Goal: Task Accomplishment & Management: Manage account settings

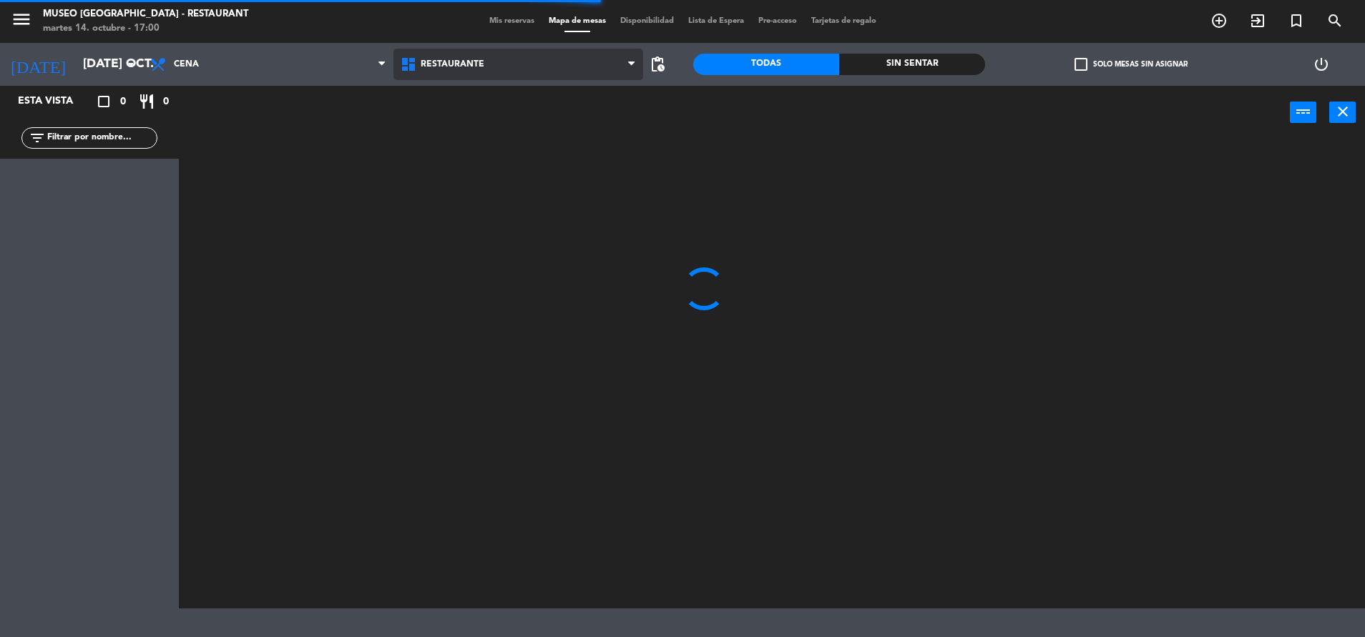
click at [466, 62] on span "Restaurante" at bounding box center [453, 64] width 64 height 10
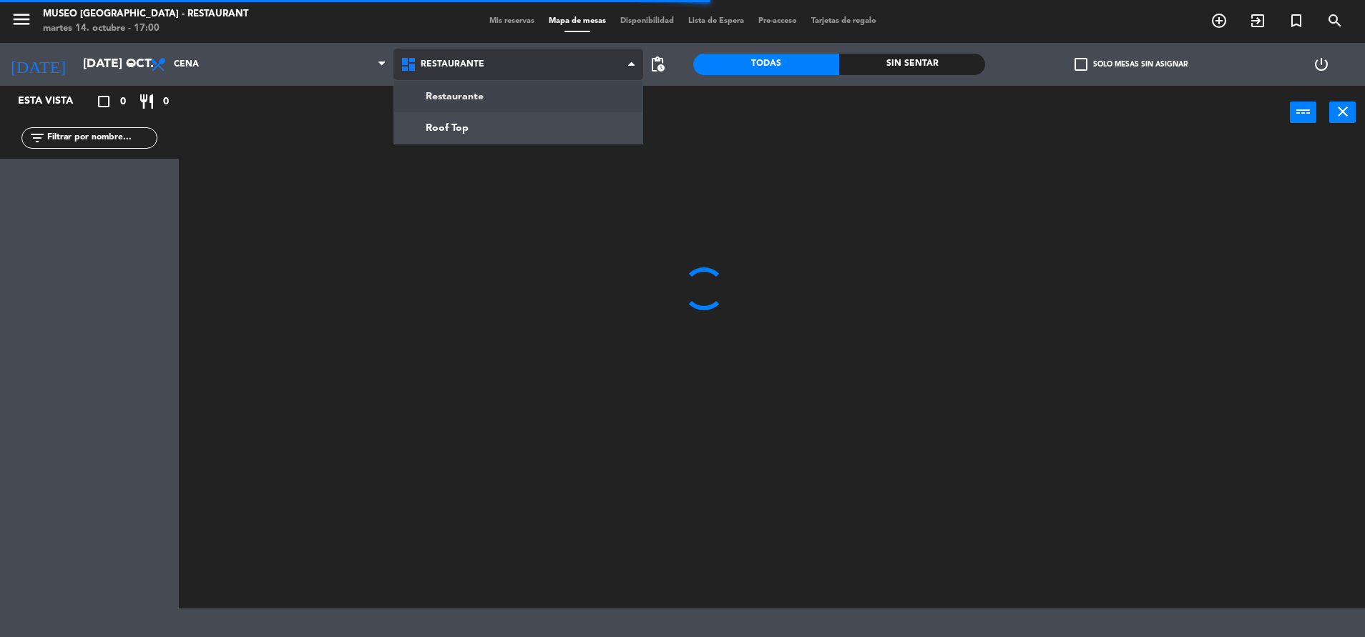
click at [516, 111] on ng-component "menu Museo Larco Café - Restaurant martes 14. octubre - 17:00 Mis reservas Mapa…" at bounding box center [682, 304] width 1365 height 609
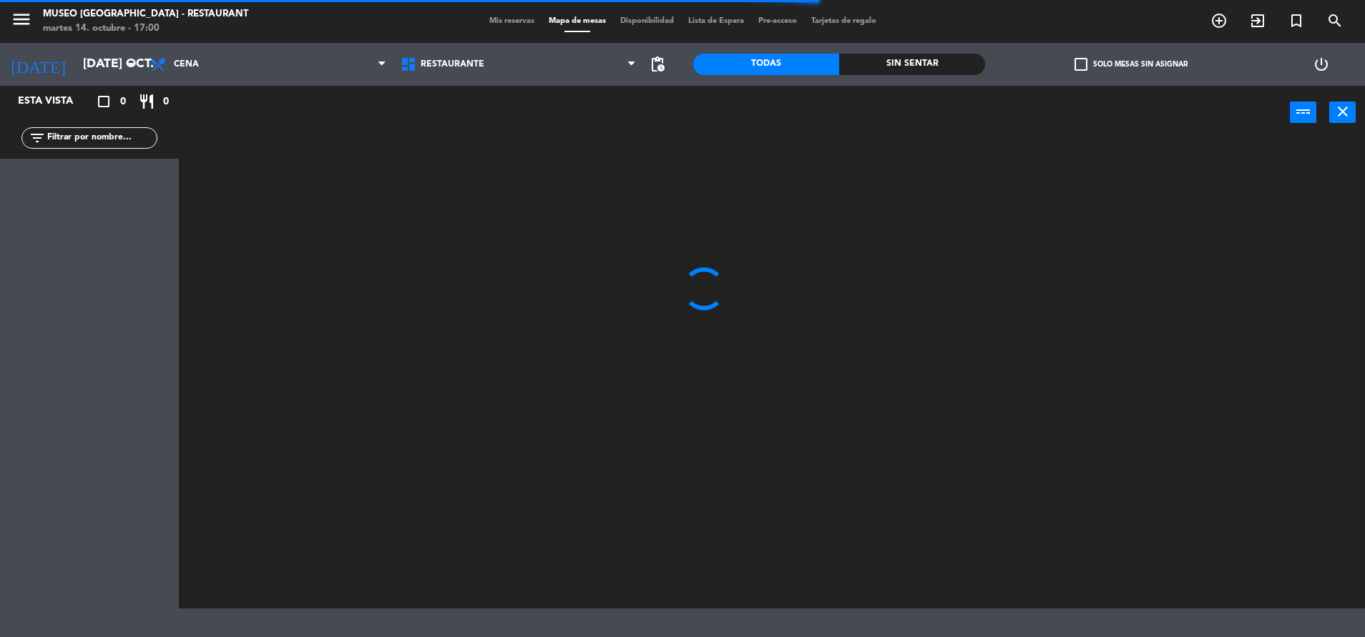
click at [493, 79] on span "Restaurante" at bounding box center [518, 64] width 250 height 31
click at [491, 128] on ng-component "menu Museo Larco Café - Restaurant martes 14. octubre - 17:00 Mis reservas Mapa…" at bounding box center [682, 304] width 1365 height 609
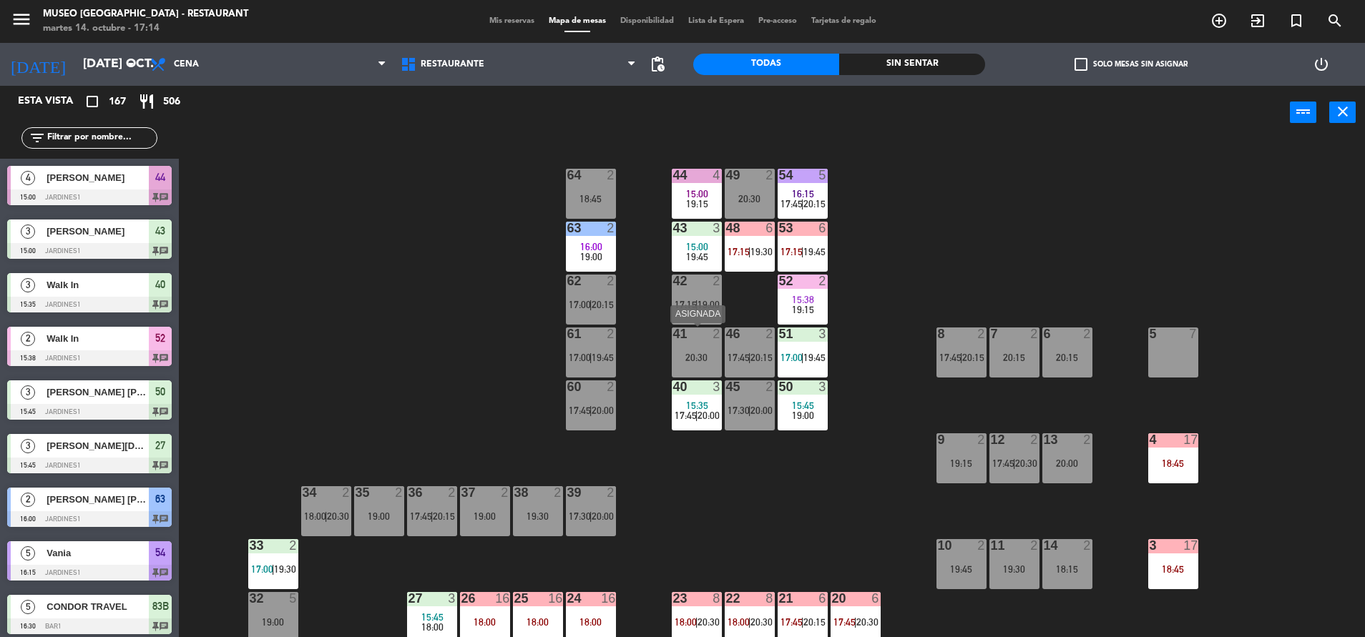
click at [694, 349] on div "41 2 20:30" at bounding box center [697, 353] width 50 height 50
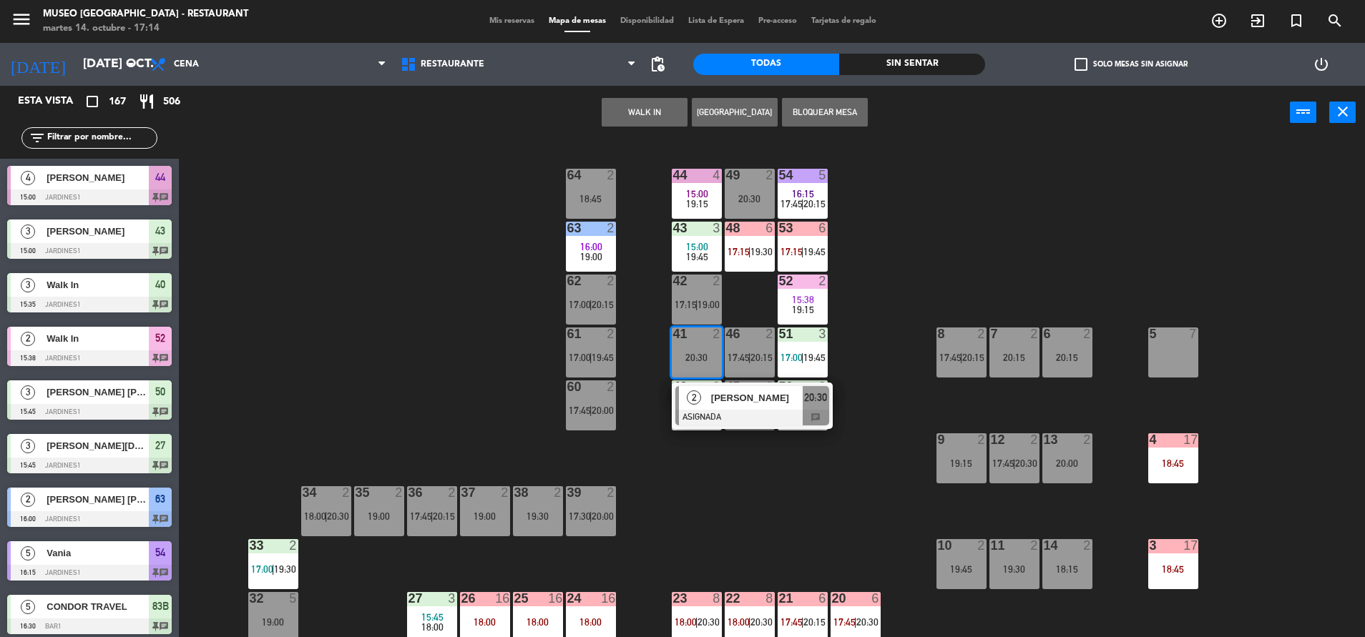
click at [646, 110] on button "WALK IN" at bounding box center [644, 112] width 86 height 29
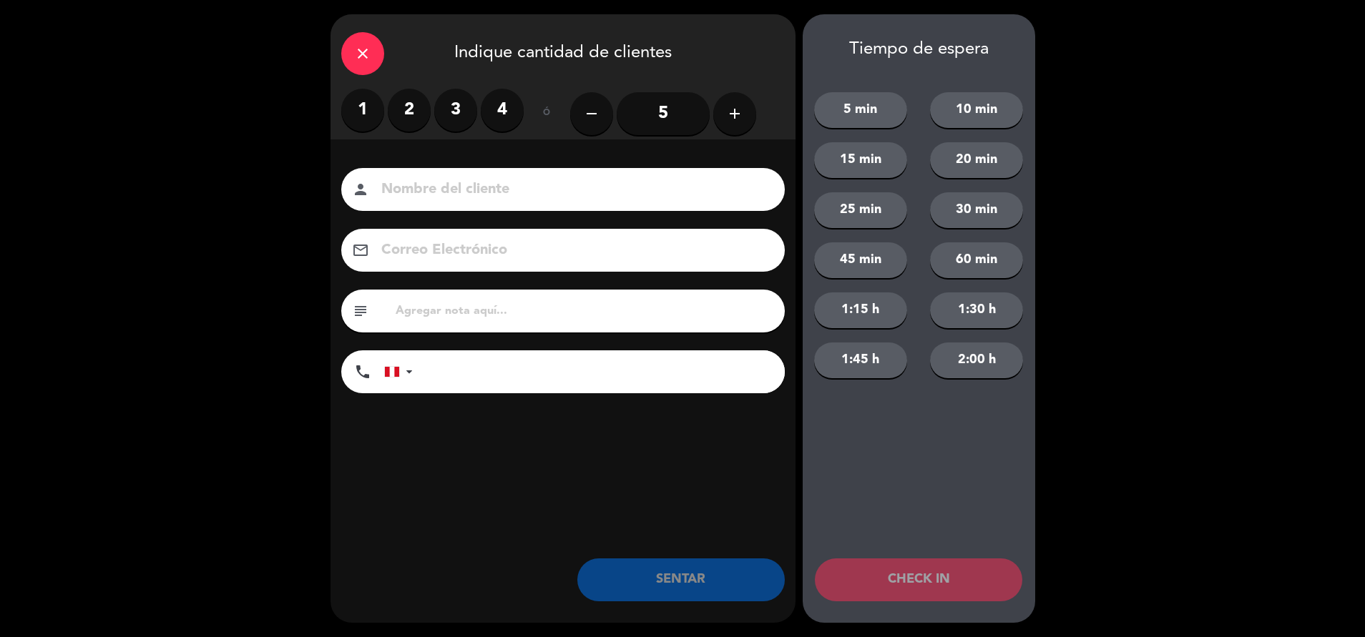
click at [493, 112] on label "4" at bounding box center [502, 110] width 43 height 43
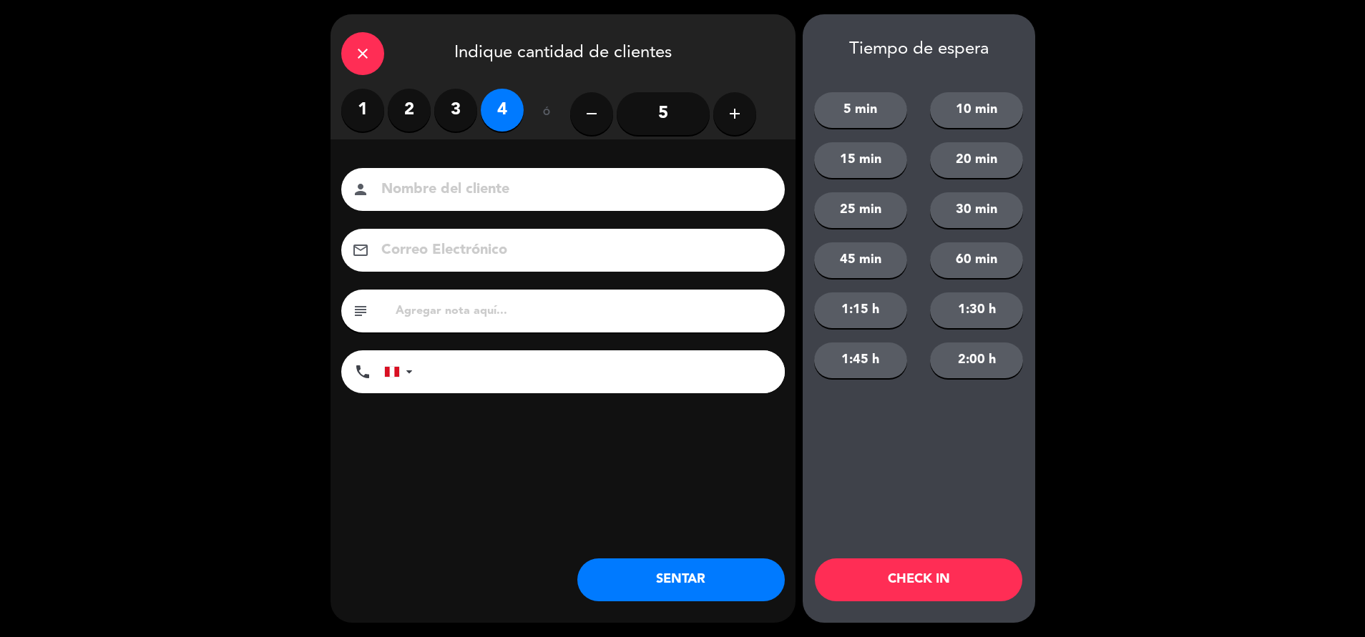
click at [493, 308] on input "text" at bounding box center [584, 311] width 380 height 20
type input "m41|"
click at [672, 584] on button "SENTAR" at bounding box center [680, 580] width 207 height 43
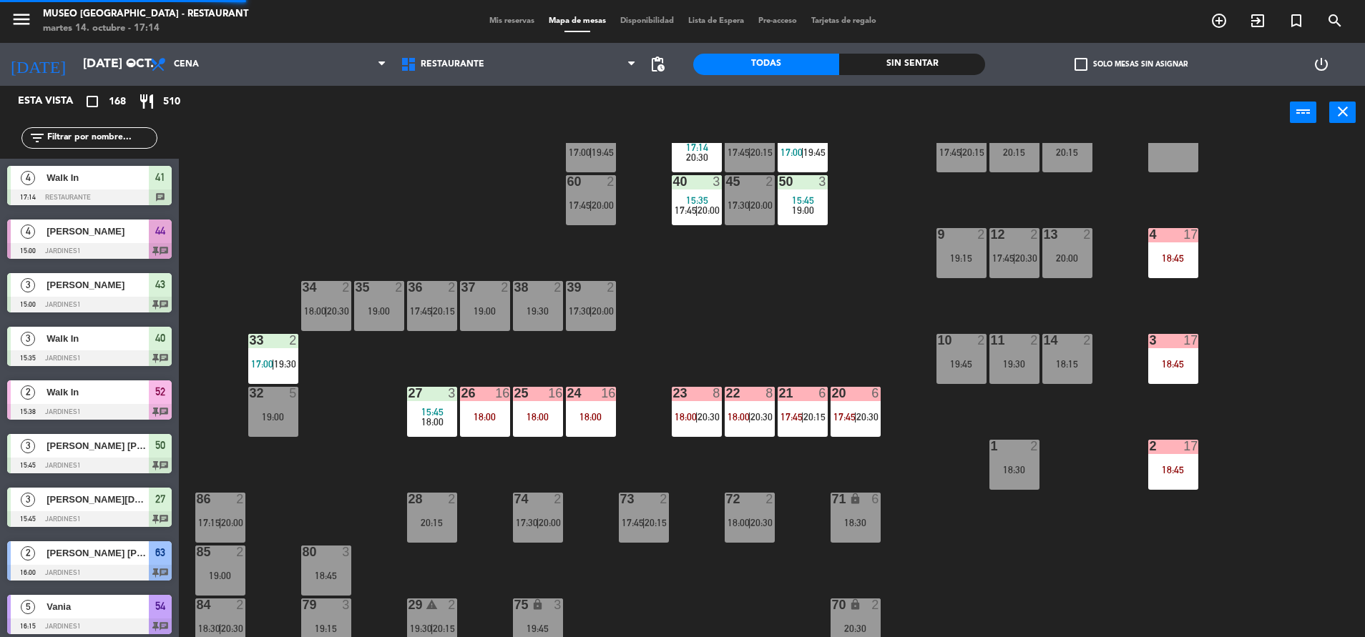
scroll to position [206, 0]
click at [684, 416] on span "18:00" at bounding box center [685, 416] width 22 height 11
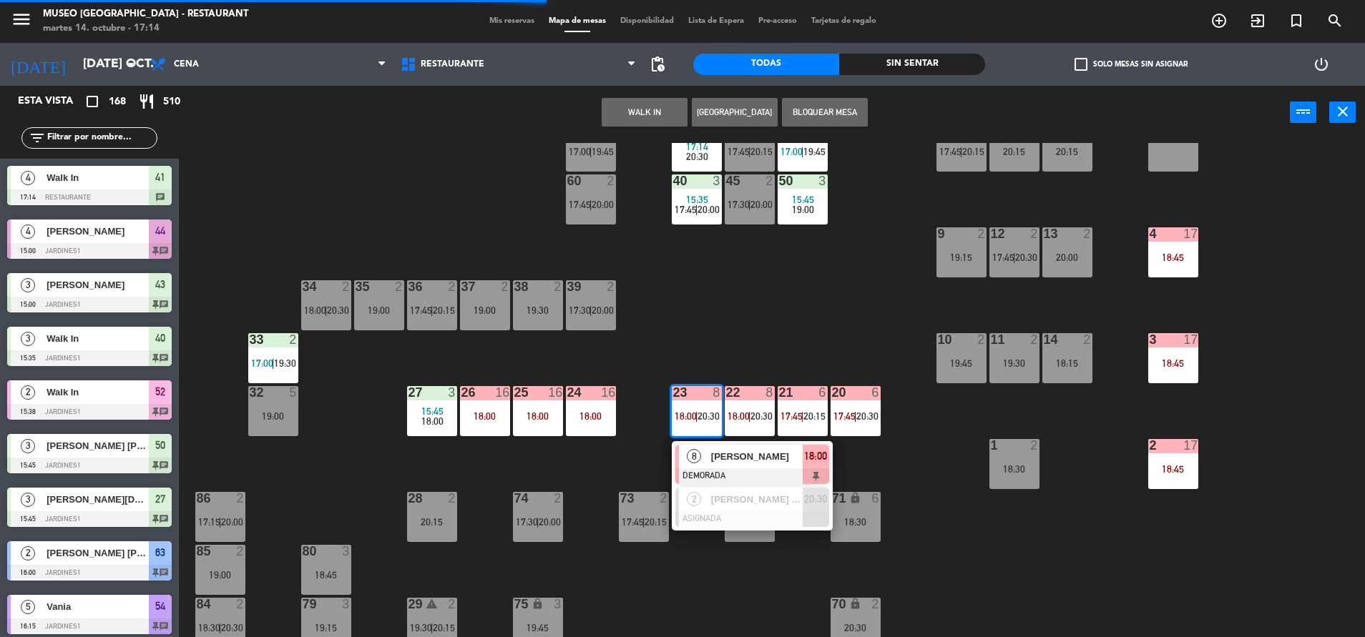
click at [642, 107] on button "WALK IN" at bounding box center [644, 112] width 86 height 29
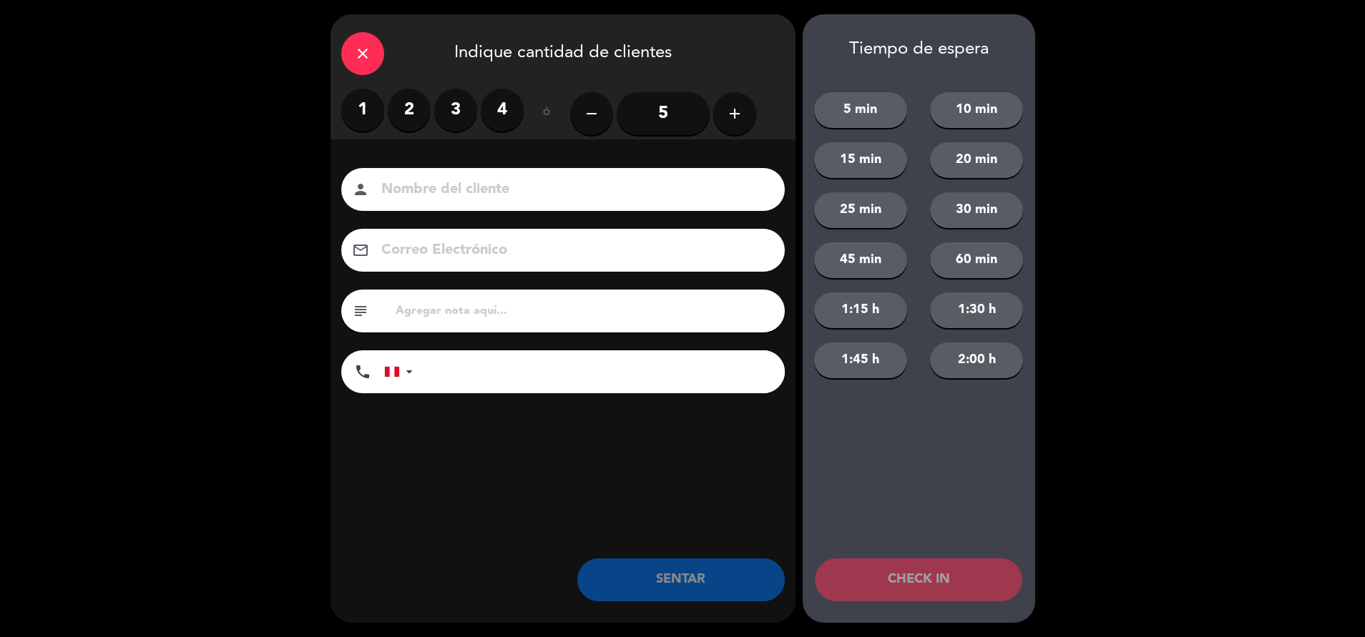
click at [497, 113] on label "4" at bounding box center [502, 110] width 43 height 43
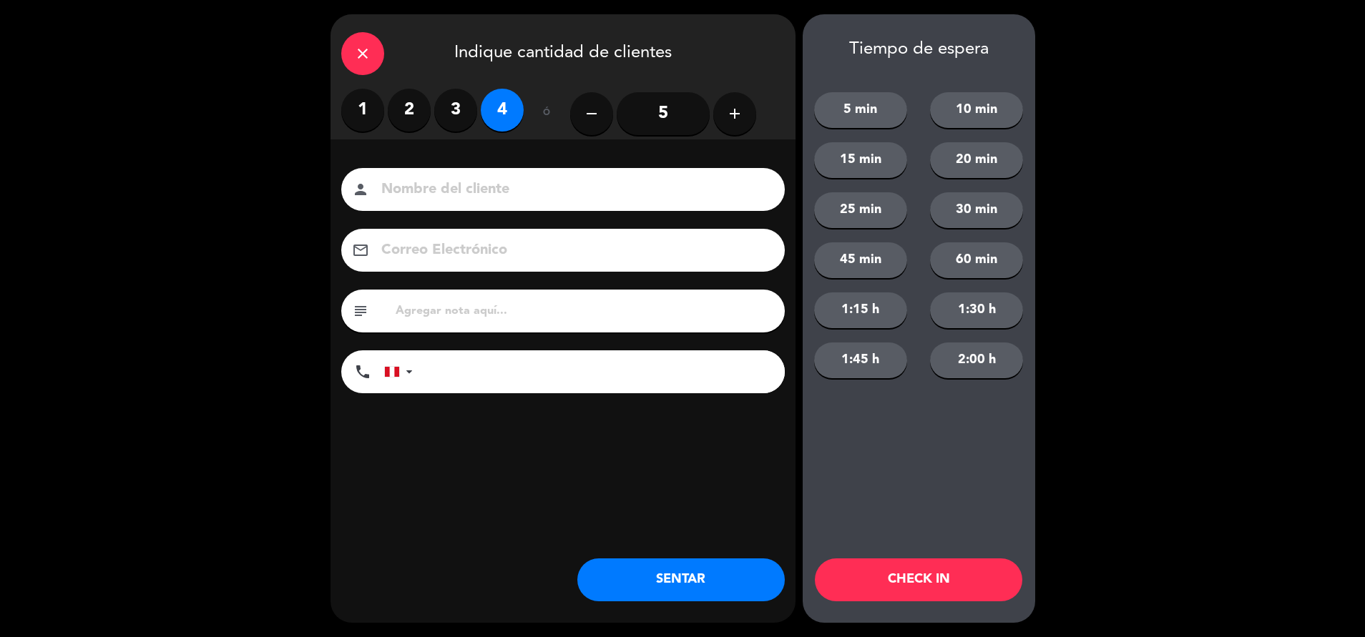
click at [462, 315] on input "text" at bounding box center [584, 311] width 380 height 20
click at [455, 90] on label "3" at bounding box center [455, 110] width 43 height 43
click at [464, 295] on div "subject" at bounding box center [562, 311] width 443 height 43
click at [430, 316] on input "text" at bounding box center [584, 311] width 380 height 20
type input "m23|"
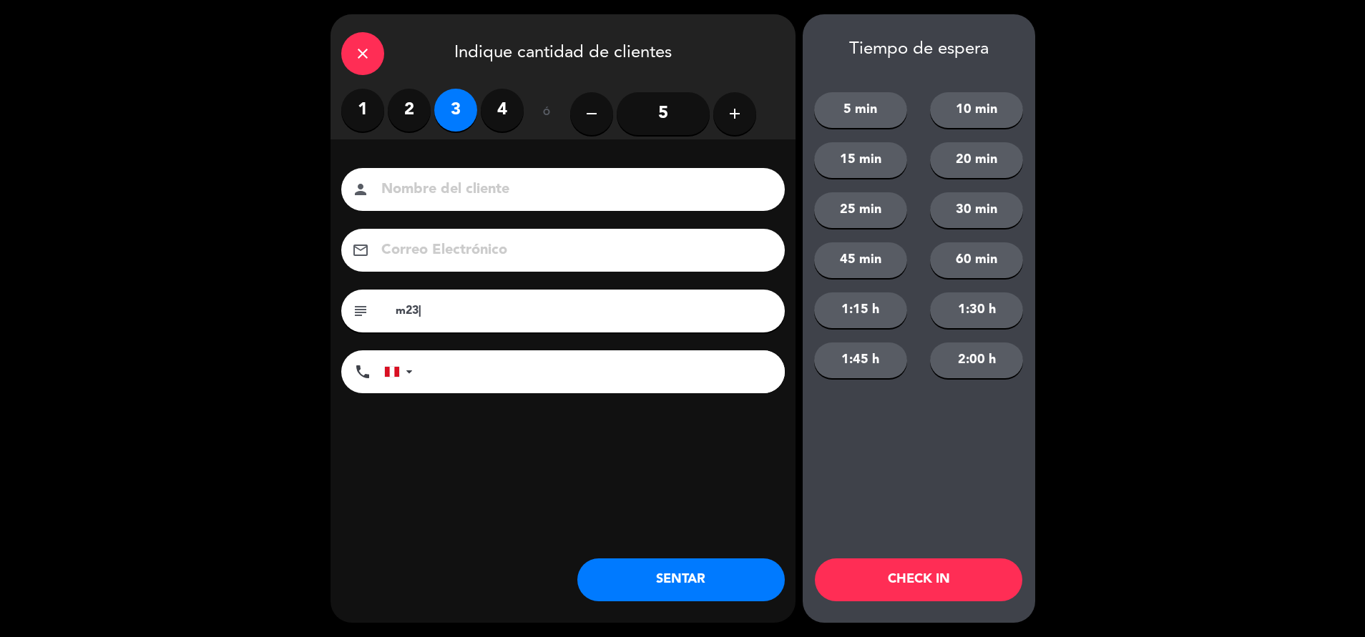
click at [675, 566] on button "SENTAR" at bounding box center [680, 580] width 207 height 43
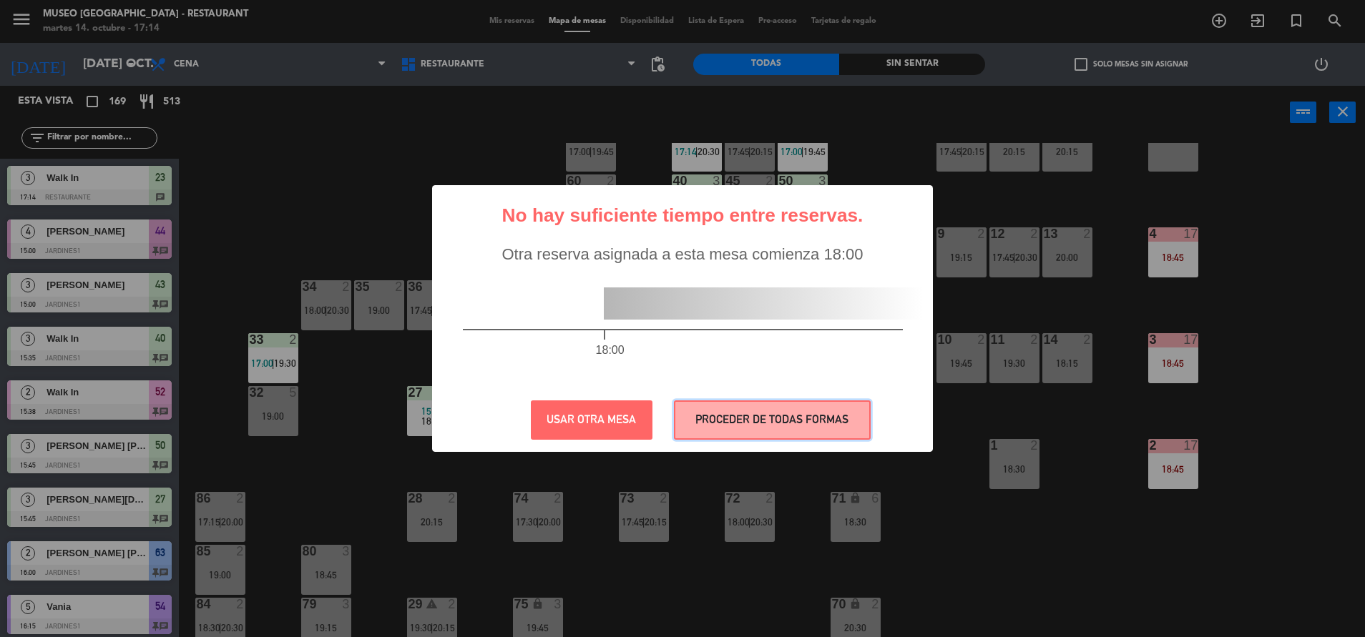
click at [765, 421] on button "PROCEDER DE TODAS FORMAS" at bounding box center [772, 419] width 197 height 39
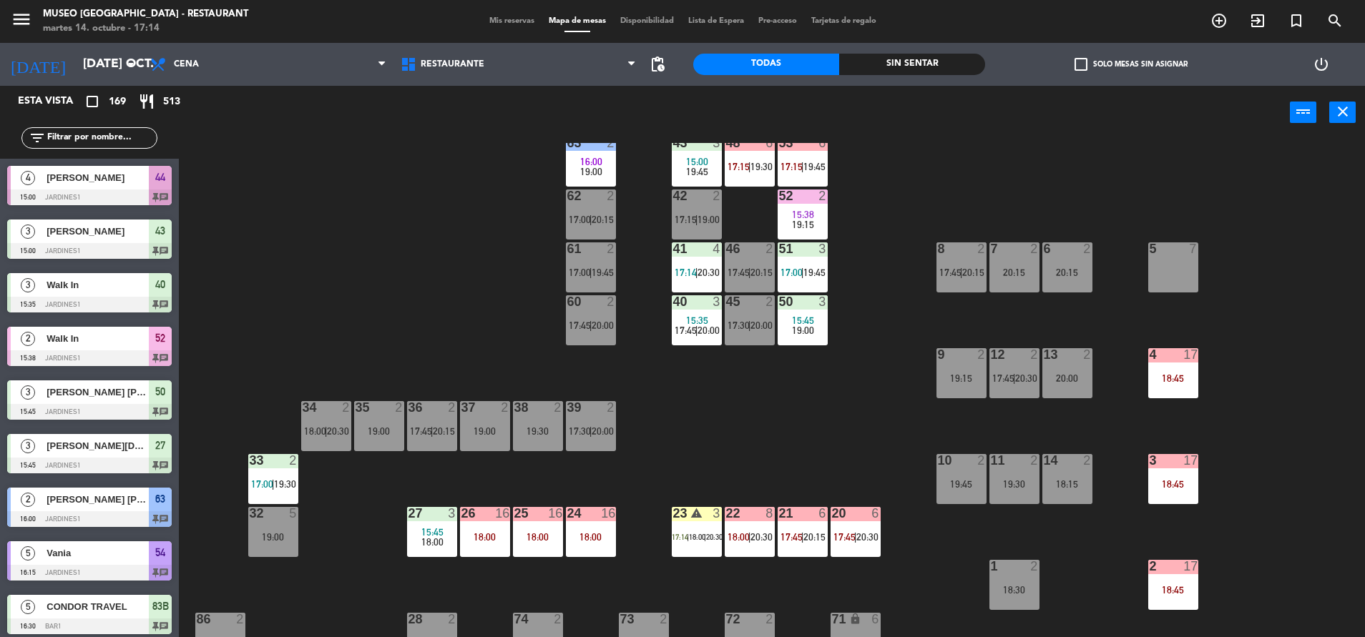
scroll to position [86, 0]
click at [699, 511] on icon "warning" at bounding box center [696, 512] width 12 height 12
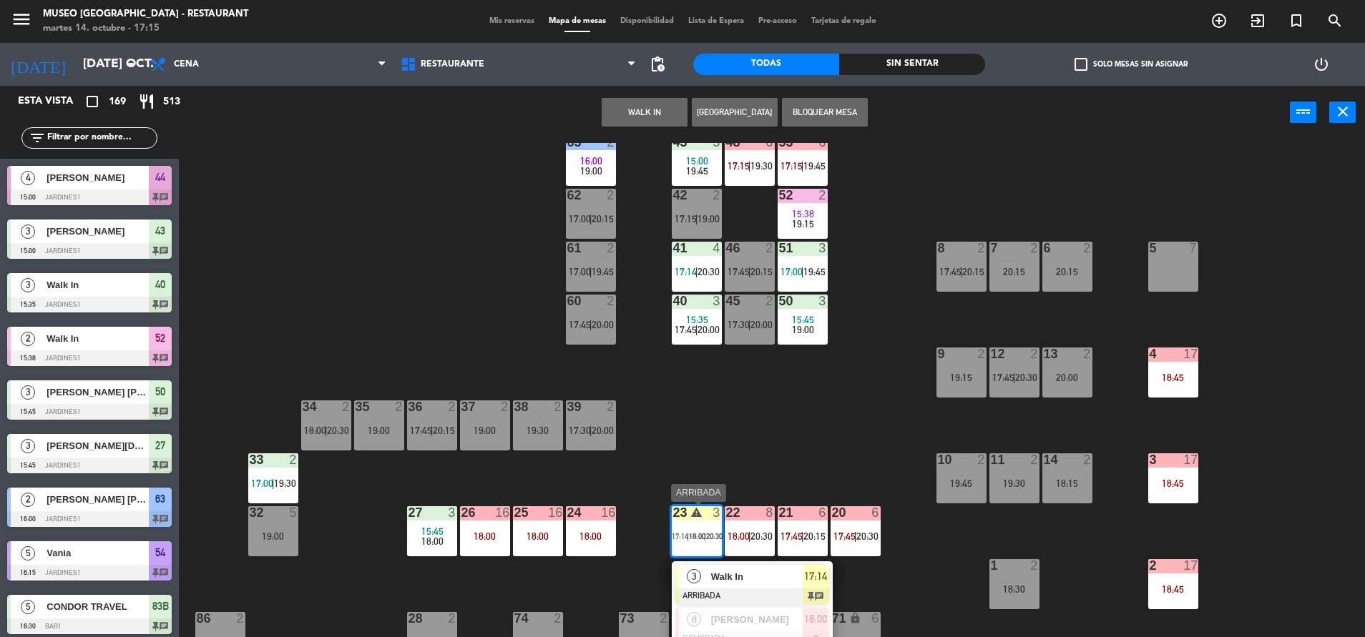
click at [746, 601] on div at bounding box center [752, 597] width 154 height 16
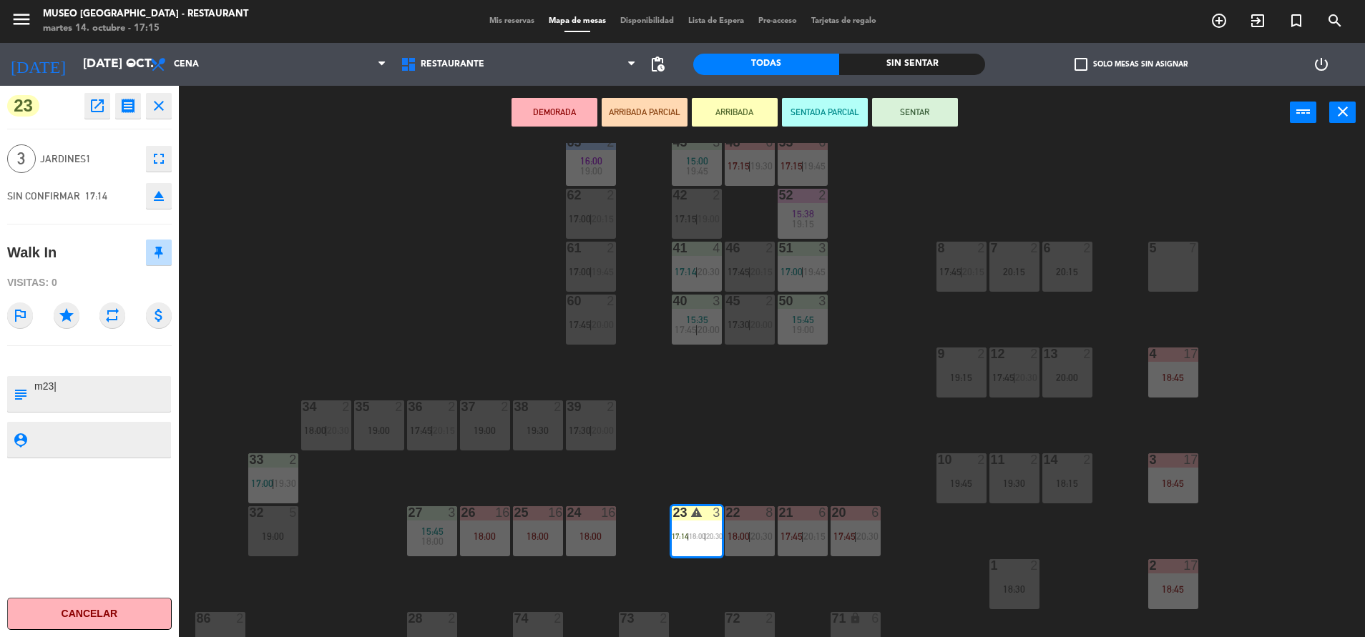
click at [906, 97] on div "DEMORADA ARRIBADA PARCIAL ARRIBADA SENTADA PARCIAL SENTAR power_input close" at bounding box center [734, 113] width 1111 height 54
click at [909, 100] on button "SENTAR" at bounding box center [915, 112] width 86 height 29
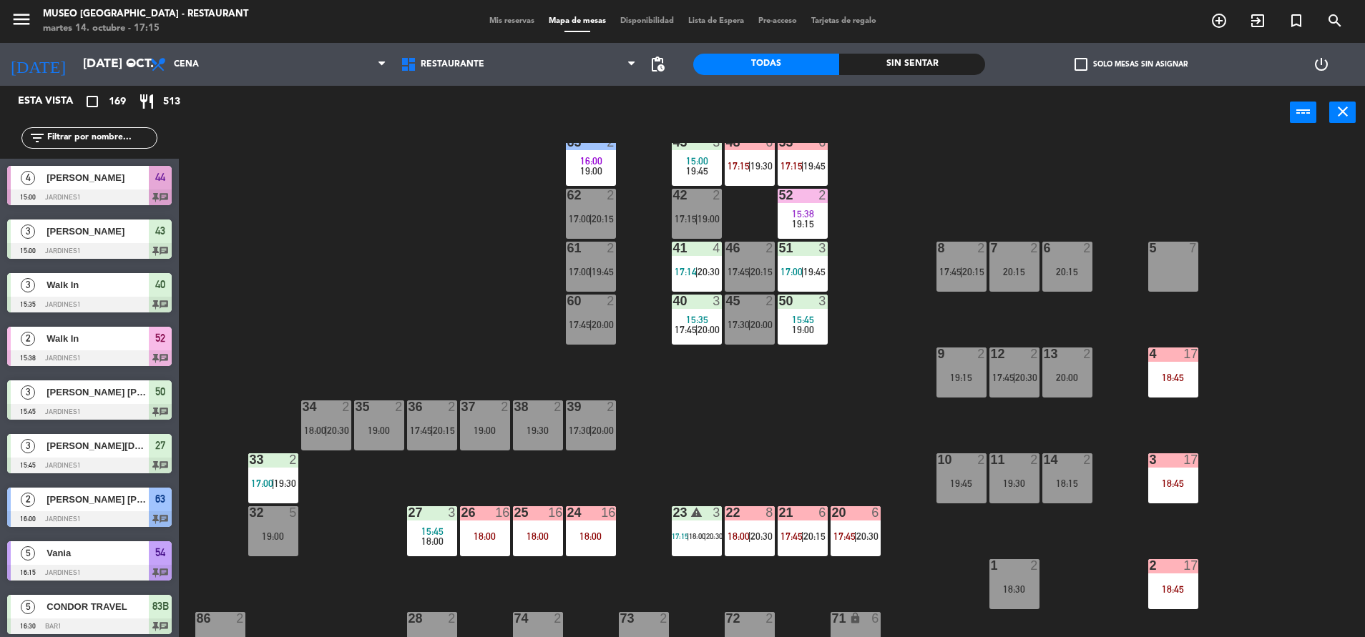
scroll to position [4, 0]
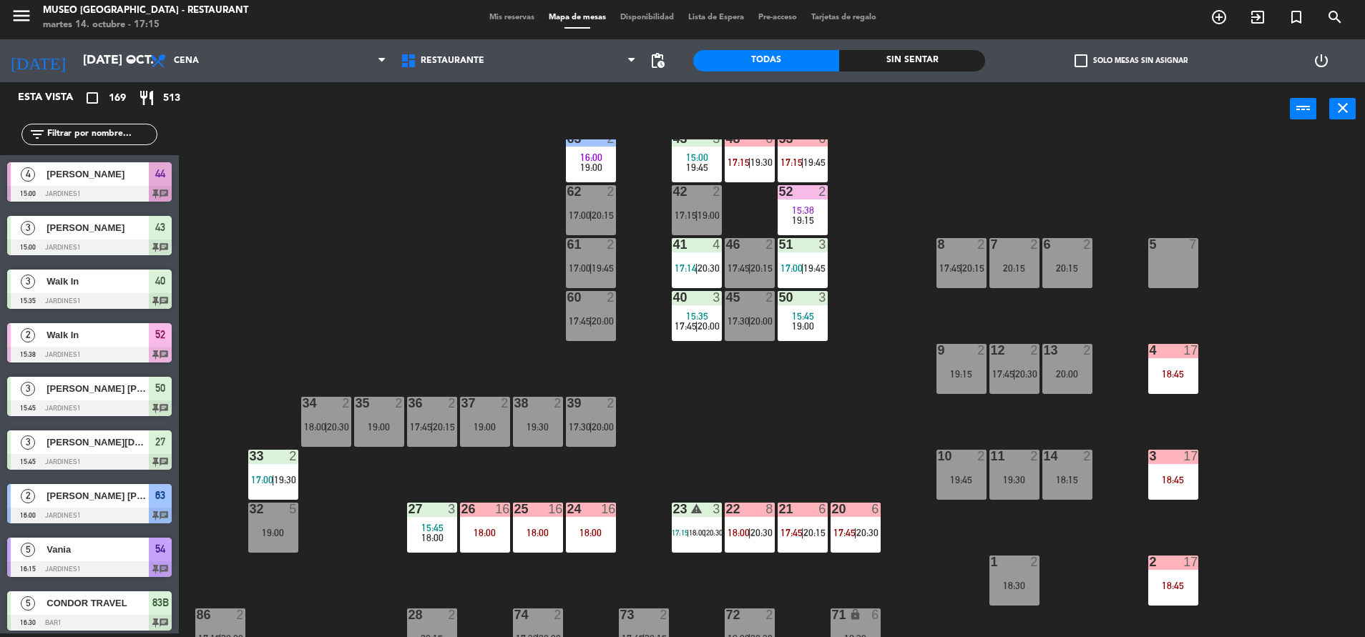
click at [687, 275] on div "41 4 17:14 | 20:30" at bounding box center [697, 263] width 50 height 50
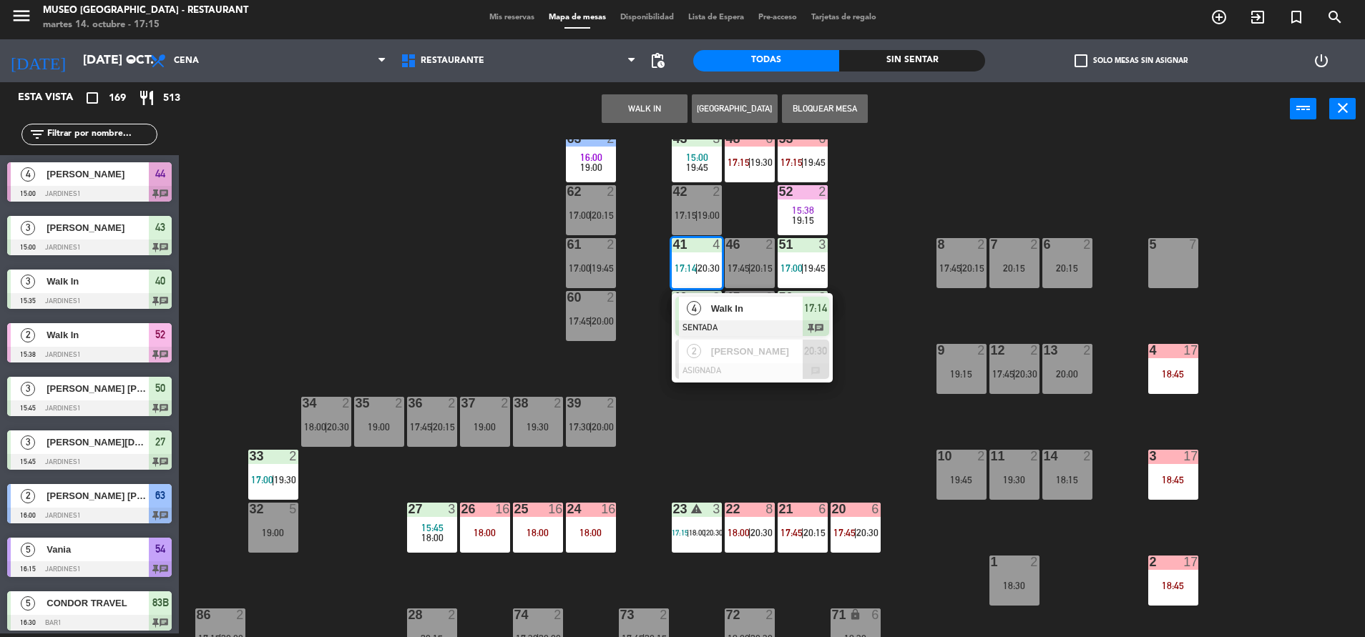
click at [749, 308] on span "Walk In" at bounding box center [757, 308] width 92 height 15
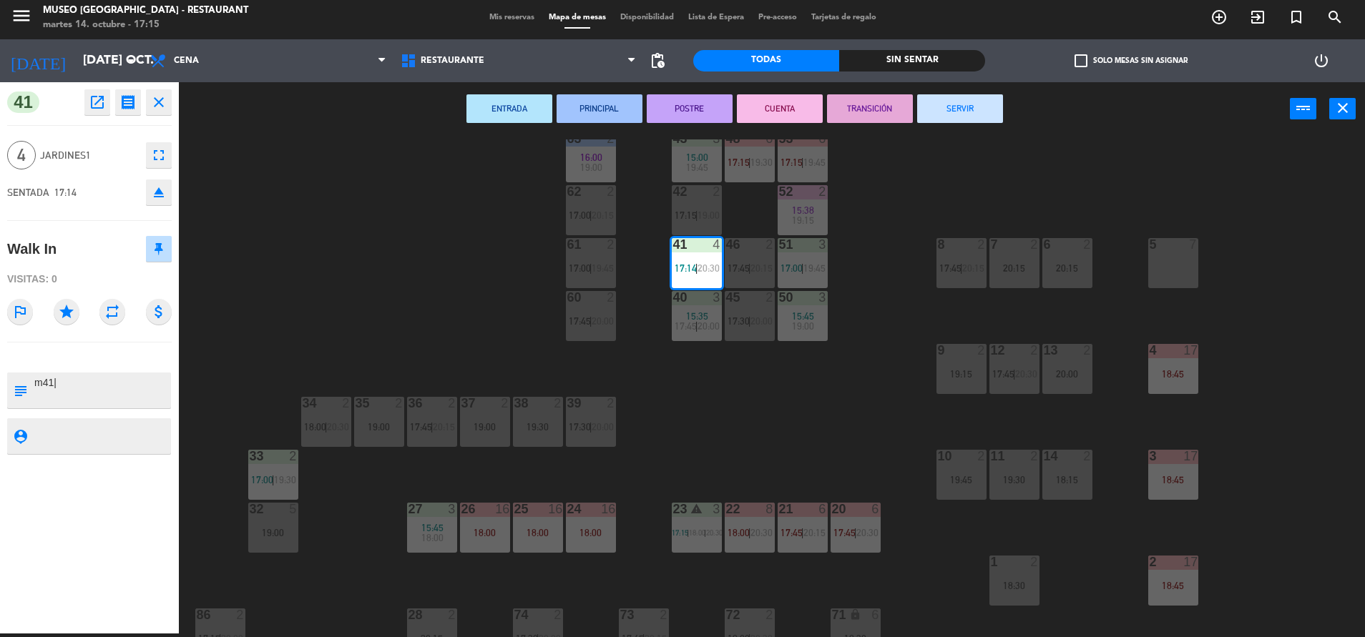
click at [153, 145] on button "fullscreen" at bounding box center [159, 155] width 26 height 26
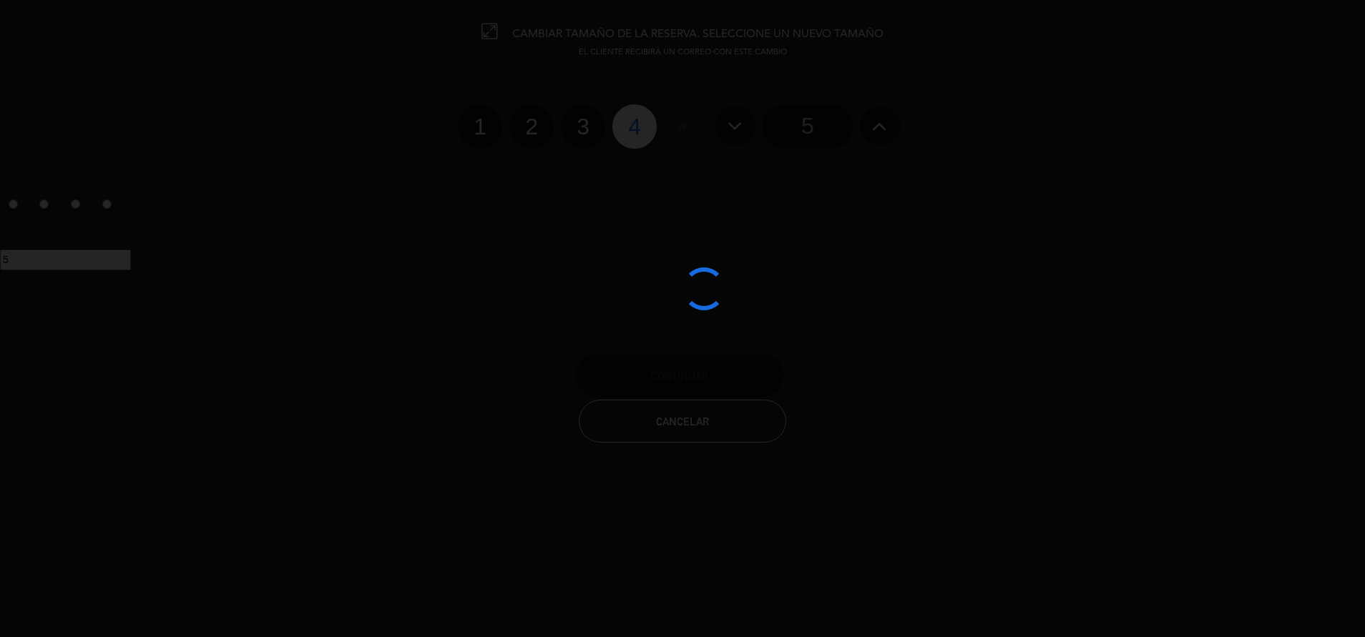
click at [579, 135] on div at bounding box center [682, 318] width 1365 height 637
click at [579, 113] on div at bounding box center [682, 318] width 1365 height 637
click at [583, 117] on div at bounding box center [682, 318] width 1365 height 637
click at [574, 124] on div at bounding box center [682, 318] width 1365 height 637
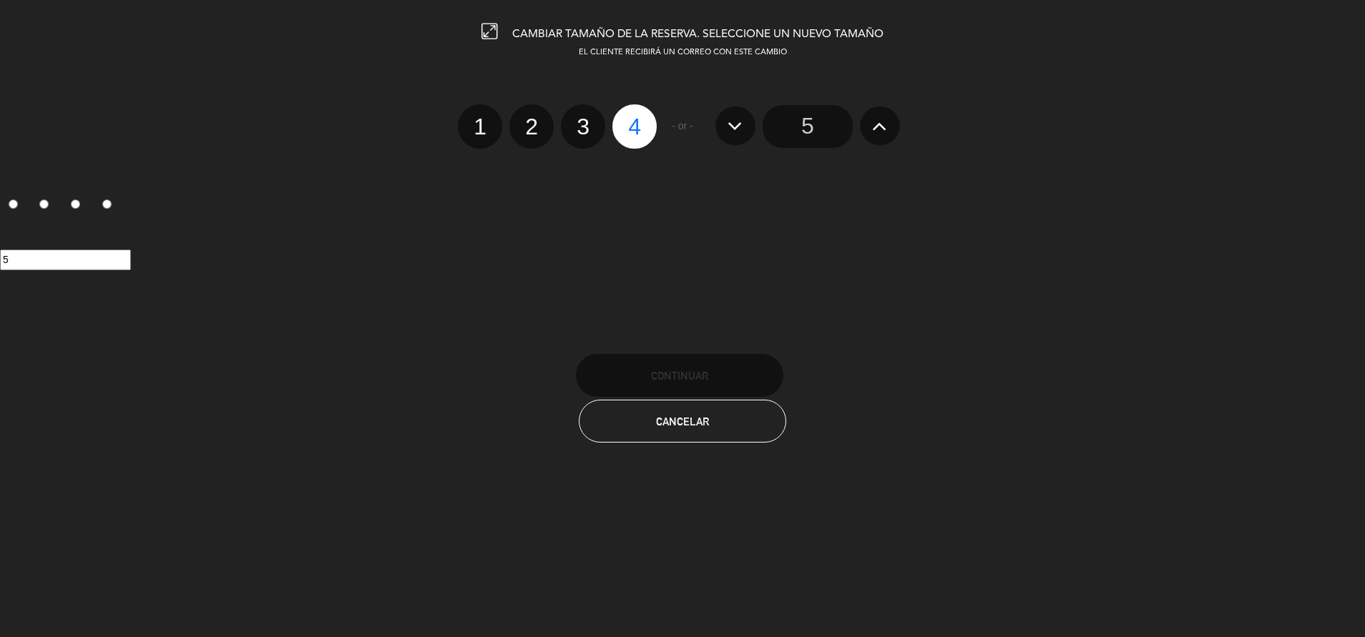
click at [583, 129] on label "3" at bounding box center [583, 126] width 44 height 44
click at [583, 119] on input "3" at bounding box center [580, 113] width 9 height 9
radio input "true"
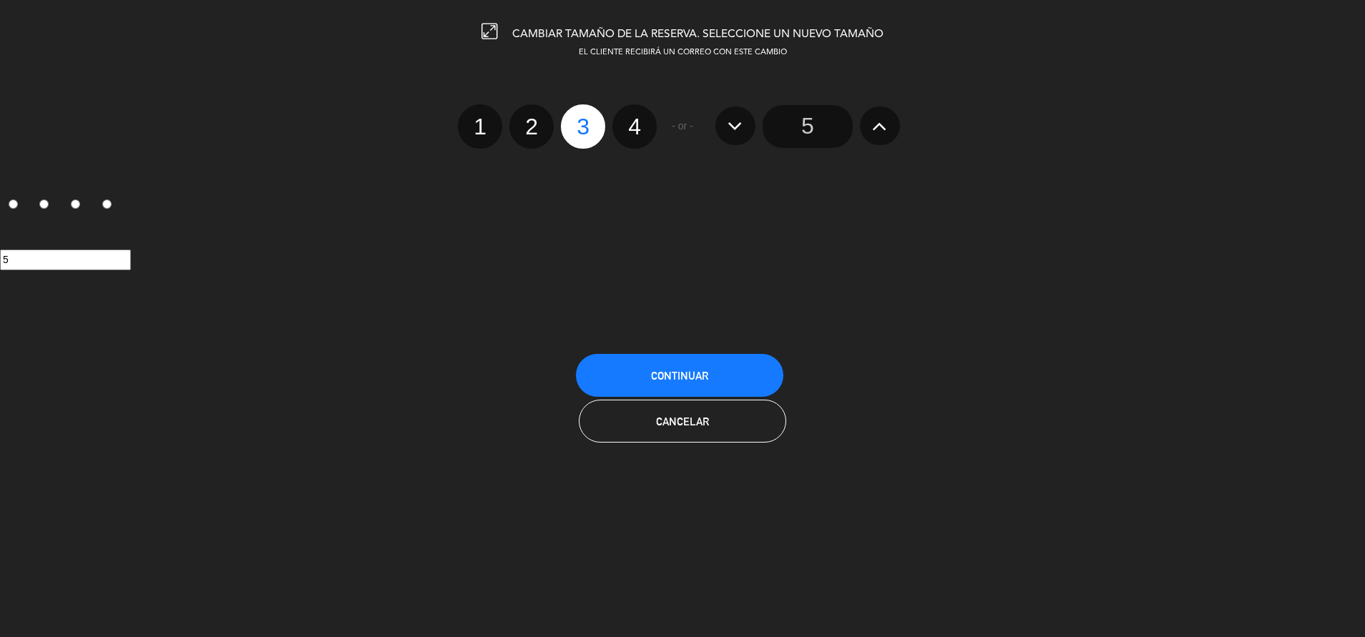
radio input "false"
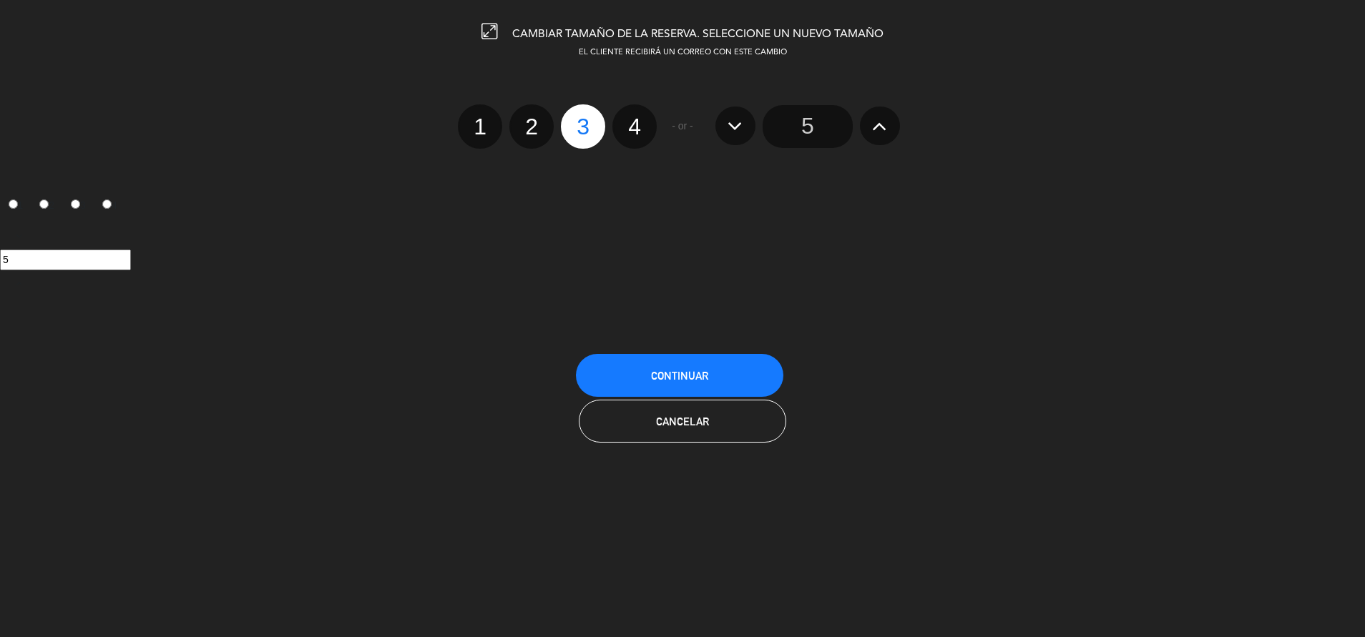
radio input "false"
radio input "true"
click at [688, 341] on div "CAMBIAR TAMAÑO DE LA RESERVA. SELECCIONE UN NUEVO TAMAÑO EL CLIENTE RECIBIRÁ UN…" at bounding box center [682, 318] width 1365 height 637
click at [662, 359] on button "Continuar" at bounding box center [679, 375] width 207 height 43
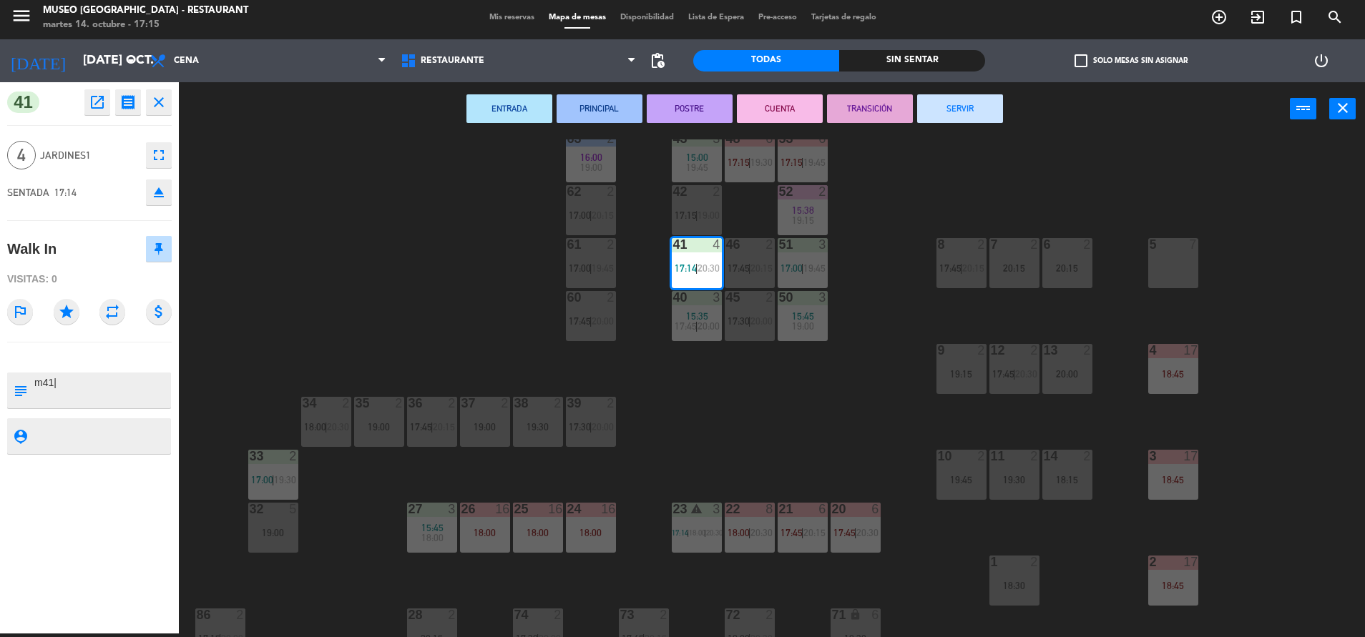
click at [396, 256] on div "44 4 15:00 19:15 49 2 20:30 54 5 16:15 17:45 | 20:15 64 2 18:45 48 6 17:15 | 19…" at bounding box center [778, 388] width 1172 height 498
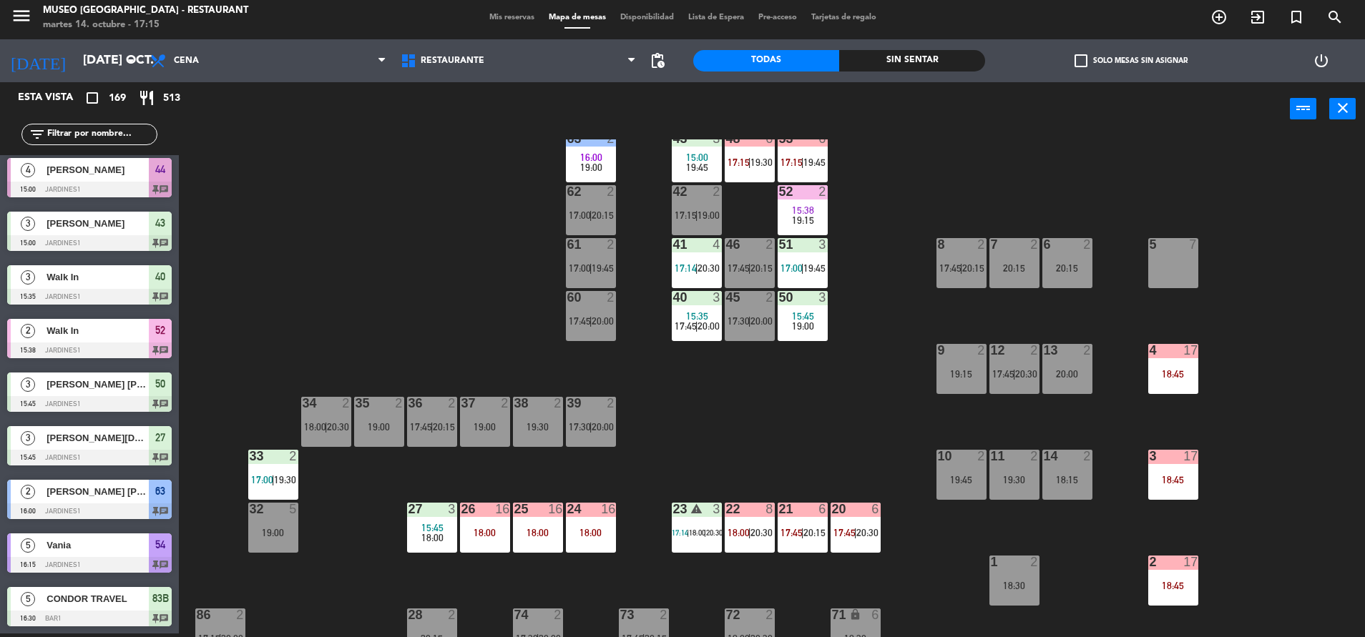
scroll to position [0, 0]
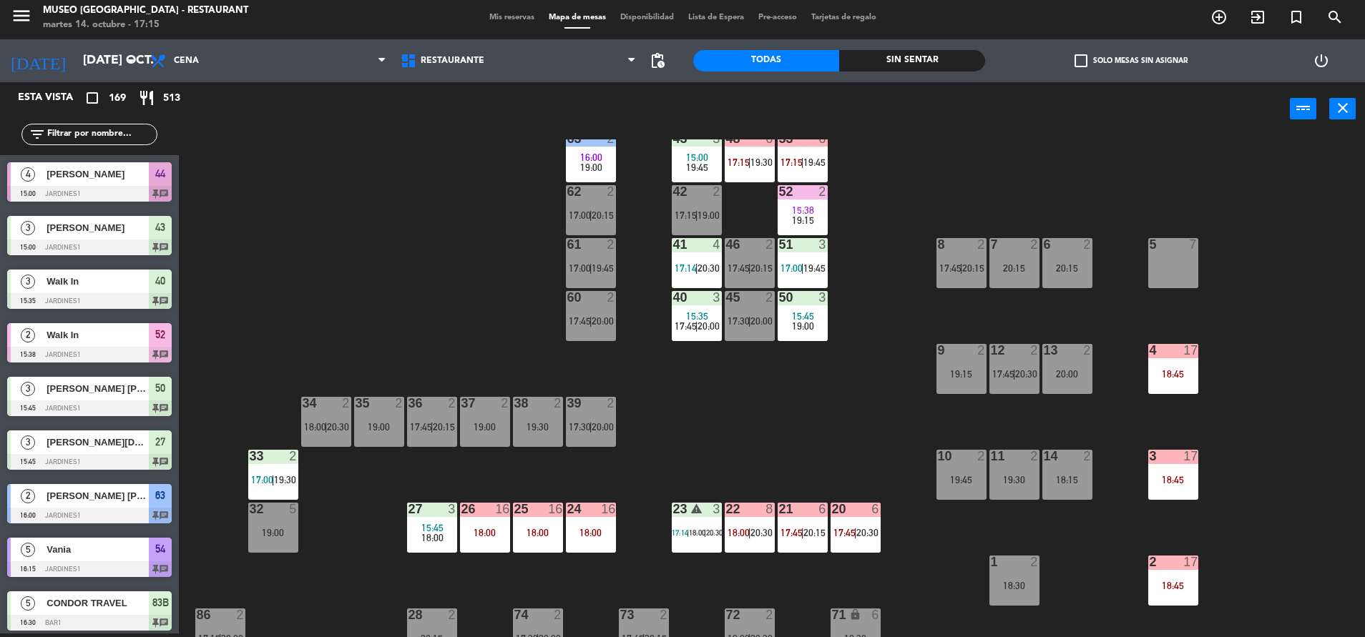
click at [379, 298] on div "44 4 15:00 19:15 49 2 20:30 54 5 16:15 17:45 | 20:15 64 2 18:45 48 6 17:15 | 19…" at bounding box center [778, 388] width 1172 height 498
click at [687, 267] on span "17:14" at bounding box center [685, 267] width 22 height 11
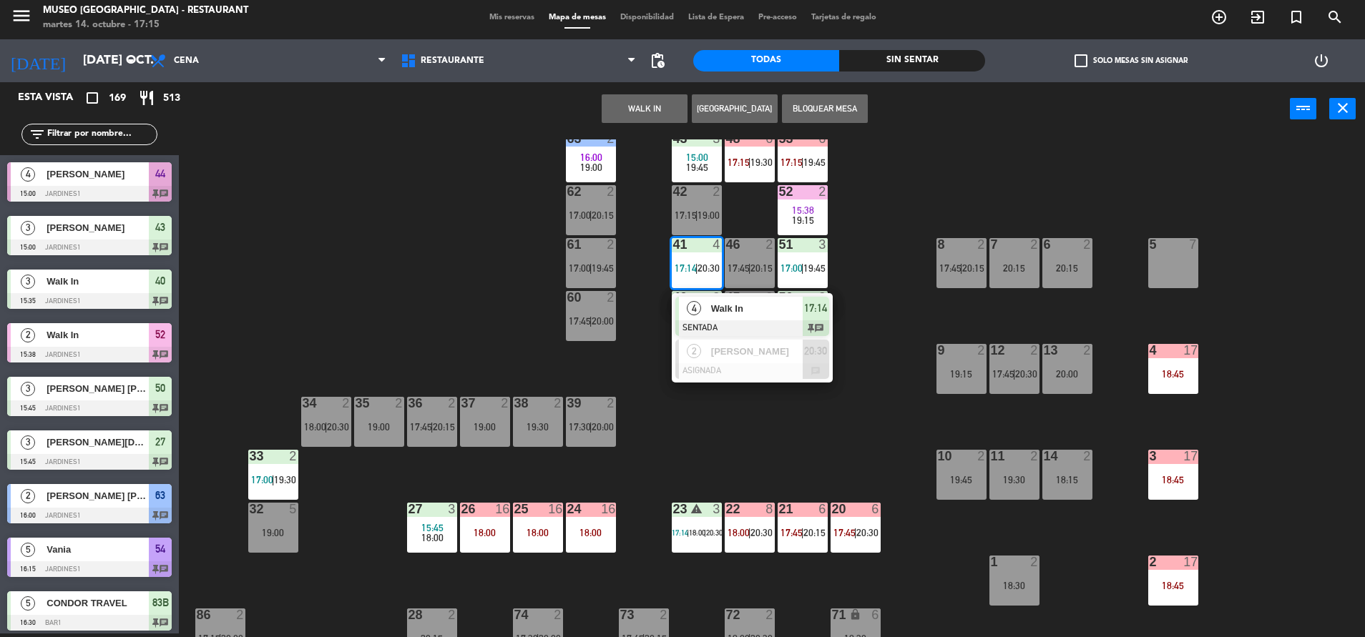
click at [752, 304] on span "Walk In" at bounding box center [757, 308] width 92 height 15
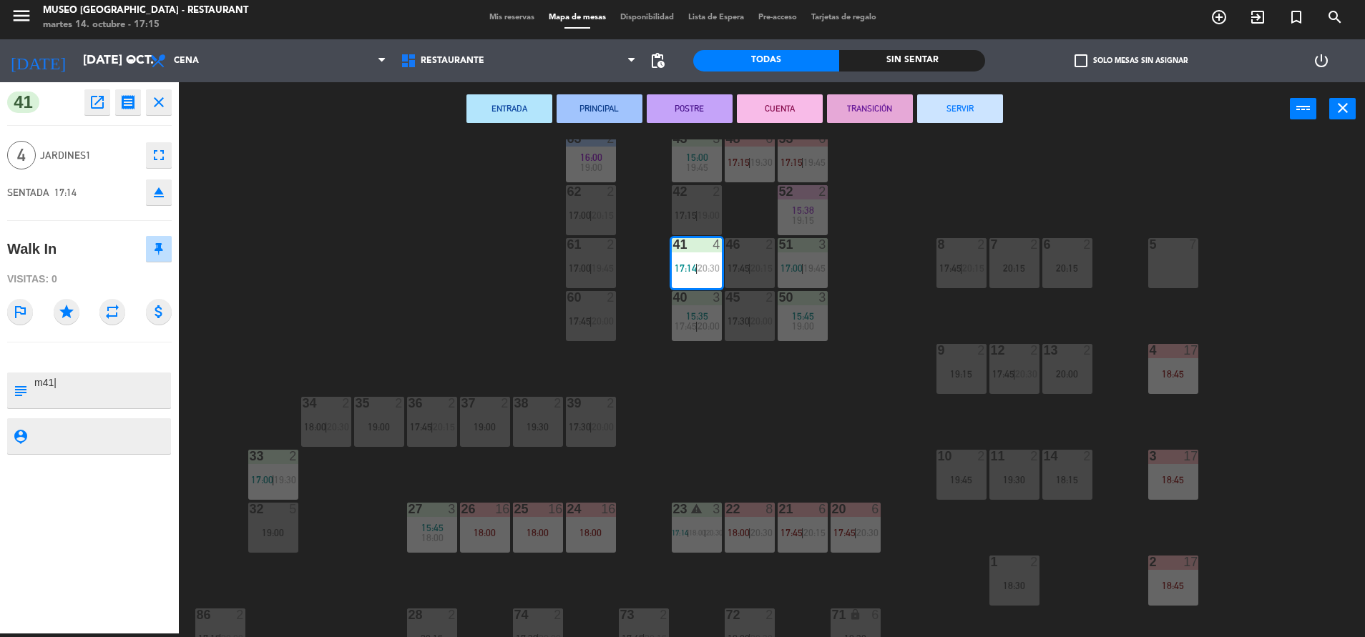
click at [468, 295] on div "44 4 15:00 19:15 49 2 20:30 54 5 16:15 17:45 | 20:15 64 2 18:45 48 6 17:15 | 19…" at bounding box center [778, 388] width 1172 height 498
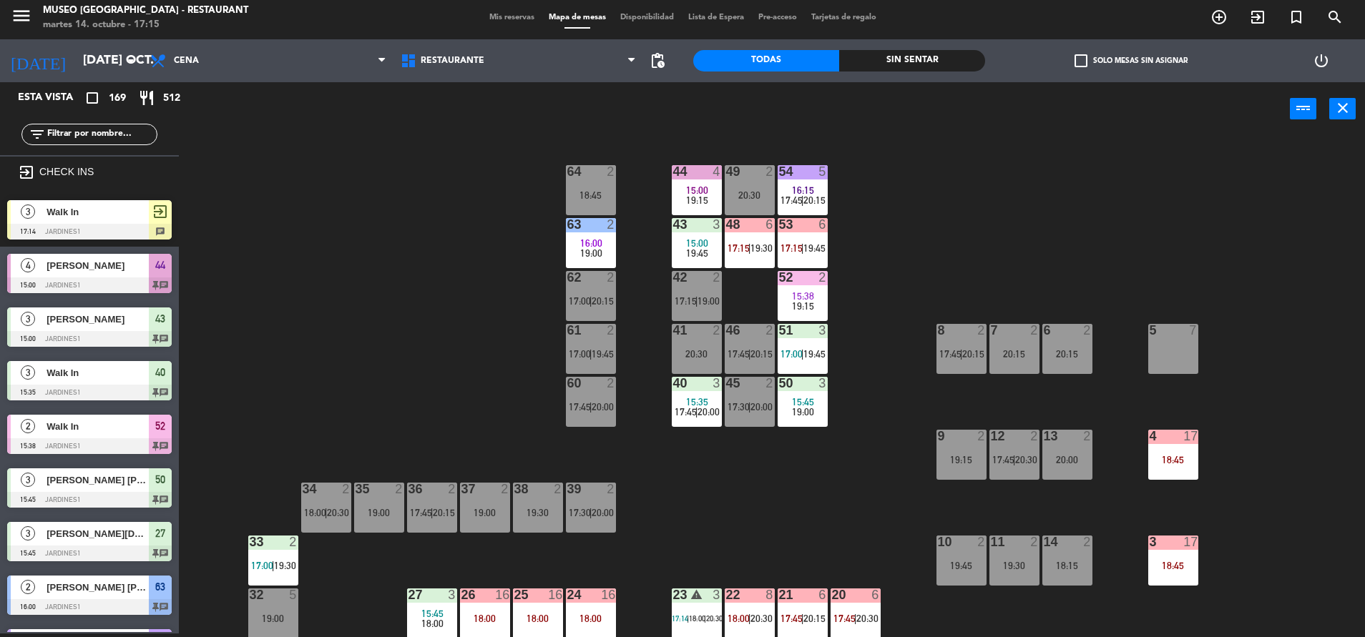
click at [176, 226] on div "3 Walk In 17:14 Jardines1 exit_to_app chat" at bounding box center [89, 220] width 179 height 54
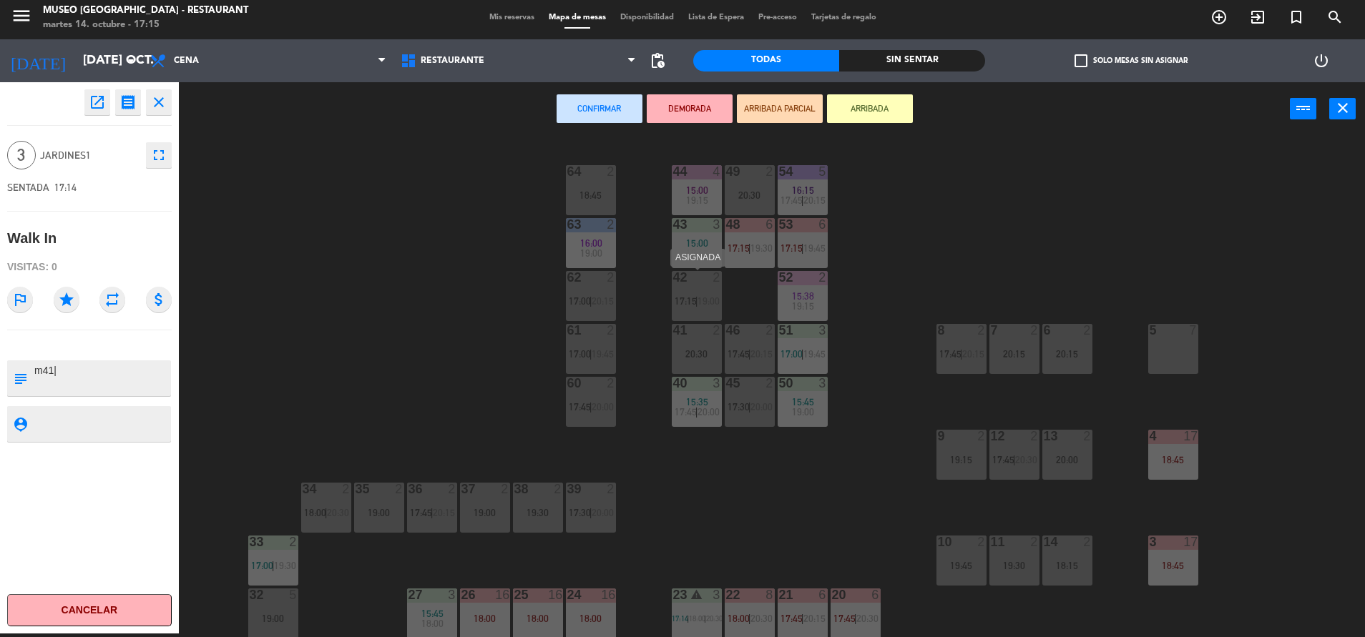
click at [684, 292] on div "42 2 17:15 | 19:00" at bounding box center [697, 296] width 50 height 50
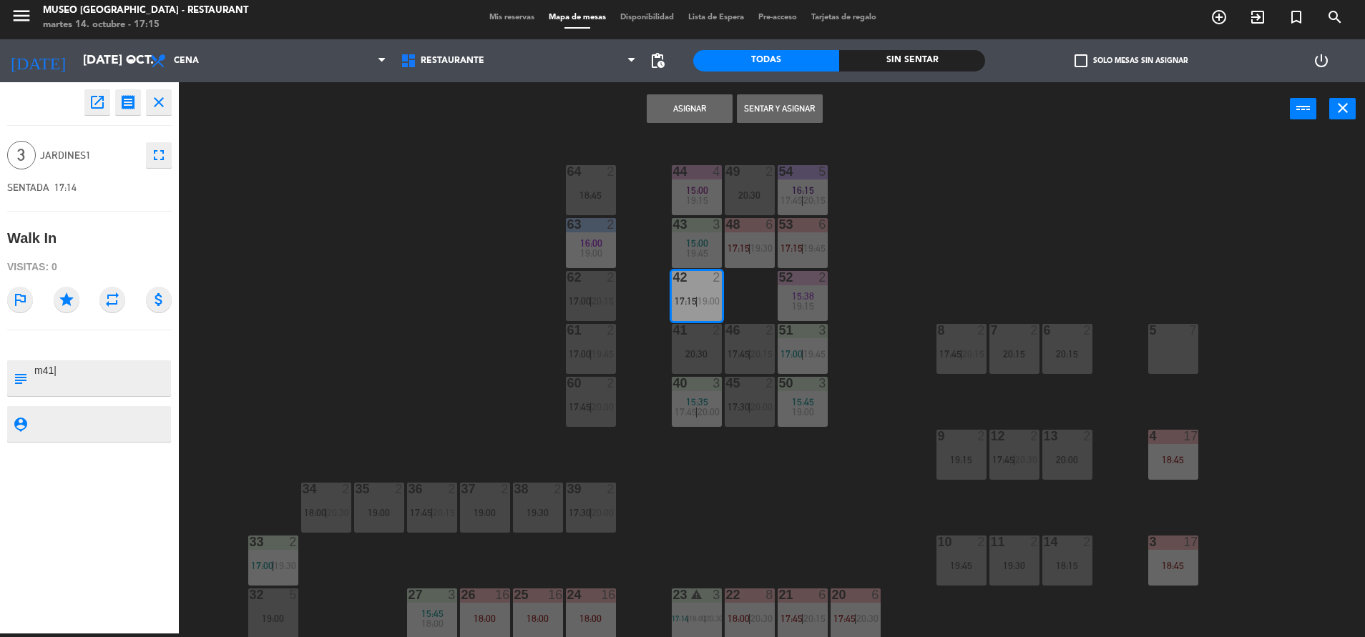
click at [453, 287] on div "44 4 15:00 19:15 49 2 20:30 54 5 16:15 17:45 | 20:15 64 2 18:45 48 6 17:15 | 19…" at bounding box center [778, 388] width 1172 height 498
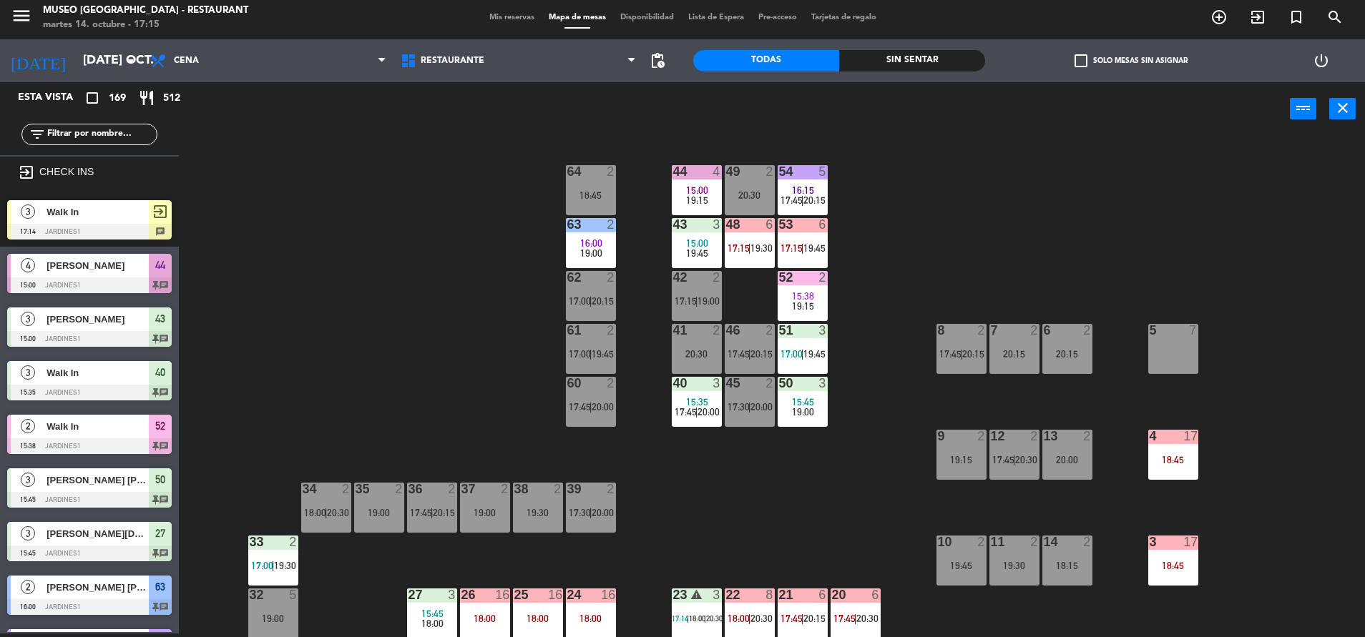
click at [174, 230] on div "3 Walk In 17:14 Jardines1 exit_to_app chat" at bounding box center [89, 220] width 179 height 54
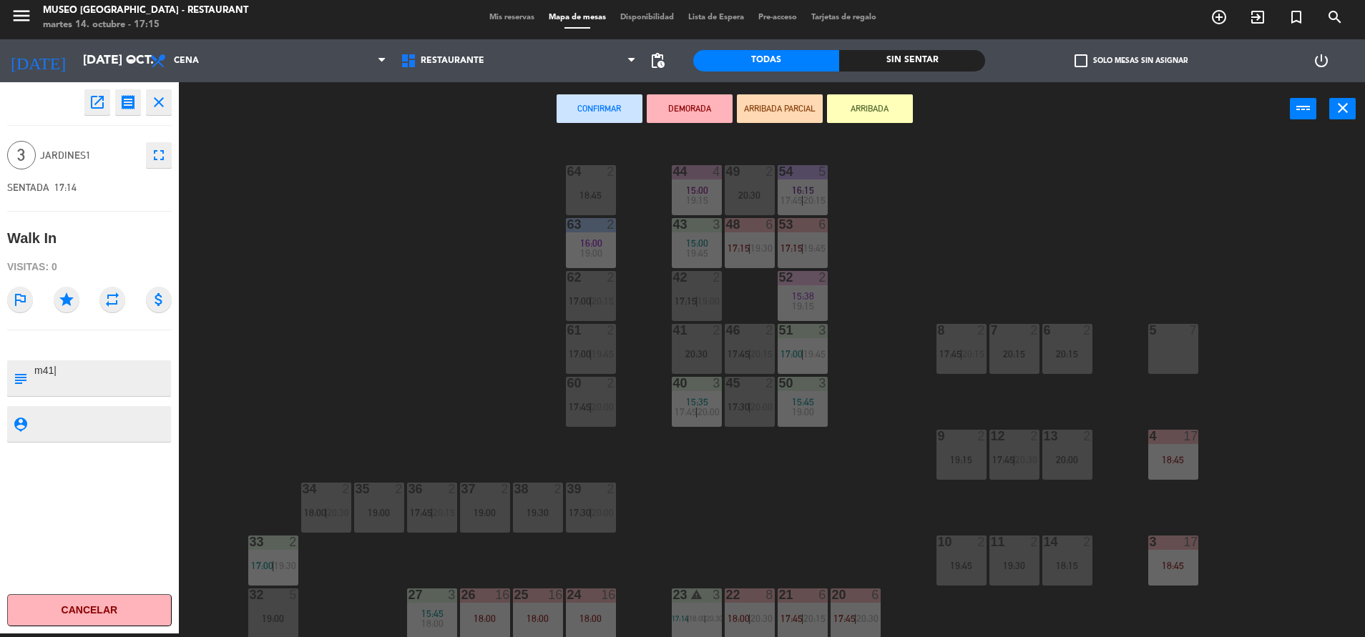
click at [697, 337] on div "41 2" at bounding box center [697, 331] width 50 height 14
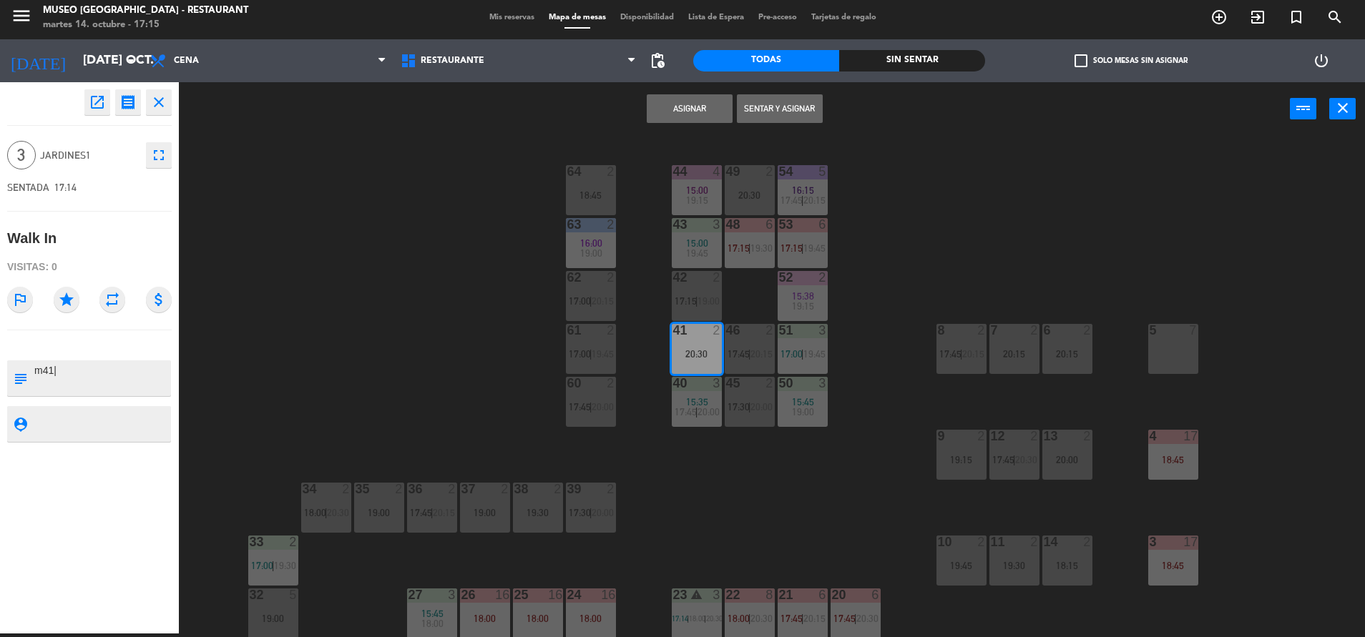
click at [680, 117] on button "Asignar" at bounding box center [690, 108] width 86 height 29
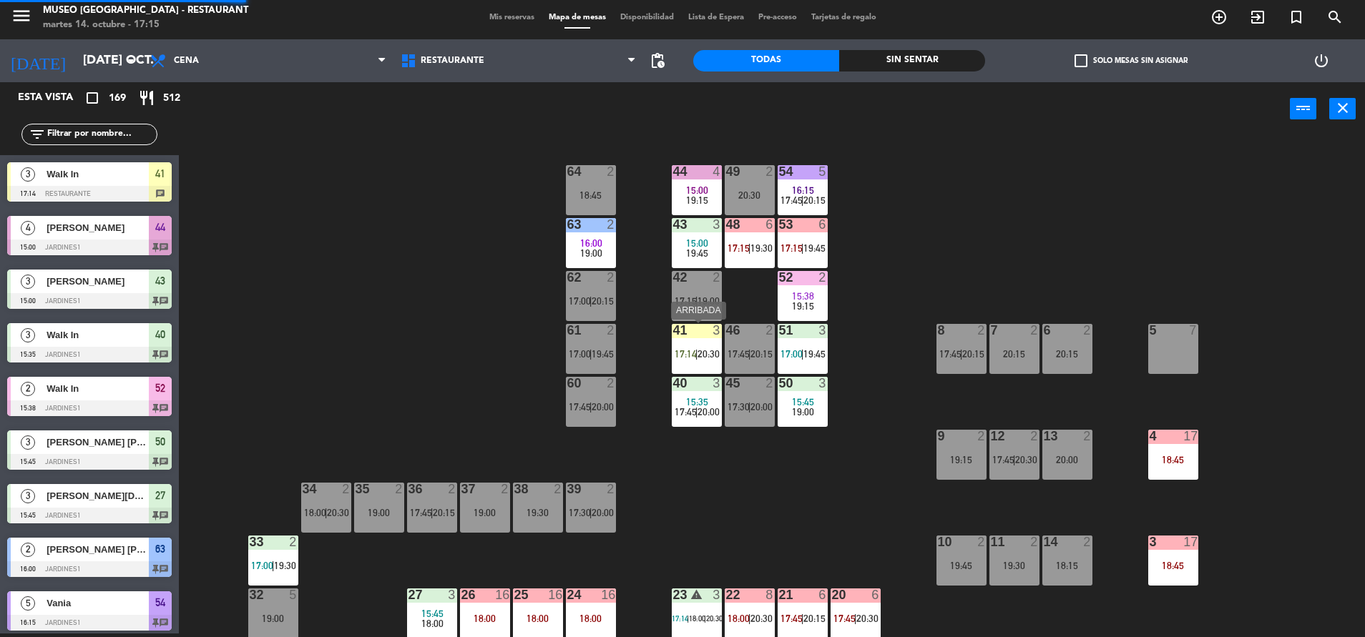
click at [699, 334] on div at bounding box center [696, 330] width 24 height 13
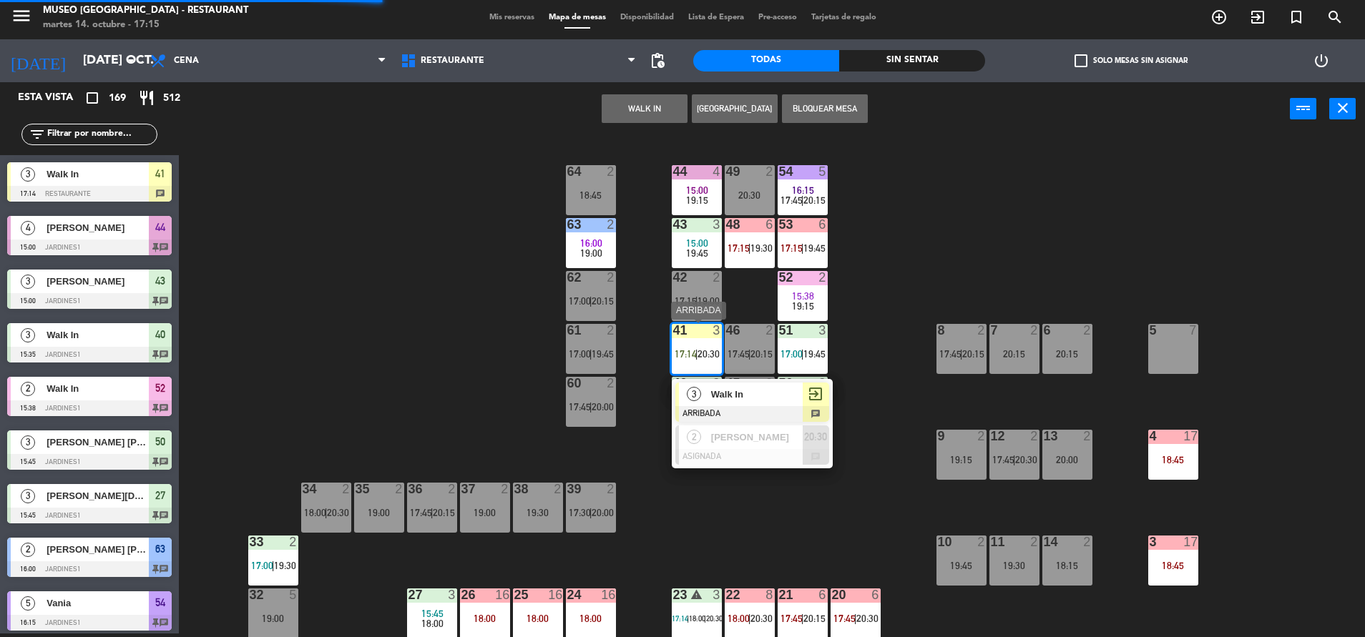
click at [739, 400] on span "Walk In" at bounding box center [757, 394] width 92 height 15
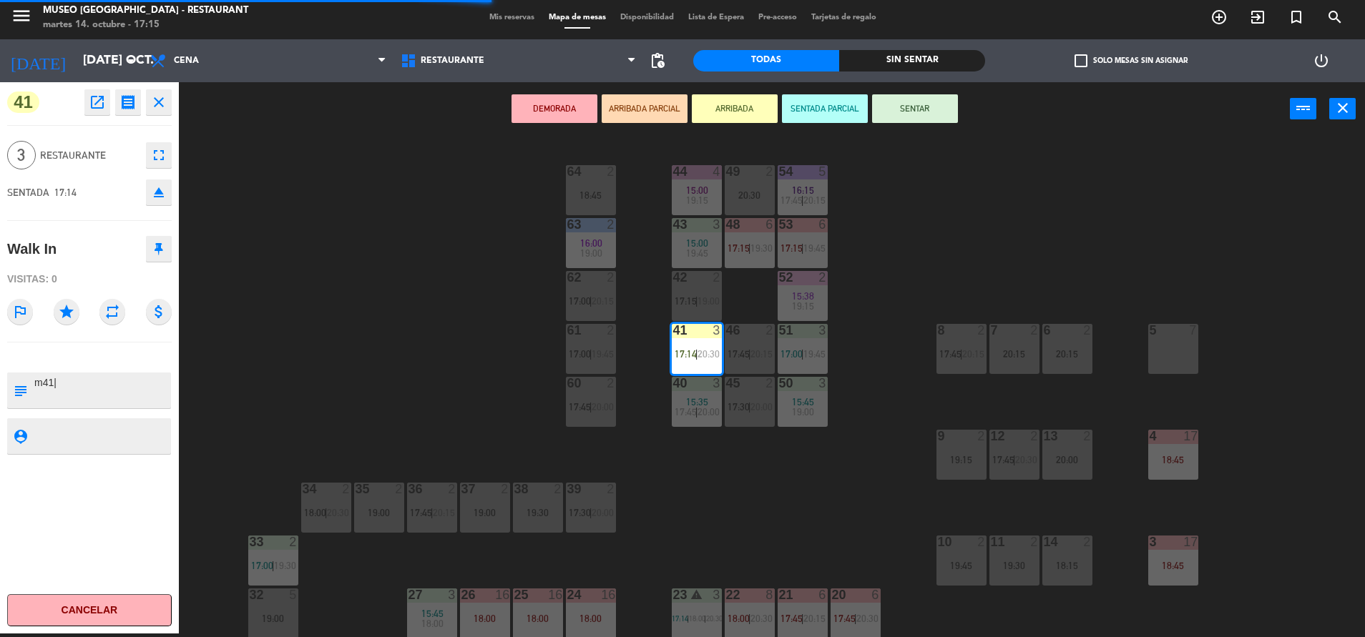
click at [915, 121] on button "SENTAR" at bounding box center [915, 108] width 86 height 29
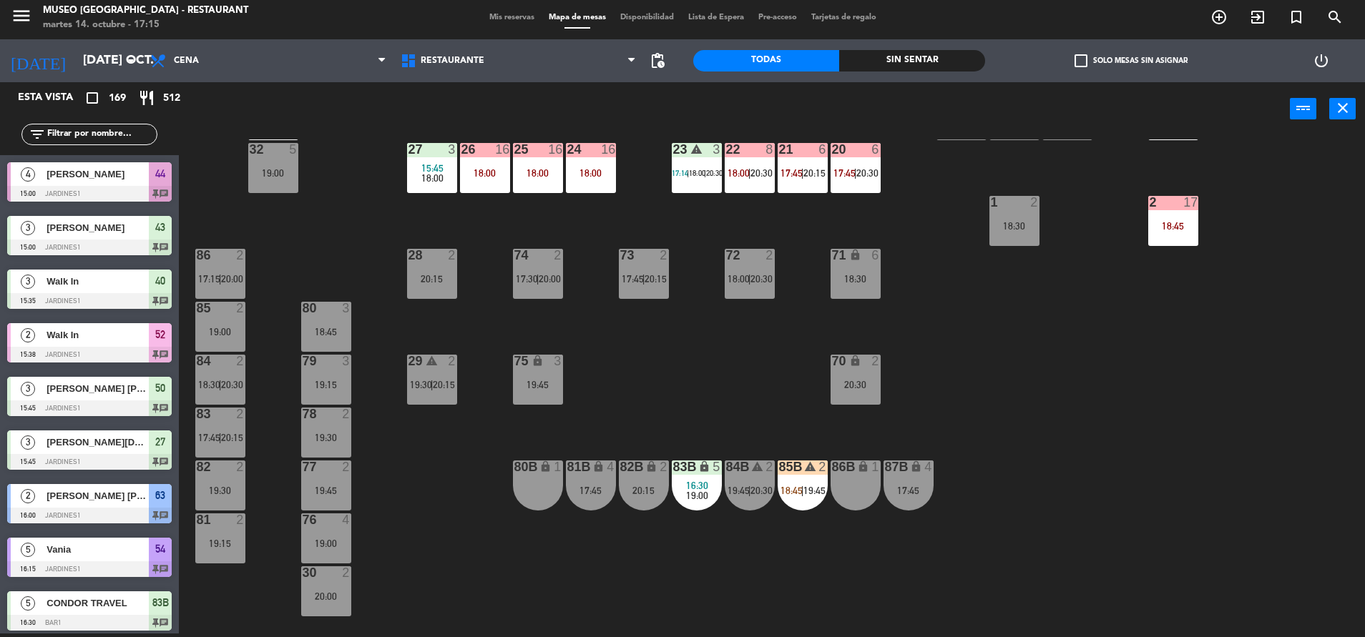
scroll to position [531, 0]
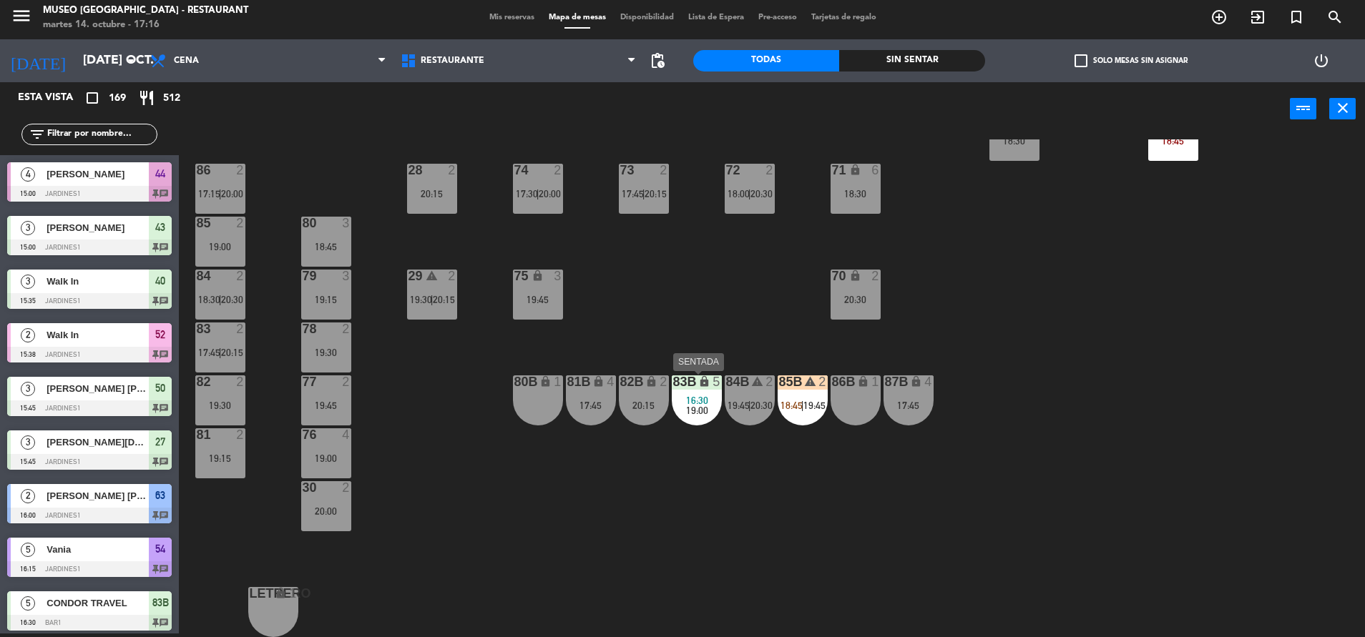
click at [678, 408] on div "19:00" at bounding box center [697, 411] width 50 height 10
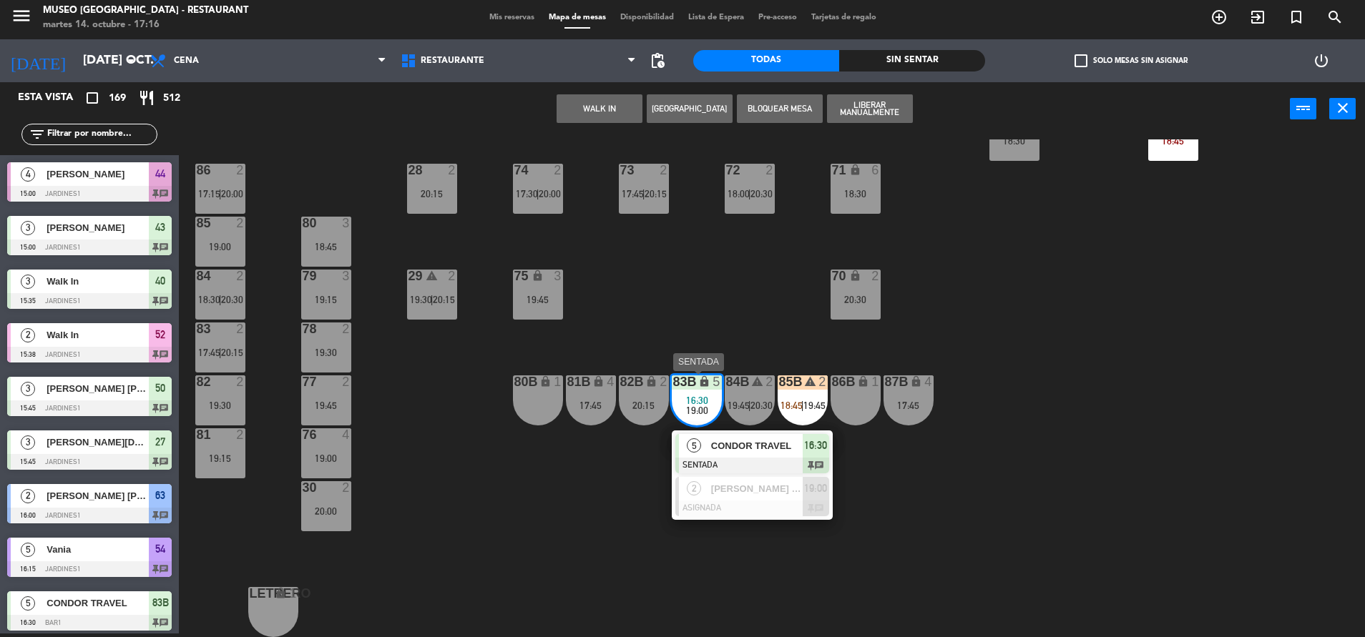
click at [758, 466] on div at bounding box center [752, 466] width 154 height 16
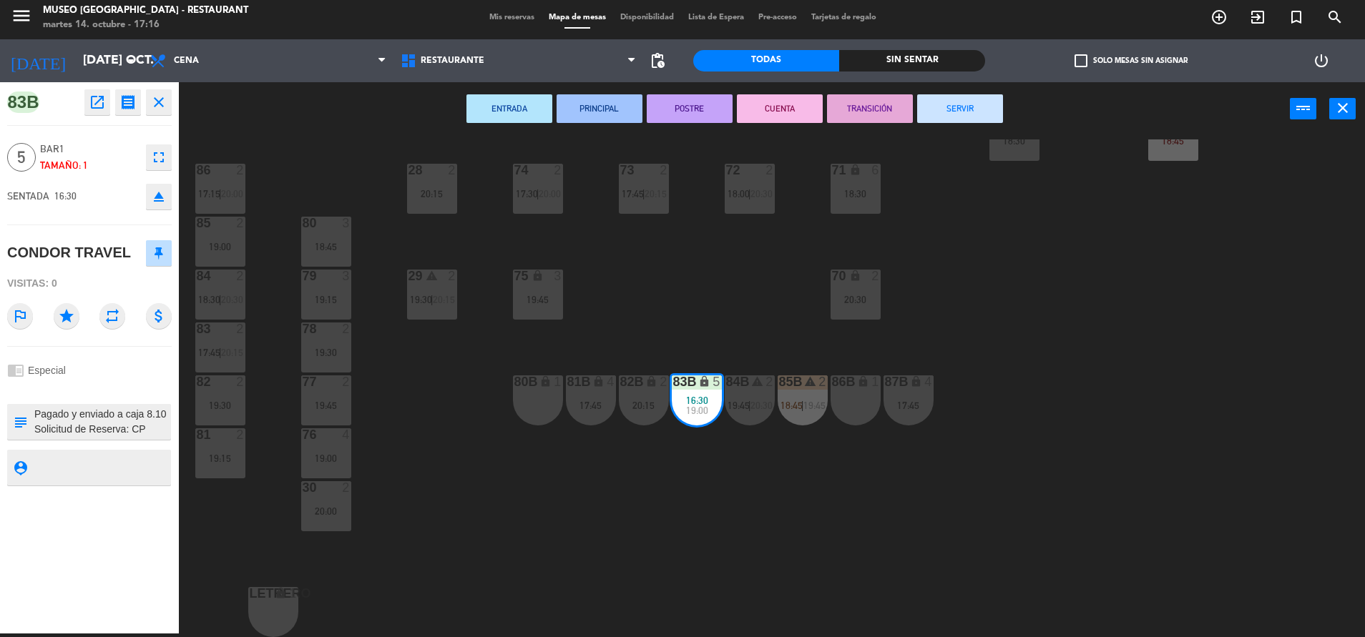
click at [736, 305] on div "44 4 15:00 19:15 49 2 20:30 54 5 16:15 17:45 | 20:15 64 2 18:45 48 6 17:15 | 19…" at bounding box center [778, 388] width 1172 height 498
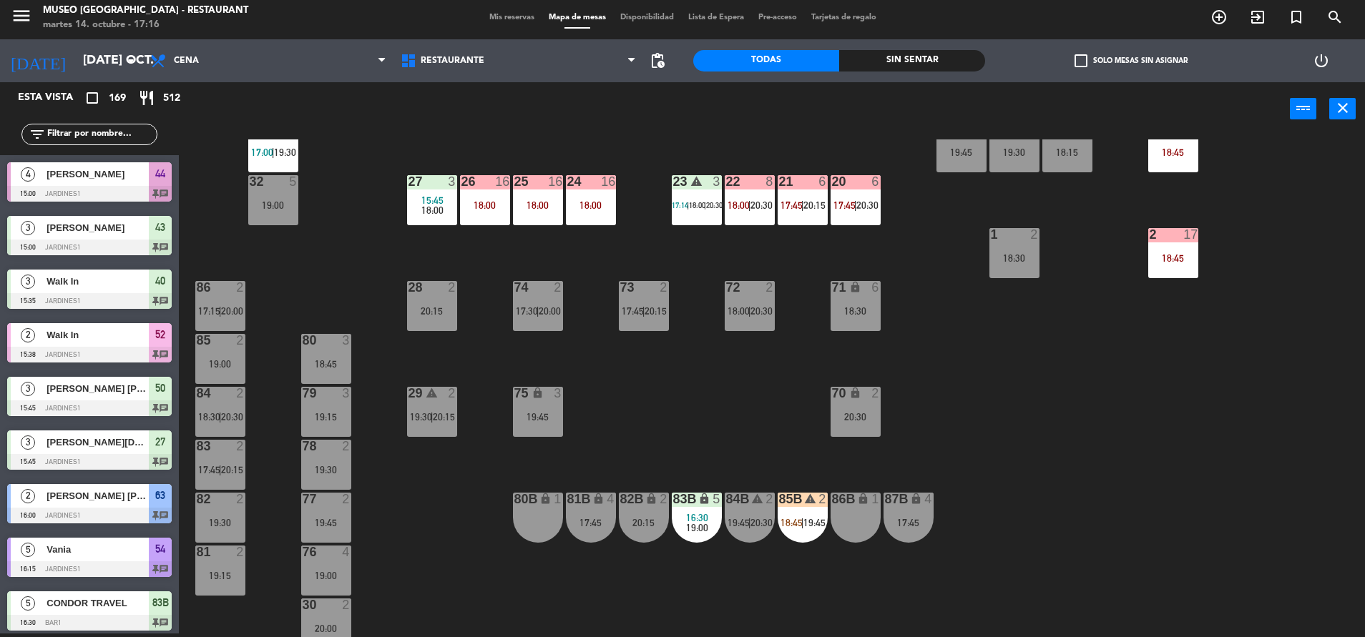
scroll to position [444, 0]
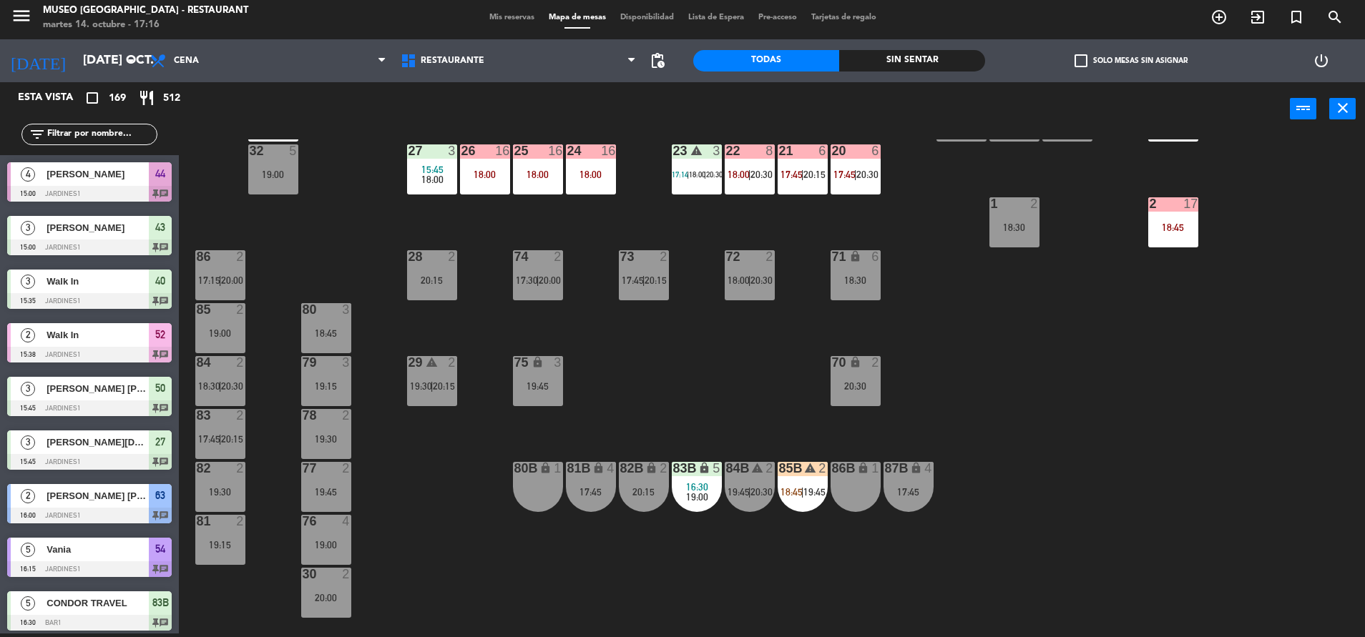
click at [593, 487] on div "17:45" at bounding box center [591, 492] width 50 height 10
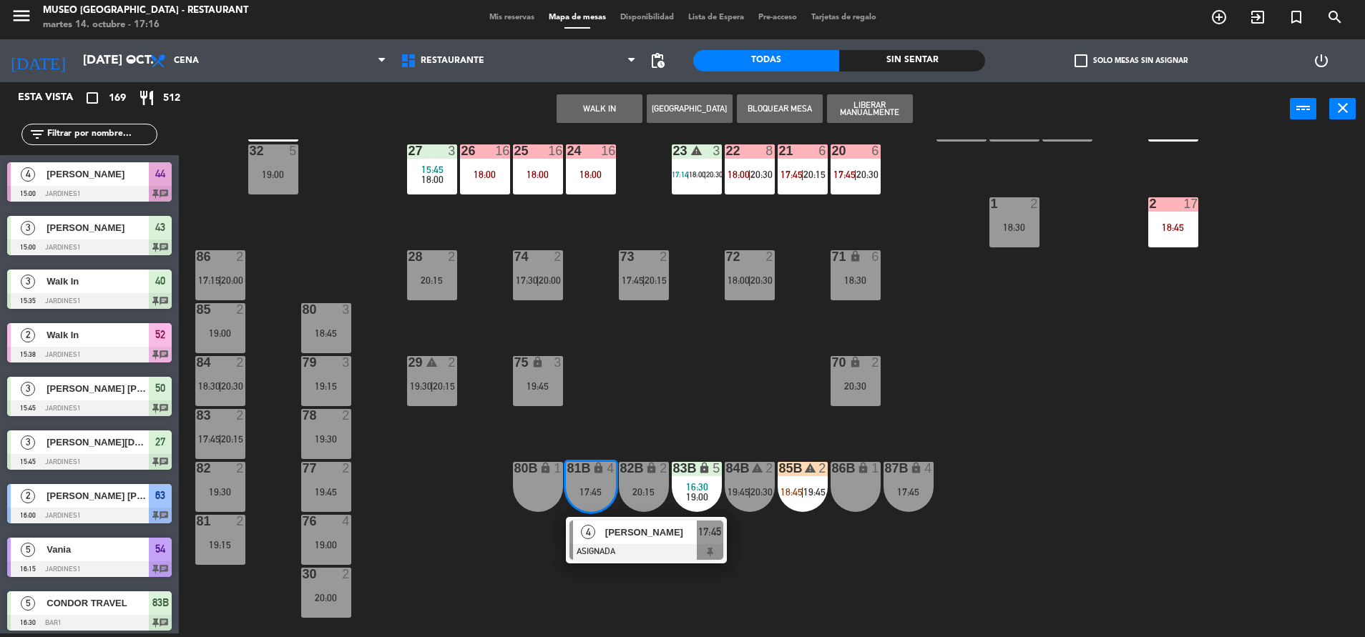
click at [683, 563] on div "4 Wilmer Vilca Galarza ASIGNADA 17:45" at bounding box center [646, 540] width 161 height 46
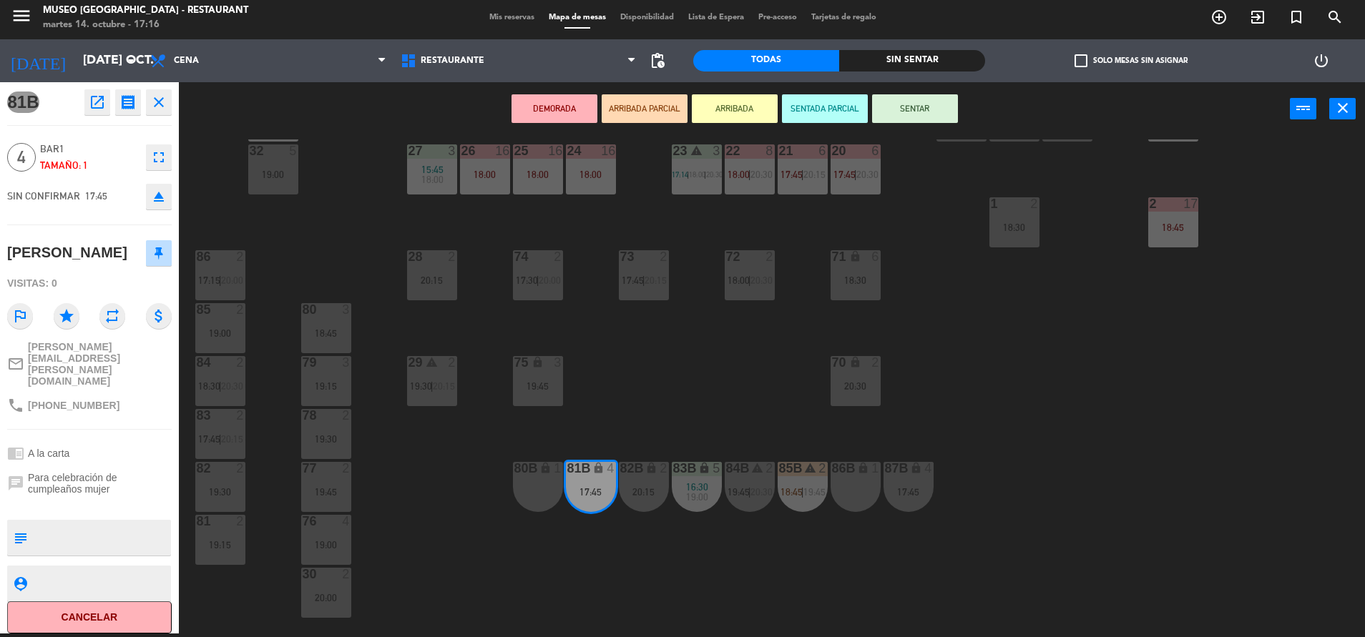
scroll to position [0, 0]
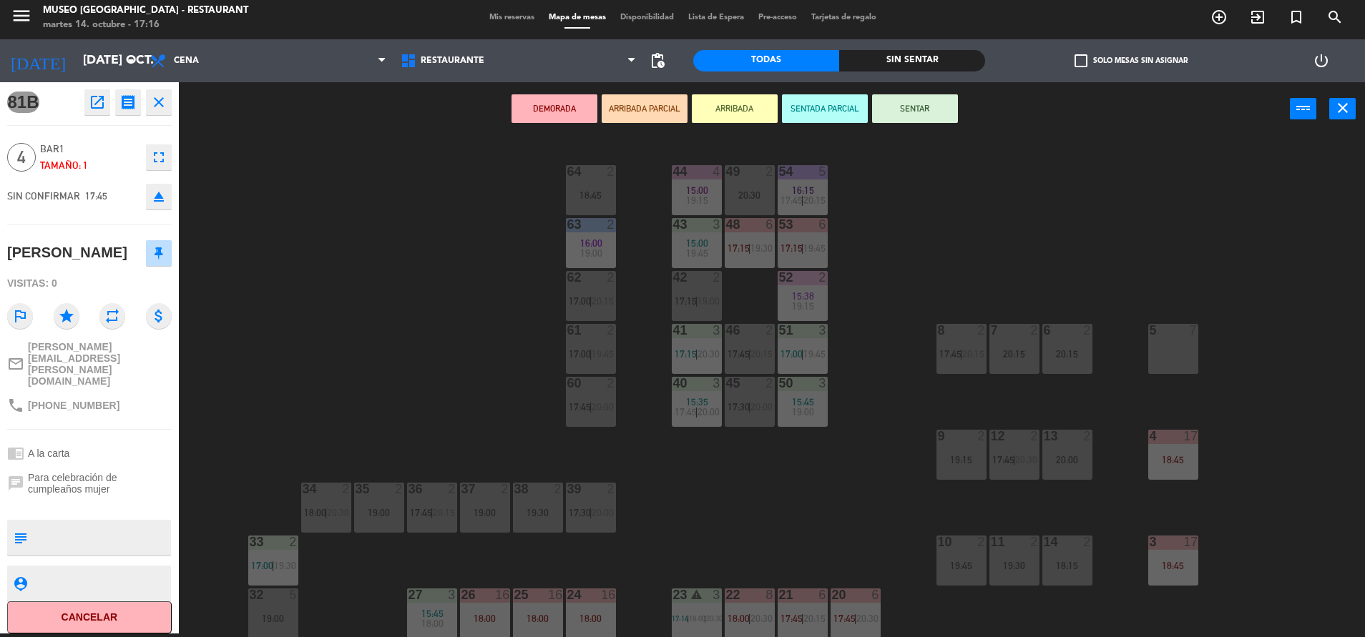
click at [704, 190] on span "15:00" at bounding box center [697, 190] width 22 height 11
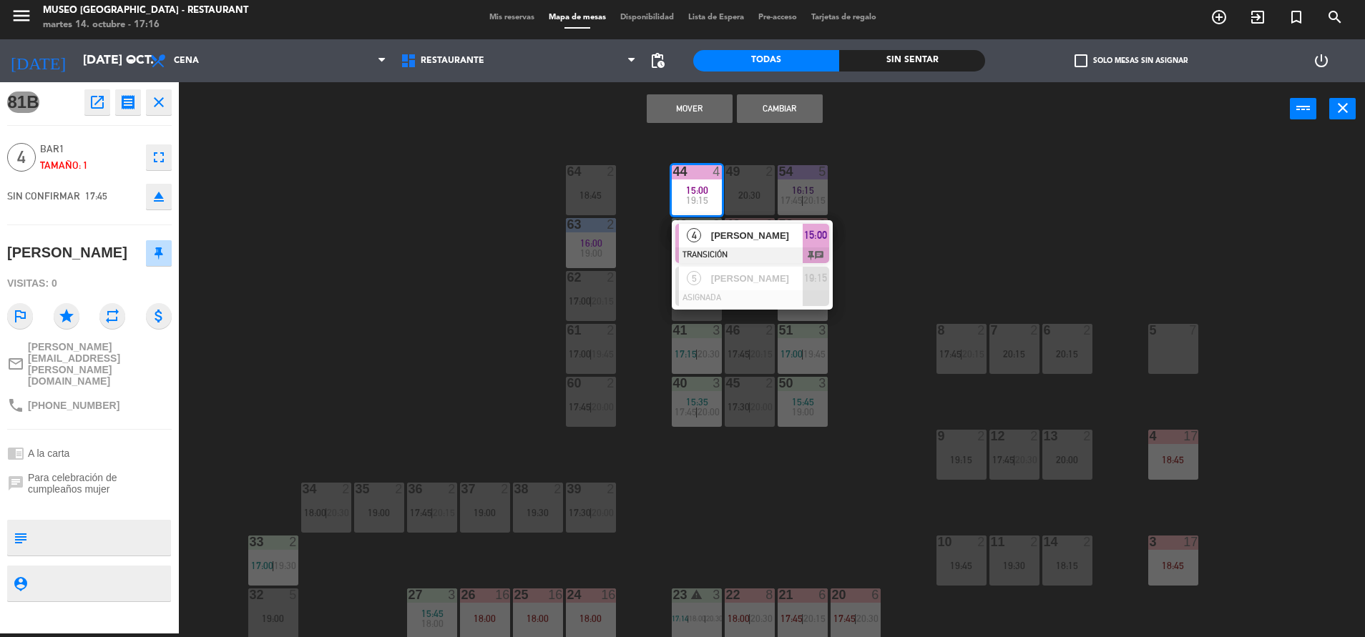
click at [681, 109] on button "Mover" at bounding box center [690, 108] width 86 height 29
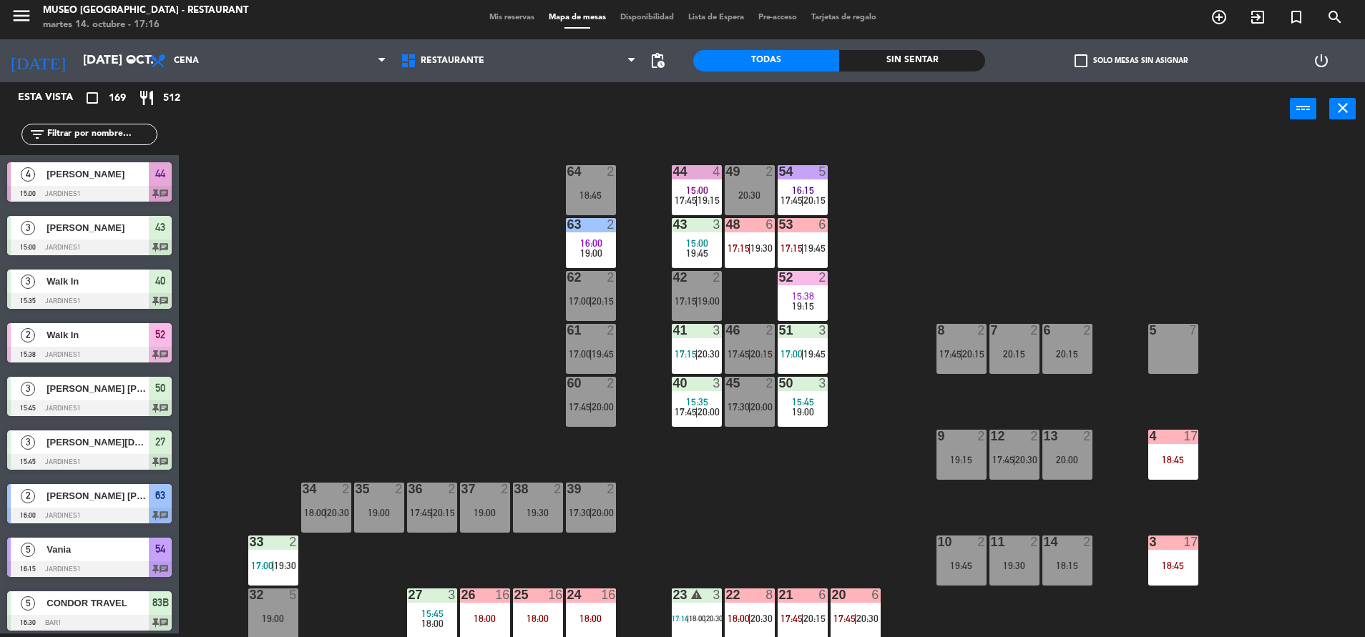
scroll to position [4, 0]
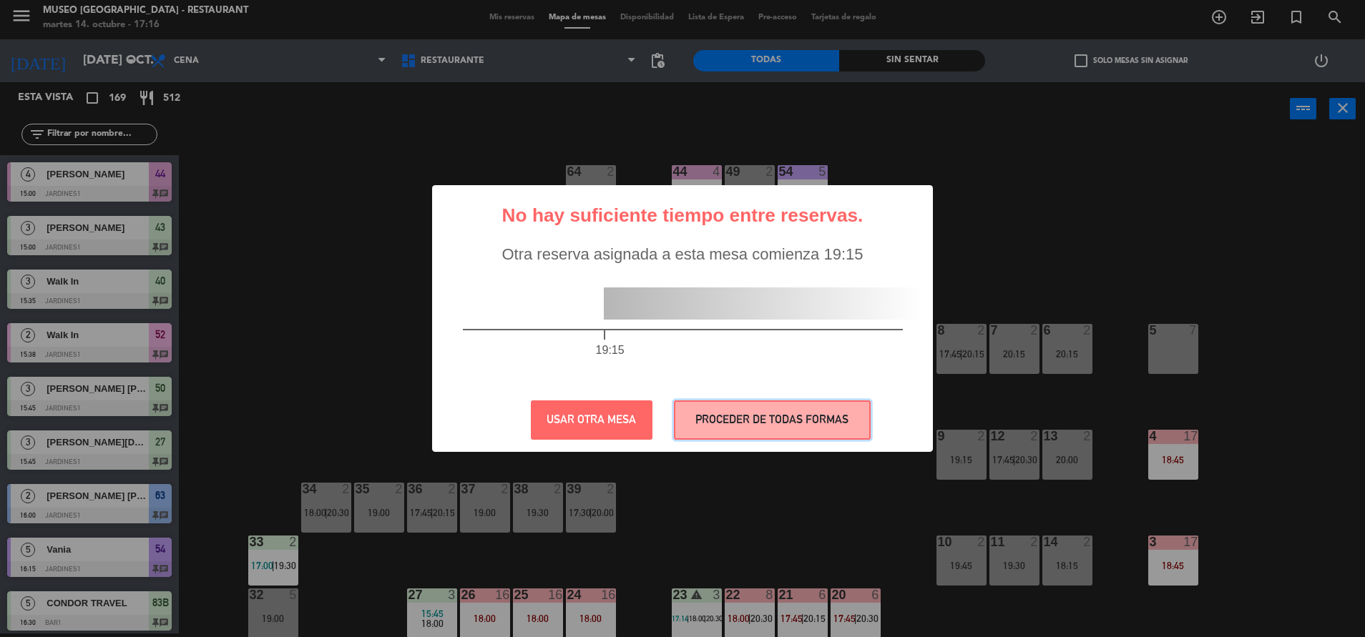
click at [768, 413] on button "PROCEDER DE TODAS FORMAS" at bounding box center [772, 419] width 197 height 39
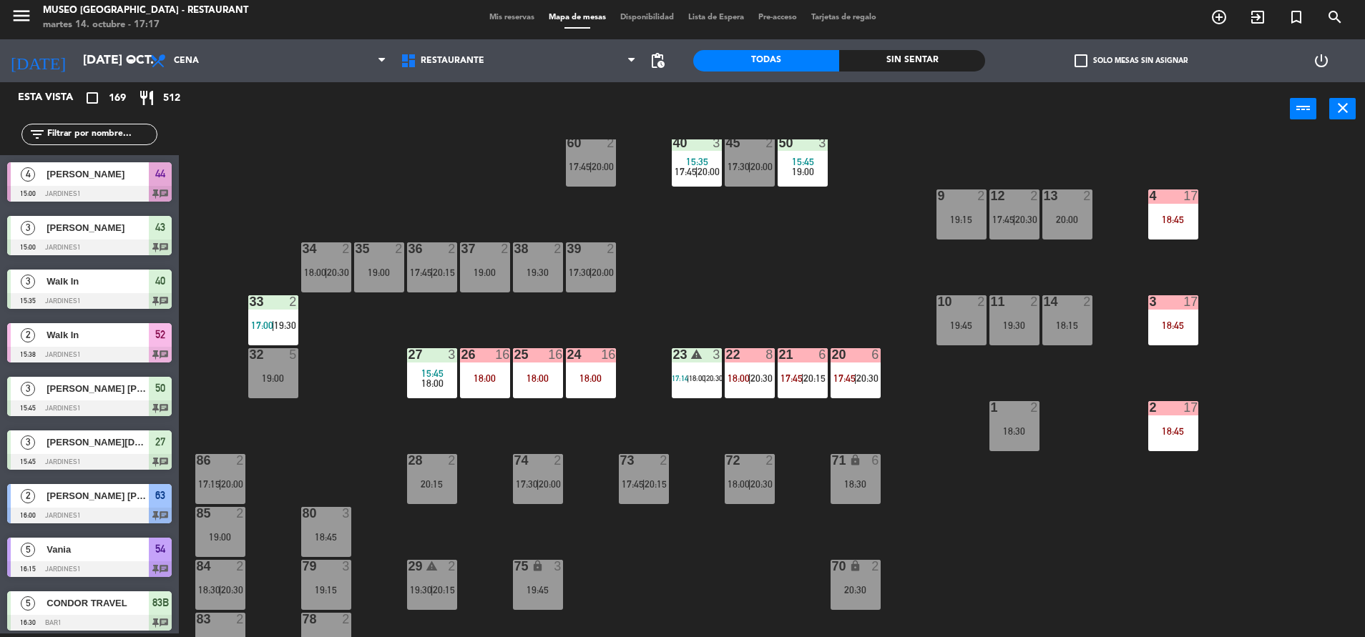
scroll to position [230, 0]
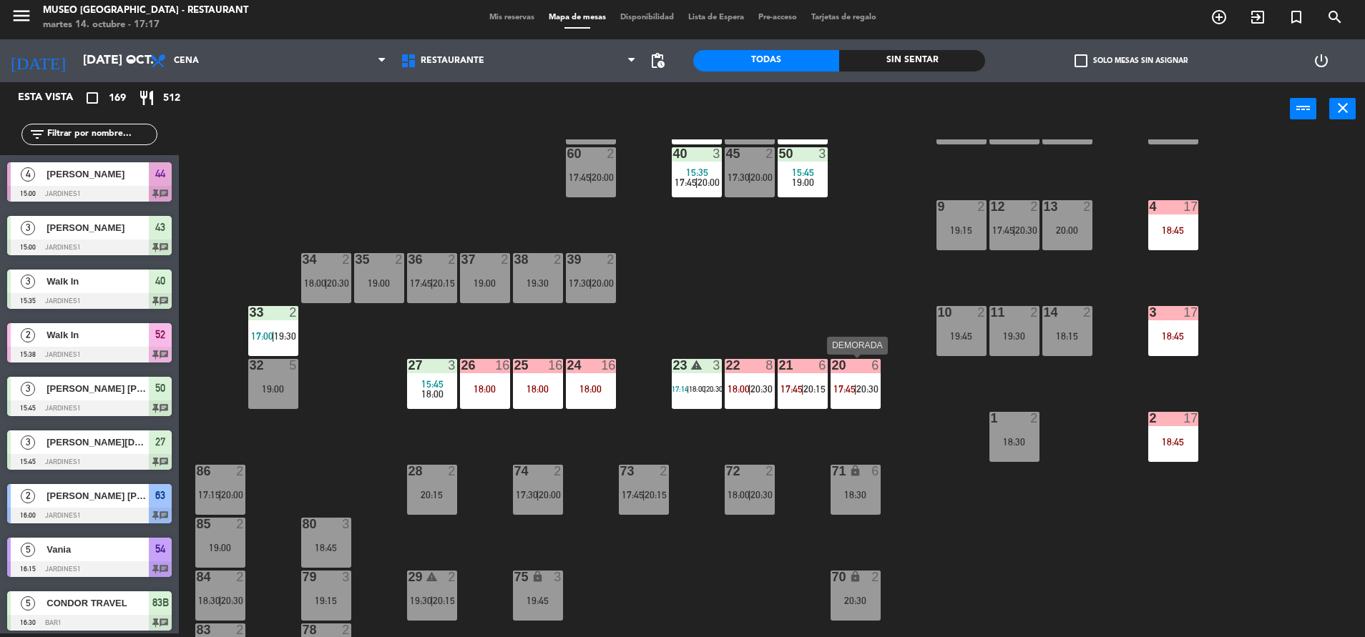
click at [840, 400] on div "20 6 17:45 | 20:30" at bounding box center [855, 384] width 50 height 50
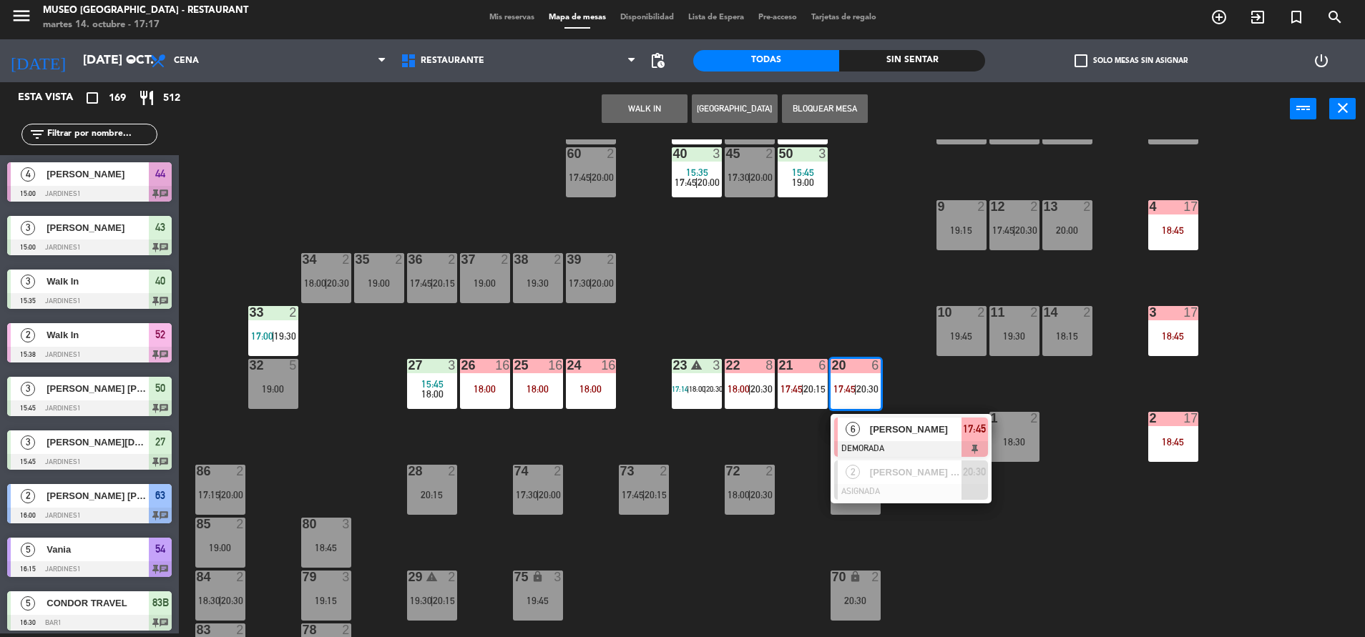
click at [884, 438] on div "[PERSON_NAME]" at bounding box center [914, 430] width 93 height 24
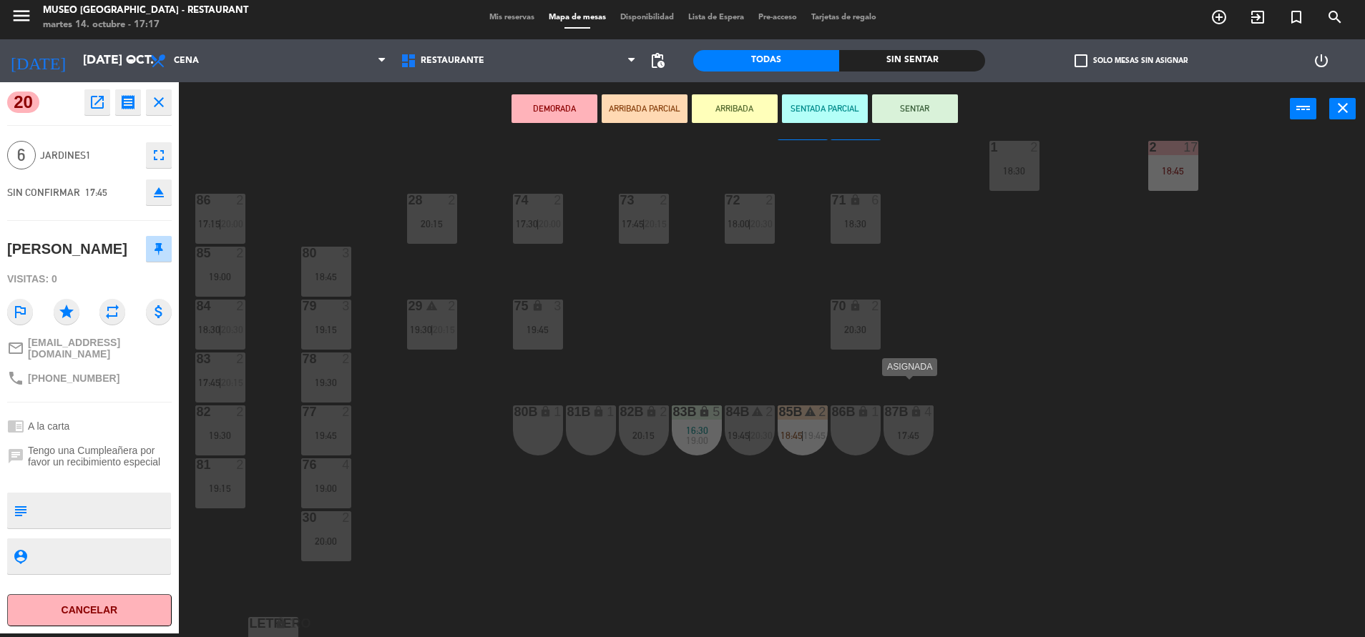
scroll to position [531, 0]
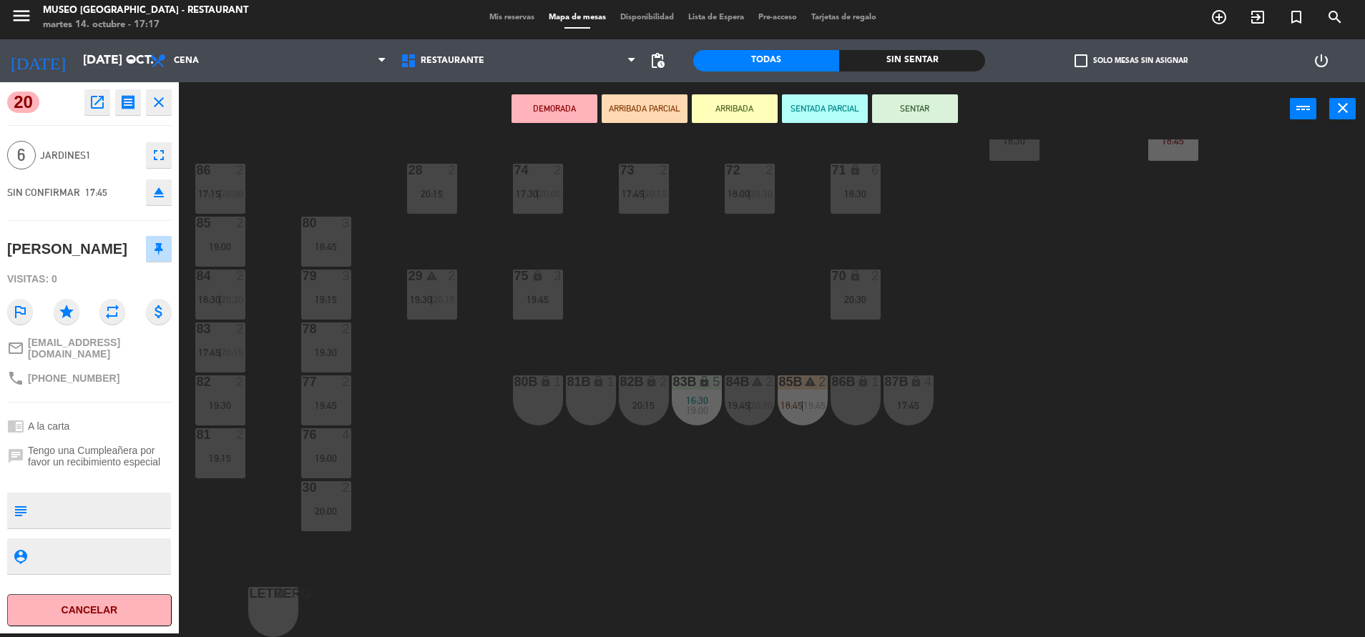
click at [855, 396] on div "86B lock 1" at bounding box center [855, 400] width 50 height 50
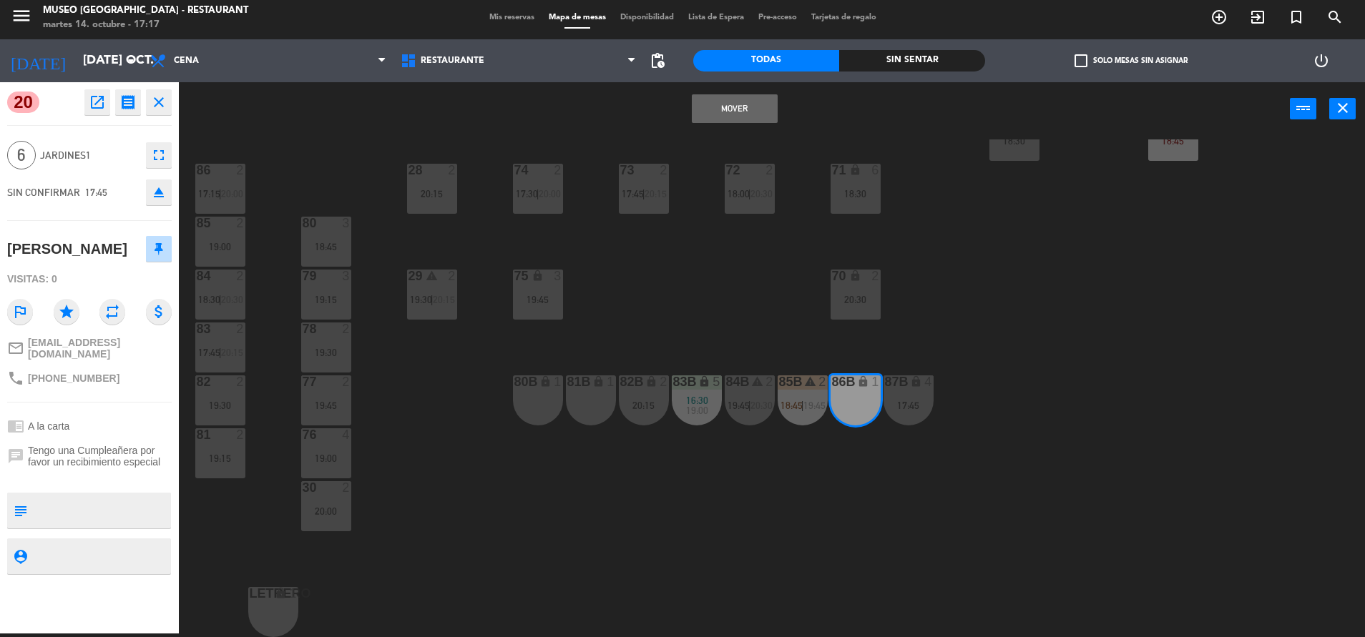
click at [747, 126] on div "Mover power_input close" at bounding box center [734, 109] width 1111 height 54
click at [736, 118] on button "Mover" at bounding box center [735, 108] width 86 height 29
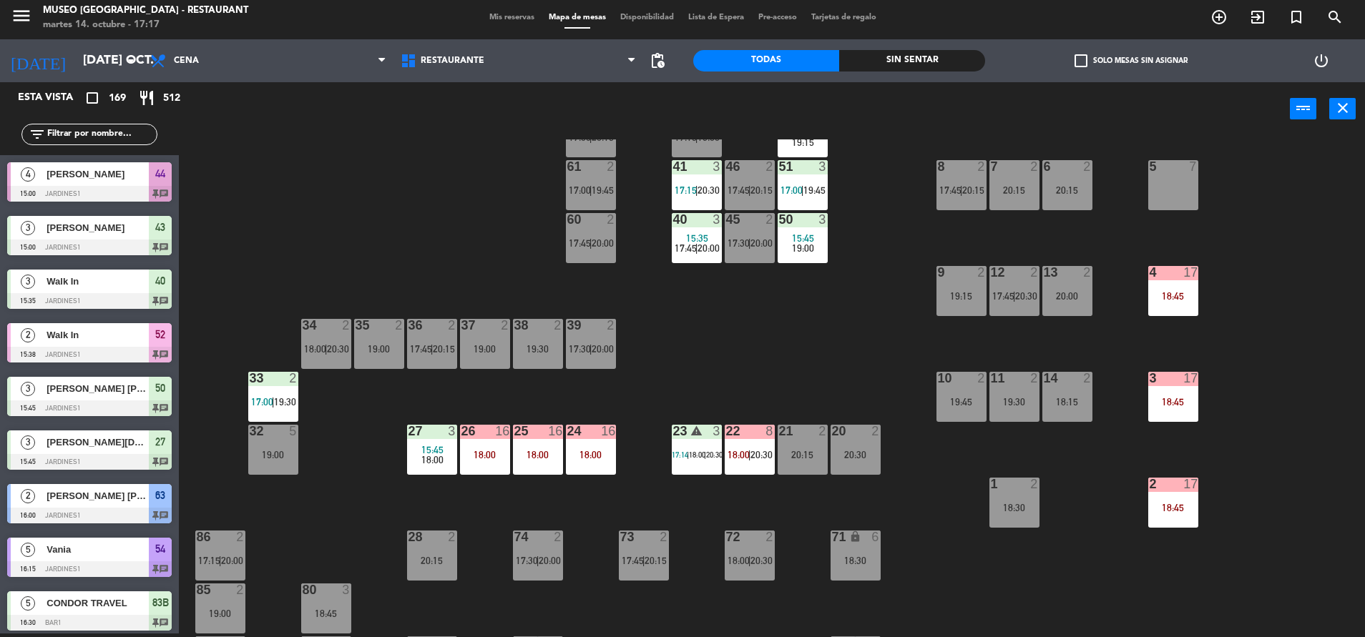
scroll to position [155, 0]
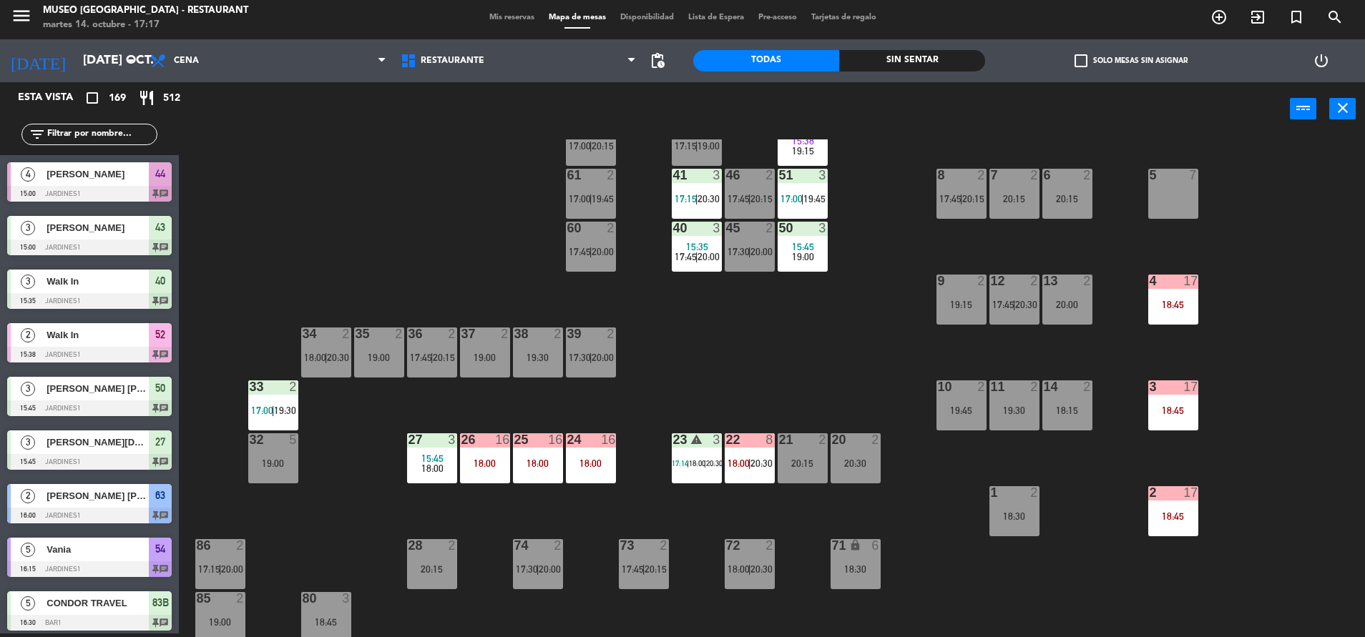
click at [839, 453] on div "20 2 20:30" at bounding box center [855, 458] width 50 height 50
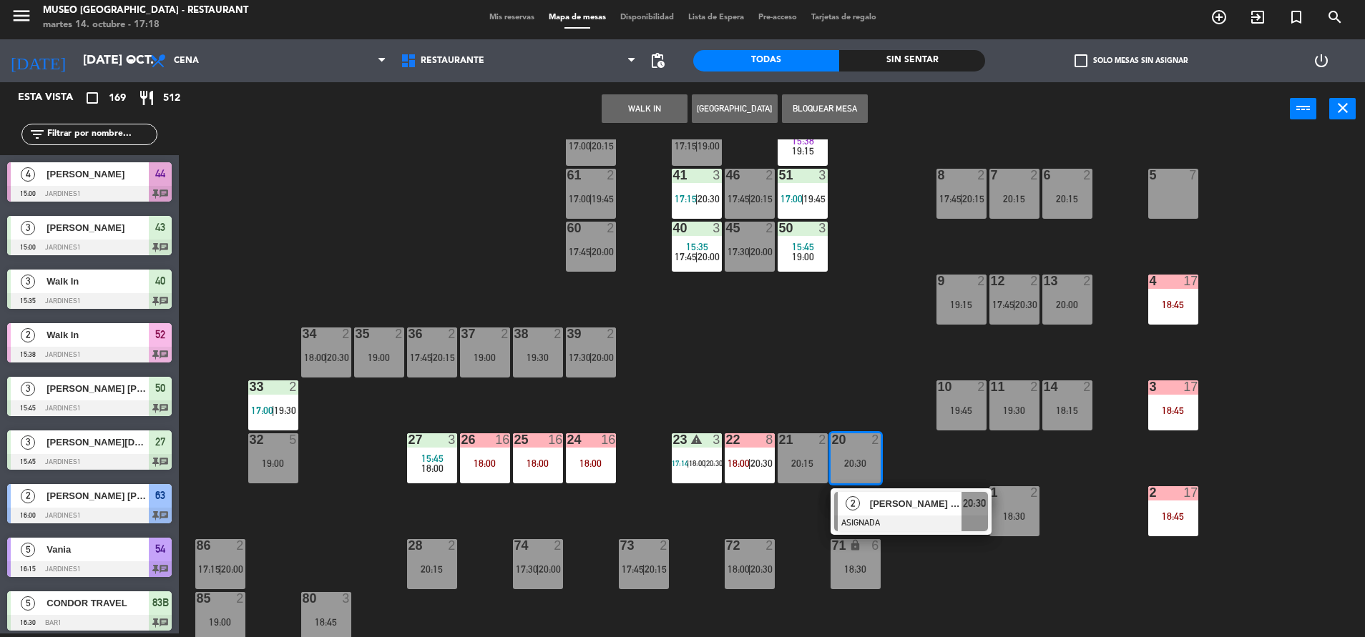
click at [635, 96] on button "WALK IN" at bounding box center [644, 108] width 86 height 29
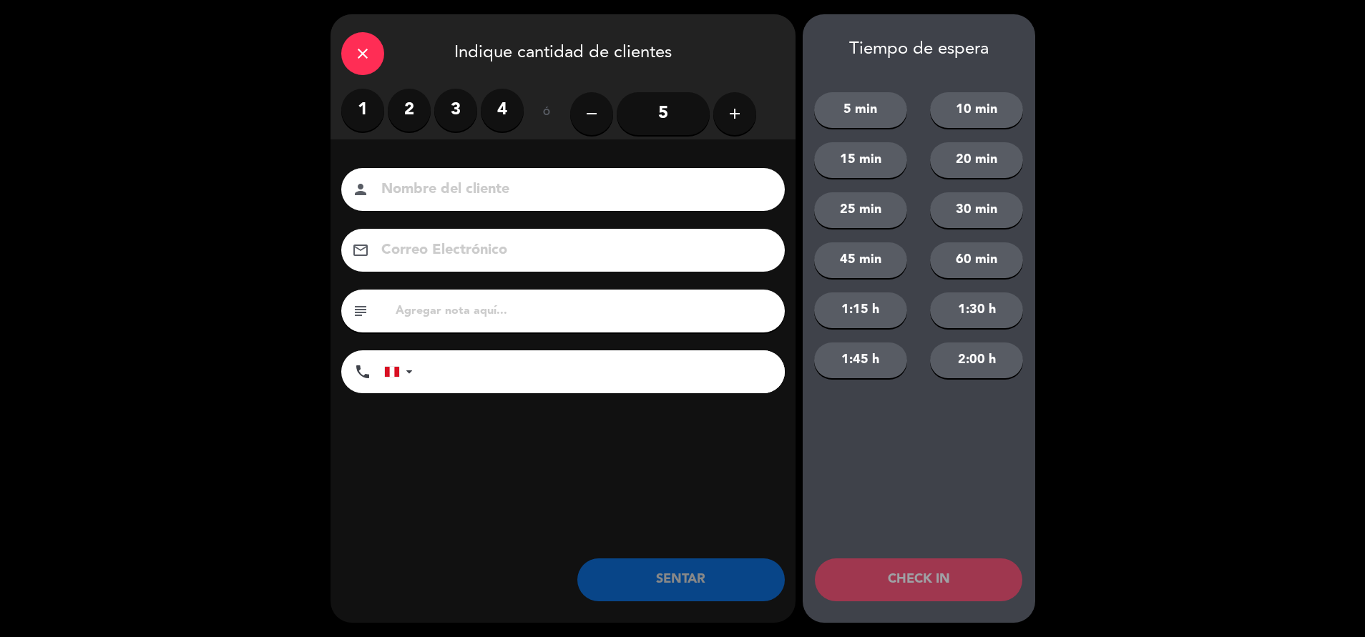
click at [422, 100] on label "2" at bounding box center [409, 110] width 43 height 43
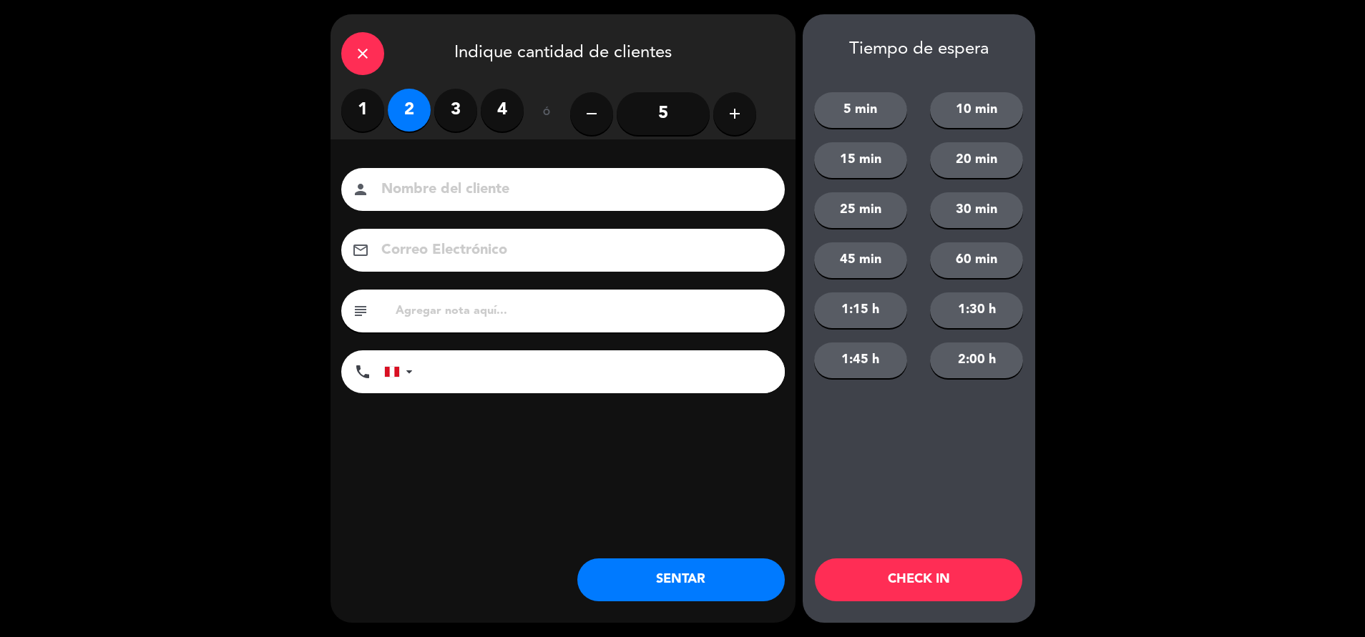
click at [498, 320] on input "text" at bounding box center [584, 311] width 380 height 20
type input "m20|"
click at [673, 581] on button "SENTAR" at bounding box center [680, 580] width 207 height 43
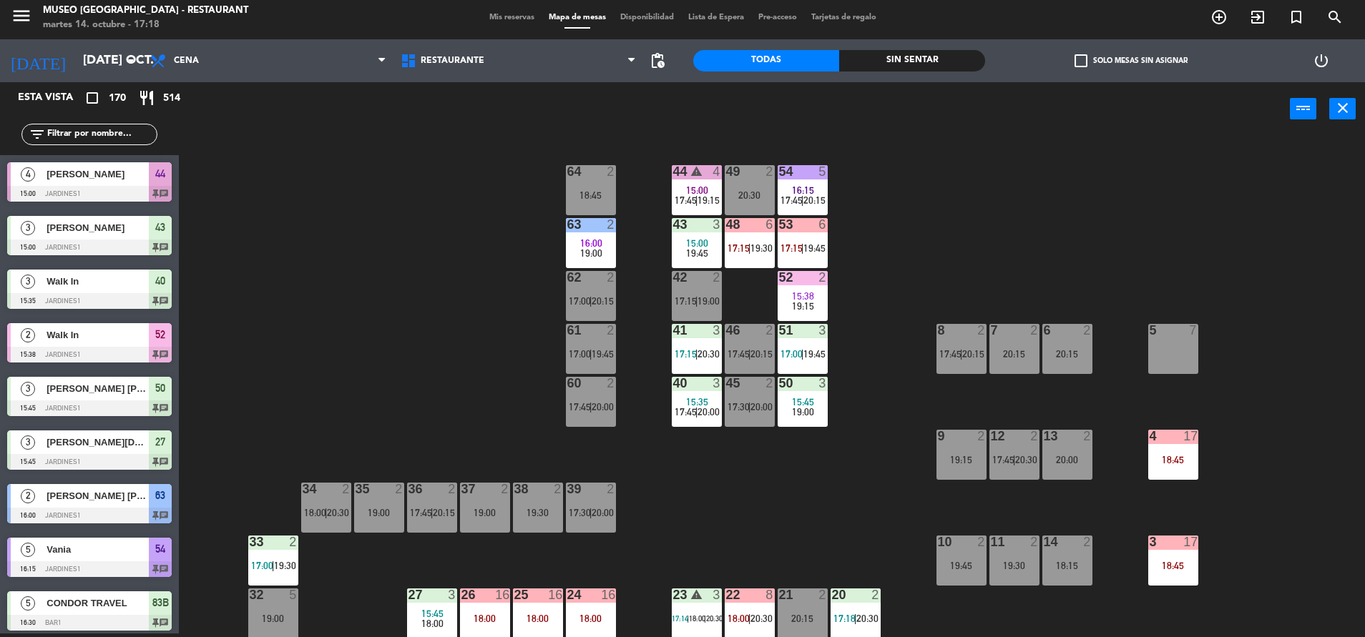
scroll to position [38, 0]
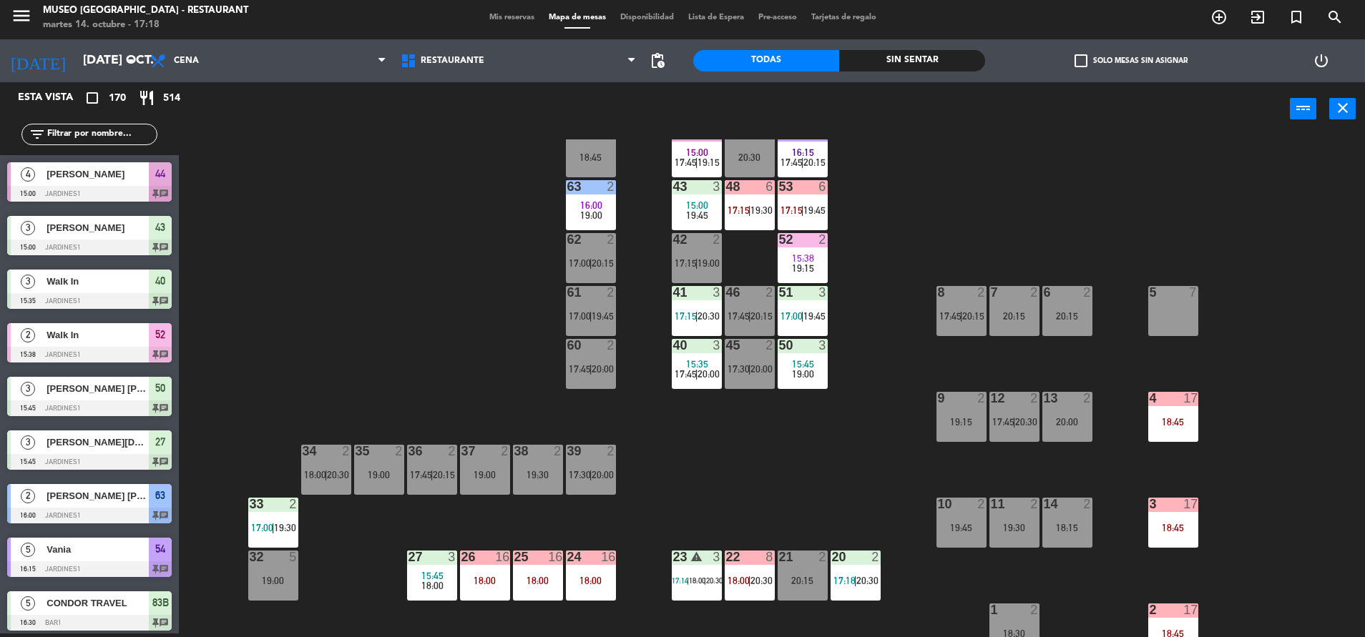
click at [67, 139] on input "text" at bounding box center [101, 135] width 111 height 16
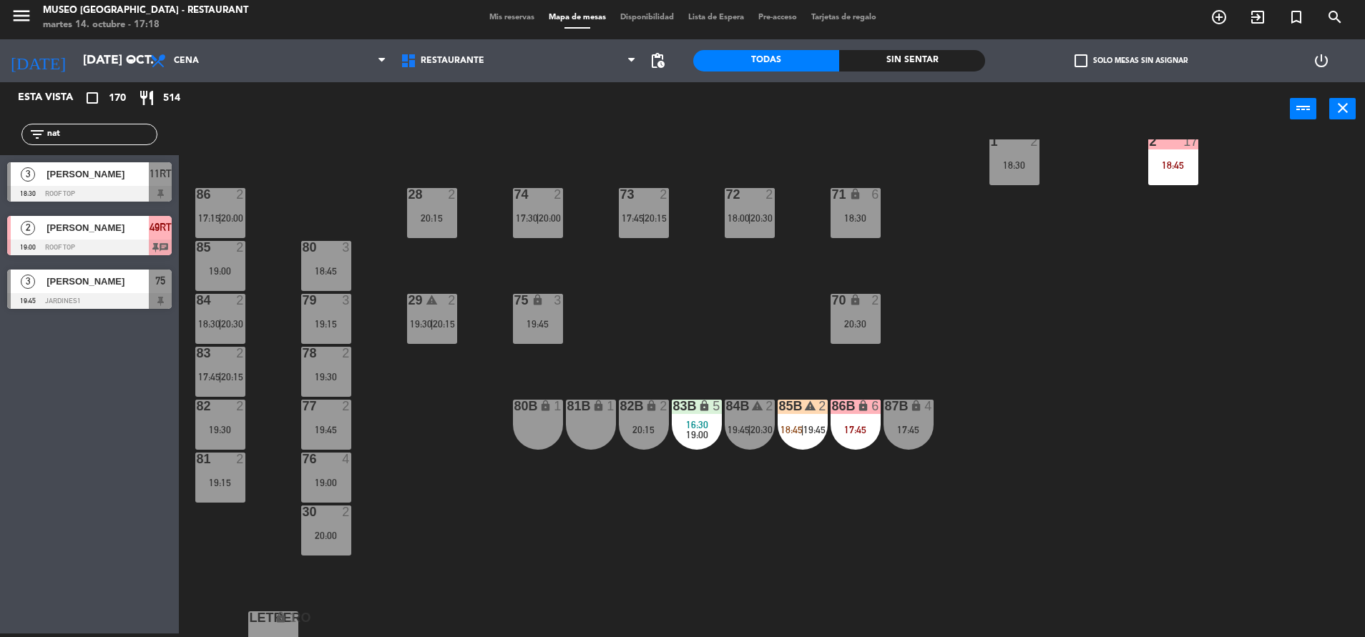
scroll to position [531, 0]
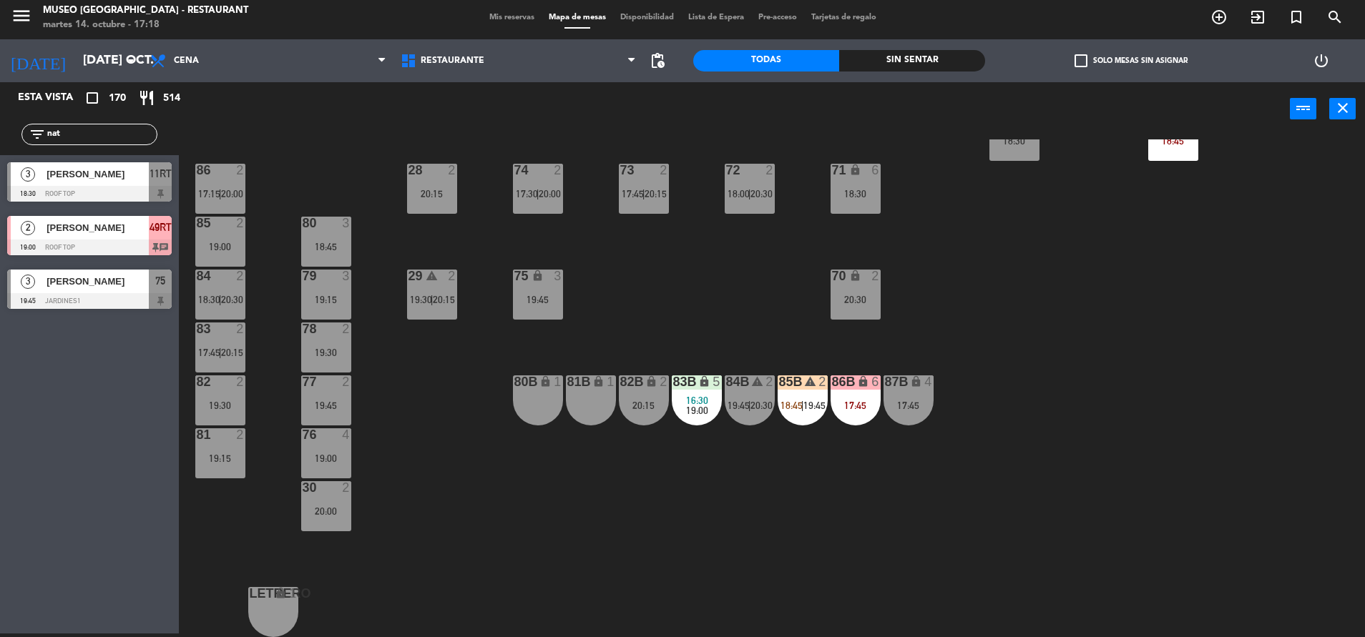
type input "nat"
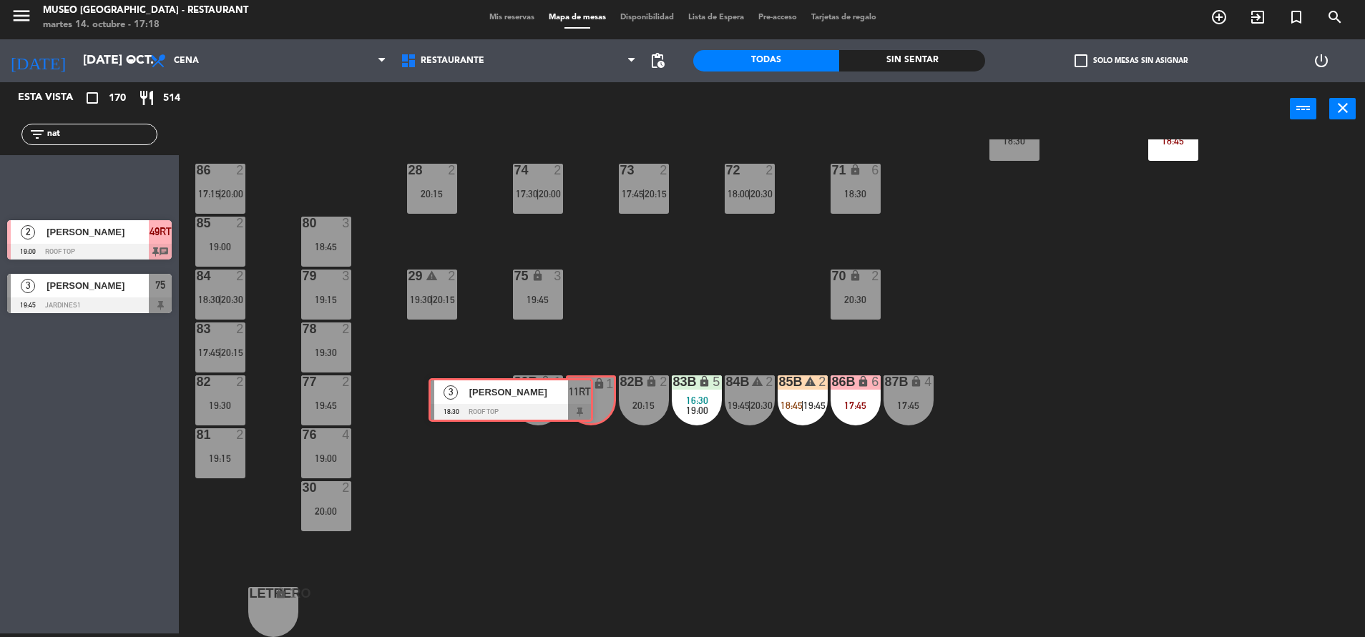
drag, startPoint x: 185, startPoint y: 182, endPoint x: 576, endPoint y: 393, distance: 444.8
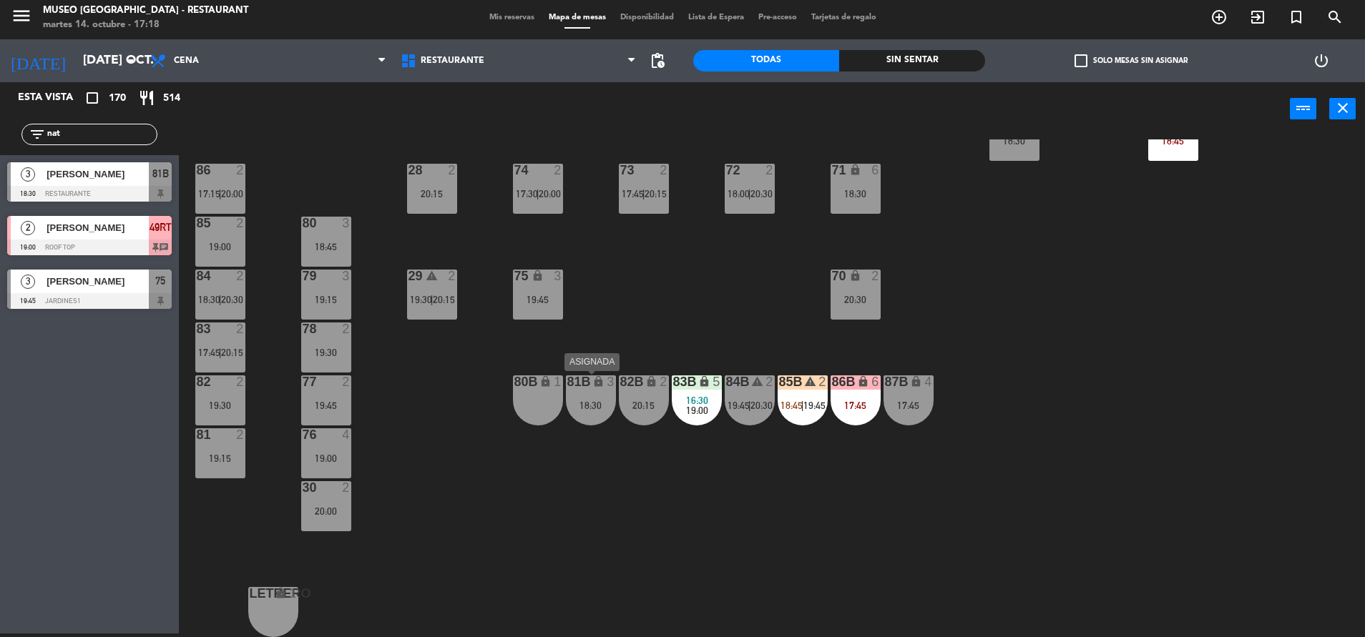
click at [589, 420] on div "81B lock 3 18:30" at bounding box center [591, 400] width 50 height 50
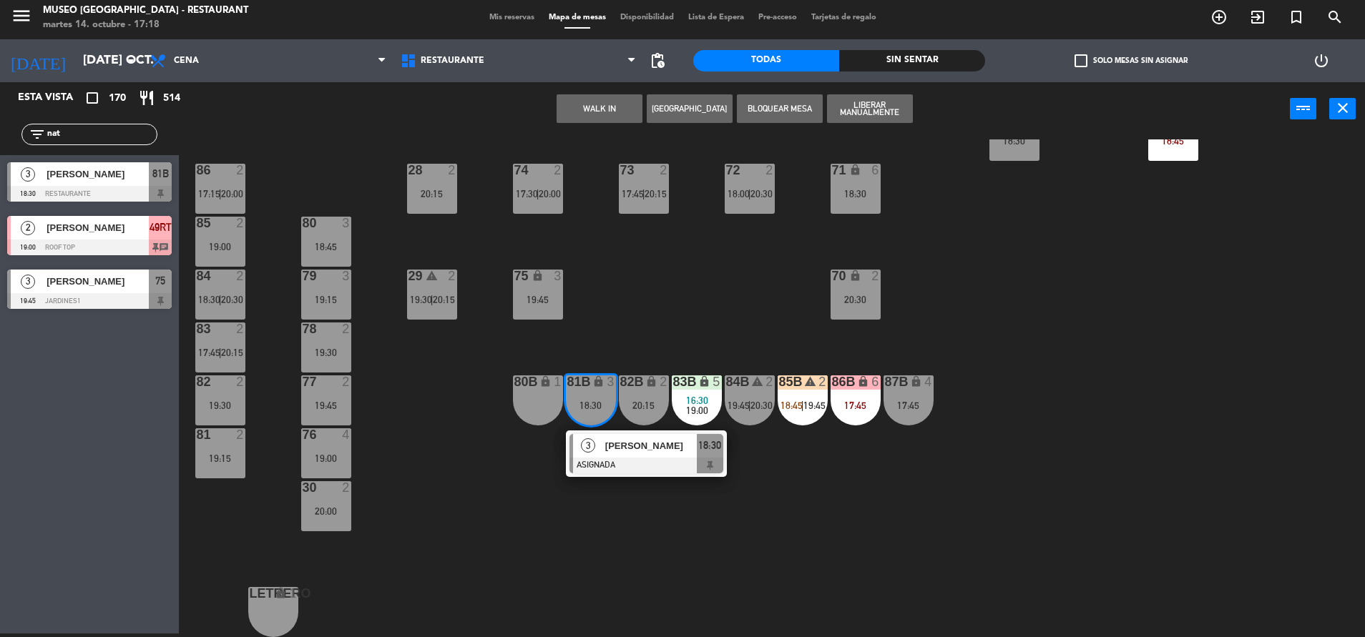
click at [607, 442] on span "[PERSON_NAME]" at bounding box center [651, 445] width 92 height 15
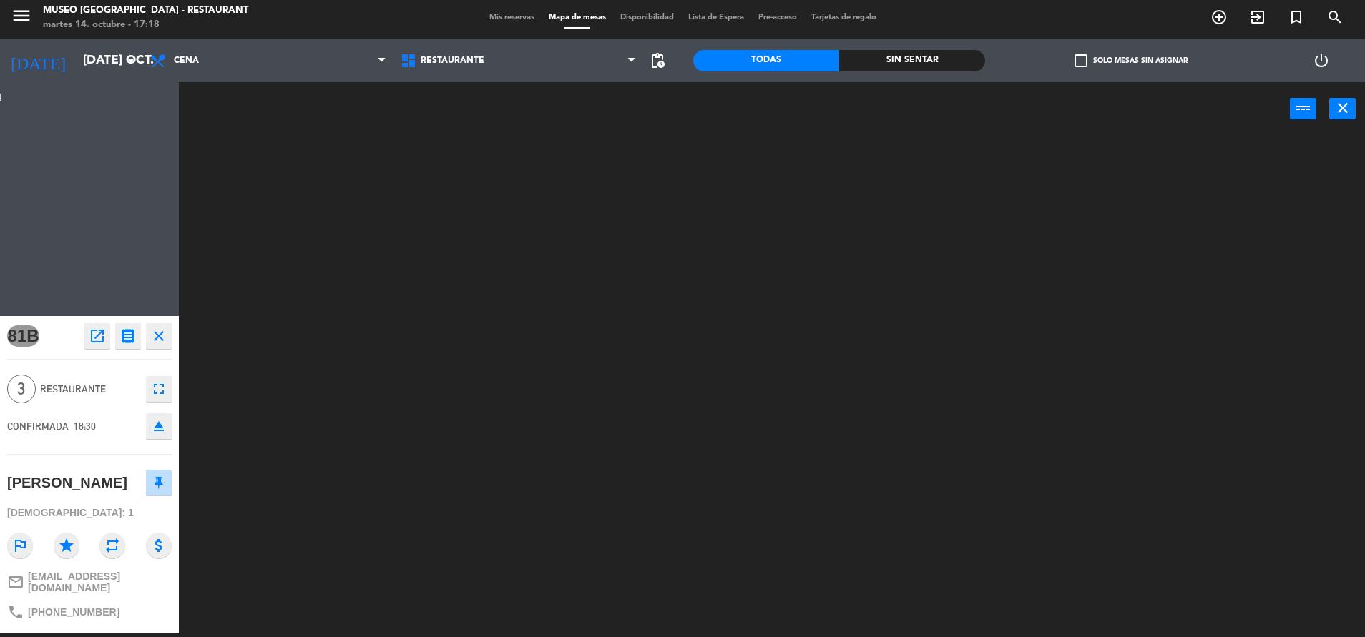
scroll to position [0, 0]
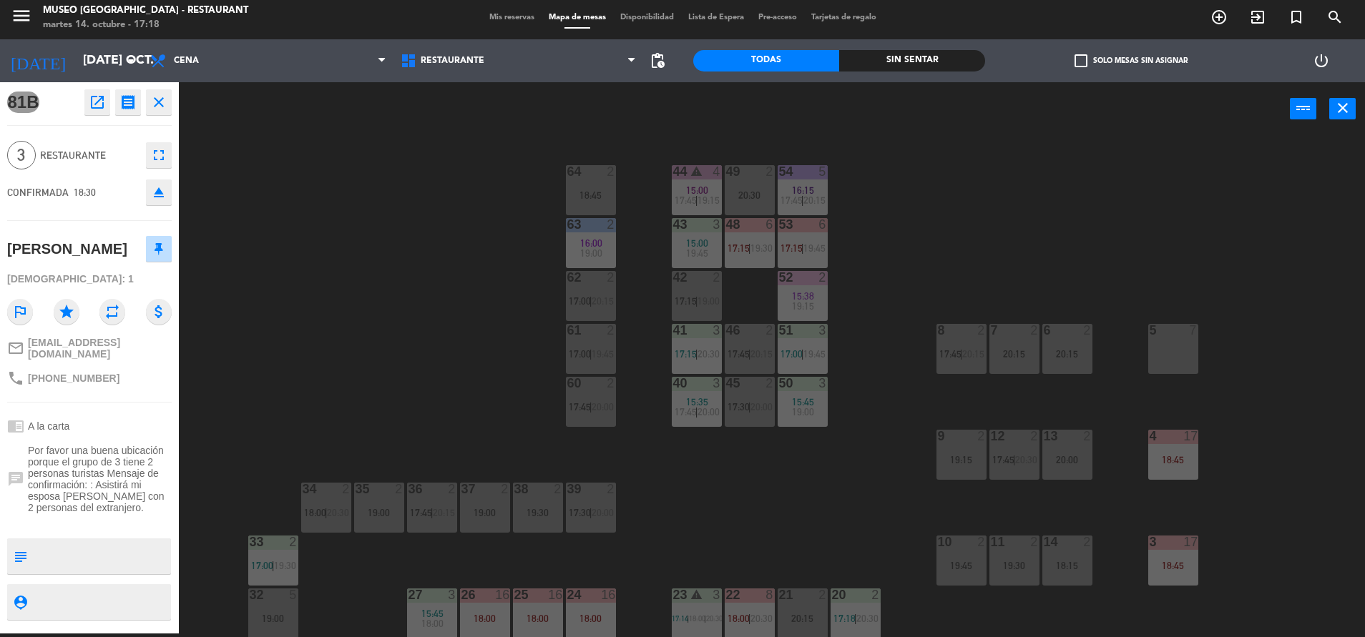
click at [666, 354] on div "44 warning 4 15:00 17:45 | 19:15 49 2 20:30 54 5 16:15 17:45 | 20:15 64 2 18:45…" at bounding box center [778, 388] width 1172 height 498
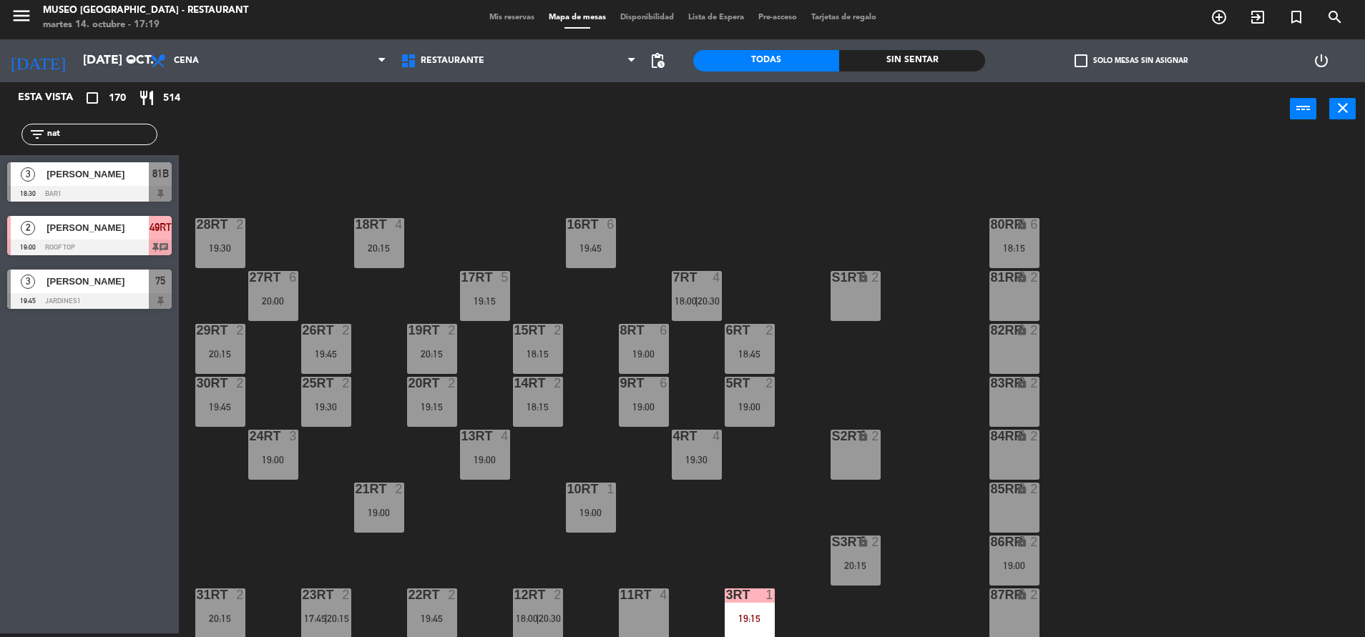
click at [149, 183] on div "81B" at bounding box center [160, 174] width 23 height 24
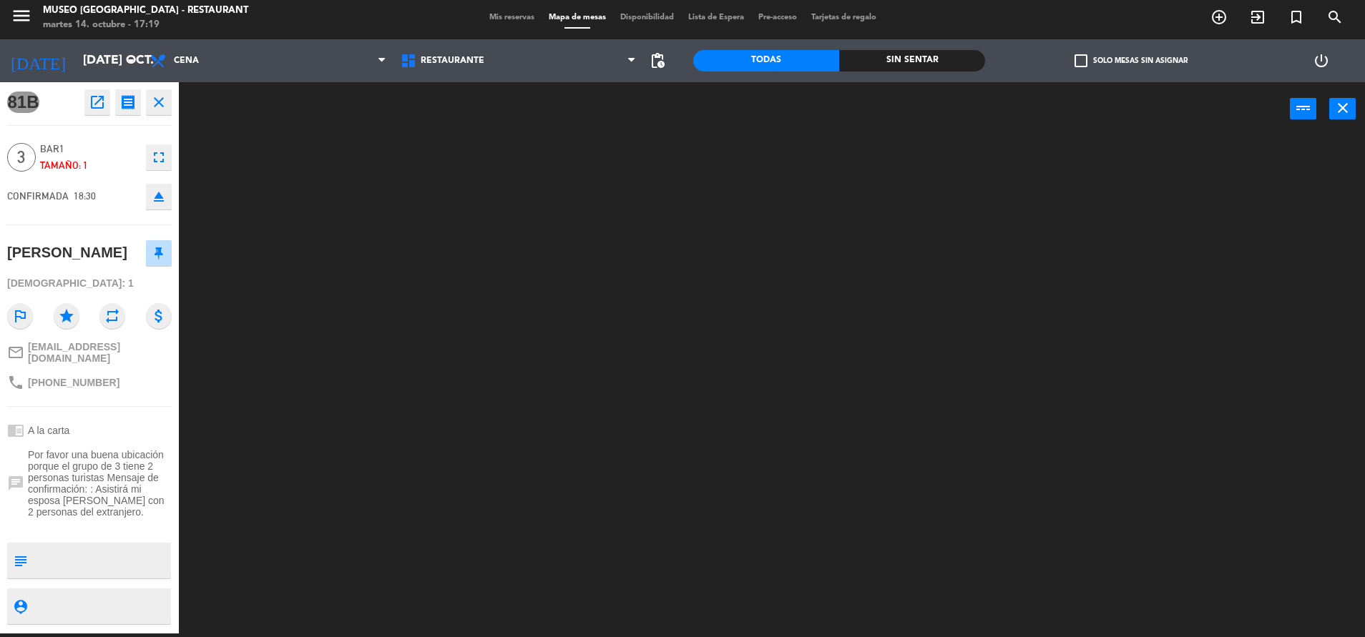
click at [91, 87] on div "81B open_in_new receipt 6:30 PM mar., 14 oct. 3 personas Natalia Burbano Mesa 8…" at bounding box center [89, 357] width 179 height 551
click at [94, 110] on icon "open_in_new" at bounding box center [97, 102] width 17 height 17
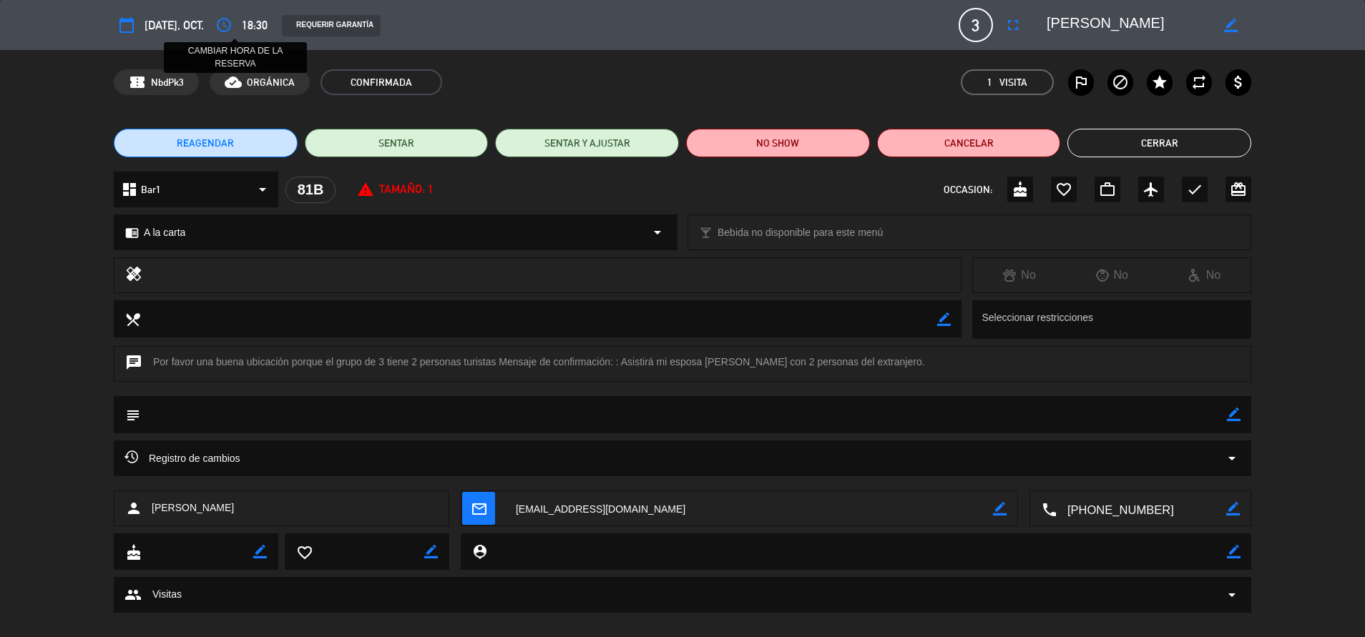
click at [232, 19] on icon "access_time" at bounding box center [223, 24] width 17 height 17
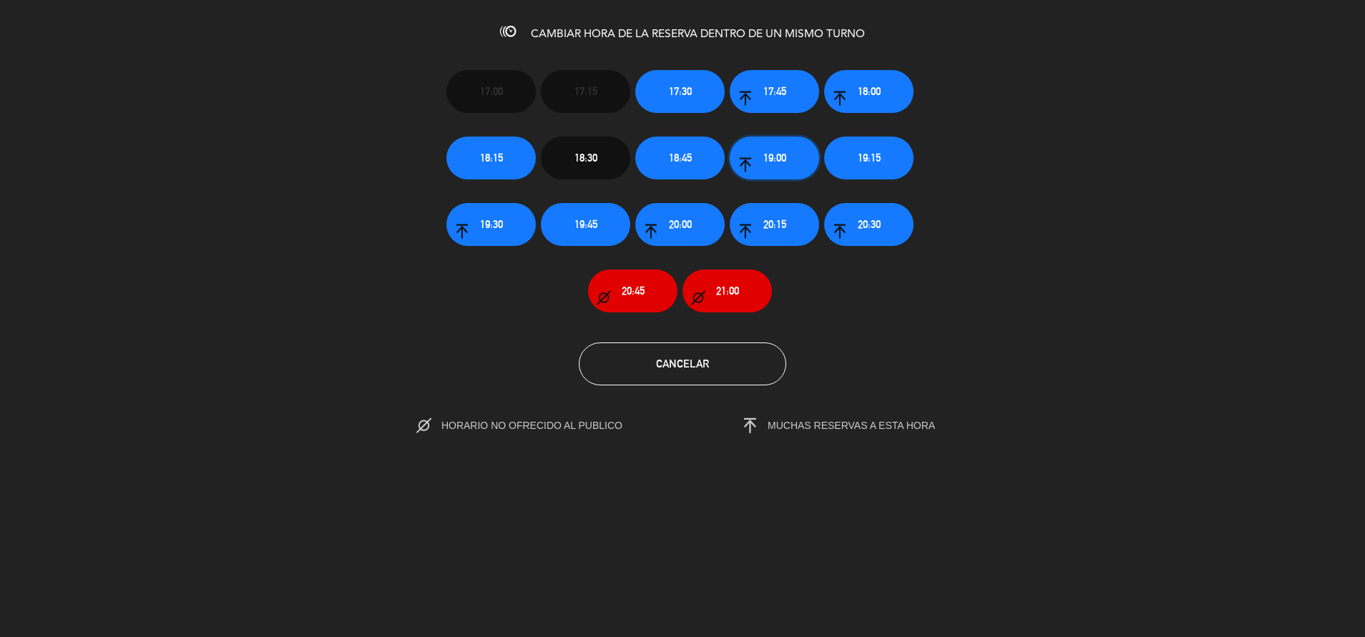
click at [779, 167] on button "19:00" at bounding box center [773, 158] width 89 height 43
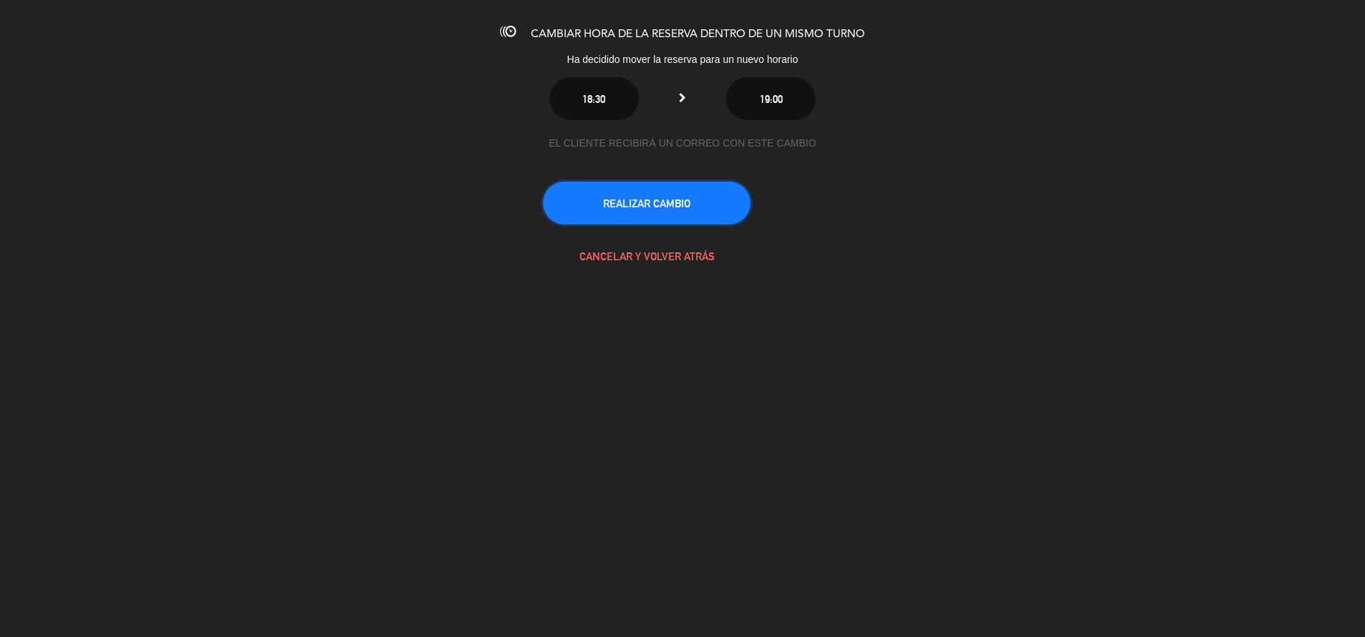
click at [674, 205] on button "REALIZAR CAMBIO" at bounding box center [646, 203] width 207 height 43
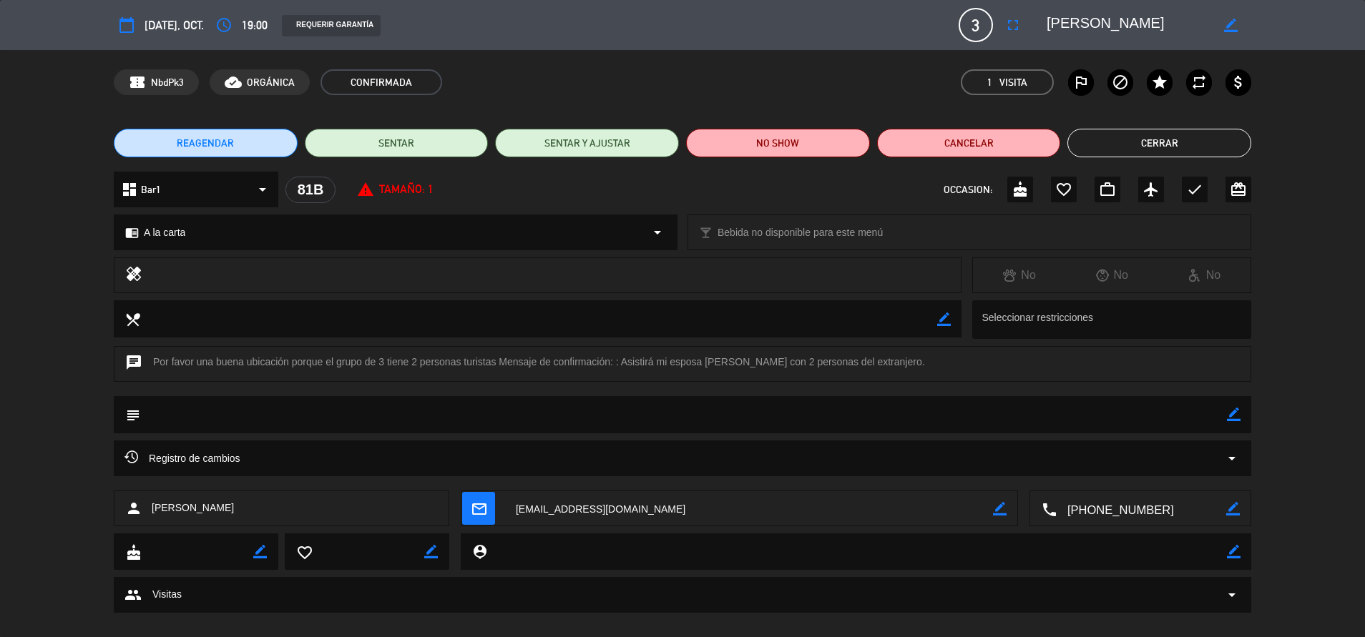
click at [1161, 144] on button "Cerrar" at bounding box center [1159, 143] width 184 height 29
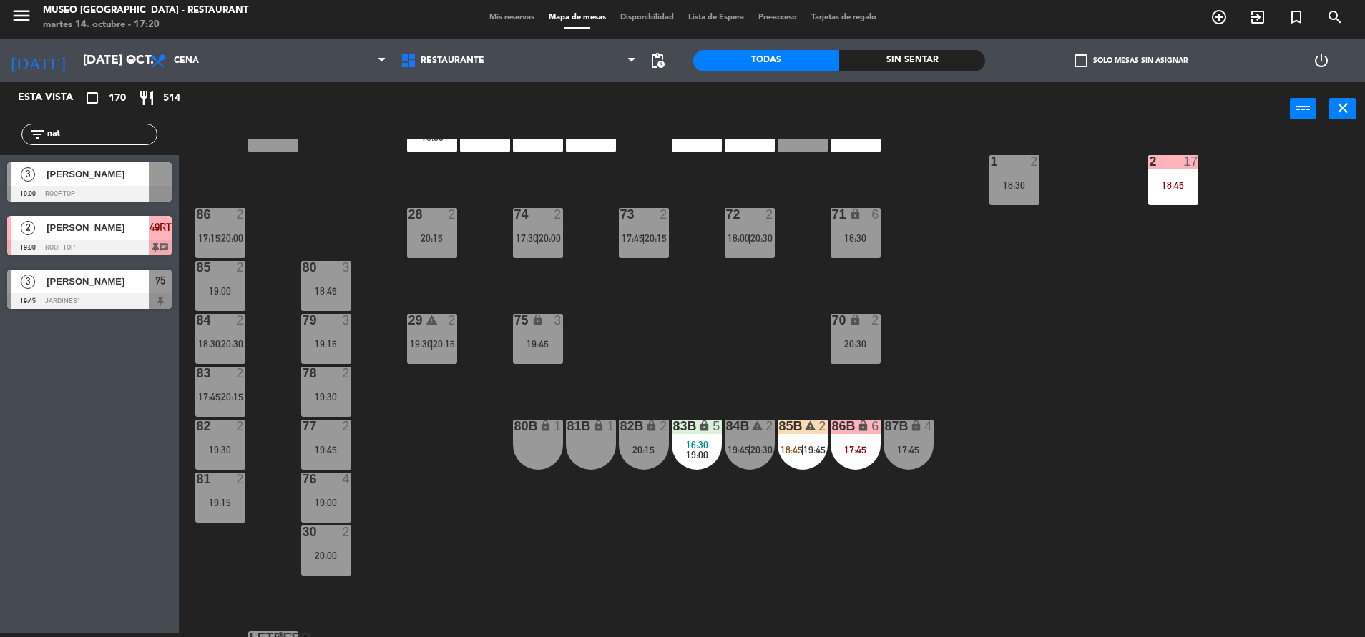
scroll to position [531, 0]
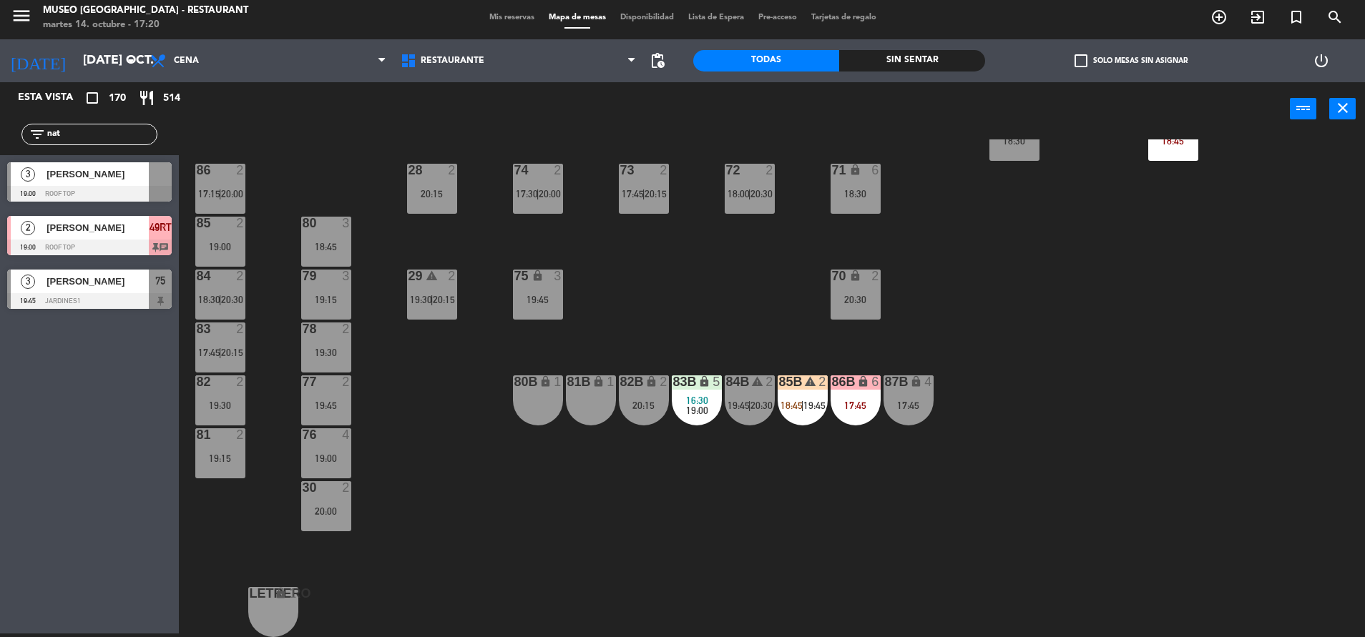
click at [546, 276] on div "lock" at bounding box center [538, 277] width 24 height 14
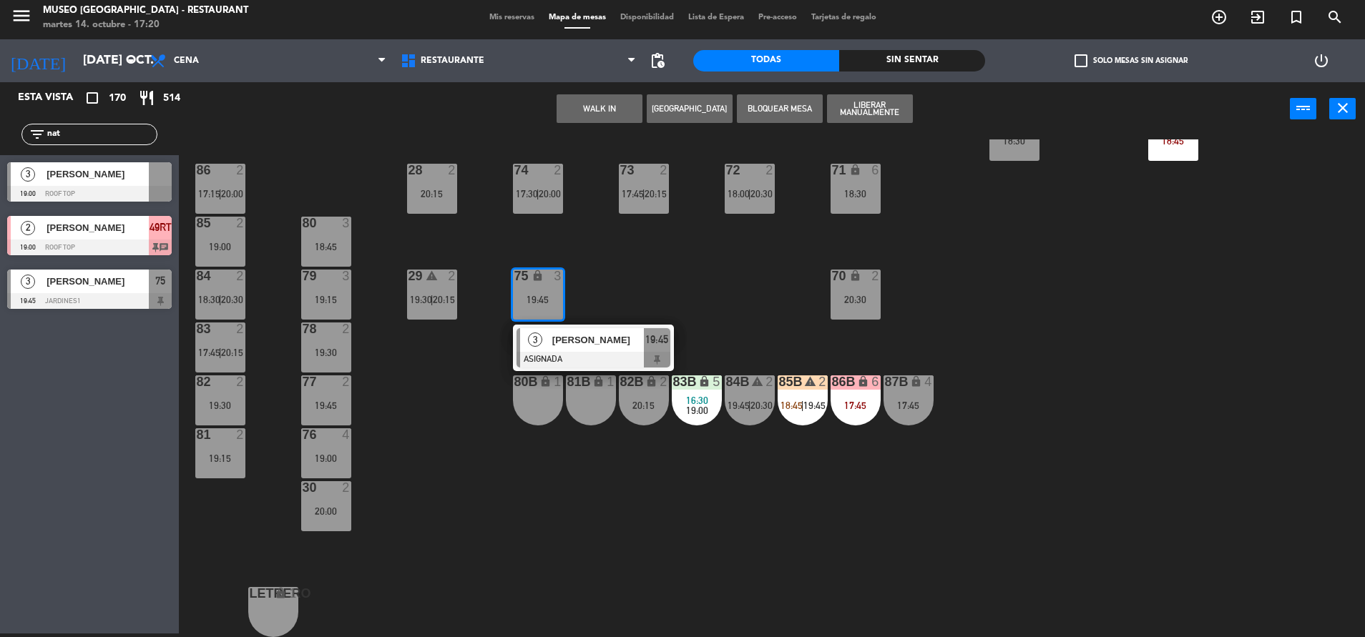
click at [602, 117] on button "WALK IN" at bounding box center [599, 108] width 86 height 29
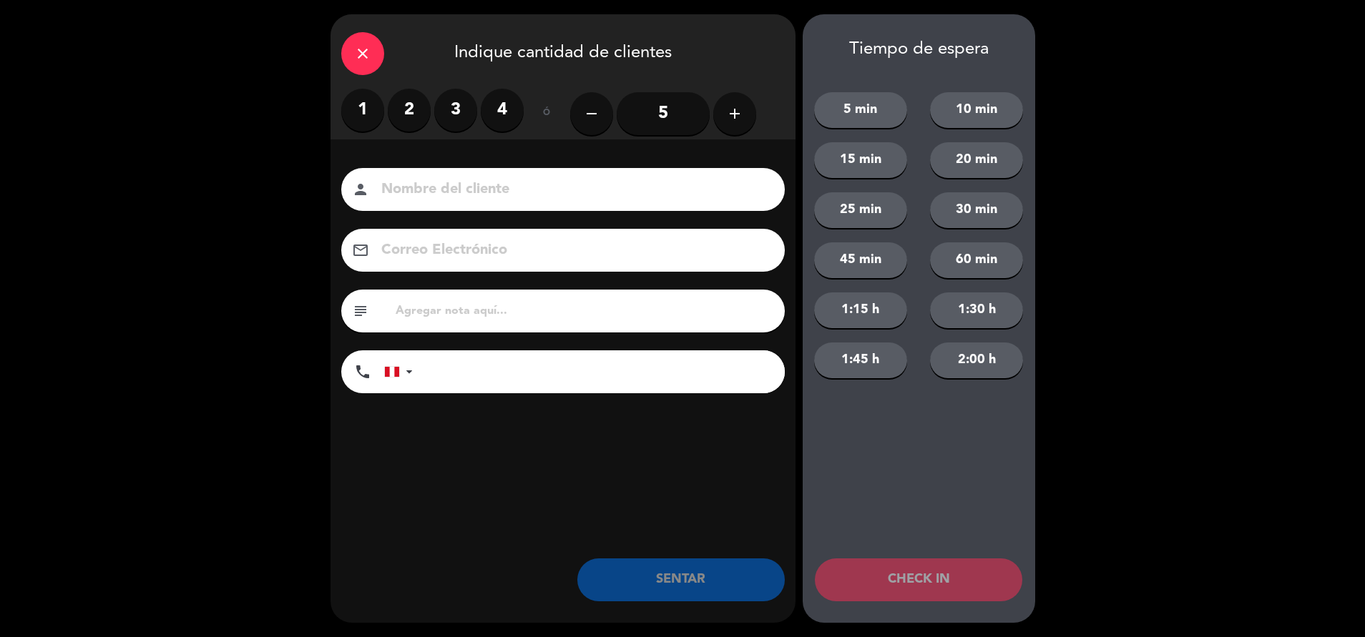
click at [452, 106] on label "3" at bounding box center [455, 110] width 43 height 43
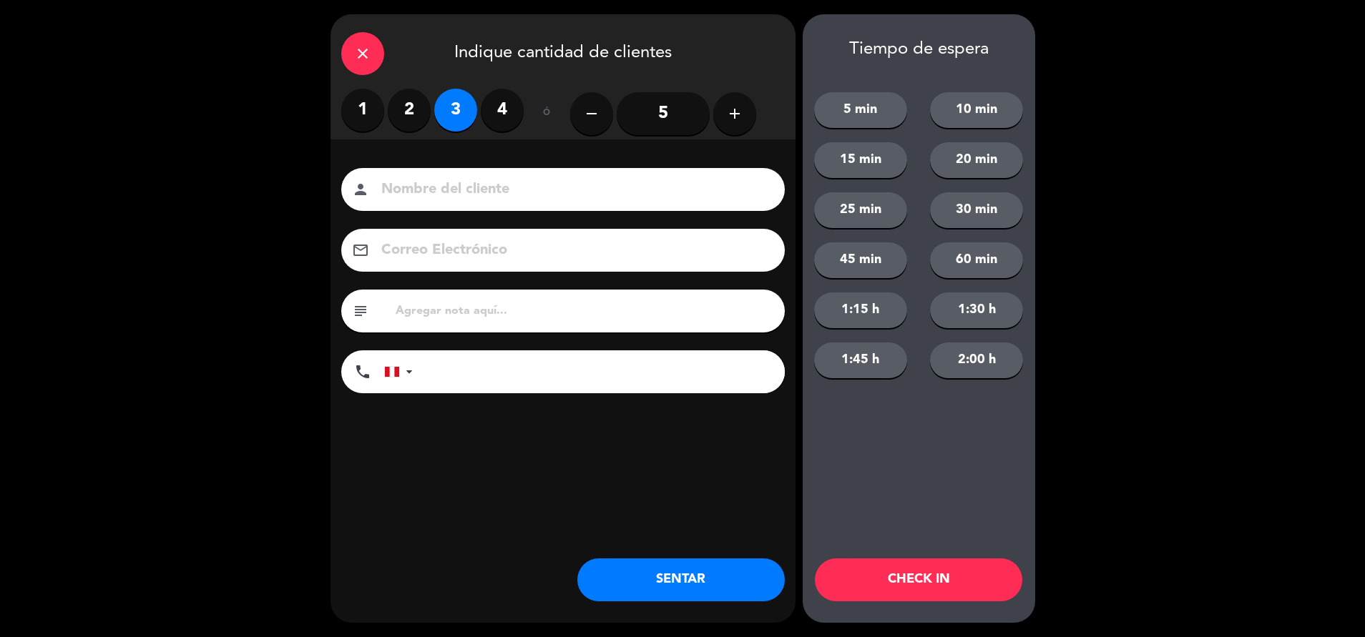
click at [431, 312] on input "text" at bounding box center [584, 311] width 380 height 20
type input "solo cafe"
click at [678, 586] on button "SENTAR" at bounding box center [680, 580] width 207 height 43
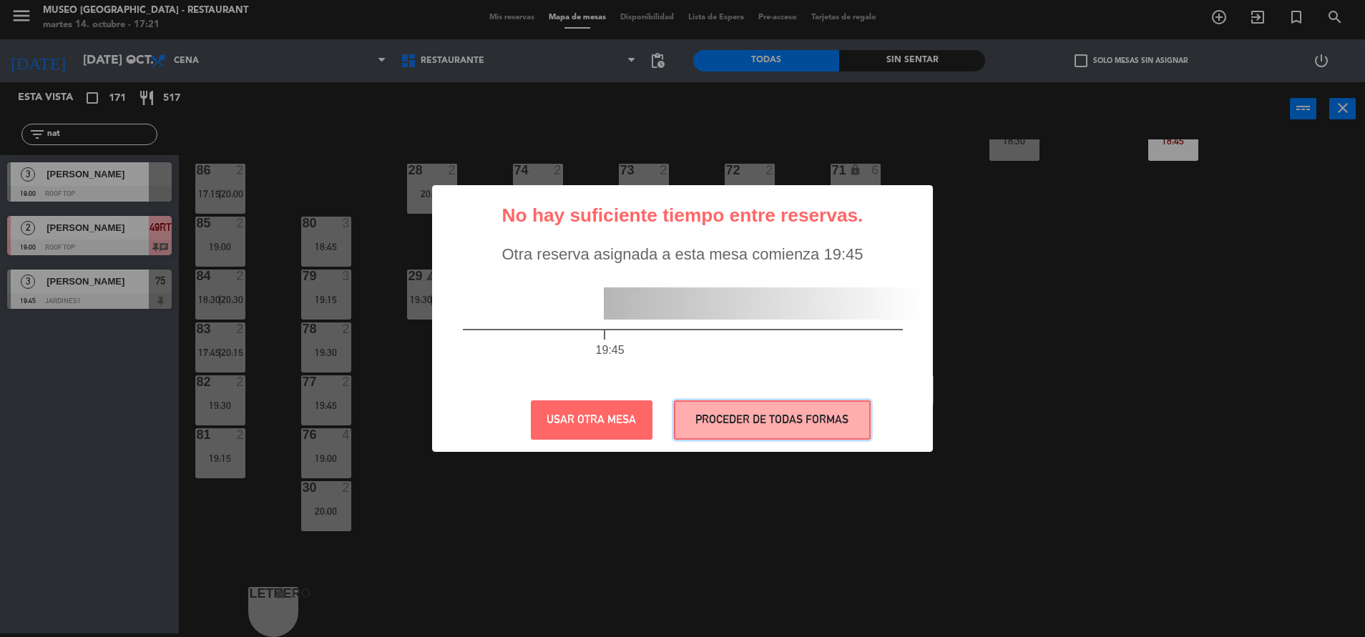
click at [815, 413] on button "PROCEDER DE TODAS FORMAS" at bounding box center [772, 419] width 197 height 39
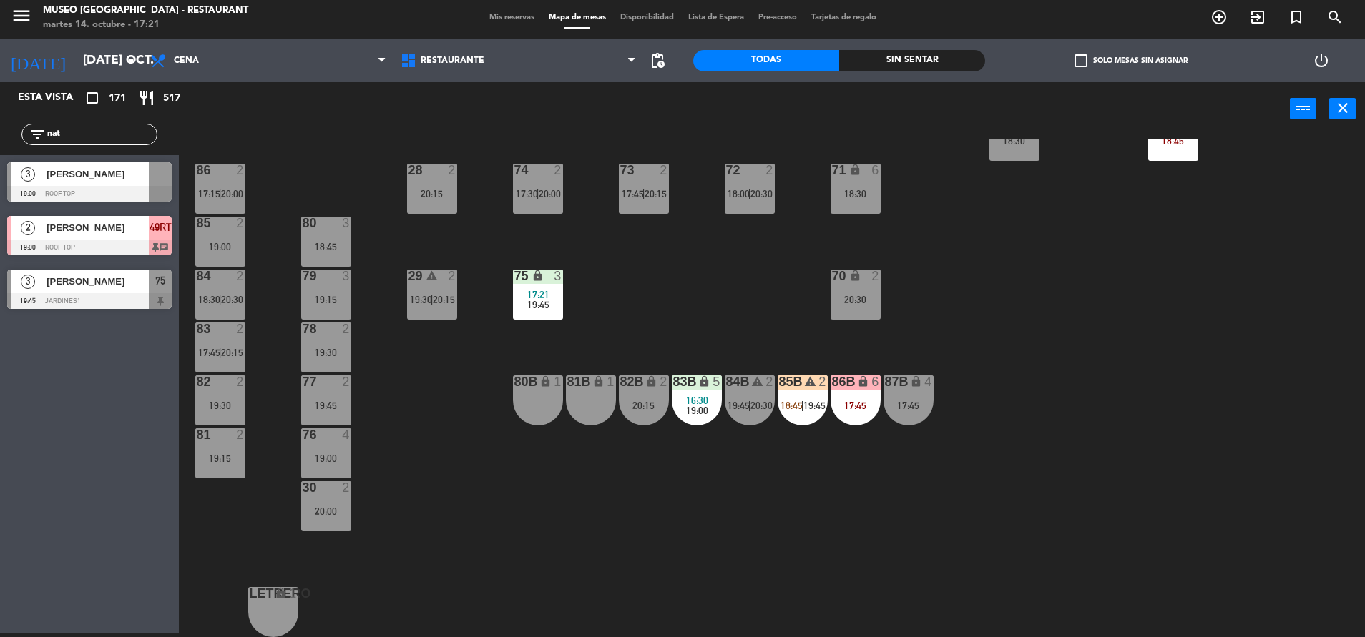
scroll to position [0, 0]
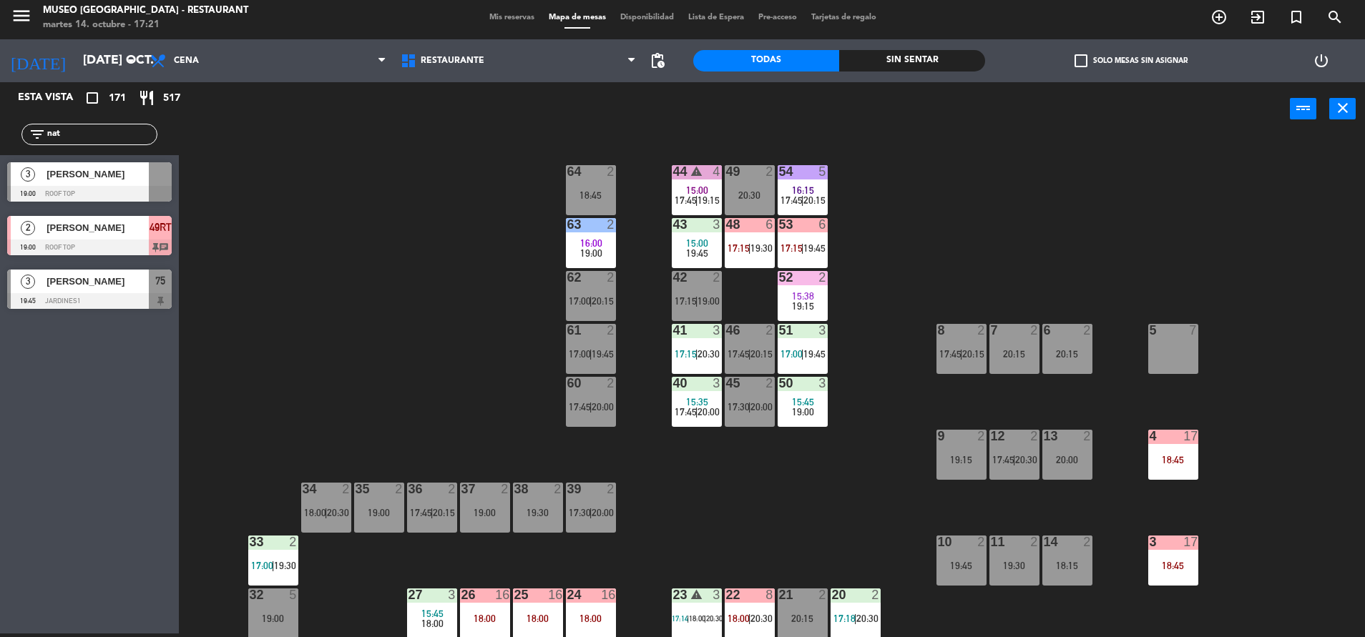
drag, startPoint x: 72, startPoint y: 127, endPoint x: -4, endPoint y: 150, distance: 79.2
click at [0, 150] on html "close × Museo Larco Café - Restaurant × chrome_reader_mode Listado de Reservas …" at bounding box center [682, 318] width 1365 height 637
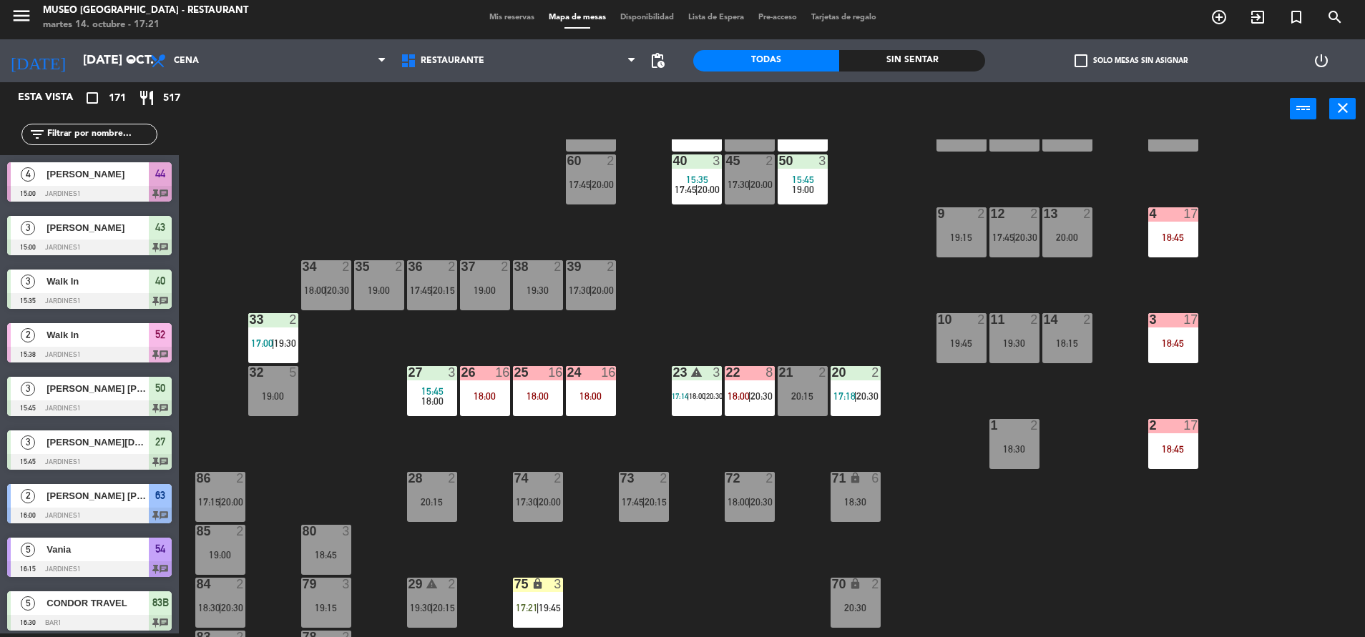
scroll to position [223, 0]
click at [136, 136] on input "text" at bounding box center [101, 135] width 111 height 16
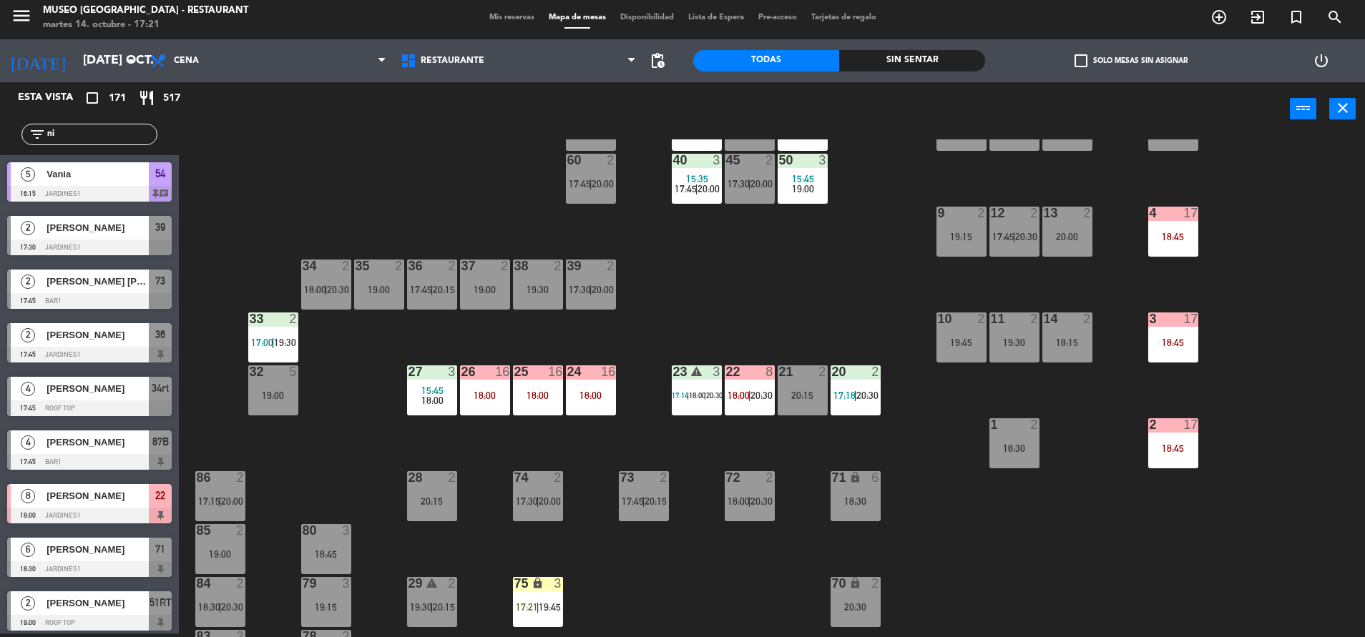
type input "nic"
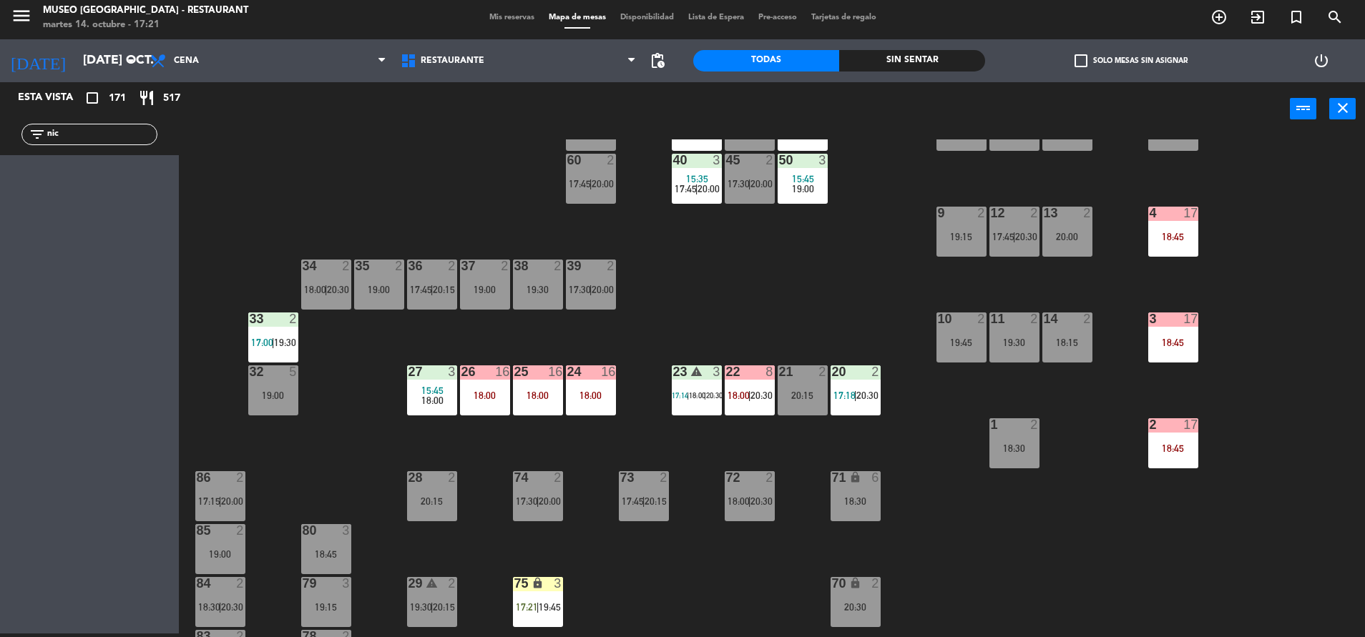
drag, startPoint x: 119, startPoint y: 128, endPoint x: -4, endPoint y: 151, distance: 125.1
click at [0, 151] on html "close × Museo Larco Café - Restaurant × chrome_reader_mode Listado de Reservas …" at bounding box center [682, 318] width 1365 height 637
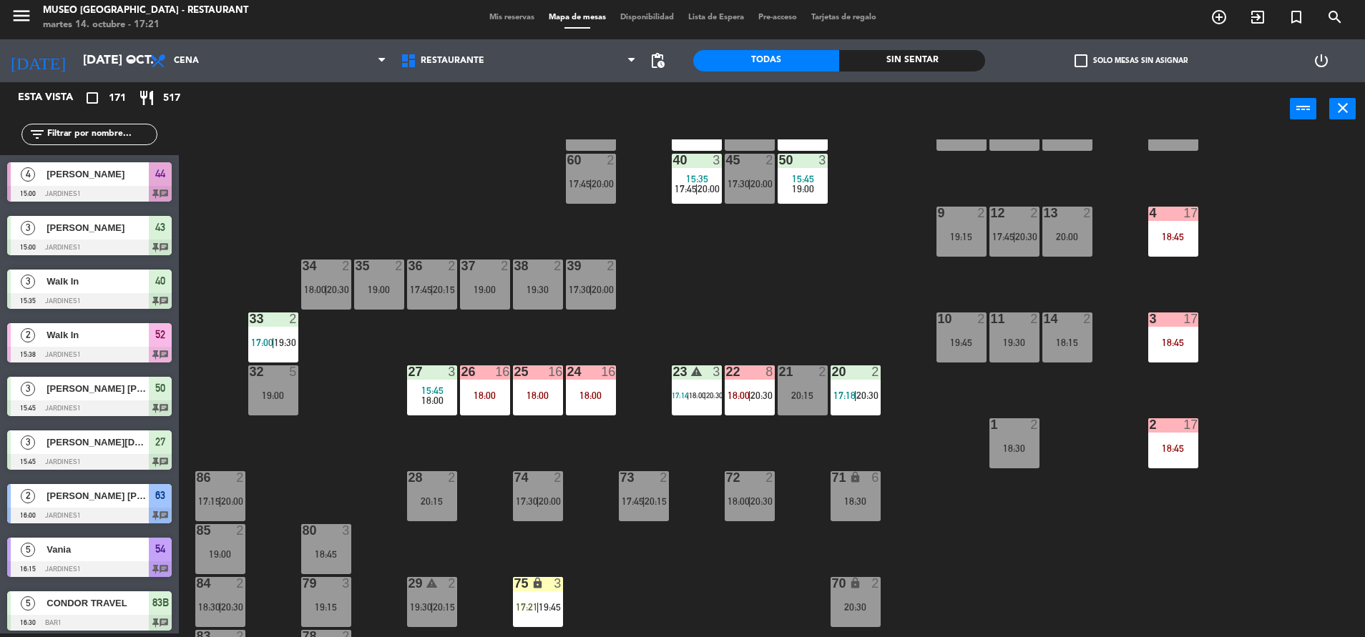
scroll to position [506, 0]
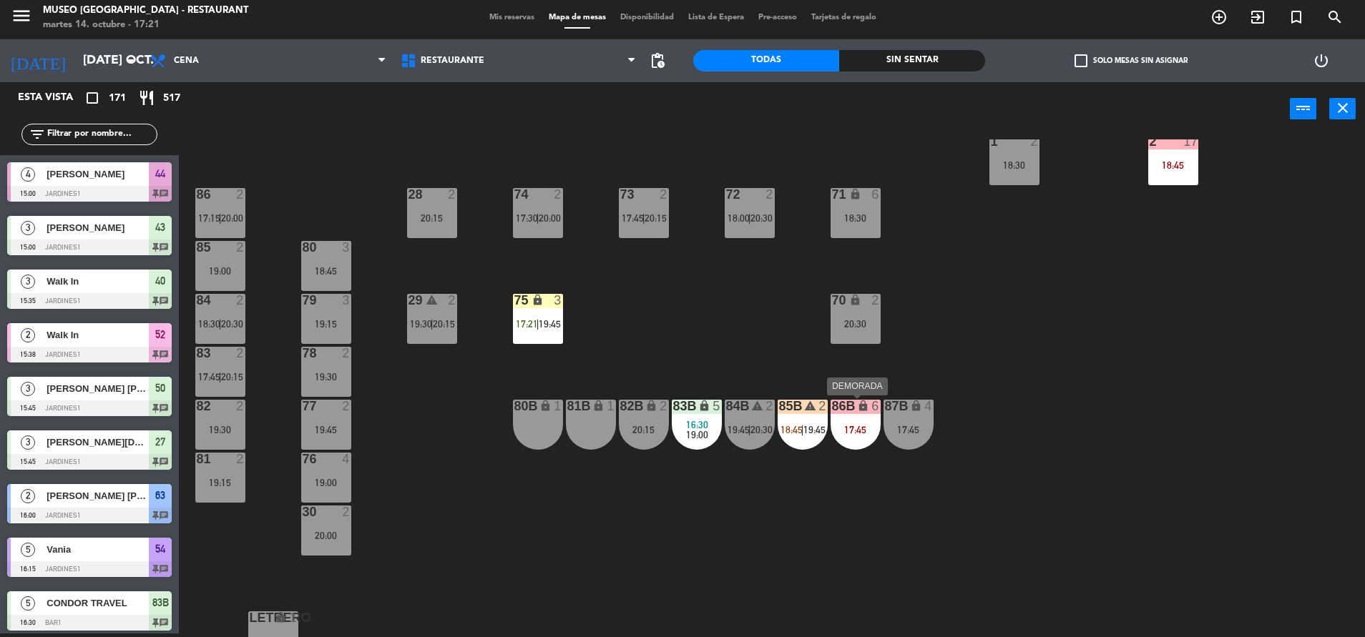
click at [842, 414] on div "86B lock 6 17:45" at bounding box center [855, 425] width 50 height 50
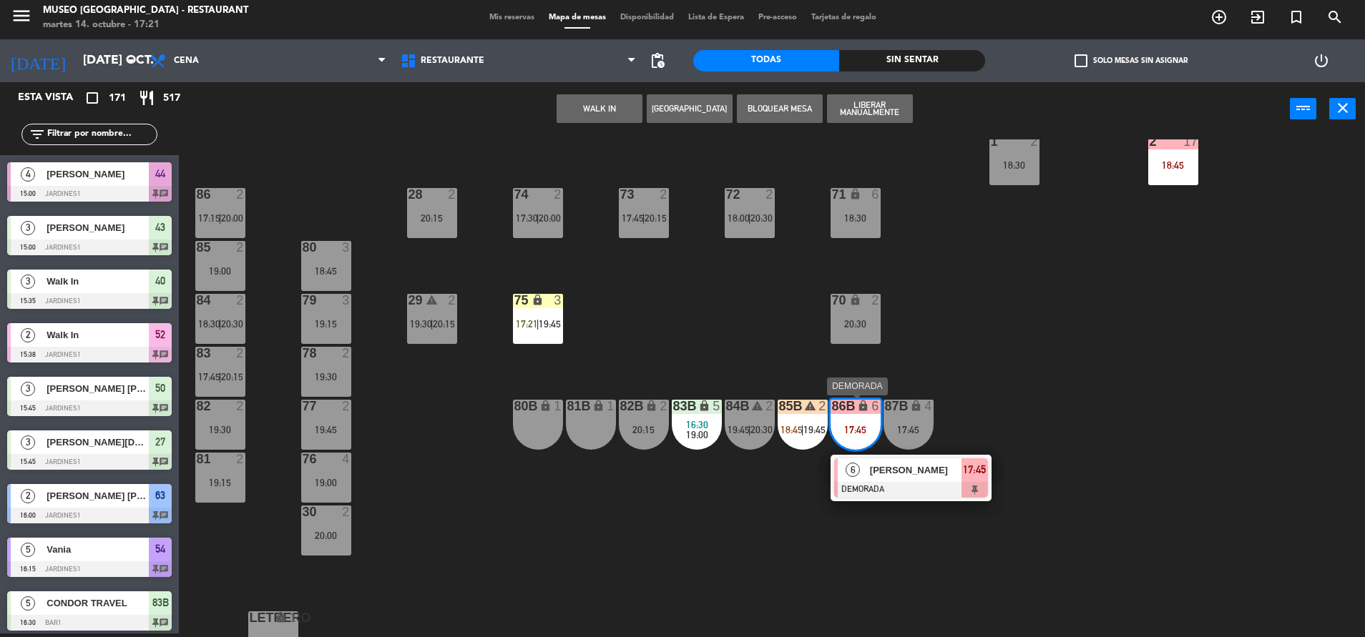
click at [878, 476] on span "[PERSON_NAME]" at bounding box center [916, 470] width 92 height 15
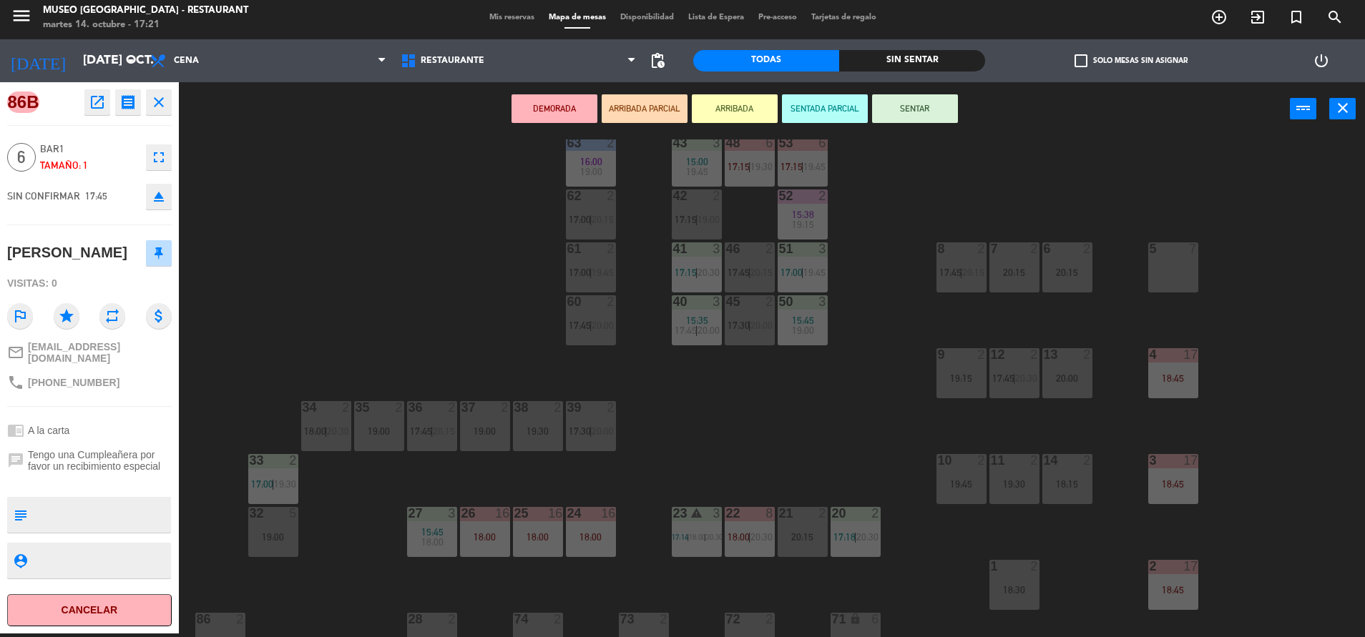
scroll to position [0, 0]
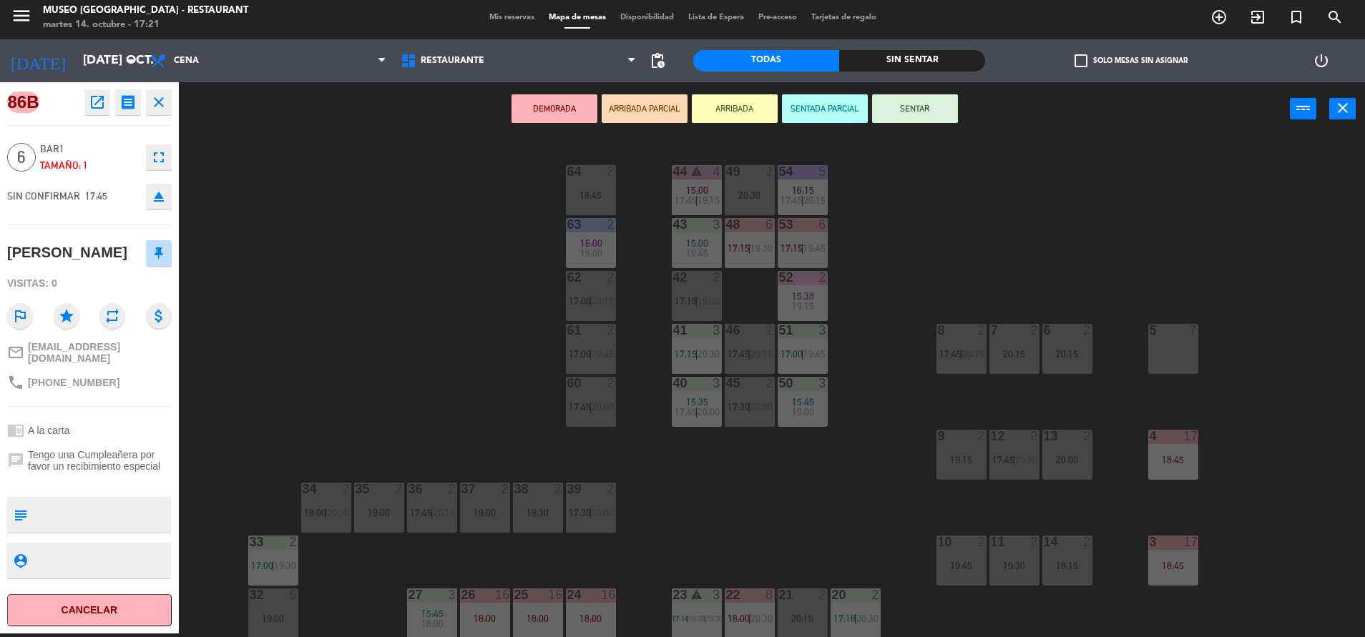
click at [327, 169] on div "44 warning 4 15:00 17:45 | 19:15 49 2 20:30 54 5 16:15 17:45 | 20:15 64 2 18:45…" at bounding box center [778, 388] width 1172 height 498
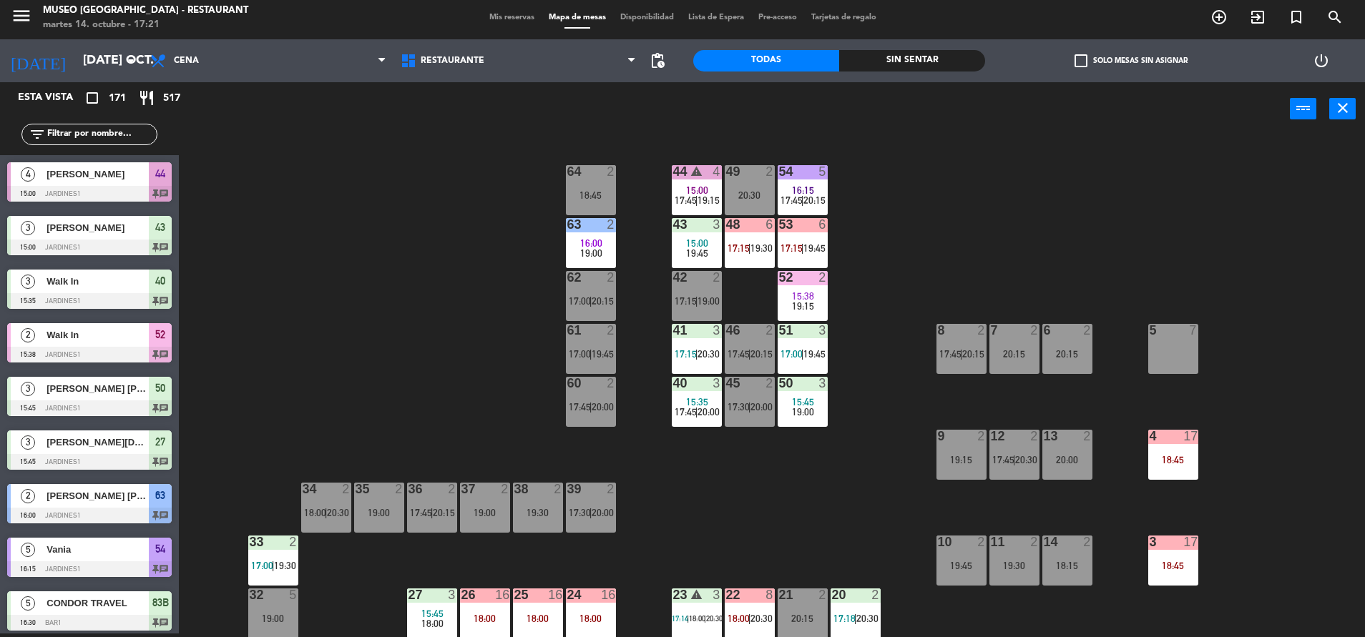
scroll to position [4, 0]
click at [79, 130] on input "text" at bounding box center [101, 135] width 111 height 16
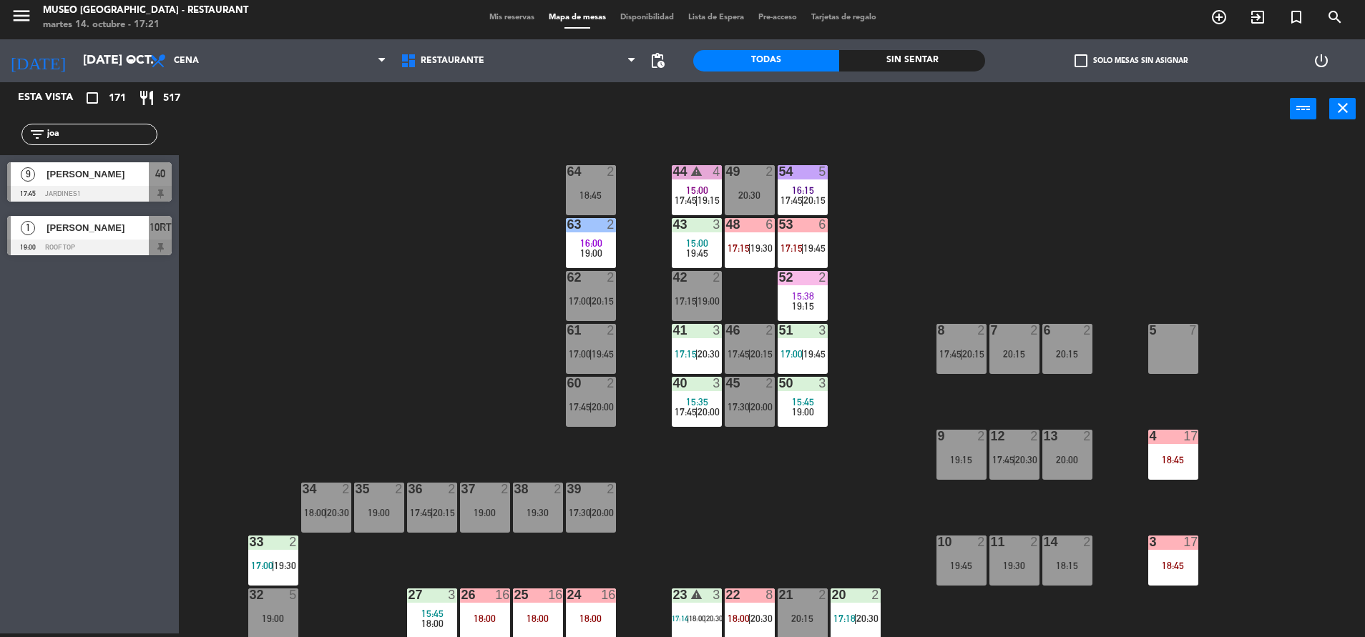
type input "joa"
click at [295, 366] on div "44 warning 4 15:00 17:45 | 19:15 49 2 20:30 54 5 16:15 17:45 | 20:15 64 2 18:45…" at bounding box center [778, 388] width 1172 height 498
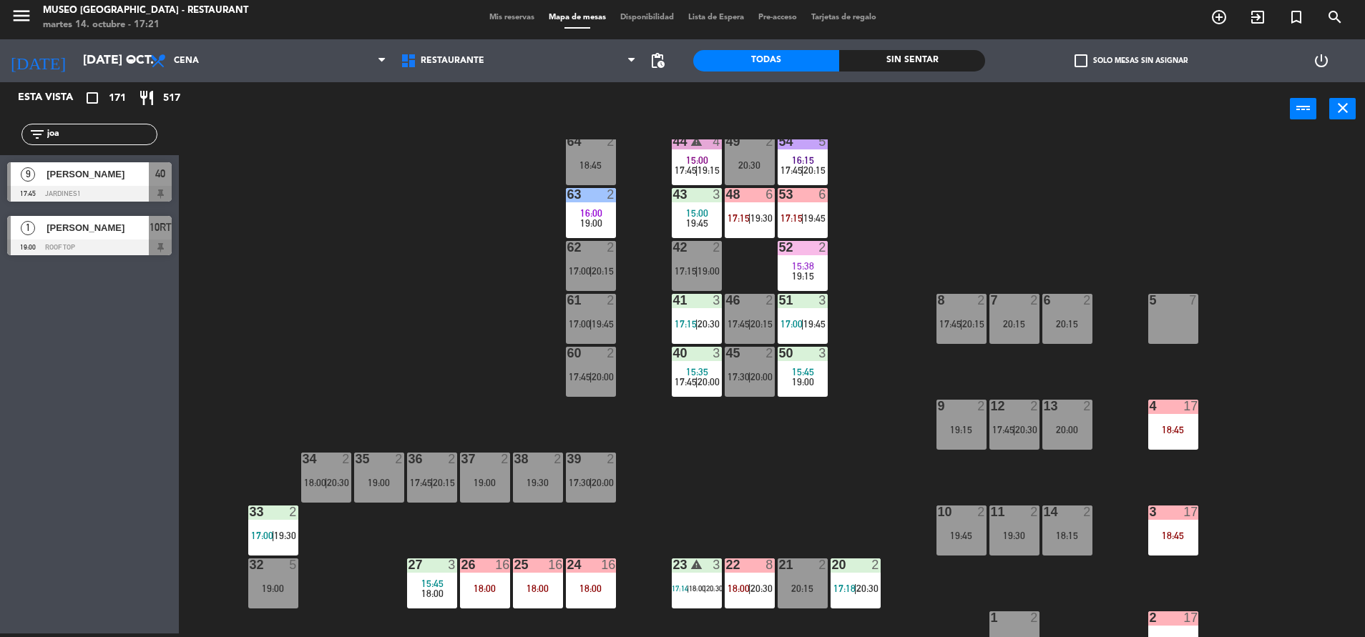
scroll to position [0, 0]
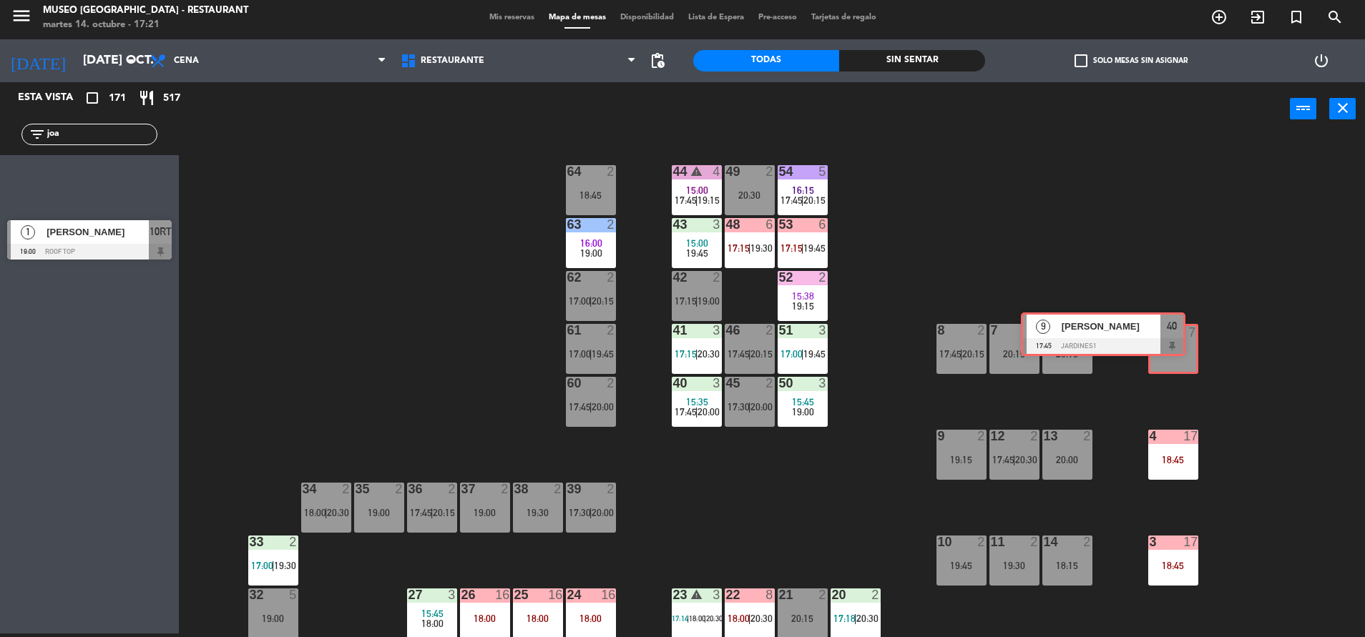
drag, startPoint x: 150, startPoint y: 188, endPoint x: 1164, endPoint y: 338, distance: 1024.5
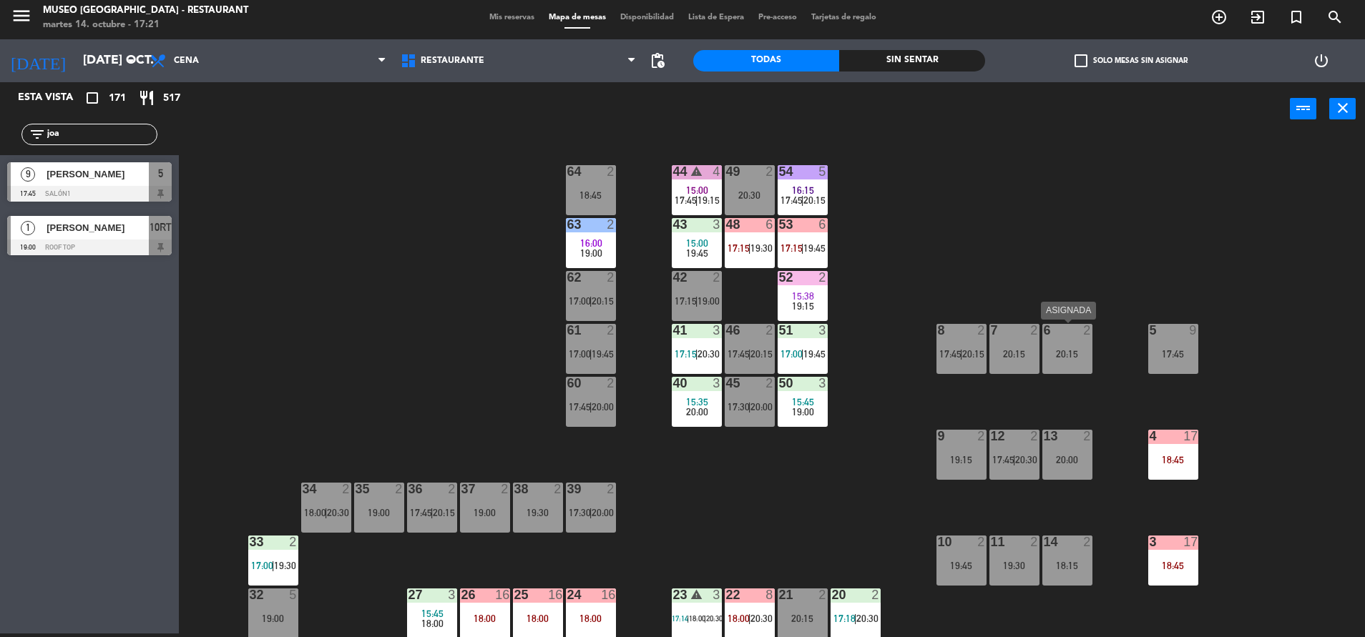
drag, startPoint x: 147, startPoint y: 166, endPoint x: 1124, endPoint y: 354, distance: 994.2
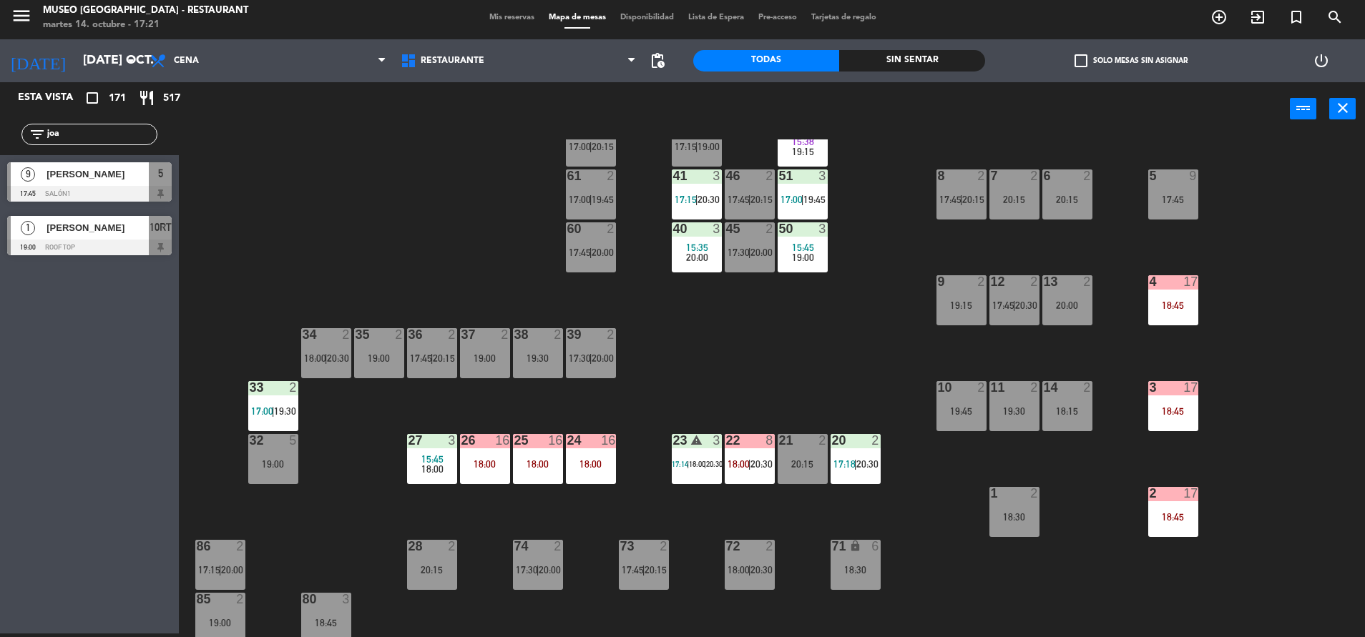
scroll to position [156, 0]
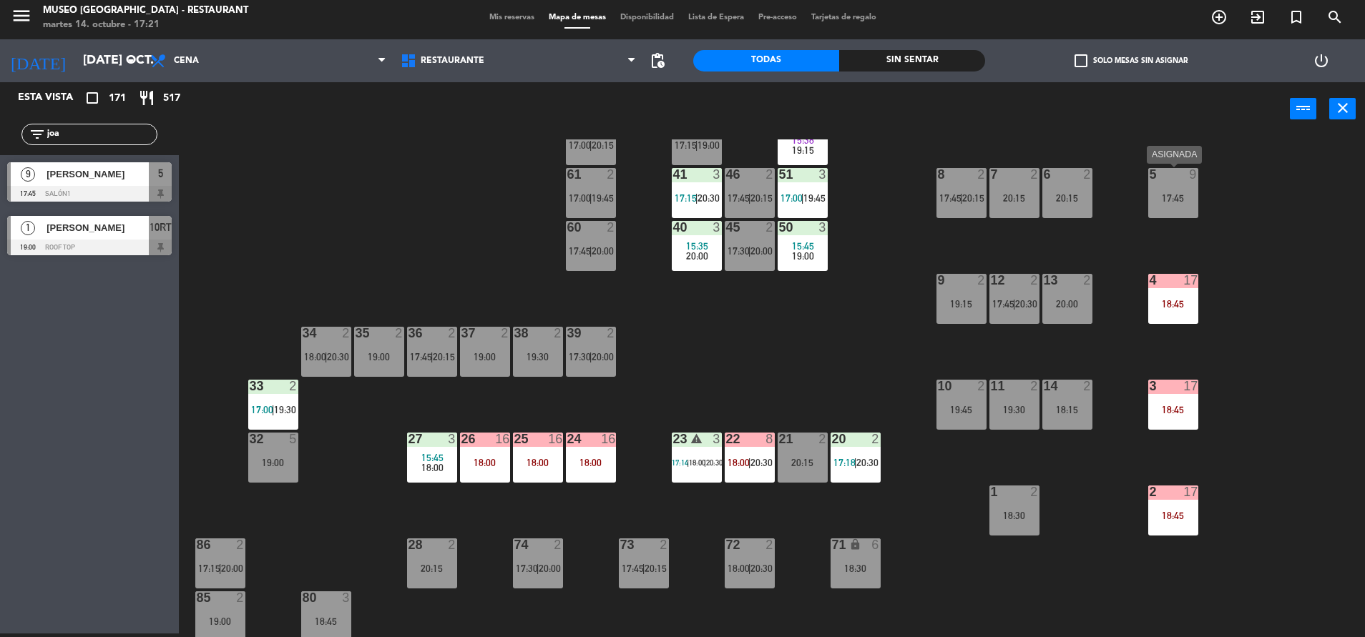
click at [1174, 182] on div "5 9 17:45" at bounding box center [1173, 193] width 50 height 50
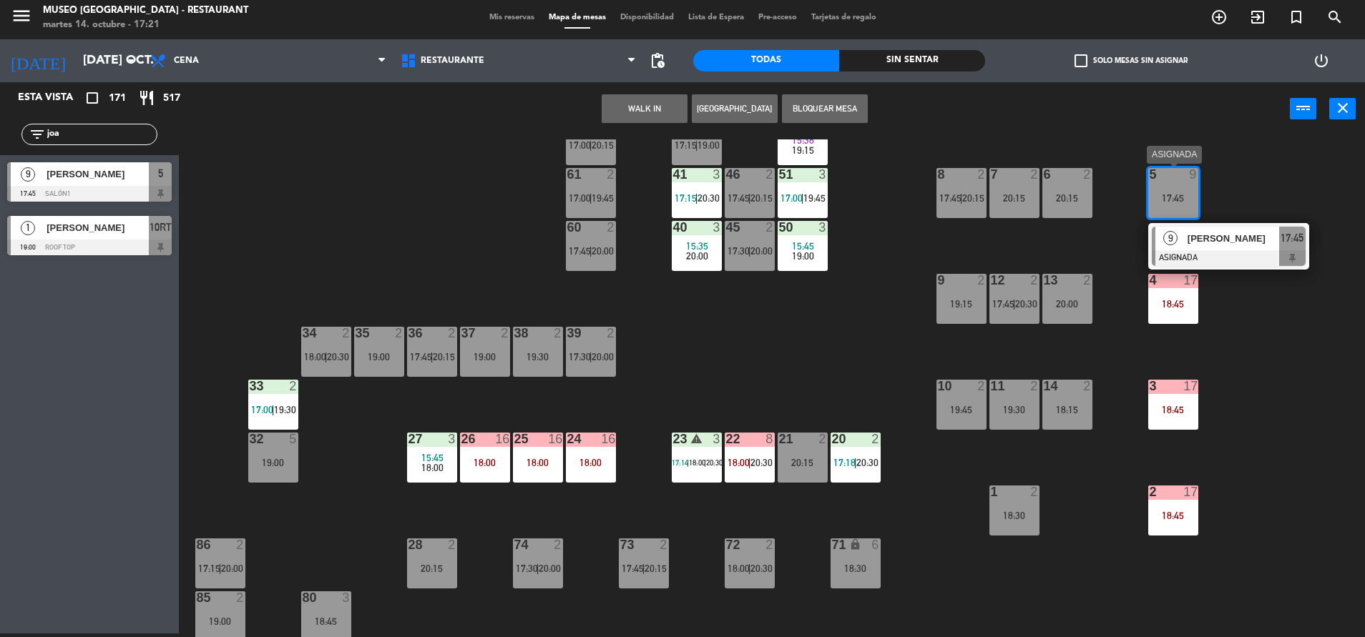
click at [1213, 227] on div "[PERSON_NAME]" at bounding box center [1232, 239] width 93 height 24
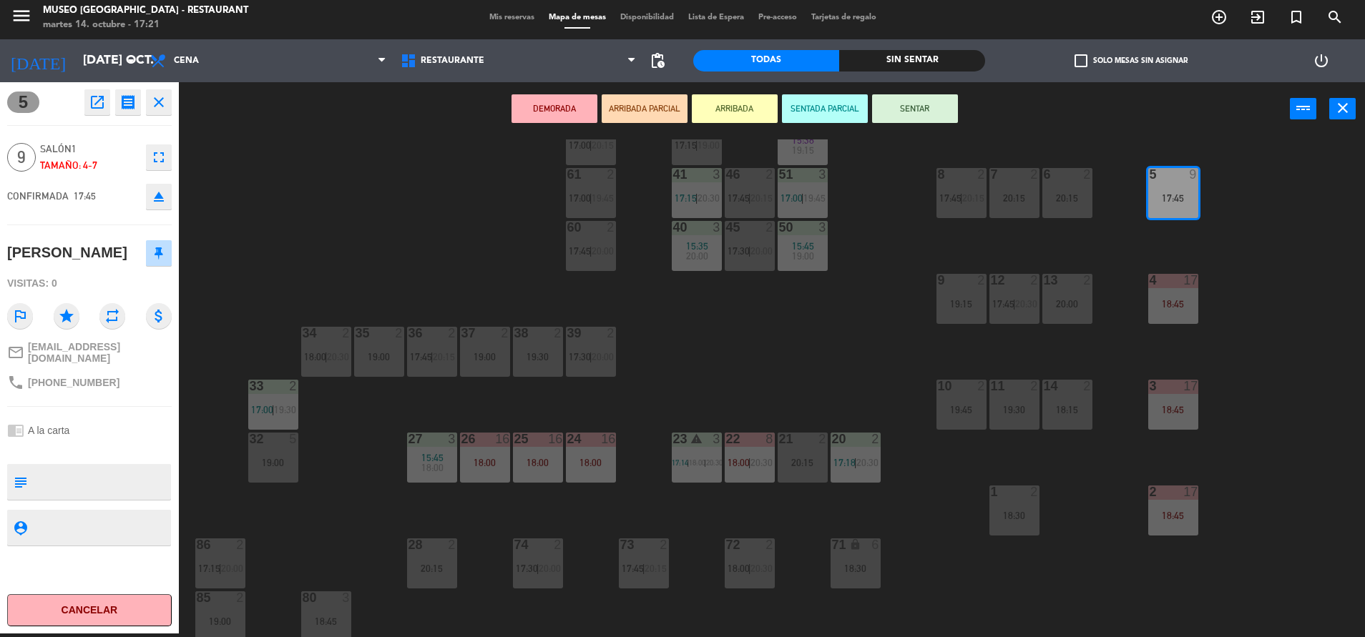
scroll to position [531, 0]
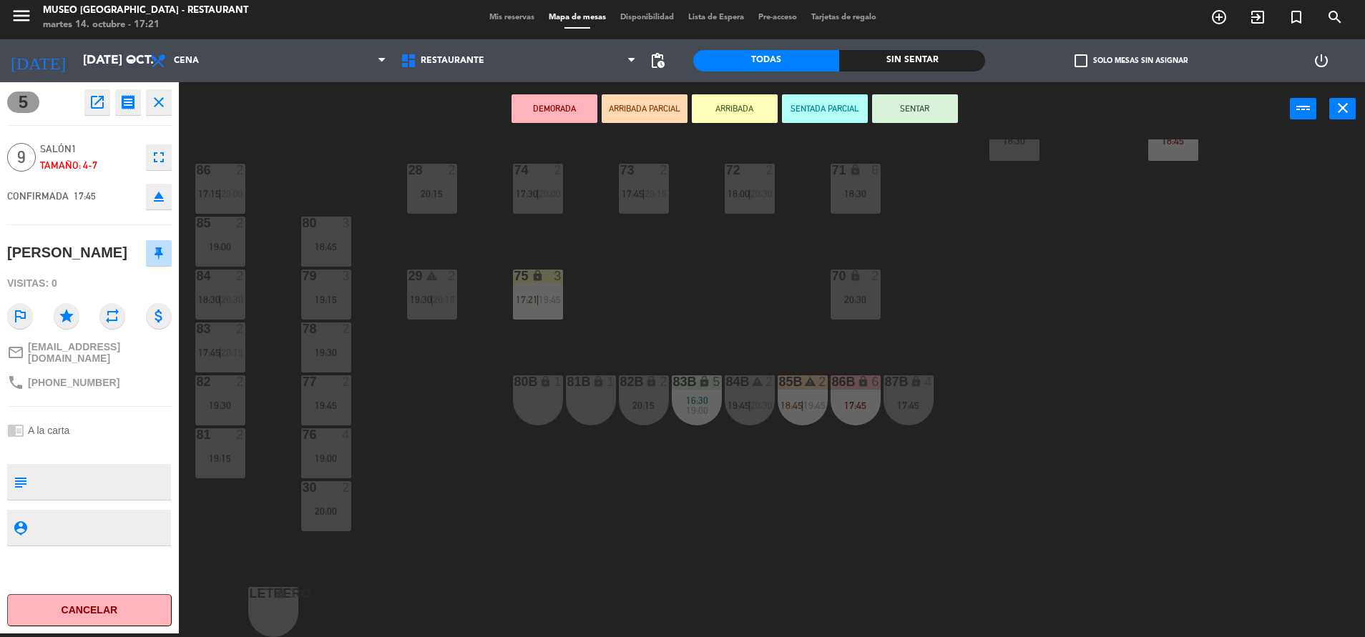
click at [930, 336] on div "44 warning 4 15:00 17:45 | 19:15 49 2 20:30 54 5 16:15 17:45 | 20:15 64 2 18:45…" at bounding box center [778, 388] width 1172 height 498
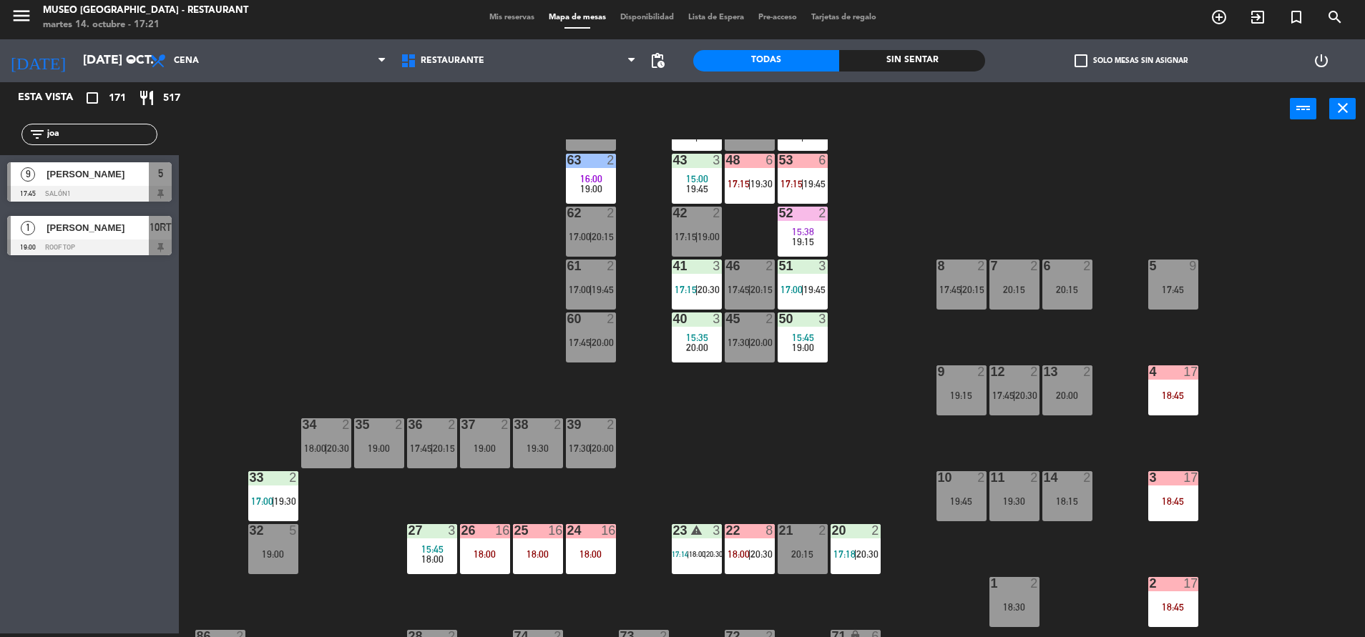
scroll to position [37, 0]
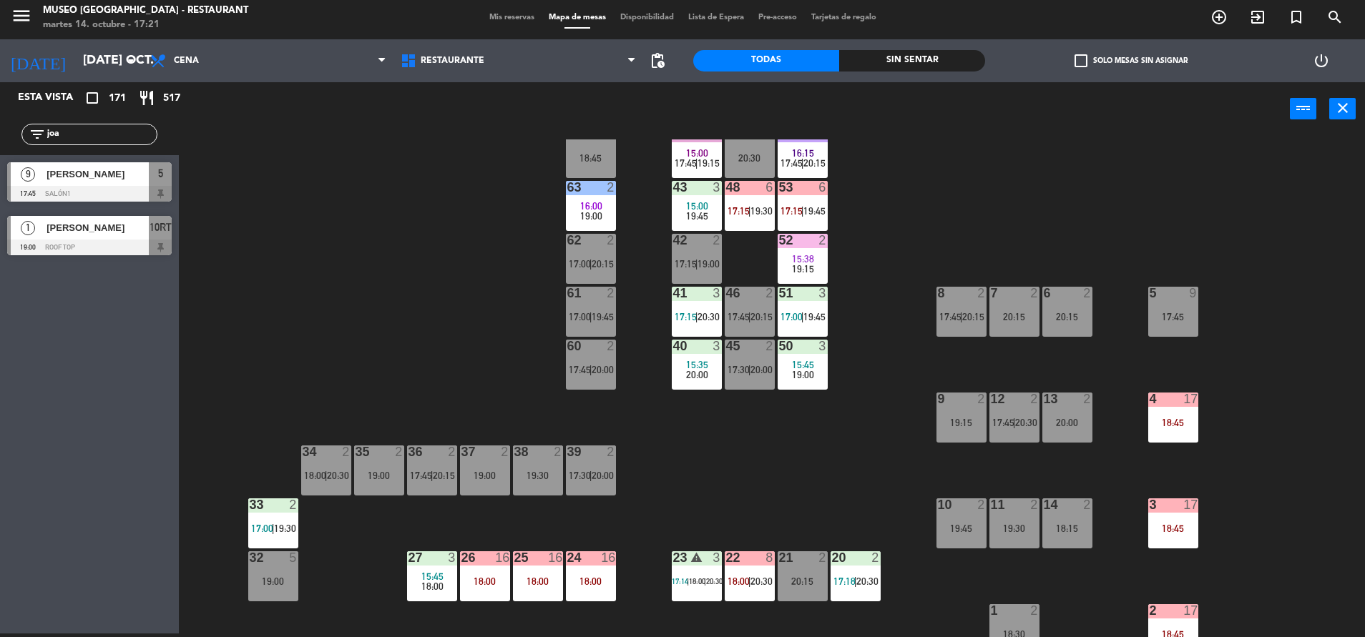
click at [1191, 296] on div "9" at bounding box center [1193, 293] width 9 height 13
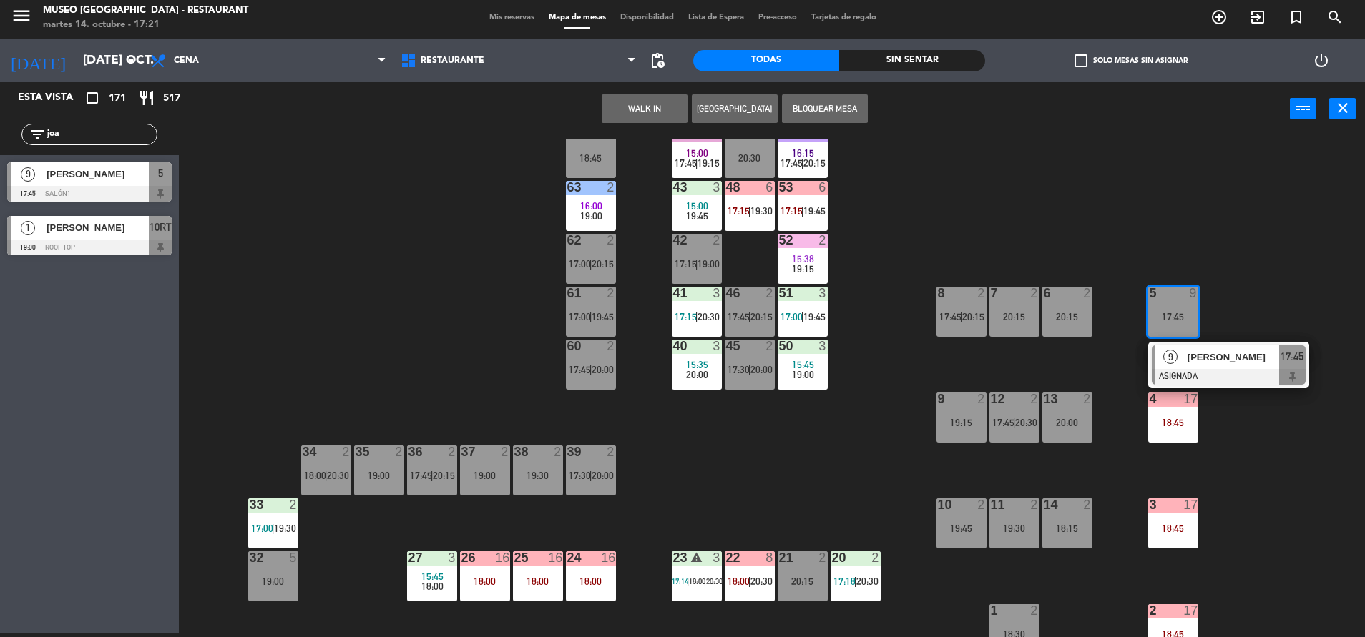
click at [1207, 367] on div "[PERSON_NAME]" at bounding box center [1232, 357] width 93 height 24
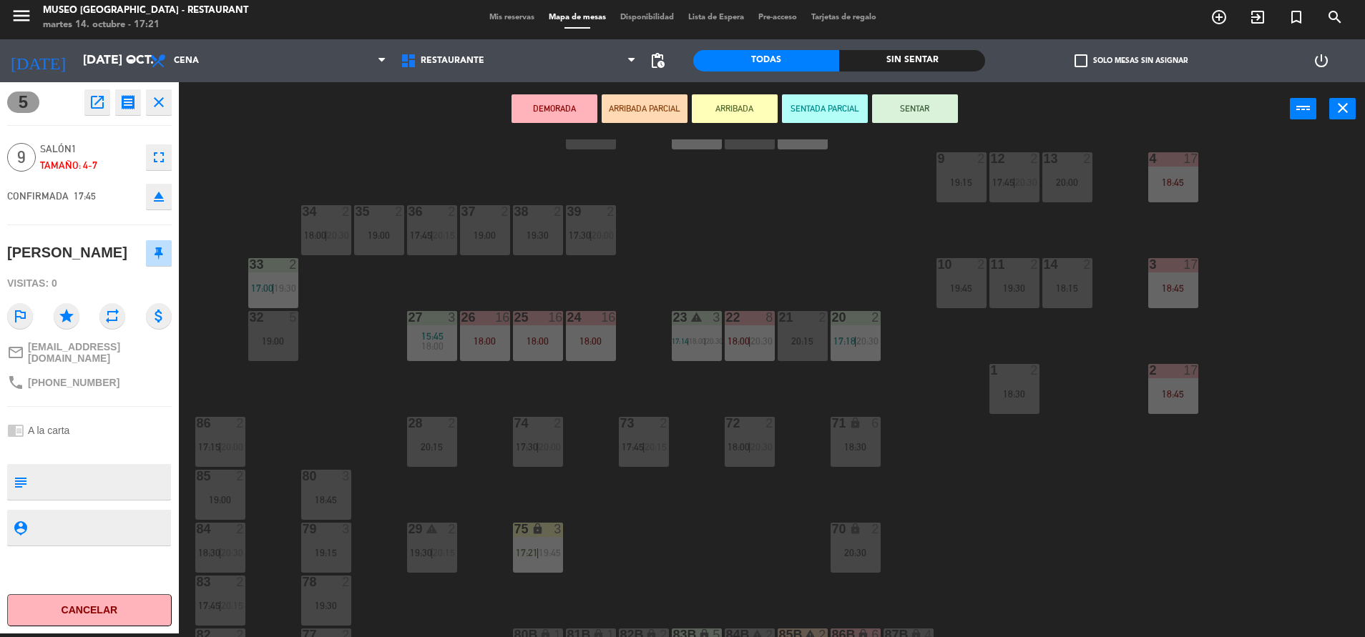
scroll to position [295, 0]
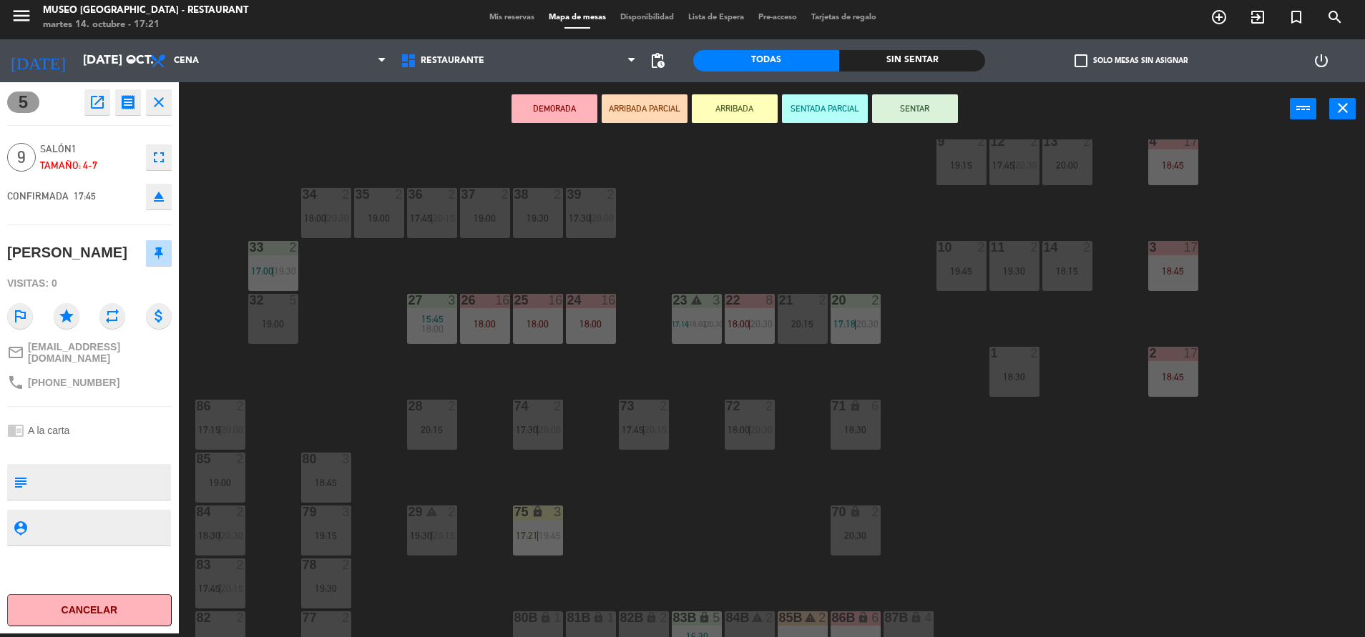
click at [847, 503] on div "44 warning 4 15:00 17:45 | 19:15 49 2 20:30 54 5 16:15 17:45 | 20:15 64 2 18:45…" at bounding box center [778, 388] width 1172 height 498
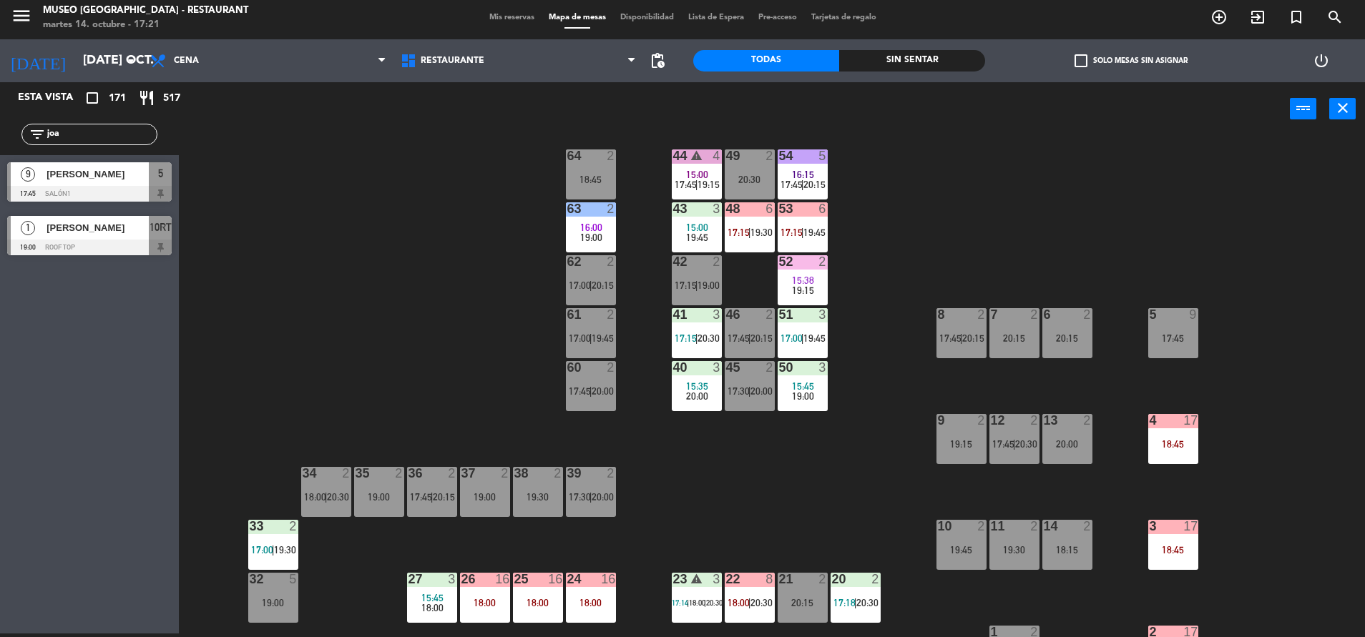
scroll to position [0, 0]
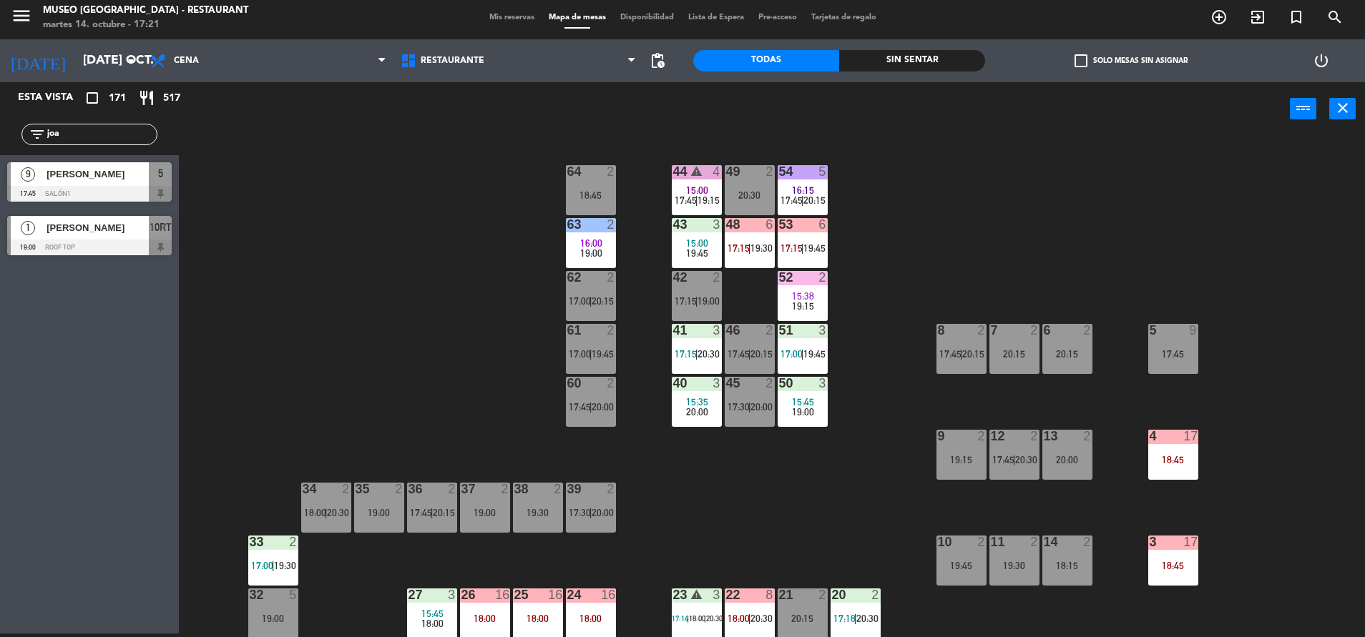
click at [1166, 318] on div "44 warning 4 15:00 17:45 | 19:15 49 2 20:30 54 5 16:15 17:45 | 20:15 64 2 18:45…" at bounding box center [778, 388] width 1172 height 498
click at [1152, 358] on div "17:45" at bounding box center [1173, 354] width 50 height 10
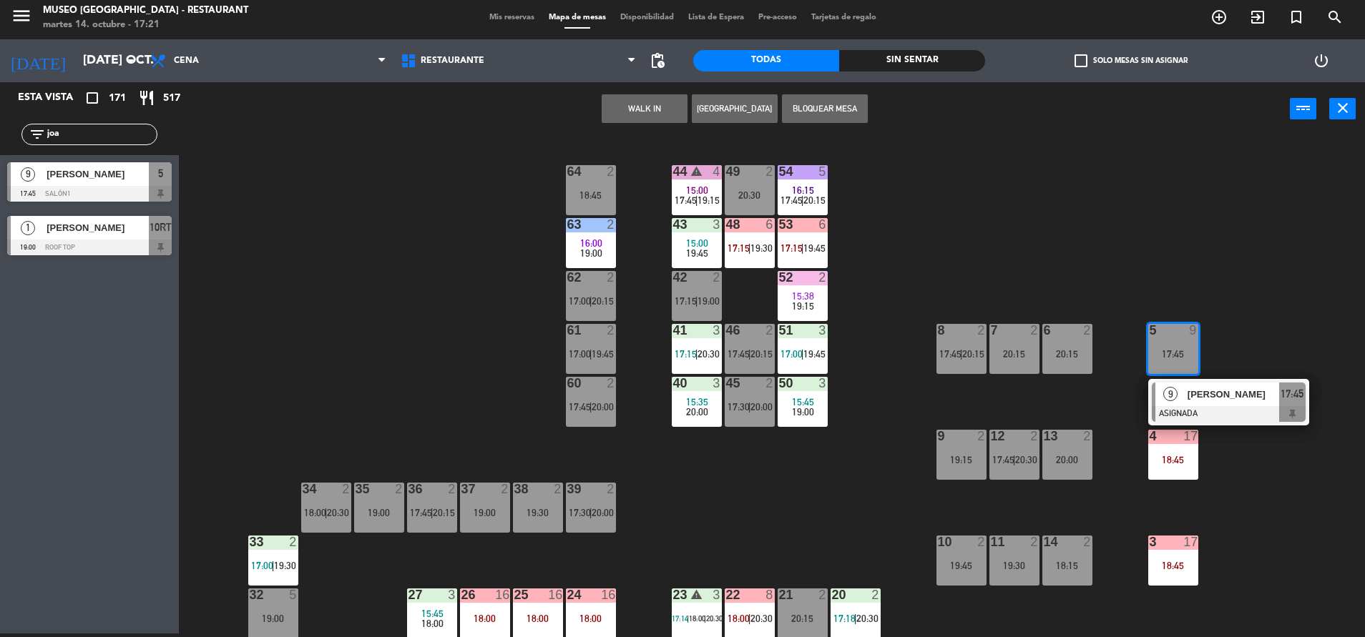
click at [1200, 395] on span "[PERSON_NAME]" at bounding box center [1233, 394] width 92 height 15
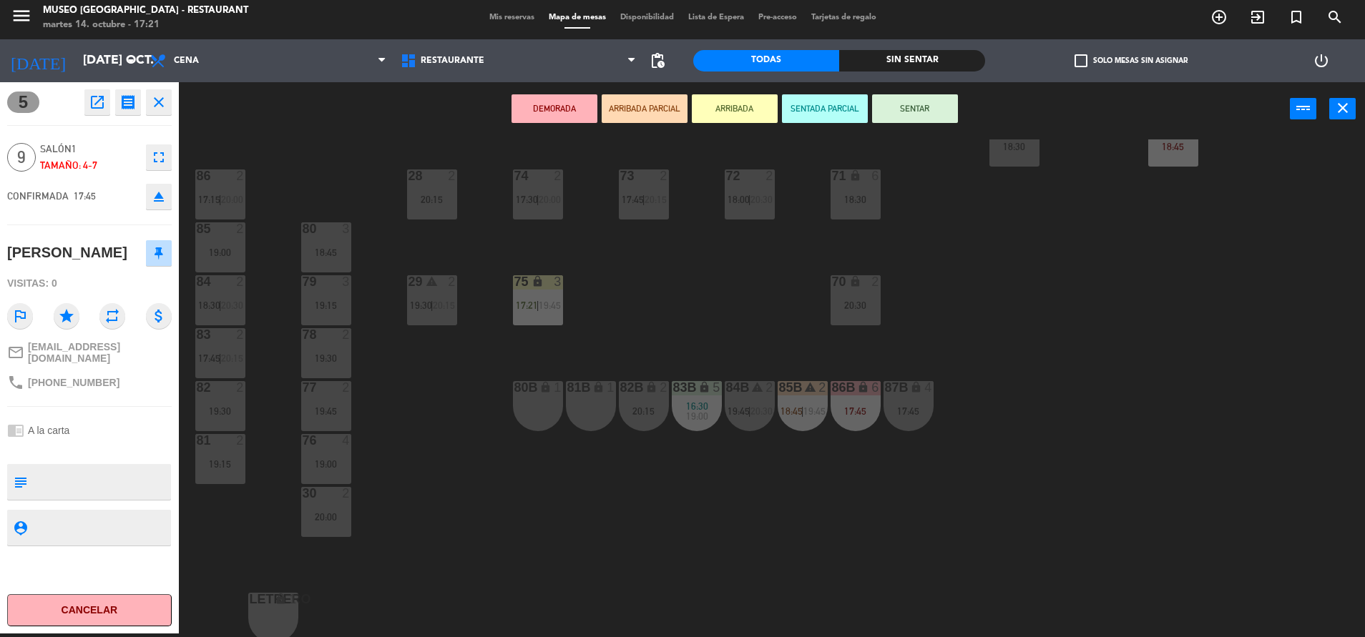
scroll to position [531, 0]
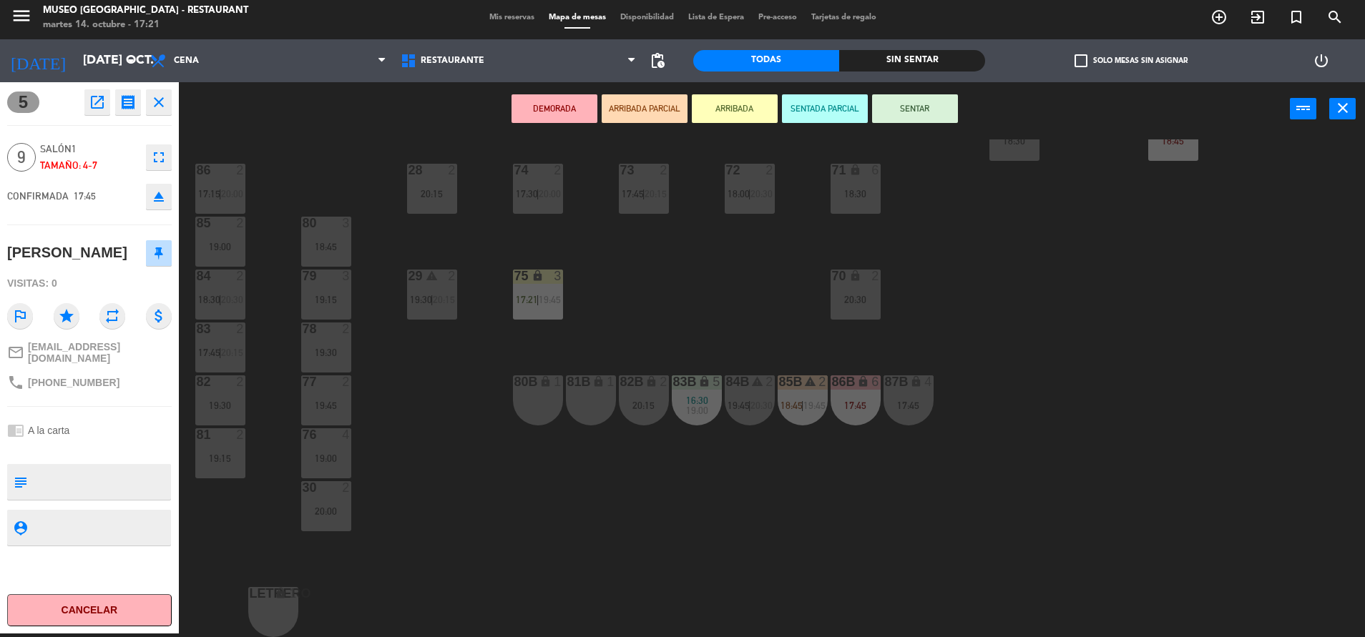
click at [855, 293] on div "70 lock 2 20:30" at bounding box center [855, 295] width 50 height 50
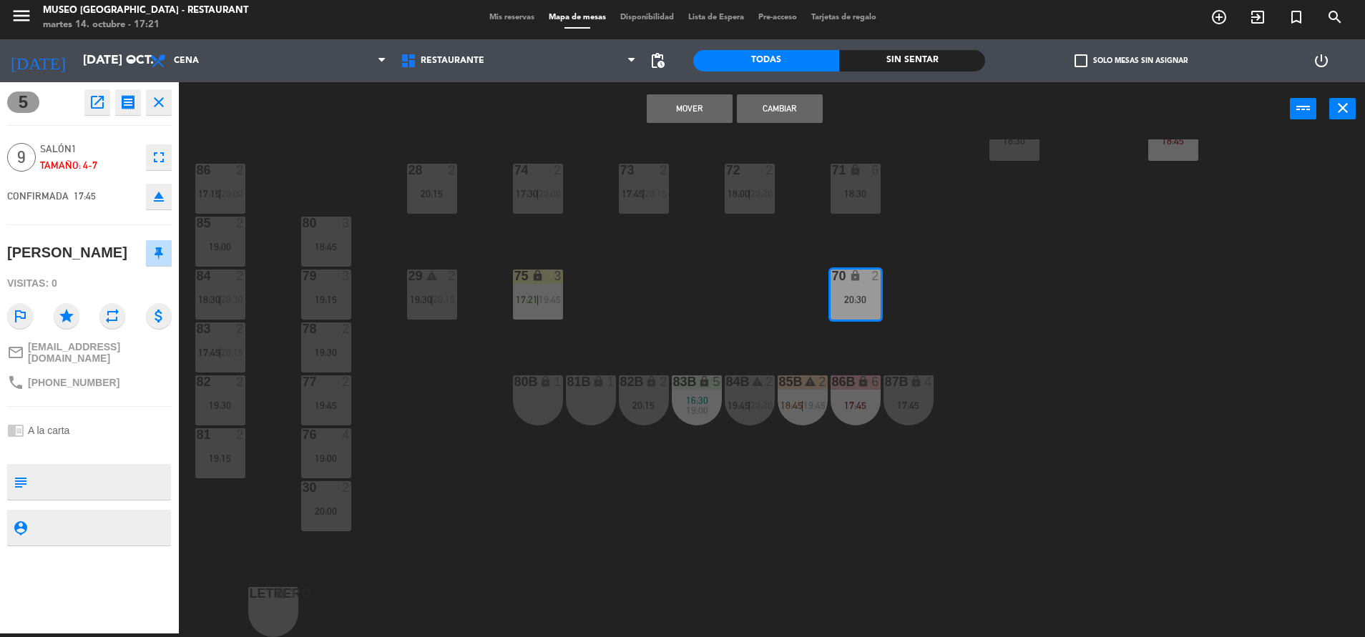
click at [711, 109] on button "Mover" at bounding box center [690, 108] width 86 height 29
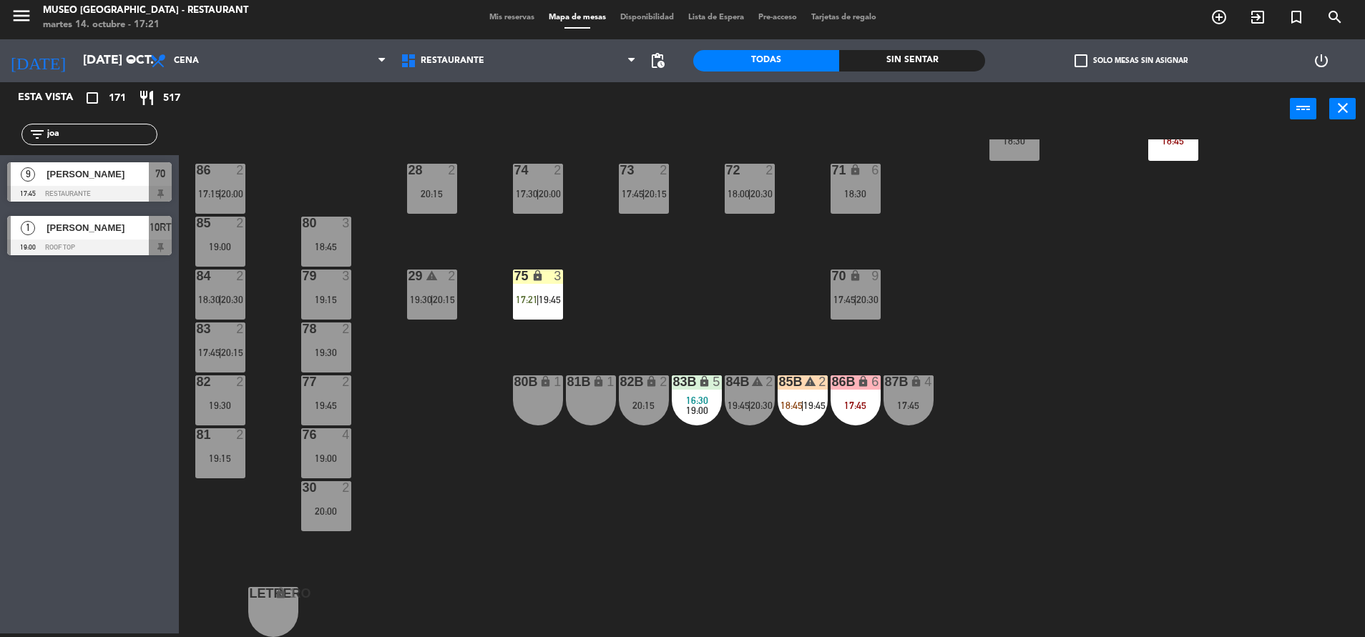
click at [842, 318] on div "70 lock 9 17:45 | 20:30" at bounding box center [855, 295] width 50 height 50
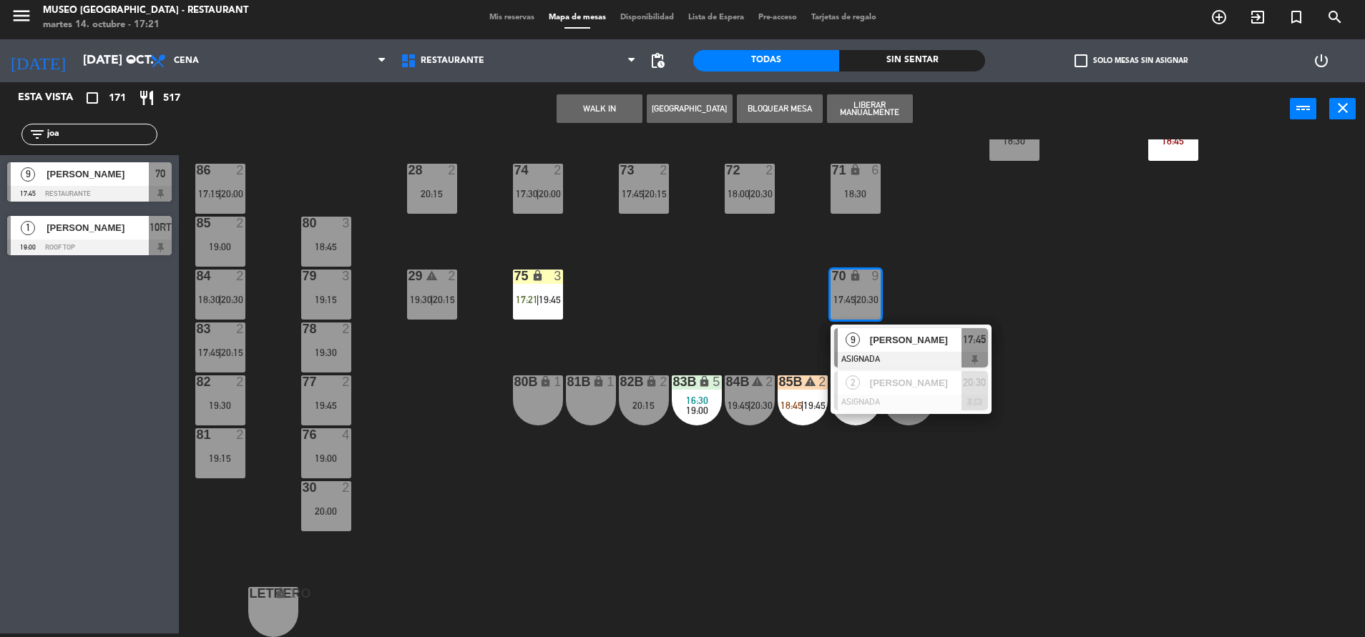
click at [864, 331] on div "9" at bounding box center [852, 340] width 31 height 24
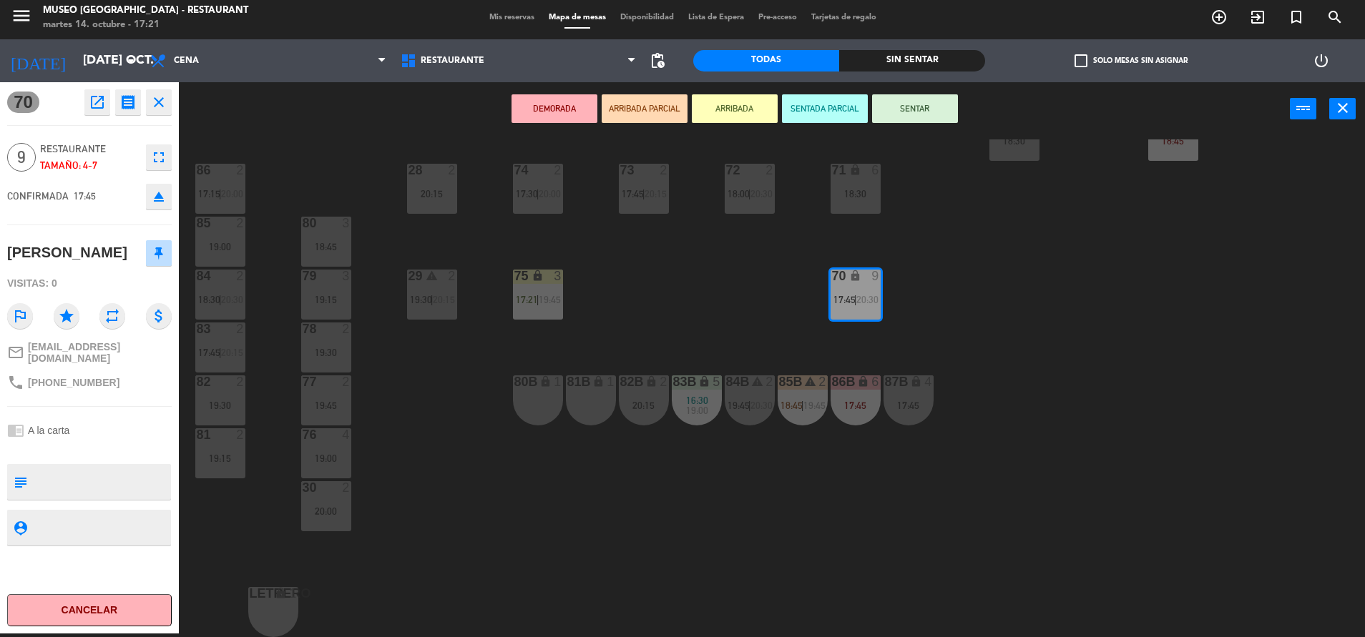
click at [639, 117] on button "ARRIBADA PARCIAL" at bounding box center [644, 108] width 86 height 29
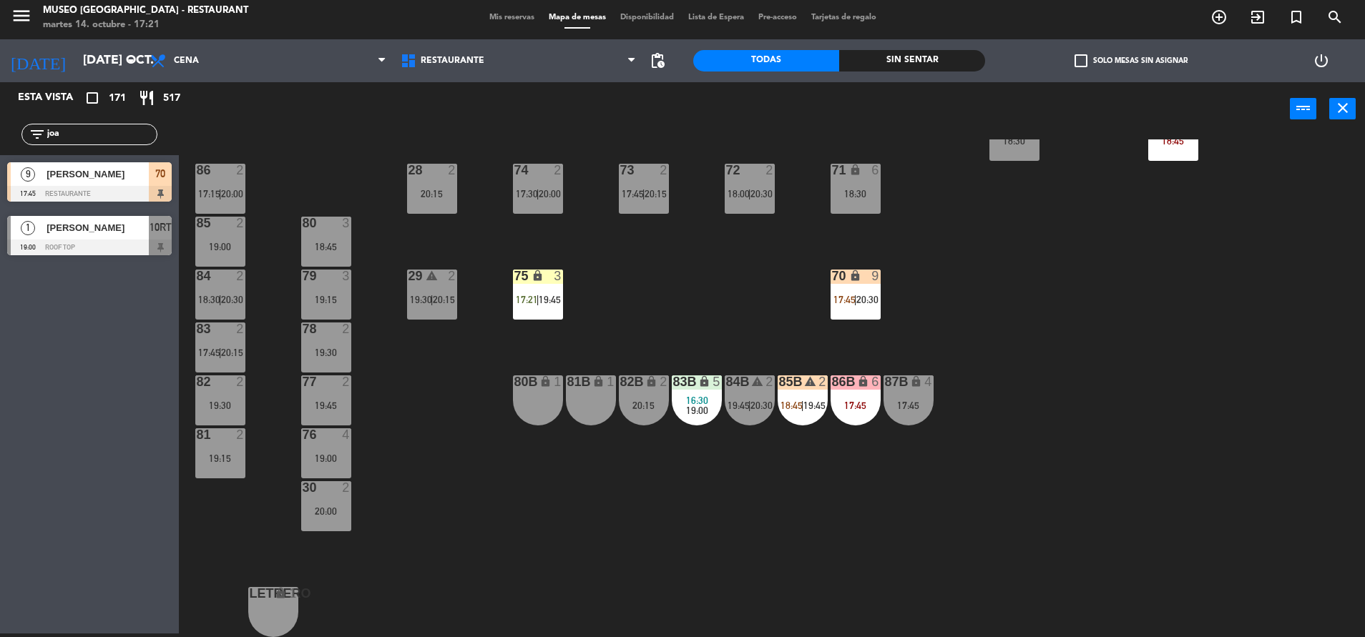
click at [536, 282] on div "lock" at bounding box center [538, 277] width 24 height 14
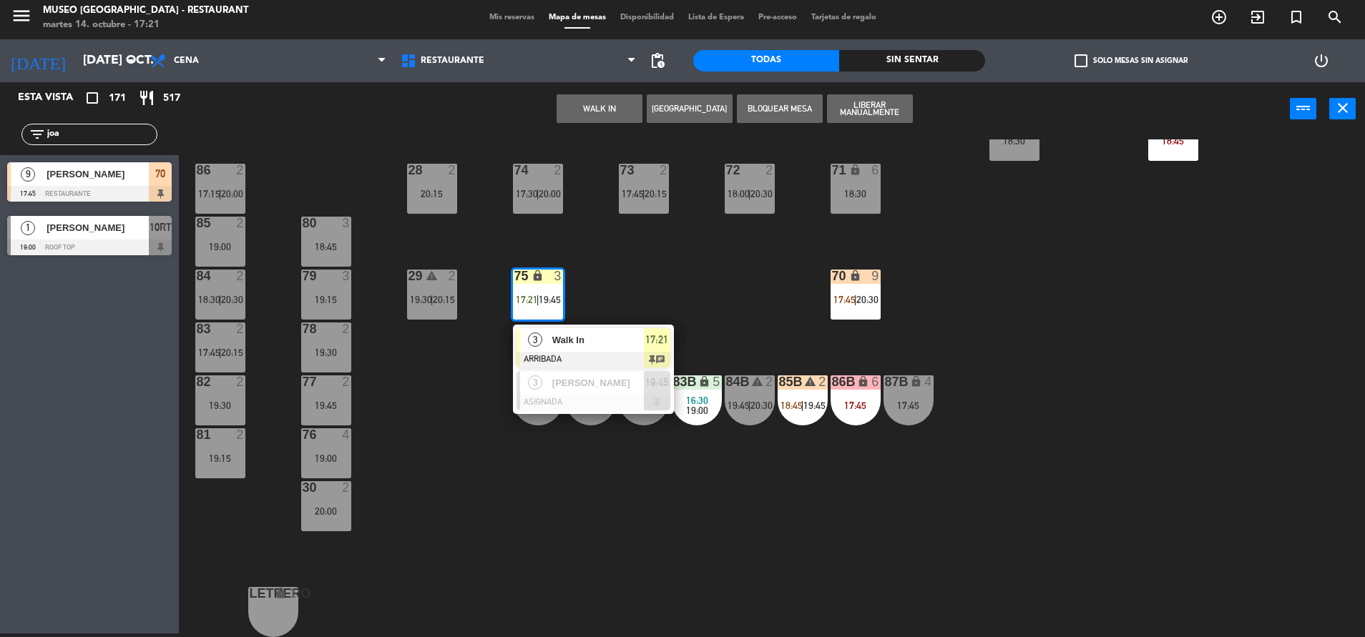
click at [561, 320] on div "75 lock 3 17:21 | 19:45 3 Walk In ARRIBADA 17:21 chat 3 Nataly Yandira Siesquen…" at bounding box center [538, 295] width 50 height 50
click at [572, 330] on div "Walk In" at bounding box center [597, 340] width 93 height 24
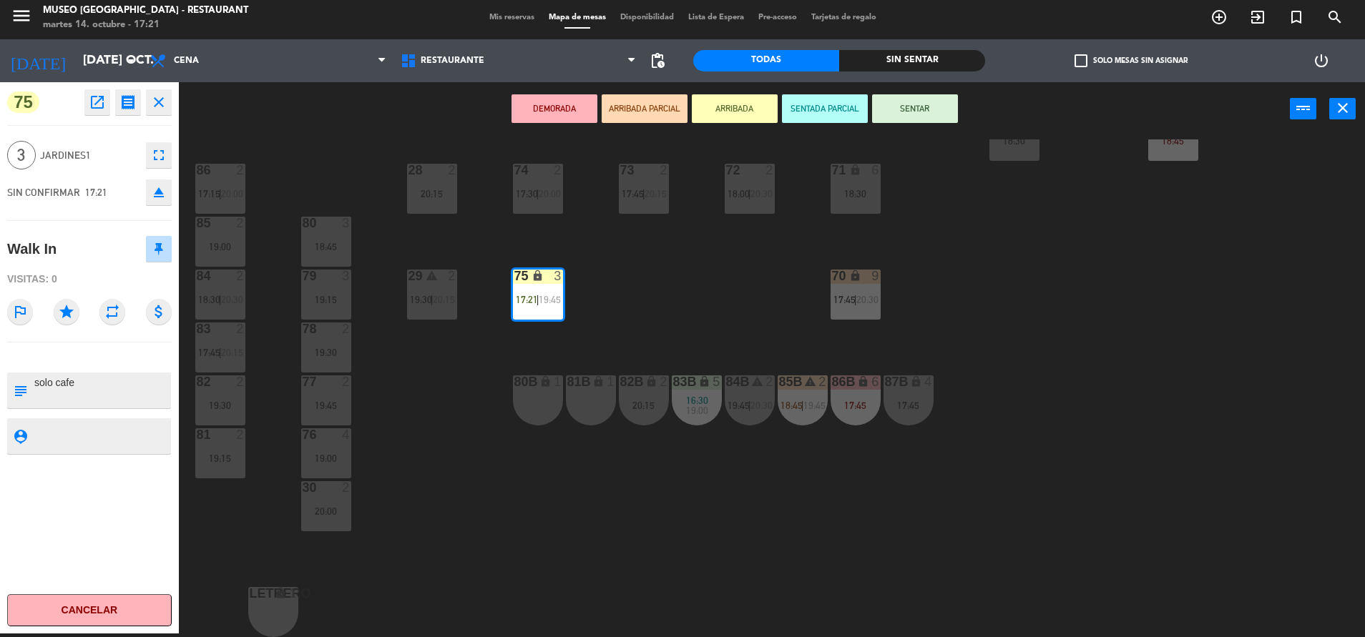
click at [42, 381] on textarea at bounding box center [101, 390] width 137 height 30
type textarea "m75| solo cafe"
click at [69, 235] on div "Walk In" at bounding box center [89, 249] width 164 height 36
click at [856, 109] on button "SENTADA PARCIAL" at bounding box center [825, 108] width 86 height 29
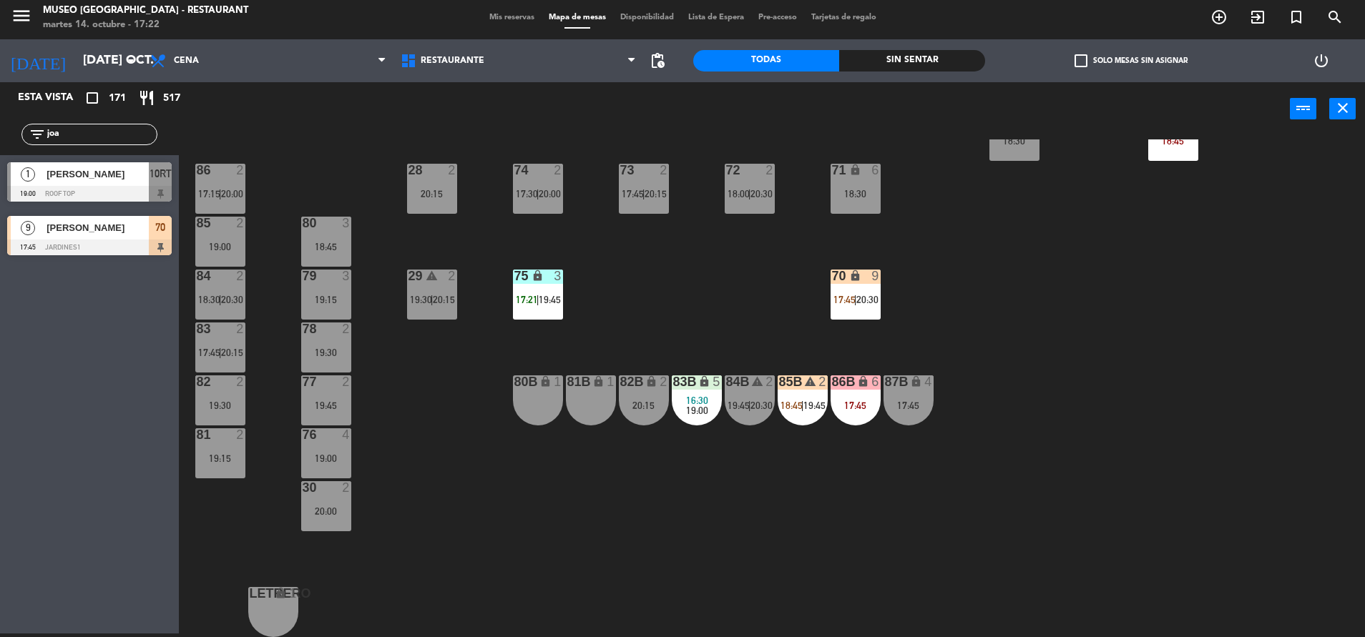
click at [536, 285] on div "75 lock 3 17:21 | 19:45" at bounding box center [538, 295] width 50 height 50
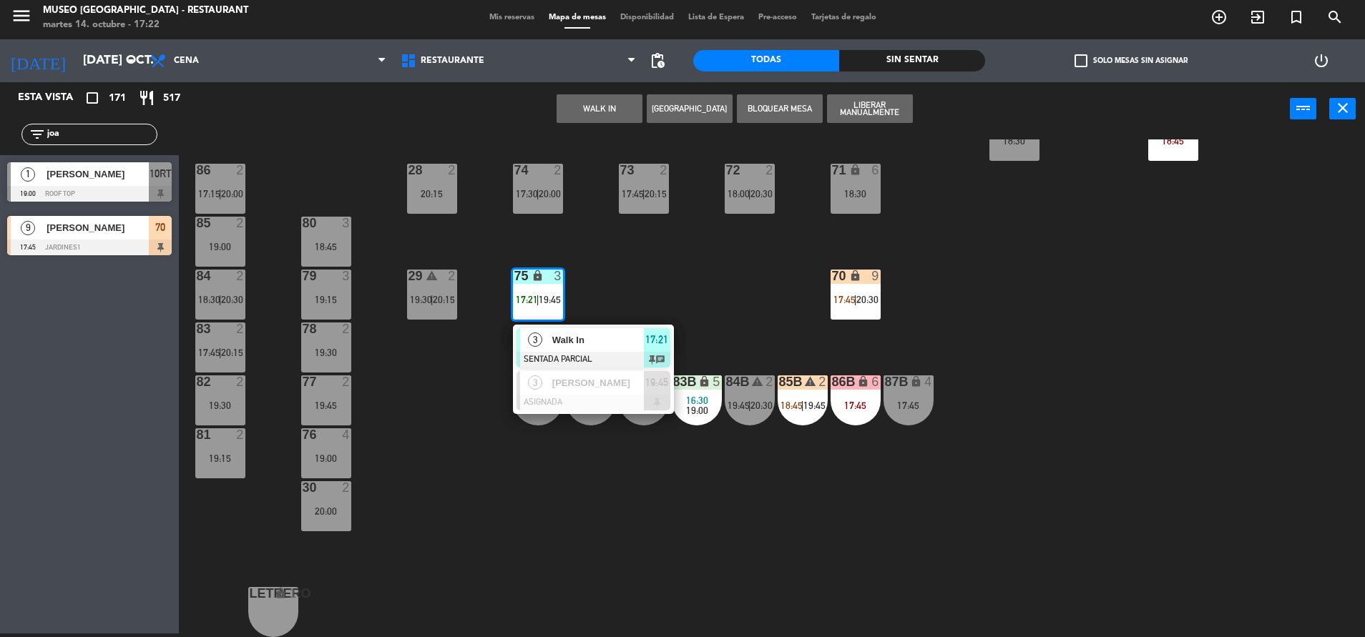
click at [588, 325] on div "3 Walk In SENTADA PARCIAL 17:21 chat" at bounding box center [593, 348] width 161 height 46
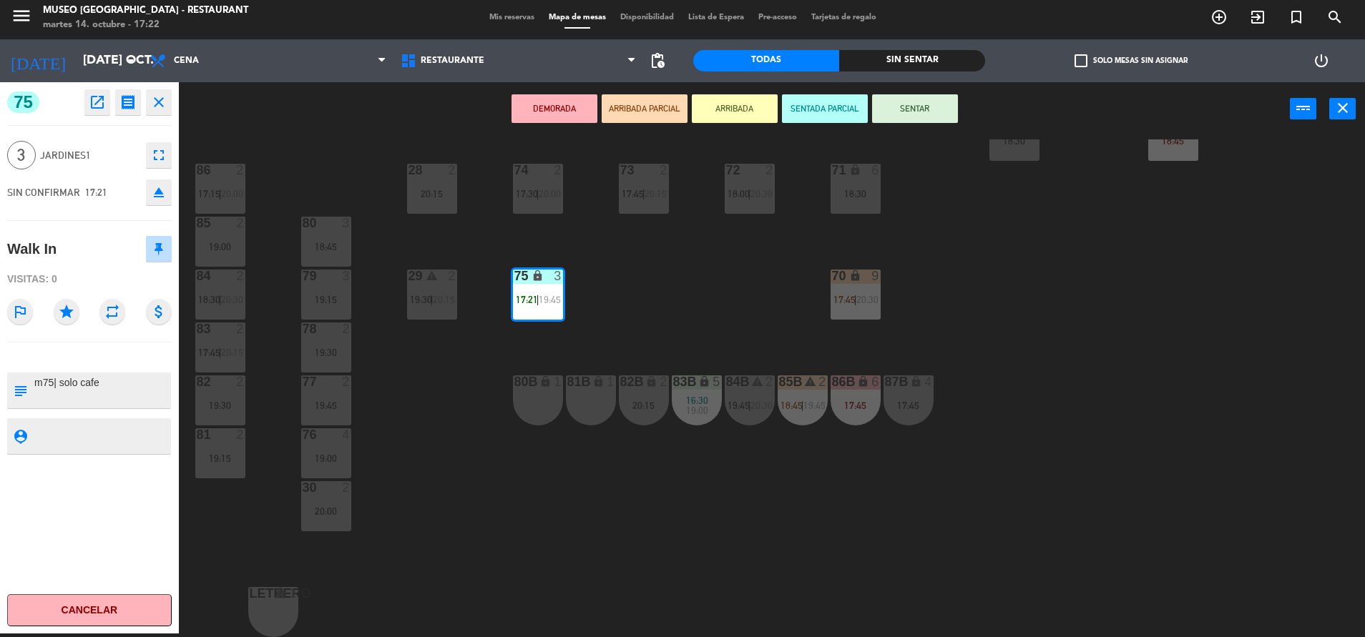
click at [927, 116] on button "SENTAR" at bounding box center [915, 108] width 86 height 29
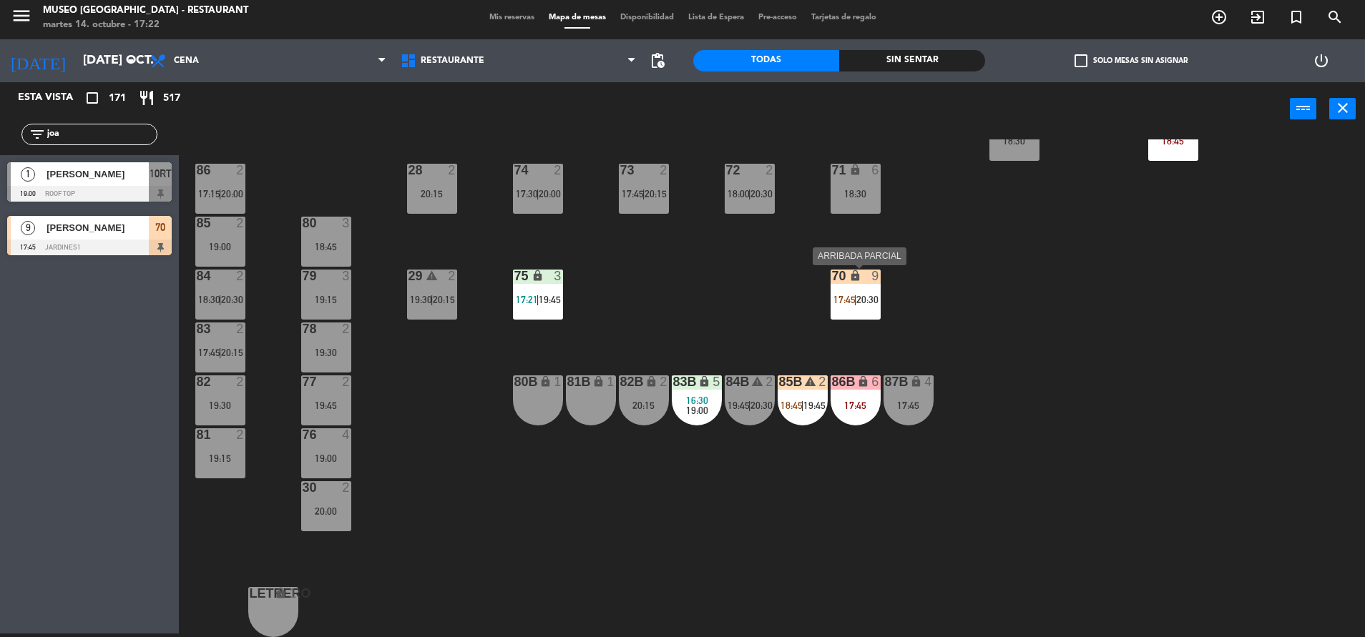
click at [879, 300] on div "17:45 | 20:30" at bounding box center [855, 300] width 50 height 10
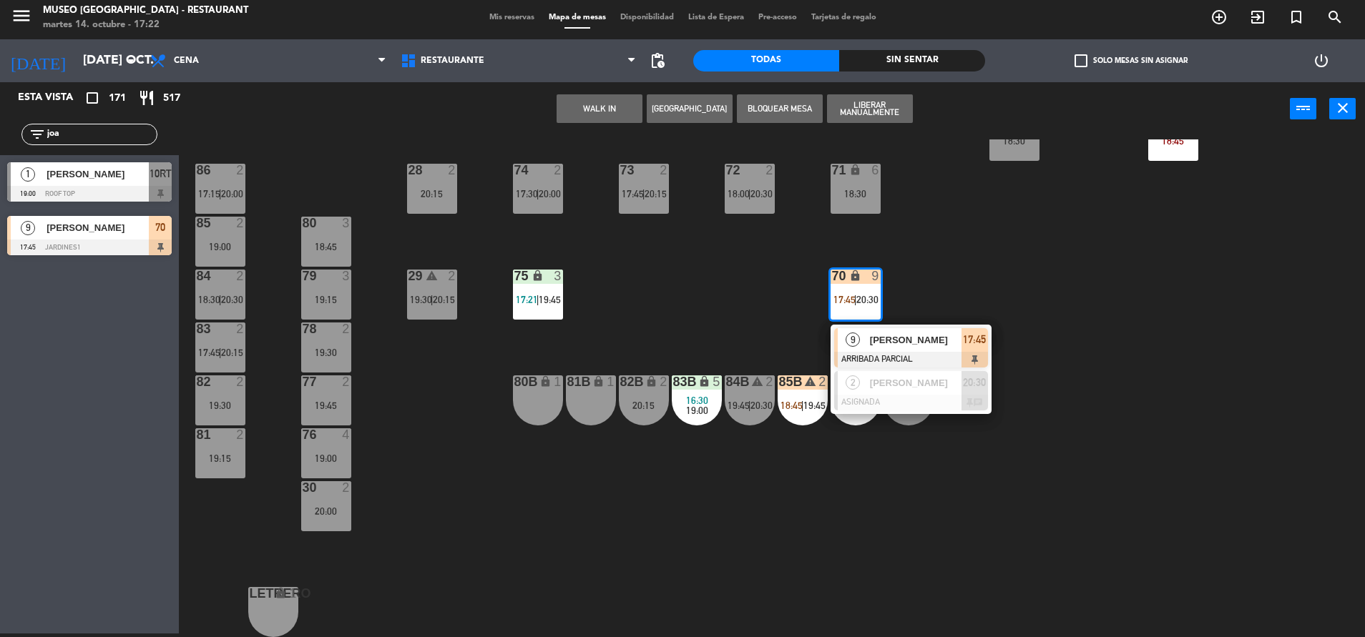
click at [636, 346] on div "44 warning 4 15:00 17:45 | 19:15 49 2 20:30 54 5 16:15 17:45 | 20:15 64 2 18:45…" at bounding box center [778, 388] width 1172 height 498
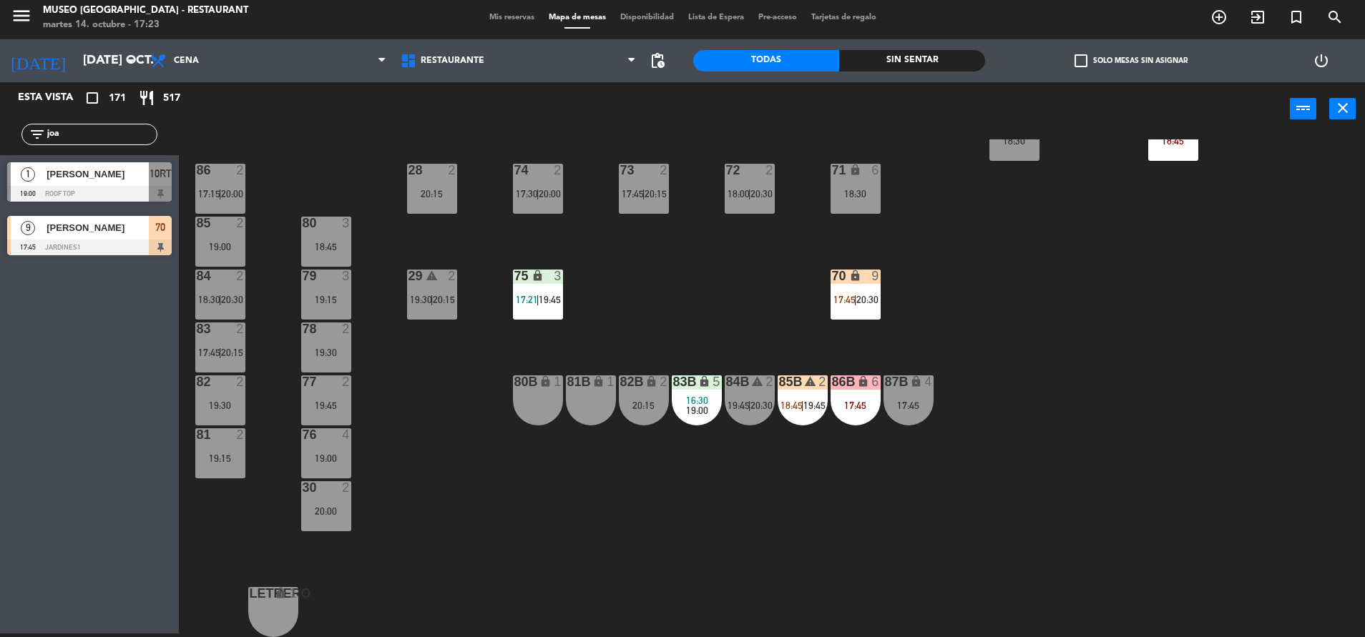
scroll to position [0, 0]
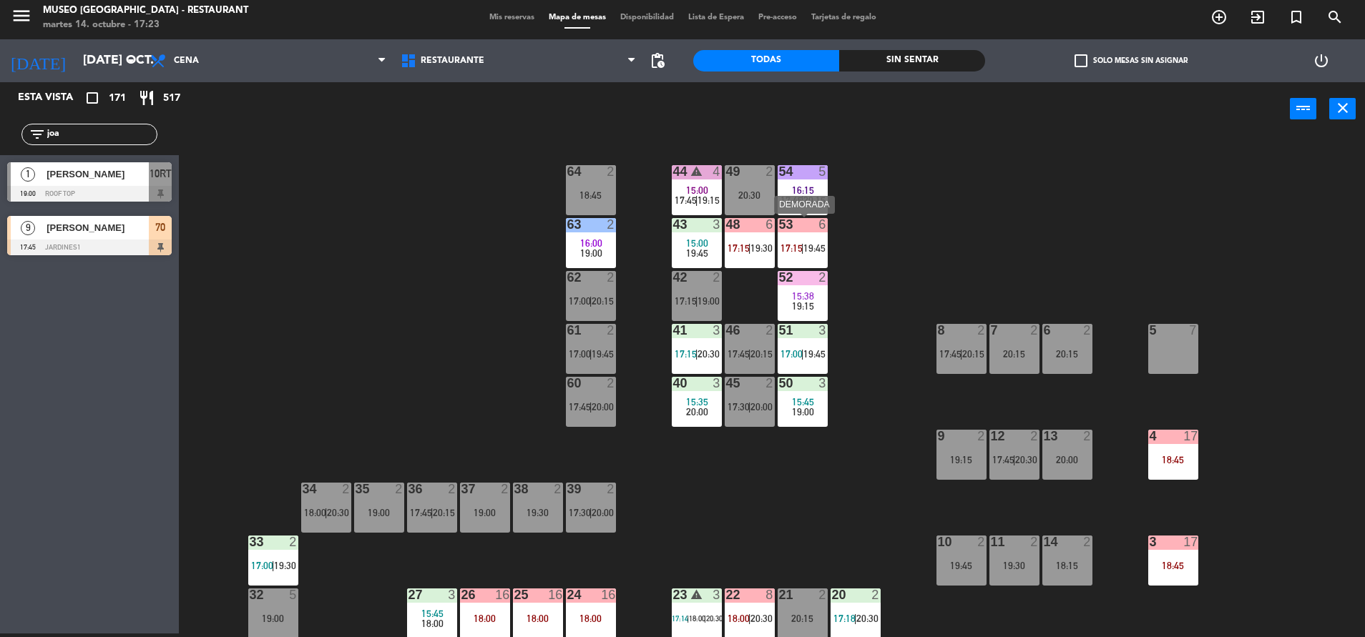
click at [800, 259] on div "53 6 17:15 | 19:45" at bounding box center [802, 243] width 50 height 50
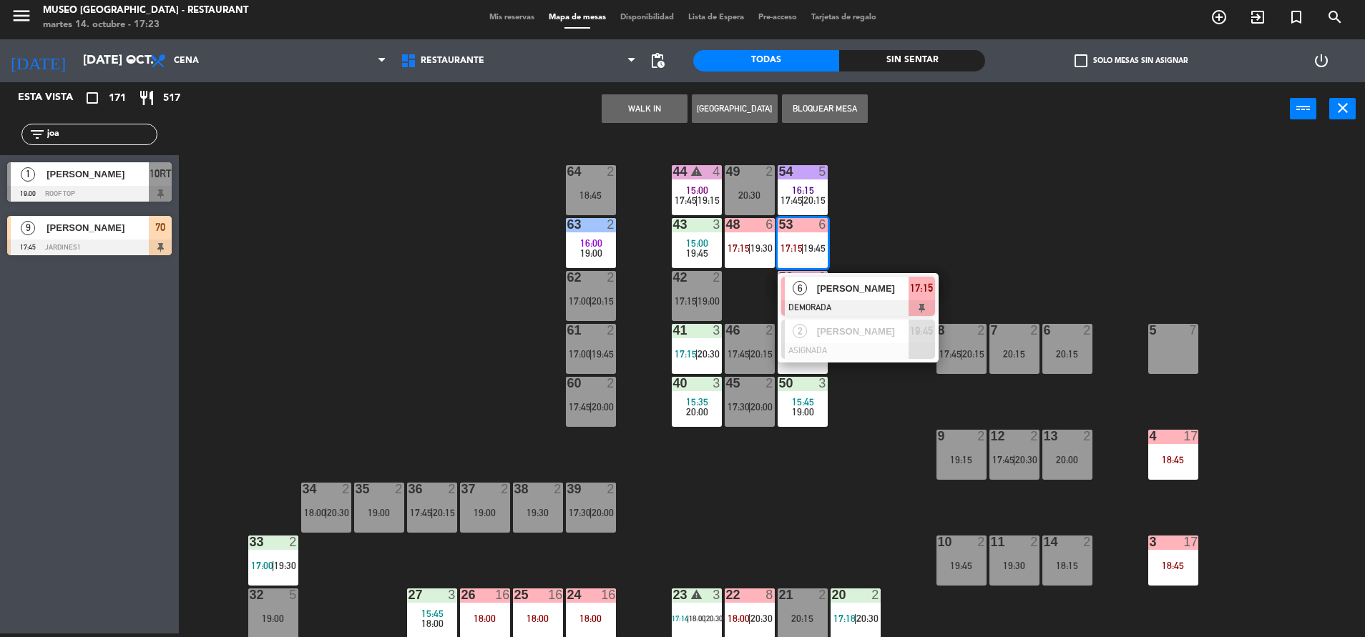
click at [891, 251] on div "44 warning 4 15:00 17:45 | 19:15 49 2 20:30 54 5 16:15 17:45 | 20:15 64 2 18:45…" at bounding box center [778, 388] width 1172 height 498
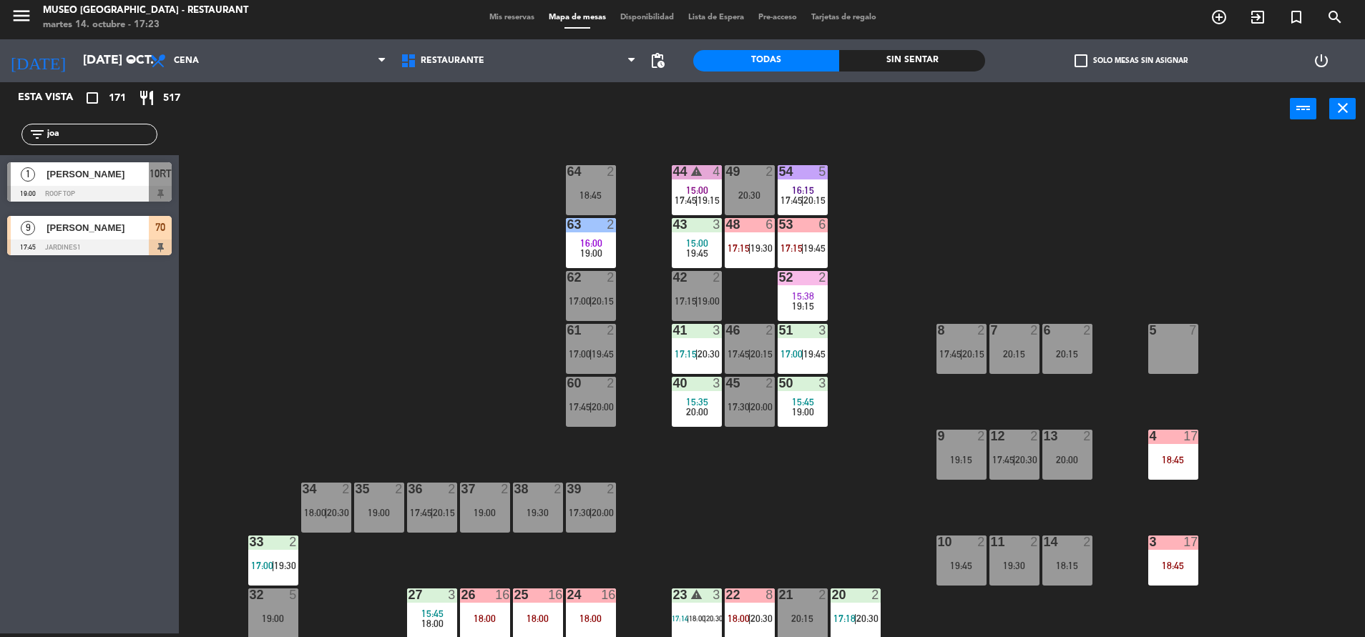
click at [797, 296] on span "15:38" at bounding box center [803, 295] width 22 height 11
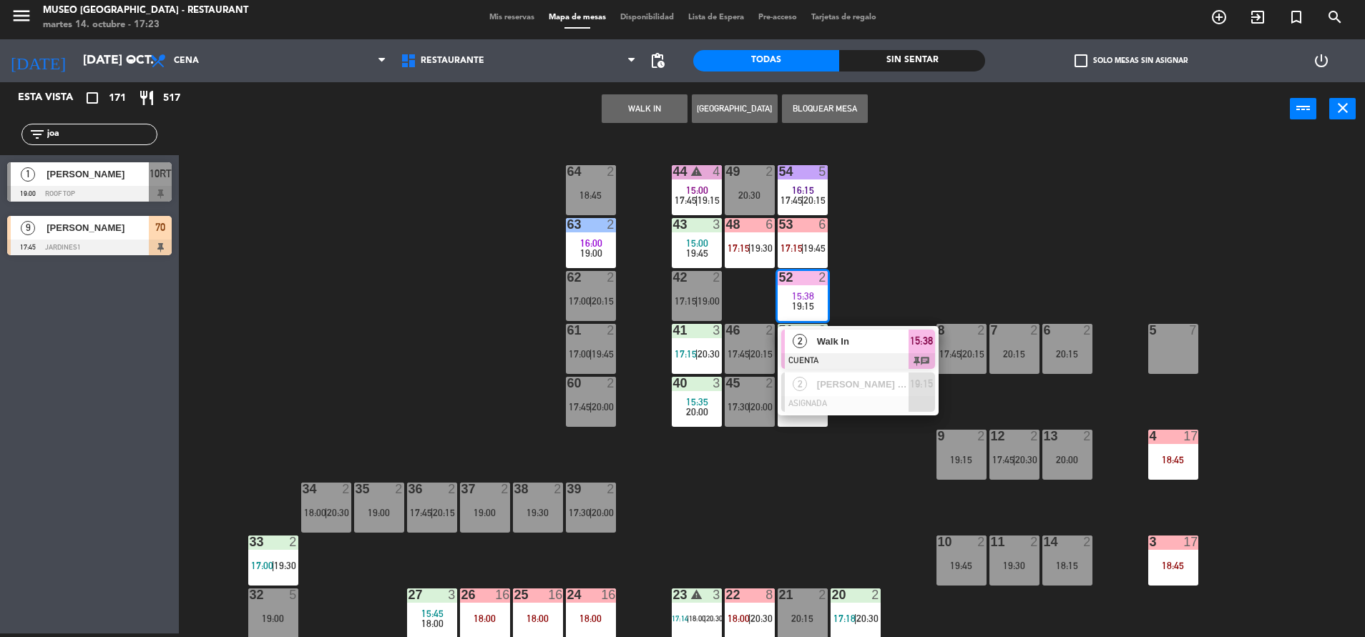
click at [874, 337] on span "Walk In" at bounding box center [863, 341] width 92 height 15
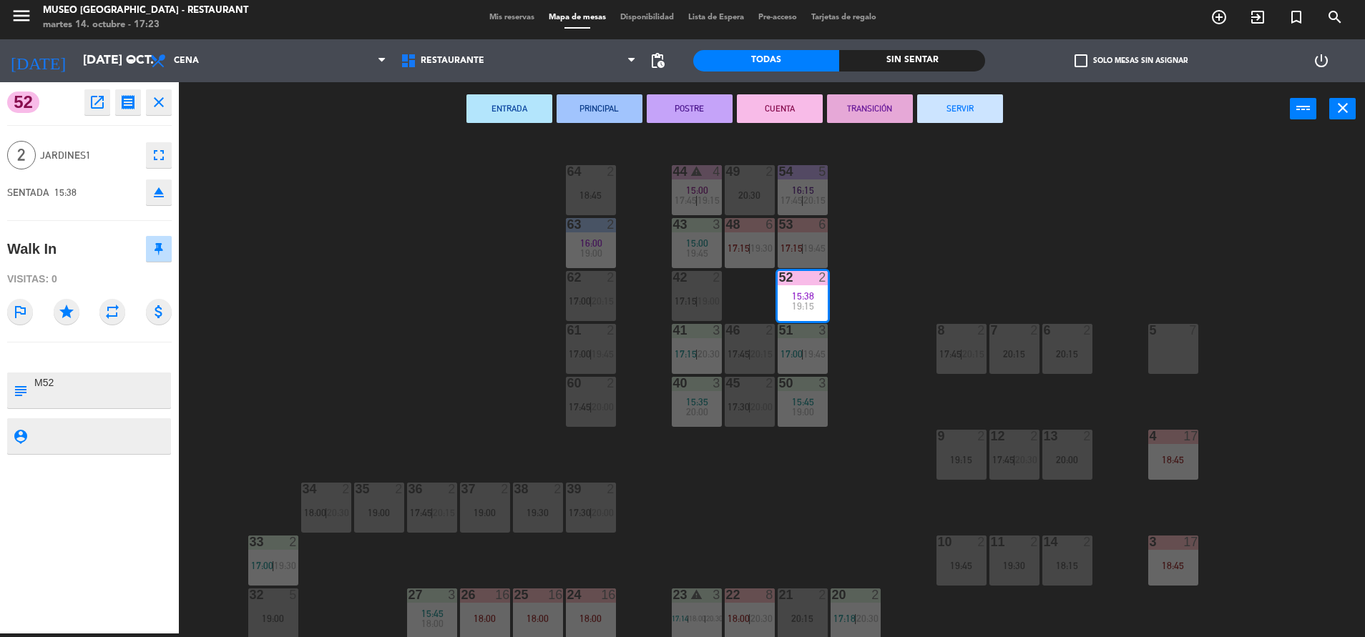
click at [968, 114] on button "SERVIR" at bounding box center [960, 108] width 86 height 29
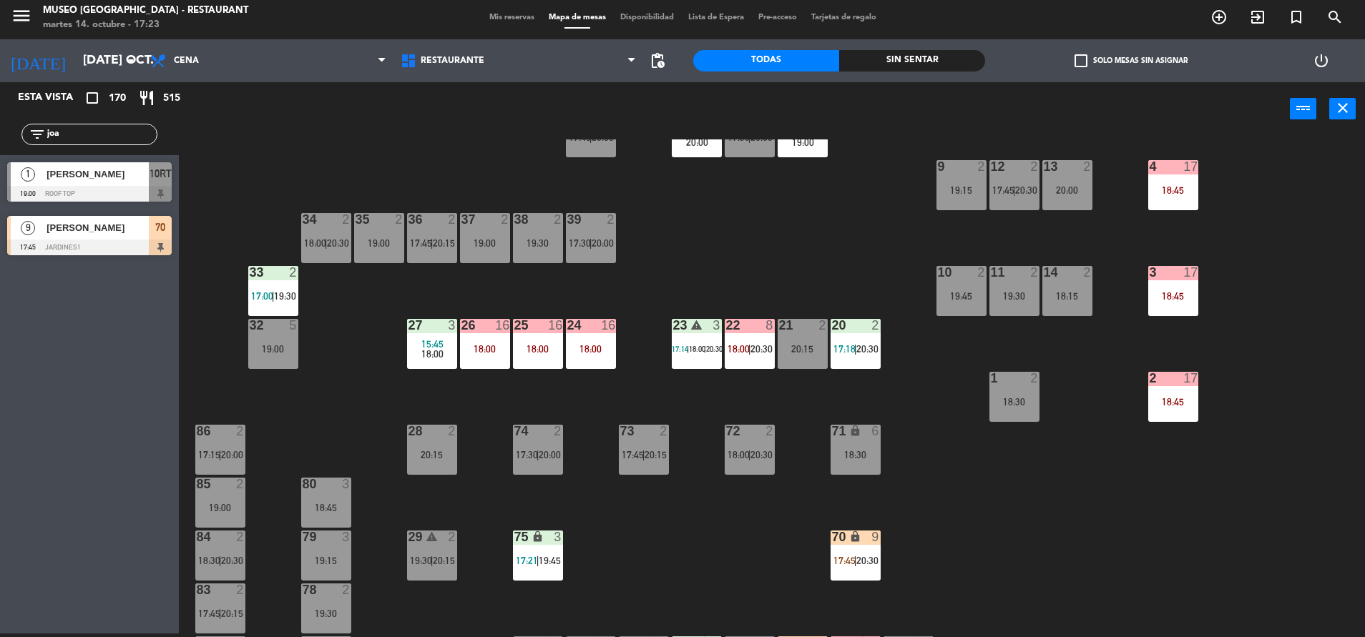
scroll to position [287, 0]
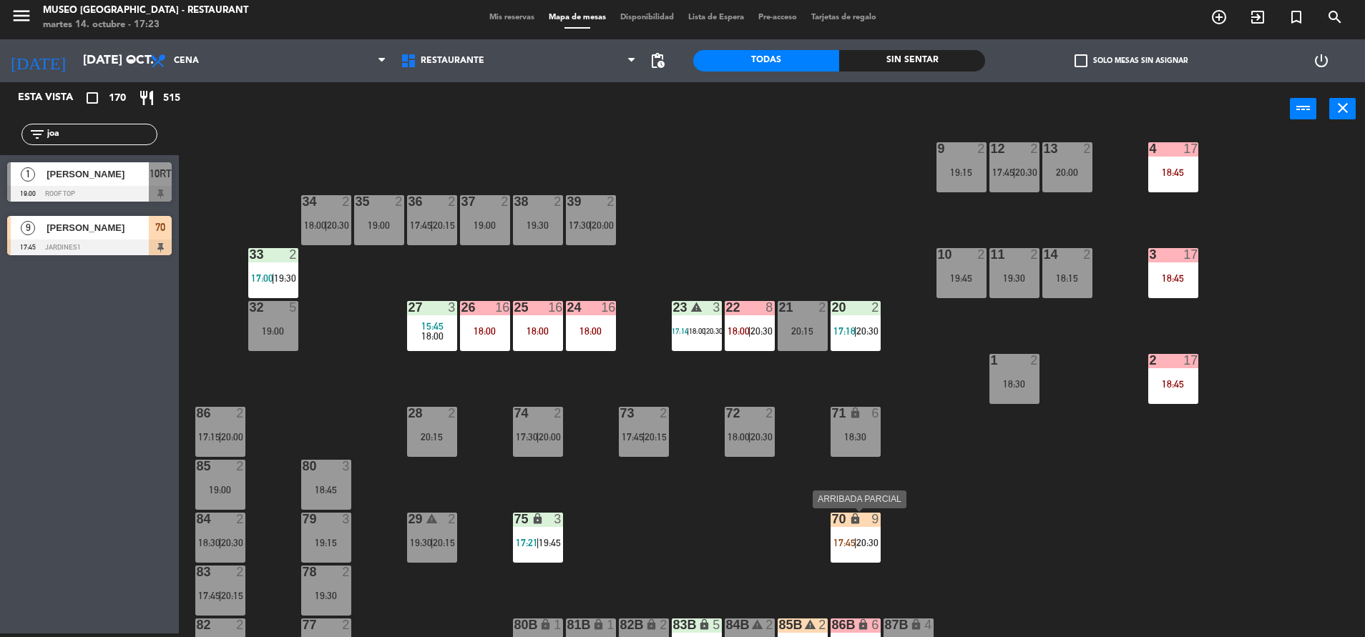
click at [837, 549] on div "70 lock 9 17:45 | 20:30" at bounding box center [855, 538] width 50 height 50
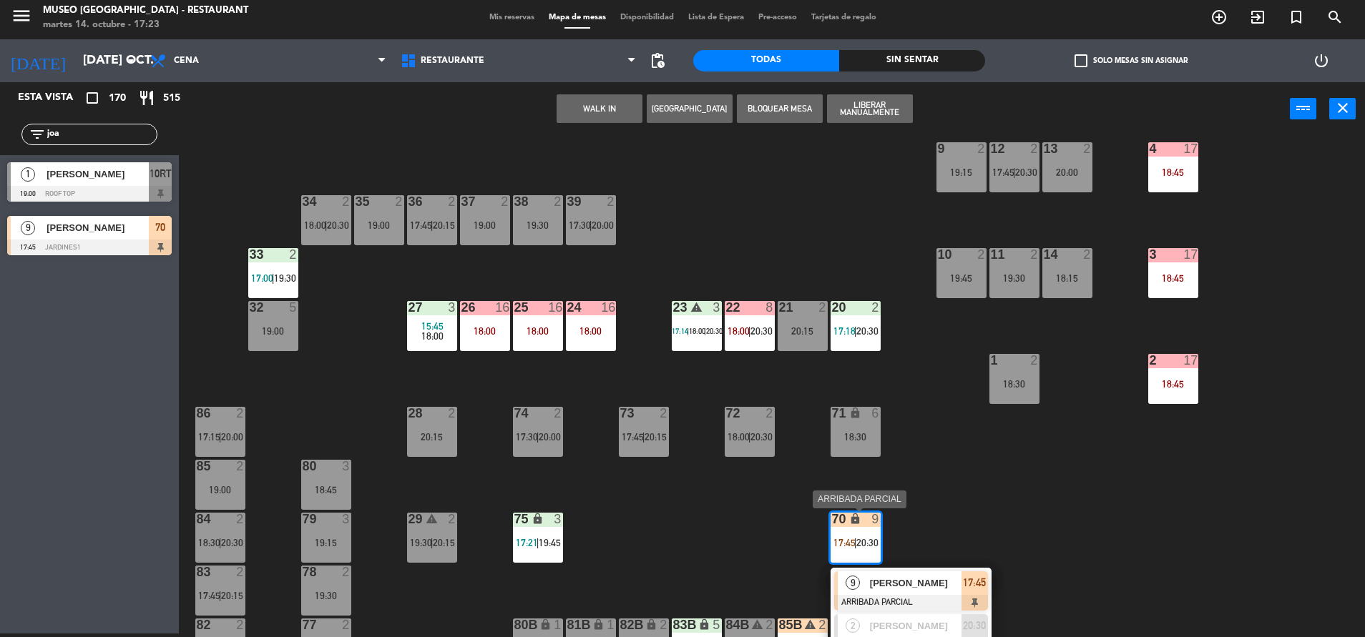
click at [910, 581] on span "[PERSON_NAME]" at bounding box center [916, 583] width 92 height 15
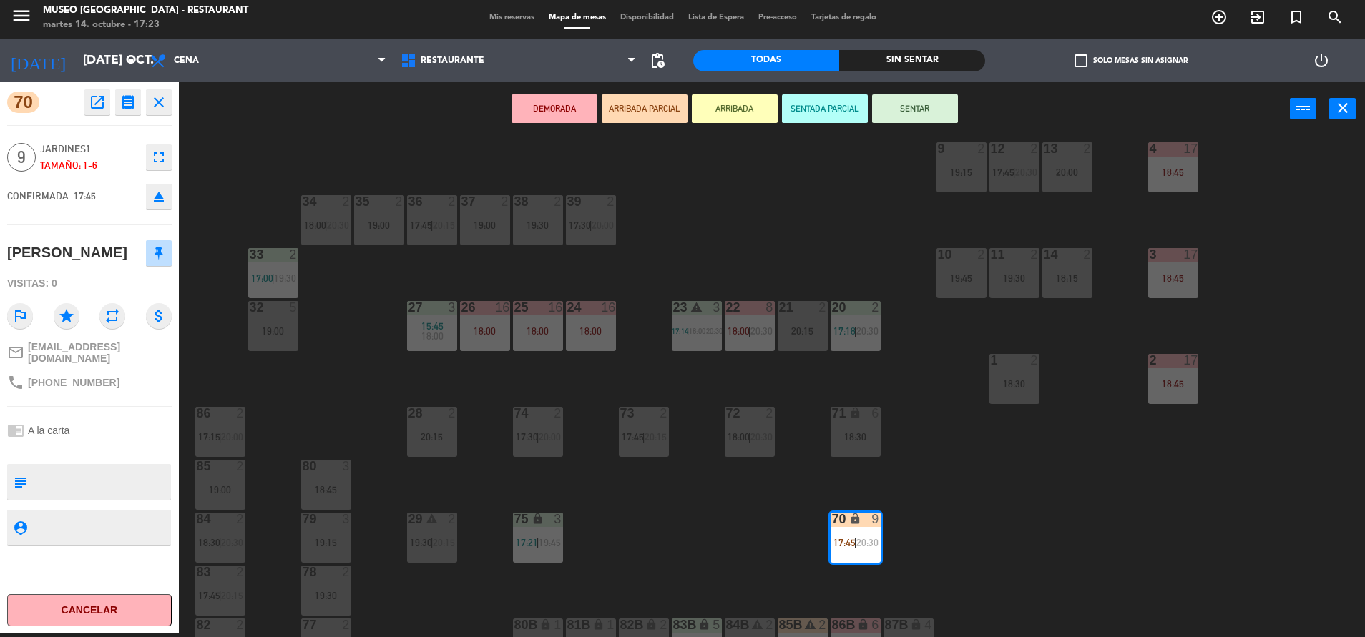
scroll to position [0, 0]
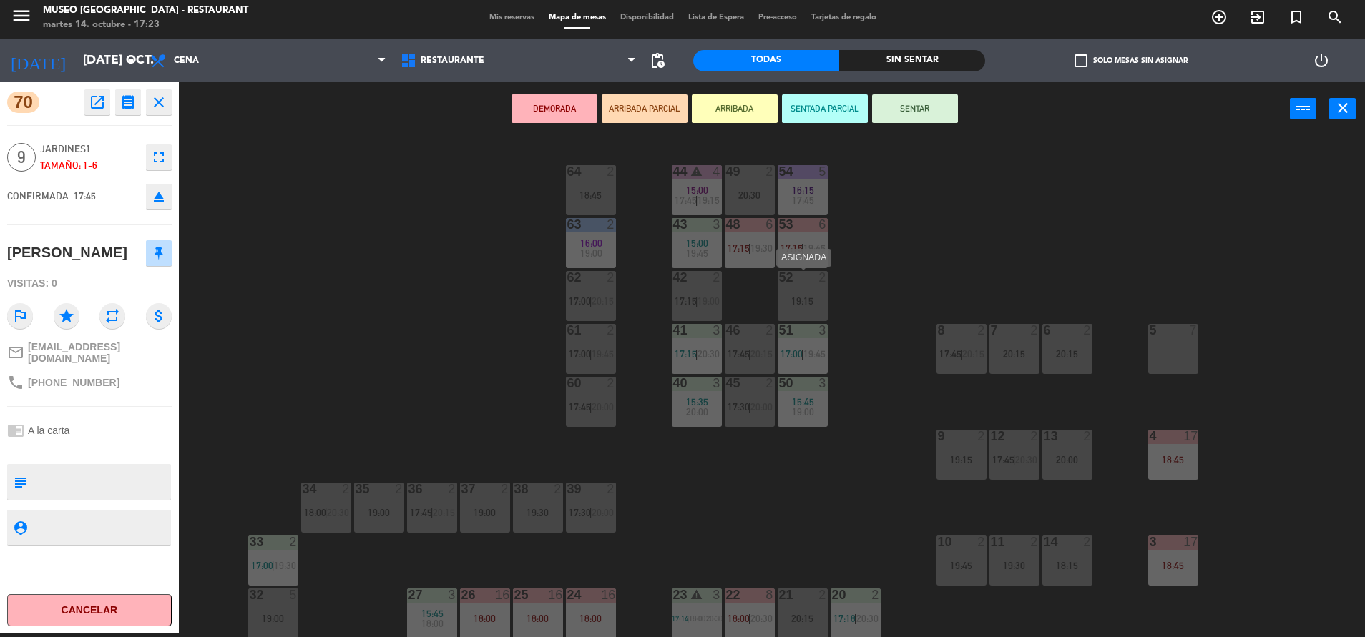
click at [819, 285] on div "52 2 19:15" at bounding box center [802, 296] width 50 height 50
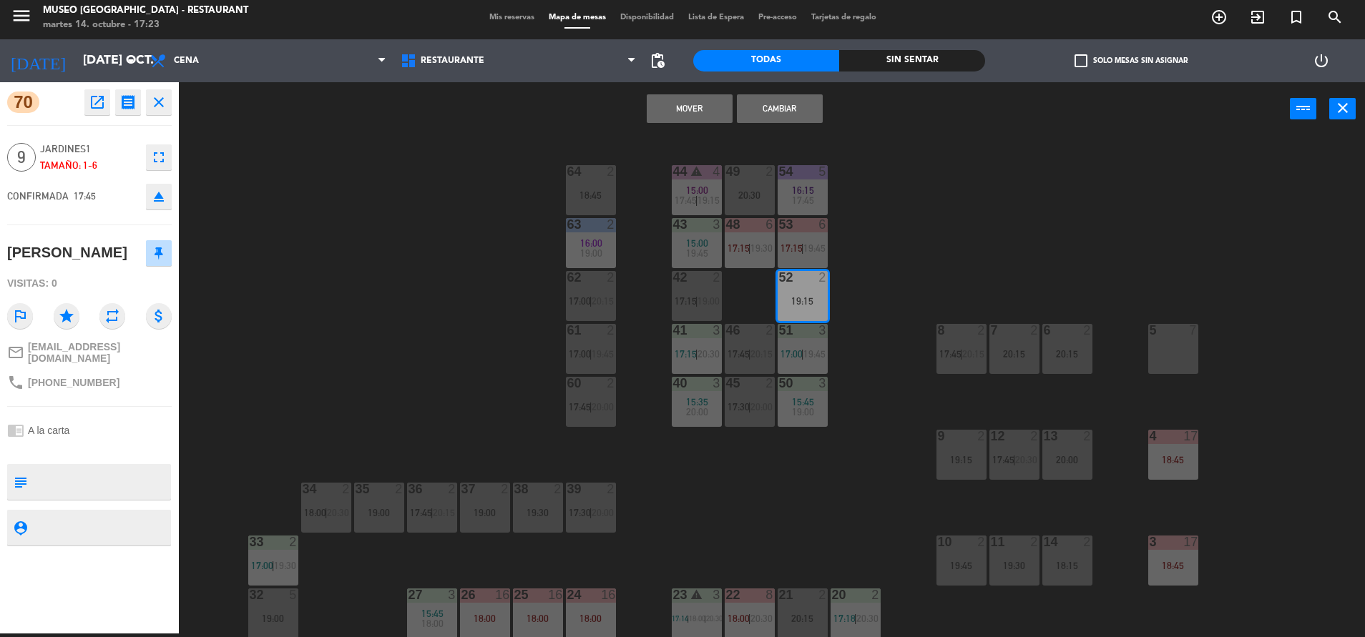
click at [706, 117] on button "Mover" at bounding box center [690, 108] width 86 height 29
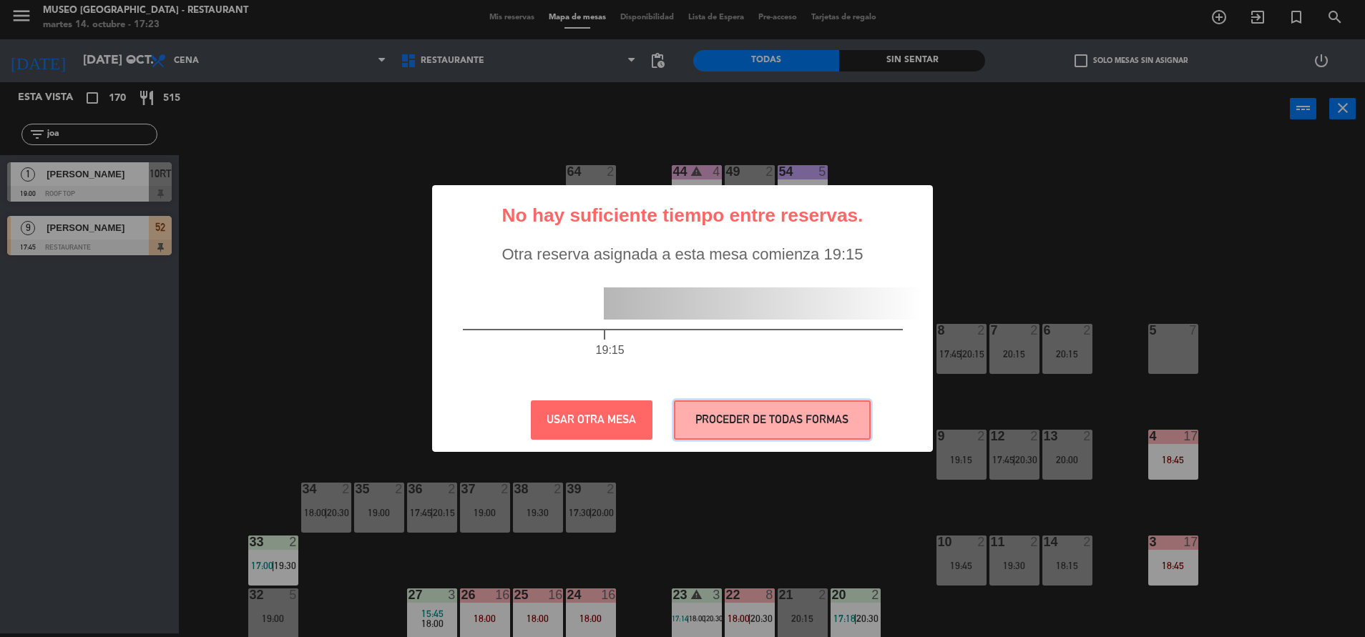
click at [787, 413] on button "PROCEDER DE TODAS FORMAS" at bounding box center [772, 419] width 197 height 39
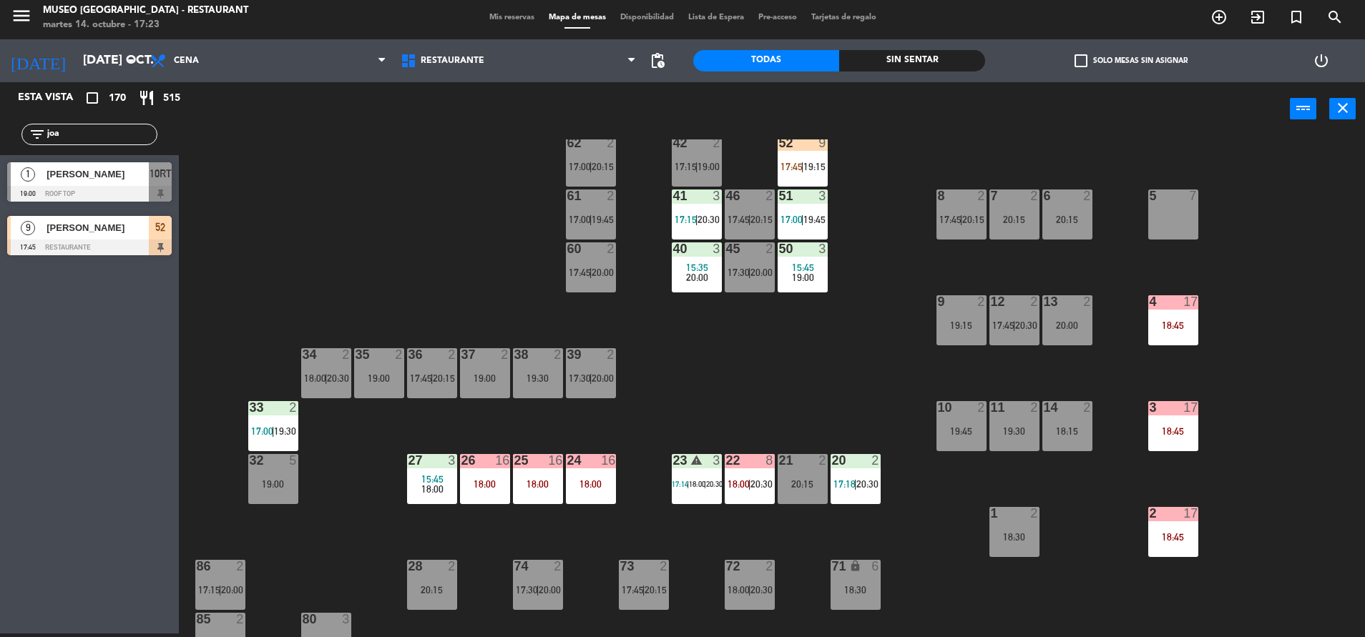
scroll to position [135, 0]
click at [1181, 322] on div "18:45" at bounding box center [1173, 325] width 50 height 10
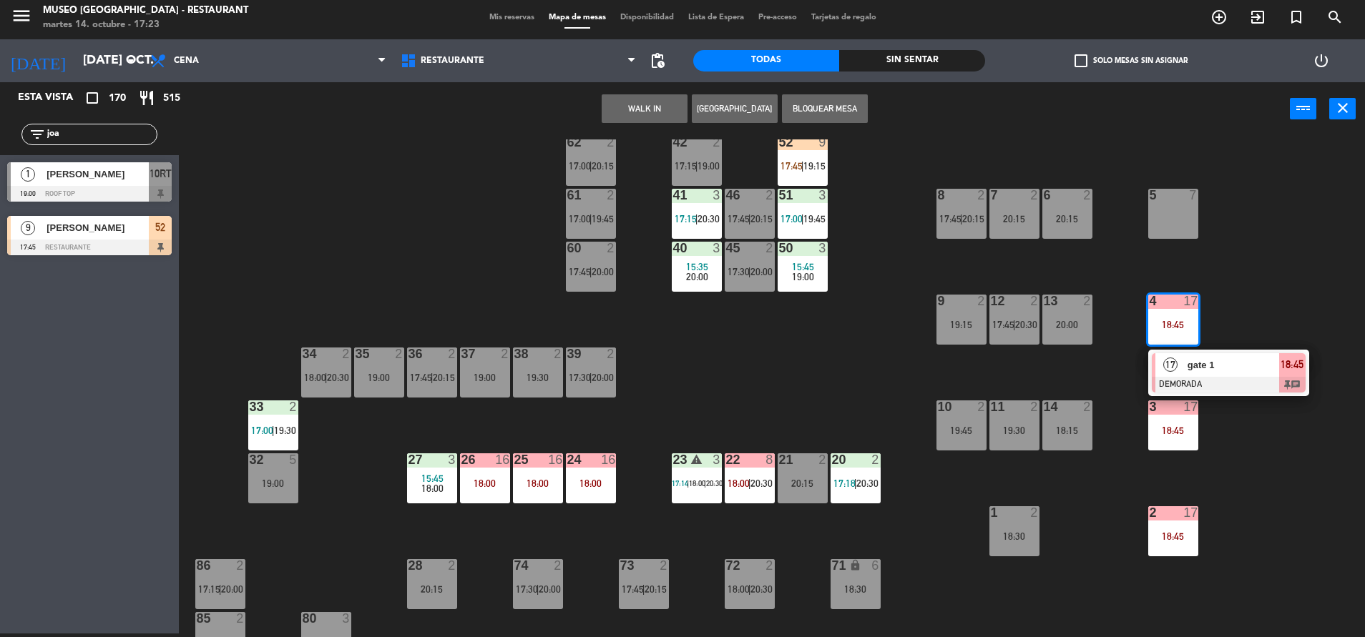
click at [1222, 377] on div at bounding box center [1228, 385] width 154 height 16
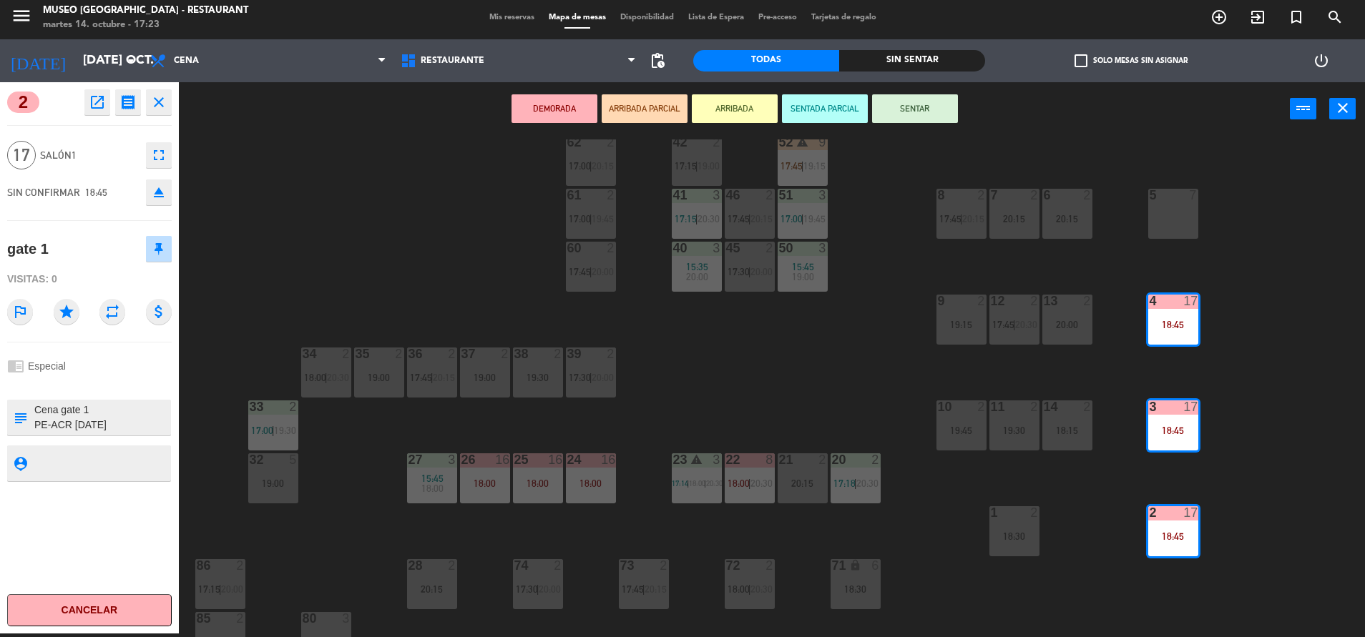
click at [162, 192] on icon "eject" at bounding box center [158, 192] width 17 height 17
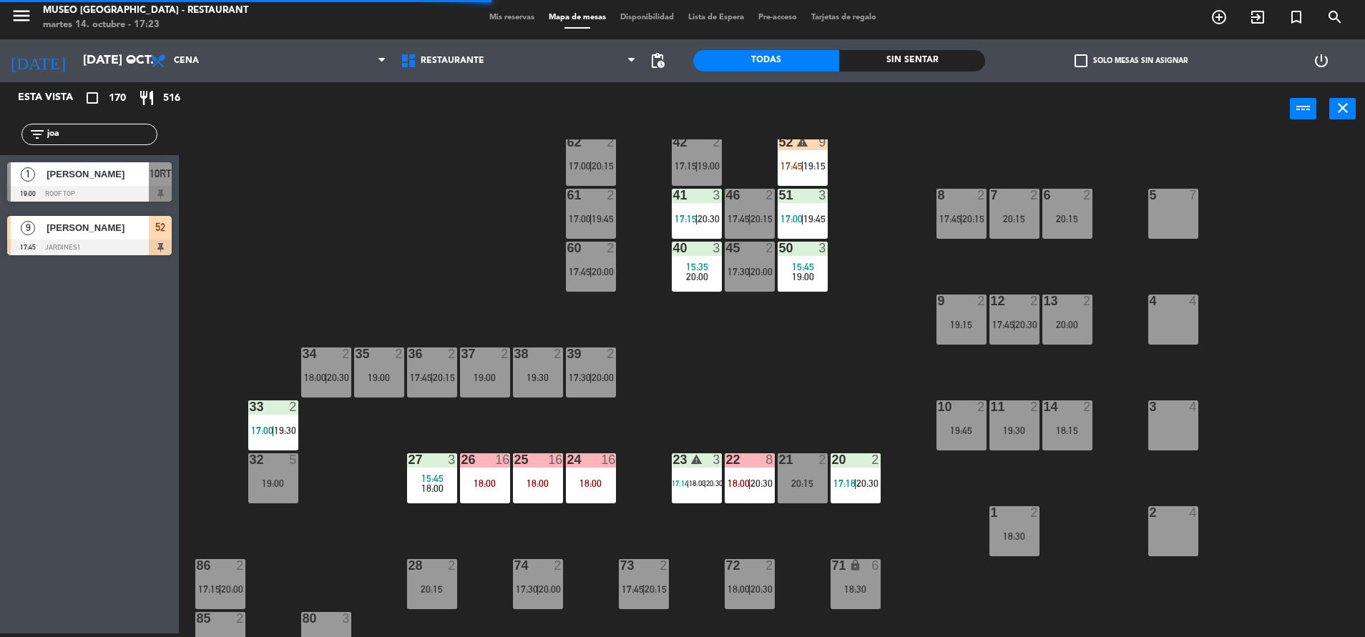
drag, startPoint x: 84, startPoint y: 138, endPoint x: 0, endPoint y: 122, distance: 85.1
click at [0, 122] on html "close × Museo Larco Café - Restaurant × chrome_reader_mode Listado de Reservas …" at bounding box center [682, 318] width 1365 height 637
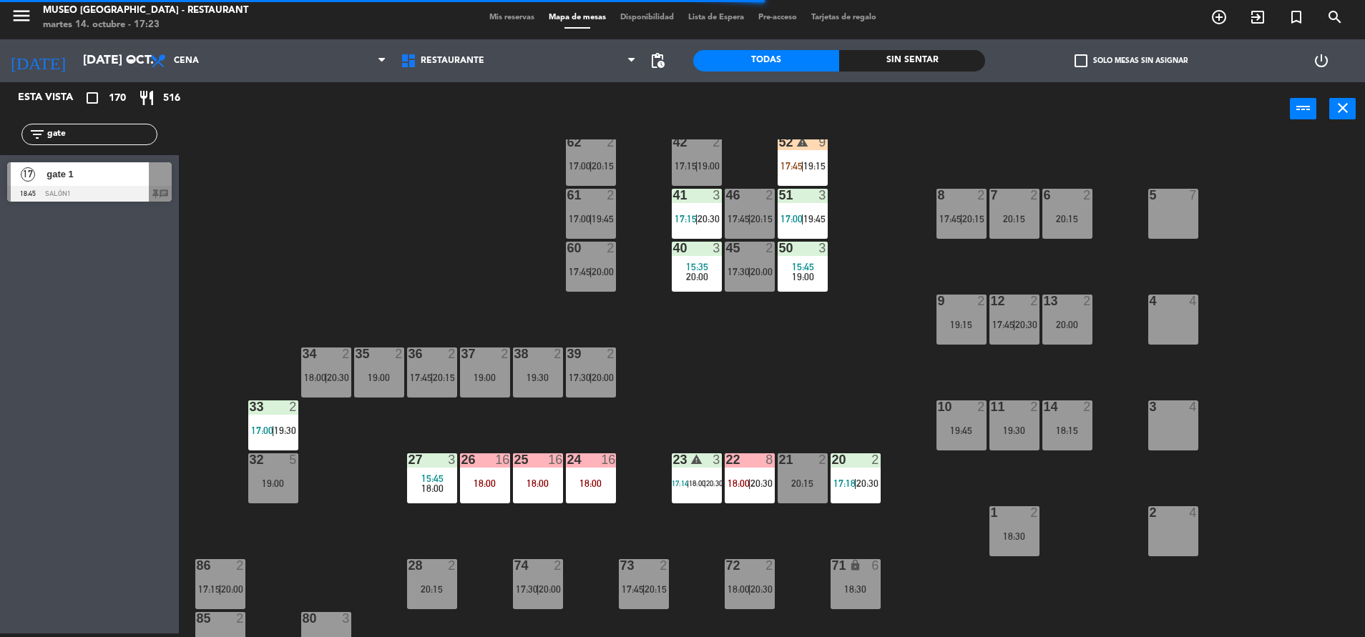
type input "gate"
click at [147, 213] on div "Esta vista crop_square 170 restaurant 516 filter_list gate 17 gate 1 18:45 Saló…" at bounding box center [89, 357] width 179 height 551
click at [142, 161] on div "17 gate 1 18:45 Salón1 chat" at bounding box center [89, 182] width 179 height 54
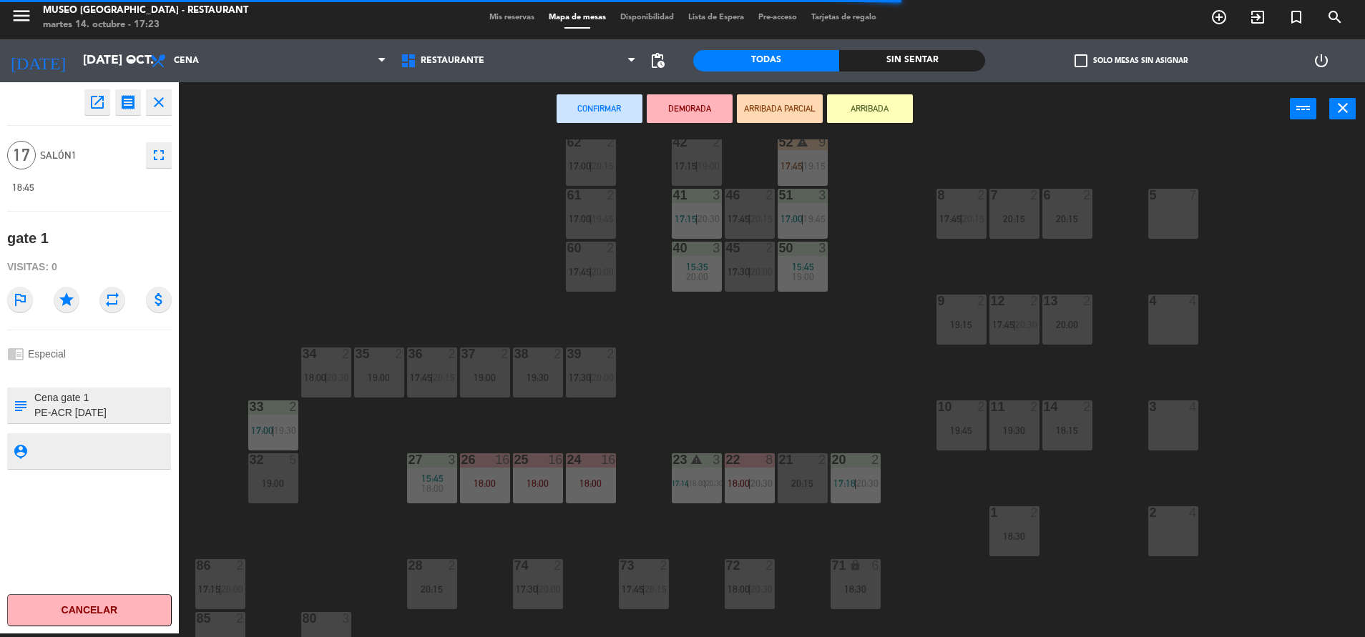
click at [1161, 213] on div "5 7" at bounding box center [1173, 214] width 50 height 50
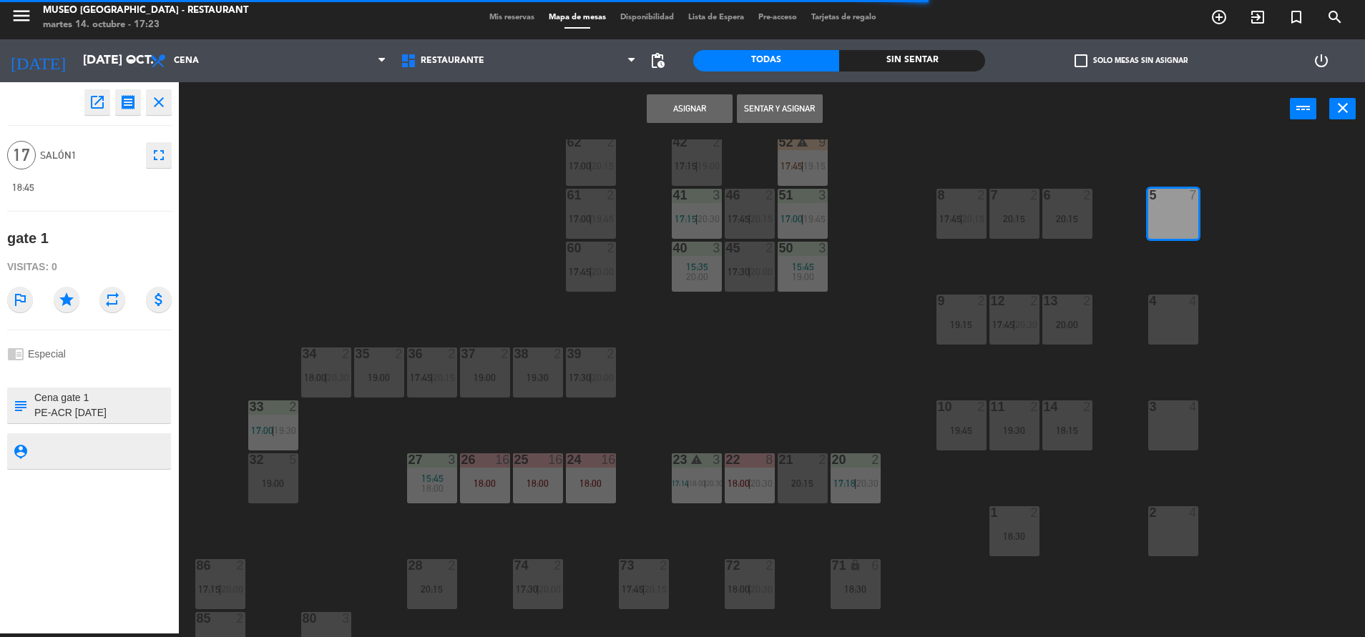
click at [1174, 302] on div at bounding box center [1173, 301] width 24 height 13
click at [1189, 439] on div "3 4" at bounding box center [1173, 425] width 50 height 50
click at [1166, 523] on div "2 4" at bounding box center [1173, 531] width 50 height 50
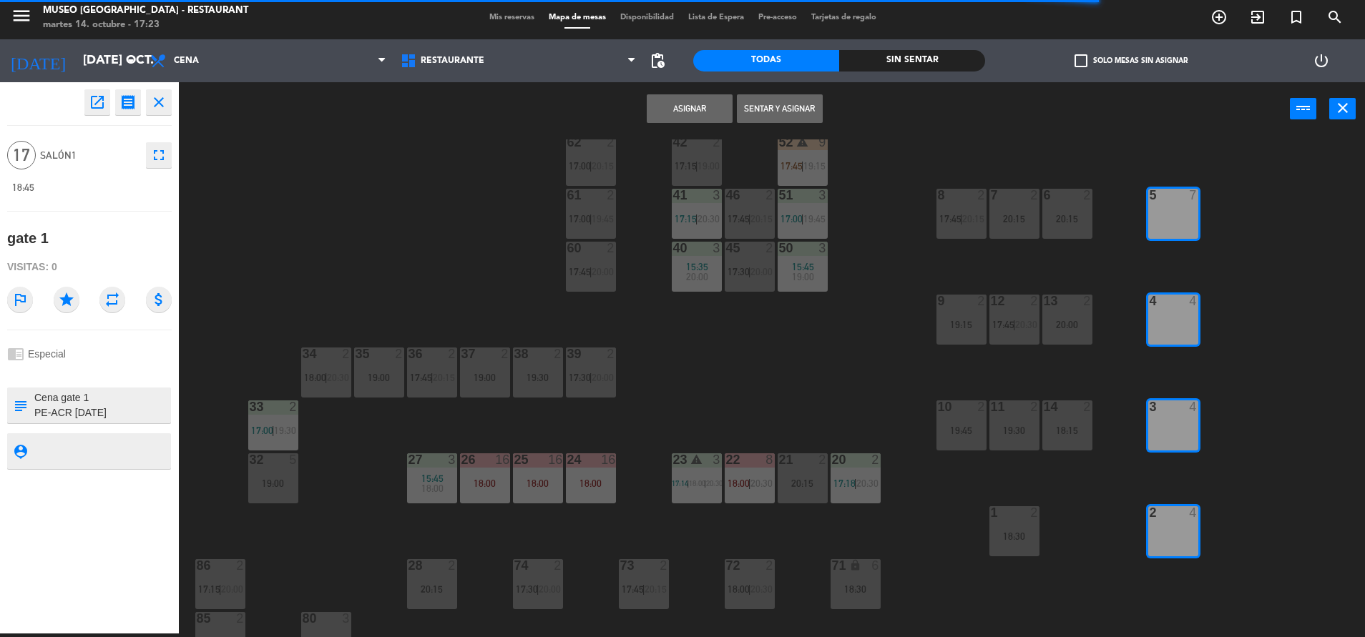
click at [685, 104] on button "Asignar" at bounding box center [690, 108] width 86 height 29
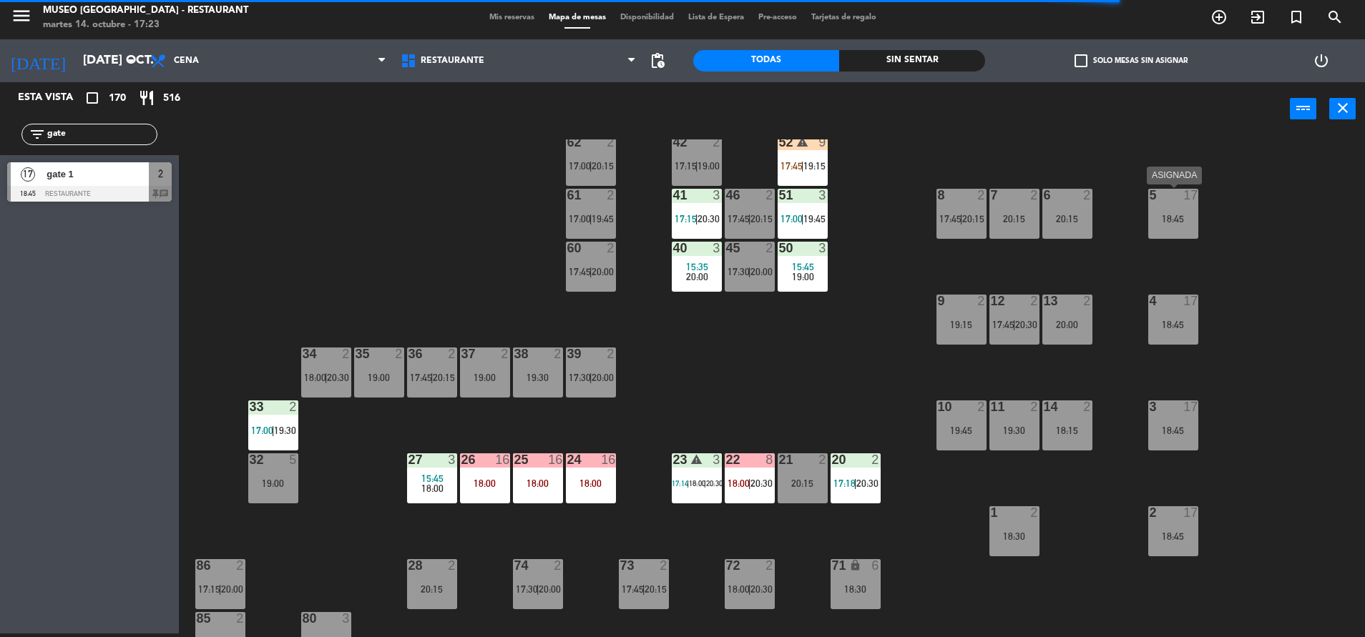
click at [1168, 215] on div "18:45" at bounding box center [1173, 219] width 50 height 10
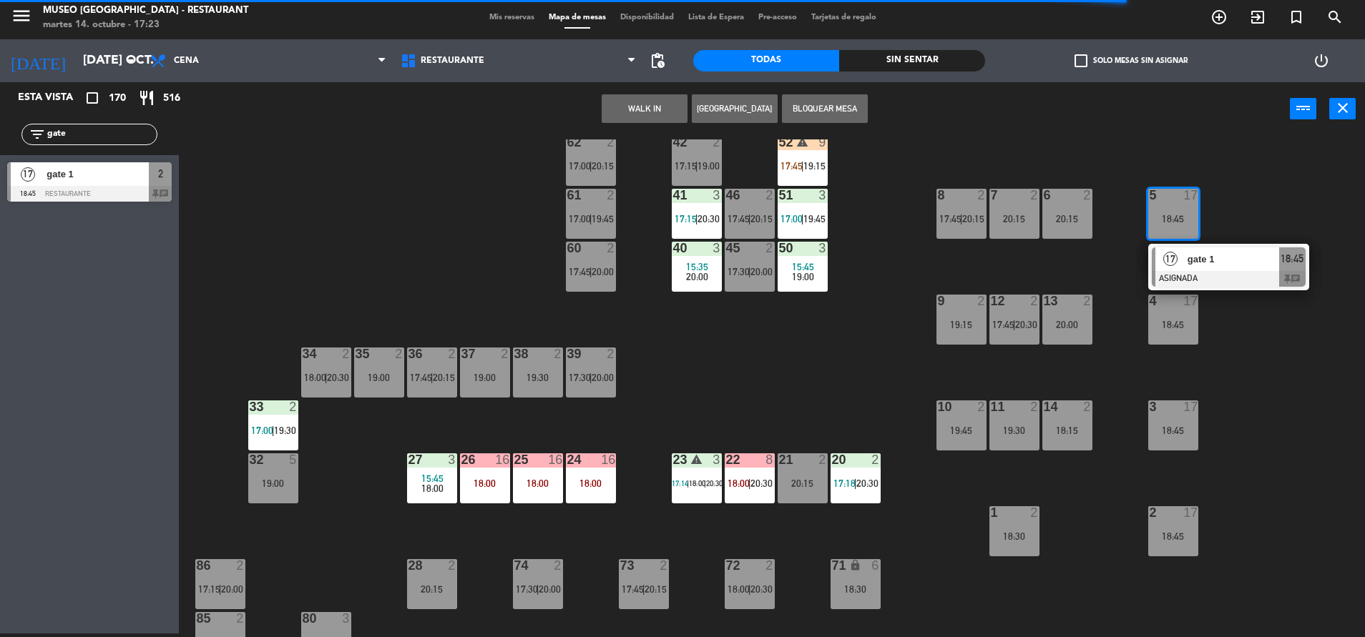
click at [1198, 280] on div at bounding box center [1228, 279] width 154 height 16
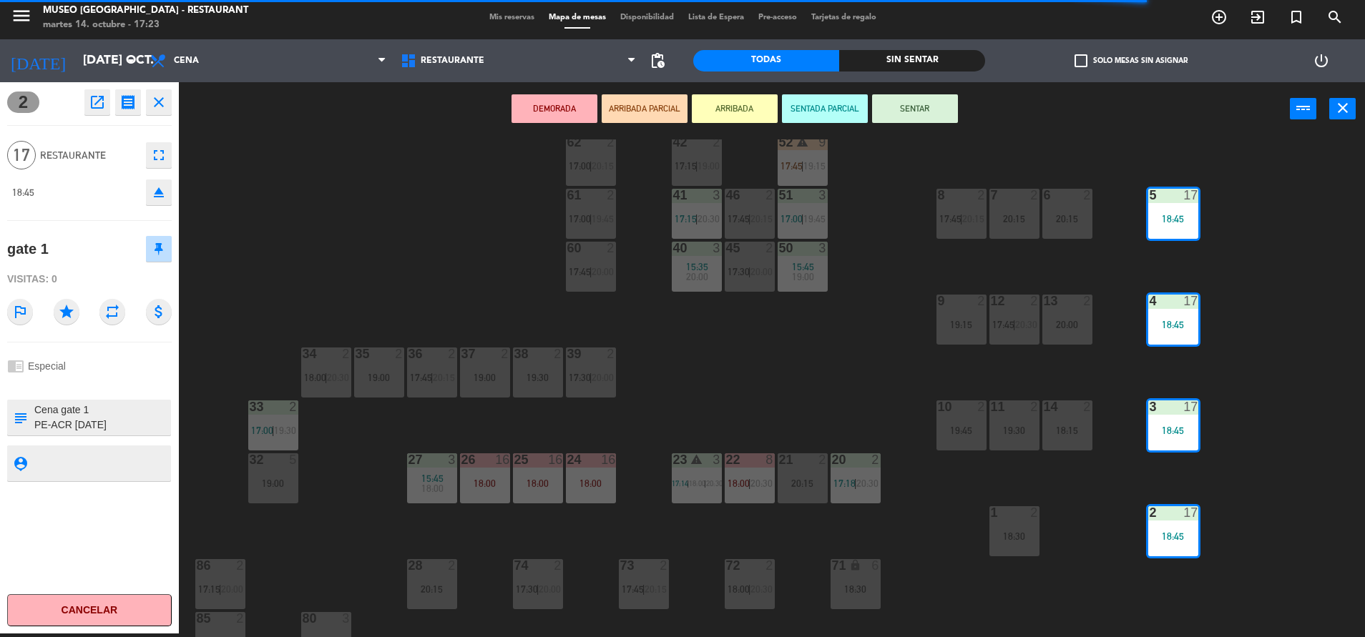
click at [547, 99] on button "DEMORADA" at bounding box center [554, 108] width 86 height 29
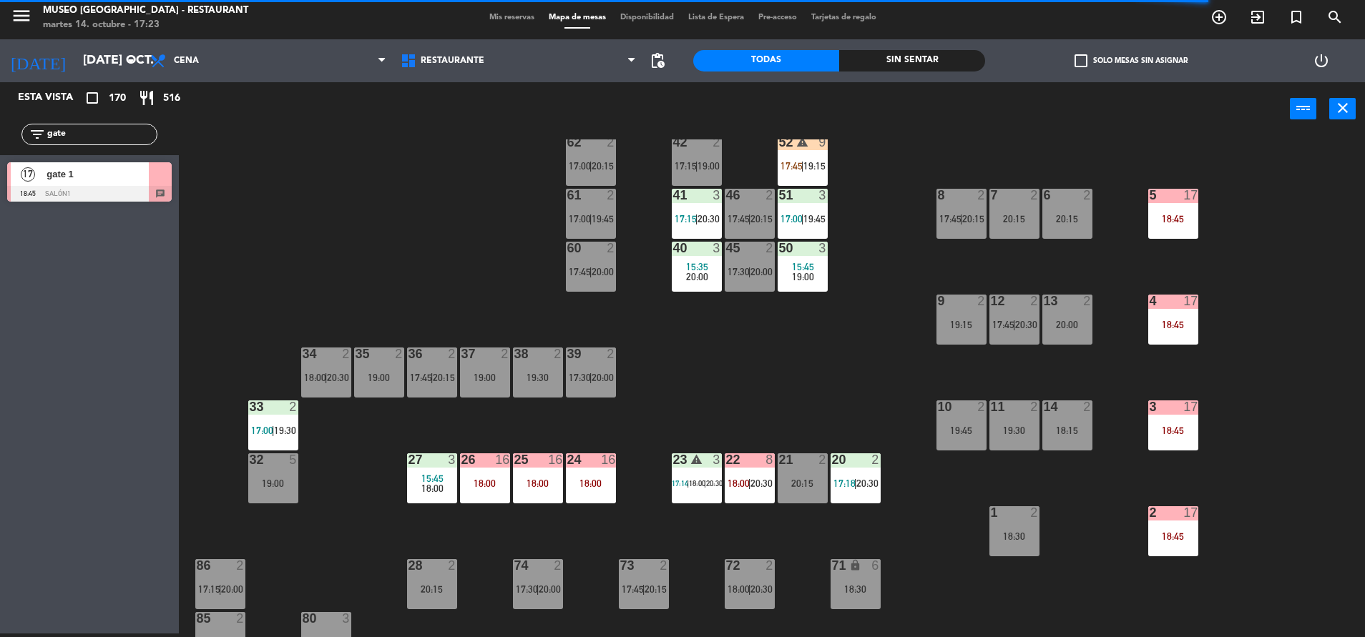
scroll to position [0, 0]
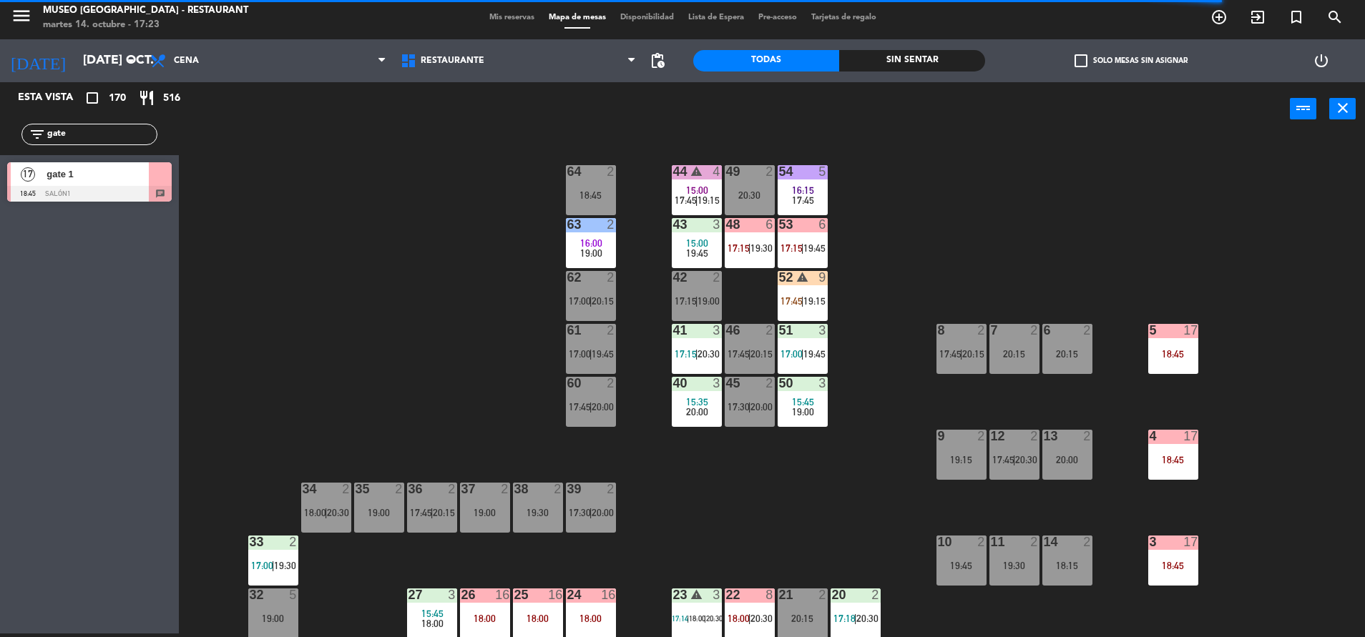
click at [825, 295] on span "19:15" at bounding box center [814, 300] width 22 height 11
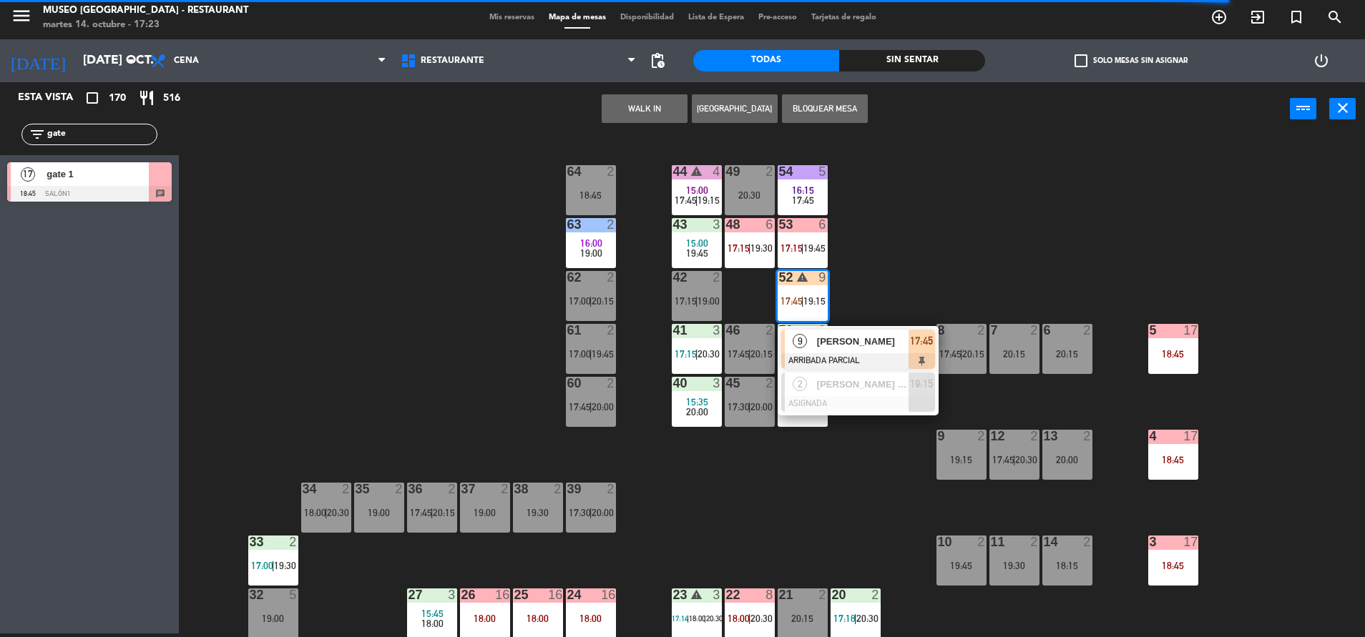
click at [876, 350] on div "[PERSON_NAME]" at bounding box center [861, 342] width 93 height 24
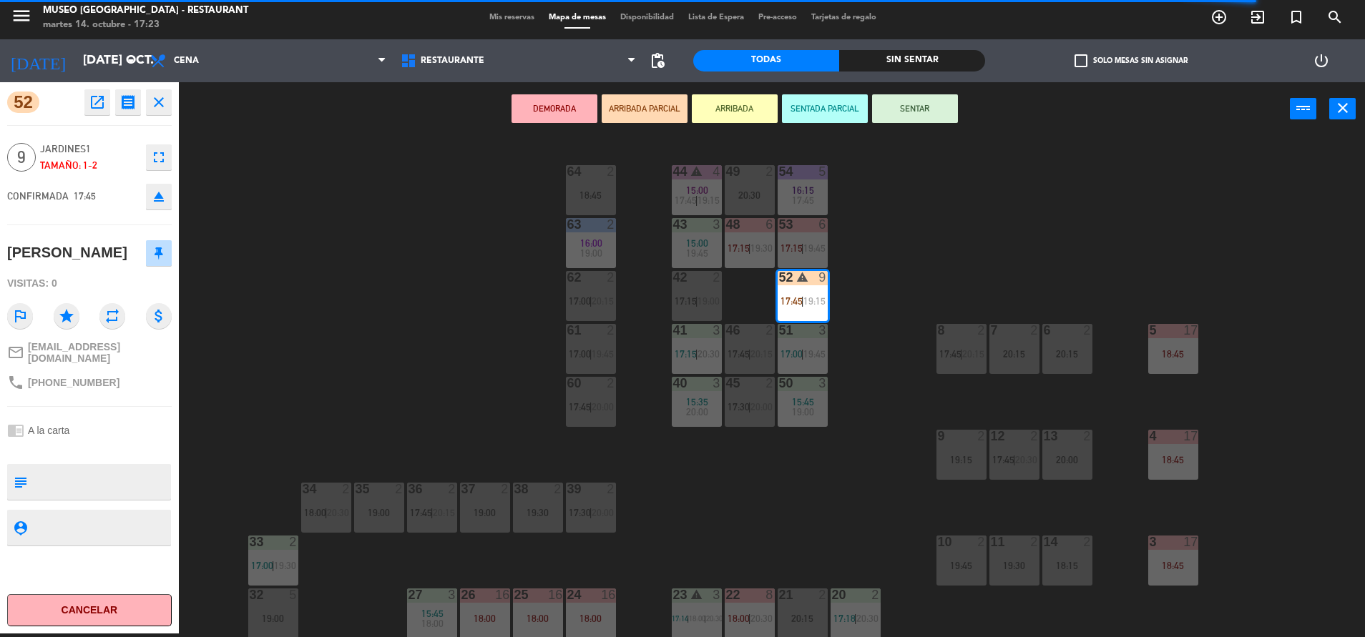
click at [119, 488] on textarea at bounding box center [101, 482] width 137 height 30
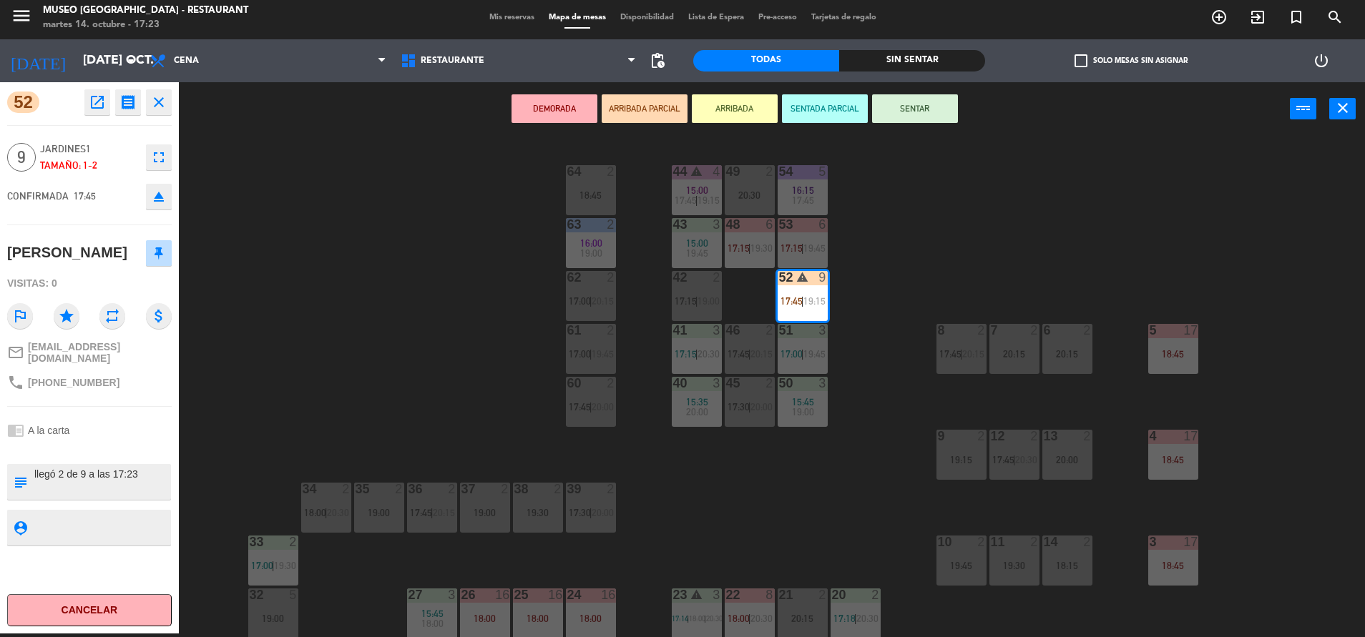
type textarea "llegó 2 de 9 a las 17:23"
click at [111, 444] on div "chrome_reader_mode A la carta" at bounding box center [89, 430] width 164 height 27
click at [451, 300] on div "44 warning 4 15:00 17:45 | 19:15 49 2 20:30 54 5 16:15 17:45 64 2 18:45 48 6 17…" at bounding box center [778, 388] width 1172 height 498
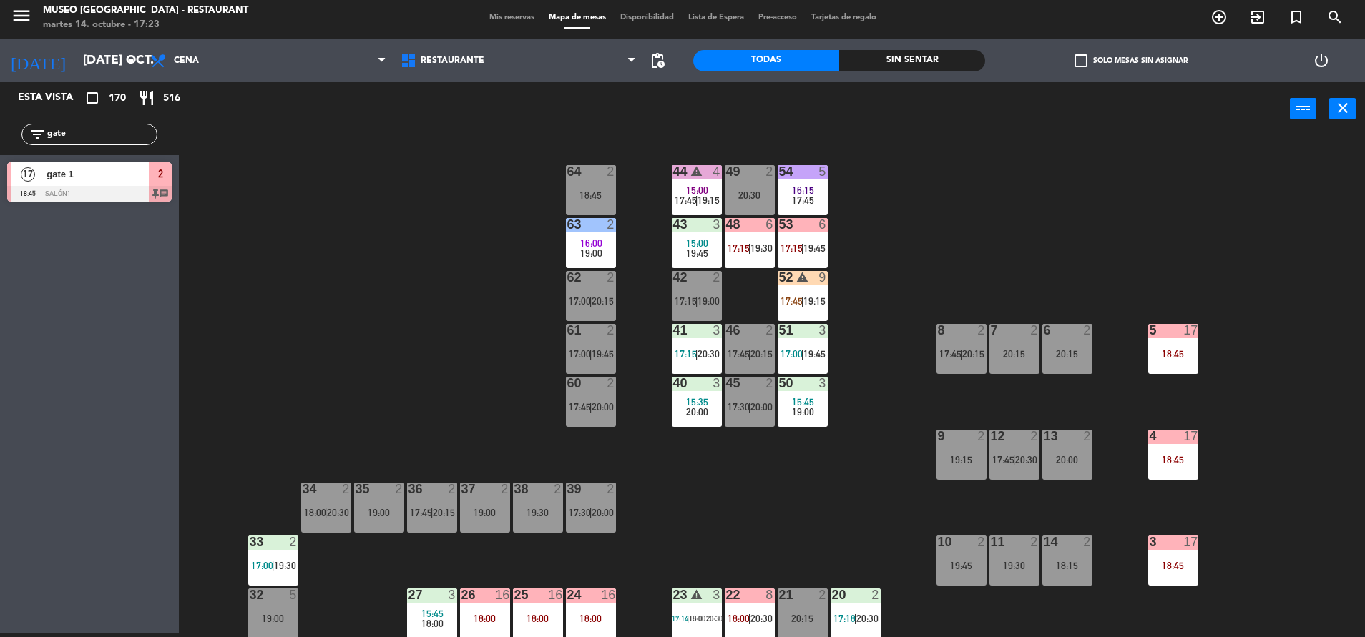
click at [712, 200] on span "19:15" at bounding box center [708, 200] width 22 height 11
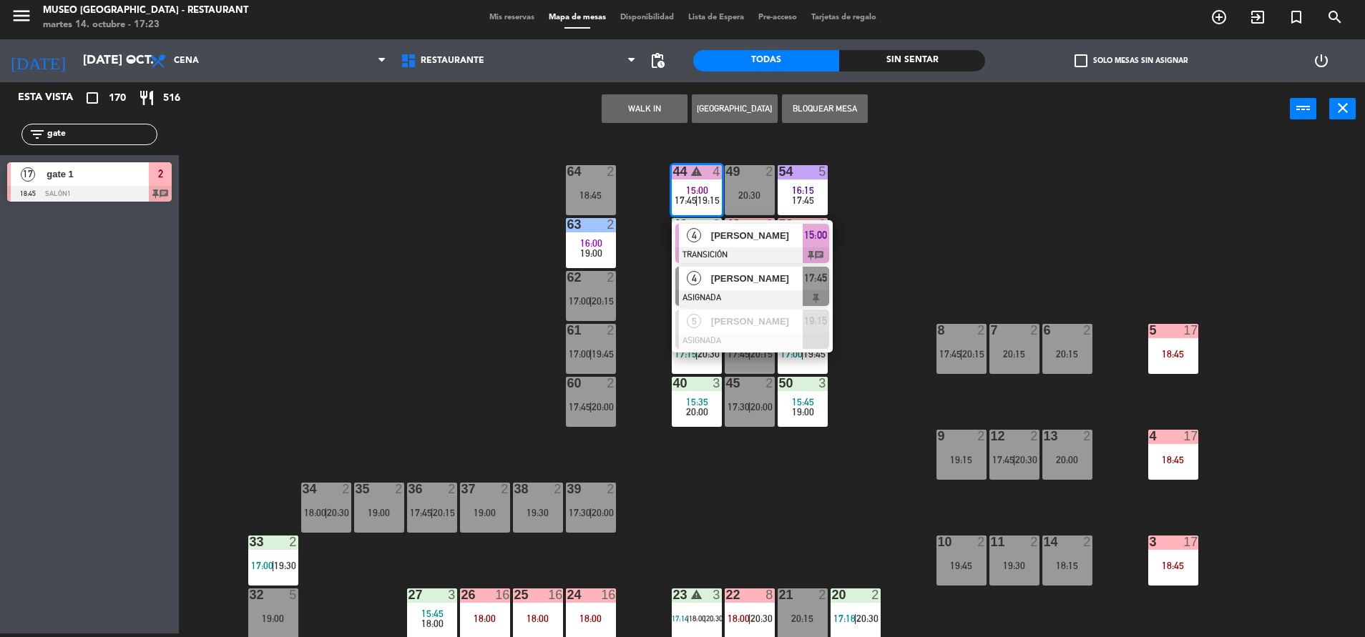
click at [757, 263] on div "4 Wilmer Vilca Galarza ASIGNADA 17:45" at bounding box center [752, 286] width 161 height 46
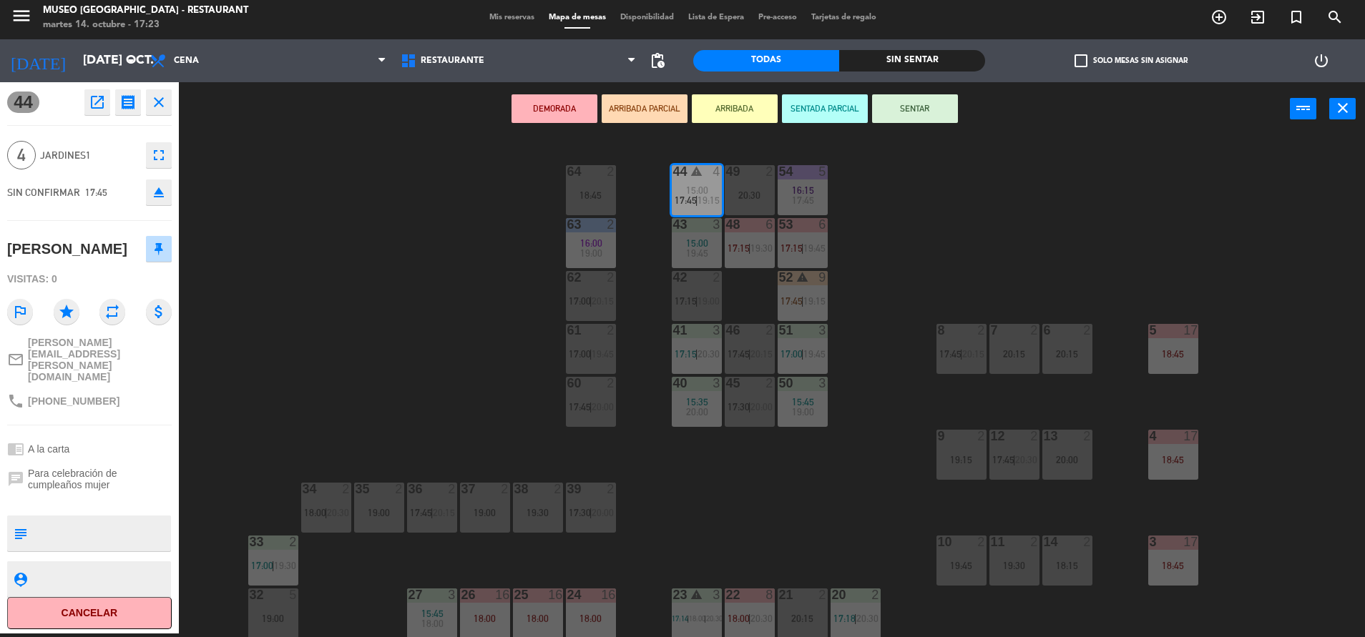
click at [860, 212] on div "44 warning 4 15:00 17:45 | 19:15 49 2 20:30 54 5 16:15 17:45 64 2 18:45 48 6 17…" at bounding box center [778, 388] width 1172 height 498
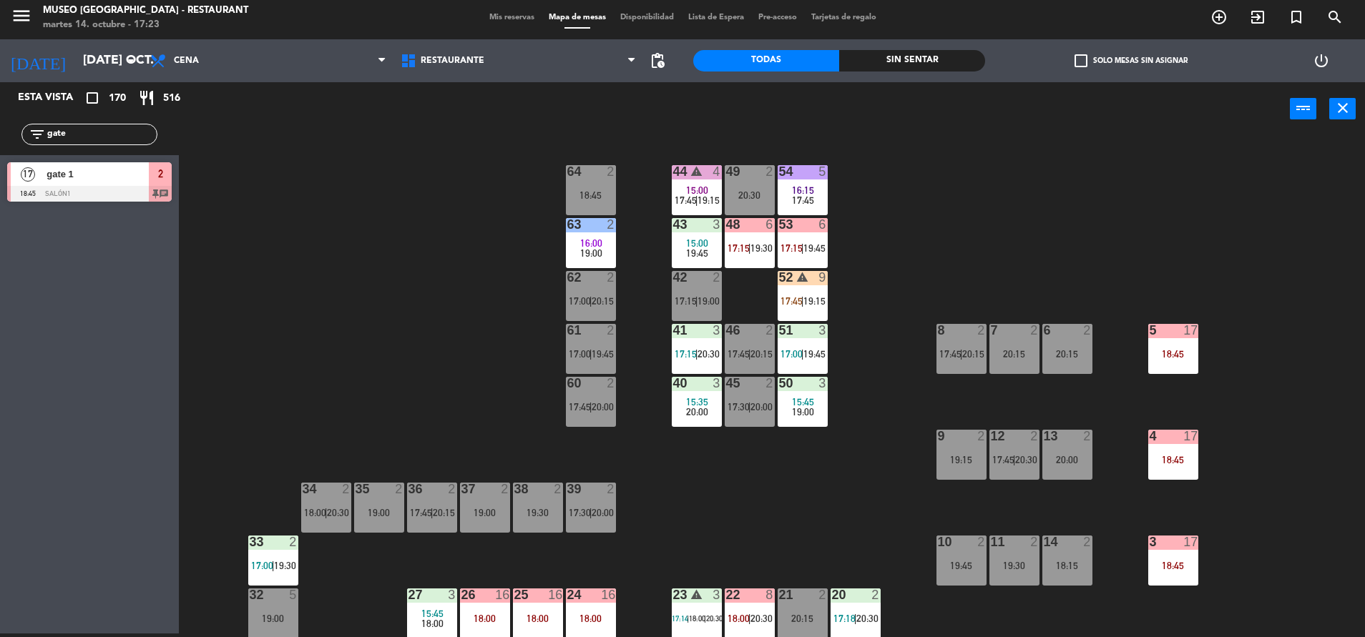
click at [669, 194] on div "44 warning 4 15:00 17:45 | 19:15 49 2 20:30 54 5 16:15 17:45 64 2 18:45 48 6 17…" at bounding box center [778, 388] width 1172 height 498
click at [692, 197] on span "17:45" at bounding box center [685, 200] width 22 height 11
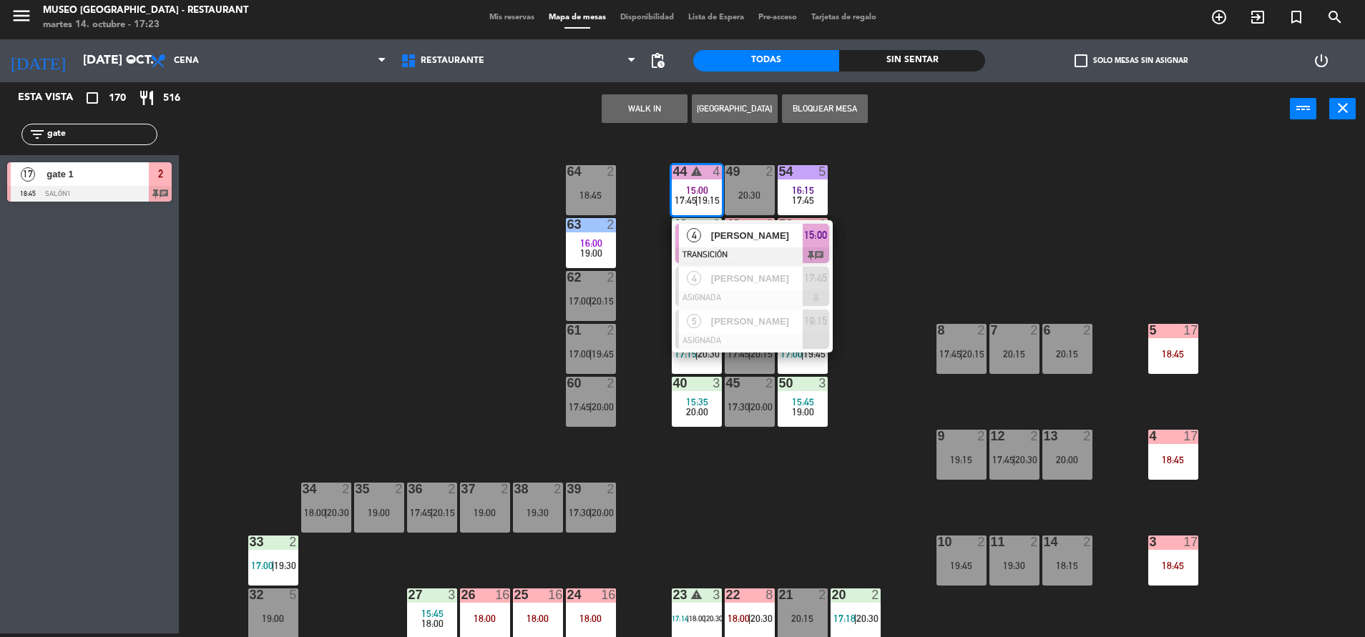
click at [742, 239] on span "Paola Fernández" at bounding box center [757, 235] width 92 height 15
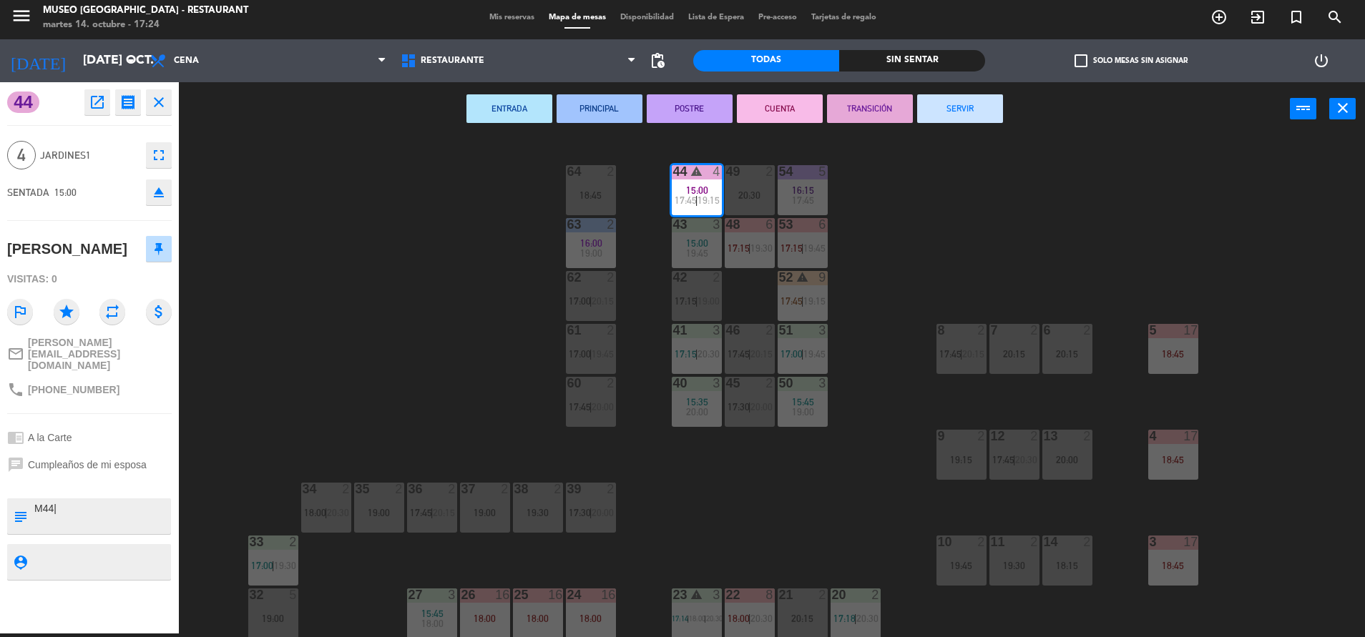
click at [974, 124] on div "ENTRADA PRINCIPAL POSTRE CUENTA TRANSICIÓN SERVIR power_input close" at bounding box center [734, 109] width 1111 height 54
click at [950, 92] on div "ENTRADA PRINCIPAL POSTRE CUENTA TRANSICIÓN SERVIR power_input close" at bounding box center [734, 109] width 1111 height 54
click at [948, 110] on button "SERVIR" at bounding box center [960, 108] width 86 height 29
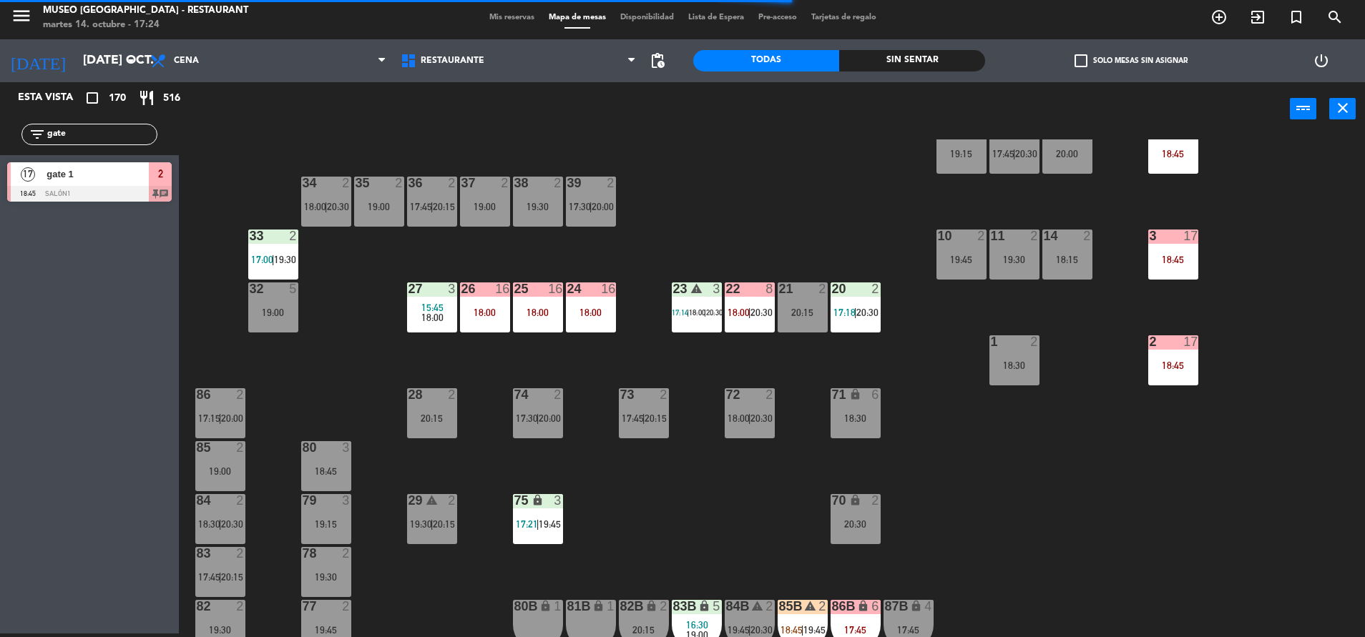
scroll to position [321, 0]
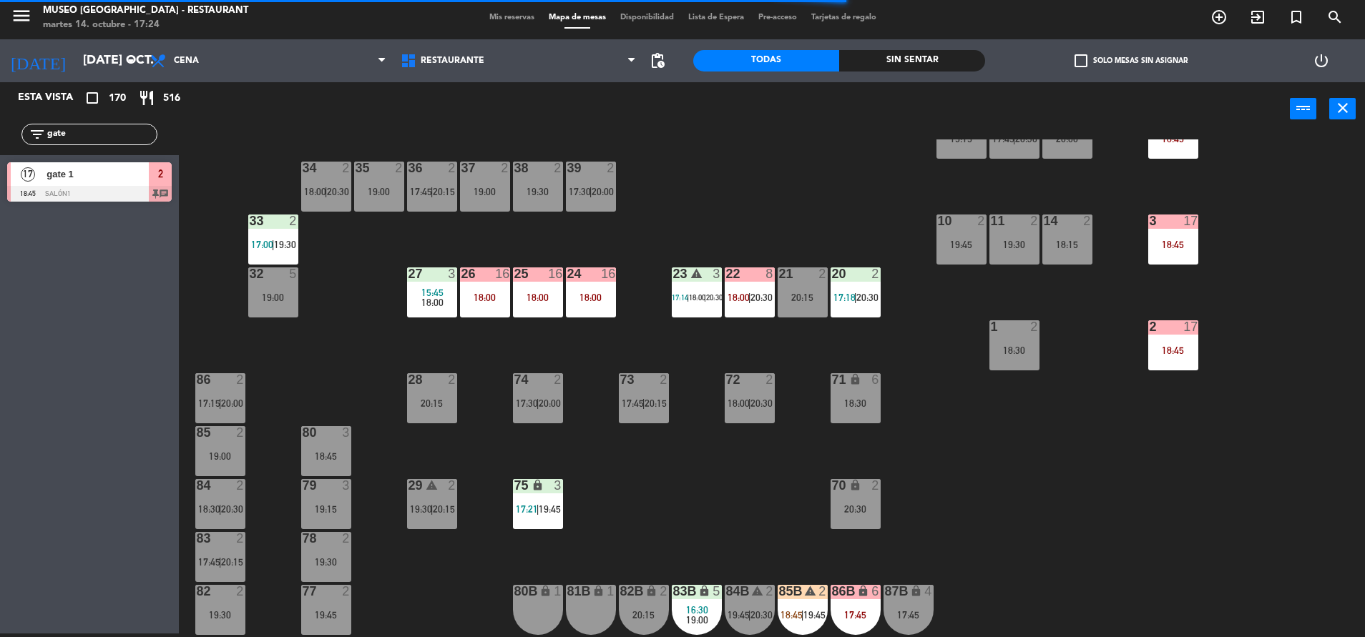
click at [749, 305] on div "22 8 18:00 | 20:30" at bounding box center [749, 292] width 50 height 50
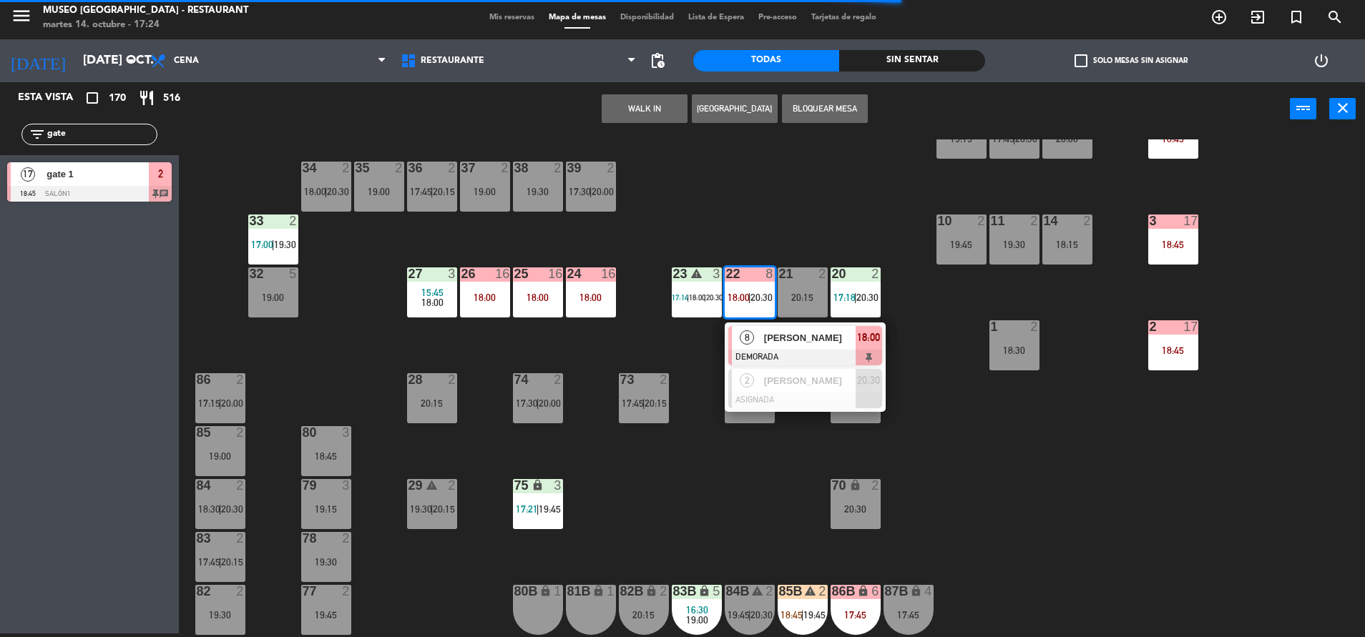
click at [794, 350] on div at bounding box center [805, 358] width 154 height 16
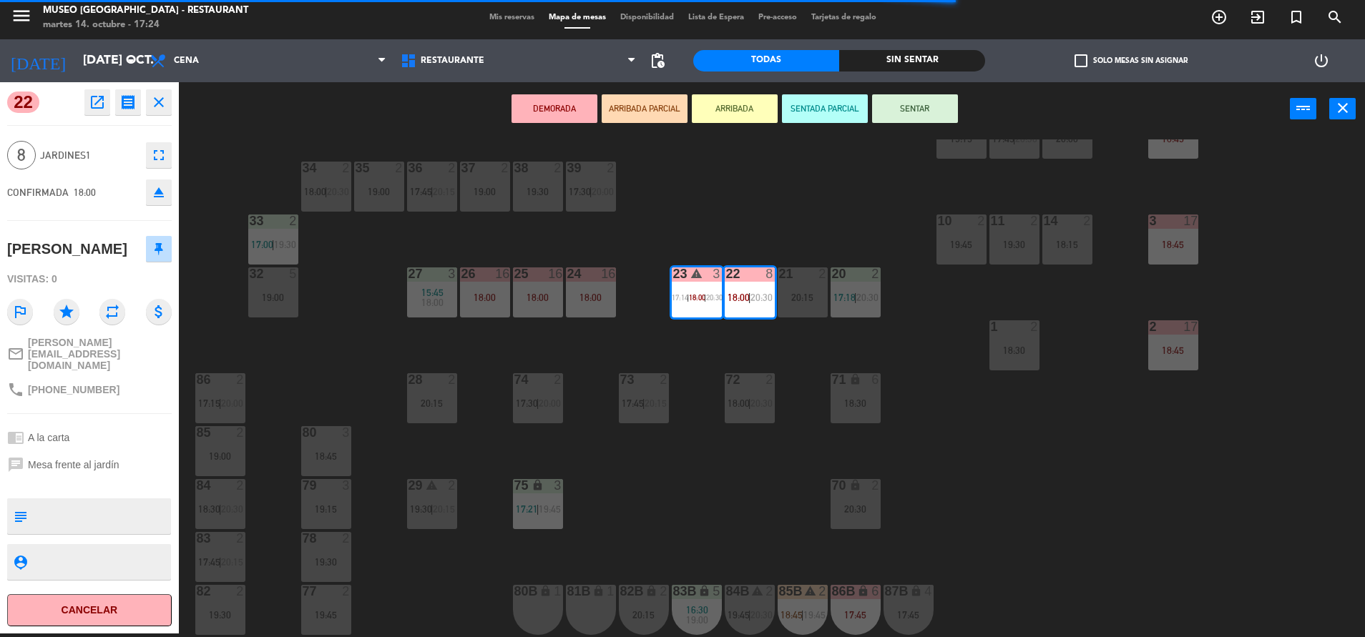
click at [798, 250] on div "44 warning 4 17:45 | 19:15 49 2 20:30 54 5 16:15 17:45 64 2 18:45 48 6 17:15 | …" at bounding box center [778, 388] width 1172 height 498
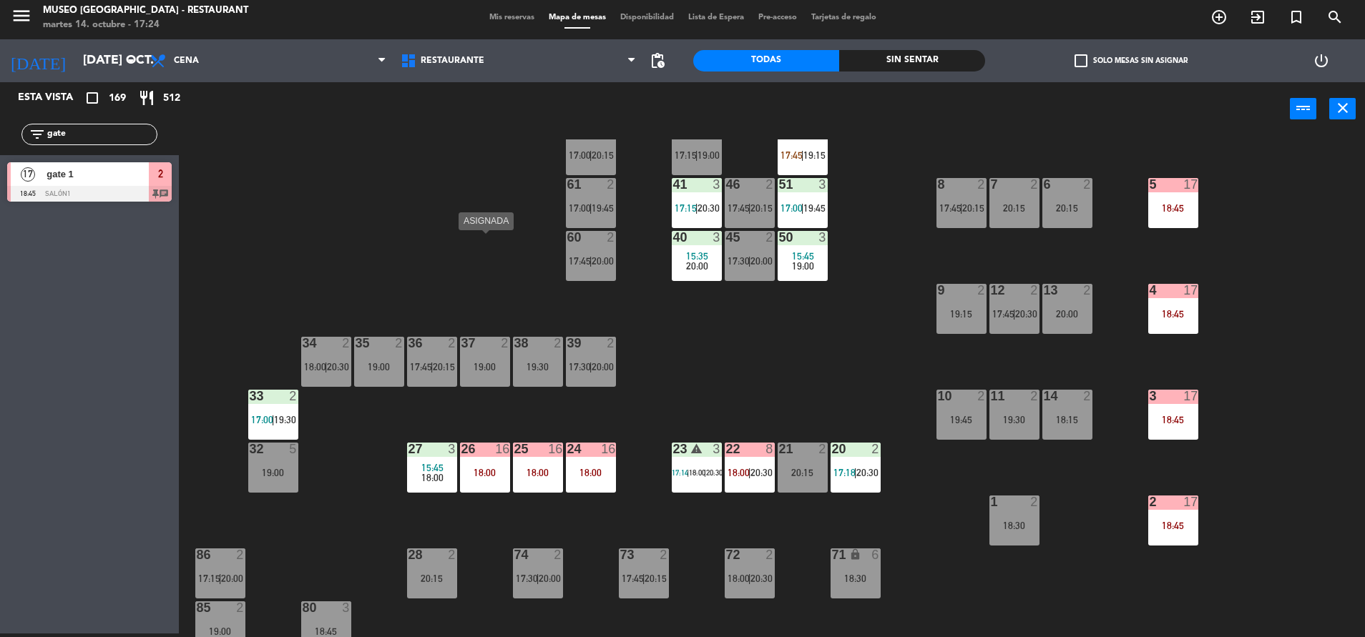
scroll to position [285, 0]
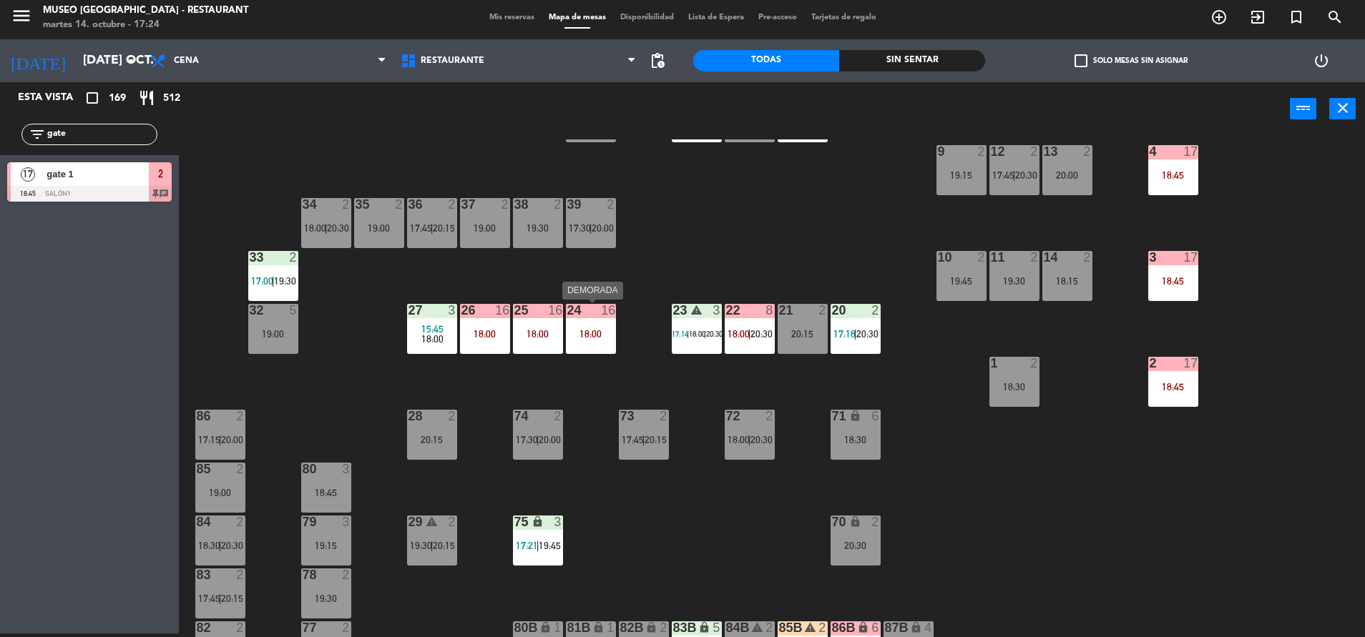
click at [574, 322] on div "24 16 18:00" at bounding box center [591, 329] width 50 height 50
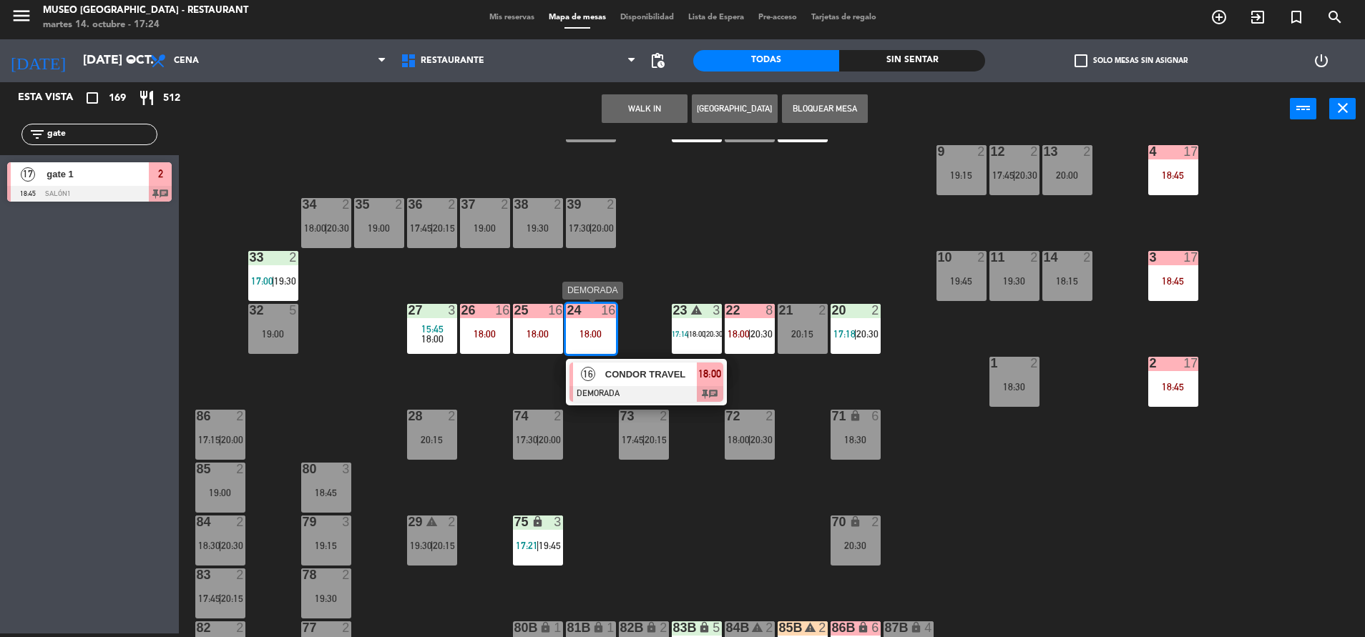
click at [644, 403] on div "16 CONDOR TRAVEL DEMORADA 18:00 chat" at bounding box center [646, 382] width 161 height 46
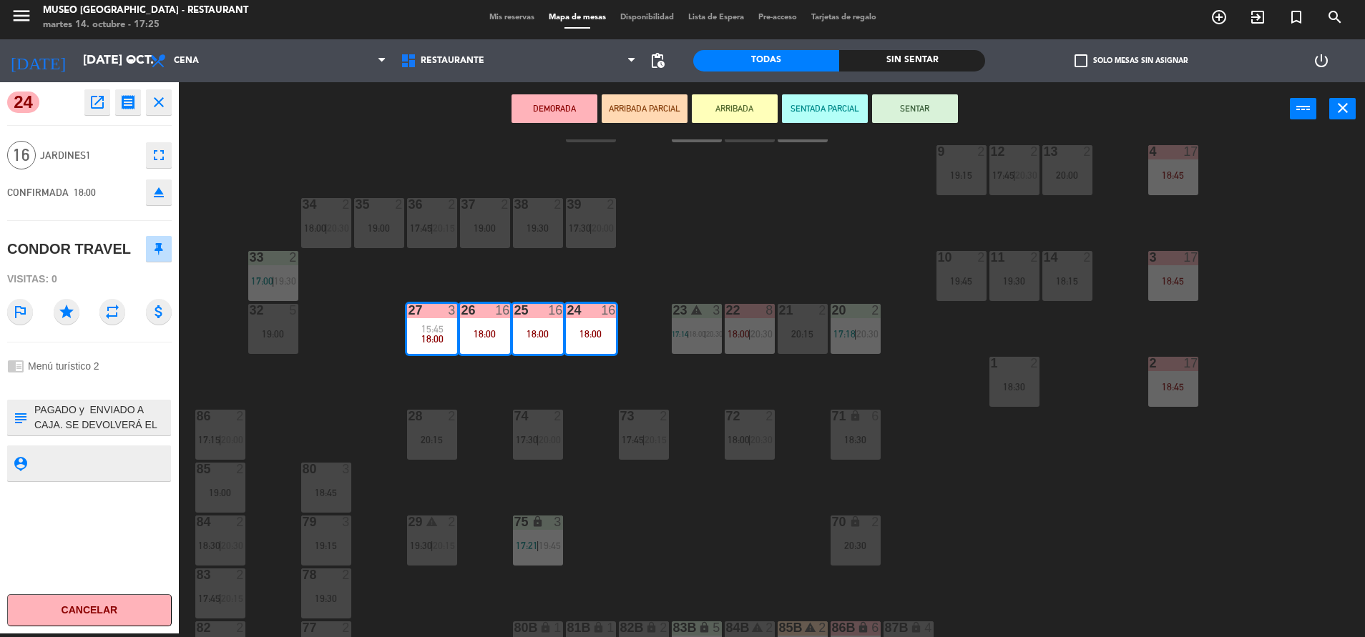
click at [36, 408] on textarea at bounding box center [101, 418] width 137 height 30
type textarea "m24-27 | PAGADO y ENVIADO A CAJA. SE DEVOLVERÁ EL MONTO DE $ 24) Solicitud de c…"
click at [114, 361] on div "chrome_reader_mode Menú turístico 2" at bounding box center [89, 366] width 164 height 27
click at [104, 398] on div "24 open_in_new receipt 6:00 PM mar., 14 oct. 16 personas CONDOR TRAVEL Mesa 24+…" at bounding box center [89, 357] width 179 height 551
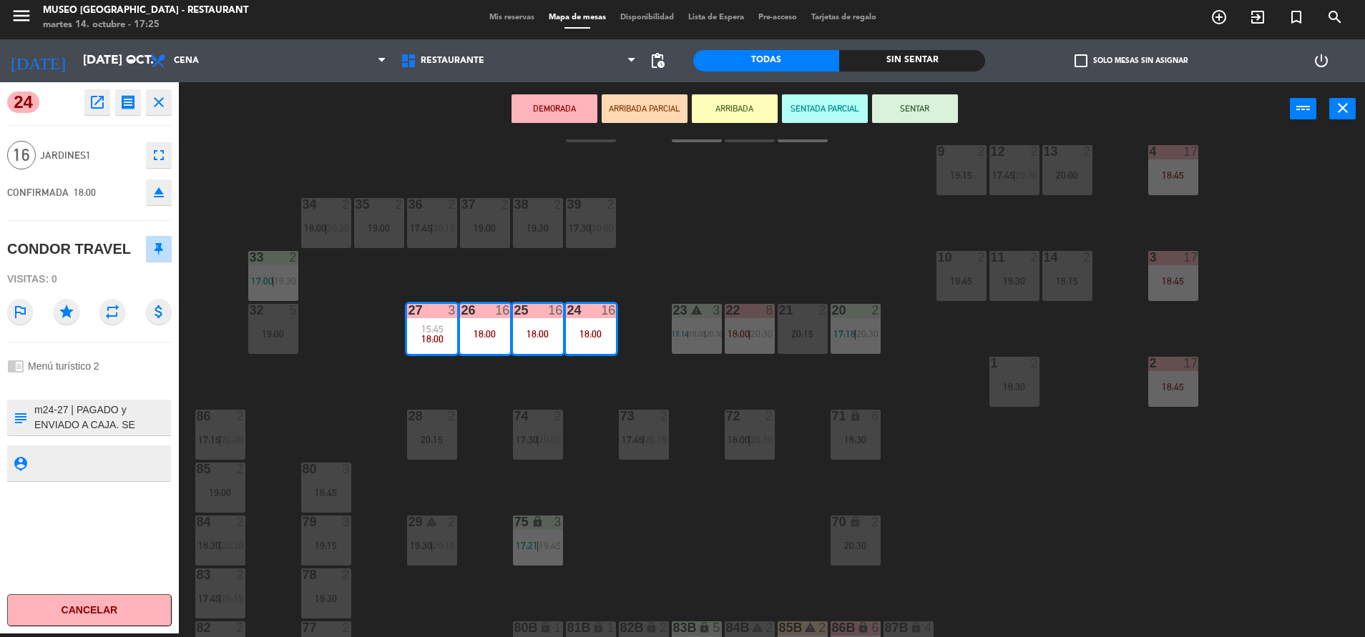
click at [338, 384] on div "44 warning 4 17:45 | 19:15 49 2 20:30 54 5 16:15 17:45 64 2 18:45 48 6 17:15 | …" at bounding box center [778, 388] width 1172 height 498
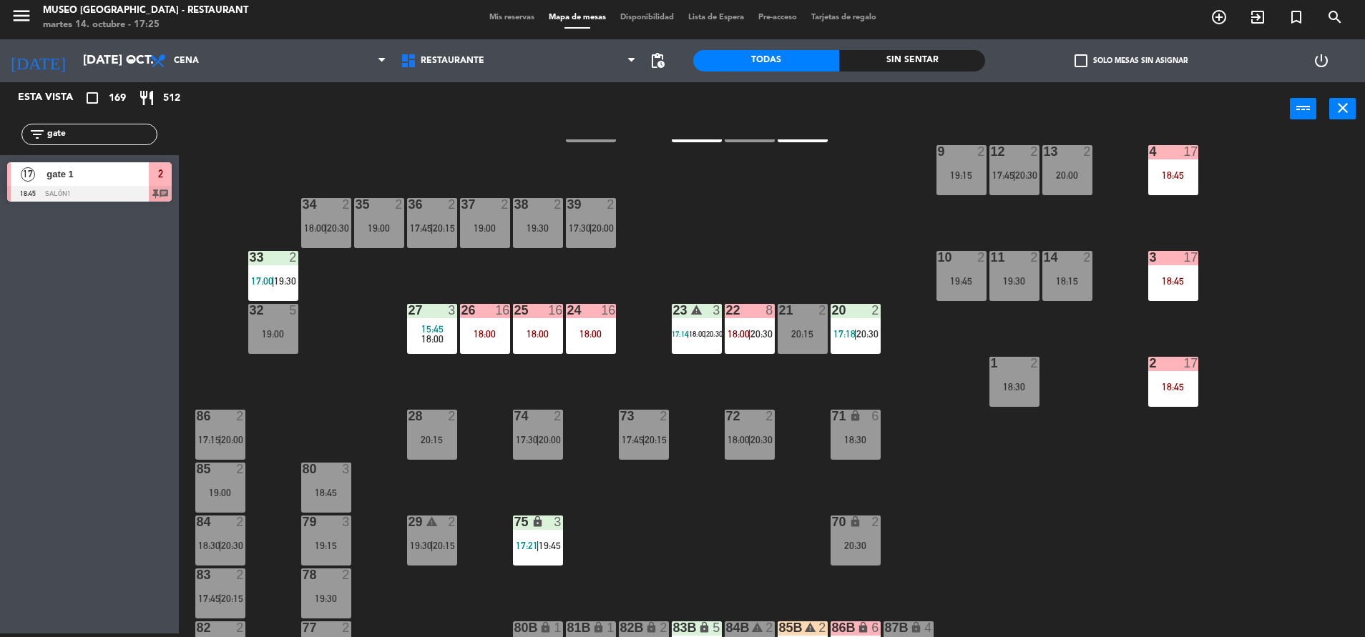
click at [428, 343] on span "18:00" at bounding box center [432, 338] width 22 height 11
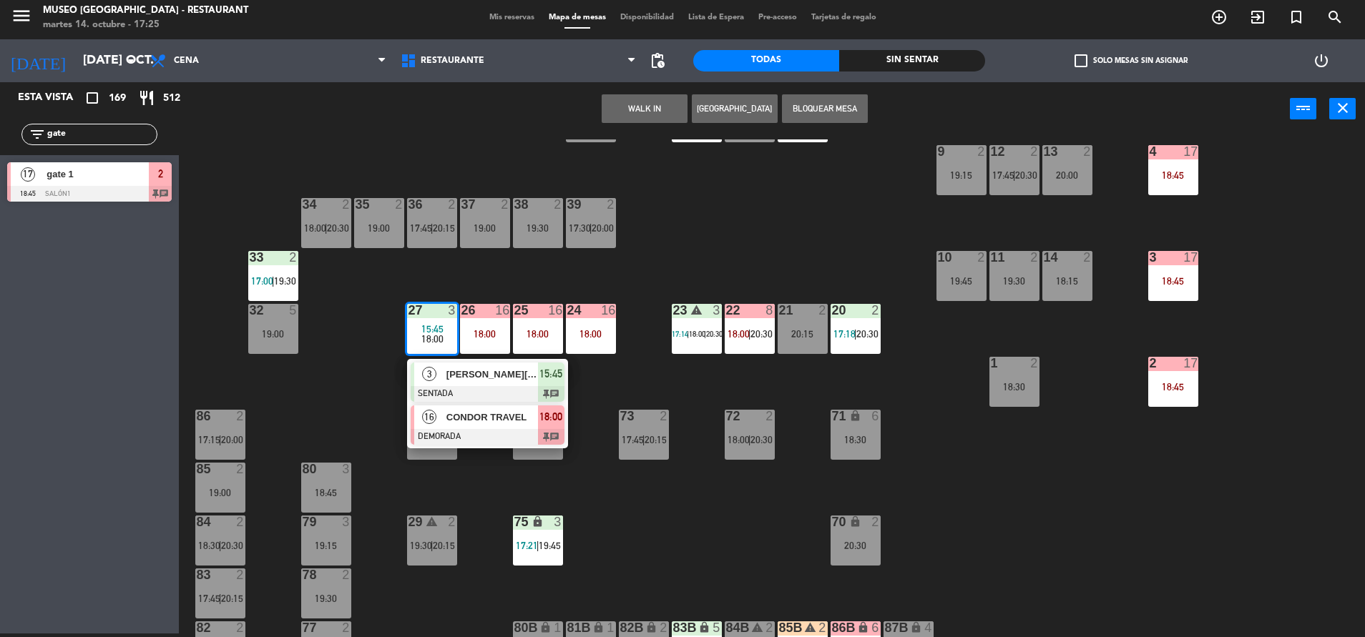
click at [454, 423] on span "CONDOR TRAVEL" at bounding box center [492, 417] width 92 height 15
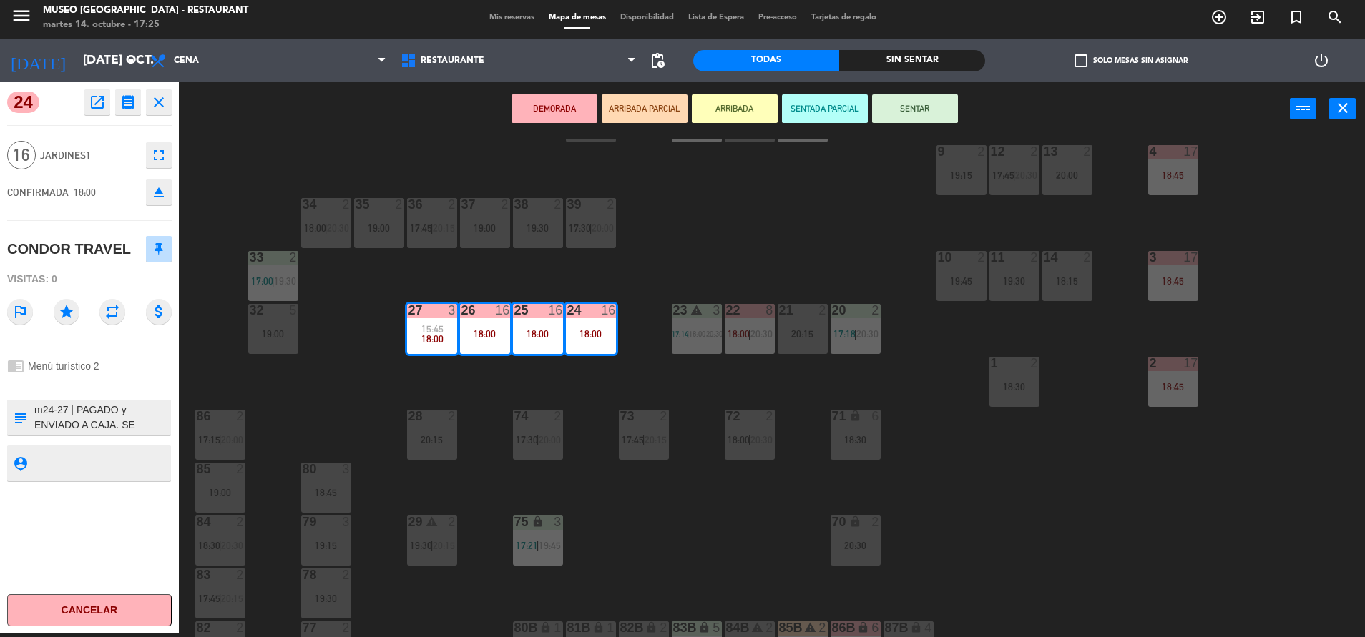
click at [357, 403] on div "44 warning 4 17:45 | 19:15 49 2 20:30 54 5 16:15 17:45 64 2 18:45 48 6 17:15 | …" at bounding box center [778, 388] width 1172 height 498
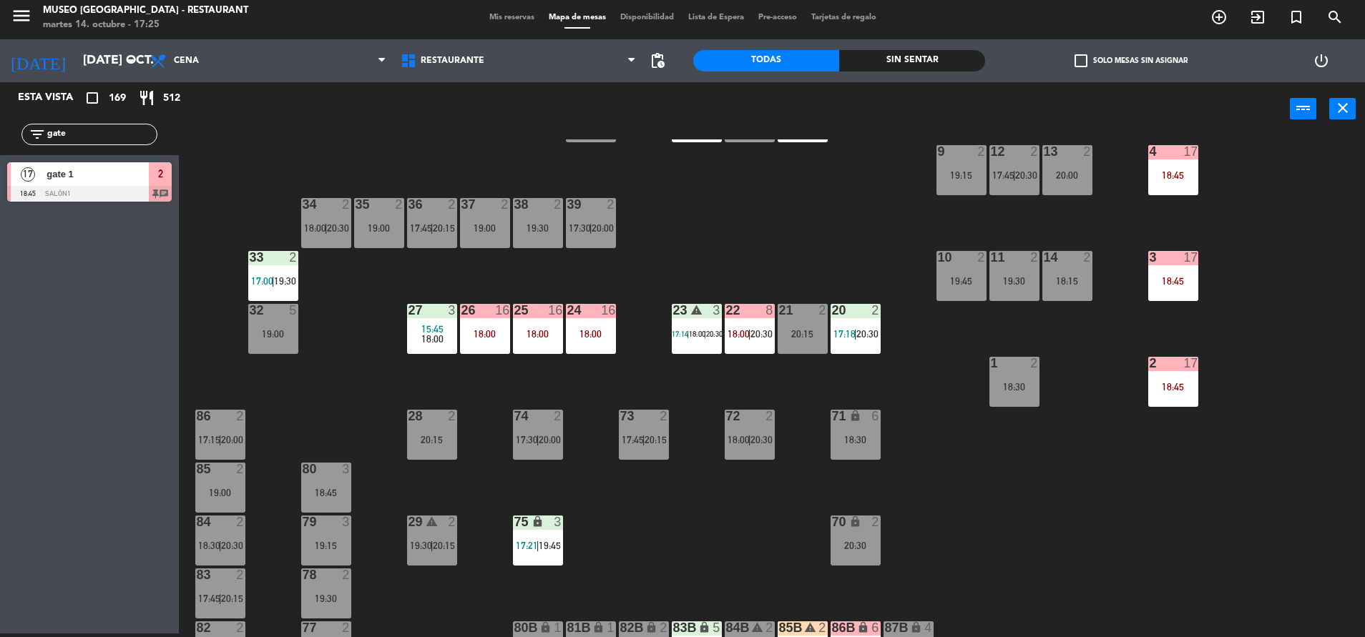
click at [1174, 390] on div "18:45" at bounding box center [1173, 387] width 50 height 10
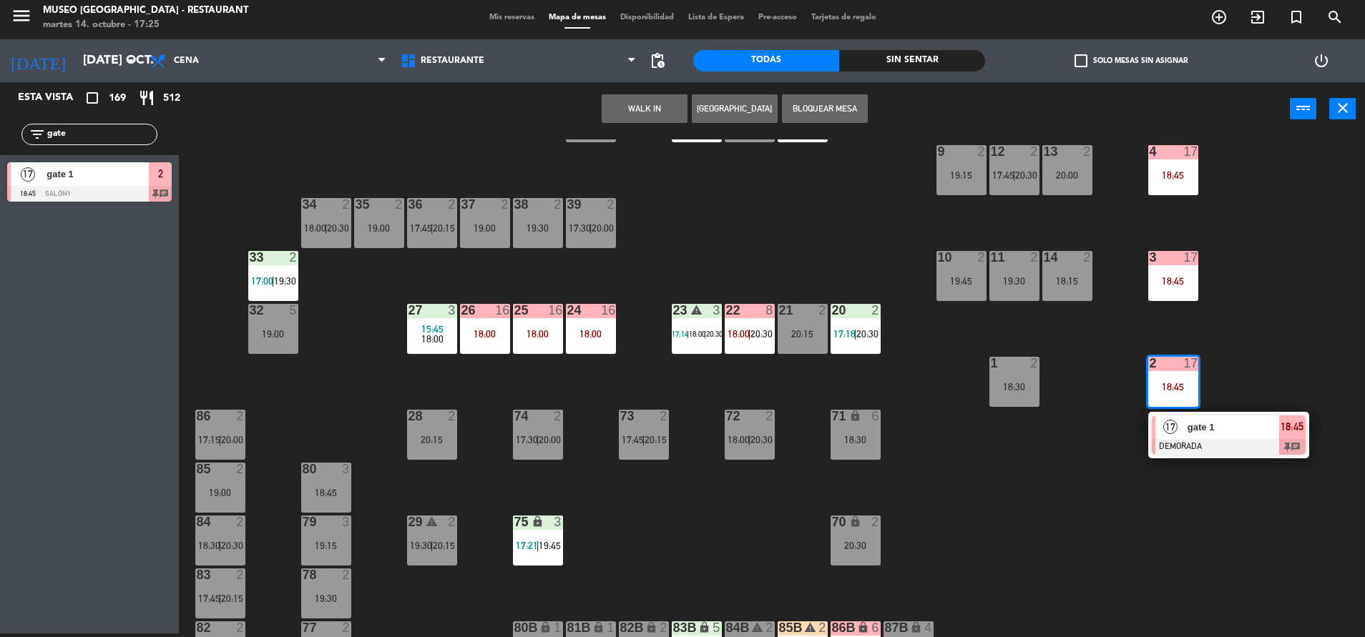
click at [1206, 437] on div "gate 1" at bounding box center [1232, 428] width 93 height 24
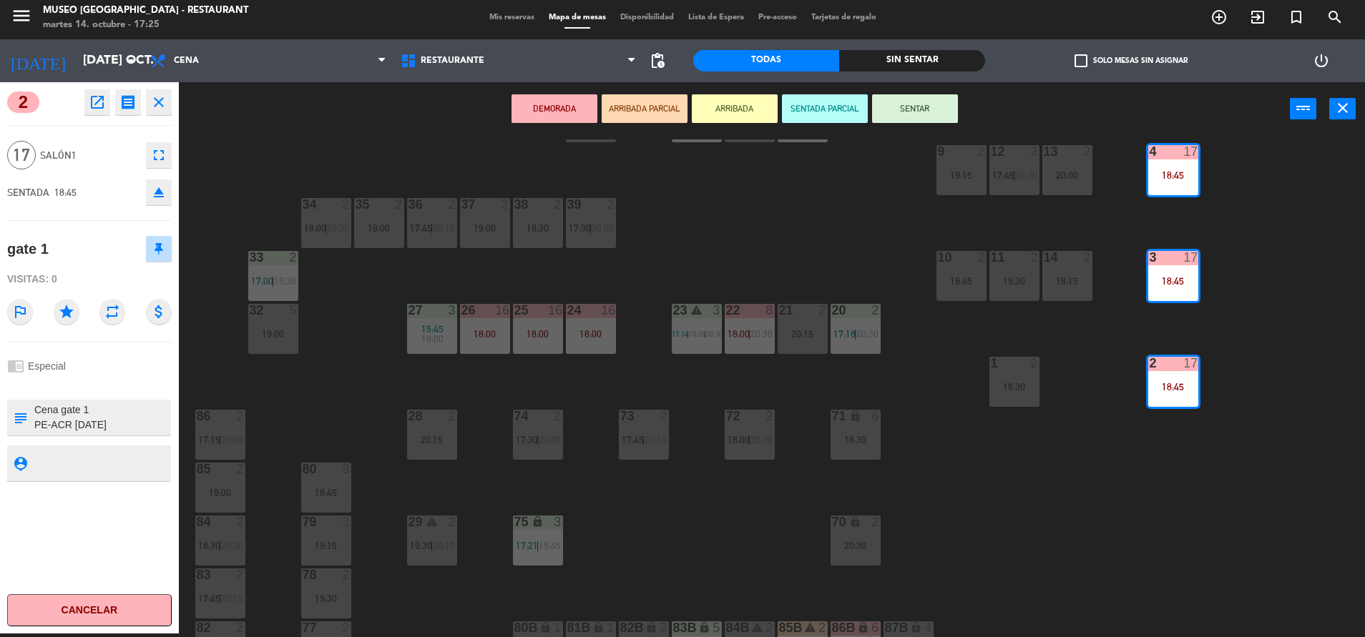
click at [37, 411] on textarea at bounding box center [101, 418] width 137 height 30
type textarea "m2-5| Cena gate 1 PE-ACR 2025-10-13 16px TM: Marcos Farfan GATE 1 - Marco Entra…"
click at [98, 378] on div "chrome_reader_mode Especial" at bounding box center [89, 366] width 164 height 27
click at [645, 216] on div "44 warning 4 17:45 | 19:15 49 2 20:30 54 5 16:15 17:45 64 2 18:45 48 6 17:15 | …" at bounding box center [778, 388] width 1172 height 498
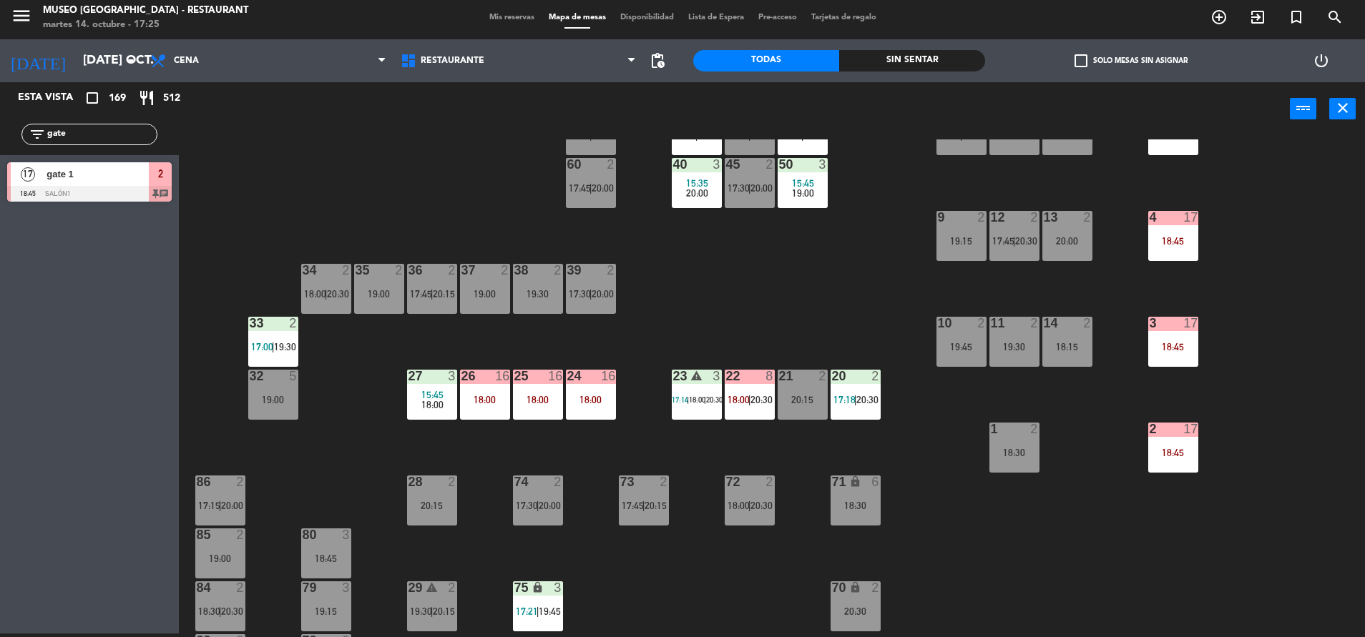
scroll to position [227, 0]
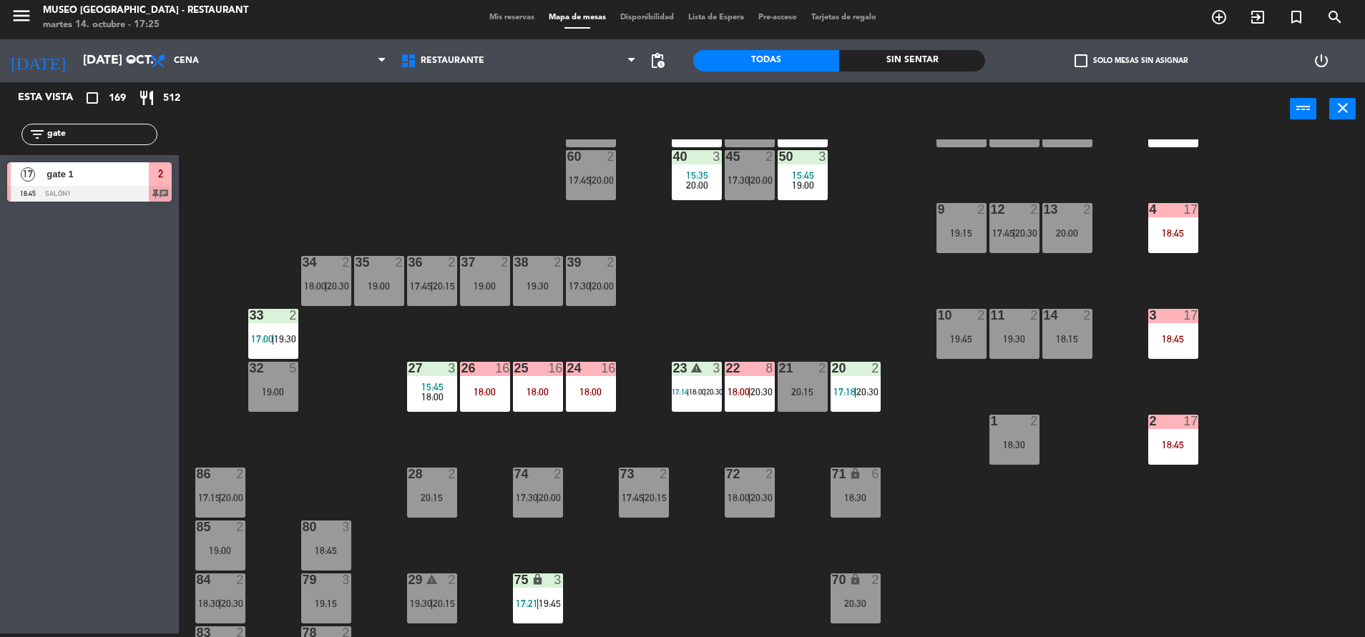
click at [764, 391] on span "20:30" at bounding box center [761, 391] width 22 height 11
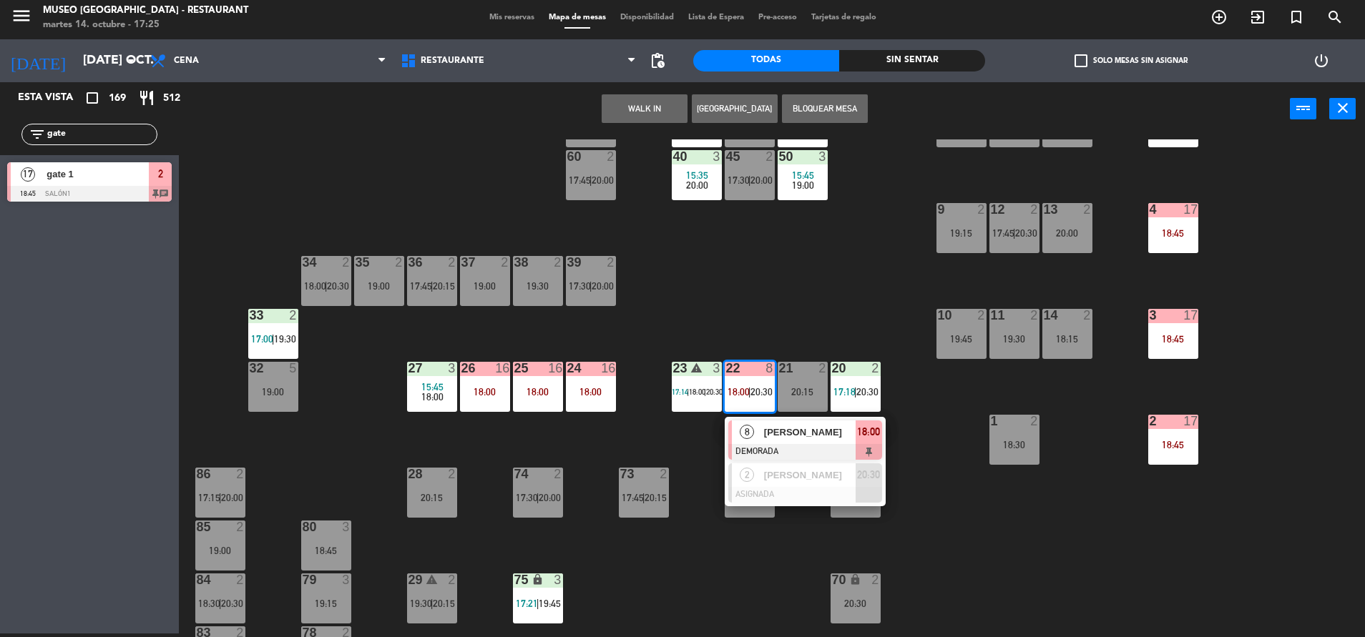
click at [804, 433] on span "Jose Antonio Jiménez" at bounding box center [810, 432] width 92 height 15
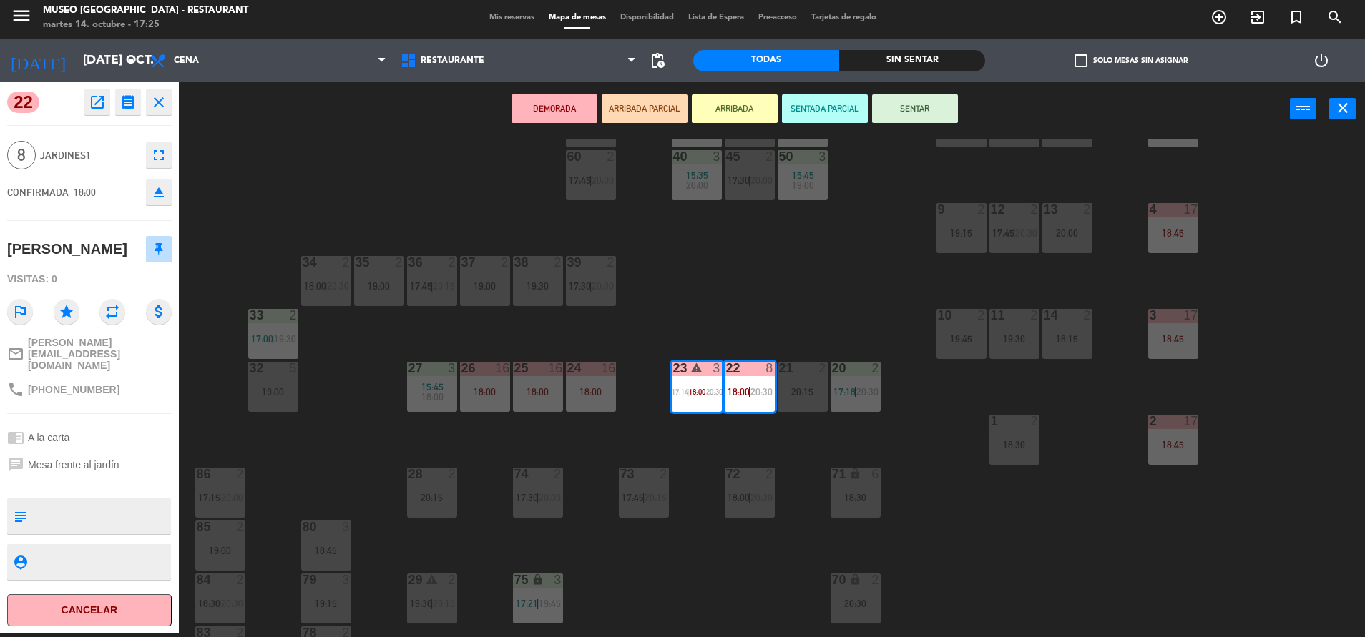
scroll to position [531, 0]
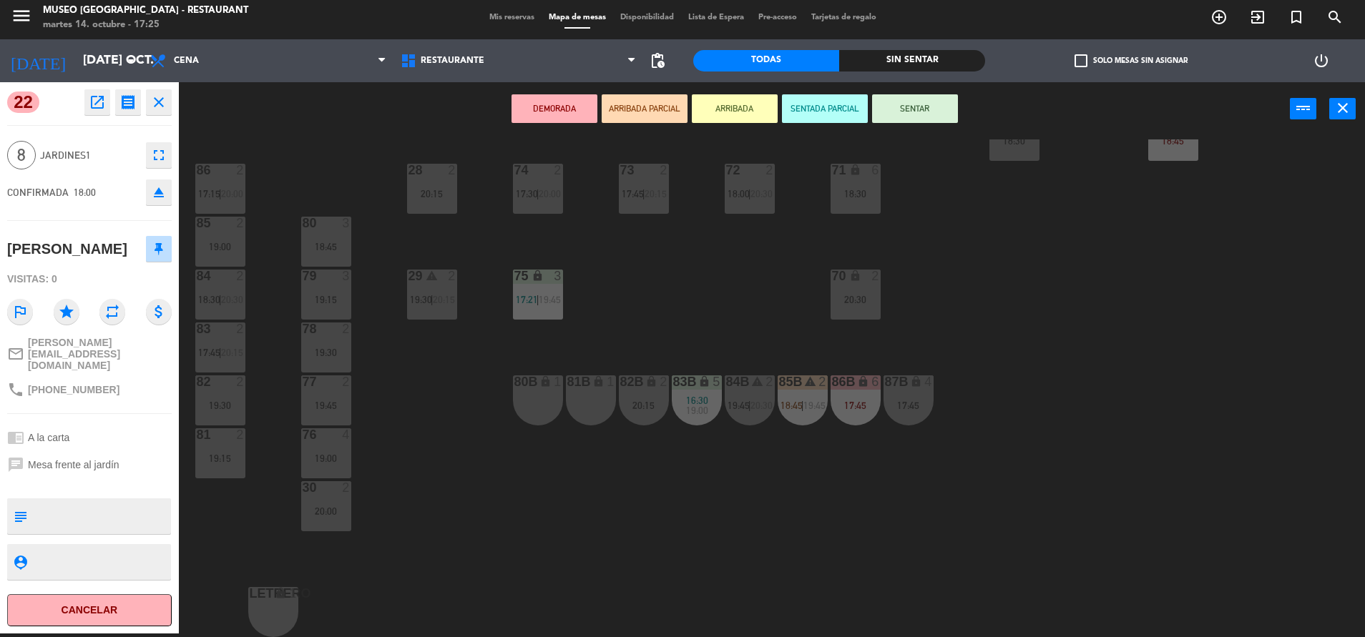
click at [593, 418] on div "81B lock 1" at bounding box center [591, 400] width 50 height 50
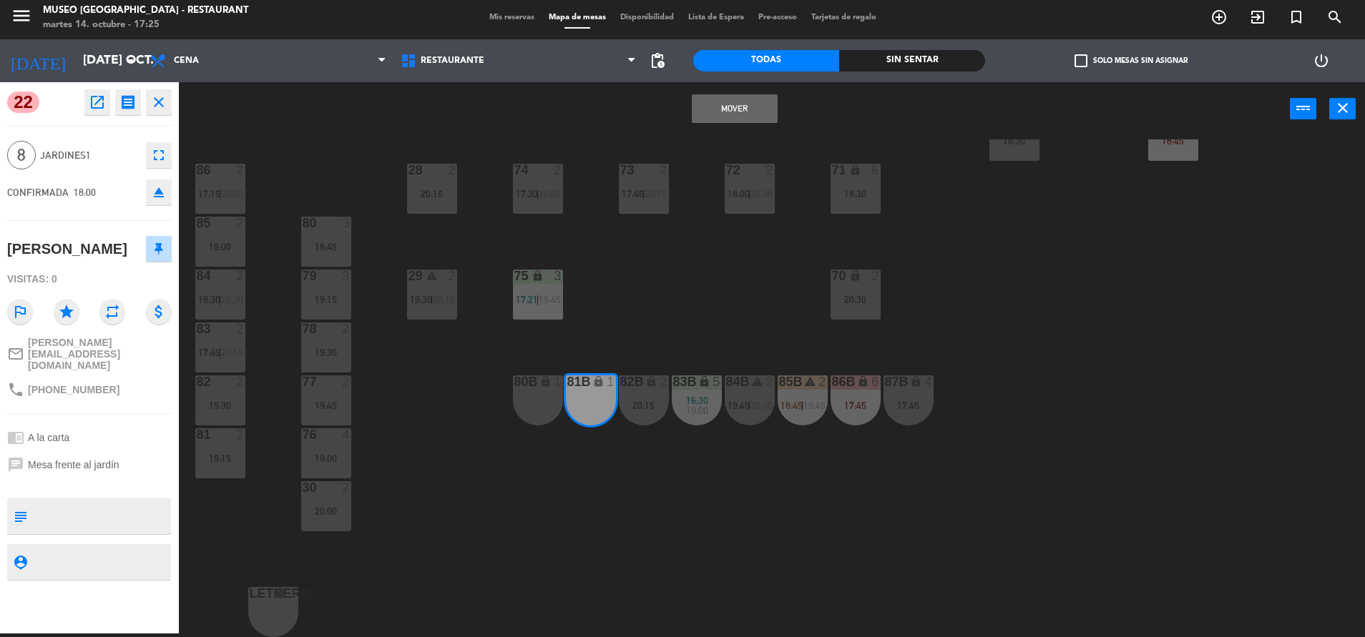
click at [742, 117] on button "Mover" at bounding box center [735, 108] width 86 height 29
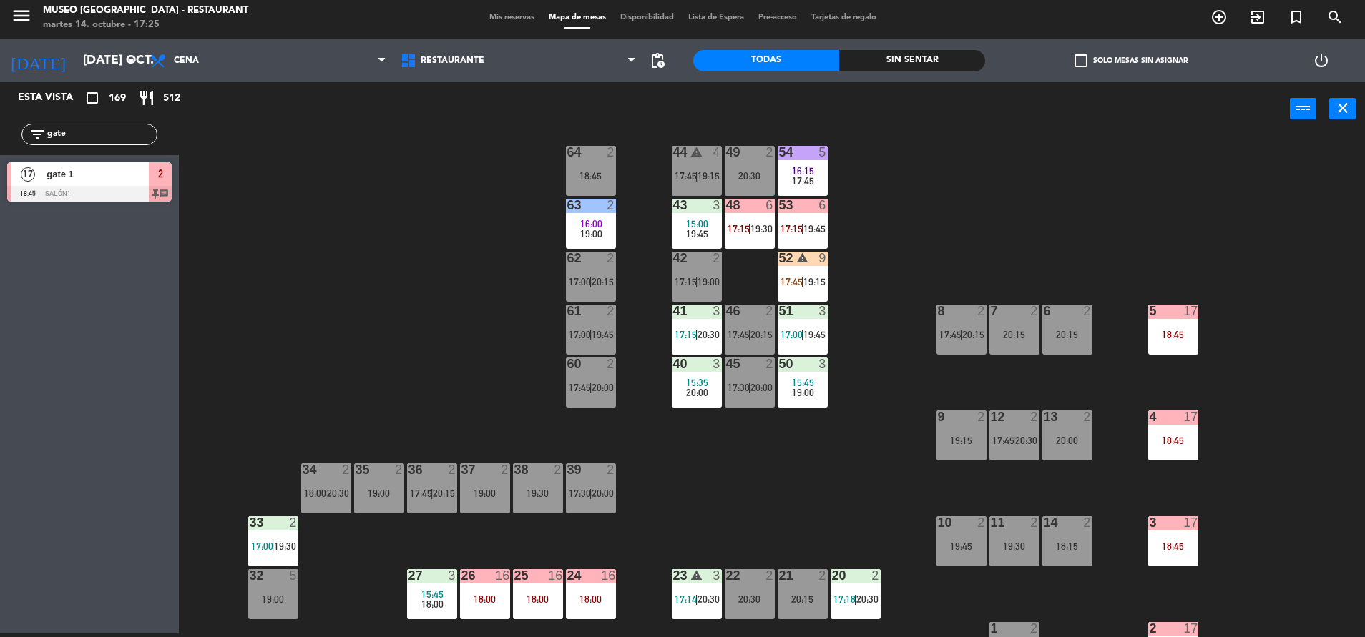
scroll to position [18, 0]
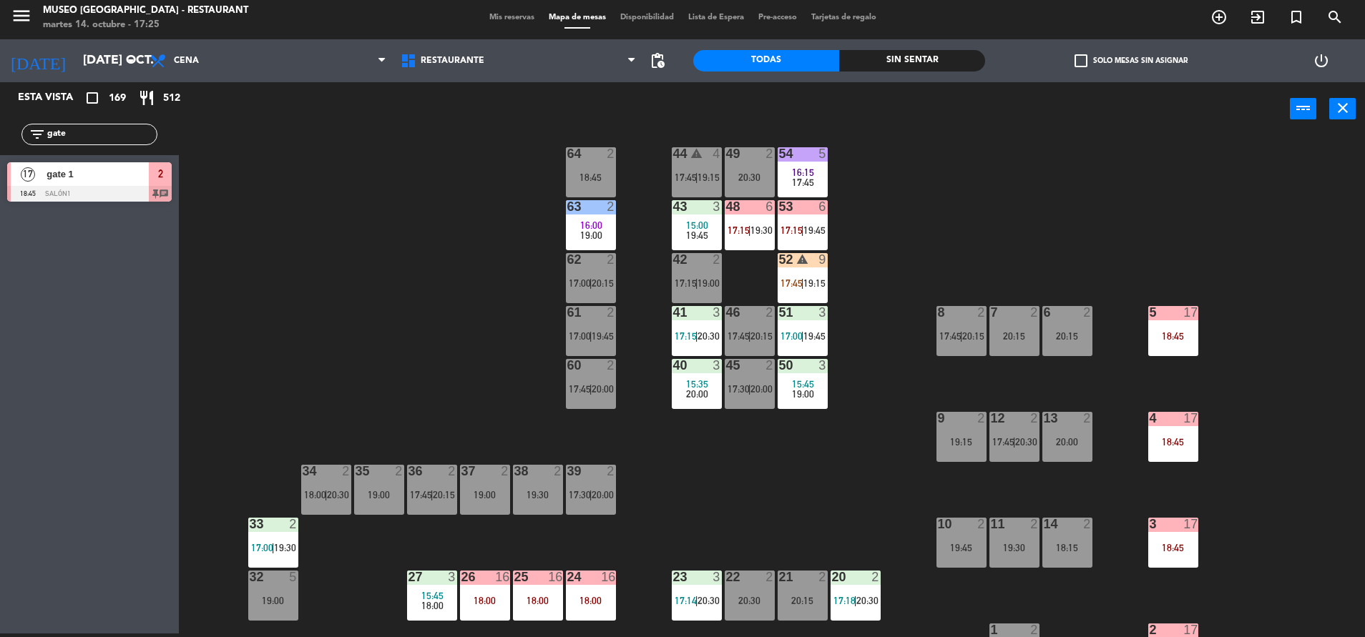
click at [476, 390] on div "44 warning 4 17:45 | 19:15 49 2 20:30 54 5 16:15 17:45 64 2 18:45 48 6 17:15 | …" at bounding box center [778, 388] width 1172 height 498
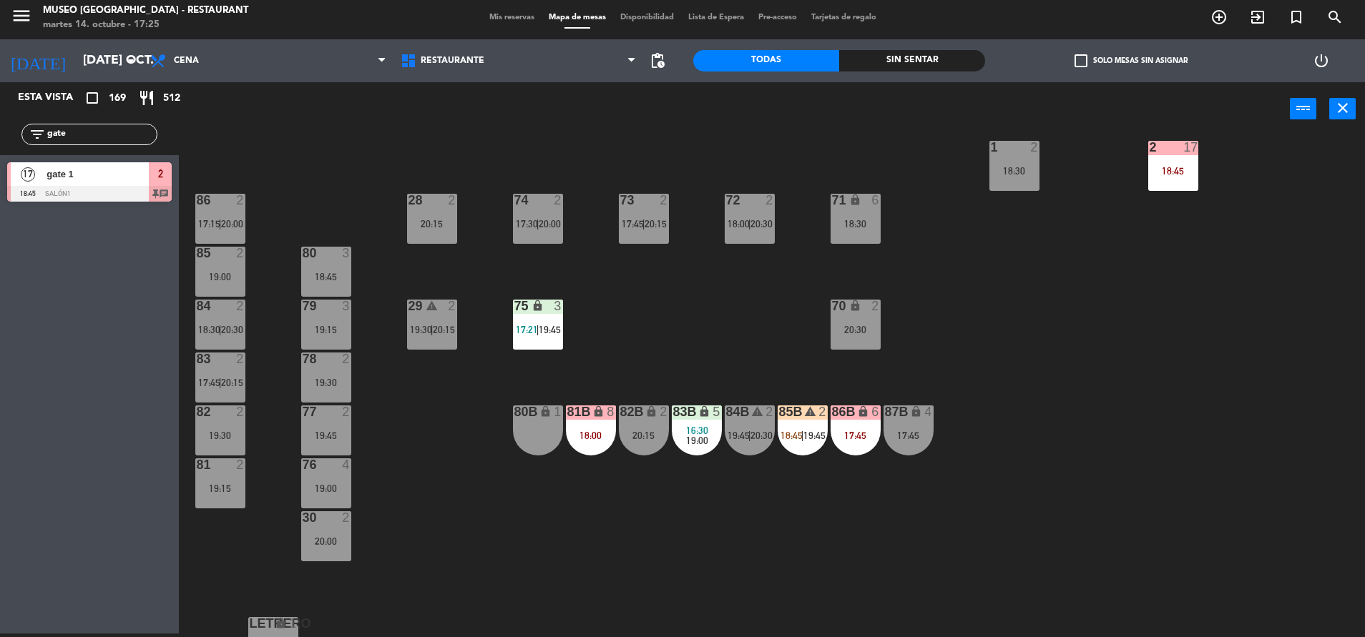
scroll to position [118, 0]
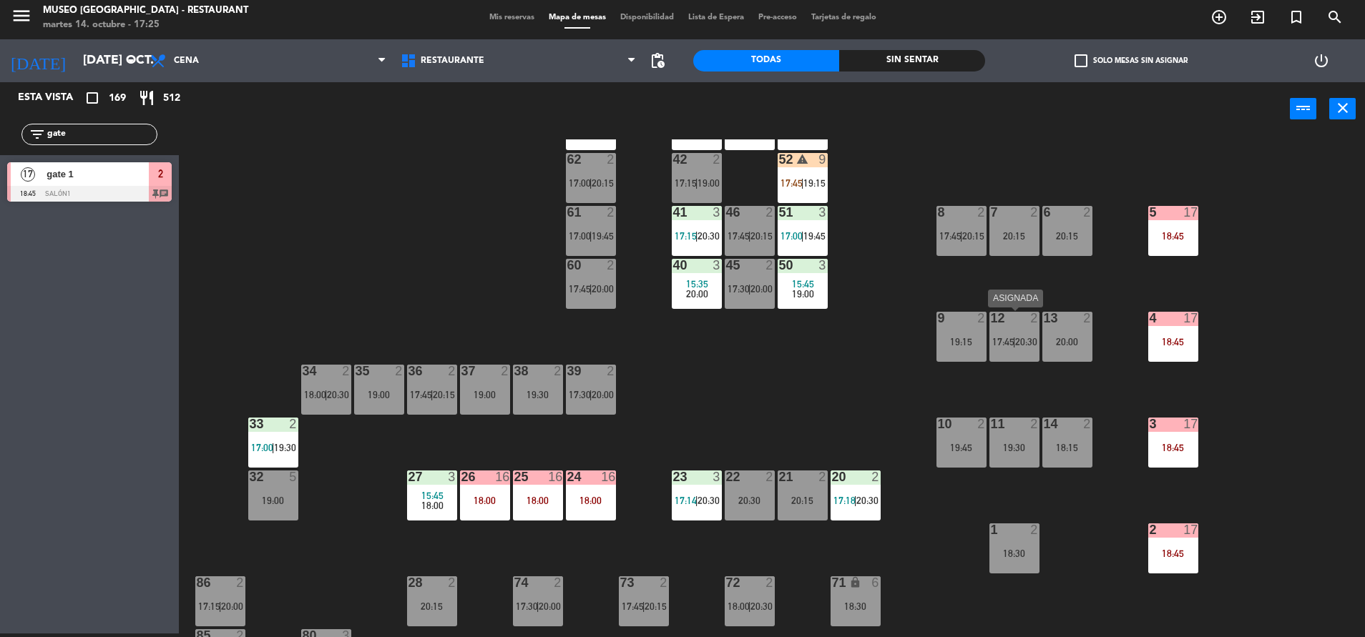
click at [1015, 358] on div "12 2 17:45 | 20:30" at bounding box center [1014, 337] width 50 height 50
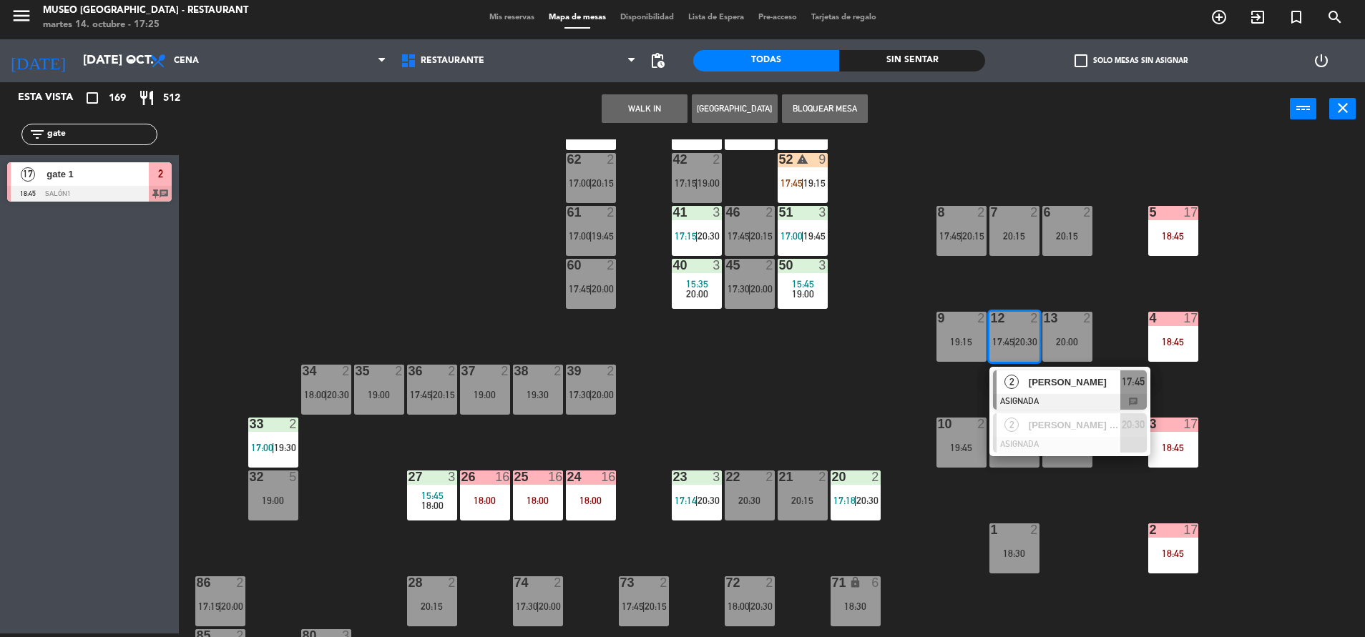
click at [1034, 390] on div "[PERSON_NAME]" at bounding box center [1073, 382] width 93 height 24
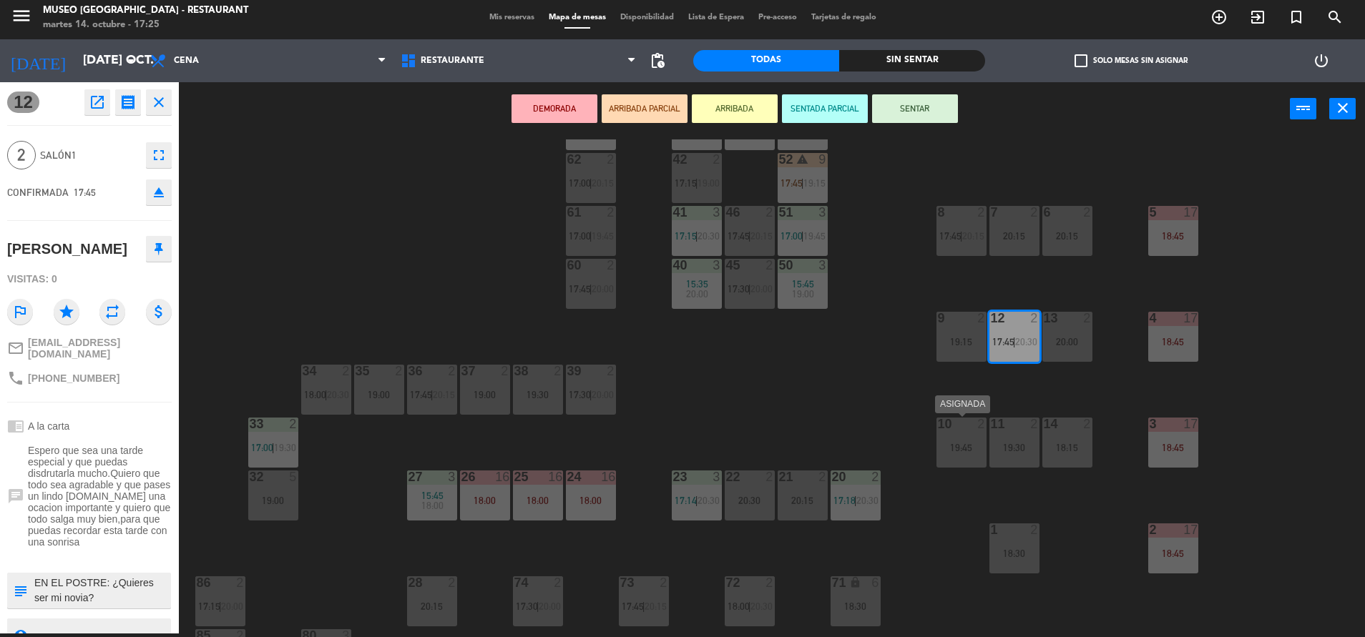
click at [955, 451] on div "19:45" at bounding box center [961, 448] width 50 height 10
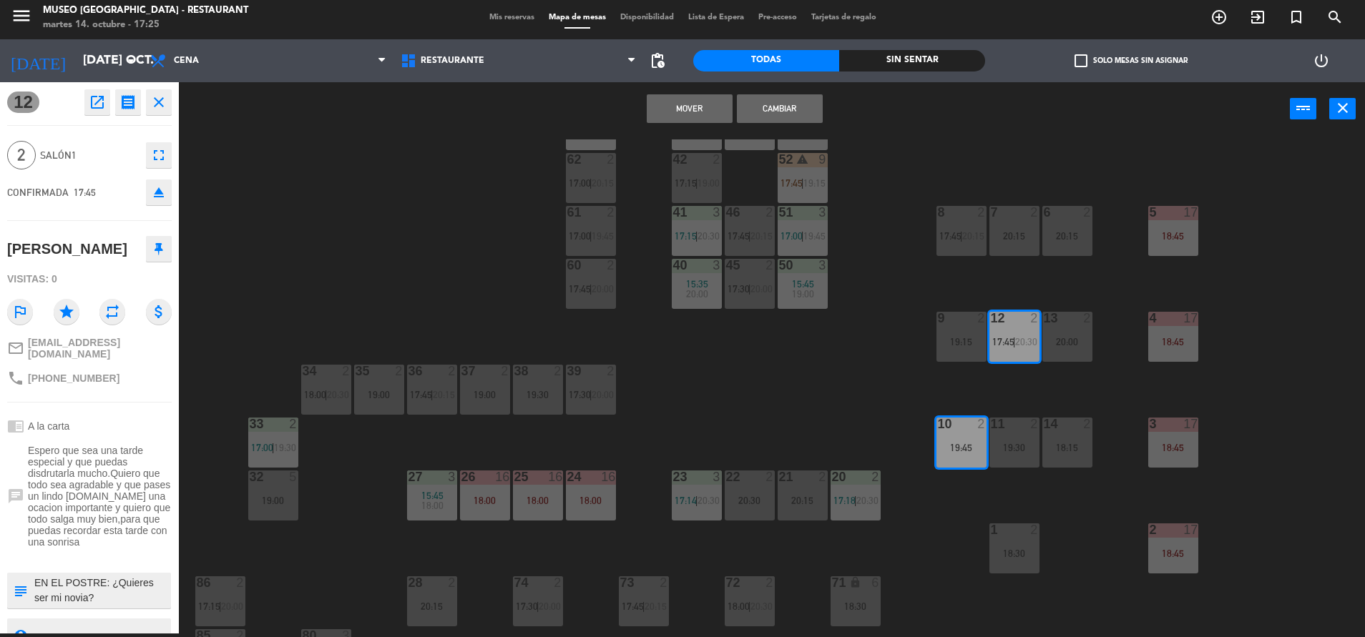
click at [693, 112] on button "Mover" at bounding box center [690, 108] width 86 height 29
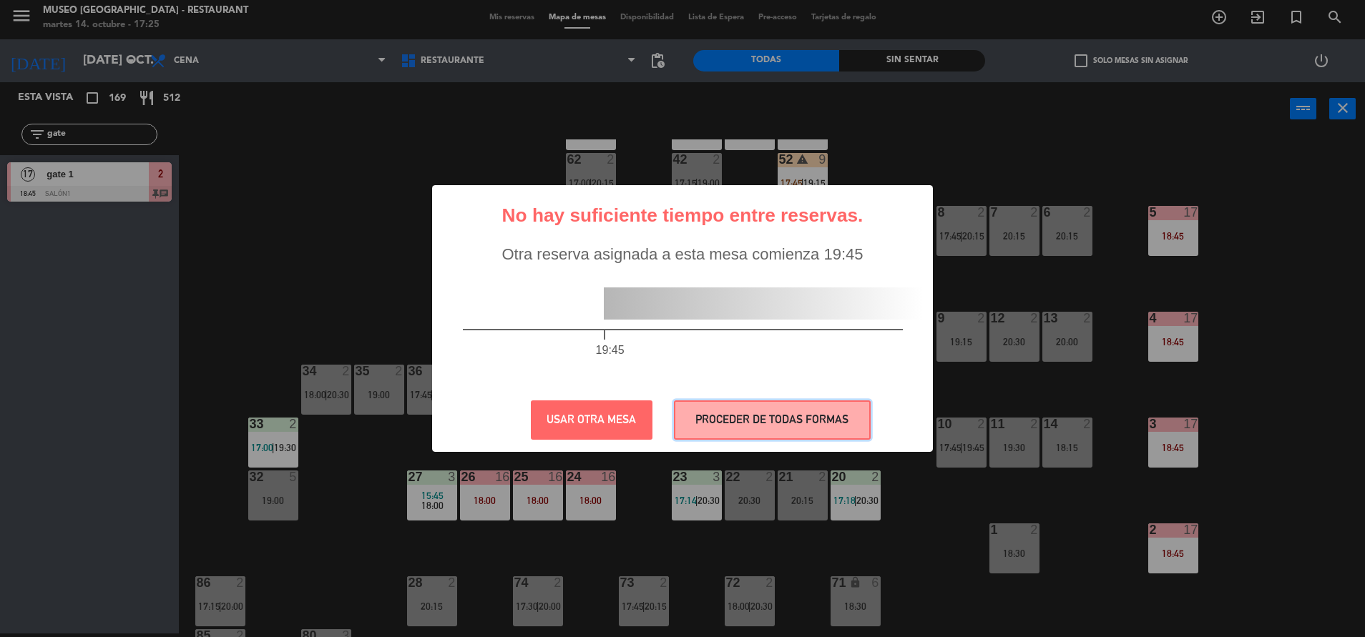
click at [737, 427] on button "PROCEDER DE TODAS FORMAS" at bounding box center [772, 419] width 197 height 39
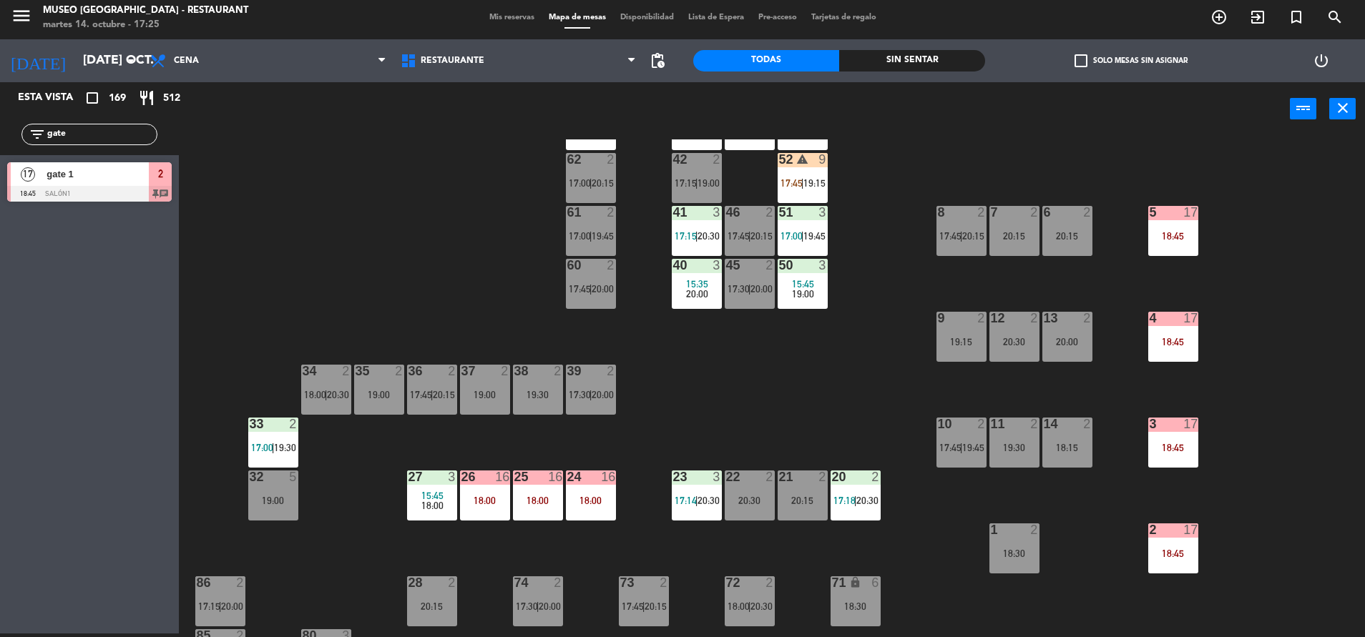
click at [602, 181] on span "20:15" at bounding box center [602, 182] width 22 height 11
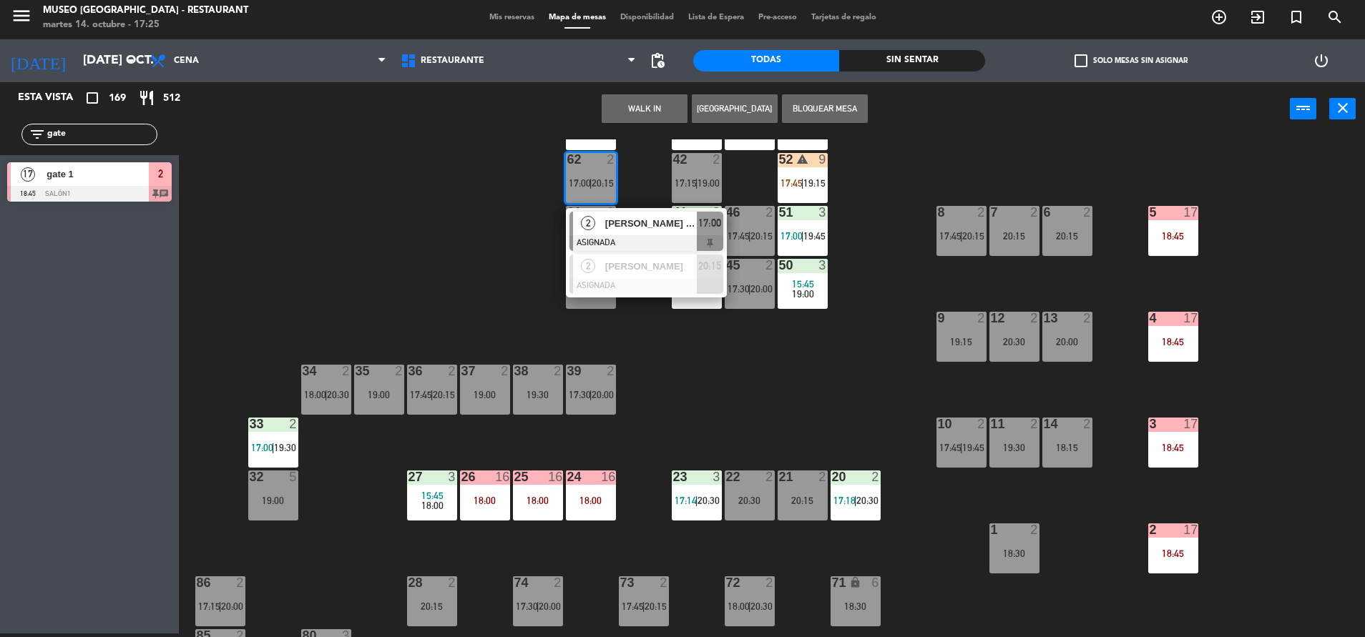
click at [634, 222] on span "[PERSON_NAME] [PERSON_NAME]" at bounding box center [651, 223] width 92 height 15
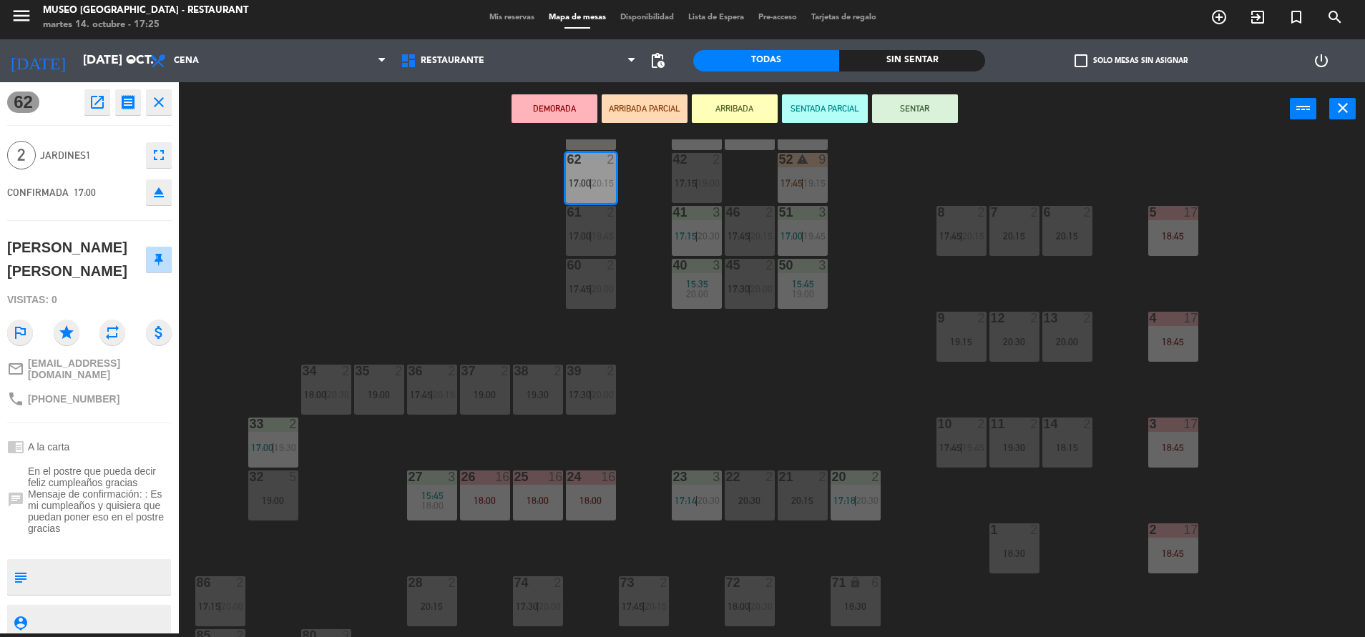
click at [97, 99] on icon "open_in_new" at bounding box center [97, 102] width 17 height 17
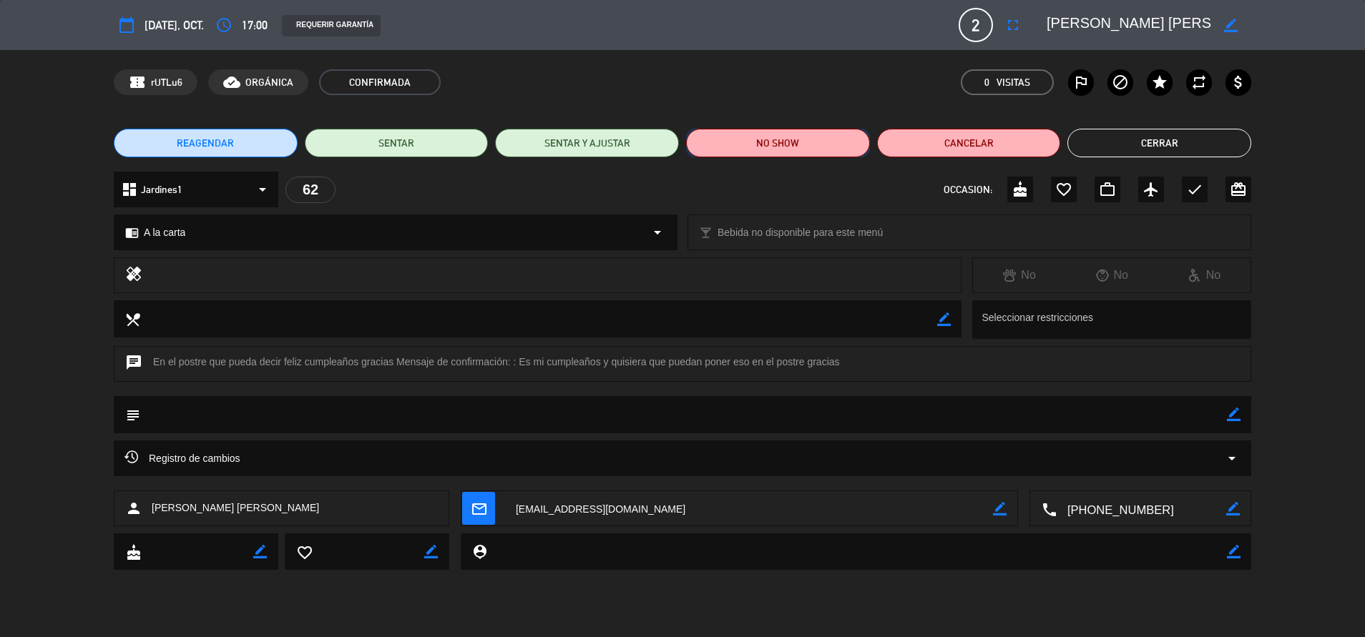
click at [795, 146] on button "NO SHOW" at bounding box center [778, 143] width 184 height 29
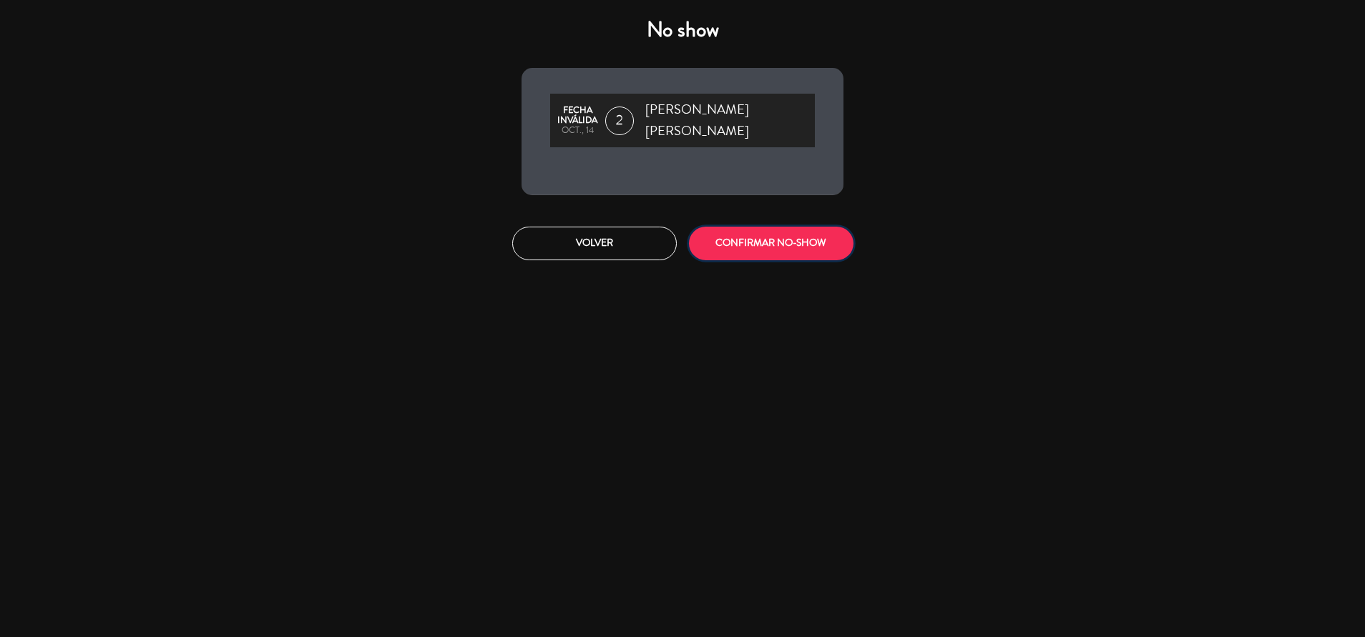
click at [837, 237] on button "CONFIRMAR NO-SHOW" at bounding box center [771, 244] width 164 height 34
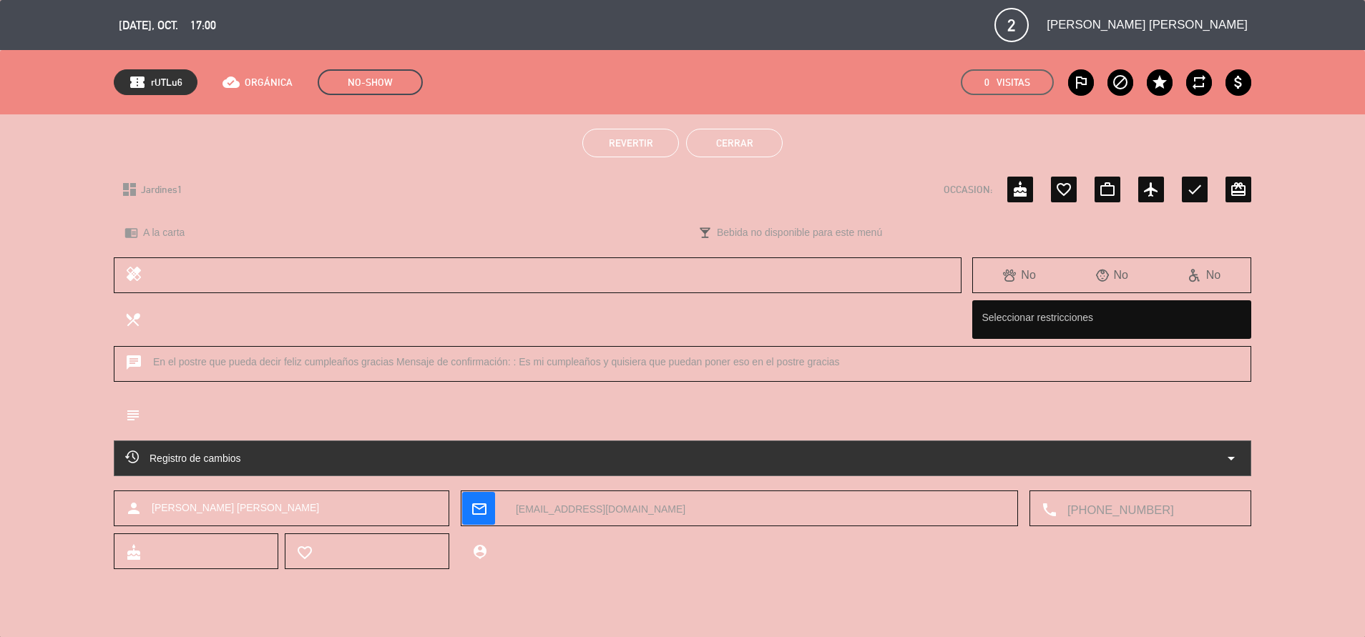
click at [768, 148] on button "Cerrar" at bounding box center [734, 143] width 97 height 29
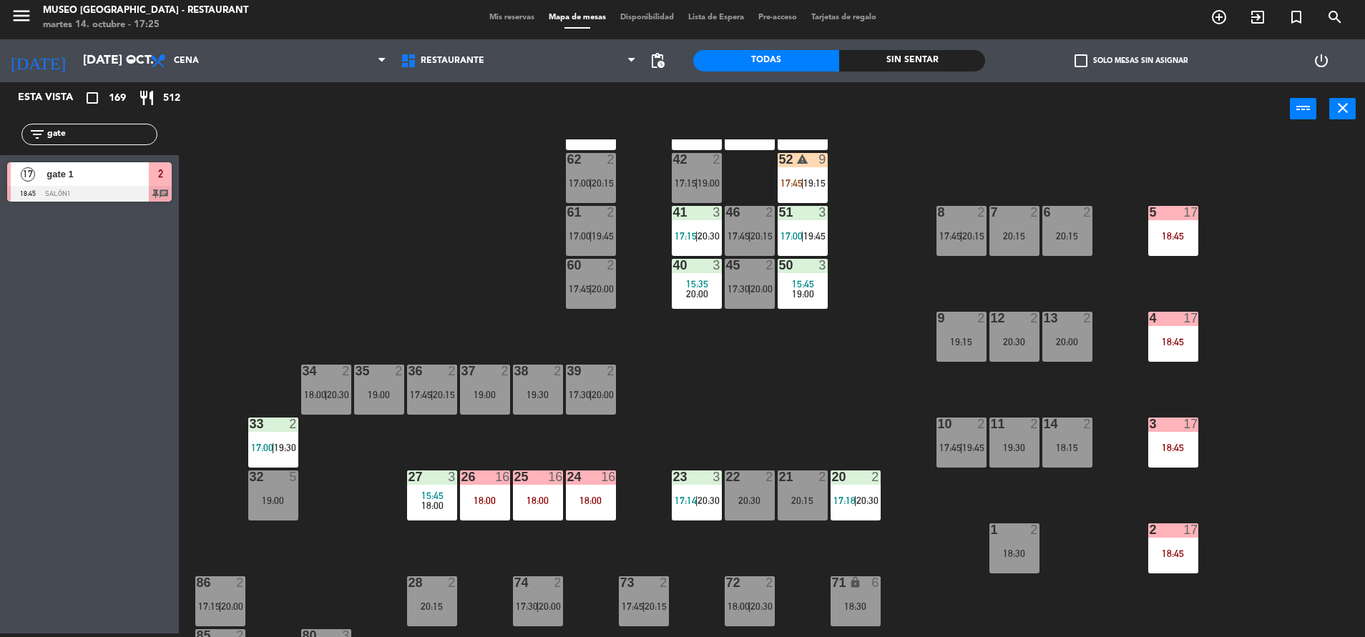
click at [595, 228] on div "61 2 17:00 | 19:45" at bounding box center [591, 231] width 50 height 50
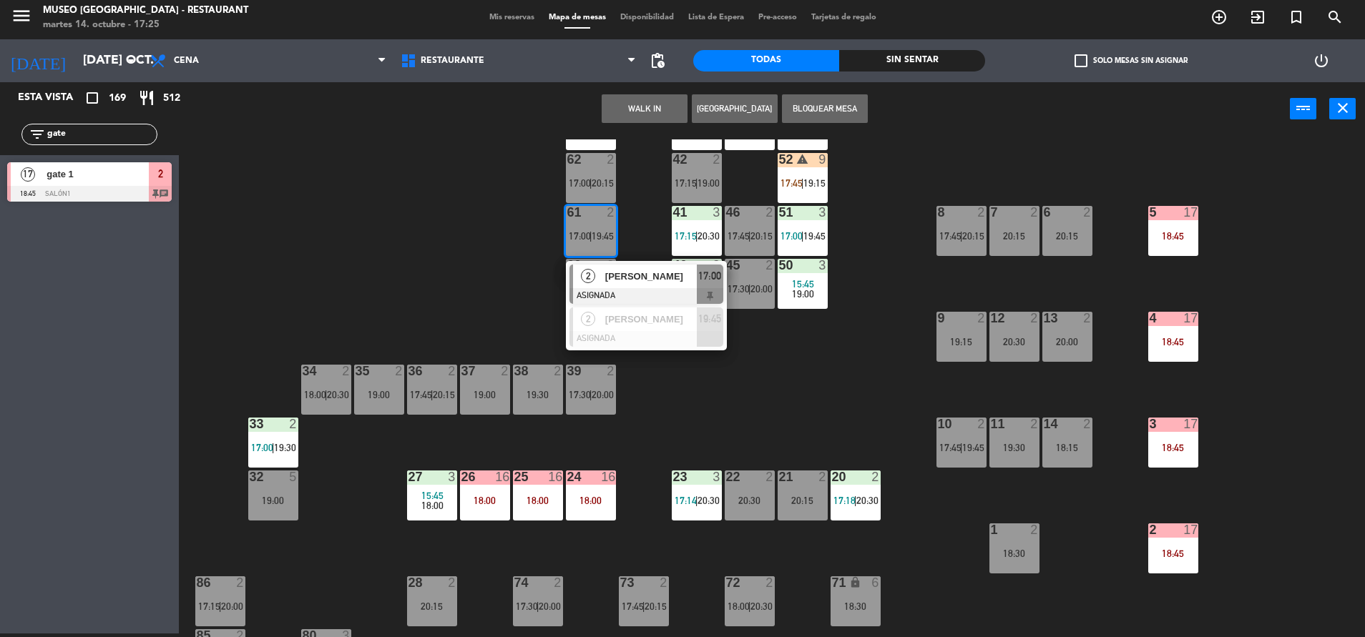
click at [683, 288] on div at bounding box center [646, 296] width 154 height 16
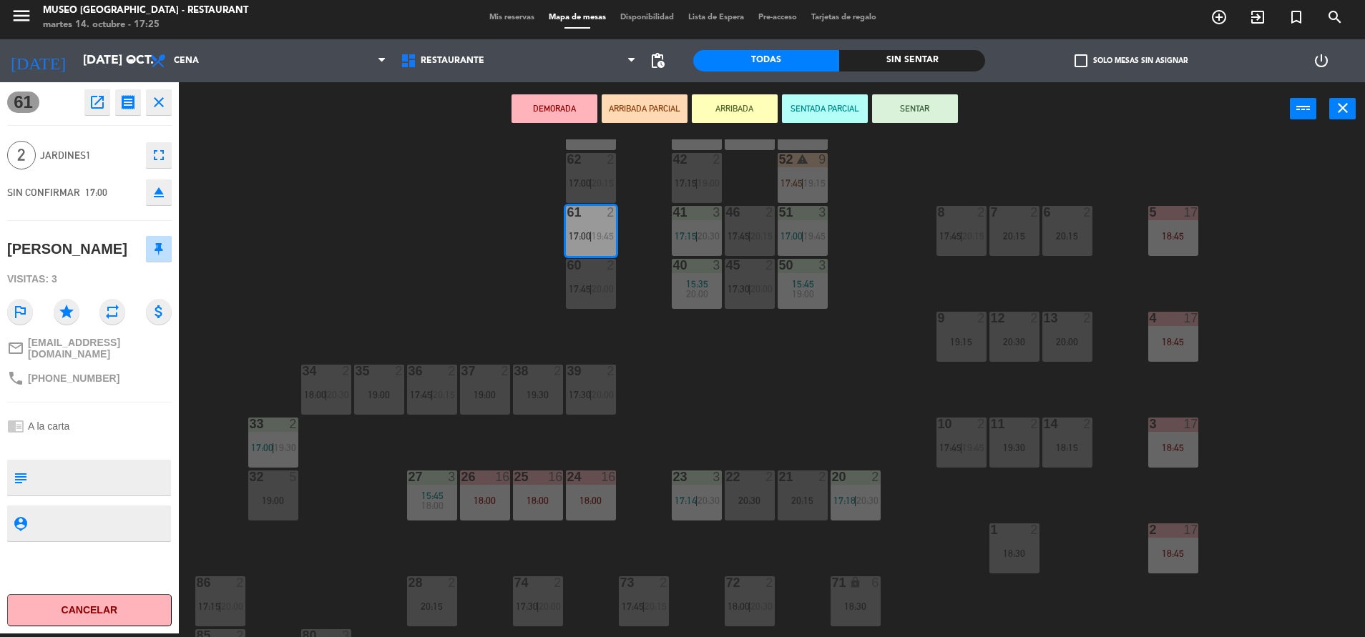
click at [89, 95] on icon "open_in_new" at bounding box center [97, 102] width 17 height 17
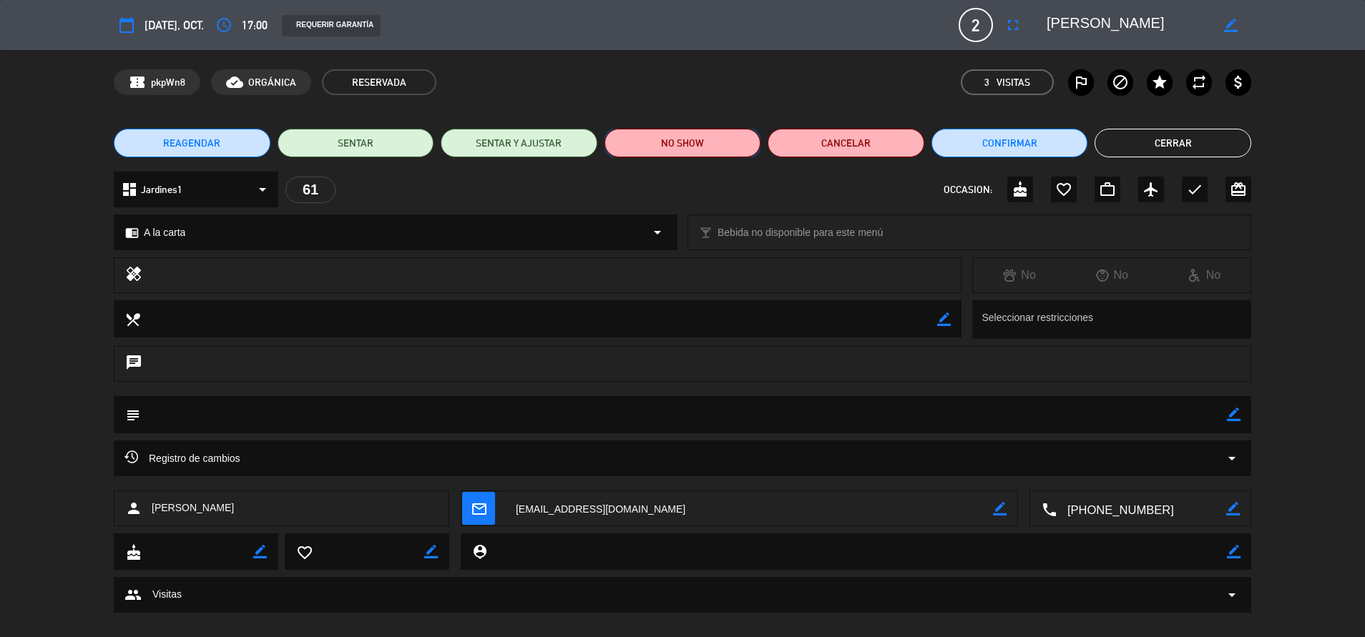
click at [731, 147] on button "NO SHOW" at bounding box center [682, 143] width 157 height 29
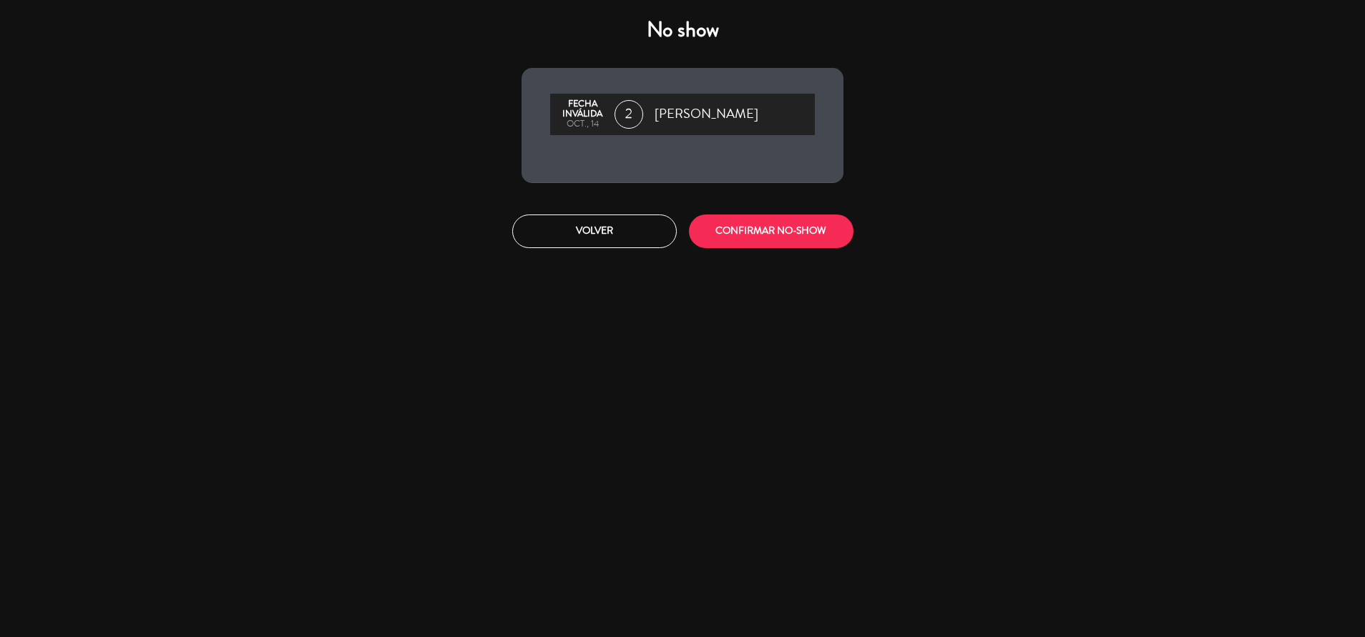
click at [792, 196] on div "No show Fecha inválida oct., 14 2 Diego Aguirre Volver CONFIRMAR NO-SHOW" at bounding box center [682, 132] width 343 height 251
click at [767, 215] on button "CONFIRMAR NO-SHOW" at bounding box center [771, 232] width 164 height 34
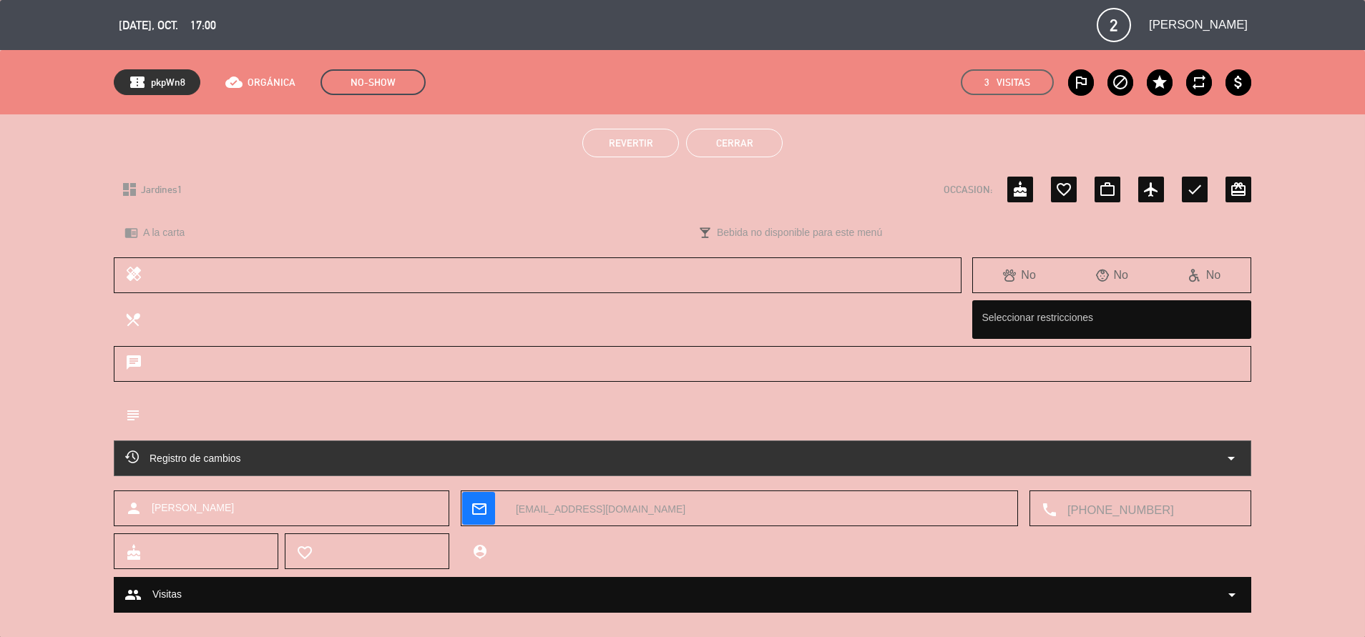
click at [741, 133] on button "Cerrar" at bounding box center [734, 143] width 97 height 29
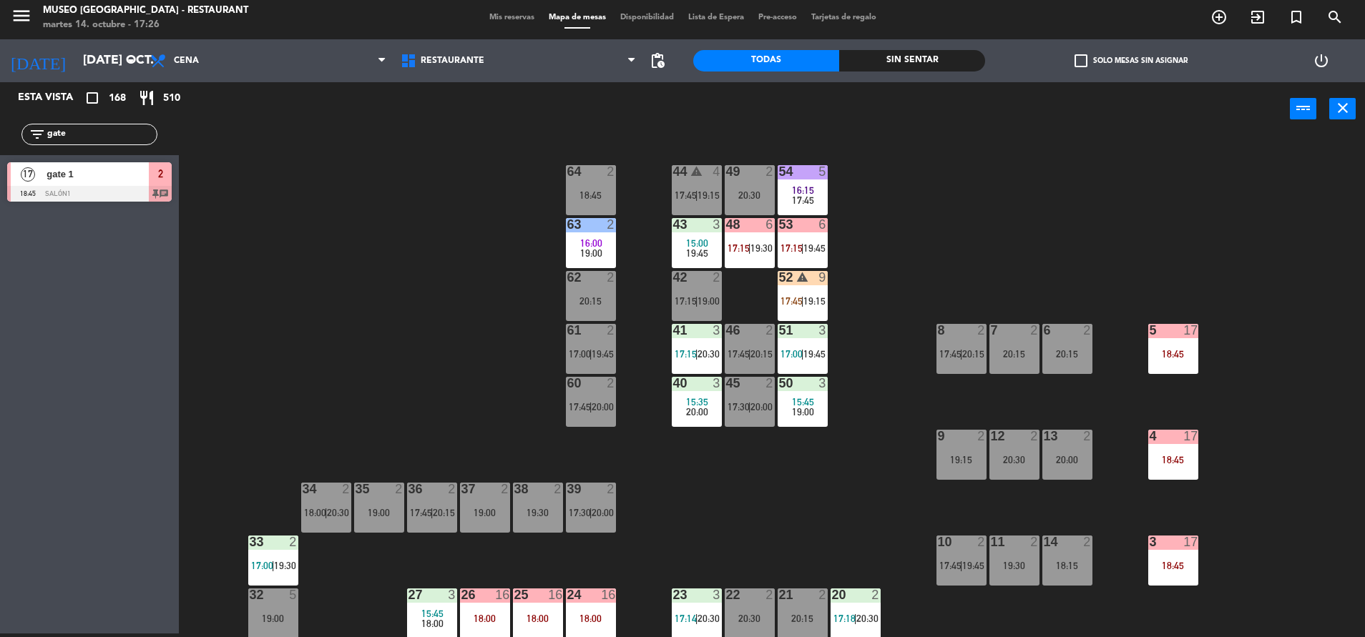
scroll to position [62, 0]
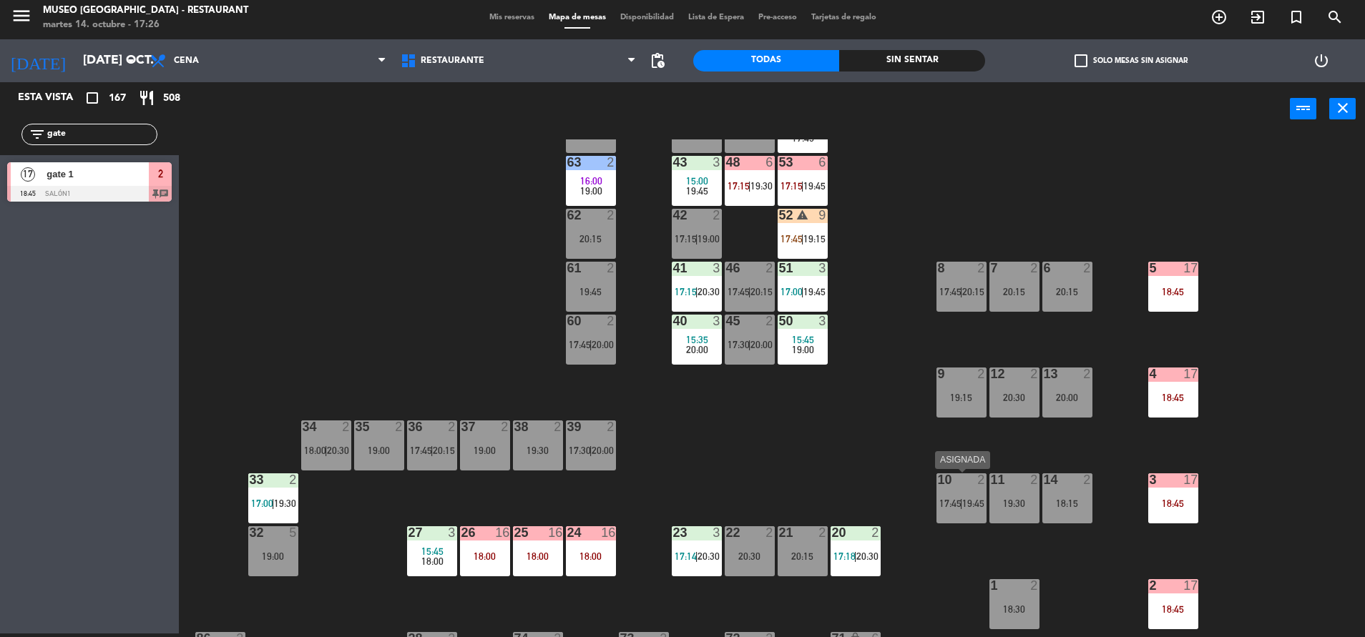
click at [971, 516] on div "10 2 17:45 | 19:45" at bounding box center [961, 498] width 50 height 50
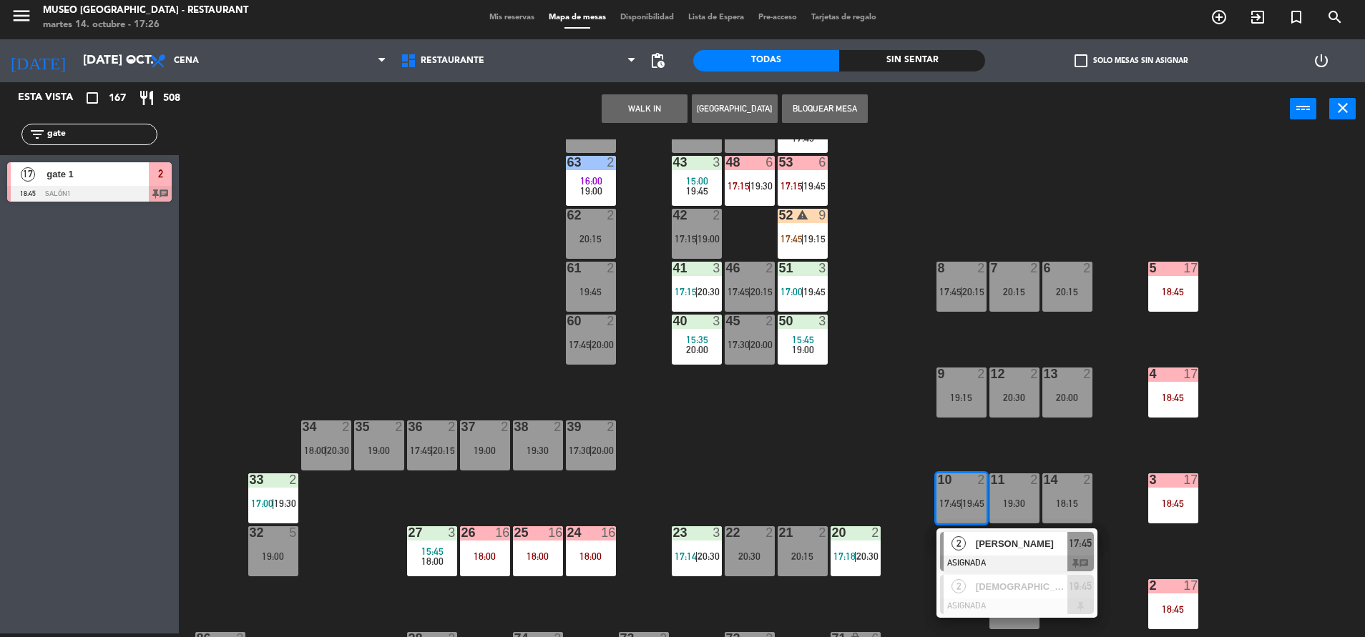
click at [991, 548] on span "[PERSON_NAME]" at bounding box center [1021, 543] width 92 height 15
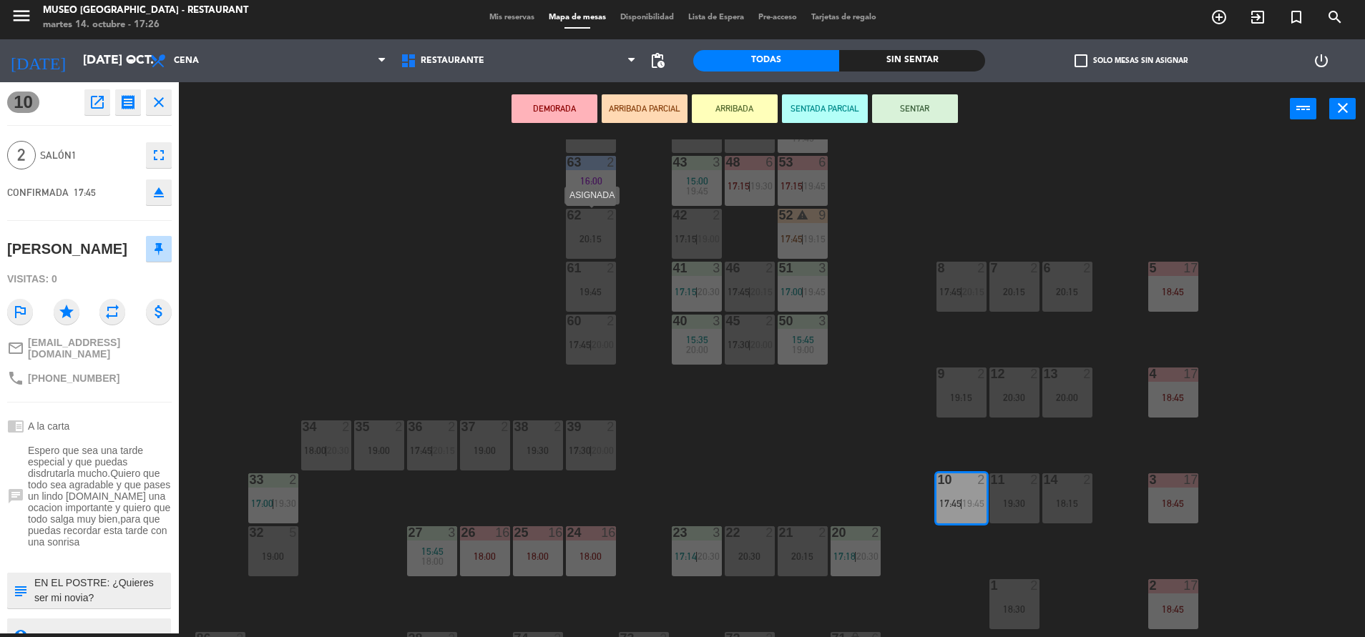
click at [596, 255] on div "62 2 20:15" at bounding box center [591, 234] width 50 height 50
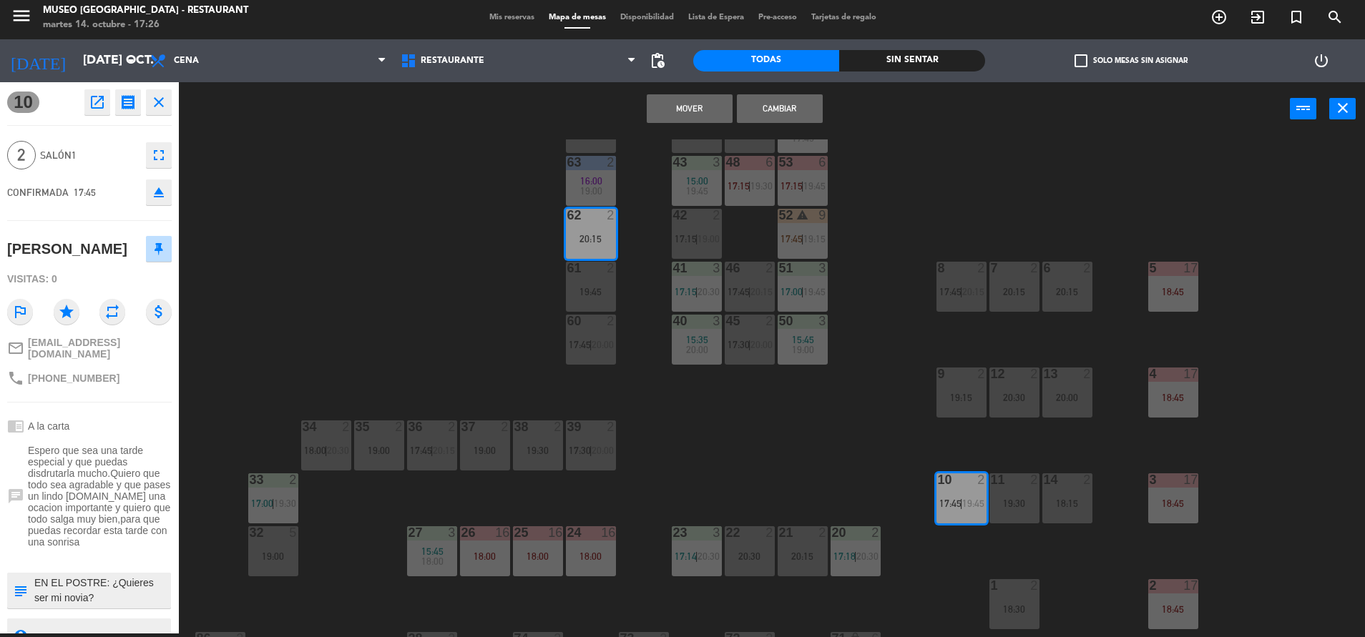
click at [705, 99] on button "Mover" at bounding box center [690, 108] width 86 height 29
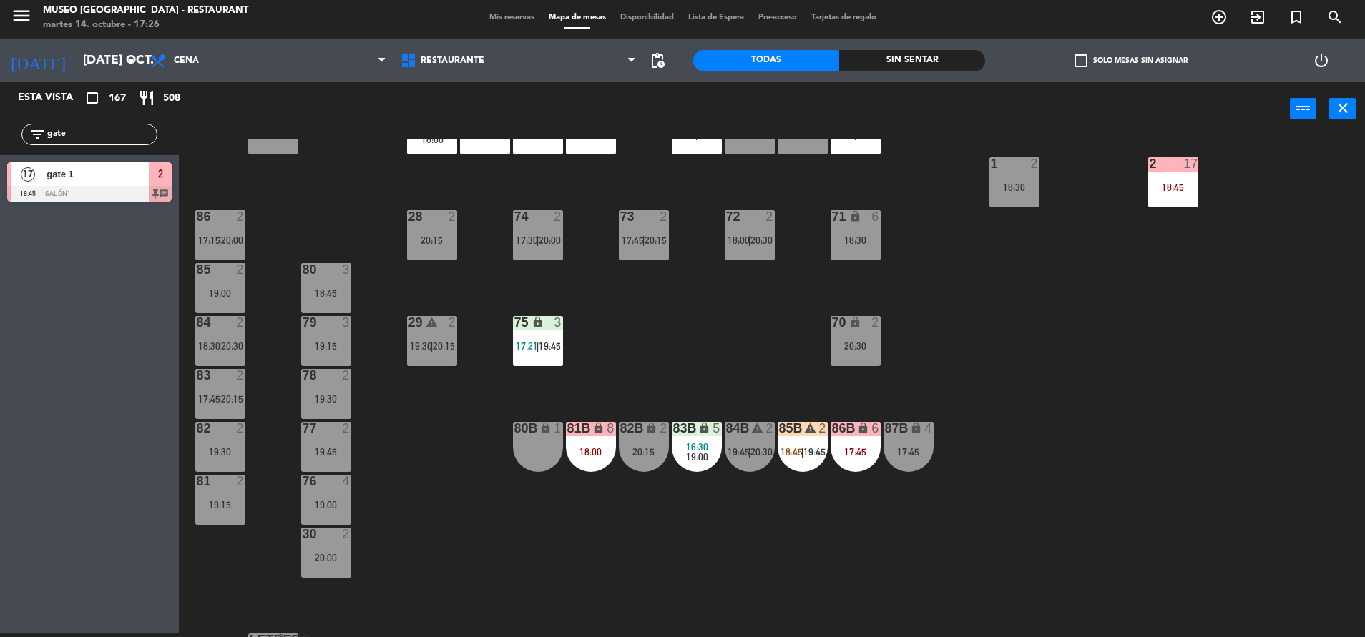
scroll to position [485, 0]
click at [210, 392] on div "83 2 17:45 | 20:15" at bounding box center [220, 393] width 50 height 50
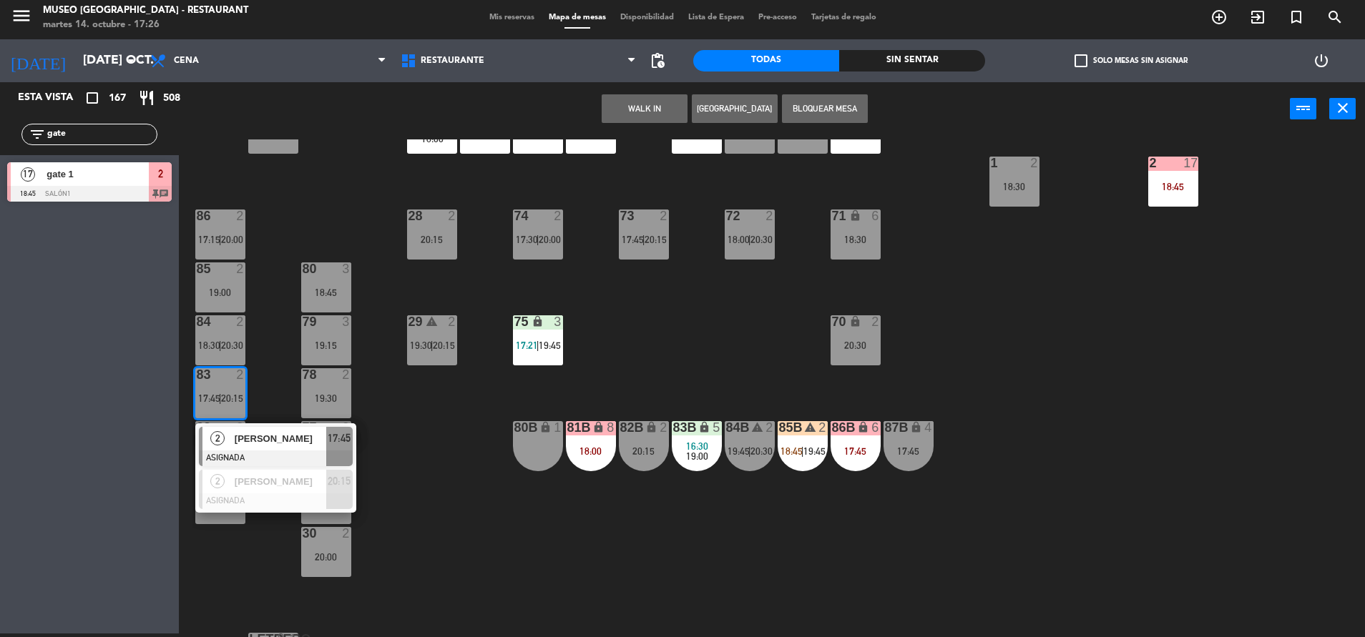
click at [272, 425] on div "2 Ismael Nuñez ASIGNADA 17:45" at bounding box center [275, 446] width 161 height 46
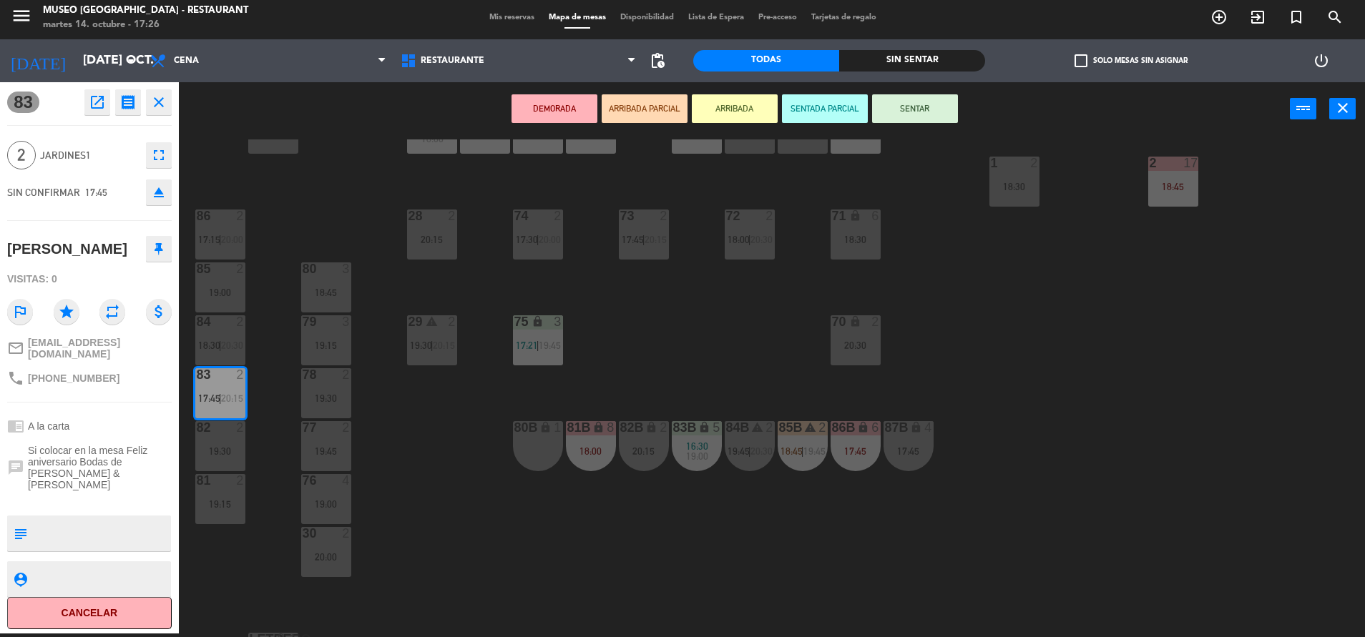
scroll to position [0, 0]
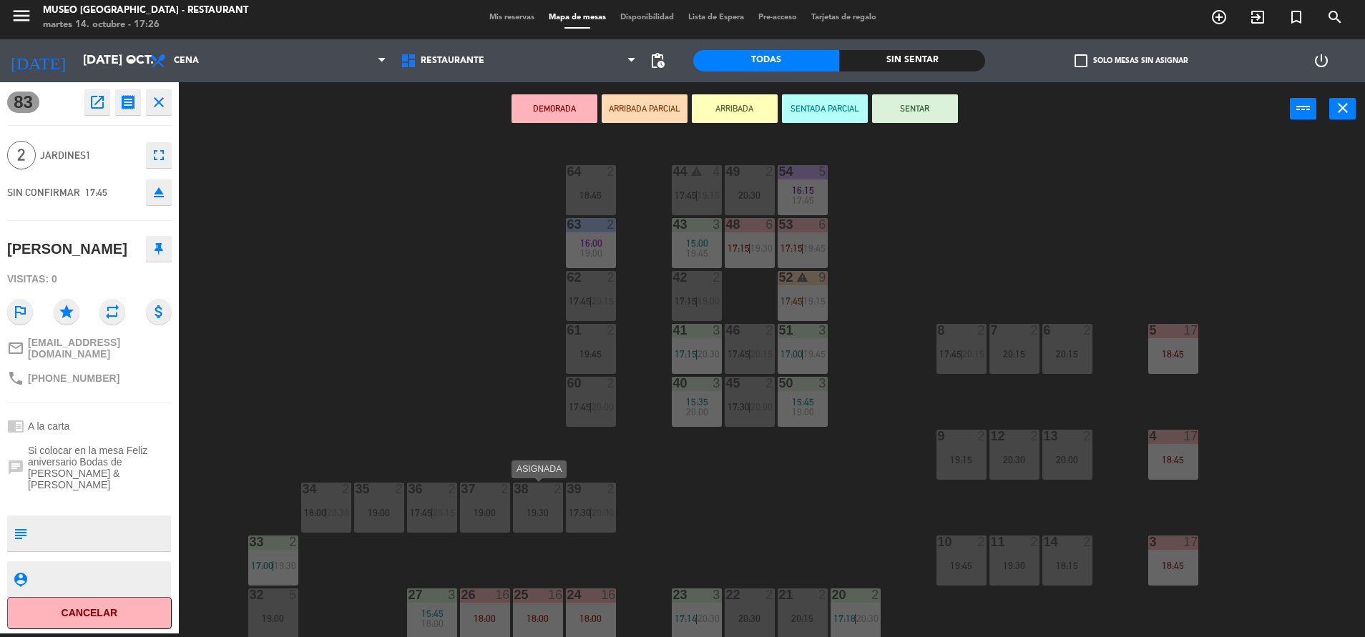
click at [536, 508] on div "19:30" at bounding box center [538, 513] width 50 height 10
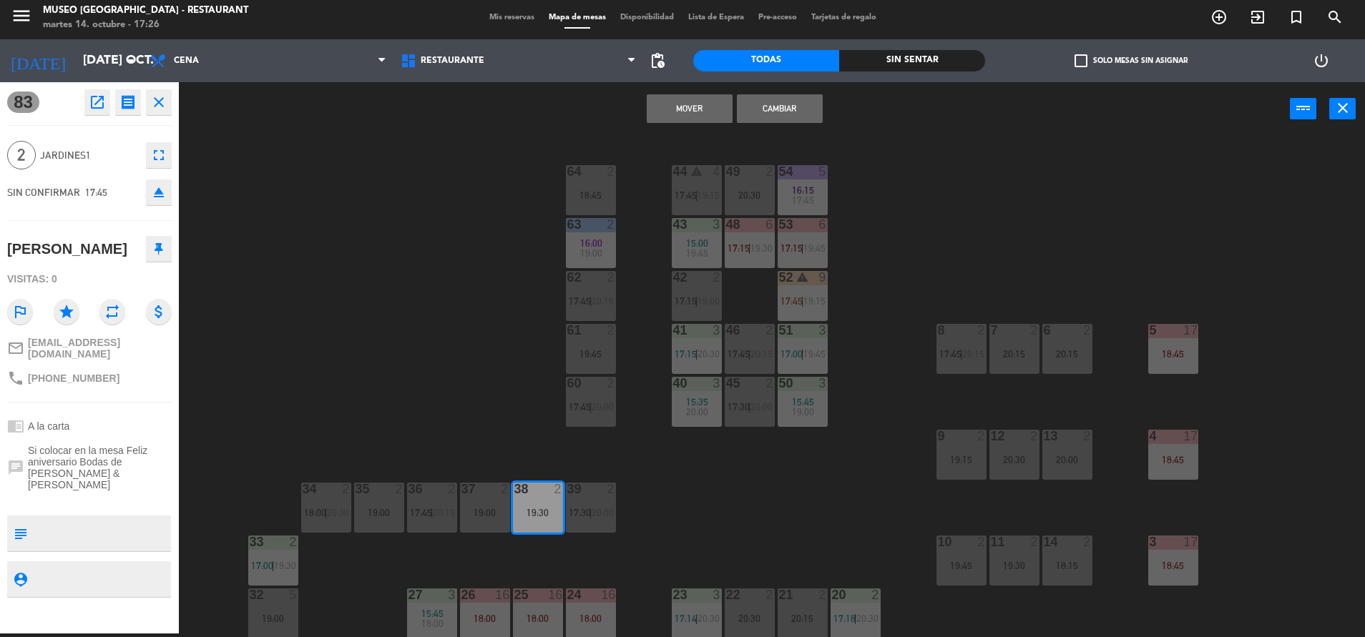
click at [692, 92] on div "Mover Cambiar power_input close" at bounding box center [734, 109] width 1111 height 54
click at [685, 99] on button "Mover" at bounding box center [690, 108] width 86 height 29
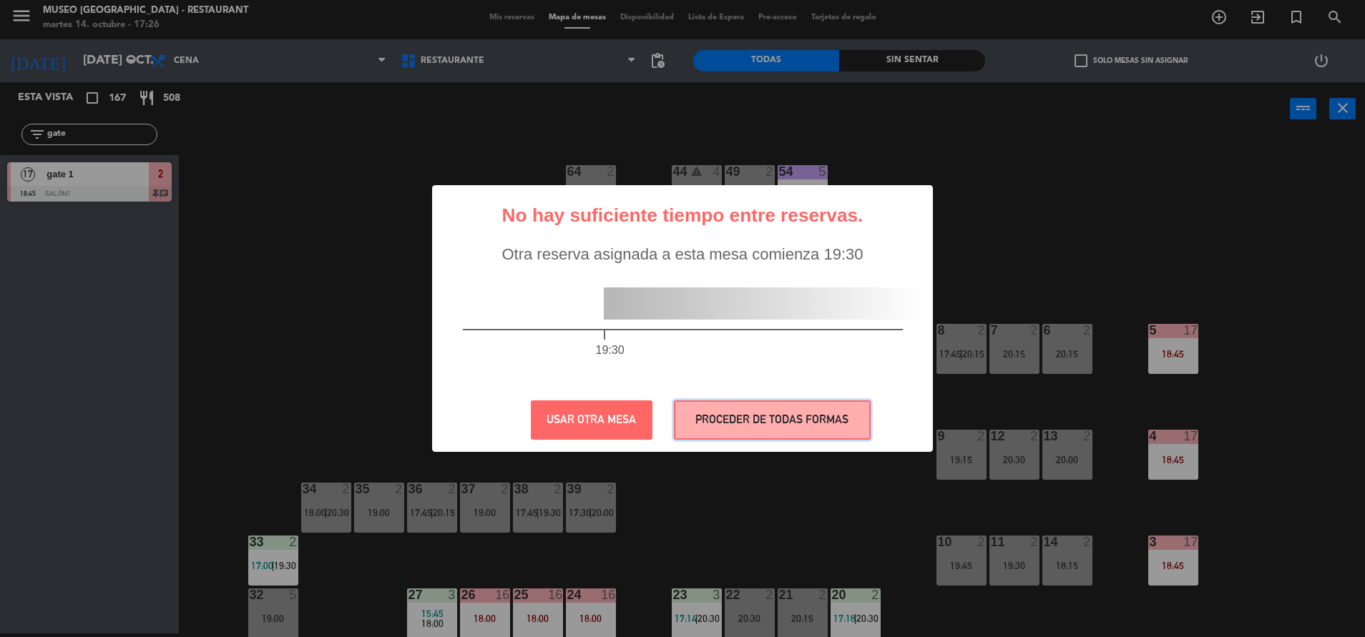
click at [700, 412] on button "PROCEDER DE TODAS FORMAS" at bounding box center [772, 419] width 197 height 39
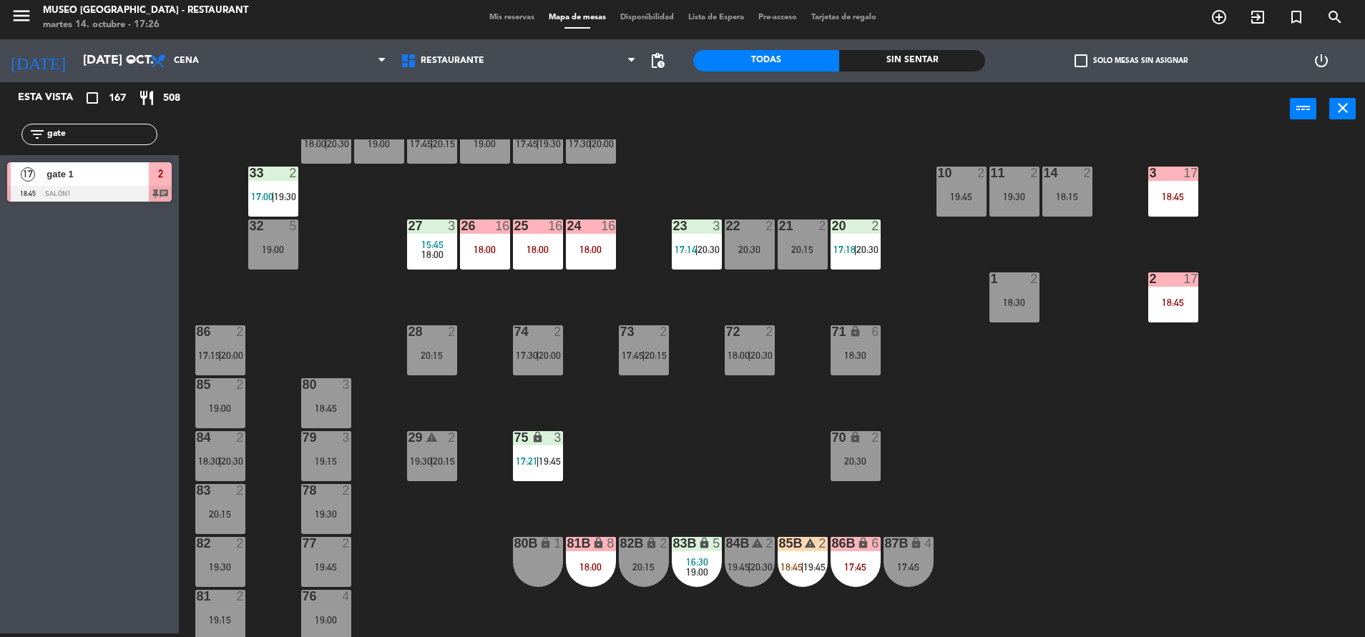
scroll to position [531, 0]
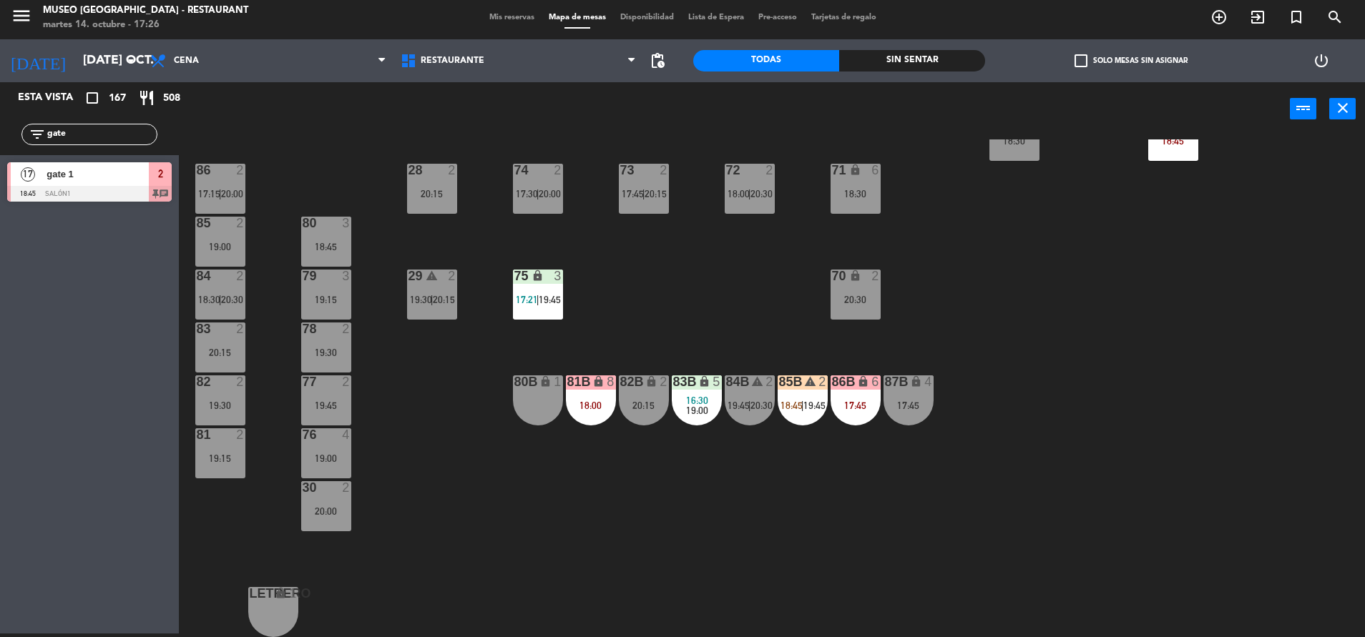
click at [221, 209] on div "86 2 17:15 | 20:00" at bounding box center [220, 189] width 50 height 50
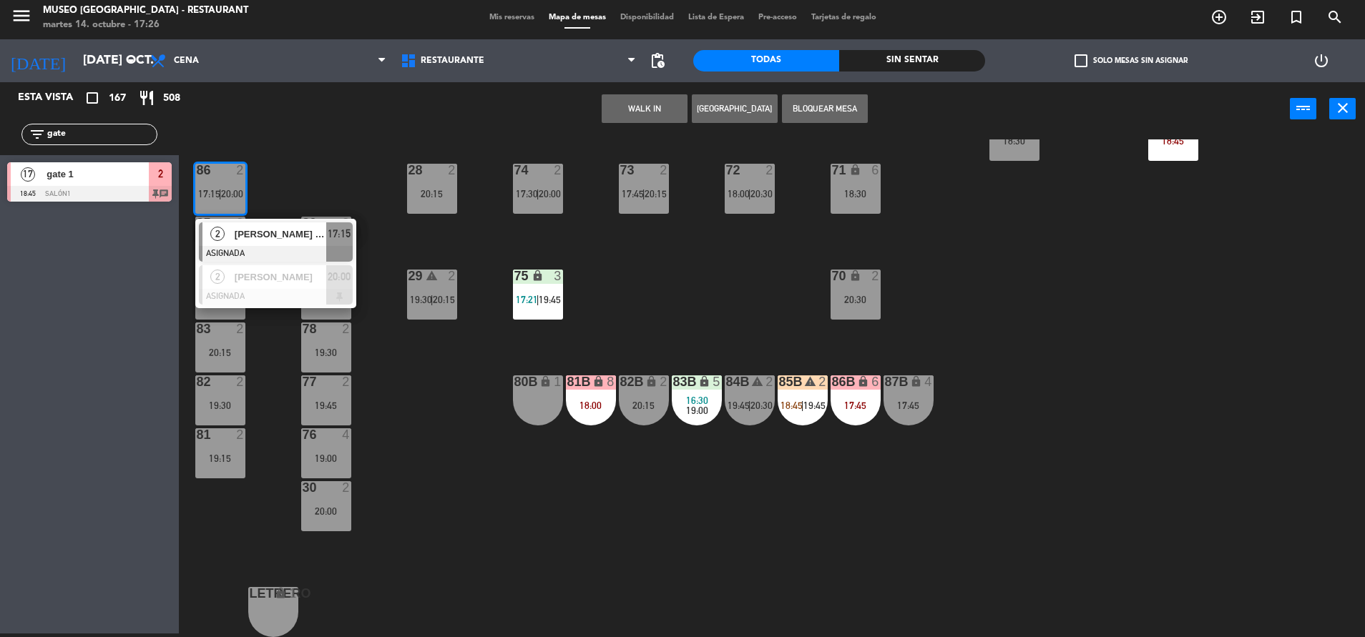
click at [264, 254] on div at bounding box center [276, 254] width 154 height 16
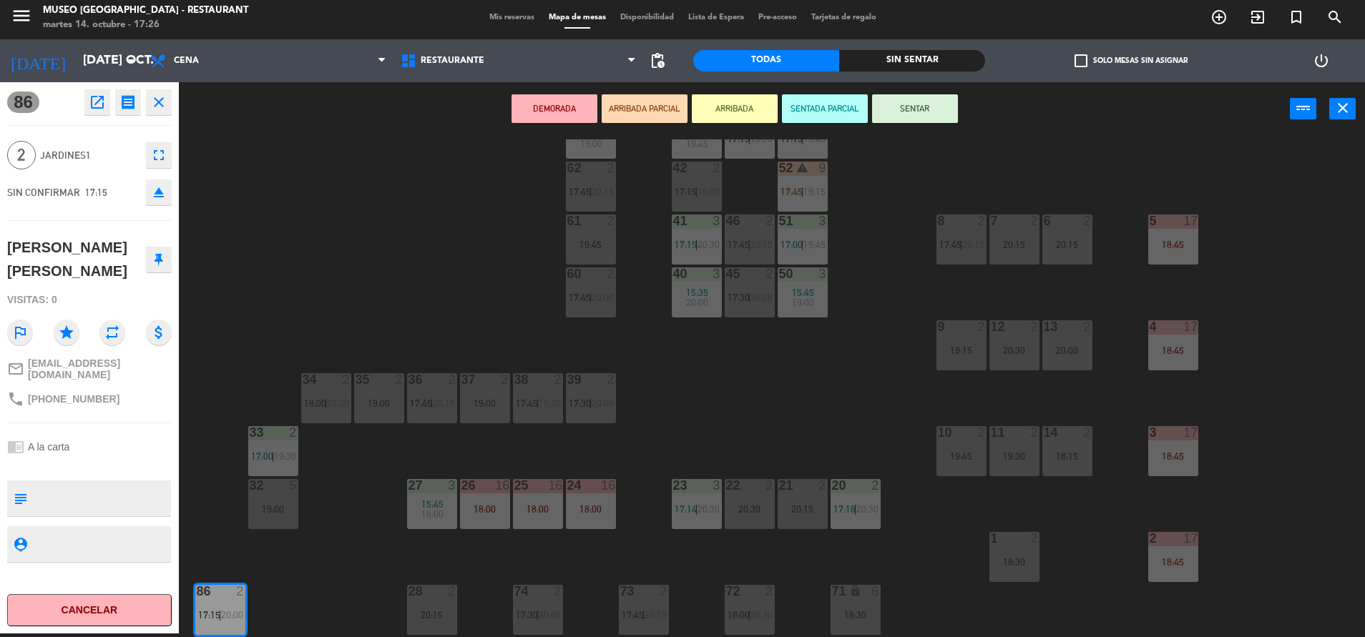
scroll to position [108, 0]
click at [375, 398] on div "35 2 19:00" at bounding box center [379, 400] width 50 height 50
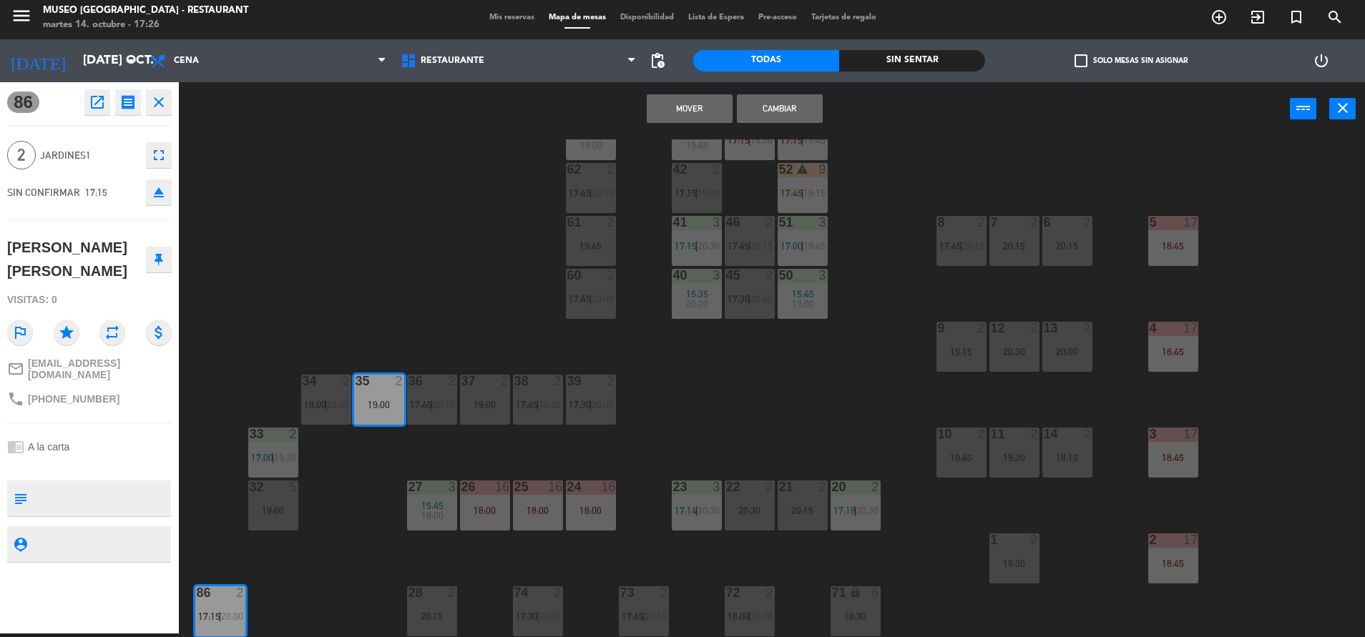
click at [699, 99] on button "Mover" at bounding box center [690, 108] width 86 height 29
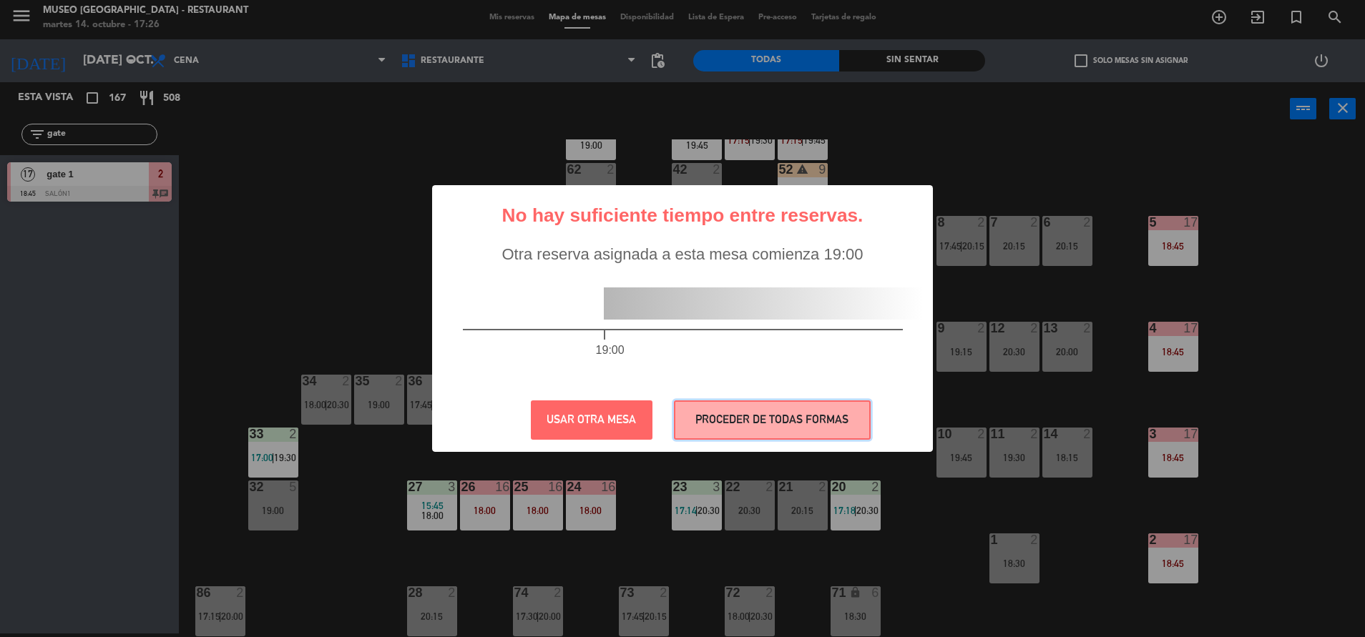
click at [678, 431] on button "PROCEDER DE TODAS FORMAS" at bounding box center [772, 419] width 197 height 39
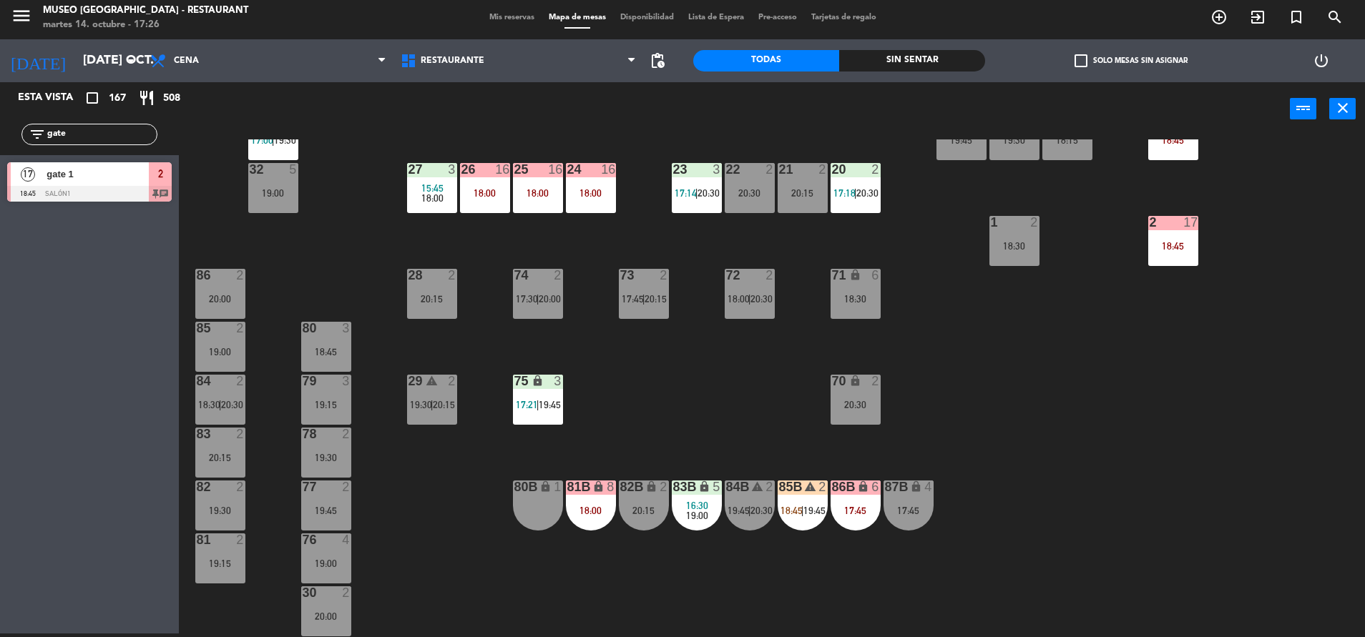
scroll to position [428, 0]
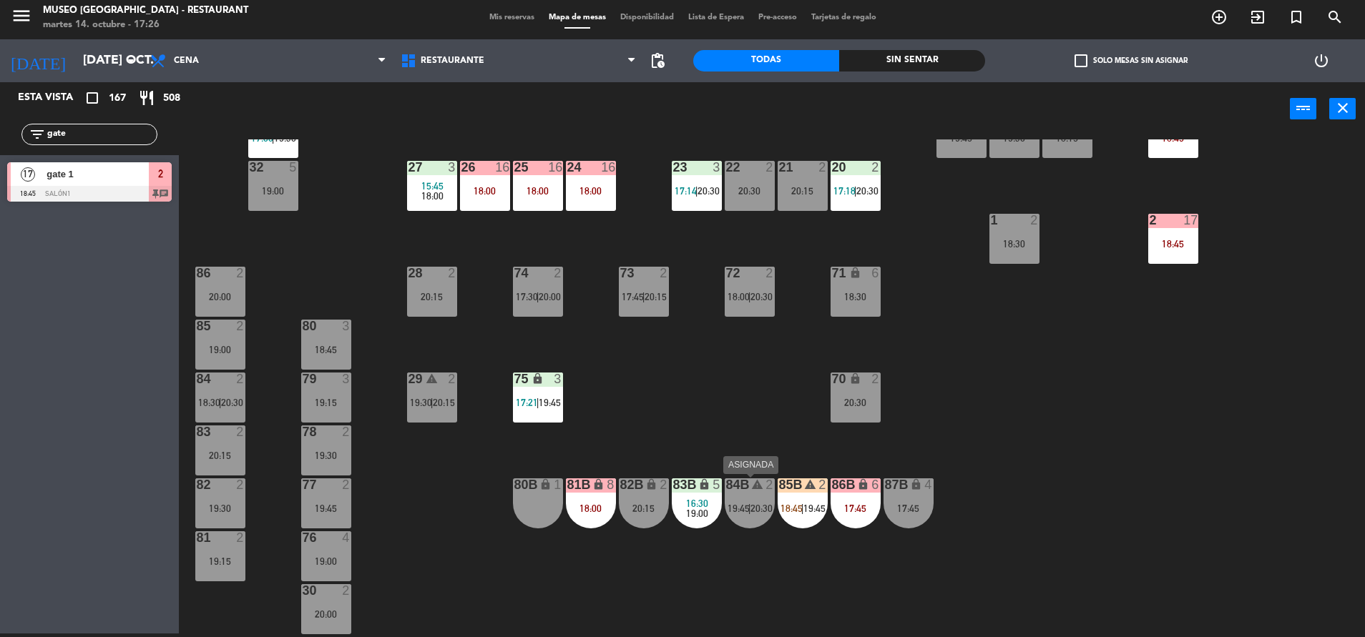
click at [750, 499] on div "84B warning 2 19:45 | 20:30" at bounding box center [749, 503] width 50 height 50
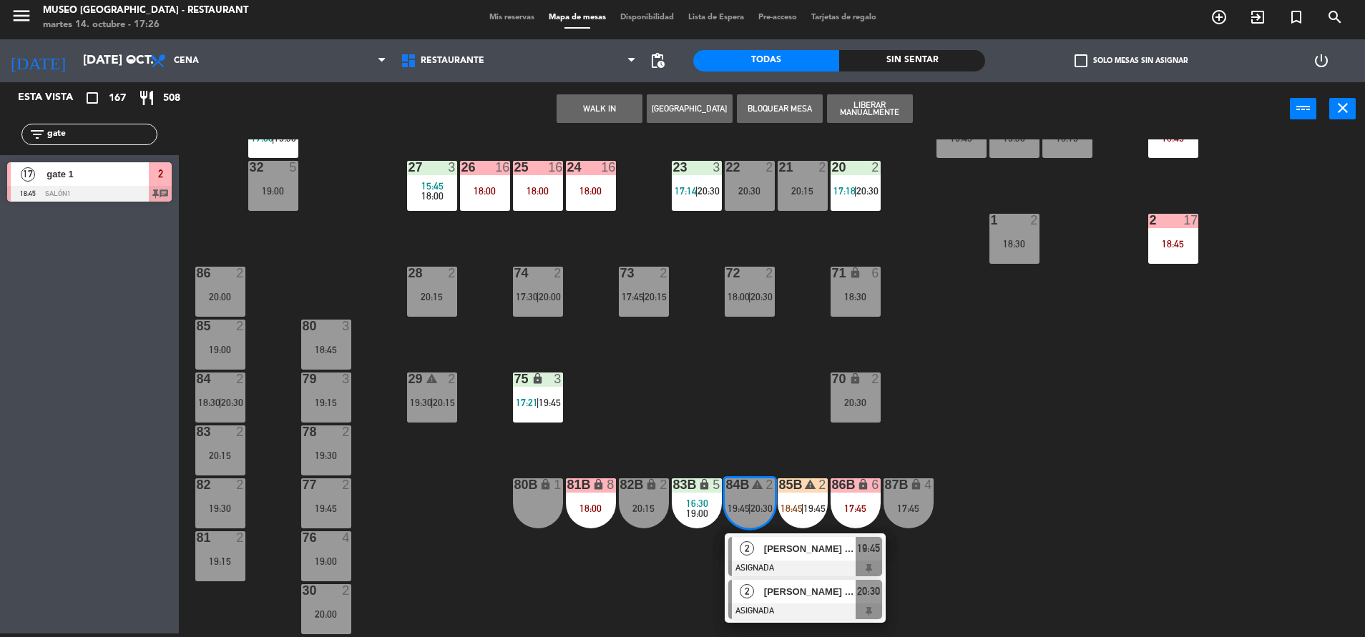
click at [754, 606] on div at bounding box center [805, 612] width 154 height 16
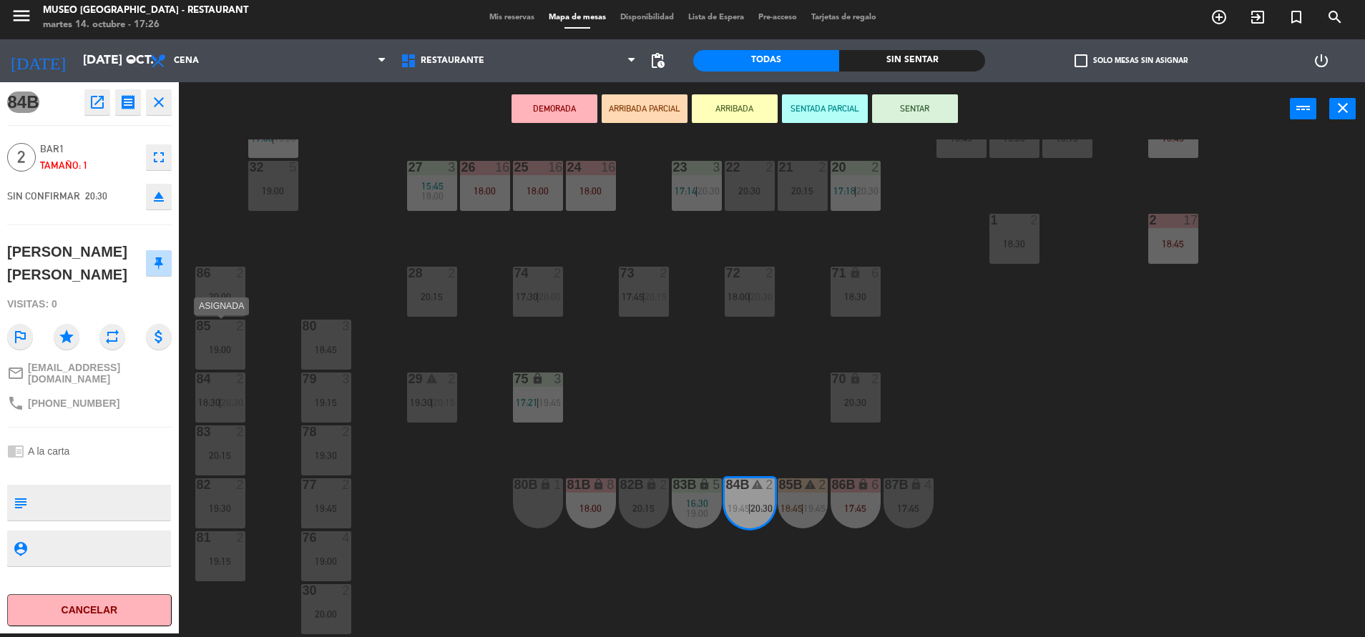
click at [220, 323] on div at bounding box center [220, 326] width 24 height 13
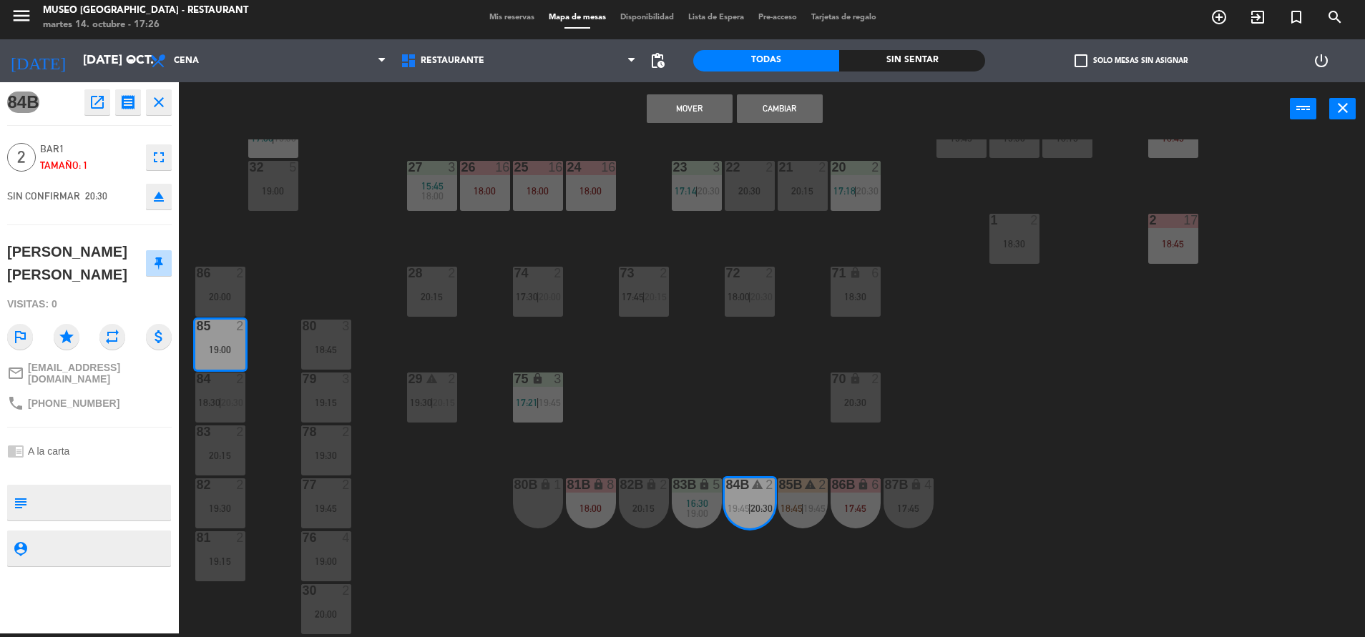
click at [687, 108] on button "Mover" at bounding box center [690, 108] width 86 height 29
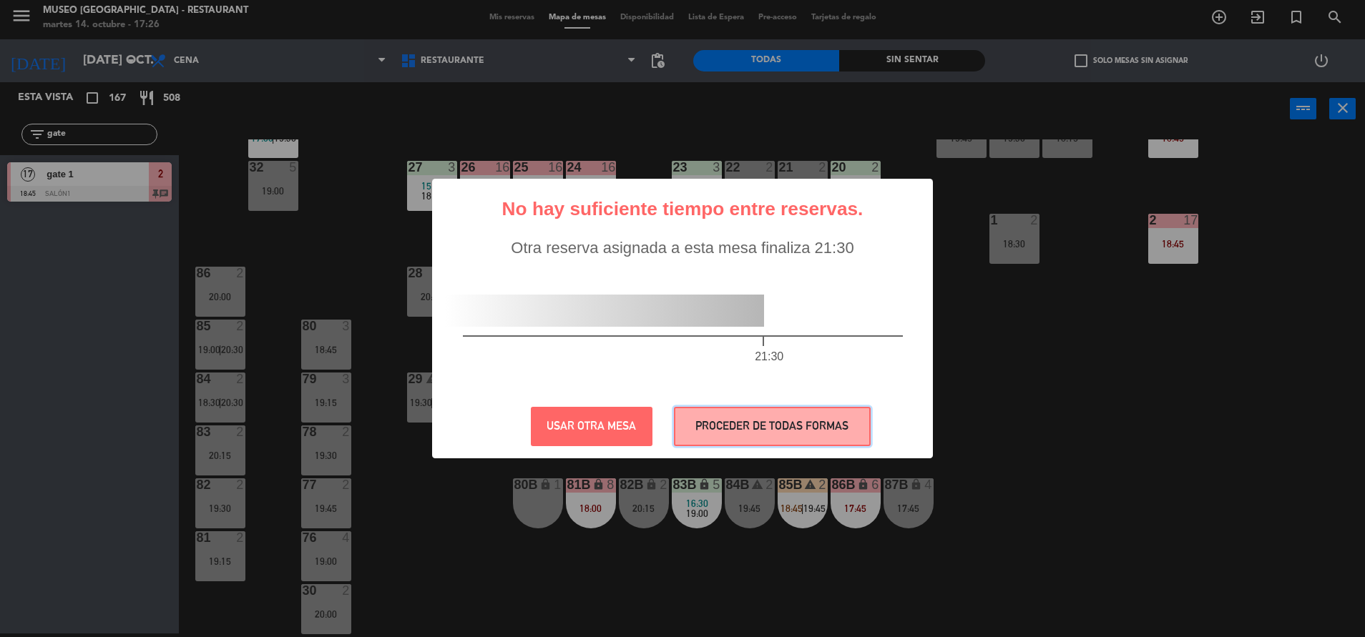
click at [712, 420] on button "PROCEDER DE TODAS FORMAS" at bounding box center [772, 426] width 197 height 39
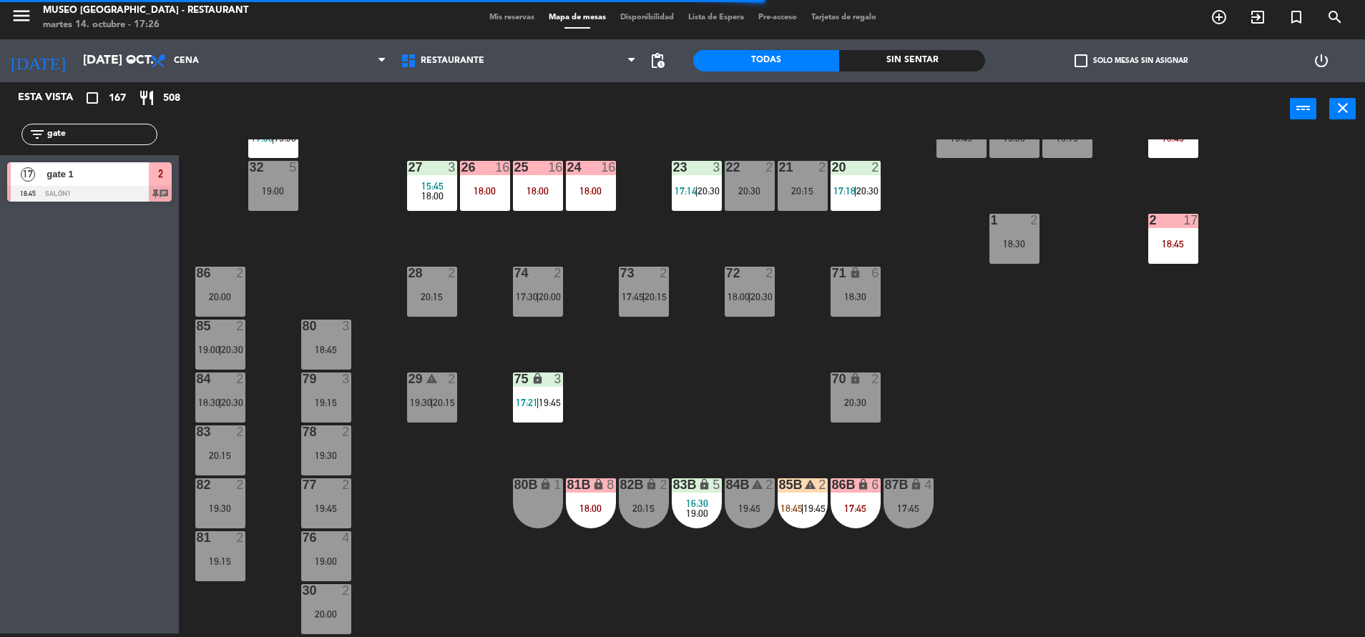
click at [621, 488] on div "82B" at bounding box center [620, 484] width 1 height 13
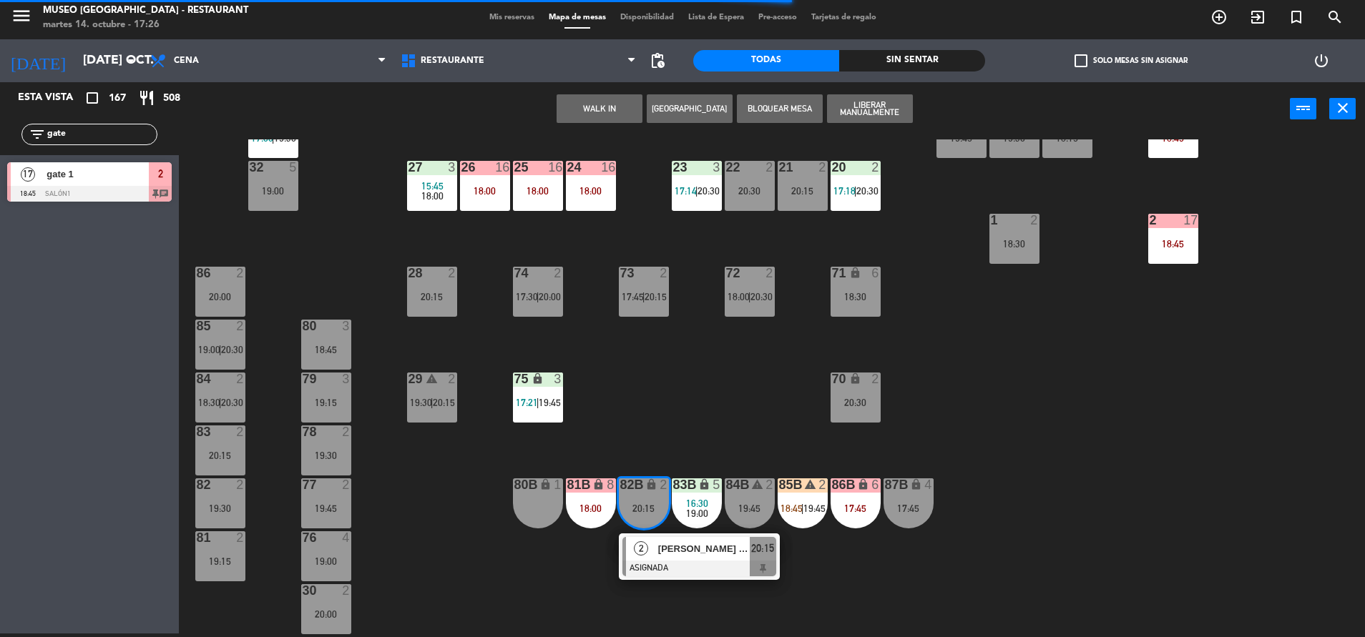
click at [691, 552] on span "[PERSON_NAME] [PERSON_NAME]" at bounding box center [704, 548] width 92 height 15
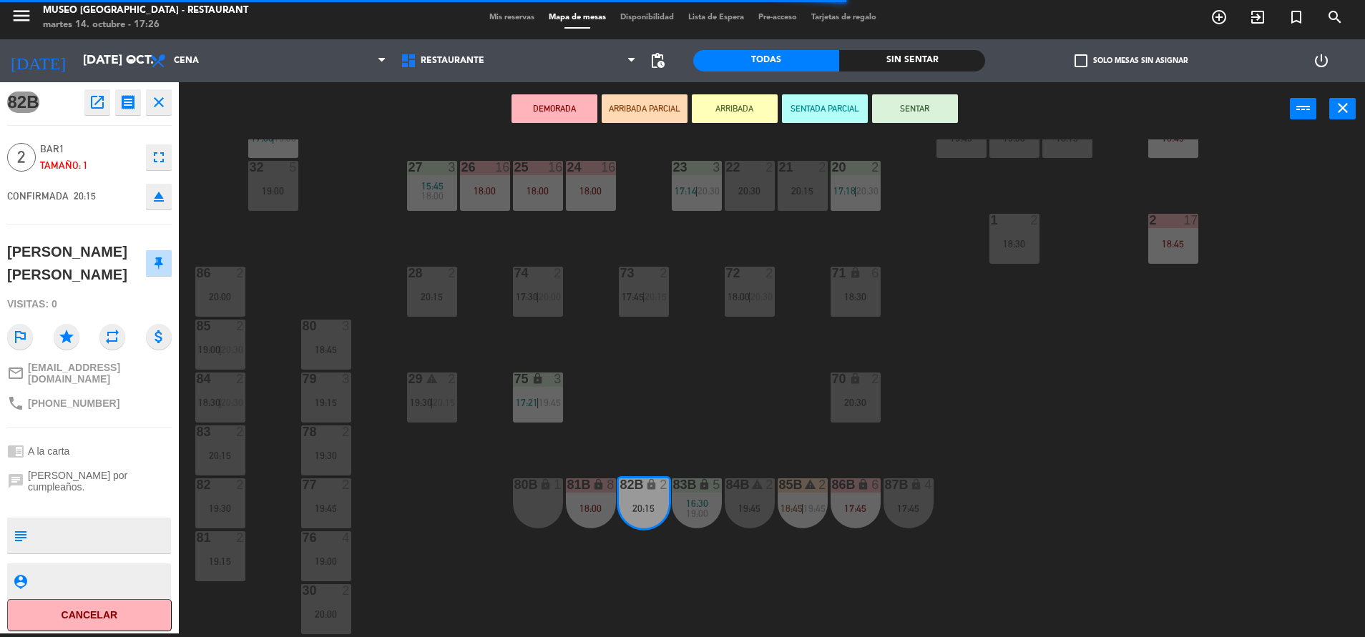
click at [592, 182] on div "24 16 18:00" at bounding box center [591, 186] width 50 height 50
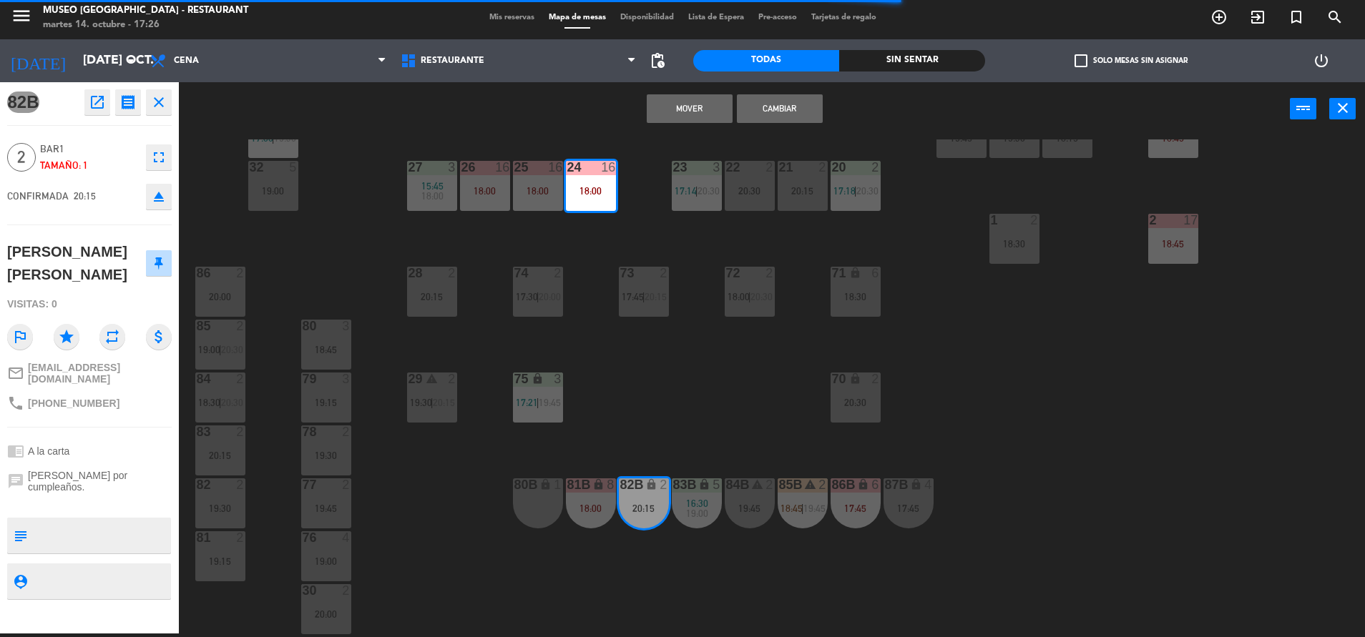
click at [687, 114] on button "Mover" at bounding box center [690, 108] width 86 height 29
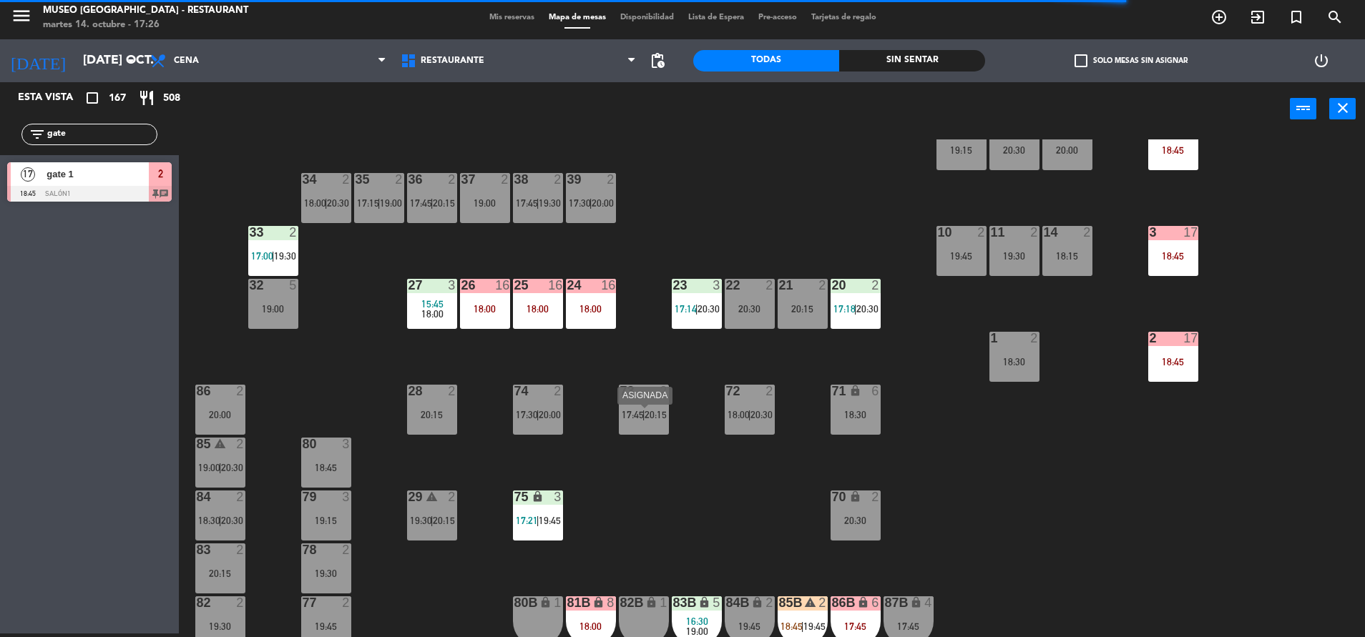
scroll to position [236, 0]
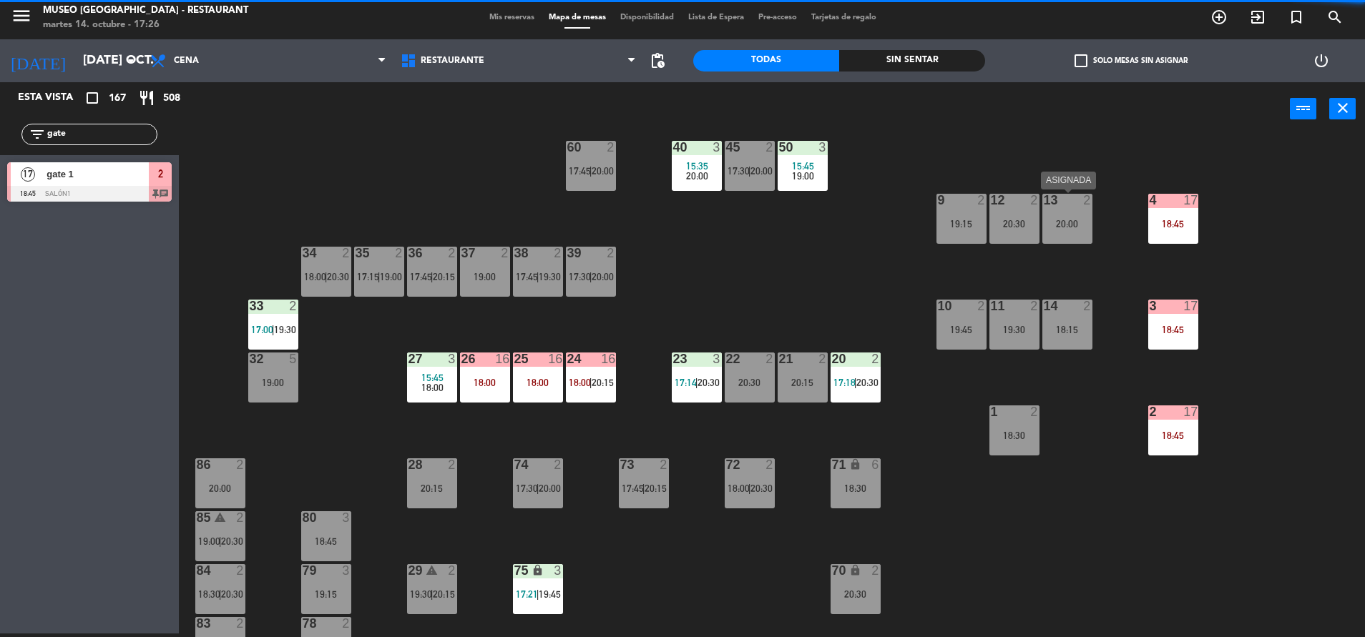
click at [1078, 210] on div "13 2 20:00" at bounding box center [1067, 219] width 50 height 50
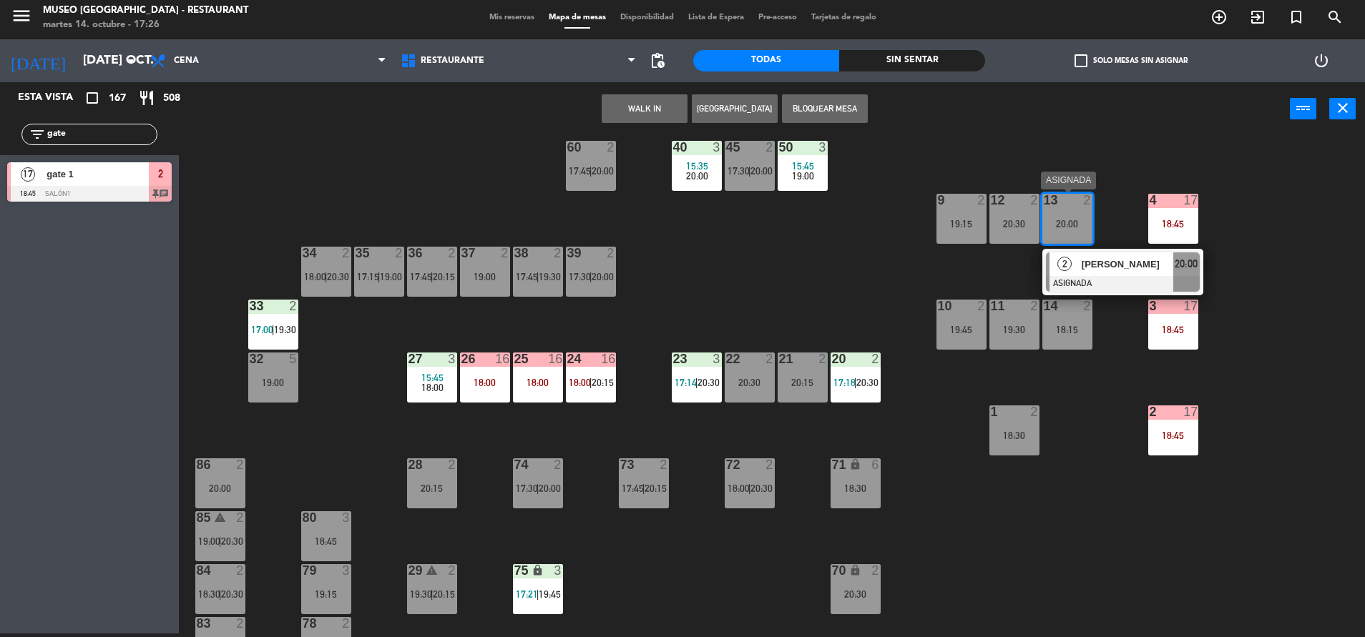
click at [1109, 288] on div at bounding box center [1123, 284] width 154 height 16
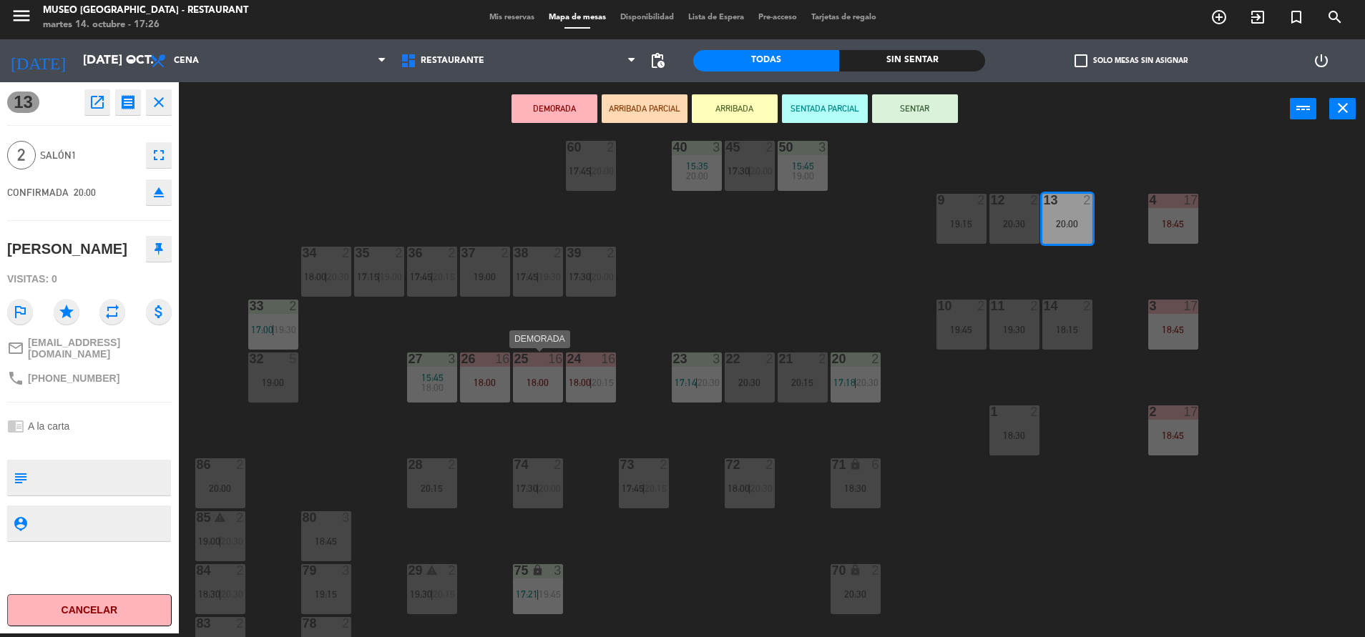
click at [542, 390] on div "25 16 18:00" at bounding box center [538, 378] width 50 height 50
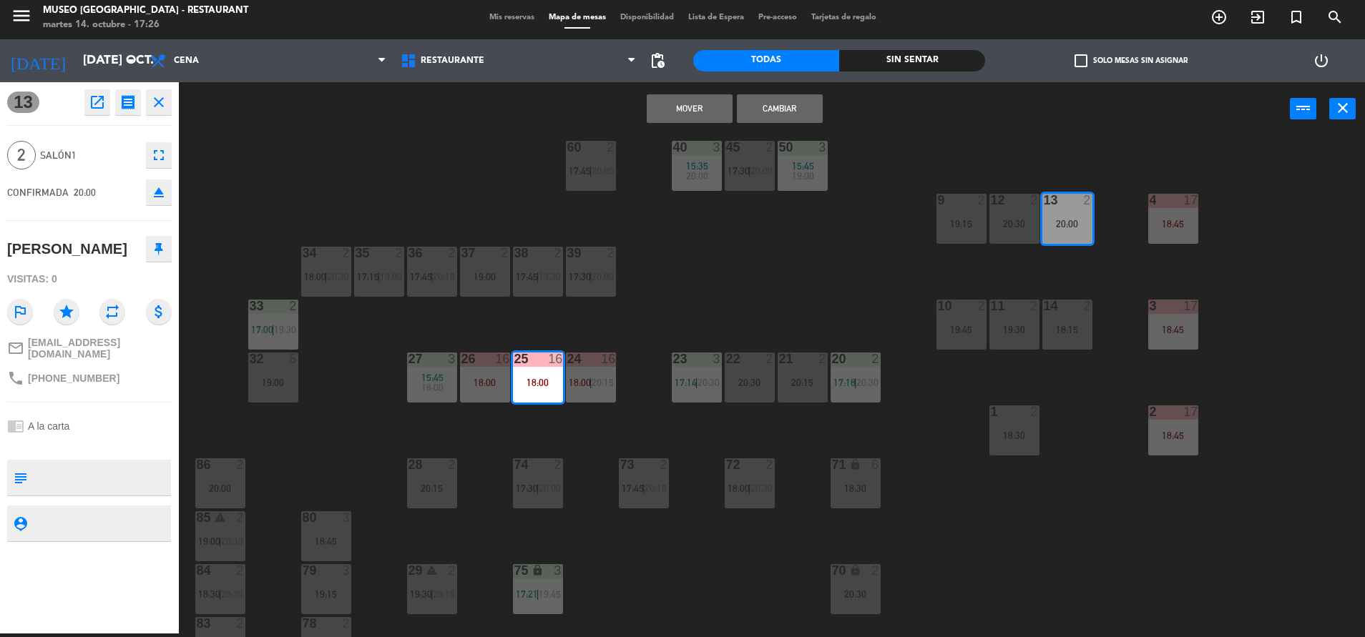
click at [677, 97] on button "Mover" at bounding box center [690, 108] width 86 height 29
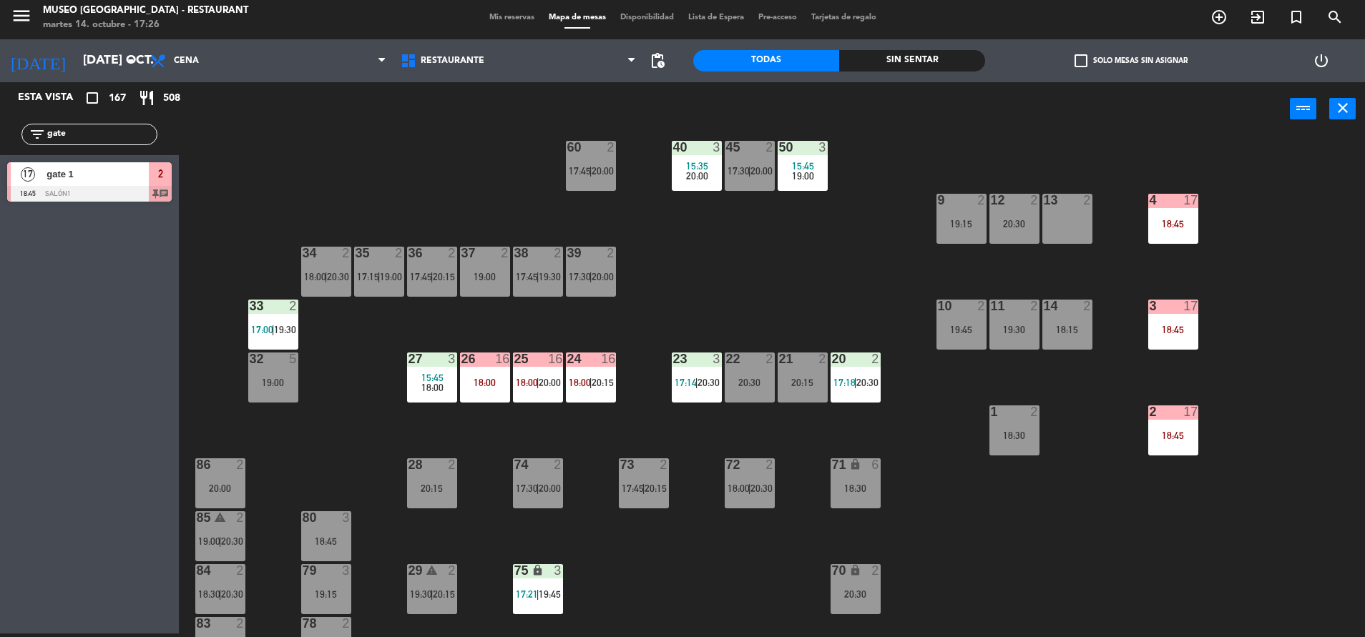
click at [735, 373] on div "22 2 20:30" at bounding box center [749, 378] width 50 height 50
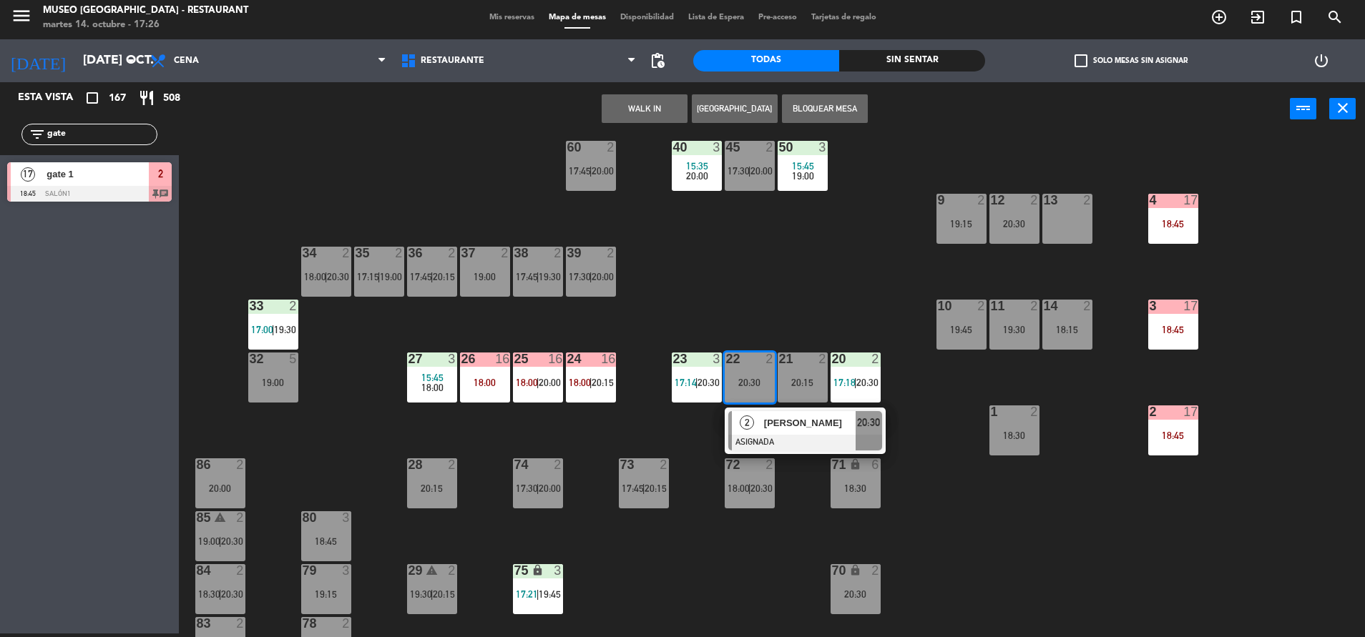
click at [775, 426] on span "[PERSON_NAME]" at bounding box center [810, 423] width 92 height 15
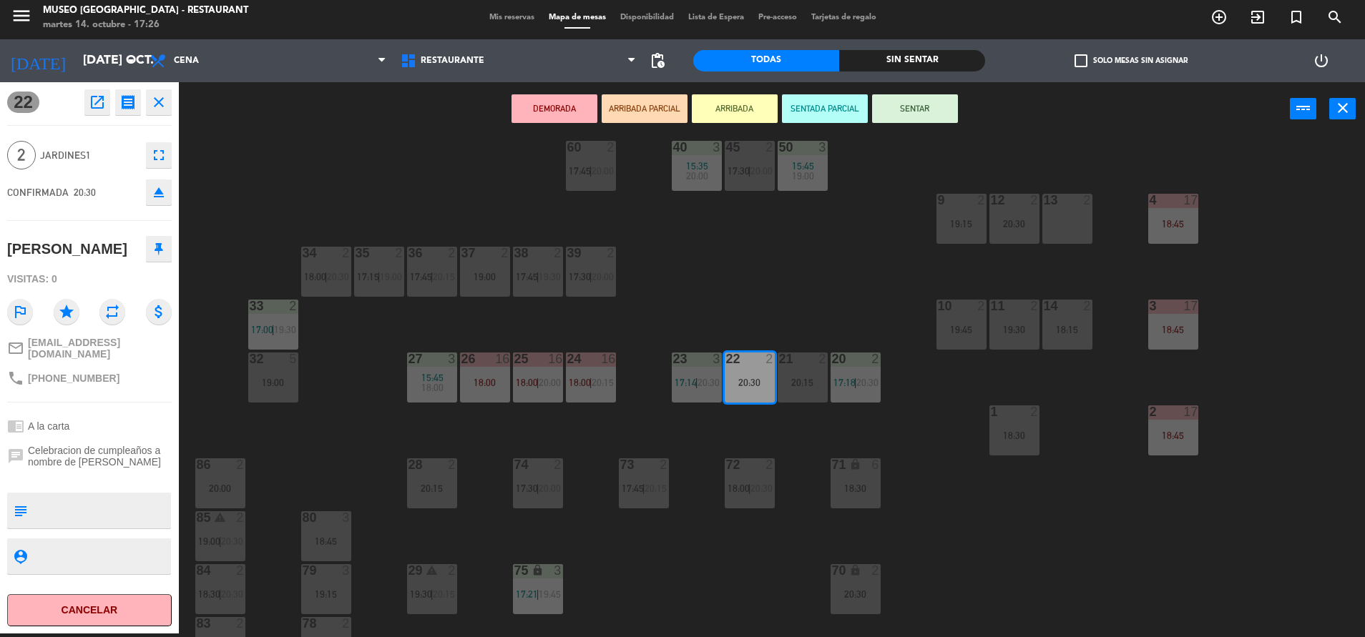
click at [496, 380] on div "18:00" at bounding box center [485, 383] width 50 height 10
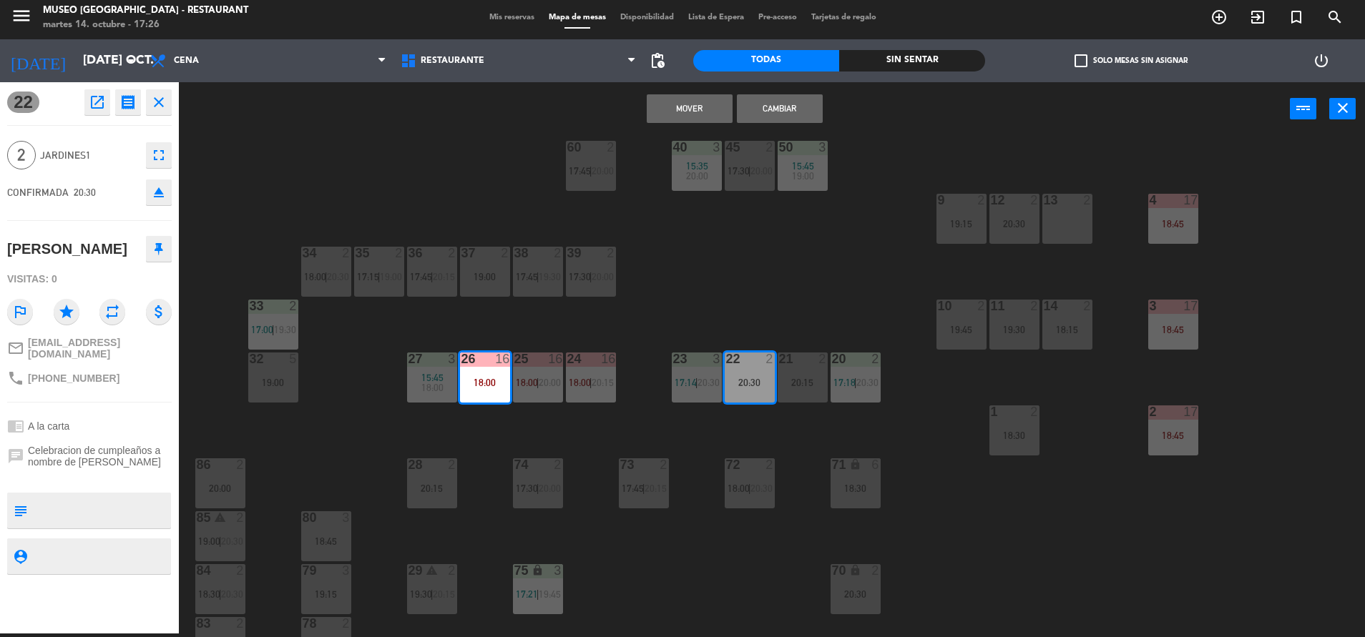
click at [680, 119] on button "Mover" at bounding box center [690, 108] width 86 height 29
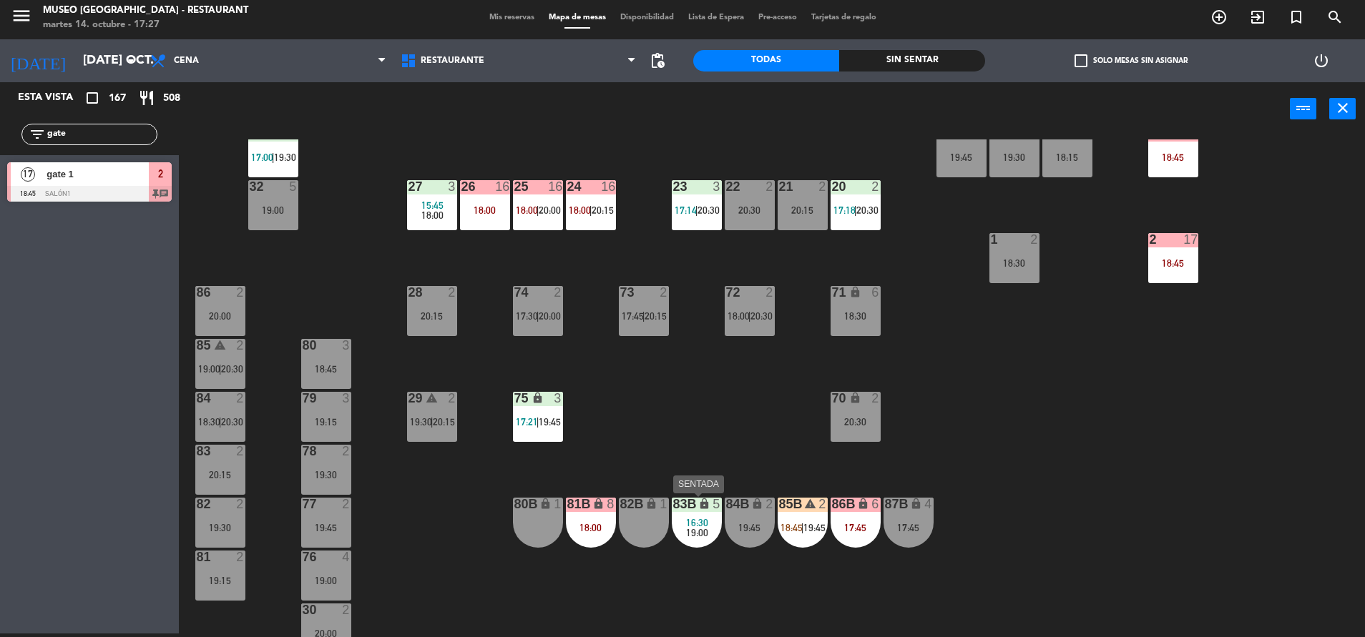
click at [689, 526] on span "16:30" at bounding box center [697, 522] width 22 height 11
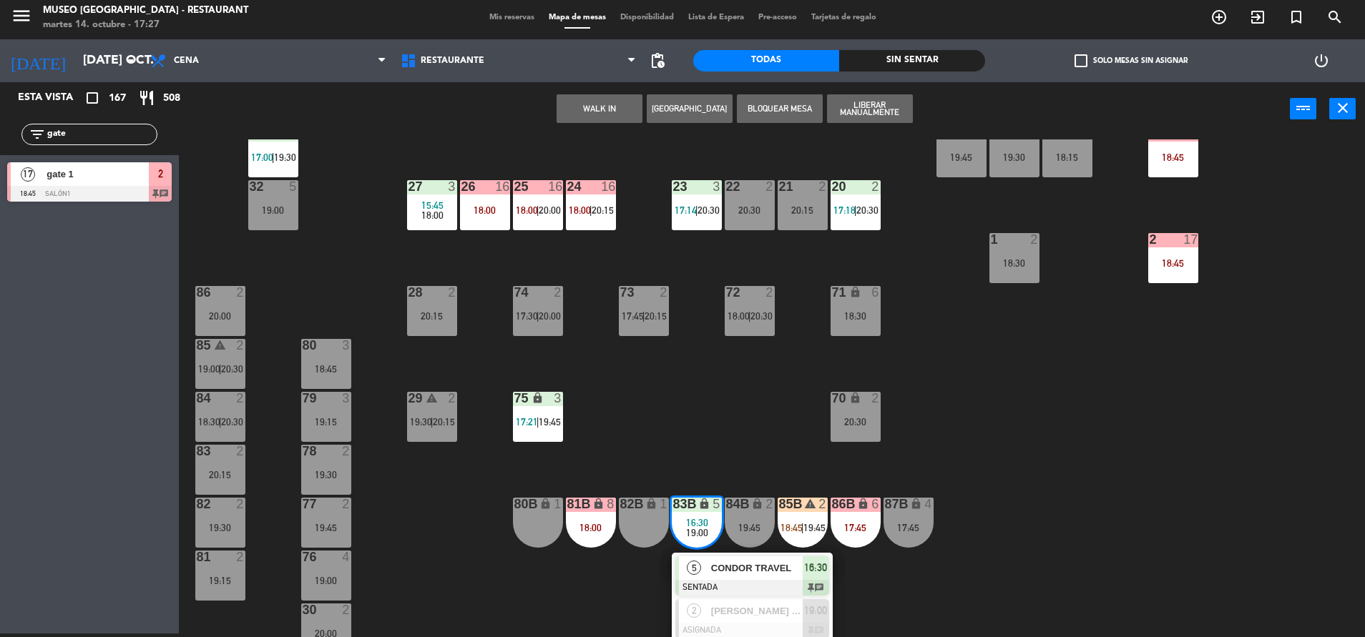
scroll to position [531, 0]
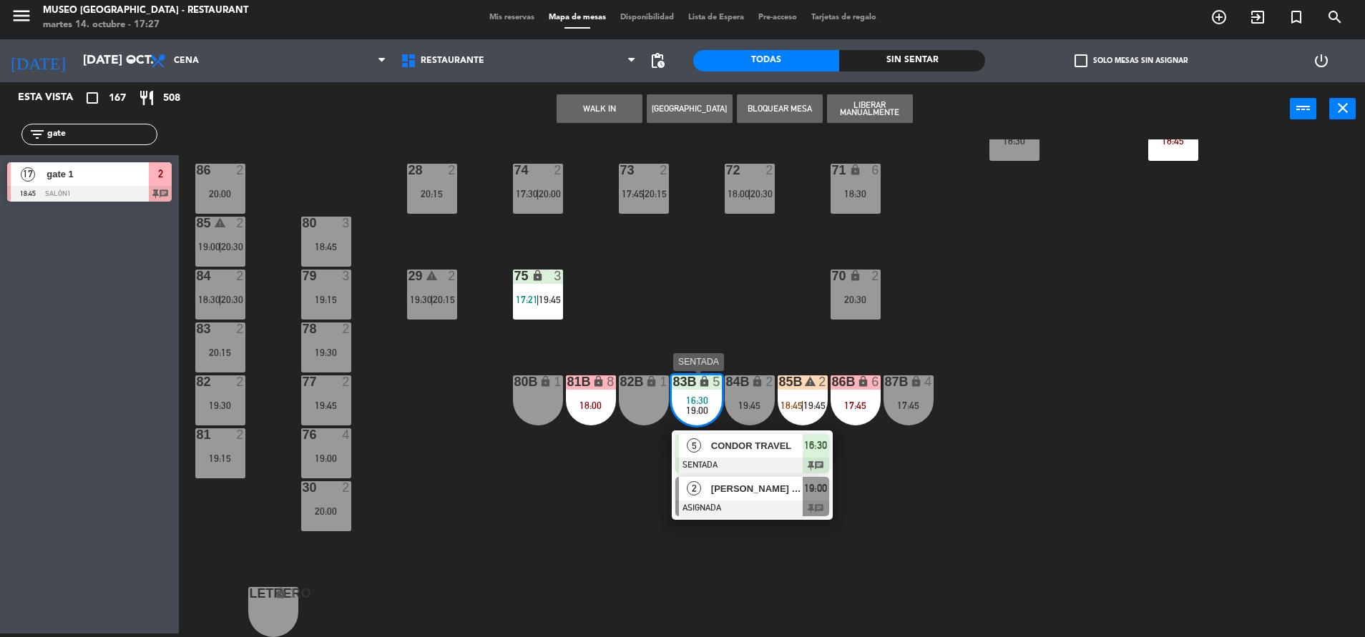
click at [722, 496] on div "[PERSON_NAME] [PERSON_NAME]" at bounding box center [755, 489] width 93 height 24
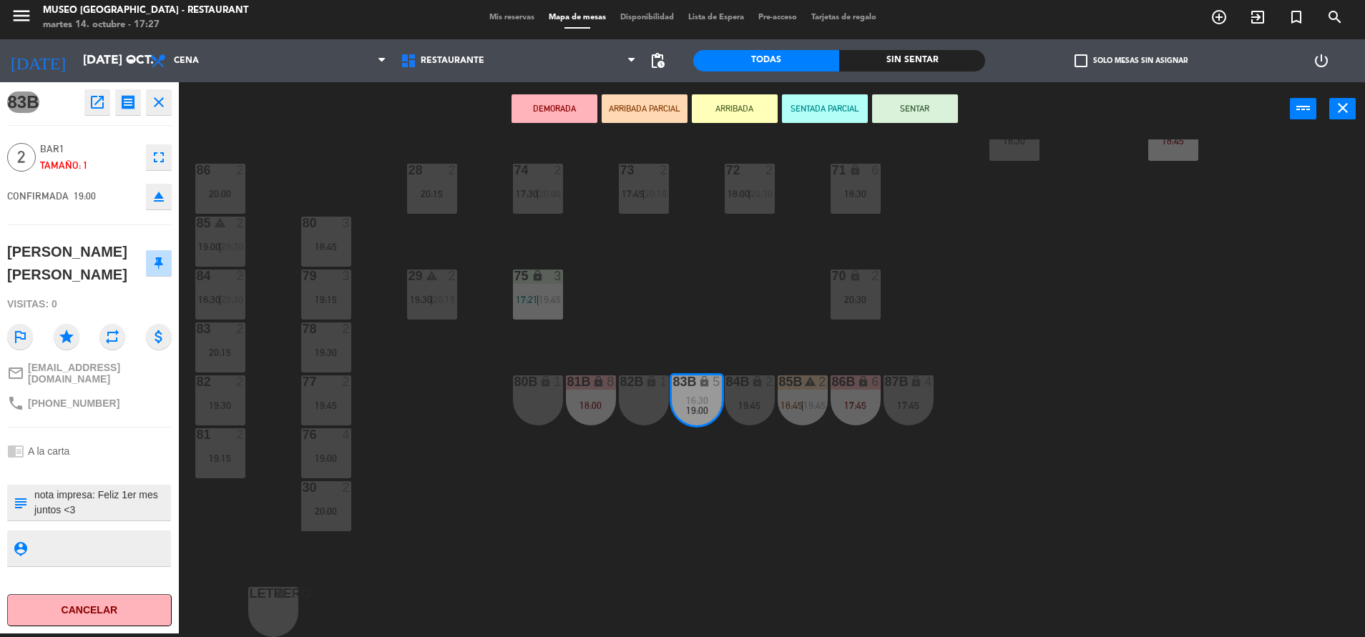
scroll to position [0, 0]
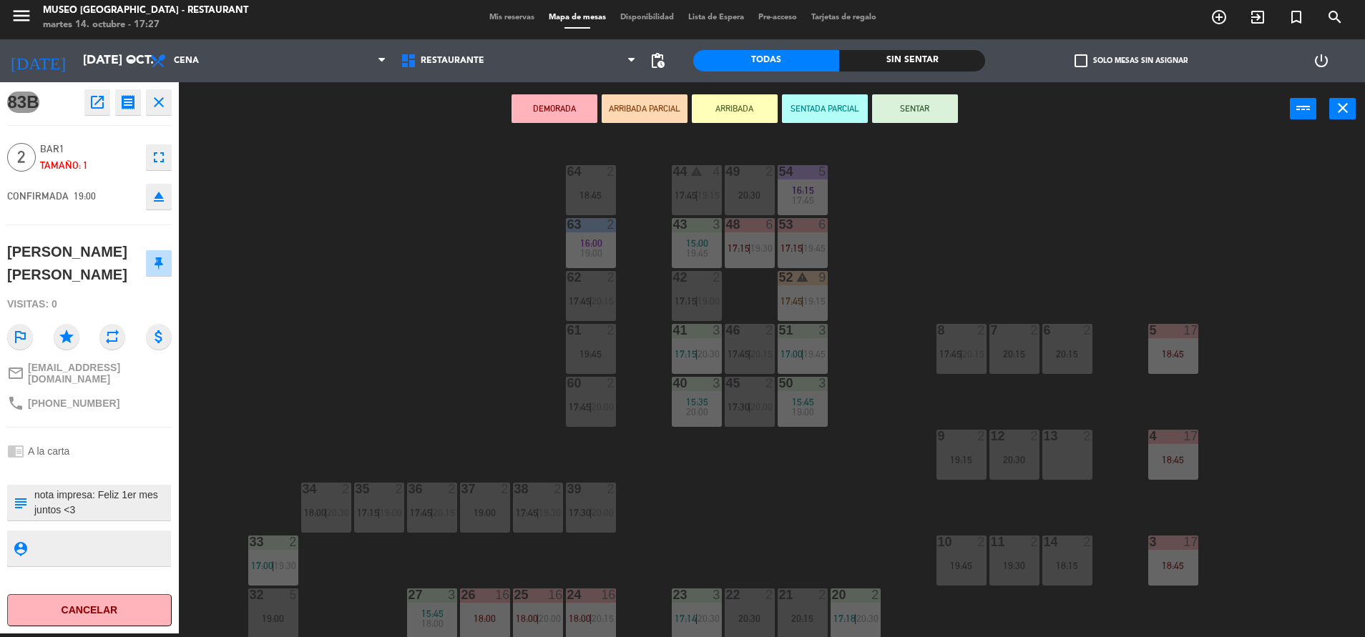
click at [1067, 468] on div "13 2" at bounding box center [1067, 455] width 50 height 50
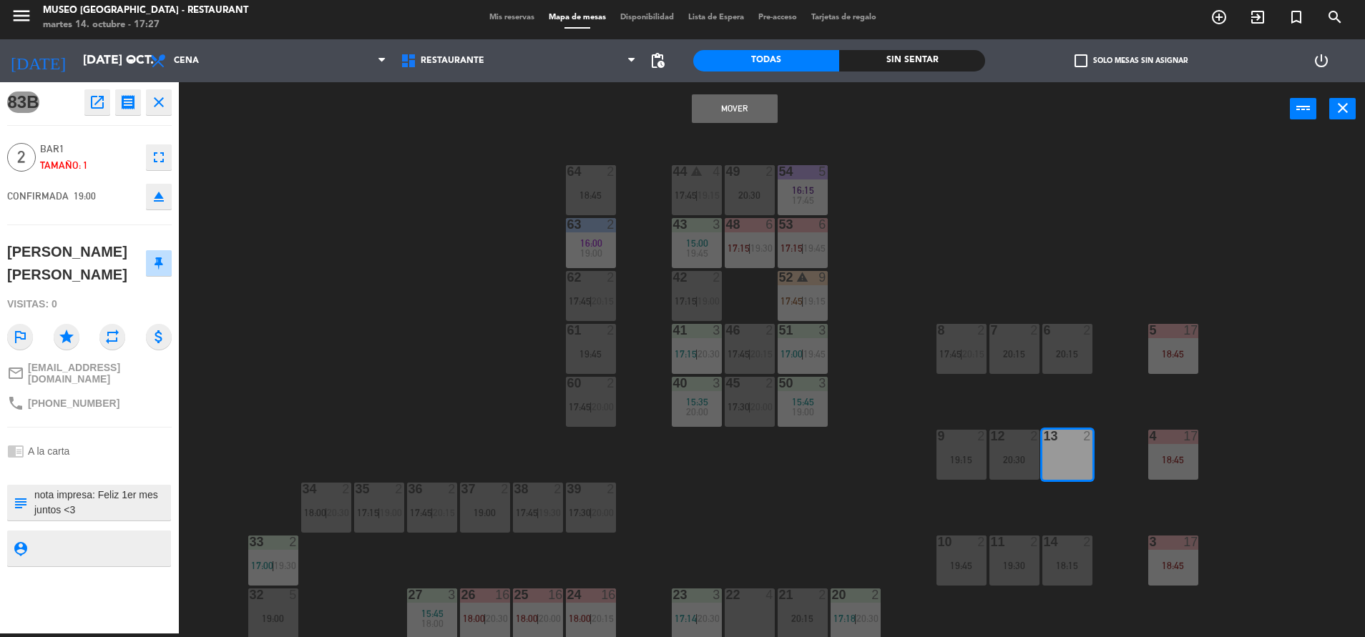
click at [748, 120] on button "Mover" at bounding box center [735, 108] width 86 height 29
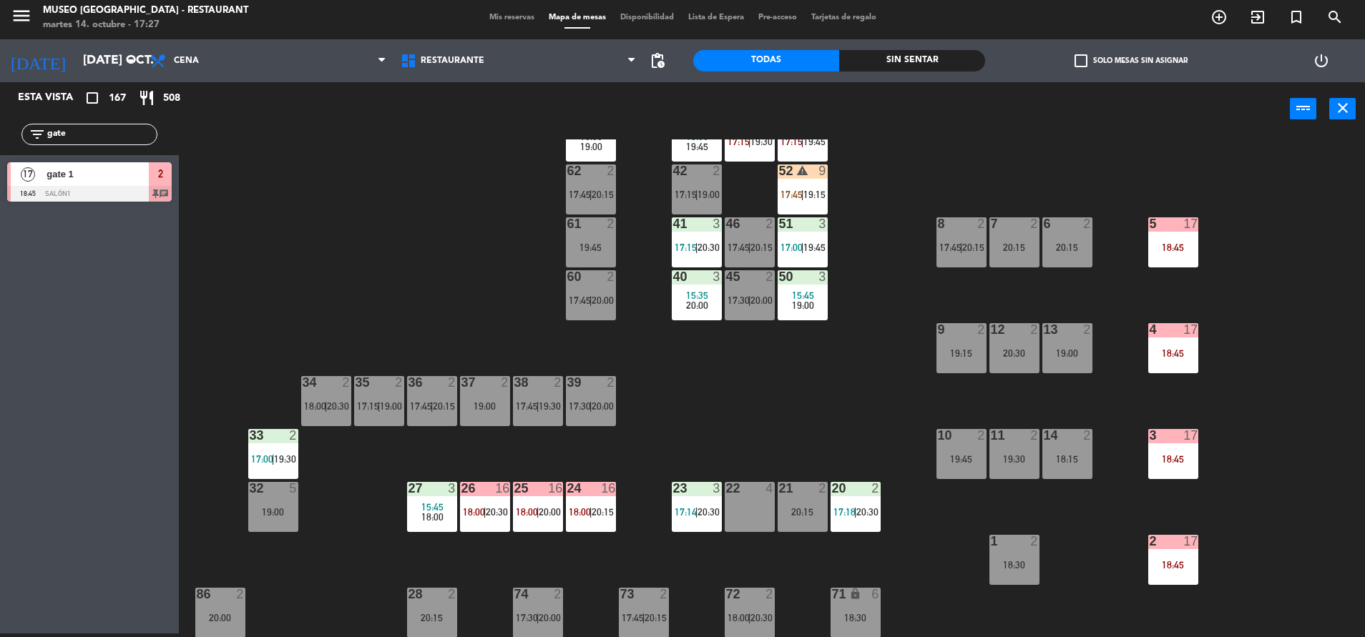
scroll to position [107, 0]
click at [682, 292] on div "15:35" at bounding box center [697, 295] width 50 height 10
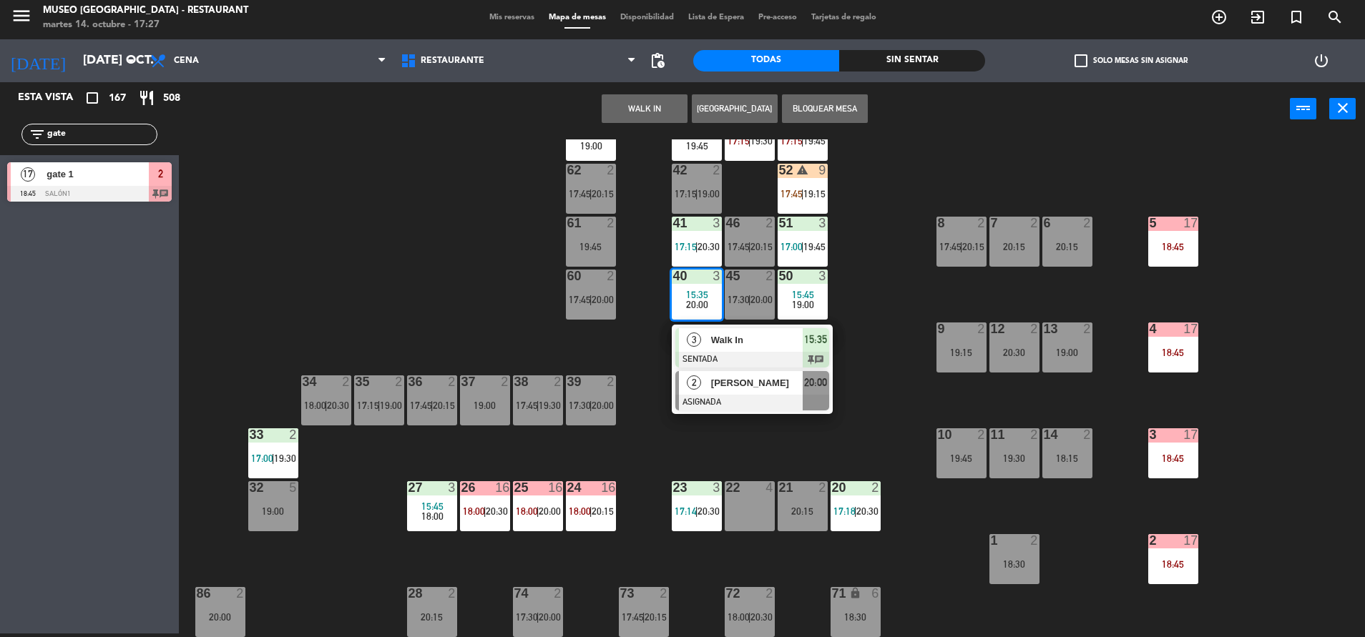
click at [757, 390] on div "[PERSON_NAME]" at bounding box center [755, 383] width 93 height 24
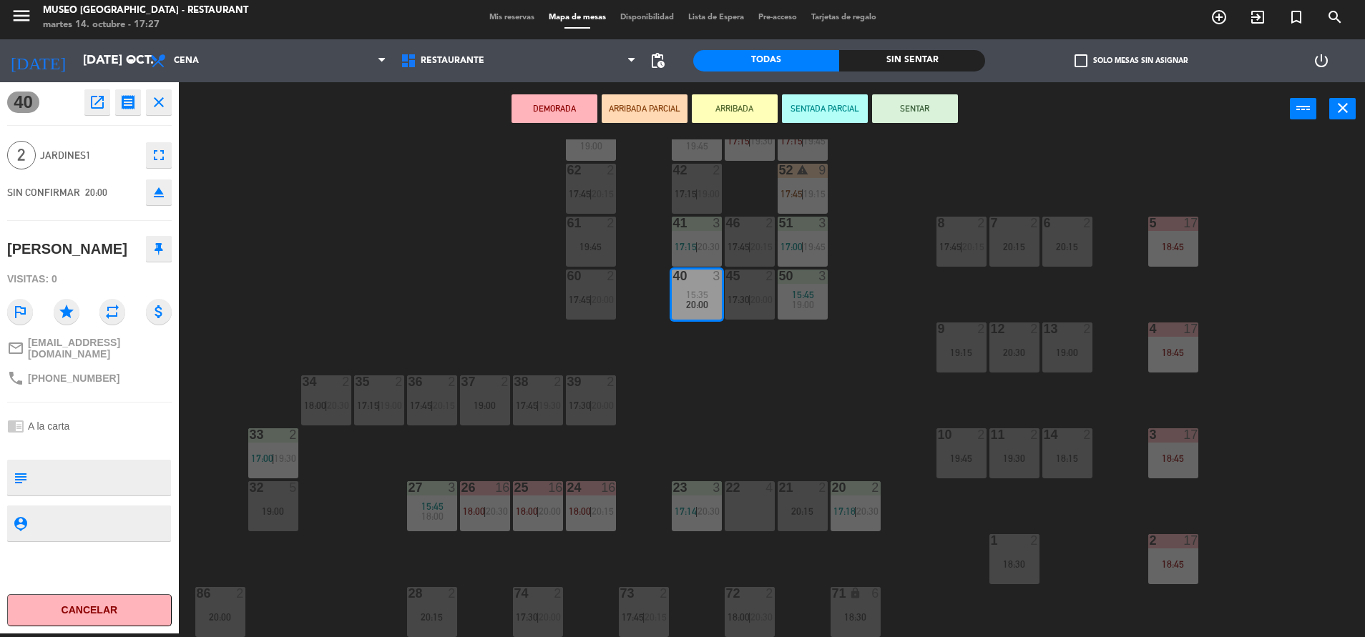
click at [434, 525] on div "27 3 15:45 18:00" at bounding box center [432, 506] width 50 height 50
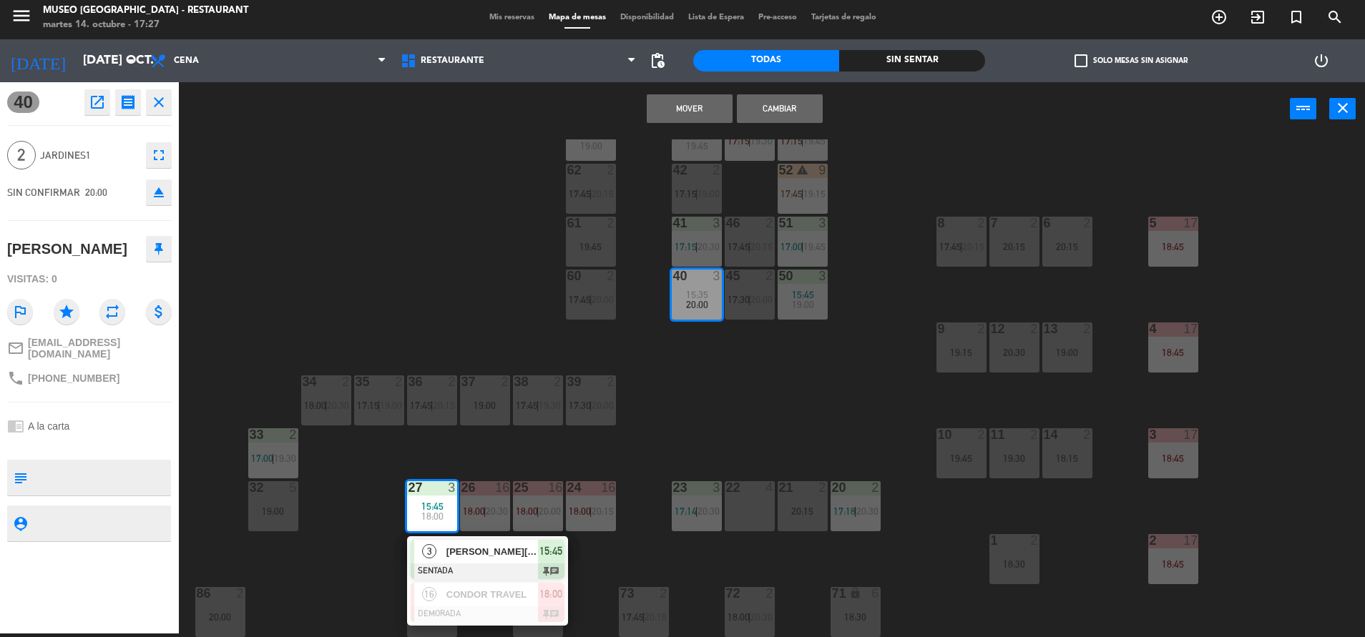
click at [719, 102] on button "Mover" at bounding box center [690, 108] width 86 height 29
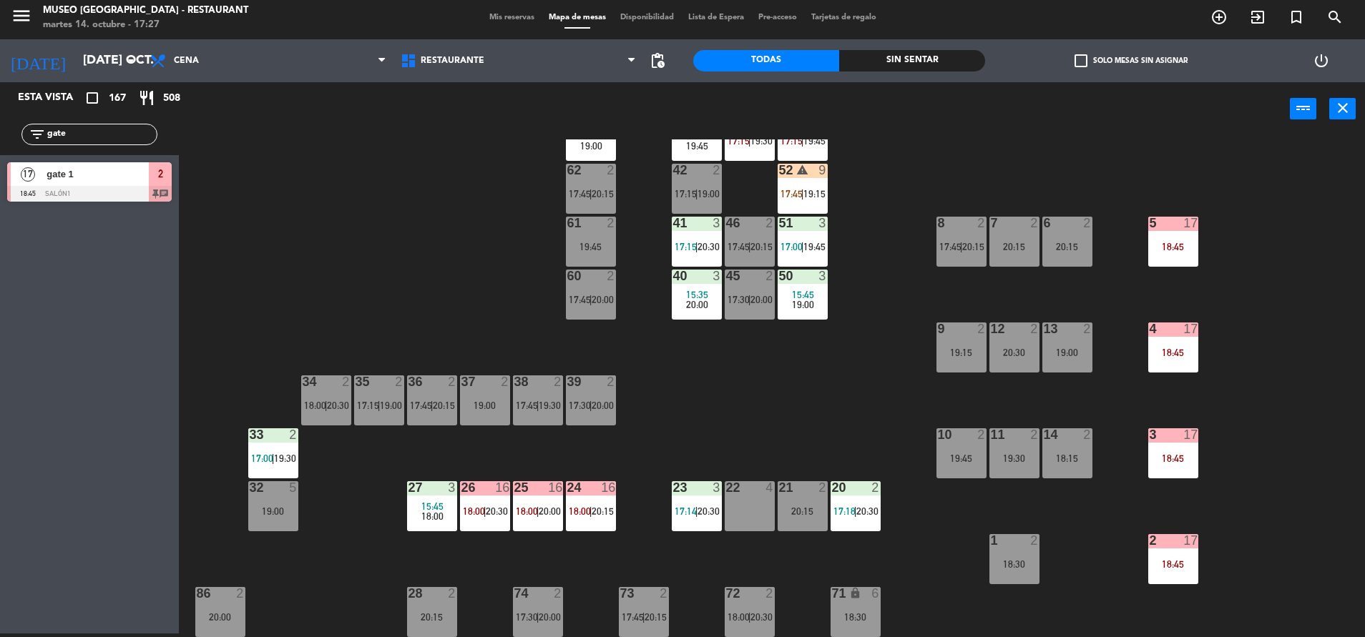
scroll to position [531, 0]
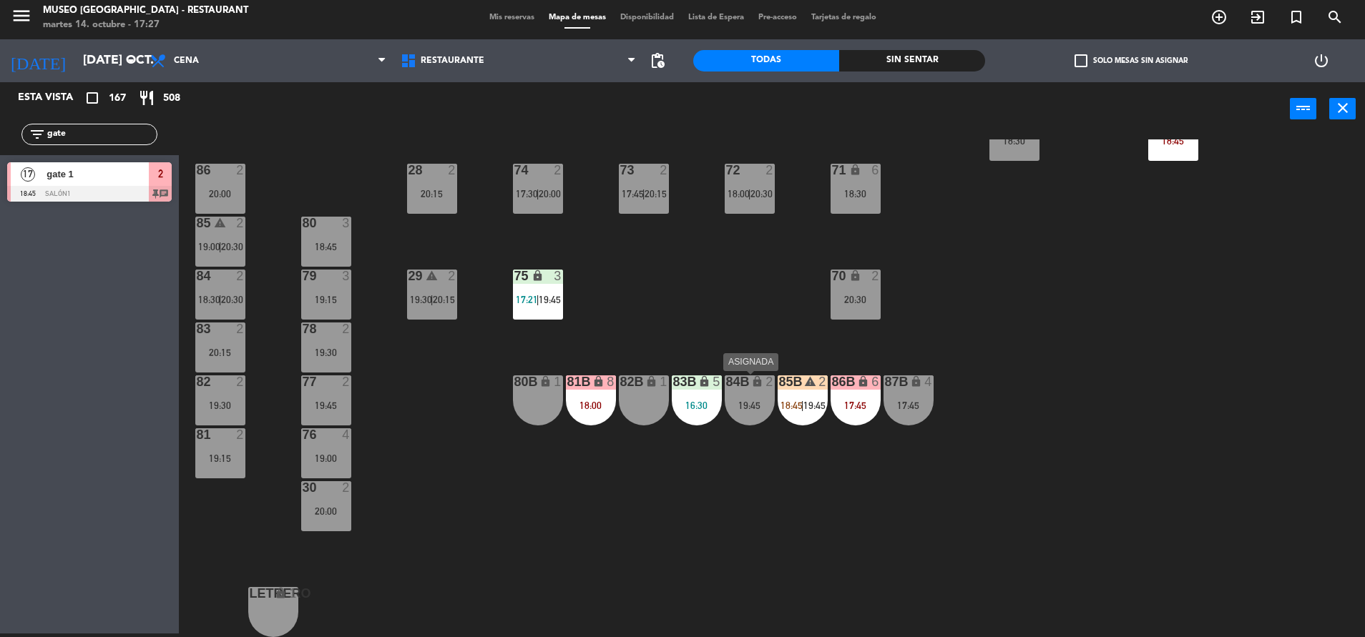
click at [747, 410] on div "19:45" at bounding box center [749, 405] width 50 height 10
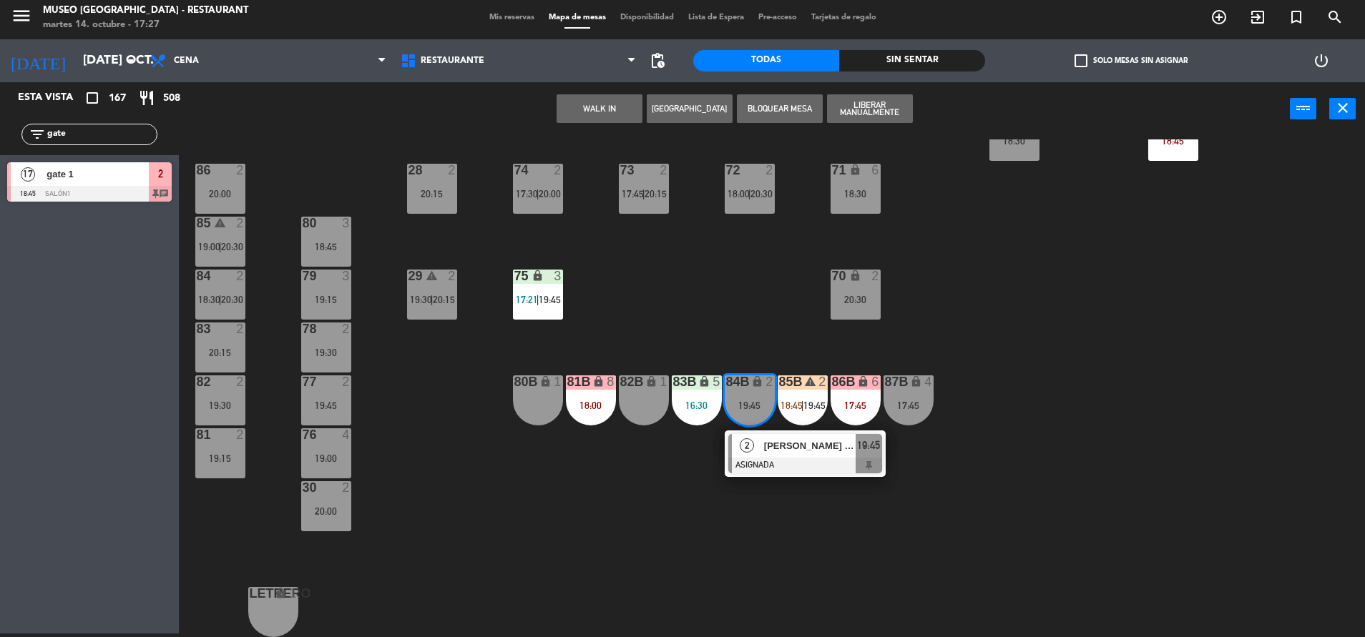
click at [724, 302] on div "44 warning 4 17:45 | 19:15 49 2 20:30 54 5 16:15 17:45 64 2 18:45 48 6 17:15 | …" at bounding box center [778, 388] width 1172 height 498
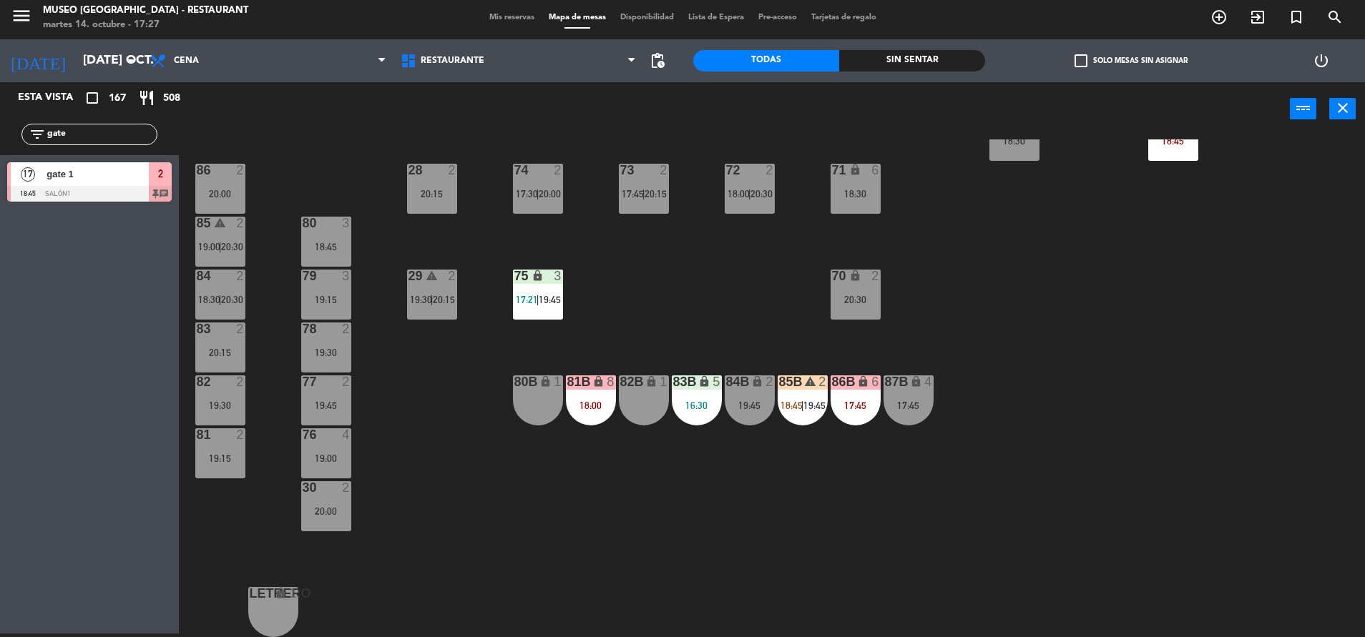
click at [698, 413] on div "83B lock 5 16:30" at bounding box center [697, 400] width 50 height 50
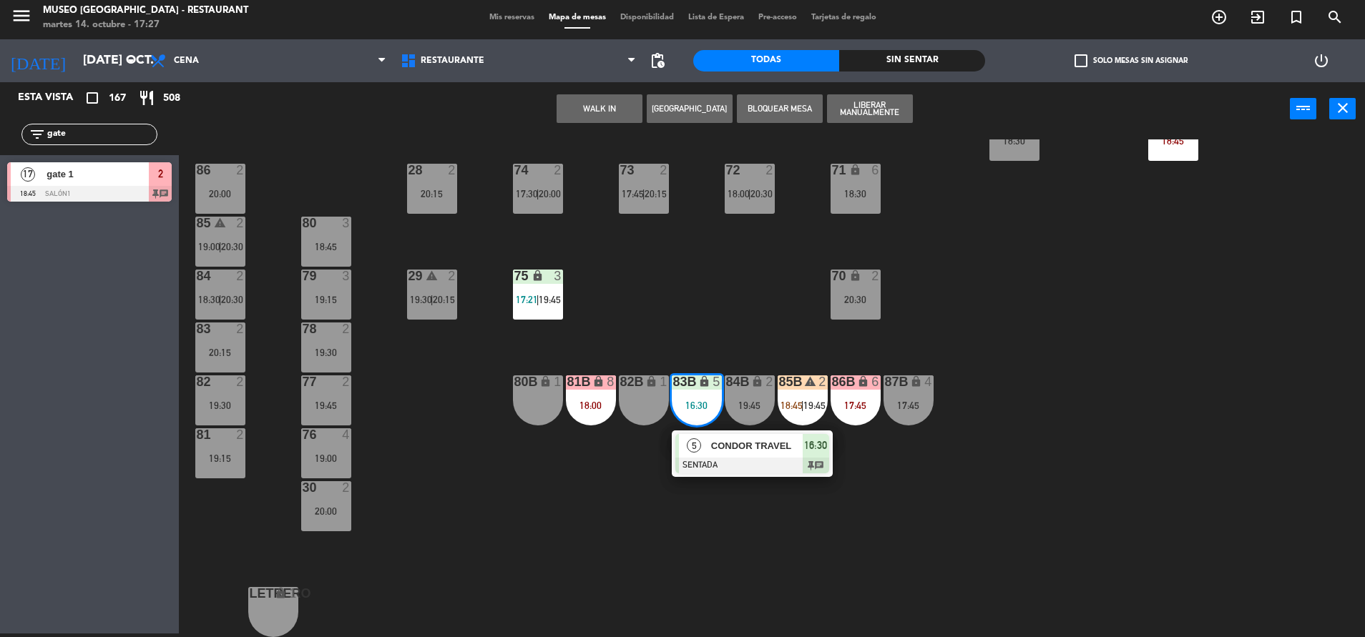
click at [740, 466] on div at bounding box center [752, 466] width 154 height 16
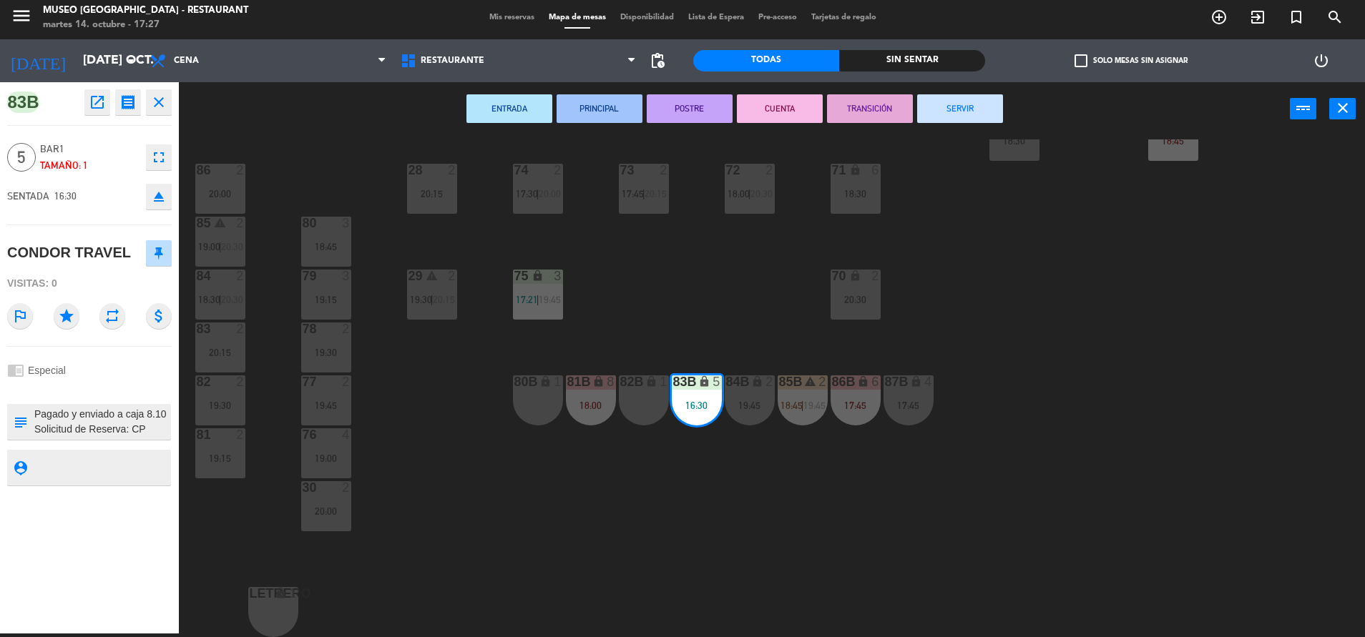
click at [970, 400] on div "44 warning 4 17:45 | 19:15 49 2 20:30 54 5 16:15 17:45 64 2 18:45 48 6 17:15 | …" at bounding box center [778, 388] width 1172 height 498
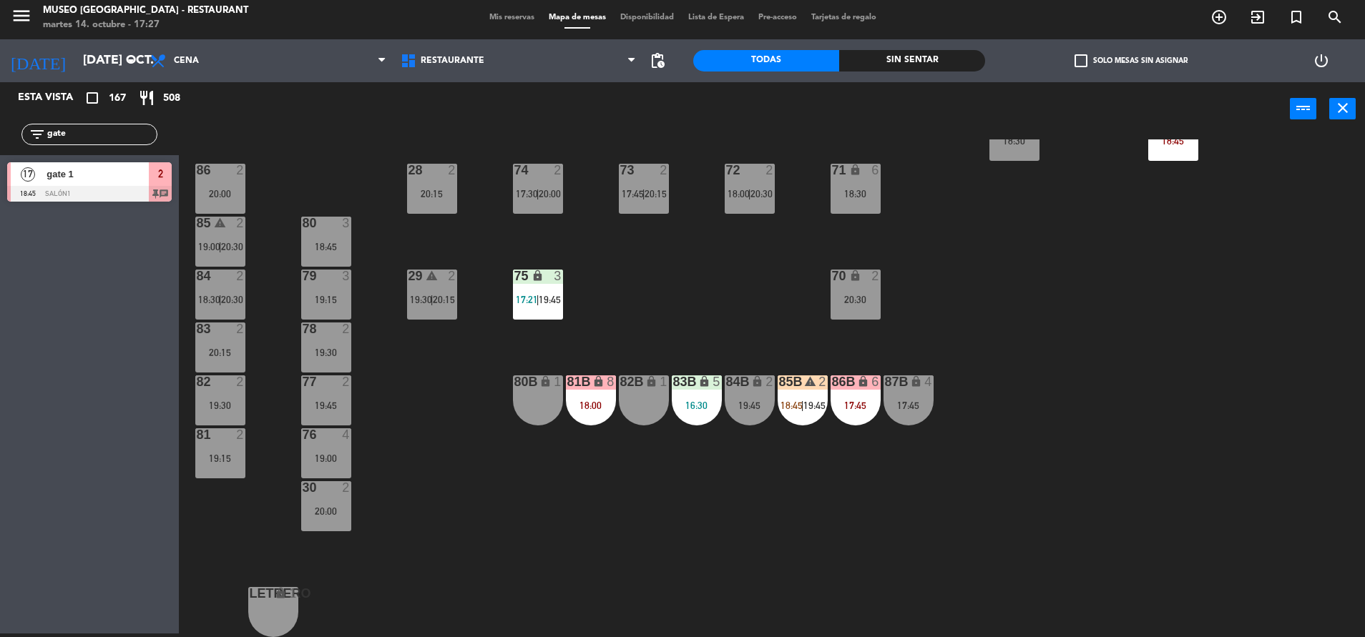
click at [912, 407] on div "17:45" at bounding box center [908, 405] width 50 height 10
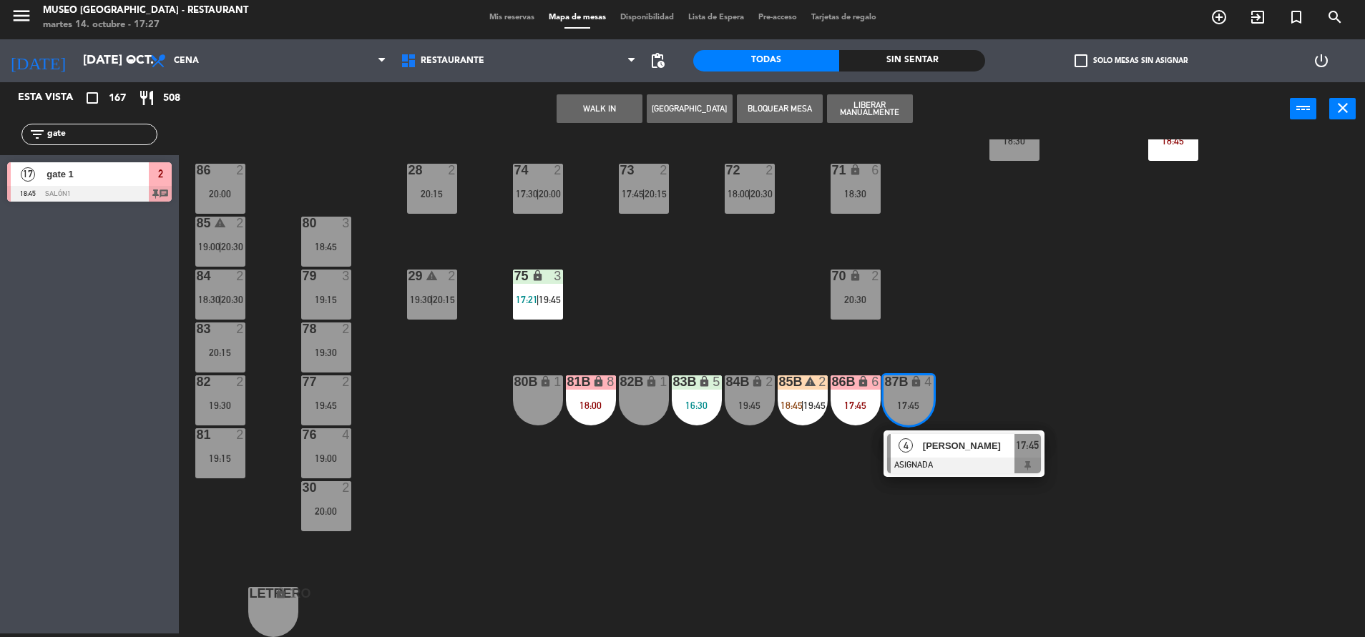
click at [922, 456] on div "Monina Palomino" at bounding box center [967, 446] width 93 height 24
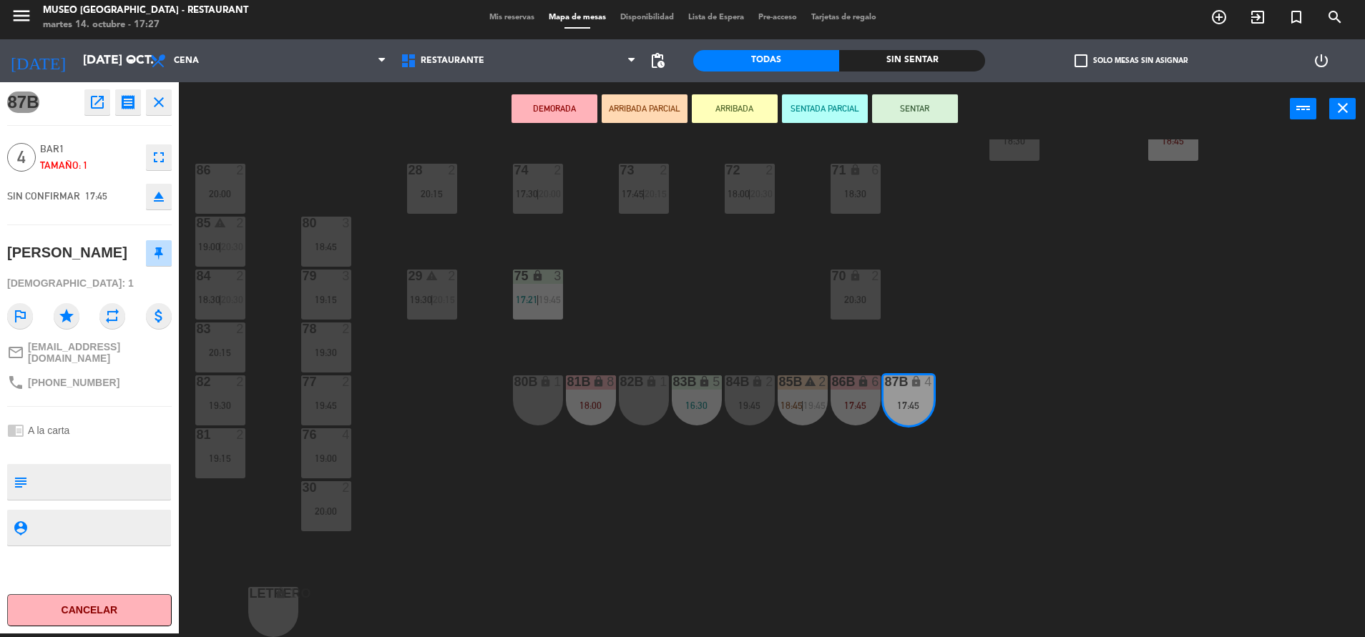
scroll to position [0, 0]
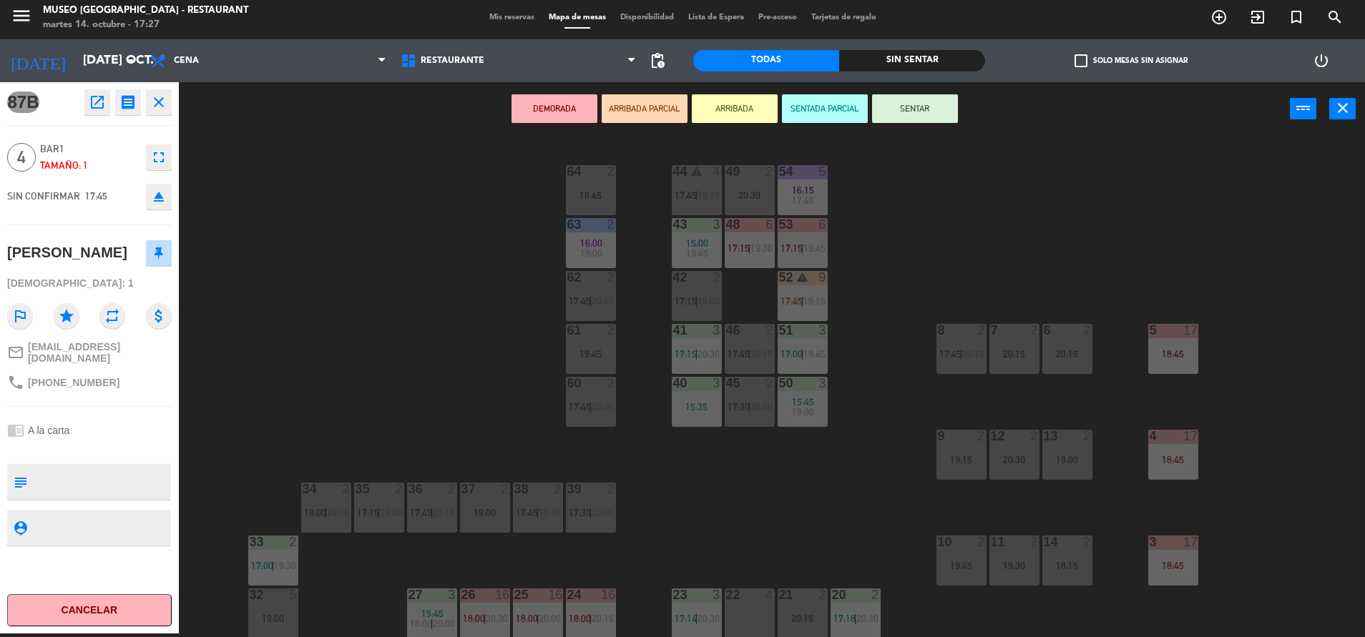
click at [1018, 459] on div "20:30" at bounding box center [1014, 460] width 50 height 10
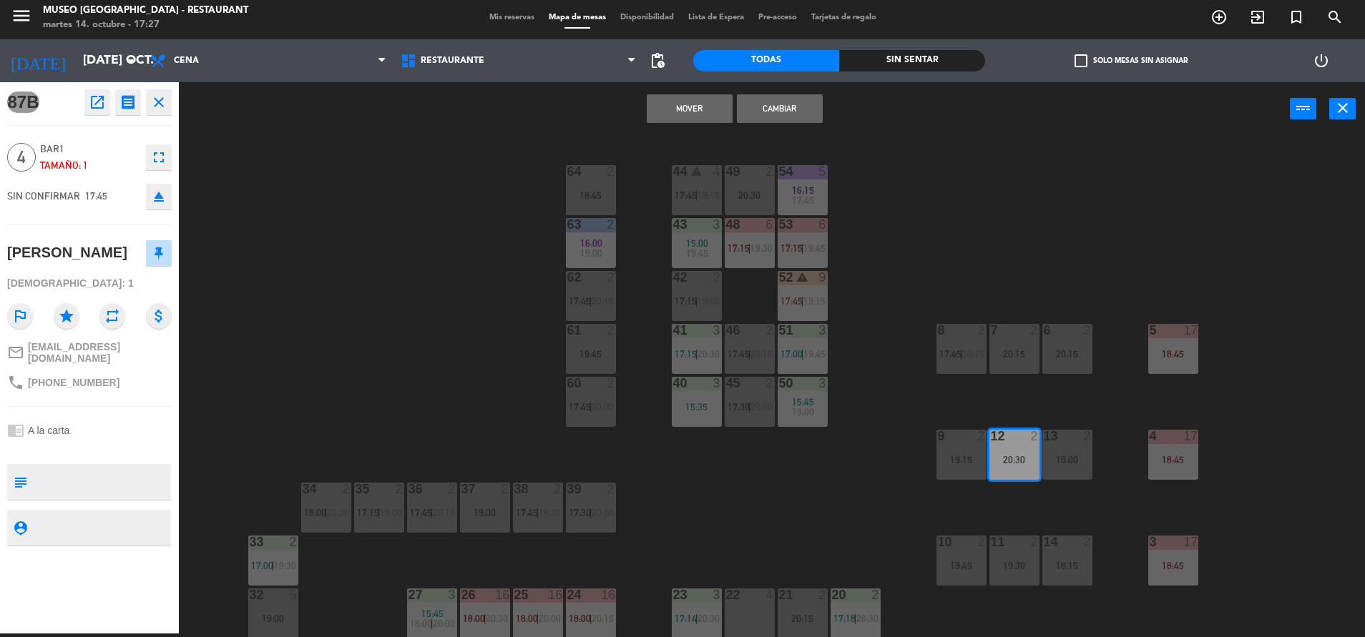
click at [687, 105] on button "Mover" at bounding box center [690, 108] width 86 height 29
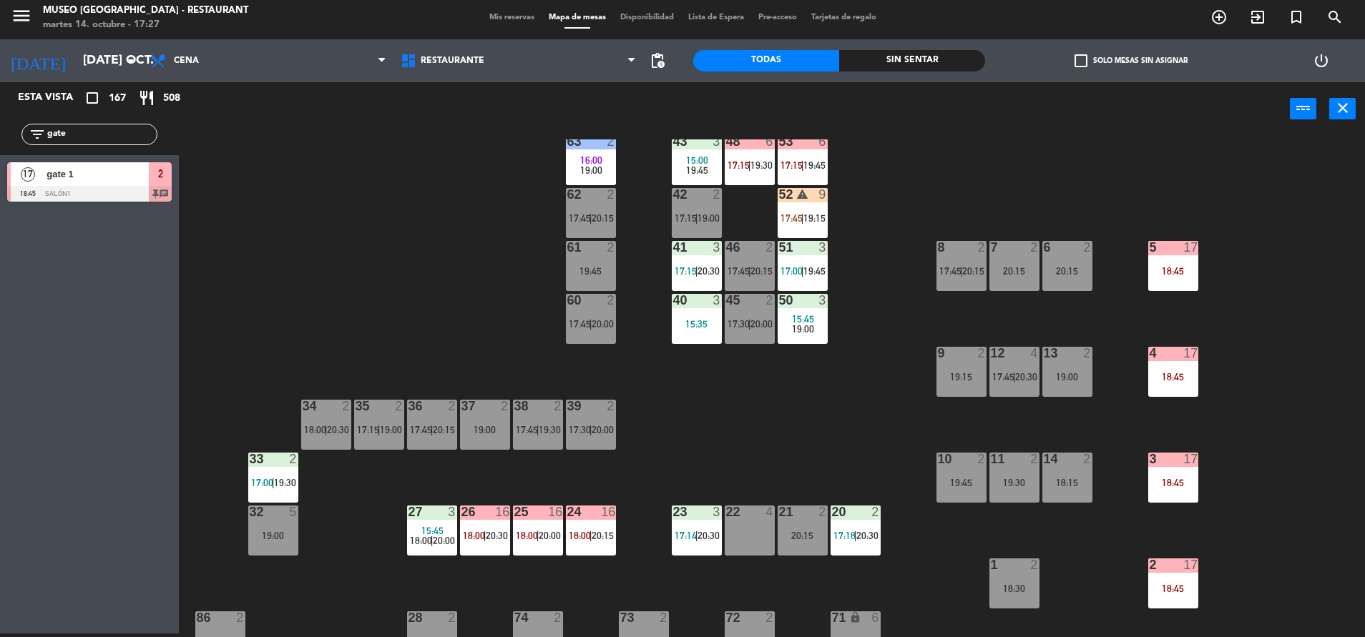
scroll to position [114, 0]
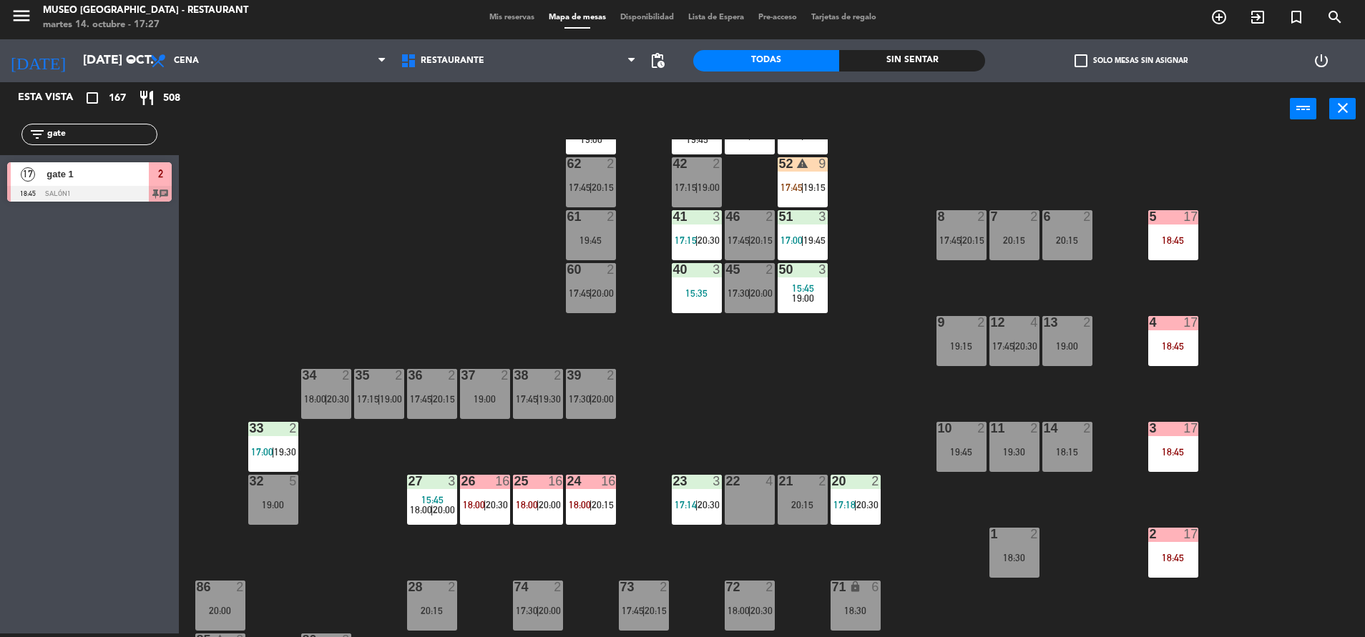
click at [705, 227] on div "41 3 17:15 | 20:30" at bounding box center [697, 235] width 50 height 50
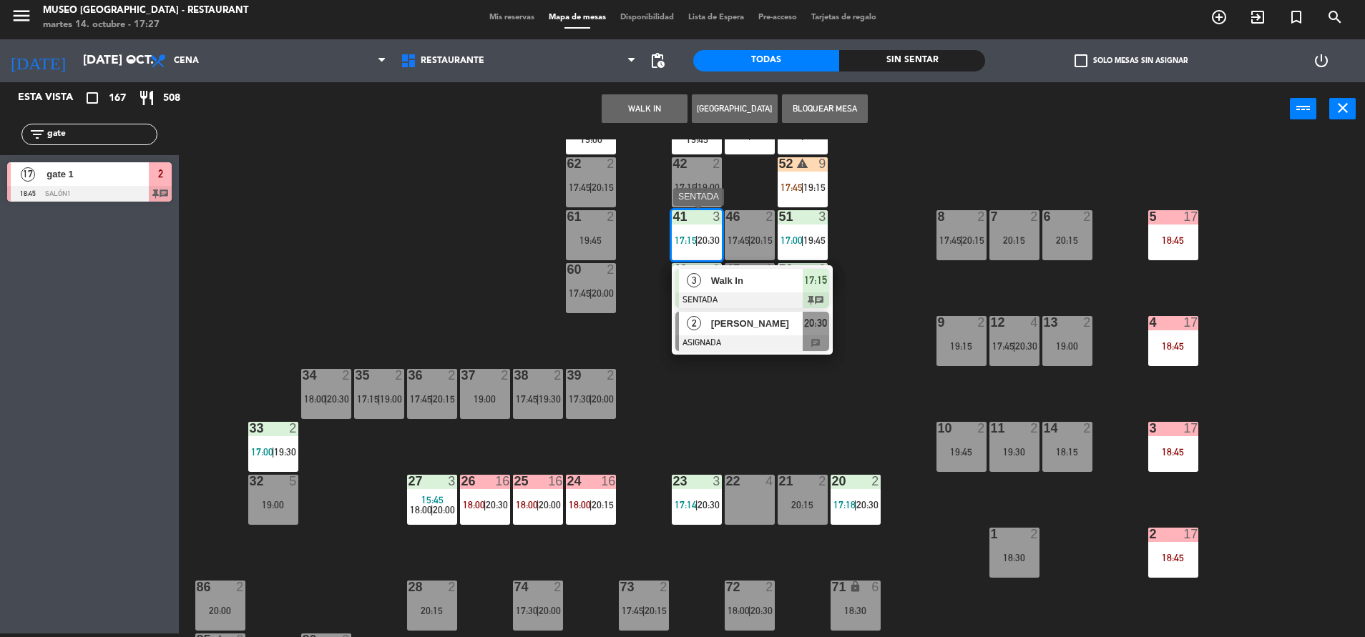
click at [747, 328] on span "[PERSON_NAME]" at bounding box center [757, 323] width 92 height 15
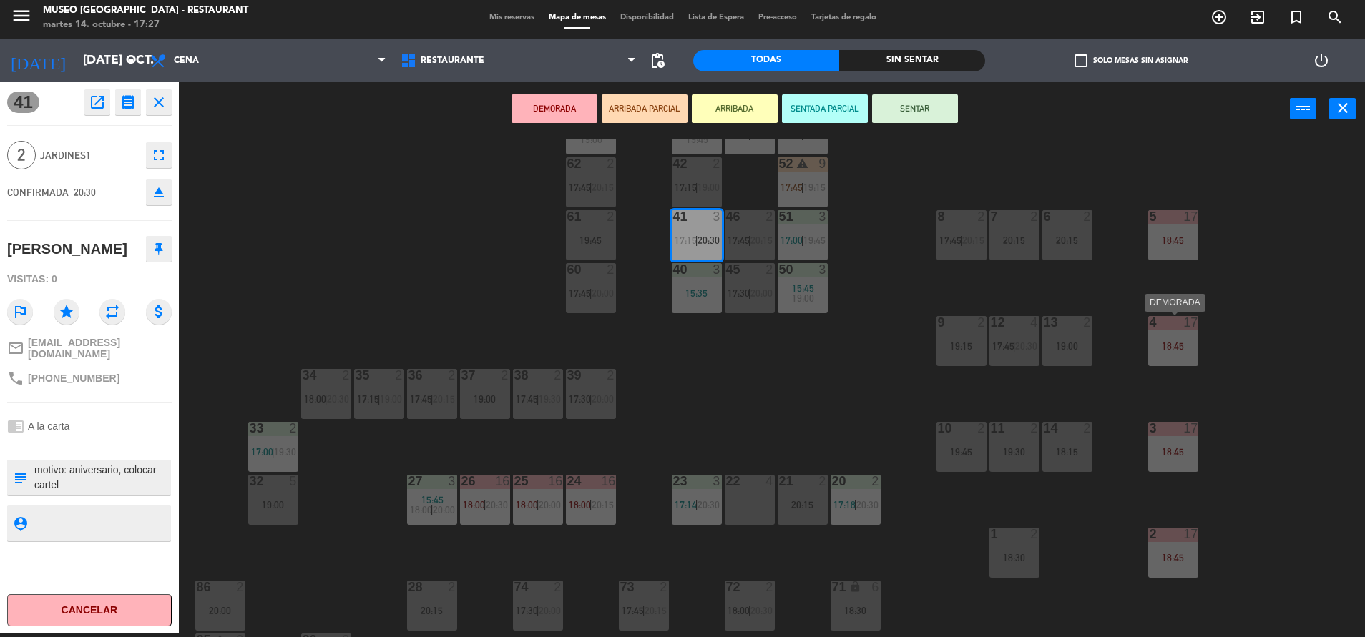
click at [1194, 350] on div "18:45" at bounding box center [1173, 346] width 50 height 10
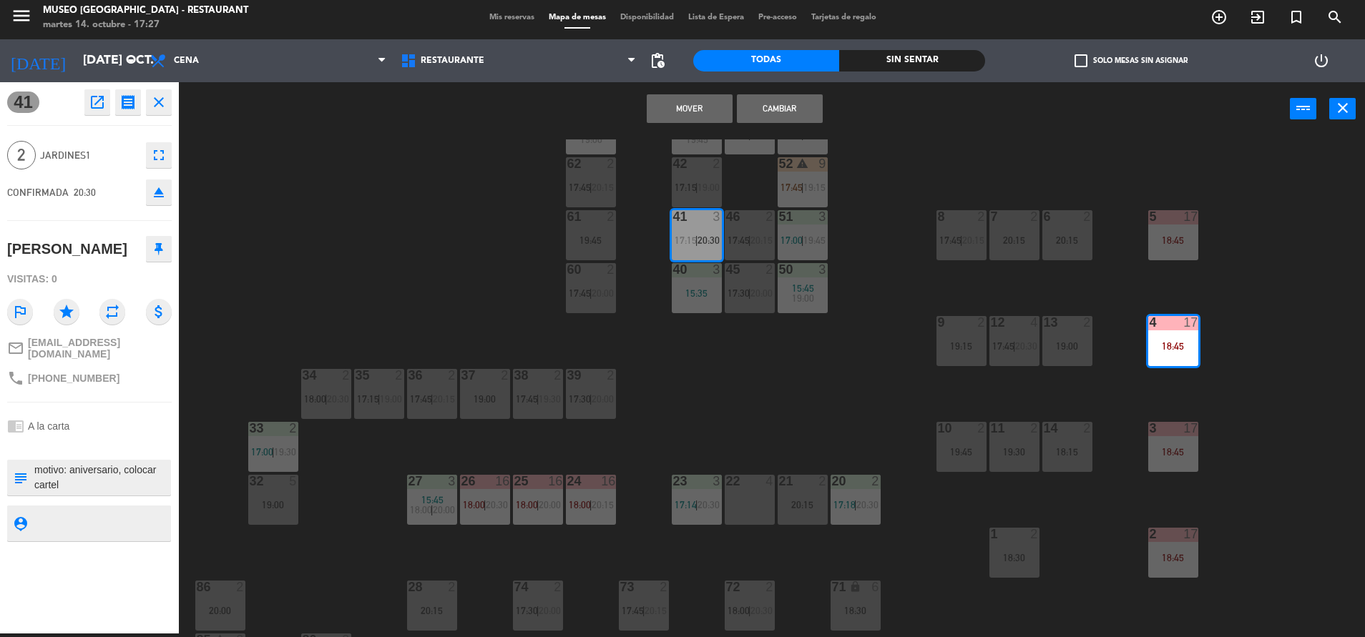
click at [694, 109] on button "Mover" at bounding box center [690, 108] width 86 height 29
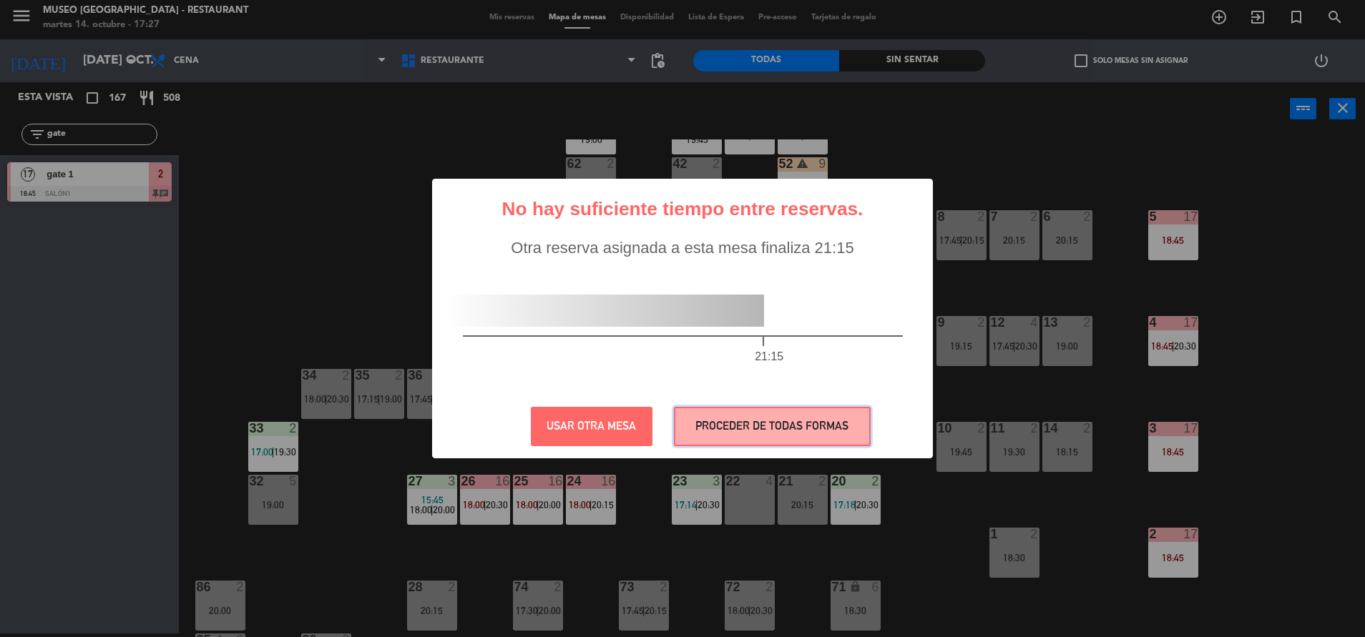
click at [795, 435] on button "PROCEDER DE TODAS FORMAS" at bounding box center [772, 426] width 197 height 39
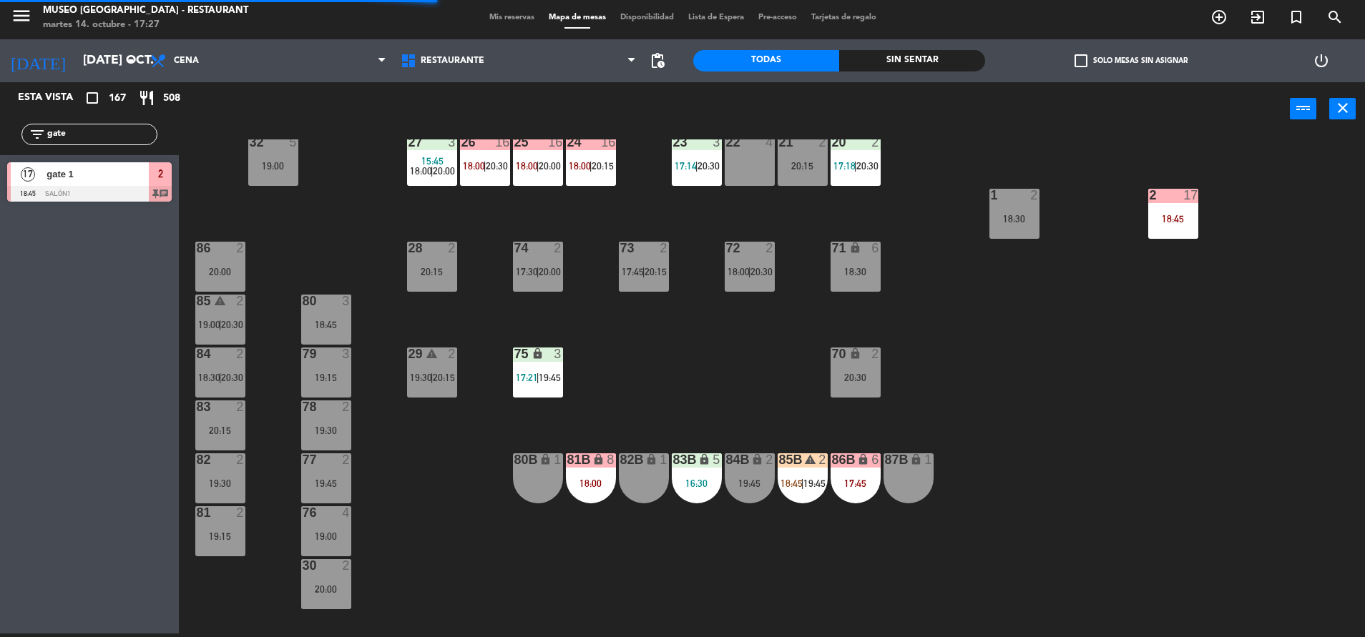
scroll to position [455, 0]
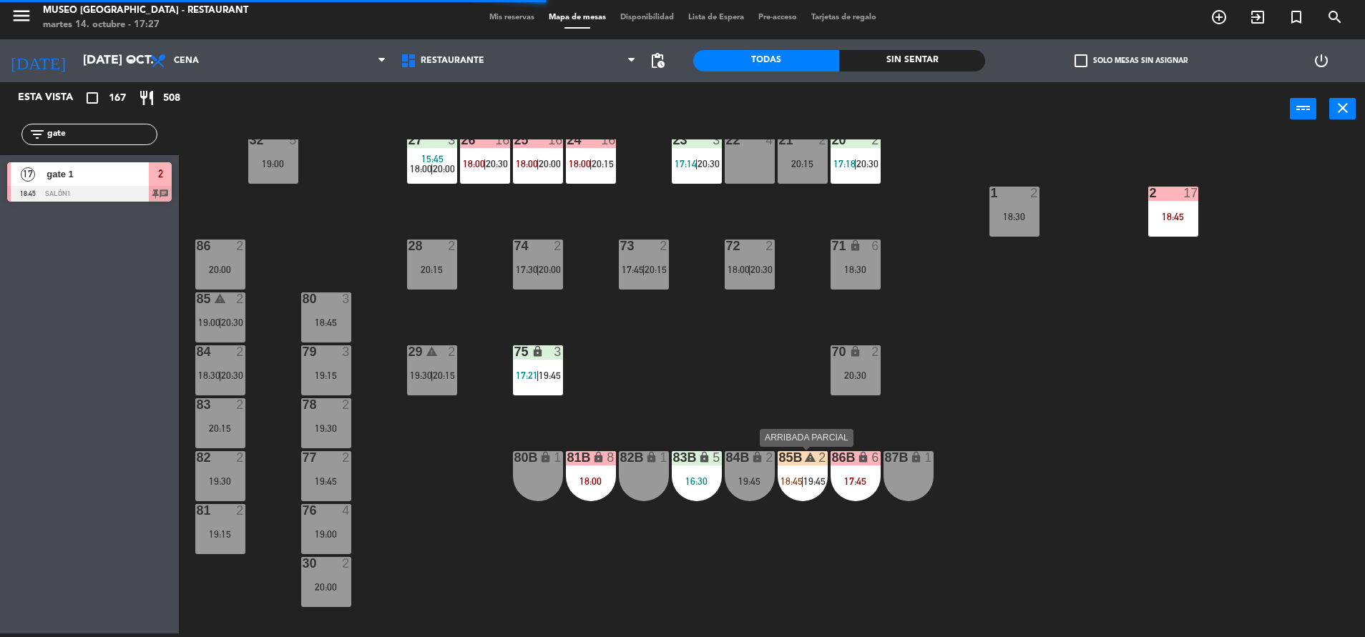
click at [787, 479] on span "18:45" at bounding box center [791, 481] width 22 height 11
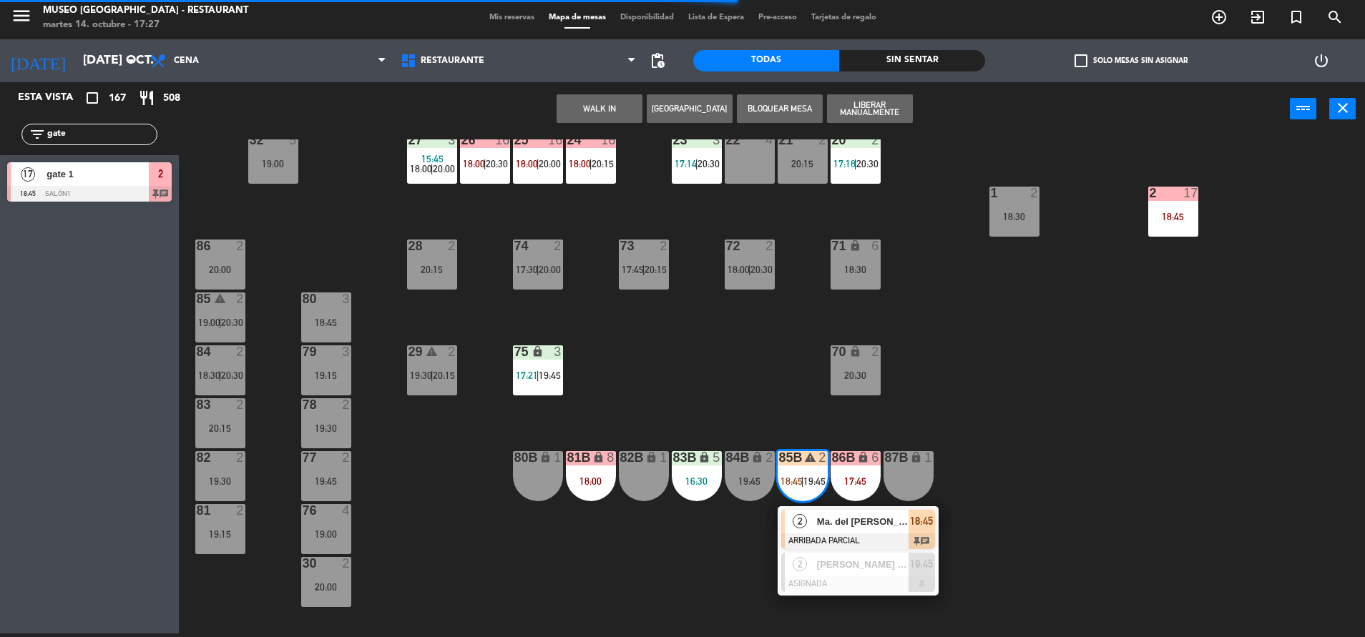
click at [783, 416] on div "44 warning 4 17:45 | 19:15 49 2 20:30 54 5 16:15 17:45 64 2 18:45 48 6 17:15 | …" at bounding box center [778, 388] width 1172 height 498
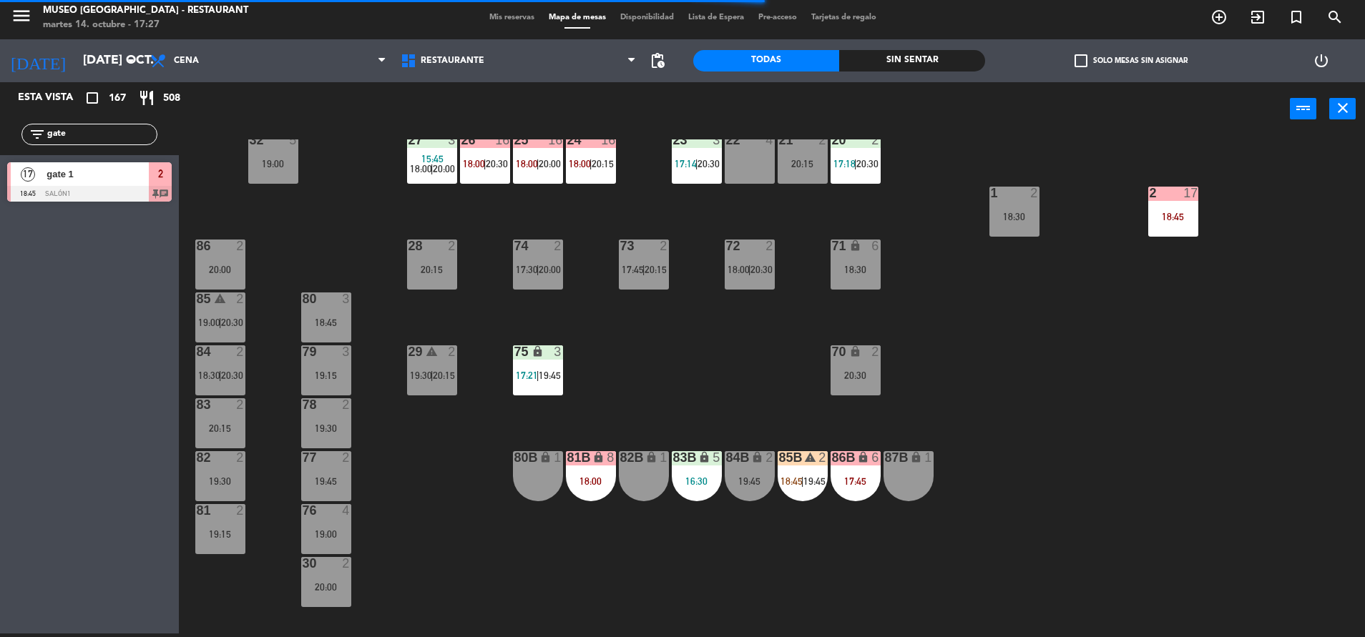
click at [752, 466] on div "84B lock 2 19:45" at bounding box center [749, 476] width 50 height 50
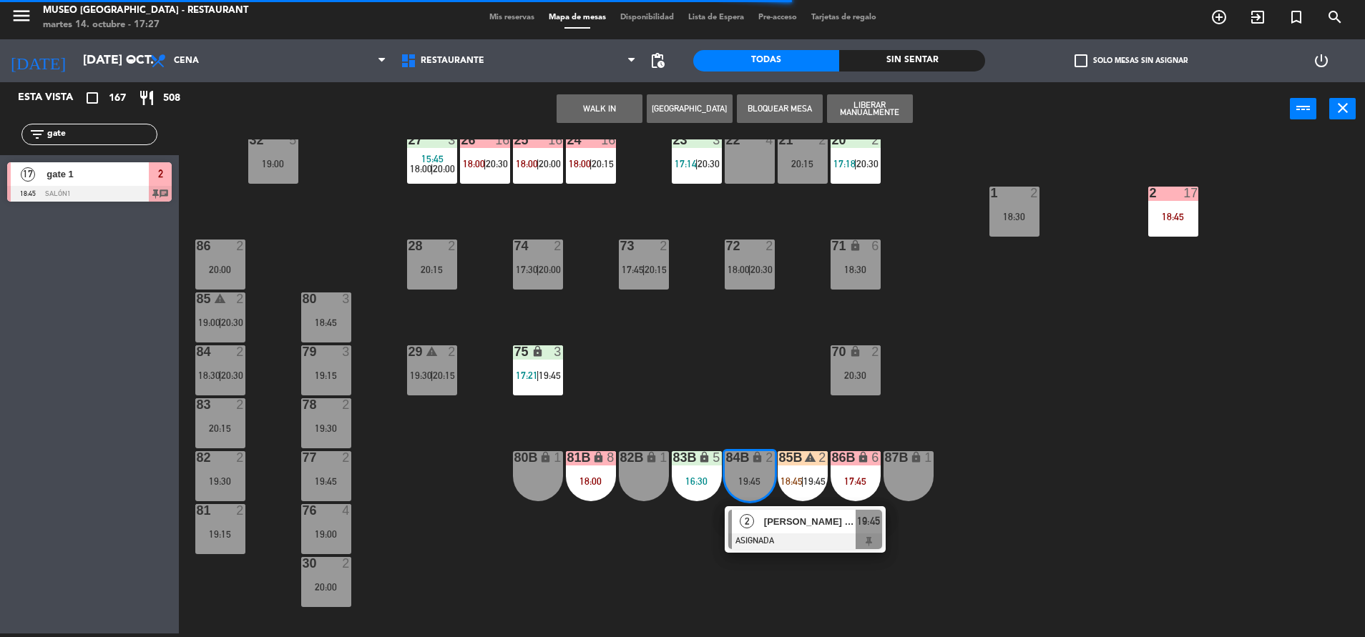
click at [782, 528] on span "[PERSON_NAME] pocho" at bounding box center [810, 521] width 92 height 15
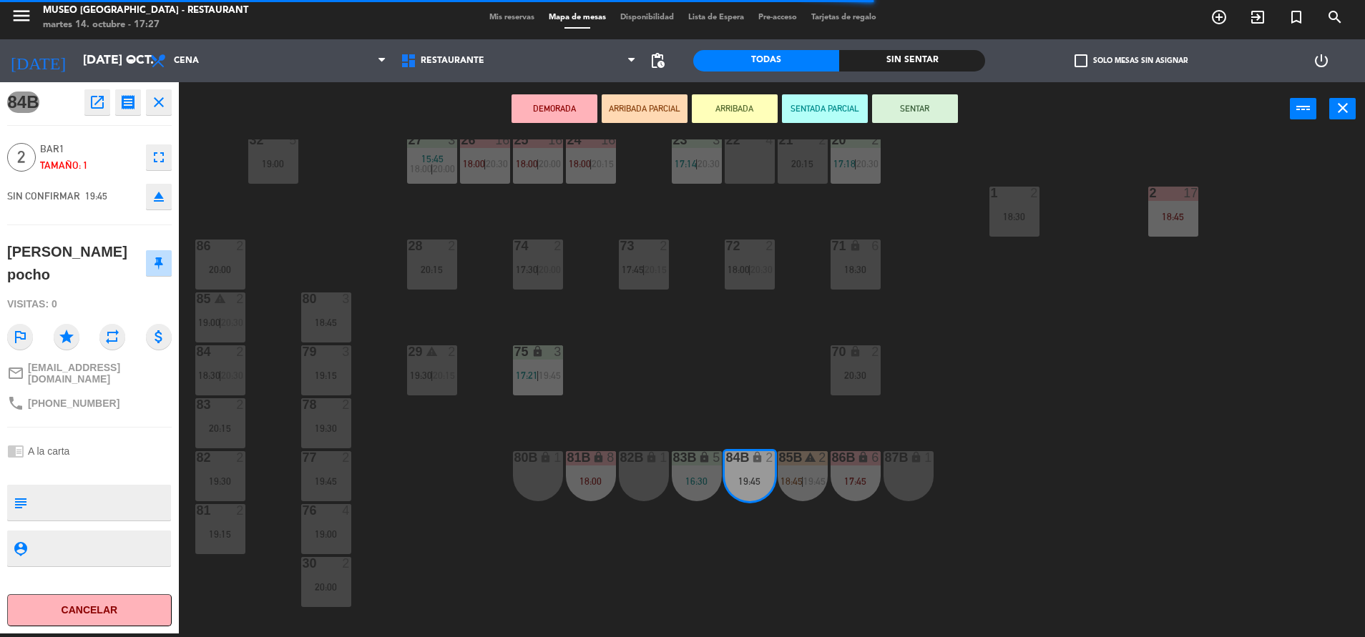
scroll to position [0, 0]
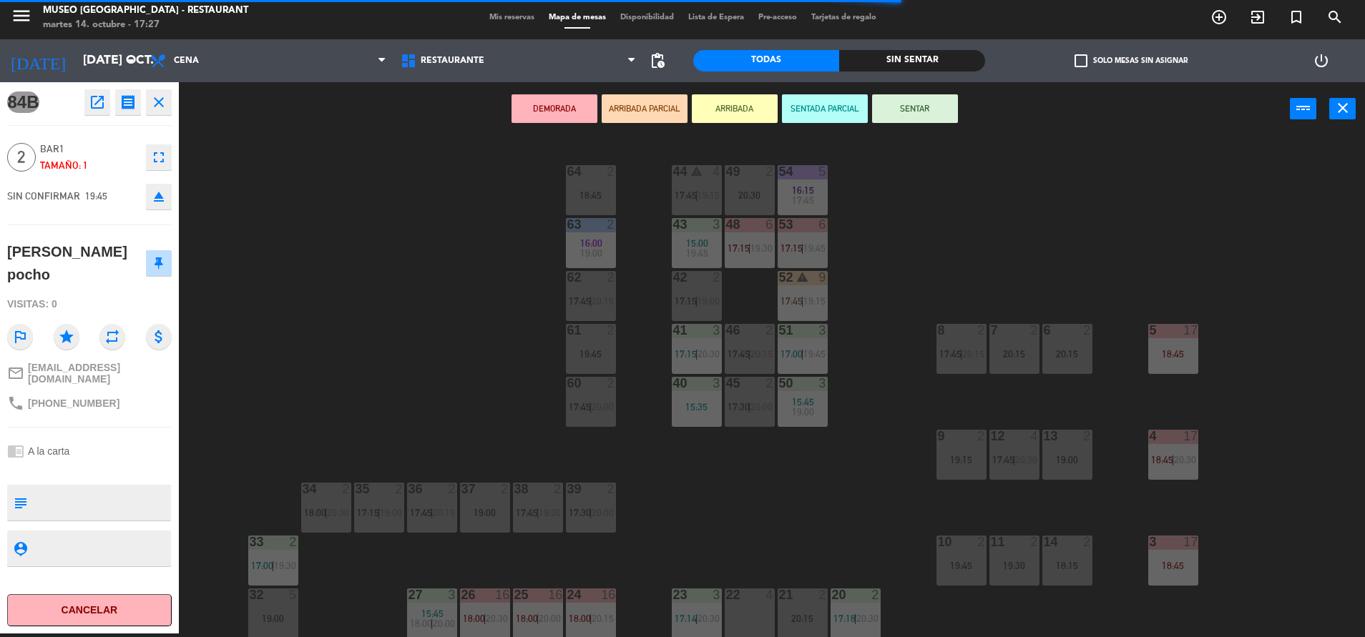
click at [711, 356] on span "20:30" at bounding box center [708, 353] width 22 height 11
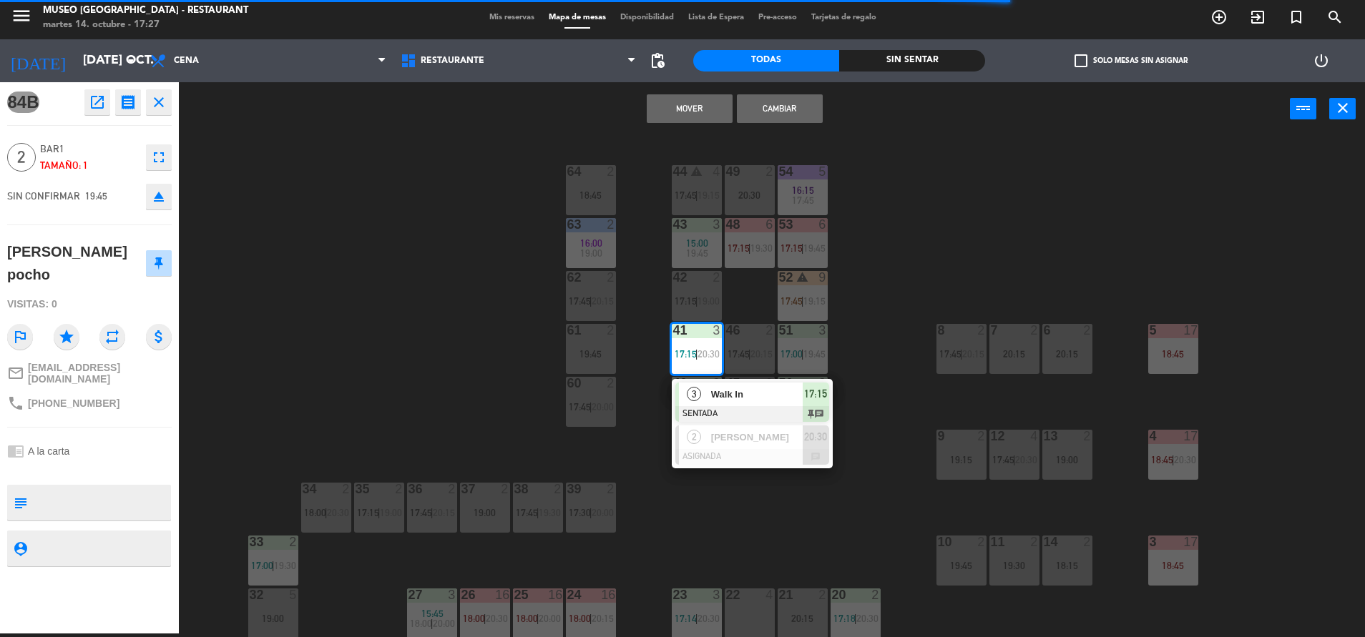
click at [677, 117] on button "Mover" at bounding box center [690, 108] width 86 height 29
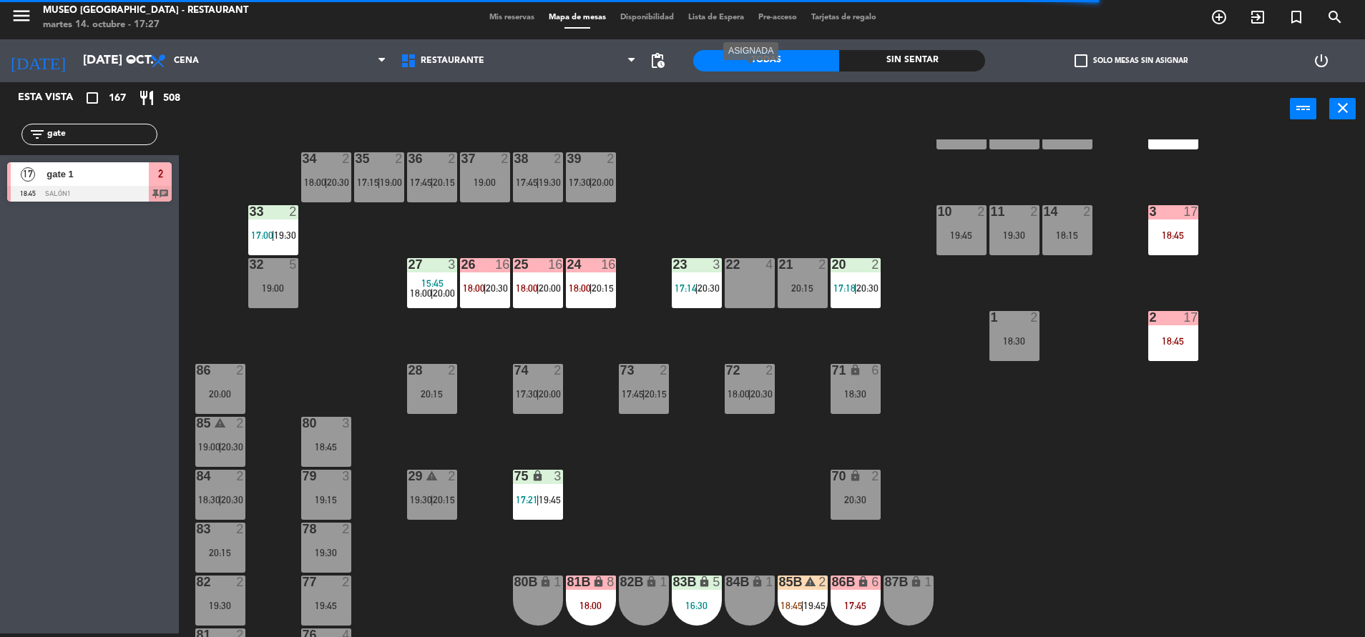
scroll to position [350, 0]
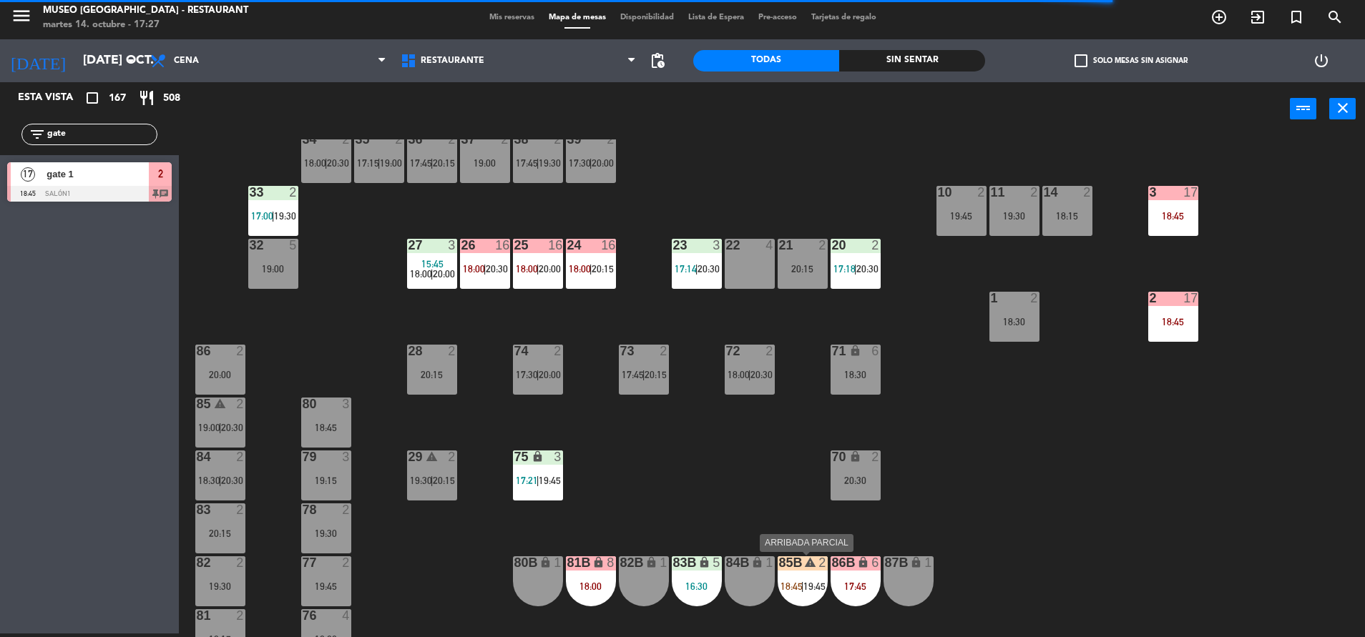
click at [799, 589] on span "18:45" at bounding box center [791, 586] width 22 height 11
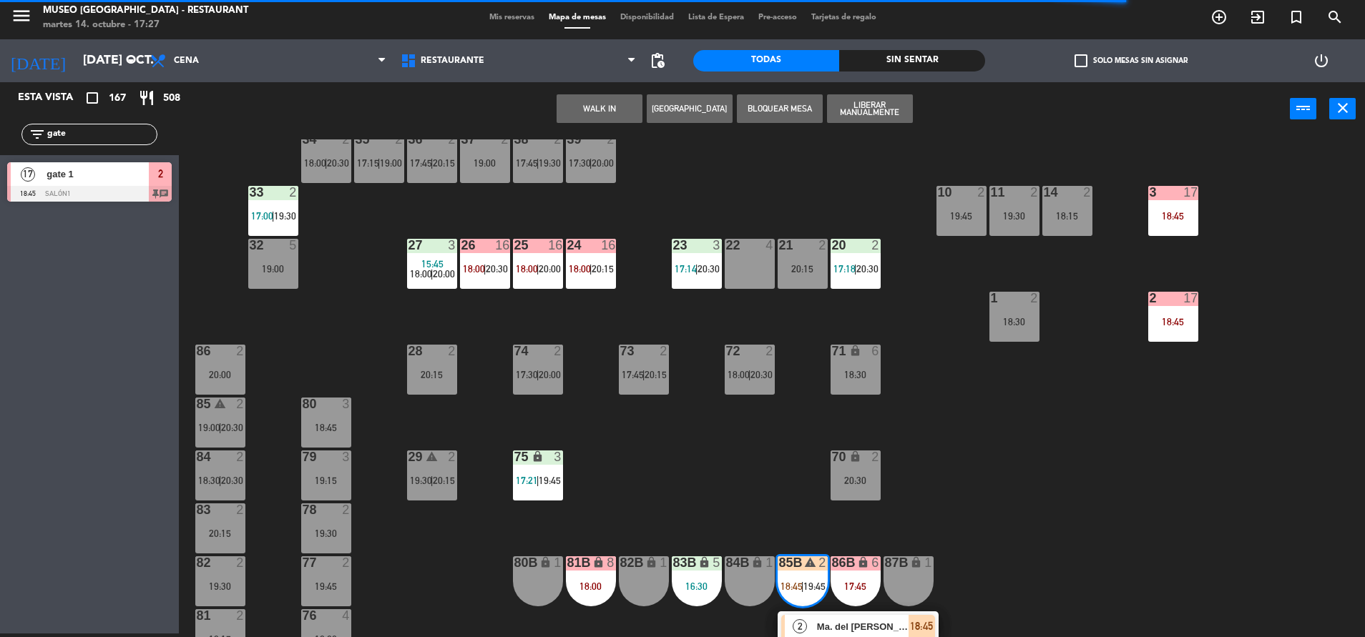
scroll to position [531, 0]
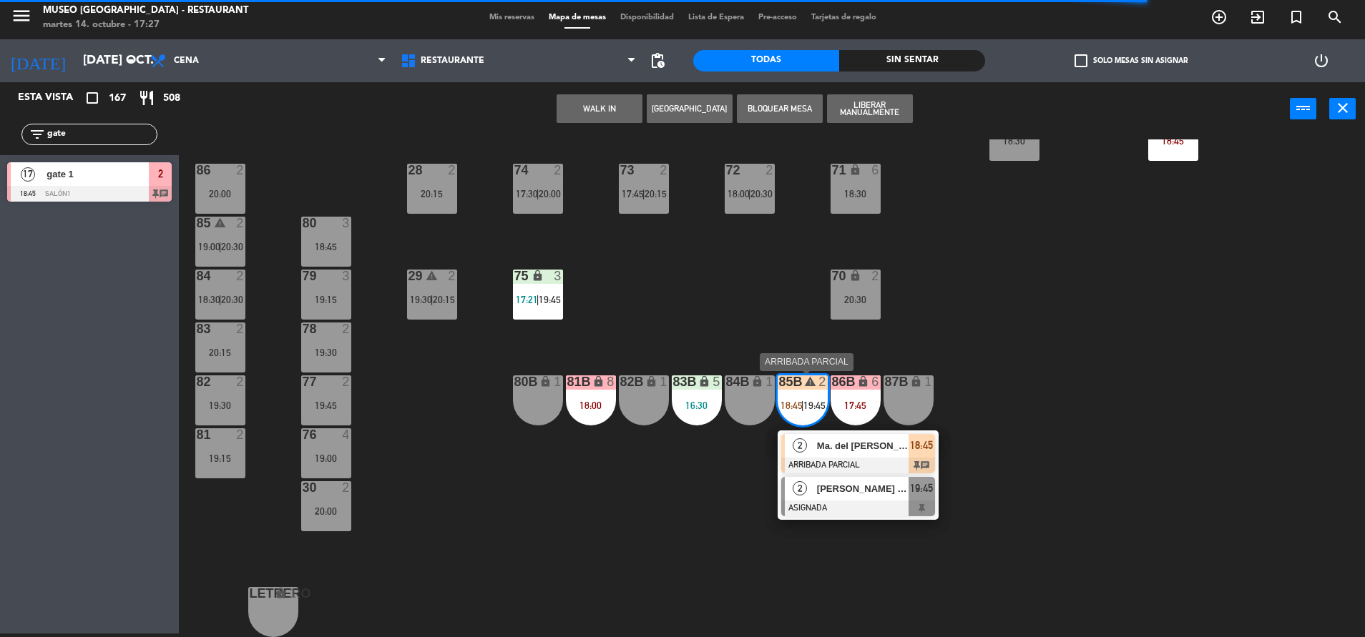
click at [846, 497] on div "[PERSON_NAME] [PERSON_NAME]" at bounding box center [861, 489] width 93 height 24
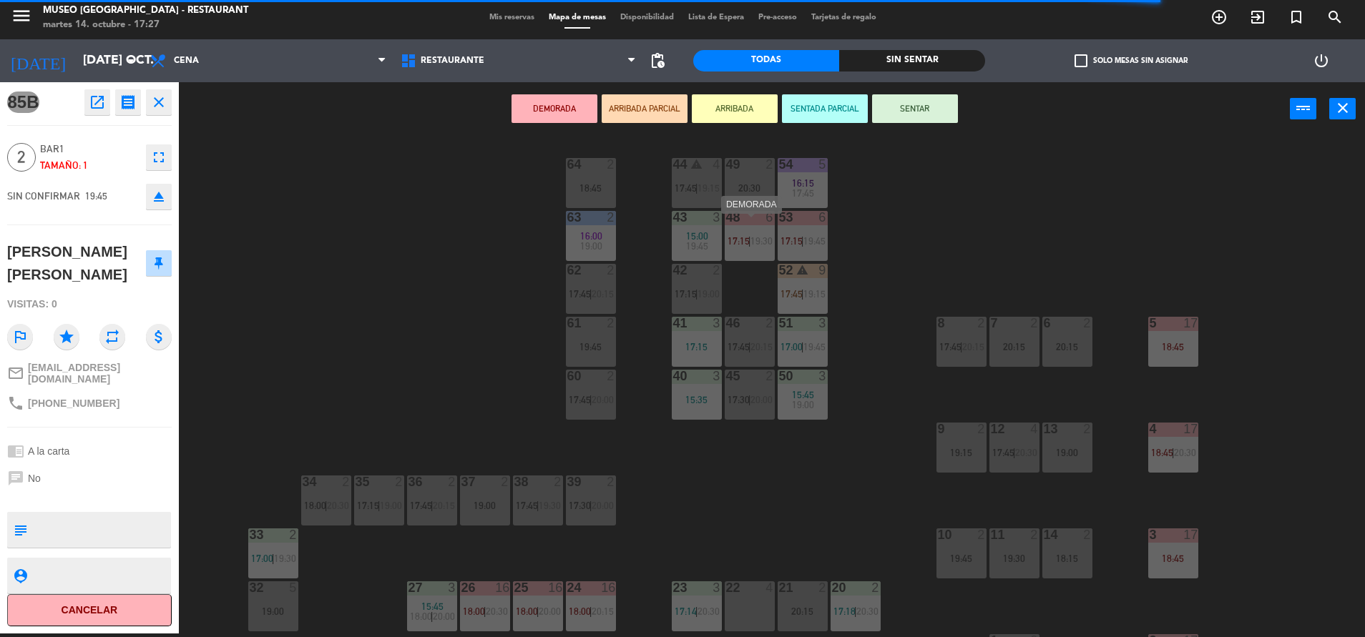
scroll to position [0, 0]
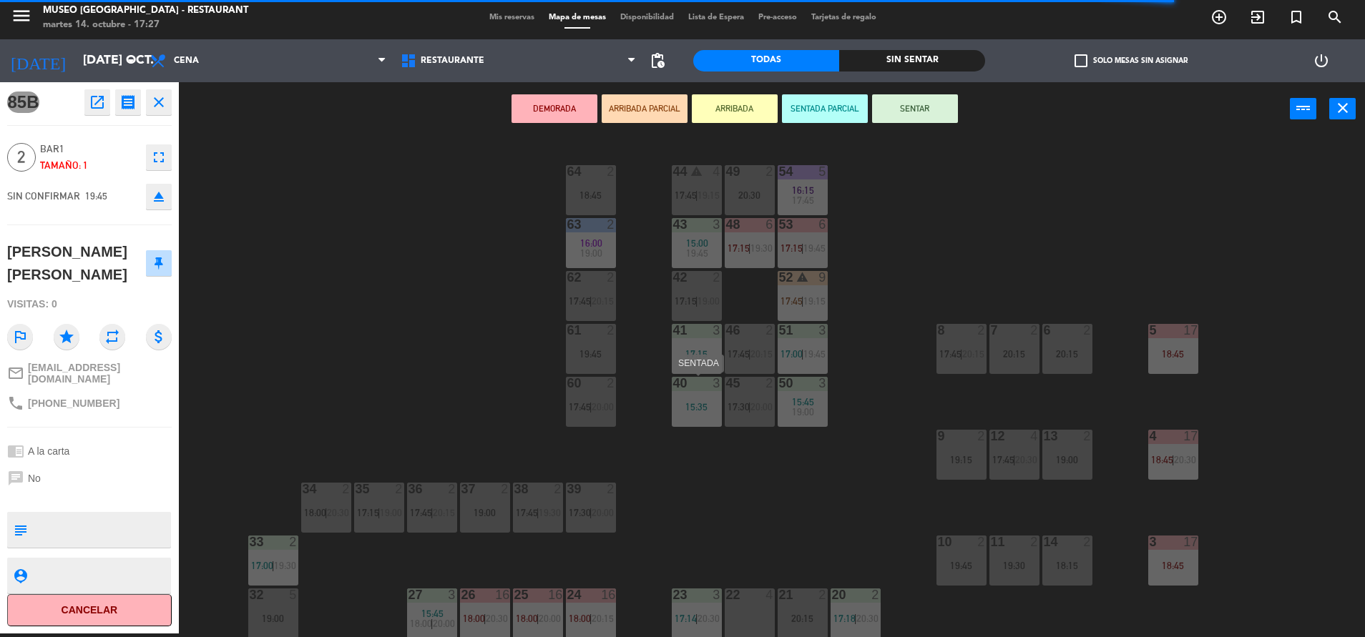
click at [691, 389] on div at bounding box center [696, 383] width 24 height 13
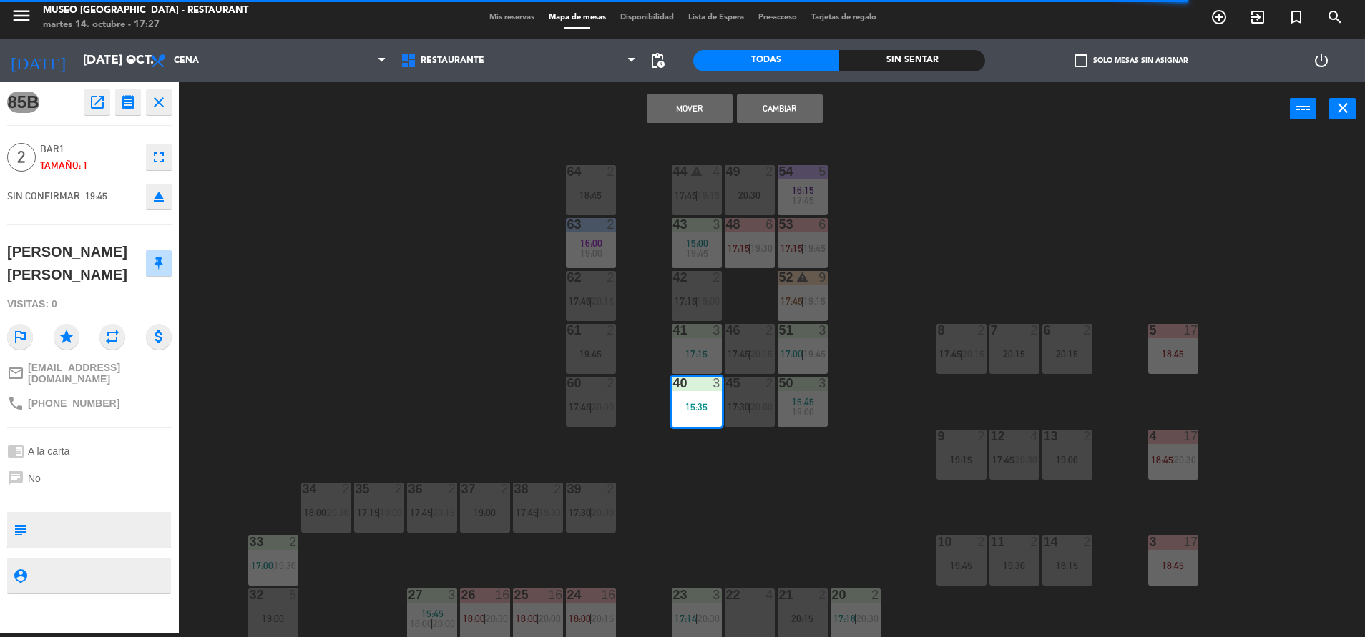
click at [697, 109] on button "Mover" at bounding box center [690, 108] width 86 height 29
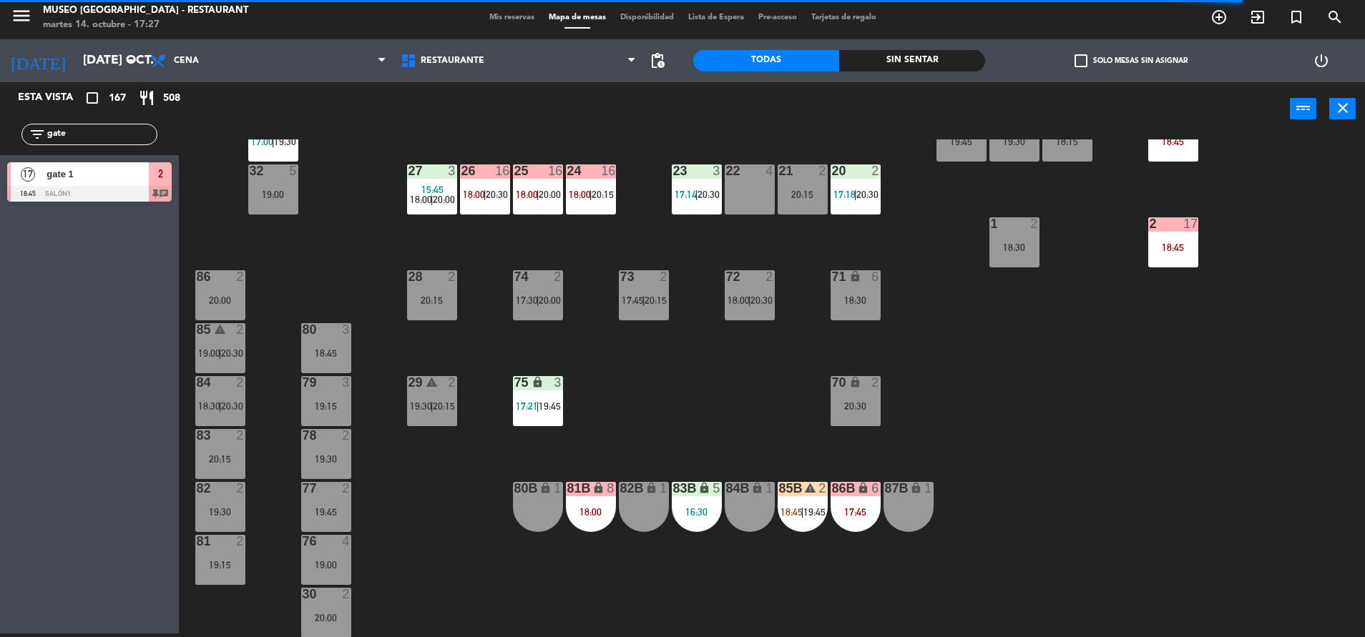
scroll to position [403, 0]
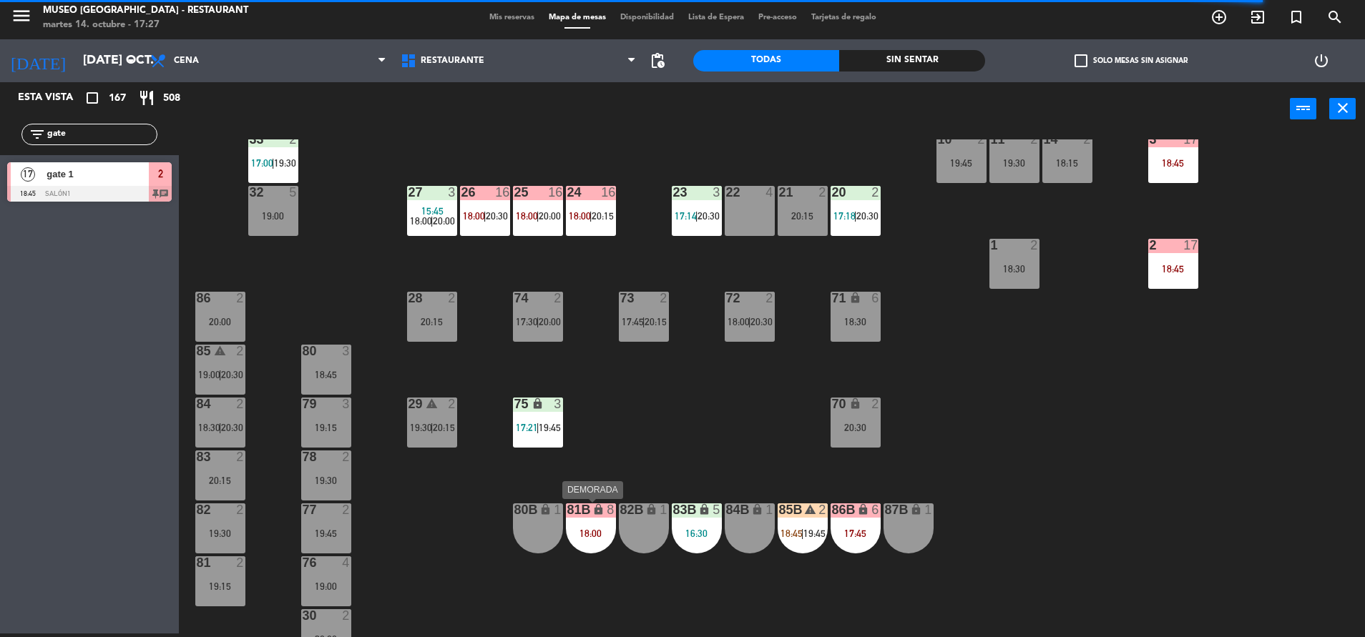
click at [600, 532] on div "18:00" at bounding box center [591, 534] width 50 height 10
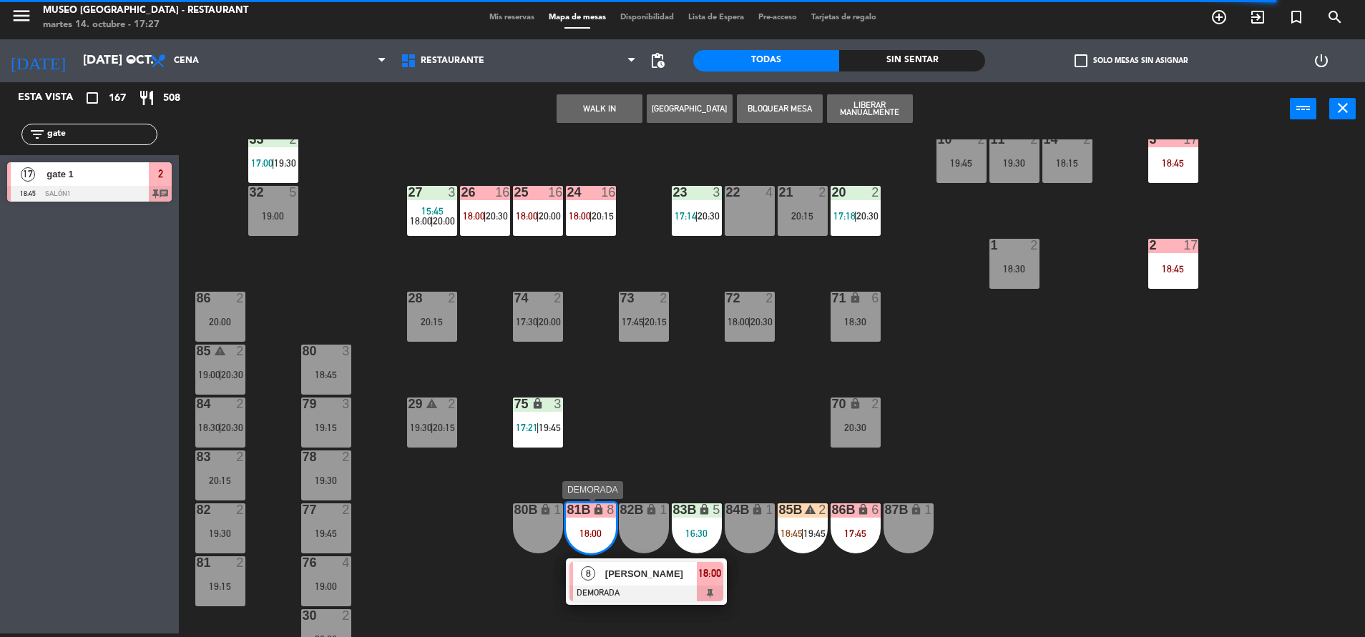
click at [631, 566] on span "Jose Antonio Jiménez" at bounding box center [651, 573] width 92 height 15
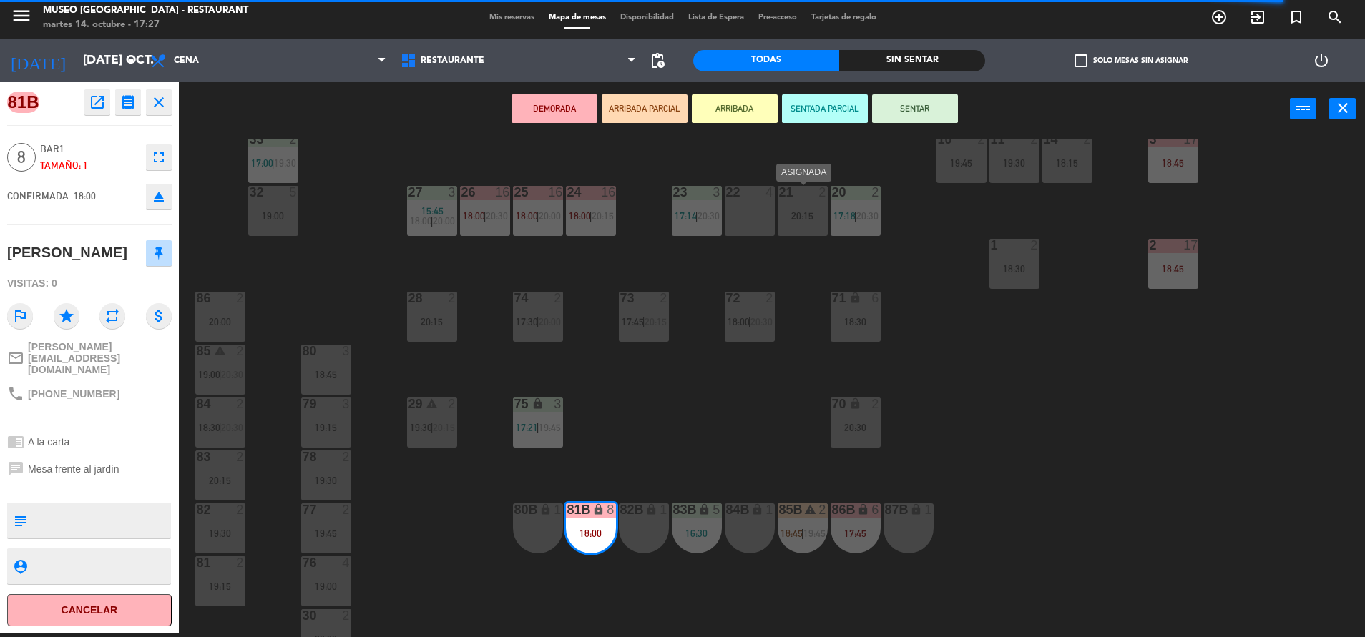
click at [800, 201] on div "21 2 20:15" at bounding box center [802, 211] width 50 height 50
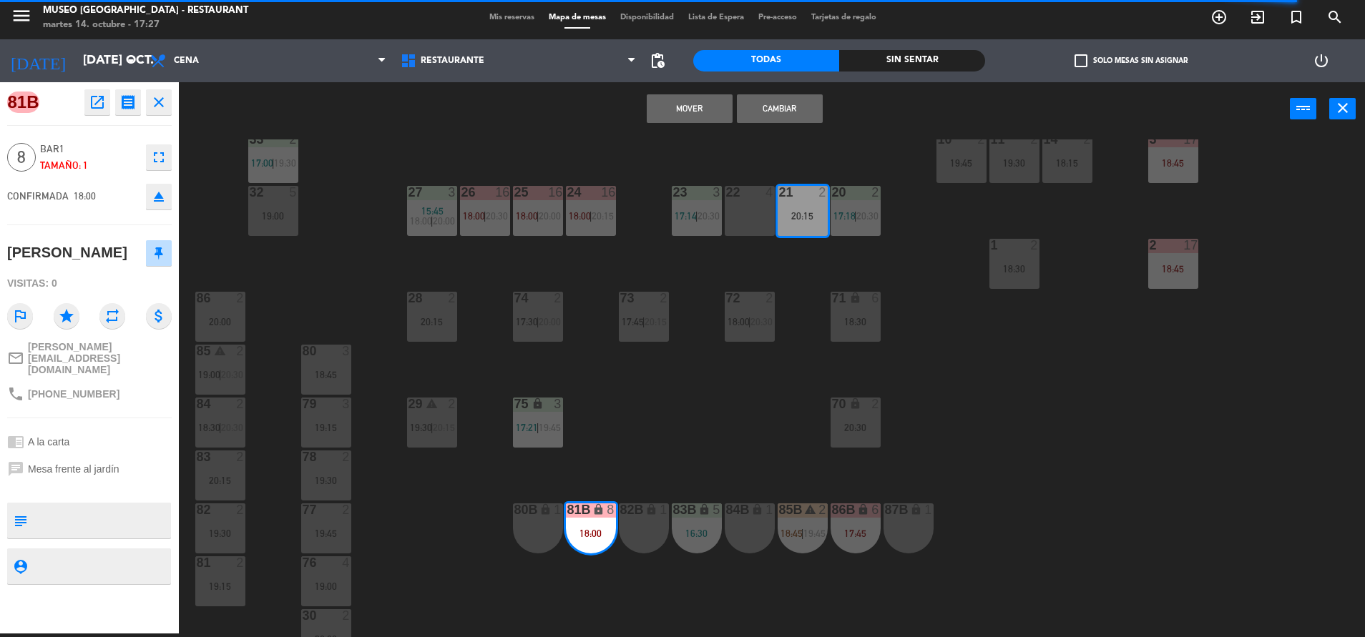
click at [760, 210] on div "22 4" at bounding box center [749, 211] width 50 height 50
click at [680, 112] on button "Mover y Unir" at bounding box center [690, 108] width 86 height 29
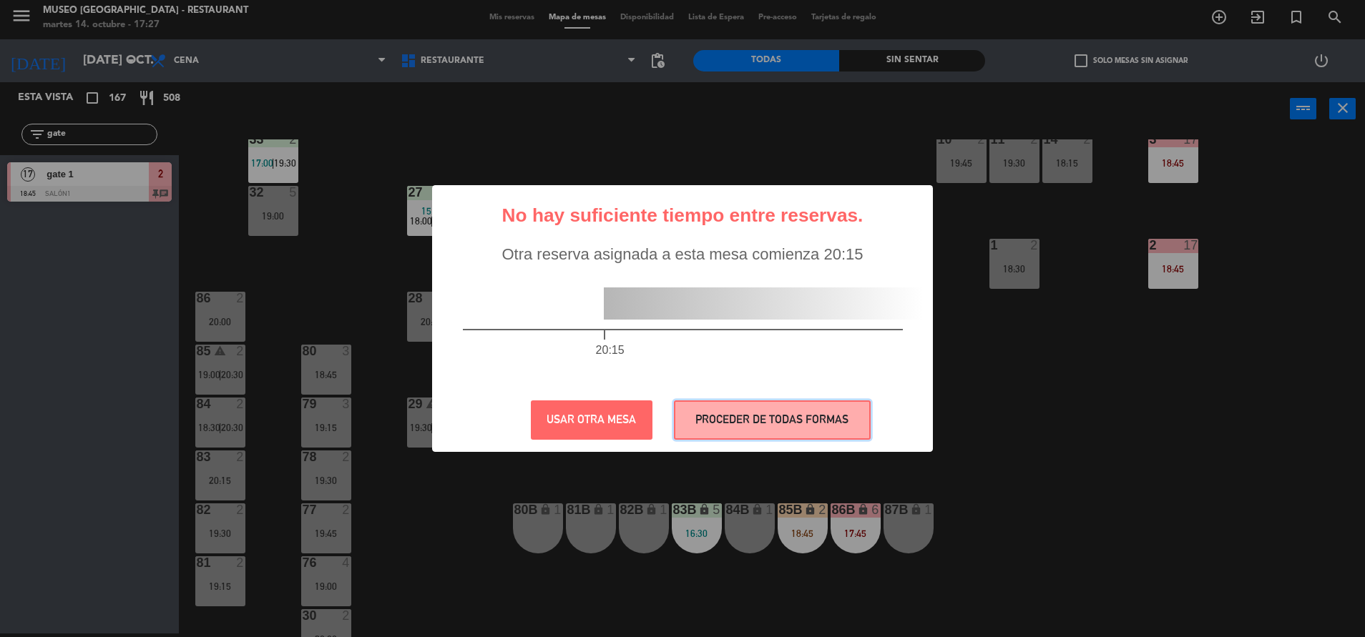
click at [719, 418] on button "PROCEDER DE TODAS FORMAS" at bounding box center [772, 419] width 197 height 39
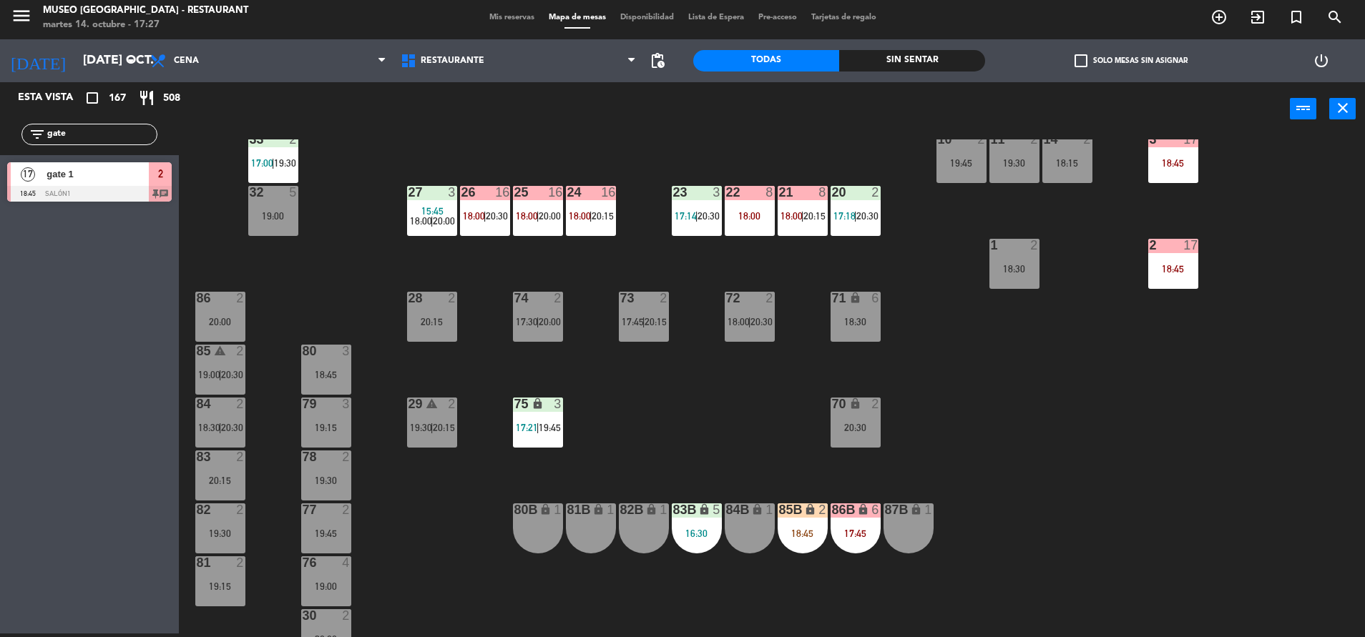
click at [805, 522] on div "85B lock 2 18:45" at bounding box center [802, 528] width 50 height 50
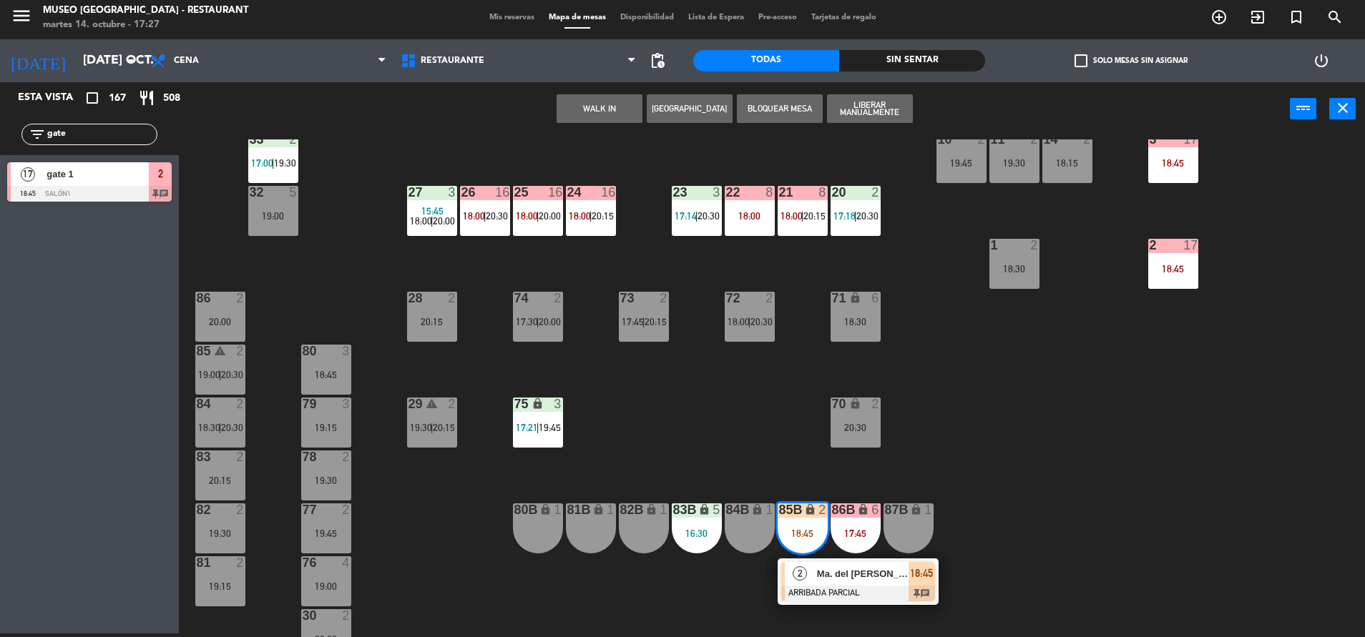
click at [827, 573] on span "Ma. del [PERSON_NAME]" at bounding box center [863, 573] width 92 height 15
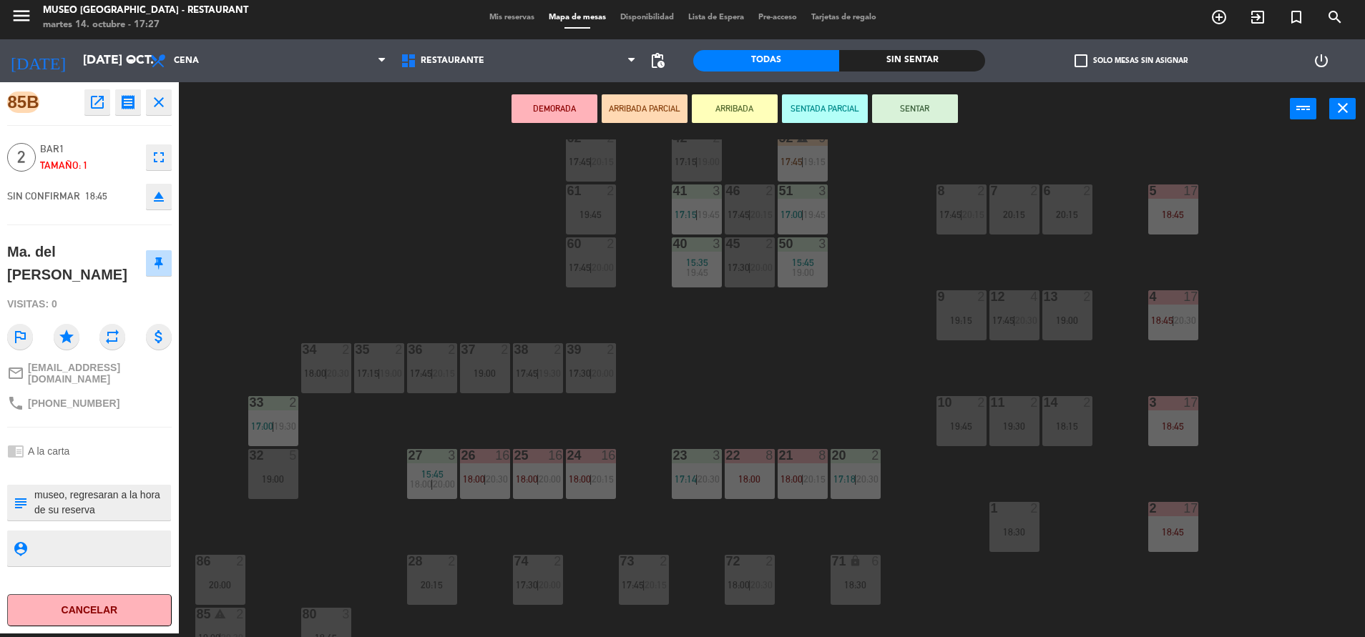
scroll to position [369, 0]
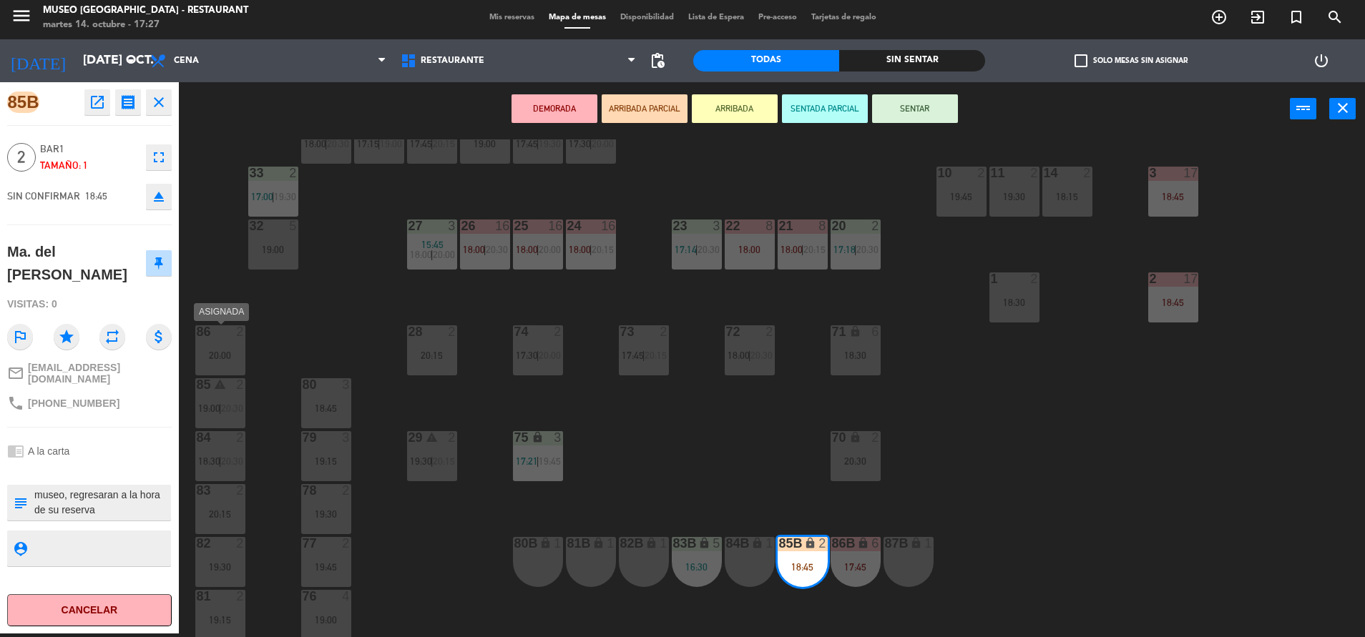
click at [225, 335] on div at bounding box center [220, 331] width 24 height 13
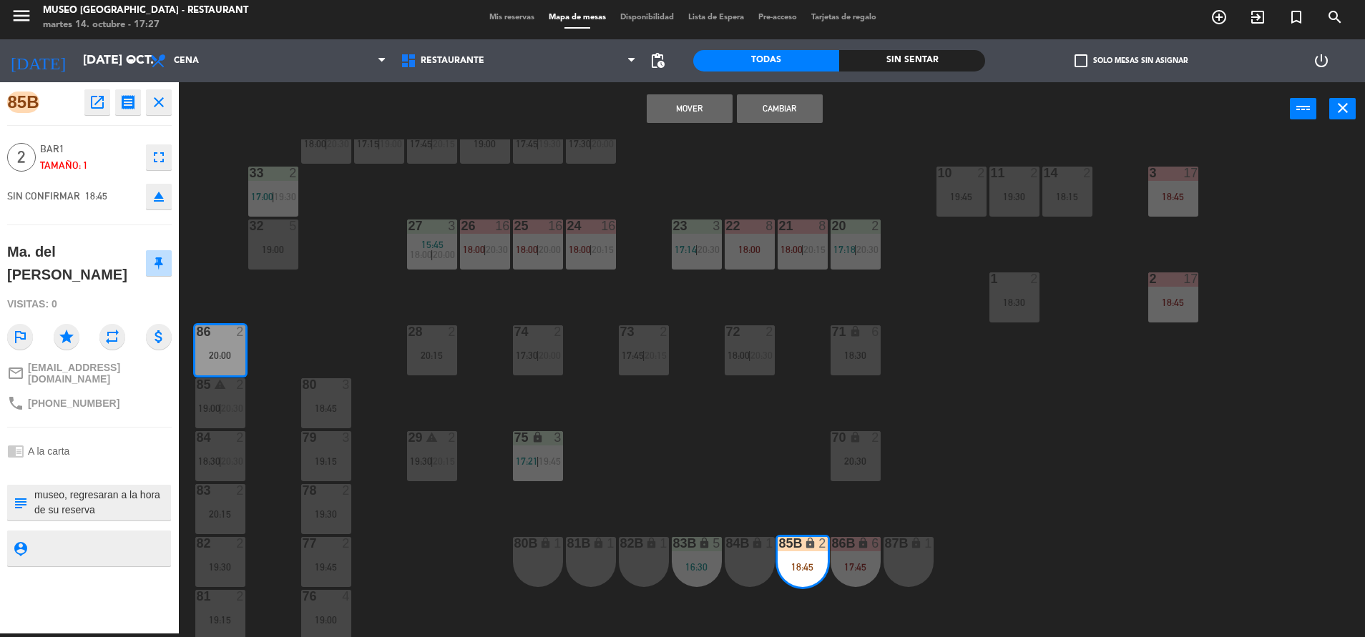
click at [677, 114] on button "Mover" at bounding box center [690, 108] width 86 height 29
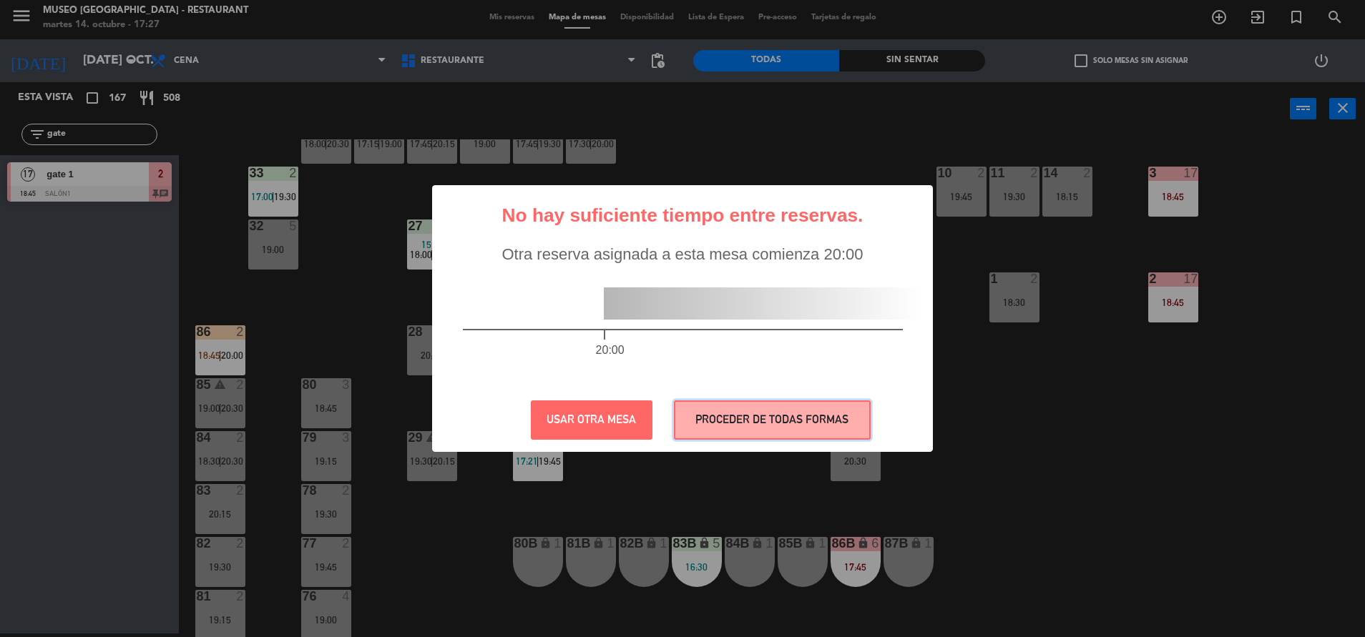
click at [706, 421] on button "PROCEDER DE TODAS FORMAS" at bounding box center [772, 419] width 197 height 39
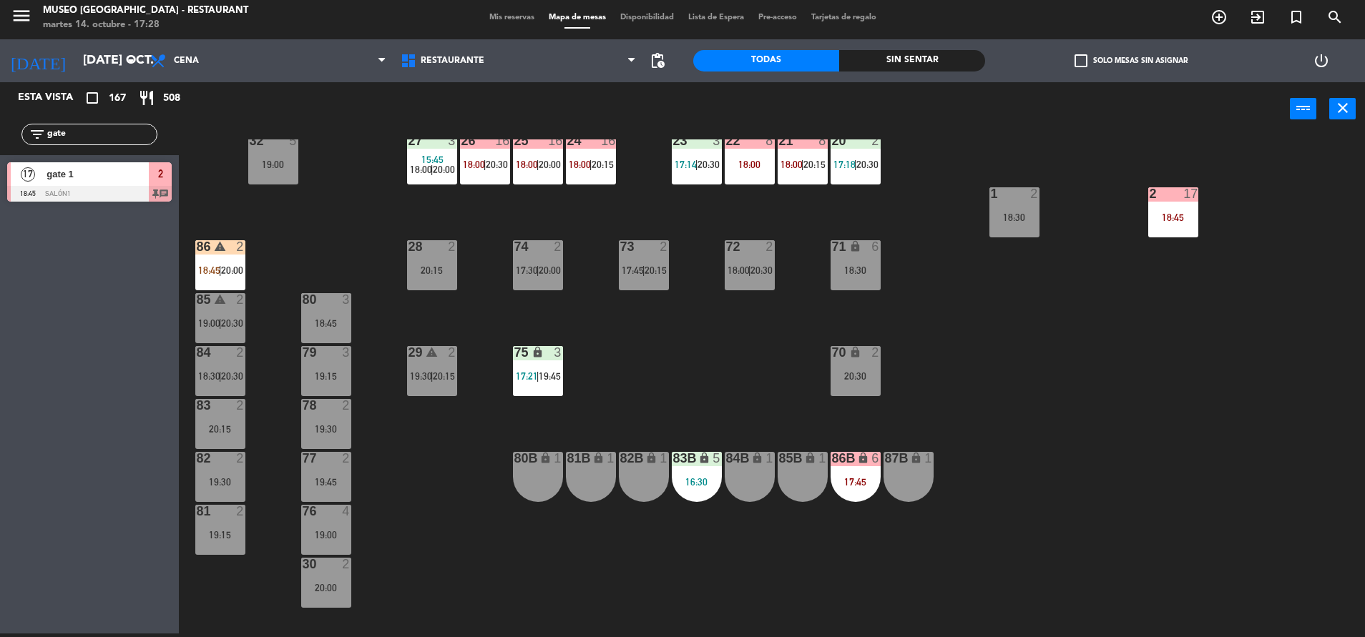
scroll to position [461, 0]
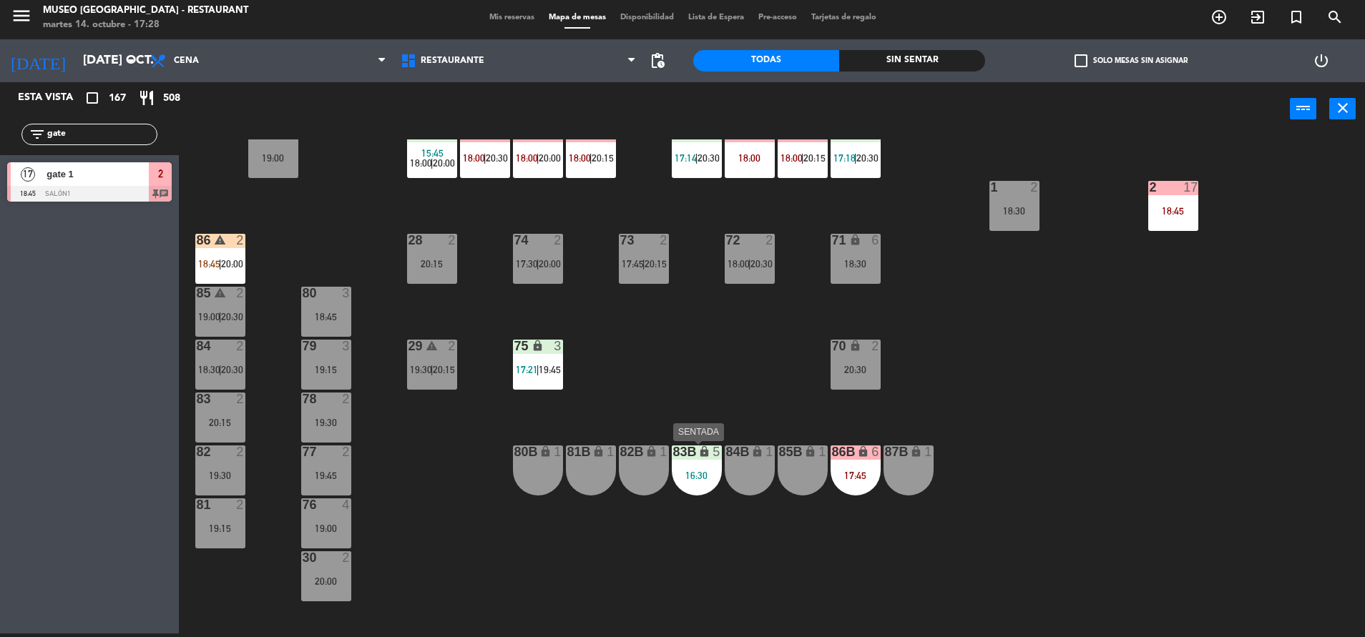
click at [692, 475] on div "16:30" at bounding box center [697, 476] width 50 height 10
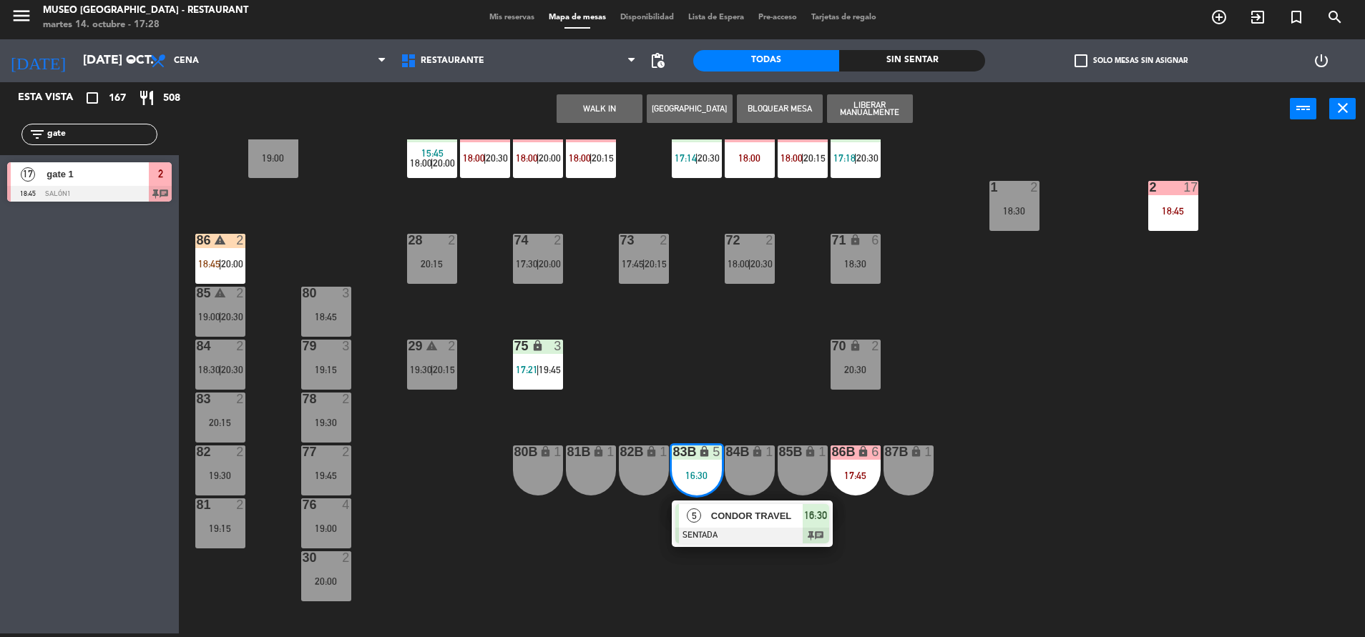
click at [751, 513] on span "CONDOR TRAVEL" at bounding box center [757, 515] width 92 height 15
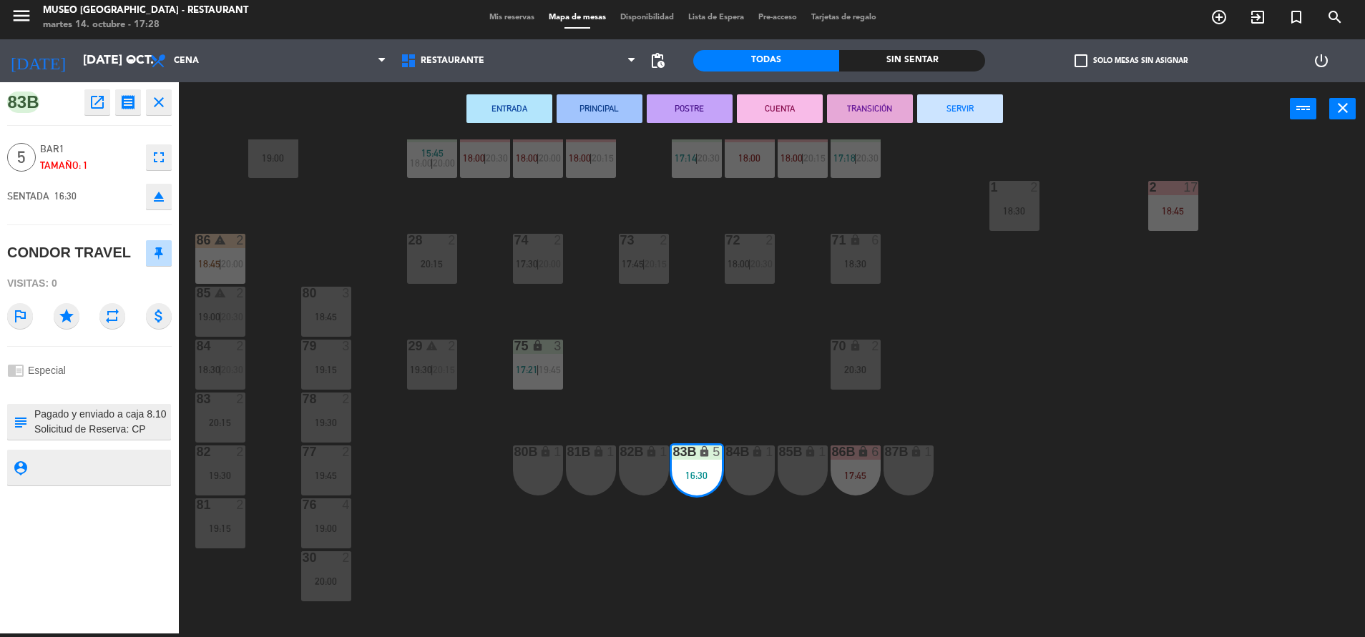
click at [976, 115] on button "SERVIR" at bounding box center [960, 108] width 86 height 29
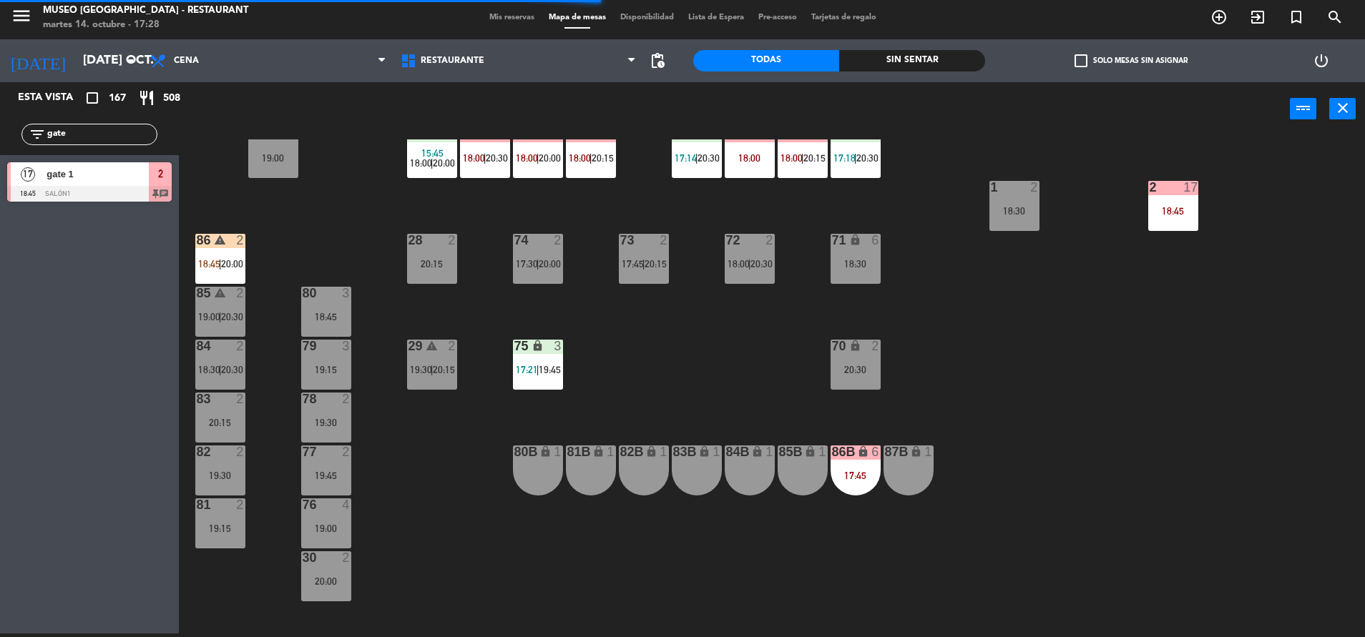
scroll to position [356, 0]
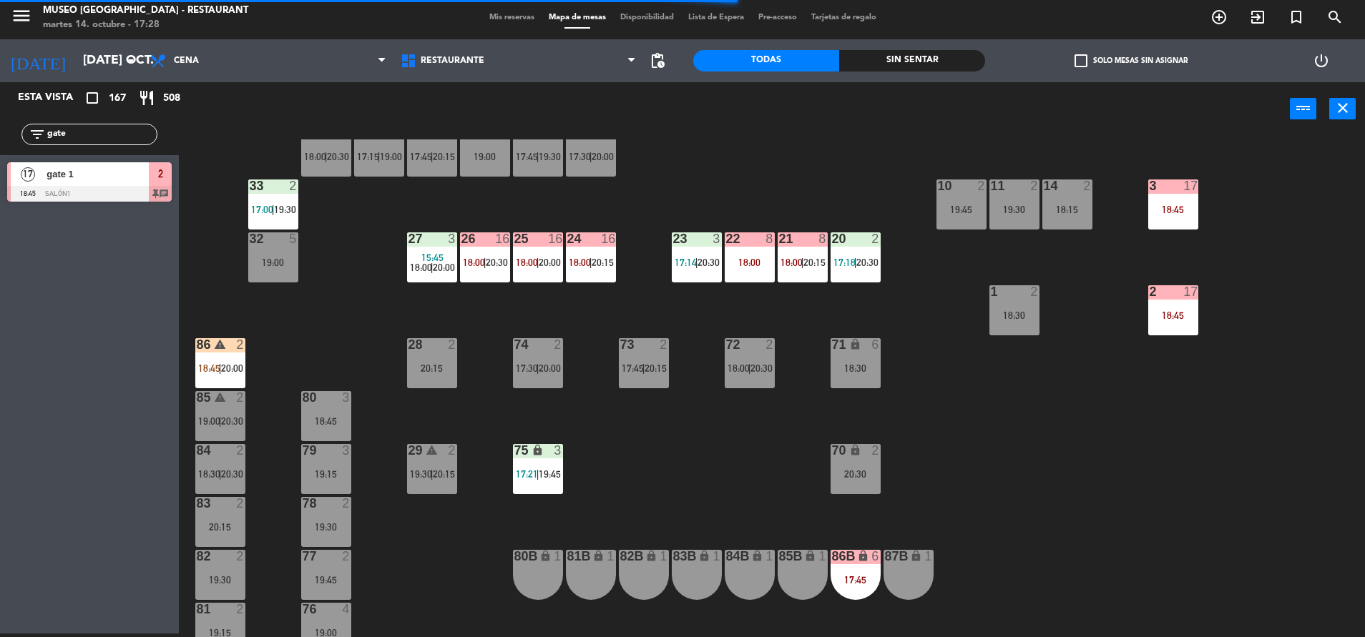
click at [847, 359] on div "71 lock 6 18:30" at bounding box center [855, 363] width 50 height 50
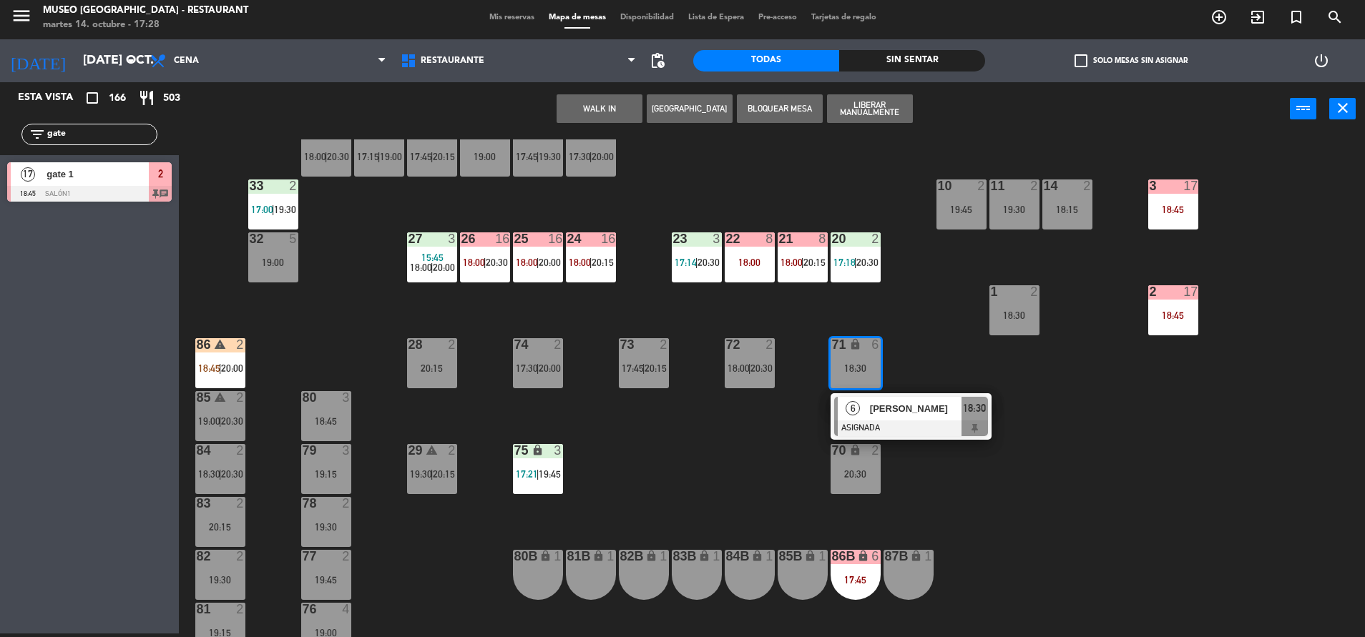
click at [679, 476] on div "44 warning 4 17:45 | 19:15 49 2 20:30 54 5 16:15 17:45 64 2 18:45 48 6 17:15 | …" at bounding box center [778, 388] width 1172 height 498
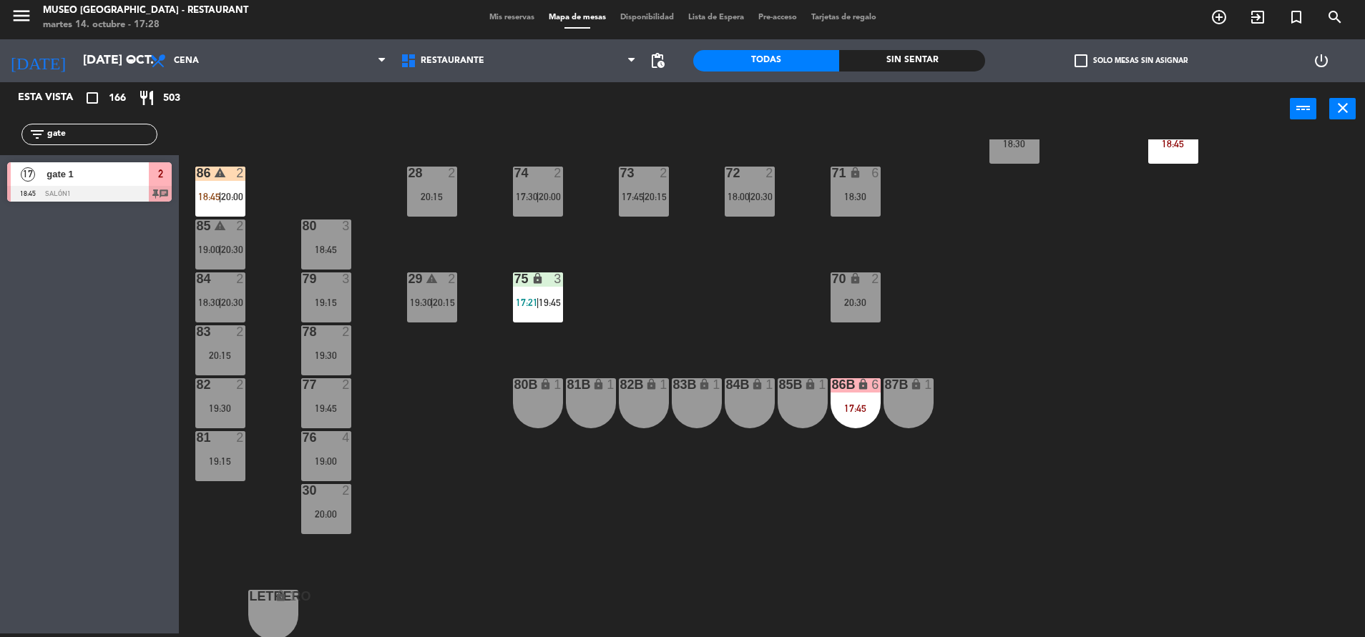
scroll to position [0, 0]
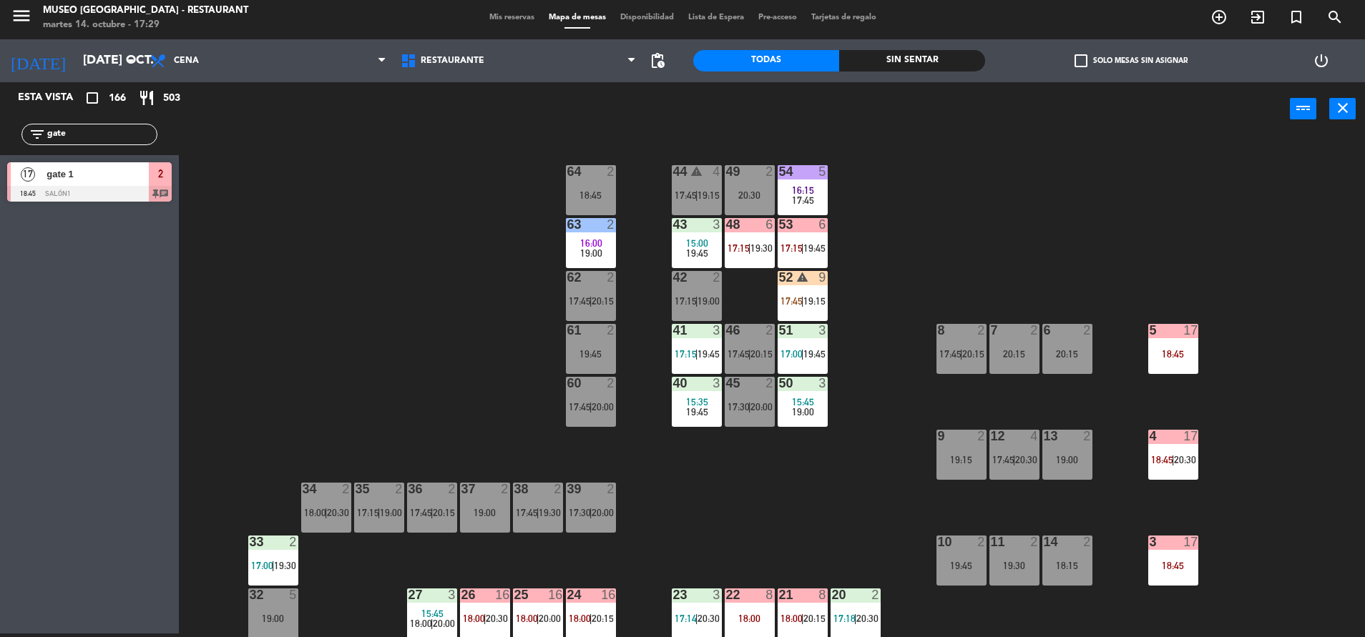
click at [707, 239] on span "15:00" at bounding box center [697, 242] width 22 height 11
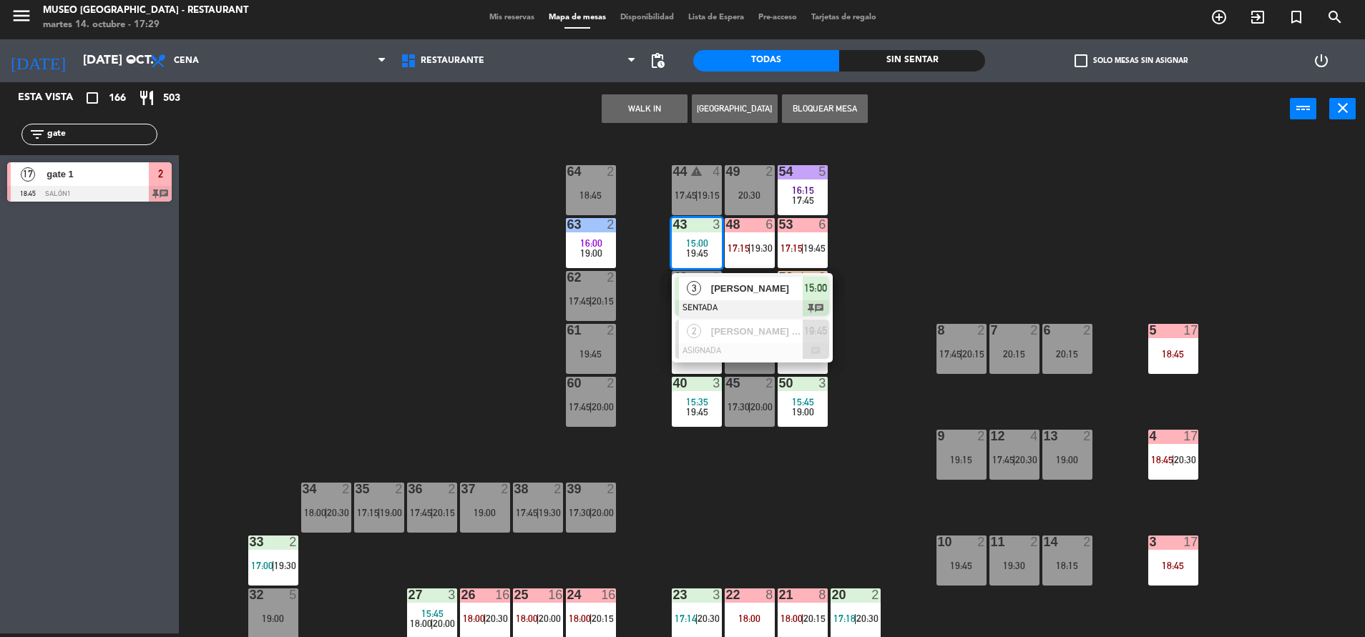
click at [738, 267] on div "48 6 17:15 | 19:30" at bounding box center [749, 243] width 50 height 50
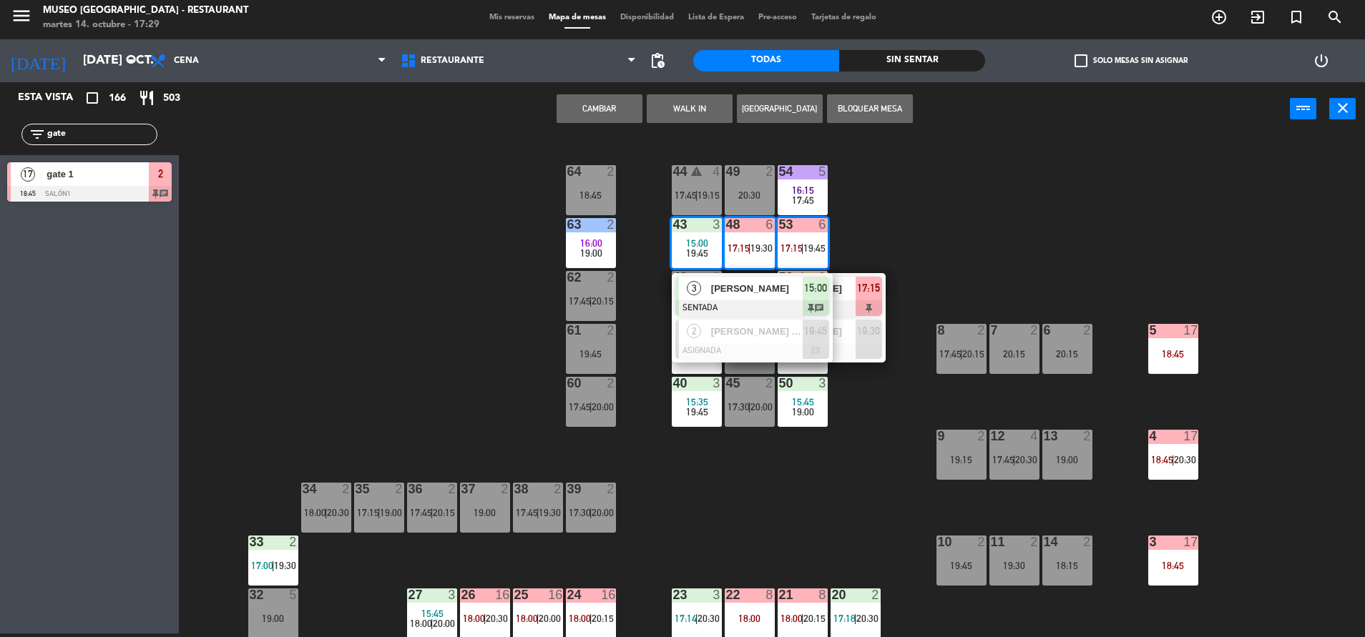
click at [505, 254] on div "44 warning 4 17:45 | 19:15 49 2 20:30 54 5 16:15 17:45 64 2 18:45 48 6 17:15 | …" at bounding box center [778, 388] width 1172 height 498
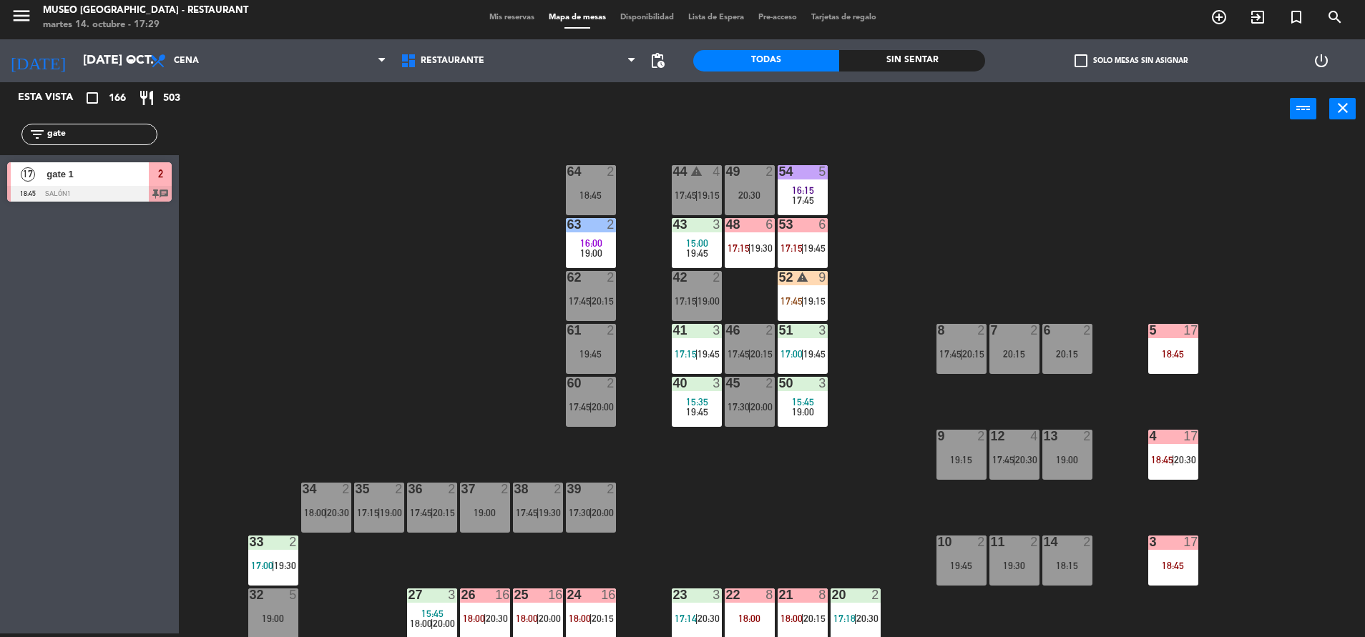
click at [283, 340] on div "44 warning 4 17:45 | 19:15 49 2 20:30 54 5 16:15 17:45 64 2 18:45 48 6 17:15 | …" at bounding box center [778, 388] width 1172 height 498
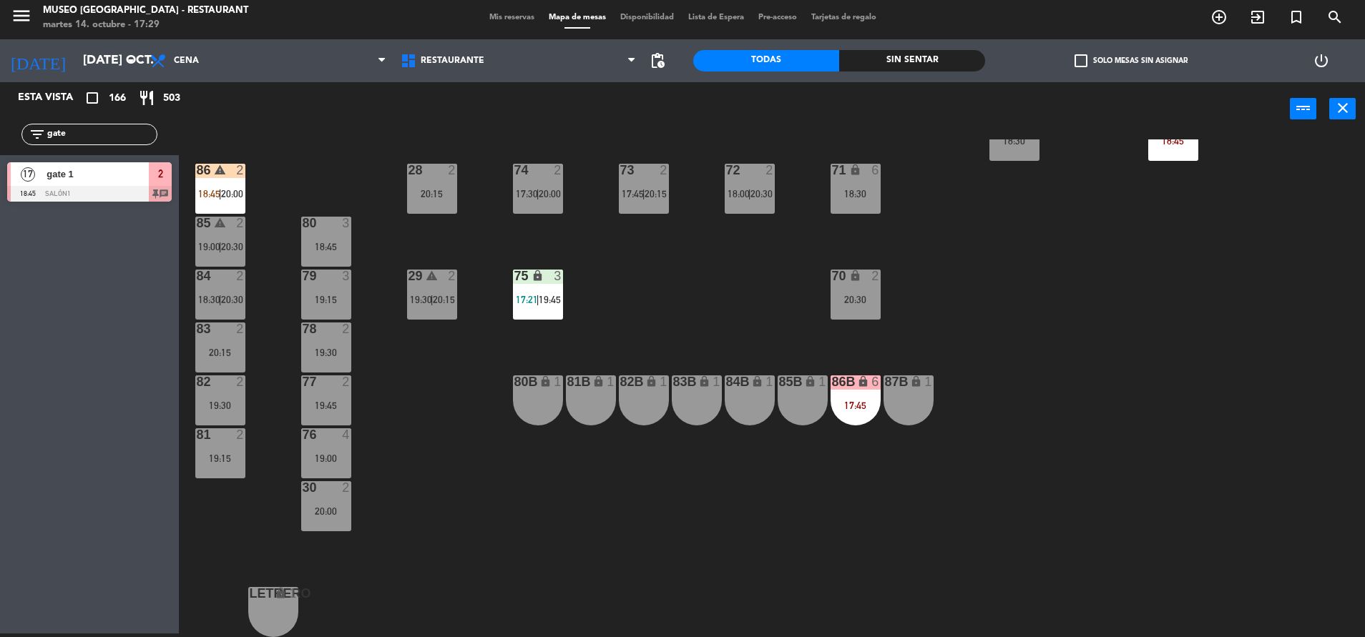
scroll to position [526, 0]
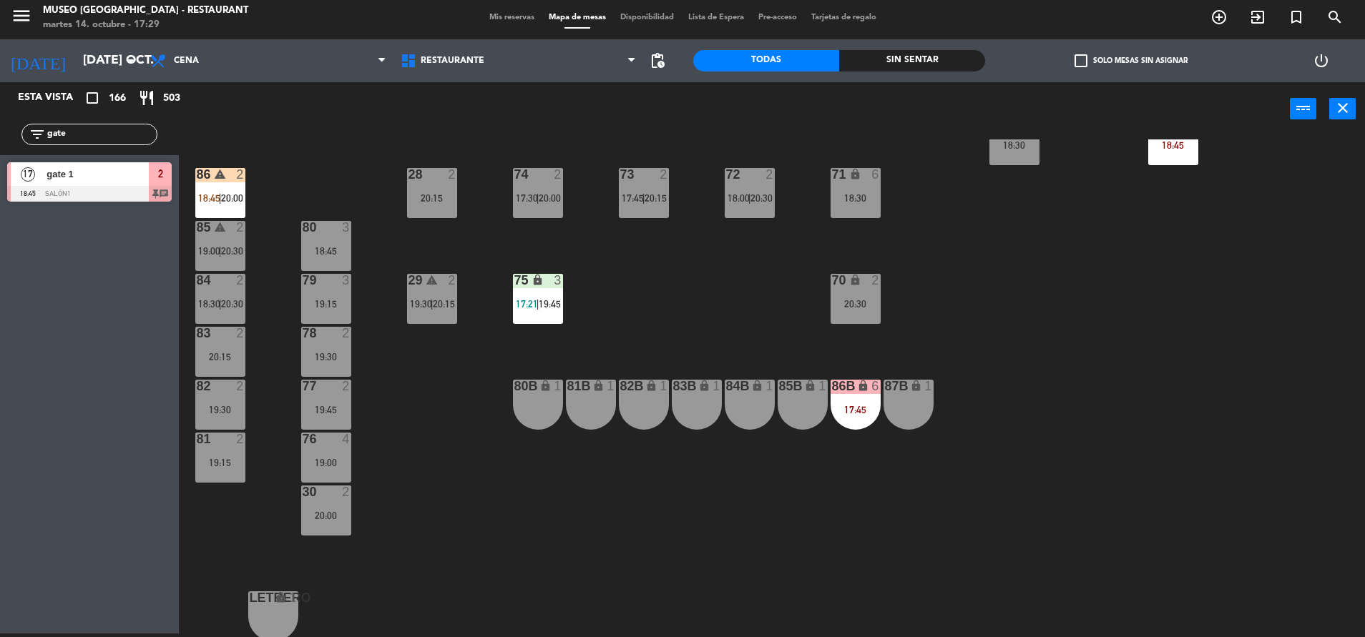
click at [312, 471] on div "76 4 19:00" at bounding box center [326, 458] width 50 height 50
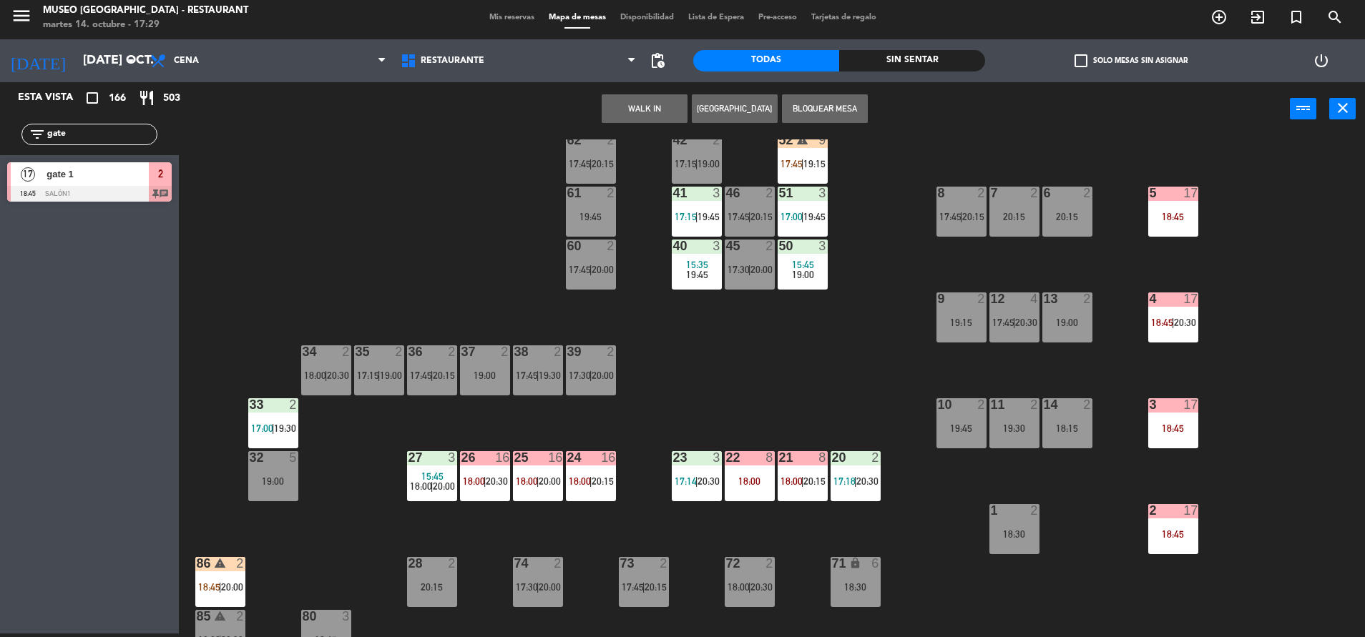
scroll to position [0, 0]
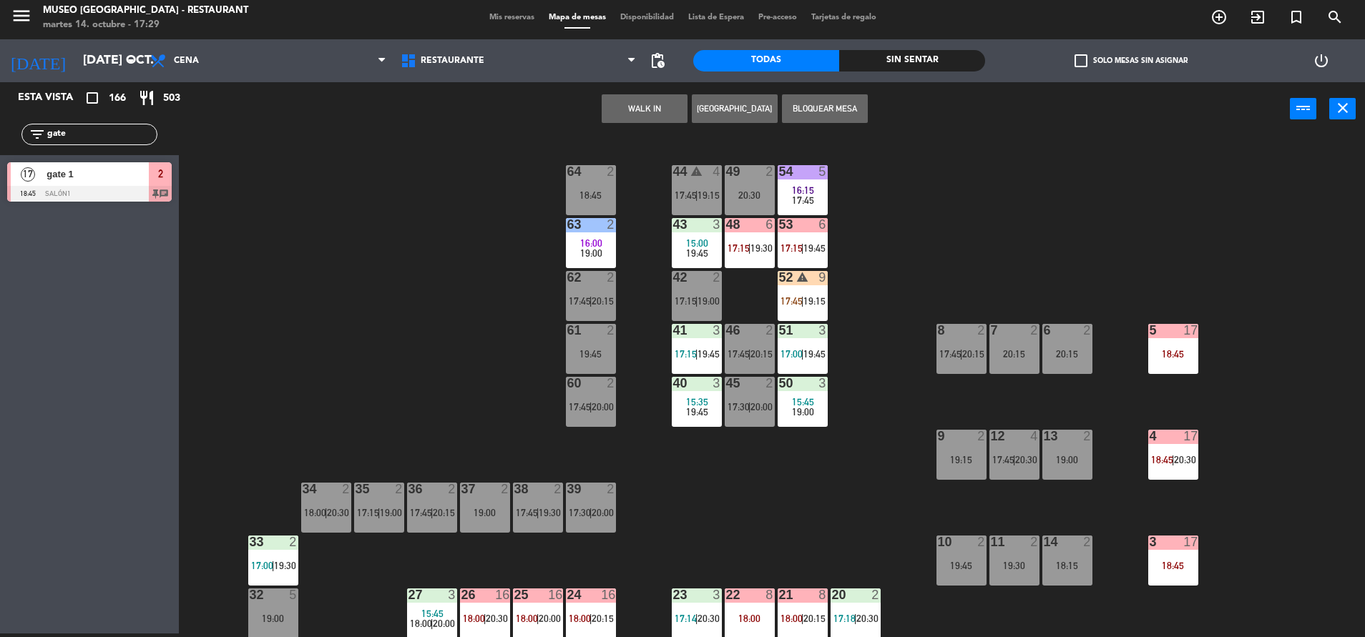
click at [1018, 360] on div "7 2 20:15" at bounding box center [1014, 349] width 50 height 50
click at [684, 115] on button "Cambiar" at bounding box center [690, 108] width 86 height 29
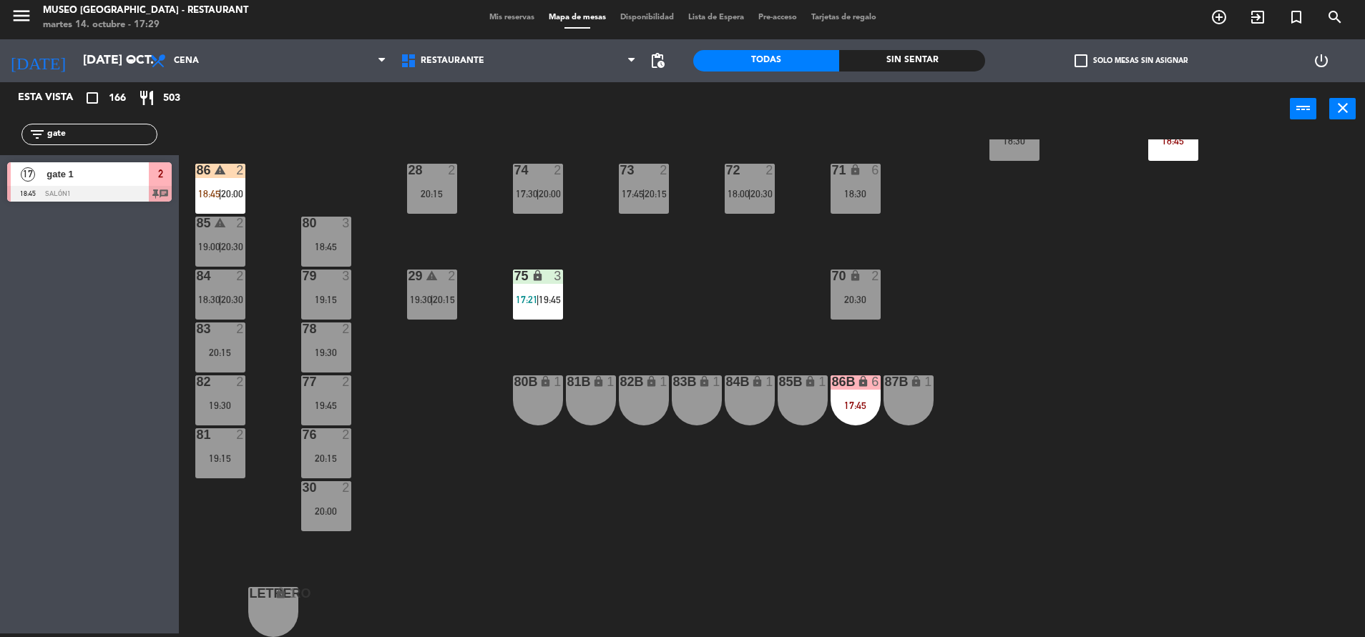
click at [331, 296] on div "19:15" at bounding box center [326, 300] width 50 height 10
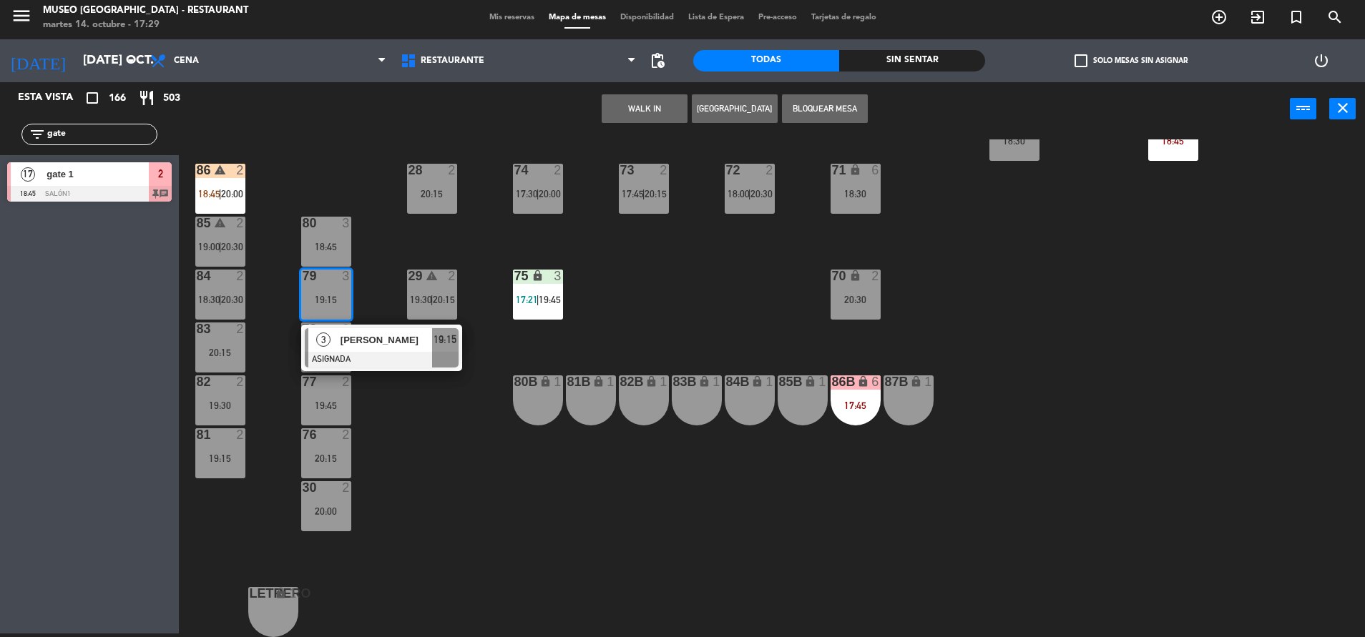
scroll to position [0, 0]
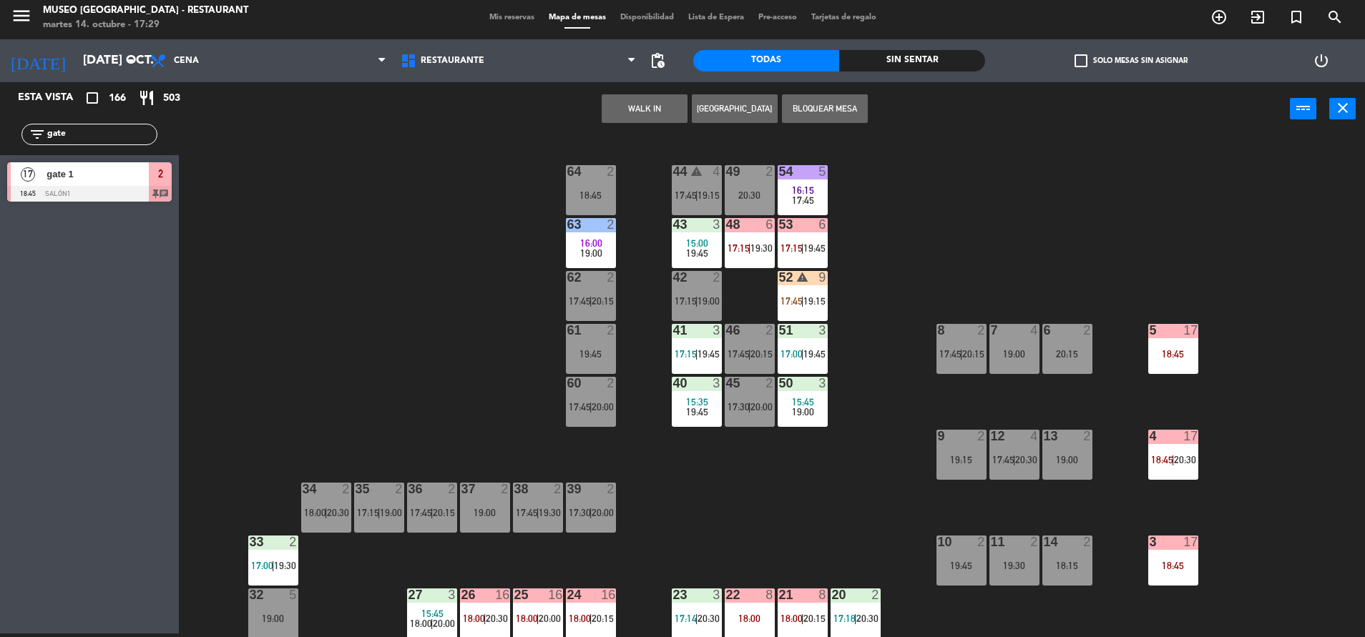
click at [1079, 348] on div "6 2 20:15" at bounding box center [1067, 349] width 50 height 50
click at [684, 108] on button "Cambiar" at bounding box center [690, 108] width 86 height 29
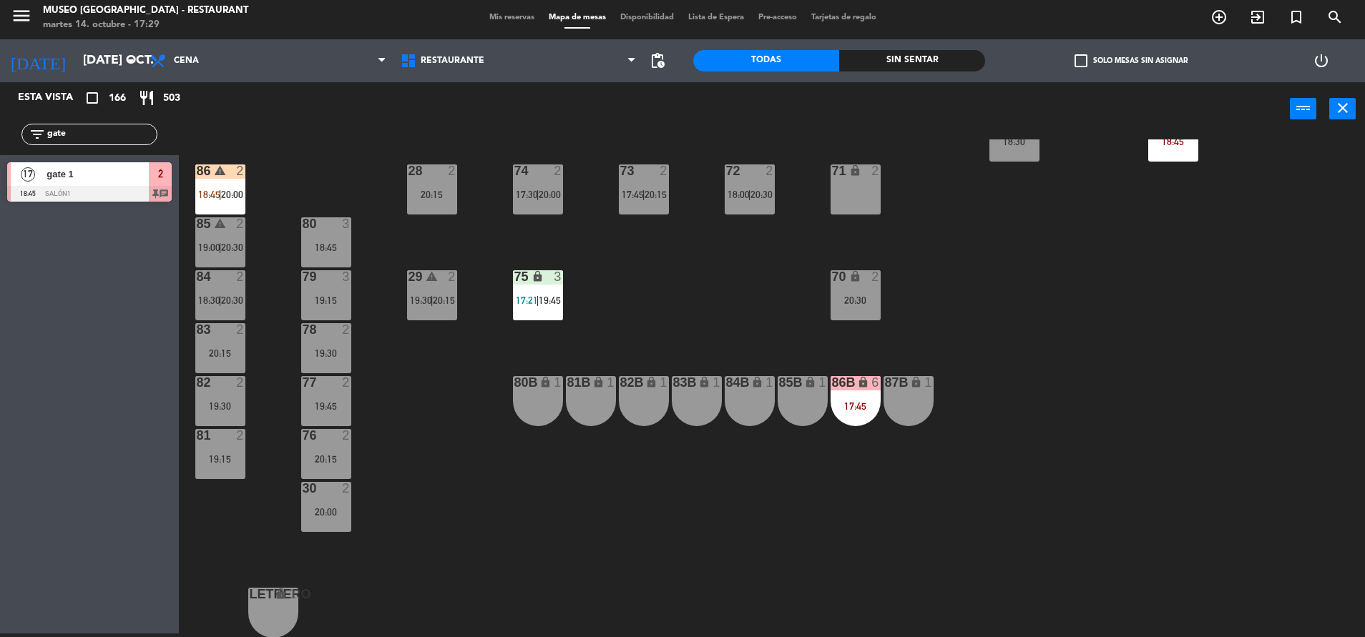
scroll to position [531, 0]
click at [331, 251] on div "18:45" at bounding box center [326, 247] width 50 height 10
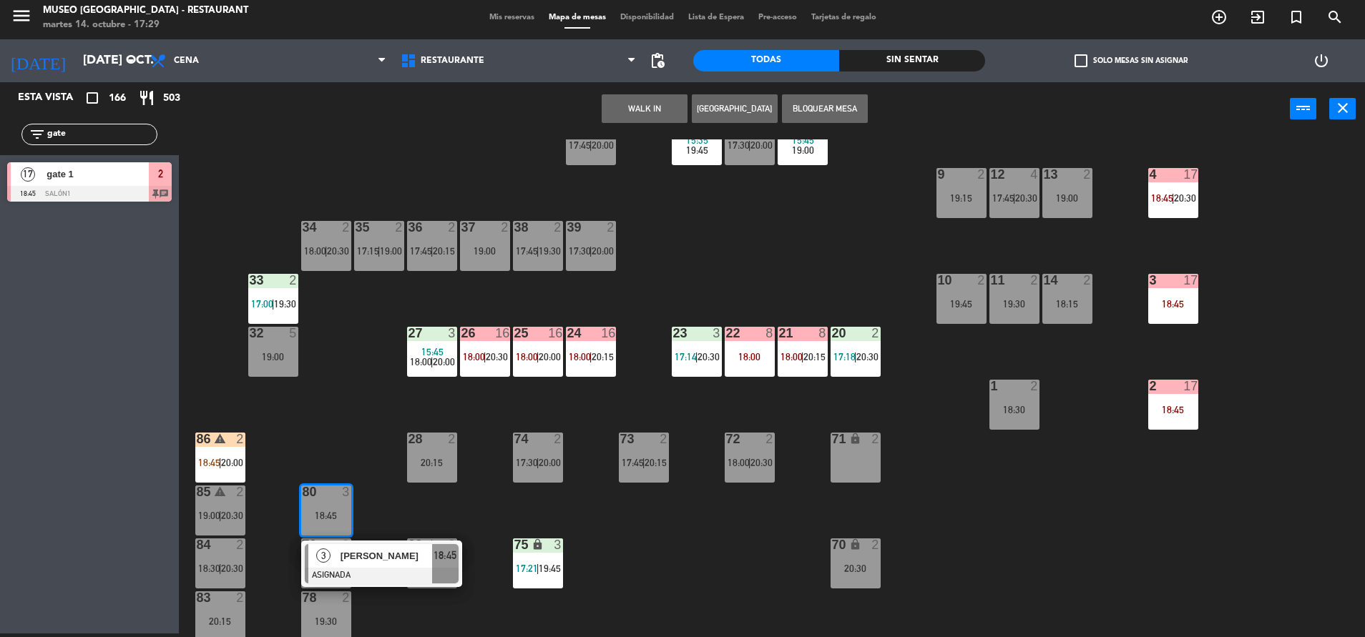
scroll to position [254, 0]
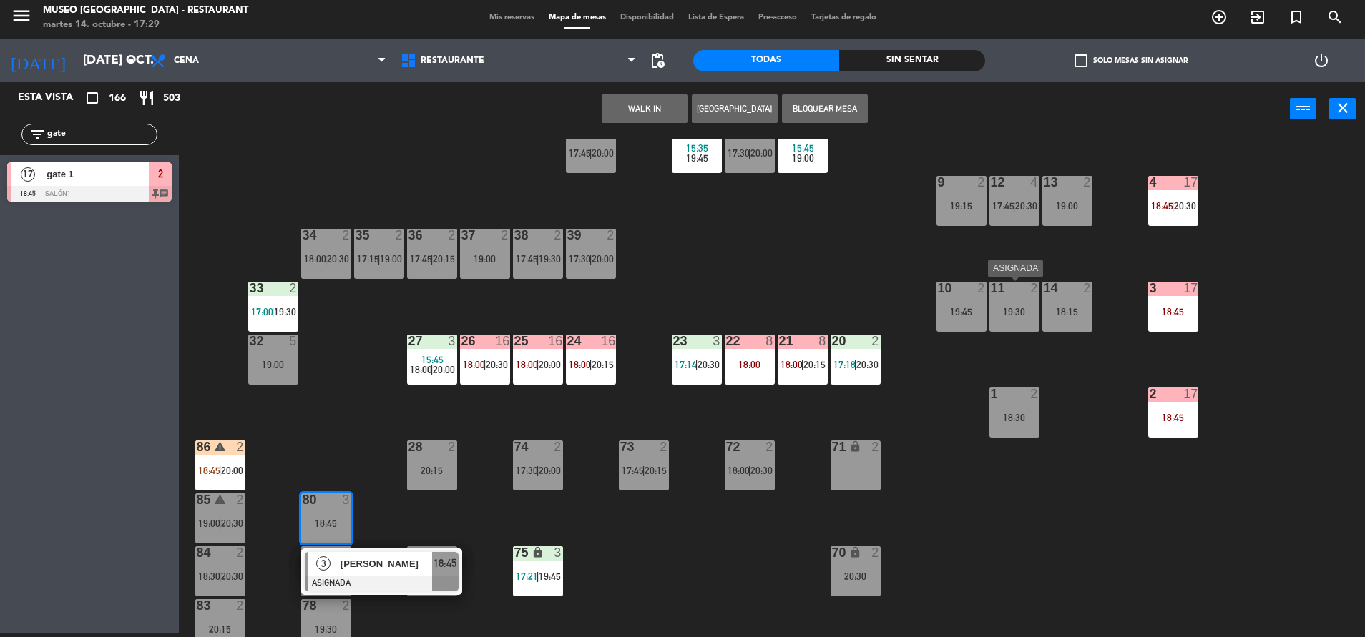
click at [1030, 307] on div "19:30" at bounding box center [1014, 312] width 50 height 10
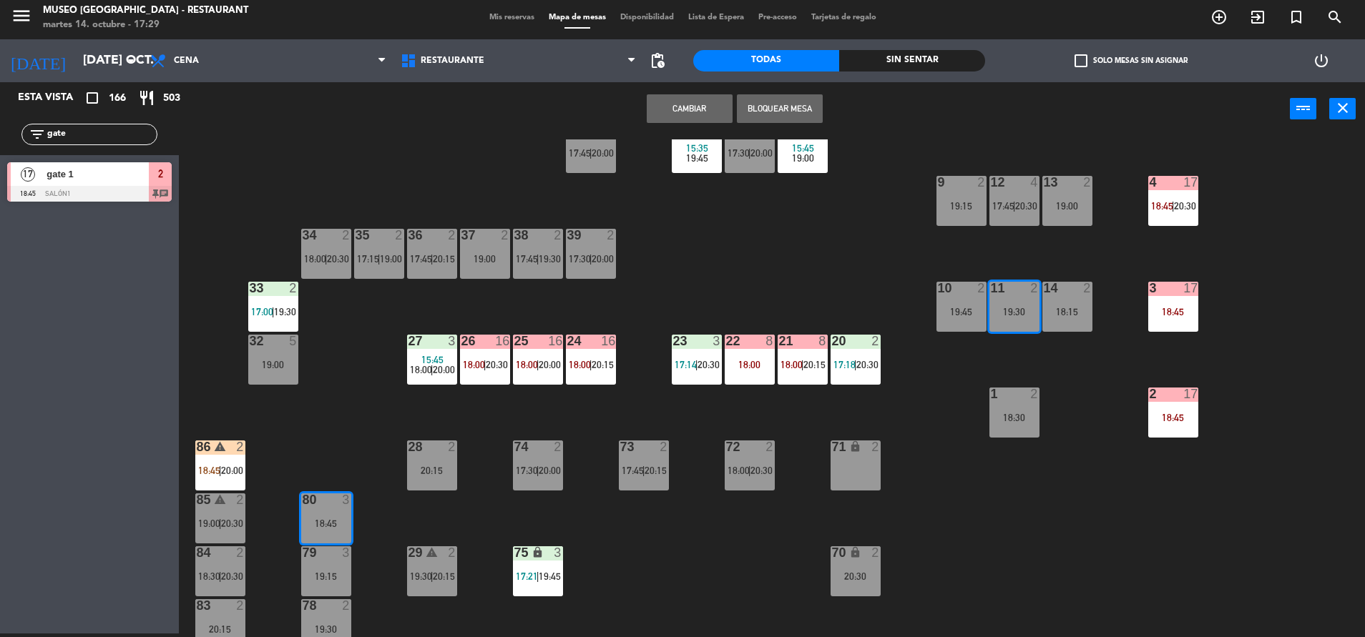
click at [702, 123] on div "Cambiar Bloquear Mesa power_input close" at bounding box center [734, 109] width 1111 height 54
click at [689, 111] on button "Cambiar" at bounding box center [690, 108] width 86 height 29
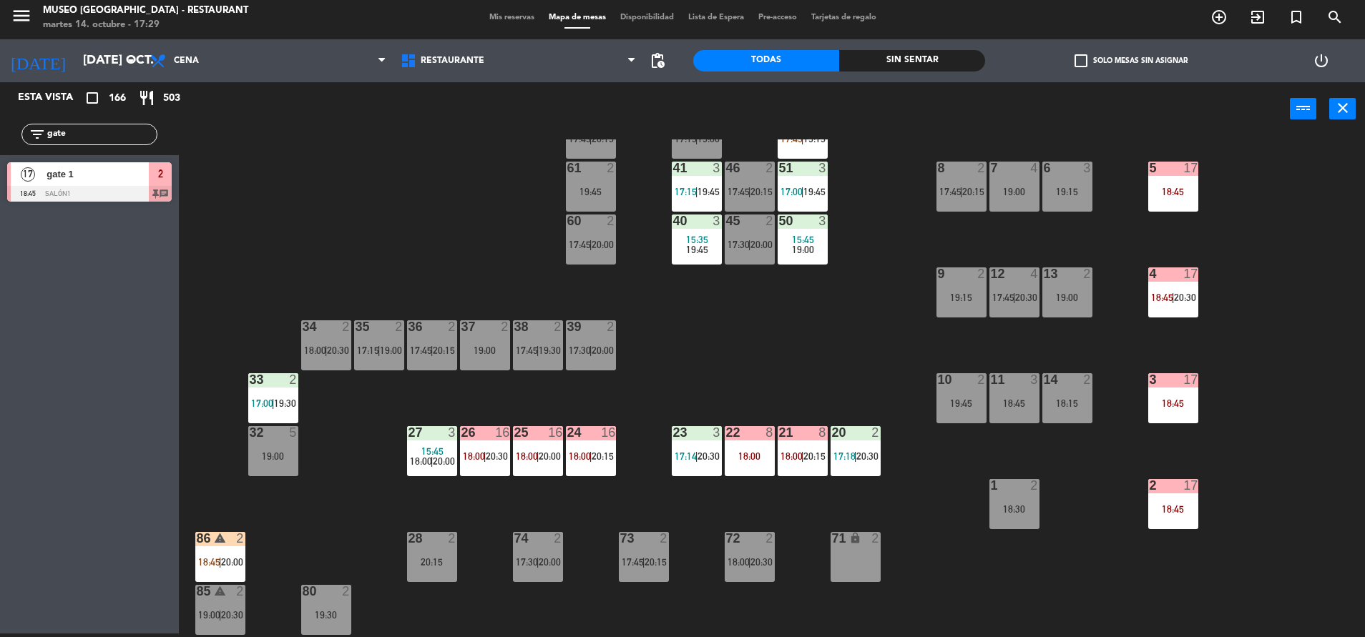
scroll to position [185, 0]
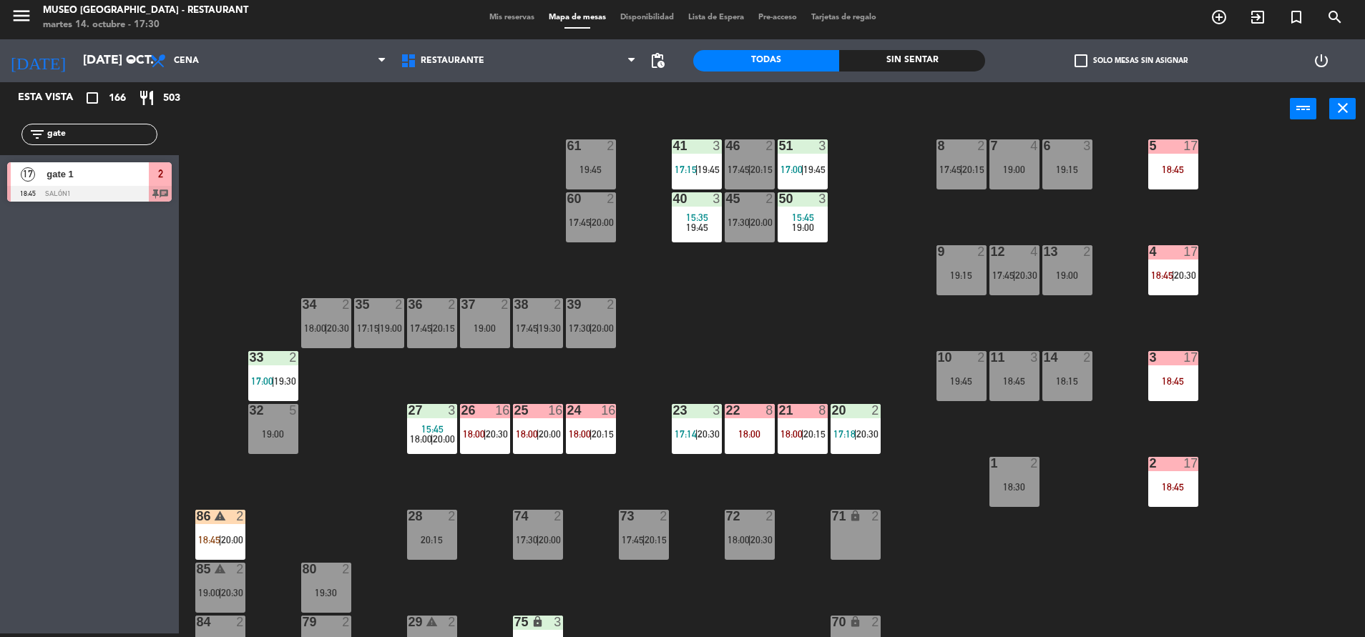
drag, startPoint x: 82, startPoint y: 127, endPoint x: -4, endPoint y: 205, distance: 116.0
click at [0, 205] on html "close × Museo Larco Café - Restaurant × chrome_reader_mode Listado de Reservas …" at bounding box center [682, 318] width 1365 height 637
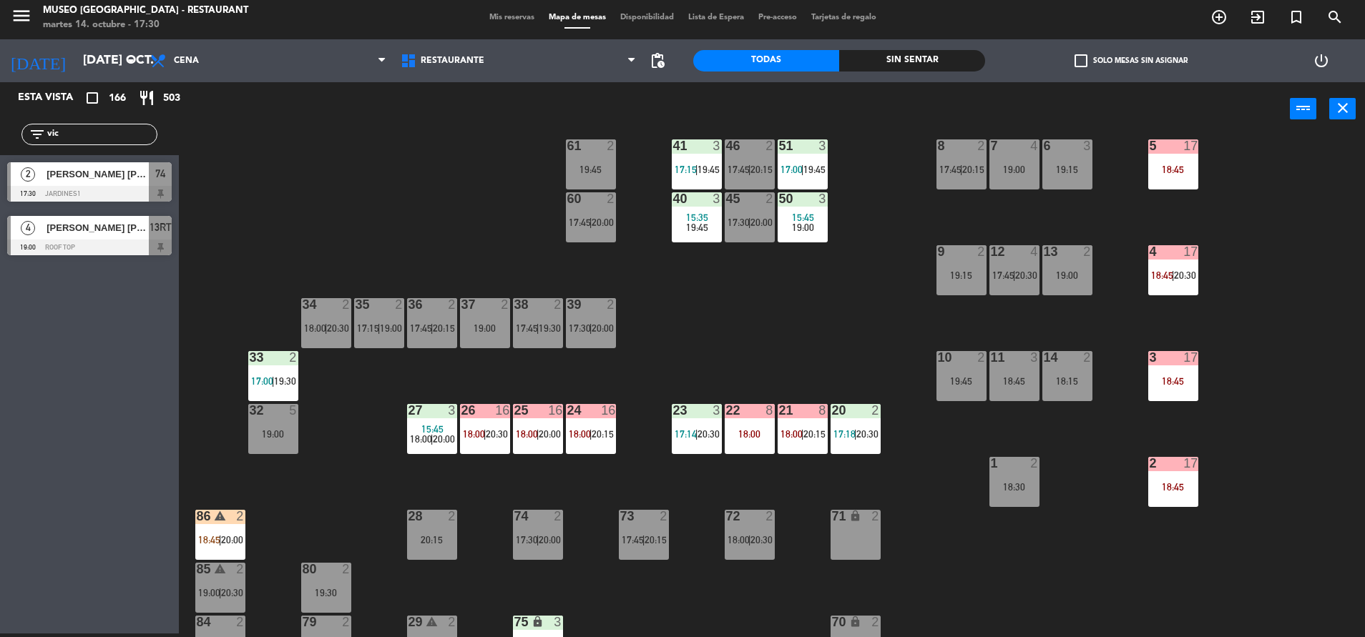
type input "vic"
click at [620, 159] on div "44 warning 4 17:45 | 19:15 49 2 20:30 54 5 16:15 17:45 64 2 18:45 48 6 17:15 | …" at bounding box center [778, 388] width 1172 height 498
click at [471, 180] on div "44 warning 4 17:45 | 19:15 49 2 20:30 54 5 16:15 17:45 64 2 18:45 48 6 17:15 | …" at bounding box center [778, 388] width 1172 height 498
click at [147, 172] on span "[PERSON_NAME] [PERSON_NAME]" at bounding box center [97, 174] width 102 height 15
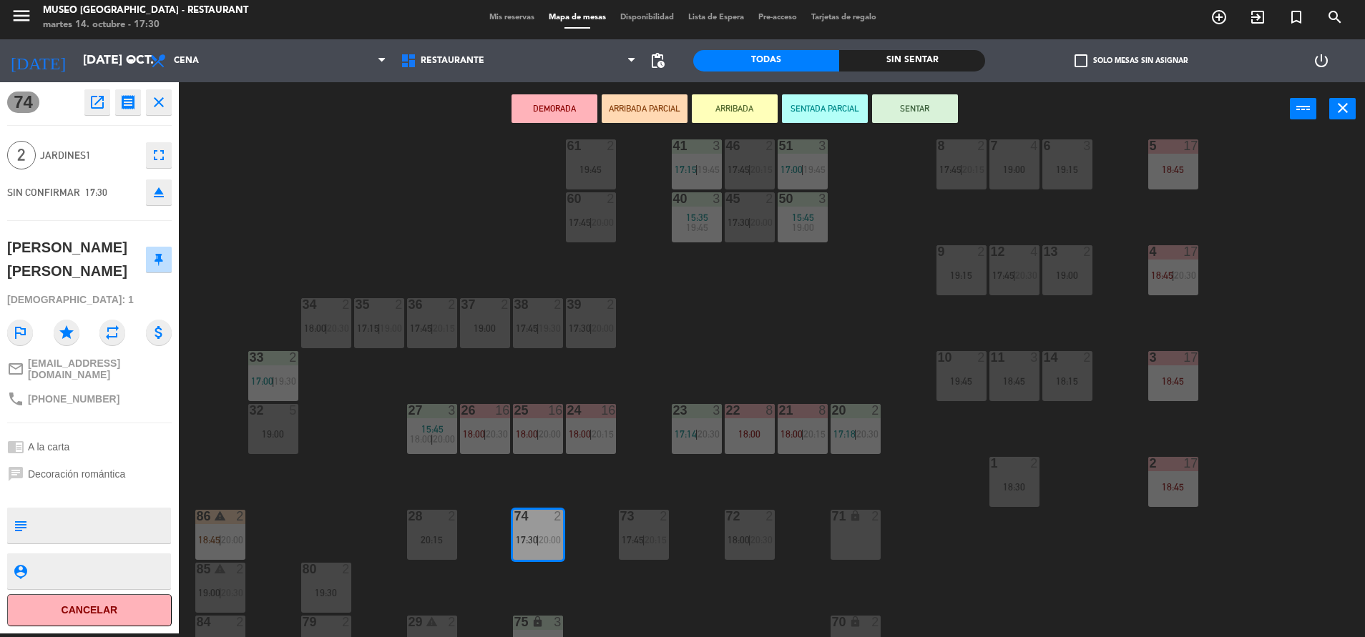
click at [586, 201] on div at bounding box center [591, 198] width 24 height 13
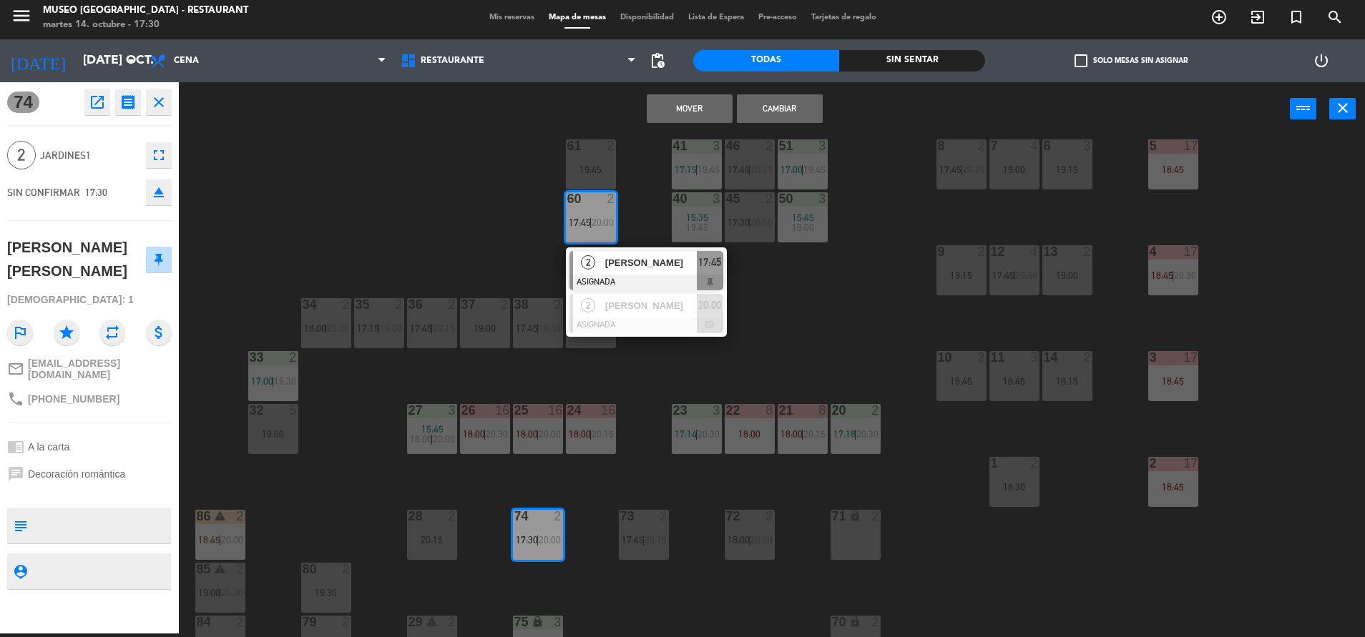
click at [482, 208] on div "44 warning 4 17:45 | 19:15 49 2 20:30 54 5 16:15 17:45 64 2 18:45 48 6 17:15 | …" at bounding box center [778, 388] width 1172 height 498
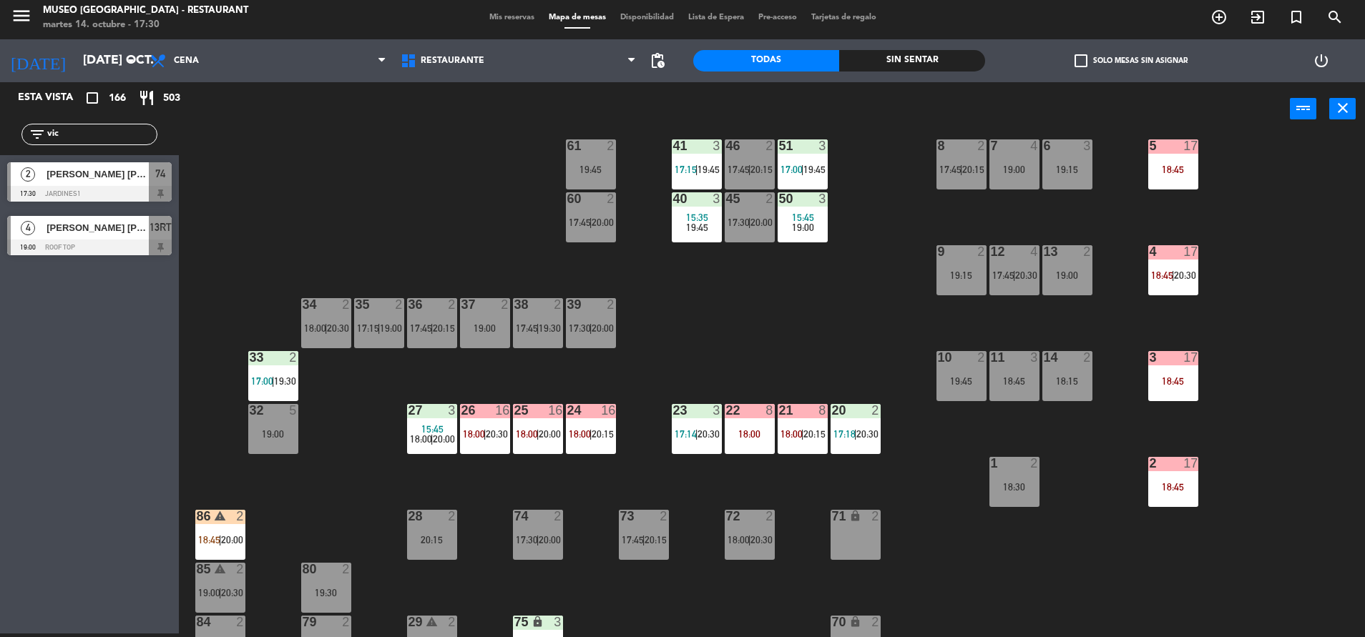
click at [158, 192] on div at bounding box center [89, 194] width 164 height 16
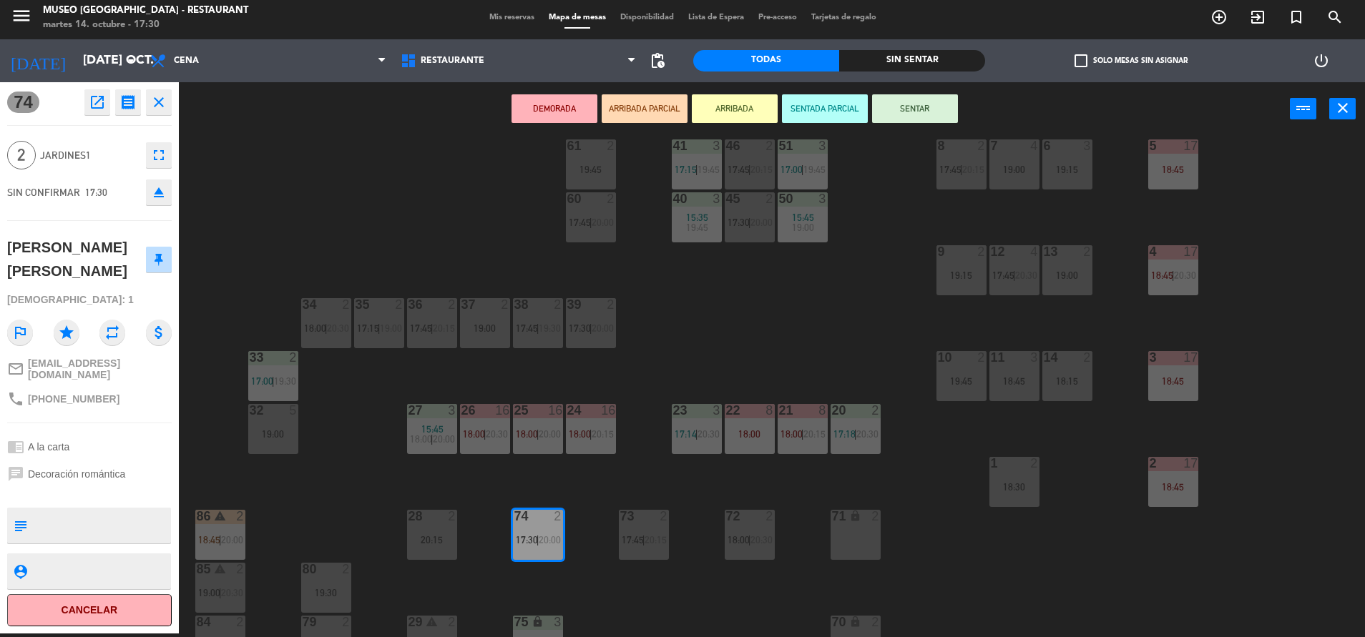
click at [599, 170] on div "19:45" at bounding box center [591, 169] width 50 height 10
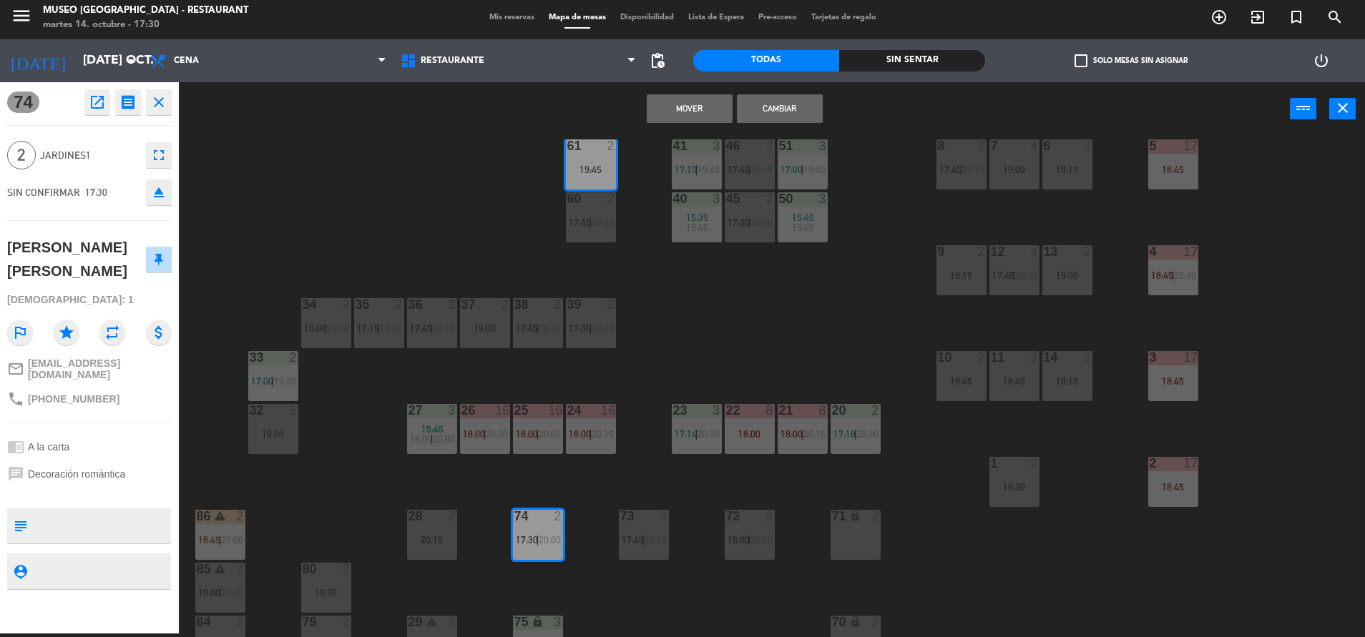
click at [673, 104] on button "Mover" at bounding box center [690, 108] width 86 height 29
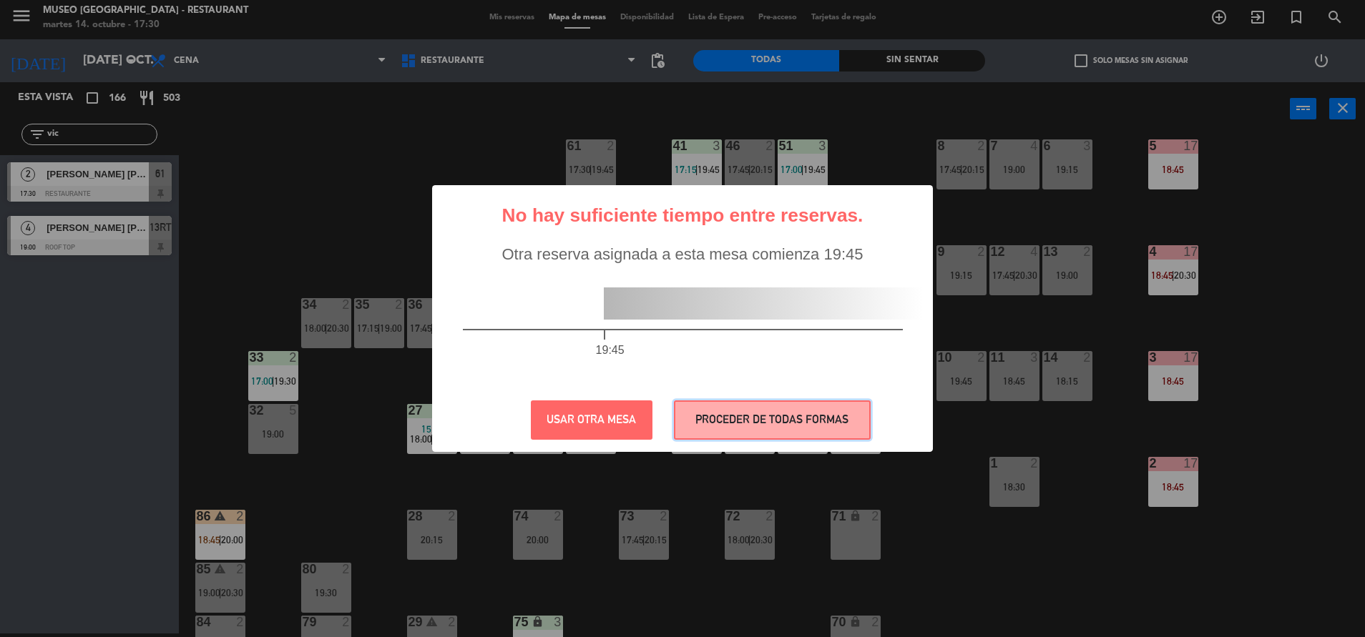
click at [744, 432] on button "PROCEDER DE TODAS FORMAS" at bounding box center [772, 419] width 197 height 39
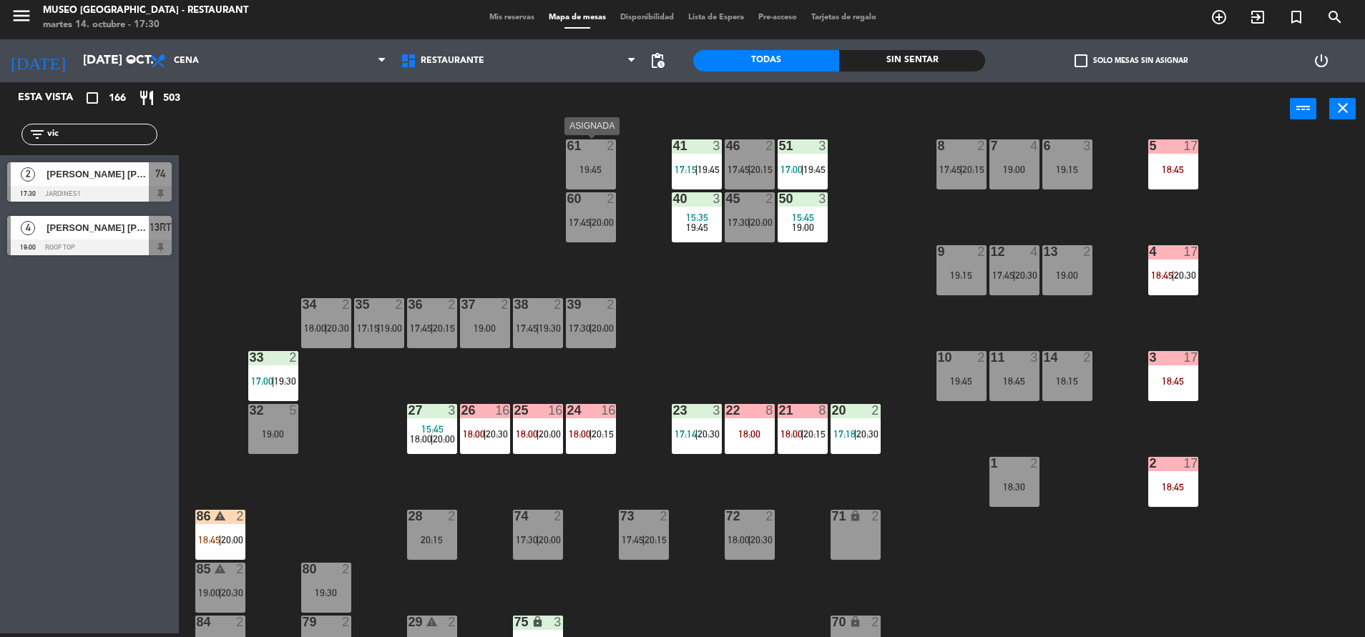
click at [581, 164] on div "19:45" at bounding box center [591, 169] width 50 height 10
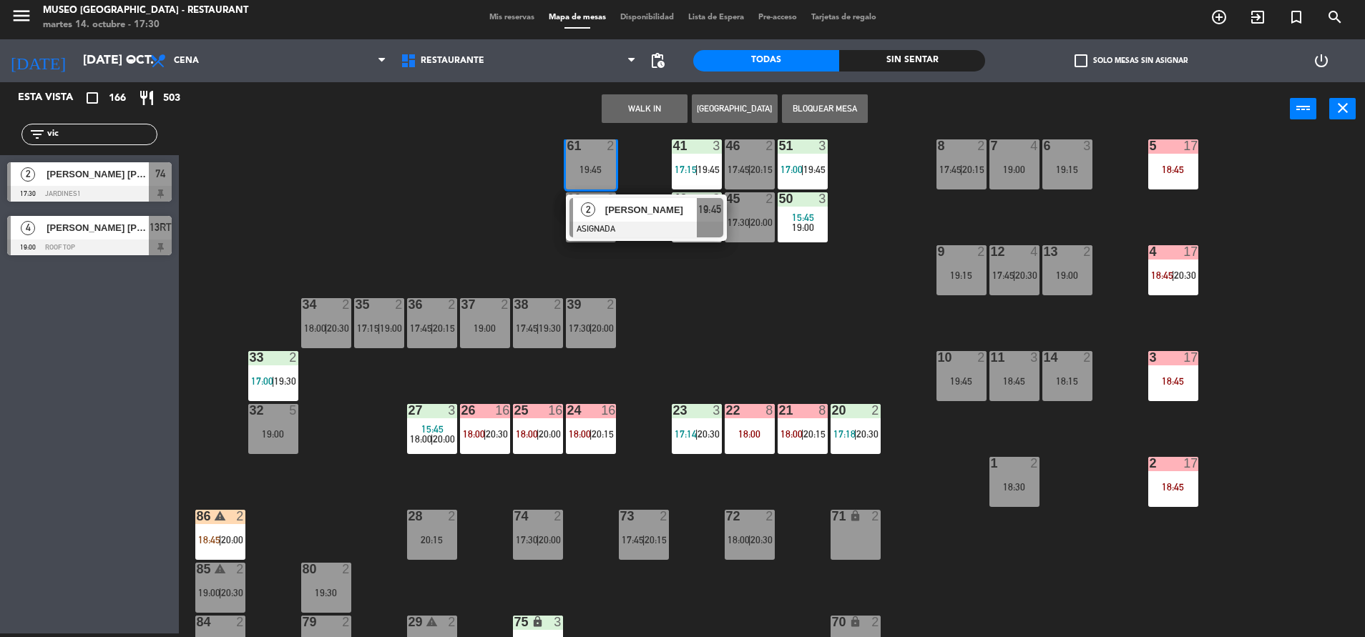
click at [400, 246] on div "44 warning 4 17:45 | 19:15 49 2 20:30 54 5 16:15 17:45 64 2 18:45 48 6 17:15 | …" at bounding box center [778, 388] width 1172 height 498
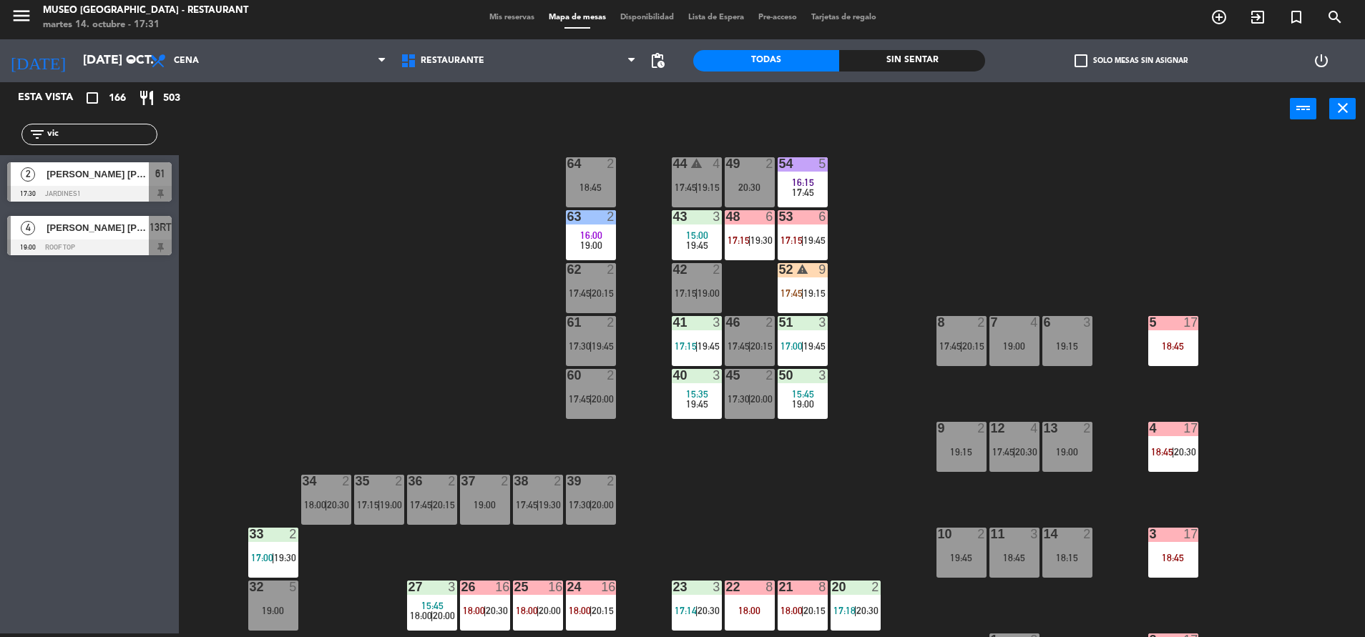
scroll to position [4, 0]
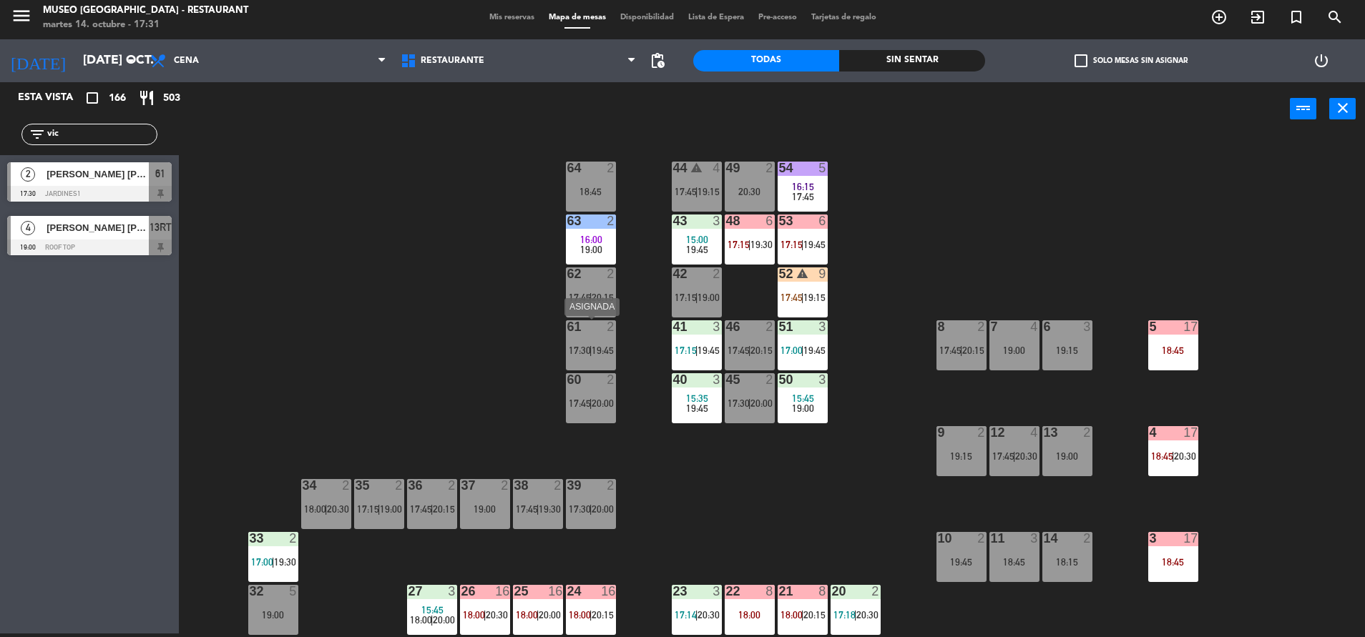
click at [586, 342] on div "61 2 17:30 | 19:45" at bounding box center [591, 345] width 50 height 50
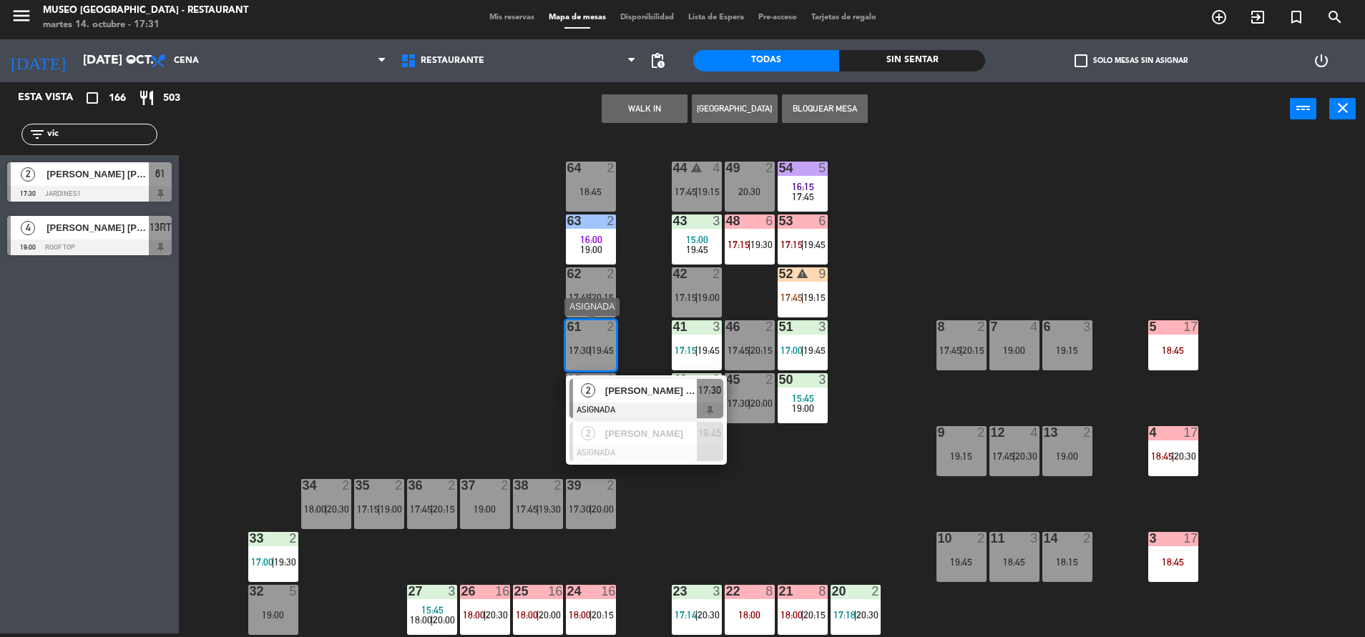
click at [643, 393] on span "[PERSON_NAME] [PERSON_NAME]" at bounding box center [651, 390] width 92 height 15
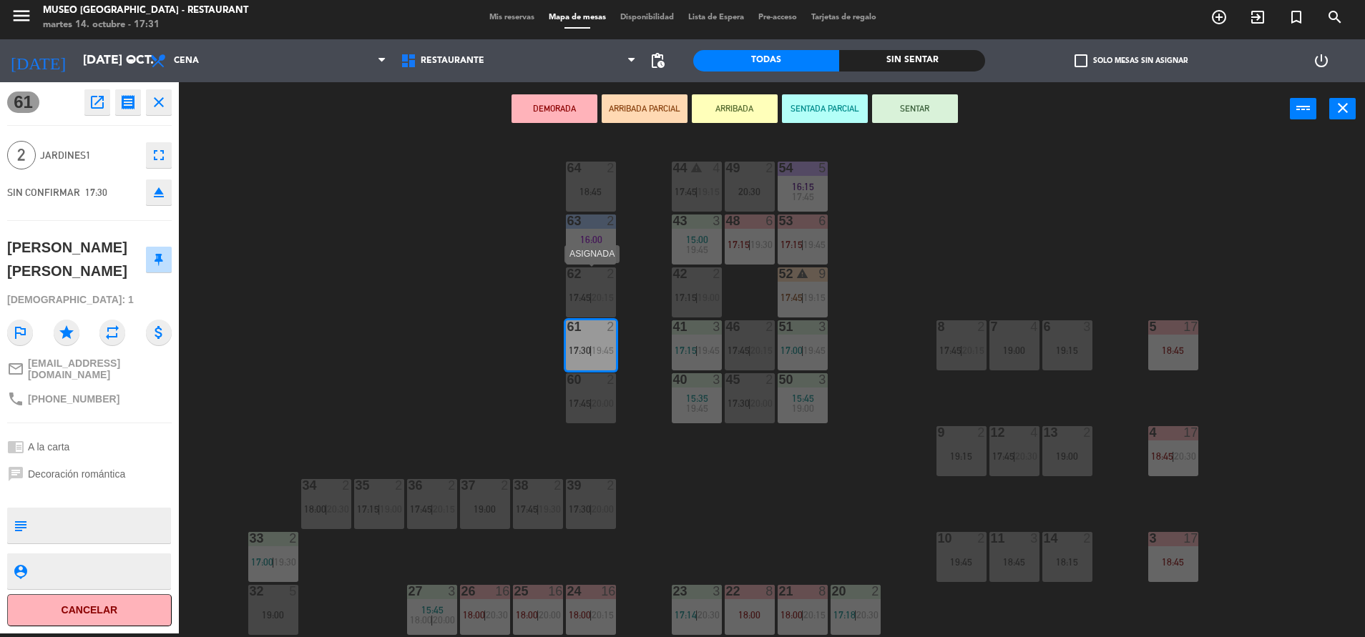
click at [596, 294] on span "20:15" at bounding box center [602, 297] width 22 height 11
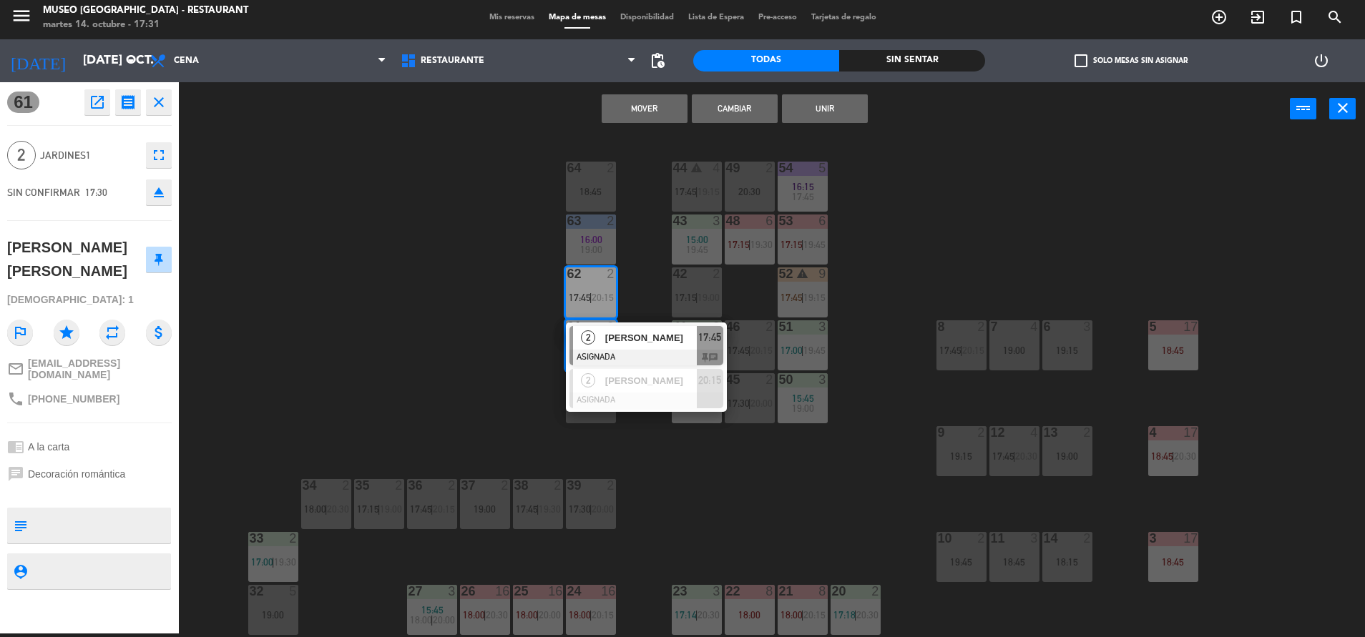
click at [752, 102] on button "Cambiar" at bounding box center [735, 108] width 86 height 29
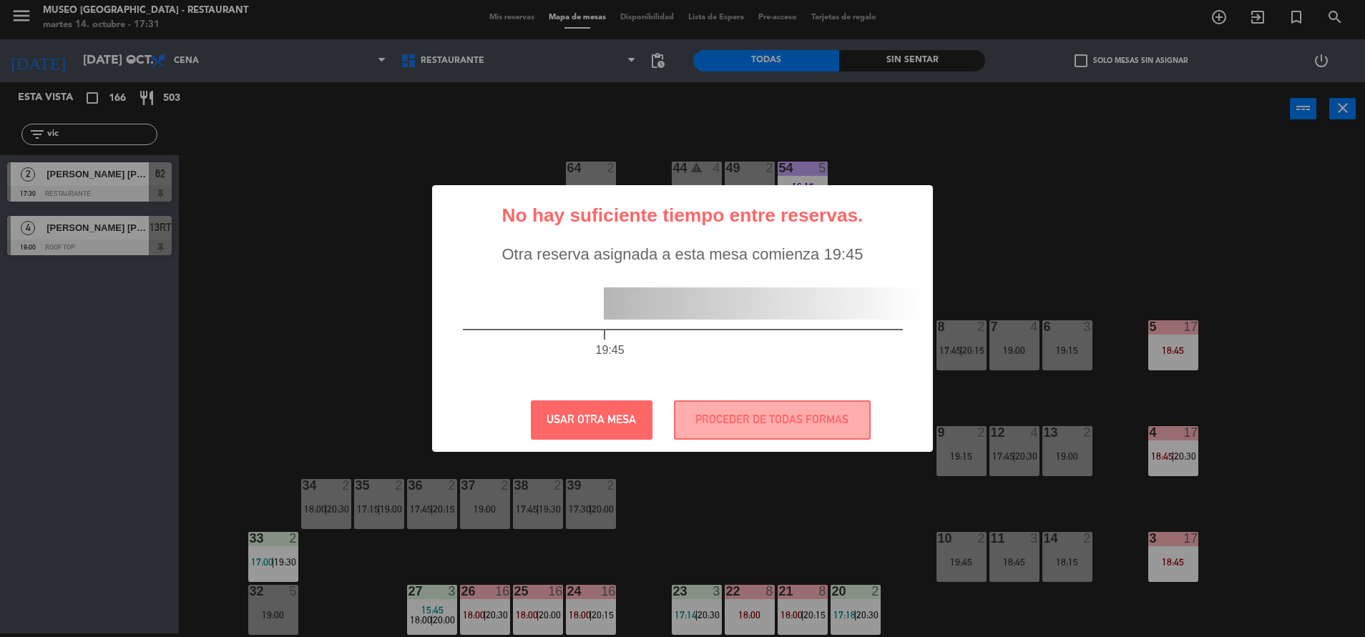
click at [780, 380] on div "19:45" at bounding box center [682, 326] width 497 height 124
click at [727, 388] on div "? ! i No hay suficiente tiempo entre reservas. × Otra reserva asignada a esta m…" at bounding box center [682, 318] width 501 height 267
click at [704, 406] on button "PROCEDER DE TODAS FORMAS" at bounding box center [772, 419] width 197 height 39
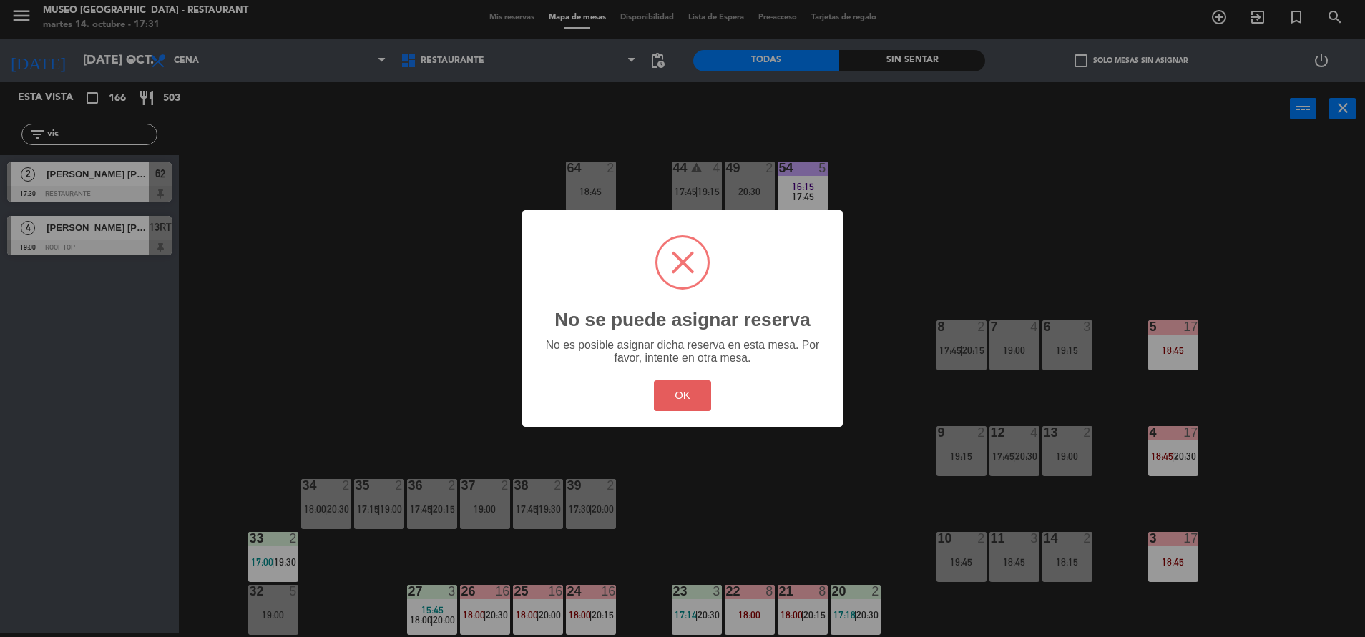
click at [702, 390] on button "OK" at bounding box center [683, 395] width 58 height 31
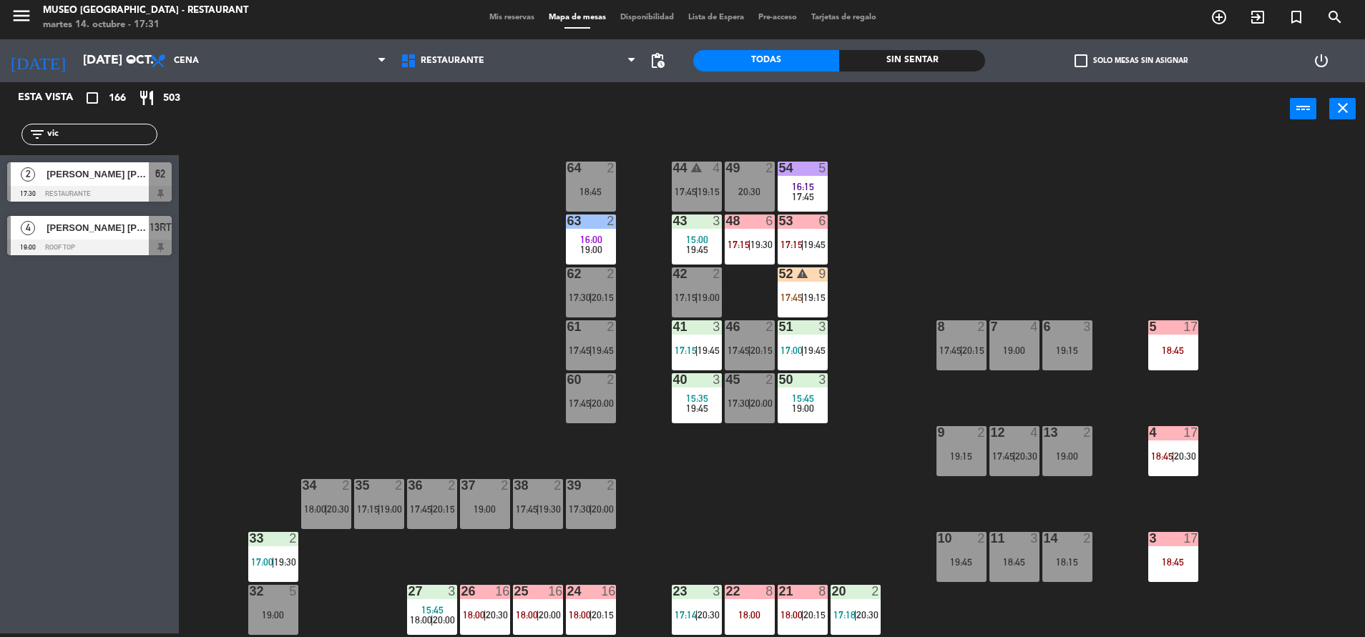
click at [638, 442] on div "44 warning 4 17:45 | 19:15 49 2 20:30 54 5 16:15 17:45 64 2 18:45 48 6 17:15 | …" at bounding box center [778, 388] width 1172 height 498
click at [451, 305] on div "44 warning 4 17:45 | 19:15 49 2 20:30 54 5 16:15 17:45 64 2 18:45 48 6 17:15 | …" at bounding box center [778, 388] width 1172 height 498
click at [606, 350] on span "19:45" at bounding box center [602, 350] width 22 height 11
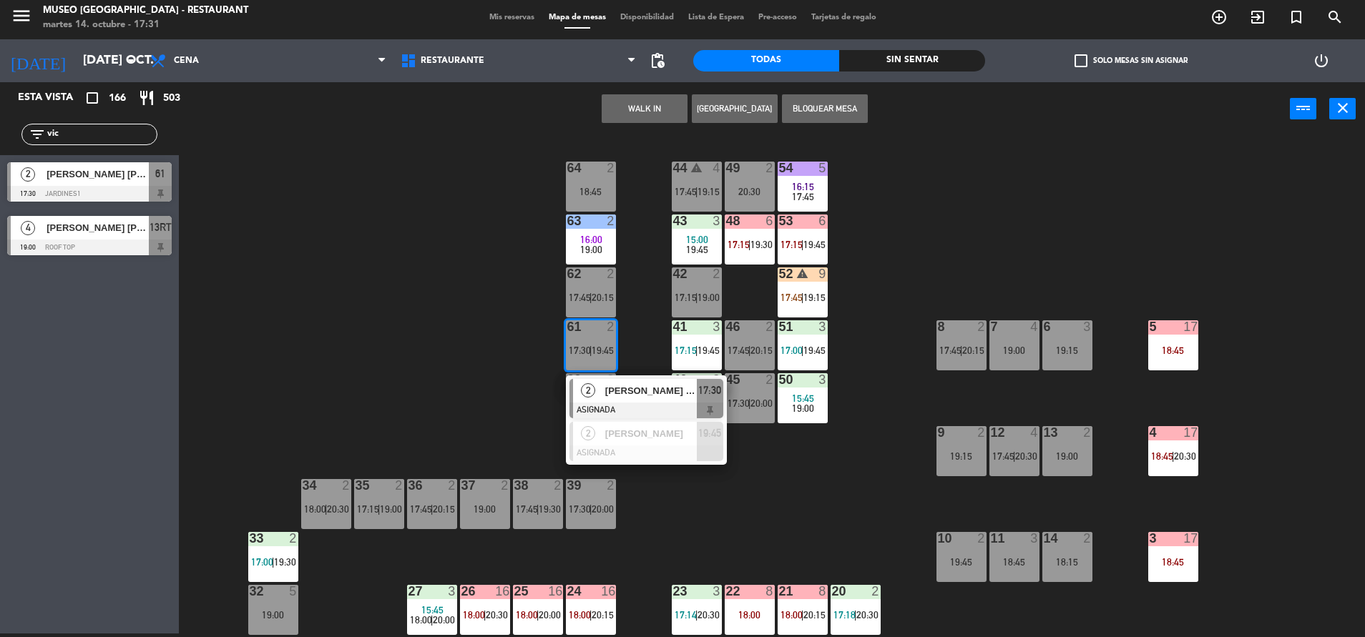
click at [669, 488] on div "44 warning 4 17:45 | 19:15 49 2 20:30 54 5 16:15 17:45 64 2 18:45 48 6 17:15 | …" at bounding box center [778, 388] width 1172 height 498
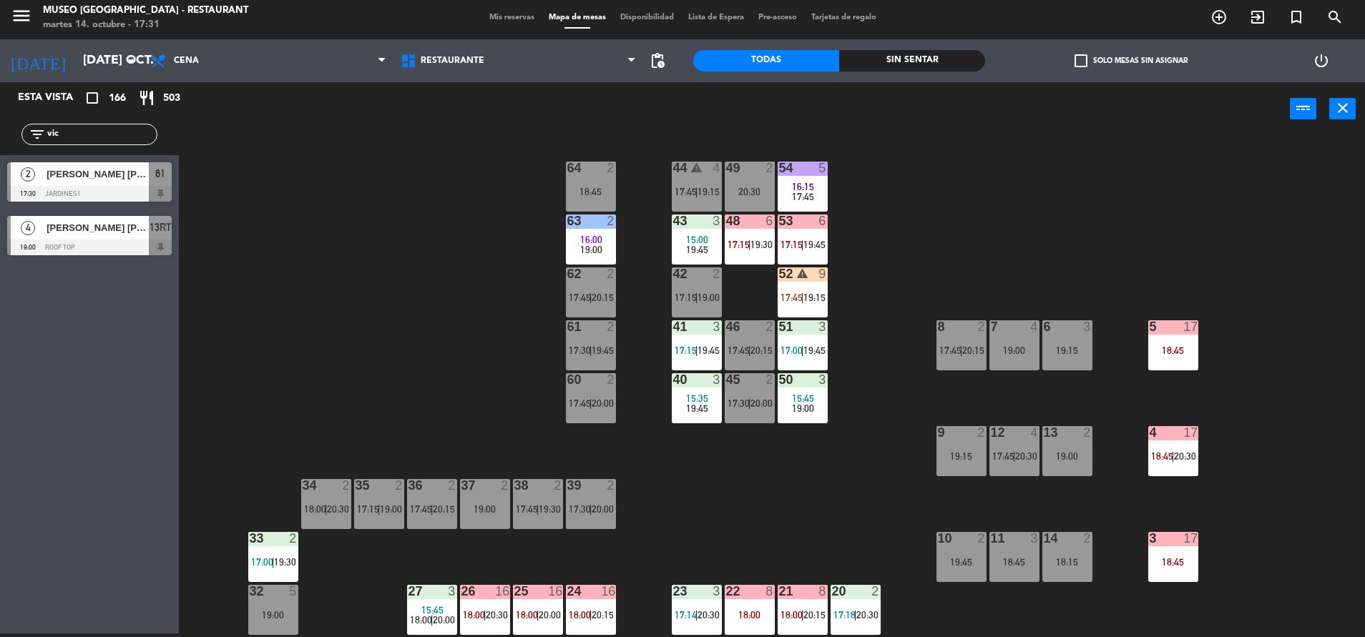
click at [597, 298] on span "20:15" at bounding box center [602, 297] width 22 height 11
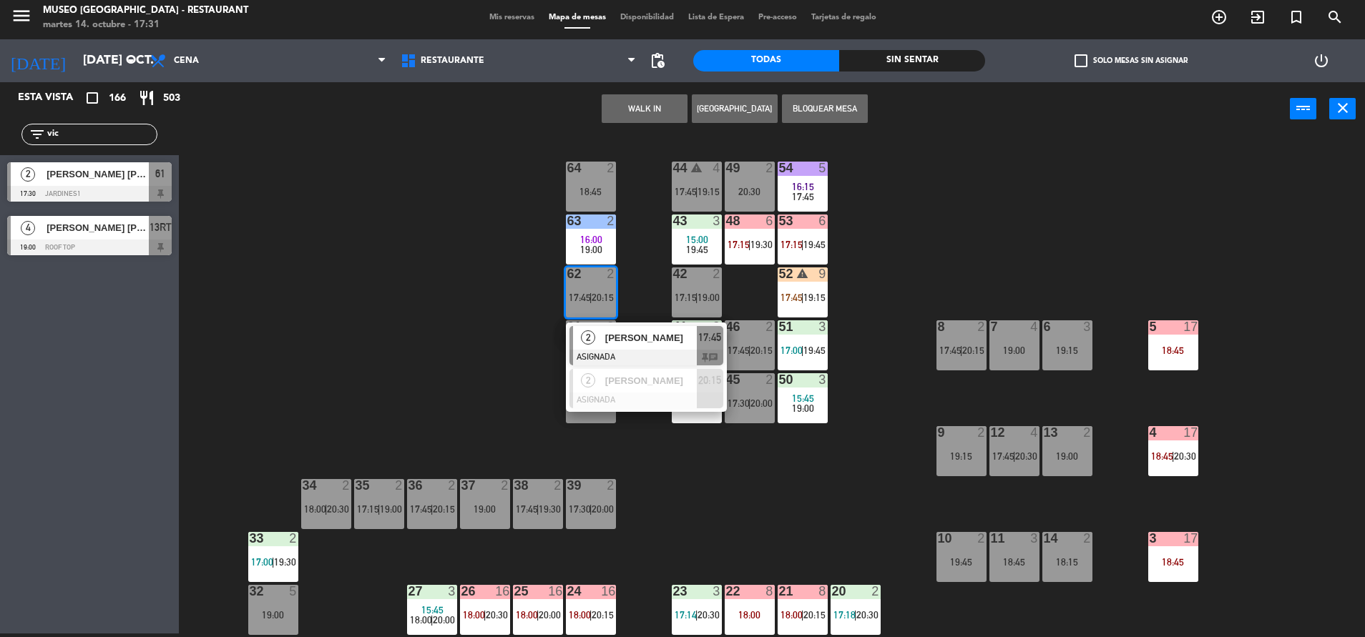
click at [662, 343] on span "[PERSON_NAME]" at bounding box center [651, 337] width 92 height 15
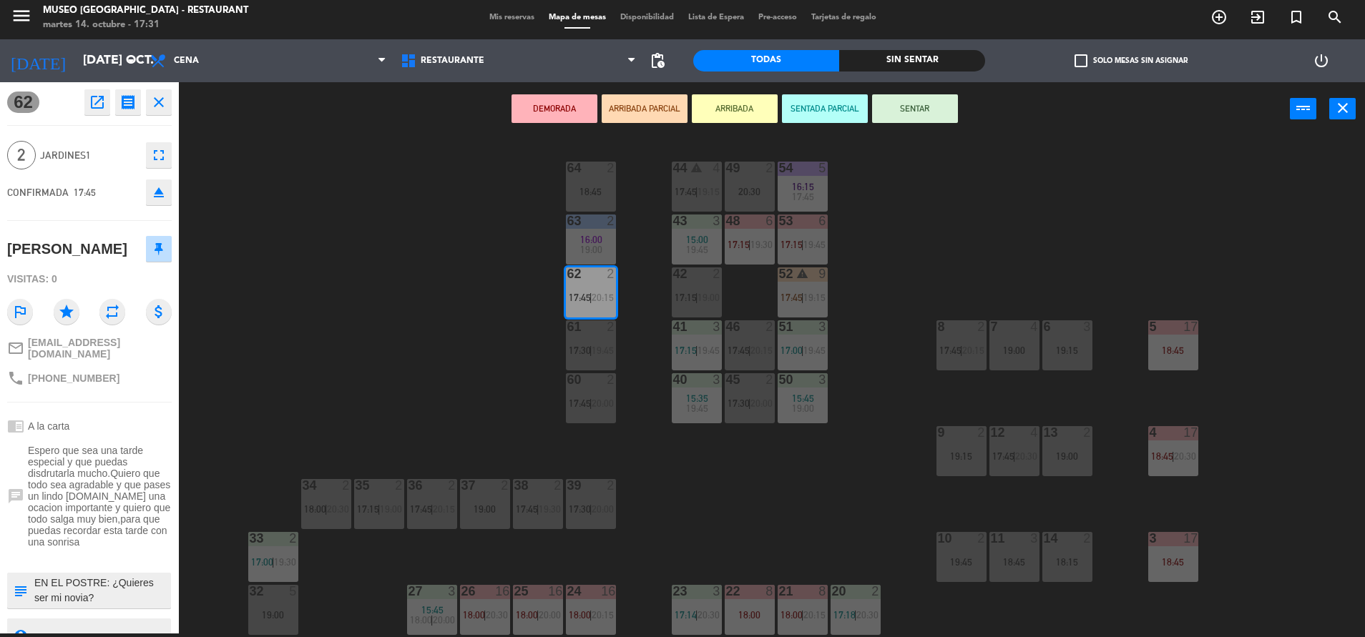
click at [958, 465] on div "9 2 19:15" at bounding box center [961, 451] width 50 height 50
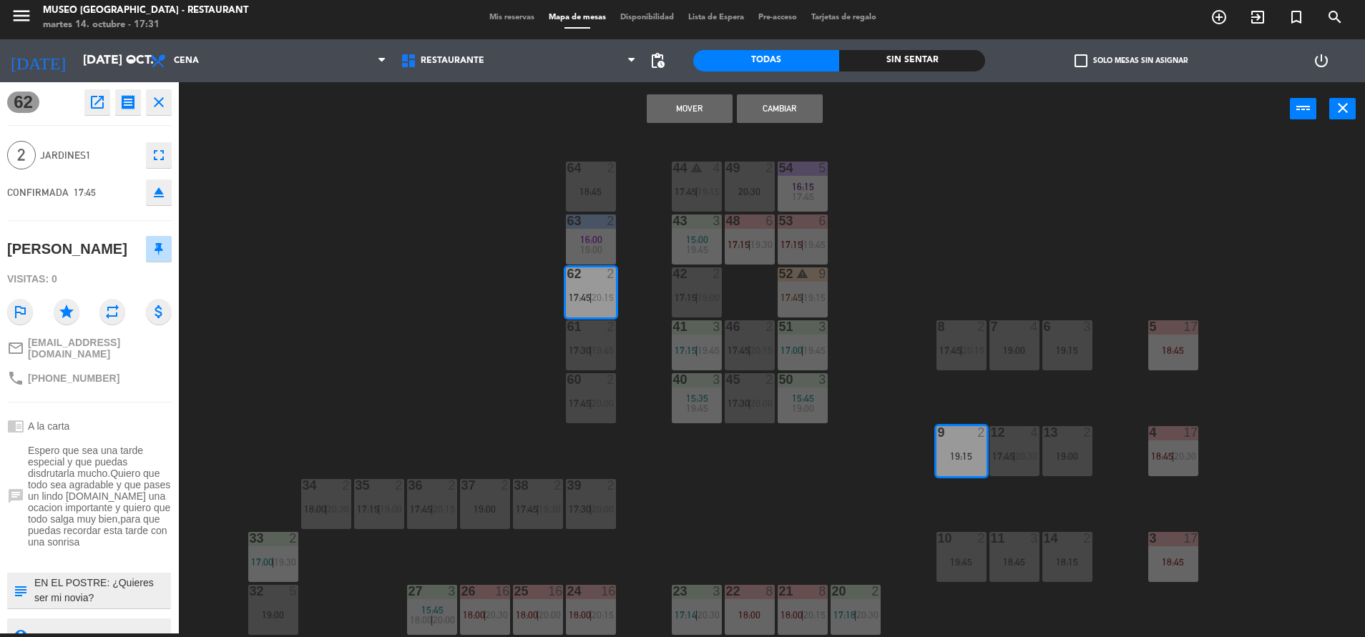
click at [675, 112] on button "Mover" at bounding box center [690, 108] width 86 height 29
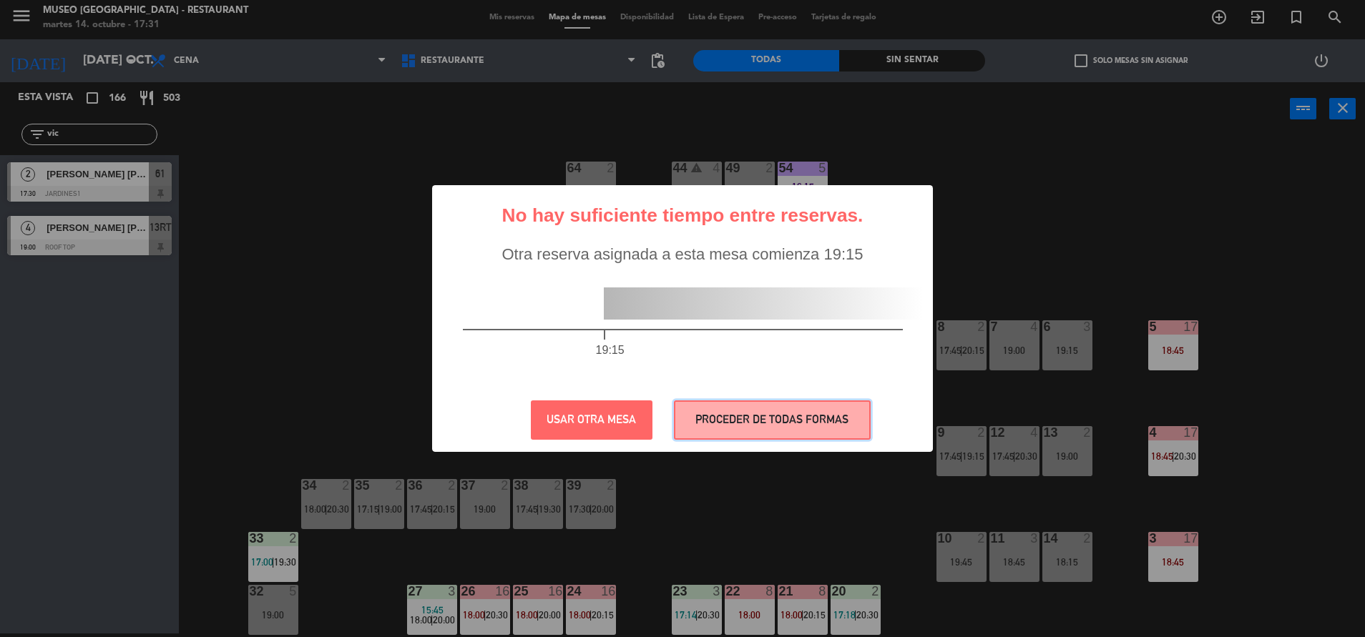
click at [774, 433] on button "PROCEDER DE TODAS FORMAS" at bounding box center [772, 419] width 197 height 39
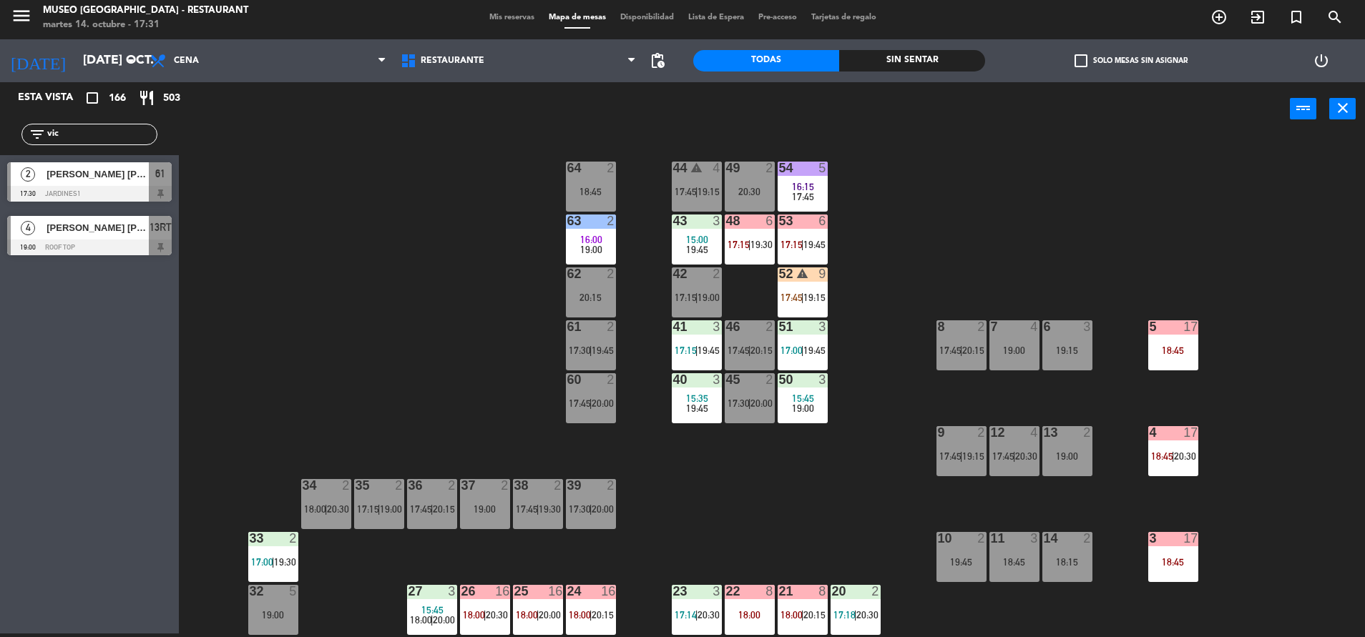
click at [586, 339] on div "61 2 17:30 | 19:45" at bounding box center [591, 345] width 50 height 50
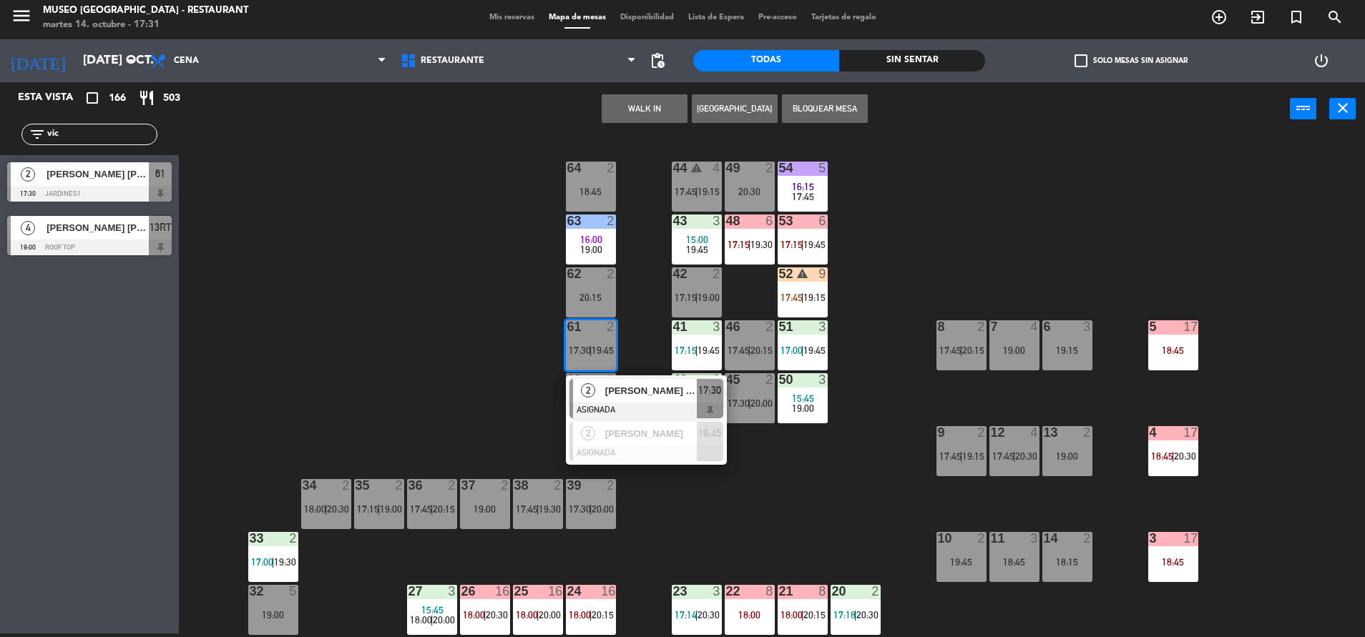
click at [671, 385] on span "[PERSON_NAME] [PERSON_NAME]" at bounding box center [651, 390] width 92 height 15
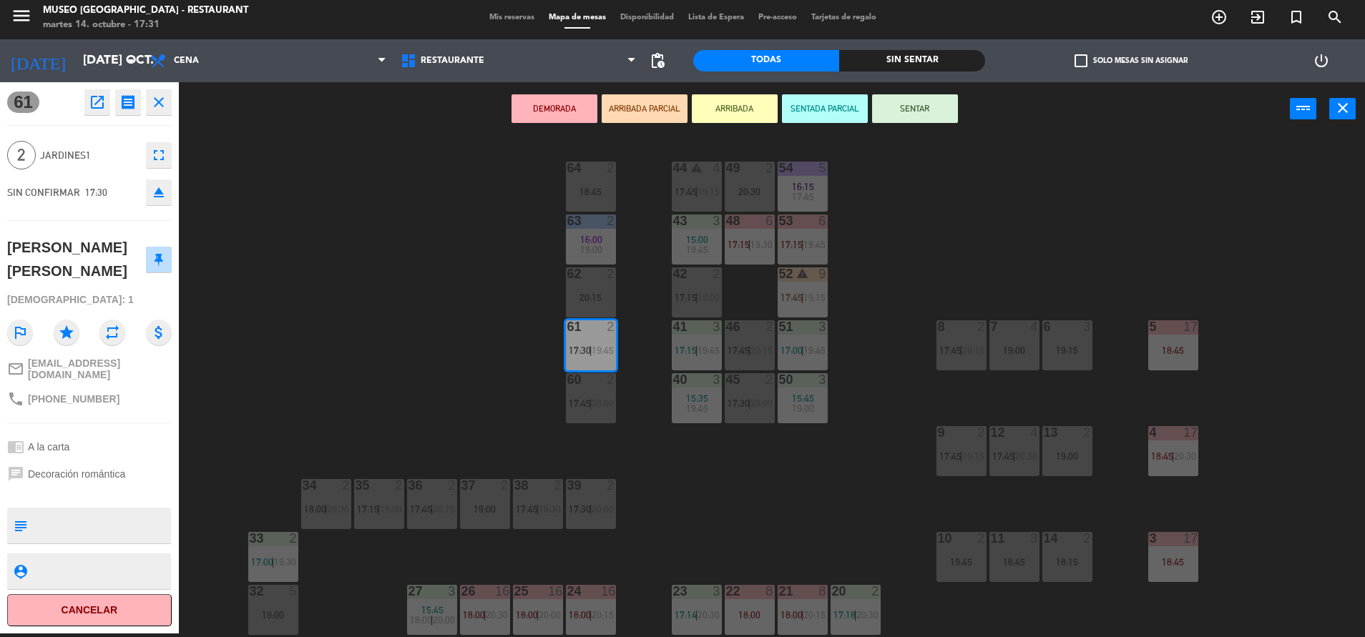
click at [588, 277] on div at bounding box center [591, 273] width 24 height 13
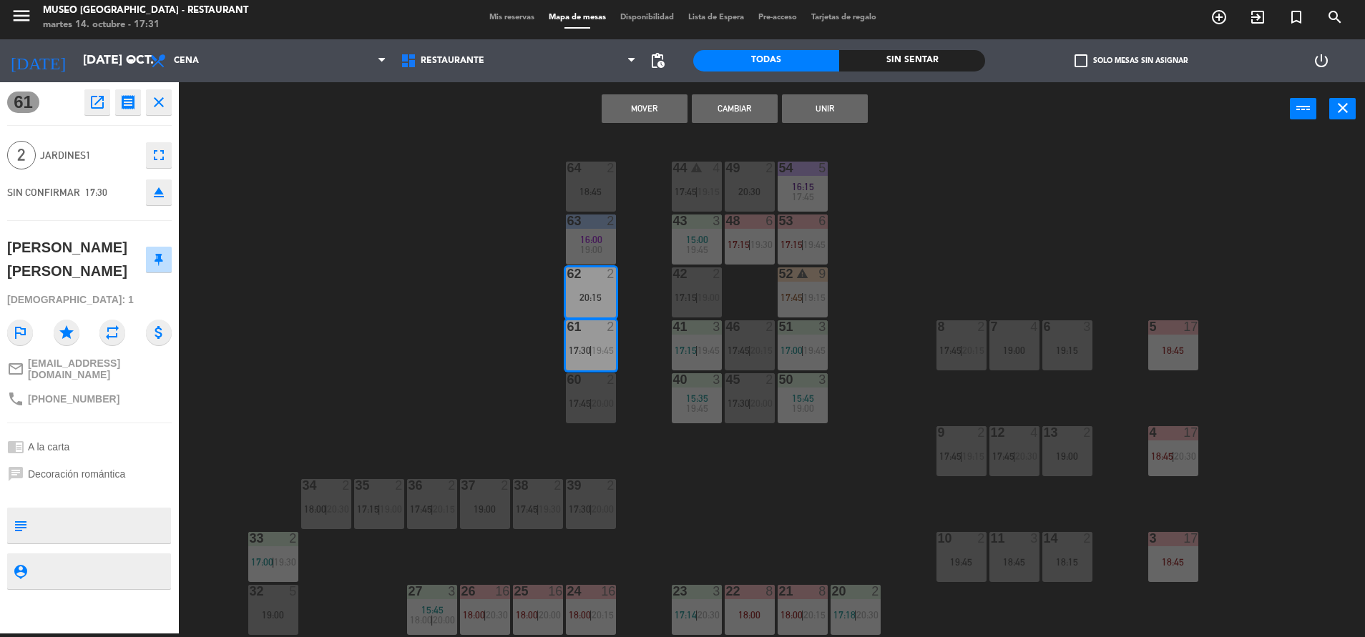
click at [624, 107] on button "Mover" at bounding box center [644, 108] width 86 height 29
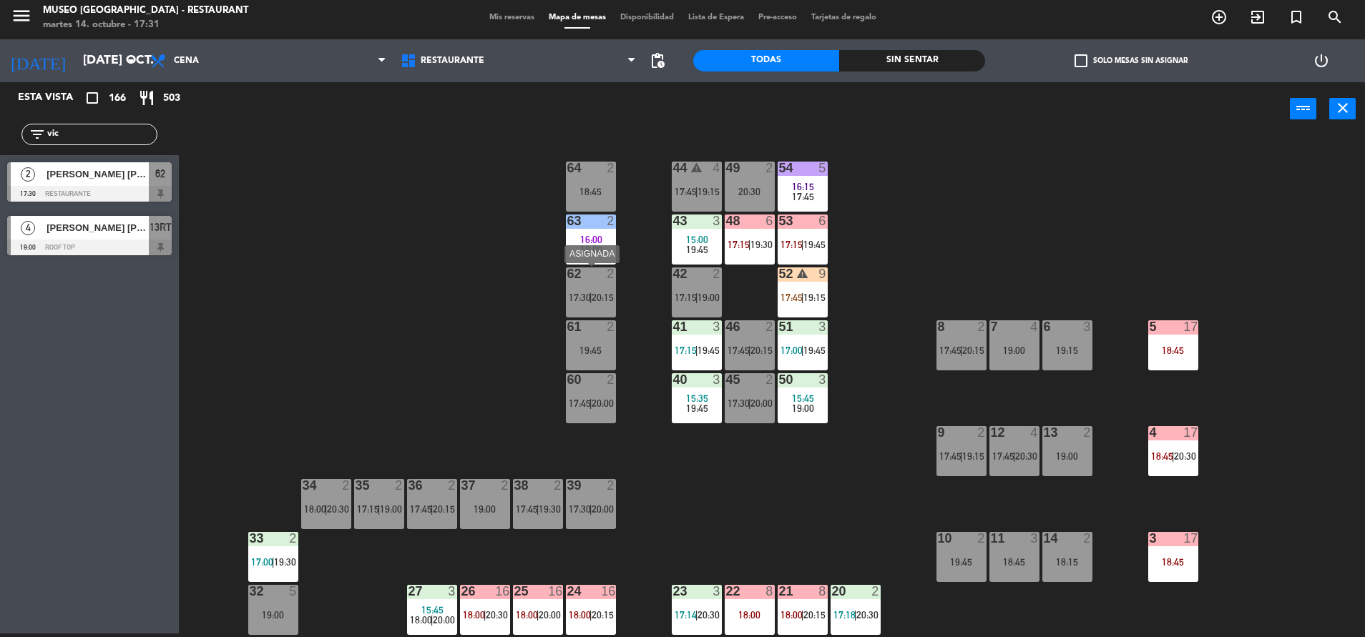
click at [596, 270] on div at bounding box center [591, 273] width 24 height 13
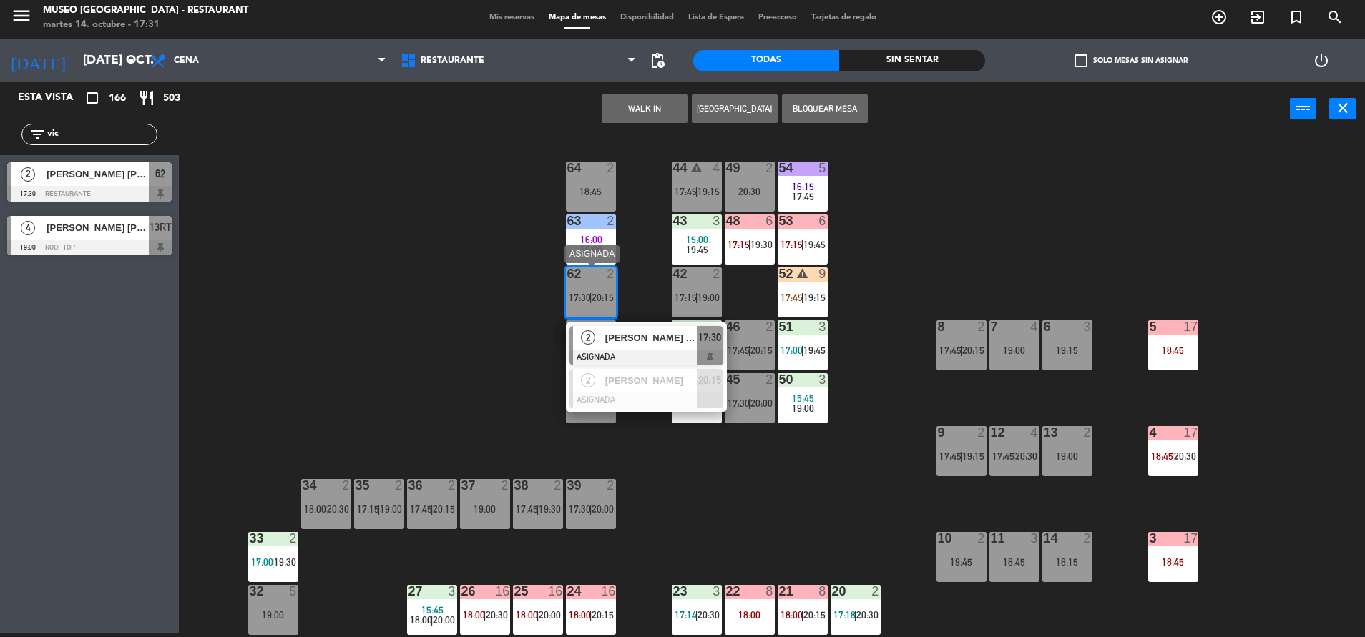
click at [649, 348] on div "[PERSON_NAME] [PERSON_NAME]" at bounding box center [650, 338] width 93 height 24
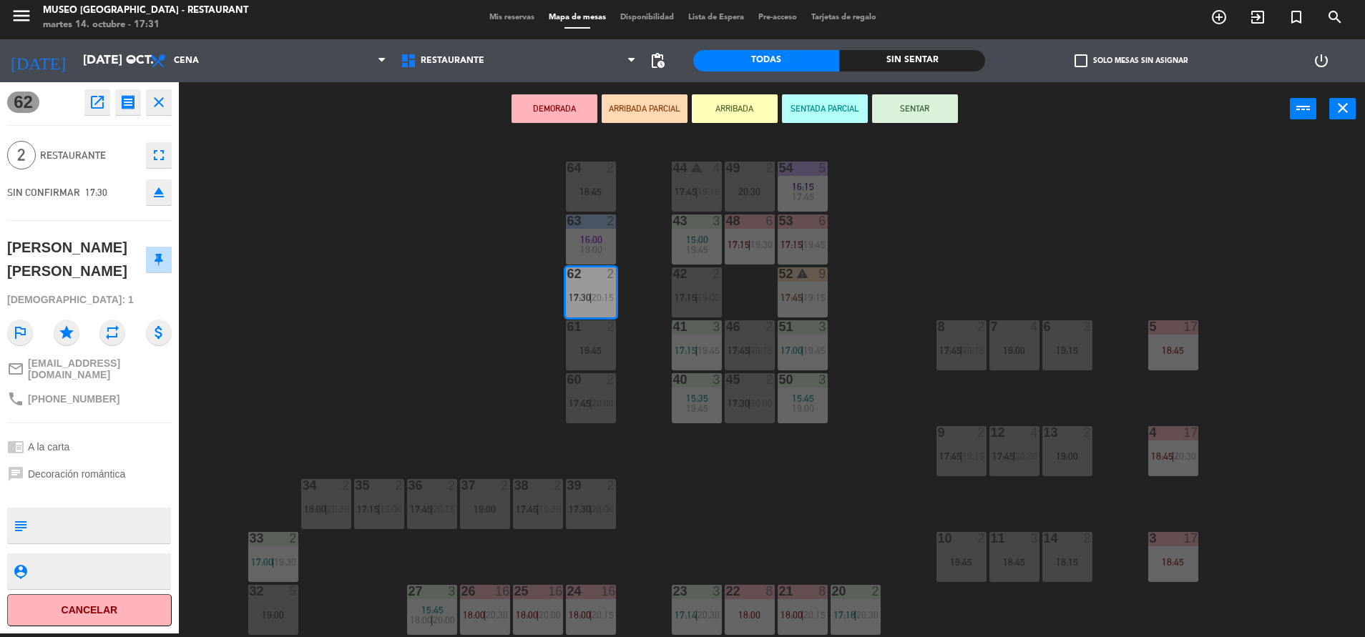
click at [641, 107] on button "ARRIBADA PARCIAL" at bounding box center [644, 108] width 86 height 29
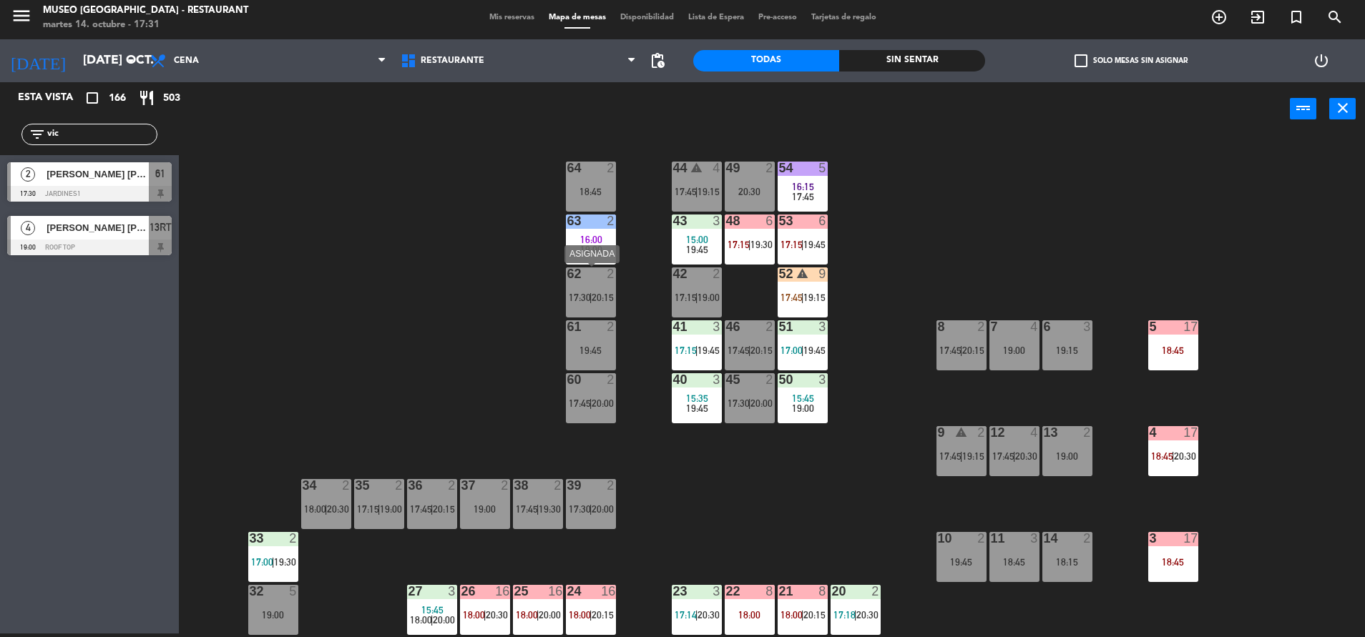
click at [573, 287] on div "62 2 17:30 | 20:15" at bounding box center [591, 292] width 50 height 50
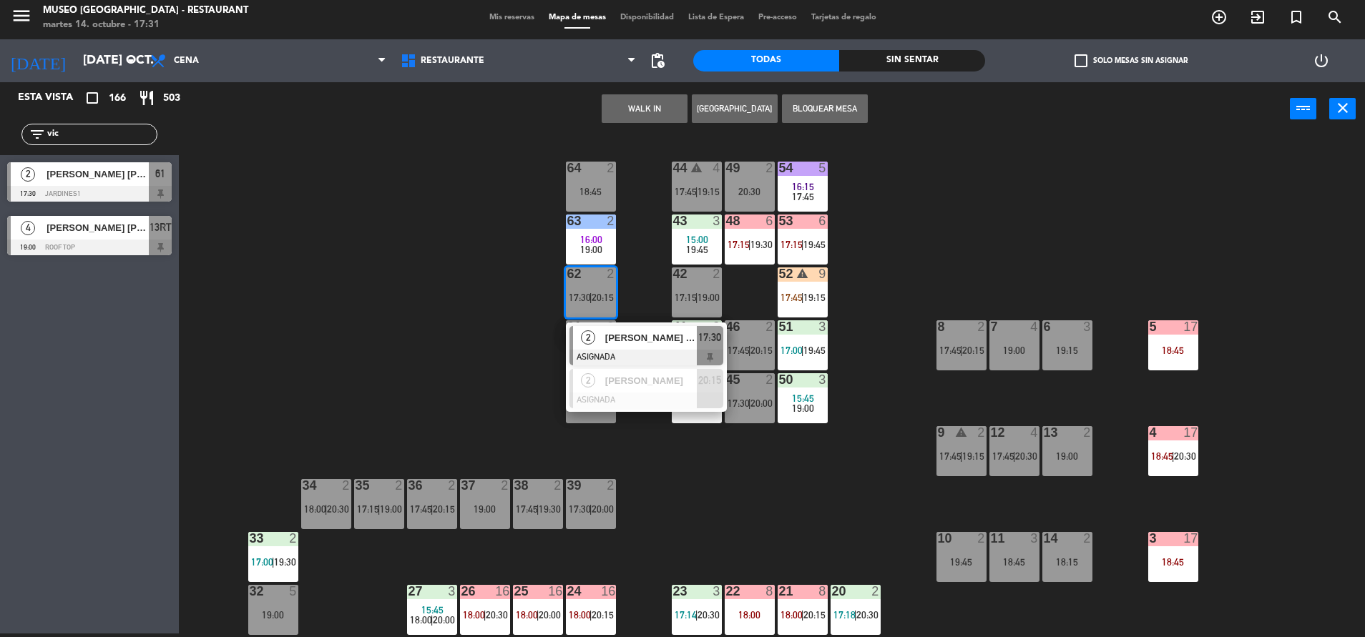
click at [402, 285] on div "44 warning 4 17:45 | 19:15 49 2 20:30 54 5 16:15 17:45 64 2 18:45 48 6 17:15 | …" at bounding box center [778, 388] width 1172 height 498
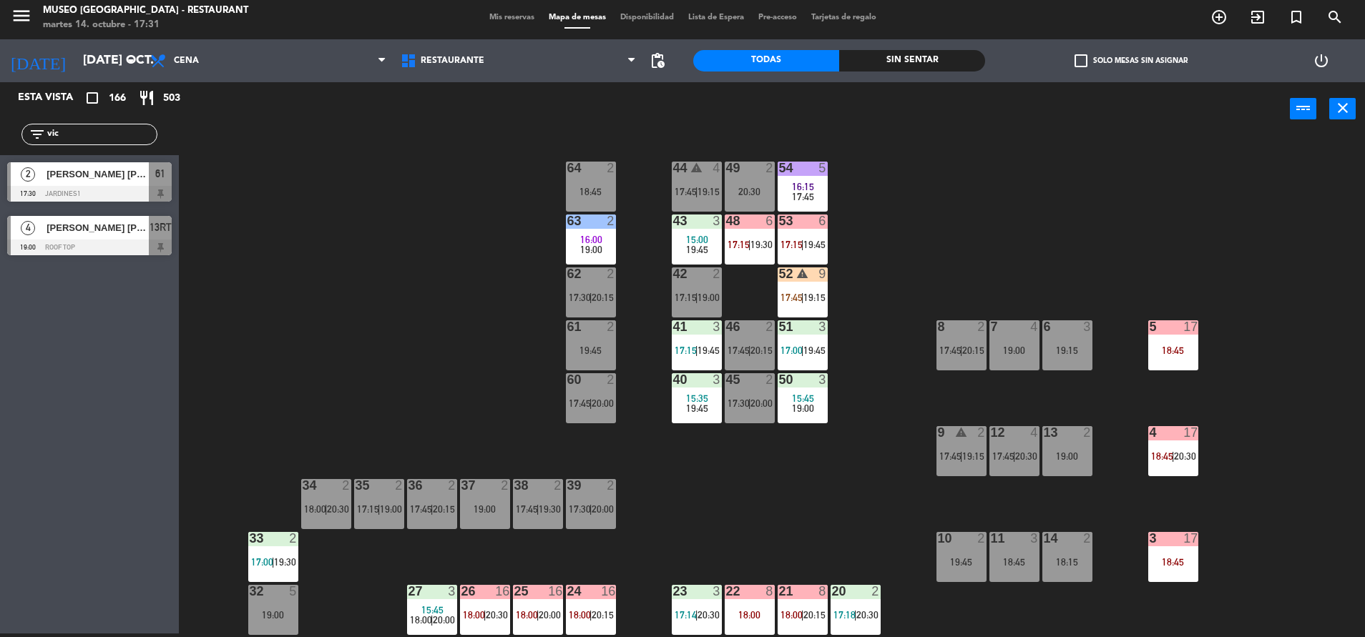
click at [581, 285] on div "62 2 17:30 | 20:15" at bounding box center [591, 292] width 50 height 50
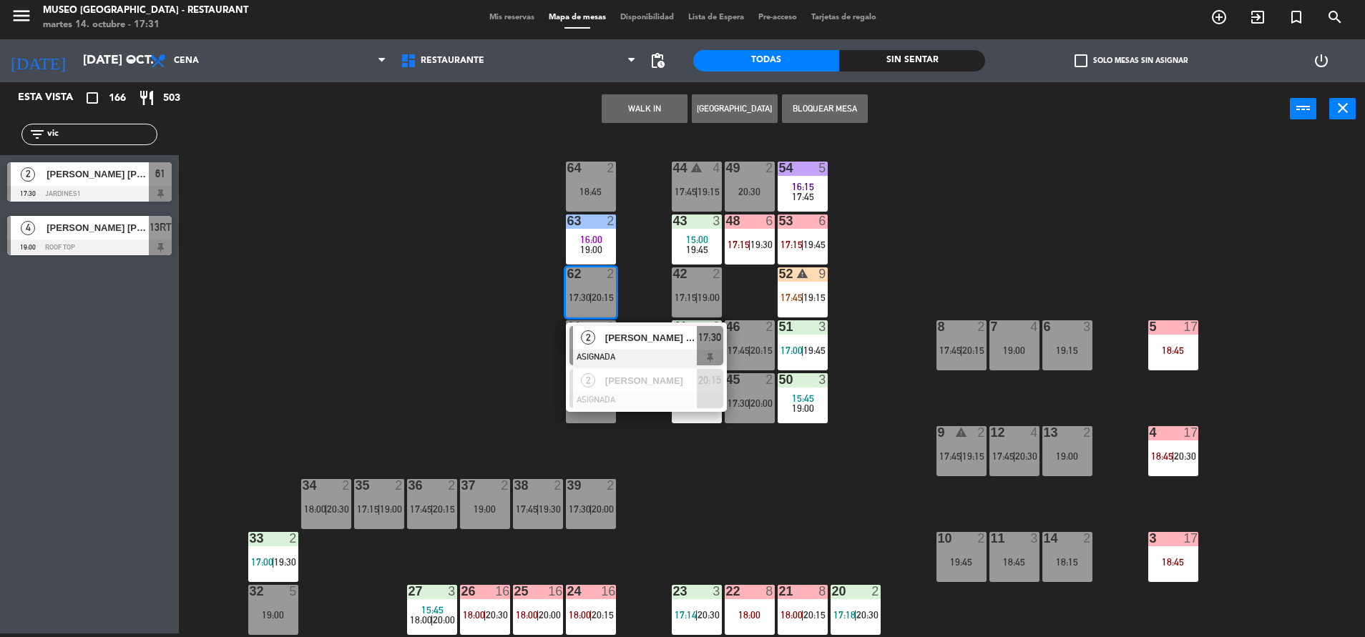
click at [670, 336] on span "[PERSON_NAME] [PERSON_NAME]" at bounding box center [651, 337] width 92 height 15
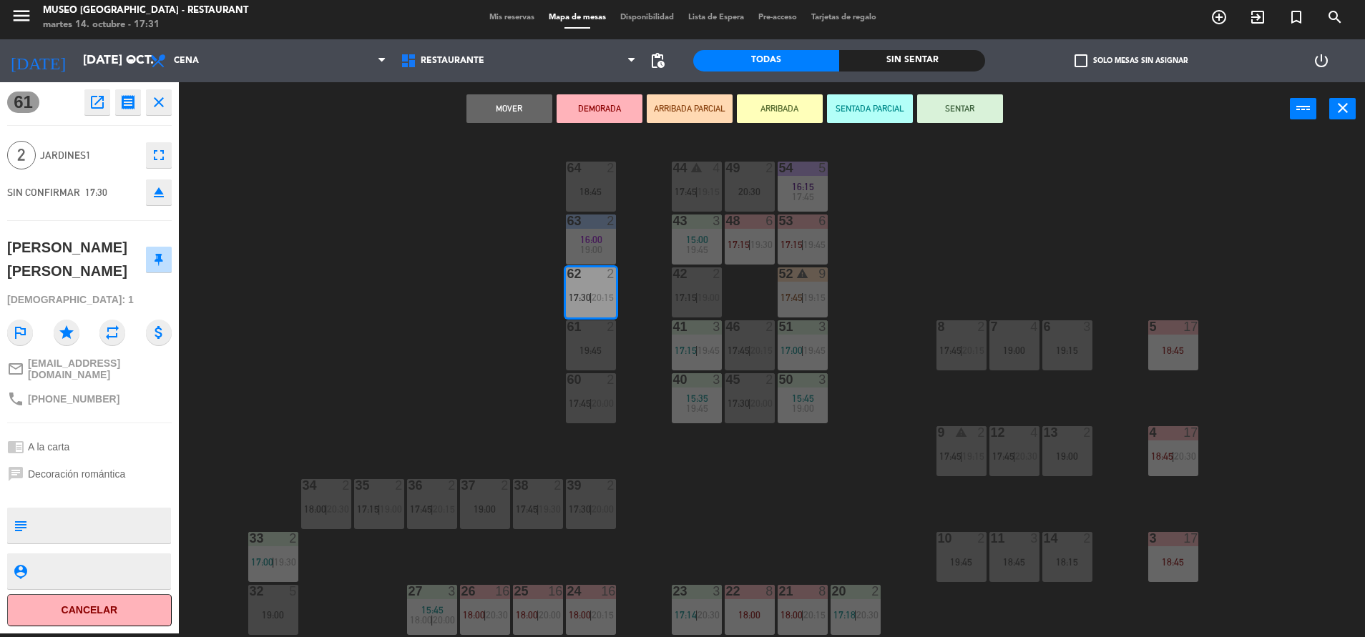
click at [959, 99] on button "SENTAR" at bounding box center [960, 108] width 86 height 29
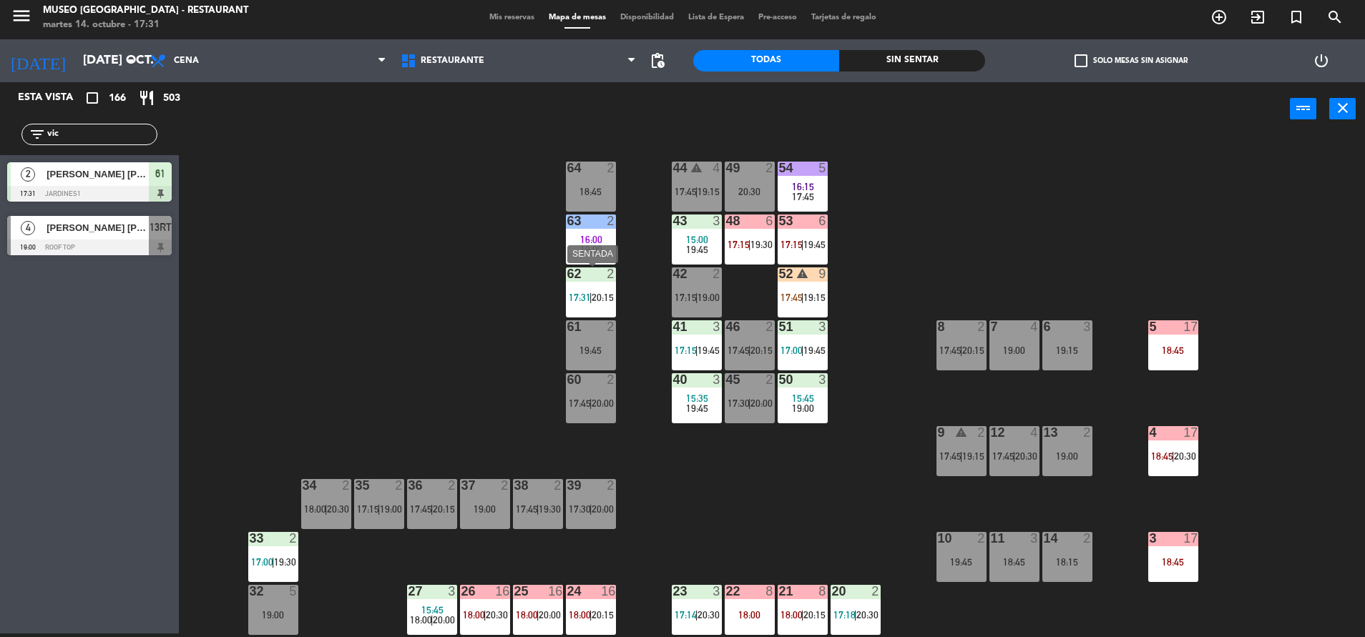
click at [584, 313] on div "62 2 17:31 | 20:15" at bounding box center [591, 292] width 50 height 50
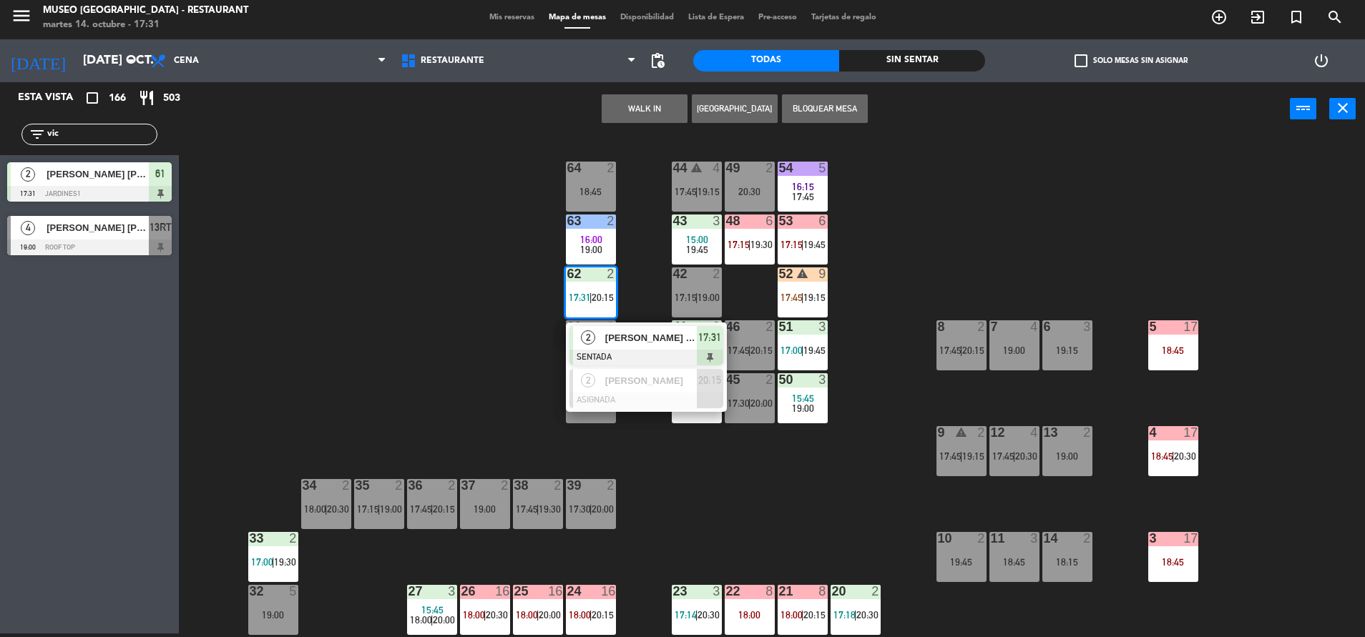
click at [740, 345] on span "17:45" at bounding box center [738, 350] width 22 height 11
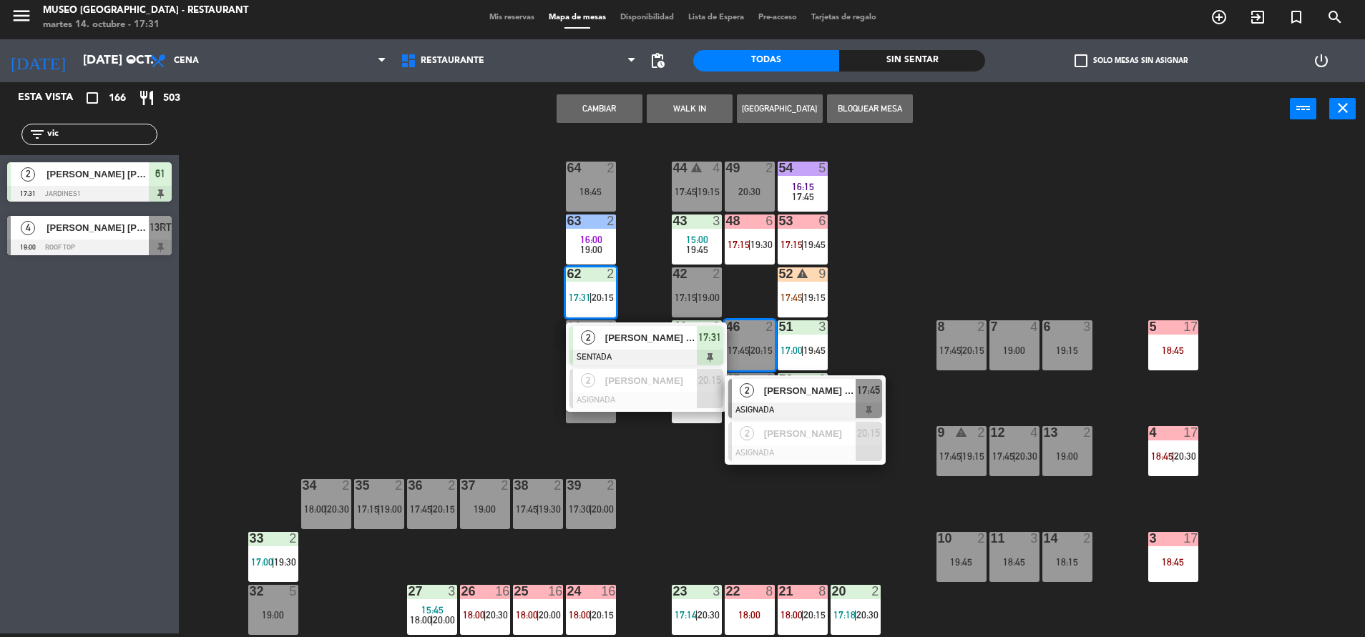
click at [629, 262] on div "44 warning 4 17:45 | 19:15 49 2 20:30 54 5 16:15 17:45 64 2 18:45 48 6 17:15 | …" at bounding box center [778, 388] width 1172 height 498
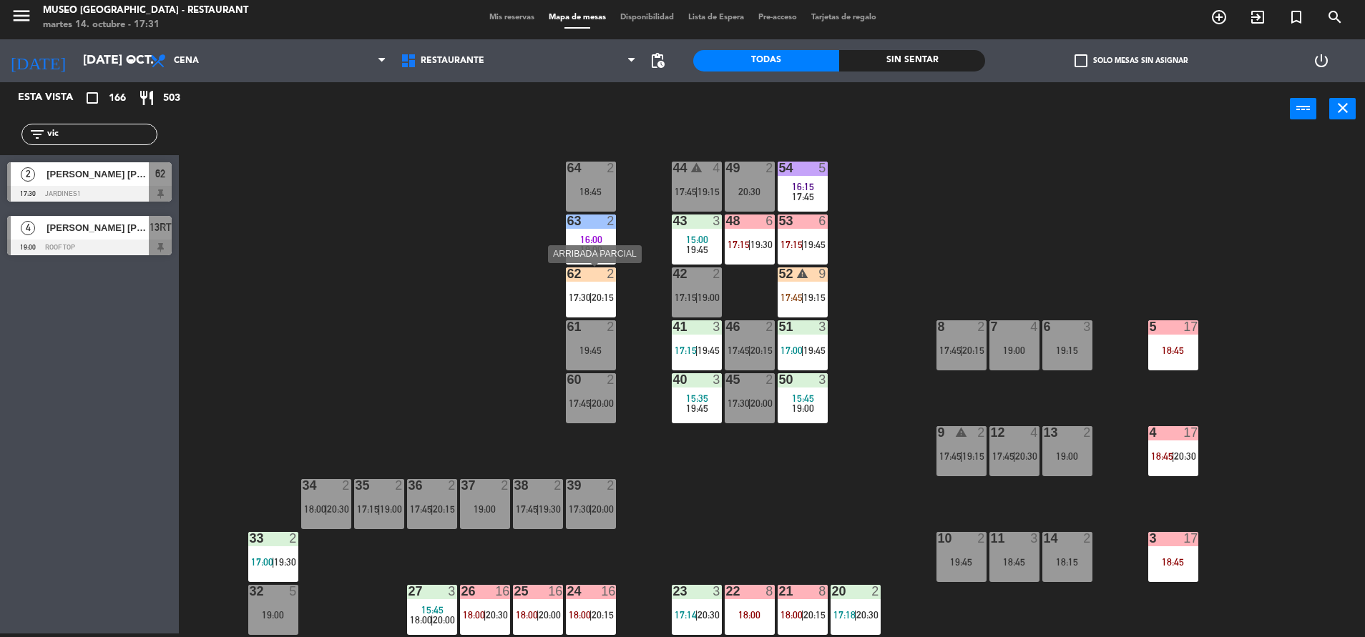
click at [595, 283] on div "62 2 17:30 | 20:15" at bounding box center [591, 292] width 50 height 50
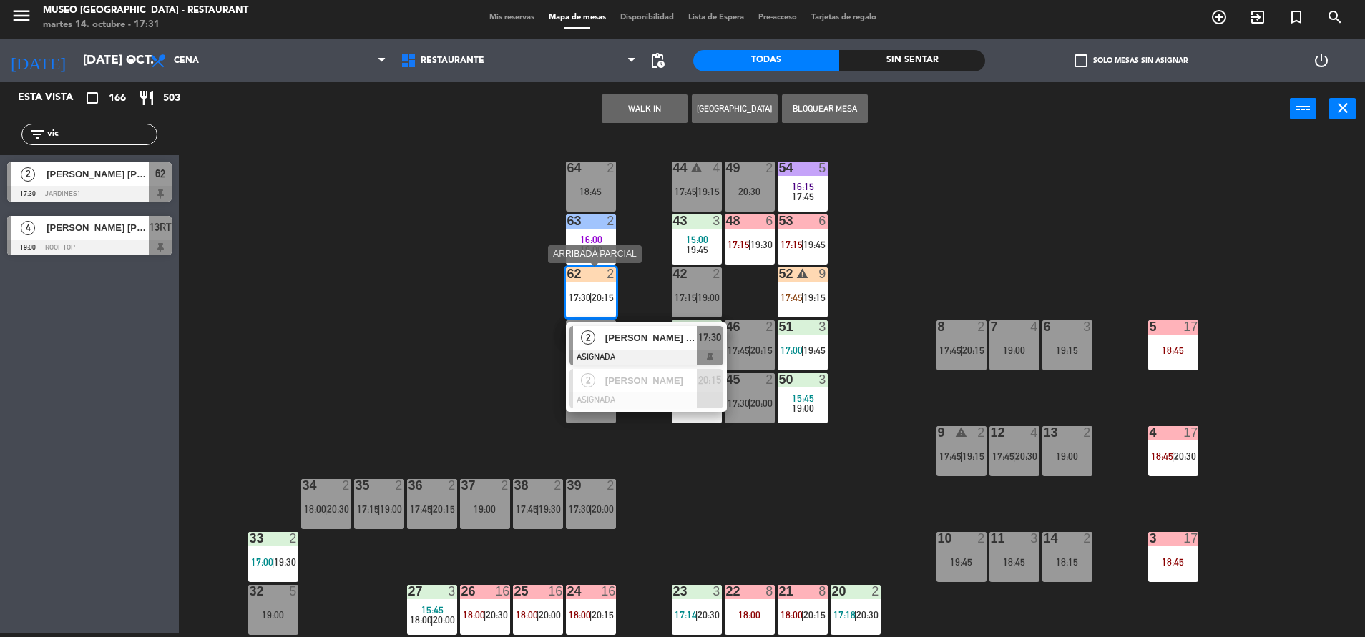
click at [667, 344] on span "[PERSON_NAME] [PERSON_NAME]" at bounding box center [651, 337] width 92 height 15
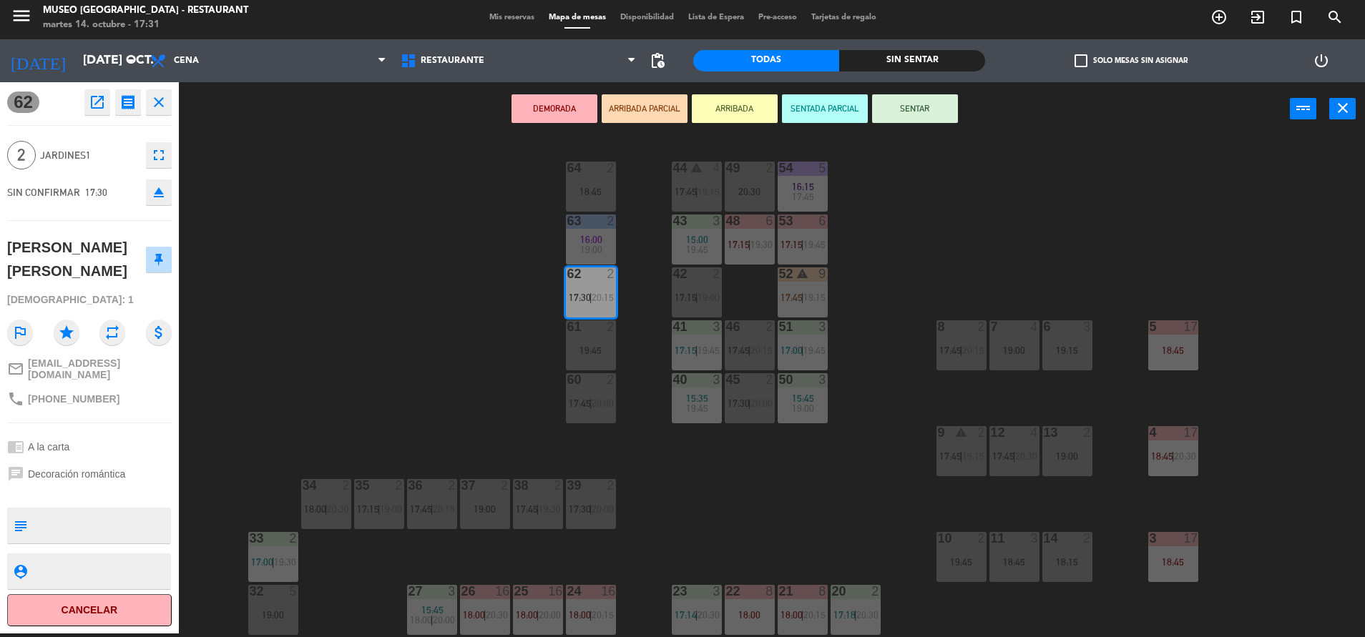
click at [916, 104] on button "SENTAR" at bounding box center [915, 108] width 86 height 29
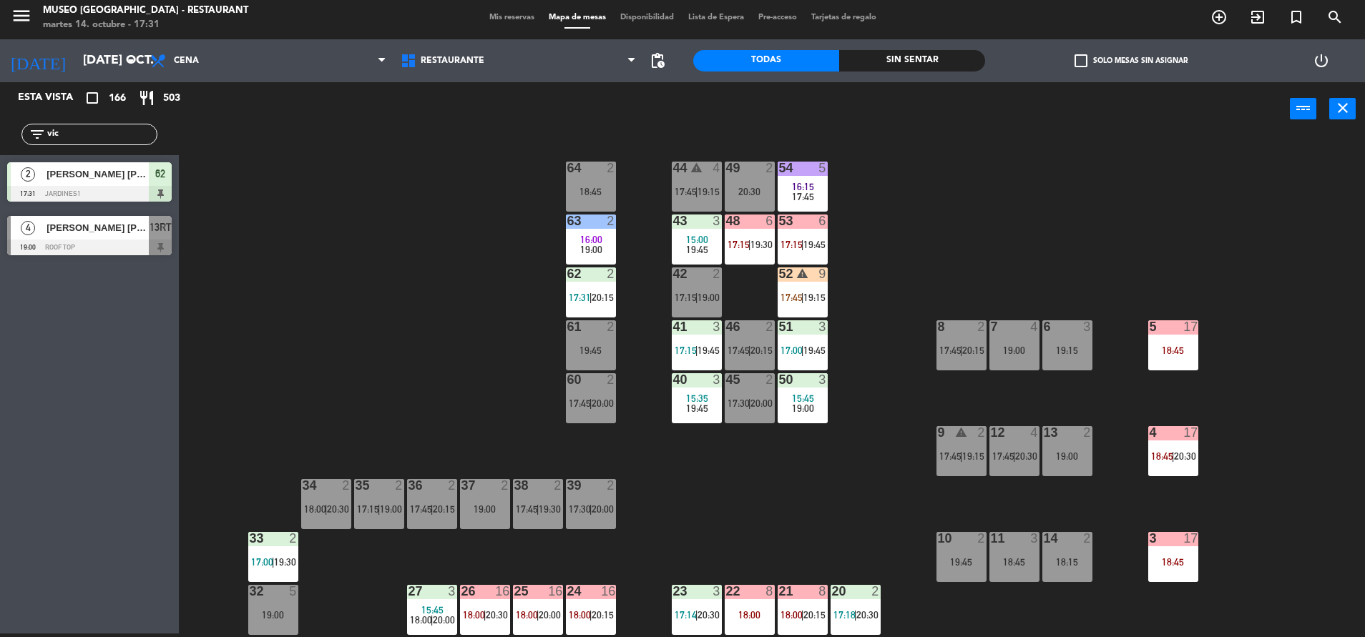
click at [578, 318] on div "44 warning 4 17:45 | 19:15 49 2 20:30 54 5 16:15 17:45 64 2 18:45 48 6 17:15 | …" at bounding box center [778, 388] width 1172 height 498
click at [581, 308] on div "62 2 17:31 | 20:15" at bounding box center [591, 292] width 50 height 50
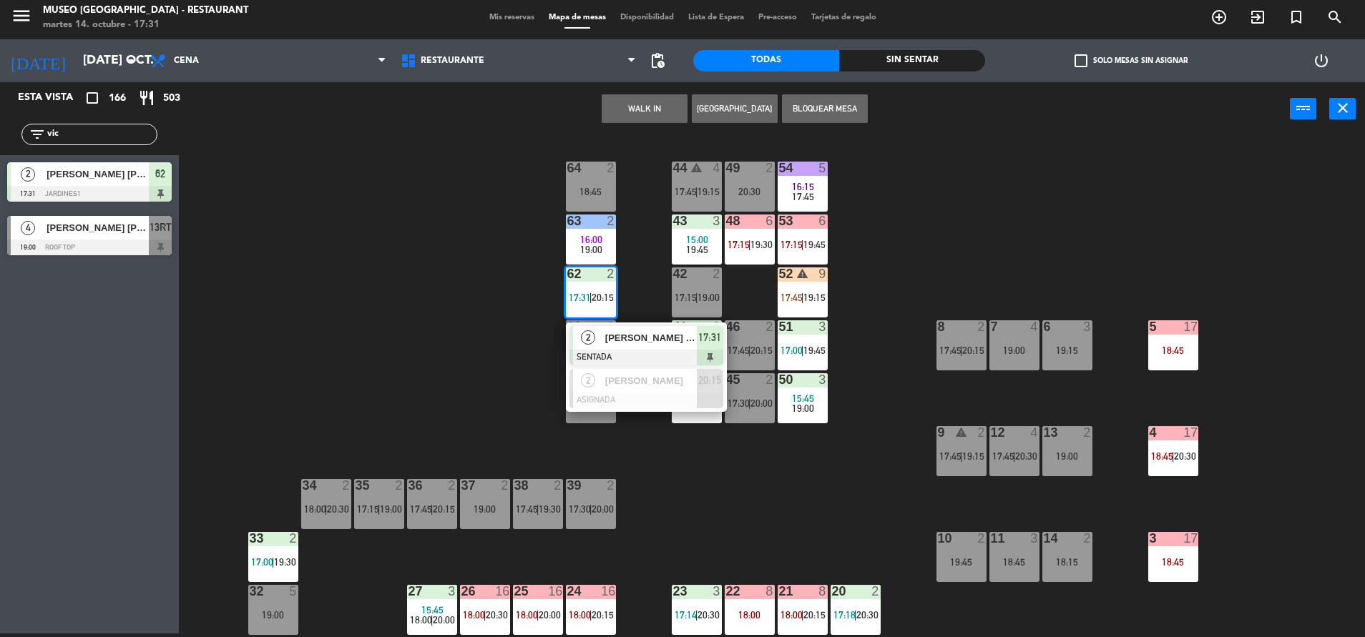
click at [645, 348] on div "[PERSON_NAME] [PERSON_NAME]" at bounding box center [650, 338] width 93 height 24
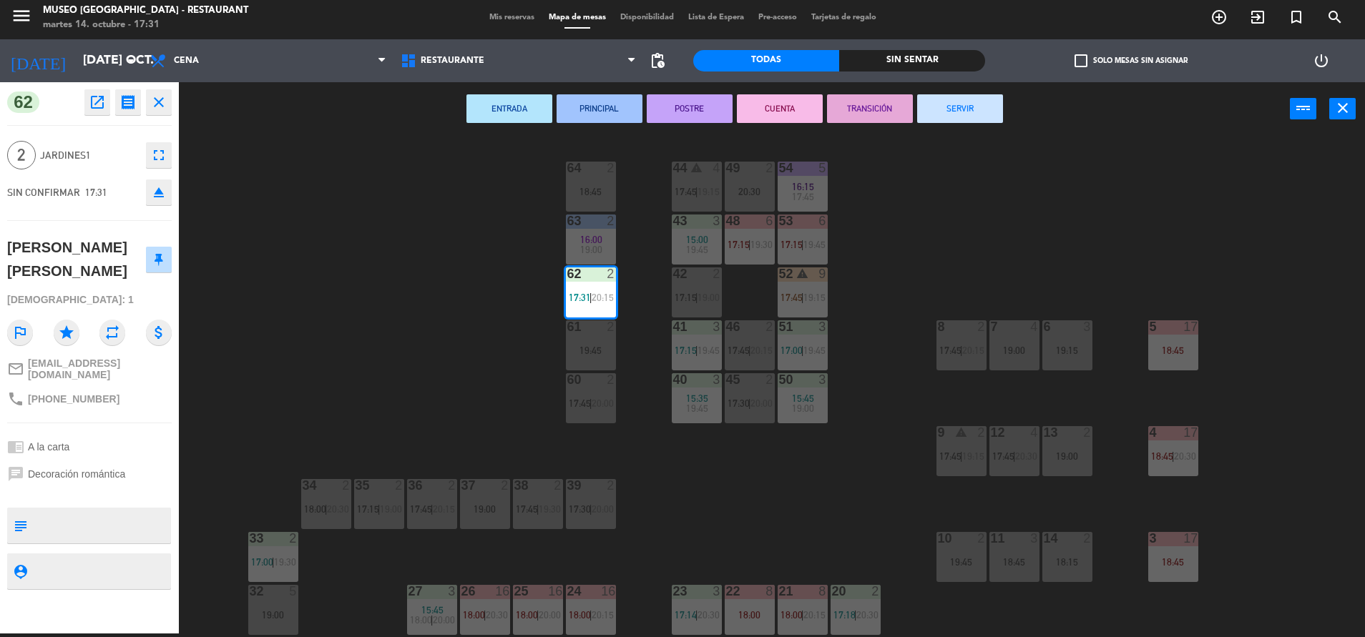
click at [43, 533] on textarea at bounding box center [101, 526] width 137 height 30
click at [56, 513] on textarea at bounding box center [101, 526] width 137 height 30
type textarea "m62|"
click at [65, 501] on div "62 open_in_new receipt 5:30 PM mar., 14 oct. 2 personas Andy M. Vicente Maurici…" at bounding box center [89, 357] width 179 height 551
click at [896, 260] on div "44 warning 4 17:45 | 19:15 49 2 20:30 54 5 16:15 17:45 64 2 18:45 48 6 17:15 | …" at bounding box center [778, 388] width 1172 height 498
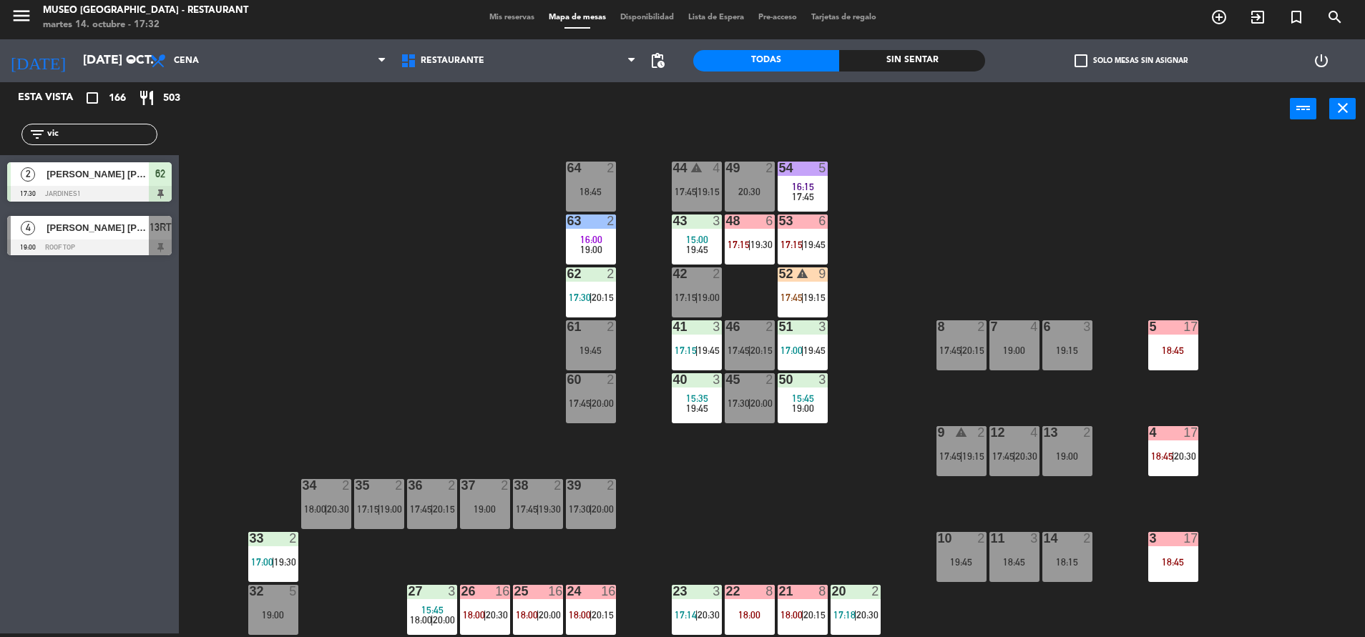
click at [829, 282] on div "44 warning 4 17:45 | 19:15 49 2 20:30 54 5 16:15 17:45 64 2 18:45 48 6 17:15 | …" at bounding box center [778, 388] width 1172 height 498
click at [818, 282] on div "52 warning 9 17:45 | 19:15" at bounding box center [802, 292] width 50 height 50
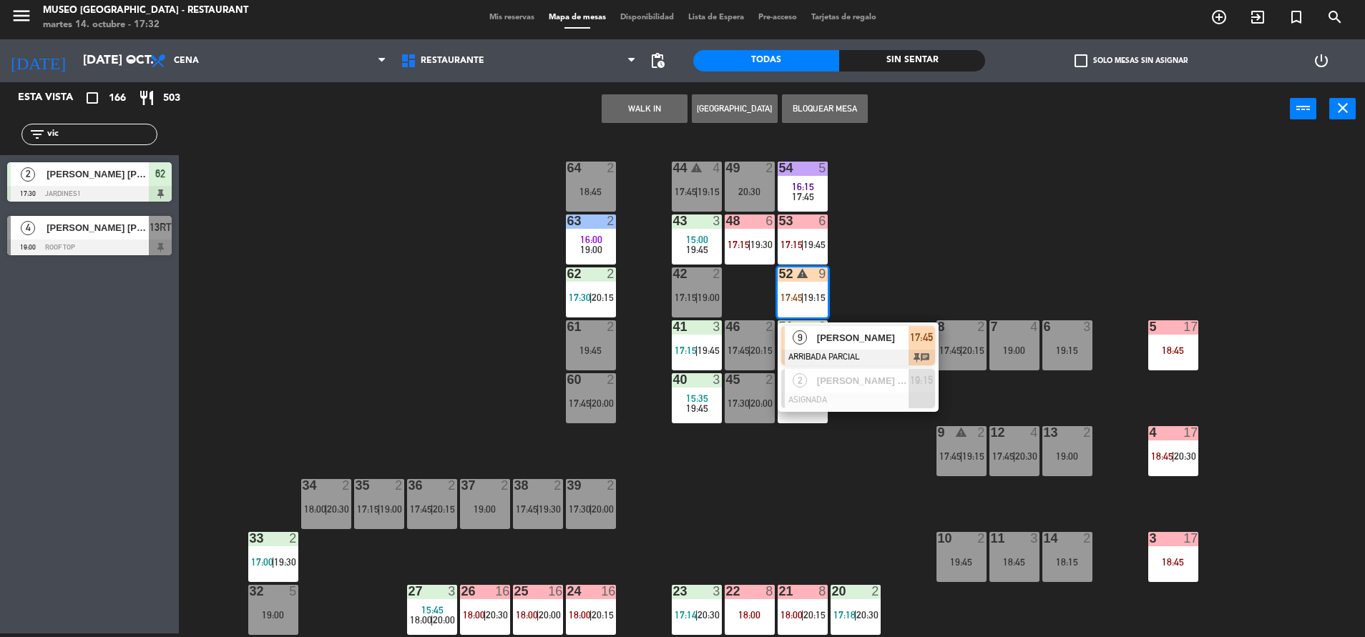
click at [901, 300] on div "44 warning 4 17:45 | 19:15 49 2 20:30 54 5 16:15 17:45 64 2 18:45 48 6 17:15 | …" at bounding box center [778, 388] width 1172 height 498
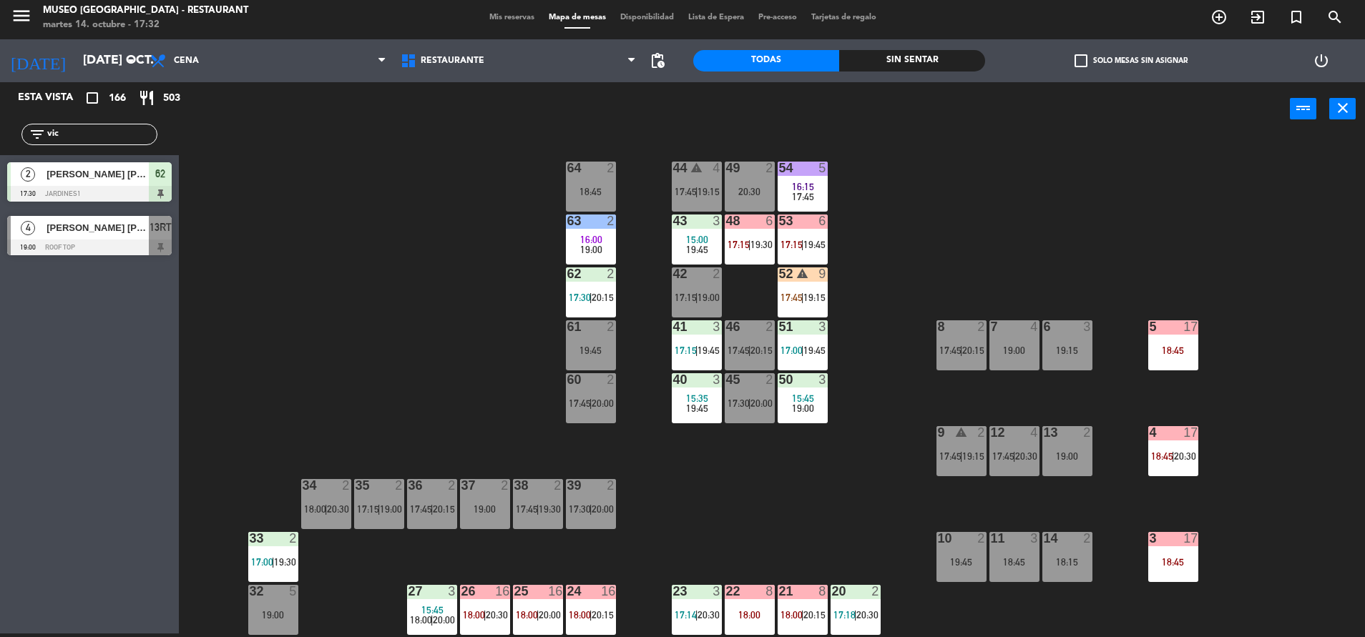
click at [596, 182] on div "64 2 18:45" at bounding box center [591, 187] width 50 height 50
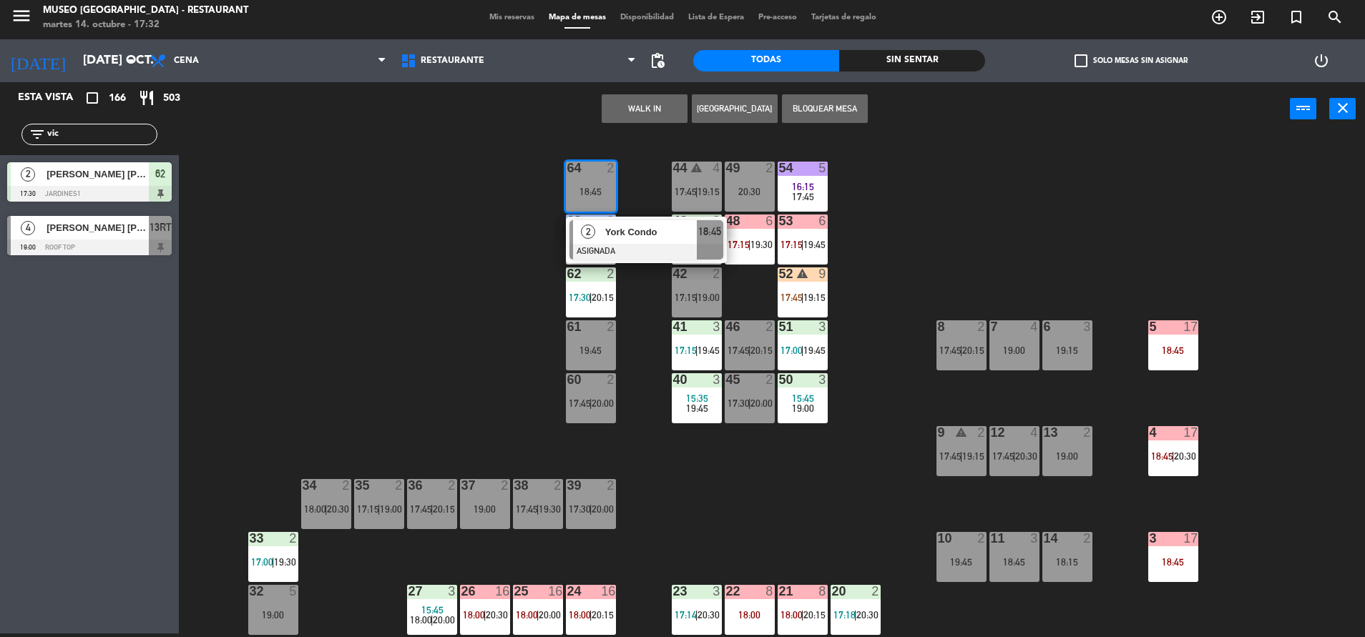
click at [632, 112] on button "WALK IN" at bounding box center [644, 108] width 86 height 29
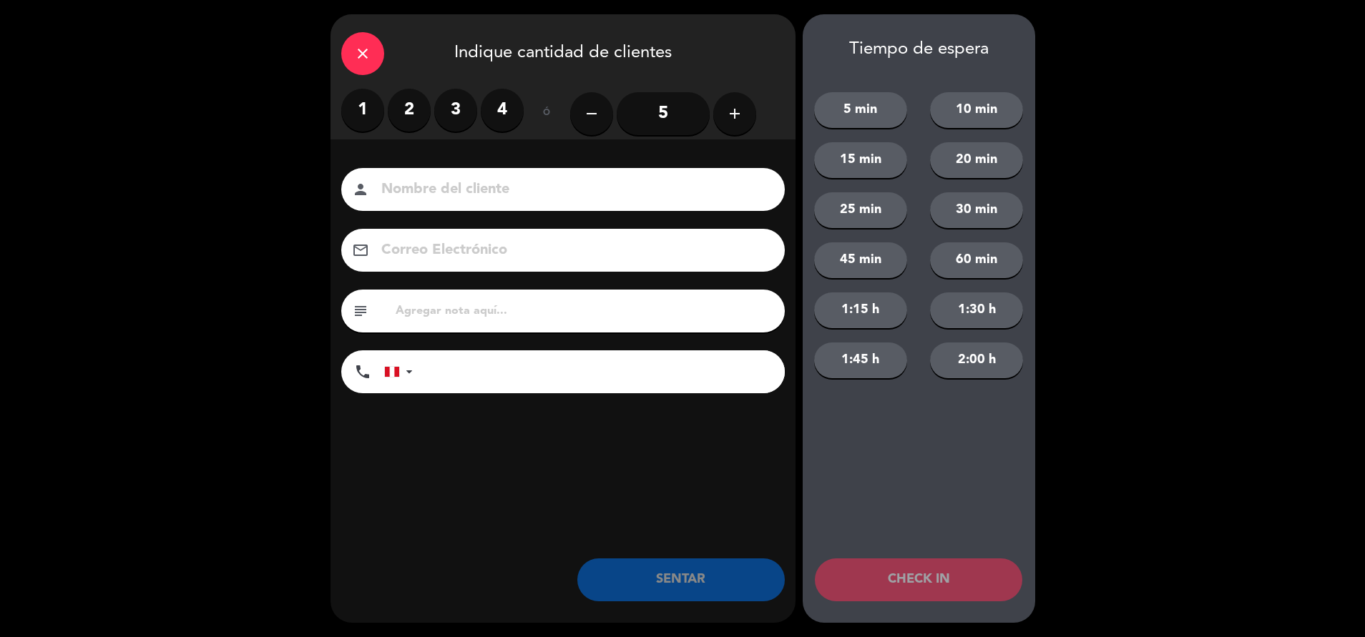
click at [367, 109] on label "1" at bounding box center [362, 110] width 43 height 43
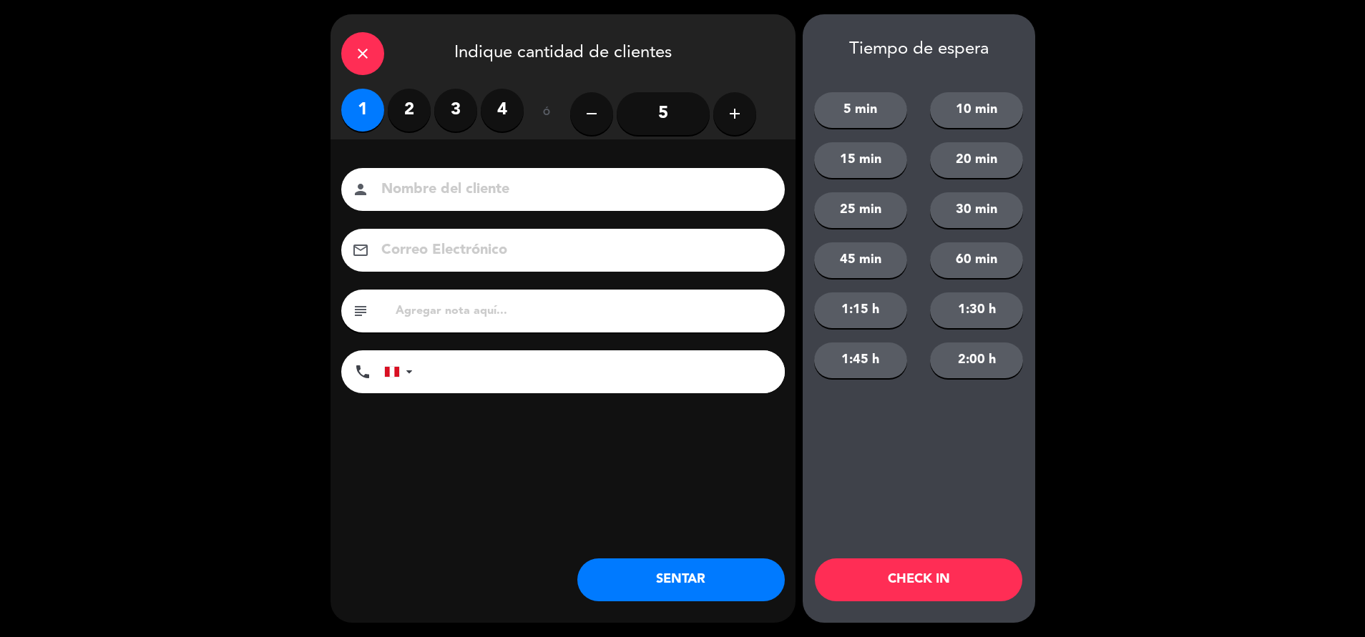
click at [443, 307] on input "text" at bounding box center [584, 311] width 380 height 20
type input "m64|"
click at [732, 559] on button "SENTAR" at bounding box center [680, 580] width 207 height 43
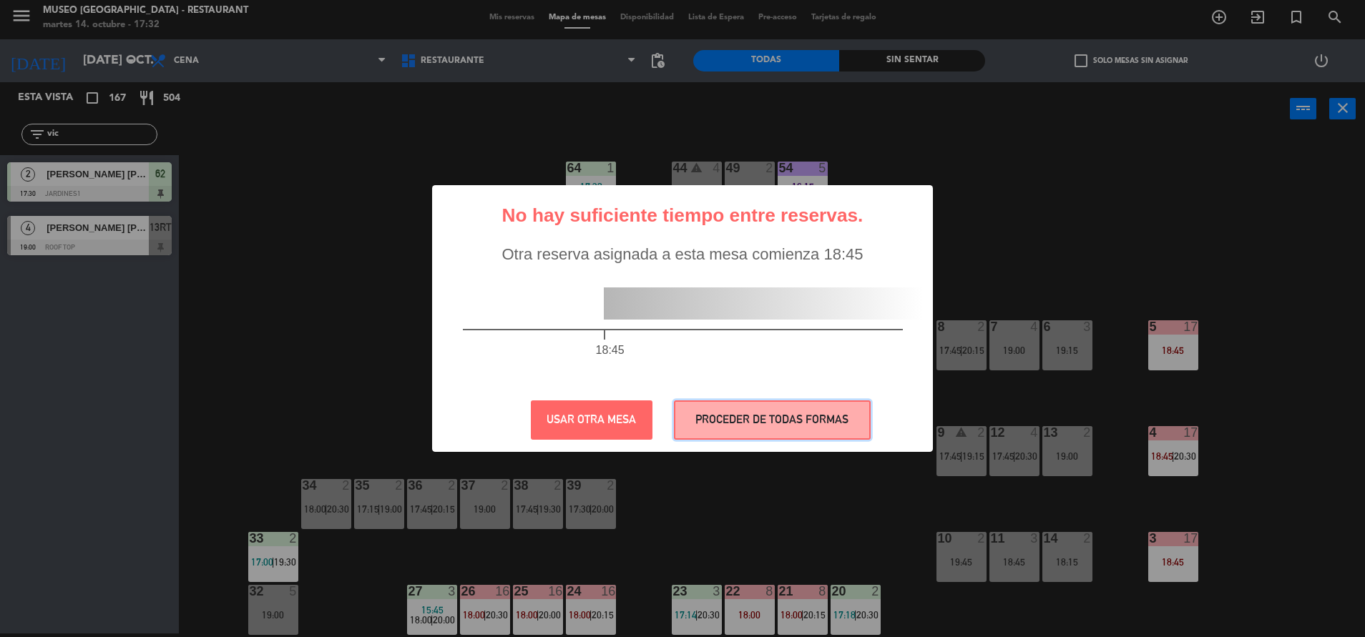
click at [777, 431] on button "PROCEDER DE TODAS FORMAS" at bounding box center [772, 419] width 197 height 39
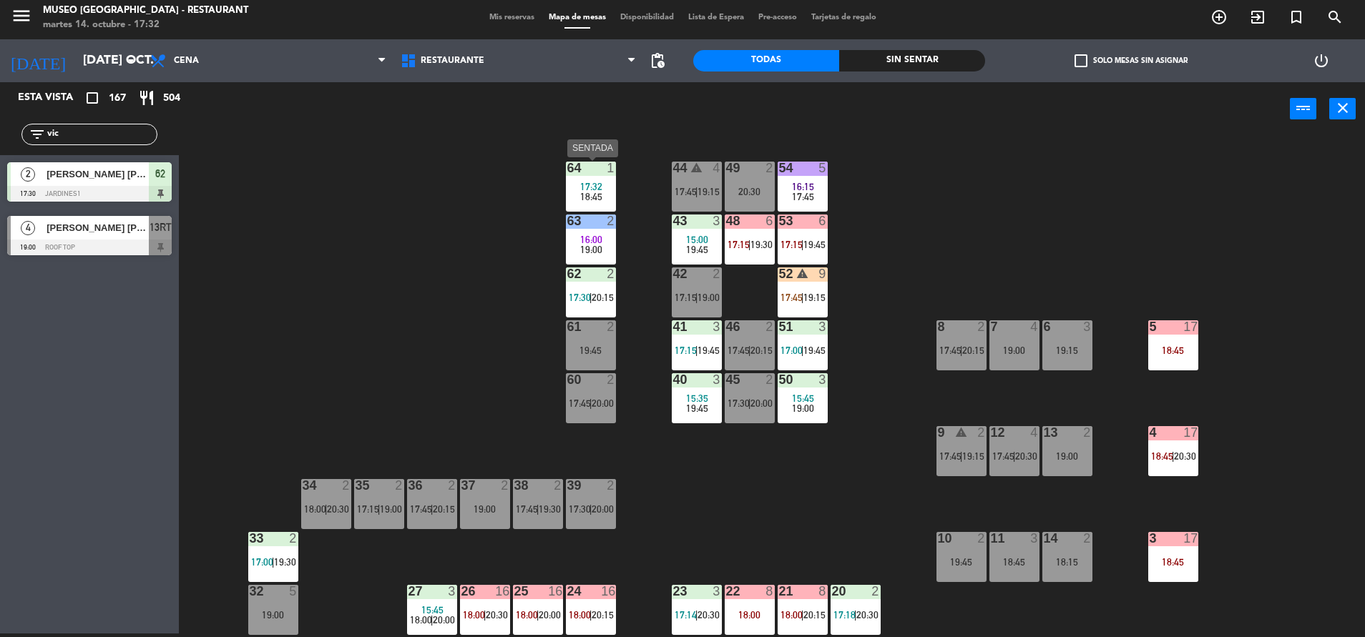
click at [596, 197] on span "18:45" at bounding box center [591, 196] width 22 height 11
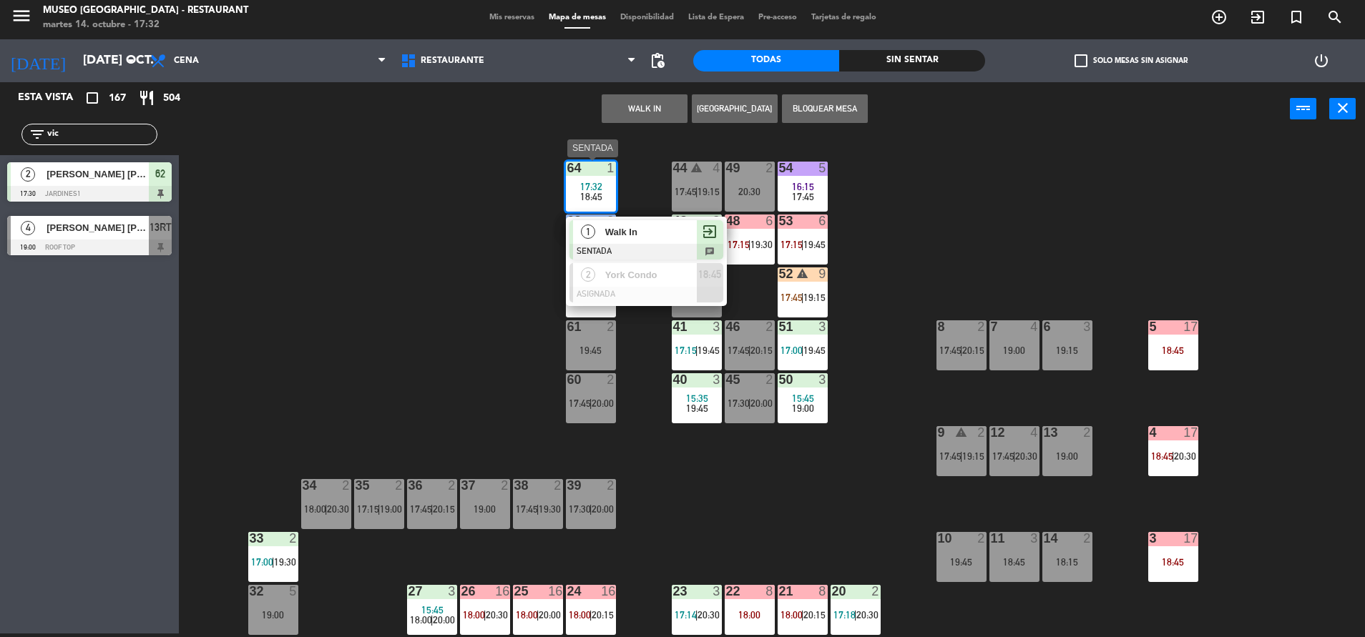
click at [666, 244] on div at bounding box center [646, 252] width 154 height 16
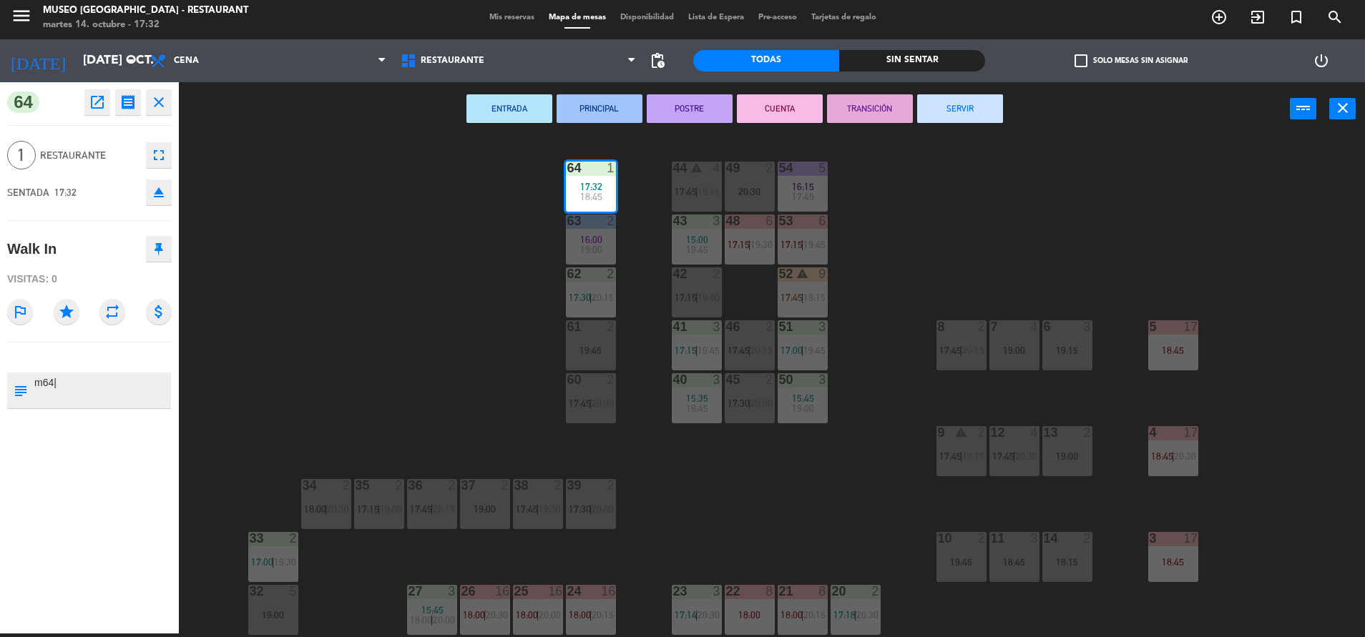
click at [496, 315] on div "44 warning 4 17:45 | 19:15 49 2 20:30 54 5 16:15 17:45 64 1 17:32 18:45 48 6 17…" at bounding box center [778, 388] width 1172 height 498
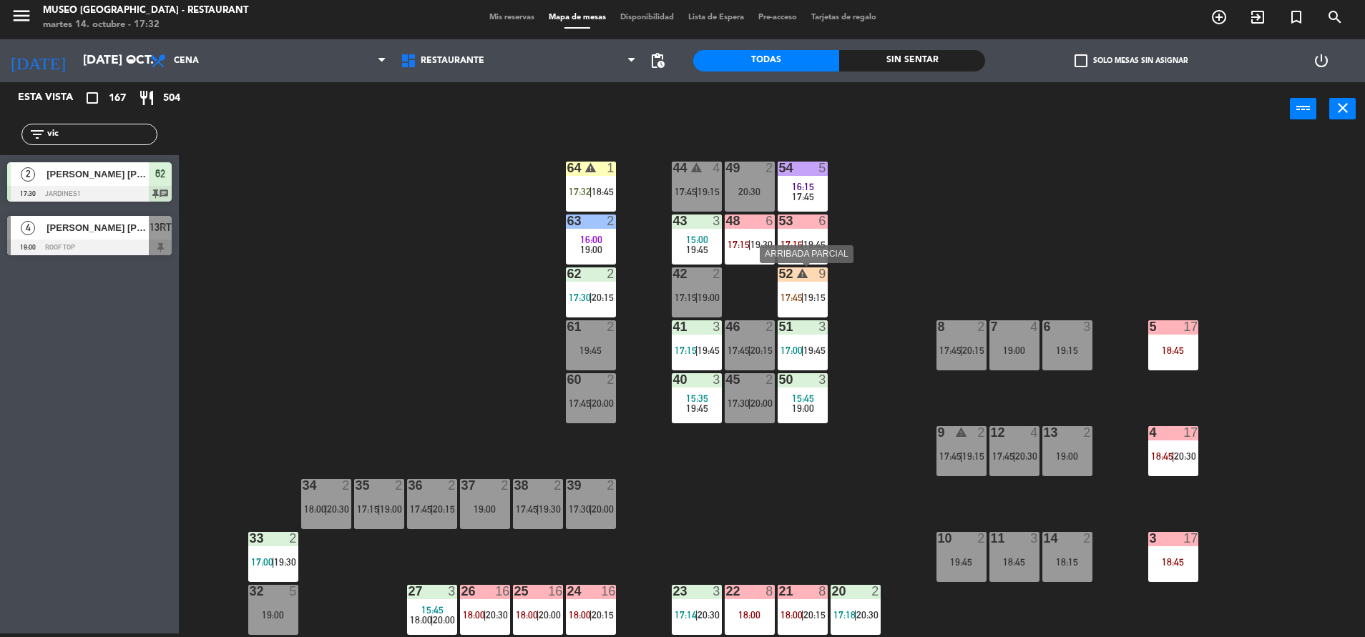
click at [811, 292] on span "19:15" at bounding box center [814, 297] width 22 height 11
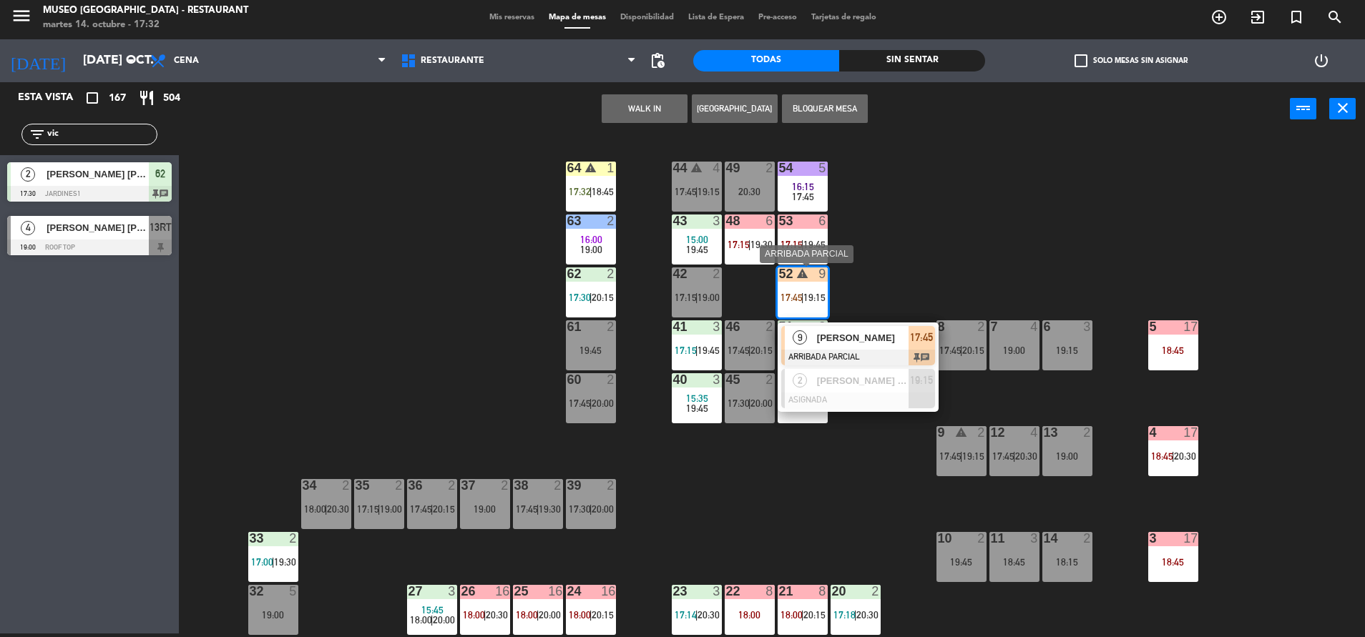
click at [839, 329] on div "[PERSON_NAME]" at bounding box center [861, 338] width 93 height 24
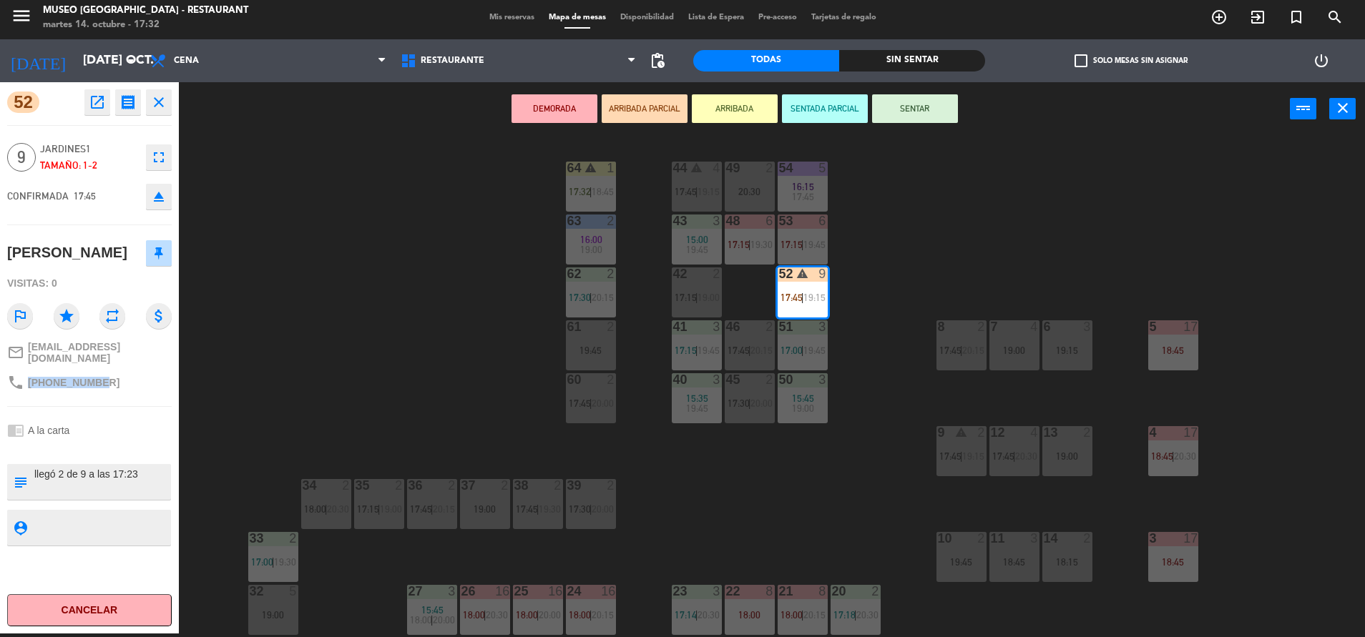
drag, startPoint x: 100, startPoint y: 403, endPoint x: 29, endPoint y: 396, distance: 71.8
click at [29, 396] on div "phone +51980989607" at bounding box center [89, 382] width 164 height 27
copy span "+51980989607"
click at [883, 277] on div "44 warning 4 17:45 | 19:15 49 2 20:30 54 5 16:15 17:45 64 warning 1 17:32 | 18:…" at bounding box center [778, 388] width 1172 height 498
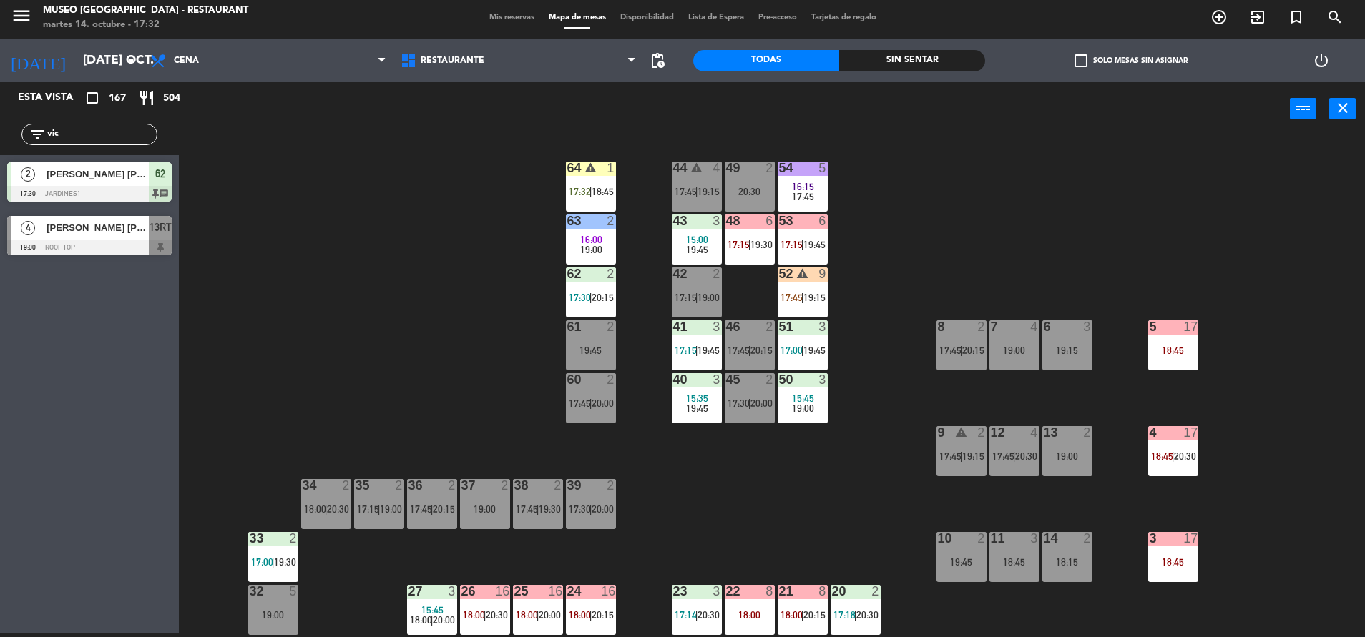
click at [815, 250] on div "53 6 17:15 | 19:45" at bounding box center [802, 240] width 50 height 50
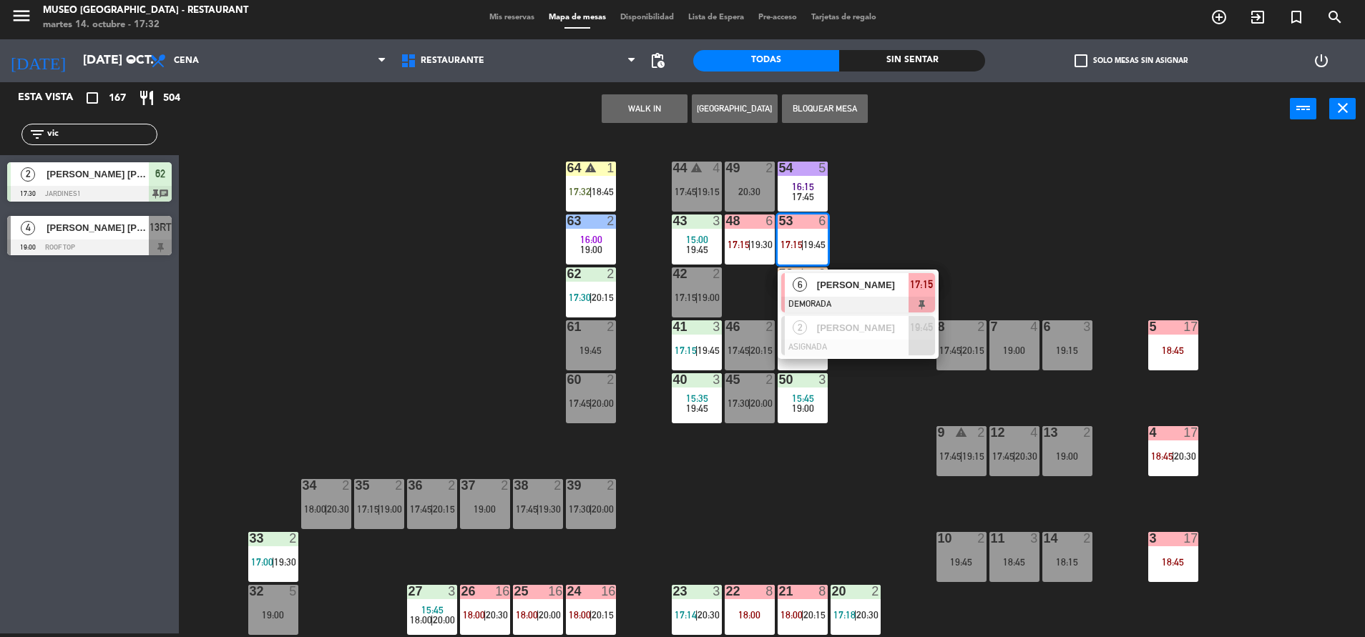
click at [822, 265] on div "53 6 17:15 | 19:45 6 Alex Gatica DEMORADA 17:15 2 Juan Miguel Llacua Onorbe ASI…" at bounding box center [802, 240] width 50 height 50
click at [893, 282] on span "Alex Gatica" at bounding box center [863, 284] width 92 height 15
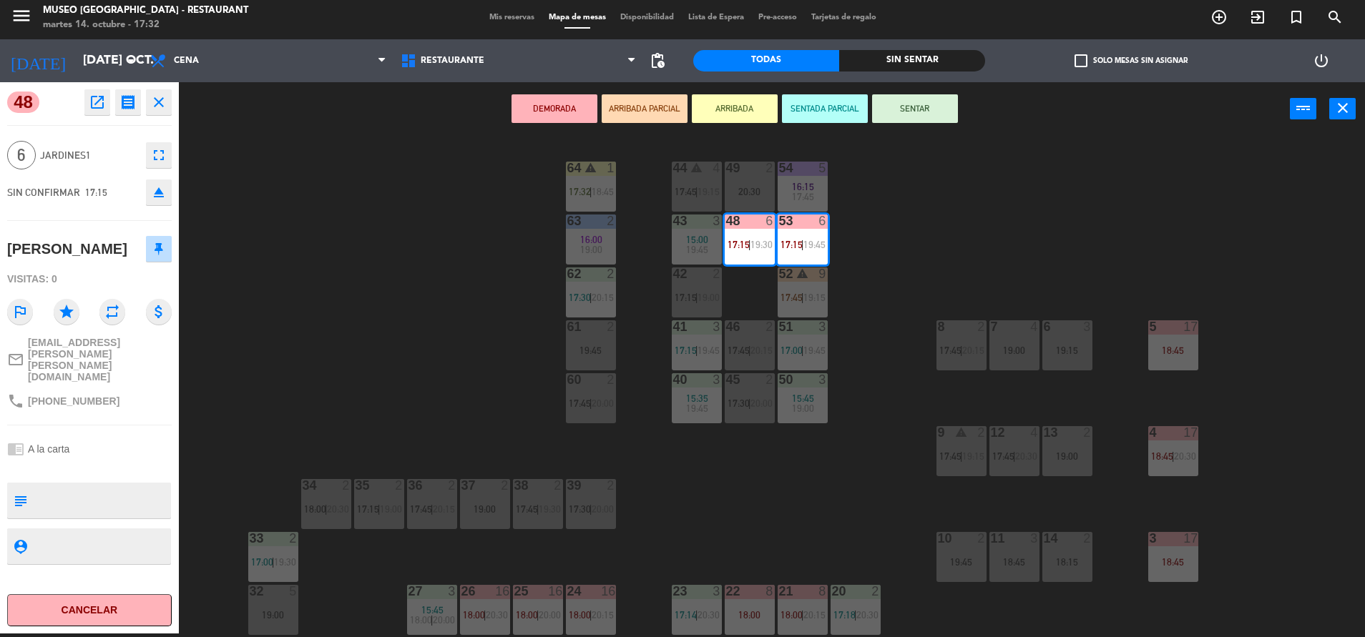
click at [86, 92] on button "open_in_new" at bounding box center [97, 102] width 26 height 26
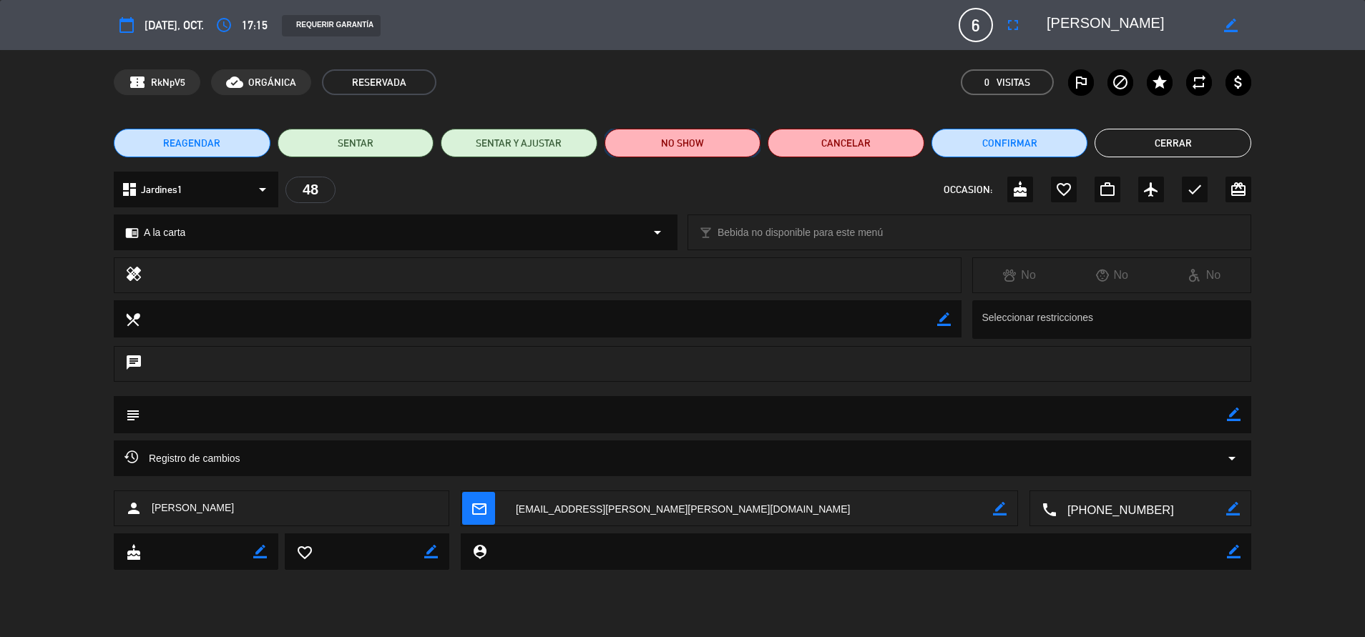
click at [679, 150] on button "NO SHOW" at bounding box center [682, 143] width 157 height 29
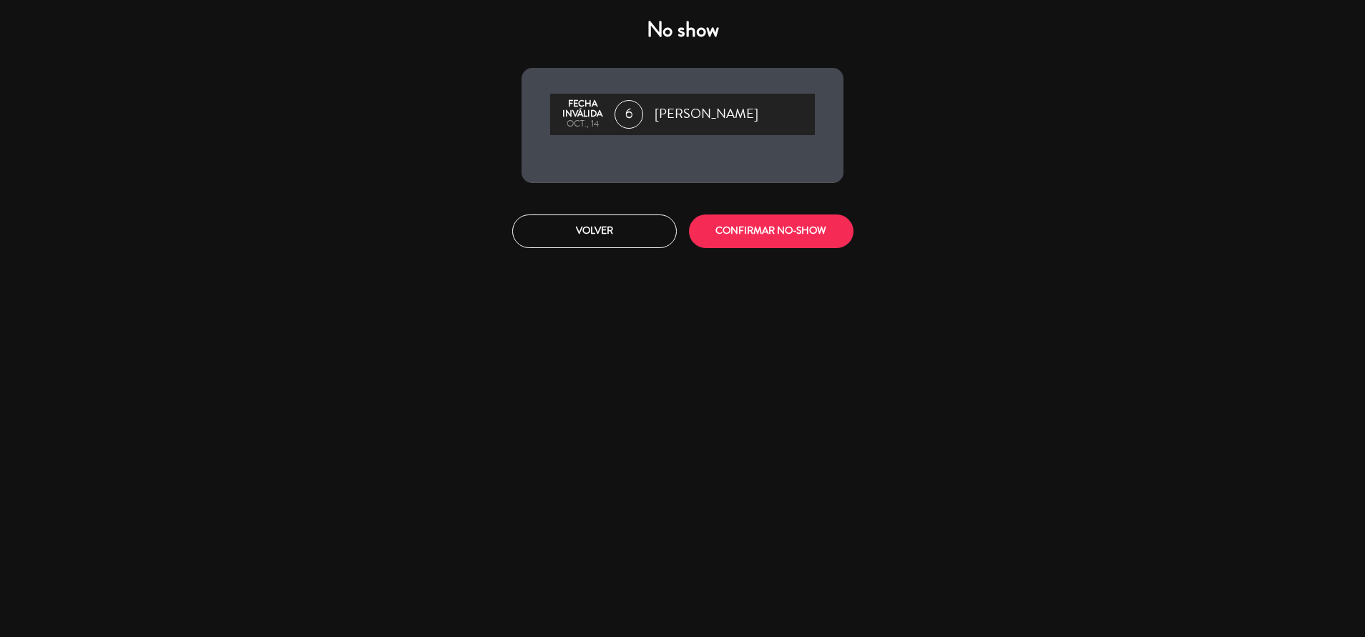
click at [758, 212] on div "Volver CONFIRMAR NO-SHOW" at bounding box center [682, 232] width 343 height 54
click at [771, 250] on div "Volver CONFIRMAR NO-SHOW" at bounding box center [682, 232] width 343 height 54
click at [748, 220] on button "CONFIRMAR NO-SHOW" at bounding box center [771, 232] width 164 height 34
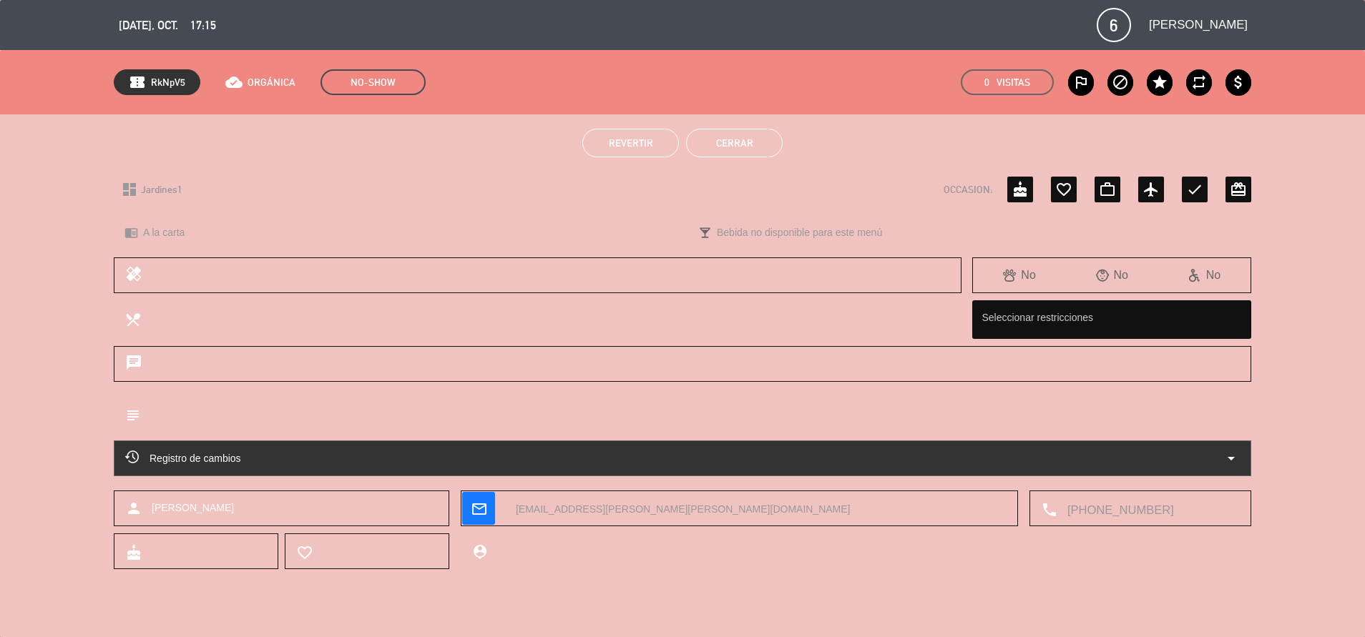
click at [741, 130] on button "Cerrar" at bounding box center [734, 143] width 97 height 29
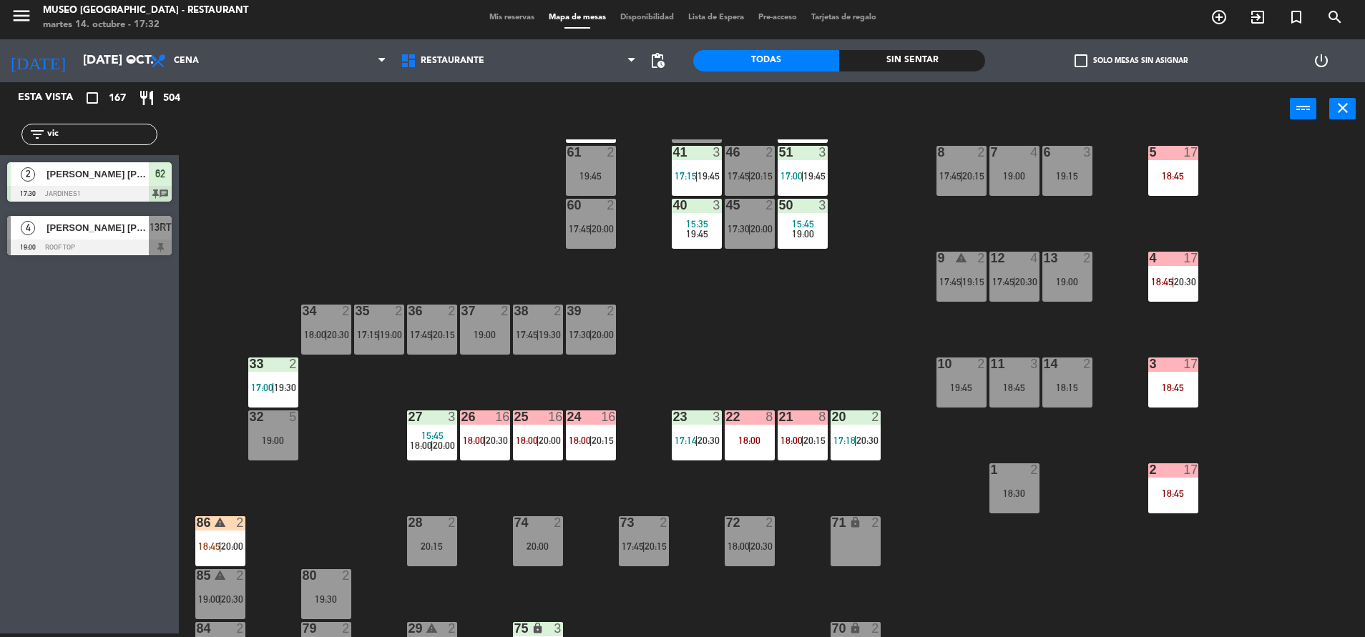
scroll to position [180, 0]
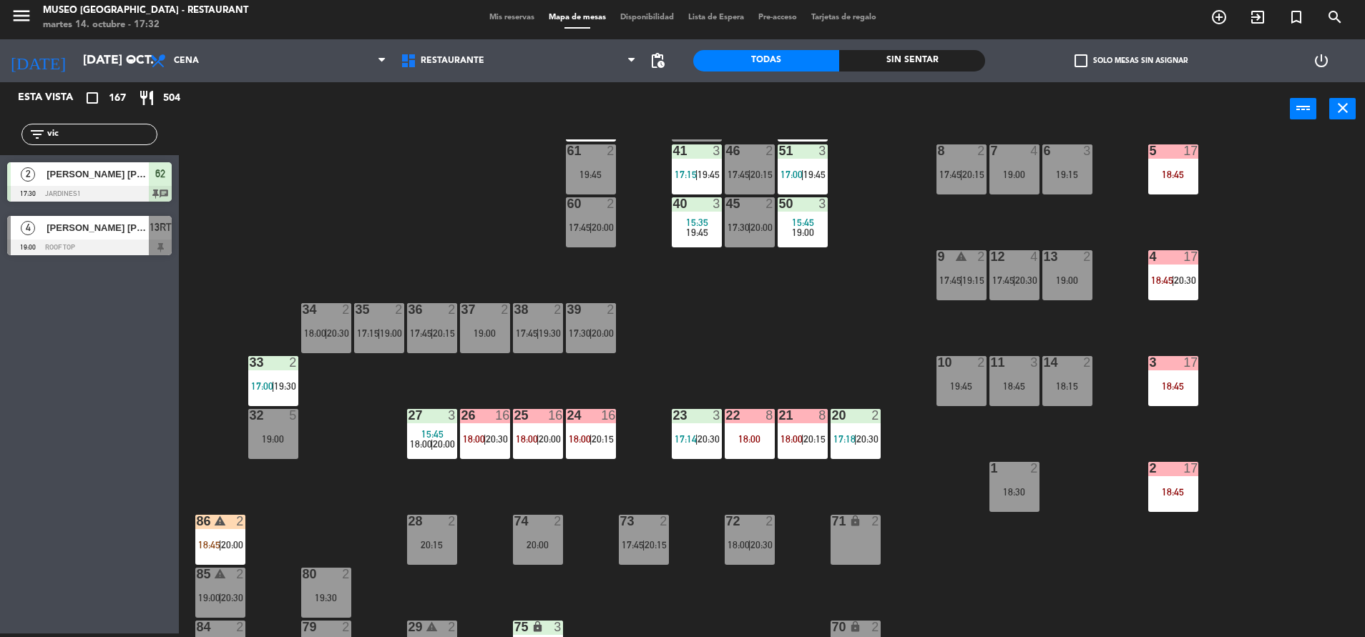
click at [803, 428] on div "21 8 18:00 | 20:15" at bounding box center [802, 434] width 50 height 50
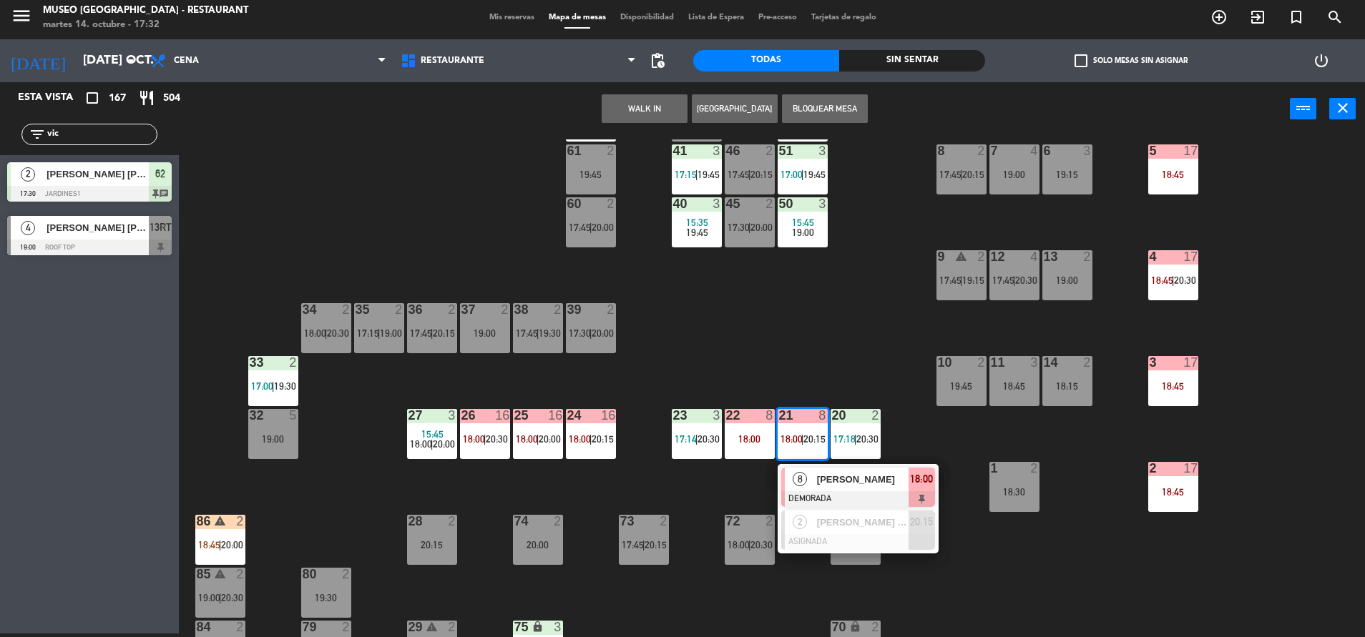
click at [818, 480] on span "Jose Antonio Jiménez" at bounding box center [863, 479] width 92 height 15
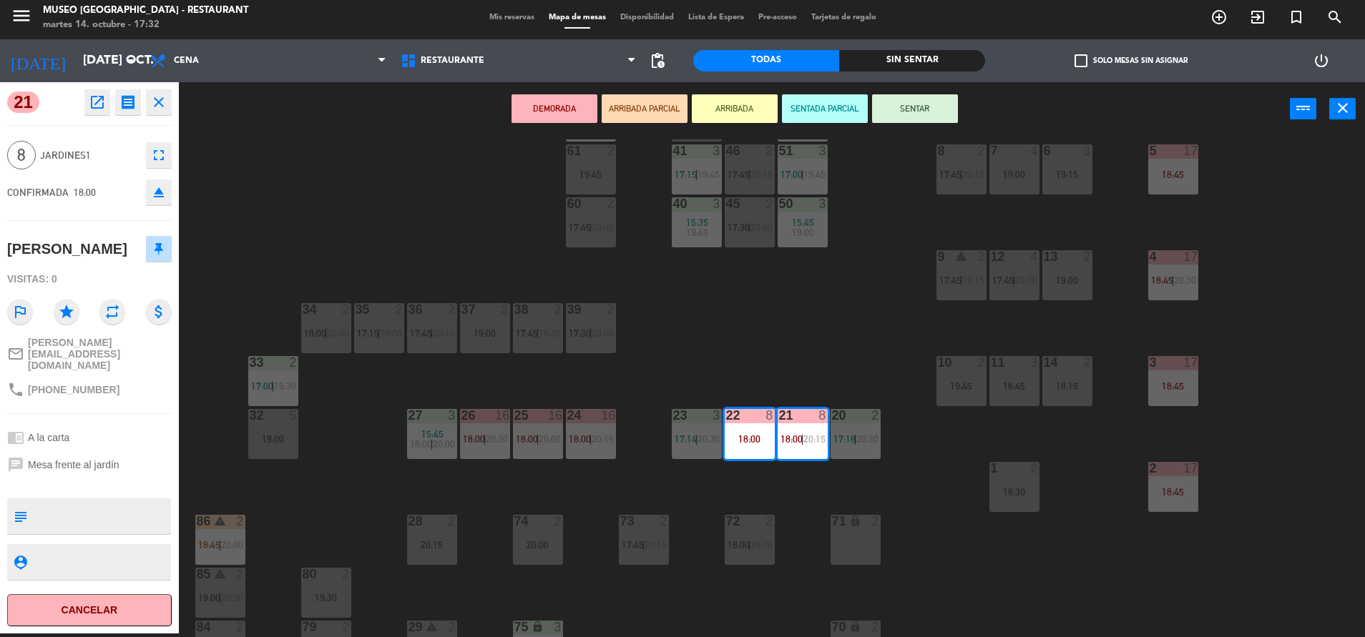
click at [851, 548] on div "71 lock 2" at bounding box center [855, 540] width 50 height 50
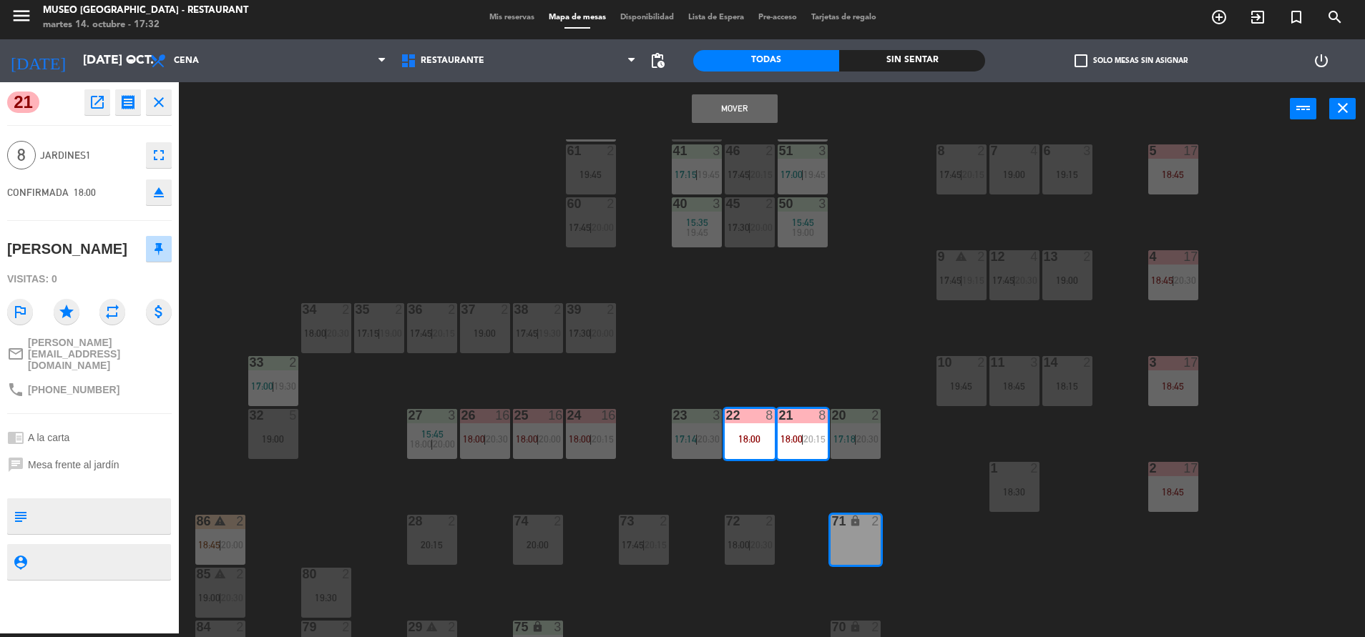
click at [727, 119] on button "Mover" at bounding box center [735, 108] width 86 height 29
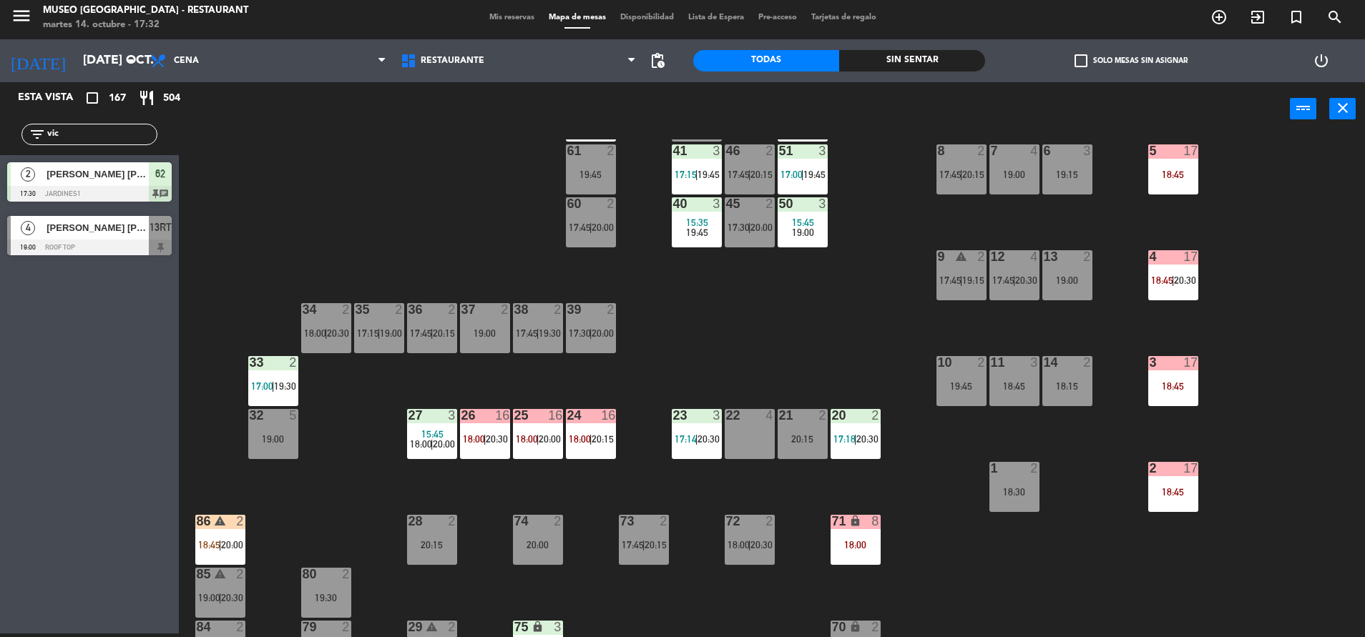
scroll to position [47, 0]
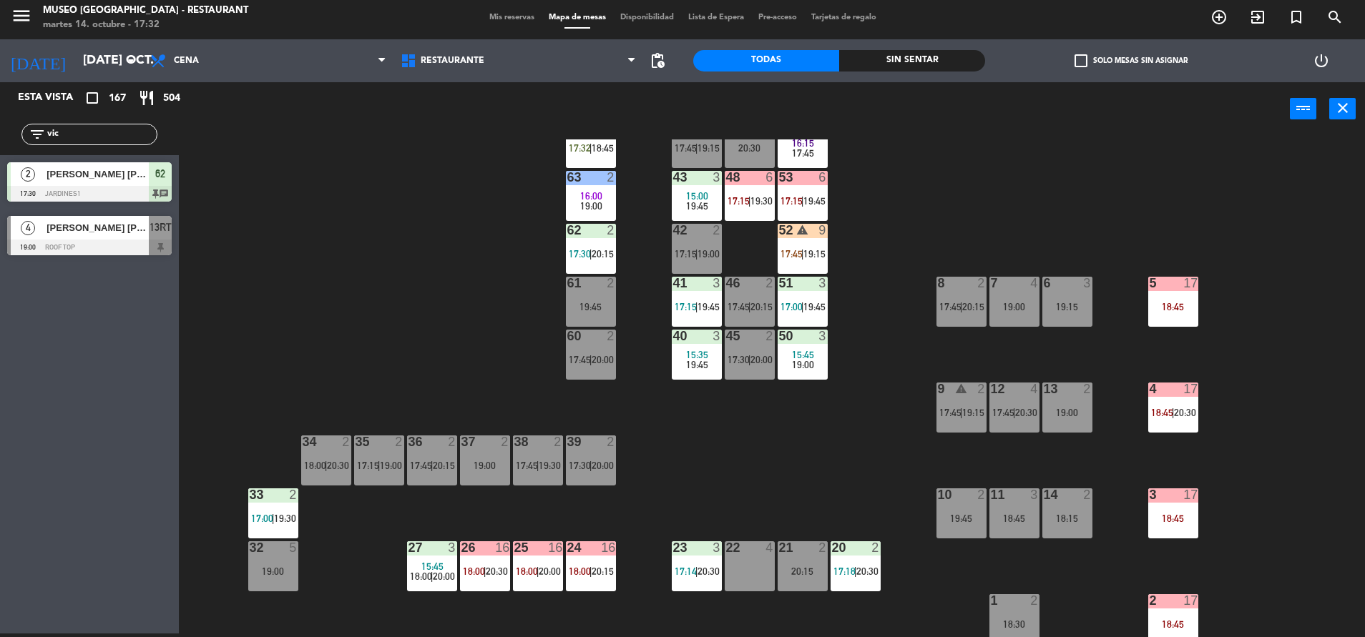
click at [799, 237] on div "52 warning 9" at bounding box center [802, 231] width 50 height 14
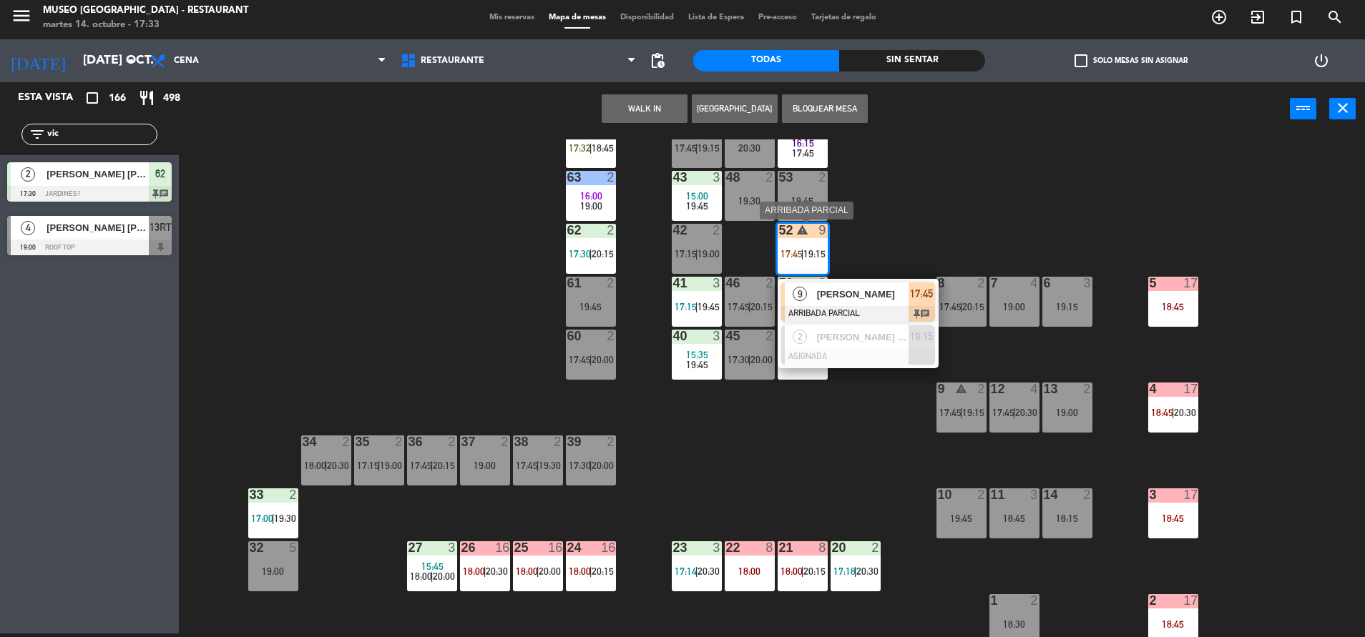
click at [910, 301] on span "17:45" at bounding box center [921, 293] width 23 height 17
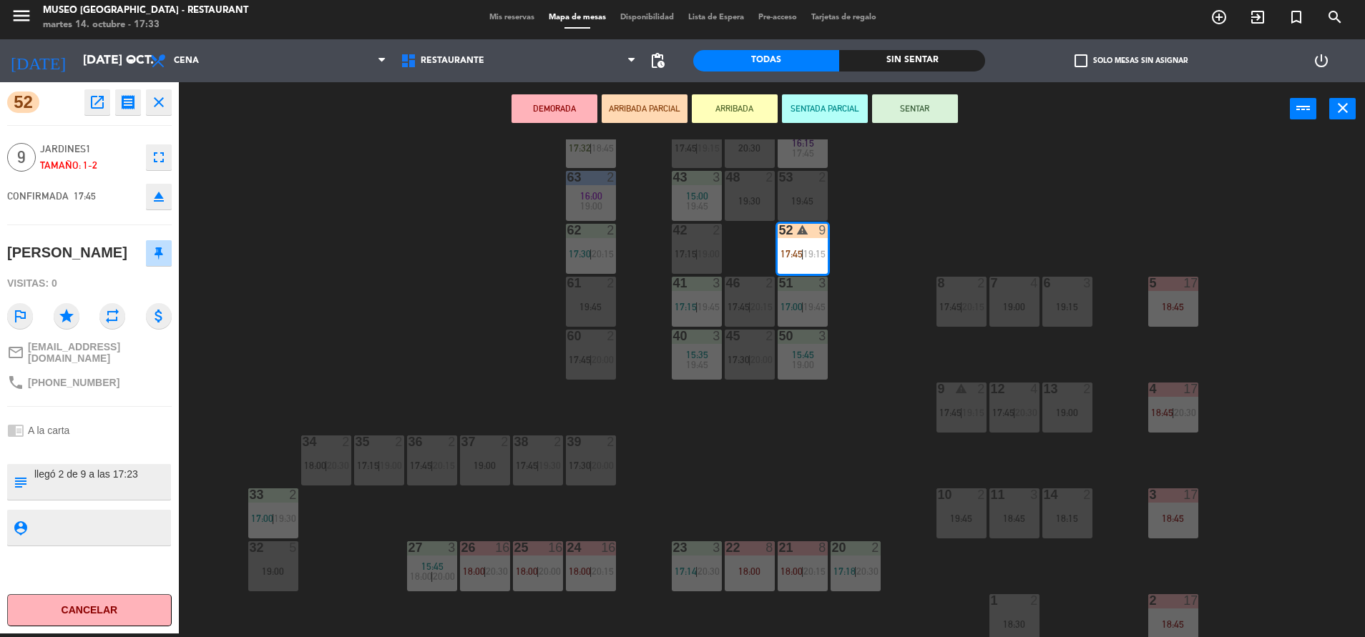
click at [436, 280] on div "44 warning 4 17:45 | 19:15 49 2 20:30 54 5 16:15 17:45 64 warning 1 17:32 | 18:…" at bounding box center [778, 388] width 1172 height 498
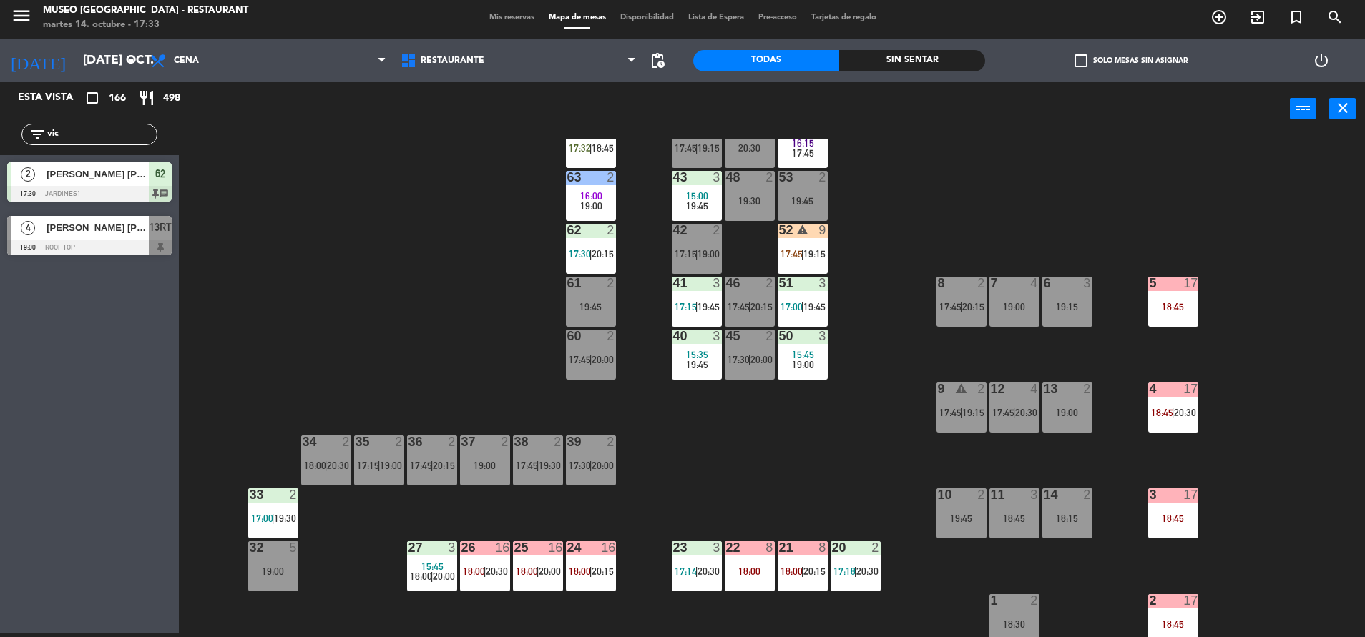
click at [597, 227] on div at bounding box center [591, 230] width 24 height 13
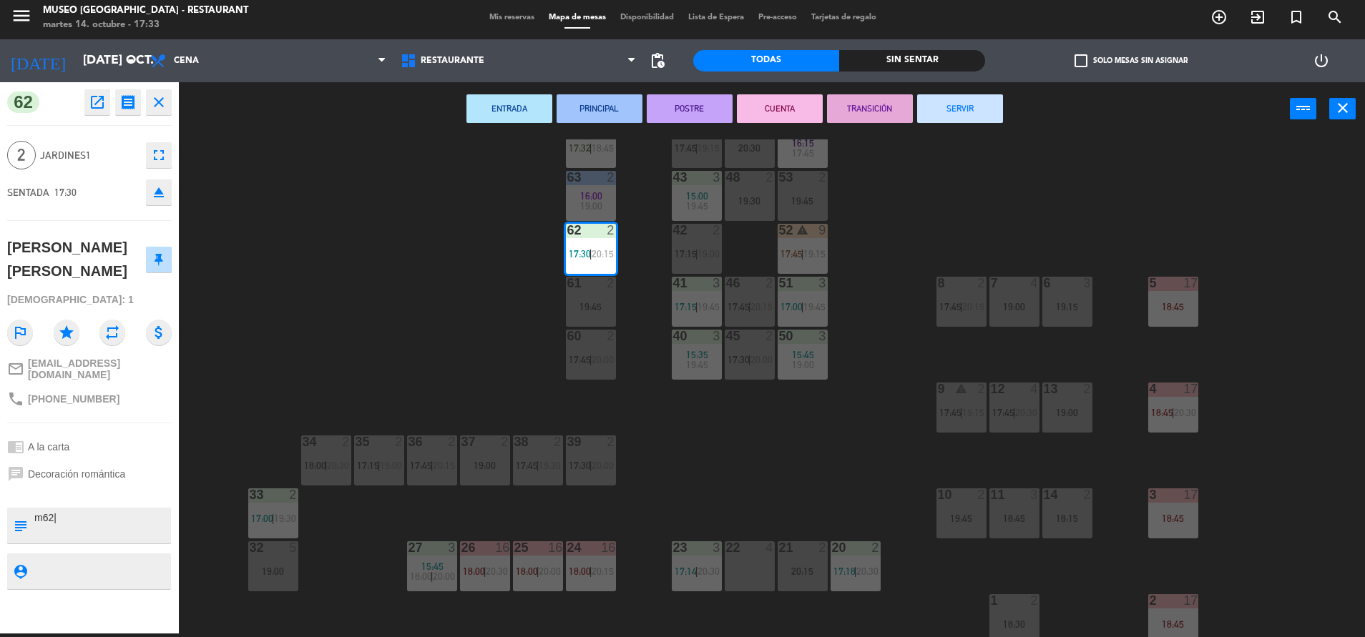
click at [414, 361] on div "44 warning 4 17:45 | 19:15 49 2 20:30 54 5 16:15 17:45 64 warning 1 17:32 | 18:…" at bounding box center [778, 388] width 1172 height 498
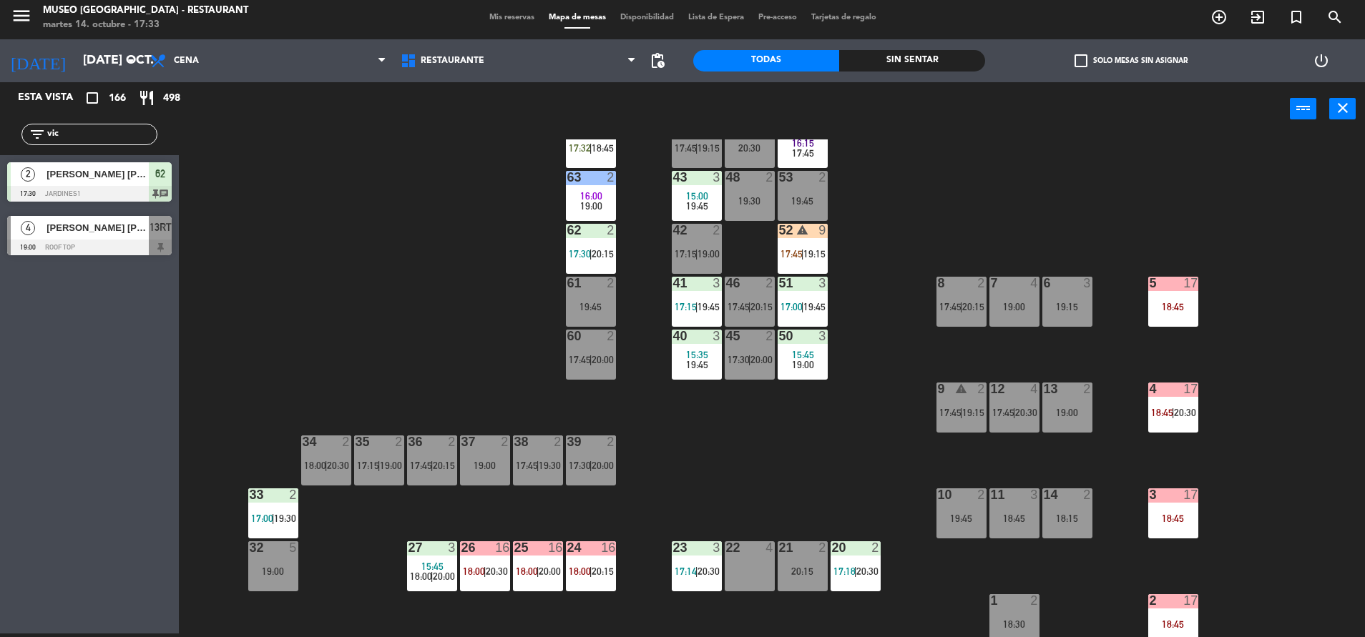
click at [785, 239] on div "52 warning 9 17:45 | 19:15" at bounding box center [802, 249] width 50 height 50
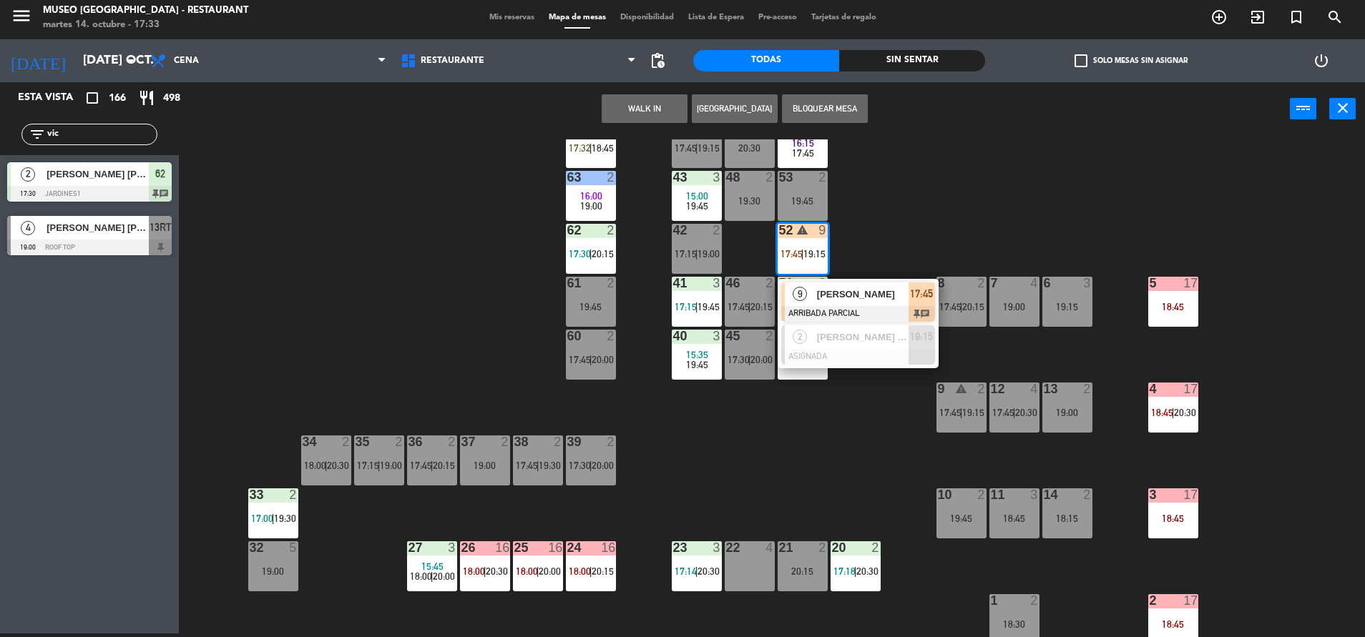
click at [896, 315] on div at bounding box center [858, 314] width 154 height 16
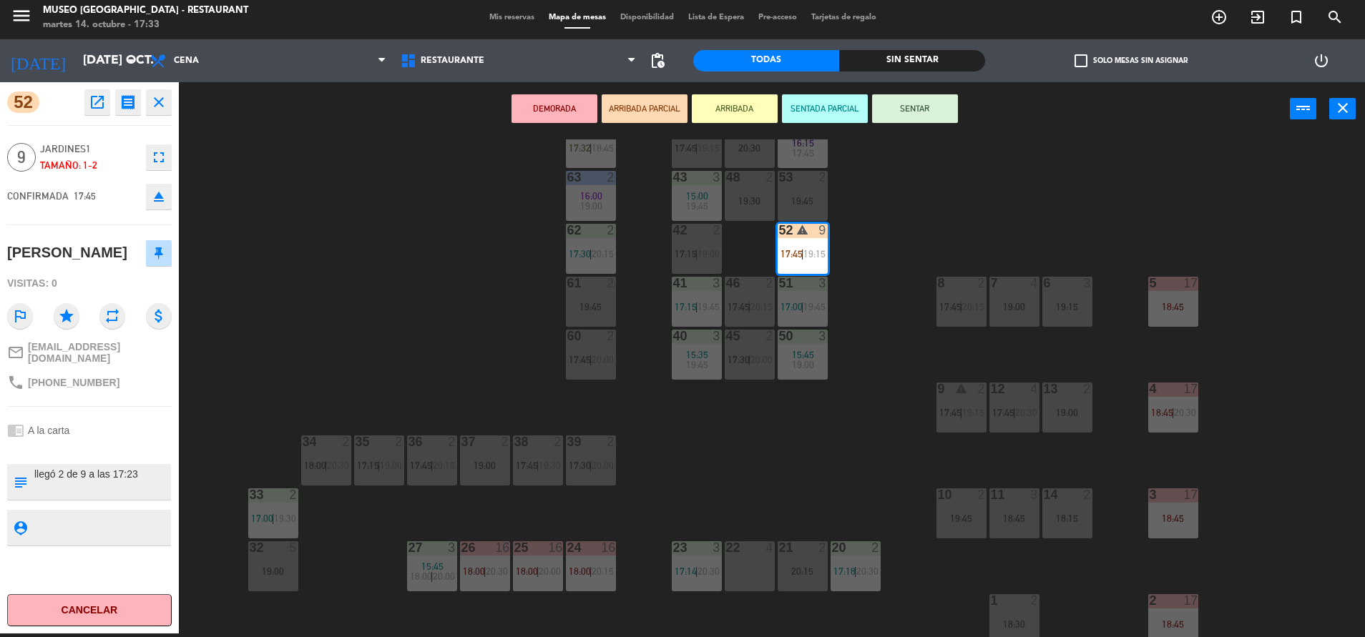
click at [173, 159] on div "52 open_in_new receipt 5:45 PM mar., 14 oct. 9 personas Joaquina Albán Castillo…" at bounding box center [89, 357] width 179 height 551
click at [167, 159] on icon "fullscreen" at bounding box center [158, 157] width 17 height 17
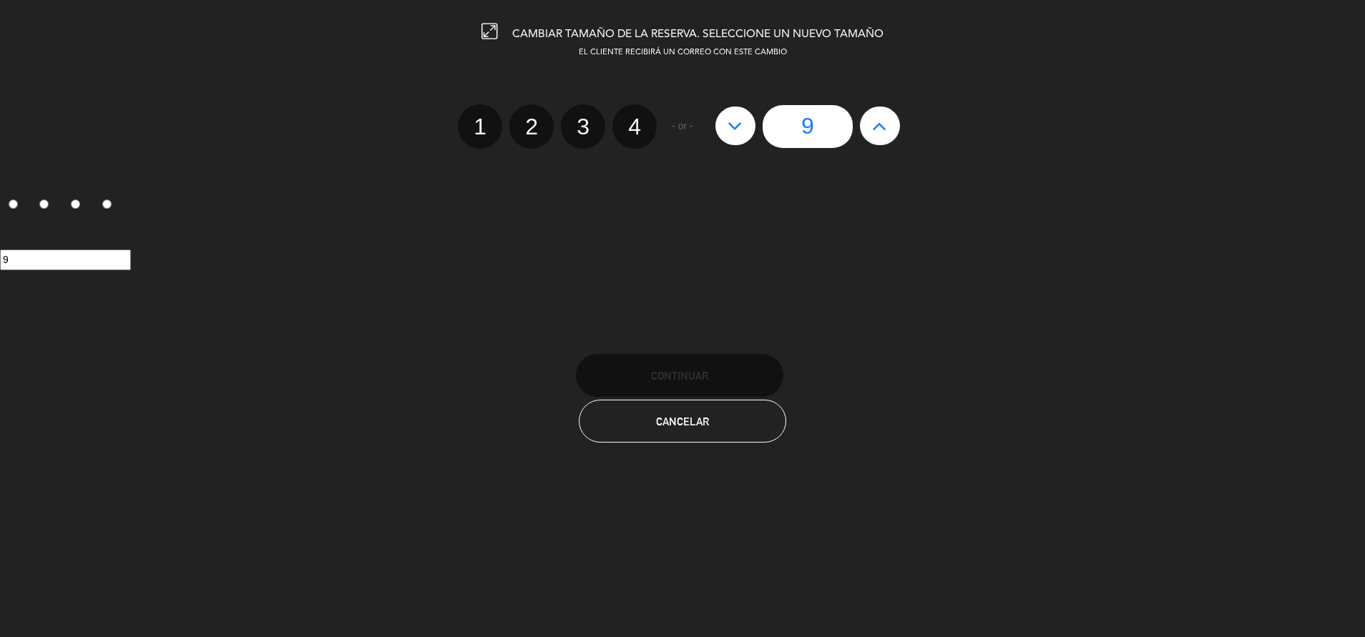
click at [734, 140] on button at bounding box center [735, 126] width 40 height 39
type input "8"
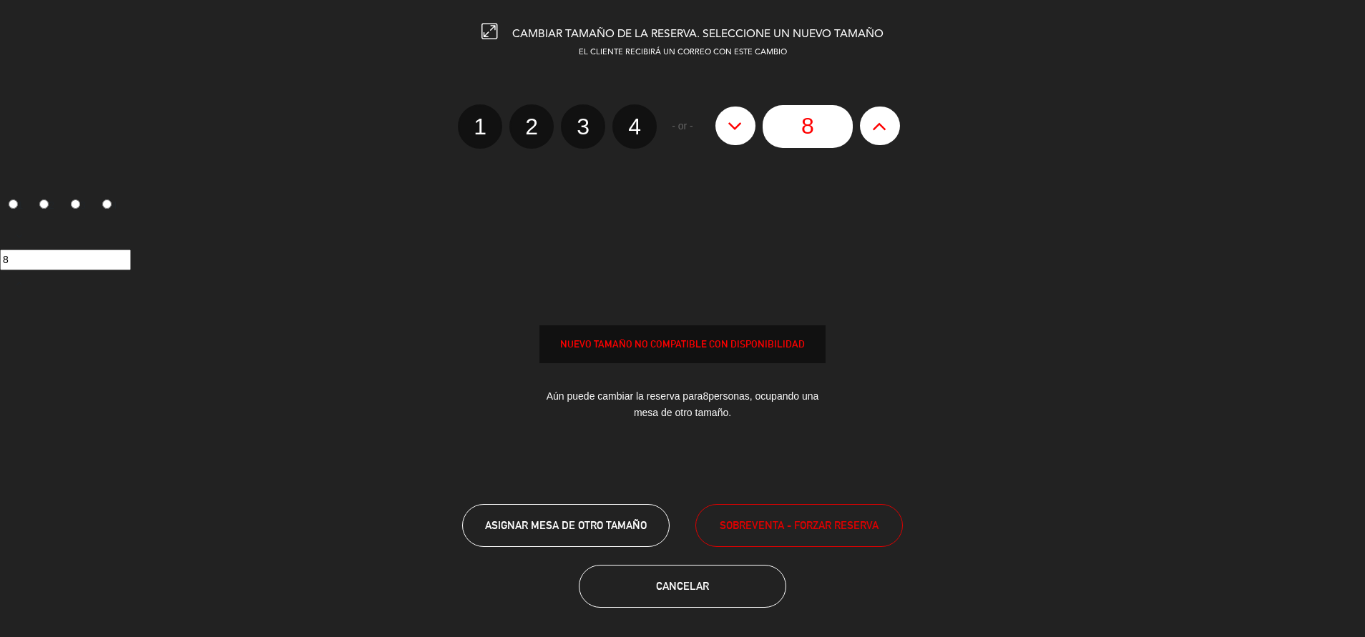
click at [734, 140] on button at bounding box center [735, 126] width 40 height 39
type input "7"
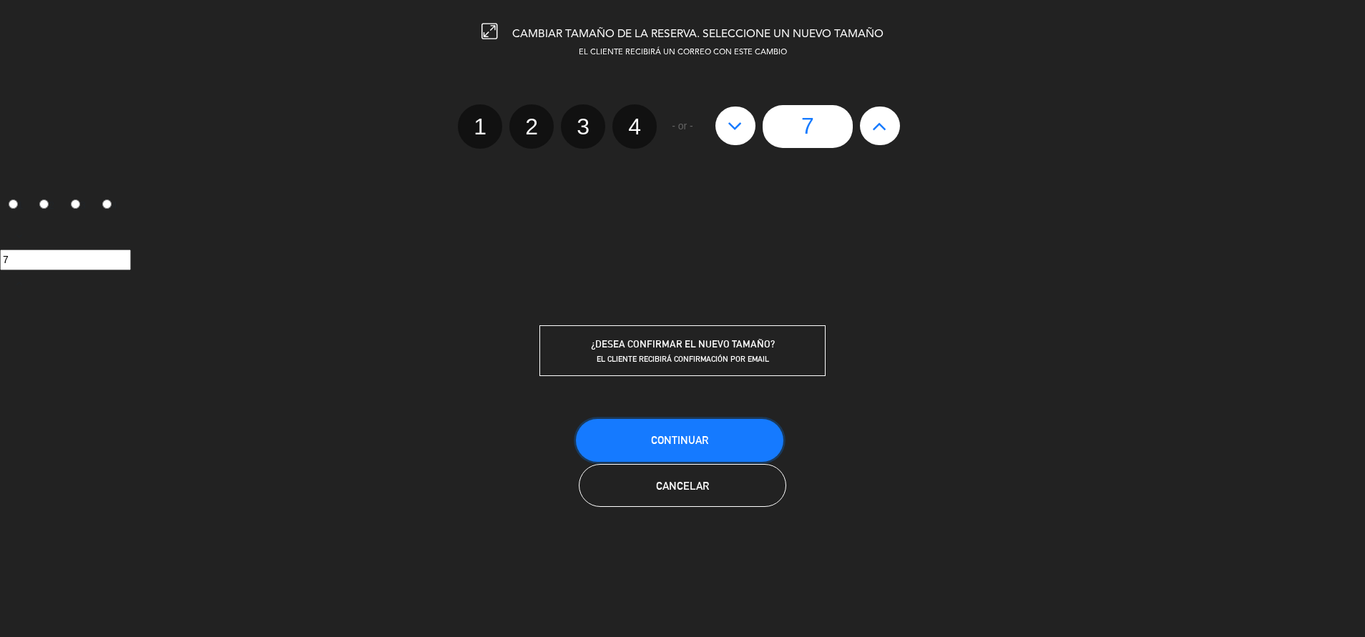
click at [658, 427] on button "Continuar" at bounding box center [679, 440] width 207 height 43
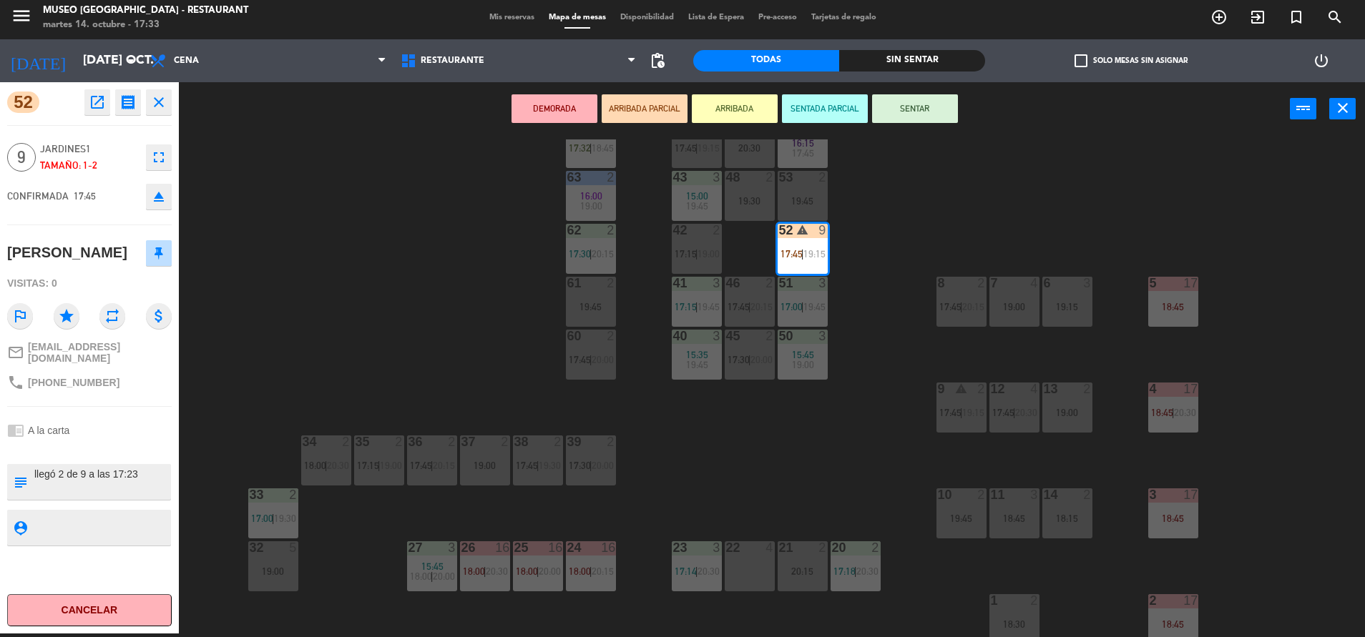
click at [376, 288] on div "44 warning 4 17:45 | 19:15 49 2 20:30 54 5 16:15 17:45 64 warning 1 17:32 | 18:…" at bounding box center [778, 388] width 1172 height 498
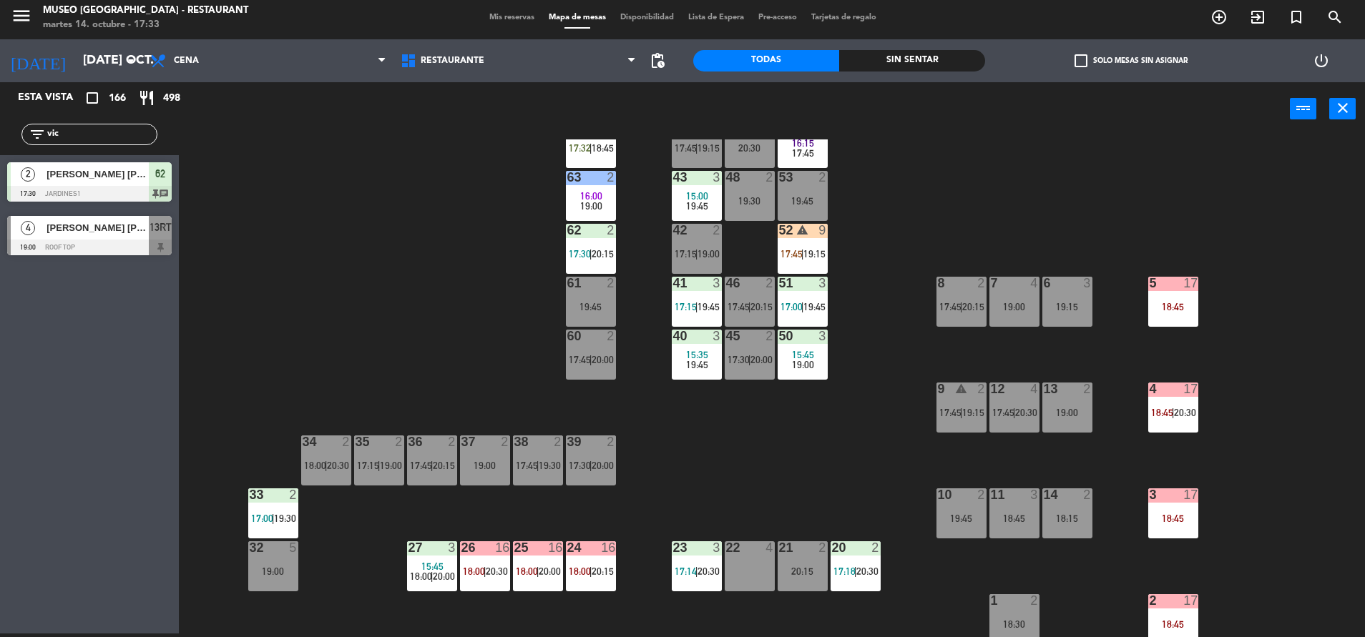
drag, startPoint x: 84, startPoint y: 124, endPoint x: 49, endPoint y: 128, distance: 35.3
click at [49, 128] on div "filter_list vic" at bounding box center [89, 134] width 136 height 21
drag, startPoint x: 87, startPoint y: 141, endPoint x: 0, endPoint y: 157, distance: 88.7
click at [0, 157] on html "close × Museo Larco Café - Restaurant × chrome_reader_mode Listado de Reservas …" at bounding box center [682, 318] width 1365 height 637
type input "joa"
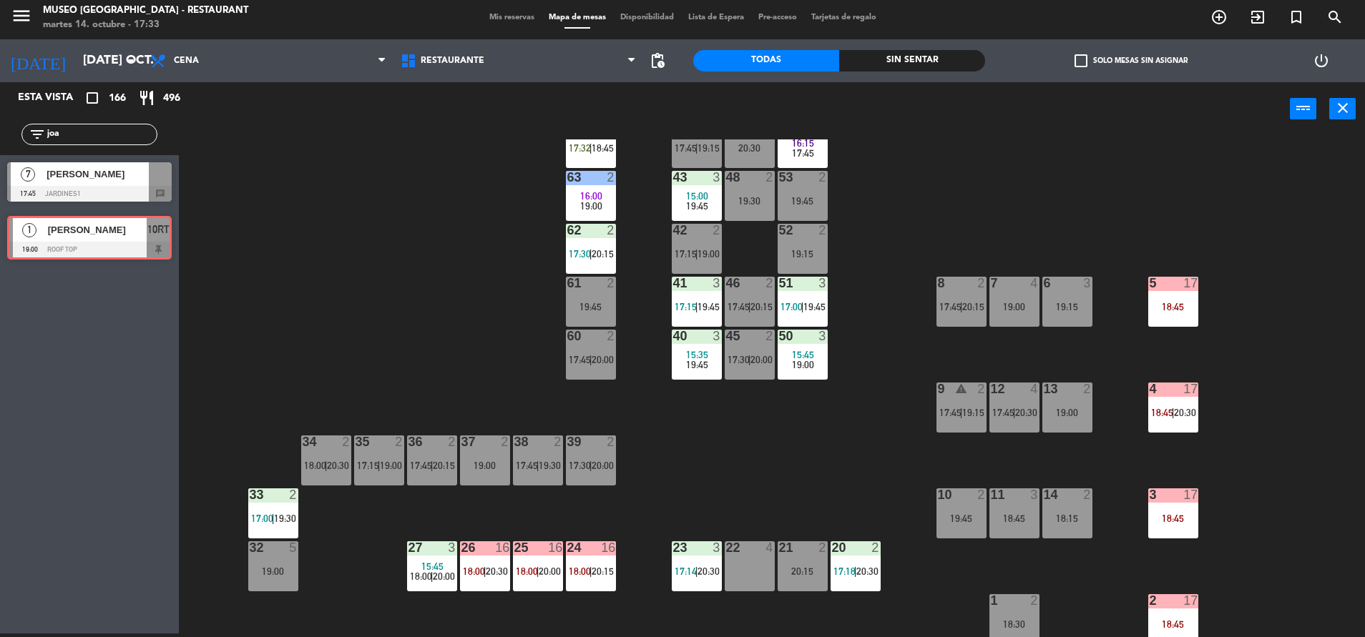
click at [41, 224] on div "1 DEBORAH JOAN DE CARDOSO 19:00 Roof Top 10RT 1 DEBORAH JOAN DE CARDOSO 19:00 R…" at bounding box center [89, 238] width 179 height 58
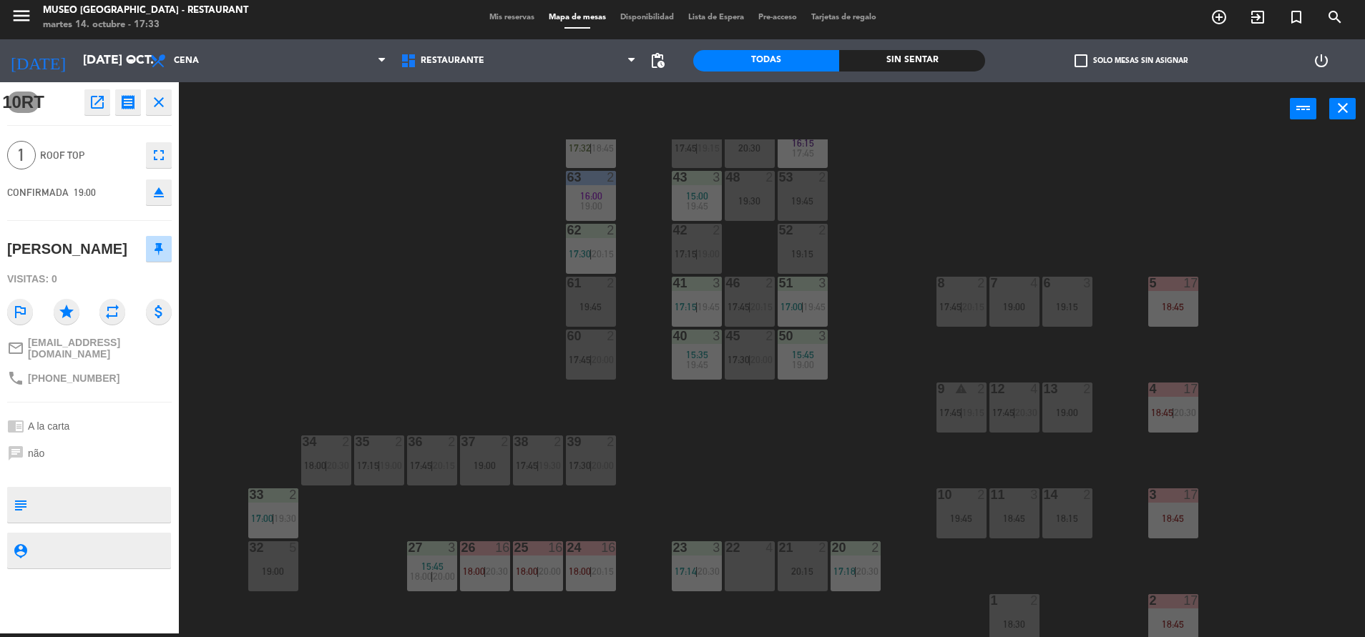
click at [321, 230] on div "44 warning 4 17:45 | 19:15 49 2 20:30 54 5 16:15 17:45 64 warning 1 17:32 | 18:…" at bounding box center [778, 388] width 1172 height 498
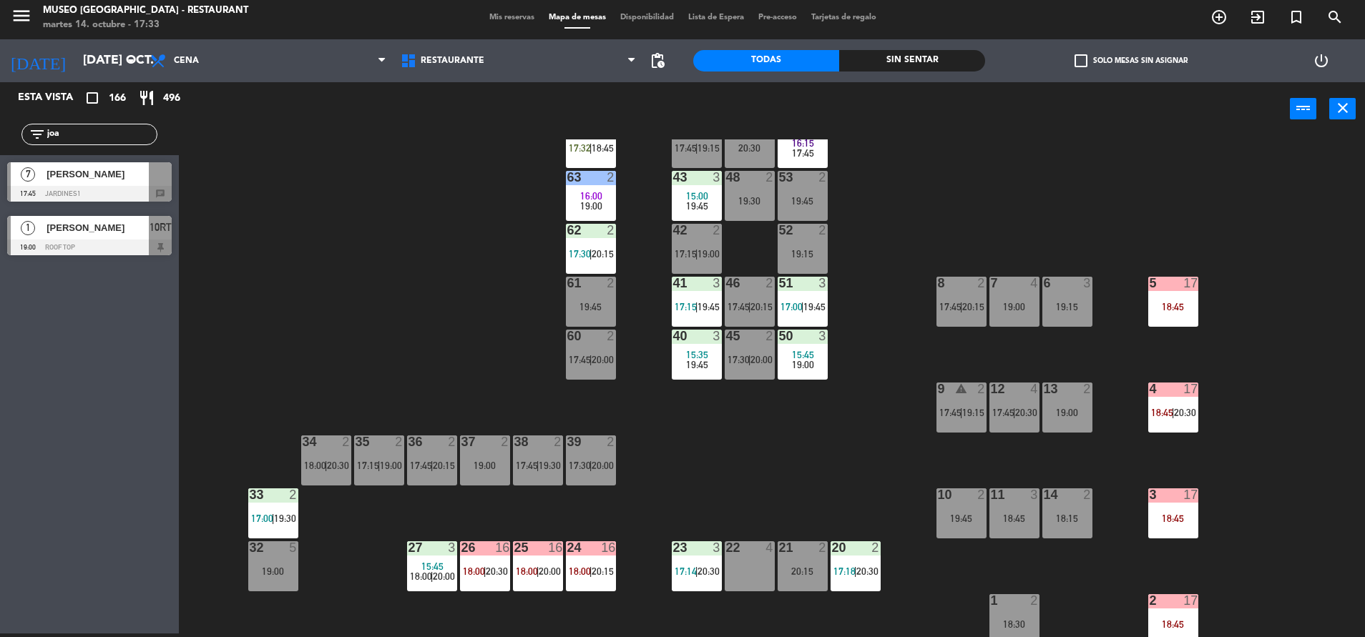
click at [124, 190] on div at bounding box center [89, 194] width 164 height 16
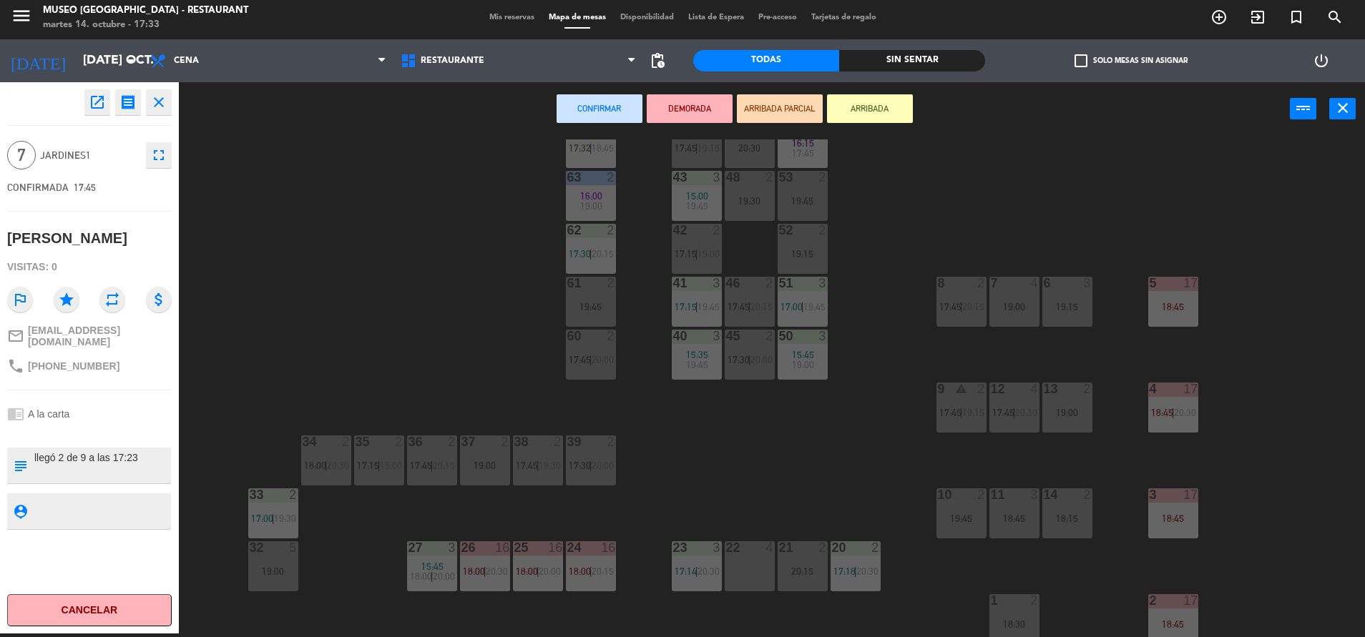
click at [743, 548] on div at bounding box center [749, 547] width 24 height 13
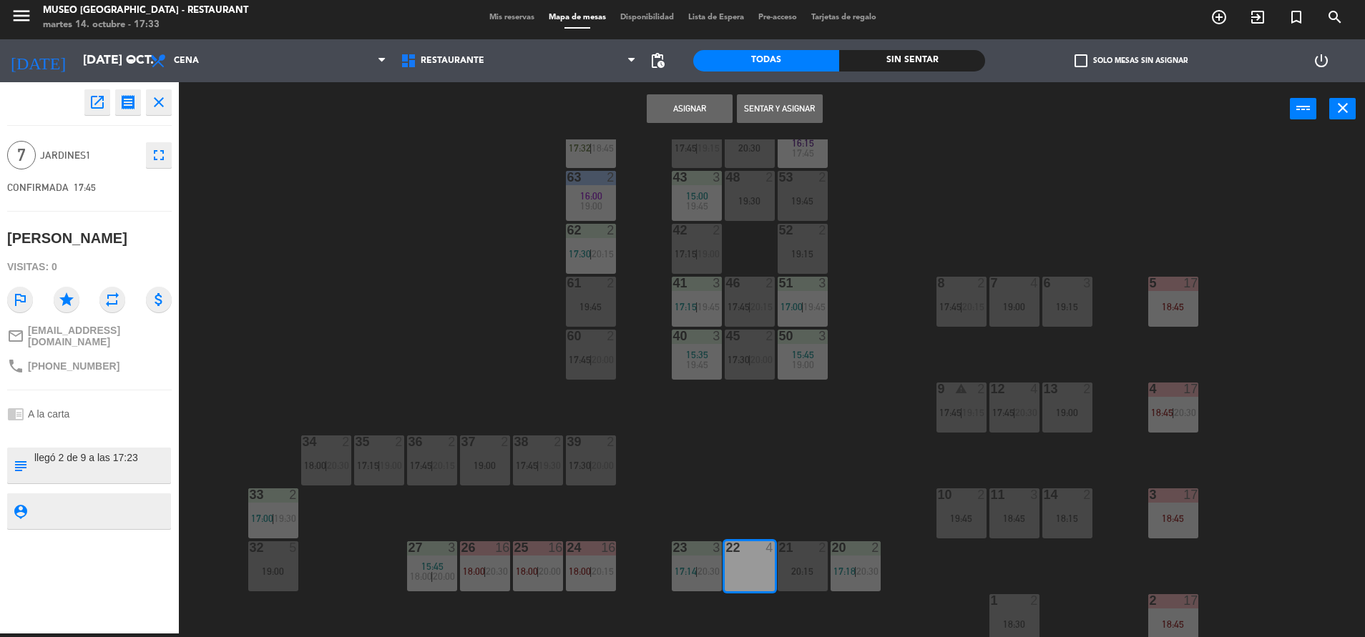
click at [801, 569] on div "20:15" at bounding box center [802, 571] width 50 height 10
click at [744, 98] on button "Unir y asignar" at bounding box center [780, 108] width 86 height 29
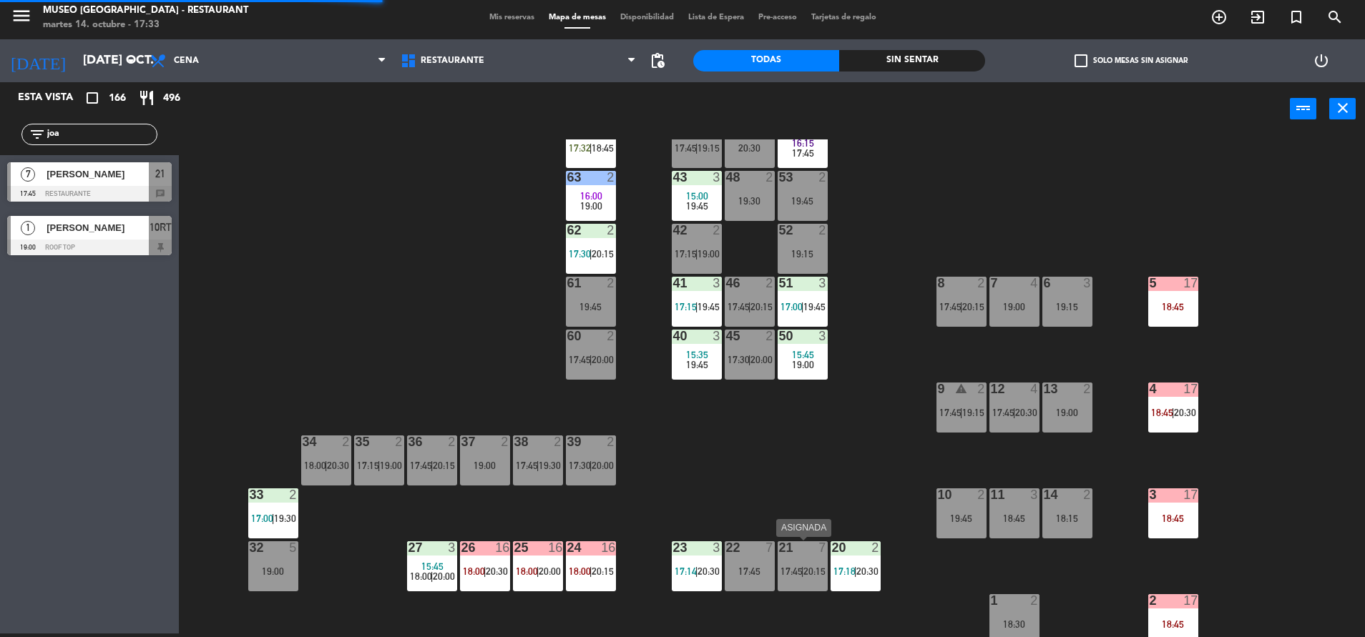
click at [812, 554] on div at bounding box center [802, 547] width 24 height 13
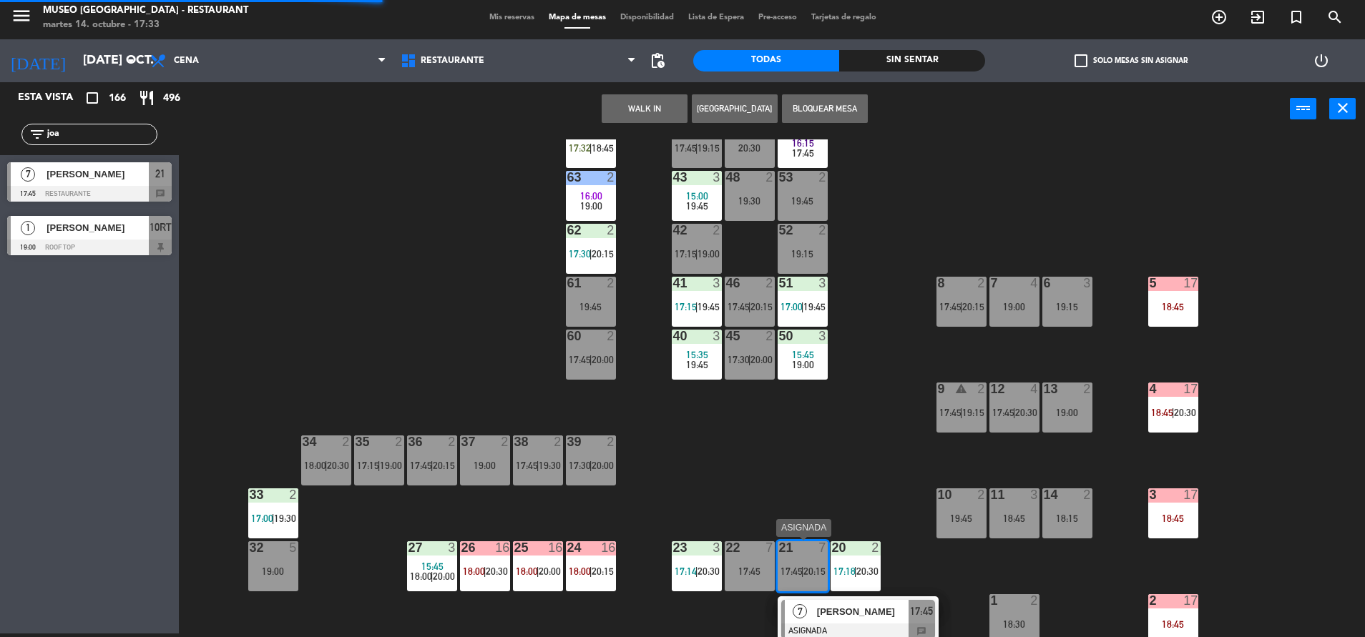
click at [870, 615] on span "[PERSON_NAME]" at bounding box center [863, 611] width 92 height 15
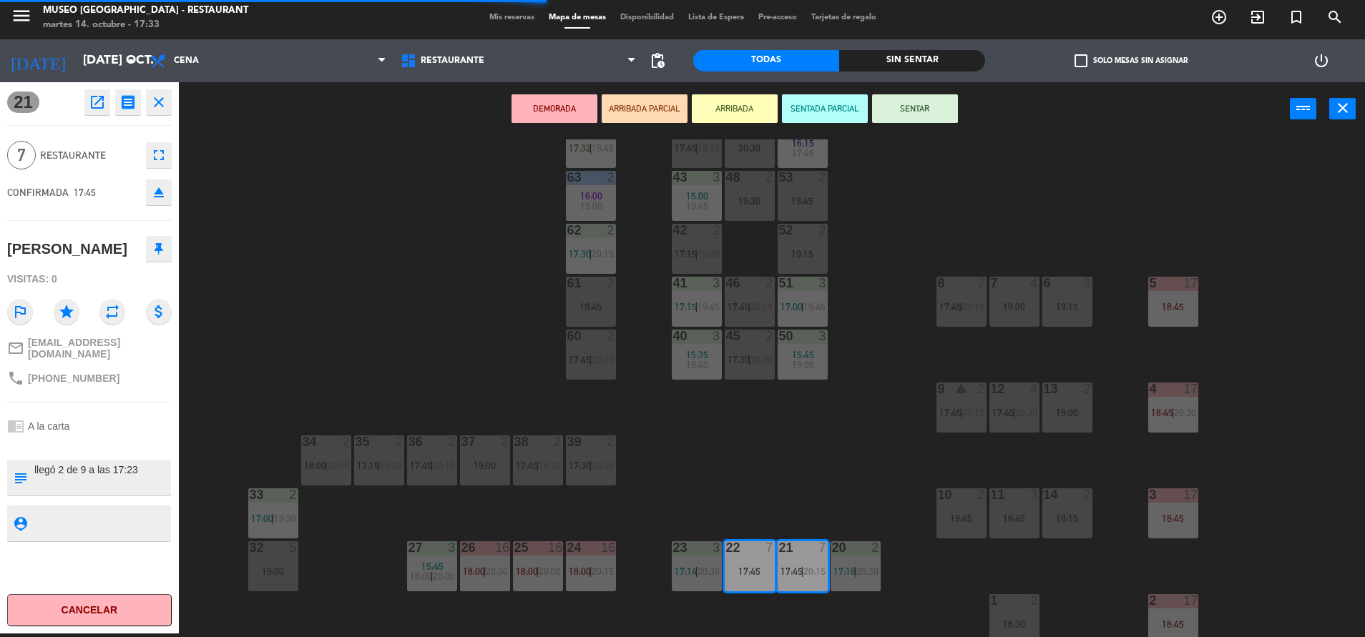
click at [654, 112] on button "ARRIBADA PARCIAL" at bounding box center [644, 108] width 86 height 29
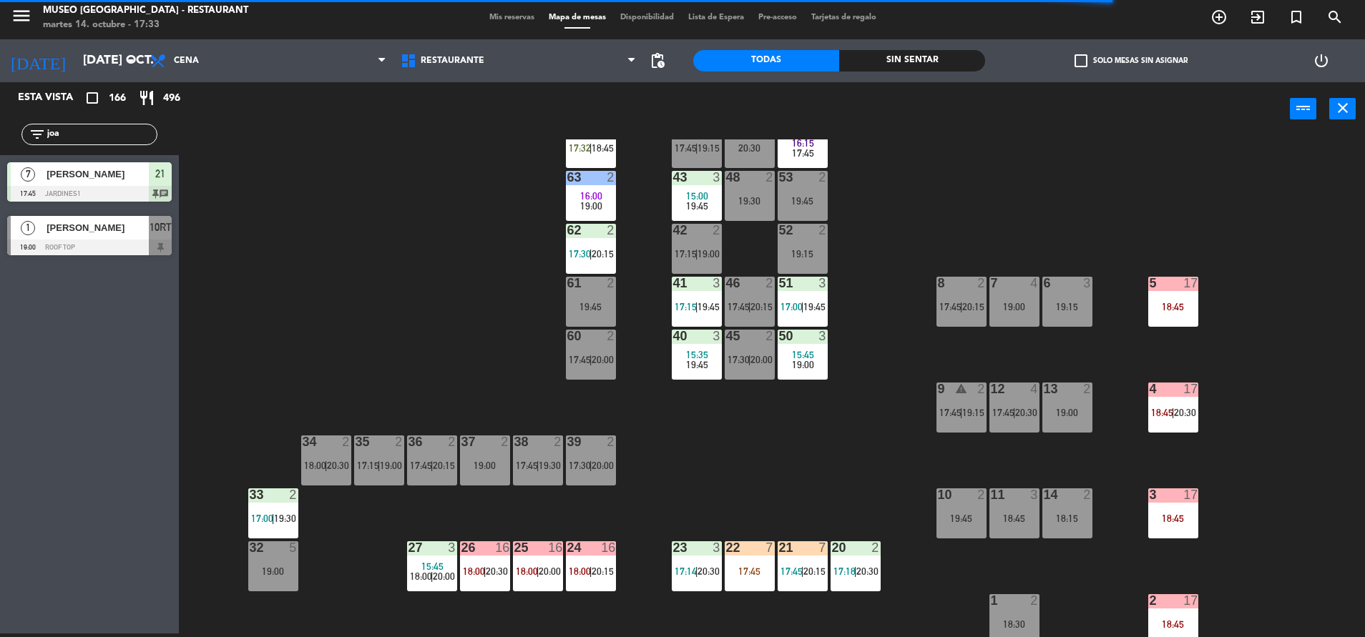
click at [549, 233] on div "44 warning 4 17:45 | 19:15 49 2 20:30 54 5 16:15 17:45 64 warning 1 17:32 | 18:…" at bounding box center [778, 388] width 1172 height 498
click at [586, 244] on div "62 2 17:30 | 20:15" at bounding box center [591, 249] width 50 height 50
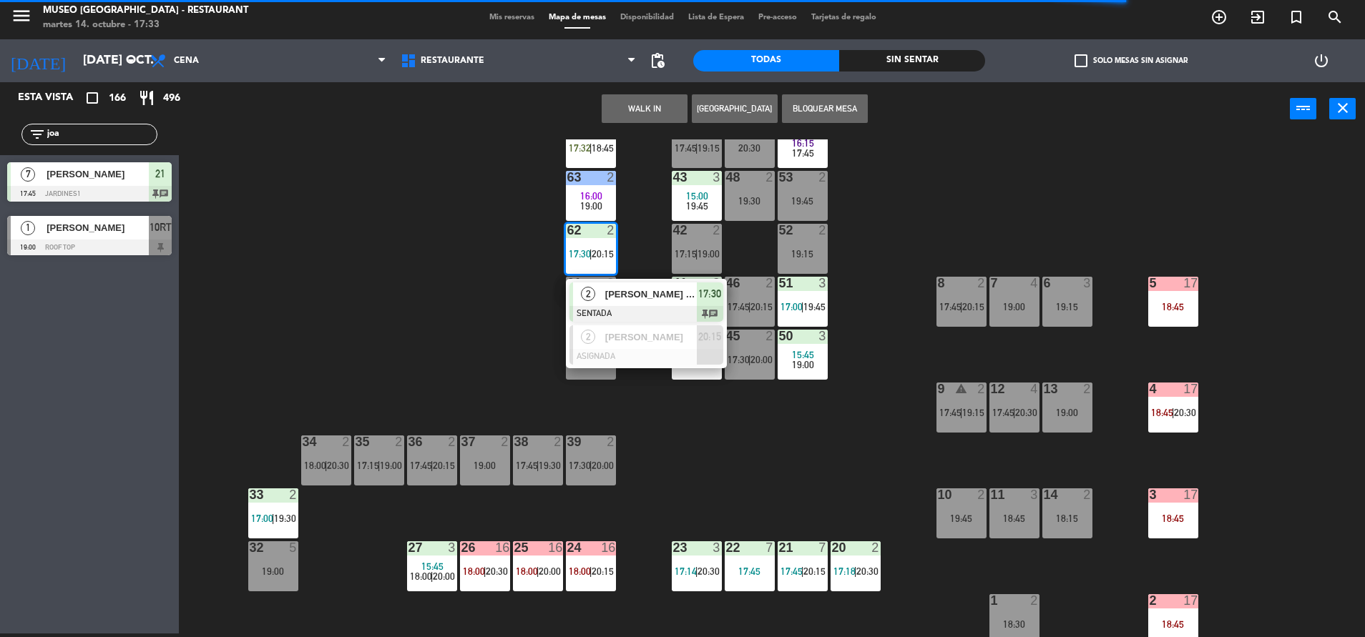
click at [679, 315] on div at bounding box center [646, 314] width 154 height 16
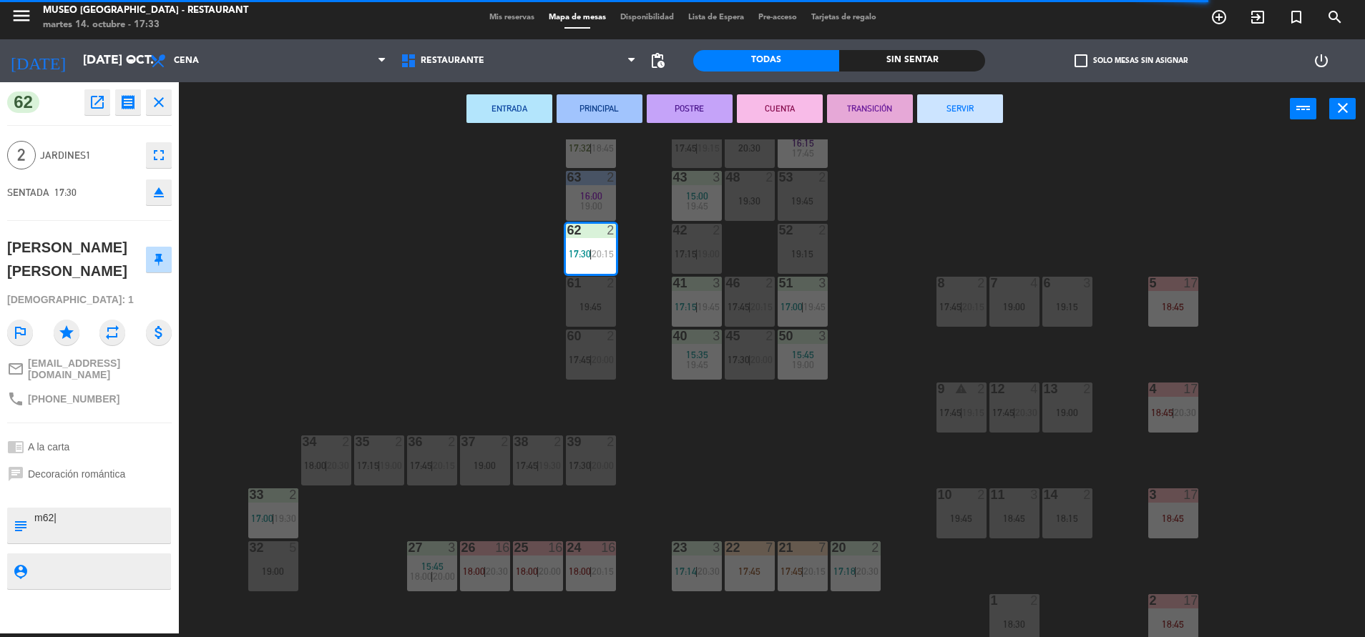
click at [325, 368] on div "44 warning 4 17:45 | 19:15 49 2 20:30 54 5 16:15 17:45 64 warning 1 17:32 | 18:…" at bounding box center [778, 388] width 1172 height 498
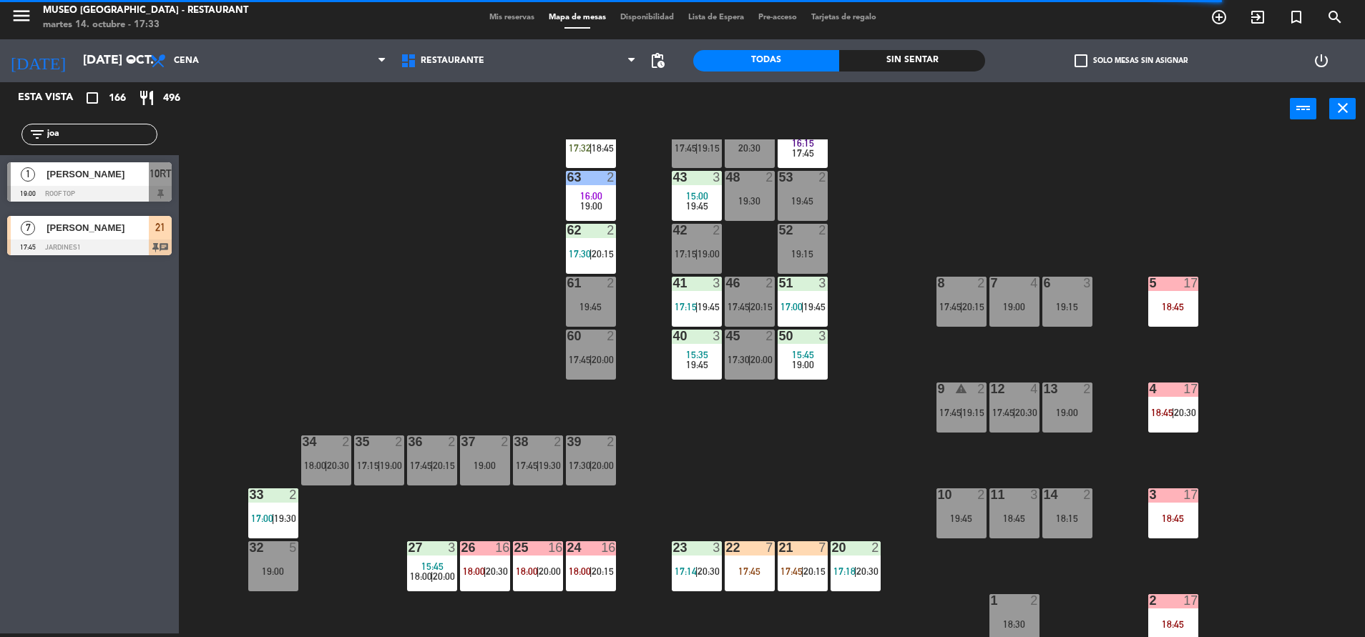
scroll to position [310, 0]
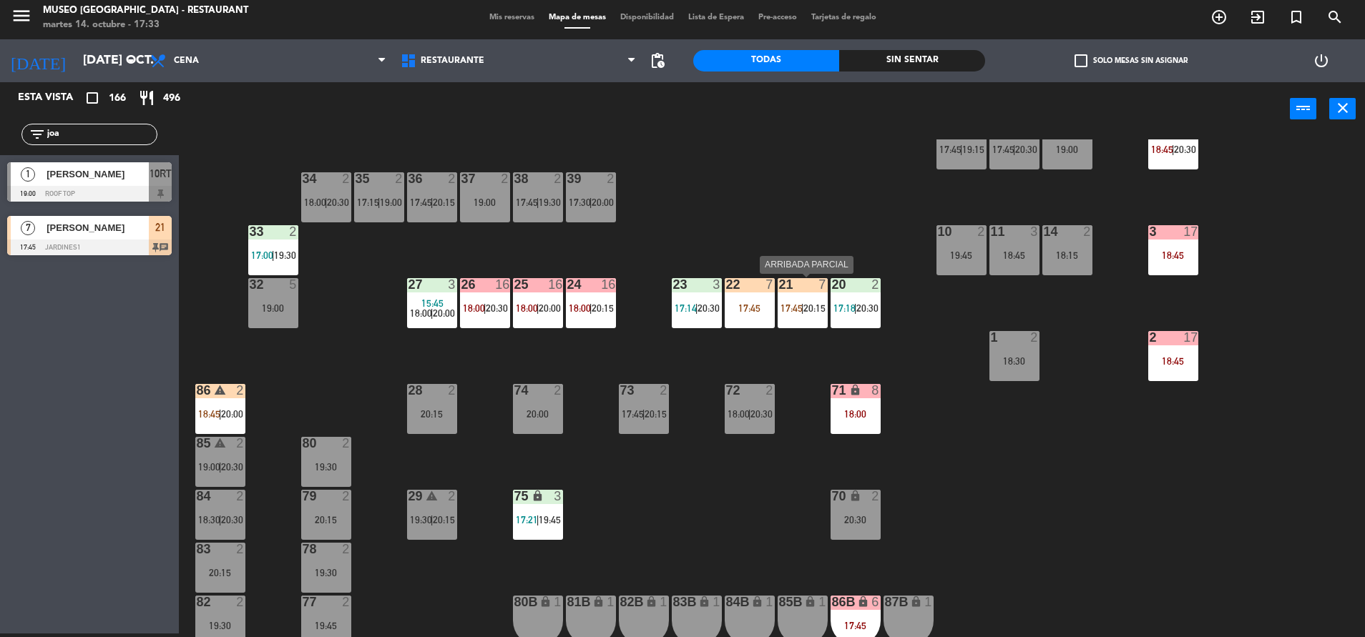
click at [792, 305] on span "17:45" at bounding box center [791, 308] width 22 height 11
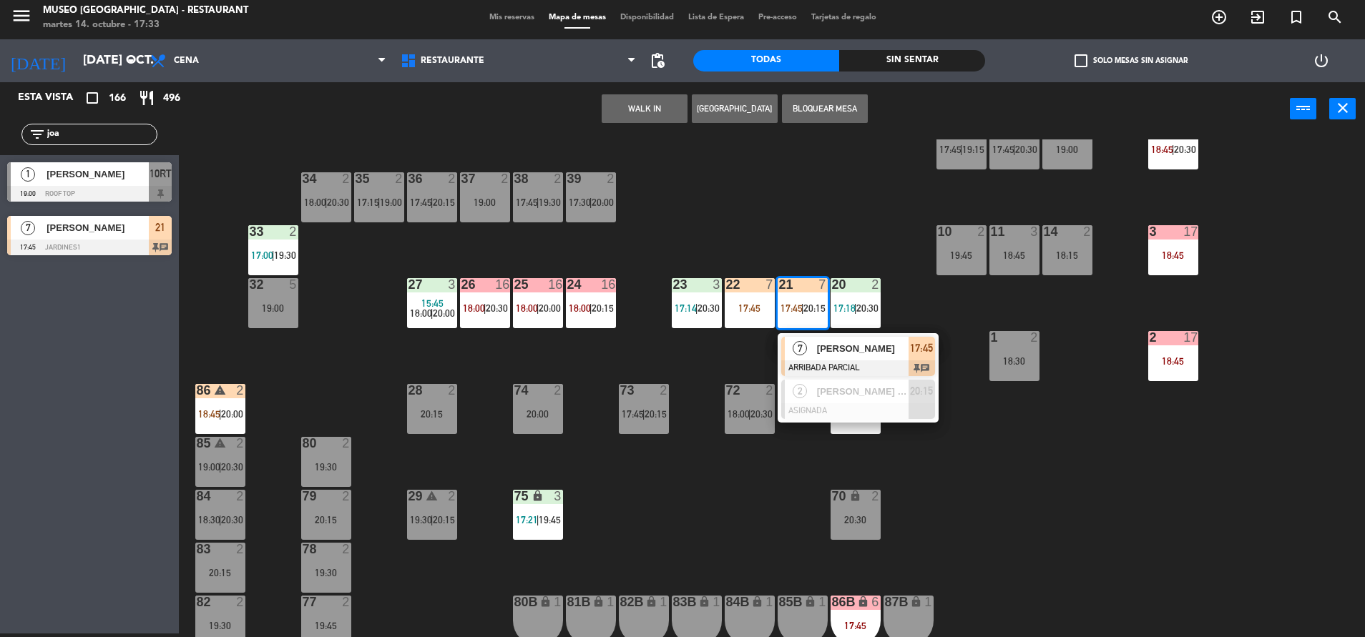
click at [841, 359] on div "[PERSON_NAME]" at bounding box center [861, 349] width 93 height 24
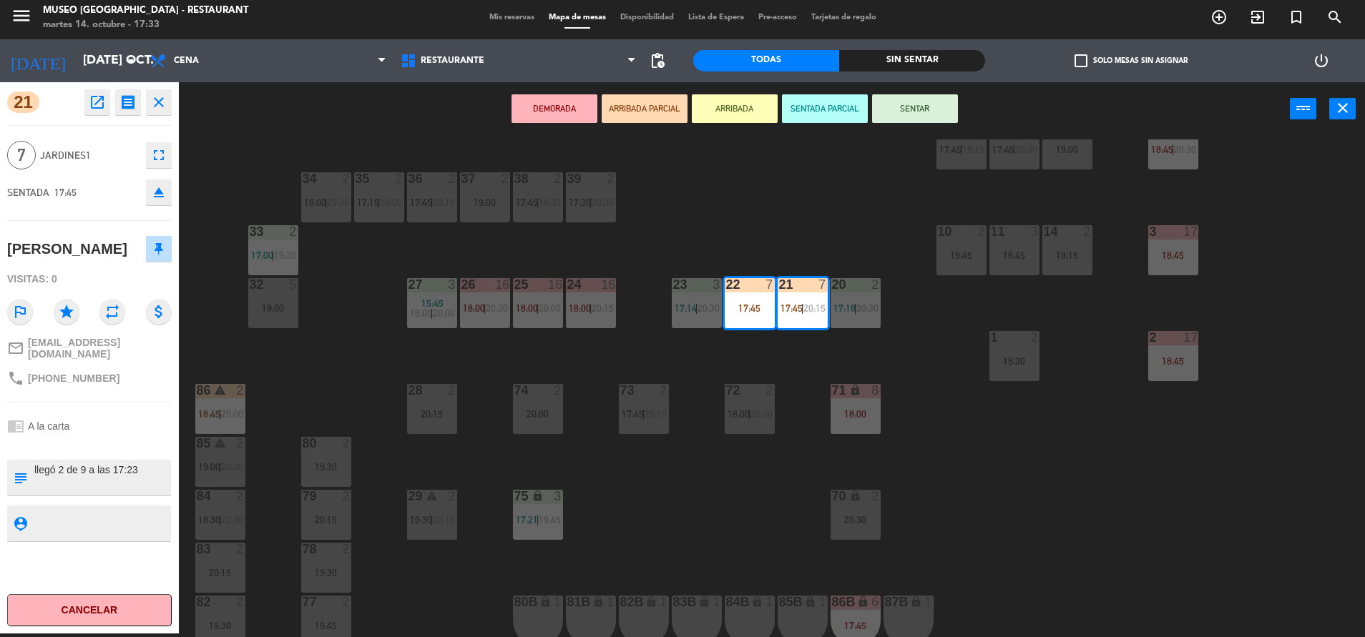
click at [44, 487] on textarea at bounding box center [101, 478] width 137 height 30
type textarea "m21-22| llegó 2 de 9 a las 17:23"
click at [94, 467] on div "21 open_in_new receipt 5:45 PM mar., 14 oct. 7 personas Joaquina Albán Castillo…" at bounding box center [89, 357] width 179 height 551
click at [95, 440] on div "chrome_reader_mode A la carta" at bounding box center [89, 426] width 164 height 27
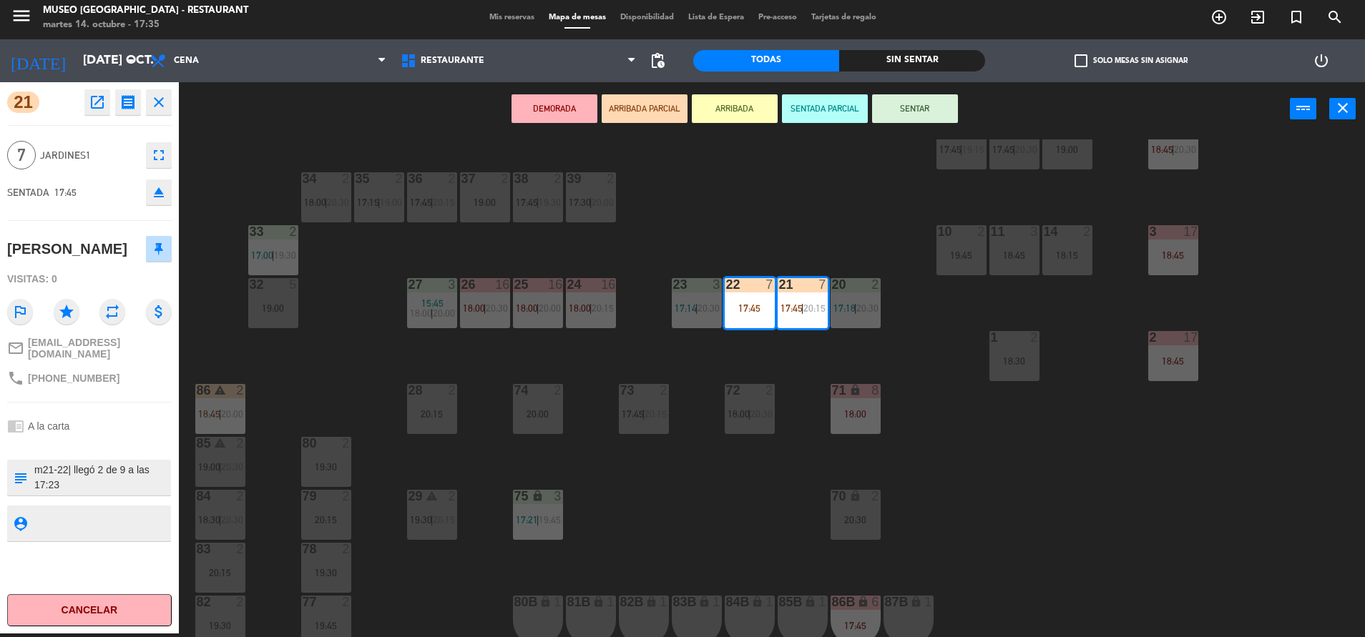
click at [776, 204] on div "44 warning 4 17:45 | 19:15 49 2 20:30 54 5 16:15 17:45 64 warning 1 17:32 | 18:…" at bounding box center [778, 388] width 1172 height 498
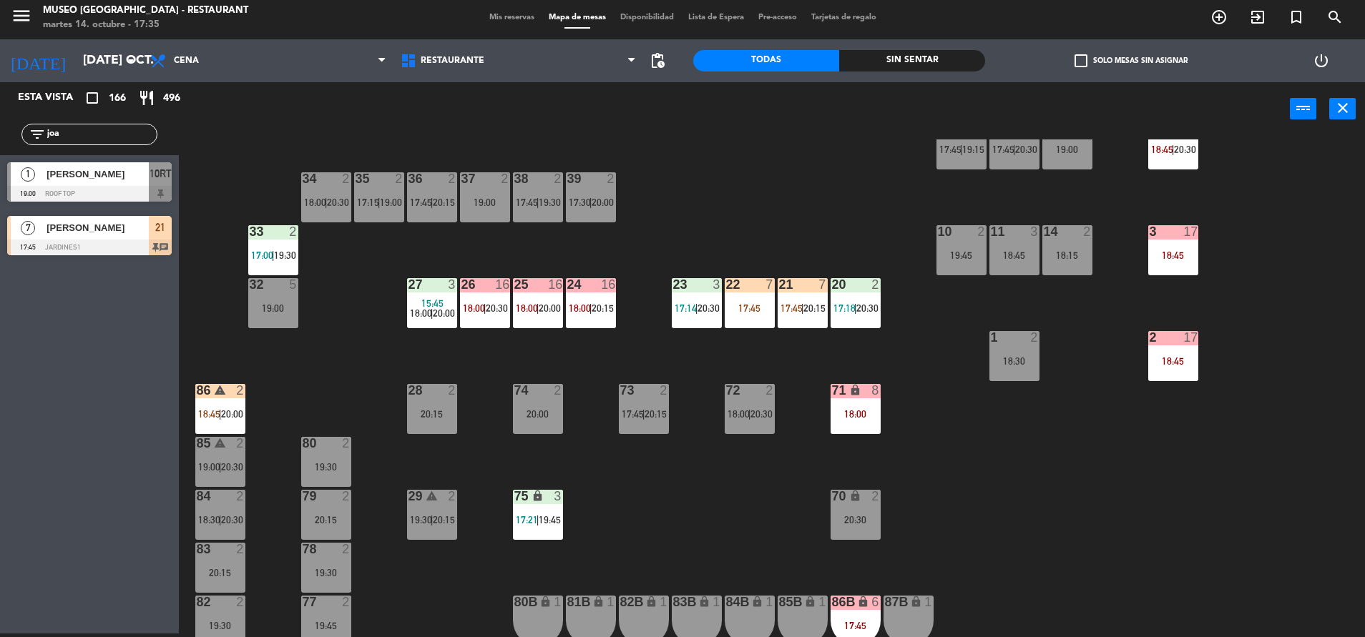
scroll to position [0, 0]
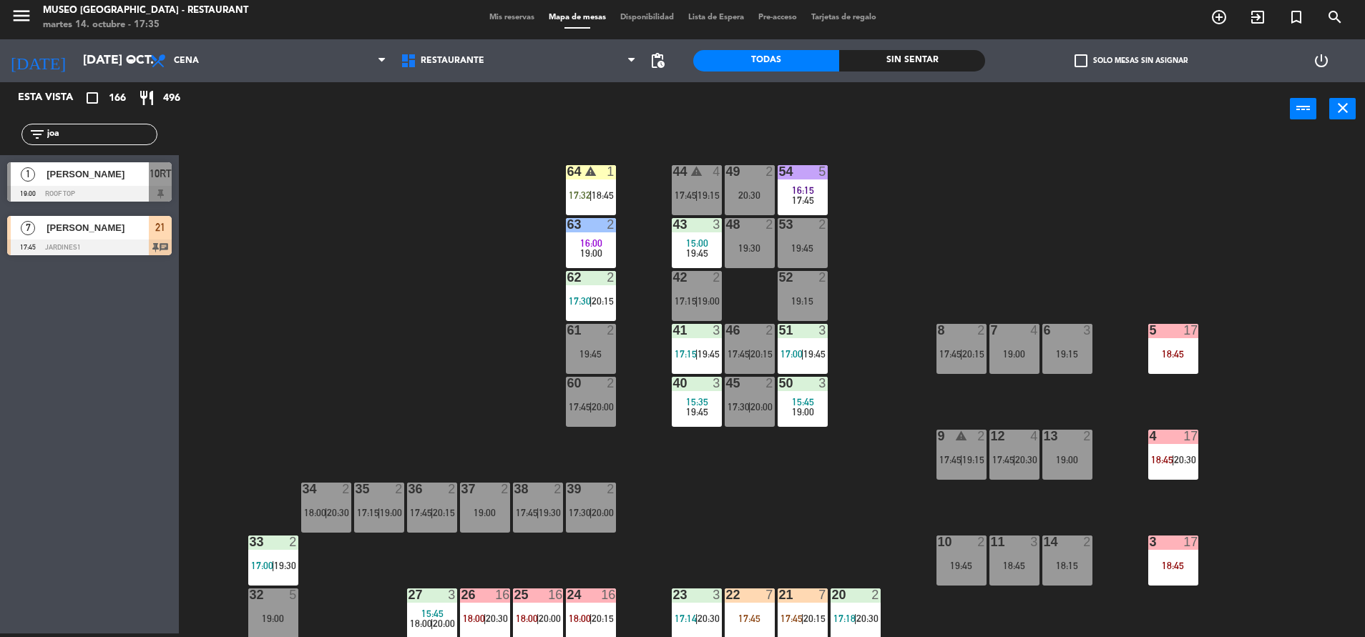
drag, startPoint x: 16, startPoint y: 139, endPoint x: 0, endPoint y: 153, distance: 21.8
click at [0, 154] on html "close × Museo Larco Café - Restaurant × chrome_reader_mode Listado de Reservas …" at bounding box center [682, 318] width 1365 height 637
type input "jac"
click at [25, 174] on div "2 Jack Acevedo 17:30 Jardines1 45" at bounding box center [89, 182] width 179 height 54
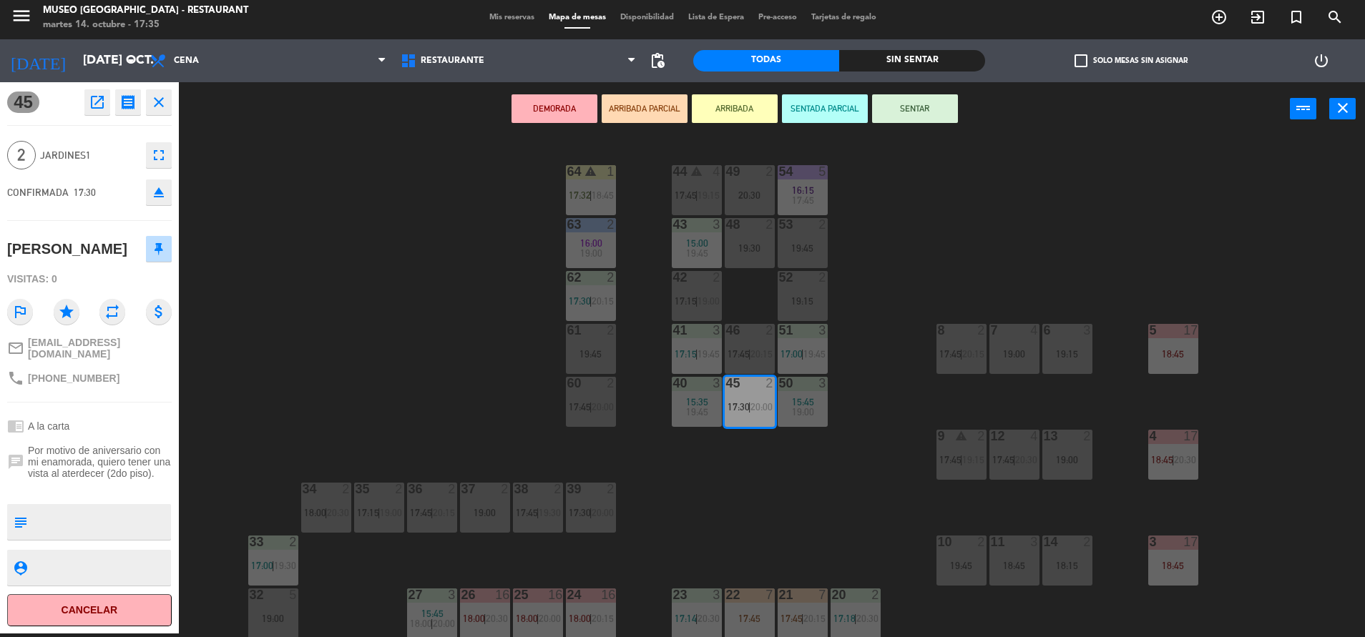
click at [644, 107] on button "ARRIBADA PARCIAL" at bounding box center [644, 108] width 86 height 29
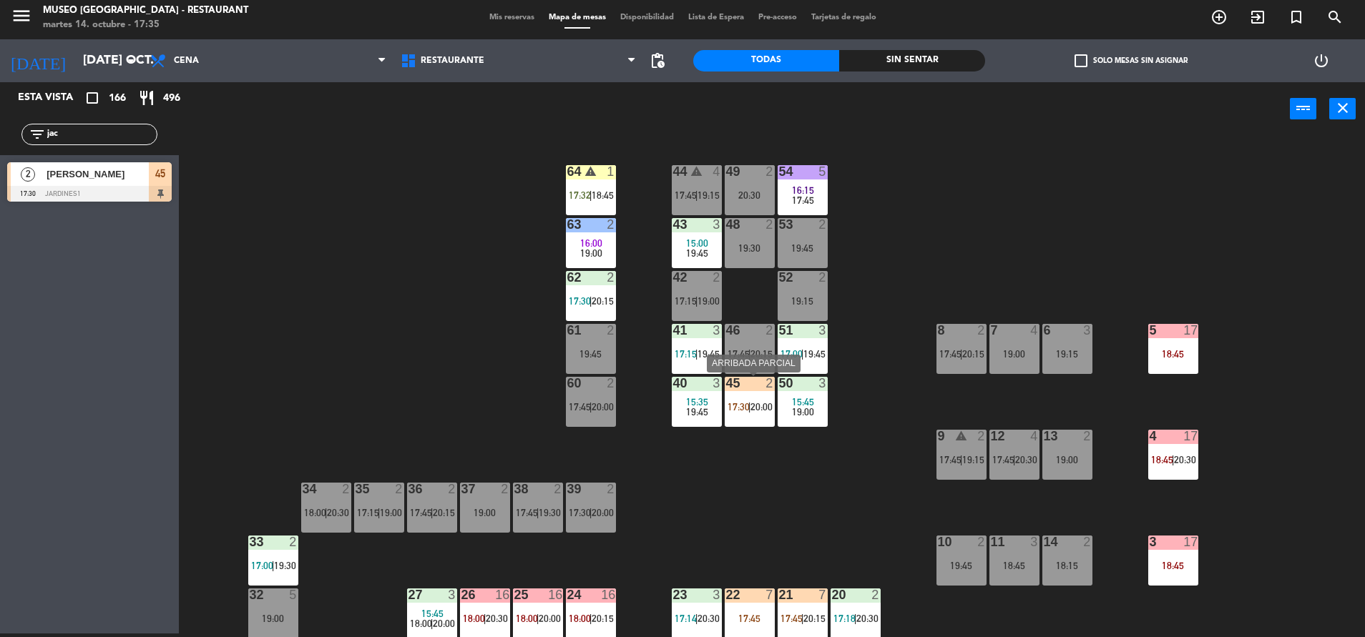
click at [754, 418] on div "45 2 17:30 | 20:00" at bounding box center [749, 402] width 50 height 50
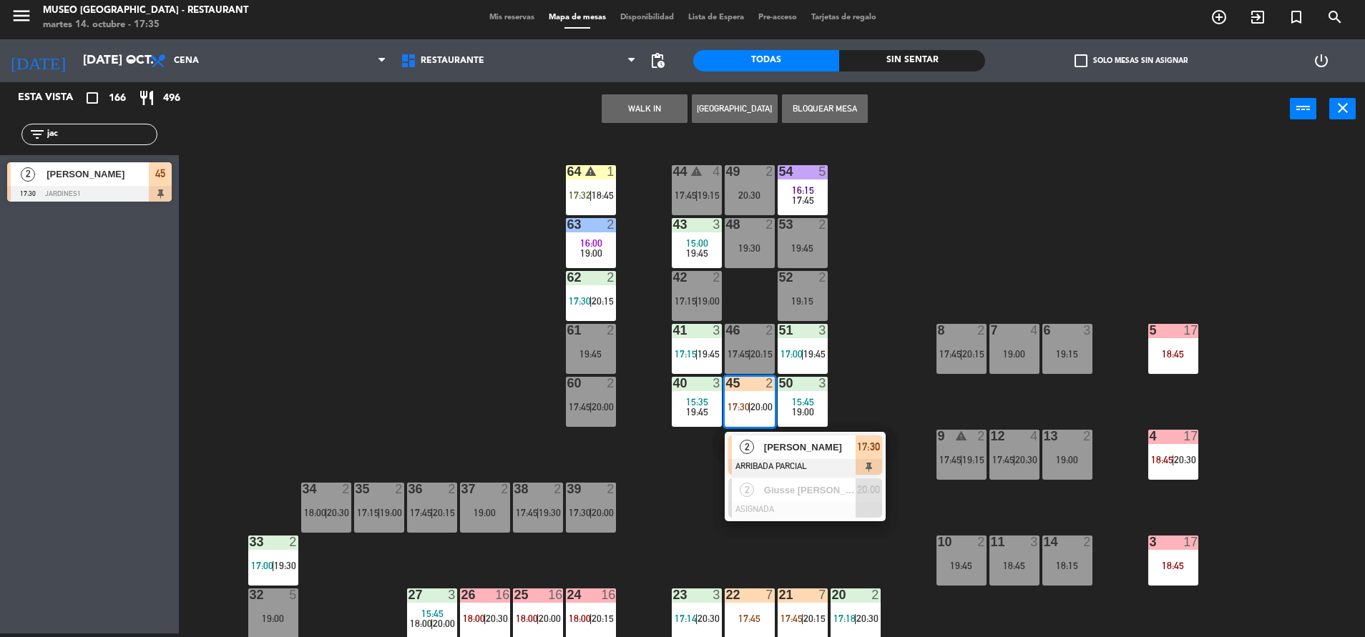
click at [768, 433] on div "2 Jack Acevedo ARRIBADA PARCIAL 17:30" at bounding box center [804, 455] width 161 height 46
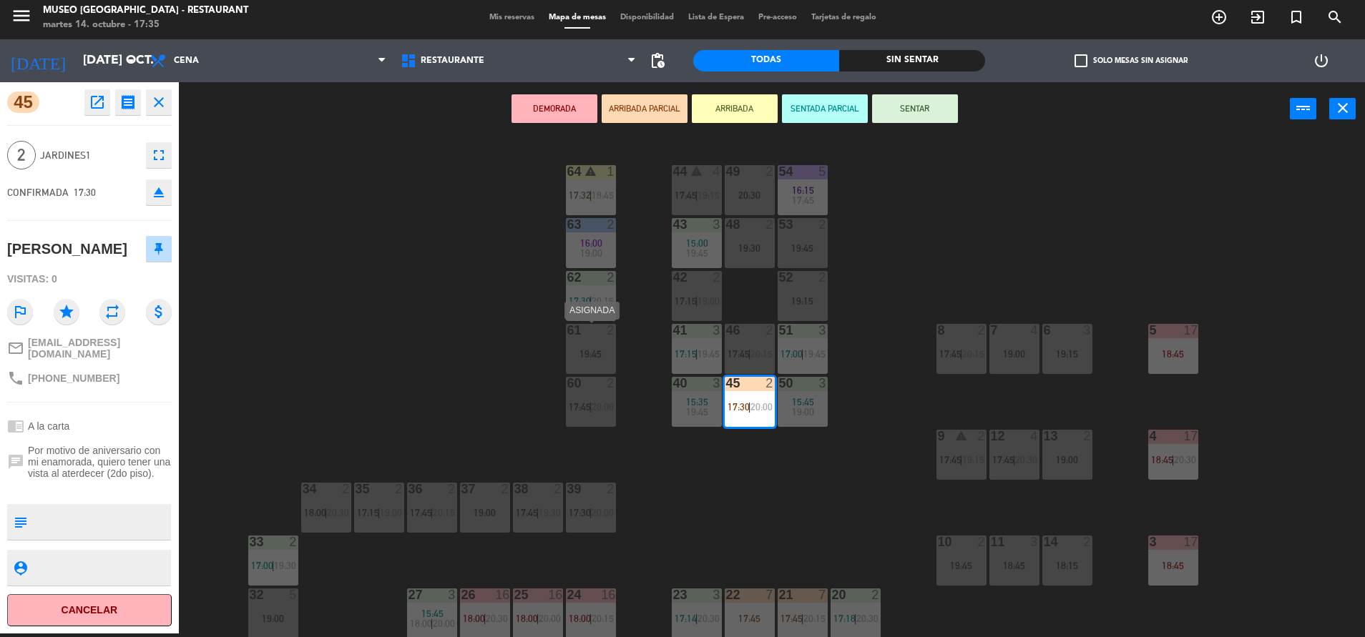
click at [592, 340] on div "61 2 19:45" at bounding box center [591, 349] width 50 height 50
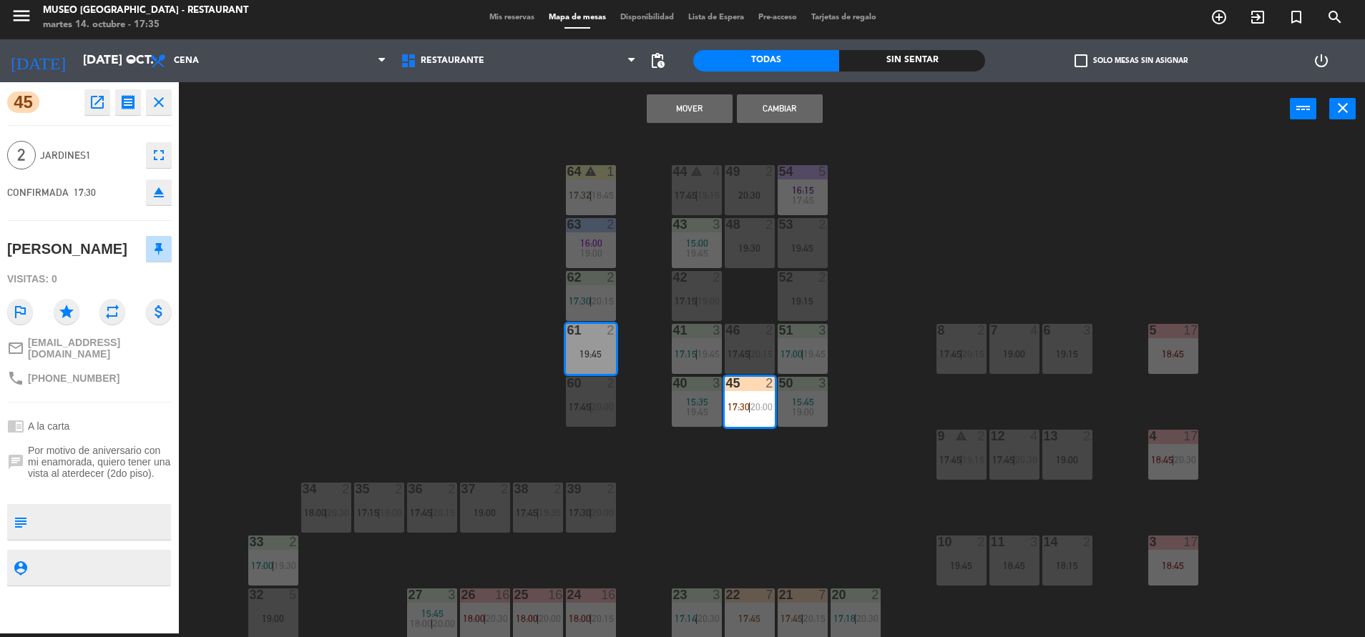
click at [697, 114] on button "Mover" at bounding box center [690, 108] width 86 height 29
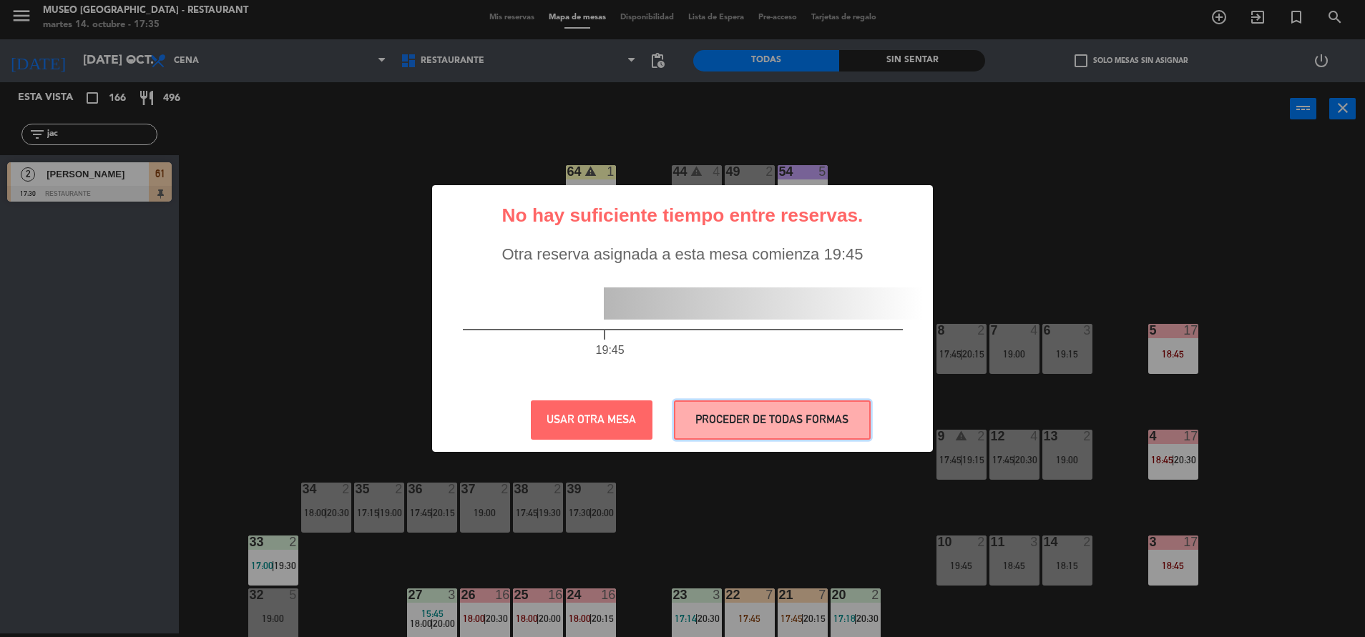
click at [787, 406] on button "PROCEDER DE TODAS FORMAS" at bounding box center [772, 419] width 197 height 39
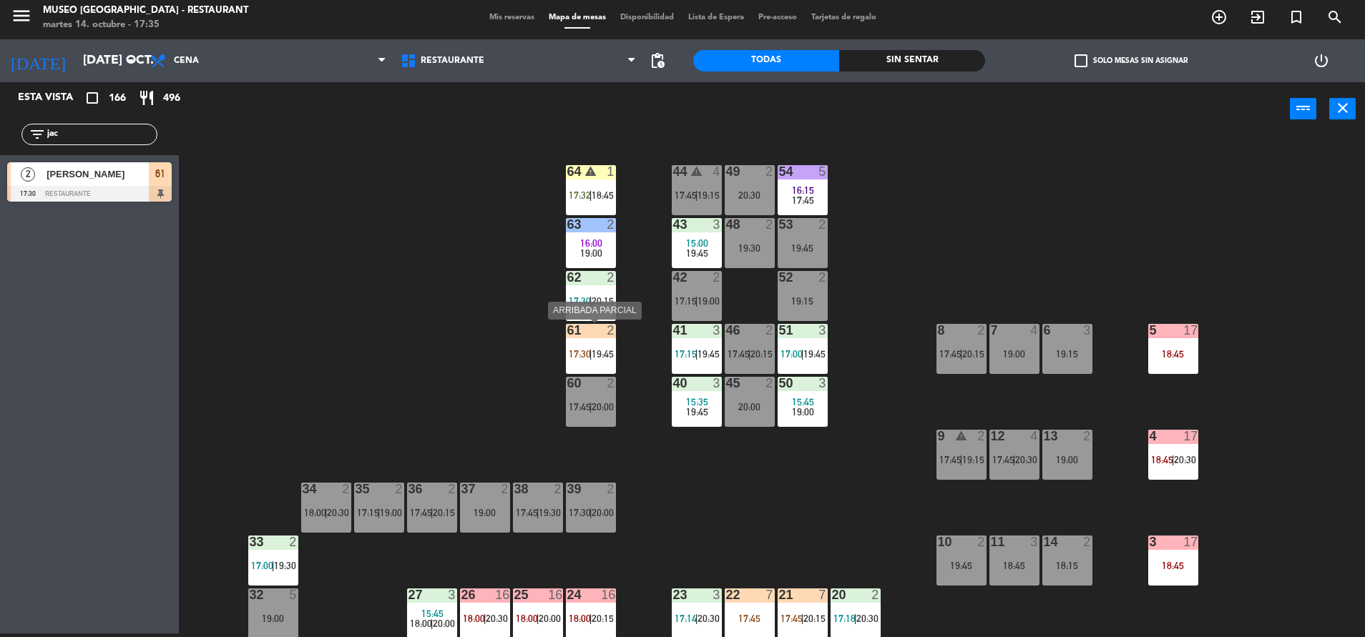
click at [604, 345] on div "61 2 17:30 | 19:45" at bounding box center [591, 349] width 50 height 50
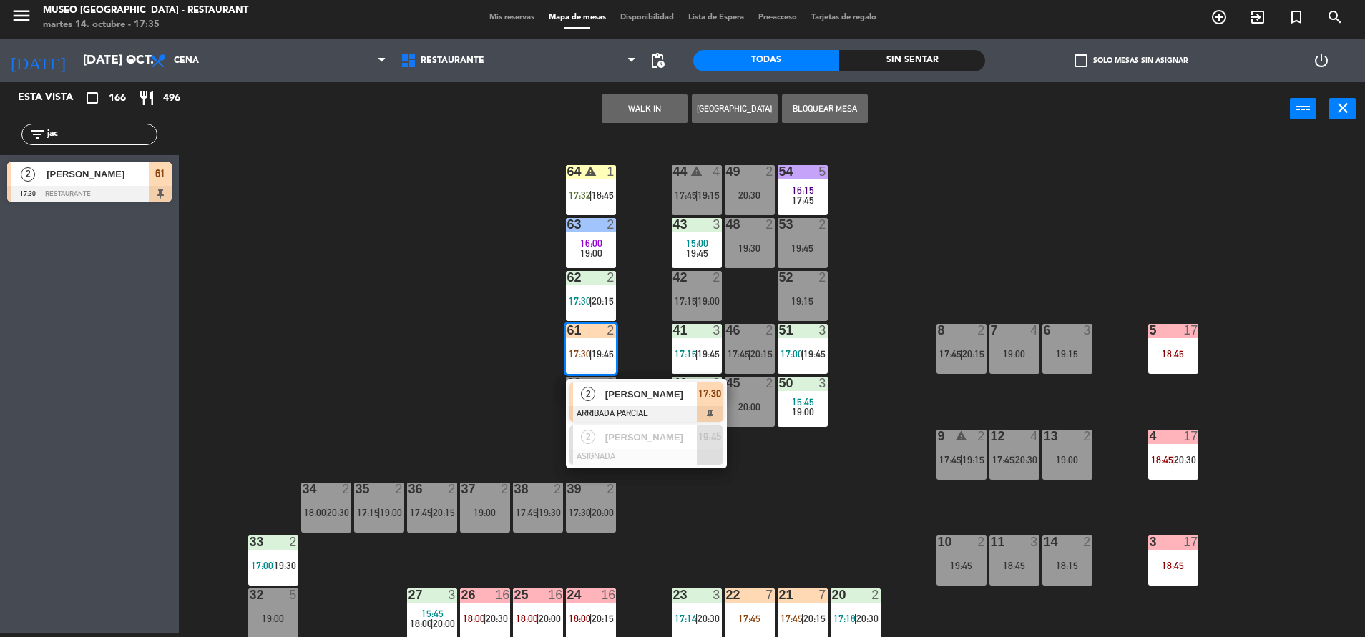
click at [667, 399] on span "[PERSON_NAME]" at bounding box center [651, 394] width 92 height 15
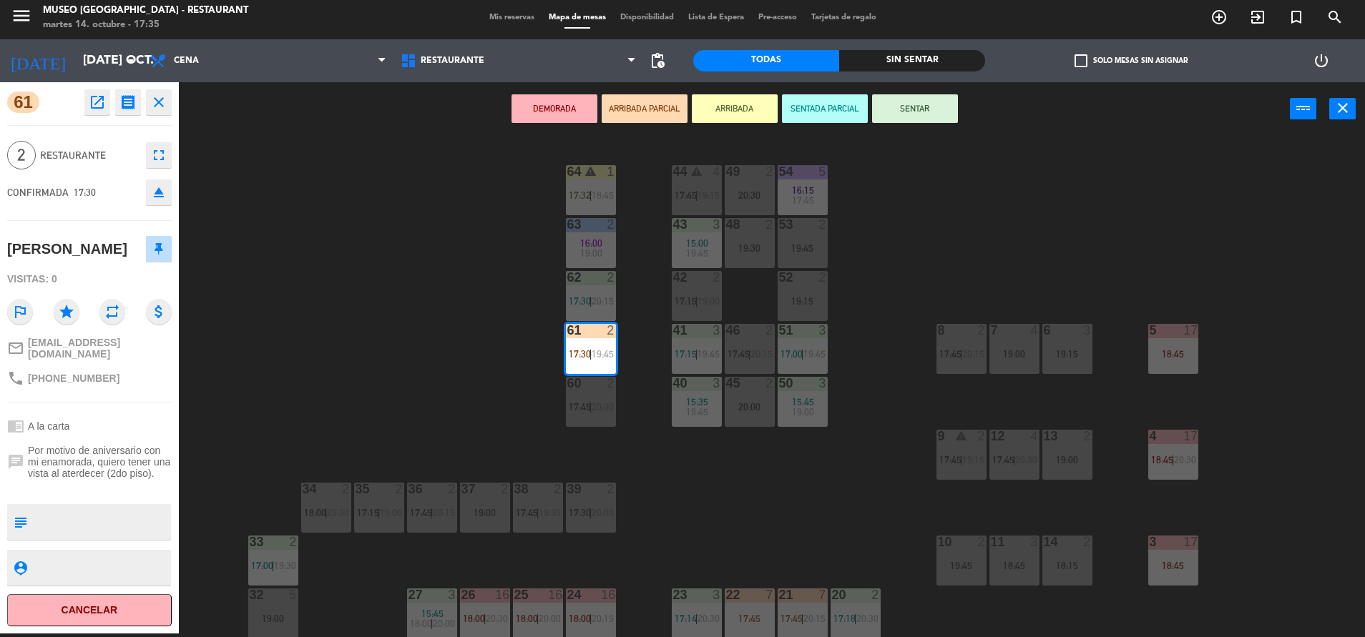
scroll to position [531, 0]
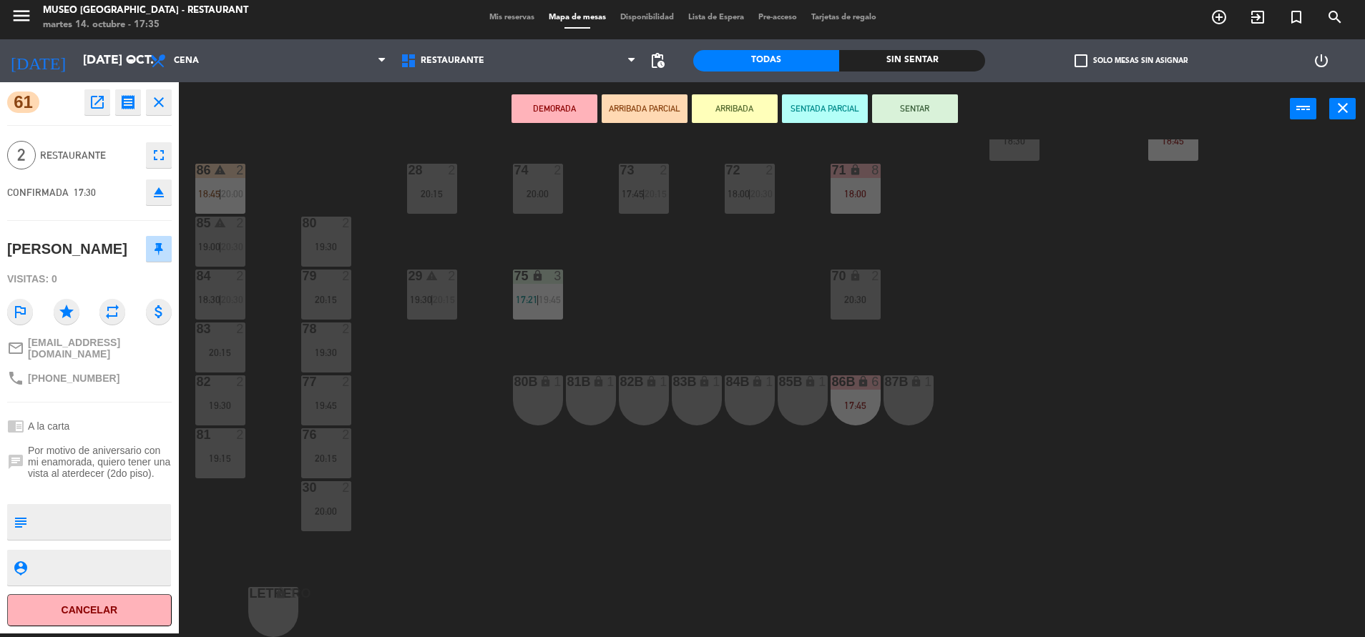
click at [907, 390] on div "87B lock 1" at bounding box center [908, 400] width 50 height 50
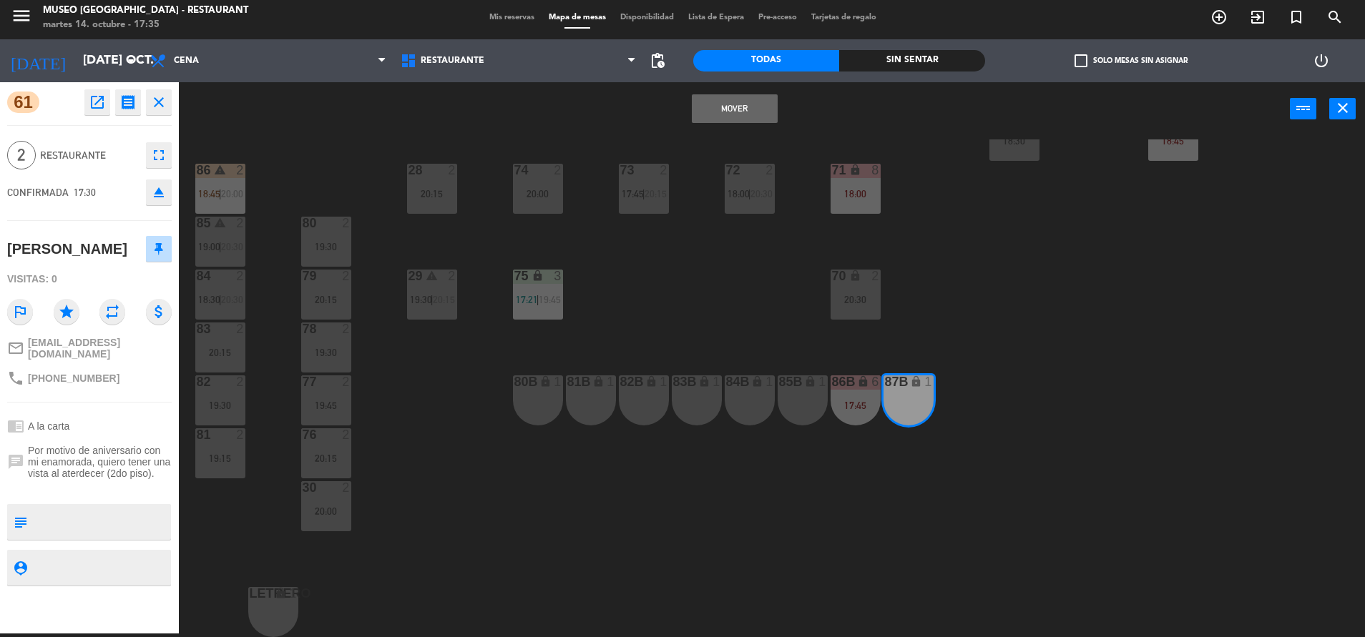
click at [730, 108] on button "Mover" at bounding box center [735, 108] width 86 height 29
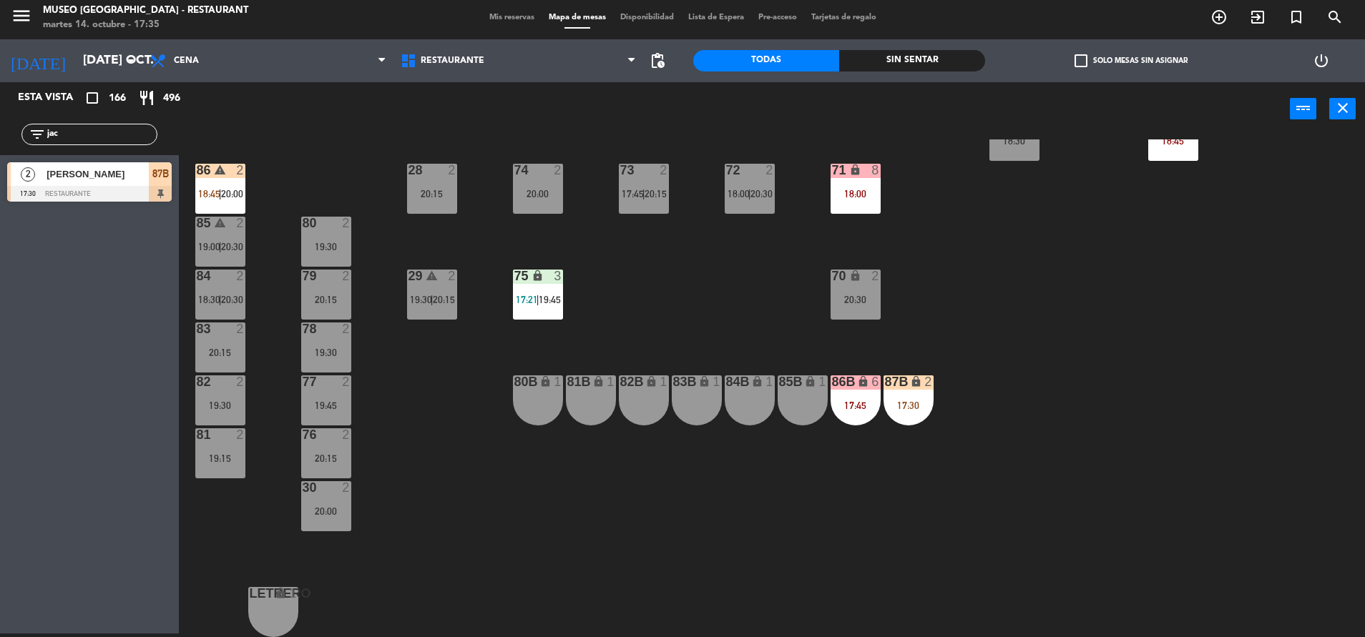
scroll to position [0, 0]
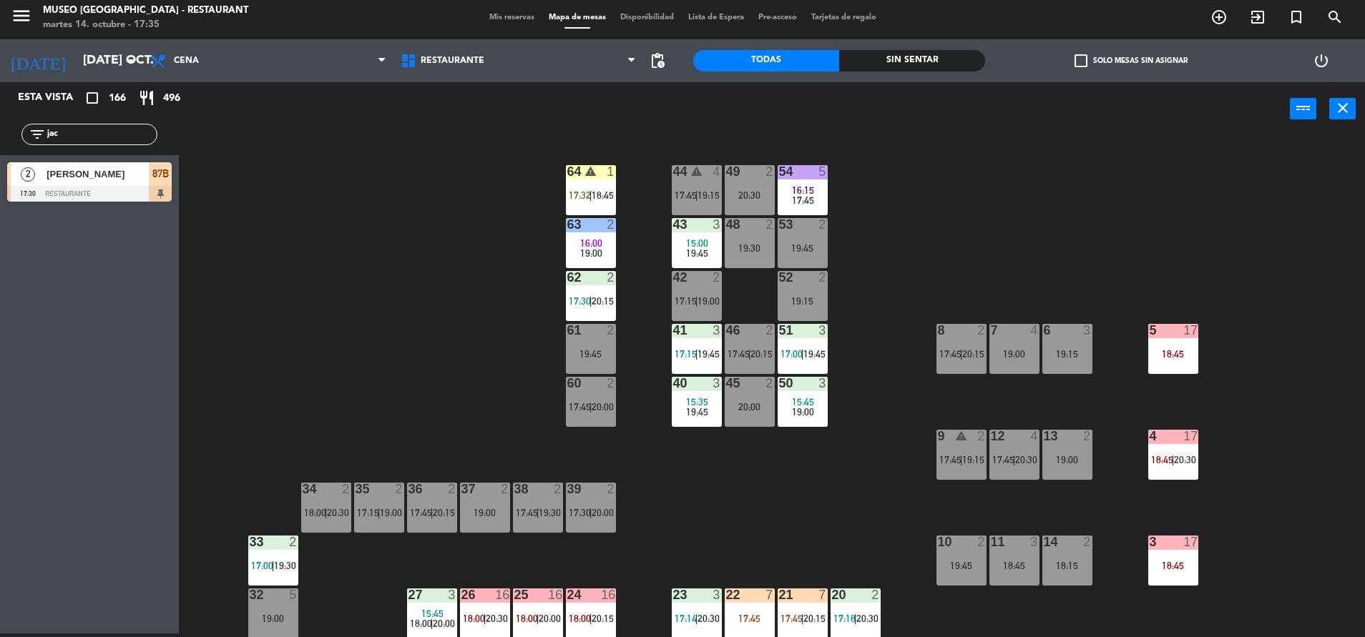
drag, startPoint x: 107, startPoint y: 128, endPoint x: 0, endPoint y: 148, distance: 108.4
click at [0, 148] on html "close × Museo Larco Café - Restaurant × chrome_reader_mode Listado de Reservas …" at bounding box center [682, 318] width 1365 height 637
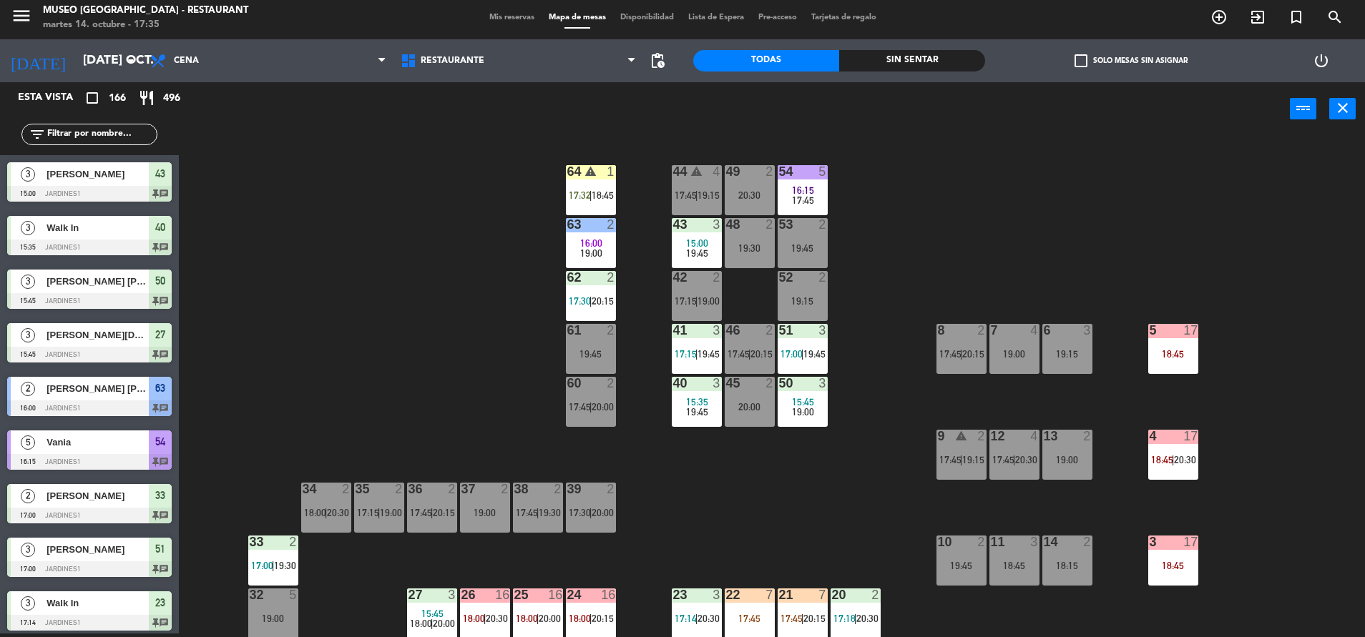
click at [124, 131] on input "text" at bounding box center [101, 135] width 111 height 16
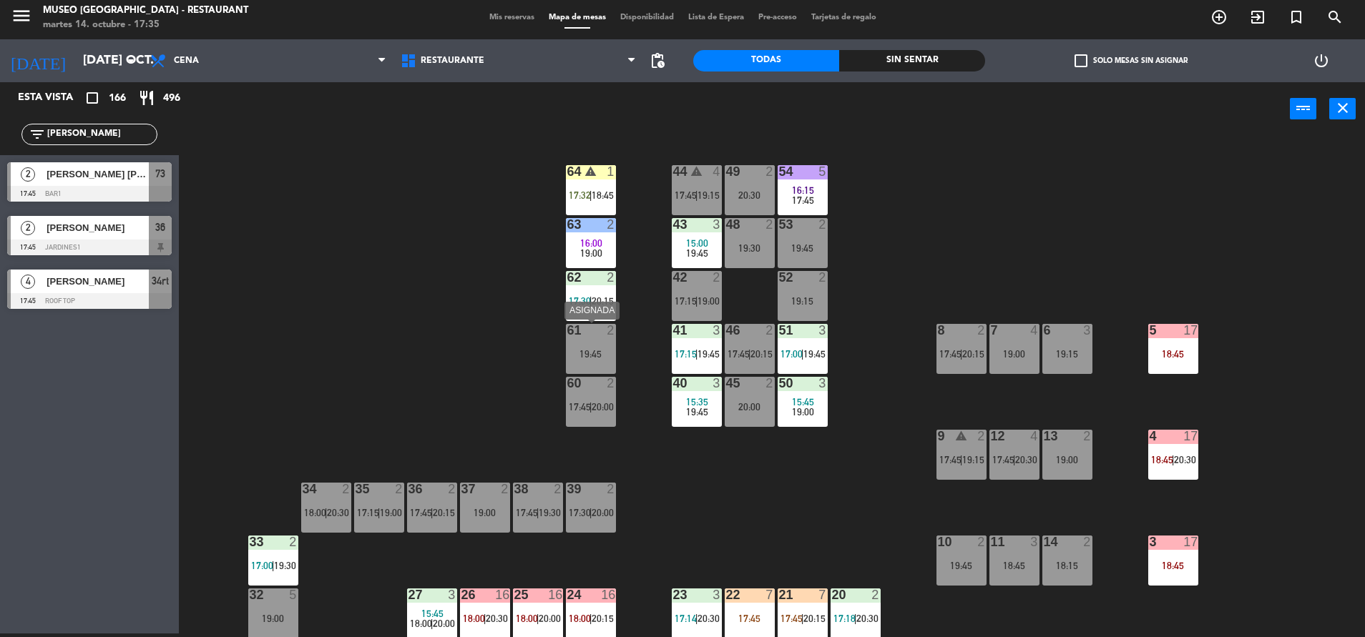
type input "dani"
click at [550, 350] on div "44 warning 4 17:45 | 19:15 49 2 20:30 54 5 16:15 17:45 64 warning 1 17:32 | 18:…" at bounding box center [778, 388] width 1172 height 498
click at [397, 326] on div "44 warning 4 17:45 | 19:15 49 2 20:30 54 5 16:15 17:45 64 warning 1 17:32 | 18:…" at bounding box center [778, 388] width 1172 height 498
click at [141, 192] on div at bounding box center [89, 194] width 164 height 16
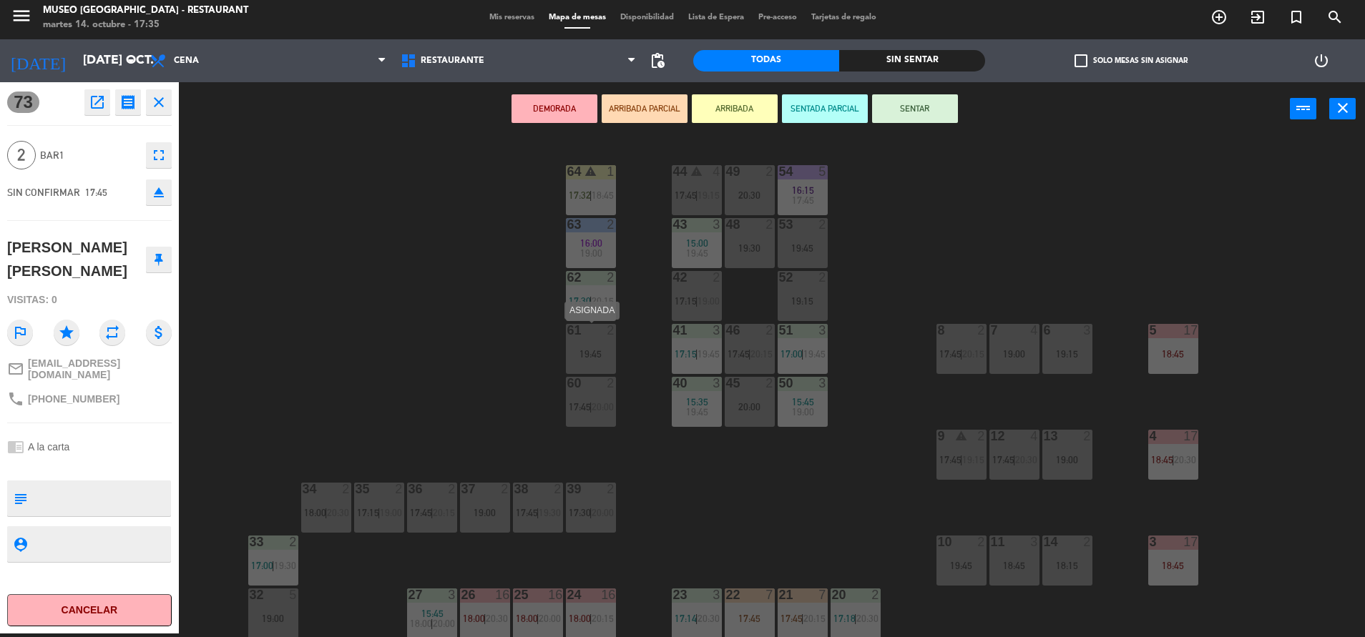
click at [589, 364] on div "61 2 19:45" at bounding box center [591, 349] width 50 height 50
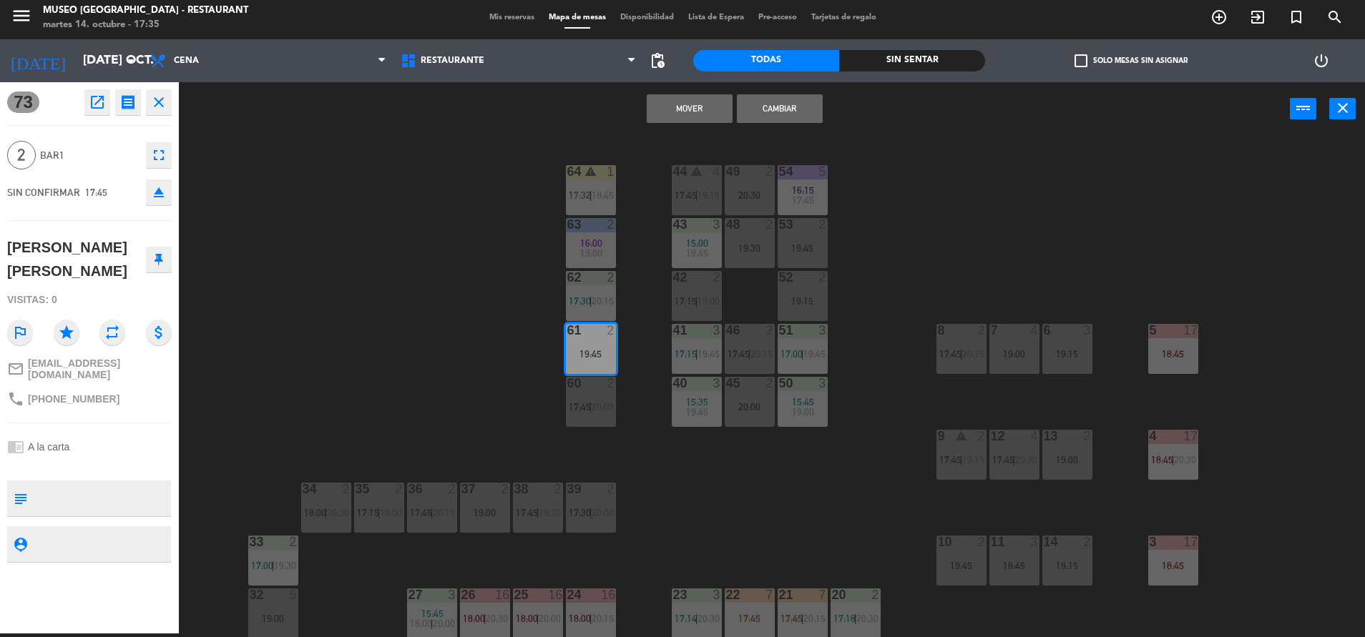
click at [670, 107] on button "Mover" at bounding box center [690, 108] width 86 height 29
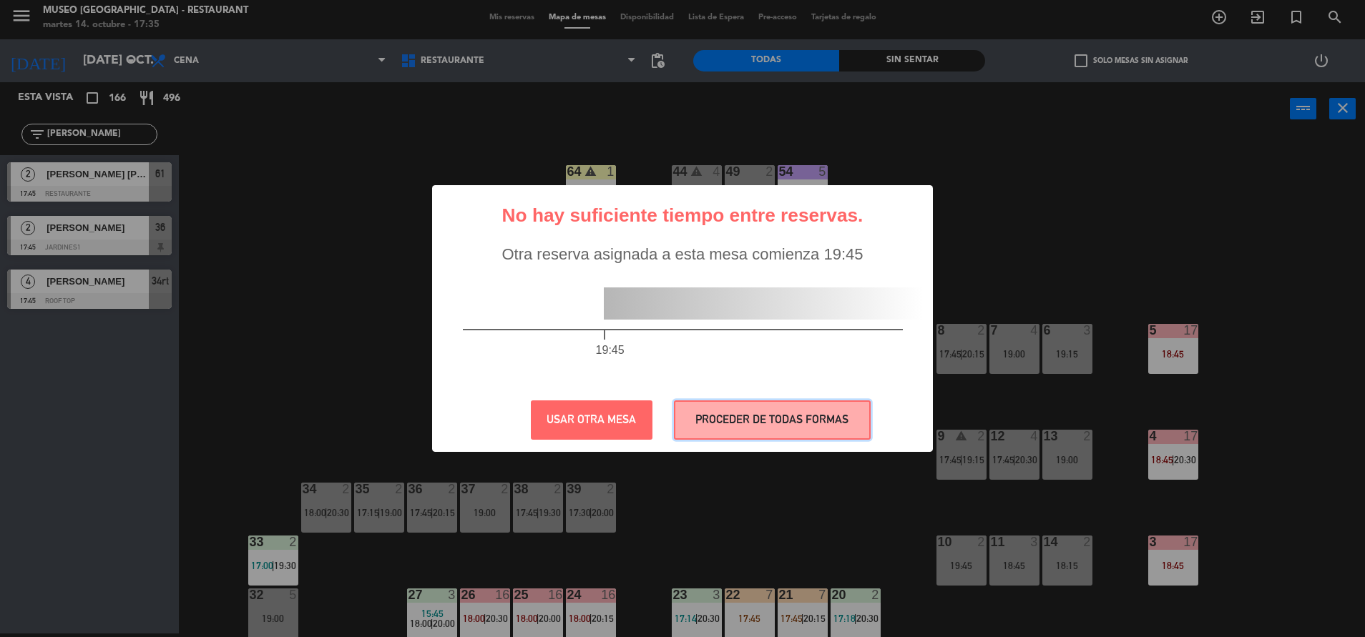
click at [718, 427] on button "PROCEDER DE TODAS FORMAS" at bounding box center [772, 419] width 197 height 39
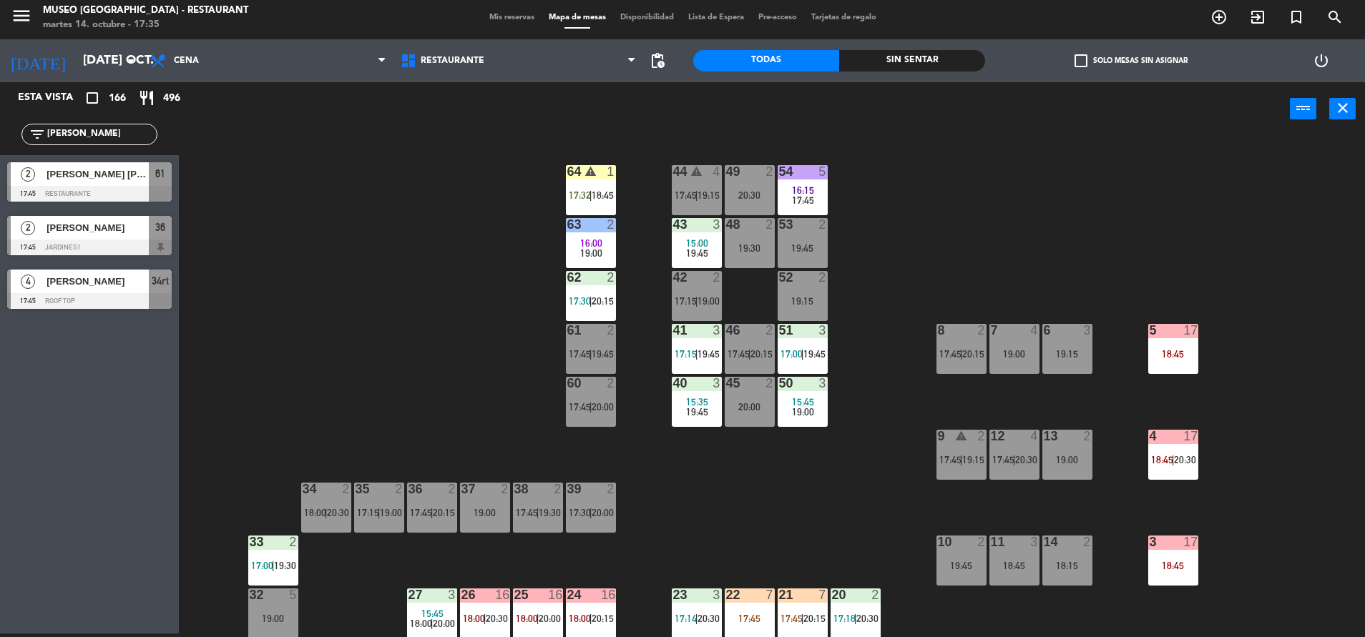
click at [610, 360] on div "61 2 17:45 | 19:45" at bounding box center [591, 349] width 50 height 50
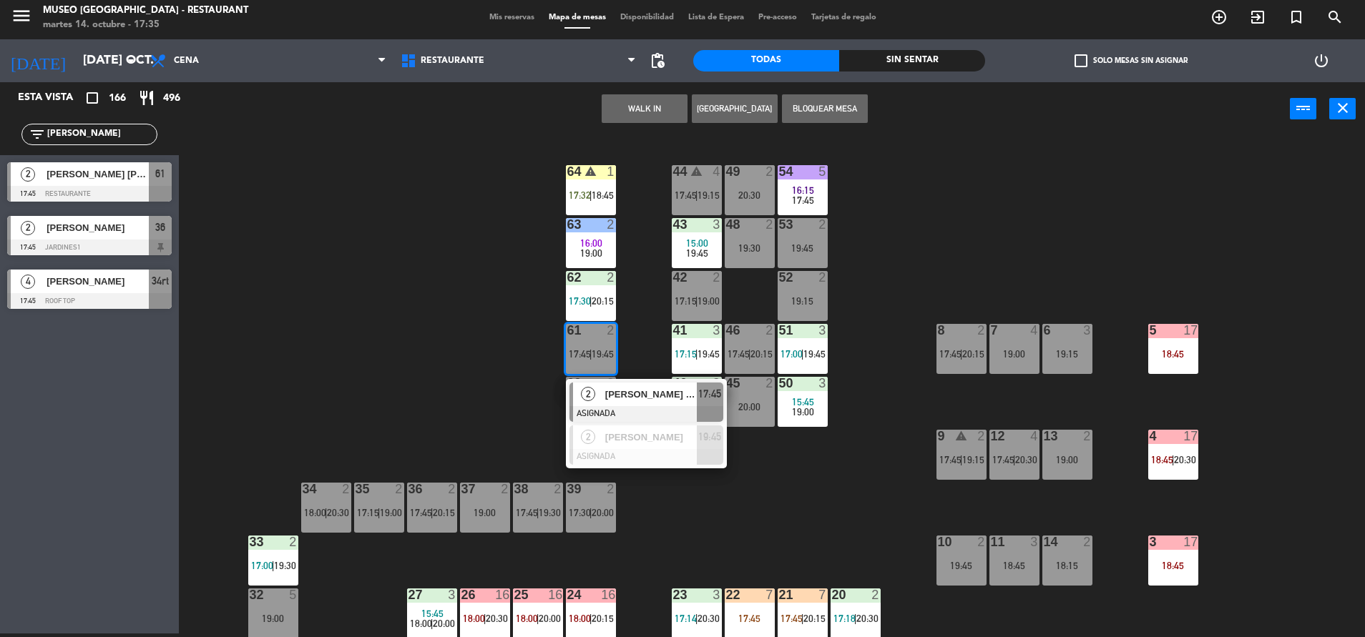
click at [630, 383] on div "[PERSON_NAME] [PERSON_NAME]" at bounding box center [650, 395] width 93 height 24
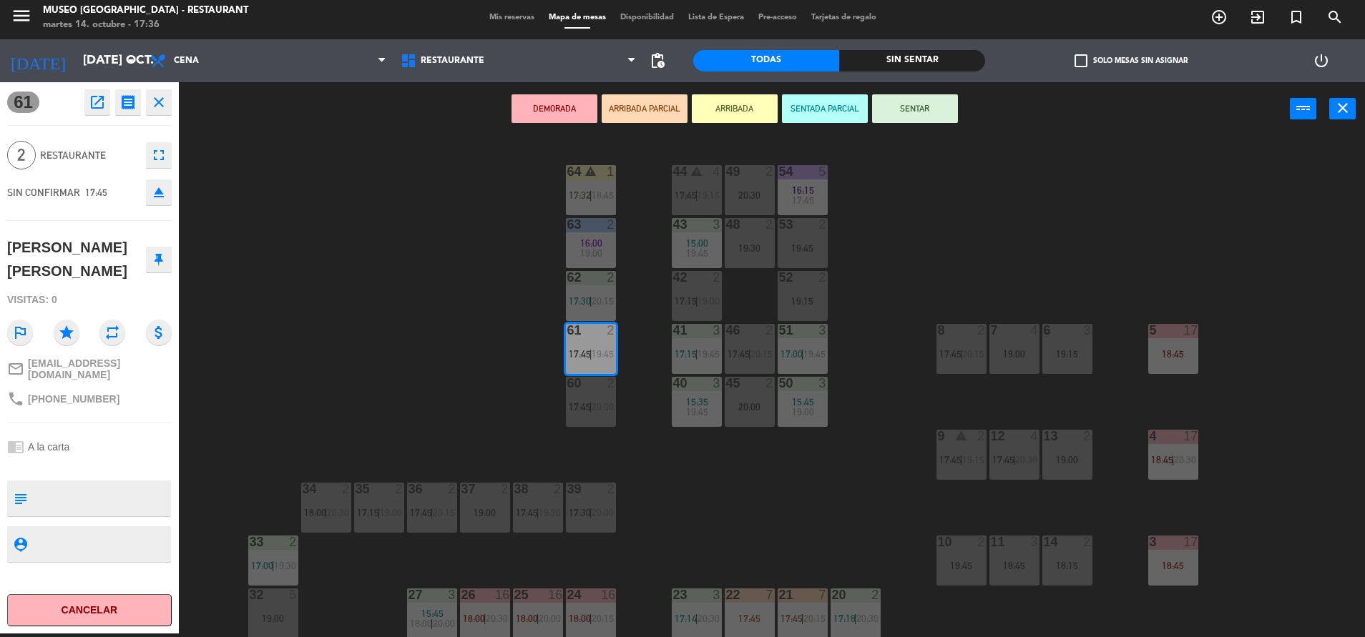
click at [646, 114] on button "ARRIBADA PARCIAL" at bounding box center [644, 108] width 86 height 29
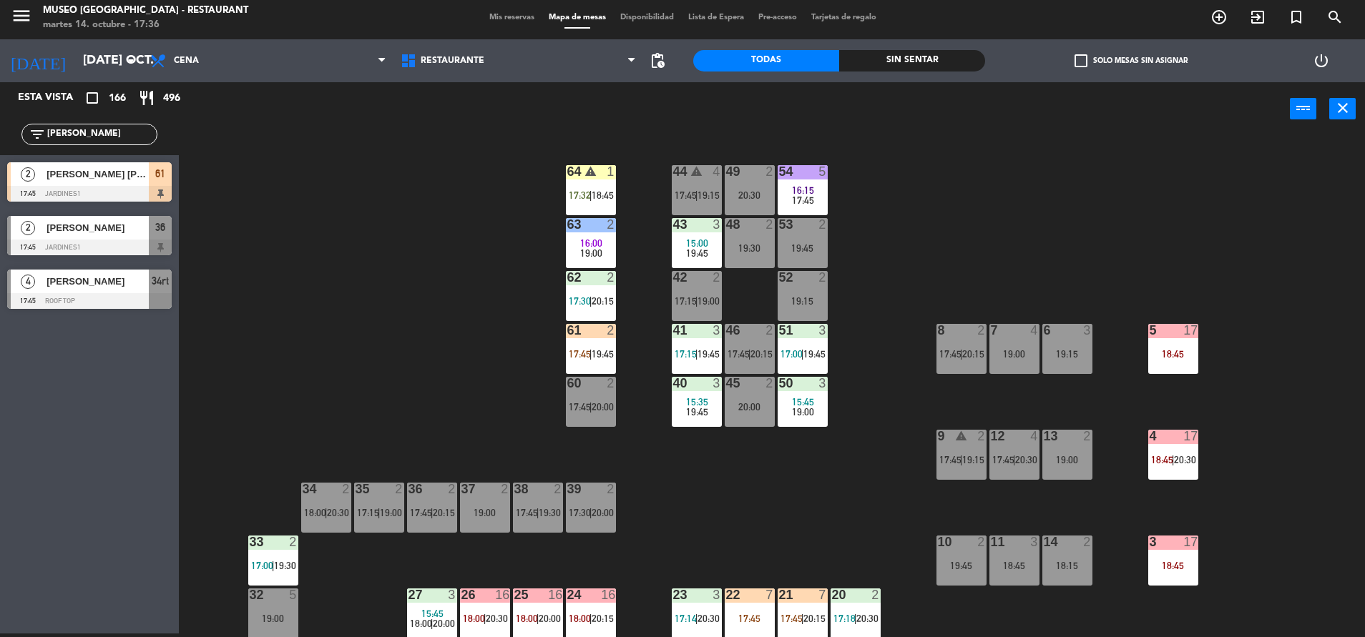
drag, startPoint x: 78, startPoint y: 139, endPoint x: -4, endPoint y: 134, distance: 82.4
click at [0, 134] on html "close × Museo Larco Café - Restaurant × chrome_reader_mode Listado de Reservas …" at bounding box center [682, 318] width 1365 height 637
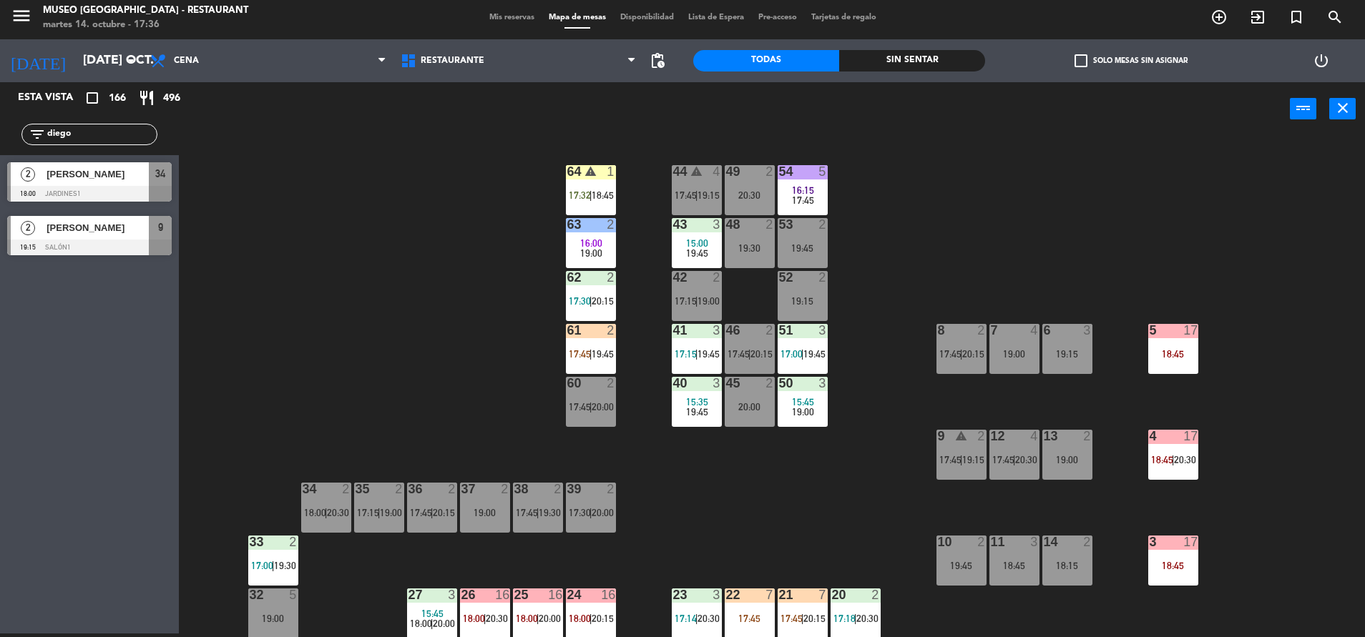
type input "diego"
click at [395, 340] on div "44 warning 4 17:45 | 19:15 49 2 20:30 54 5 16:15 17:45 64 warning 1 17:32 | 18:…" at bounding box center [778, 388] width 1172 height 498
click at [586, 344] on div "61 2 17:45 | 19:45" at bounding box center [591, 349] width 50 height 50
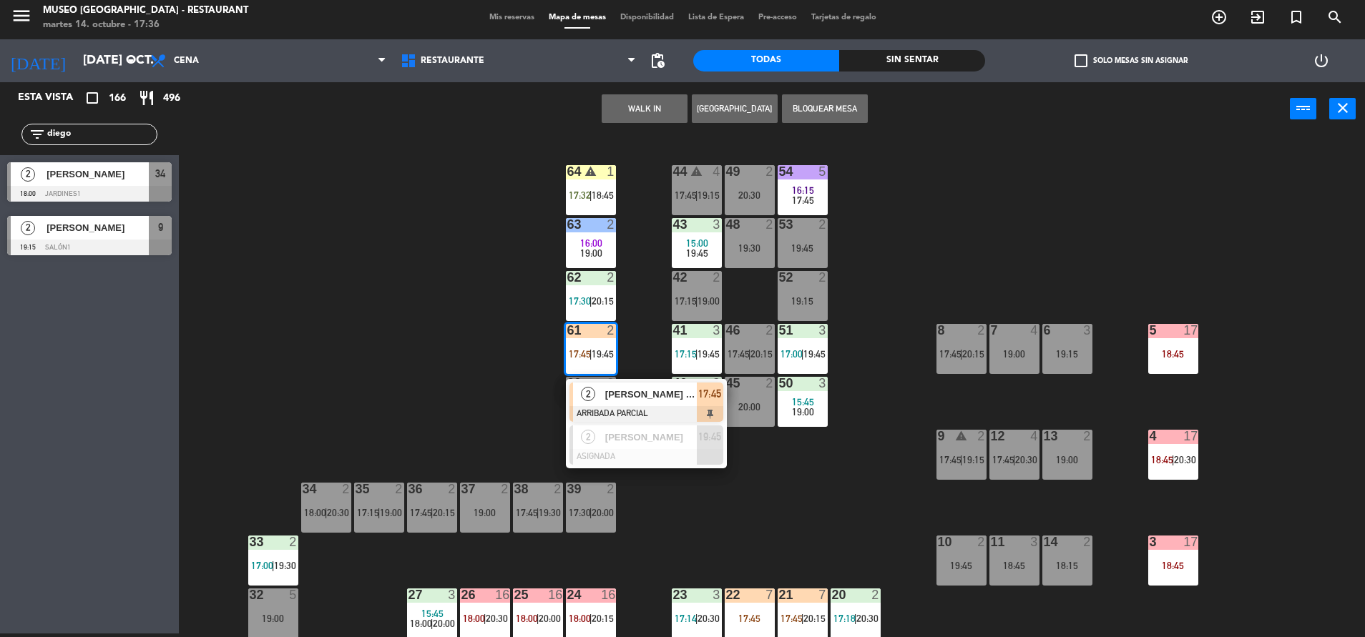
click at [644, 408] on div at bounding box center [646, 414] width 154 height 16
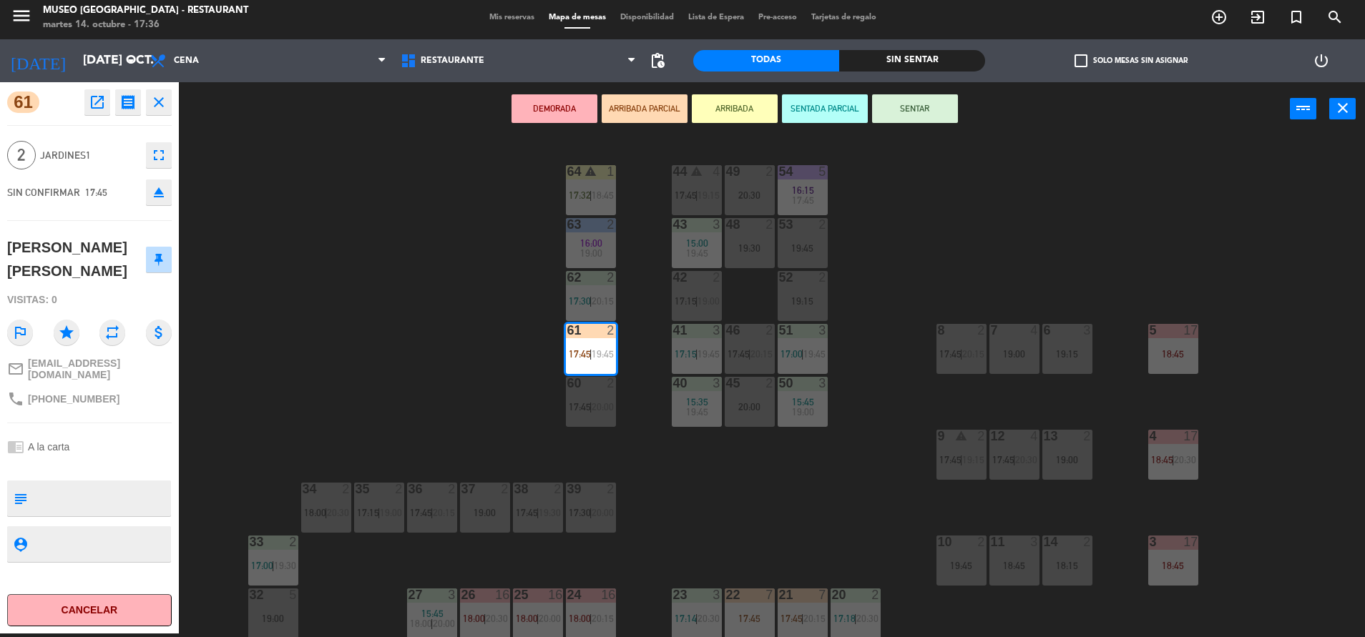
click at [50, 486] on textarea at bounding box center [101, 498] width 137 height 30
type textarea "m61|"
click at [138, 422] on div "61 open_in_new receipt 5:45 PM mar., 14 oct. 2 personas Daniel Augusto Zegarra …" at bounding box center [89, 357] width 179 height 551
click at [925, 107] on button "SENTAR" at bounding box center [915, 108] width 86 height 29
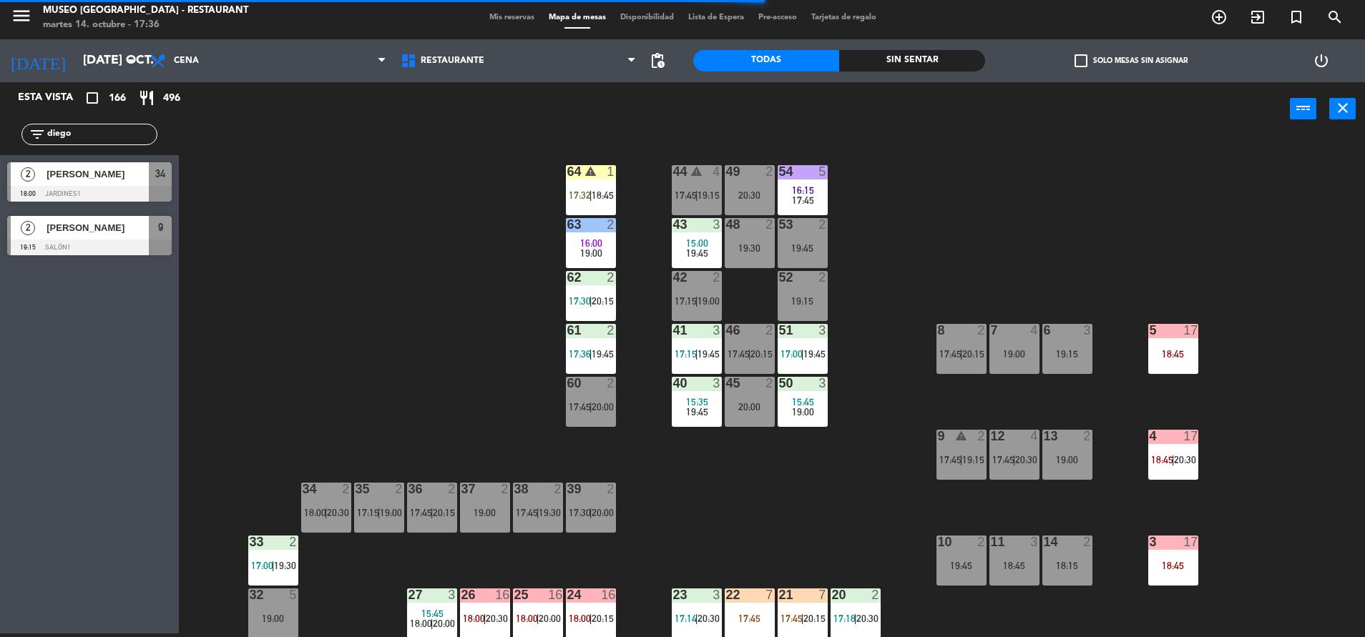
click at [596, 186] on div "64 warning 1 17:32 | 18:45" at bounding box center [591, 190] width 50 height 50
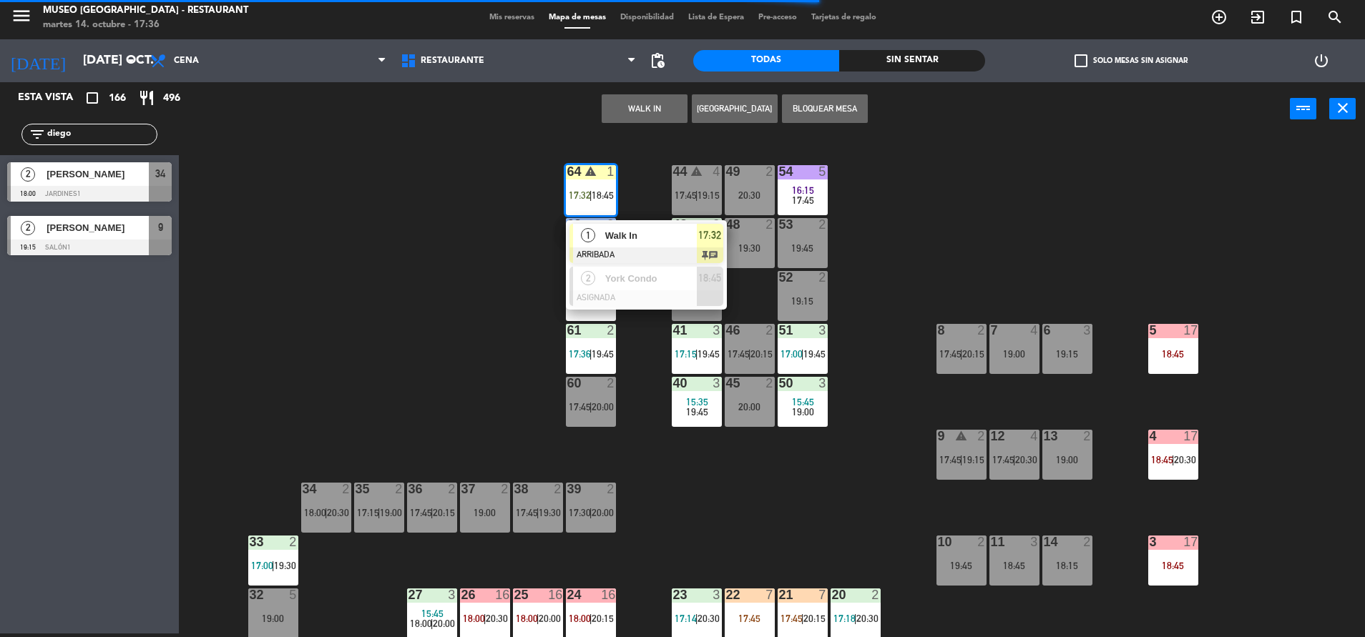
click at [657, 248] on div at bounding box center [646, 255] width 154 height 16
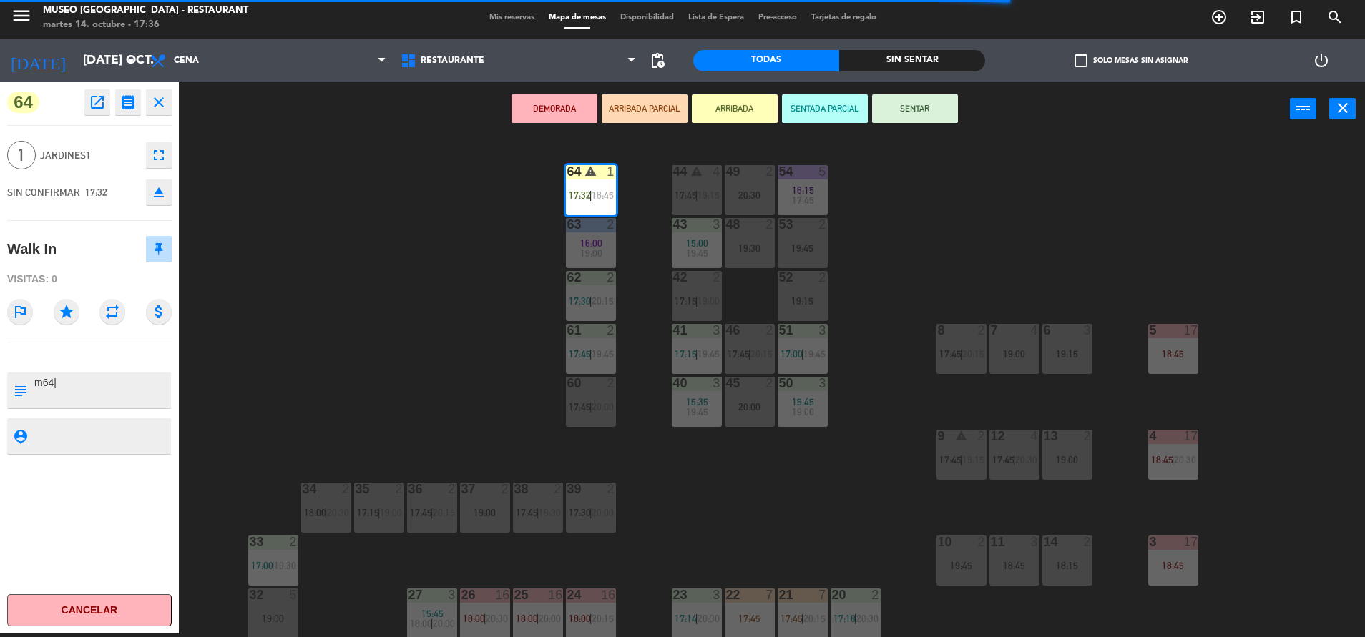
click at [918, 104] on button "SENTAR" at bounding box center [915, 108] width 86 height 29
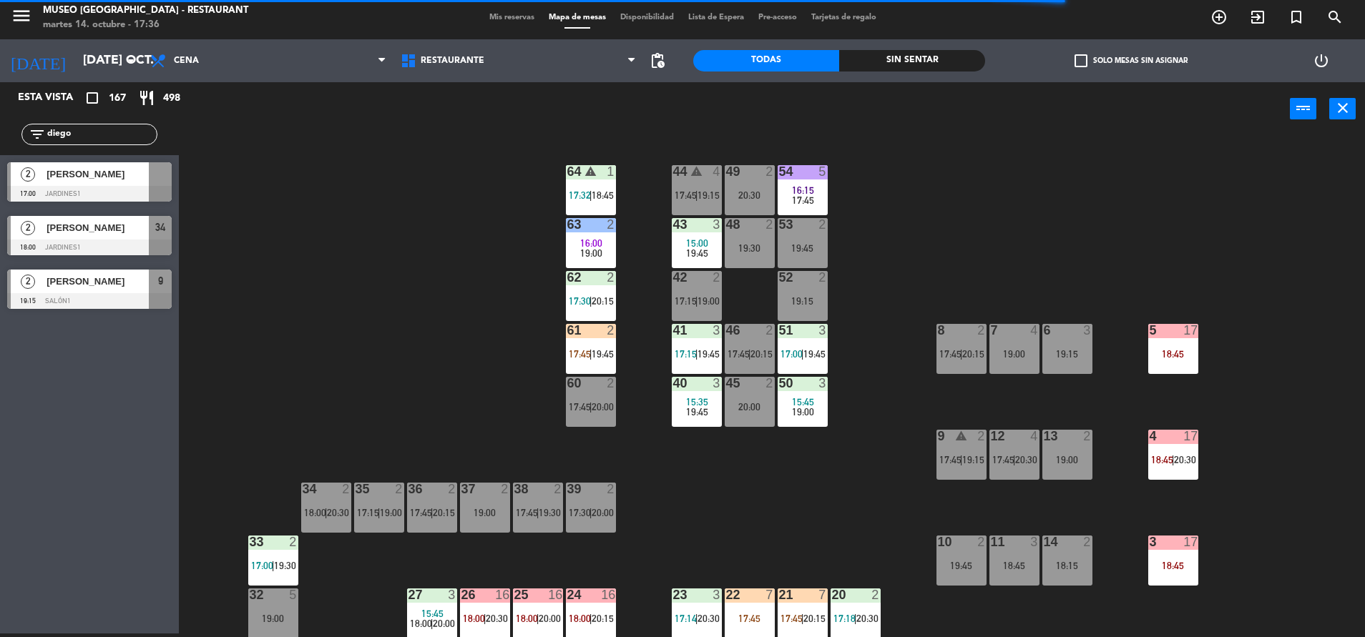
click at [597, 341] on div "61 2 17:45 | 19:45" at bounding box center [591, 349] width 50 height 50
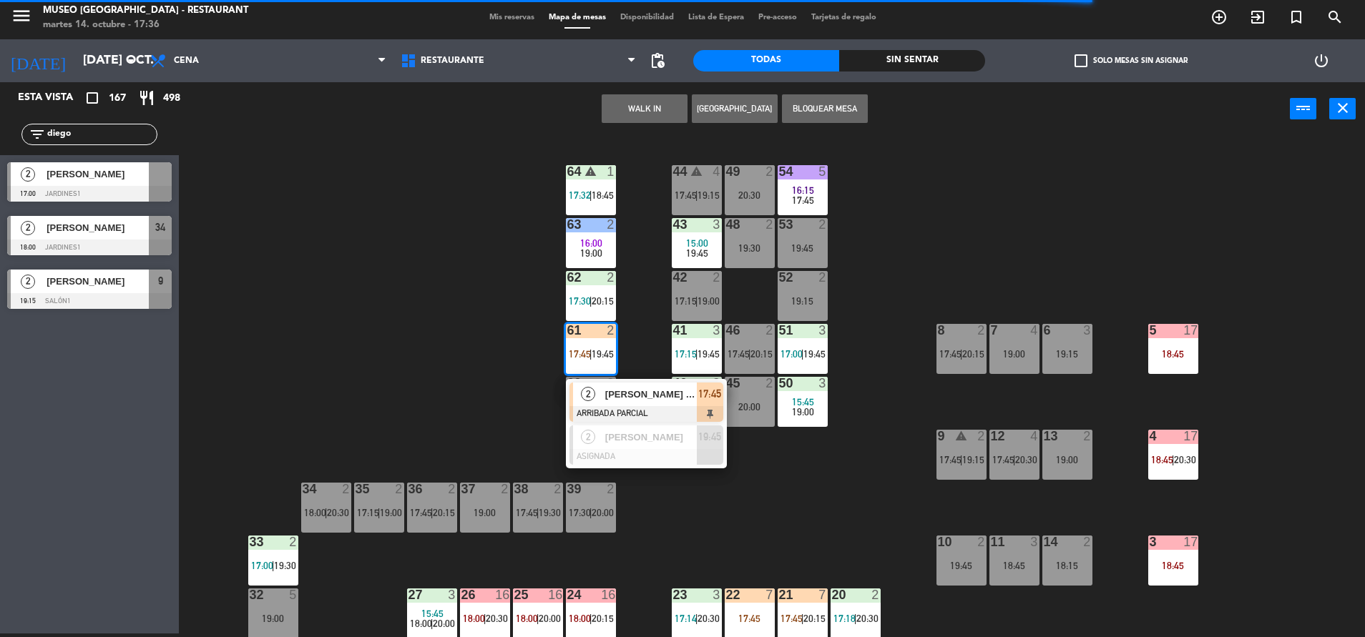
click at [637, 389] on span "[PERSON_NAME] [PERSON_NAME]" at bounding box center [651, 394] width 92 height 15
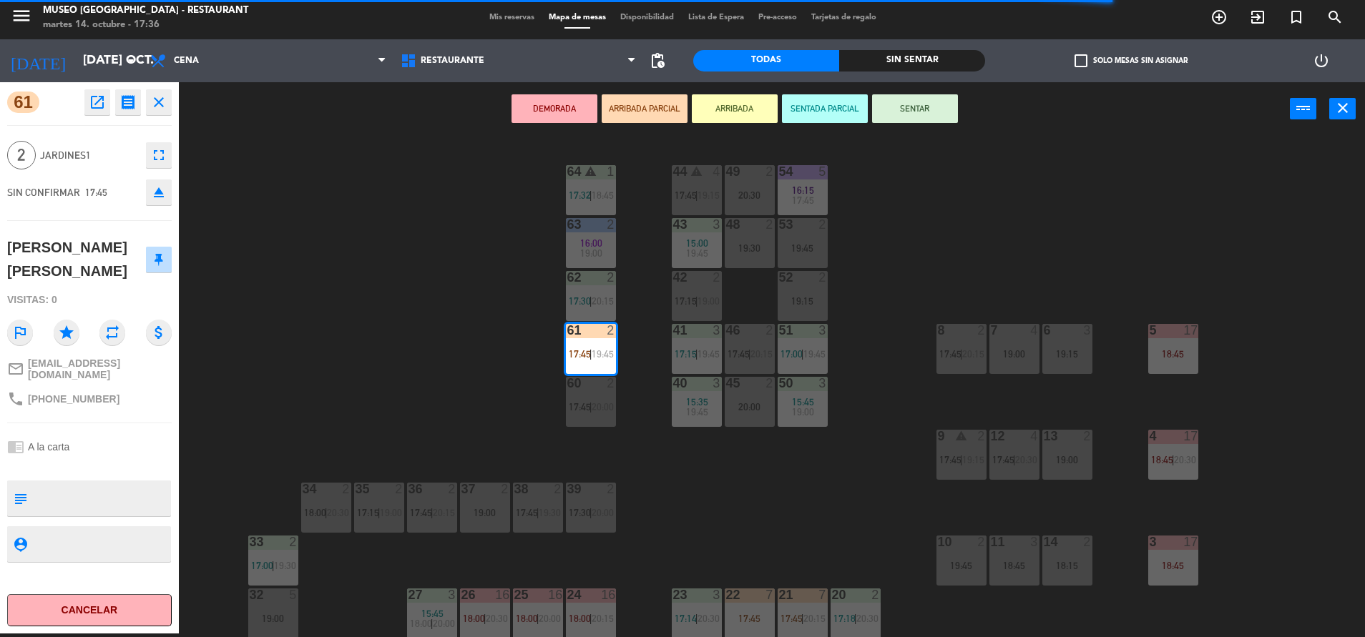
click at [76, 503] on textarea at bounding box center [101, 498] width 137 height 30
type textarea "m61|"
click at [82, 481] on div at bounding box center [101, 499] width 137 height 36
click at [78, 443] on div "chrome_reader_mode A la carta" at bounding box center [89, 446] width 164 height 27
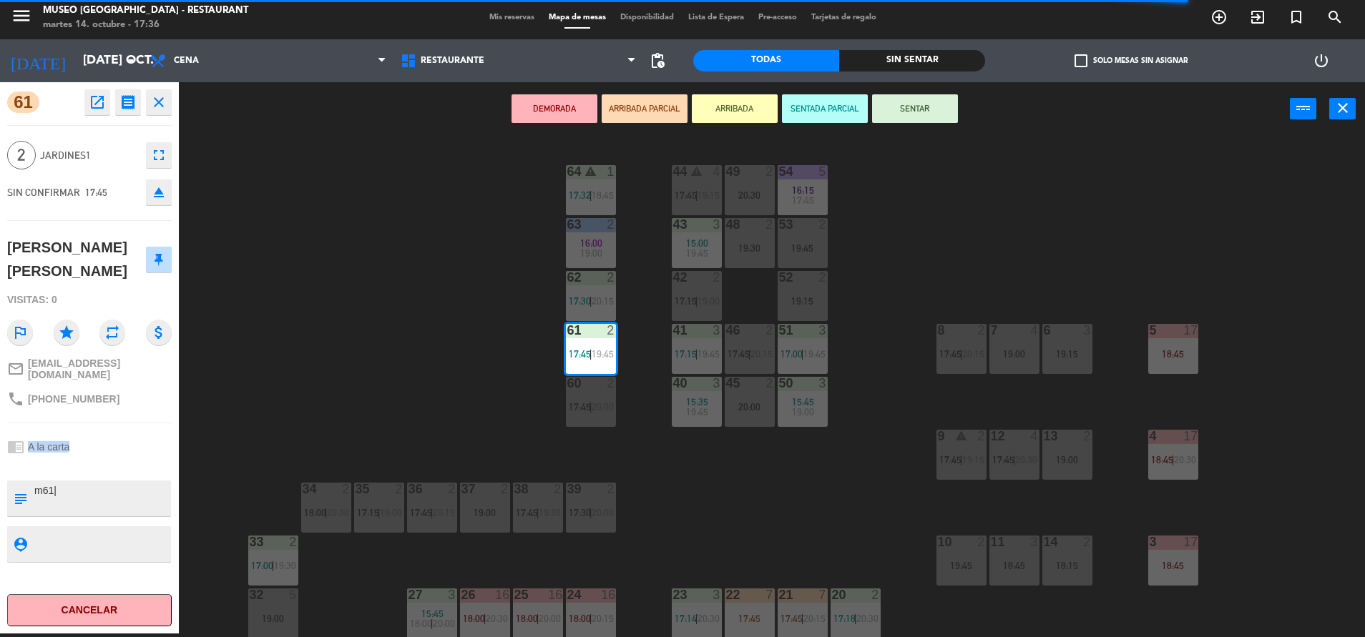
click at [78, 443] on div "chrome_reader_mode A la carta" at bounding box center [89, 446] width 164 height 27
drag, startPoint x: 78, startPoint y: 443, endPoint x: 397, endPoint y: 375, distance: 326.1
click at [397, 375] on div "44 warning 4 17:45 | 19:15 49 2 20:30 54 5 16:15 17:45 64 warning 1 17:32 | 18:…" at bounding box center [778, 388] width 1172 height 498
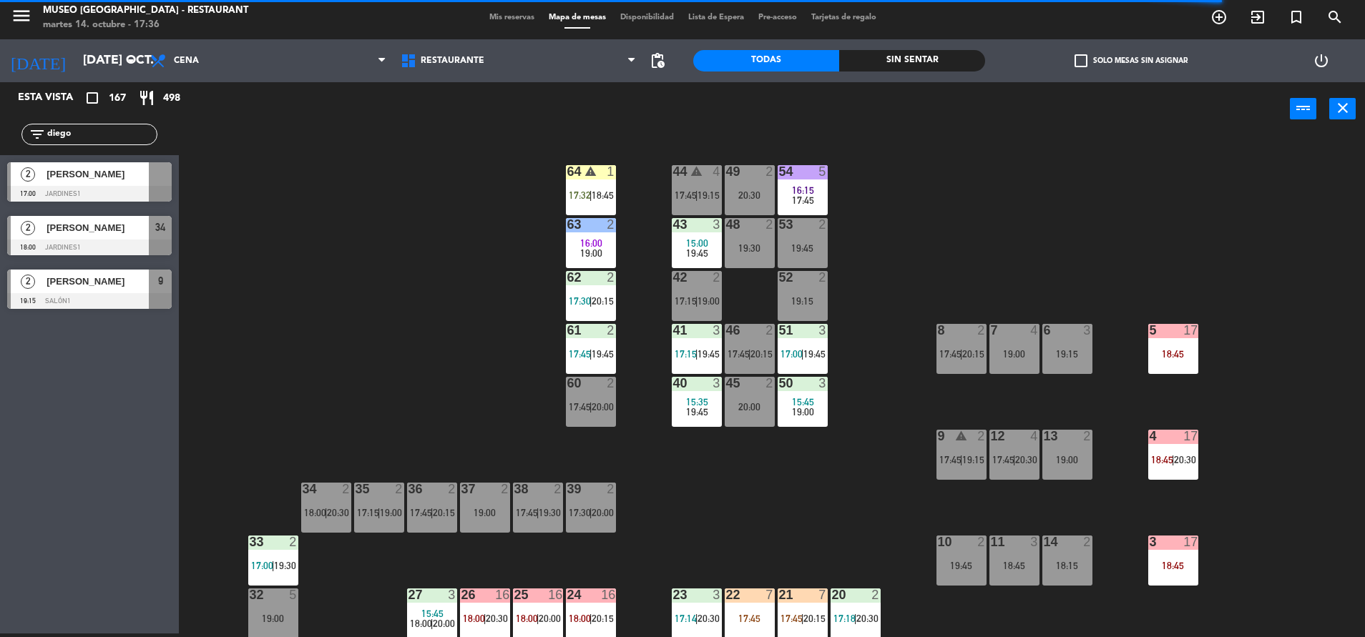
click at [152, 183] on div at bounding box center [160, 174] width 23 height 24
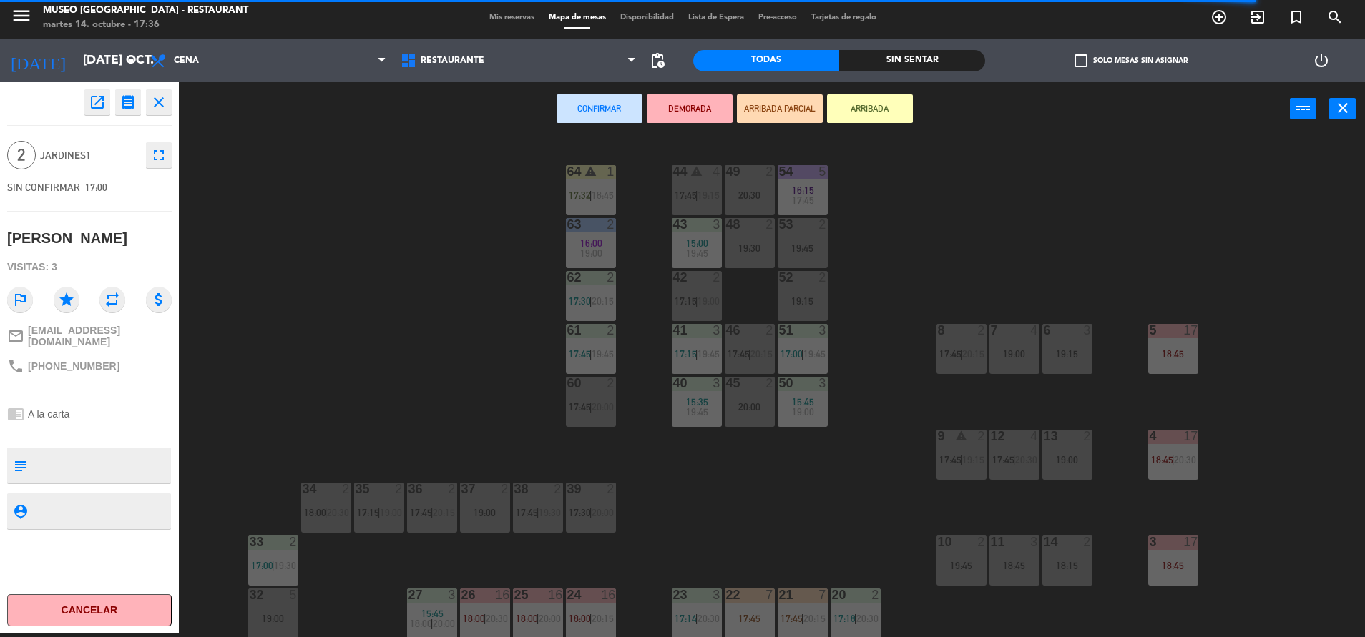
click at [494, 515] on div "19:00" at bounding box center [485, 513] width 50 height 10
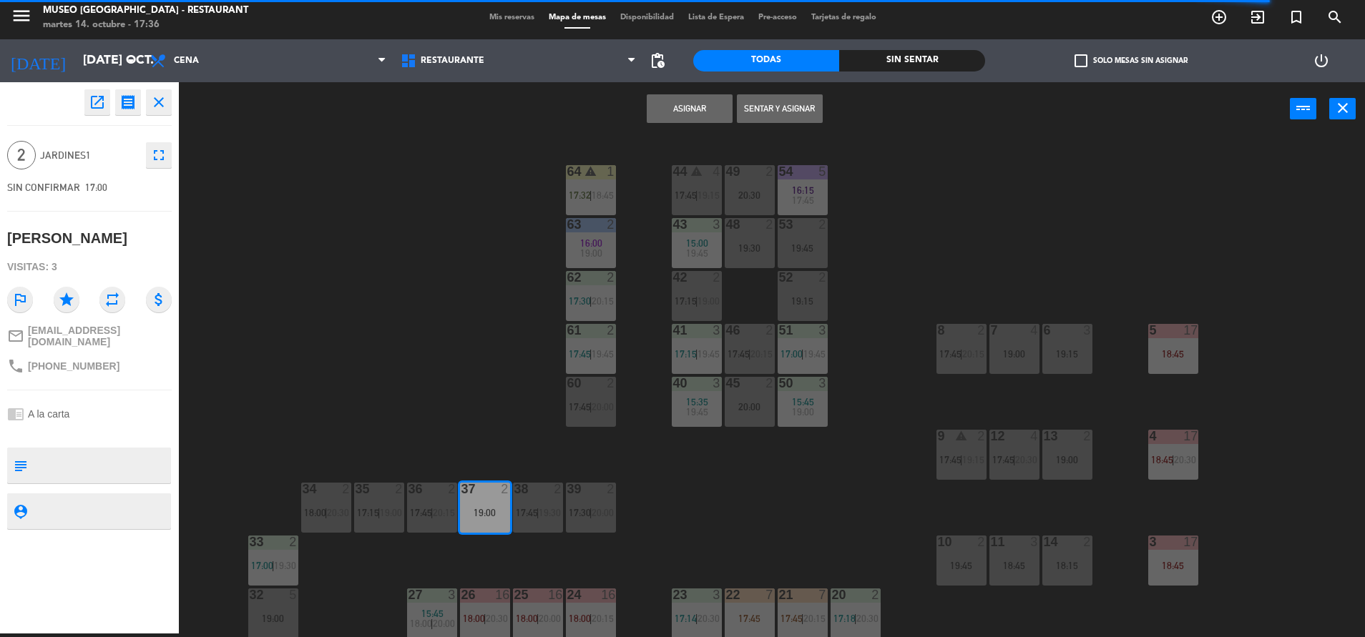
click at [683, 114] on button "Asignar" at bounding box center [690, 108] width 86 height 29
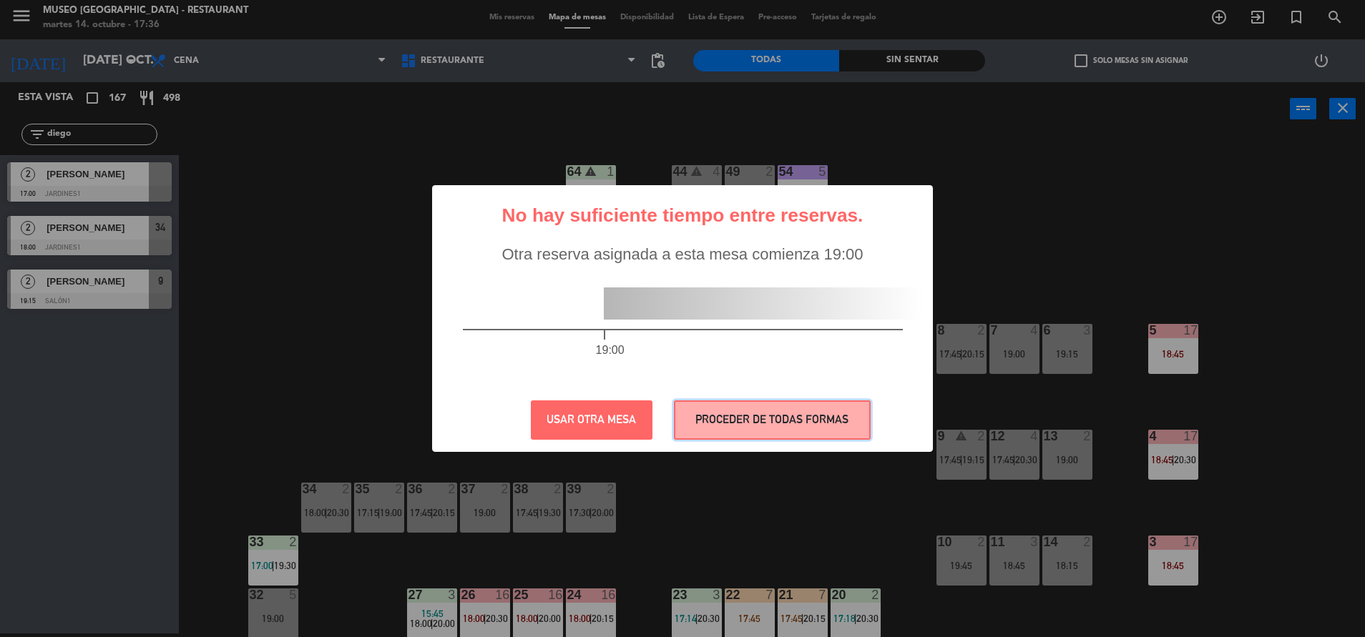
click at [709, 424] on button "PROCEDER DE TODAS FORMAS" at bounding box center [772, 419] width 197 height 39
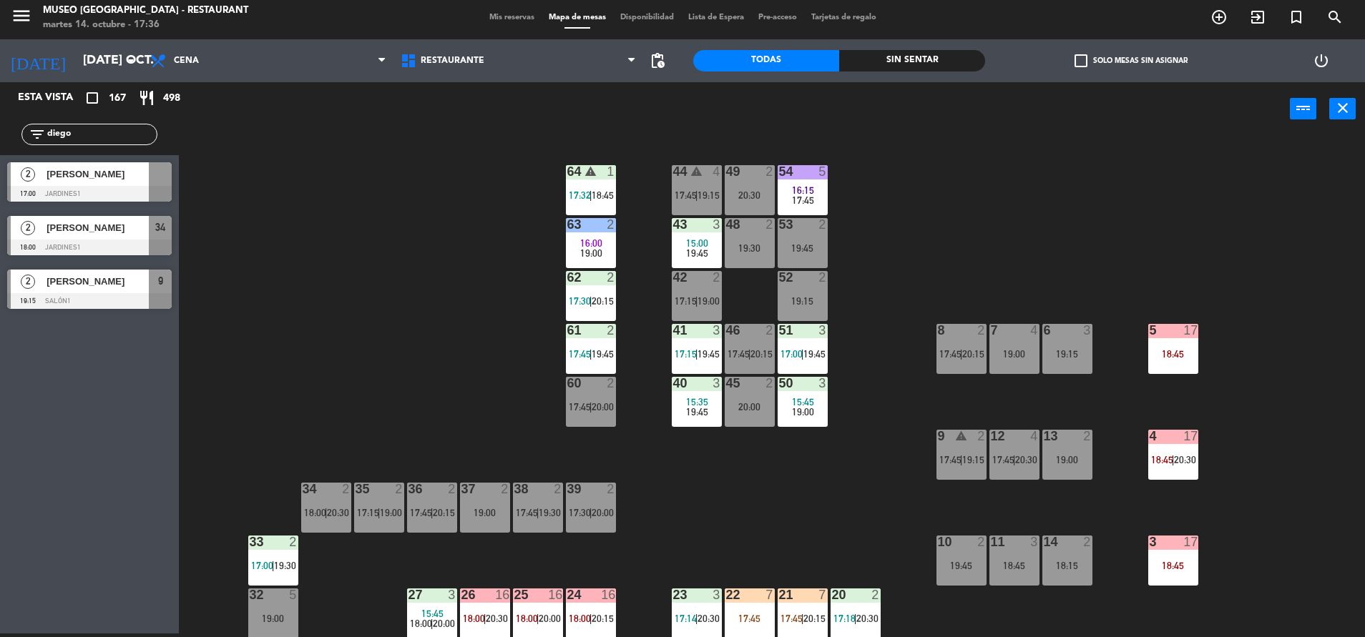
click at [144, 185] on div "Diego Aguirre" at bounding box center [97, 174] width 104 height 24
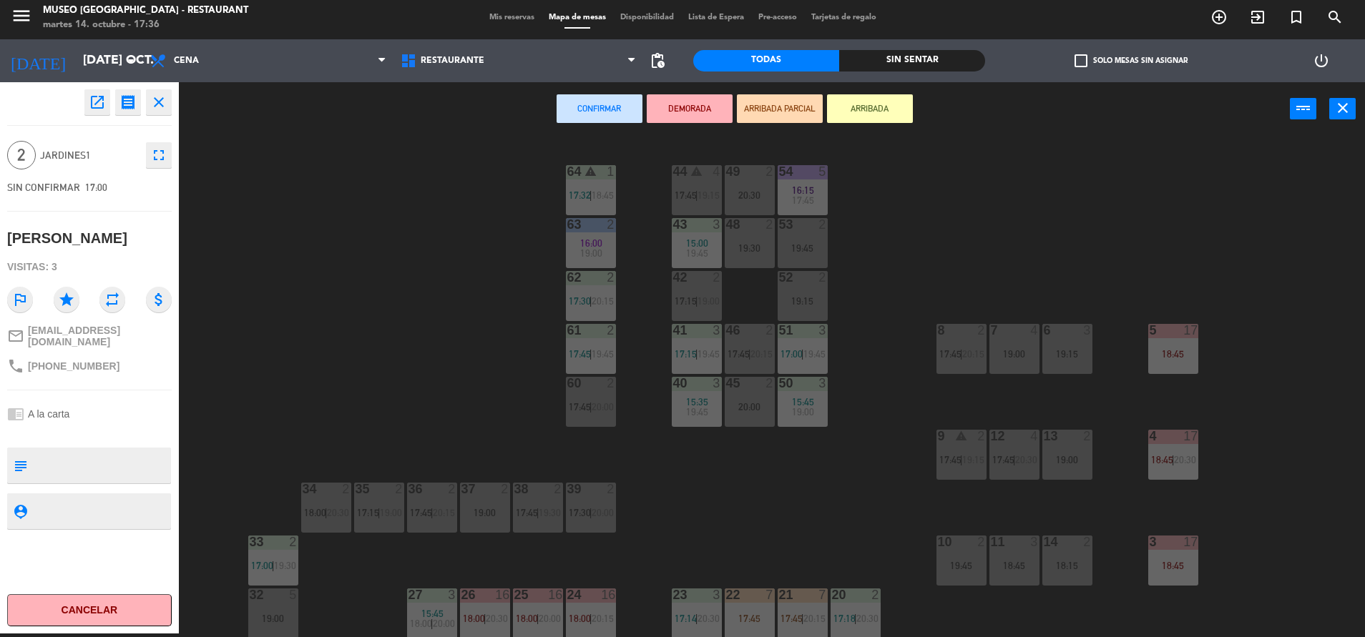
click at [792, 118] on button "ARRIBADA PARCIAL" at bounding box center [780, 108] width 86 height 29
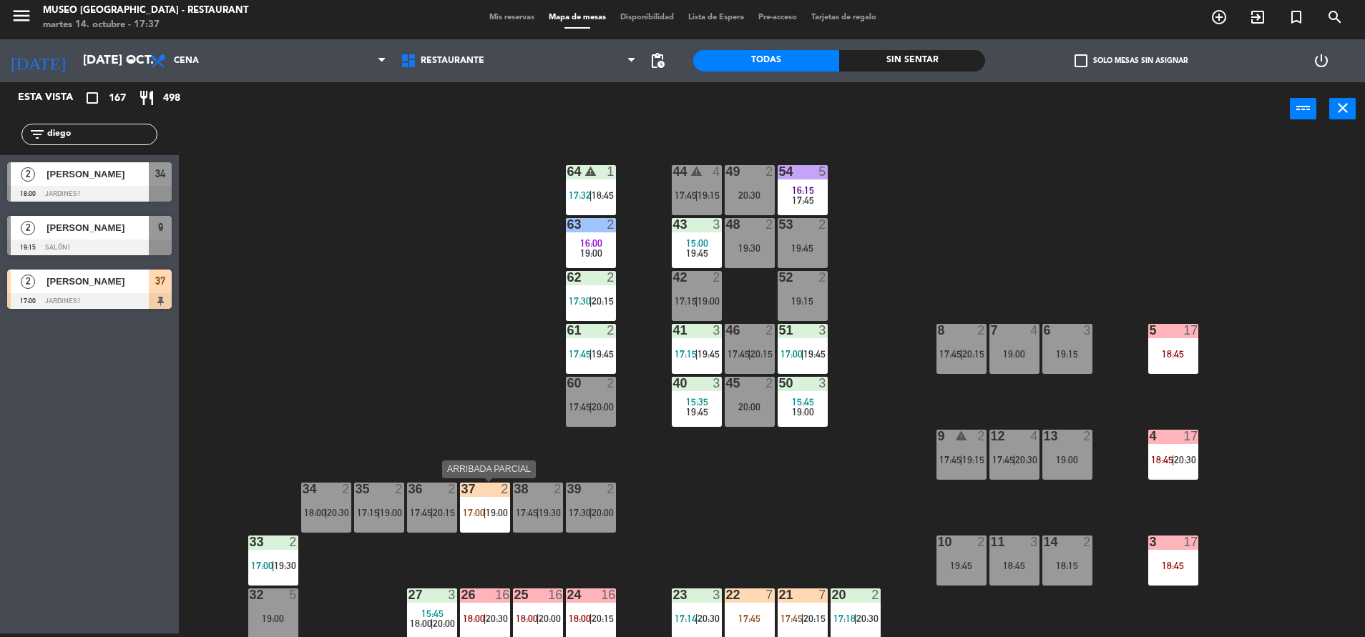
click at [473, 515] on span "17:00" at bounding box center [474, 512] width 22 height 11
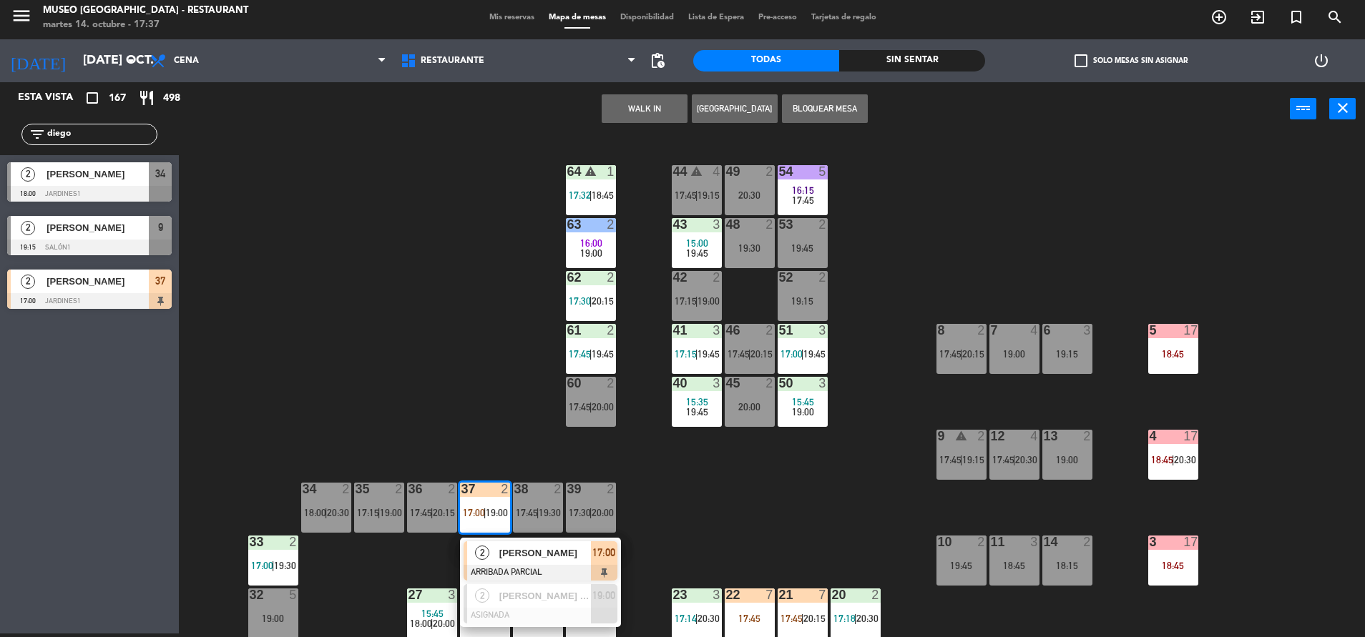
click at [518, 540] on div "2 Diego Aguirre ARRIBADA PARCIAL 17:00" at bounding box center [540, 561] width 161 height 46
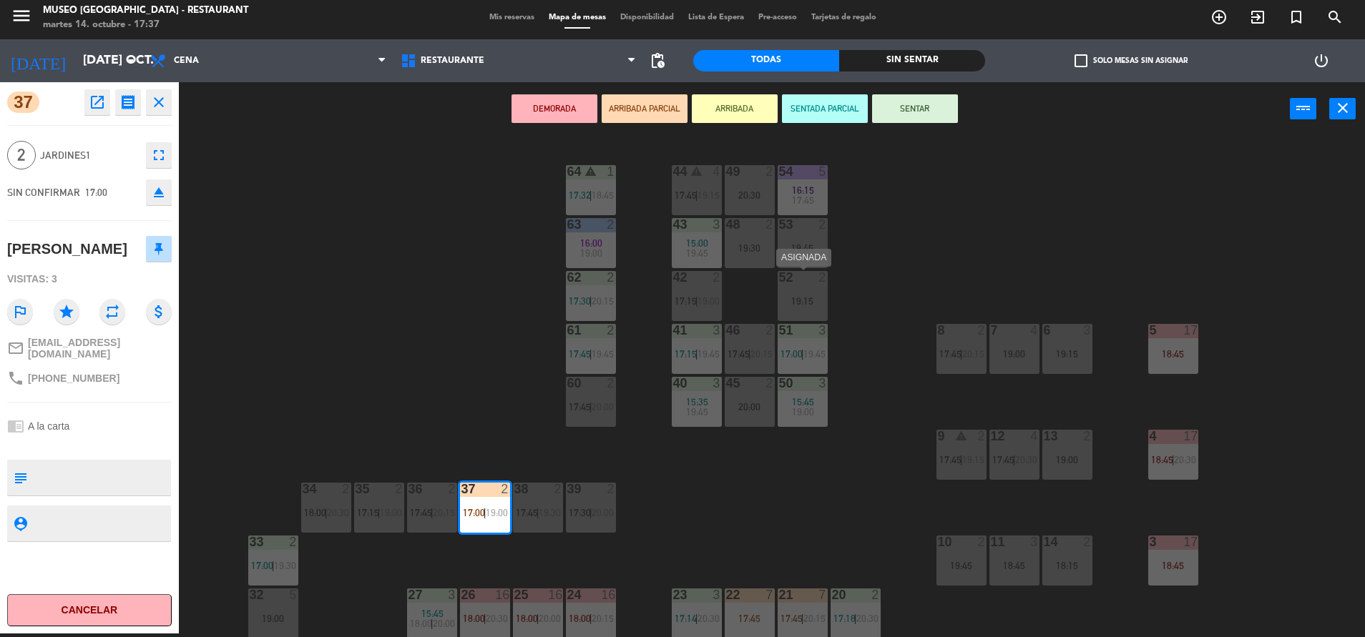
click at [820, 282] on div "2" at bounding box center [822, 277] width 9 height 13
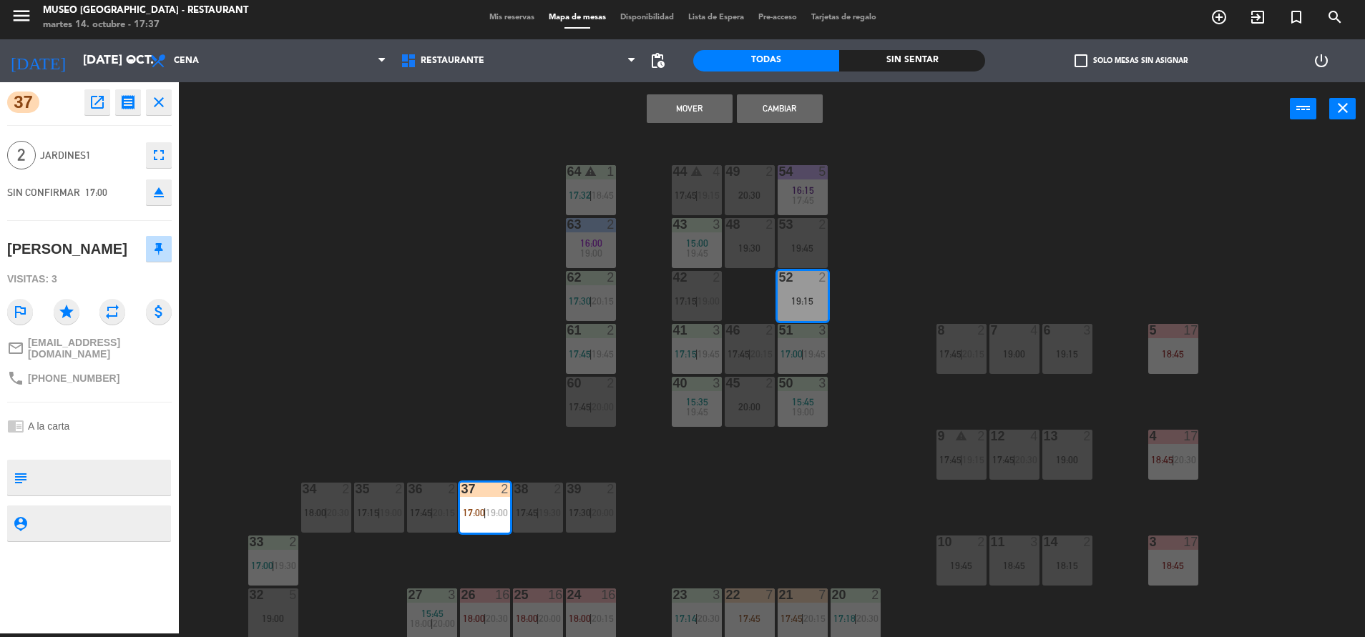
click at [697, 114] on button "Mover" at bounding box center [690, 108] width 86 height 29
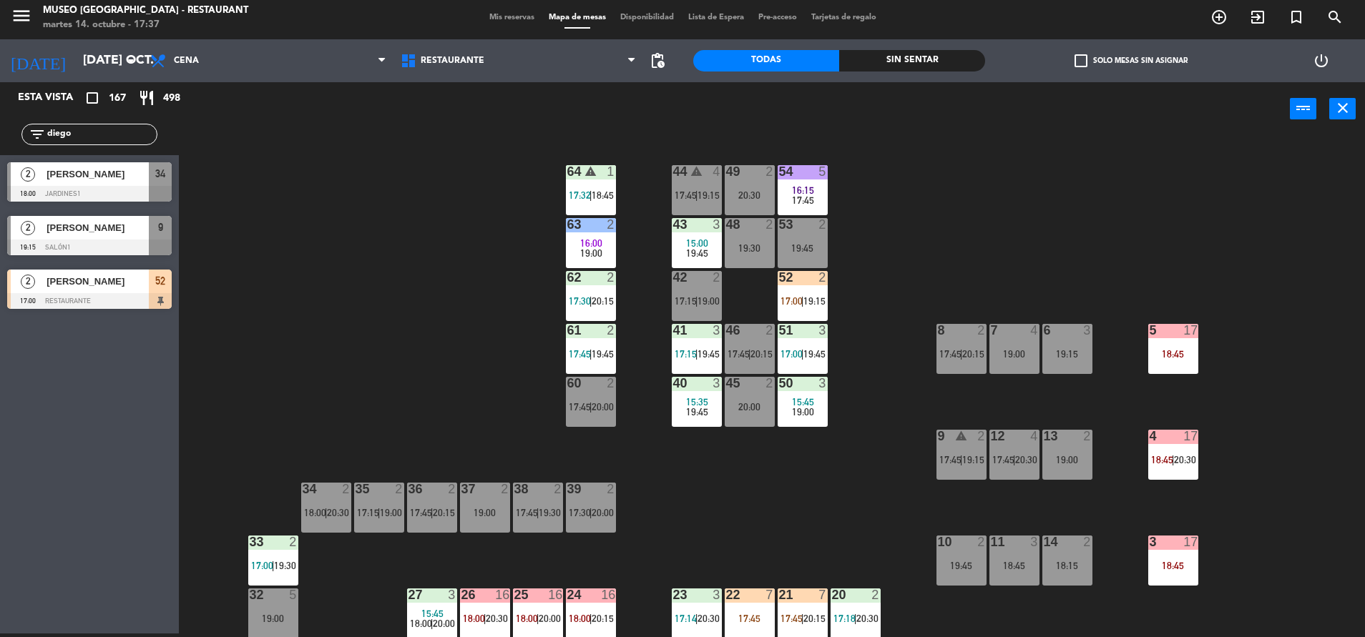
click at [568, 343] on div "61 2 17:45 | 19:45" at bounding box center [591, 349] width 50 height 50
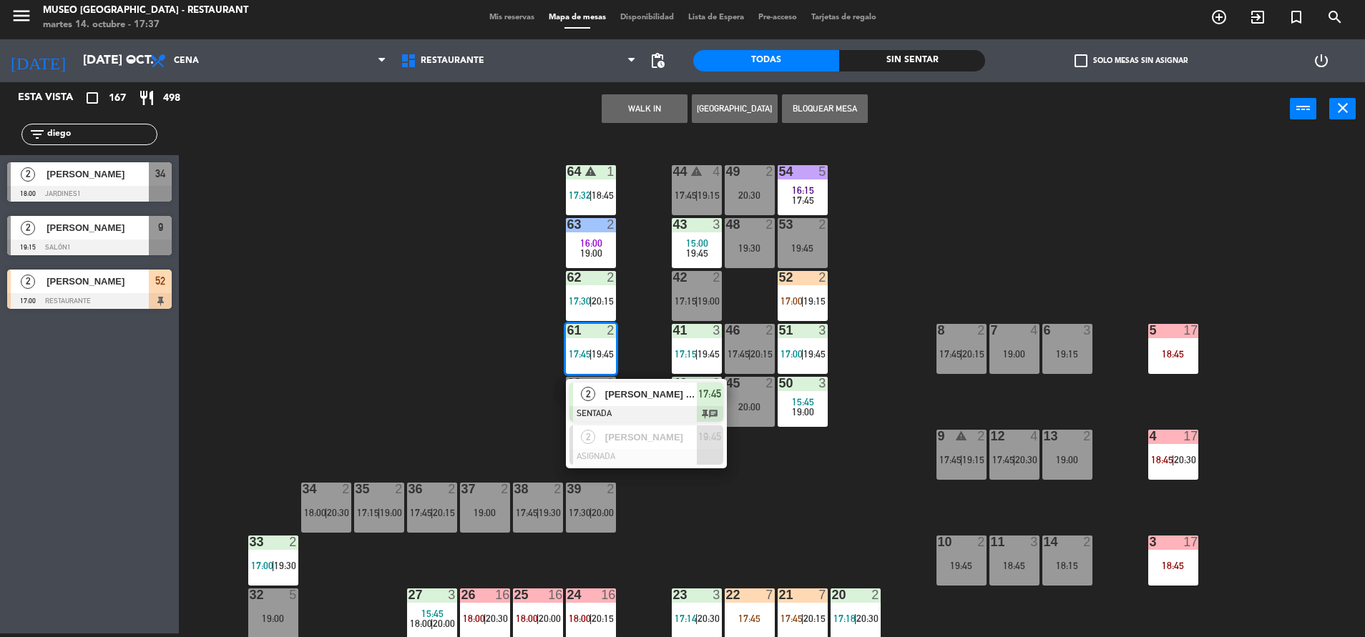
click at [613, 390] on span "[PERSON_NAME] [PERSON_NAME]" at bounding box center [651, 394] width 92 height 15
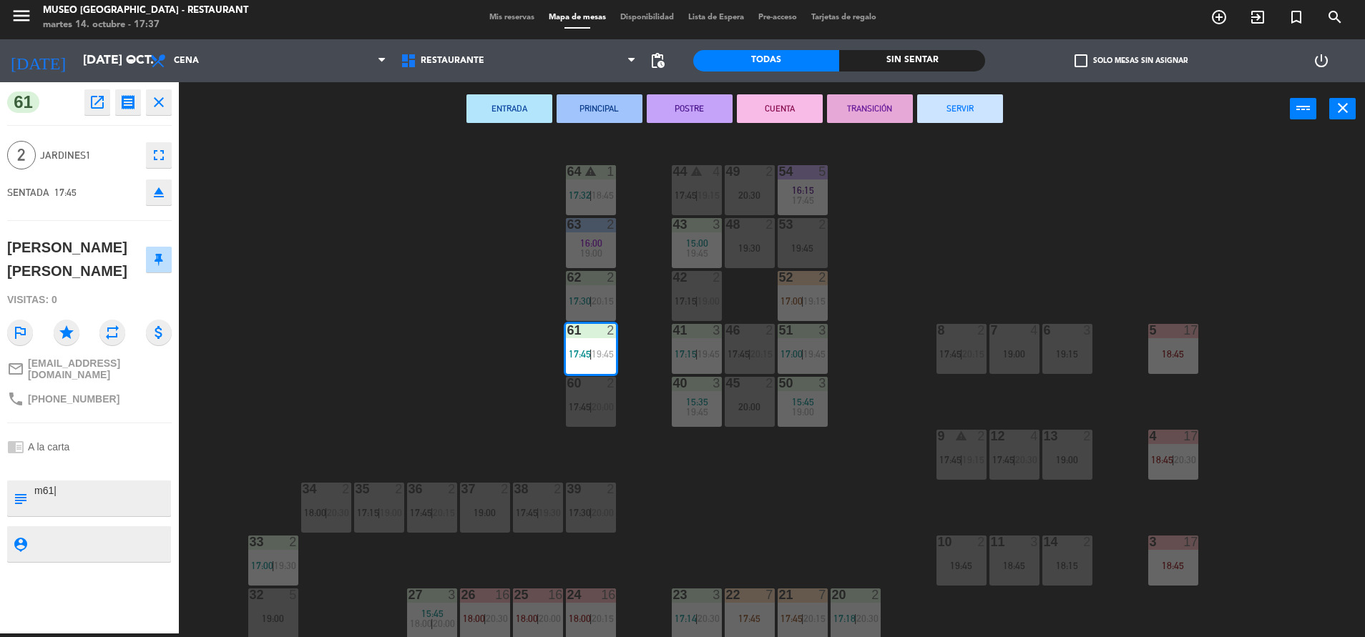
click at [462, 344] on div "44 warning 4 17:45 | 19:15 49 2 20:30 54 5 16:15 17:45 64 warning 1 17:32 | 18:…" at bounding box center [778, 388] width 1172 height 498
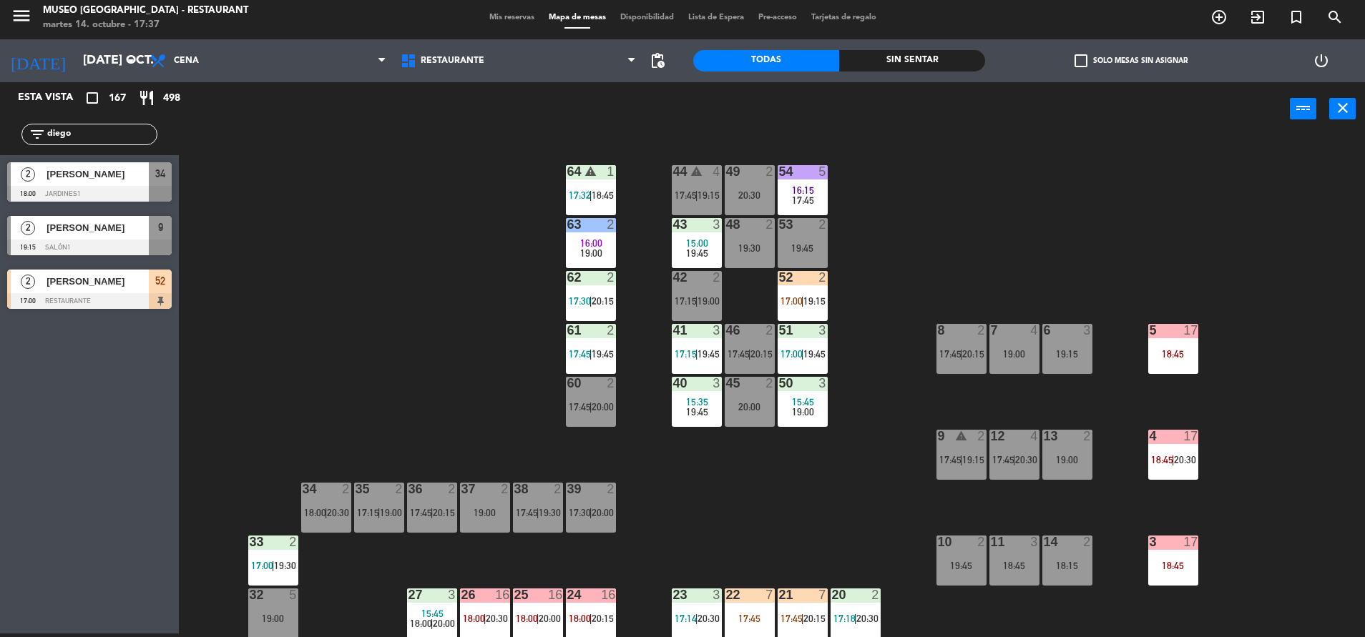
click at [810, 293] on div "52 2 17:00 | 19:15" at bounding box center [802, 296] width 50 height 50
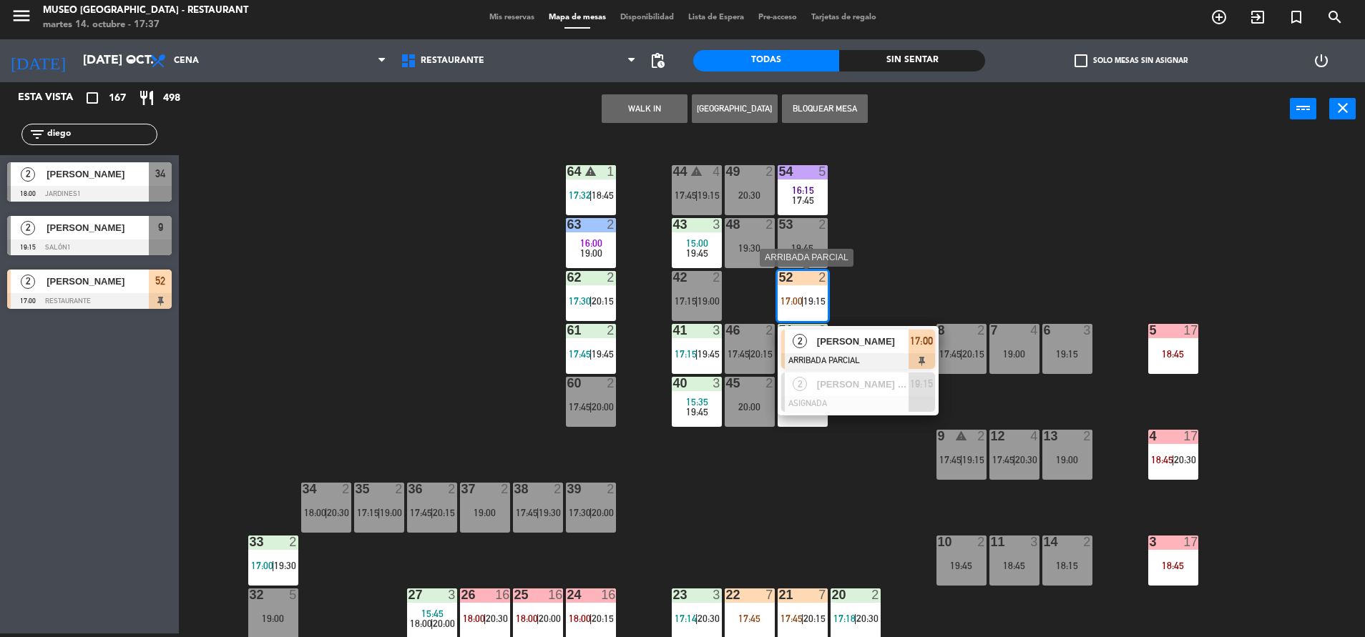
click at [862, 338] on span "Diego Aguirre" at bounding box center [863, 341] width 92 height 15
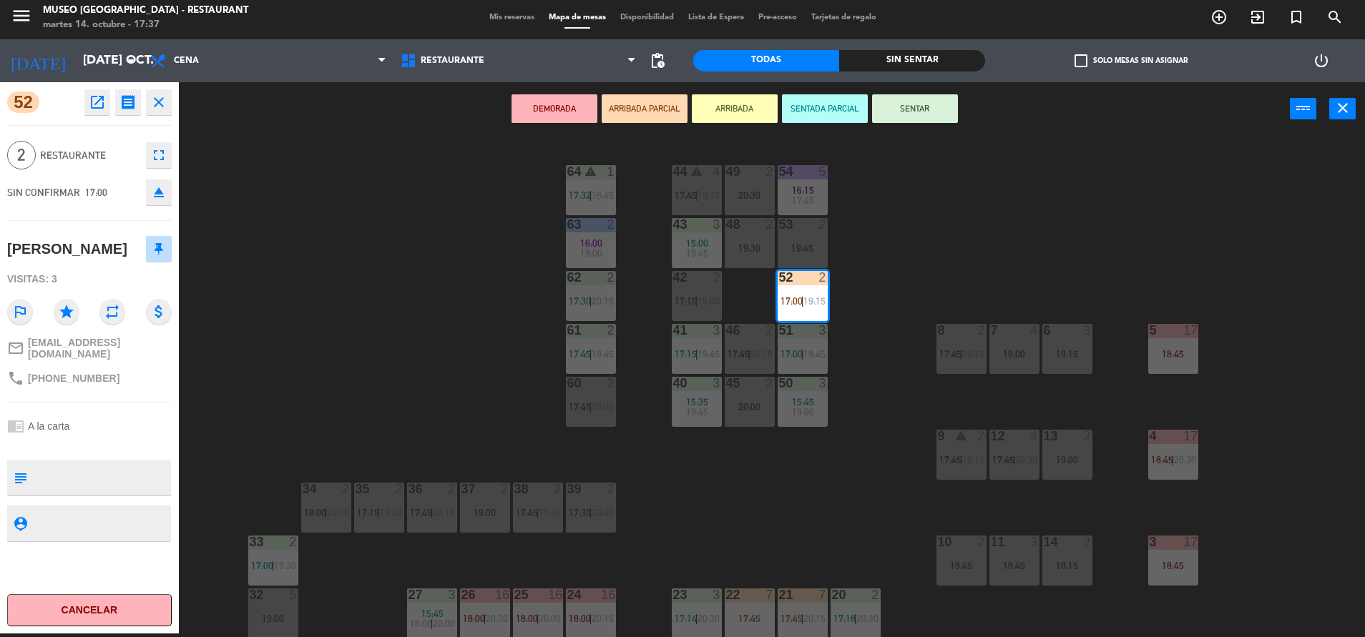
click at [122, 464] on textarea at bounding box center [101, 478] width 137 height 30
type textarea "m52|"
click at [108, 432] on div "chrome_reader_mode A la carta" at bounding box center [89, 426] width 164 height 27
click at [907, 99] on button "SENTAR" at bounding box center [915, 108] width 86 height 29
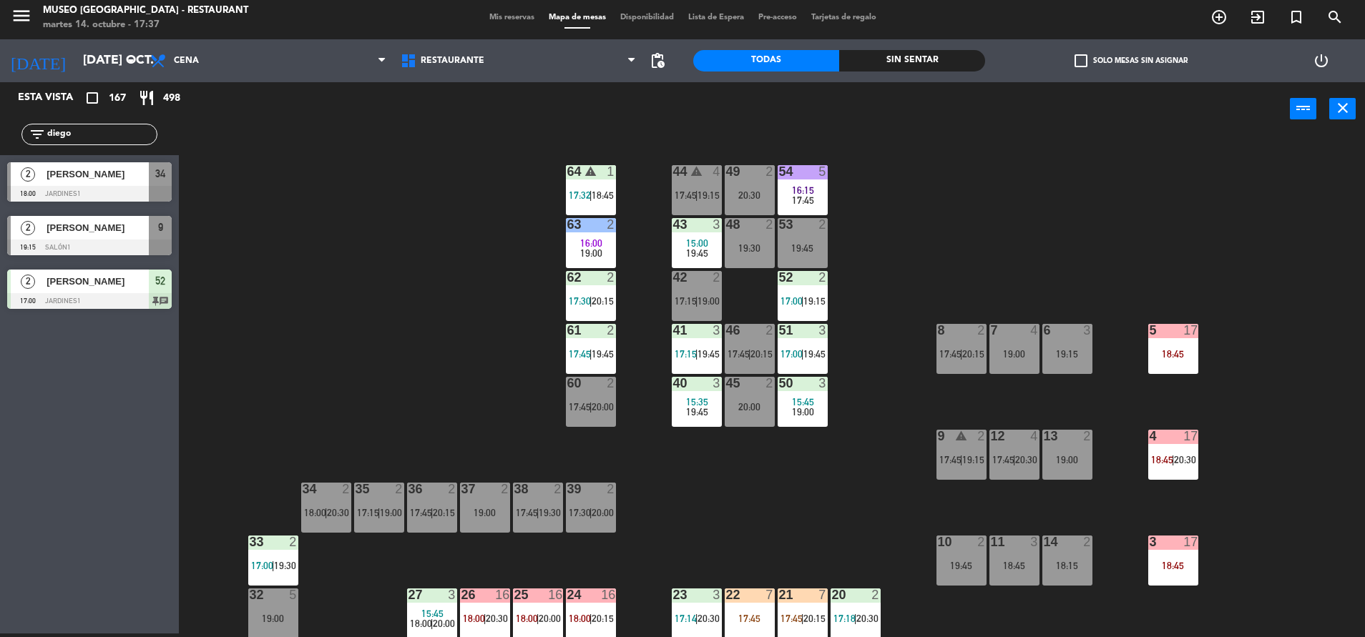
click at [798, 287] on div "52 2 17:00 | 19:15" at bounding box center [802, 296] width 50 height 50
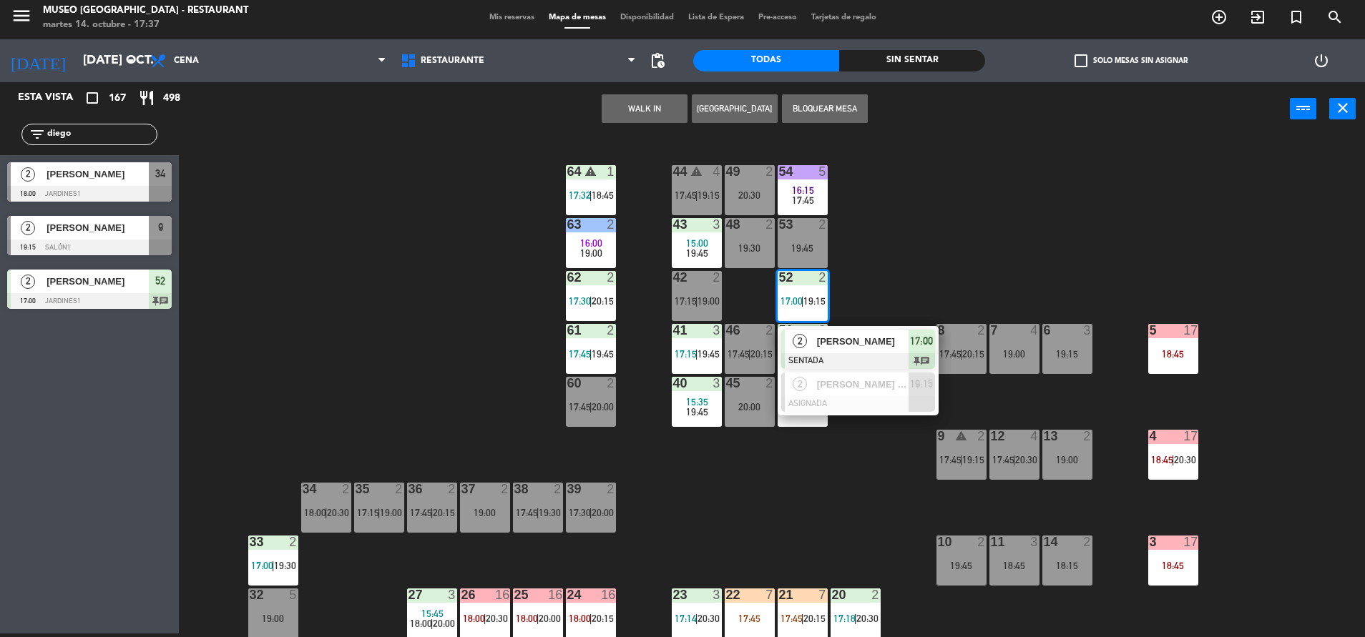
click at [872, 333] on div "Diego Aguirre" at bounding box center [861, 342] width 93 height 24
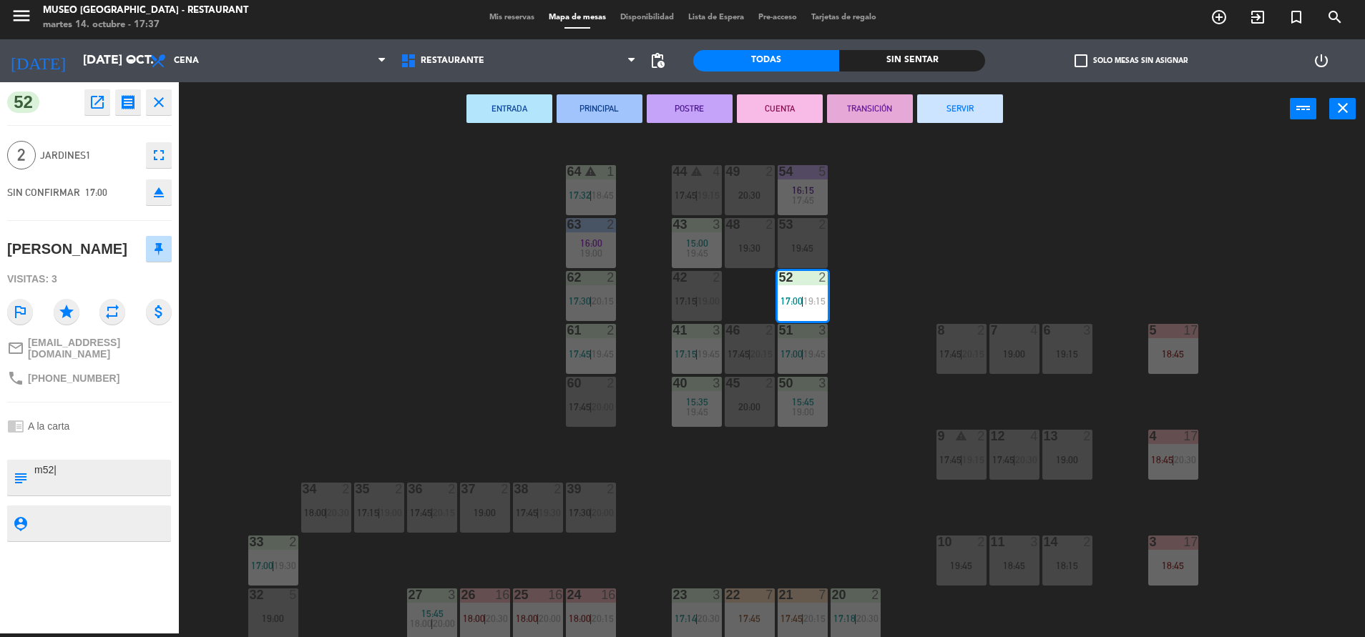
click at [872, 333] on div "44 warning 4 17:45 | 19:15 49 2 20:30 54 5 16:15 17:45 64 warning 1 17:32 | 18:…" at bounding box center [778, 388] width 1172 height 498
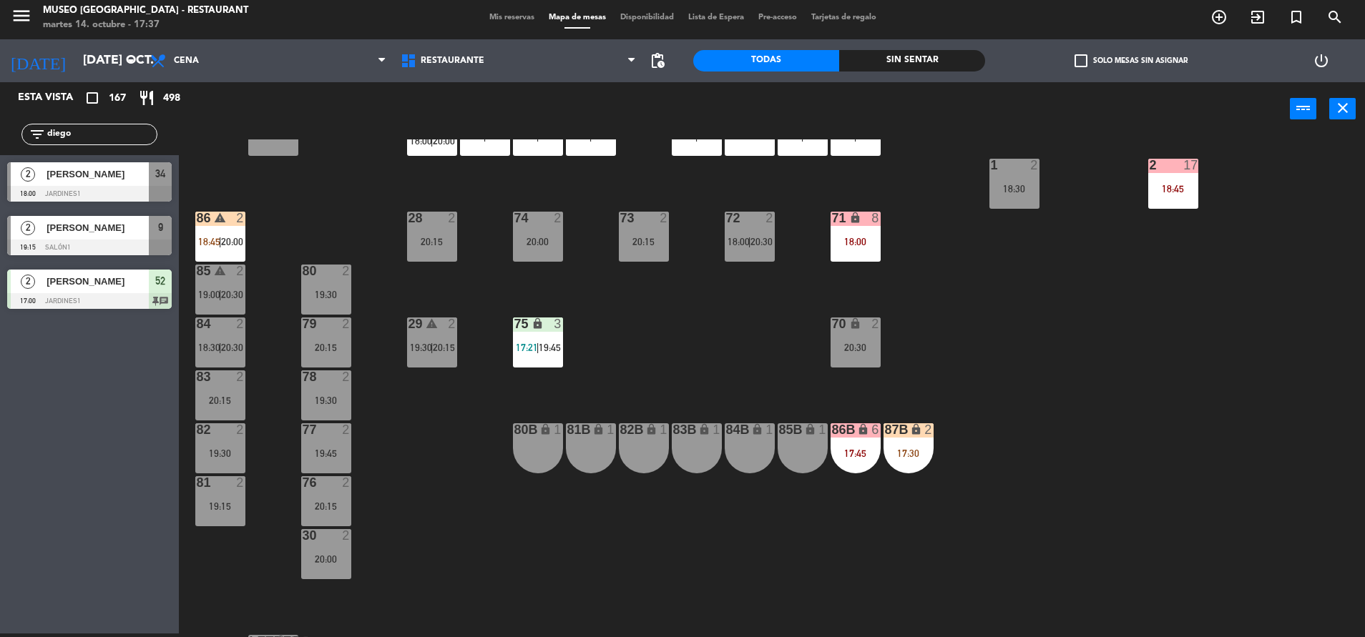
scroll to position [484, 0]
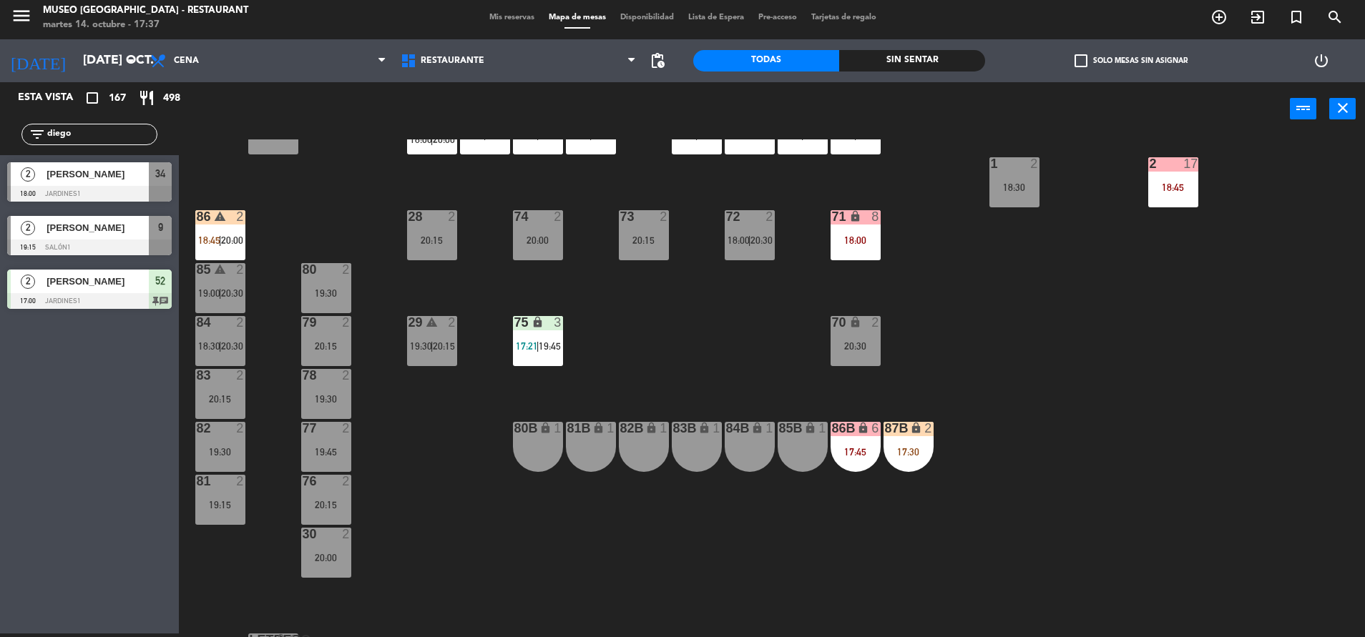
click at [851, 443] on div "86B lock 6 17:45" at bounding box center [855, 447] width 50 height 50
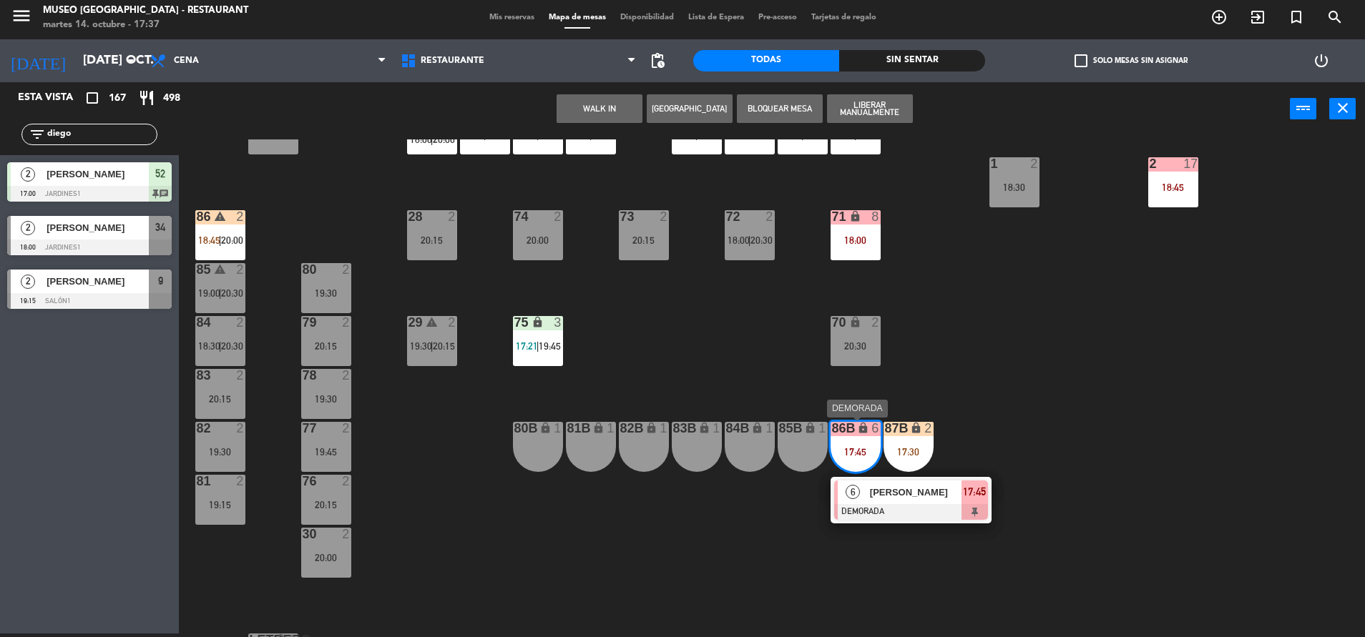
click at [918, 513] on div at bounding box center [911, 512] width 154 height 16
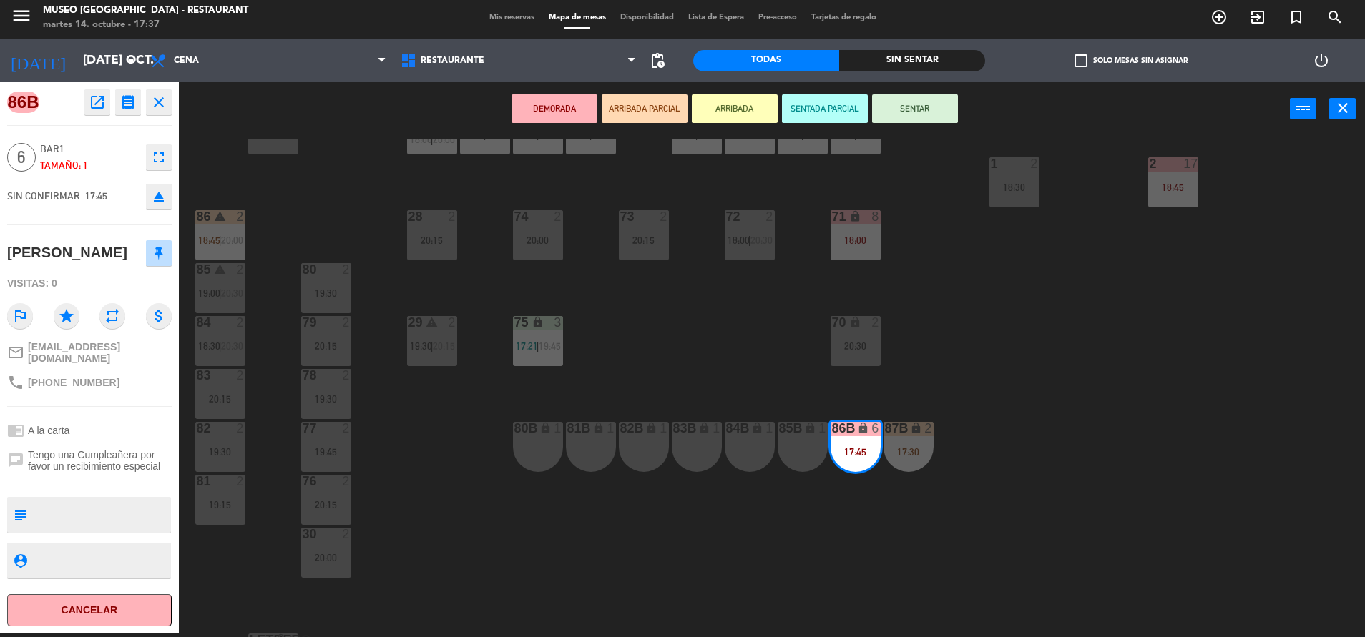
scroll to position [0, 0]
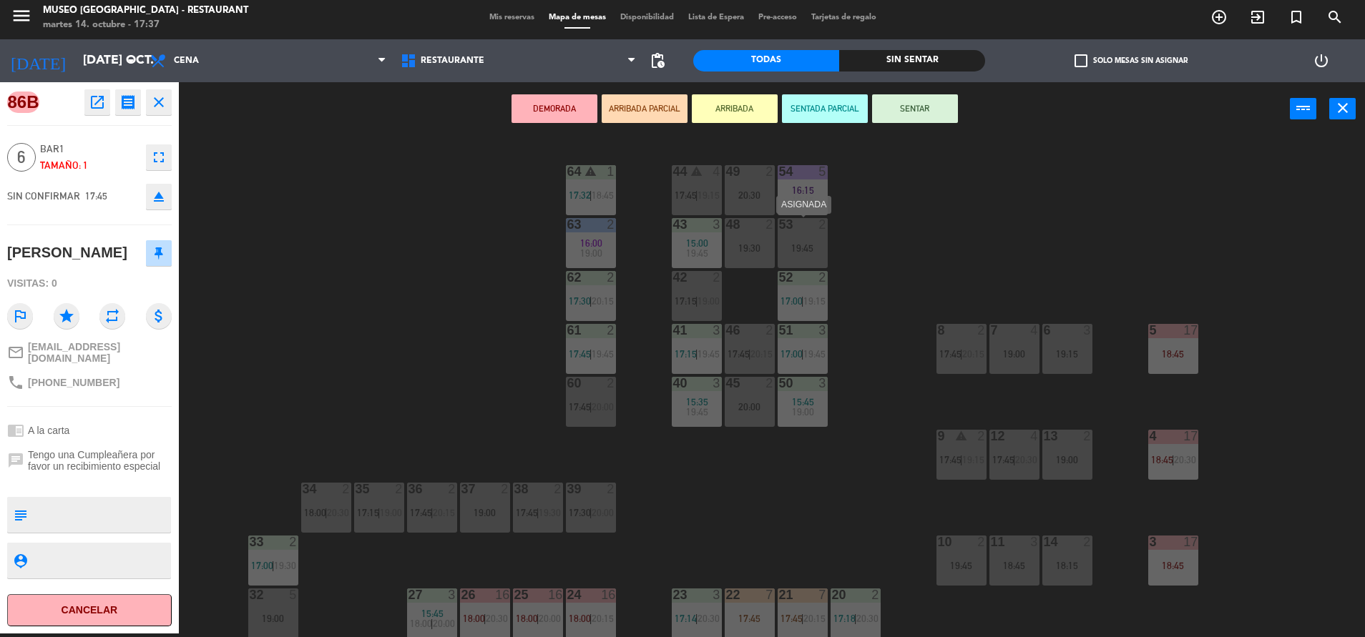
click at [798, 248] on div "19:45" at bounding box center [802, 248] width 50 height 10
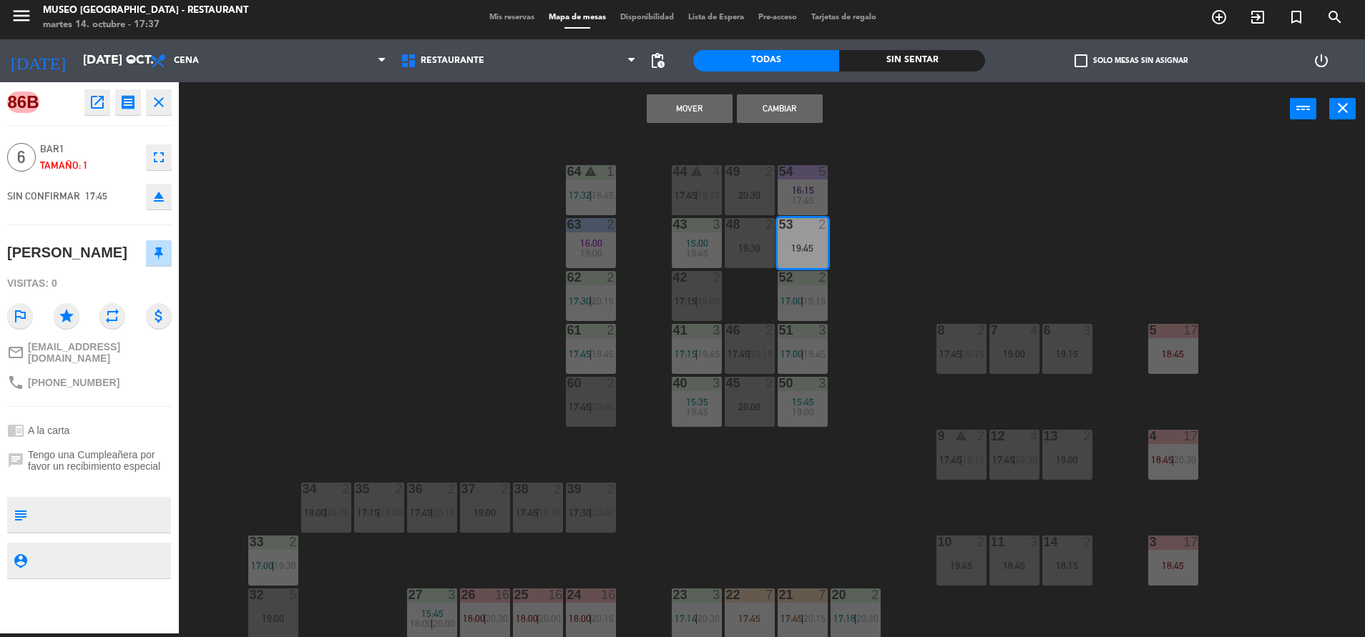
click at [777, 247] on div "19:45" at bounding box center [802, 248] width 50 height 10
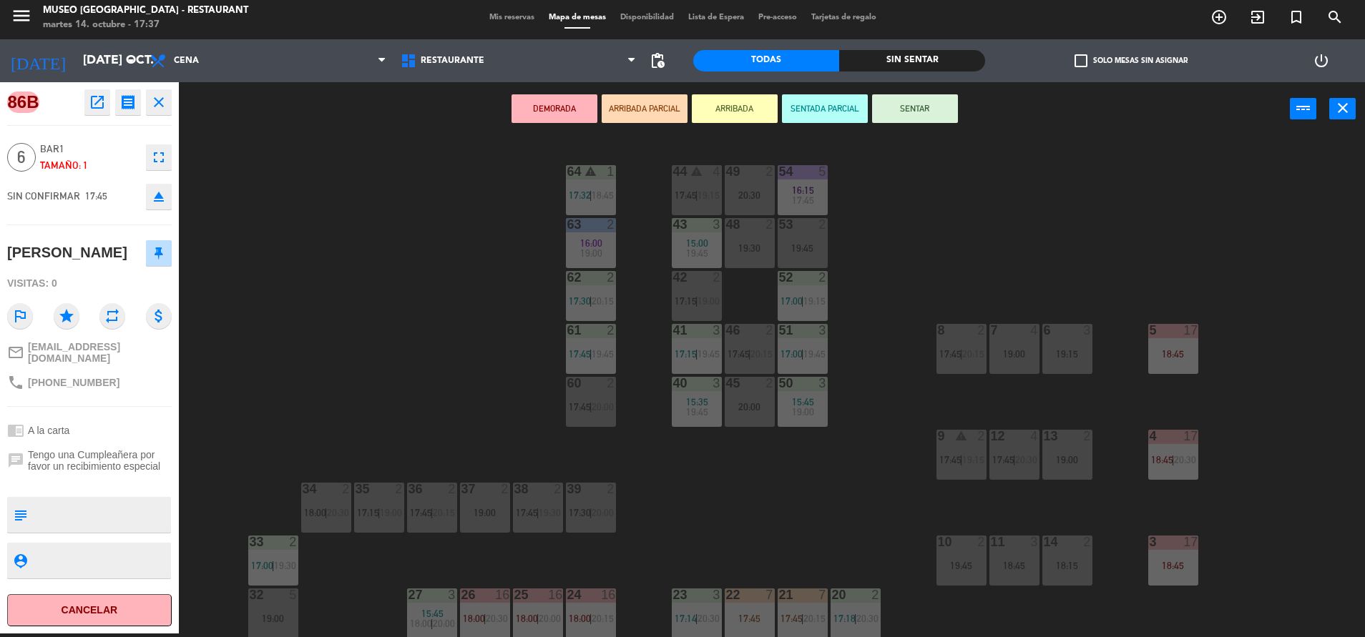
click at [806, 233] on div "53 2 19:45" at bounding box center [802, 243] width 50 height 50
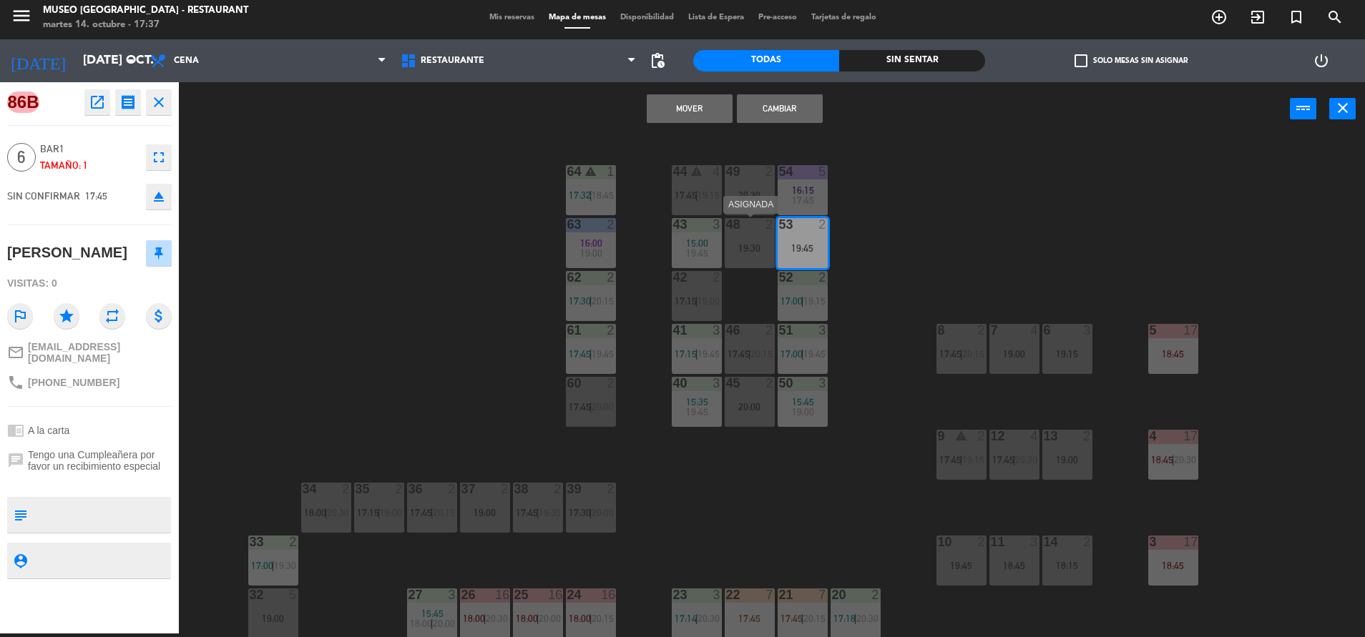
click at [750, 228] on div at bounding box center [749, 224] width 24 height 13
click at [683, 102] on button "Mover y Unir" at bounding box center [690, 108] width 86 height 29
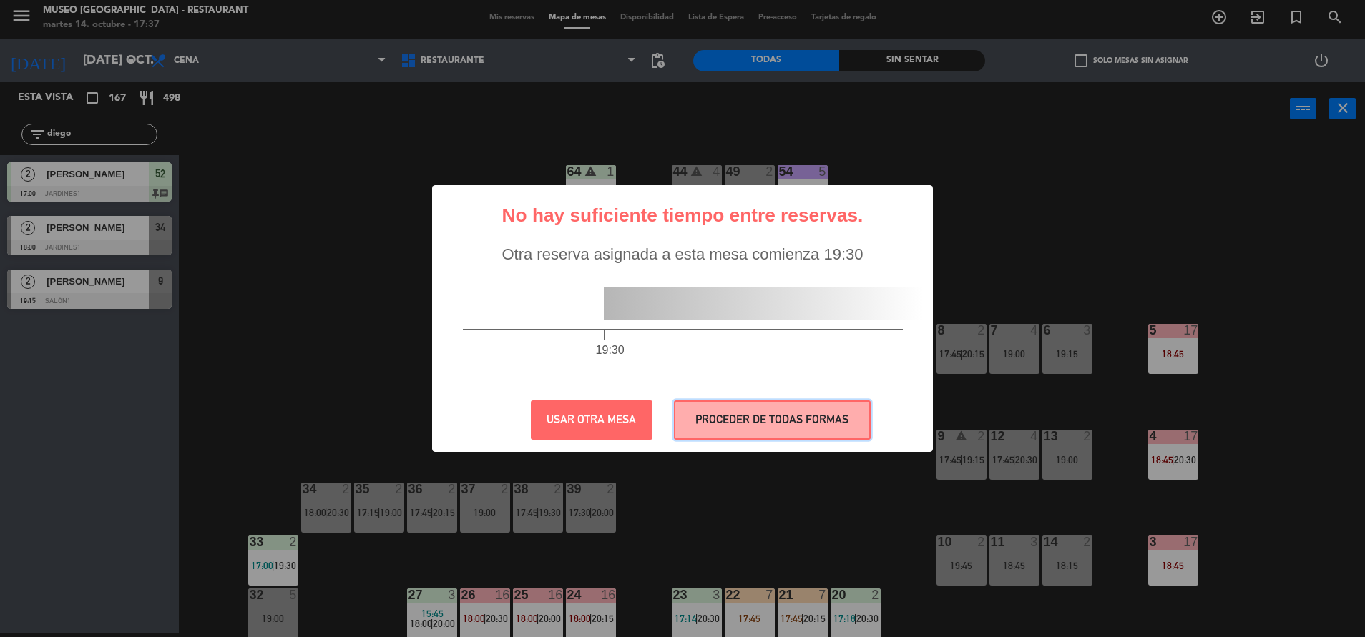
click at [789, 408] on button "PROCEDER DE TODAS FORMAS" at bounding box center [772, 419] width 197 height 39
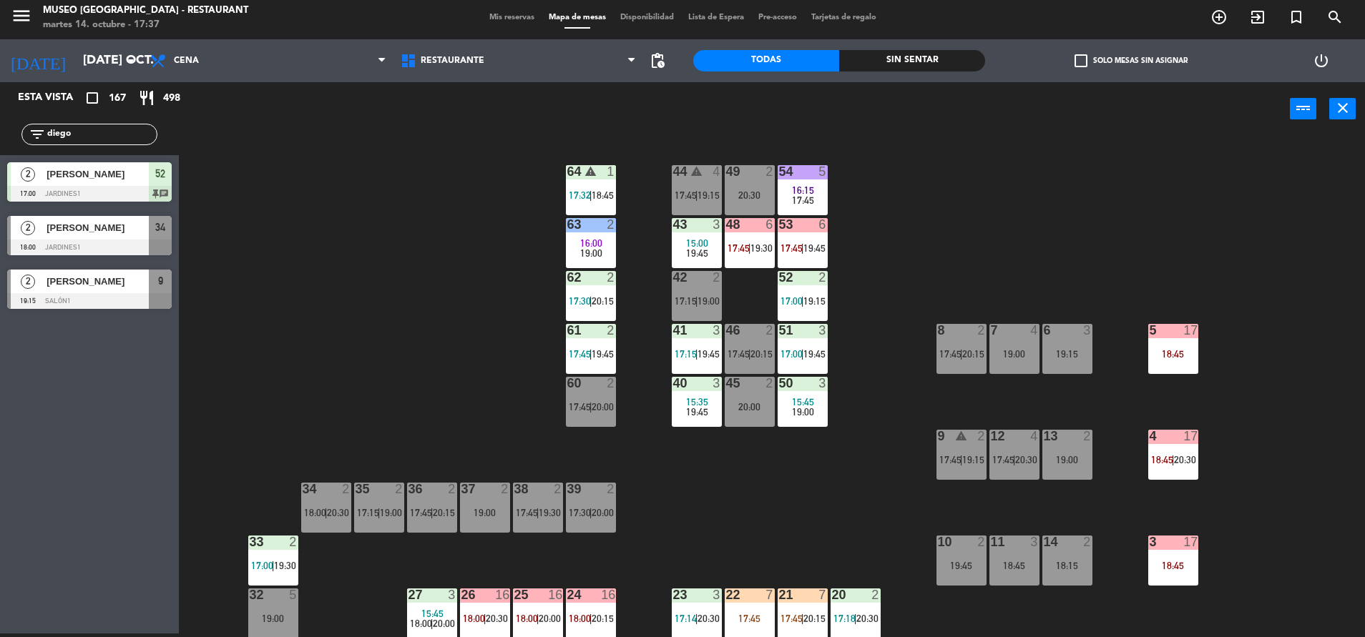
click at [798, 202] on span "17:45" at bounding box center [803, 200] width 22 height 11
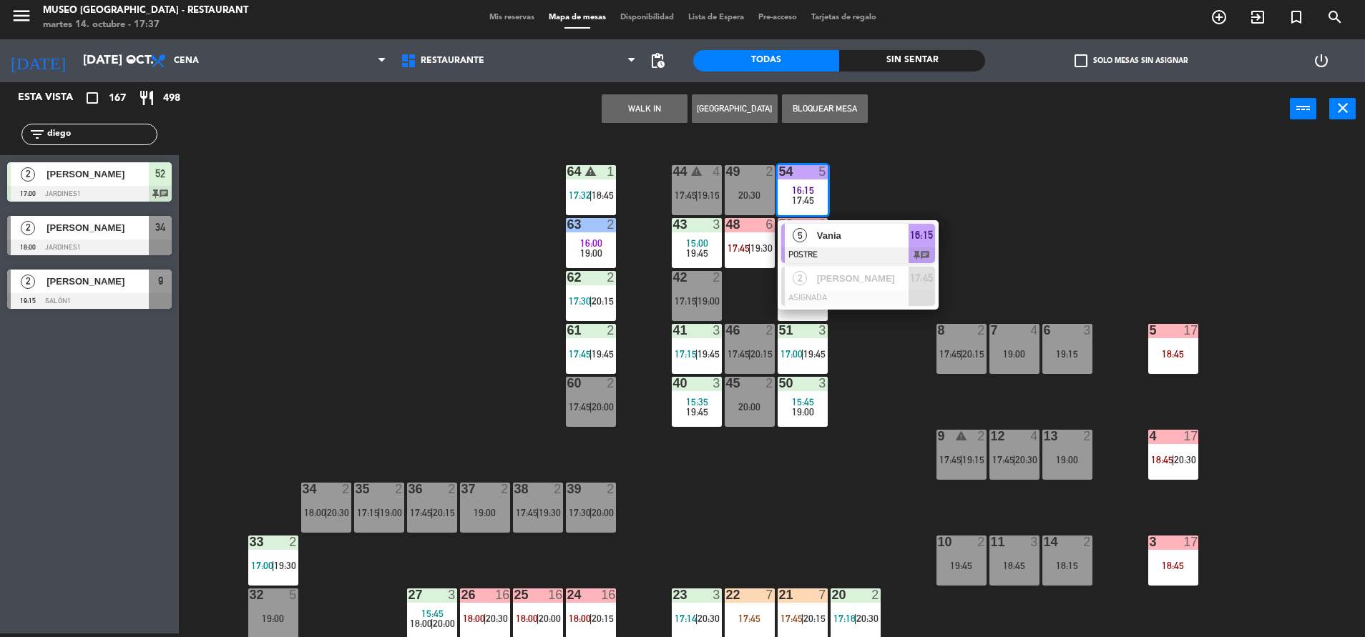
click at [835, 232] on span "Vania" at bounding box center [863, 235] width 92 height 15
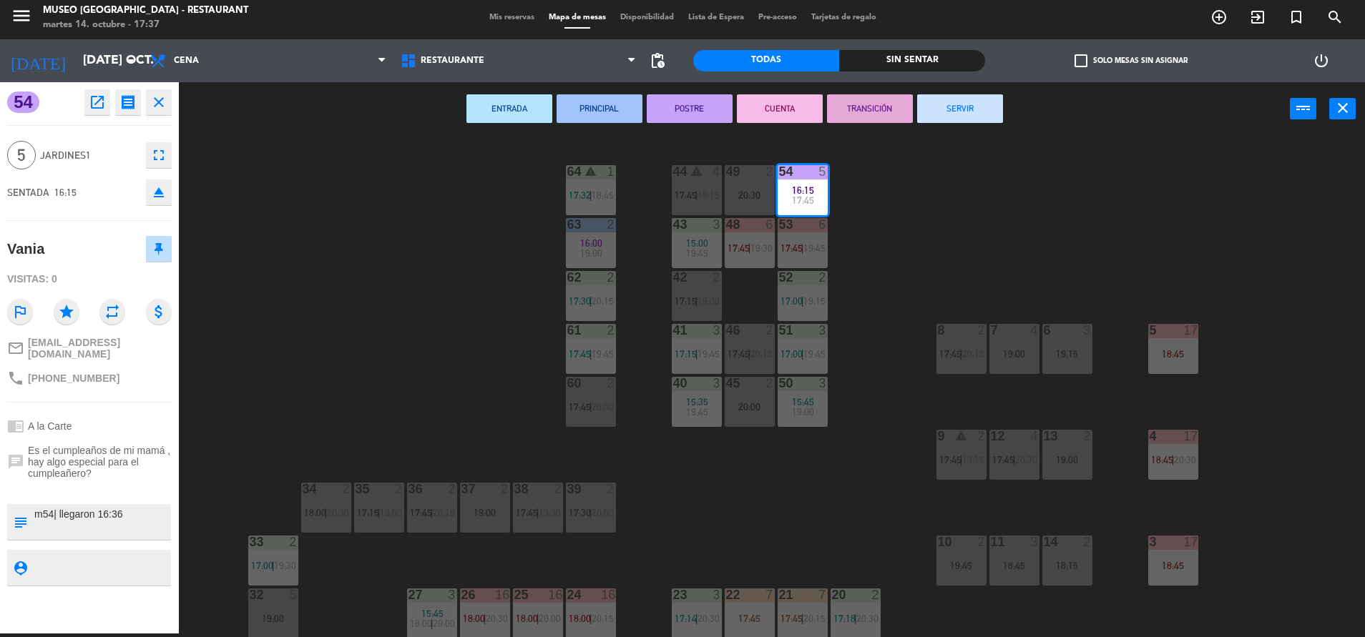
click at [857, 112] on button "TRANSICIÓN" at bounding box center [870, 108] width 86 height 29
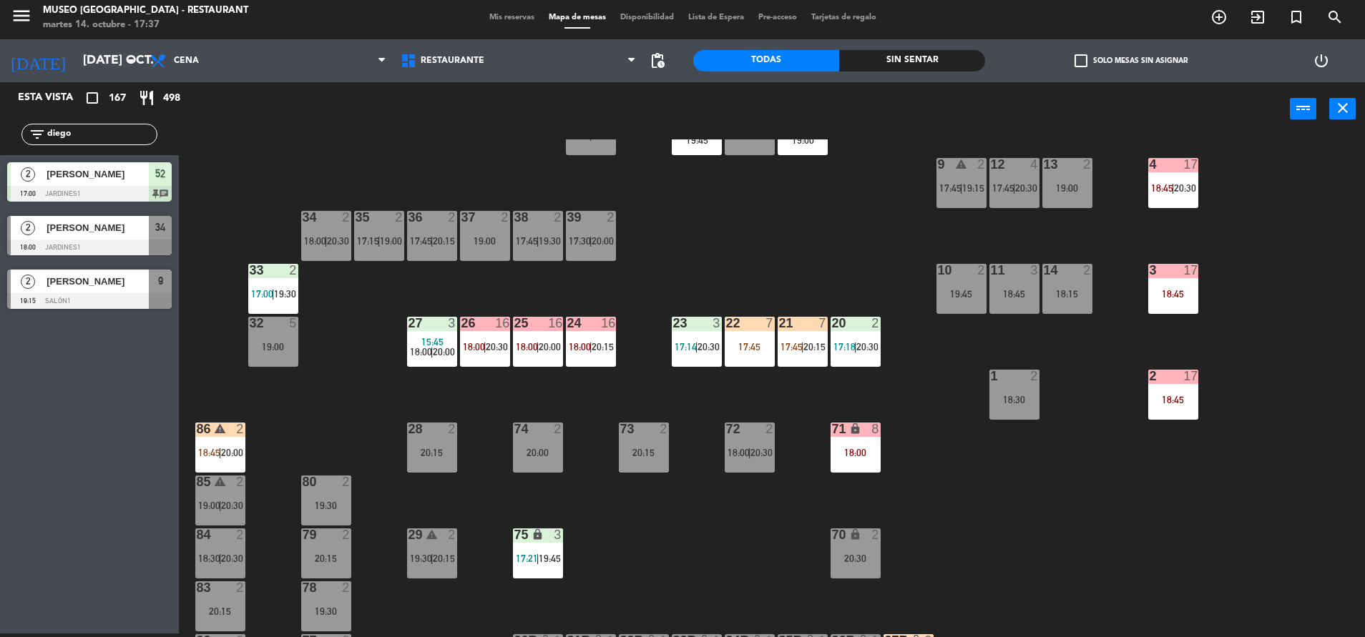
scroll to position [275, 0]
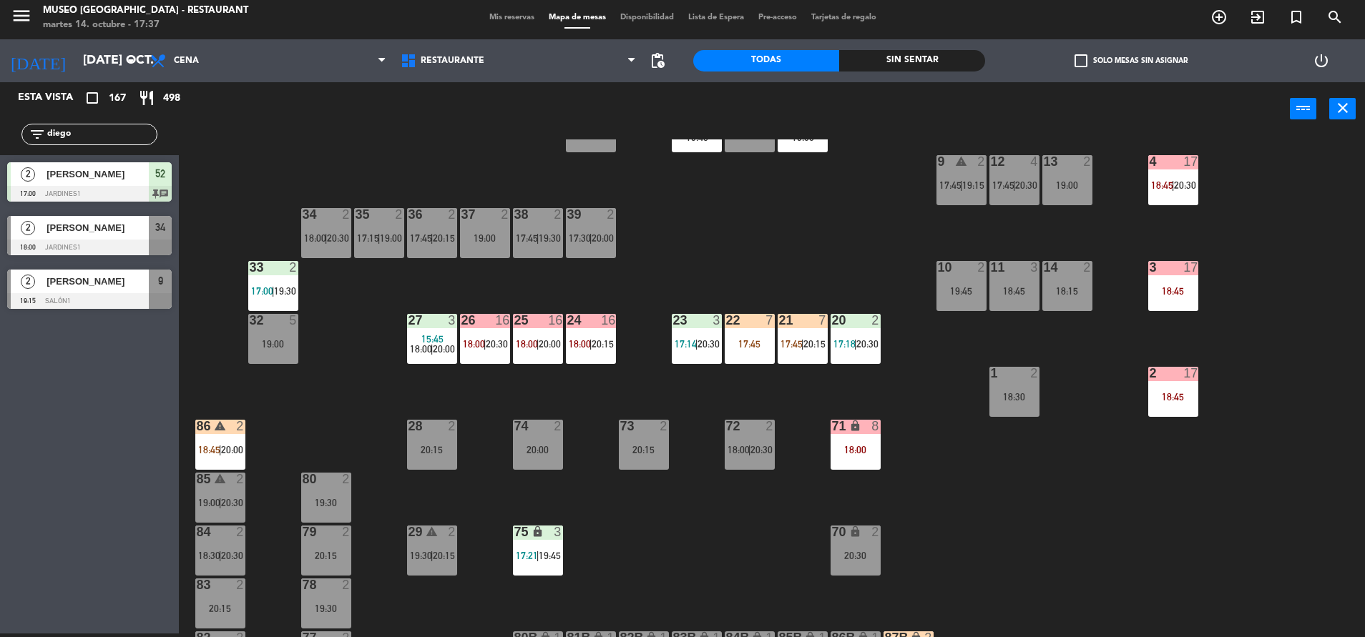
click at [751, 330] on div "22 7 17:45" at bounding box center [749, 339] width 50 height 50
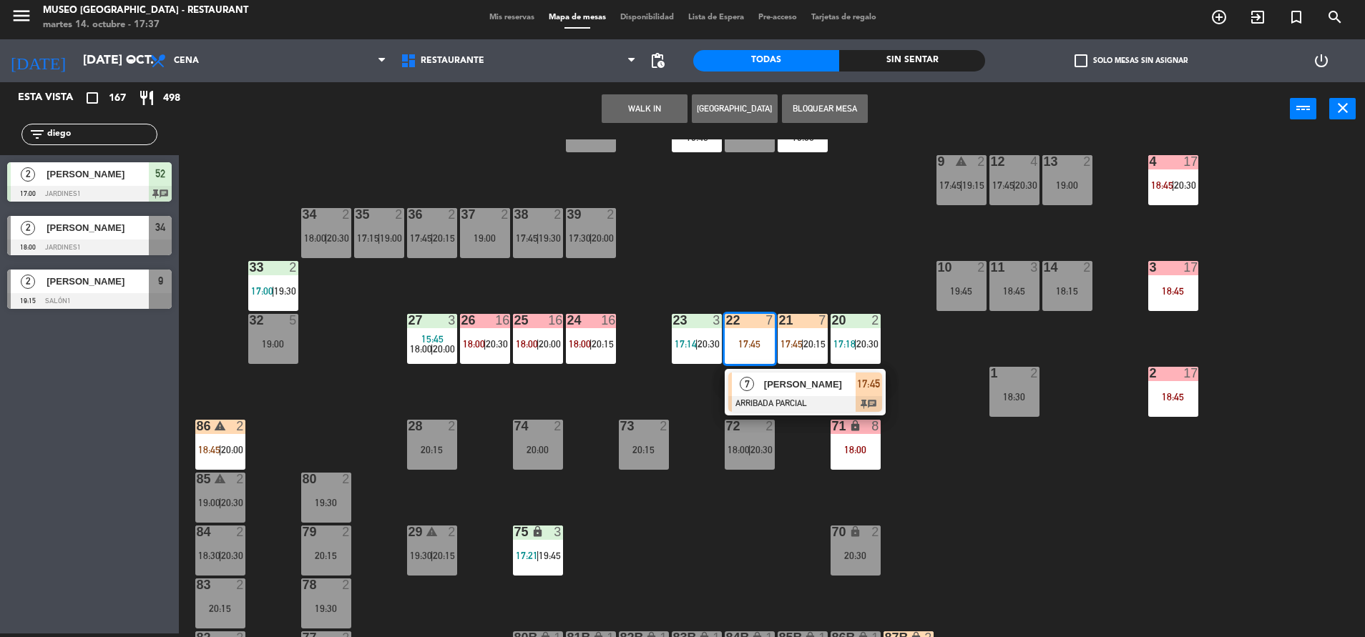
click at [751, 354] on div "22 7 17:45" at bounding box center [749, 339] width 50 height 50
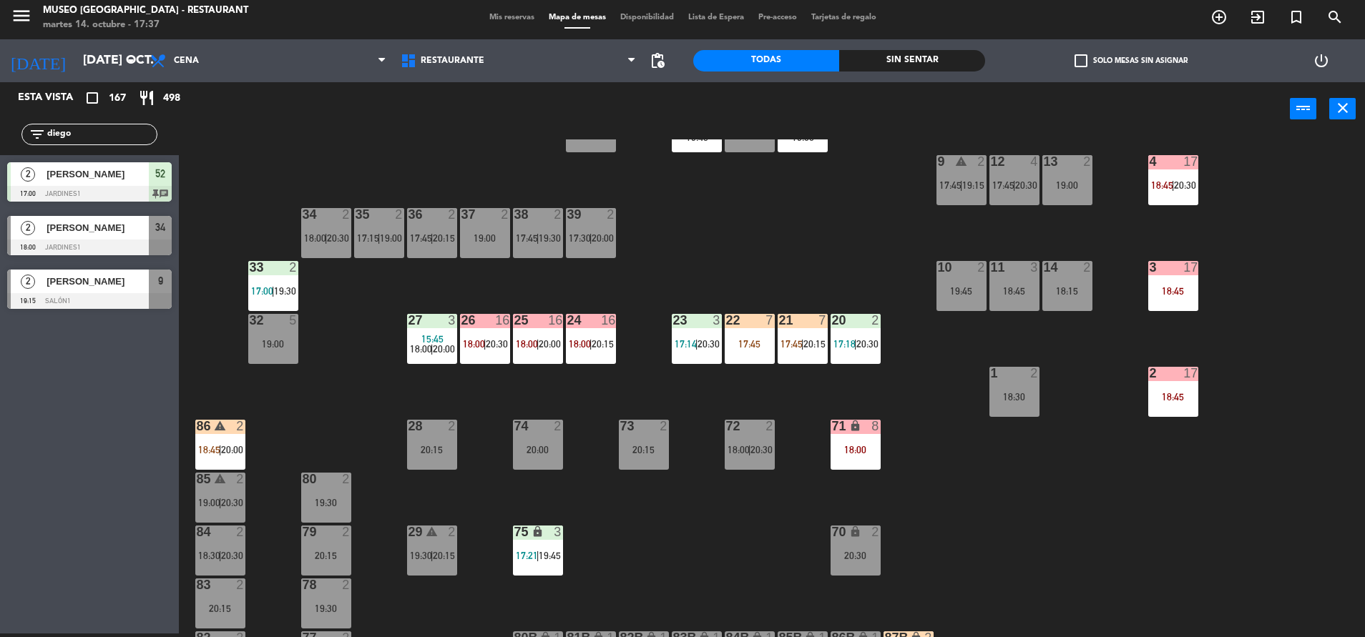
click at [733, 293] on div "44 warning 4 17:45 | 19:15 49 2 20:30 54 5 16:15 17:45 64 warning 1 17:32 | 18:…" at bounding box center [778, 388] width 1172 height 498
click at [762, 350] on div "22 7 17:45" at bounding box center [749, 339] width 50 height 50
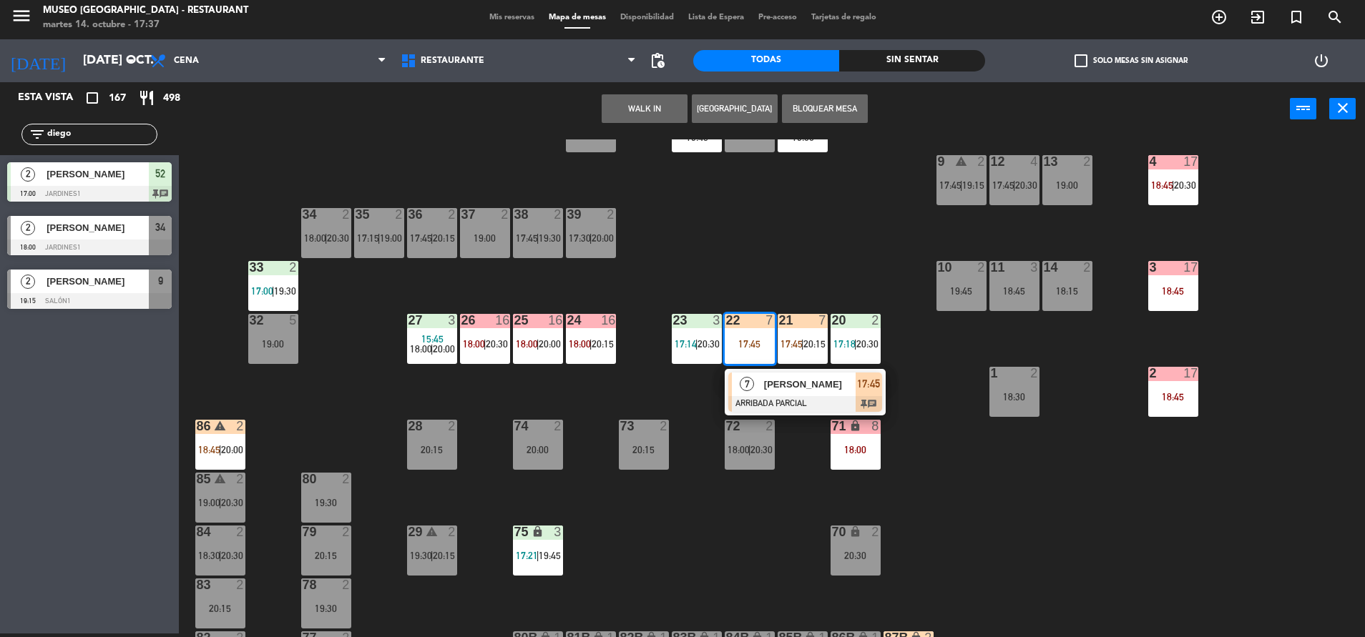
click at [772, 360] on div "22 7 17:45" at bounding box center [749, 339] width 50 height 50
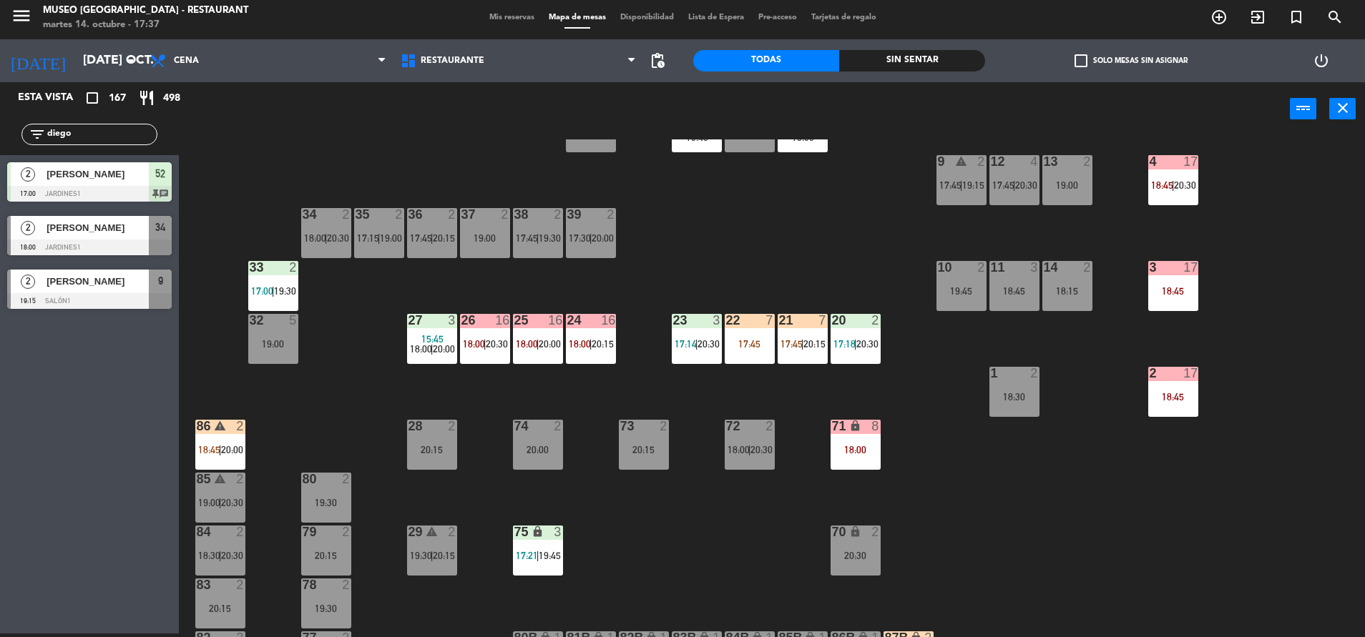
click at [777, 393] on div "44 warning 4 17:45 | 19:15 49 2 20:30 54 5 16:15 17:45 64 warning 1 17:32 | 18:…" at bounding box center [778, 388] width 1172 height 498
click at [752, 345] on div "17:45" at bounding box center [749, 344] width 50 height 10
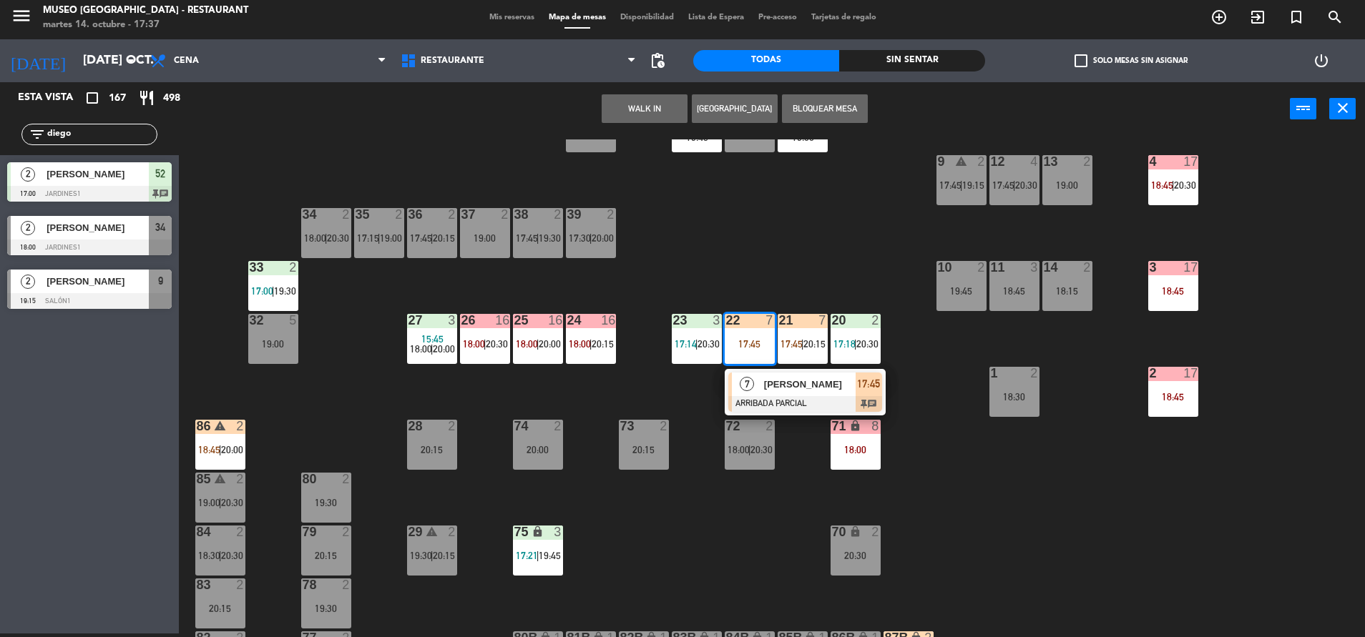
click at [807, 402] on div at bounding box center [805, 404] width 154 height 16
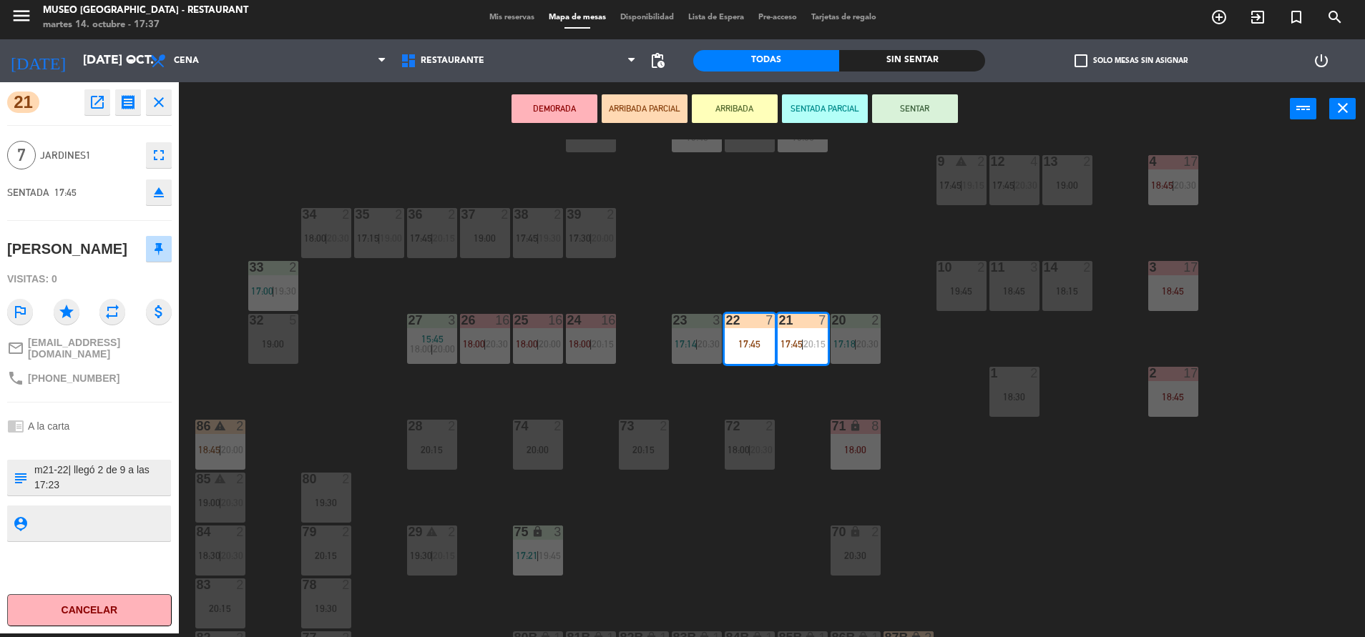
click at [827, 112] on button "SENTADA PARCIAL" at bounding box center [825, 108] width 86 height 29
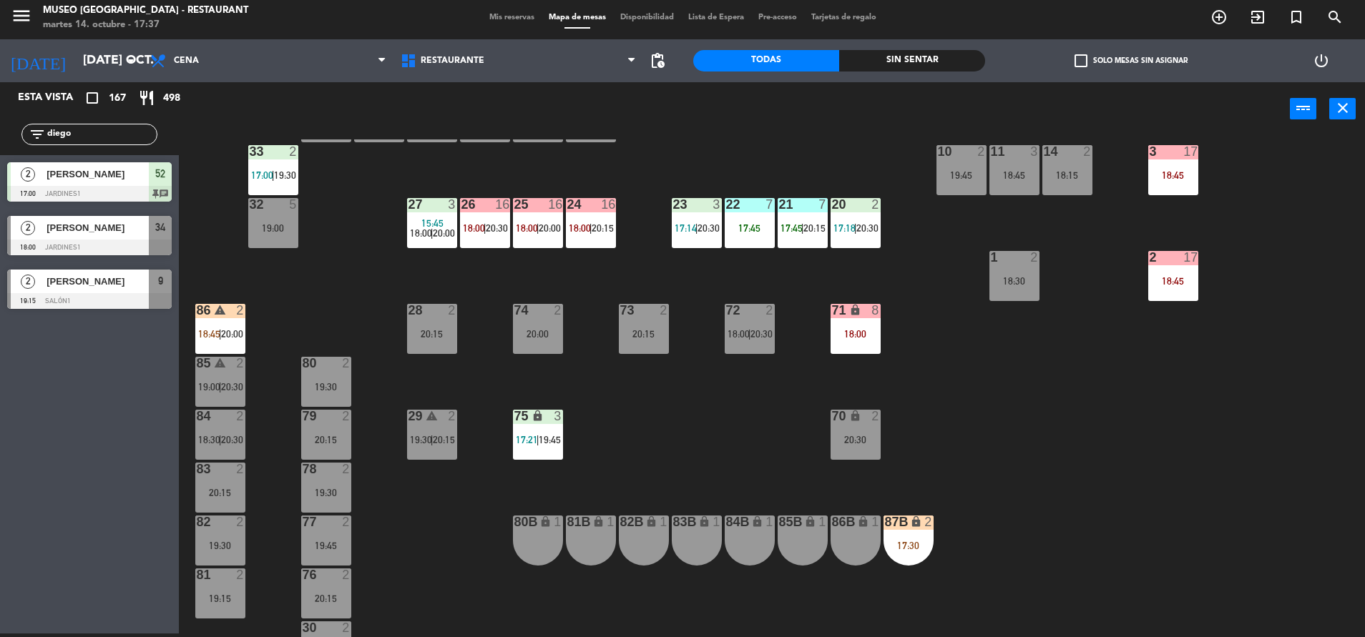
scroll to position [388, 0]
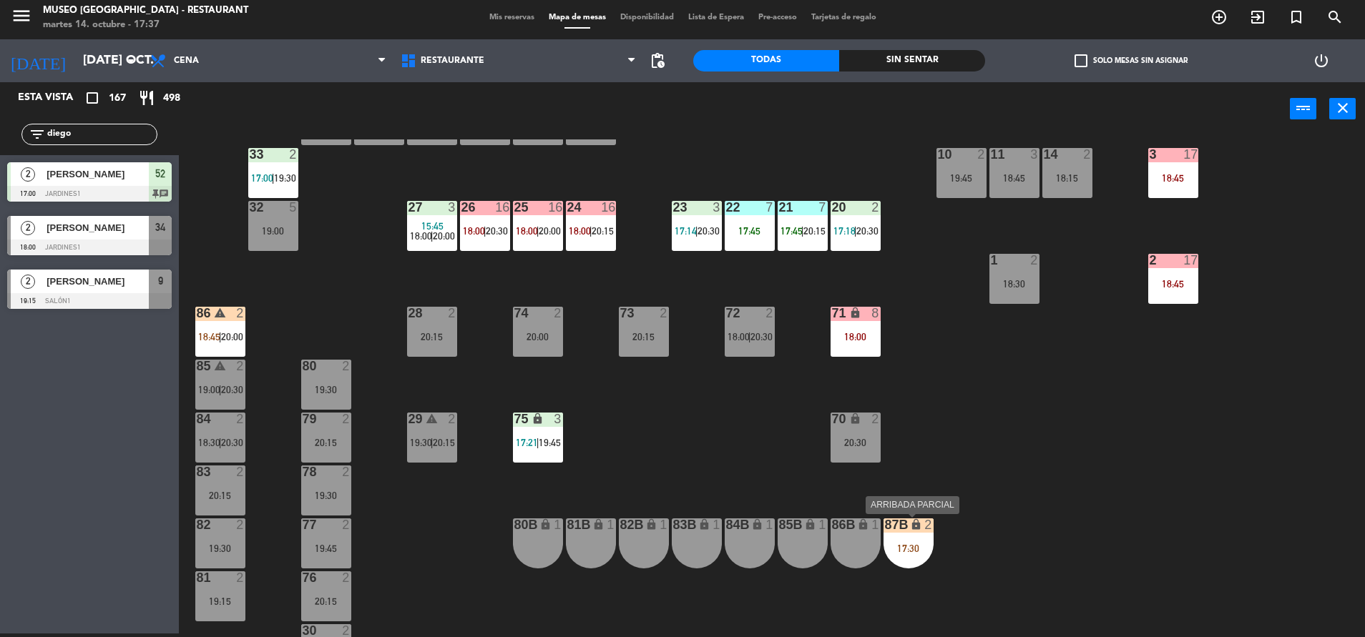
click at [905, 541] on div "87B lock 2 17:30" at bounding box center [908, 543] width 50 height 50
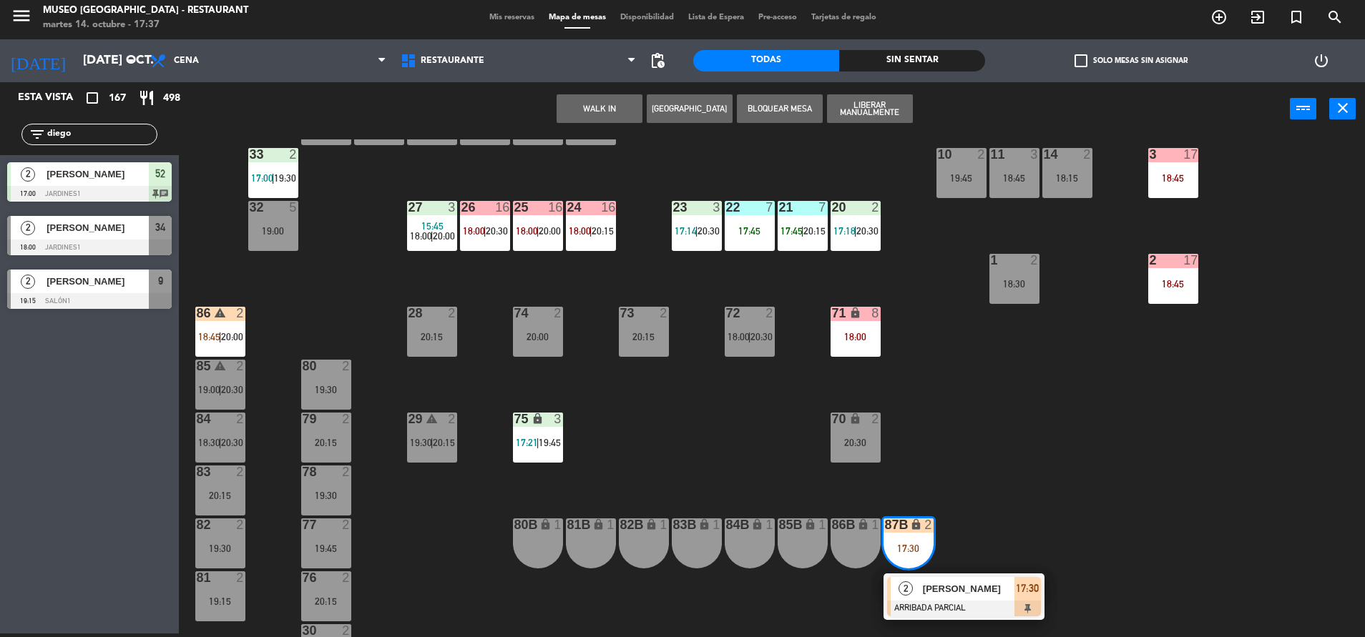
click at [919, 554] on div "17:30" at bounding box center [908, 549] width 50 height 10
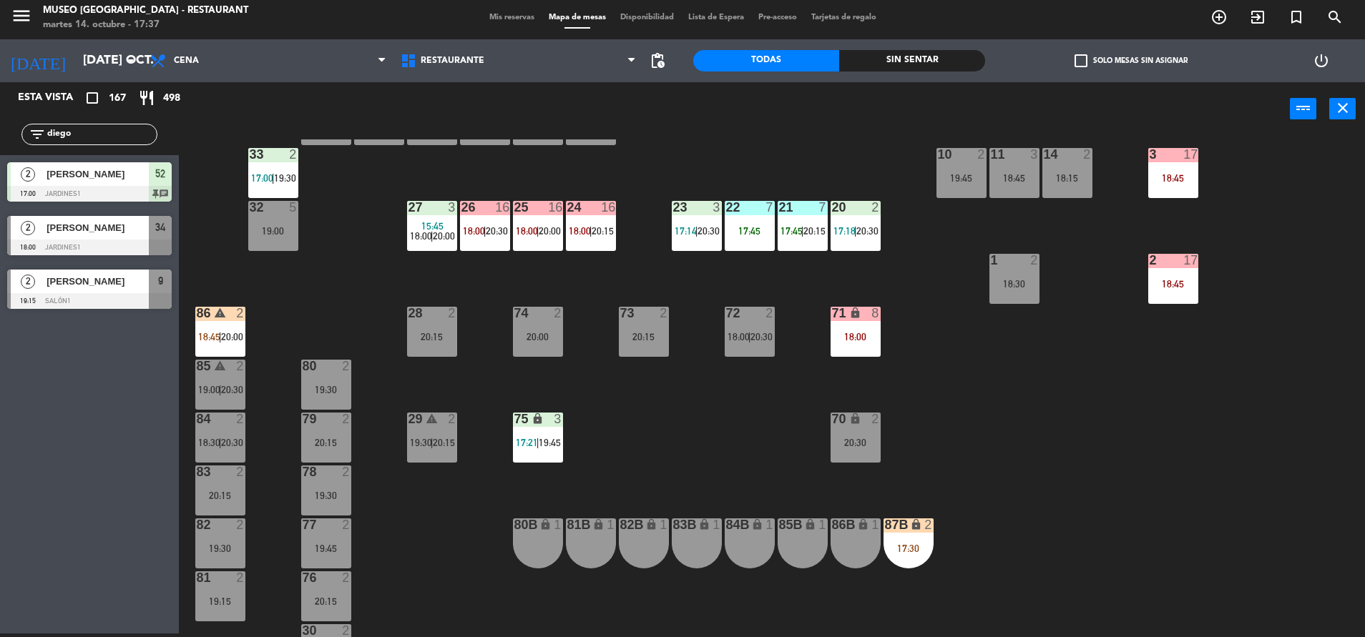
click at [917, 552] on div "17:30" at bounding box center [908, 549] width 50 height 10
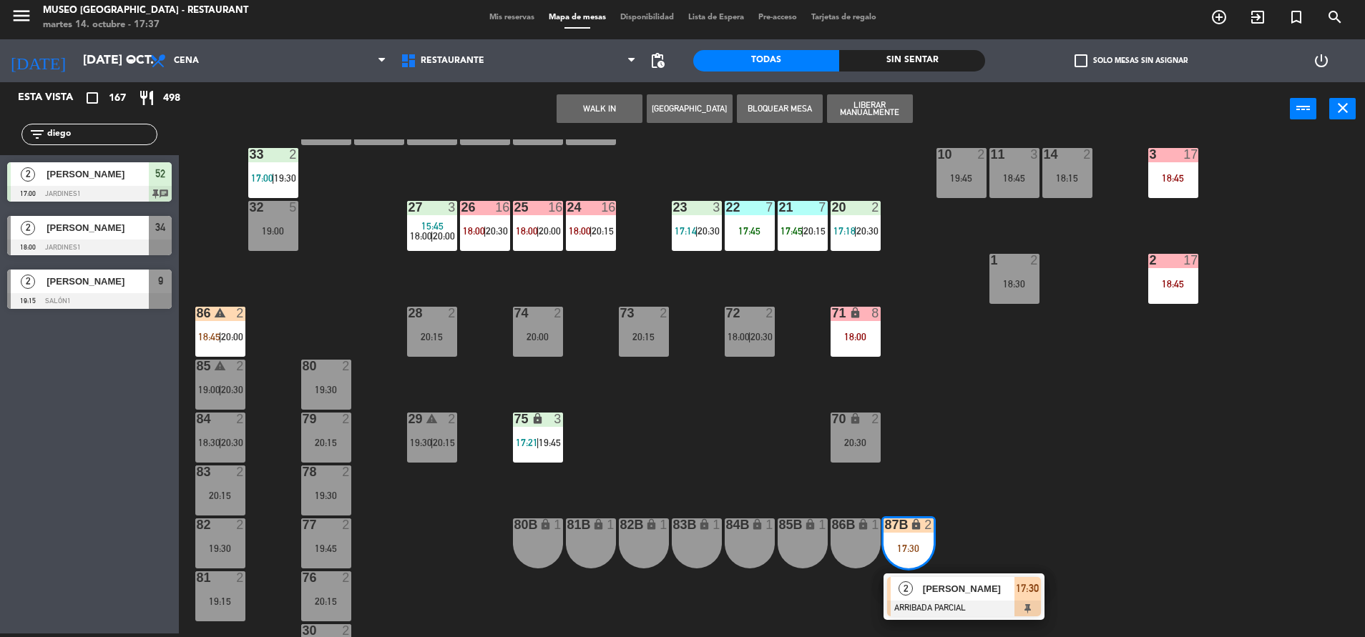
click at [980, 594] on span "[PERSON_NAME]" at bounding box center [969, 588] width 92 height 15
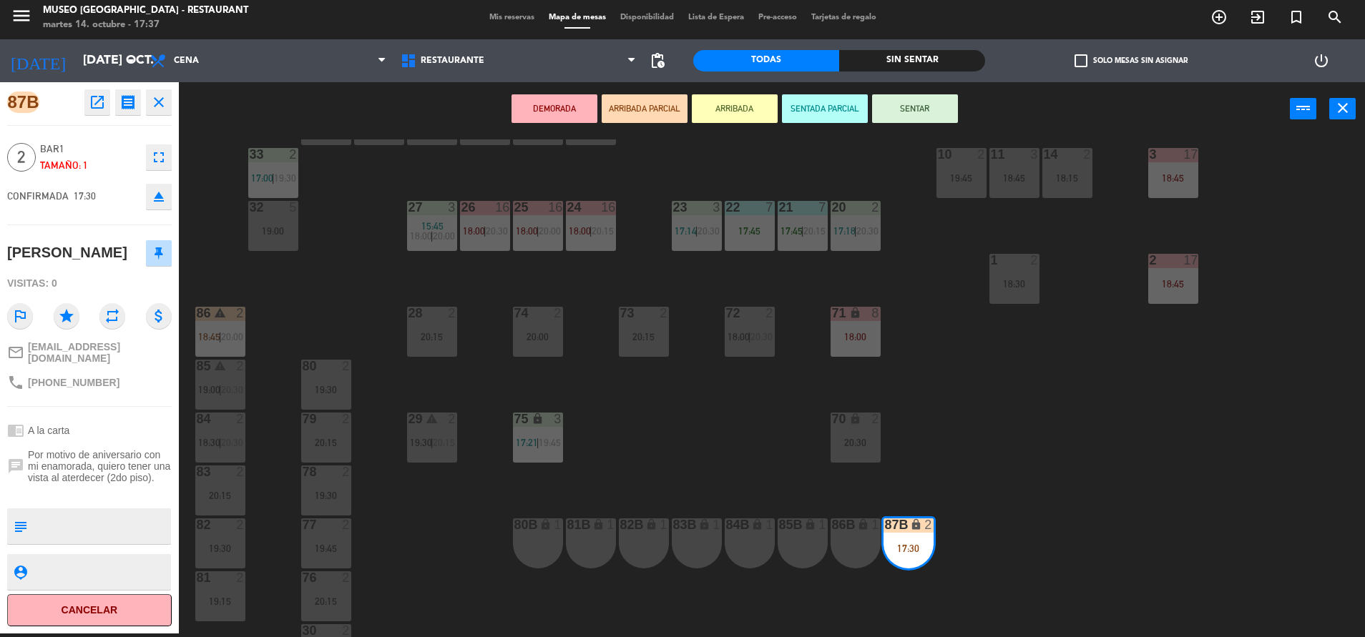
click at [122, 516] on textarea at bounding box center [101, 526] width 137 height 30
type textarea "desea rt"
click at [127, 449] on span "Por motivo de aniversario con mi enamorada, quiero tener una vista al aterdecer…" at bounding box center [100, 466] width 144 height 34
click at [343, 279] on div "44 warning 4 17:45 | 19:15 49 2 20:30 54 5 16:15 17:45 64 warning 1 17:32 | 18:…" at bounding box center [778, 388] width 1172 height 498
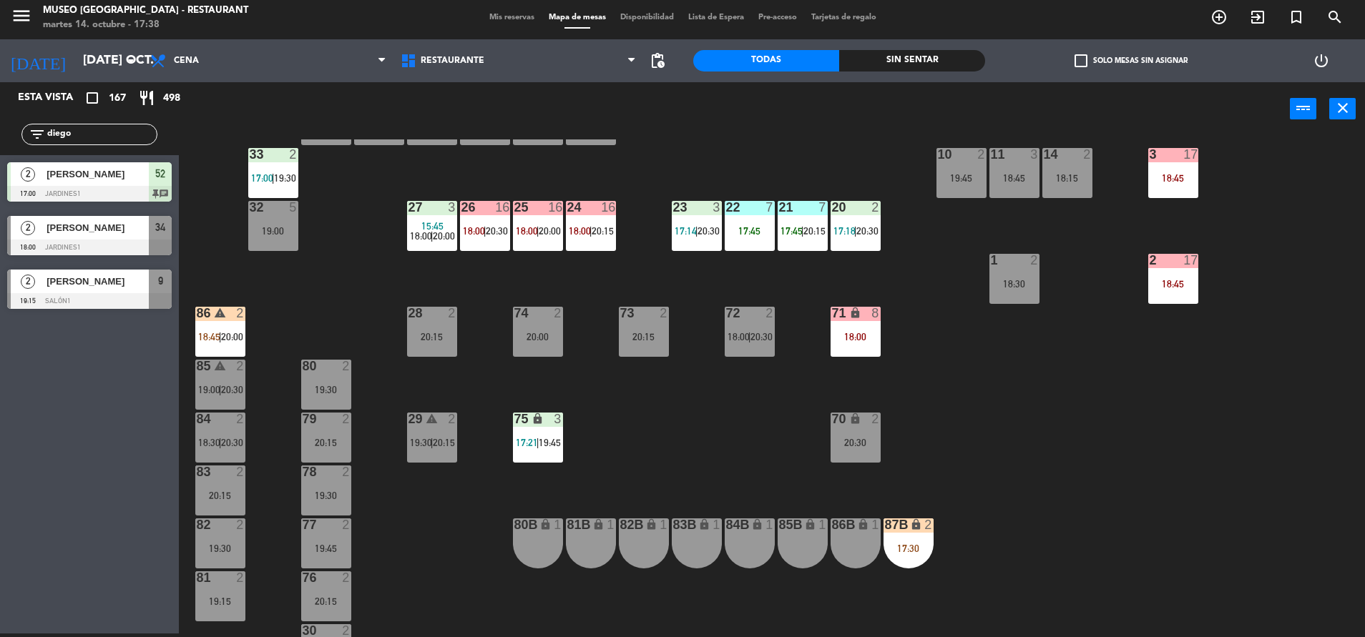
drag, startPoint x: -4, startPoint y: 152, endPoint x: 0, endPoint y: 177, distance: 25.4
click at [0, 177] on html "close × Museo Larco Café - Restaurant × chrome_reader_mode Listado de Reservas …" at bounding box center [682, 318] width 1365 height 637
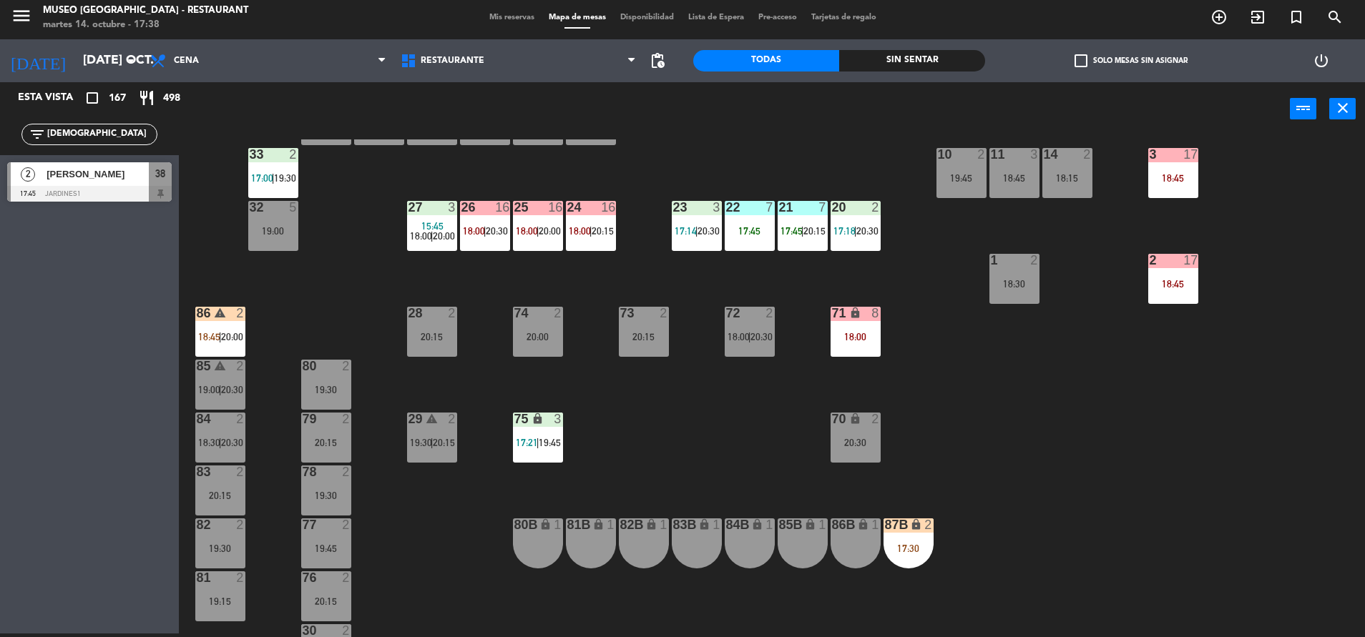
type input "ism"
click at [384, 321] on div "44 warning 4 17:45 | 19:15 49 2 20:30 54 5 16:15 17:45 64 warning 1 17:32 | 18:…" at bounding box center [778, 388] width 1172 height 498
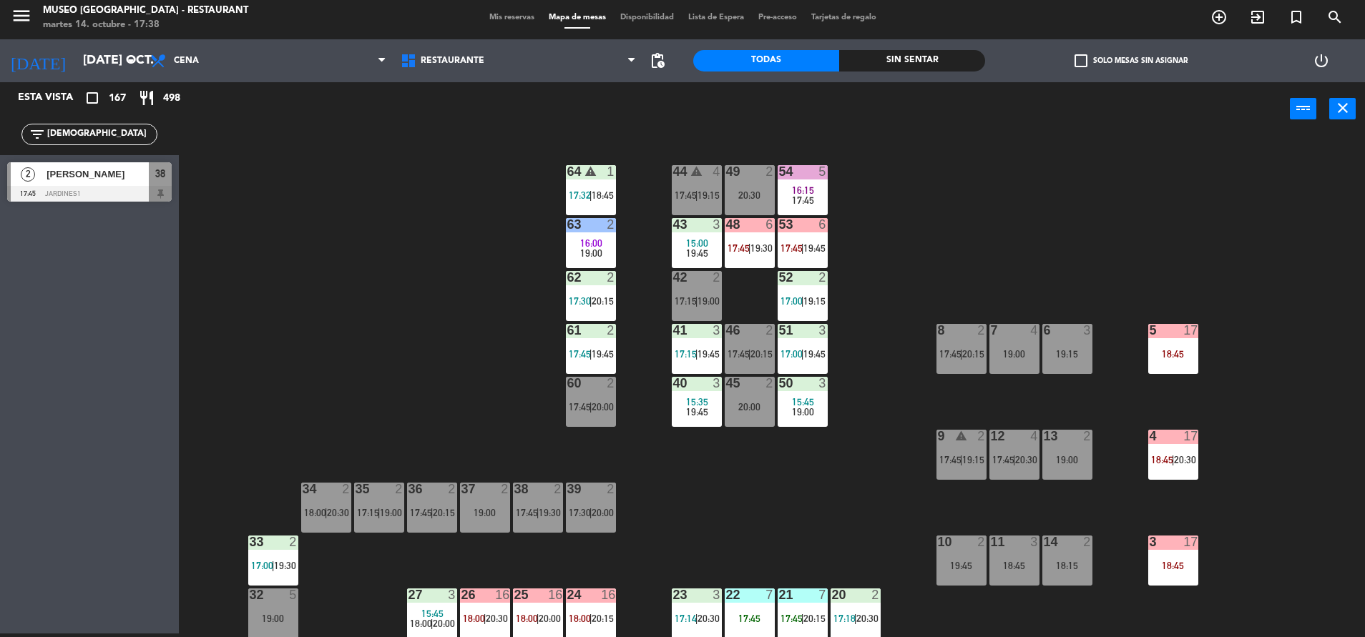
click at [149, 181] on div "38" at bounding box center [160, 174] width 23 height 24
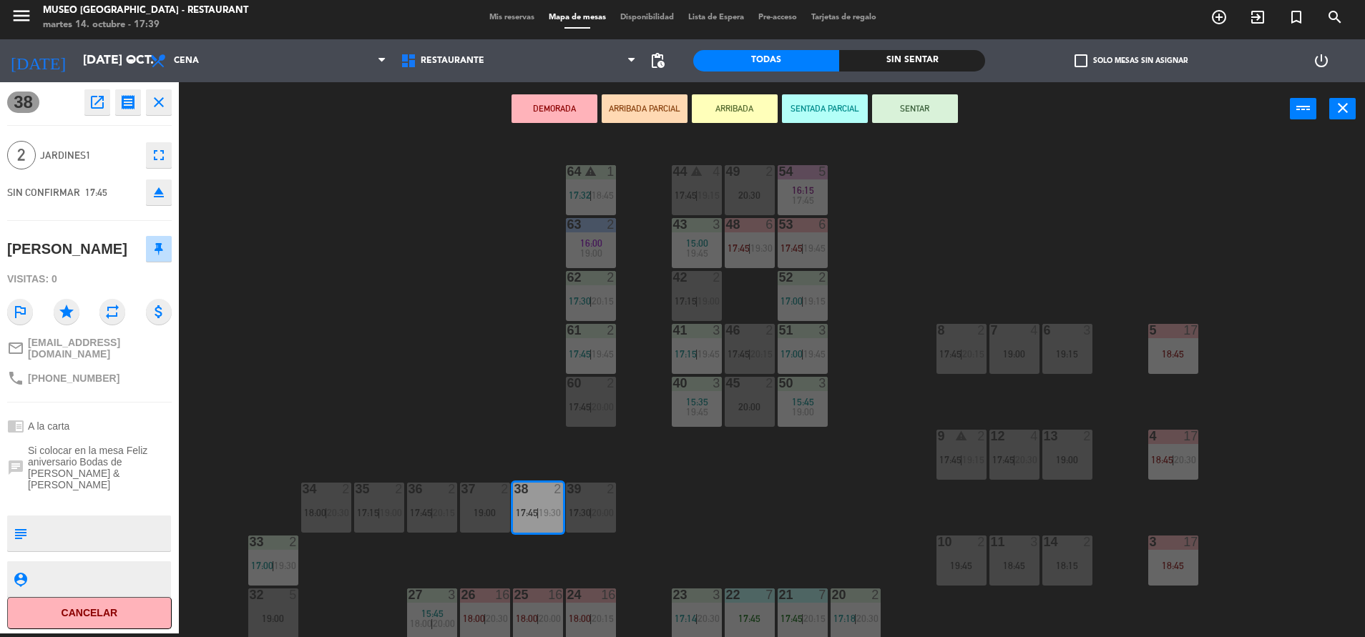
click at [642, 100] on button "ARRIBADA PARCIAL" at bounding box center [644, 108] width 86 height 29
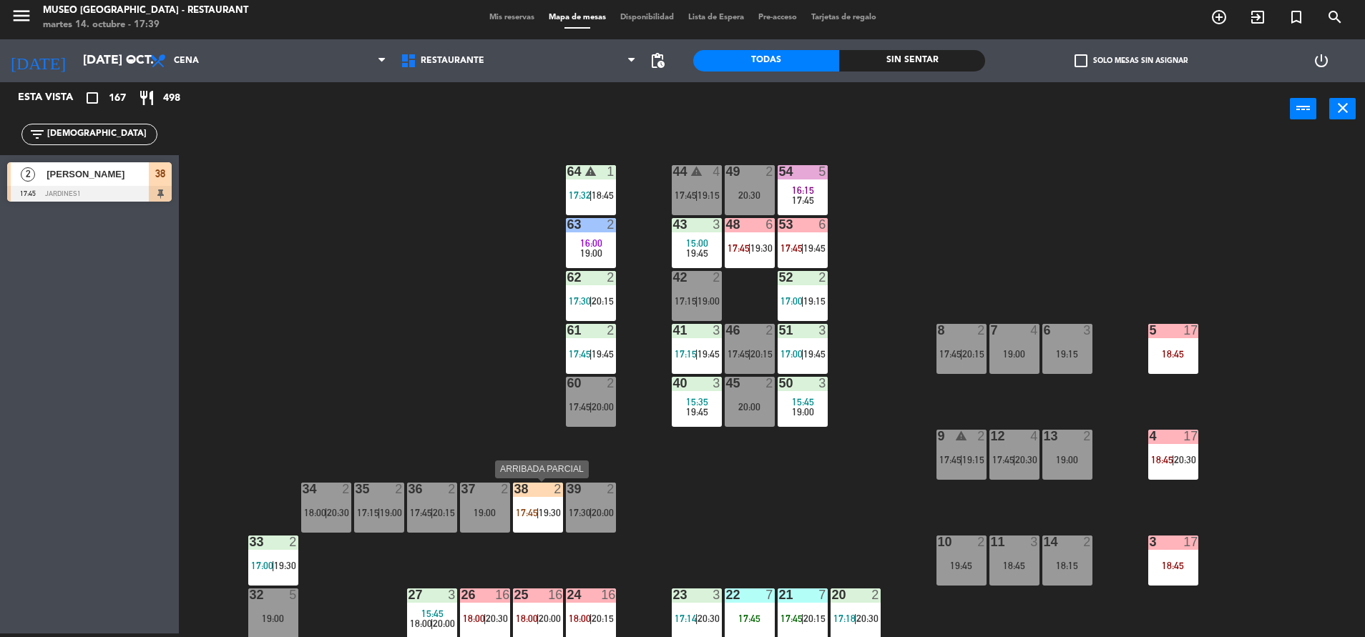
click at [533, 518] on span "17:45" at bounding box center [527, 512] width 22 height 11
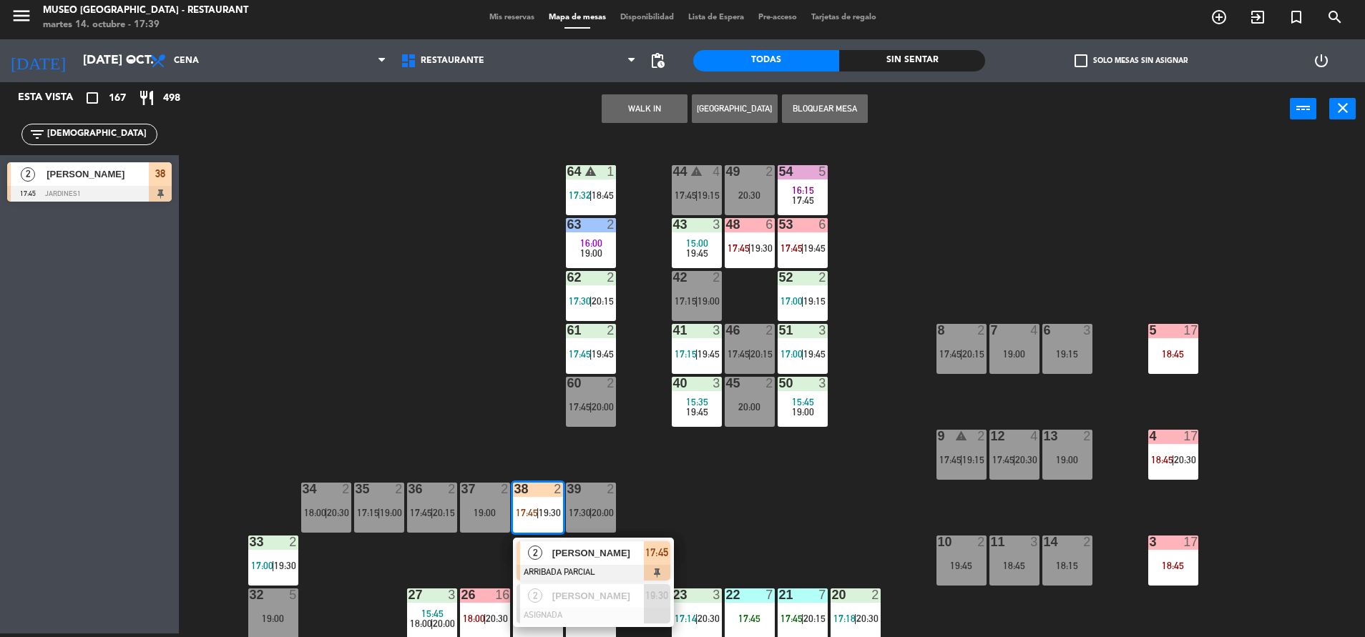
click at [582, 565] on div at bounding box center [593, 573] width 154 height 16
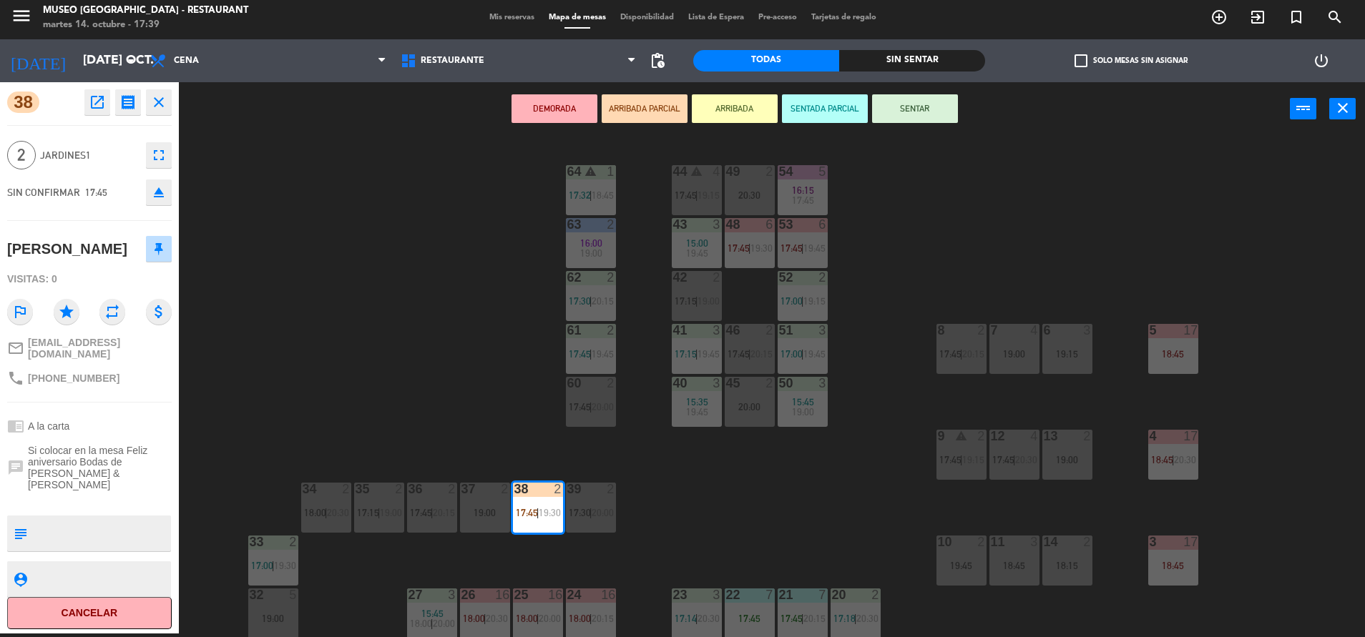
click at [103, 518] on textarea at bounding box center [101, 533] width 137 height 30
click at [385, 393] on div "44 warning 4 17:45 | 19:15 49 2 20:30 54 5 16:15 17:45 64 warning 1 17:32 | 18:…" at bounding box center [778, 388] width 1172 height 498
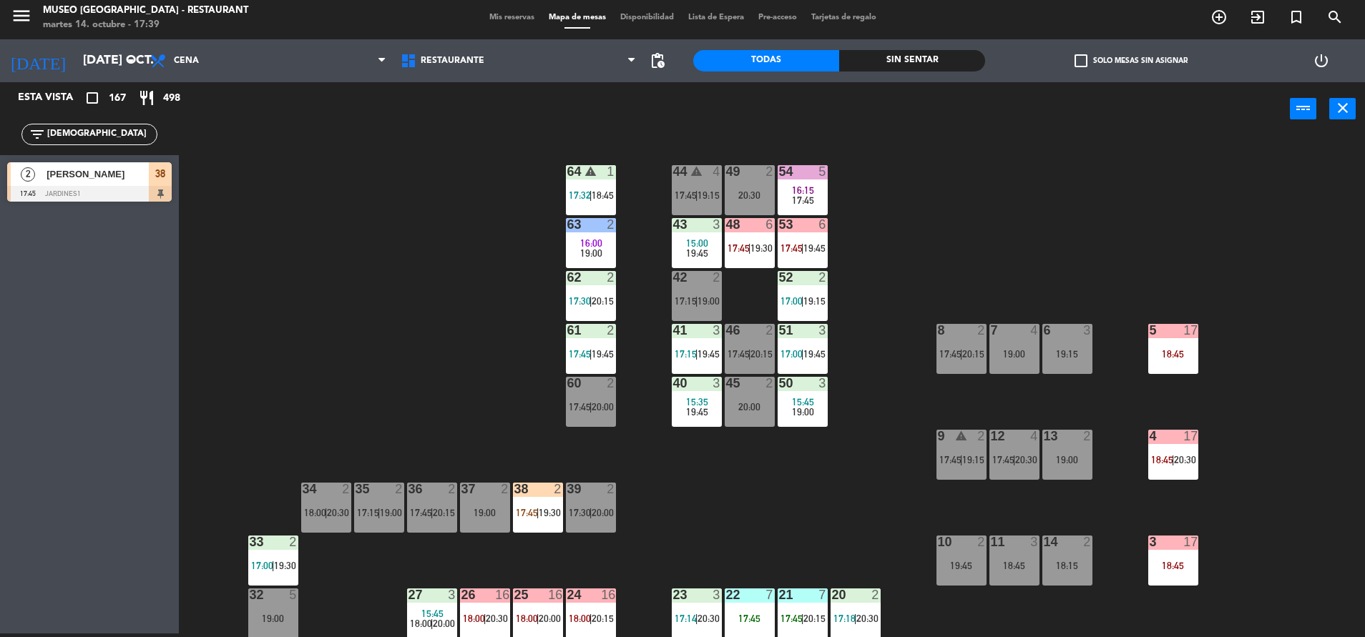
drag, startPoint x: 99, startPoint y: 136, endPoint x: 0, endPoint y: 152, distance: 100.8
click at [0, 152] on html "close × Museo Larco Café - Restaurant × chrome_reader_mode Listado de Reservas …" at bounding box center [682, 318] width 1365 height 637
type input "sunga"
drag, startPoint x: 50, startPoint y: 134, endPoint x: 16, endPoint y: 137, distance: 33.7
click at [16, 137] on div "filter_list sunga" at bounding box center [89, 134] width 179 height 41
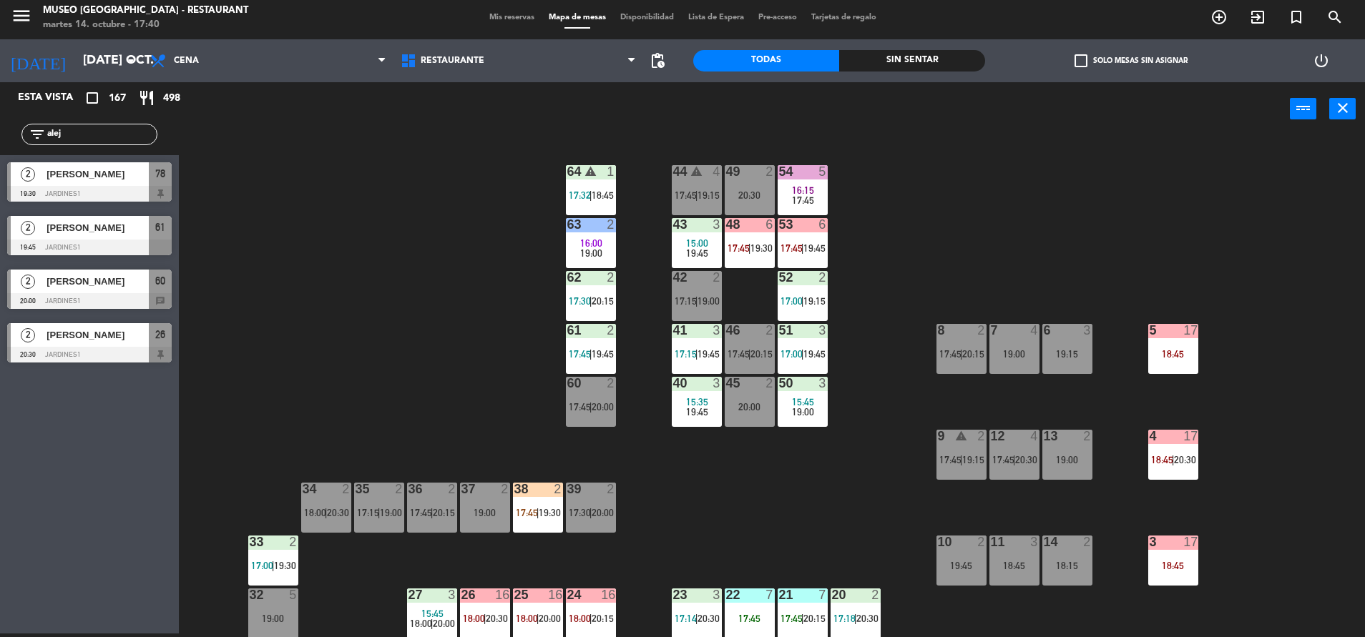
type input "alej"
click at [446, 414] on div "44 warning 4 17:45 | 19:15 49 2 20:30 54 5 16:15 17:45 64 warning 1 17:32 | 18:…" at bounding box center [778, 388] width 1172 height 498
click at [112, 350] on div at bounding box center [89, 355] width 164 height 16
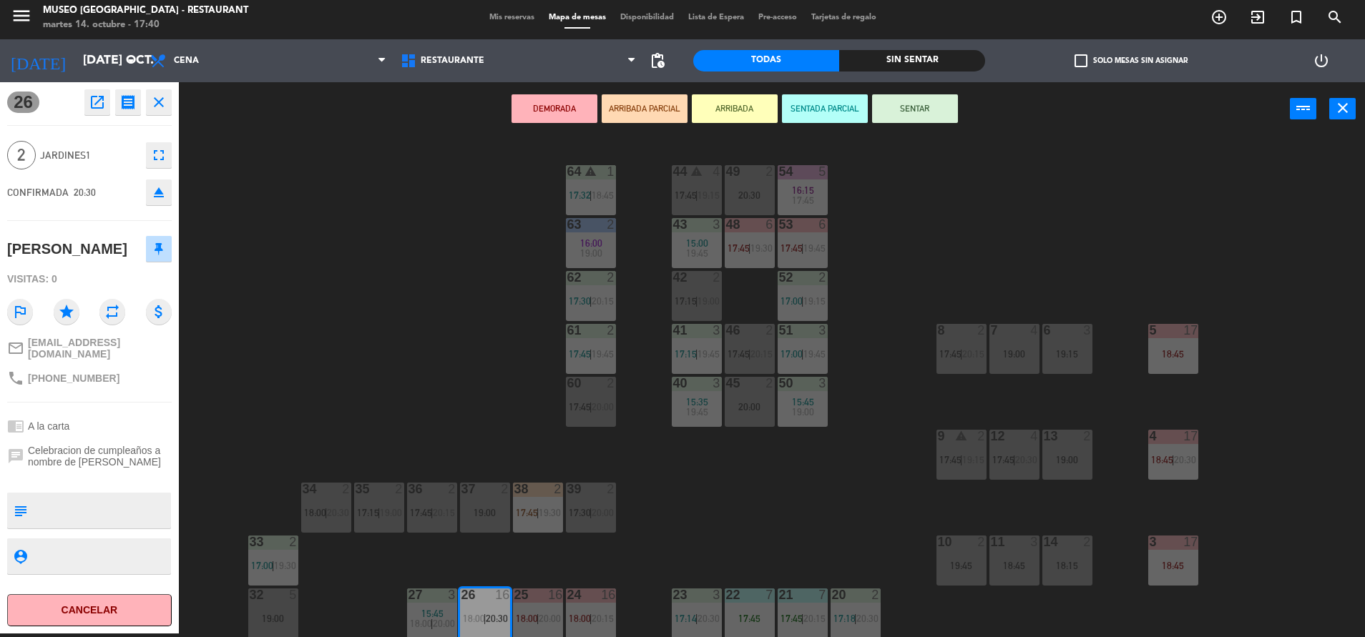
click at [233, 423] on div "44 warning 4 17:45 | 19:15 49 2 20:30 54 5 16:15 17:45 64 warning 1 17:32 | 18:…" at bounding box center [778, 388] width 1172 height 498
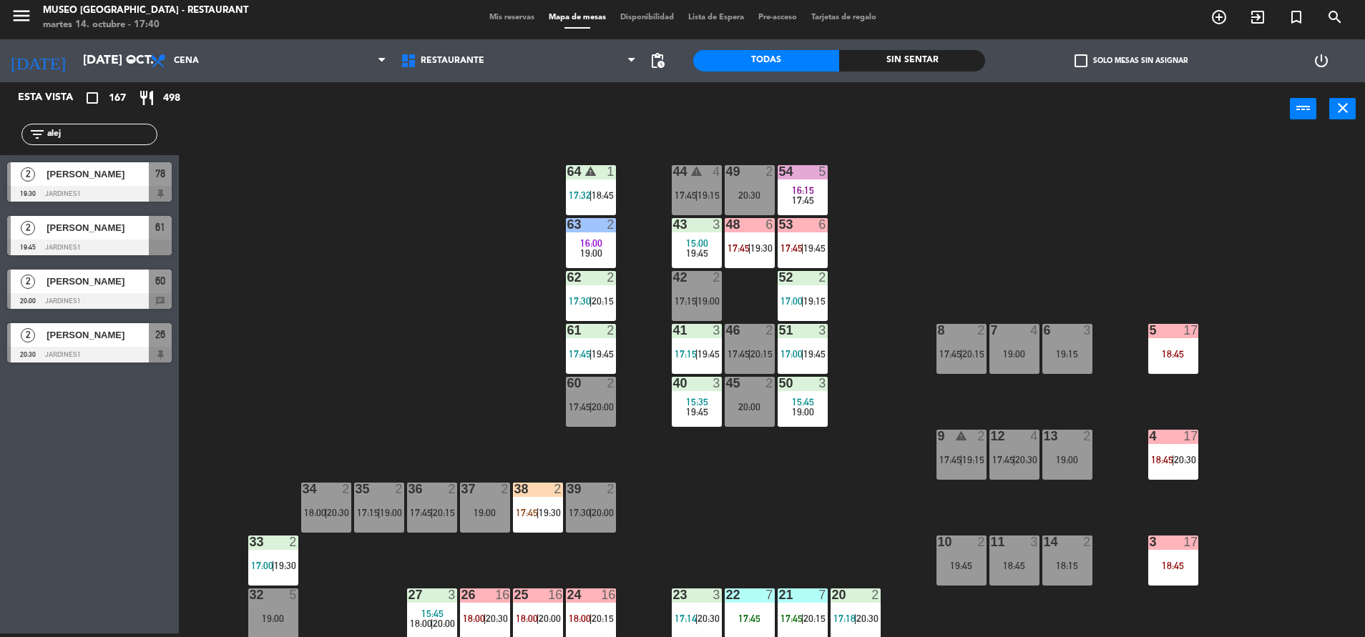
click at [97, 285] on span "[PERSON_NAME]" at bounding box center [97, 281] width 102 height 15
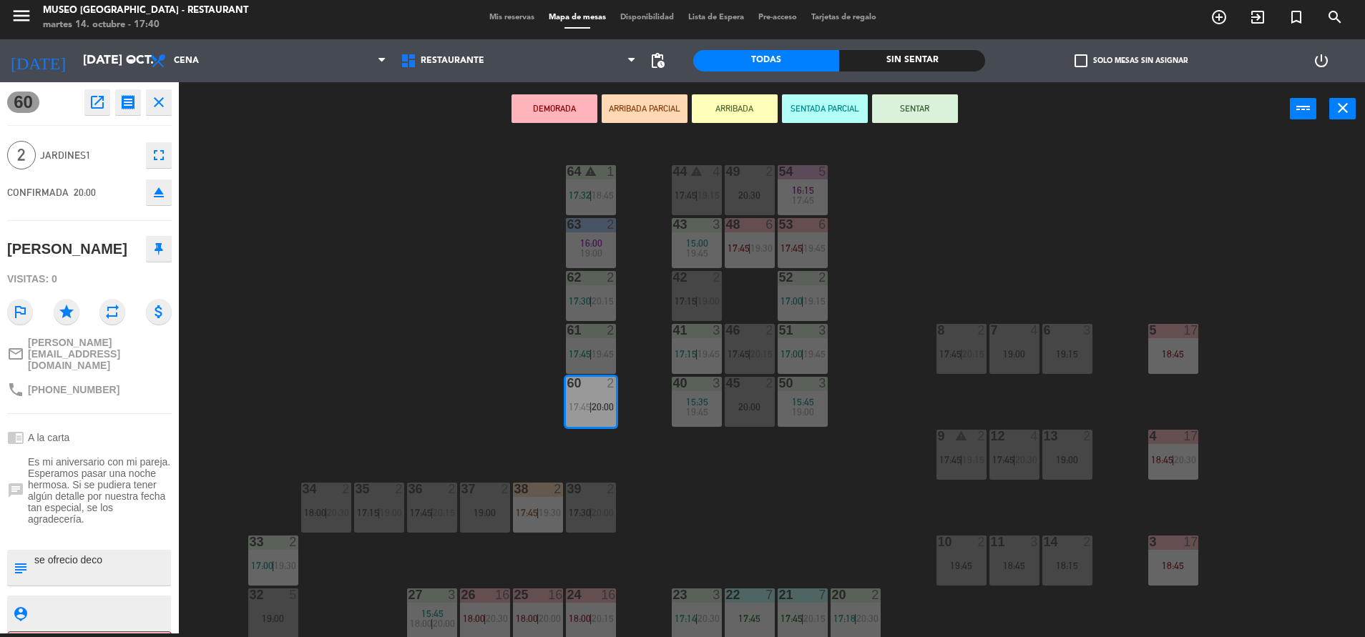
click at [341, 358] on div "44 warning 4 17:45 | 19:15 49 2 20:30 54 5 16:15 17:45 64 warning 1 17:32 | 18:…" at bounding box center [778, 388] width 1172 height 498
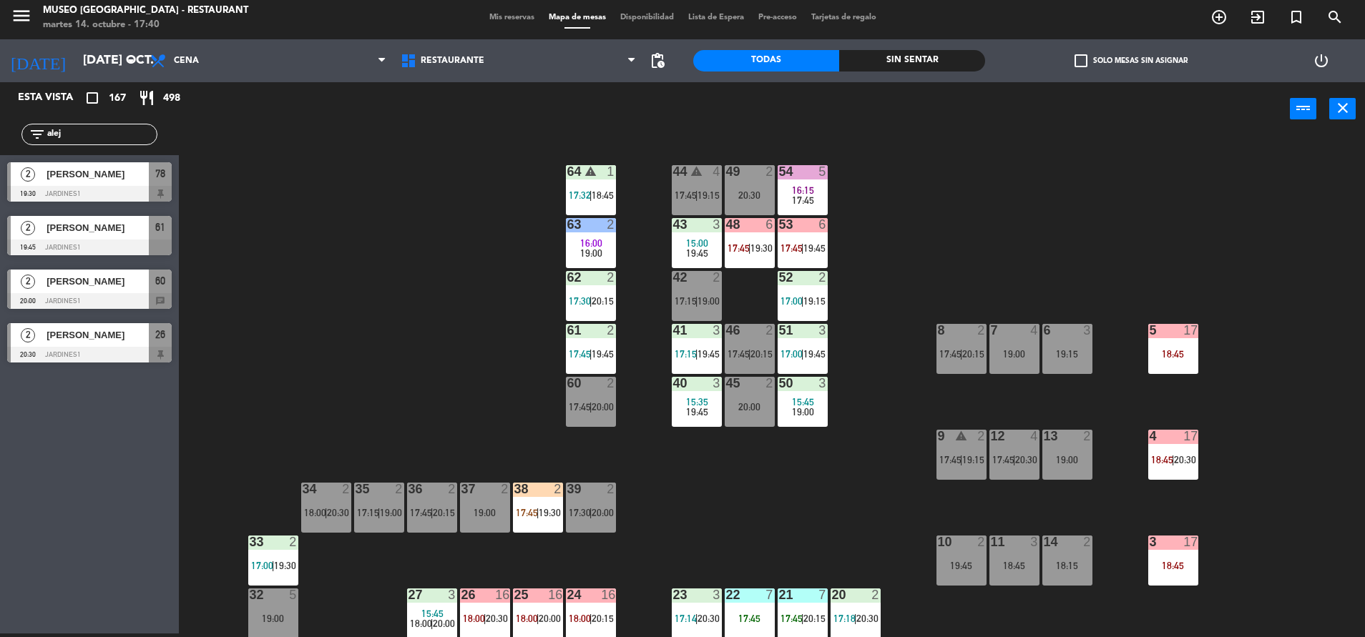
drag, startPoint x: 97, startPoint y: 139, endPoint x: 0, endPoint y: 154, distance: 98.5
click at [0, 154] on html "close × Museo Larco Café - Restaurant × chrome_reader_mode Listado de Reservas …" at bounding box center [682, 318] width 1365 height 637
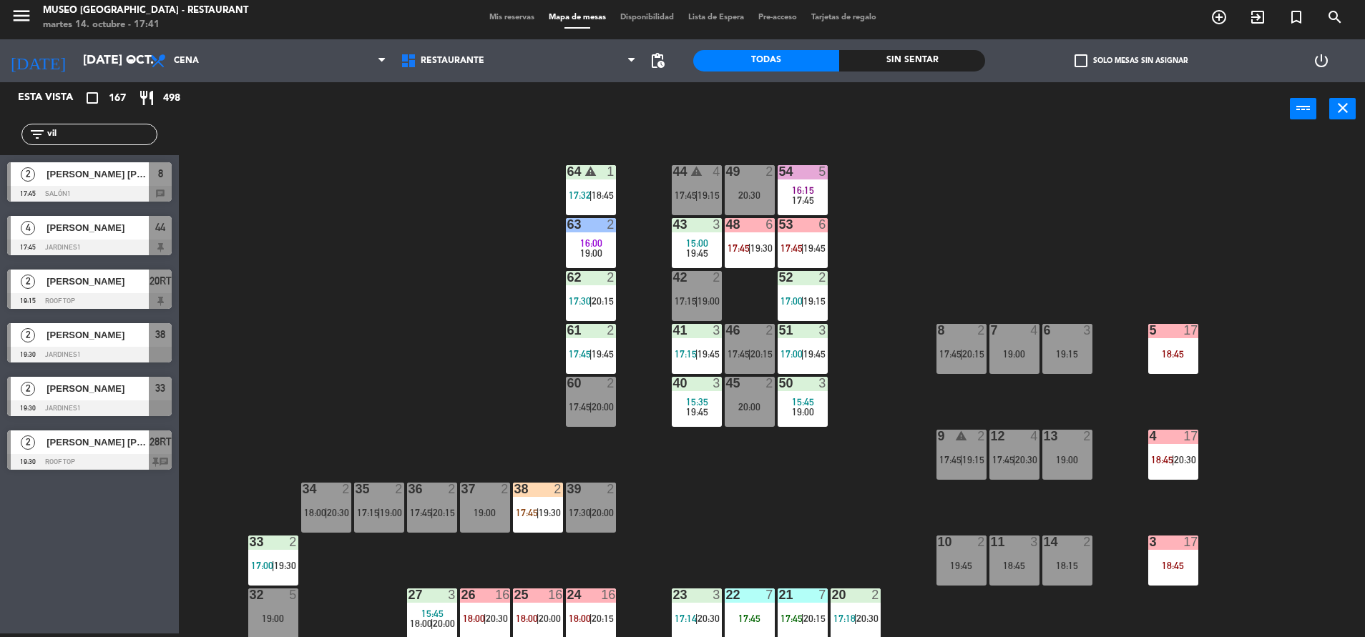
drag, startPoint x: 89, startPoint y: 124, endPoint x: 26, endPoint y: 136, distance: 63.4
click at [26, 136] on div "filter_list vil" at bounding box center [89, 134] width 136 height 21
drag, startPoint x: 26, startPoint y: 136, endPoint x: 114, endPoint y: 148, distance: 88.8
click at [114, 148] on div "filter_list vil" at bounding box center [89, 134] width 179 height 41
click at [0, 155] on html "close × Museo Larco Café - Restaurant × chrome_reader_mode Listado de Reservas …" at bounding box center [682, 318] width 1365 height 637
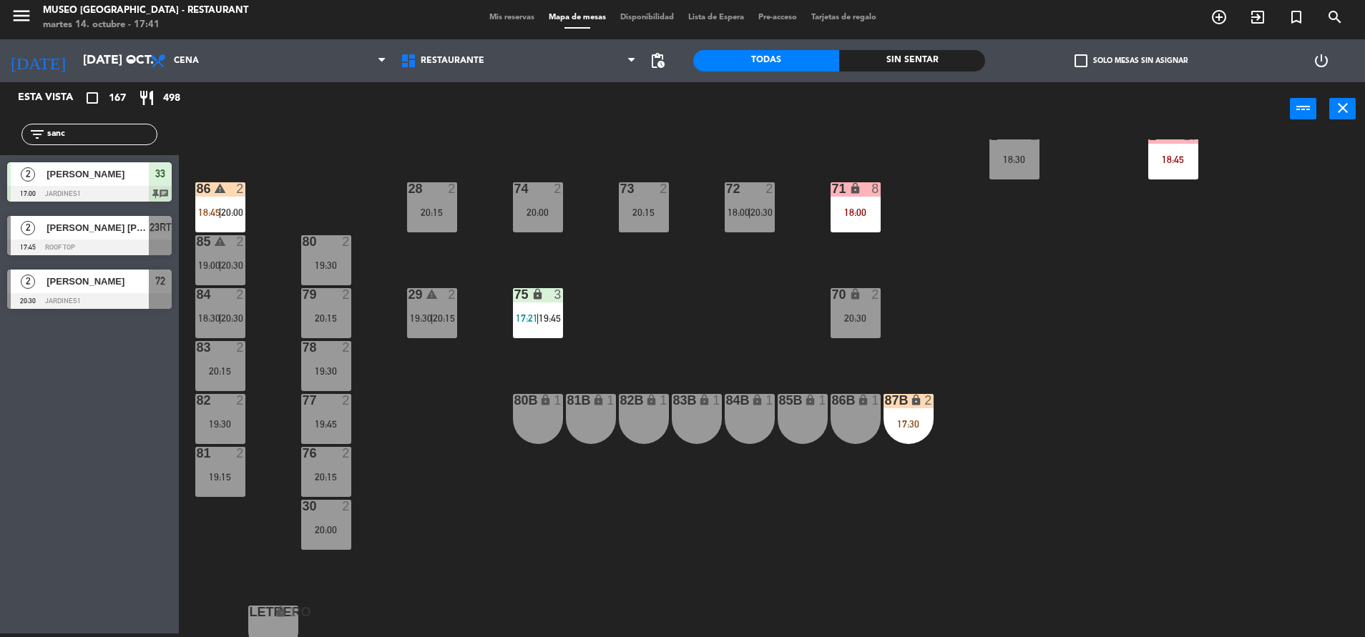
scroll to position [531, 0]
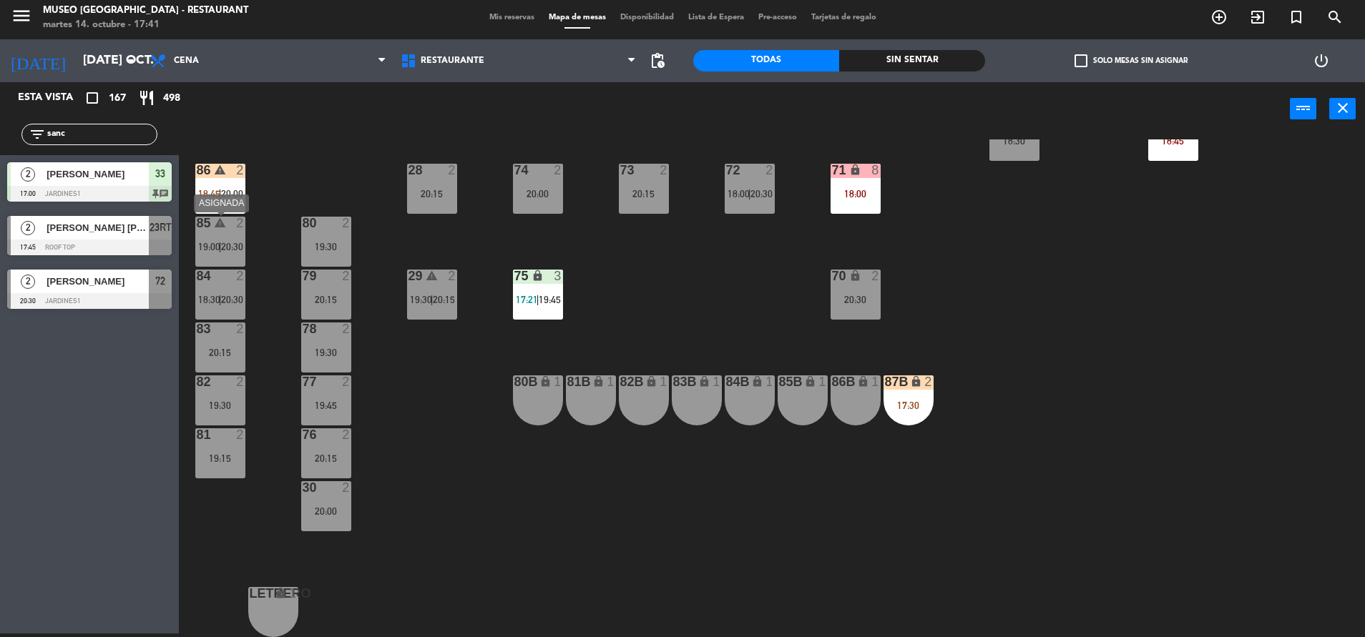
type input "sanc"
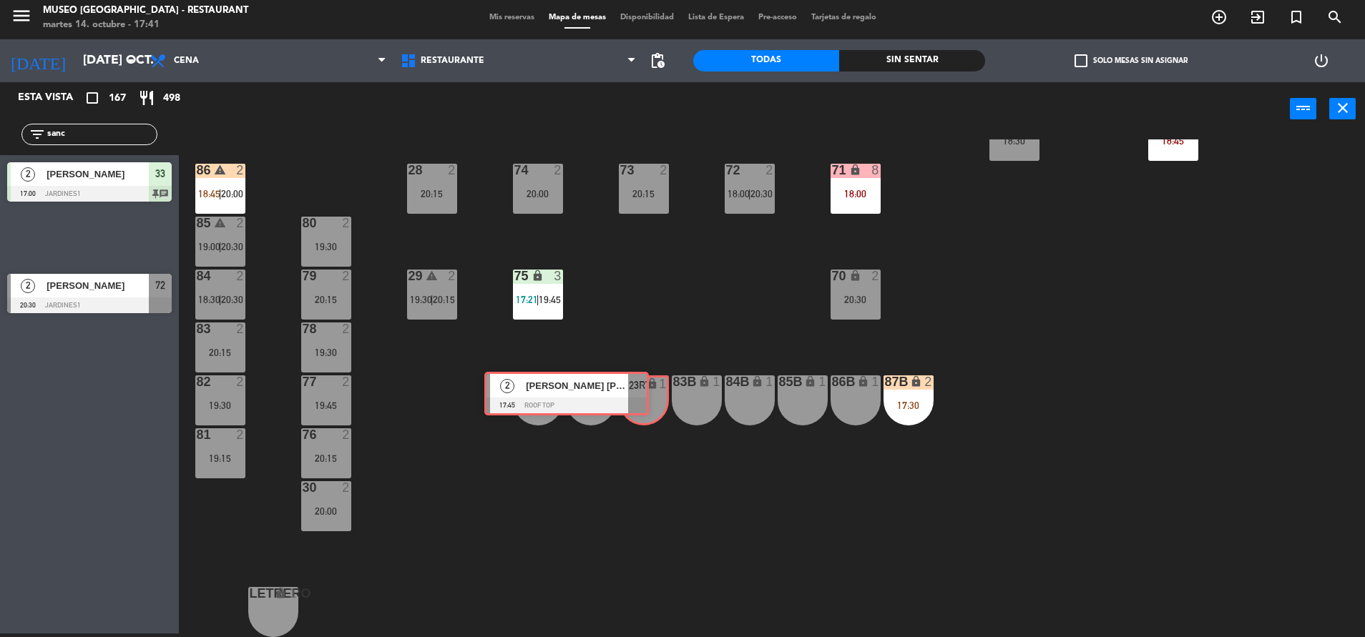
drag, startPoint x: 164, startPoint y: 230, endPoint x: 642, endPoint y: 399, distance: 507.6
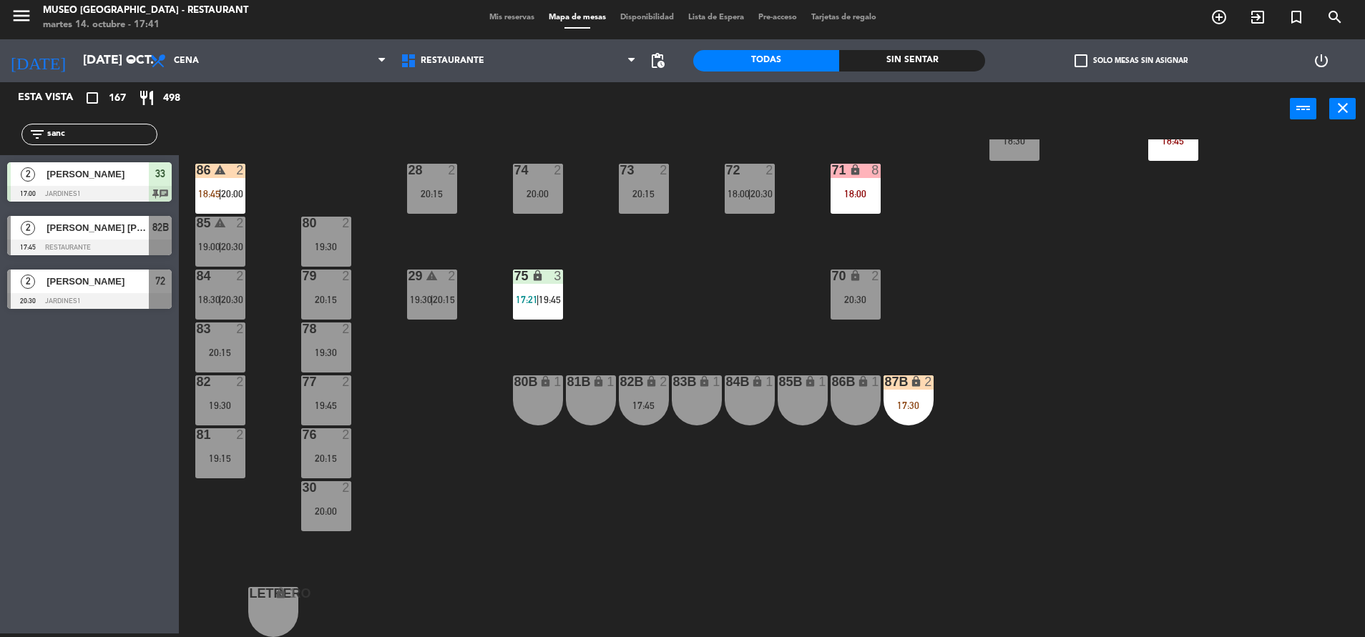
scroll to position [0, 0]
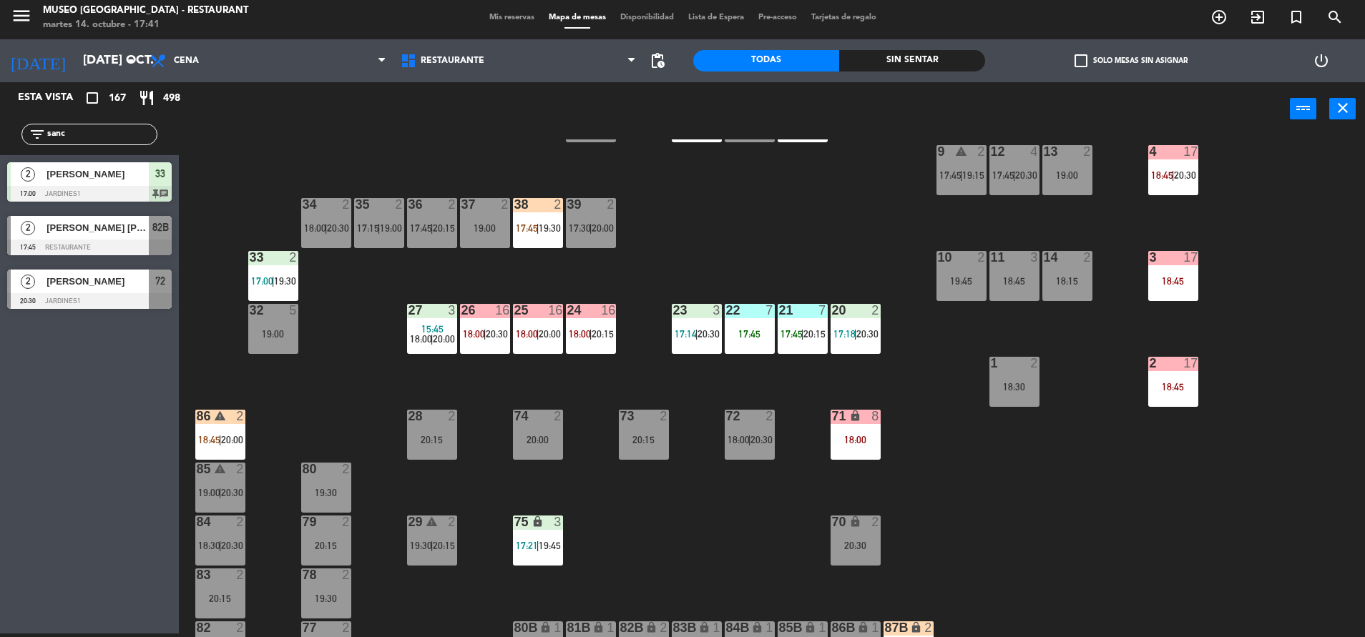
click at [580, 245] on div "39 2 17:30 | 20:00" at bounding box center [591, 223] width 50 height 50
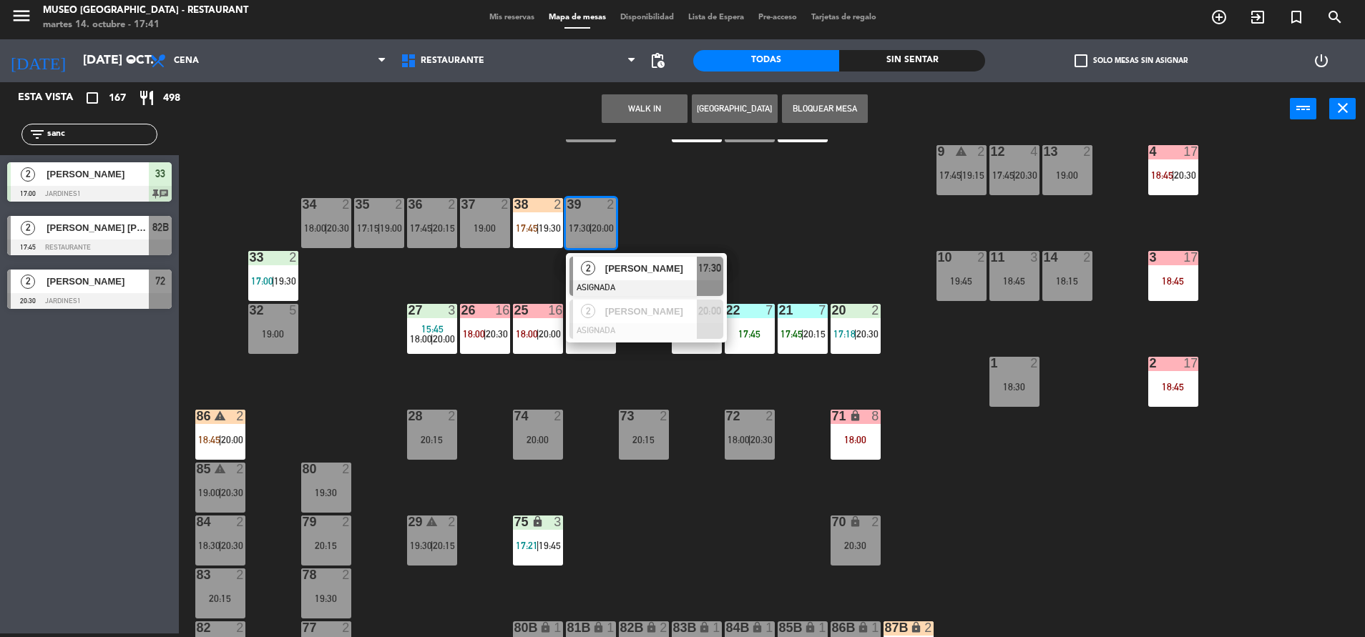
scroll to position [531, 0]
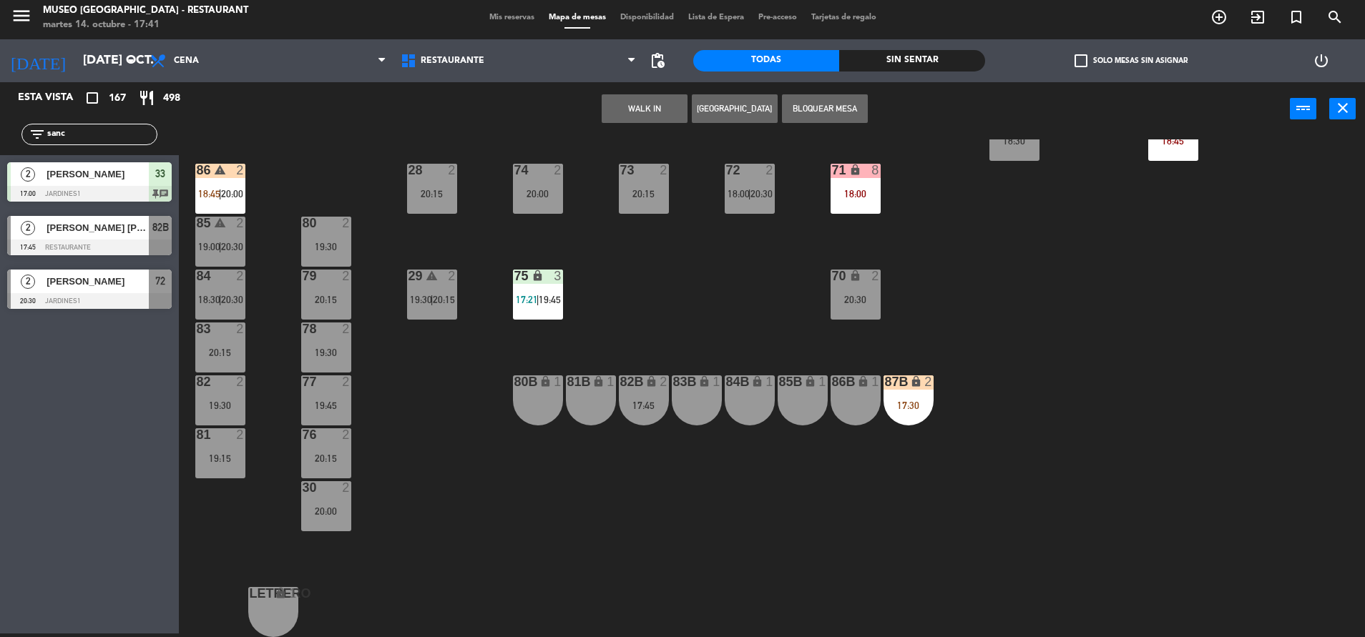
click at [697, 399] on div "83B lock 1" at bounding box center [697, 400] width 50 height 50
click at [668, 112] on button "Mover" at bounding box center [690, 108] width 86 height 29
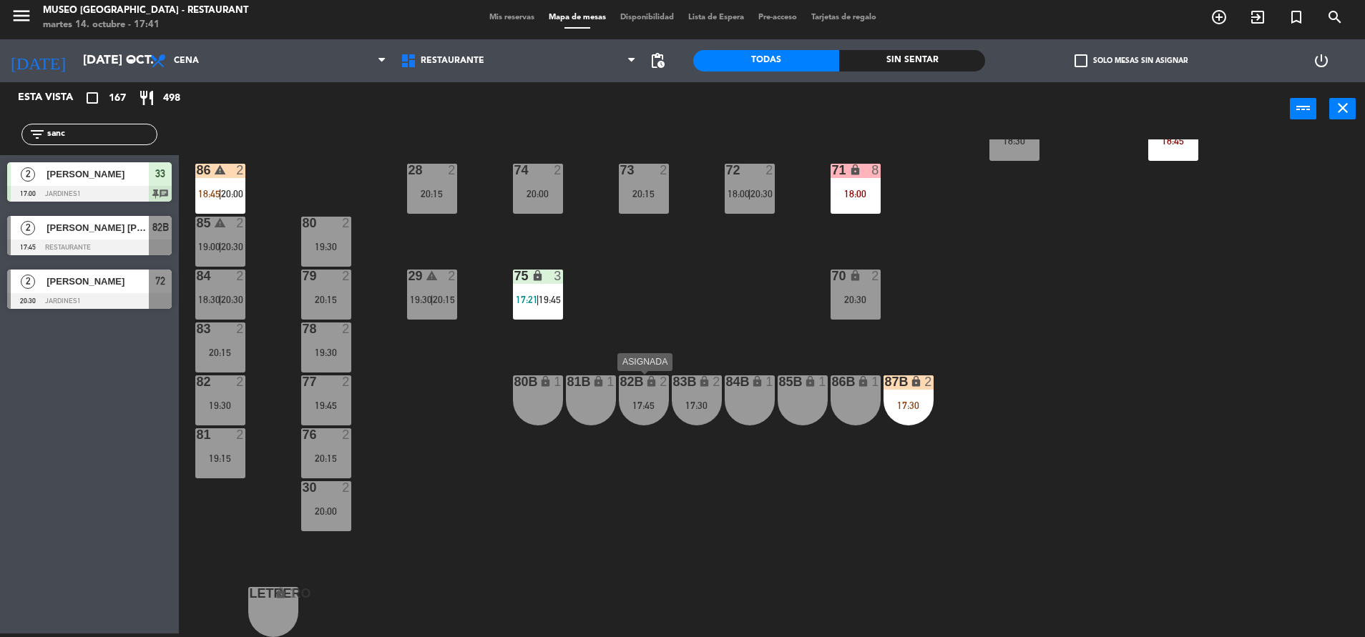
click at [641, 393] on div "82B lock 2 17:45" at bounding box center [644, 400] width 50 height 50
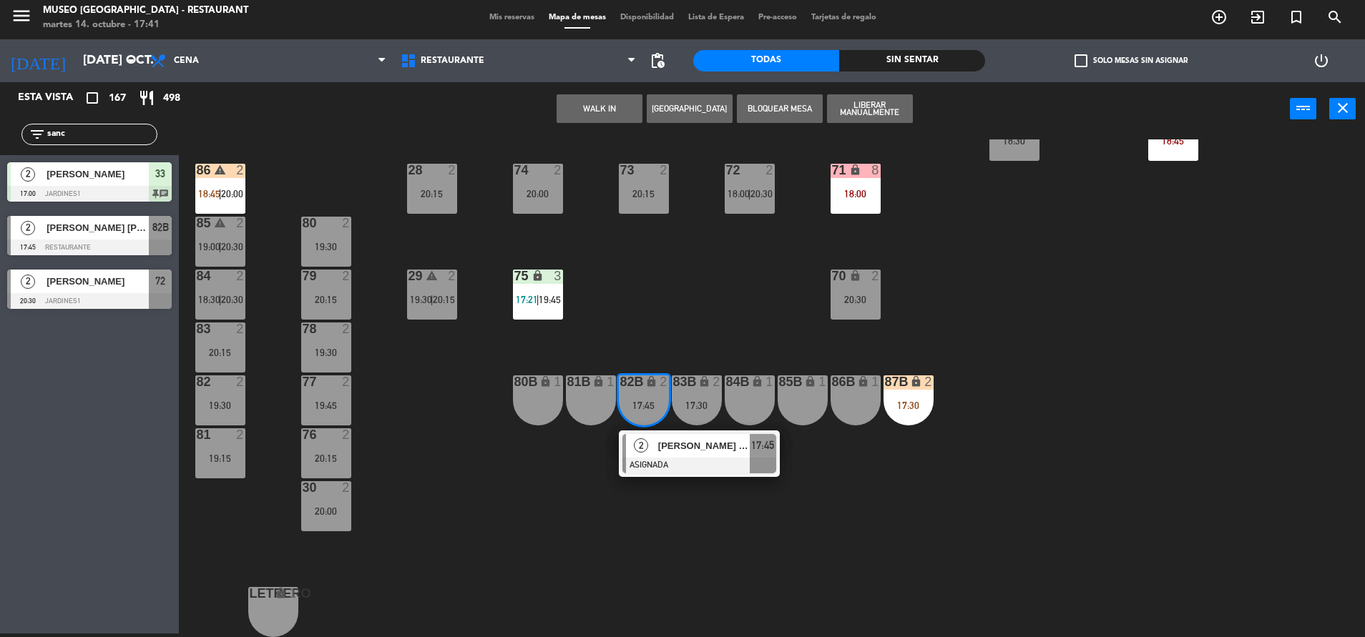
click at [687, 453] on span "[PERSON_NAME] [PERSON_NAME]" at bounding box center [704, 445] width 92 height 15
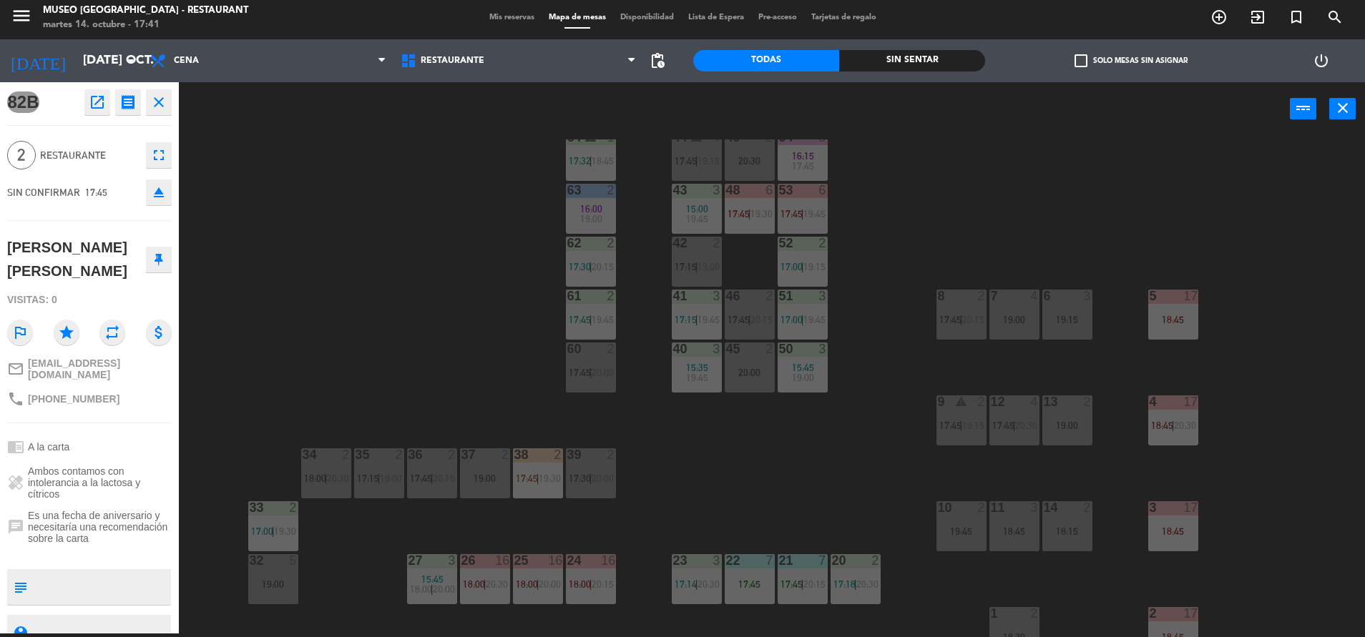
scroll to position [36, 0]
click at [588, 466] on div "39 2 17:30 | 20:00" at bounding box center [591, 471] width 50 height 50
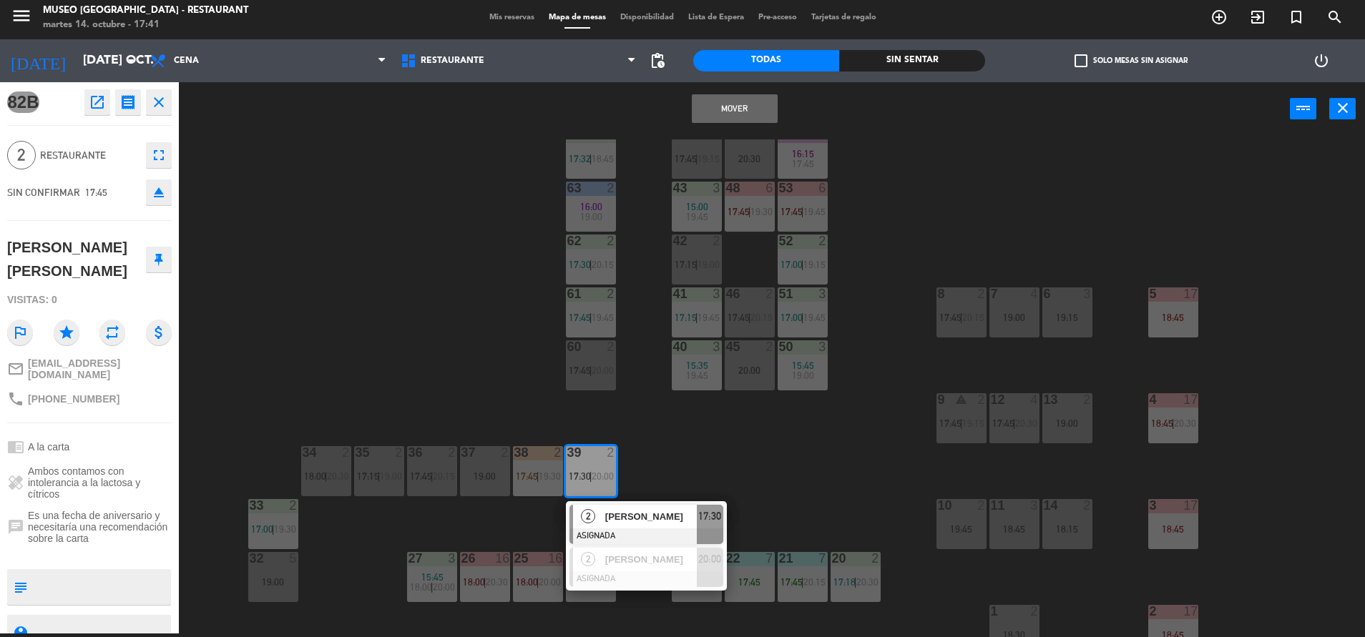
click at [734, 109] on button "Mover" at bounding box center [735, 108] width 86 height 29
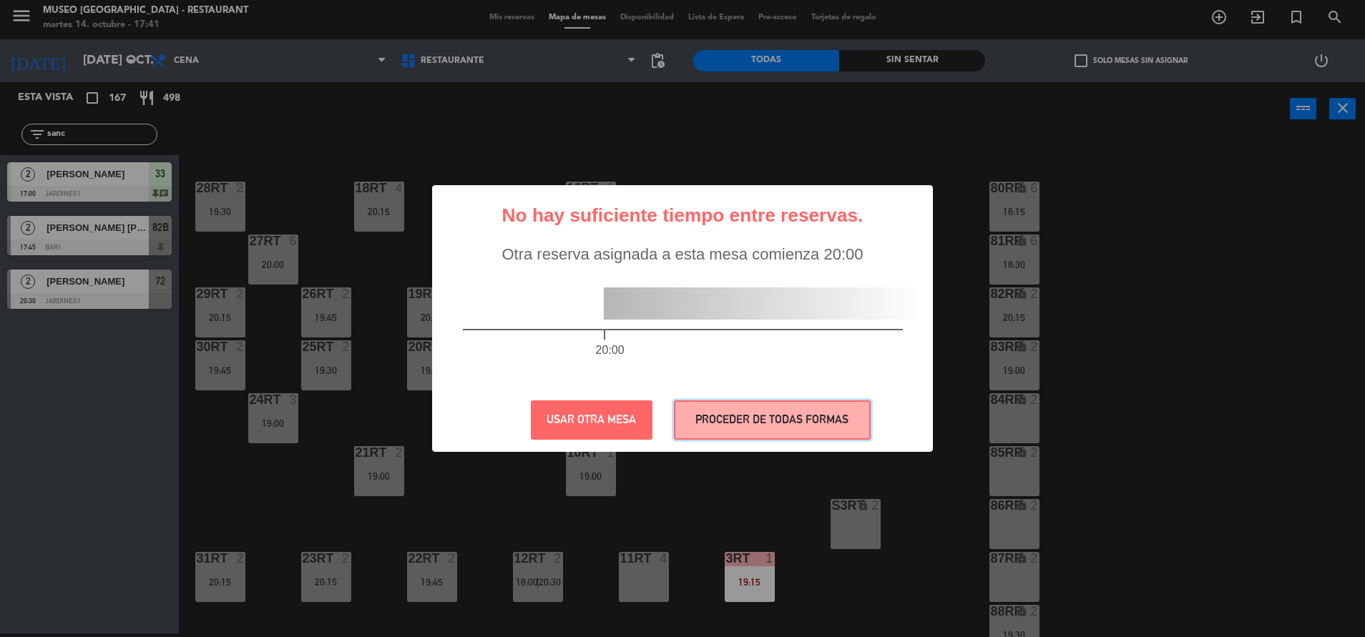
click at [760, 412] on button "PROCEDER DE TODAS FORMAS" at bounding box center [772, 419] width 197 height 39
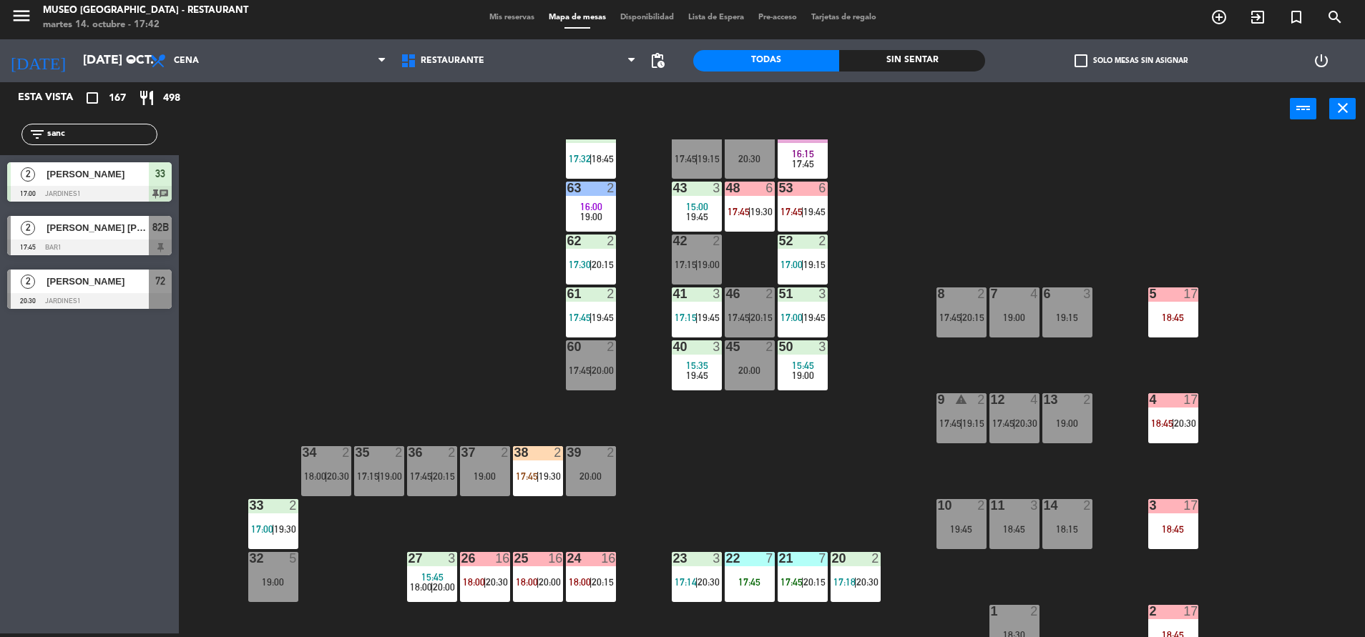
click at [151, 228] on div "82B" at bounding box center [160, 228] width 23 height 24
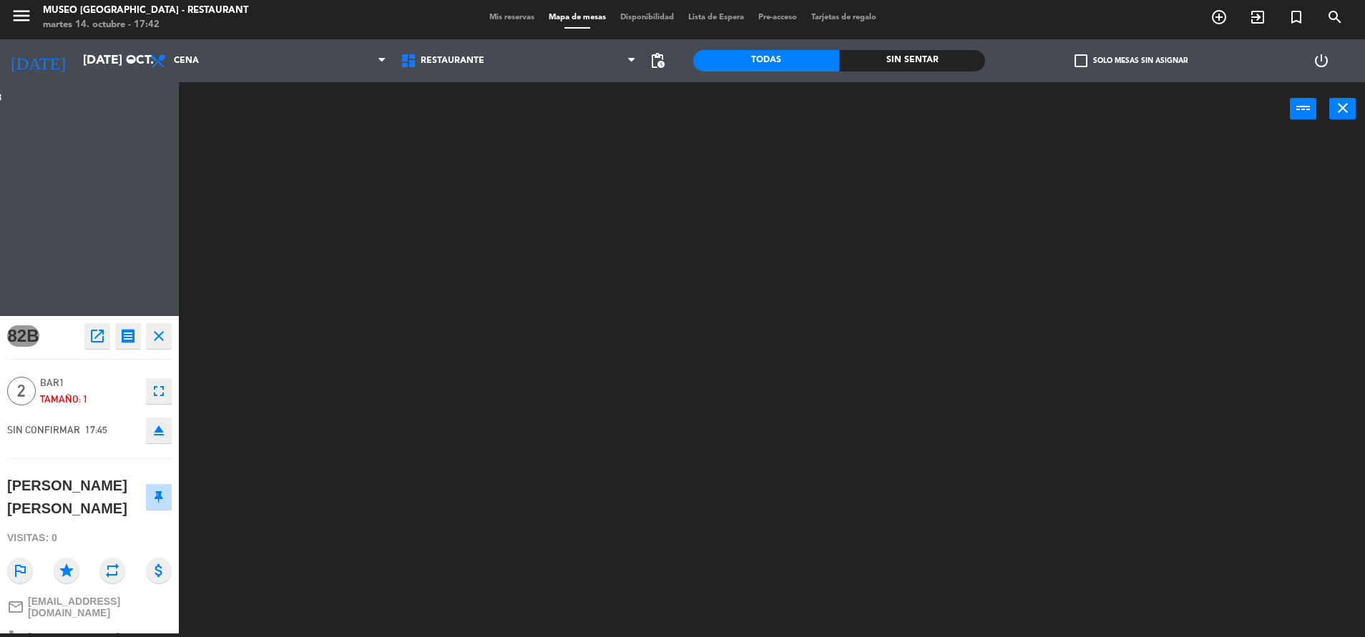
scroll to position [0, 0]
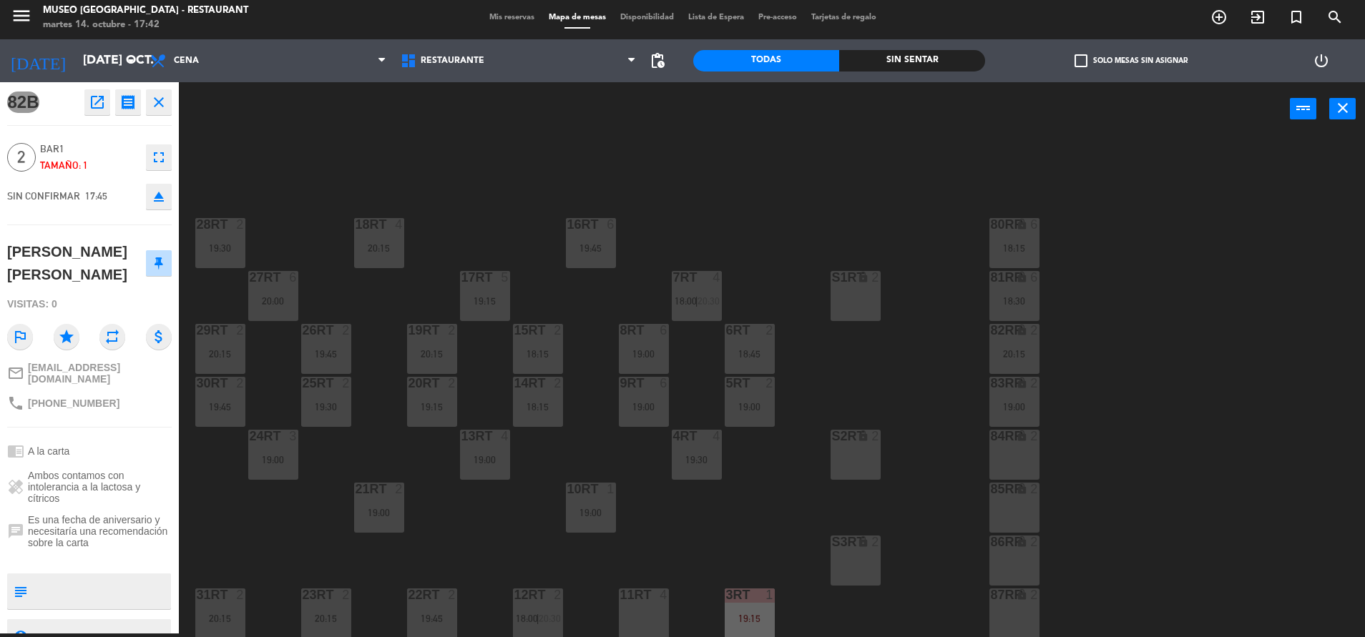
click at [104, 583] on textarea at bounding box center [101, 591] width 137 height 30
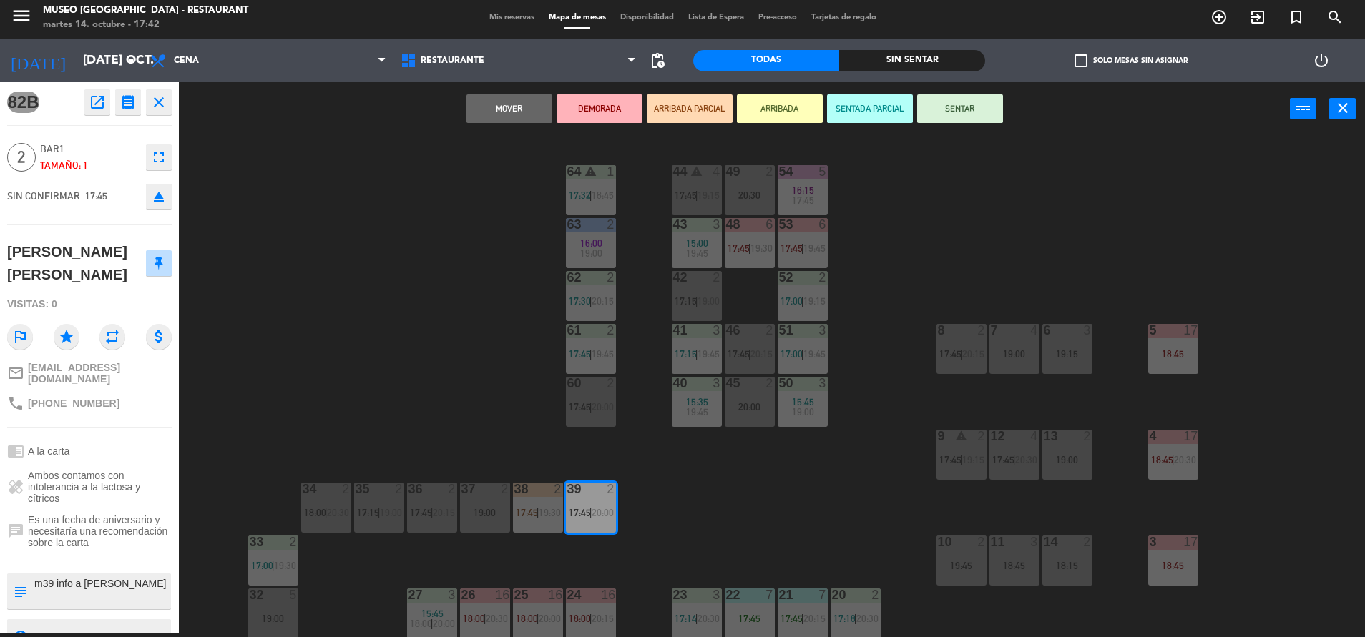
type textarea "m39 info a julio"
click at [105, 497] on span "Ambos contamos con intolerancia a la lactosa y cítricos" at bounding box center [100, 487] width 144 height 34
click at [972, 117] on button "SENTAR" at bounding box center [960, 108] width 86 height 29
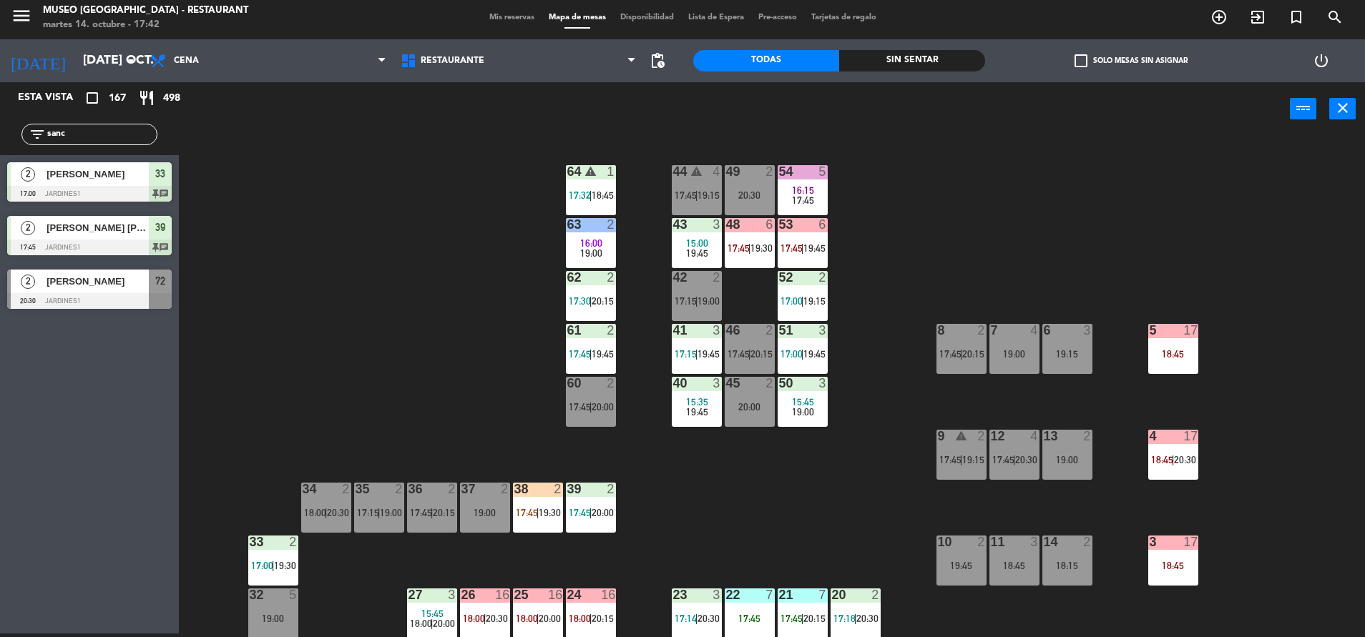
click at [521, 513] on span "17:45" at bounding box center [527, 512] width 22 height 11
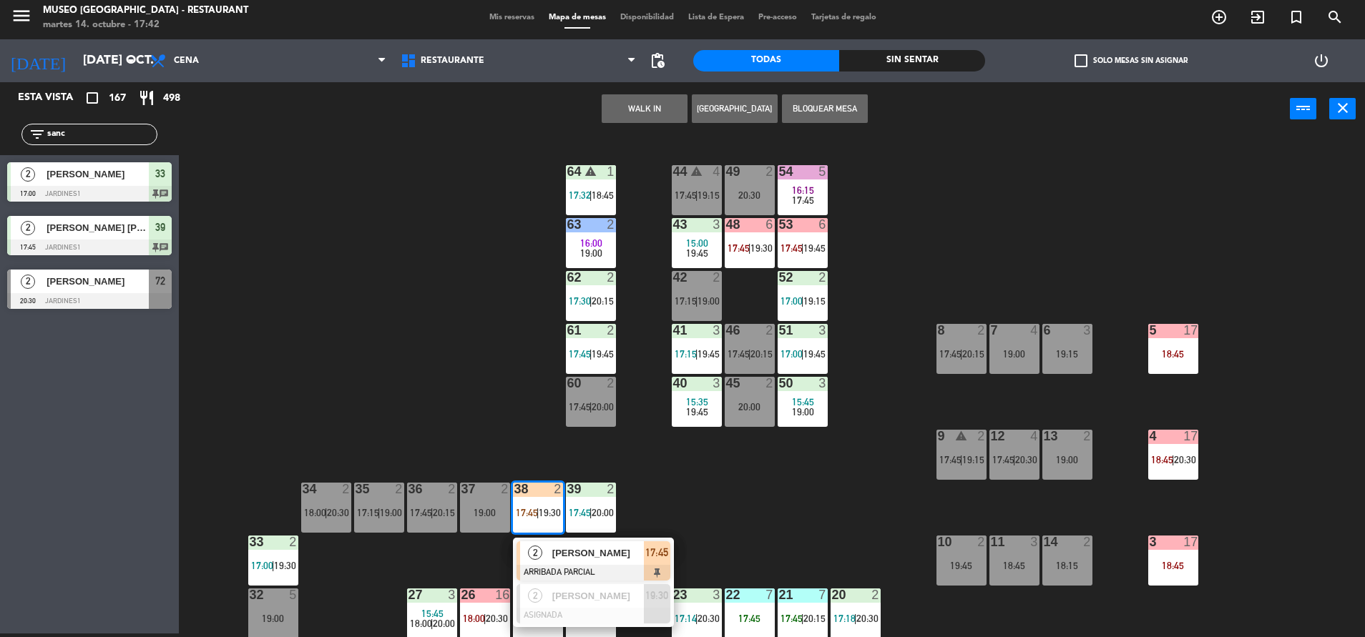
click at [584, 579] on div at bounding box center [593, 573] width 154 height 16
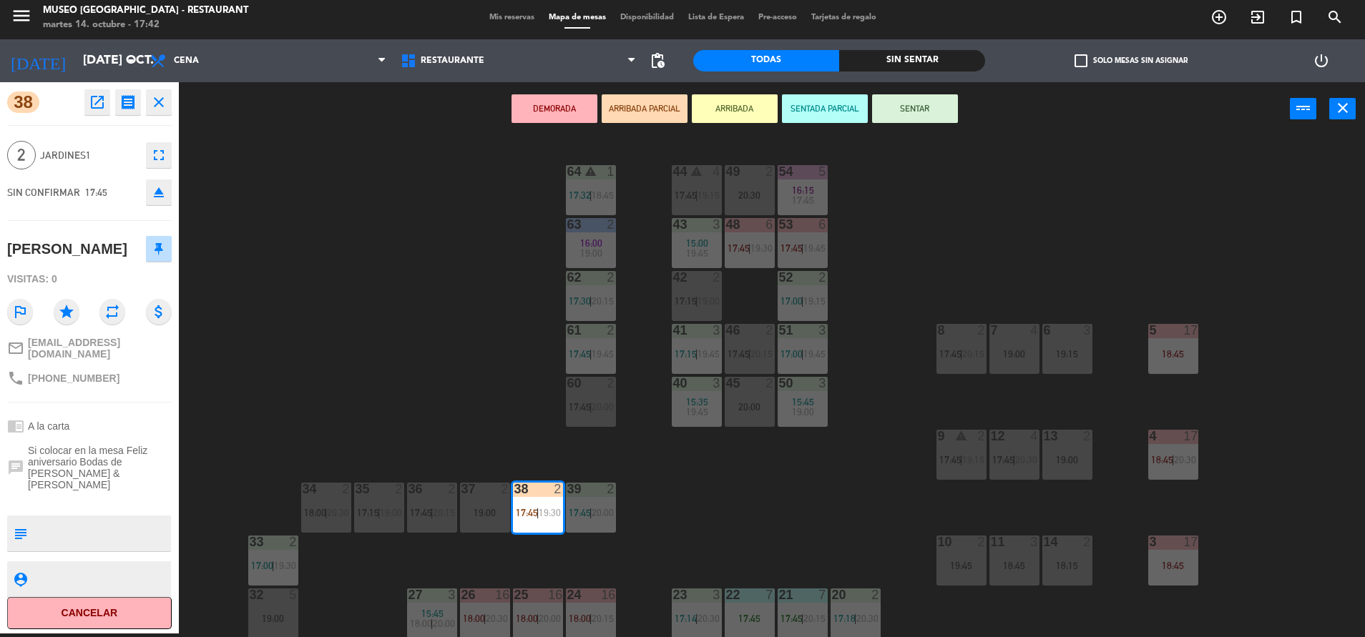
click at [121, 518] on textarea at bounding box center [101, 533] width 137 height 30
type textarea "m38|"
click at [112, 466] on span "Si colocar en la mesa Feliz aniversario Bodas de Cuero Ismael & Marisol" at bounding box center [100, 468] width 144 height 46
click at [909, 119] on button "SENTAR" at bounding box center [915, 108] width 86 height 29
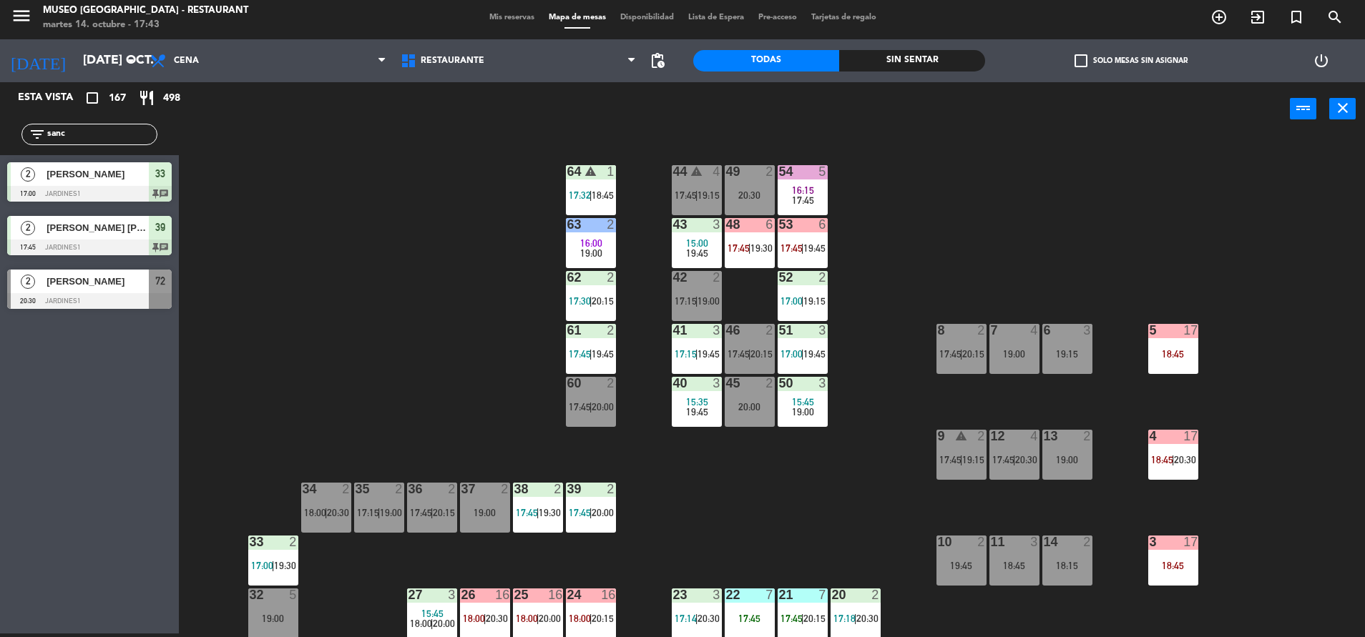
click at [385, 268] on div "44 warning 4 17:45 | 19:15 49 2 20:30 54 5 16:15 17:45 64 warning 1 17:32 | 18:…" at bounding box center [778, 388] width 1172 height 498
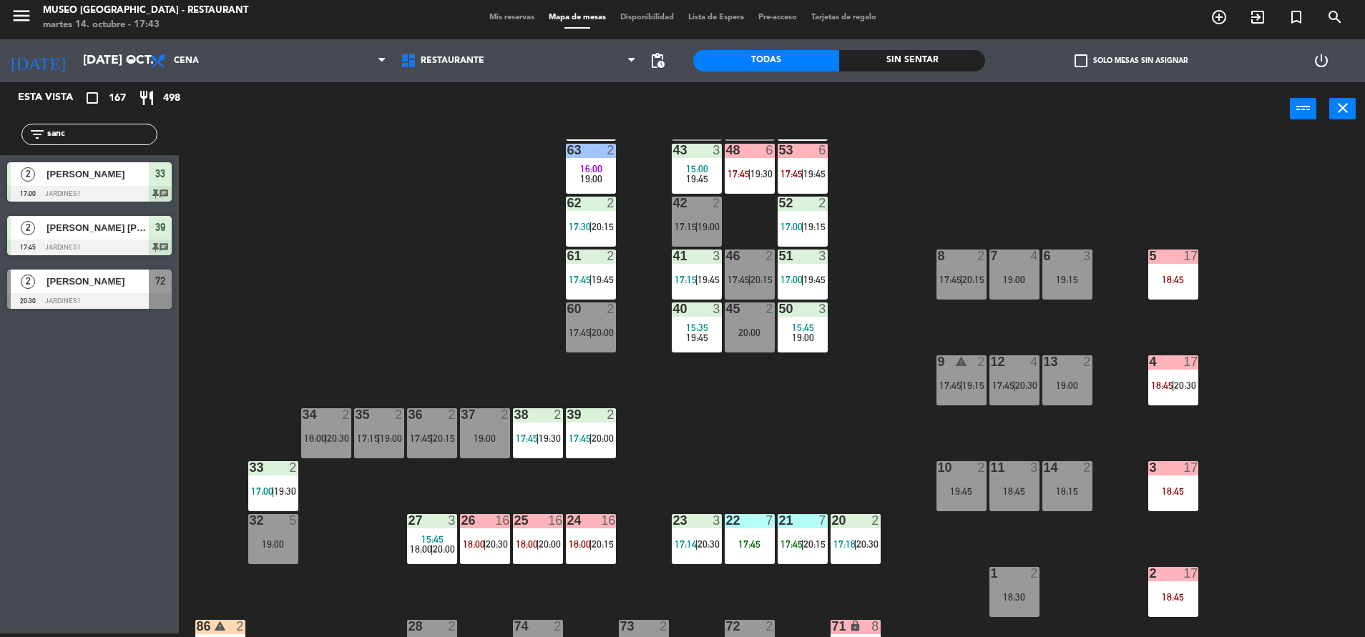
scroll to position [73, 0]
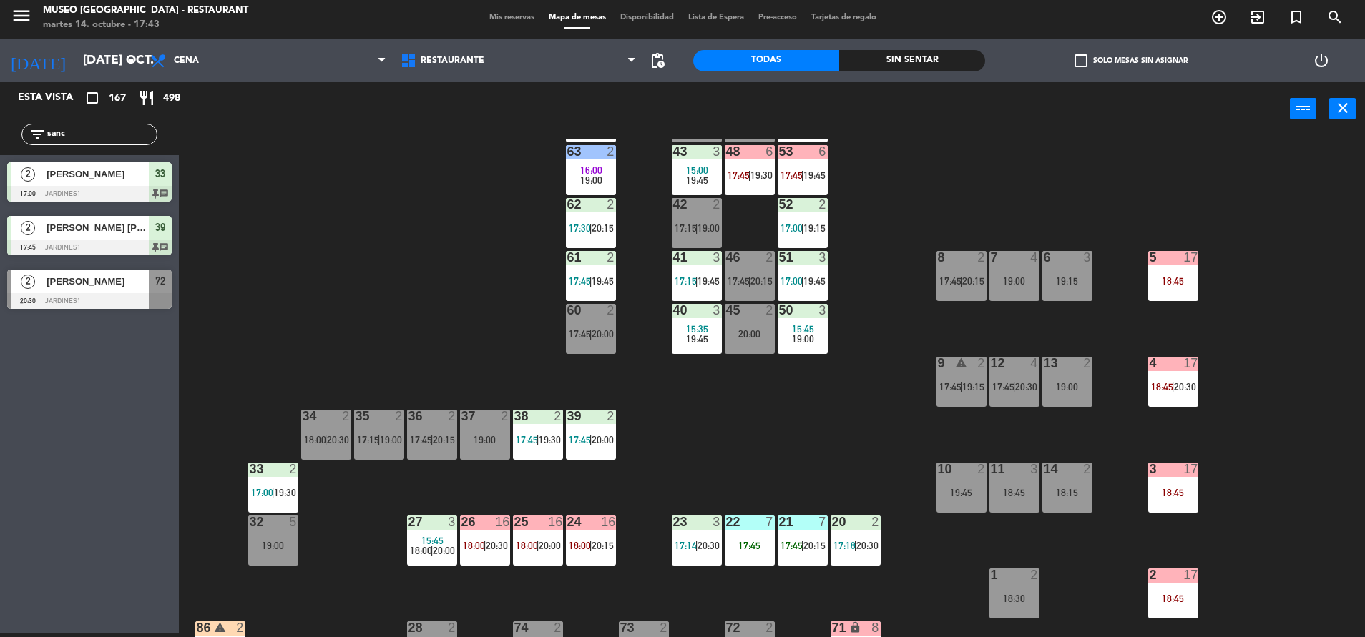
click at [698, 321] on div "40 3 15:35 19:45" at bounding box center [697, 329] width 50 height 50
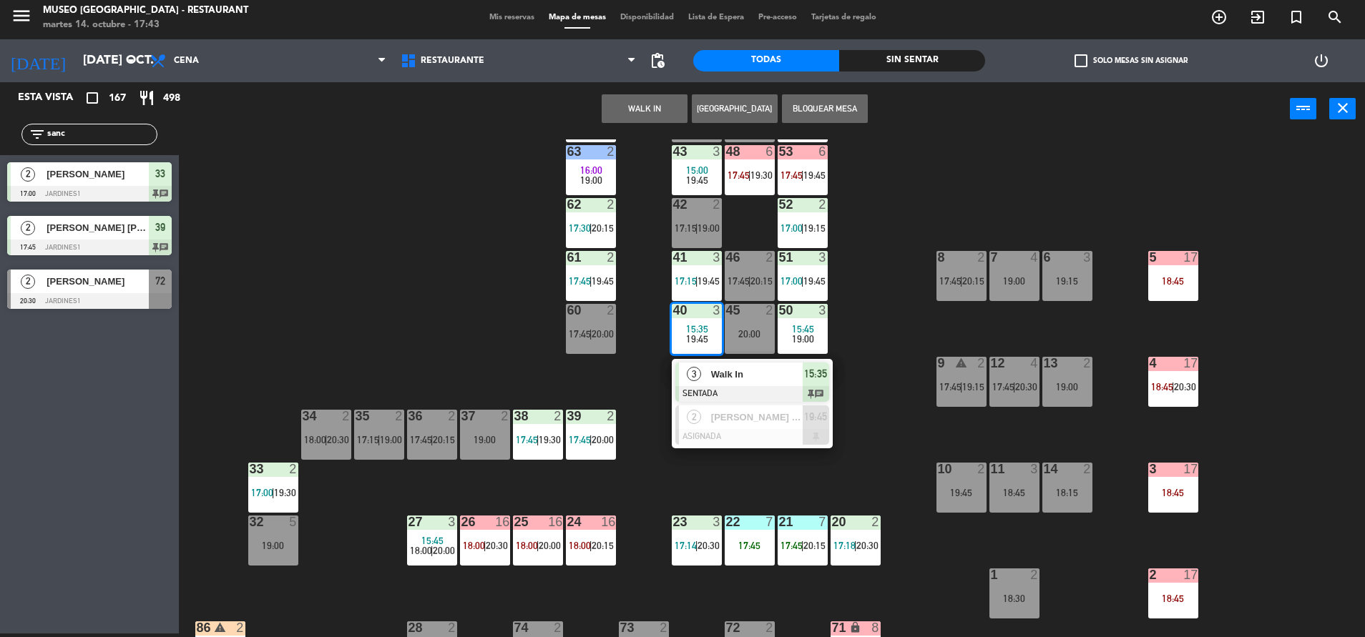
click at [771, 375] on span "Walk In" at bounding box center [757, 374] width 92 height 15
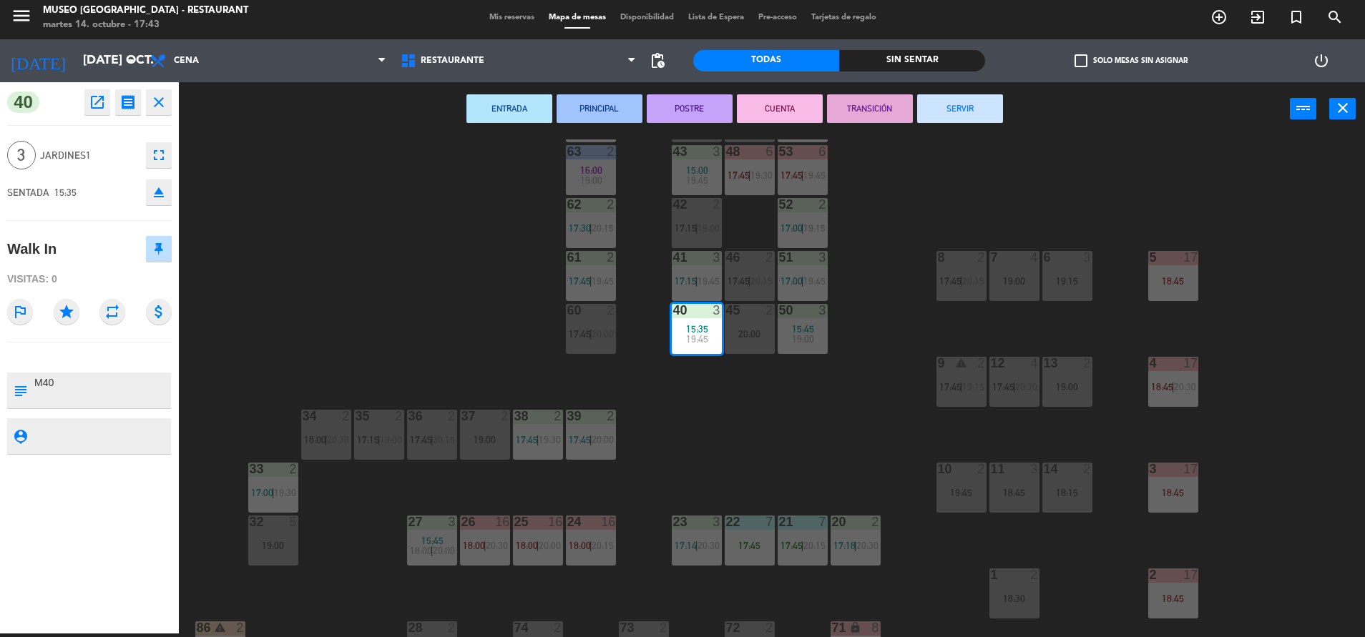
click at [872, 119] on button "TRANSICIÓN" at bounding box center [870, 108] width 86 height 29
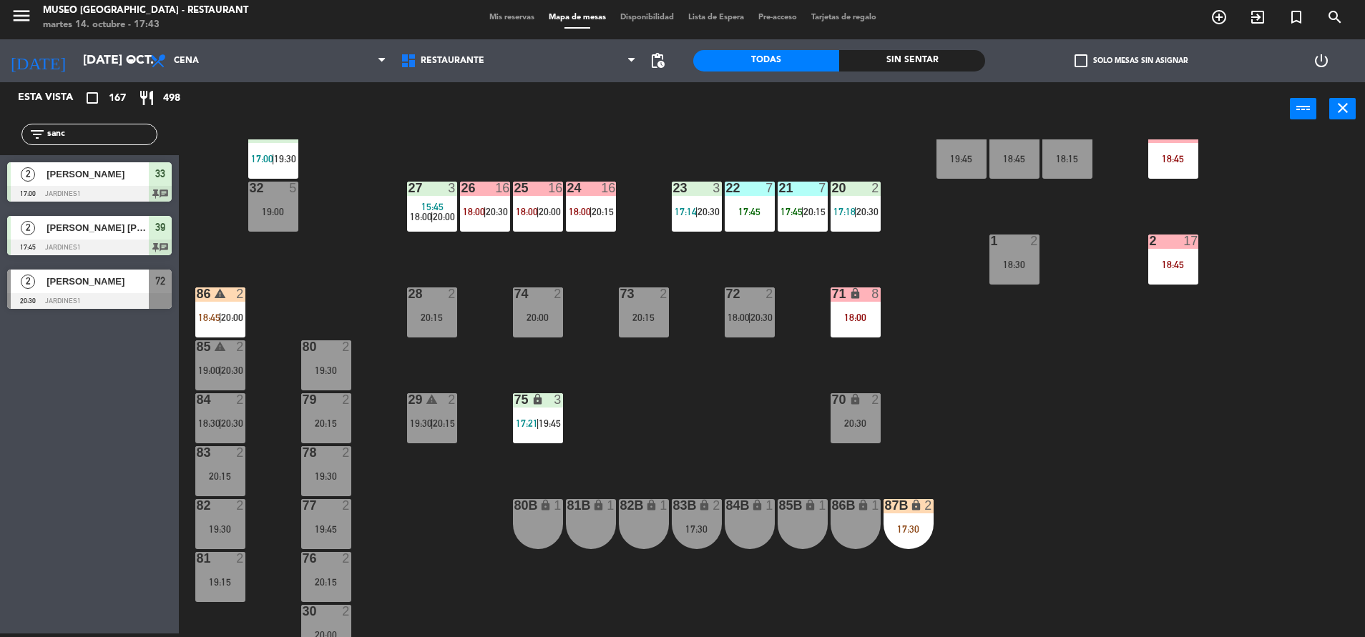
scroll to position [0, 0]
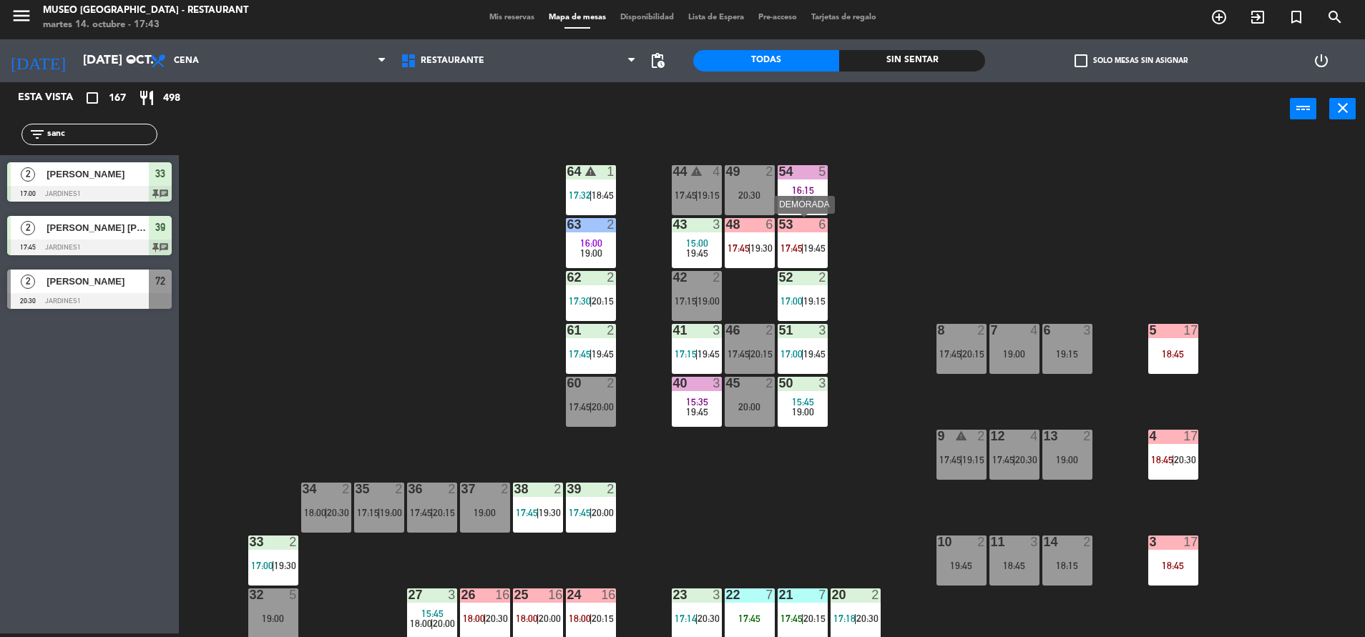
click at [810, 235] on div "53 6 17:45 | 19:45" at bounding box center [802, 243] width 50 height 50
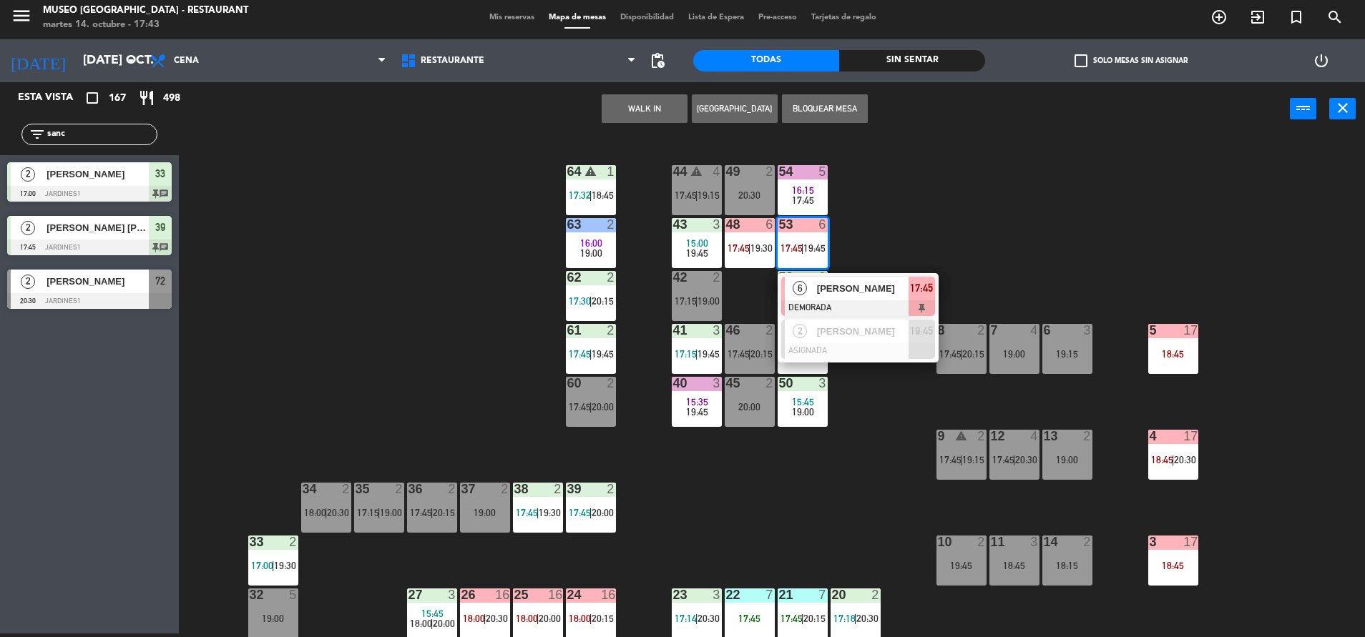
click at [892, 260] on div "44 warning 4 17:45 | 19:15 49 2 20:30 54 5 16:15 17:45 64 warning 1 17:32 | 18:…" at bounding box center [778, 388] width 1172 height 498
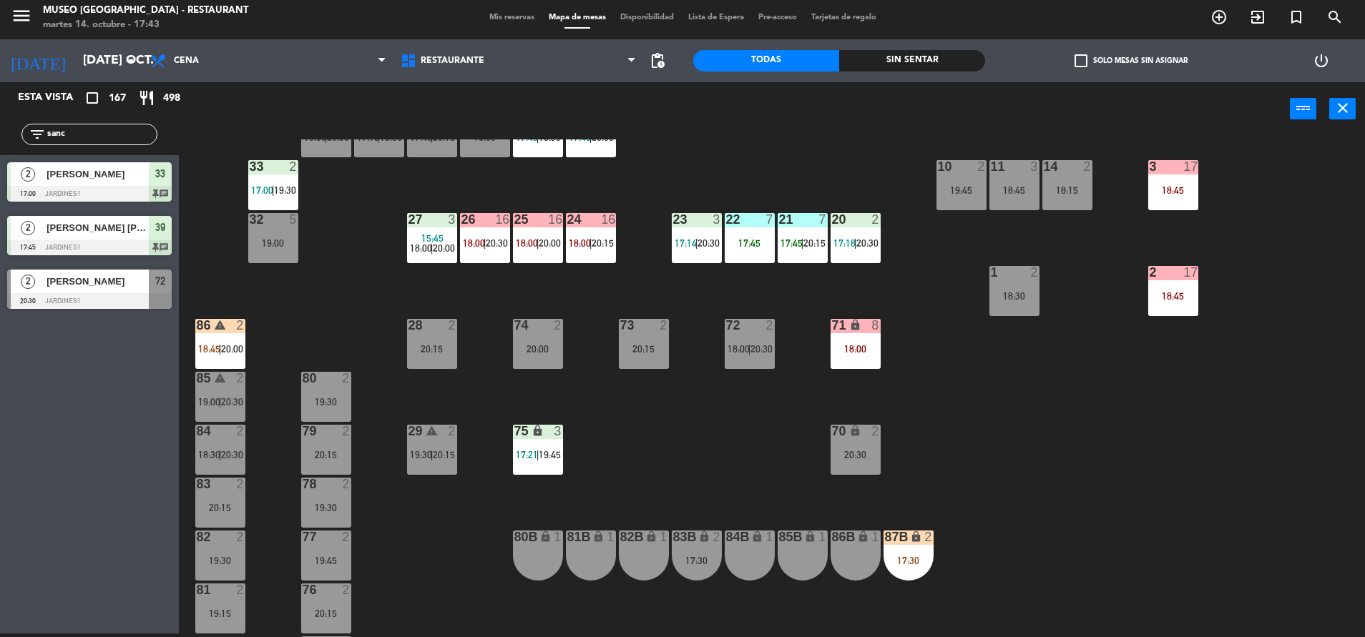
scroll to position [406, 0]
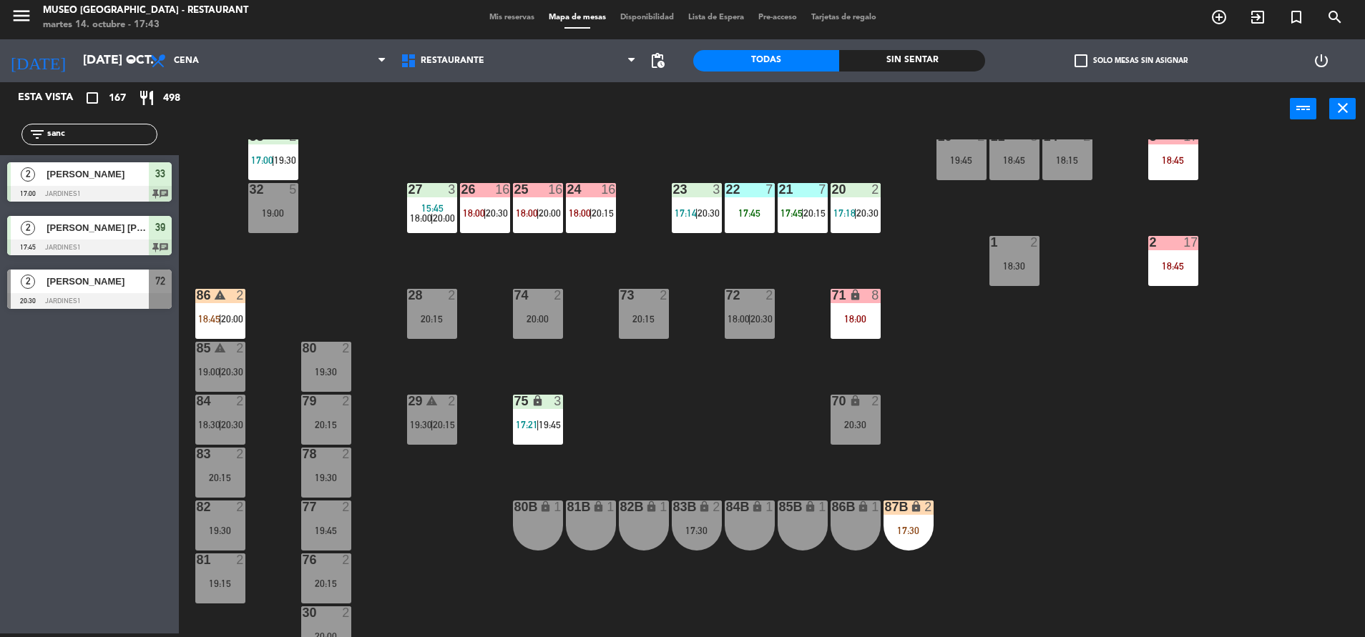
click at [832, 289] on div "71" at bounding box center [832, 295] width 1 height 13
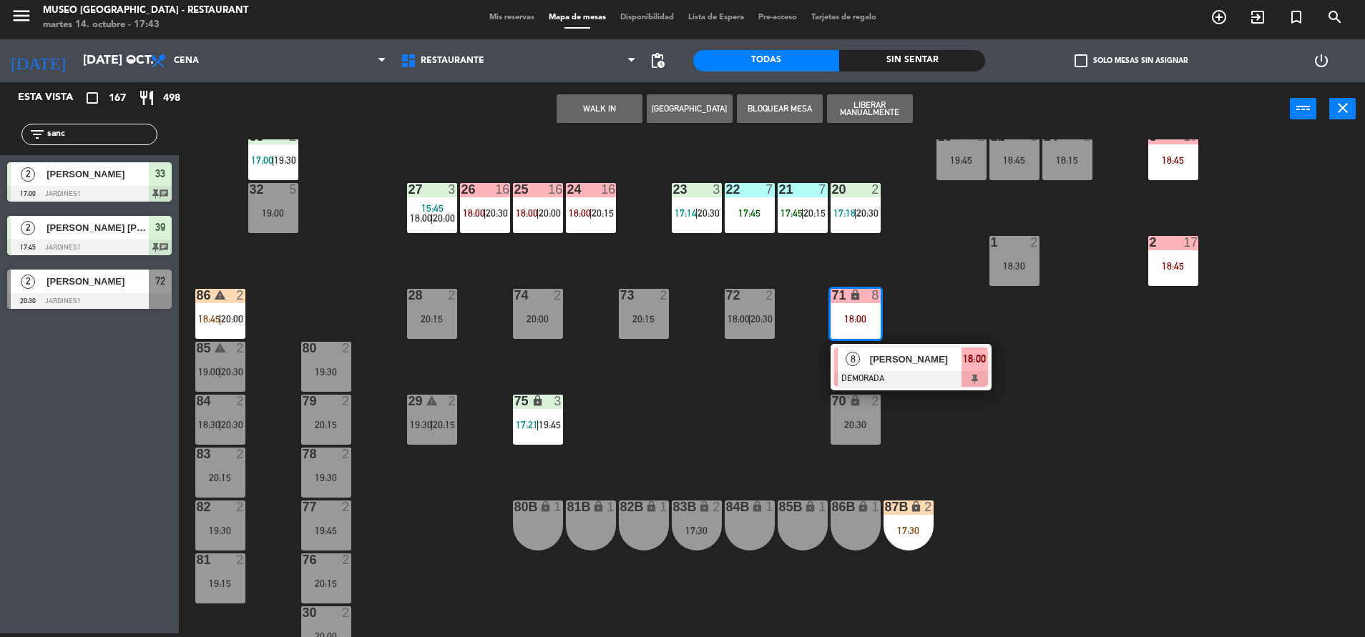
click at [891, 361] on span "Jose Antonio Jiménez" at bounding box center [916, 359] width 92 height 15
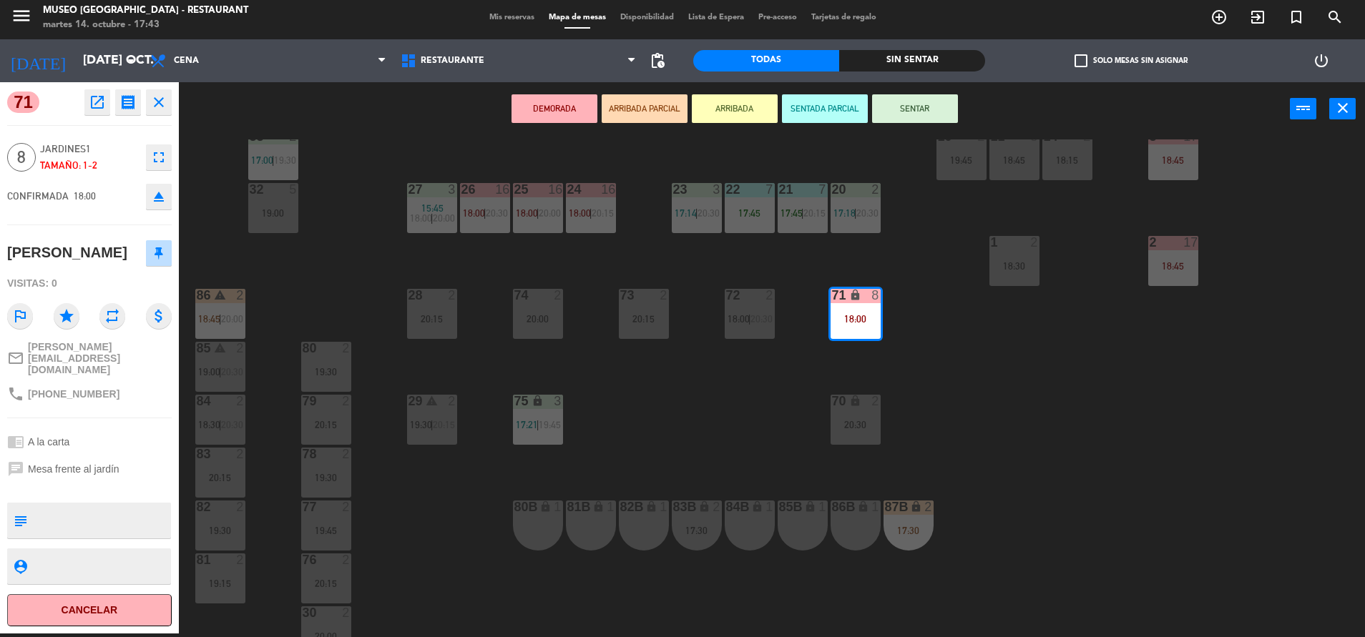
click at [707, 461] on div "44 warning 4 17:45 | 19:15 49 2 20:30 54 5 16:15 17:45 64 warning 1 17:32 | 18:…" at bounding box center [778, 388] width 1172 height 498
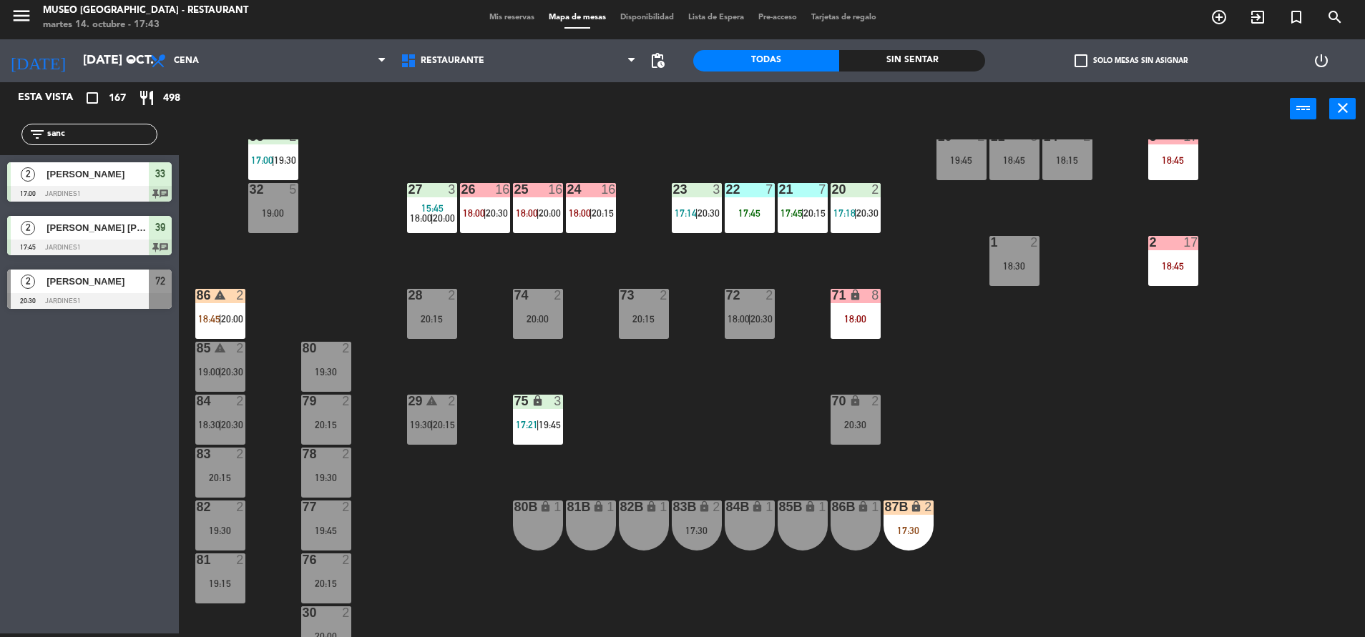
scroll to position [0, 0]
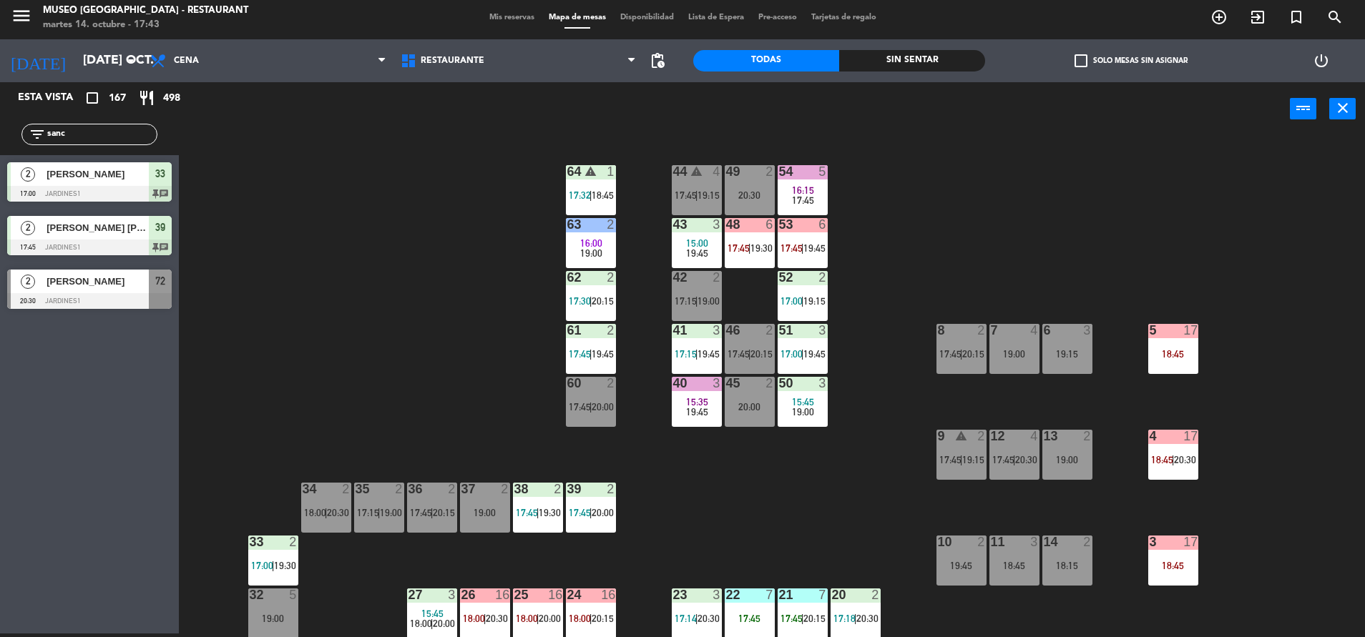
click at [822, 408] on div "19:00" at bounding box center [802, 412] width 50 height 10
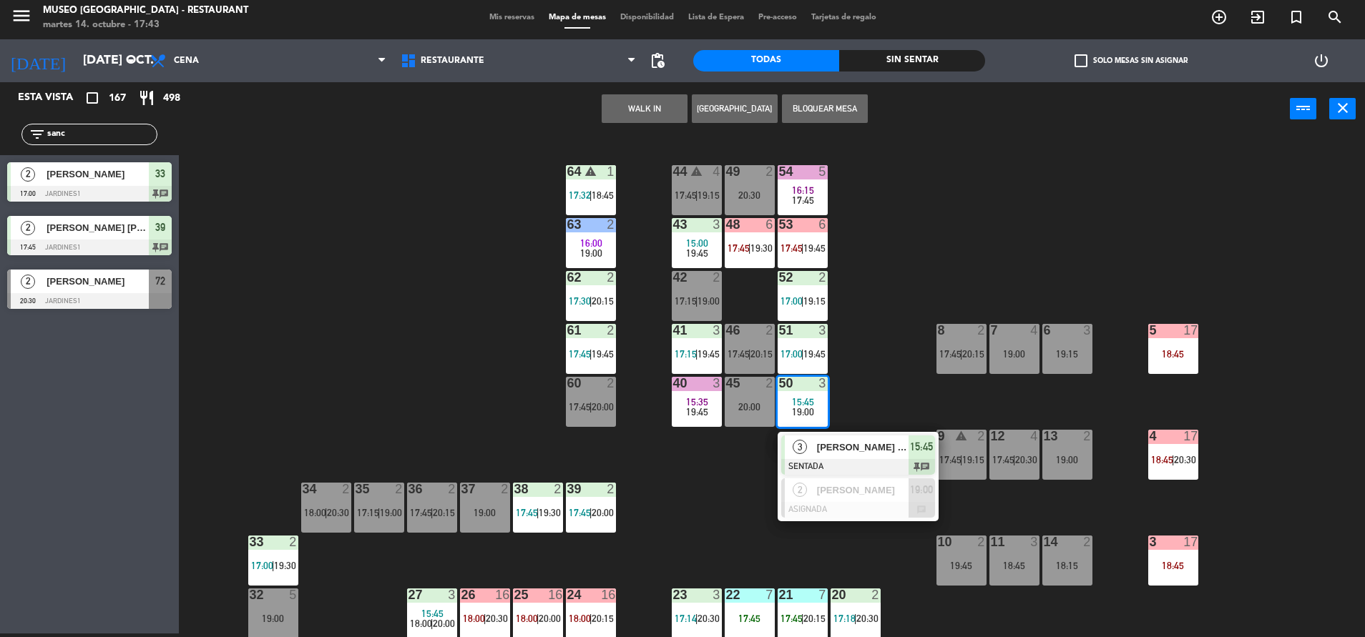
click at [863, 449] on span "REYDER CORONADO" at bounding box center [863, 447] width 92 height 15
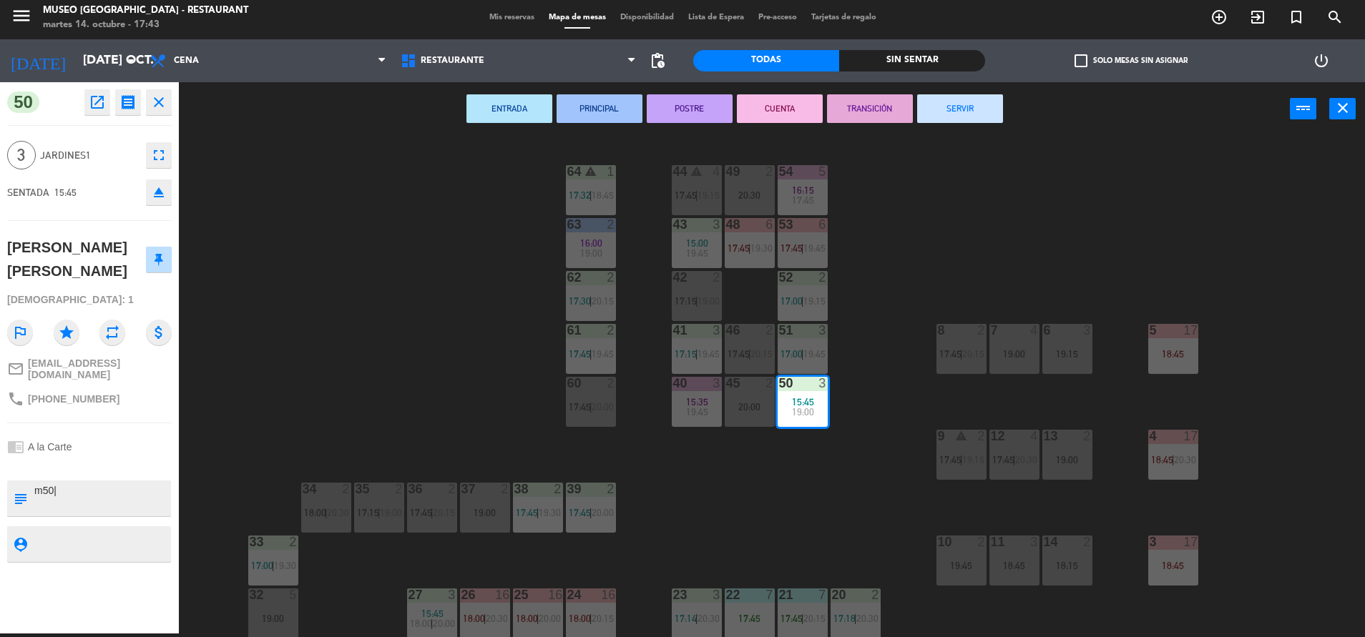
click at [782, 533] on div "44 warning 4 17:45 | 19:15 49 2 20:30 54 5 16:15 17:45 64 warning 1 17:32 | 18:…" at bounding box center [778, 388] width 1172 height 498
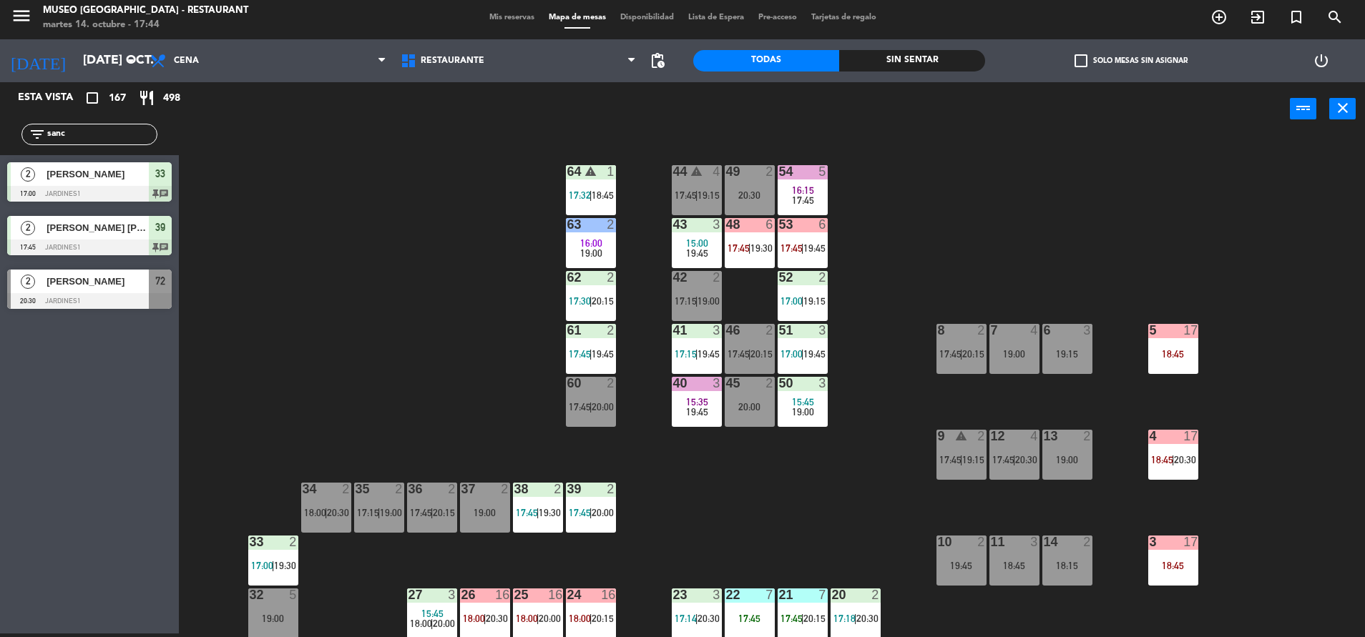
scroll to position [141, 0]
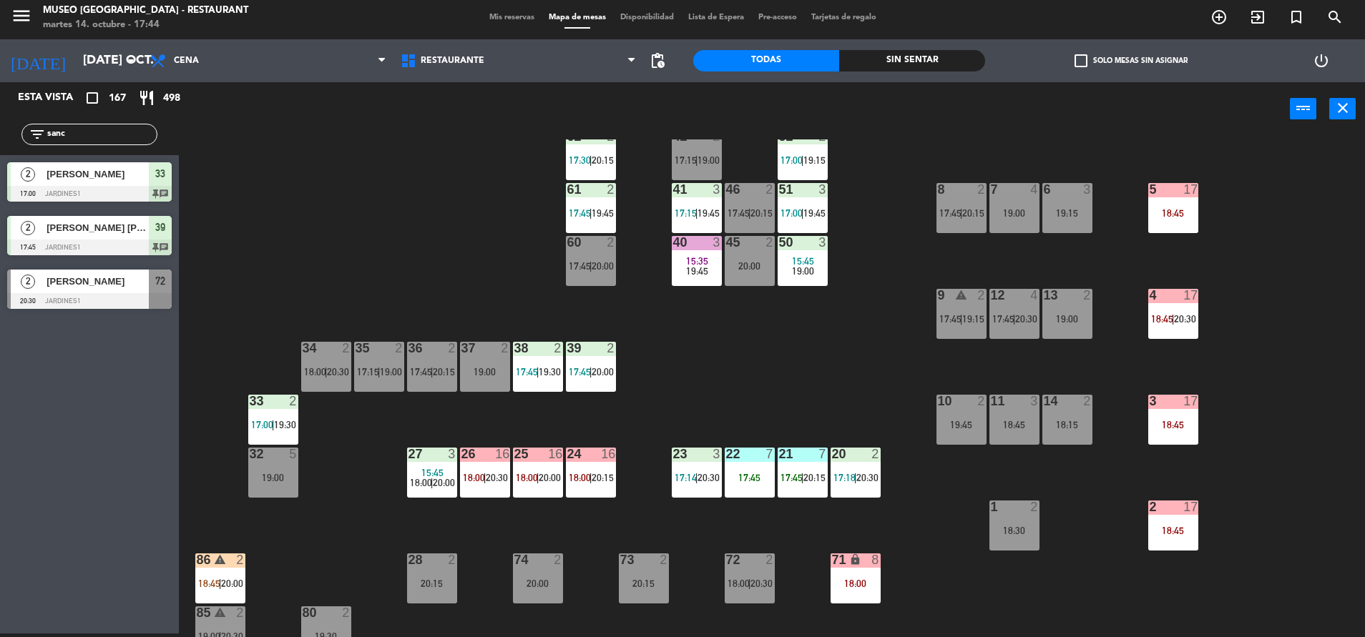
click at [589, 360] on div "39 2 17:45 | 20:00" at bounding box center [591, 367] width 50 height 50
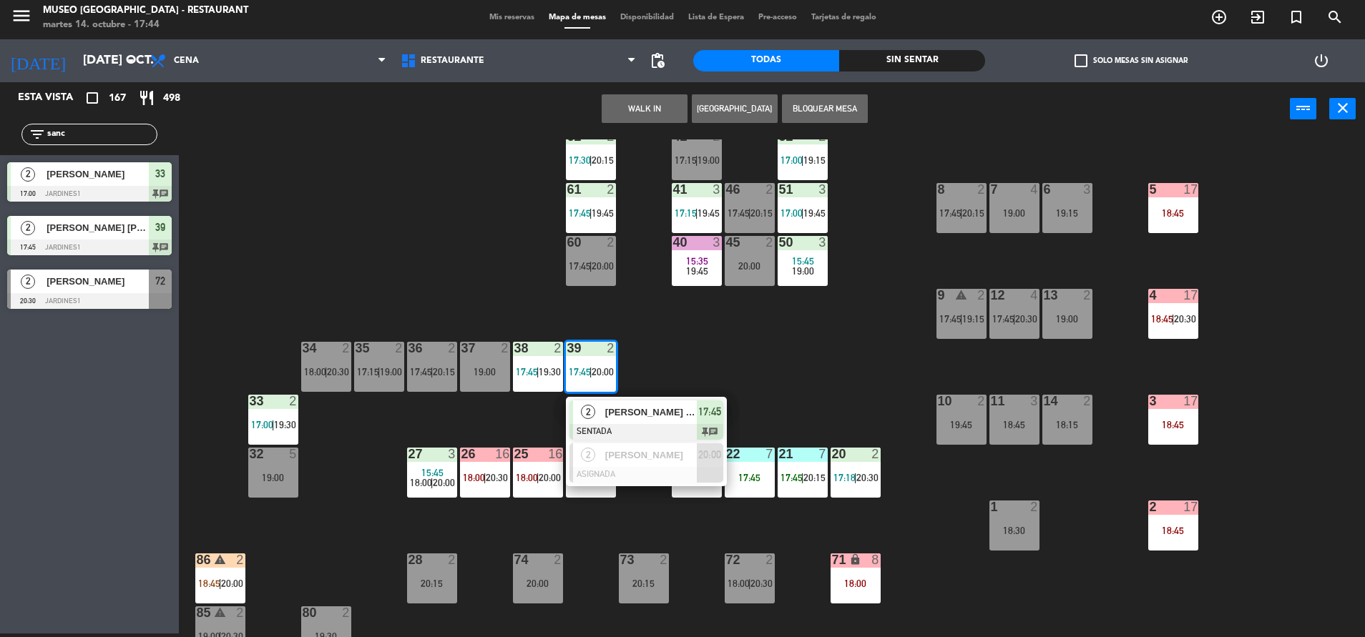
click at [619, 407] on span "[PERSON_NAME] [PERSON_NAME]" at bounding box center [651, 412] width 92 height 15
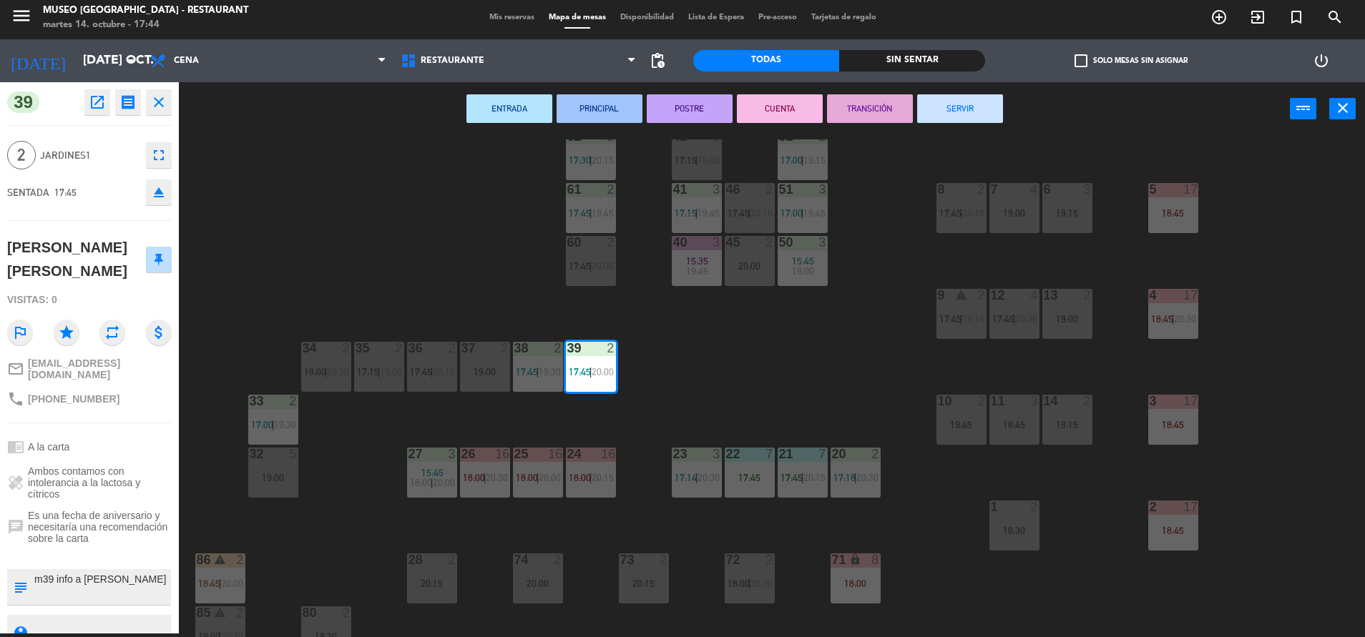
click at [742, 398] on div "44 warning 4 17:45 | 19:15 49 2 20:30 54 5 16:15 17:45 64 warning 1 17:32 | 18:…" at bounding box center [778, 388] width 1172 height 498
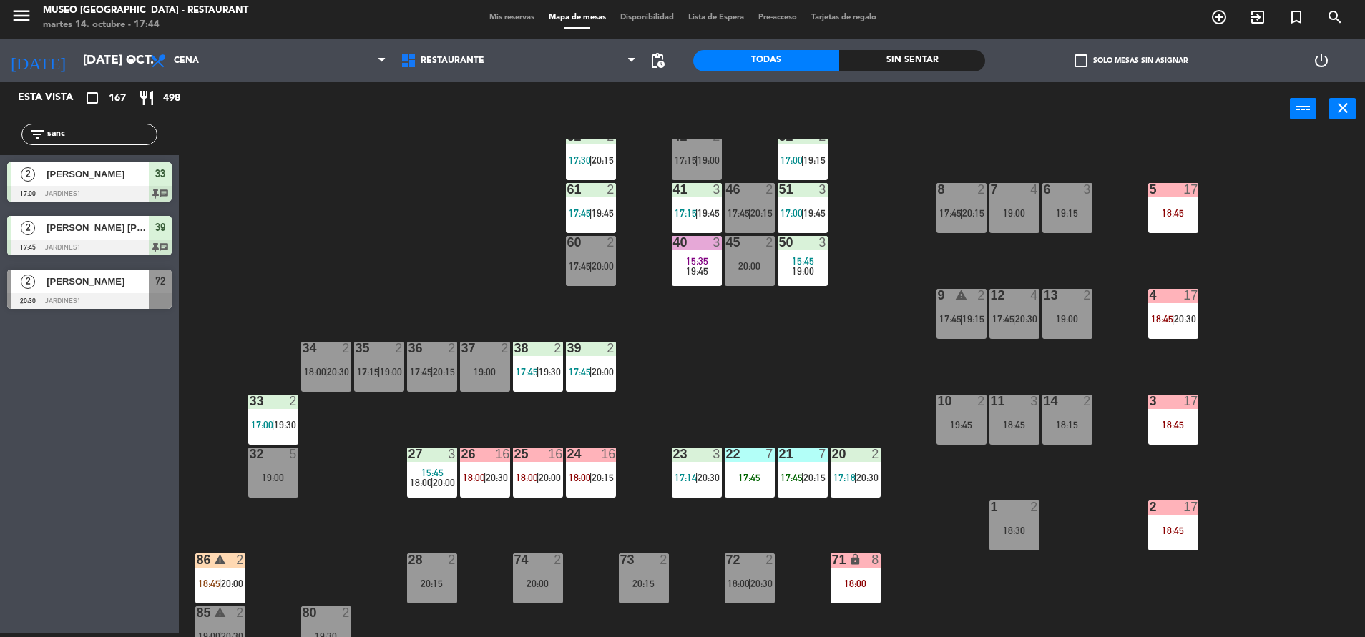
scroll to position [0, 0]
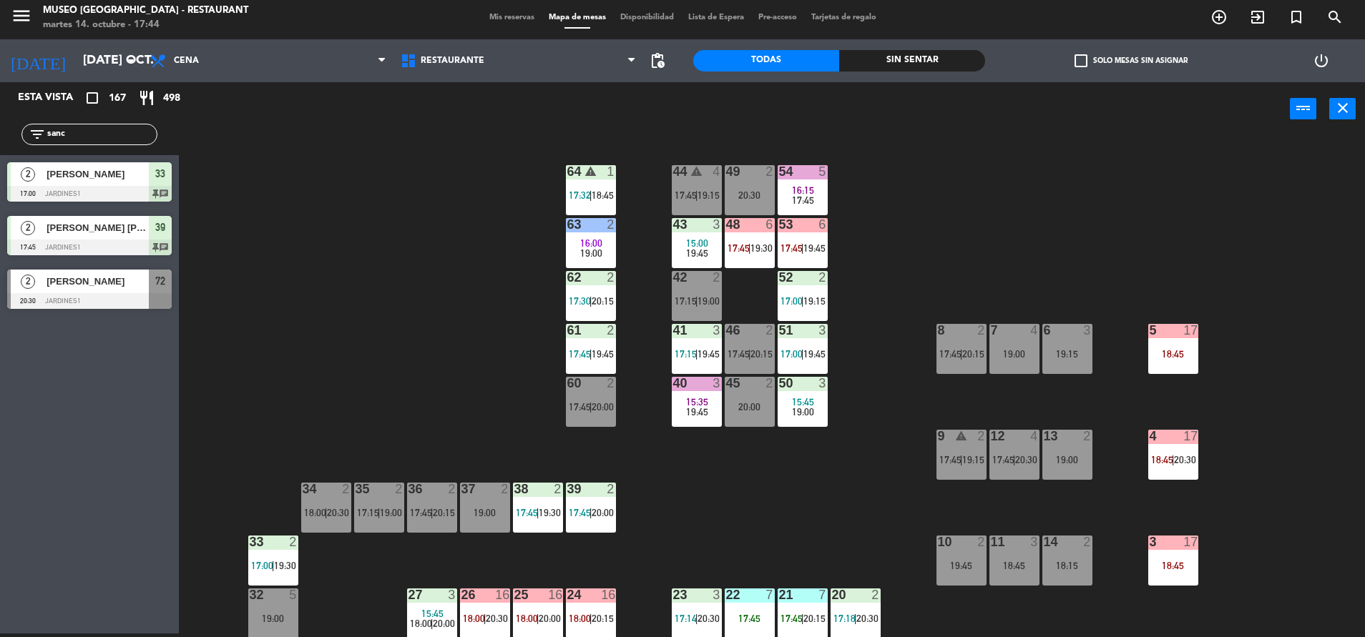
drag, startPoint x: 125, startPoint y: 134, endPoint x: 0, endPoint y: 165, distance: 128.9
click at [0, 165] on html "close × Museo Larco Café - Restaurant × chrome_reader_mode Listado de Reservas …" at bounding box center [682, 318] width 1365 height 637
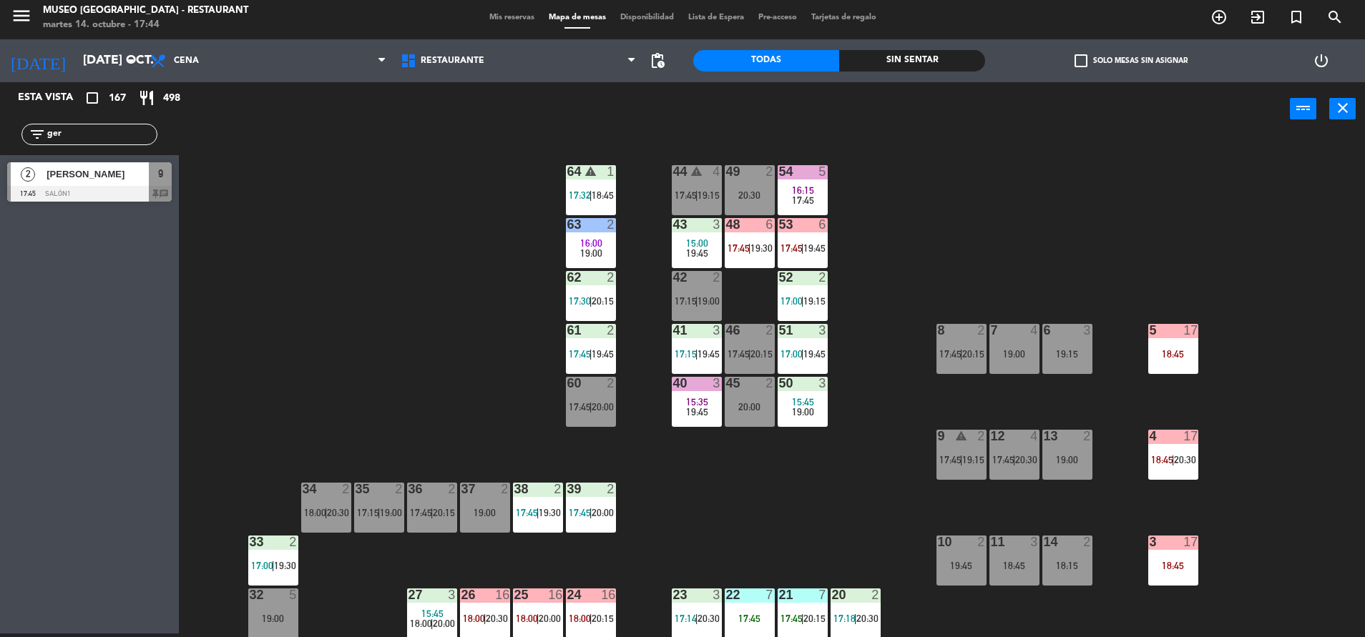
type input "ger"
click at [124, 181] on span "[PERSON_NAME]" at bounding box center [97, 174] width 102 height 15
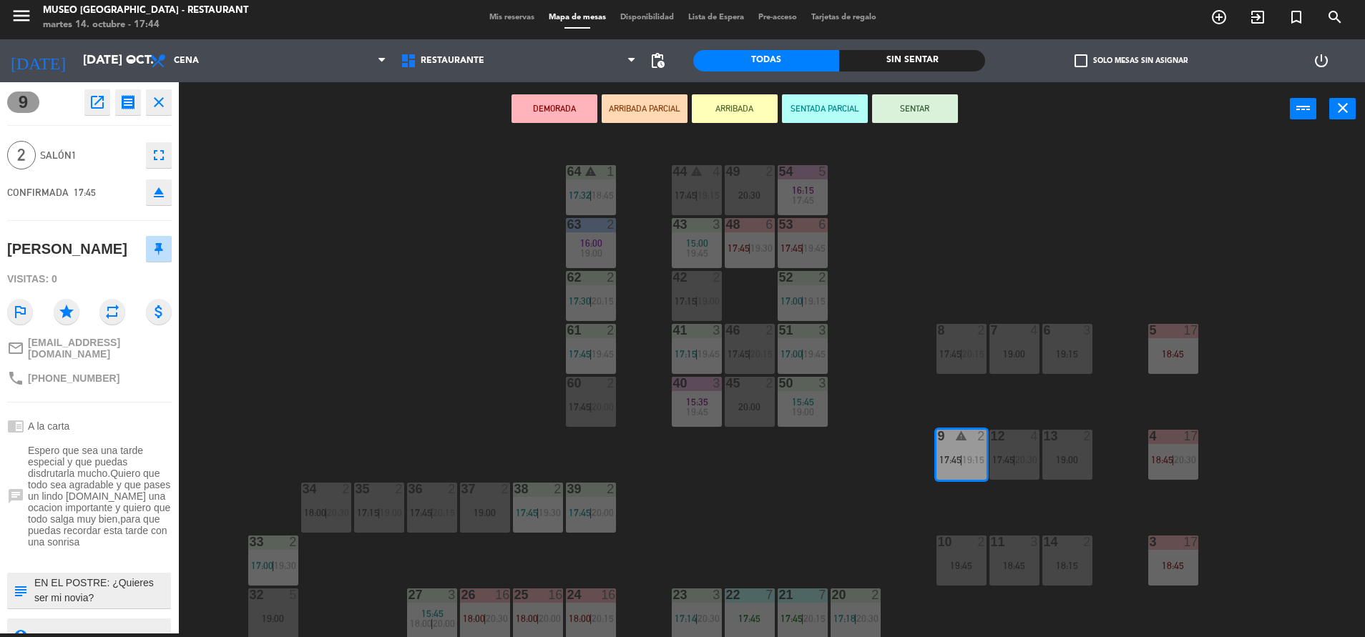
click at [137, 589] on textarea at bounding box center [101, 591] width 137 height 30
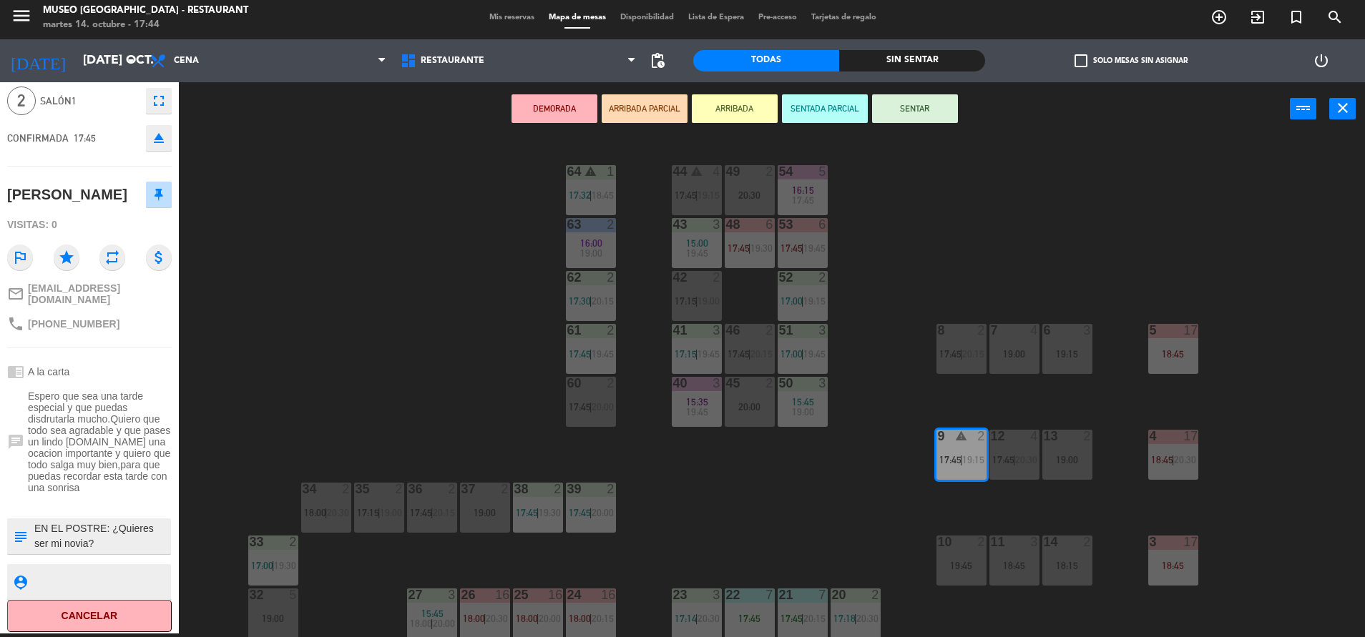
click at [123, 531] on textarea at bounding box center [101, 536] width 137 height 30
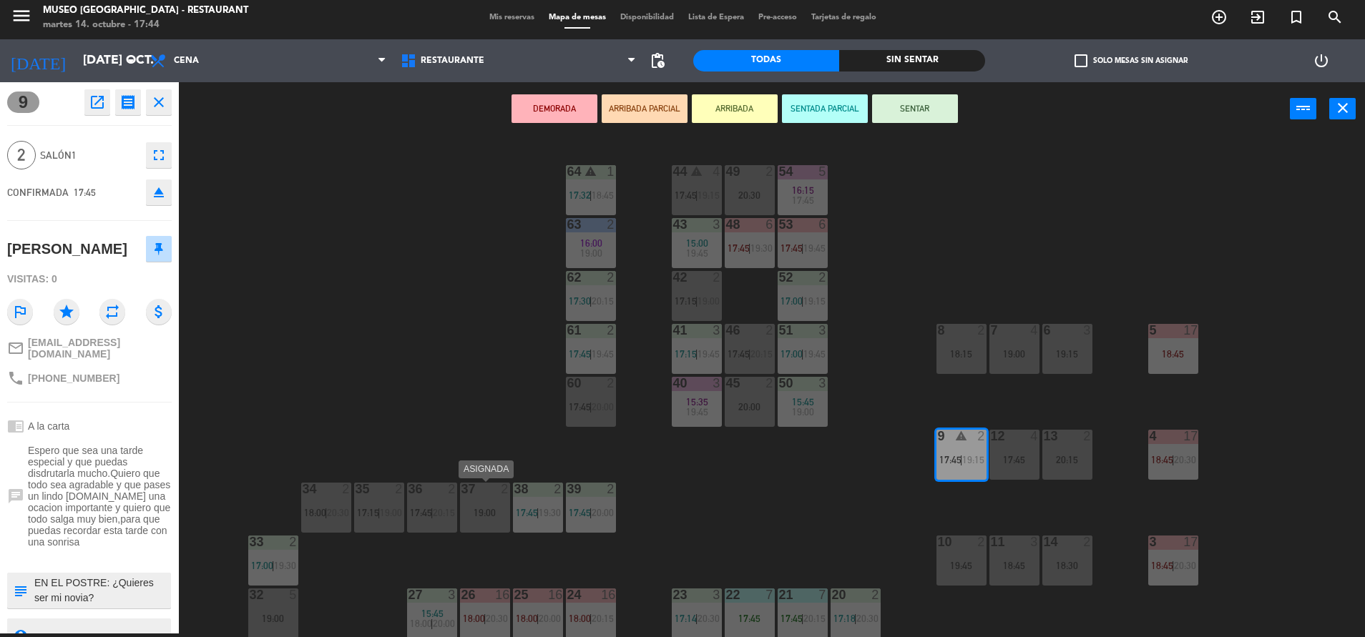
click at [480, 512] on div "19:00" at bounding box center [485, 513] width 50 height 10
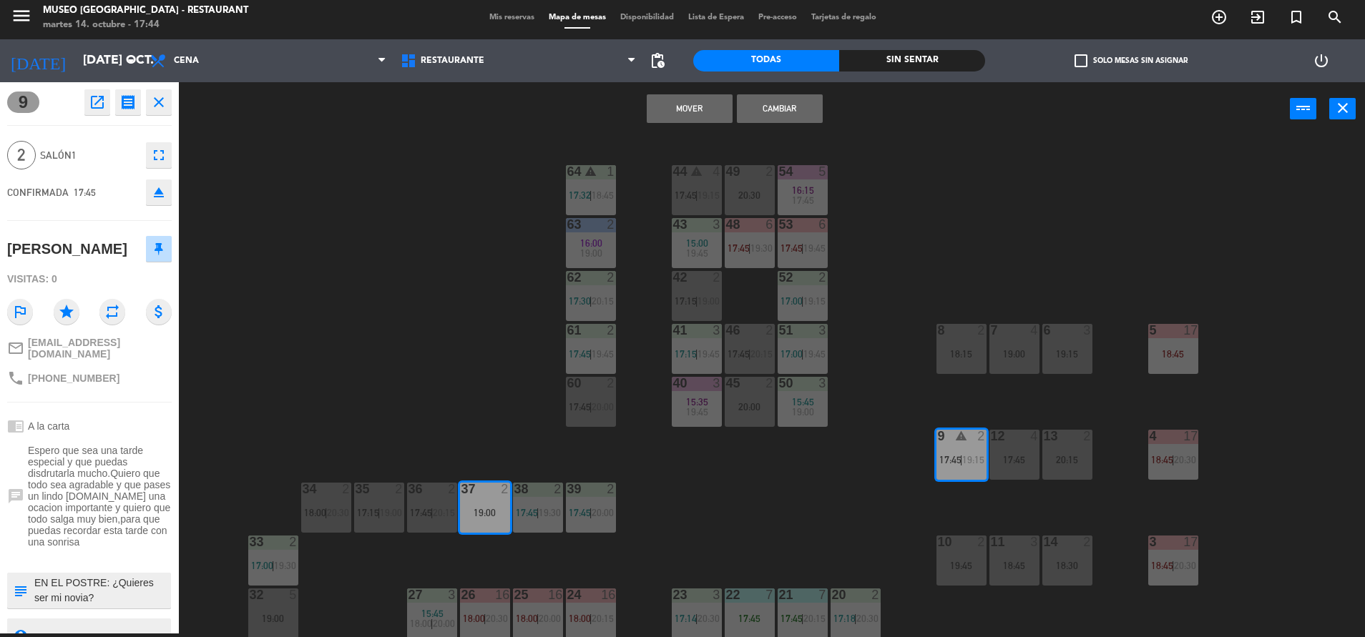
click at [698, 95] on button "Mover" at bounding box center [690, 108] width 86 height 29
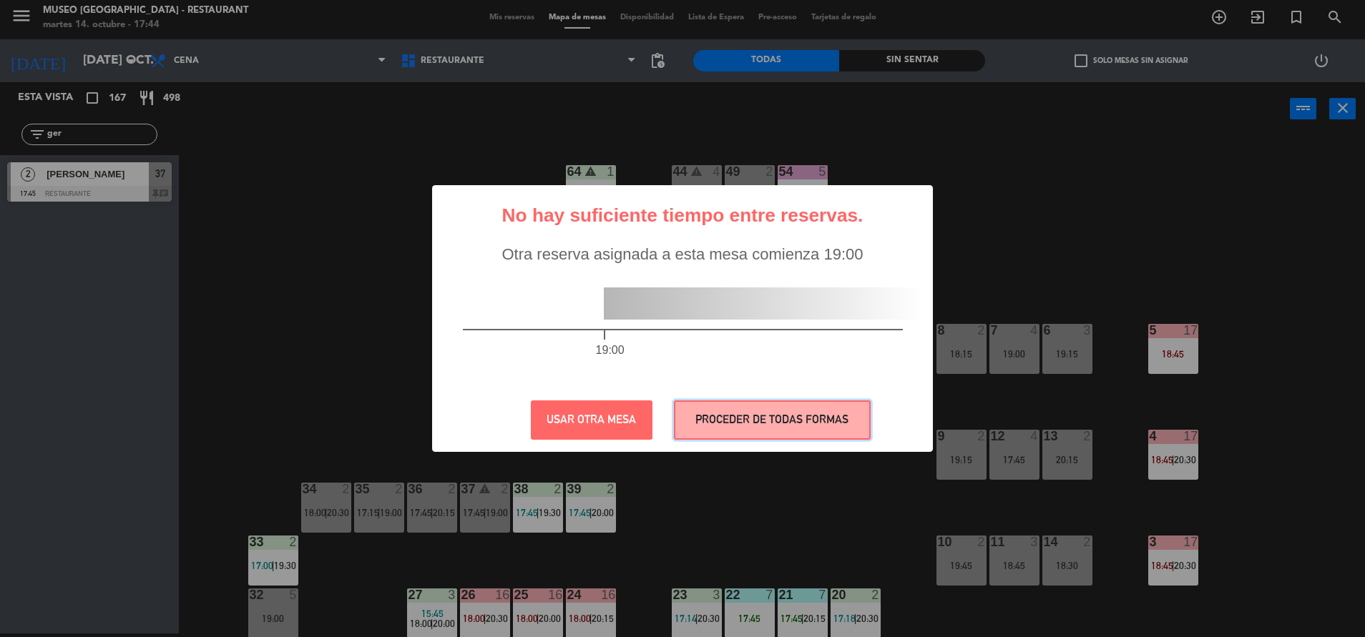
click at [813, 416] on button "PROCEDER DE TODAS FORMAS" at bounding box center [772, 419] width 197 height 39
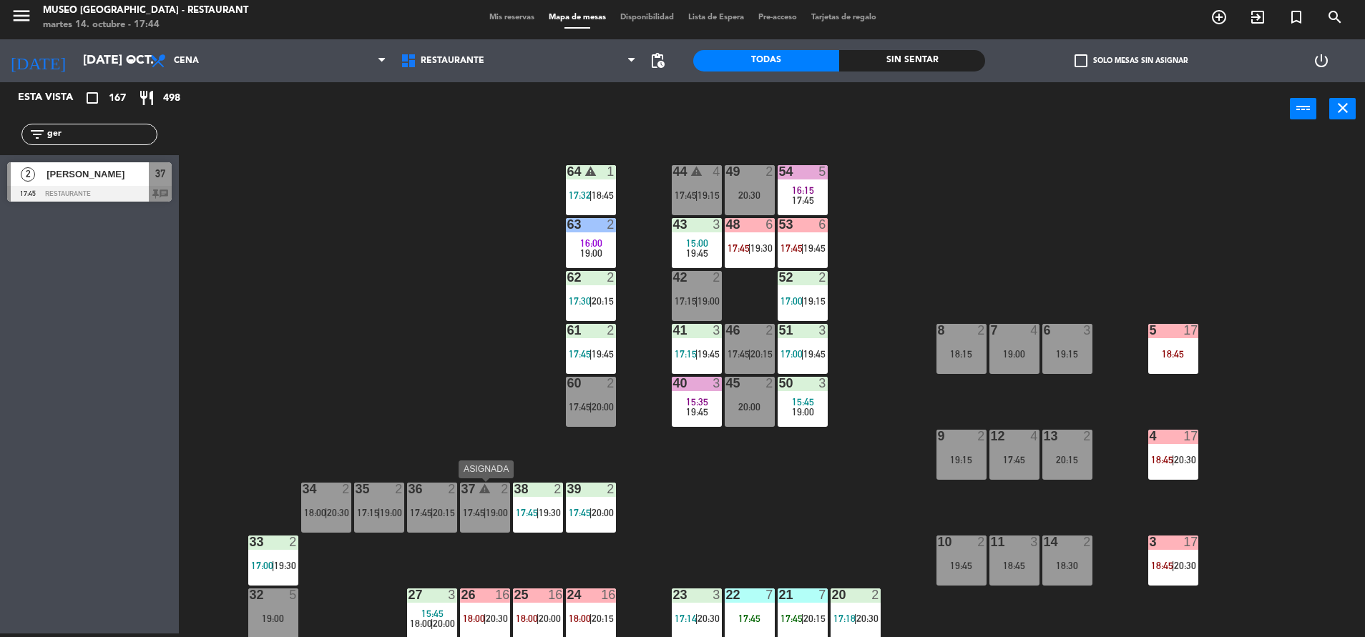
click at [486, 506] on div "37 warning 2 17:45 | 19:00" at bounding box center [485, 508] width 50 height 50
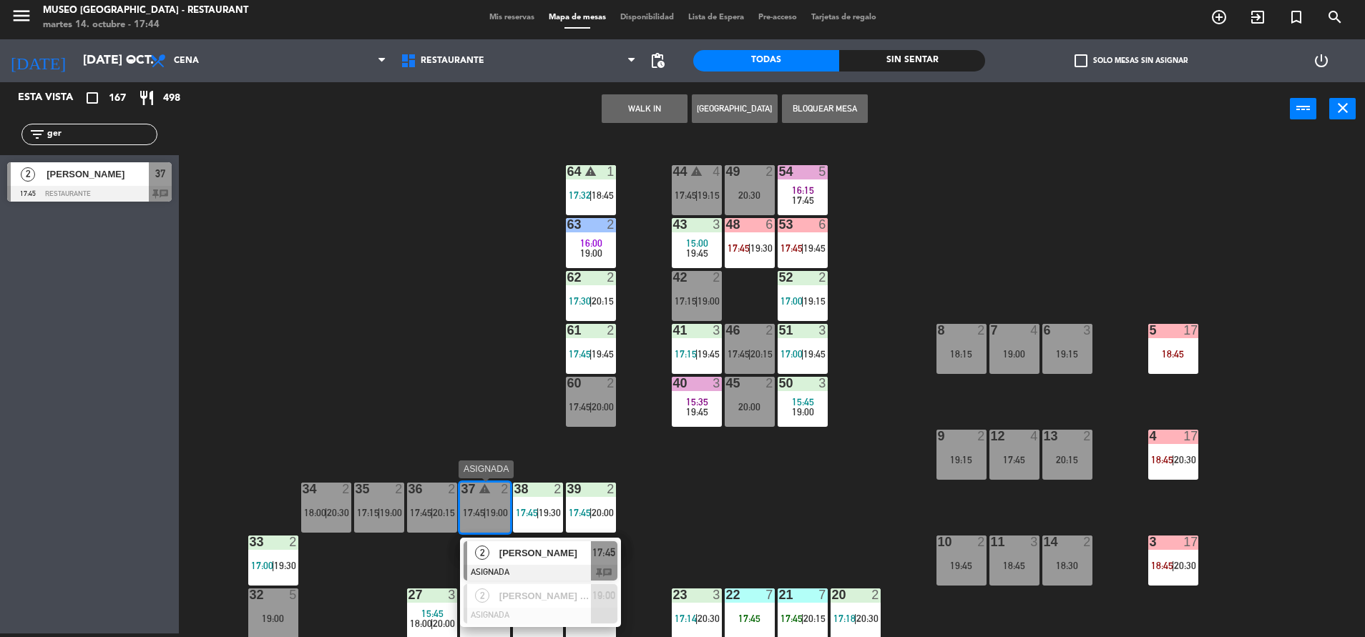
click at [531, 546] on span "[PERSON_NAME]" at bounding box center [545, 553] width 92 height 15
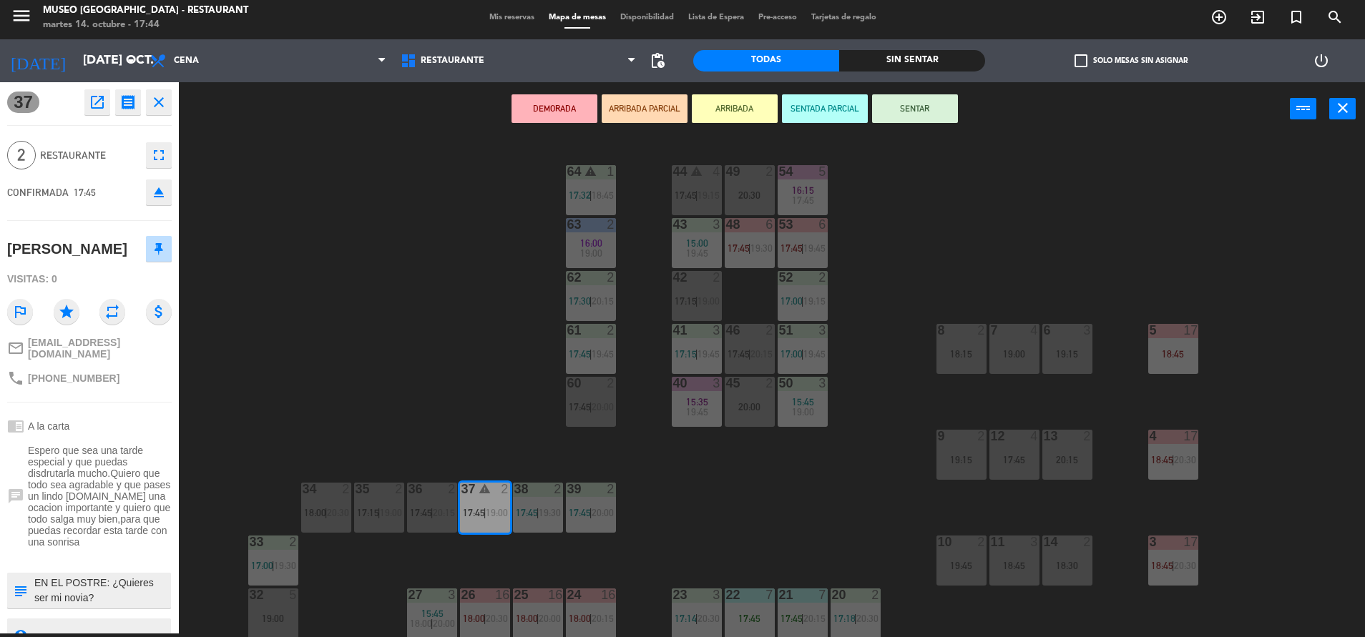
click at [638, 116] on button "ARRIBADA PARCIAL" at bounding box center [644, 108] width 86 height 29
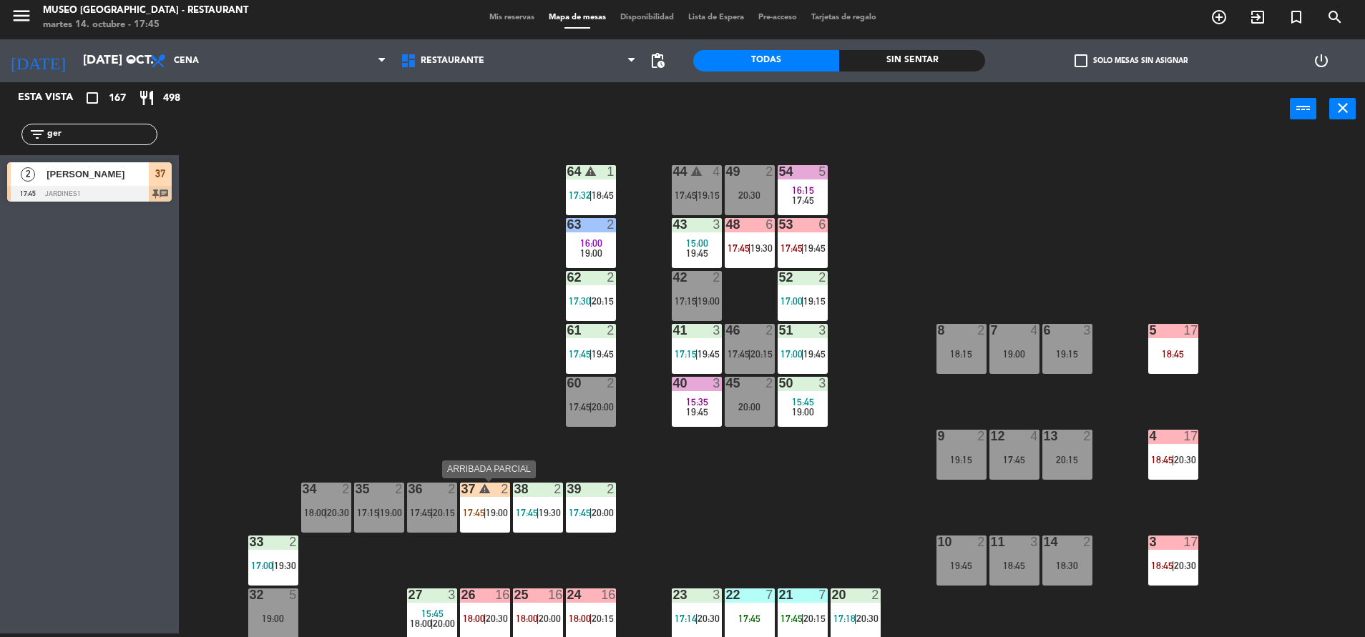
click at [491, 493] on div "warning" at bounding box center [485, 490] width 24 height 14
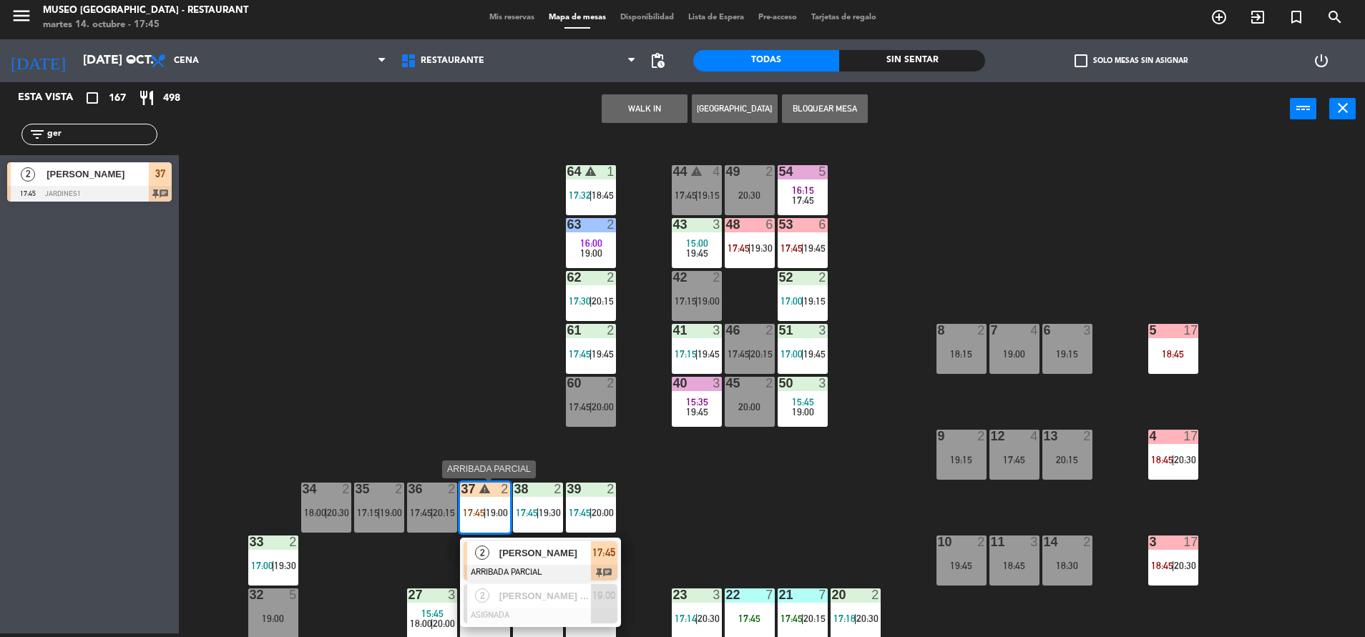
click at [542, 560] on span "[PERSON_NAME]" at bounding box center [545, 553] width 92 height 15
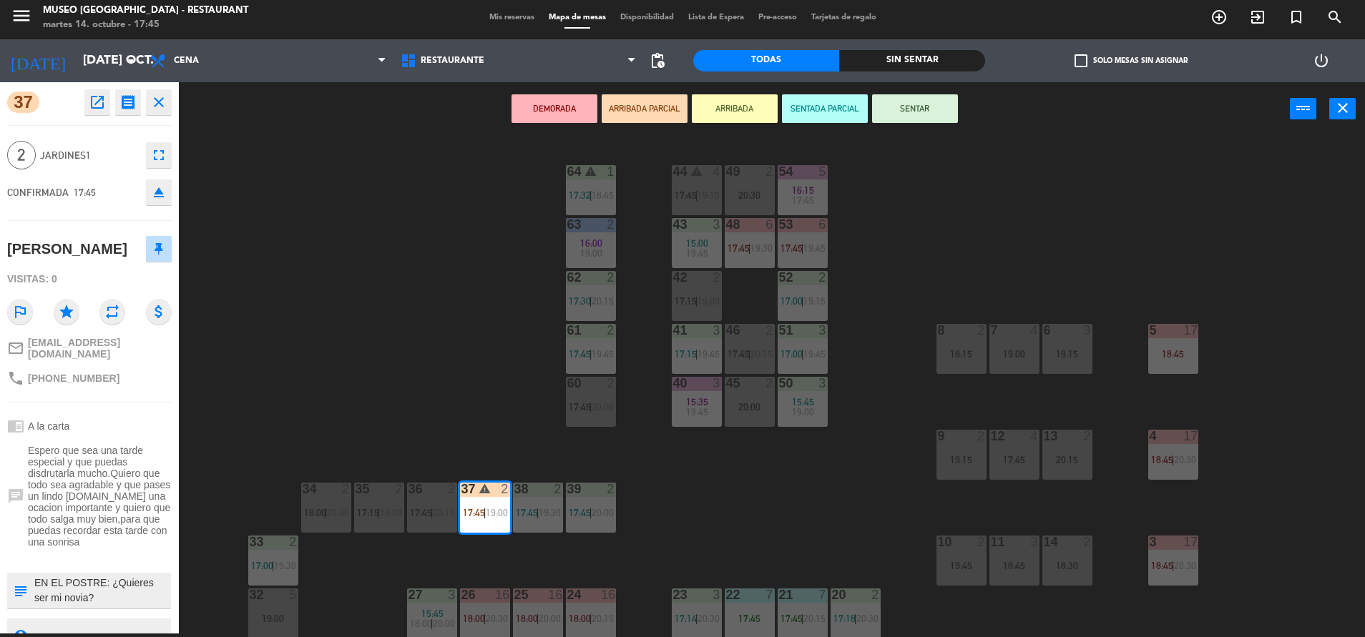
click at [127, 587] on textarea at bounding box center [101, 591] width 137 height 30
type textarea "m37| EN EL POSTRE: ¿Quieres ser mi novia? info a julio"
click at [132, 445] on span "Espero que sea una tarde especial y que puedas disdrutarla mucho.Quiero que tod…" at bounding box center [100, 496] width 144 height 103
click at [945, 109] on button "SENTAR" at bounding box center [915, 108] width 86 height 29
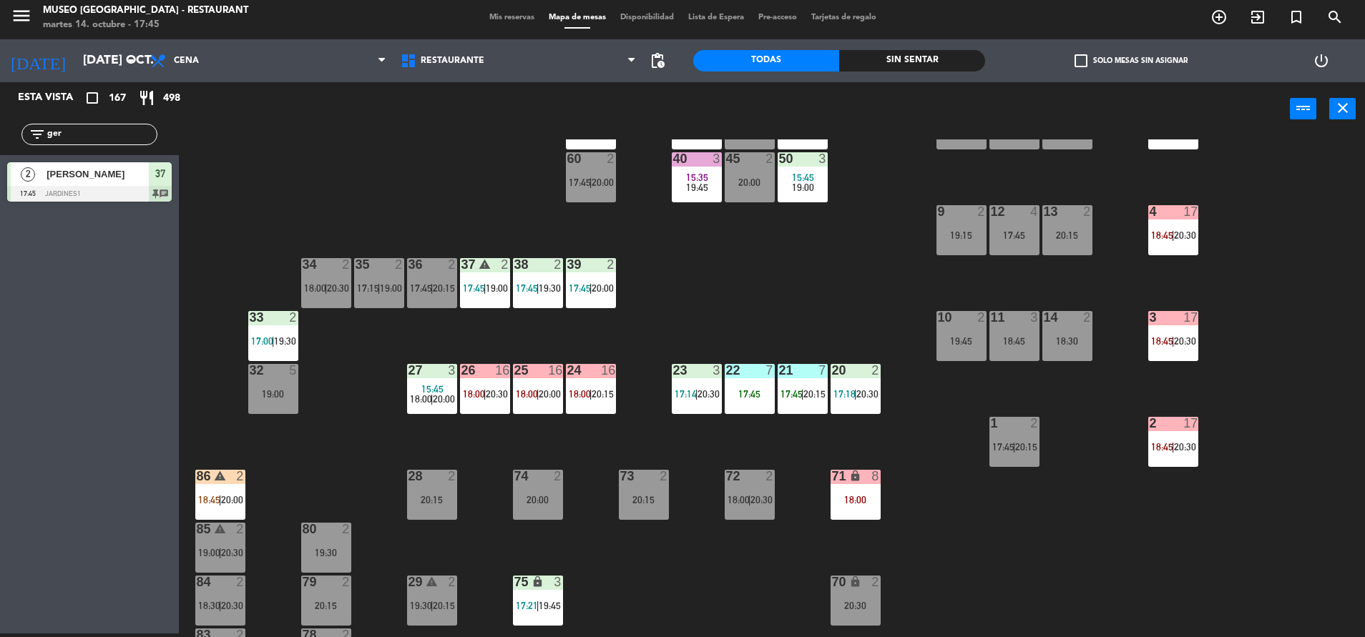
scroll to position [225, 0]
click at [583, 397] on span "18:00" at bounding box center [580, 393] width 22 height 11
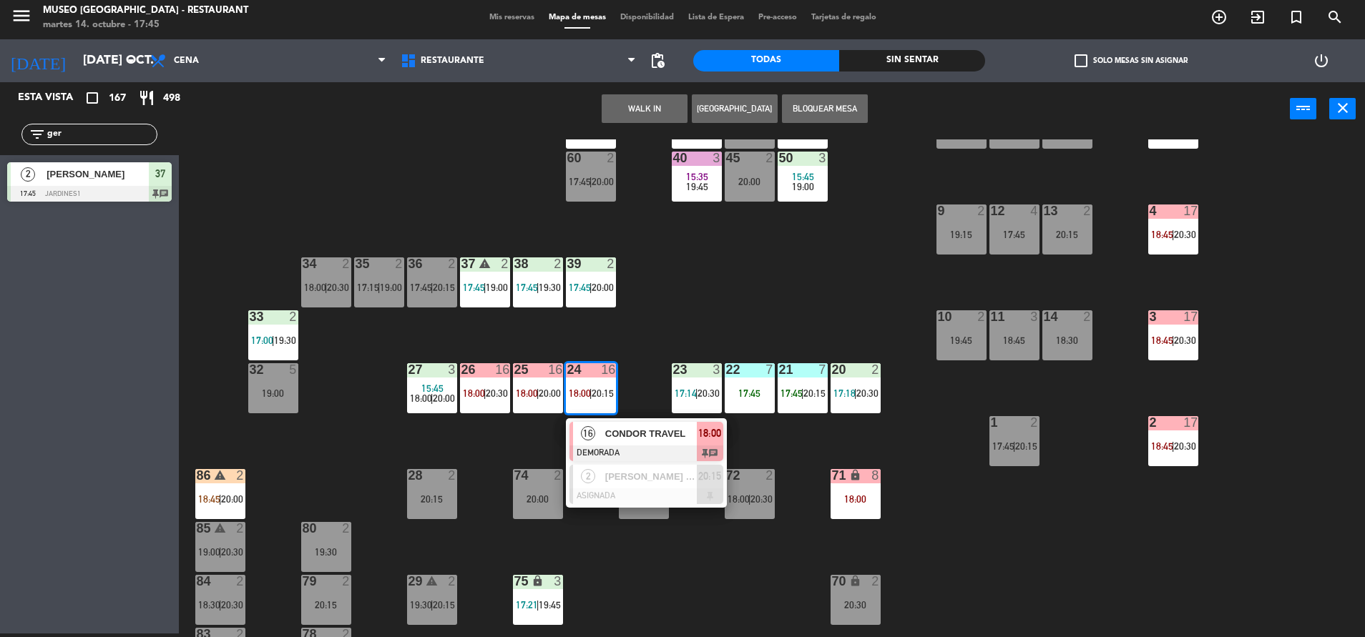
click at [678, 451] on div at bounding box center [646, 454] width 154 height 16
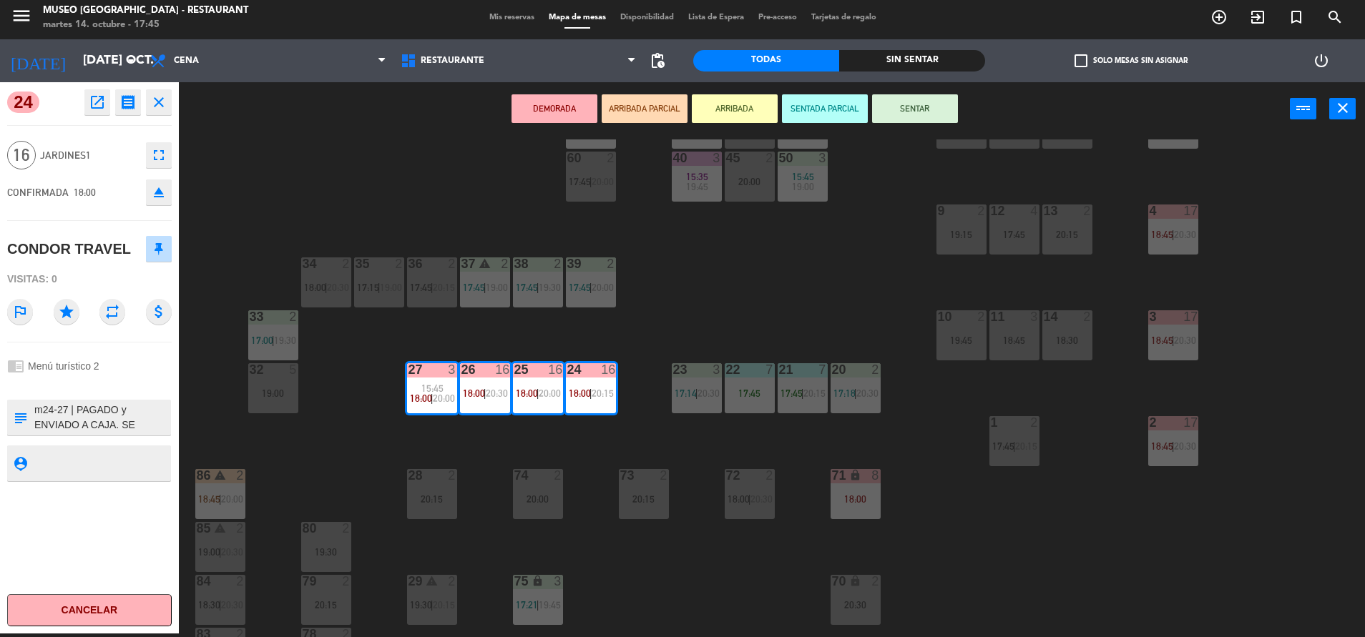
click at [732, 331] on div "44 warning 4 17:45 | 19:15 49 2 20:30 54 5 16:15 17:45 64 warning 1 17:32 | 18:…" at bounding box center [778, 388] width 1172 height 498
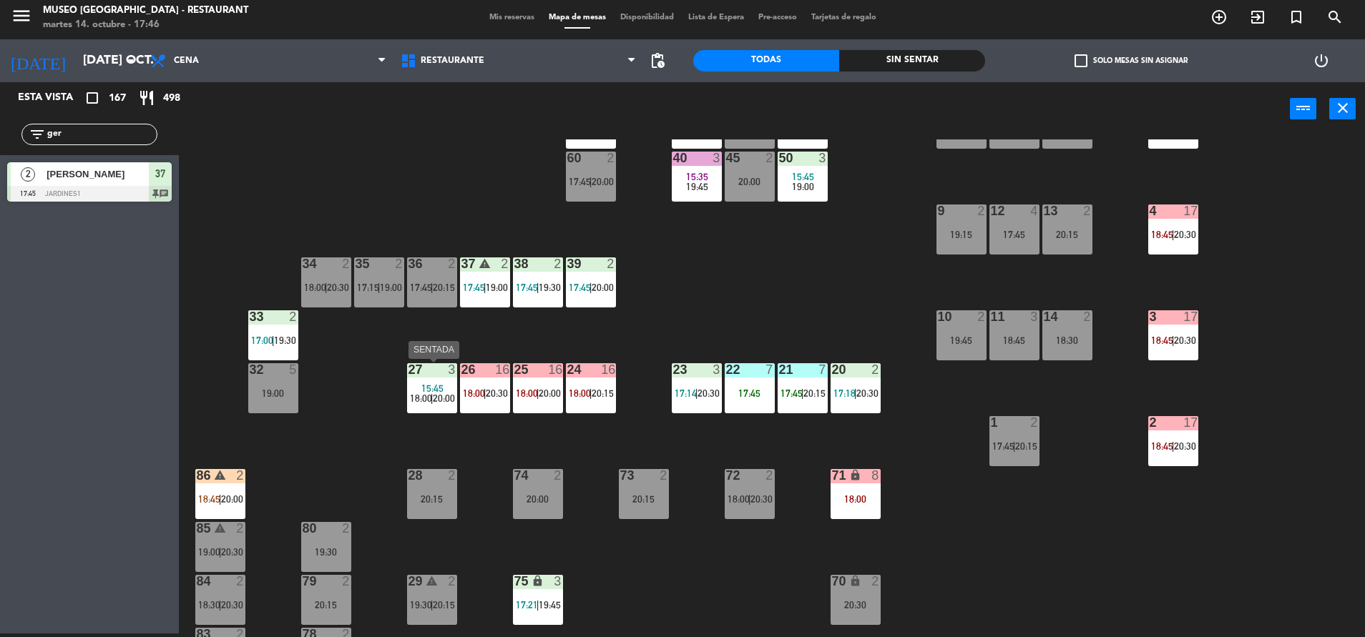
click at [433, 408] on div "27 3 15:45 18:00 | 20:00" at bounding box center [432, 388] width 50 height 50
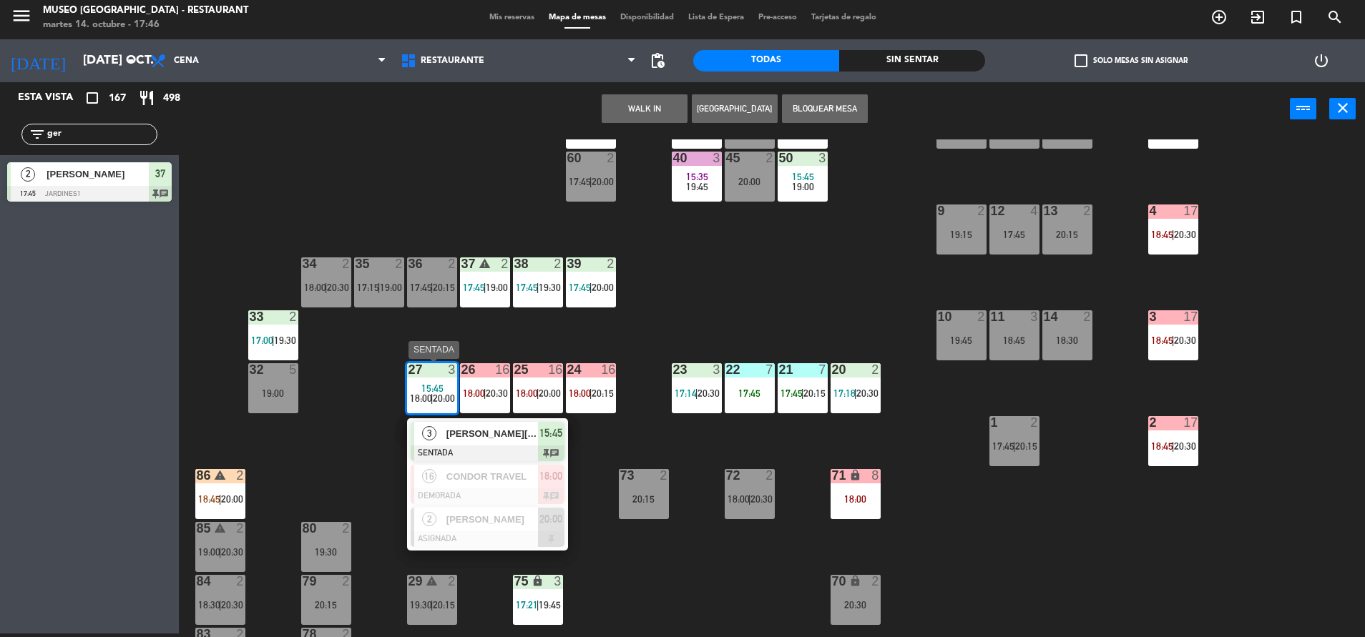
click at [492, 423] on div "SEBASTIAN PASTOR" at bounding box center [491, 434] width 93 height 24
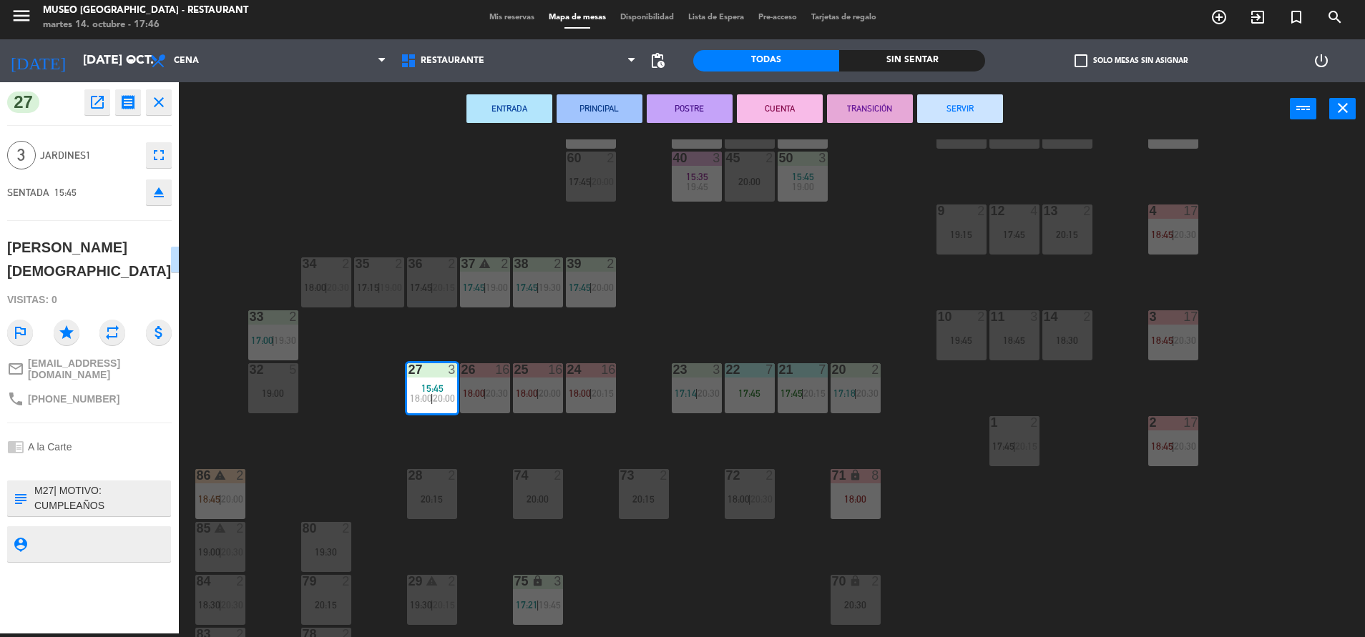
click at [941, 97] on button "SERVIR" at bounding box center [960, 108] width 86 height 29
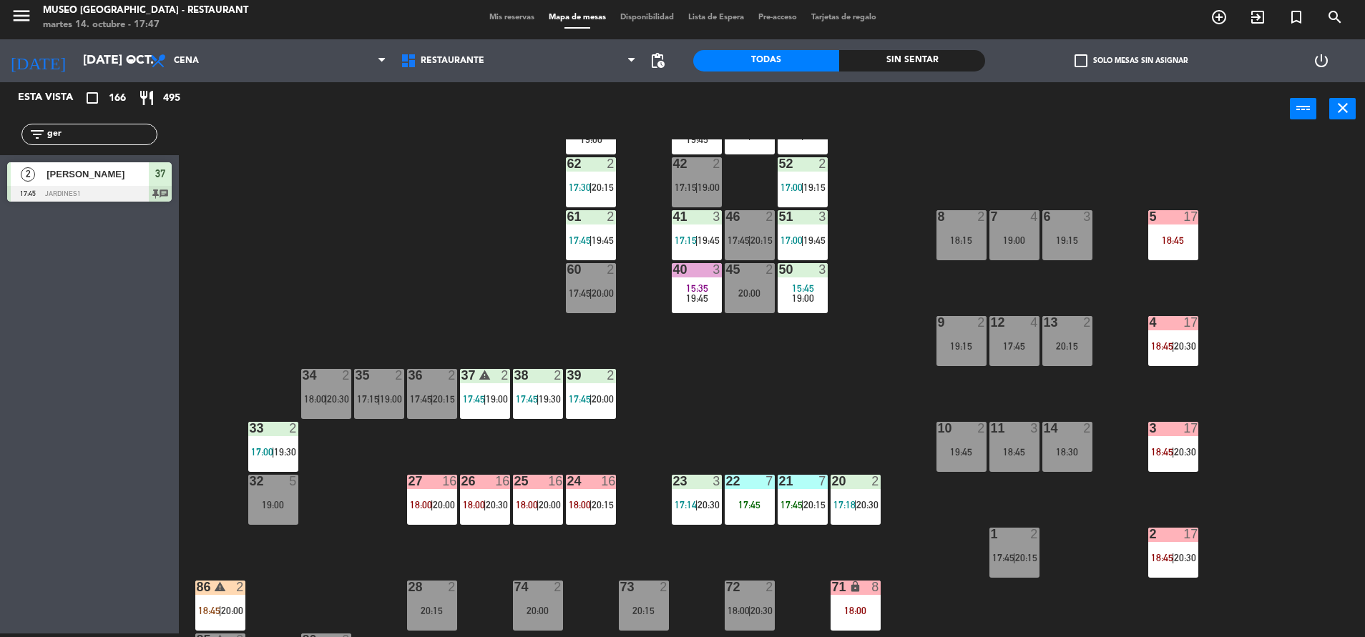
scroll to position [0, 0]
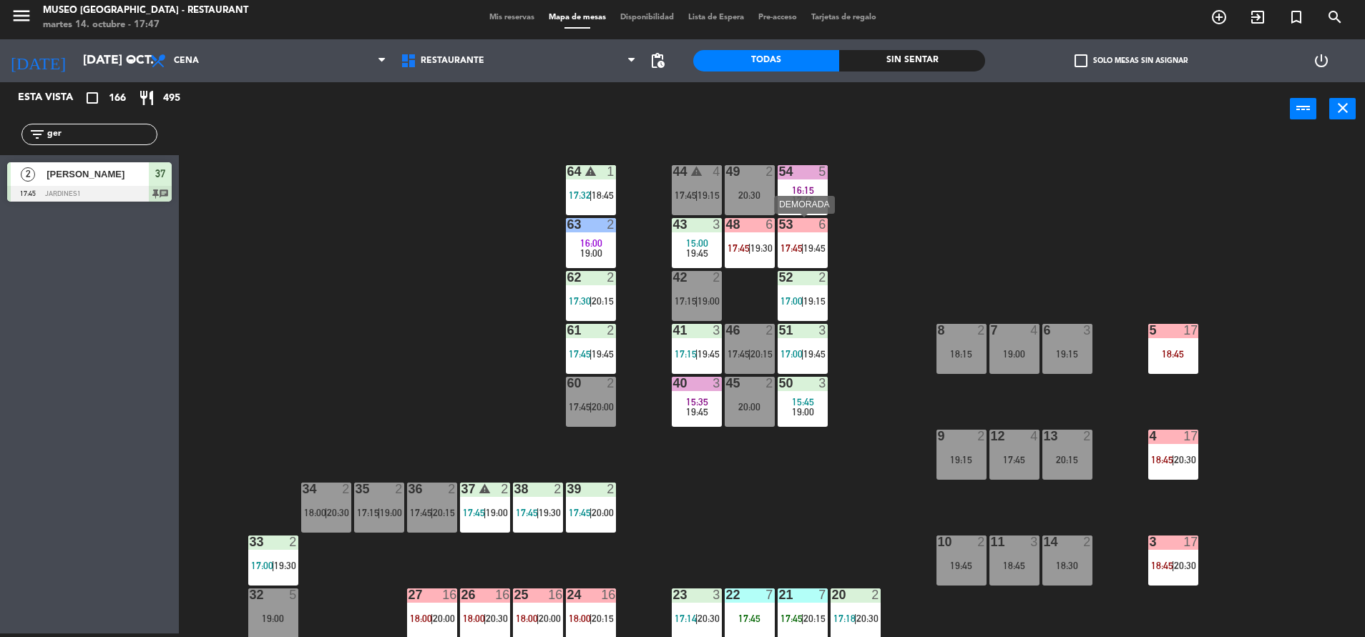
click at [810, 255] on div "53 6 17:45 | 19:45" at bounding box center [802, 243] width 50 height 50
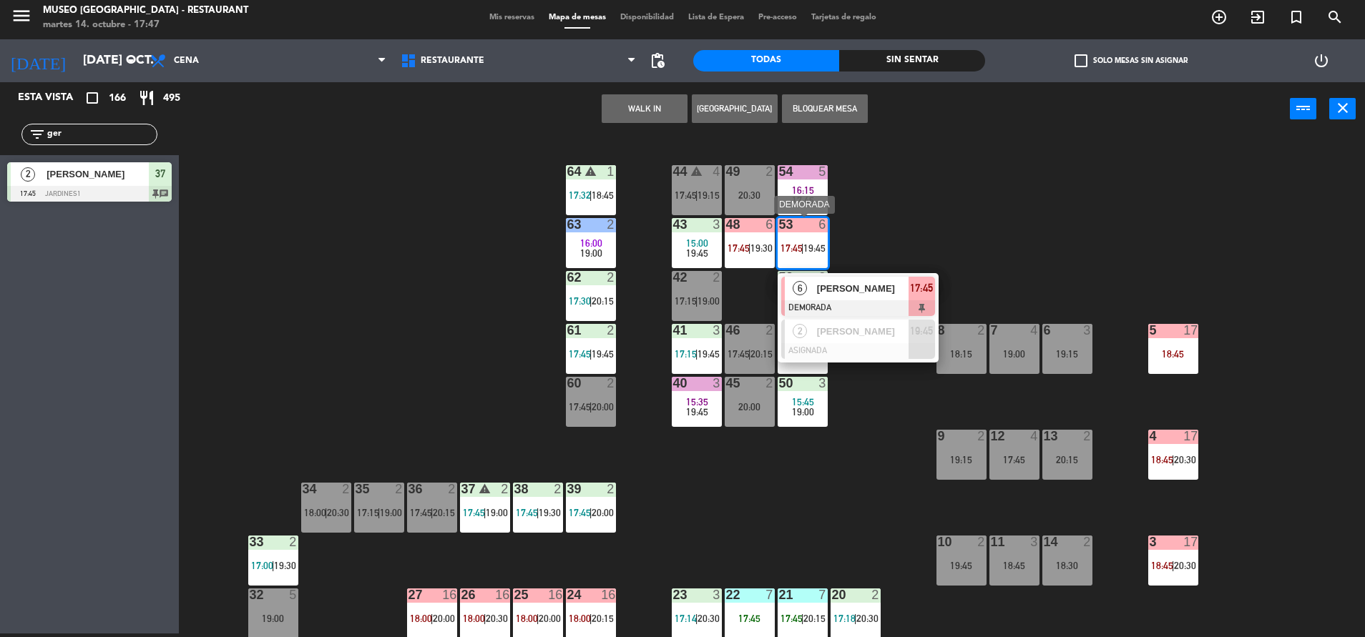
click at [832, 296] on div "[PERSON_NAME]" at bounding box center [861, 289] width 93 height 24
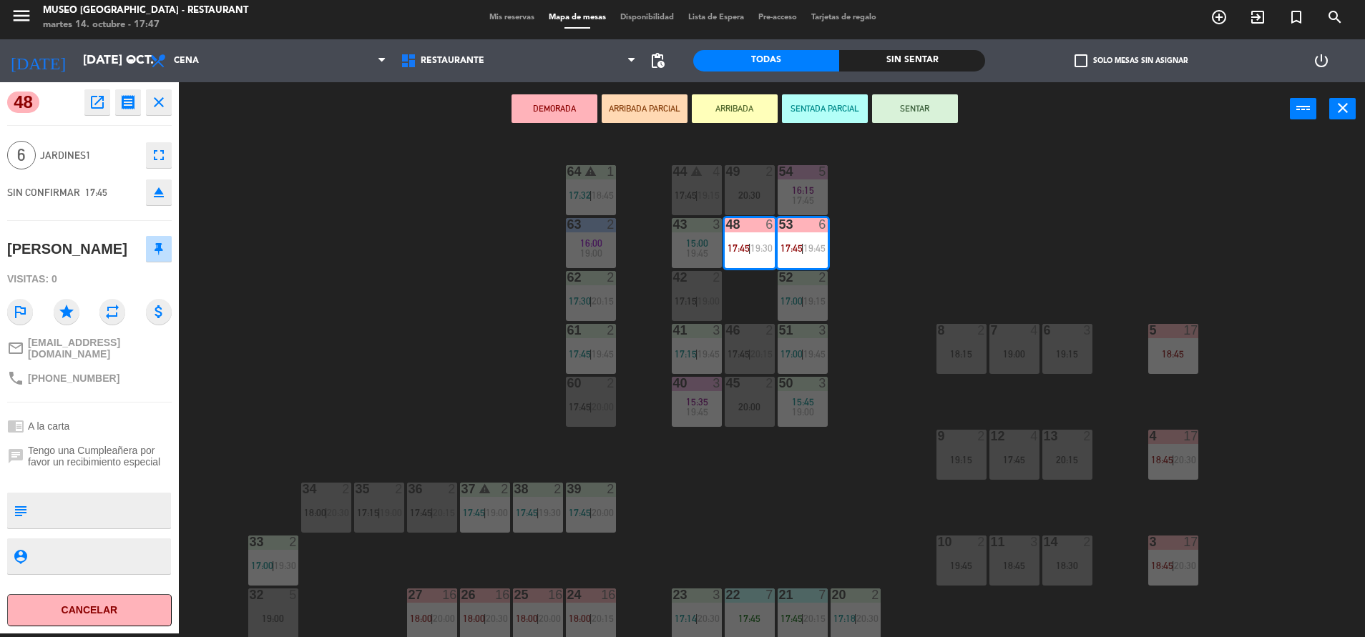
click at [737, 498] on div "44 warning 4 17:45 | 19:15 49 2 20:30 54 5 16:15 17:45 64 warning 1 17:32 | 18:…" at bounding box center [778, 388] width 1172 height 498
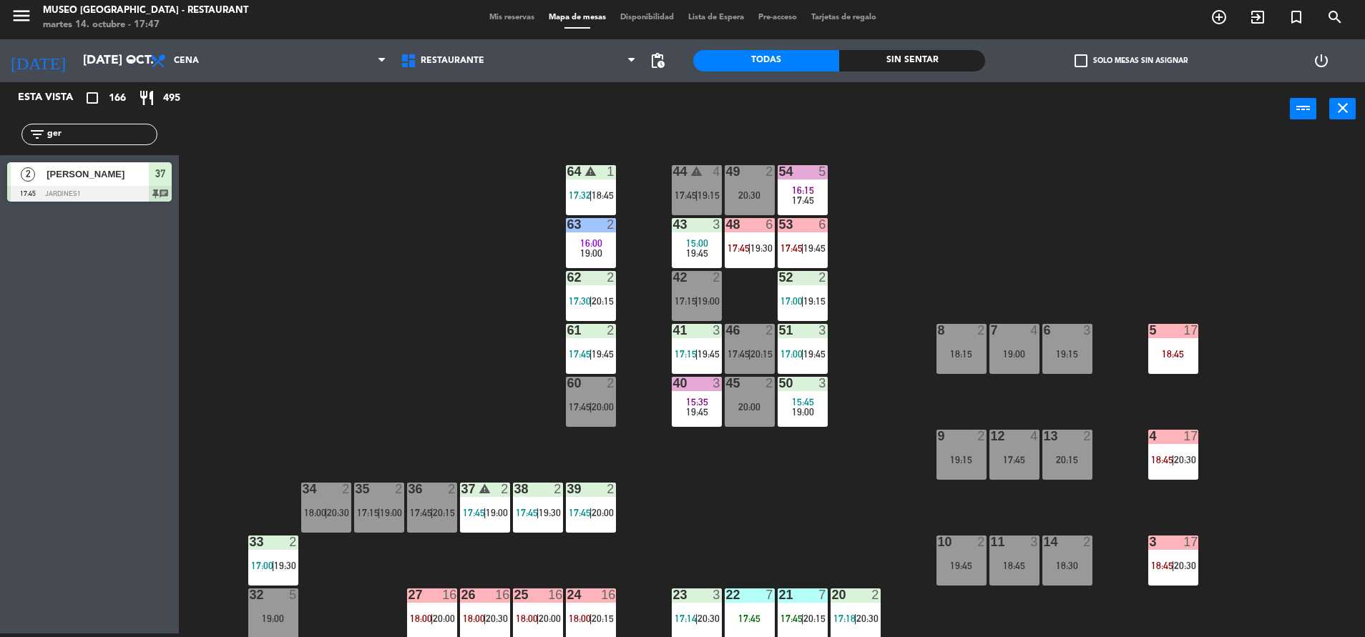
scroll to position [531, 0]
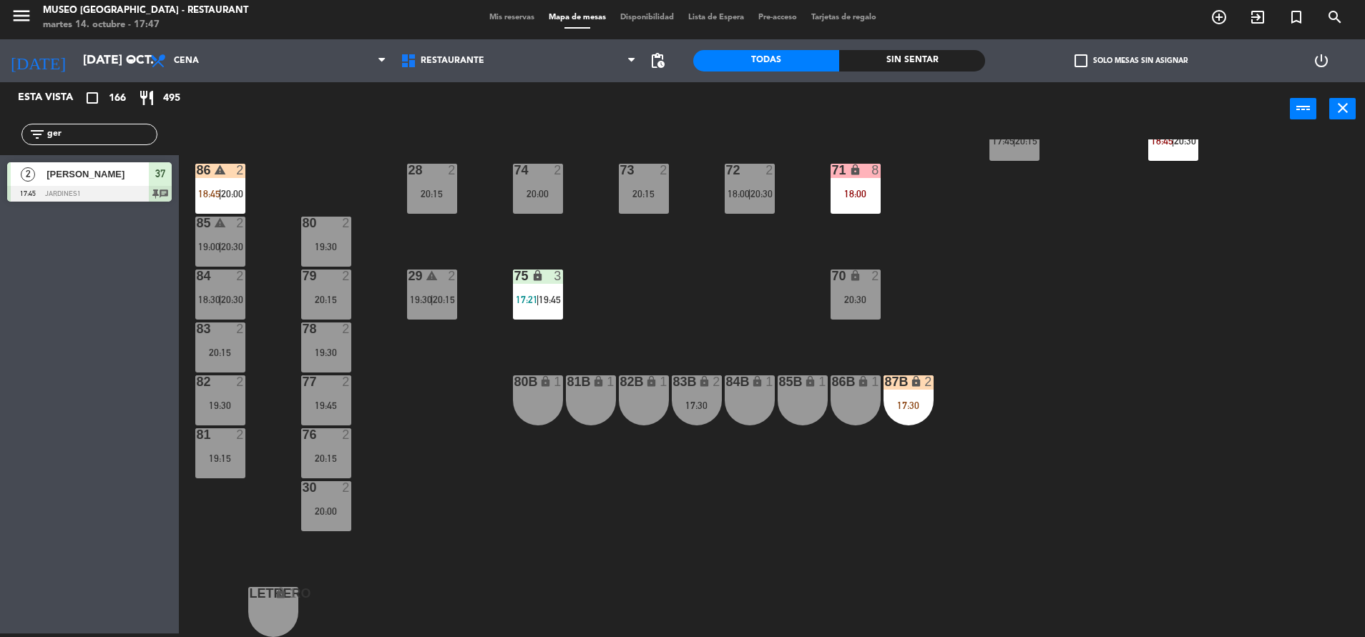
click at [920, 368] on div "44 warning 4 17:45 | 19:15 49 2 20:30 54 5 16:15 17:45 64 warning 1 17:32 | 18:…" at bounding box center [778, 388] width 1172 height 498
click at [910, 388] on div "lock" at bounding box center [908, 382] width 24 height 14
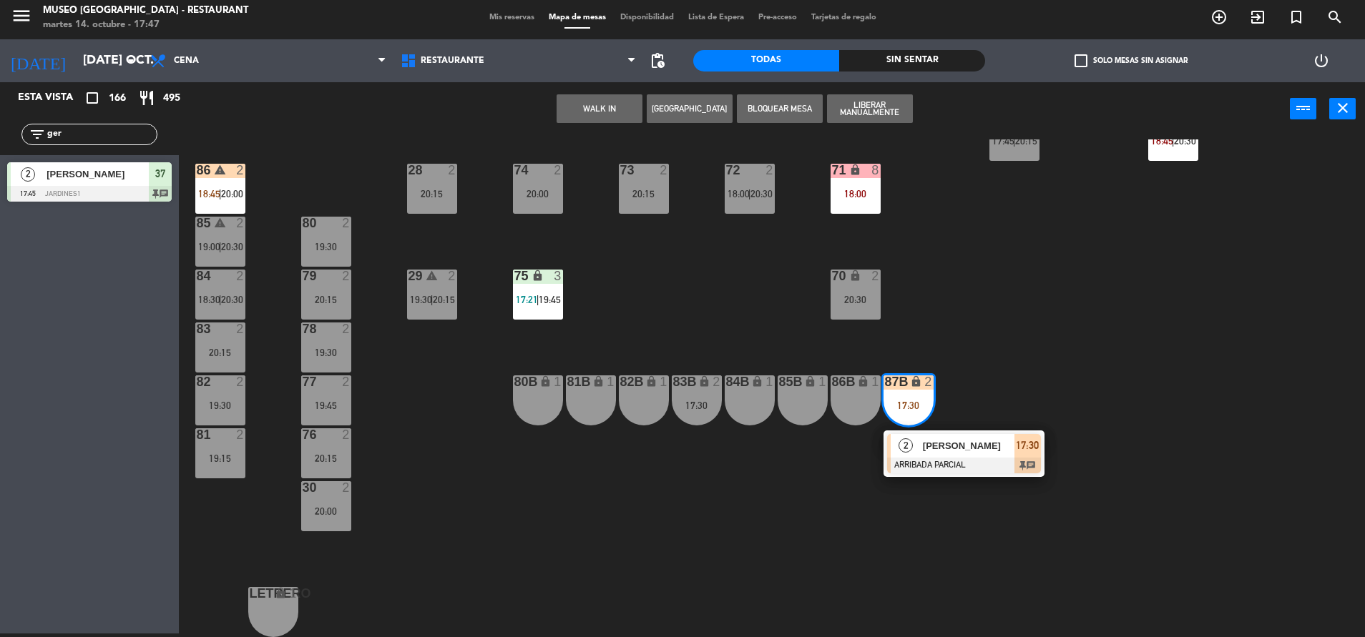
click at [983, 466] on div at bounding box center [964, 466] width 154 height 16
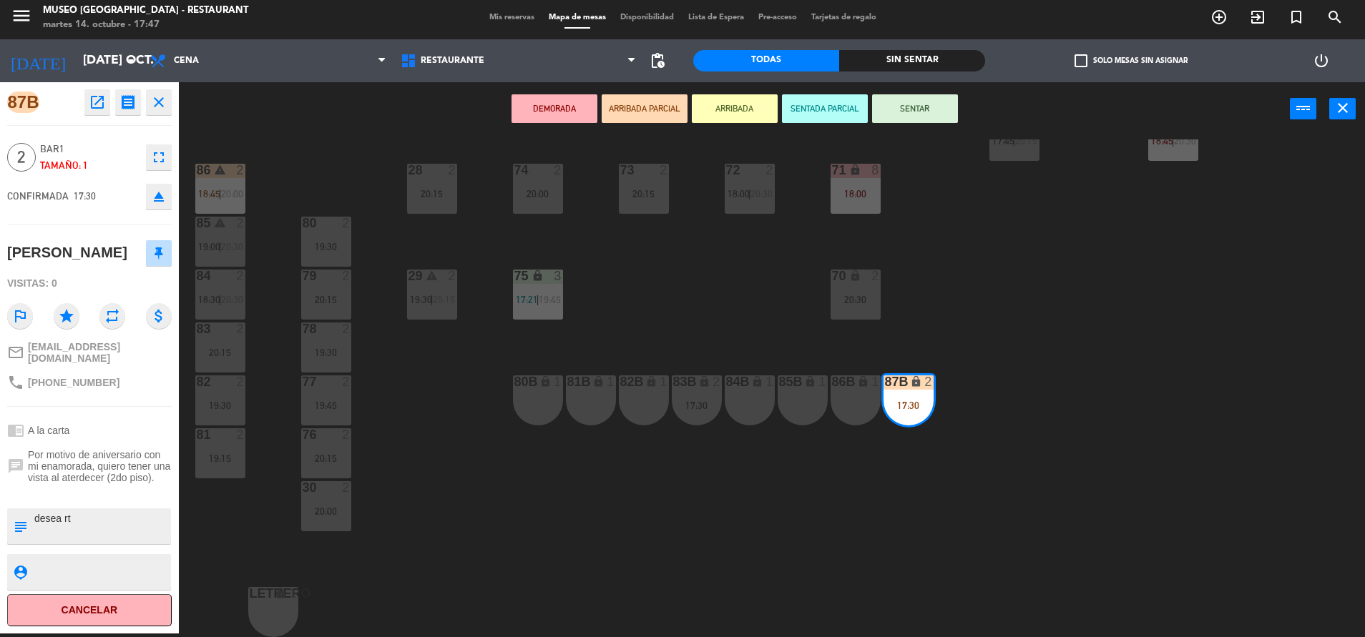
click at [742, 288] on div "44 warning 4 17:45 | 19:15 49 2 20:30 54 5 16:15 17:45 64 warning 1 17:32 | 18:…" at bounding box center [778, 388] width 1172 height 498
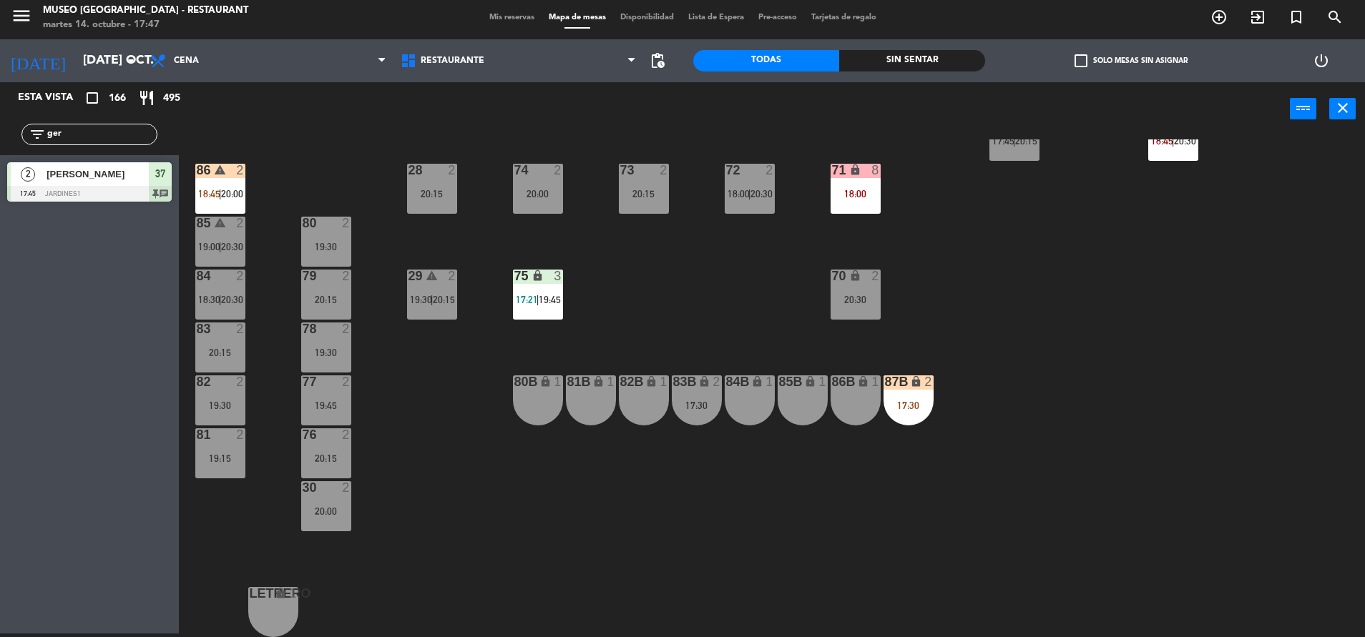
click at [642, 275] on div "44 warning 4 17:45 | 19:15 49 2 20:30 54 5 16:15 17:45 64 warning 1 17:32 | 18:…" at bounding box center [778, 388] width 1172 height 498
click at [521, 299] on span "17:21" at bounding box center [527, 299] width 22 height 11
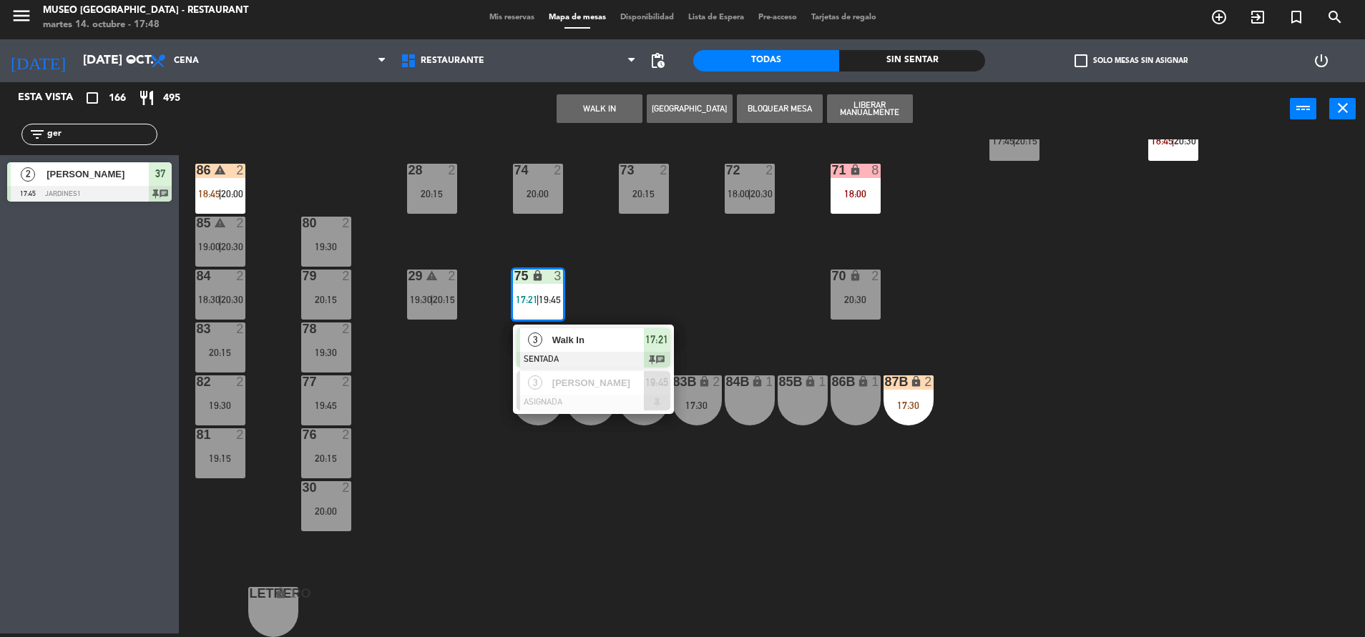
click at [594, 353] on div at bounding box center [593, 360] width 154 height 16
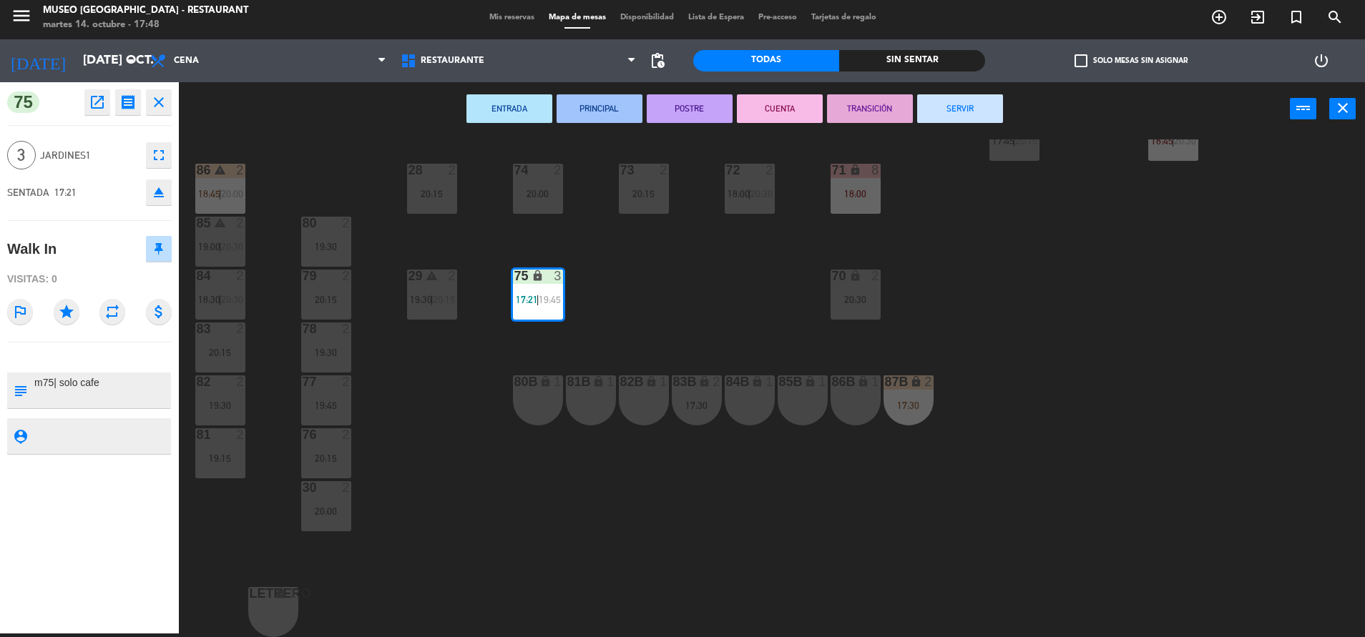
click at [703, 320] on div "44 warning 4 17:45 | 19:15 49 2 20:30 54 5 16:15 17:45 64 warning 1 17:32 | 18:…" at bounding box center [778, 388] width 1172 height 498
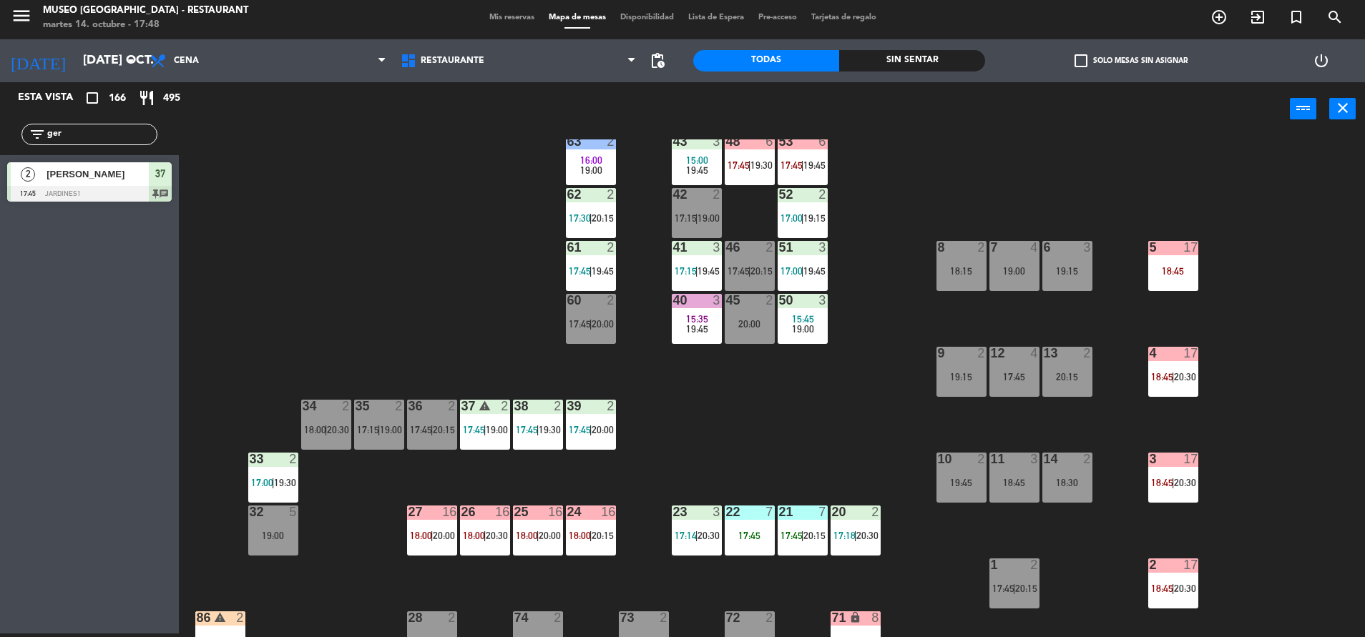
scroll to position [0, 0]
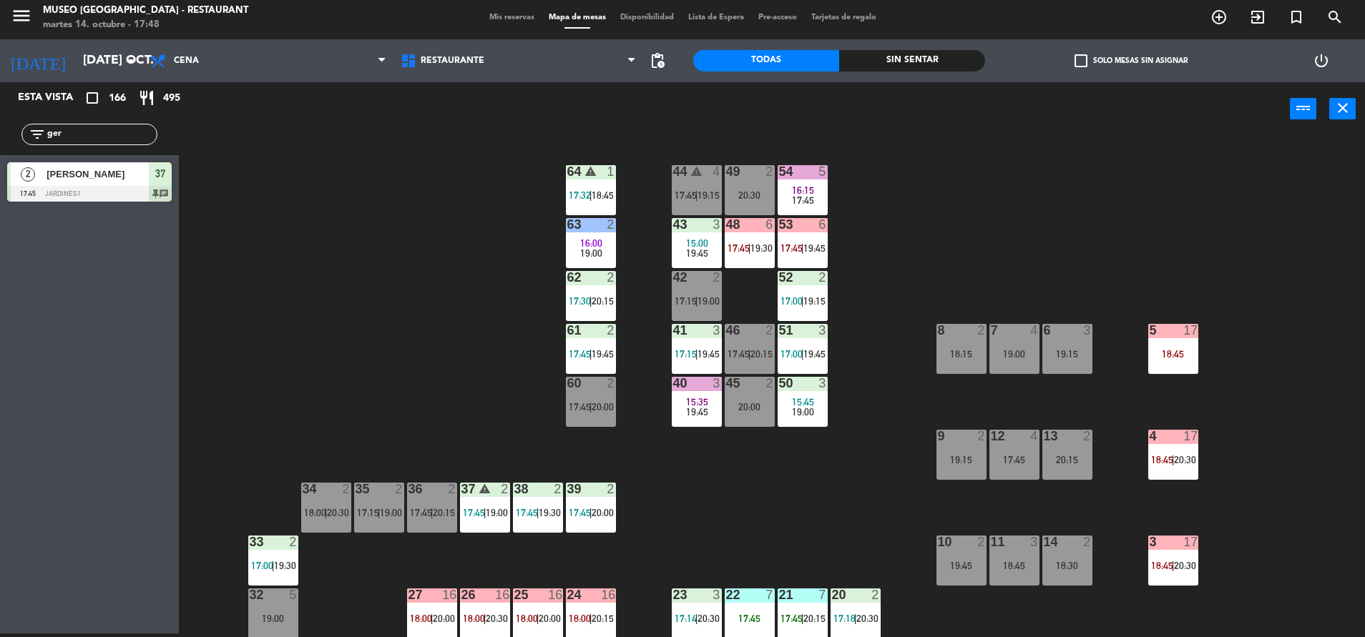
click at [748, 257] on div "48 6 17:45 | 19:30" at bounding box center [749, 243] width 50 height 50
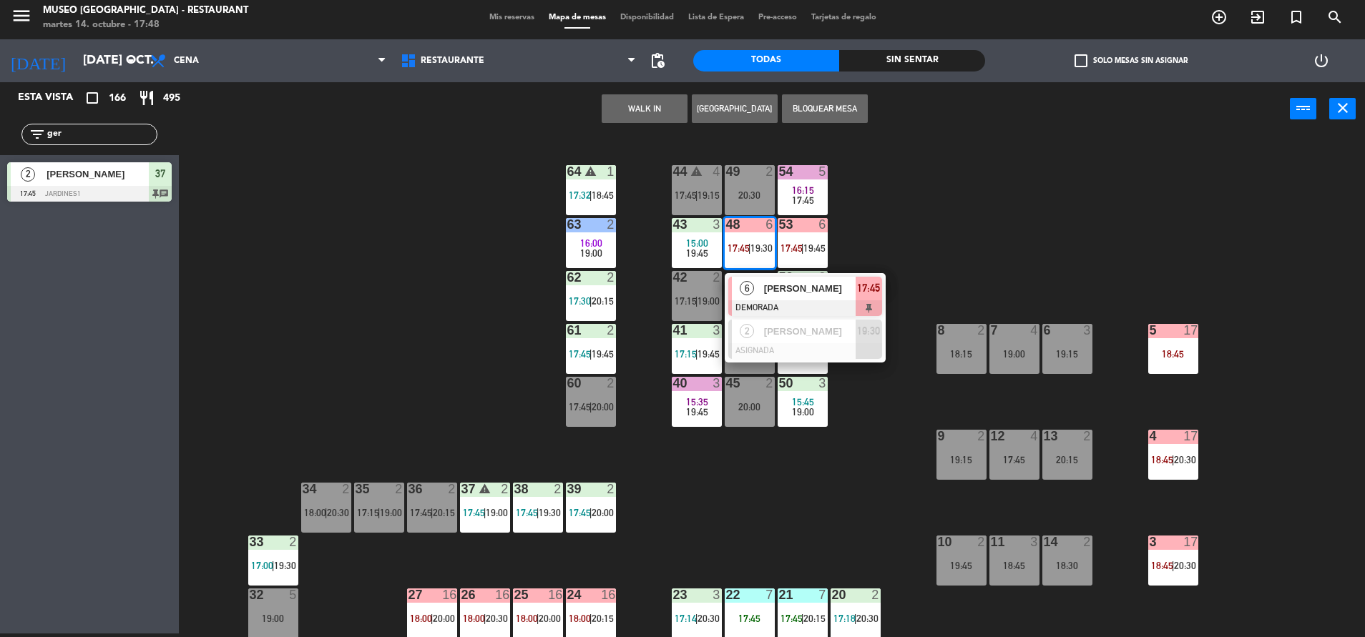
click at [764, 286] on span "[PERSON_NAME]" at bounding box center [810, 288] width 92 height 15
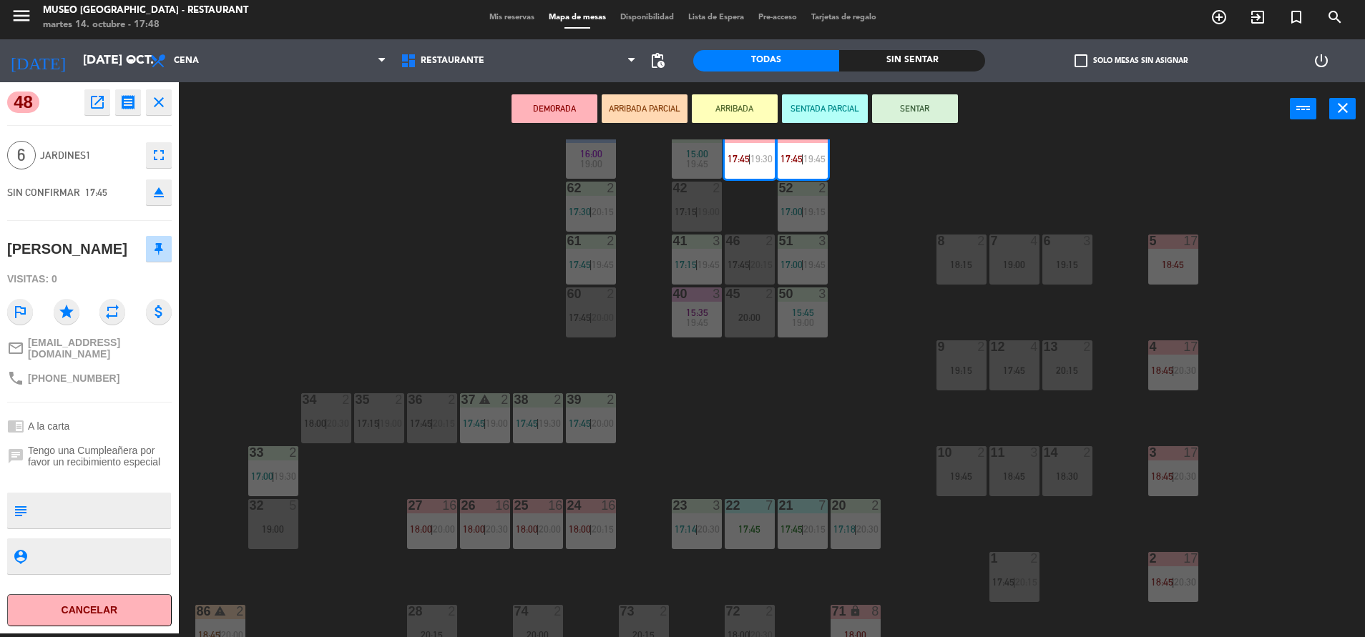
scroll to position [90, 0]
click at [260, 524] on div "19:00" at bounding box center [273, 529] width 50 height 10
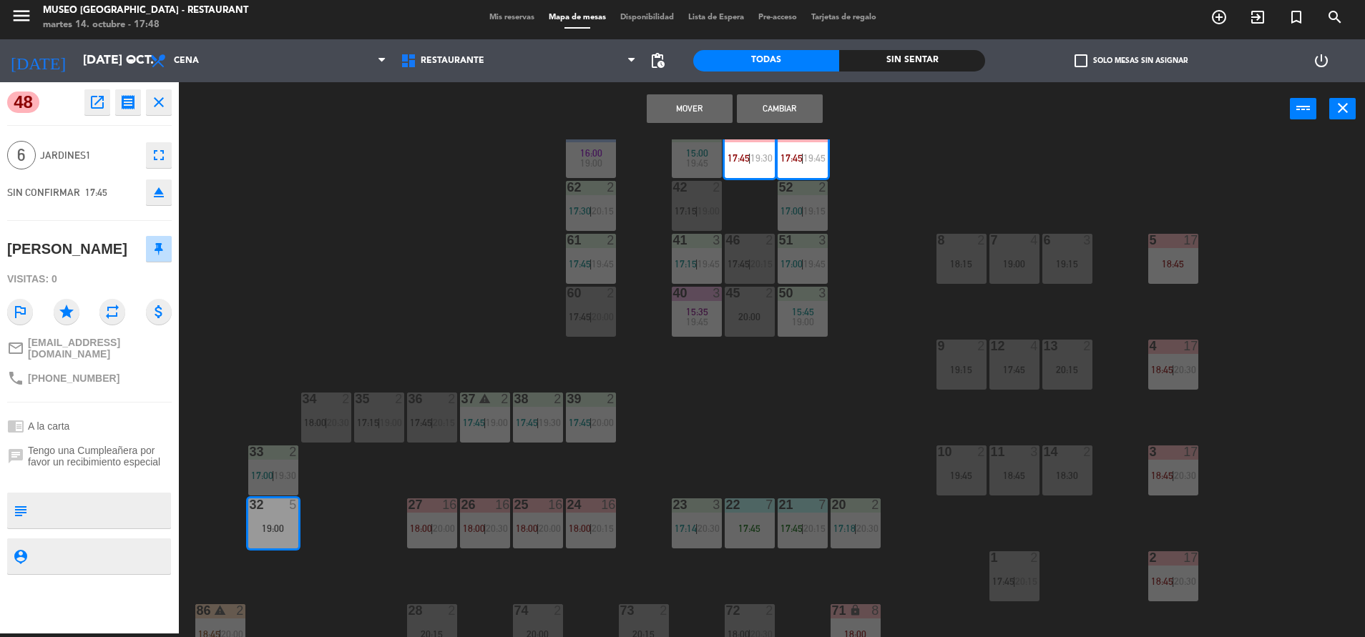
click at [704, 100] on button "Mover" at bounding box center [690, 108] width 86 height 29
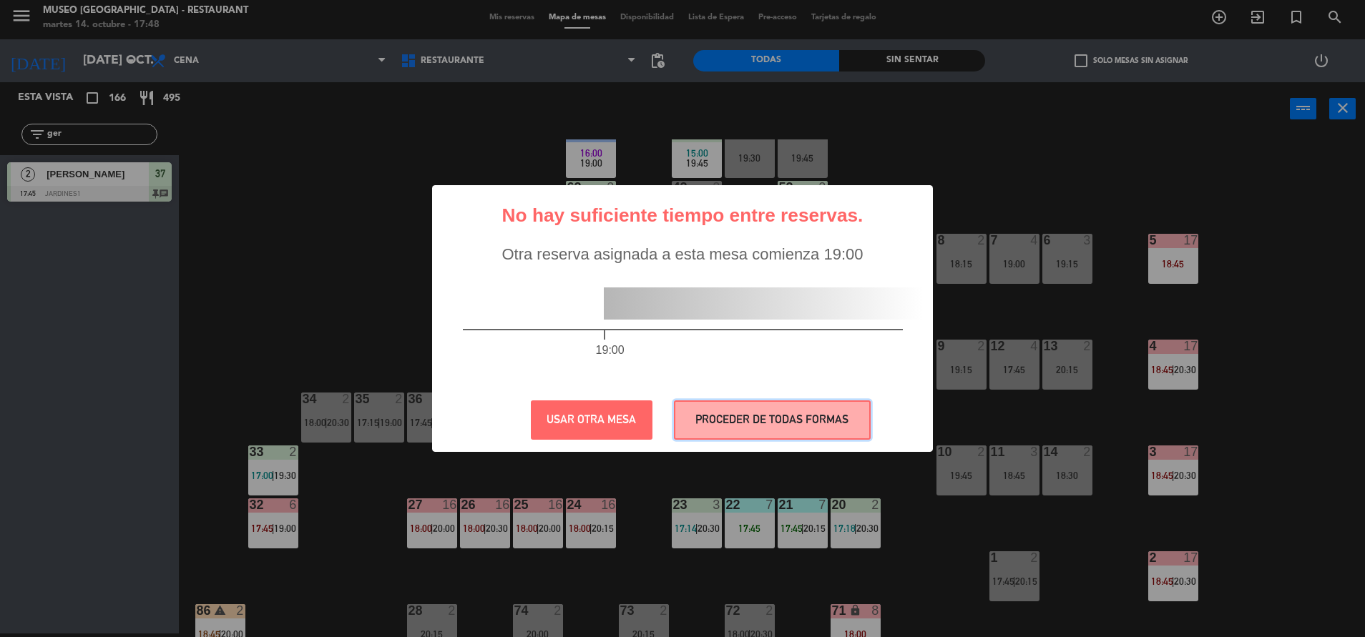
click at [742, 415] on button "PROCEDER DE TODAS FORMAS" at bounding box center [772, 419] width 197 height 39
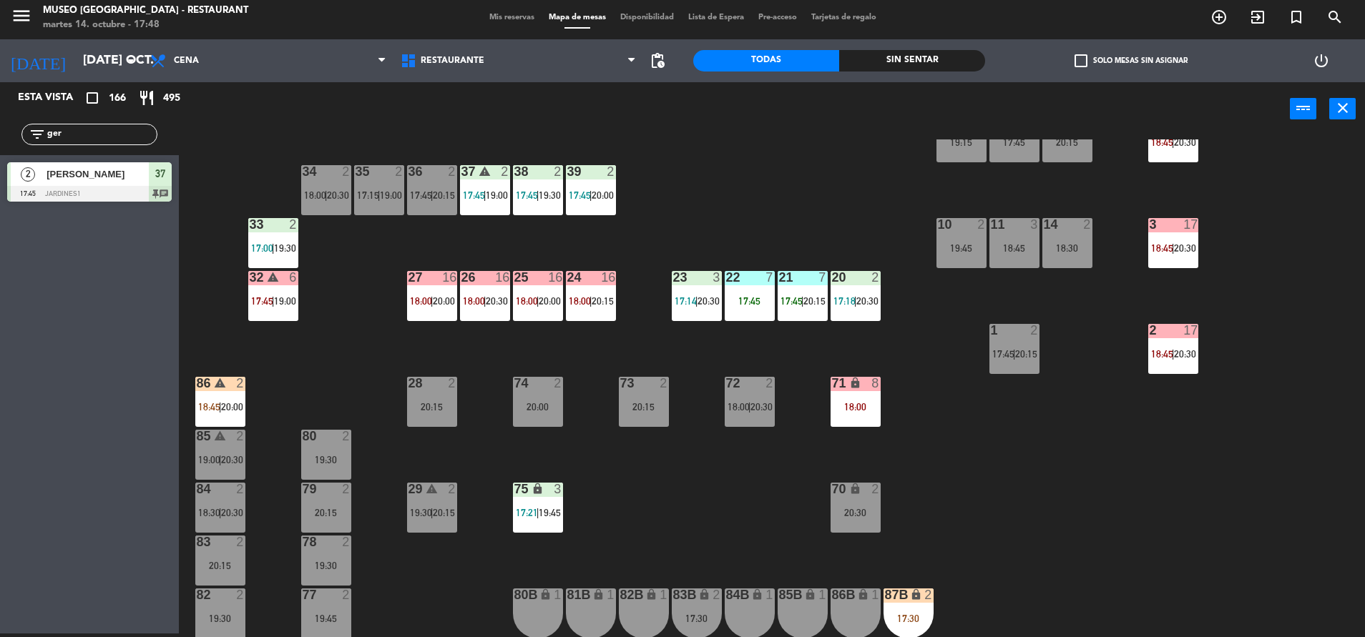
scroll to position [317, 0]
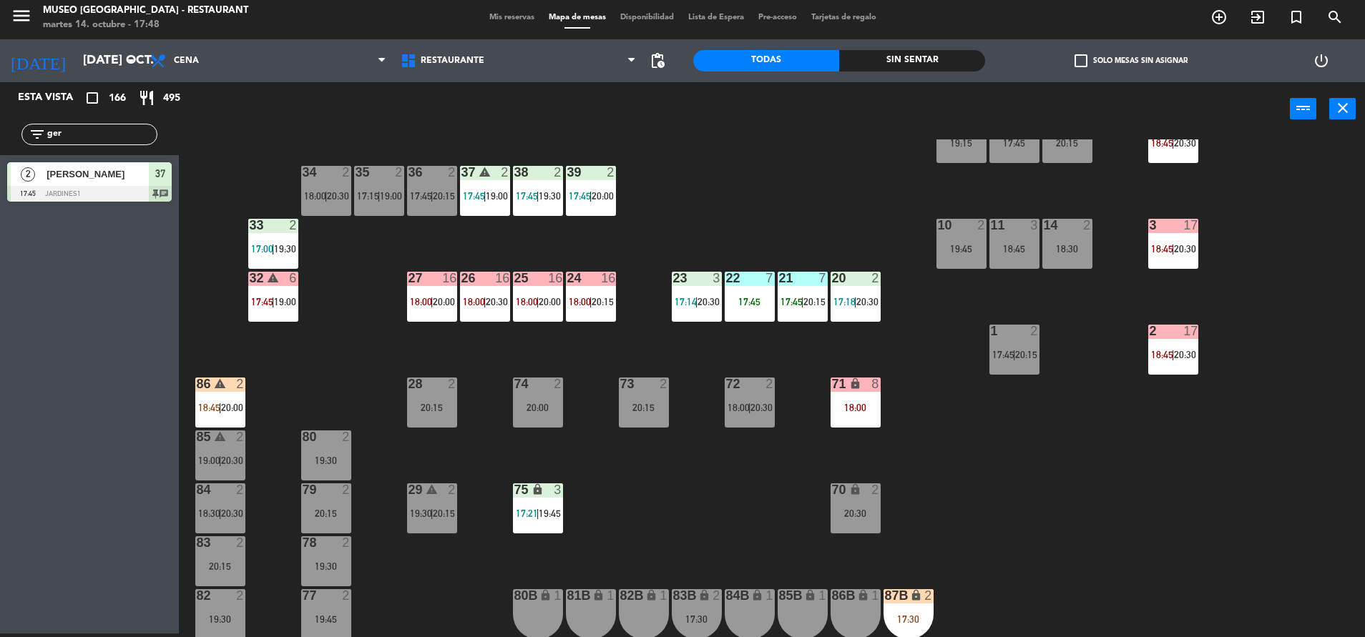
click at [370, 199] on span "17:15" at bounding box center [368, 195] width 22 height 11
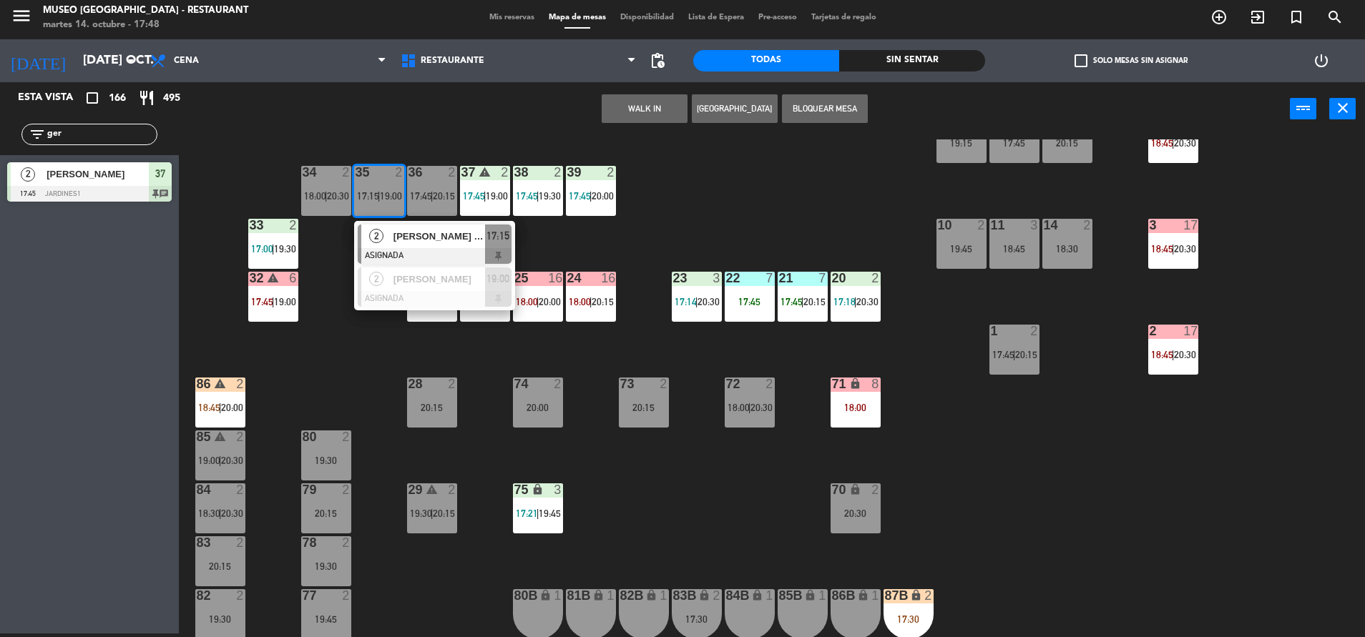
click at [395, 227] on div "Rosalía Gutiérrez franco" at bounding box center [438, 237] width 93 height 24
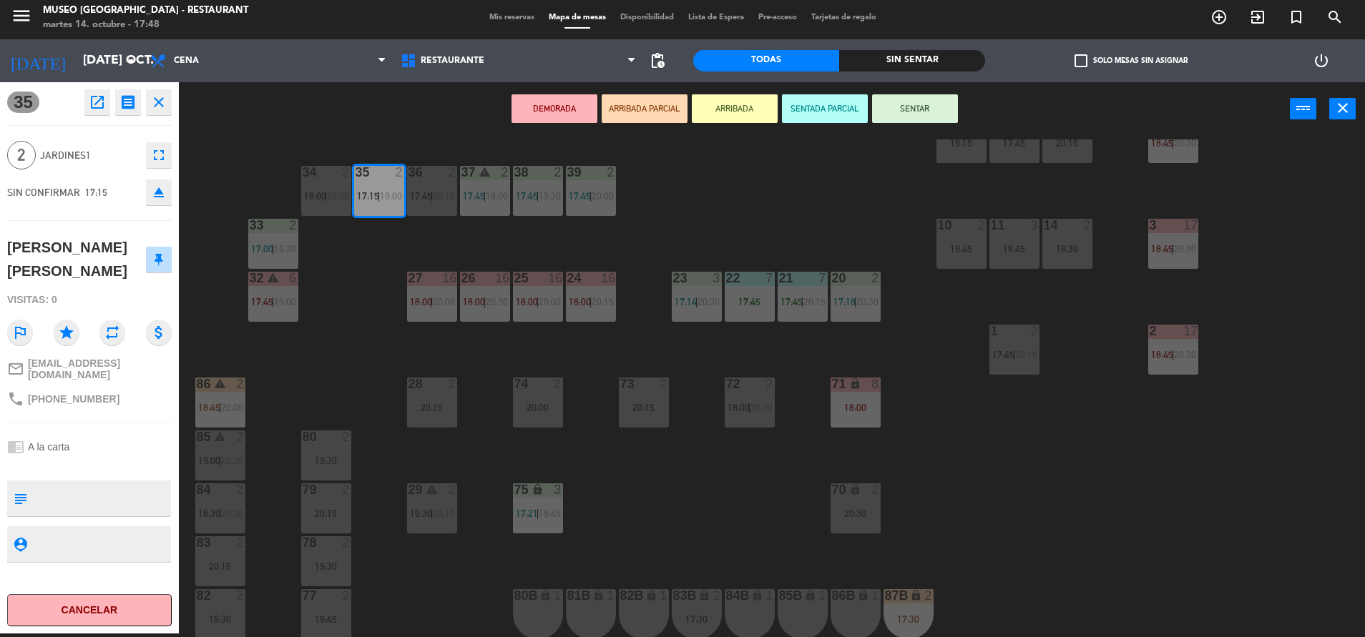
click at [84, 94] on button "open_in_new" at bounding box center [97, 102] width 26 height 26
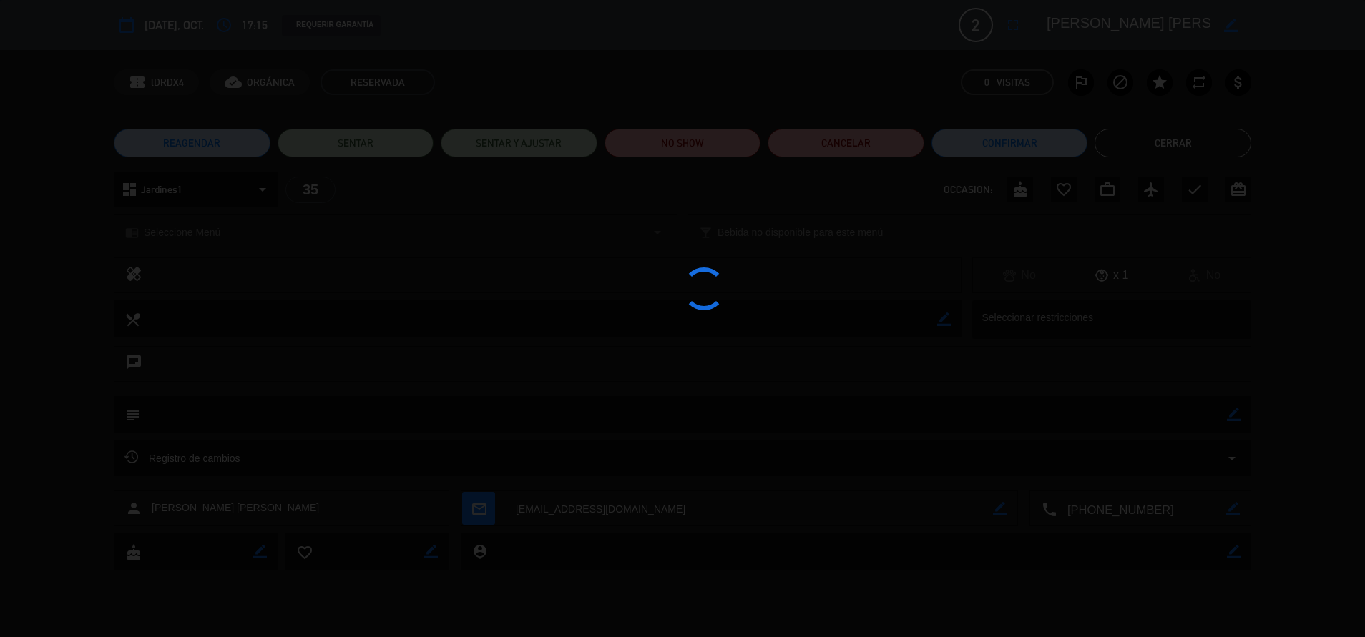
click at [689, 149] on div at bounding box center [682, 318] width 1365 height 637
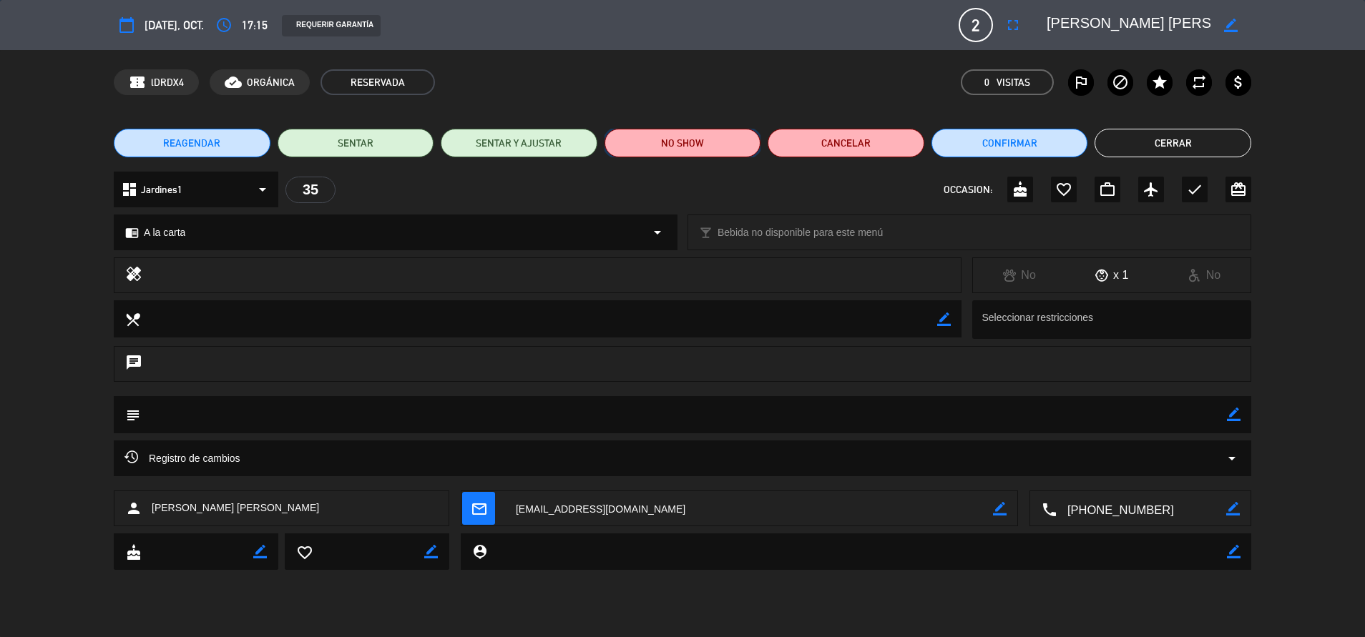
click at [689, 149] on button "NO SHOW" at bounding box center [682, 143] width 157 height 29
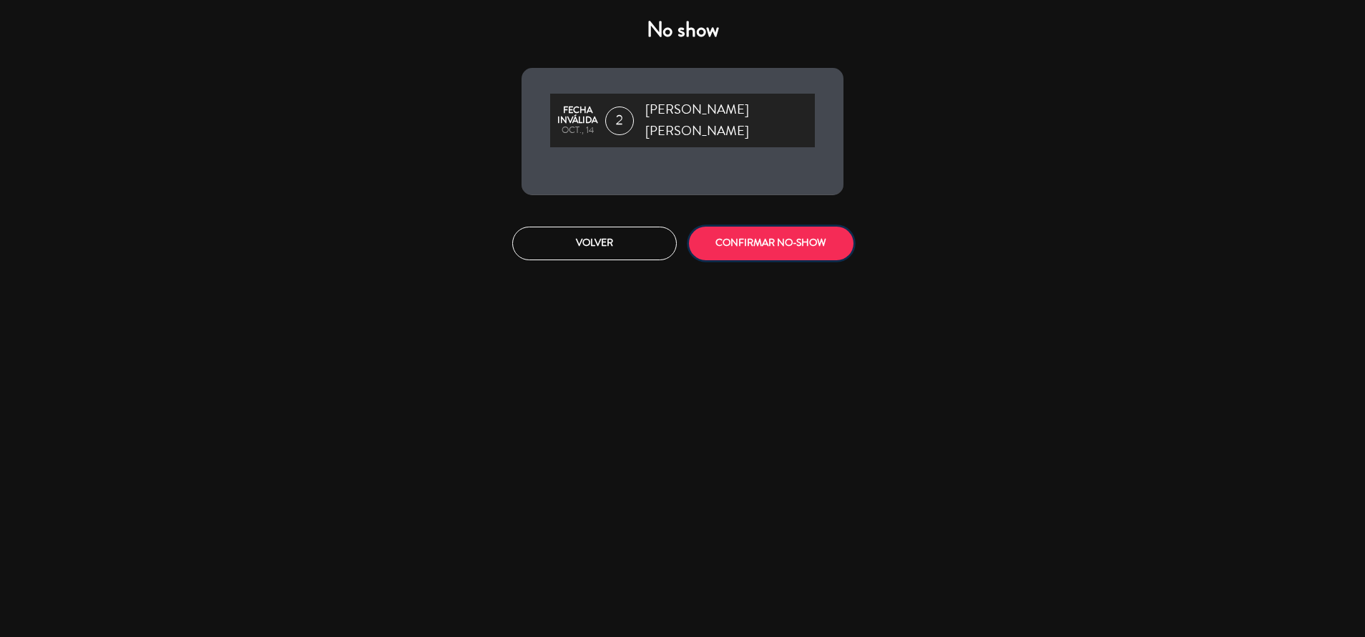
click at [748, 227] on button "CONFIRMAR NO-SHOW" at bounding box center [771, 244] width 164 height 34
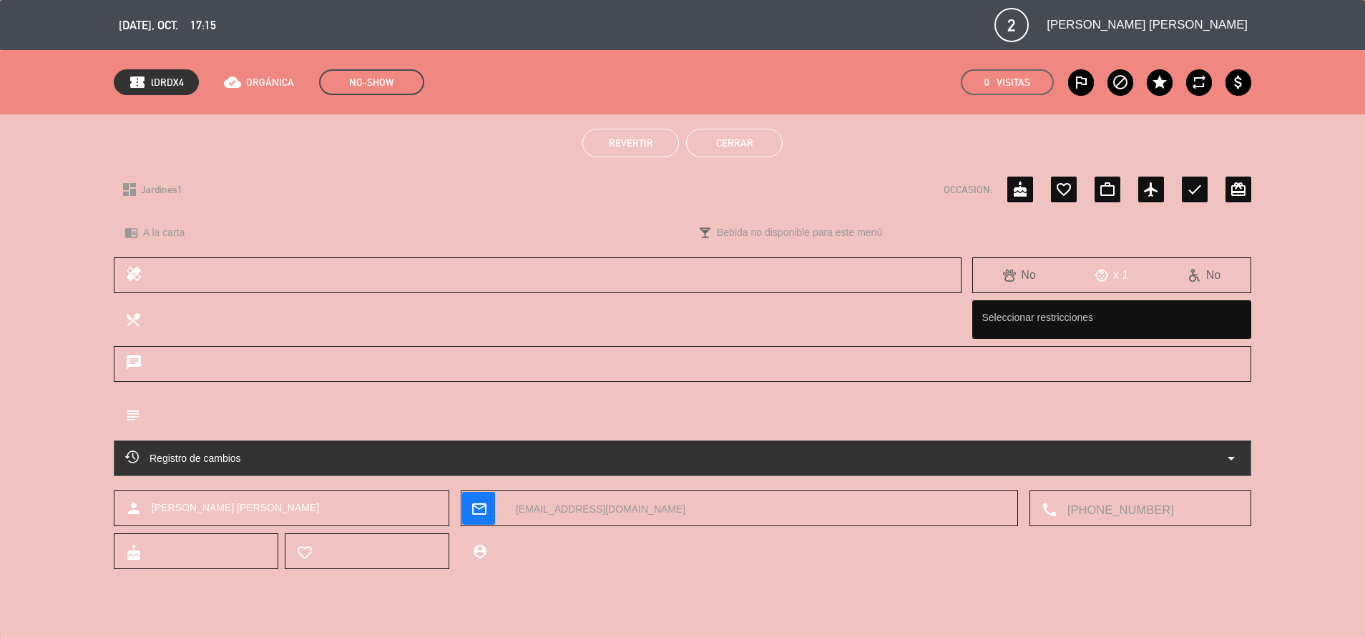
click at [734, 134] on button "Cerrar" at bounding box center [734, 143] width 97 height 29
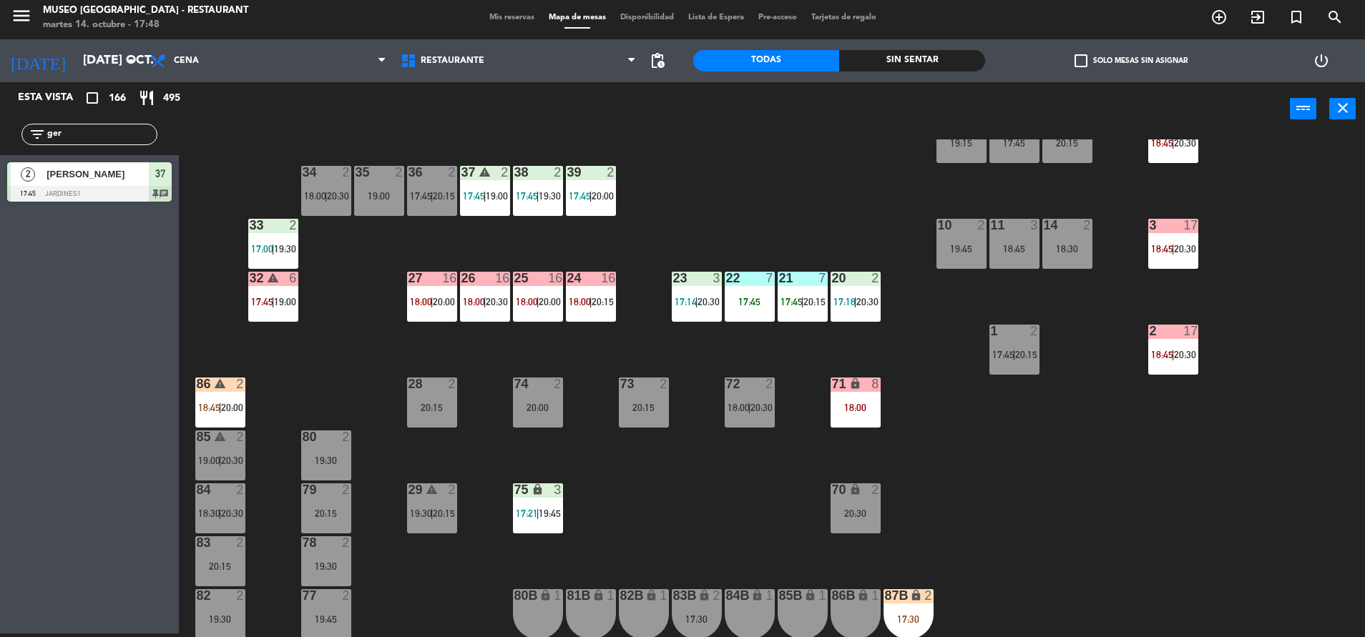
scroll to position [0, 0]
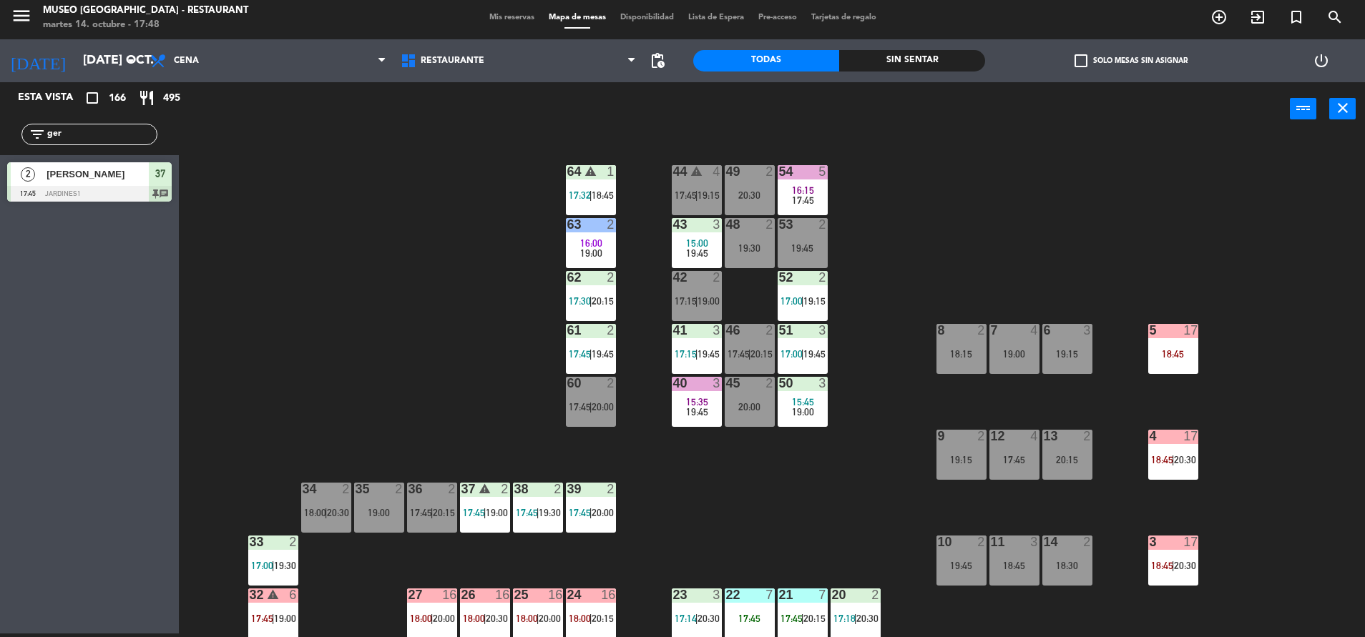
click at [567, 238] on div "16:00" at bounding box center [591, 243] width 50 height 10
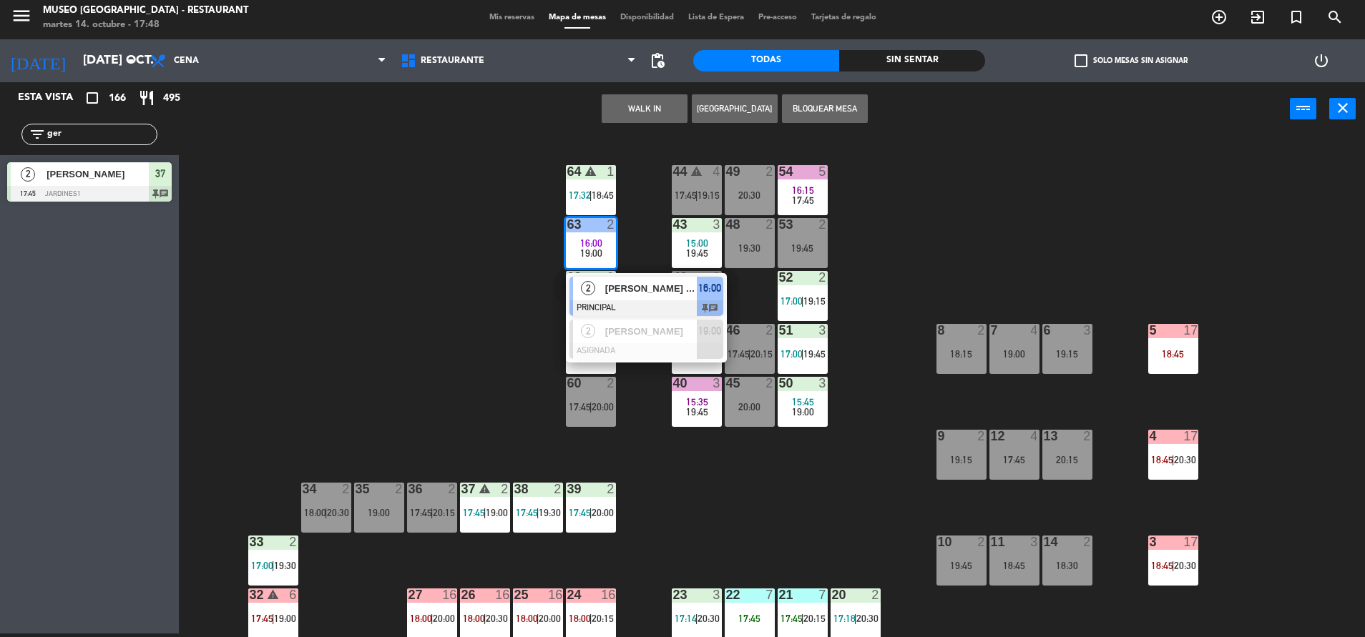
click at [684, 308] on div at bounding box center [646, 308] width 154 height 16
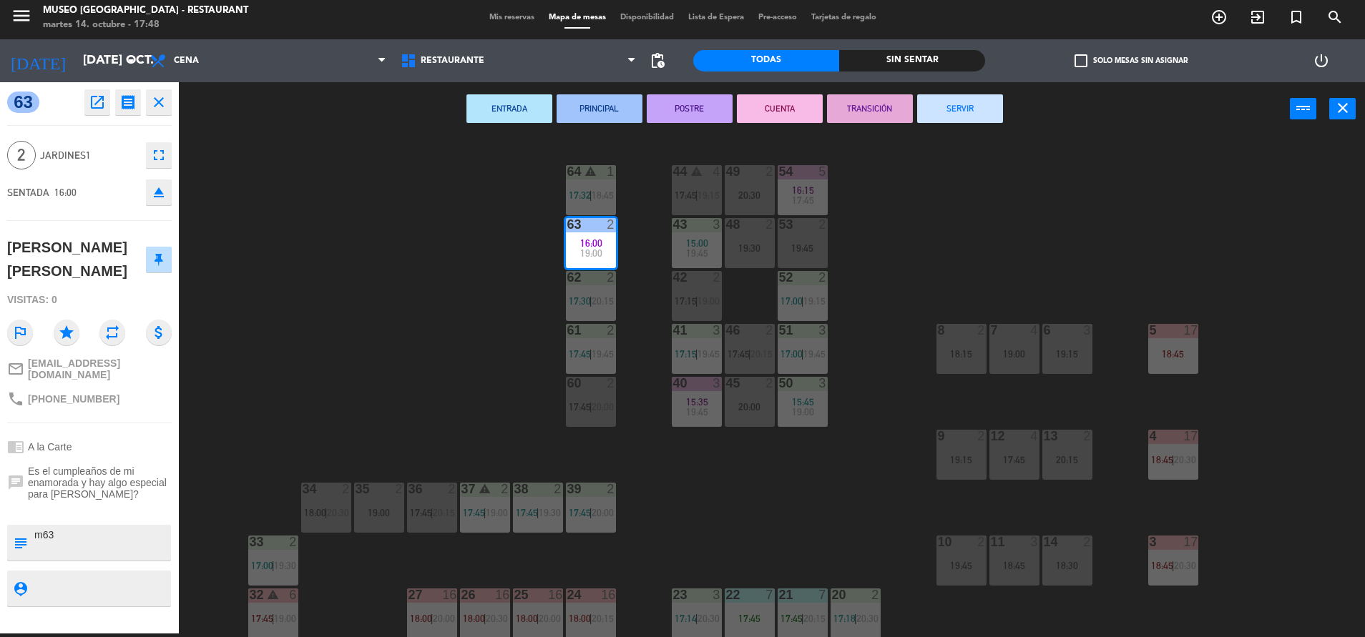
click at [849, 111] on button "TRANSICIÓN" at bounding box center [870, 108] width 86 height 29
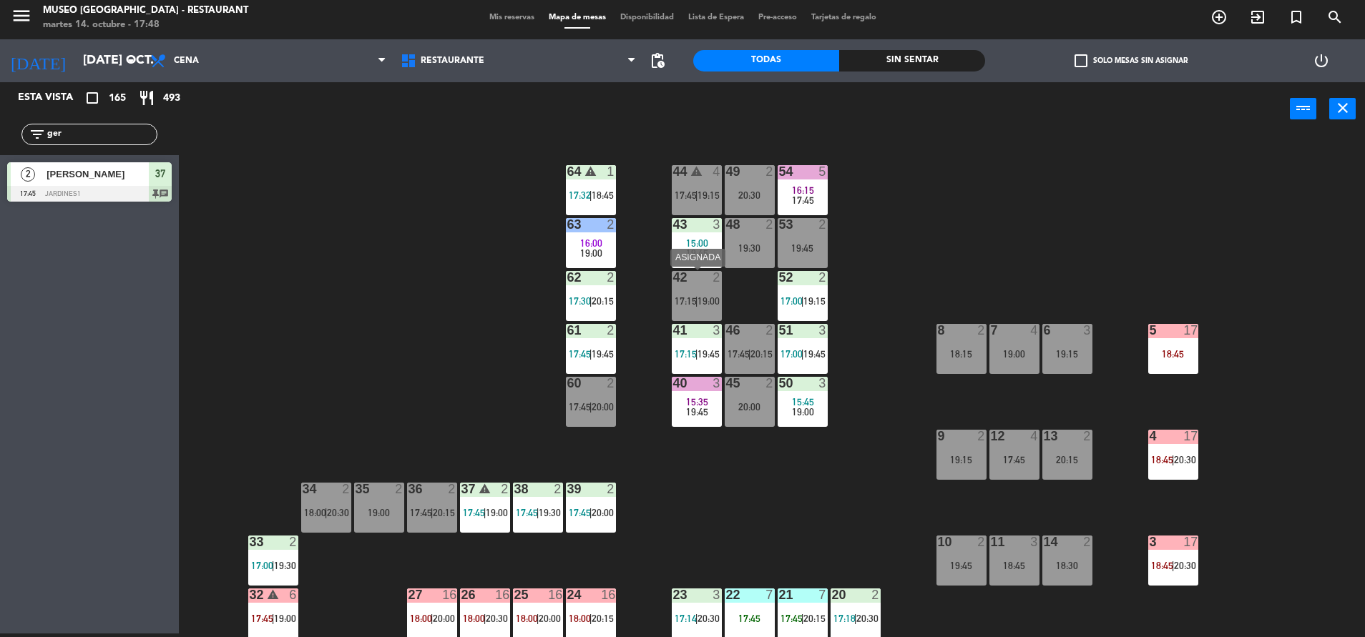
click at [696, 303] on span "|" at bounding box center [696, 300] width 3 height 11
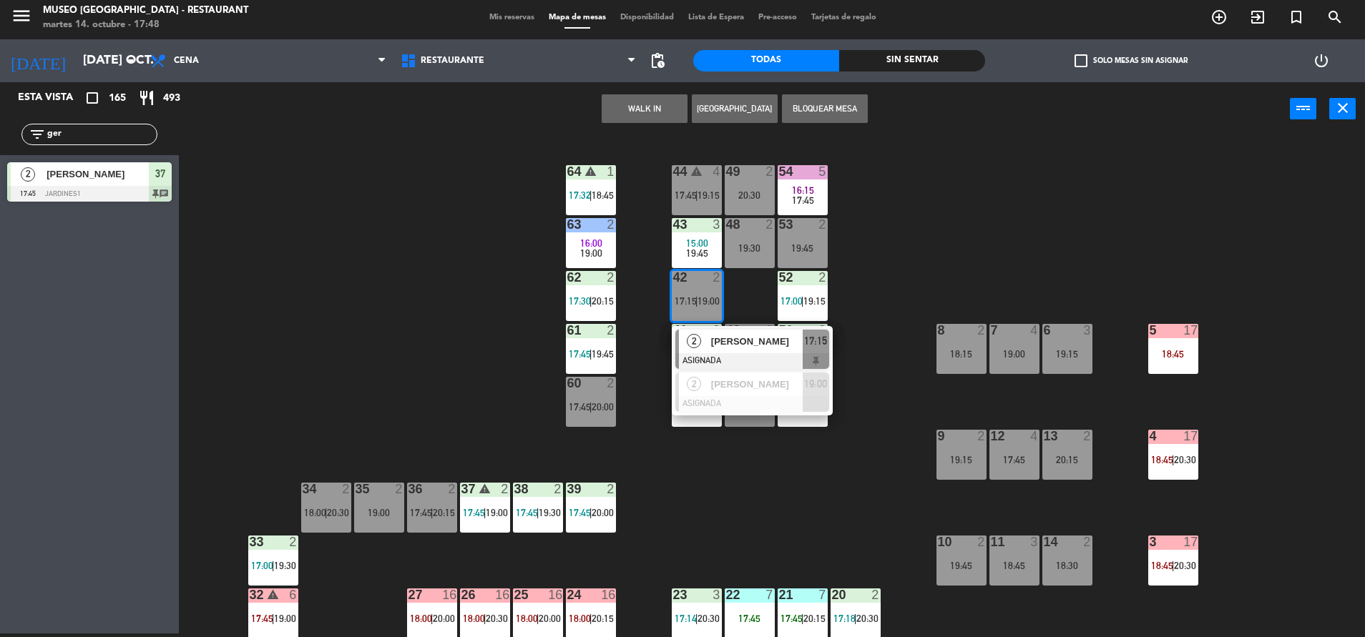
click at [753, 353] on div at bounding box center [752, 361] width 154 height 16
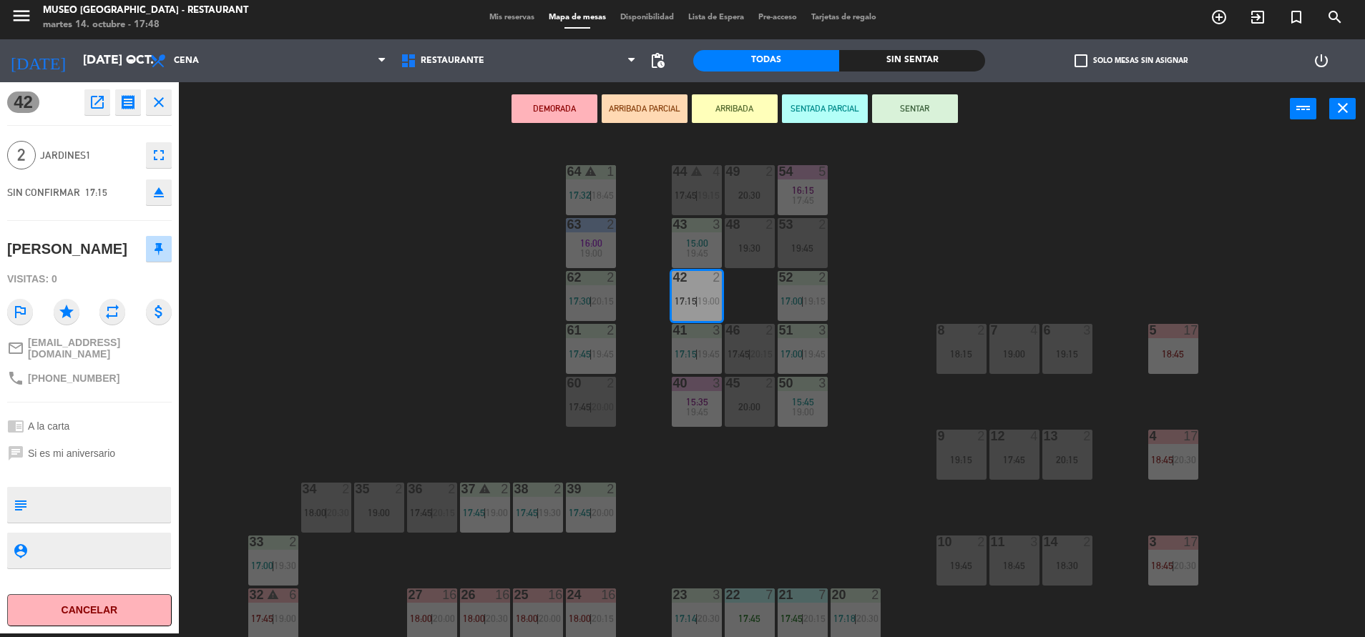
click at [73, 102] on div "42 open_in_new receipt 5:15 PM mar., 14 oct. 2 personas Bruno gutierrez Peralta…" at bounding box center [89, 102] width 164 height 26
click at [86, 102] on button "open_in_new" at bounding box center [97, 102] width 26 height 26
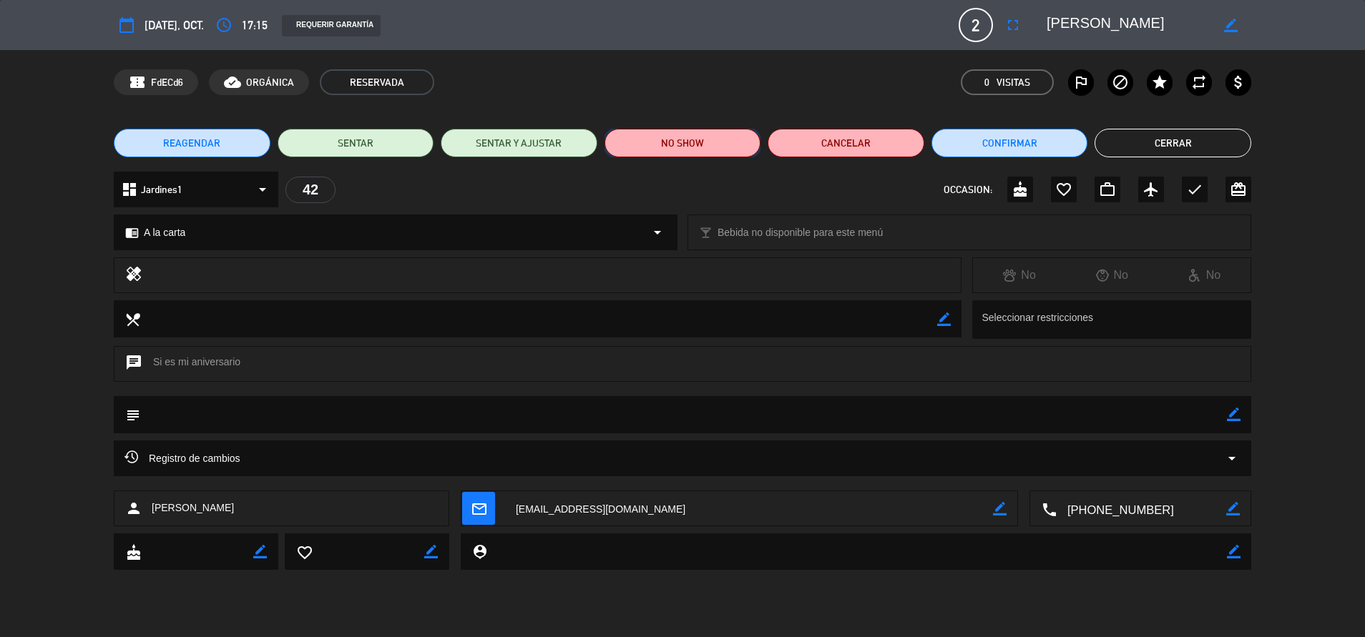
click at [689, 146] on button "NO SHOW" at bounding box center [682, 143] width 157 height 29
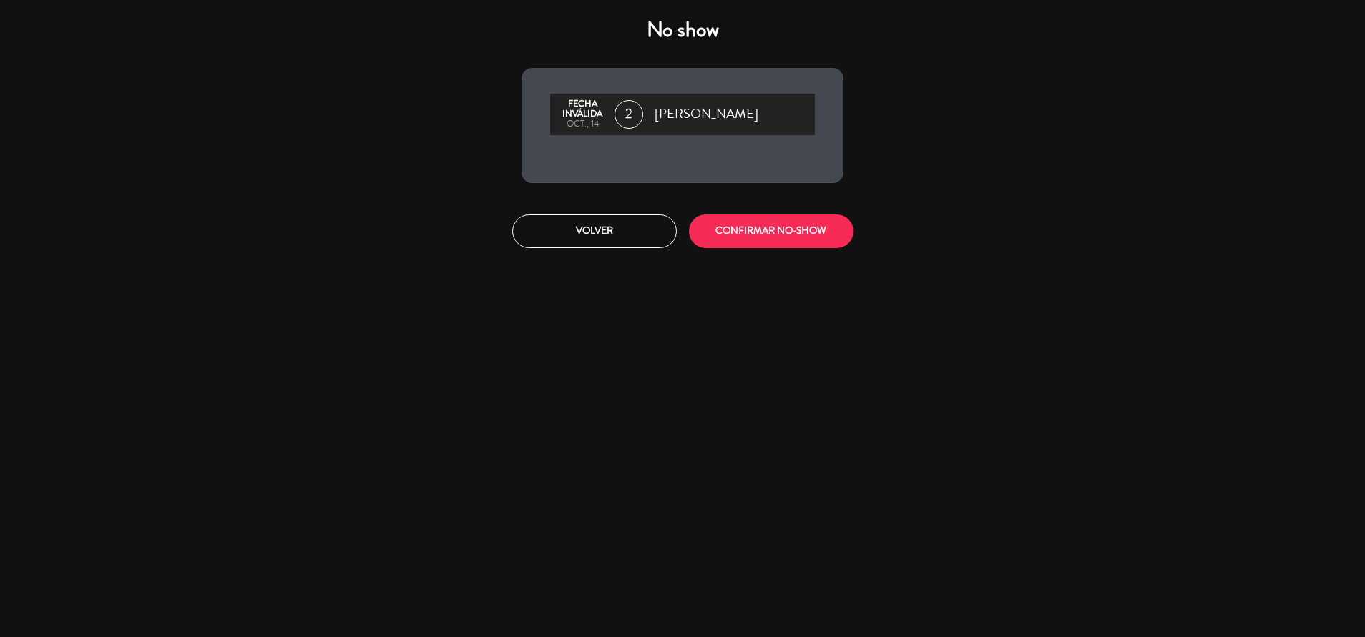
click at [685, 167] on div "Fecha inválida oct., 14 2 Bruno gutierrez Peralta" at bounding box center [682, 125] width 322 height 115
click at [757, 221] on button "CONFIRMAR NO-SHOW" at bounding box center [771, 232] width 164 height 34
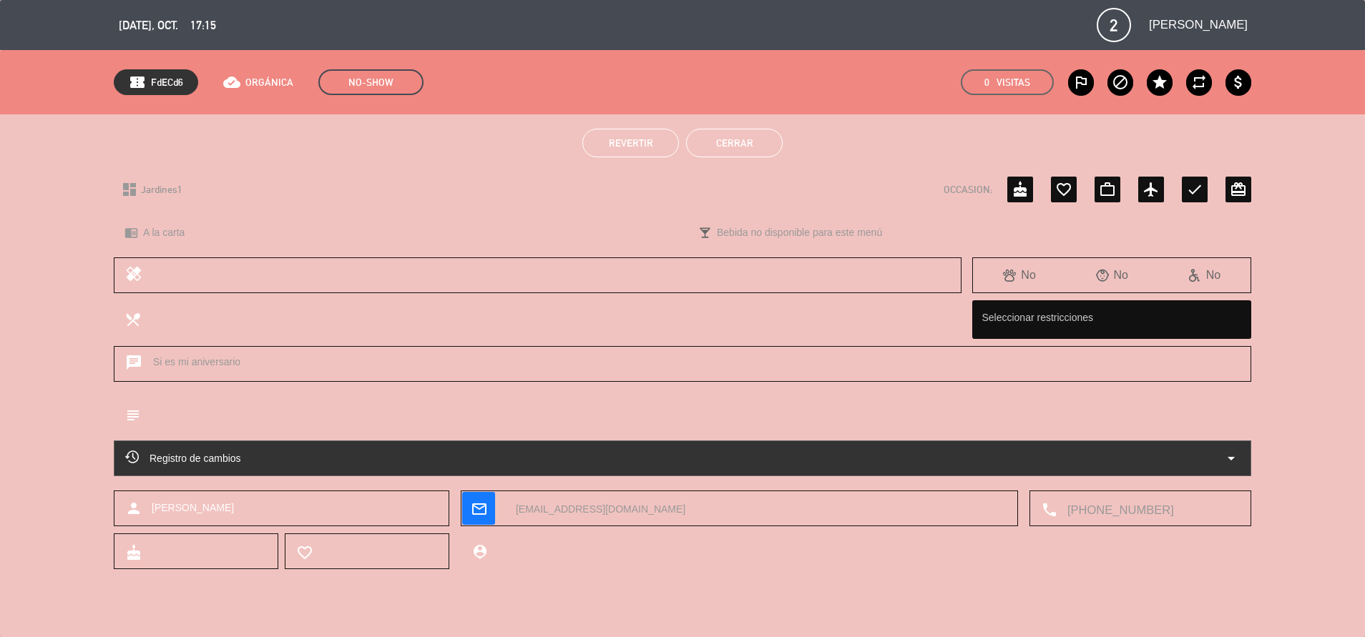
click at [730, 163] on div "Revertir Cerrar" at bounding box center [682, 142] width 1365 height 57
click at [724, 148] on button "Cerrar" at bounding box center [734, 143] width 97 height 29
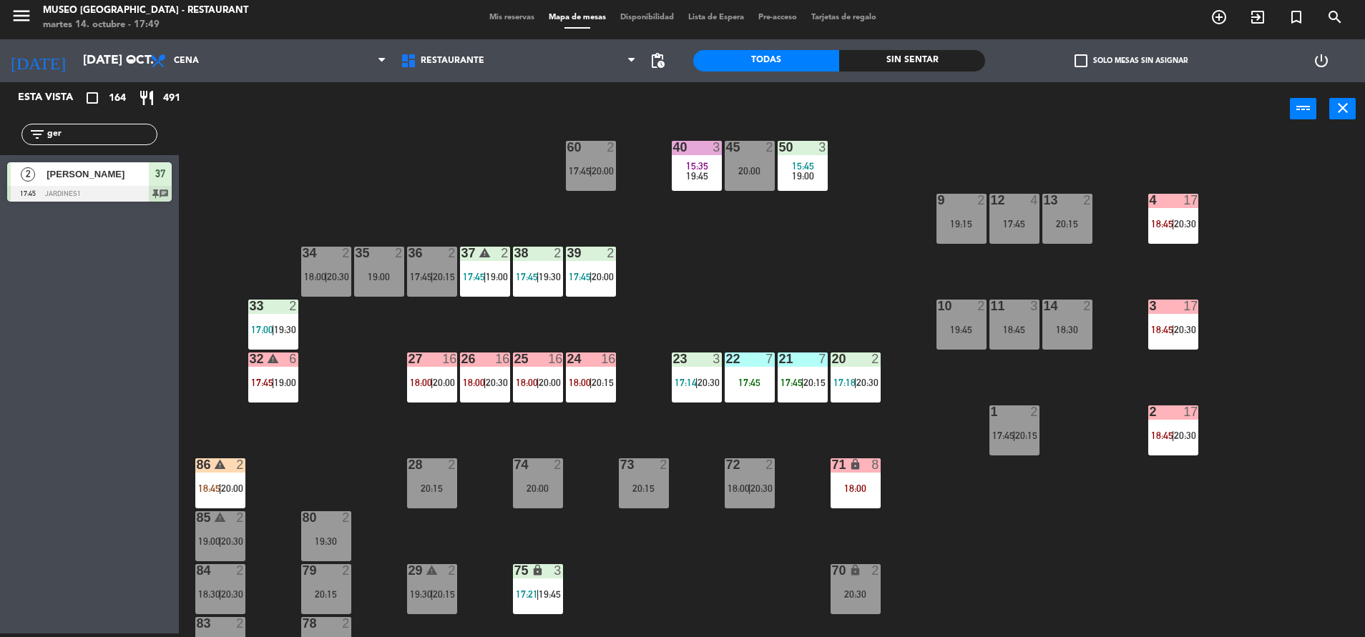
scroll to position [234, 0]
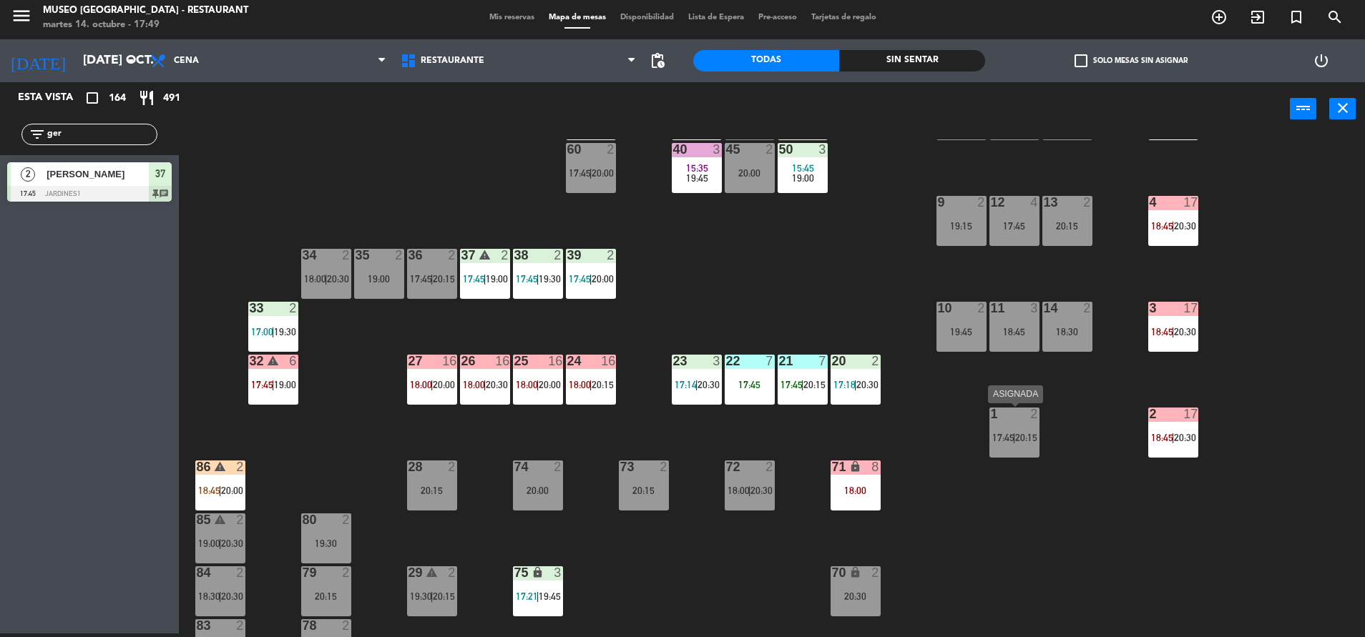
click at [1008, 448] on div "1 2 17:45 | 20:15" at bounding box center [1014, 433] width 50 height 50
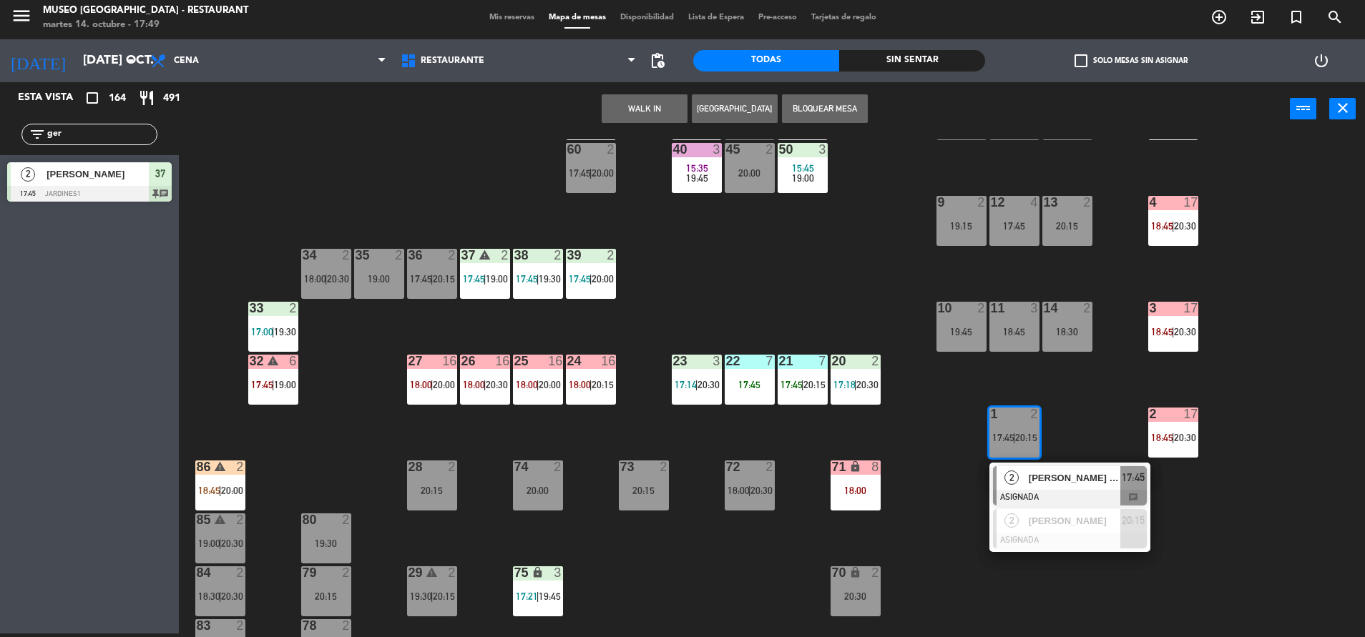
click at [1033, 463] on div "2 Manuel Alexander Villegas CABRERA ASIGNADA 17:45 chat" at bounding box center [1069, 486] width 161 height 46
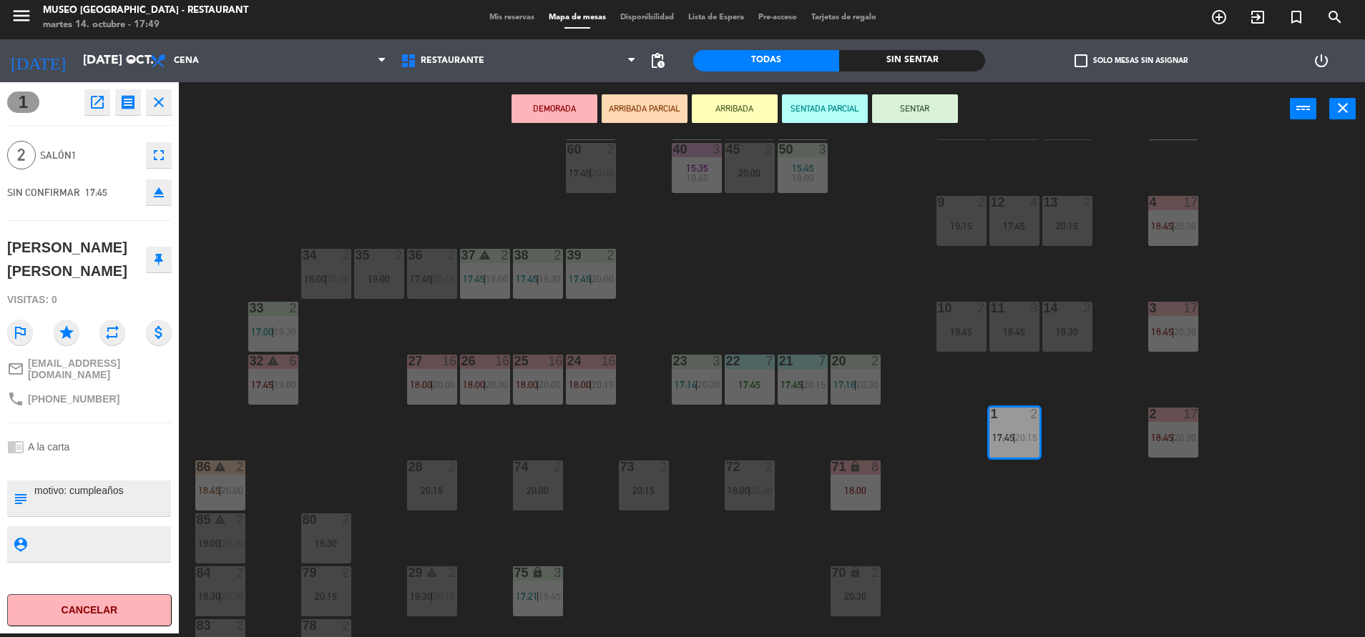
click at [902, 335] on div "44 warning 4 17:45 | 19:15 49 2 20:30 54 5 16:15 17:45 64 warning 1 17:32 | 18:…" at bounding box center [778, 388] width 1172 height 498
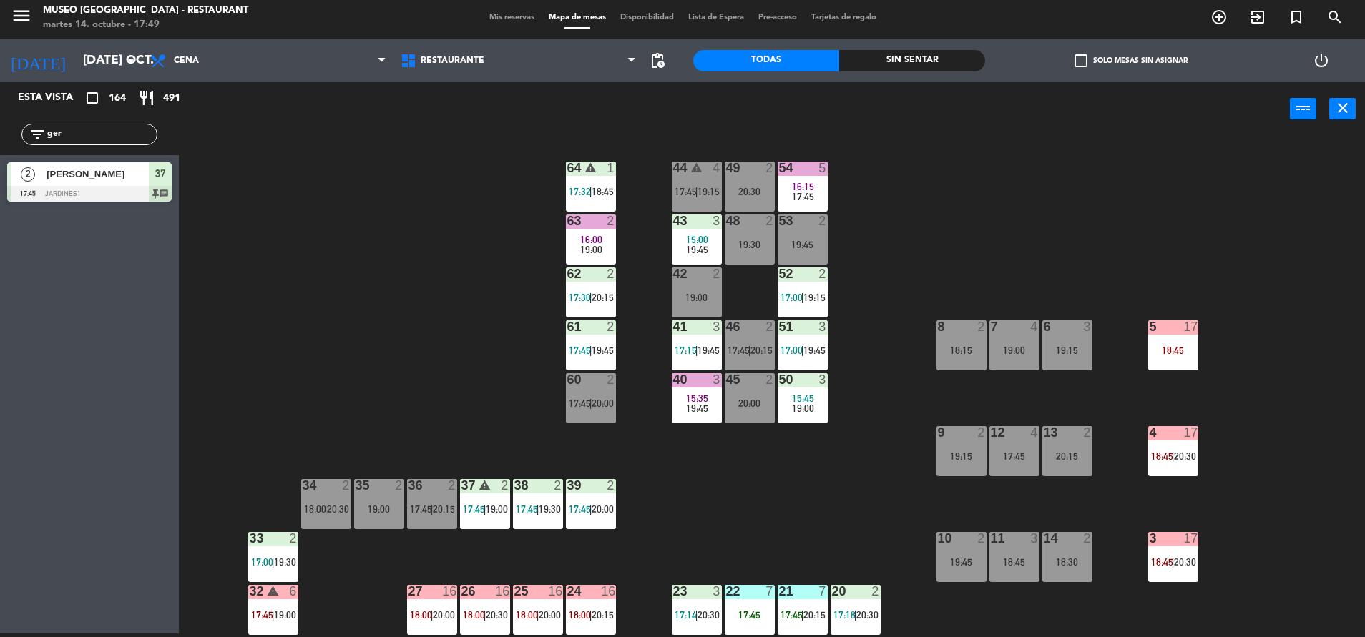
scroll to position [6, 0]
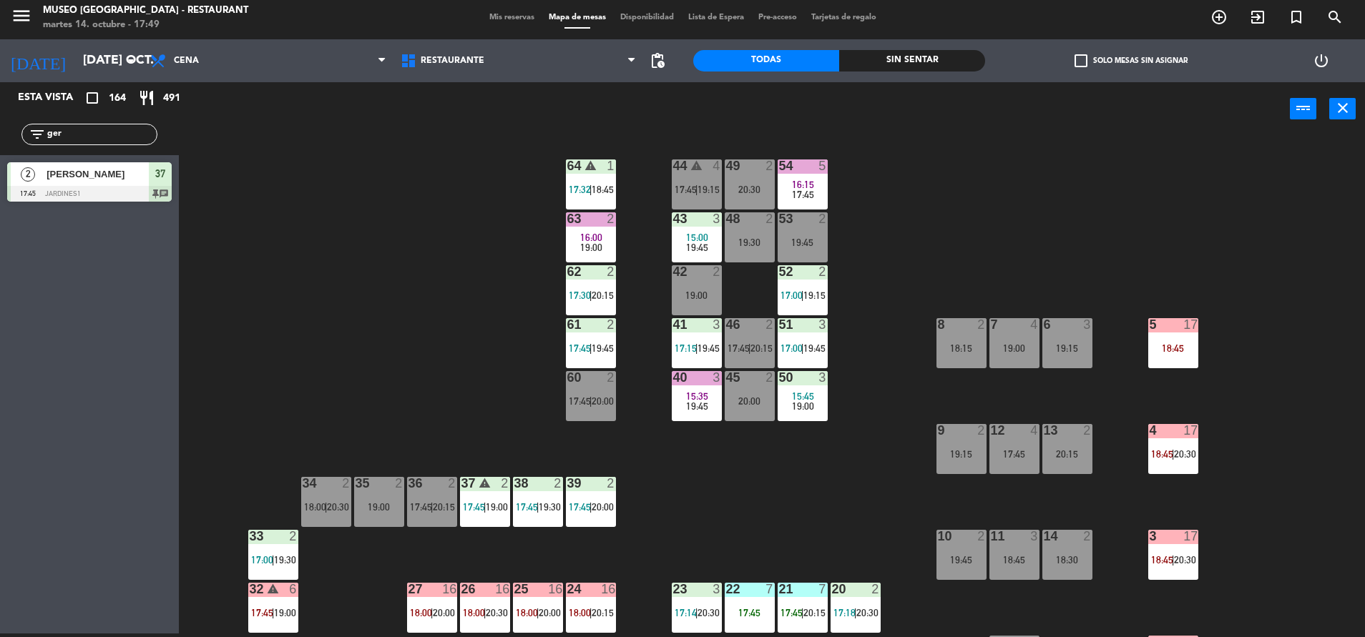
click at [1011, 456] on div "17:45" at bounding box center [1014, 454] width 50 height 10
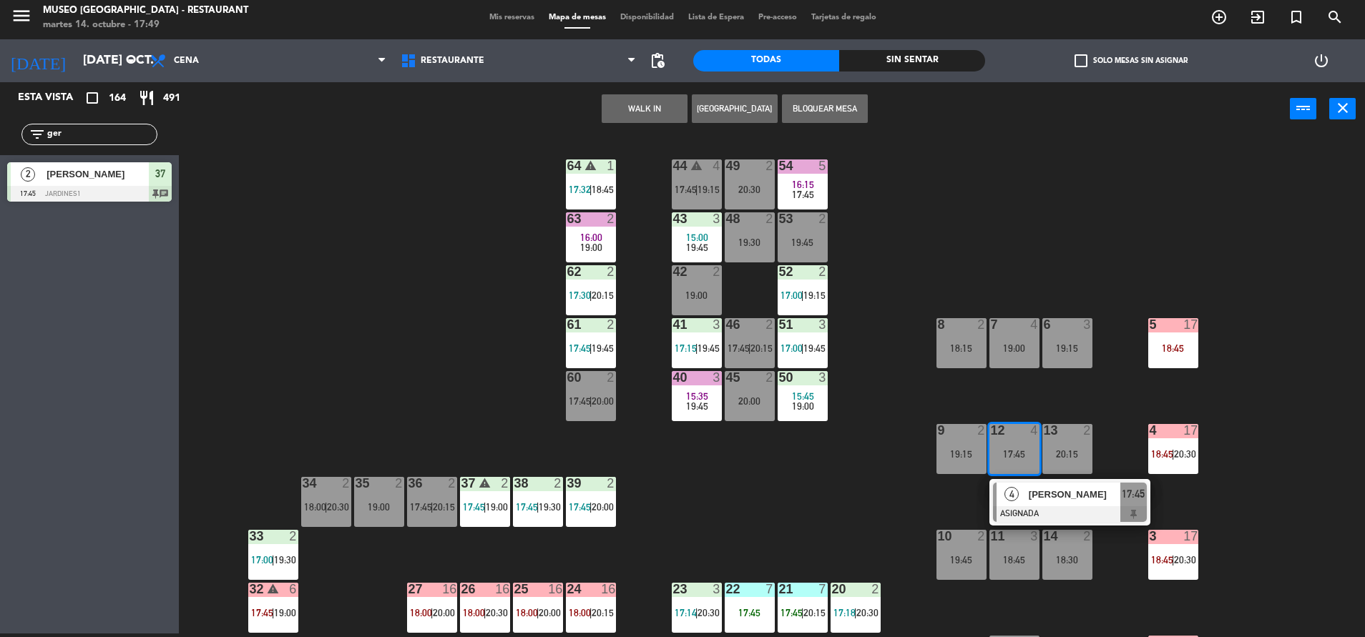
click at [1056, 509] on div at bounding box center [1070, 514] width 154 height 16
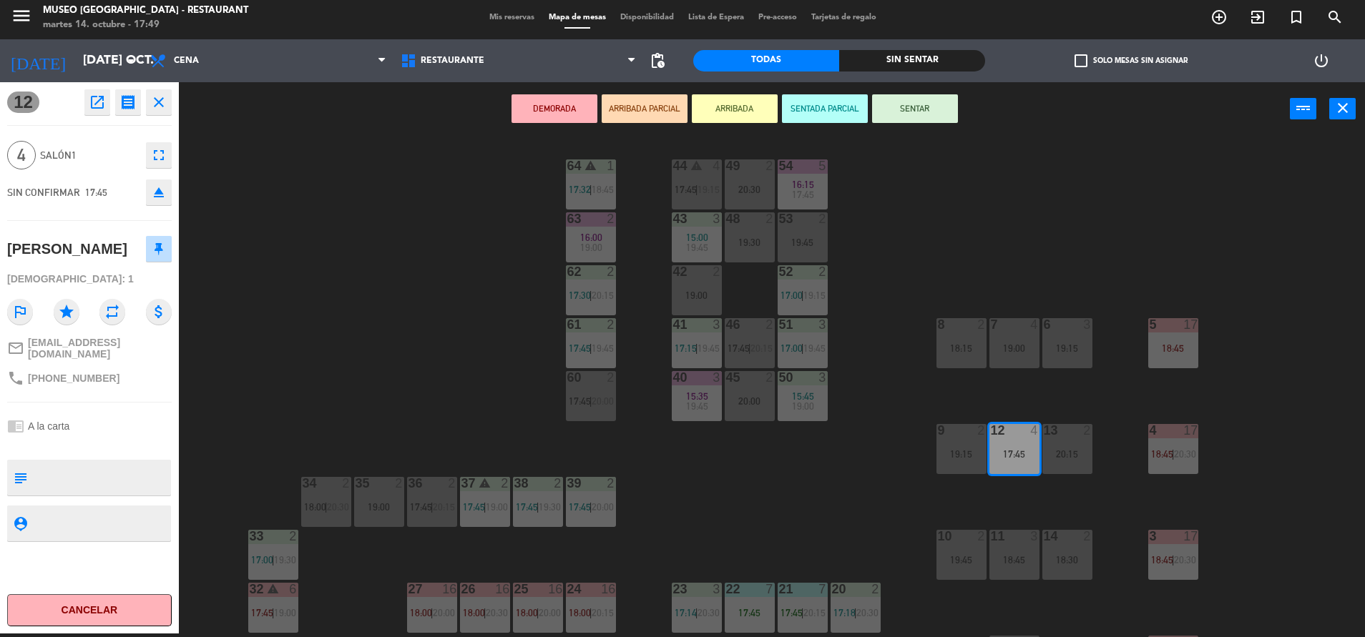
click at [701, 393] on span "15:35" at bounding box center [697, 395] width 22 height 11
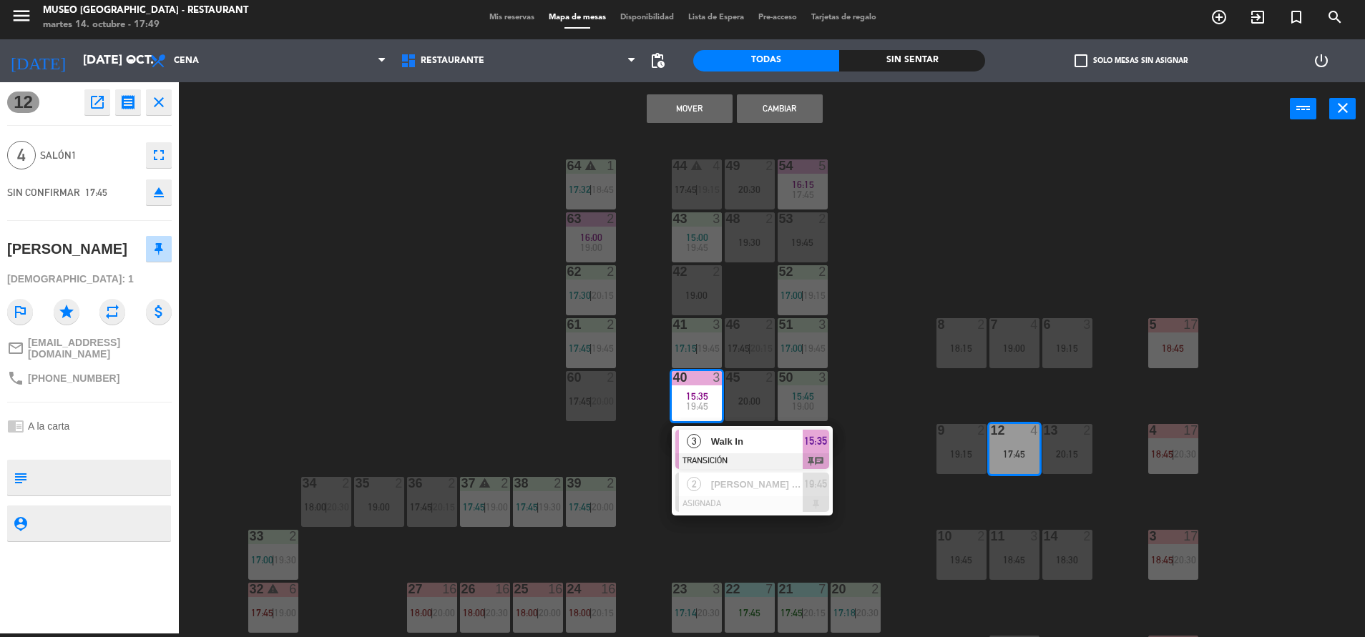
click at [673, 116] on button "Mover" at bounding box center [690, 108] width 86 height 29
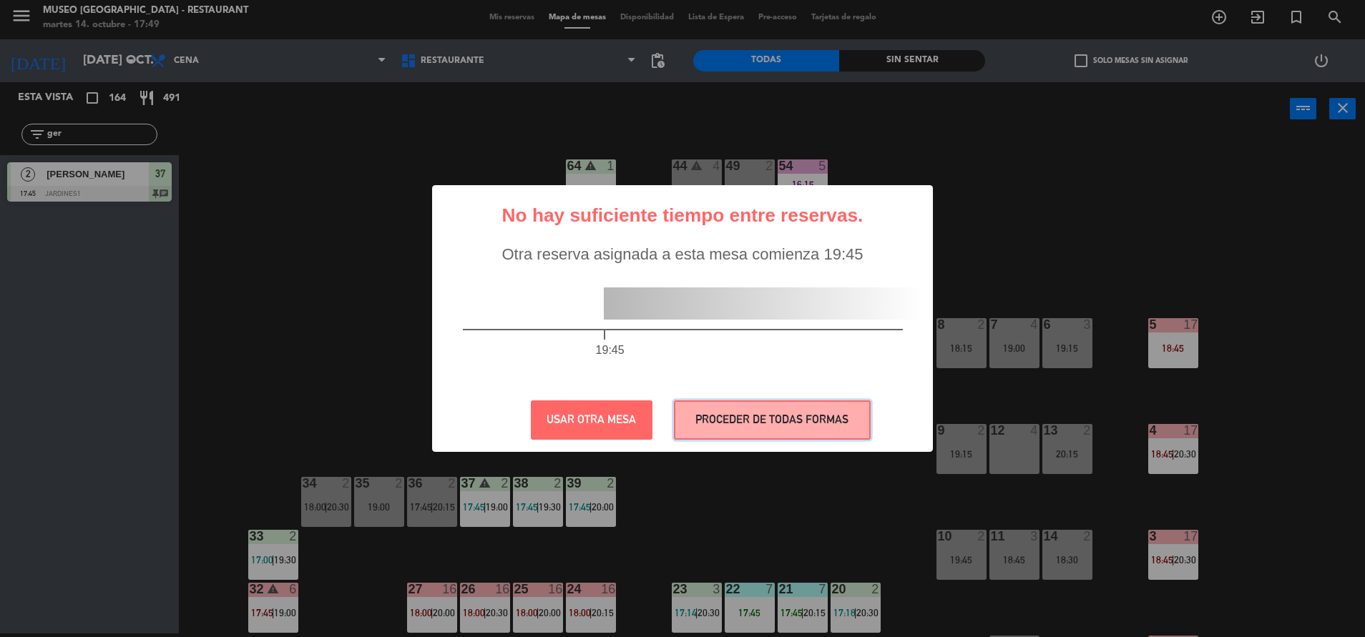
click at [772, 416] on button "PROCEDER DE TODAS FORMAS" at bounding box center [772, 419] width 197 height 39
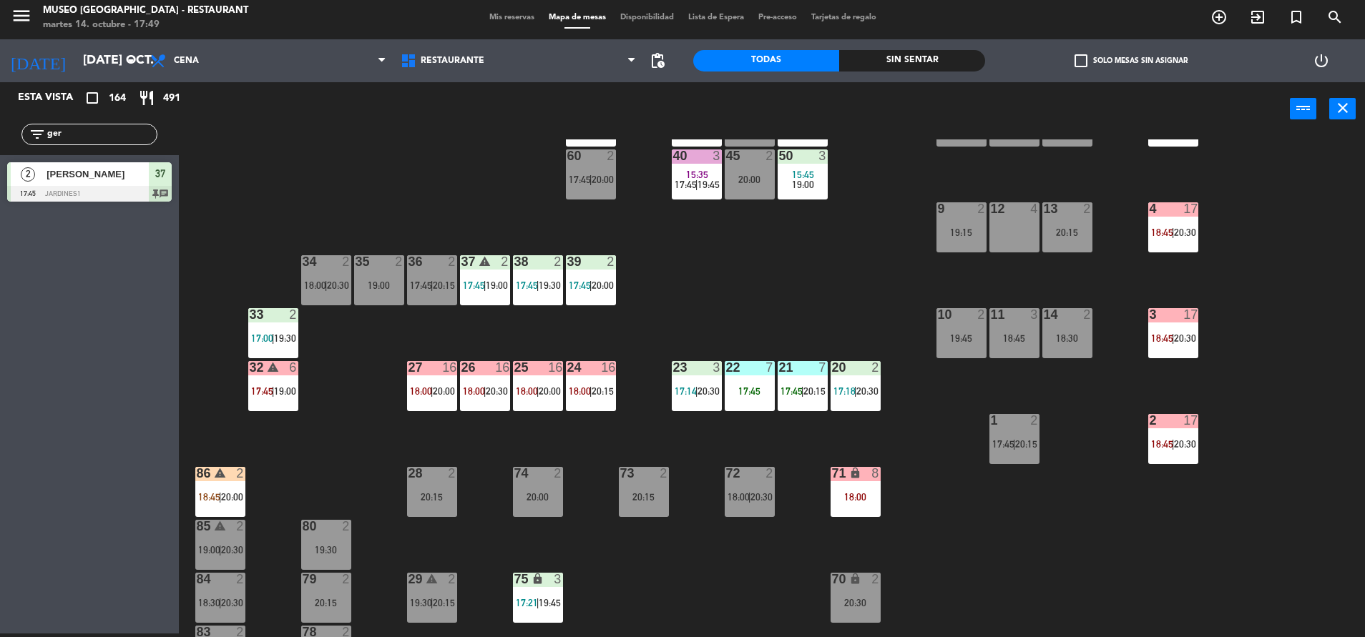
scroll to position [219, 0]
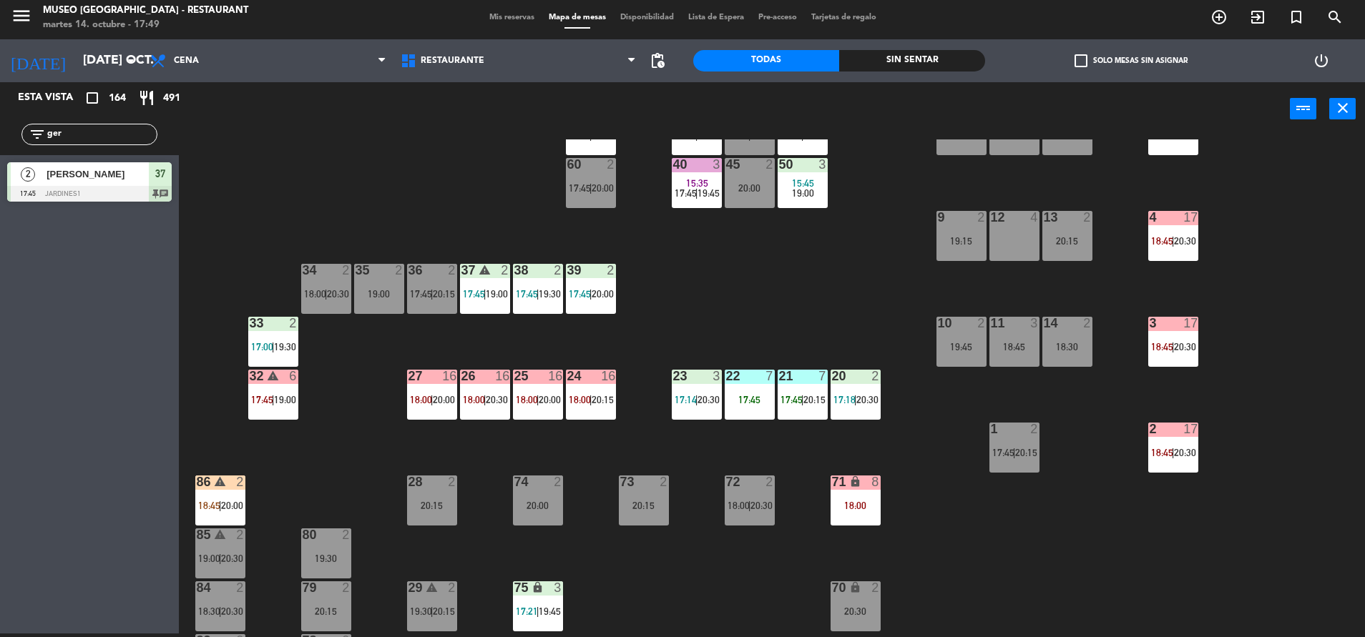
click at [679, 318] on div "44 warning 4 17:45 | 19:15 49 2 20:30 54 5 16:15 17:45 64 warning 1 17:32 | 18:…" at bounding box center [778, 388] width 1172 height 498
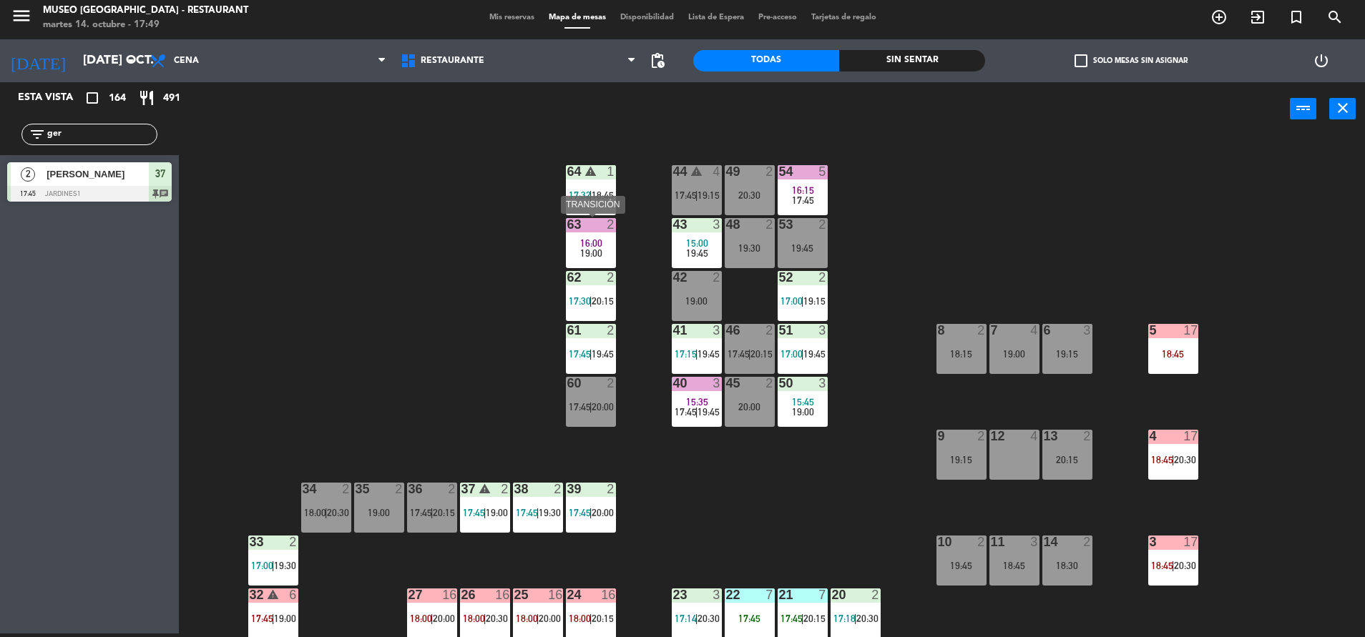
drag, startPoint x: 599, startPoint y: 247, endPoint x: 624, endPoint y: 265, distance: 30.9
click at [599, 247] on span "16:00" at bounding box center [591, 242] width 22 height 11
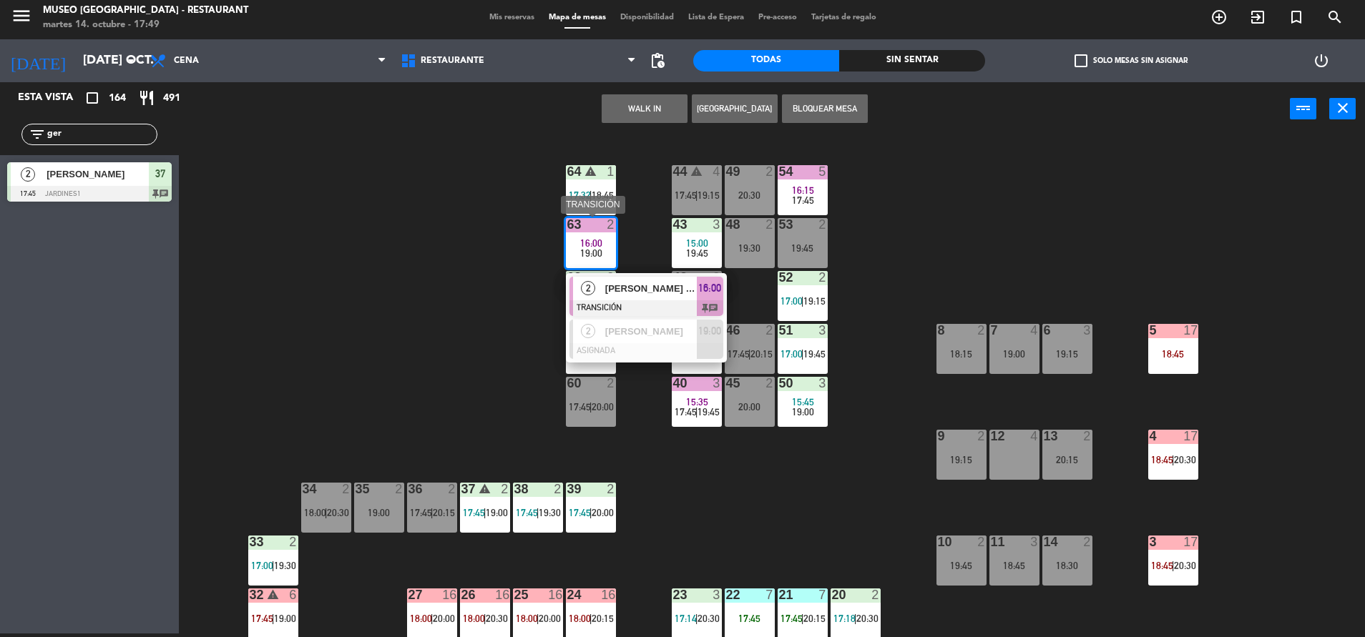
click at [660, 293] on span "jesus ronaldo flores alvarez" at bounding box center [651, 288] width 92 height 15
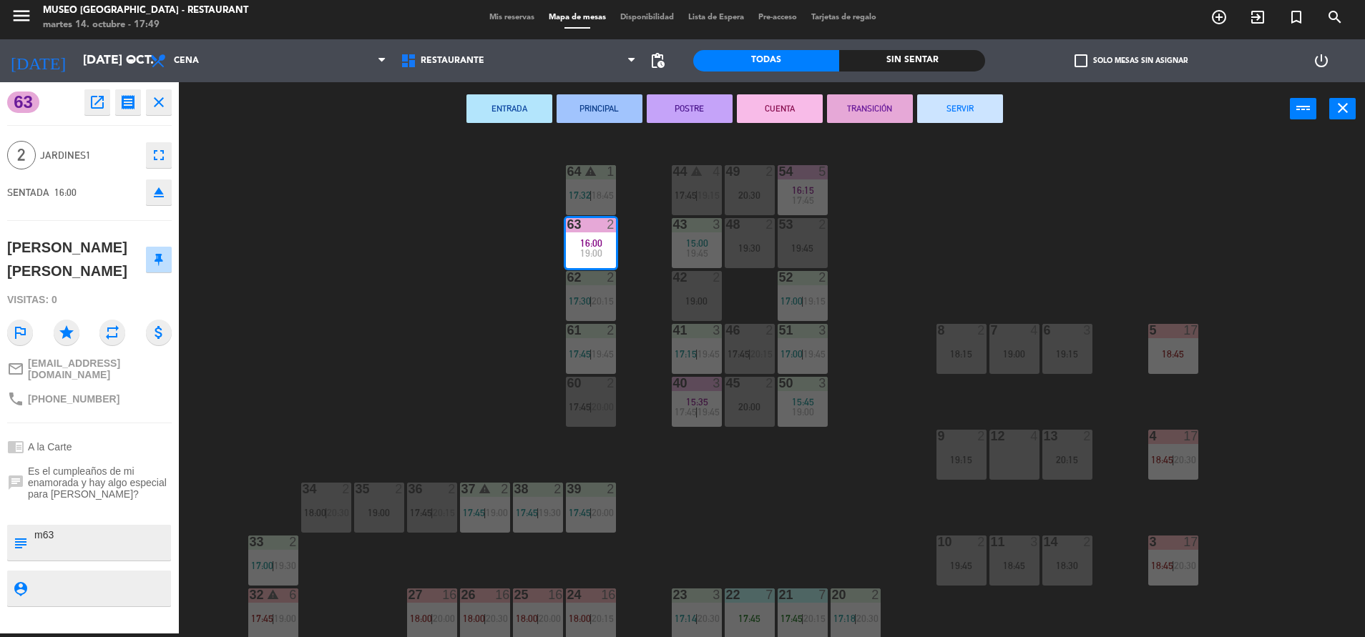
click at [885, 109] on button "TRANSICIÓN" at bounding box center [870, 108] width 86 height 29
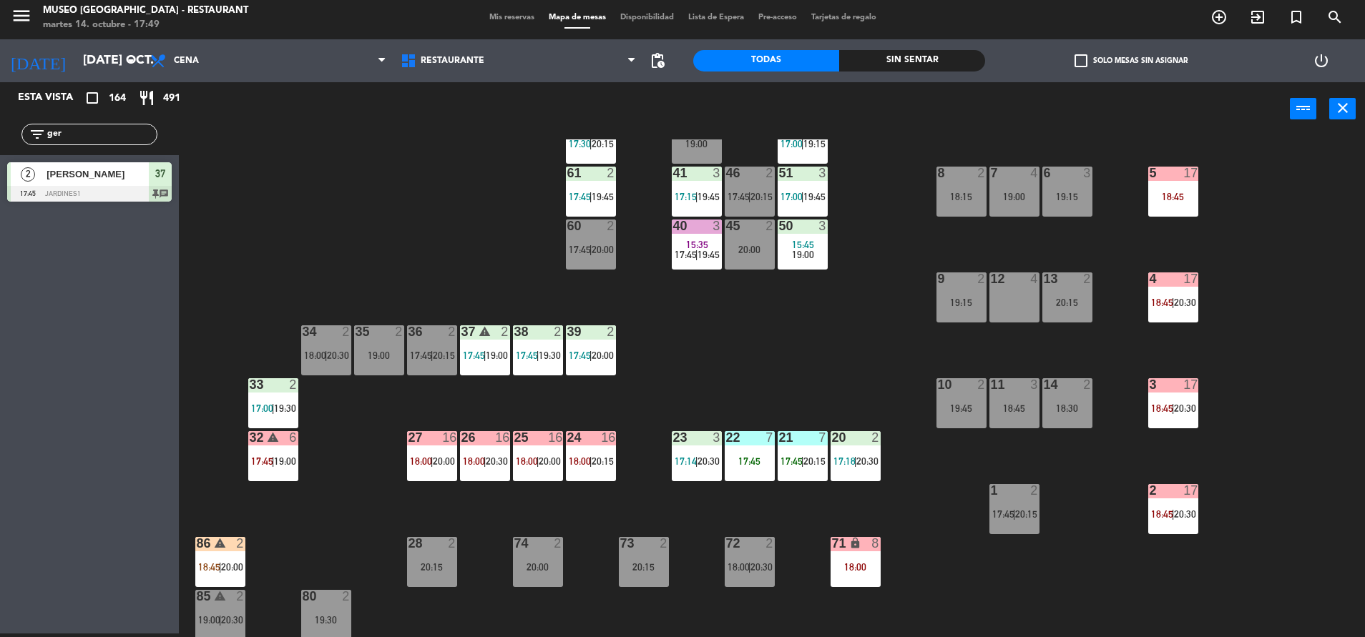
scroll to position [99, 0]
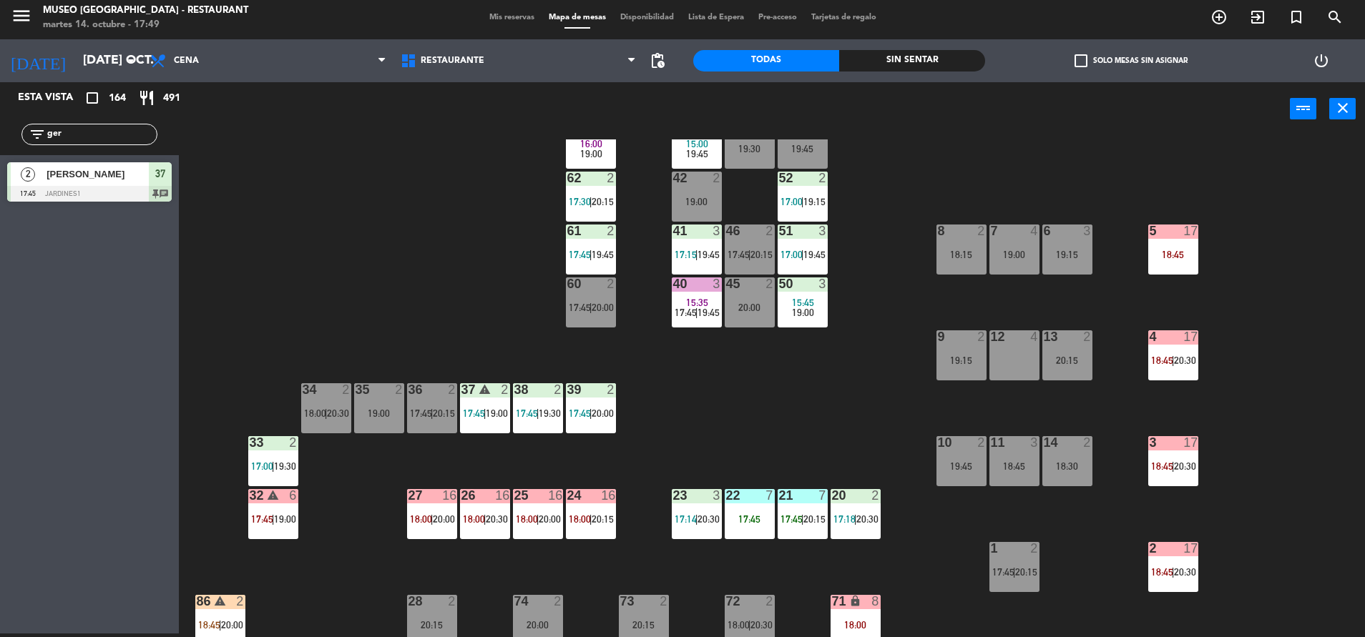
click at [798, 522] on span "17:45" at bounding box center [791, 518] width 22 height 11
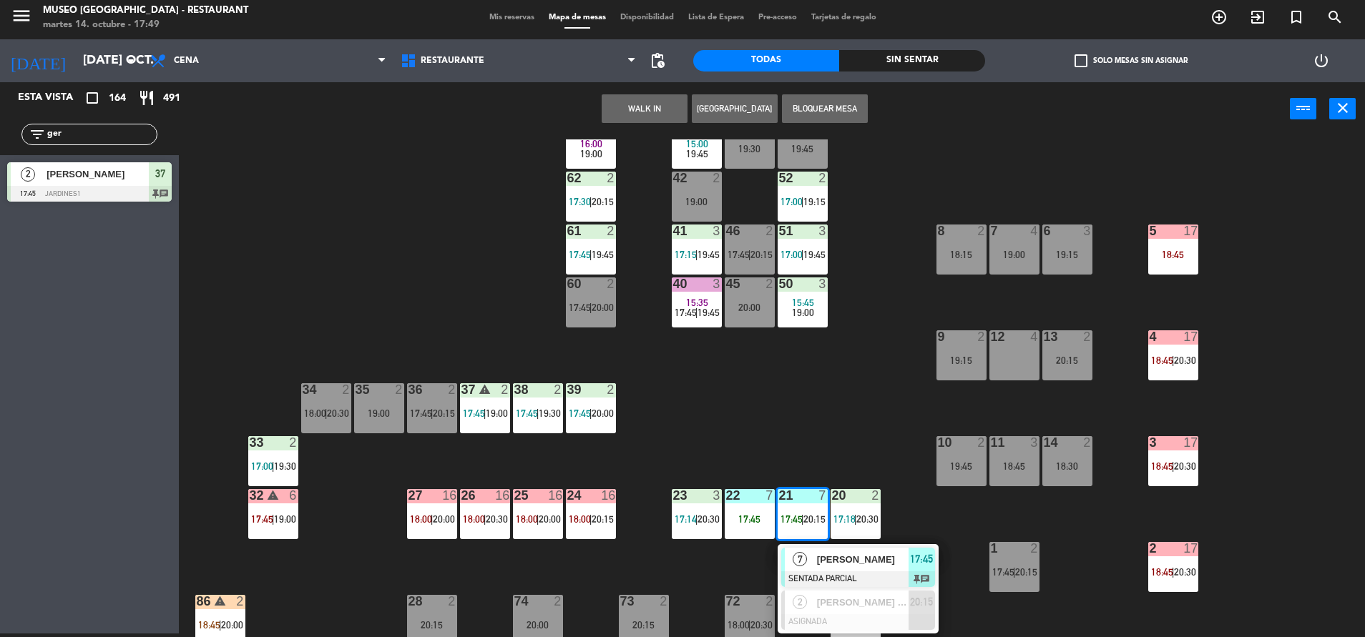
click at [877, 577] on div at bounding box center [858, 579] width 154 height 16
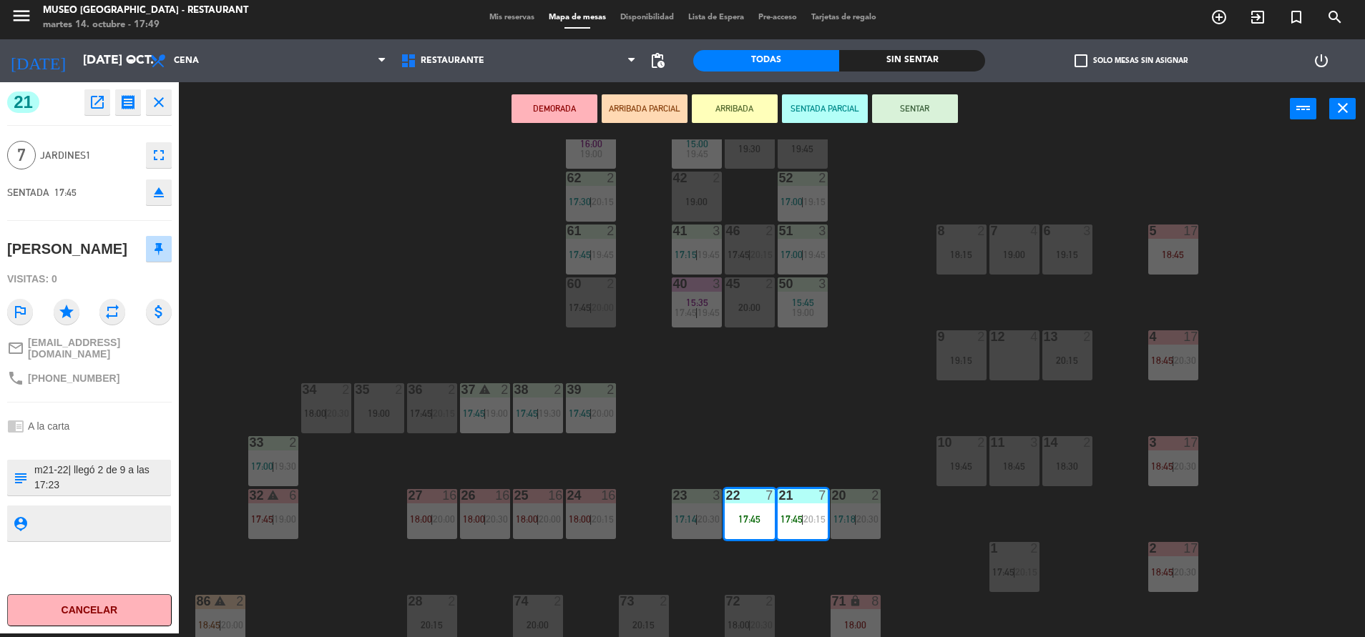
click at [820, 411] on div "44 warning 4 17:45 | 19:15 49 2 20:30 54 5 16:15 17:45 64 warning 1 17:32 | 18:…" at bounding box center [778, 388] width 1172 height 498
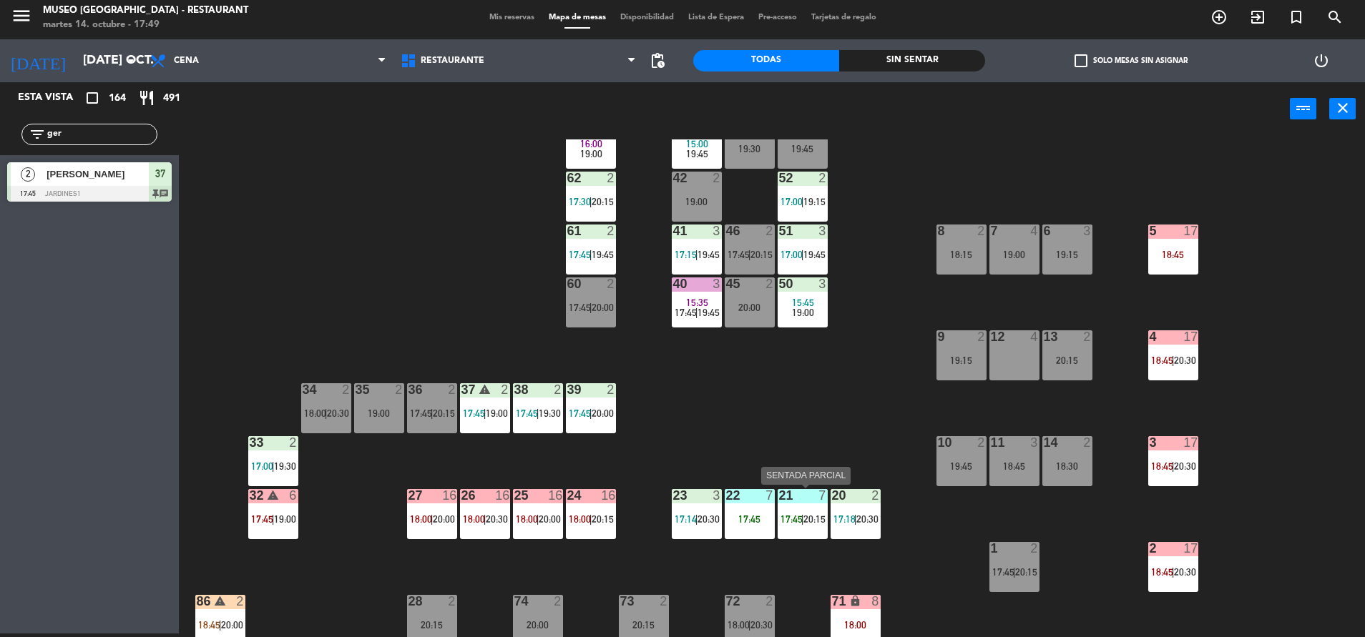
click at [793, 536] on div "21 7 17:45 | 20:15" at bounding box center [802, 514] width 50 height 50
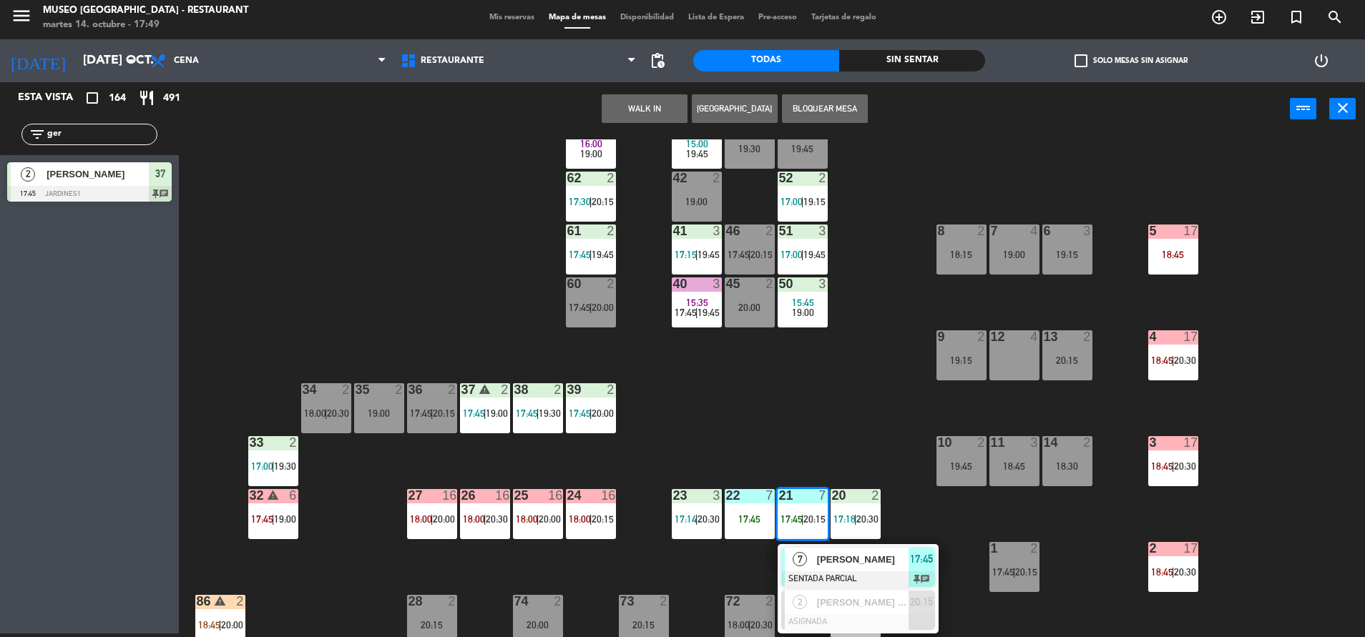
click at [853, 574] on div at bounding box center [858, 579] width 154 height 16
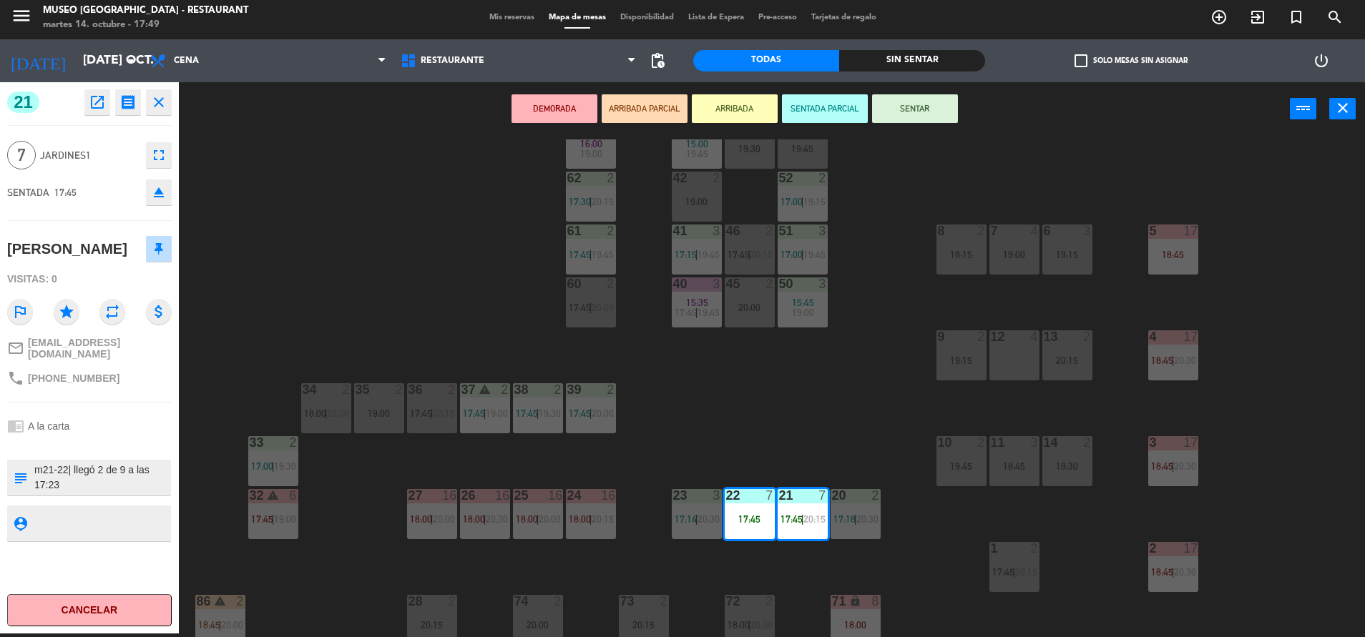
click at [164, 162] on icon "fullscreen" at bounding box center [158, 155] width 17 height 17
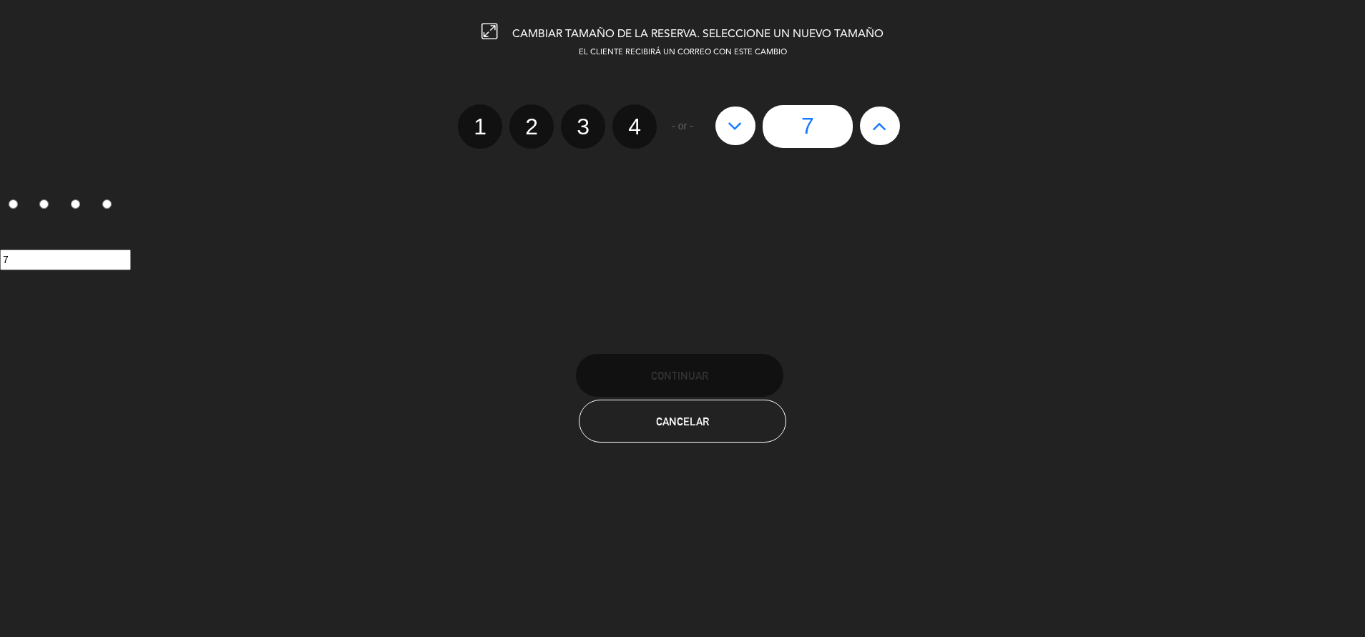
click at [883, 127] on icon at bounding box center [879, 125] width 15 height 23
type input "8"
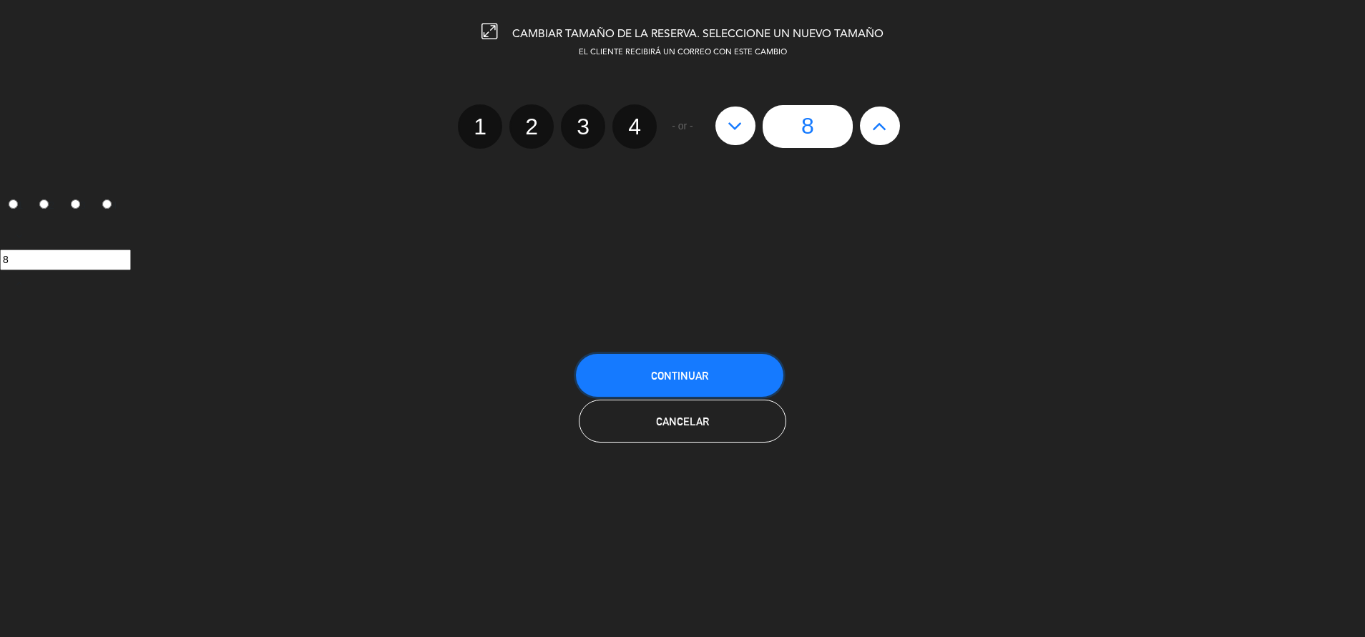
click at [752, 376] on button "Continuar" at bounding box center [679, 375] width 207 height 43
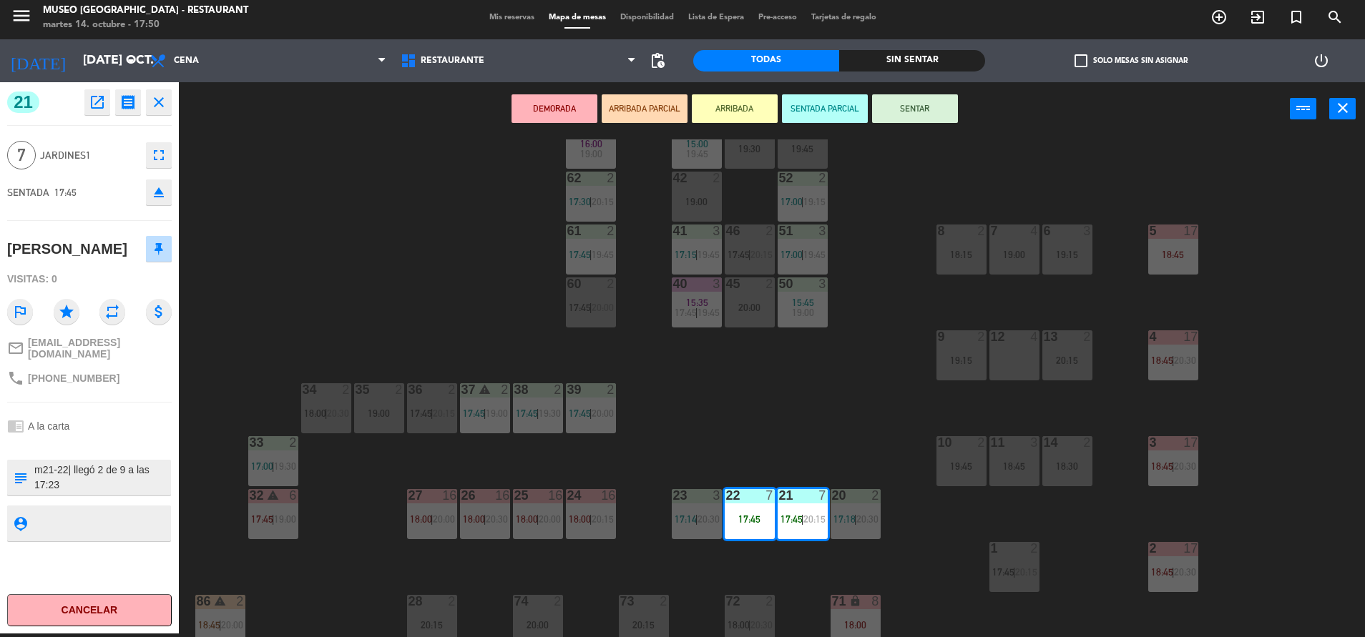
click at [749, 412] on div "44 warning 4 17:45 | 19:15 49 2 20:30 54 5 16:15 17:45 64 warning 1 17:32 | 18:…" at bounding box center [778, 388] width 1172 height 498
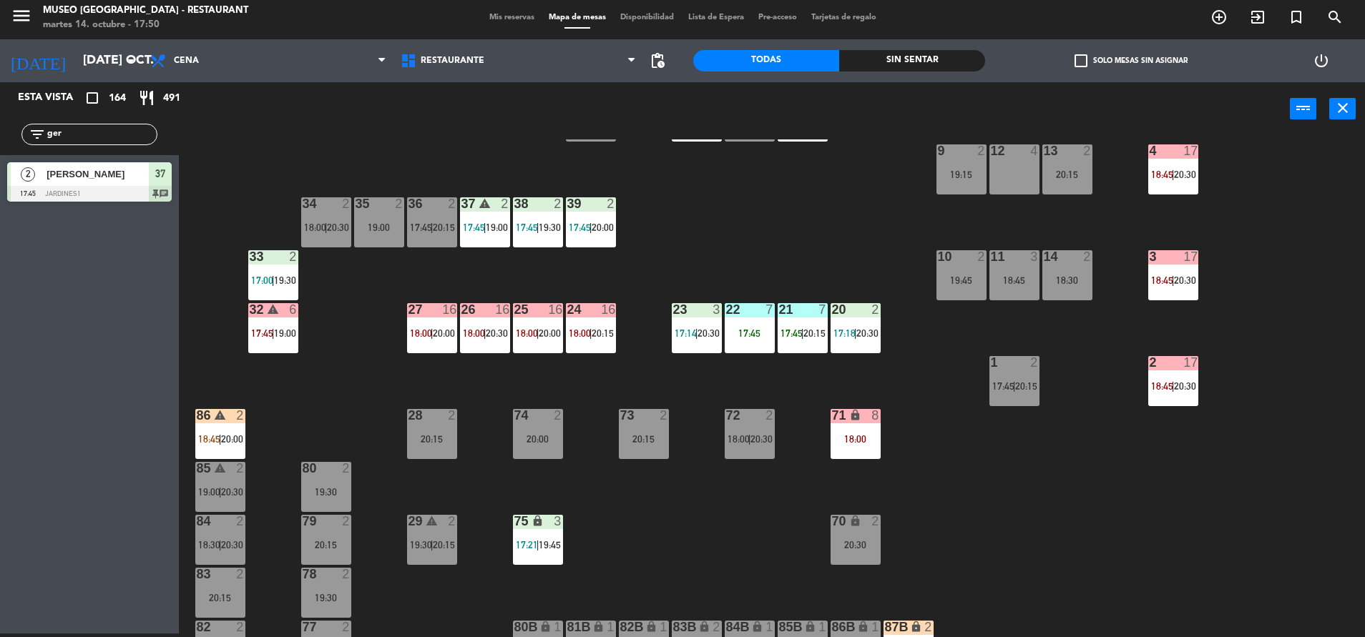
scroll to position [286, 0]
drag, startPoint x: 97, startPoint y: 140, endPoint x: -4, endPoint y: 156, distance: 102.8
click at [0, 156] on html "close × Museo Larco Café - Restaurant × chrome_reader_mode Listado de Reservas …" at bounding box center [682, 318] width 1365 height 637
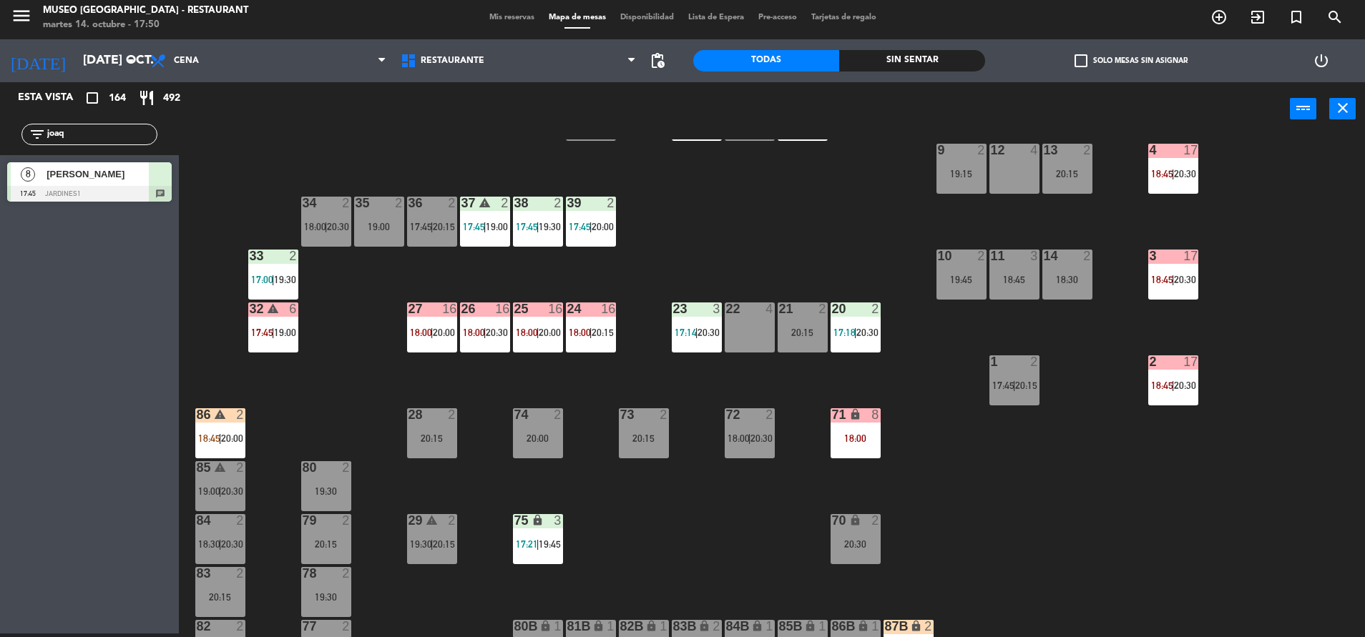
type input "joaq"
click at [149, 185] on div at bounding box center [160, 174] width 23 height 24
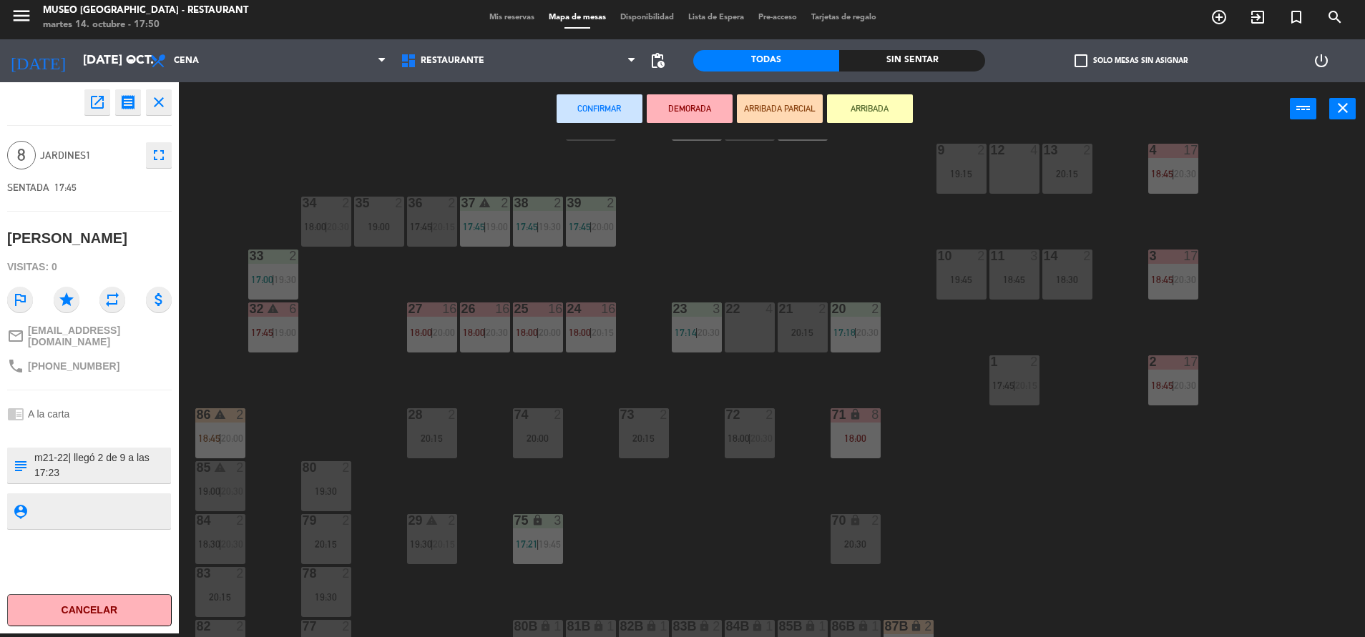
click at [774, 323] on div "22 4" at bounding box center [749, 328] width 50 height 50
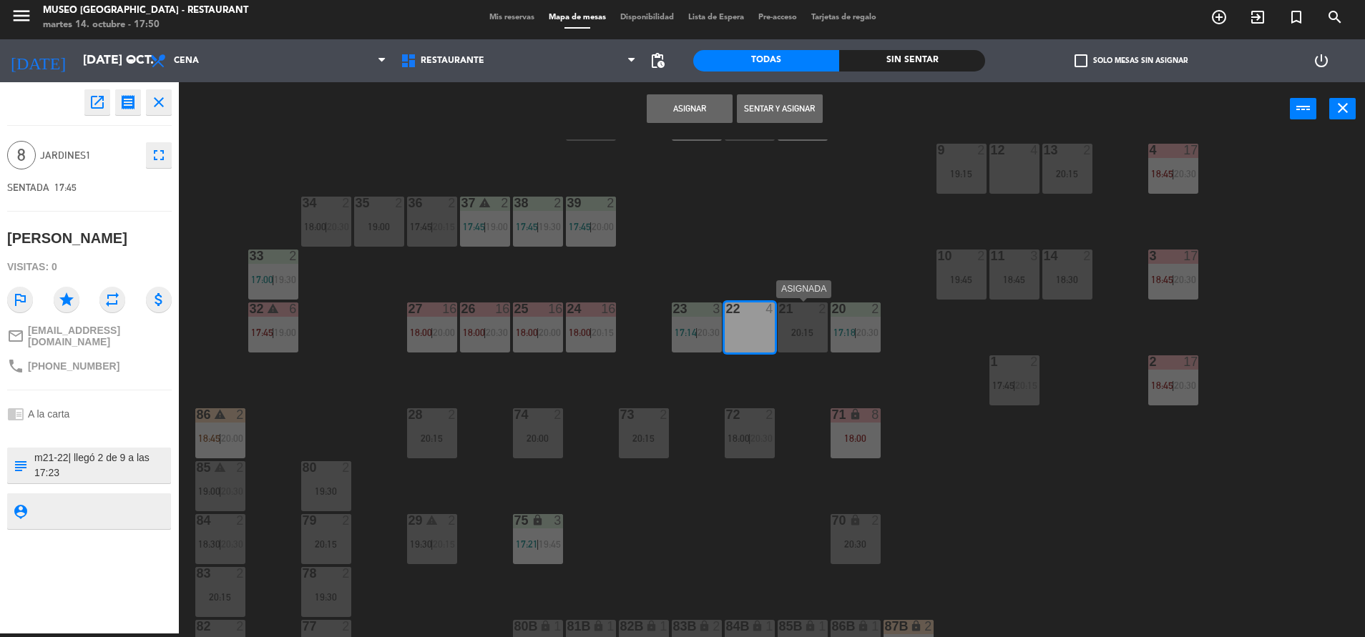
click at [821, 330] on div "20:15" at bounding box center [802, 333] width 50 height 10
click at [694, 102] on button "Sentar y Asignar" at bounding box center [690, 108] width 86 height 29
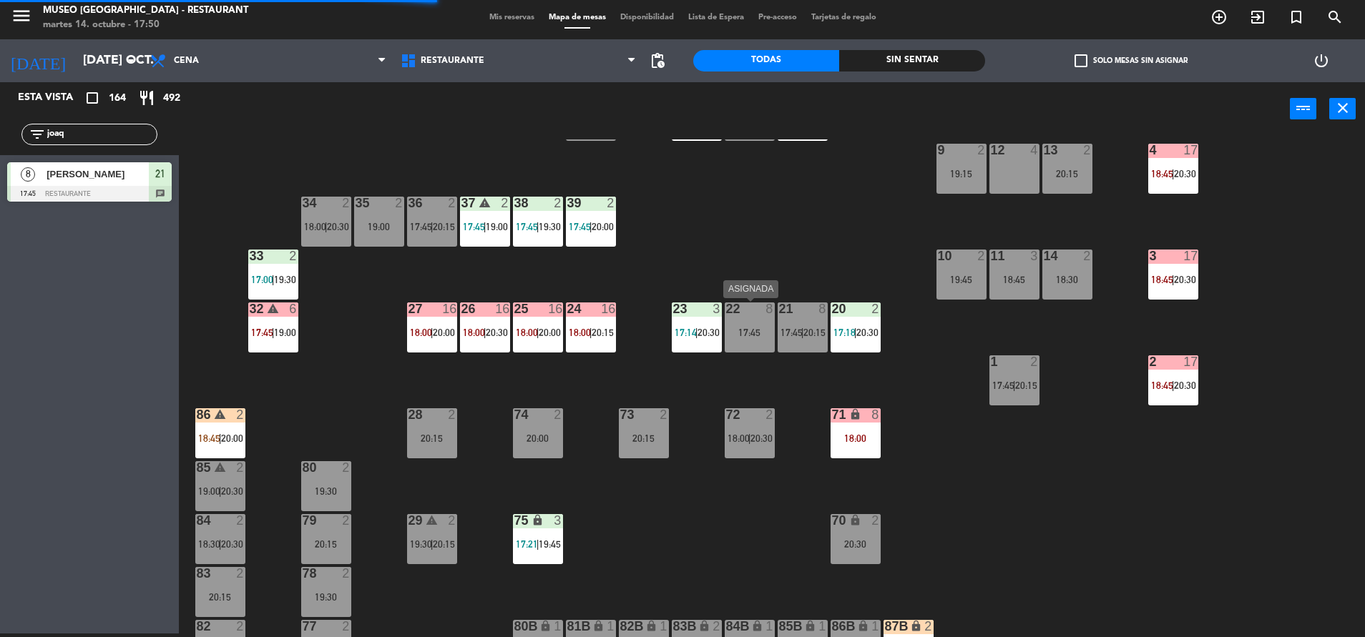
click at [765, 320] on div "22 8 17:45" at bounding box center [749, 328] width 50 height 50
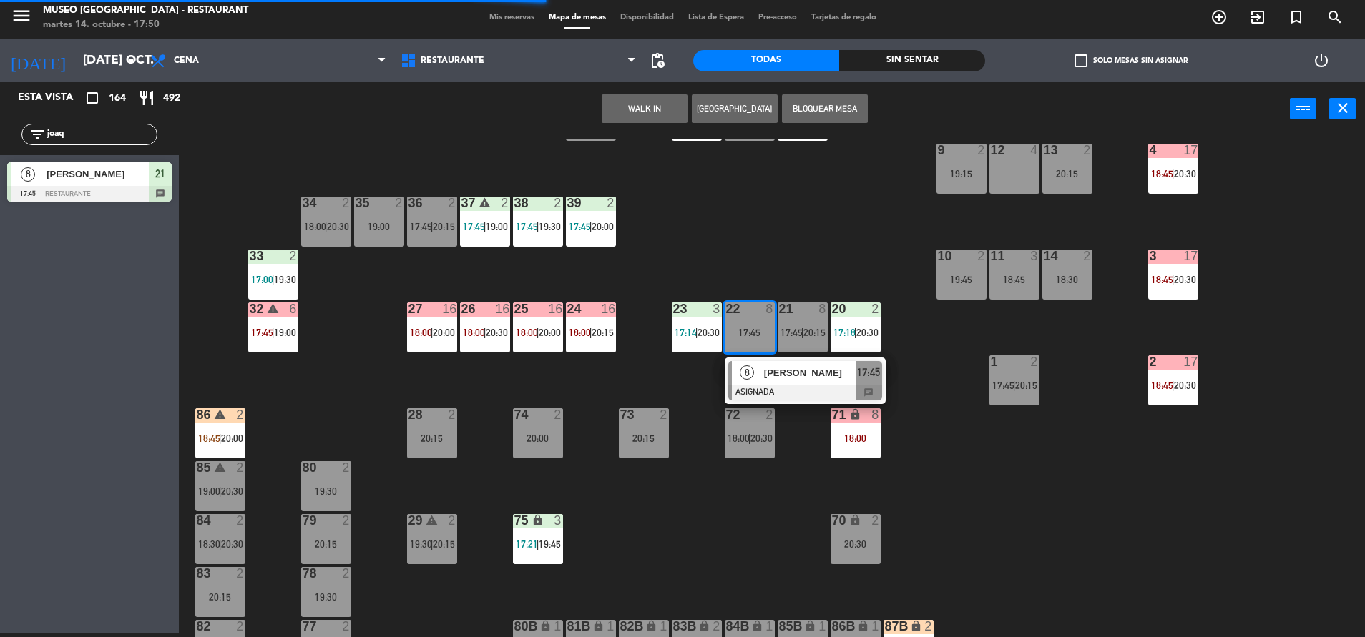
click at [792, 359] on div "8 Joaquina Albán Castillo ASIGNADA 17:45 chat" at bounding box center [804, 381] width 161 height 46
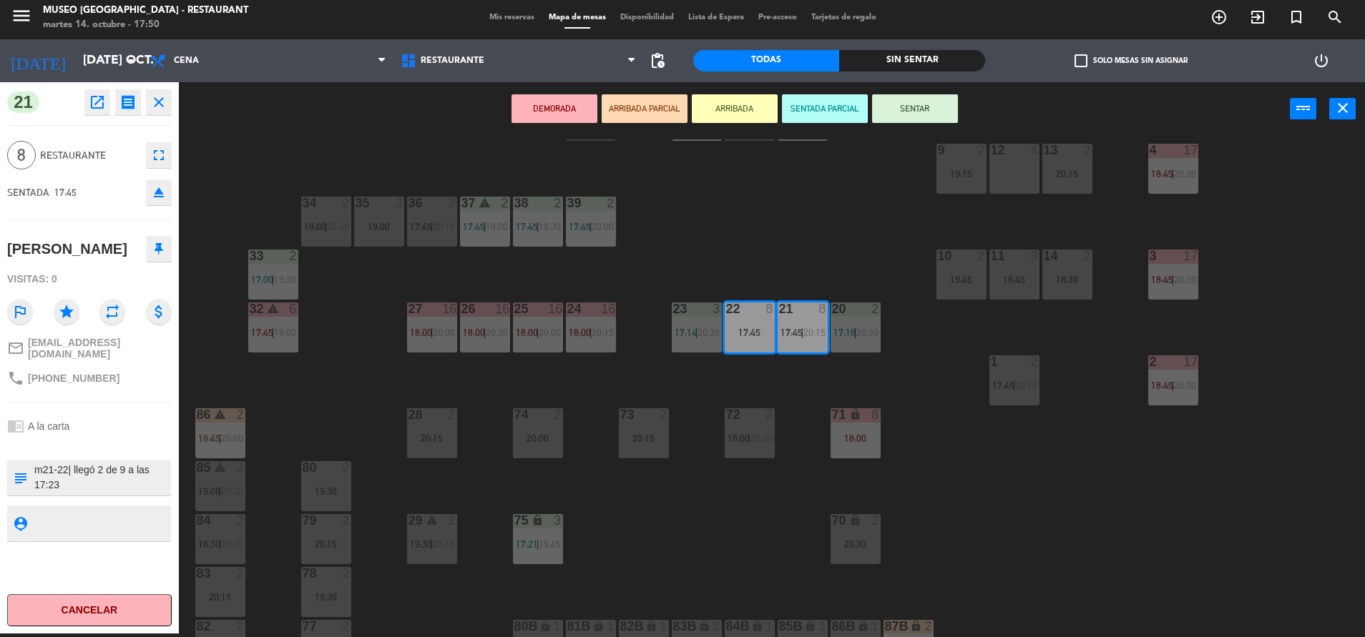
click at [160, 160] on icon "fullscreen" at bounding box center [158, 155] width 17 height 17
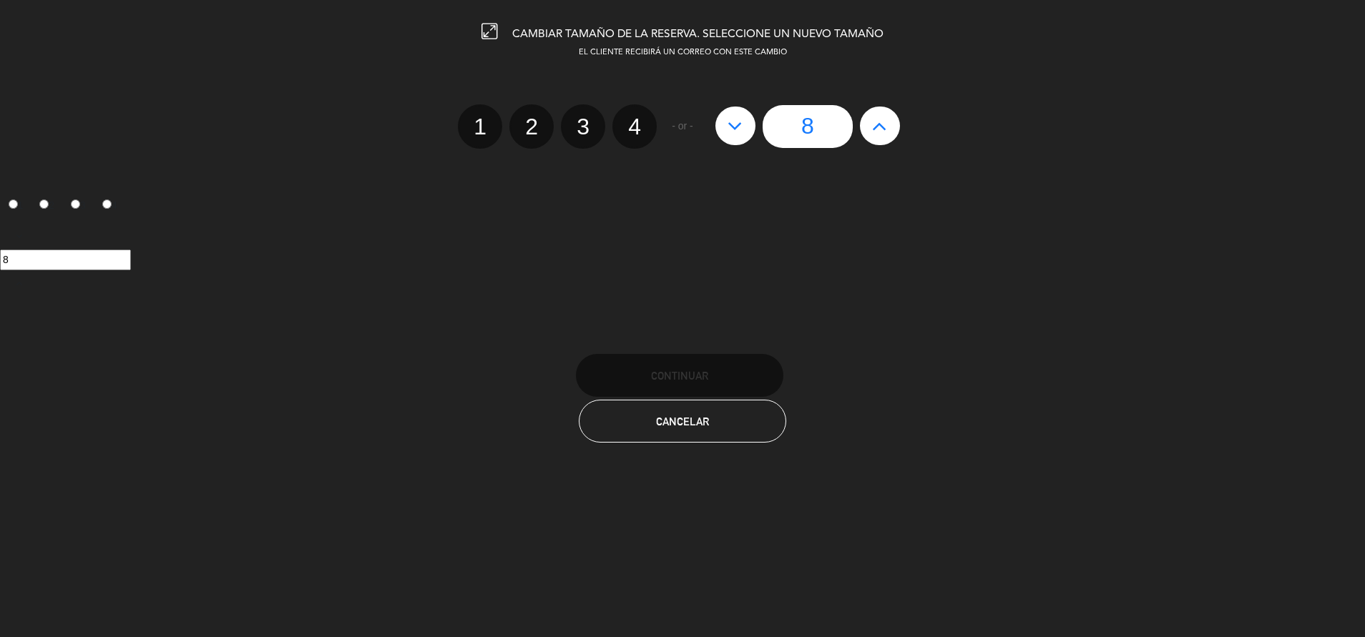
click at [883, 132] on icon at bounding box center [879, 125] width 15 height 23
type input "9"
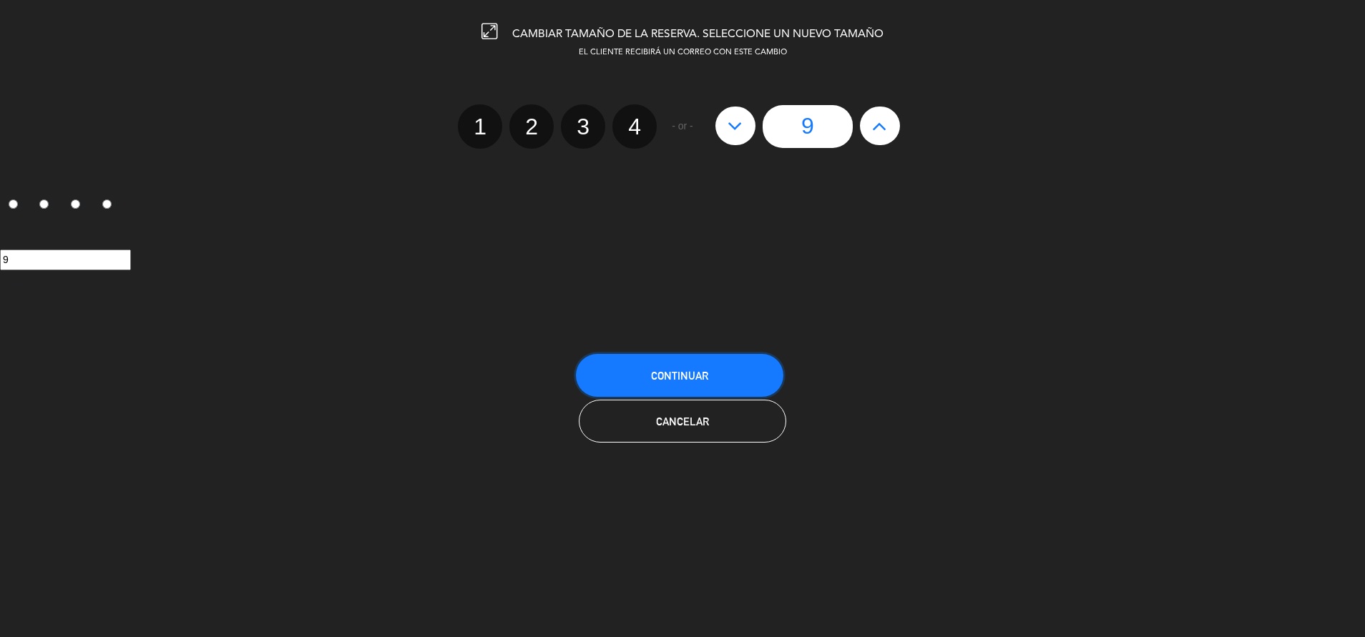
click at [711, 390] on button "Continuar" at bounding box center [679, 375] width 207 height 43
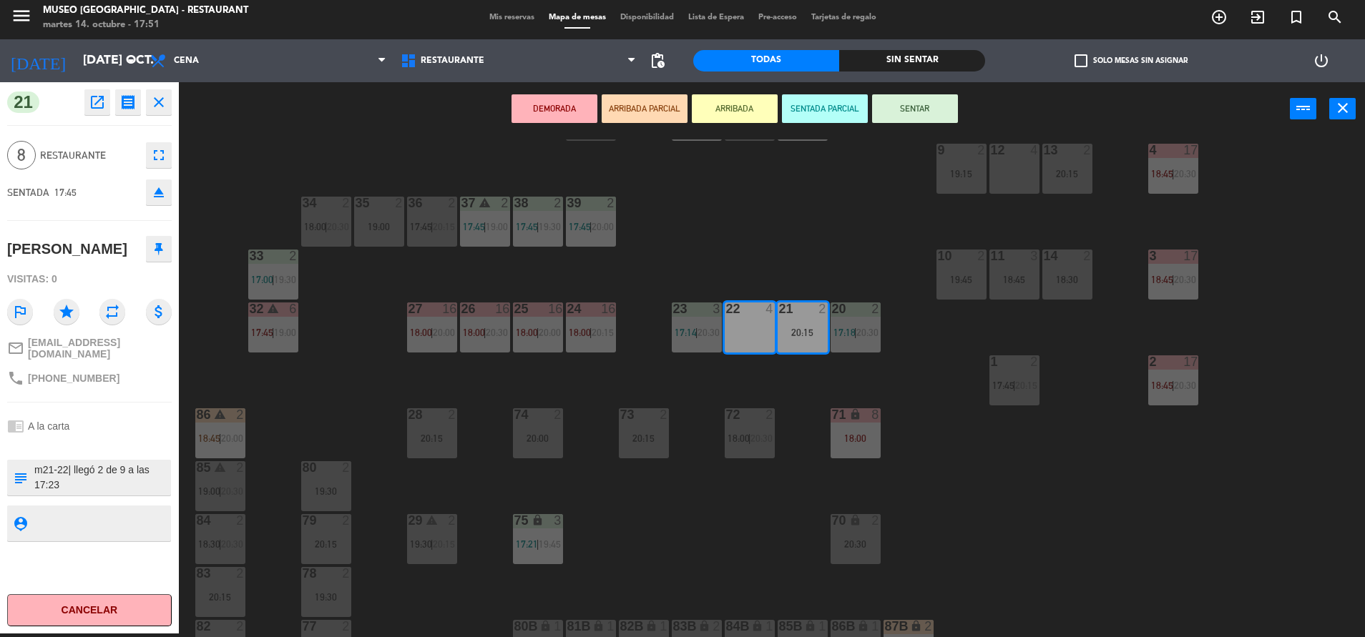
click at [696, 229] on div "44 warning 4 17:45 | 19:15 49 2 20:30 54 5 16:15 17:45 64 warning 1 17:32 | 18:…" at bounding box center [778, 388] width 1172 height 498
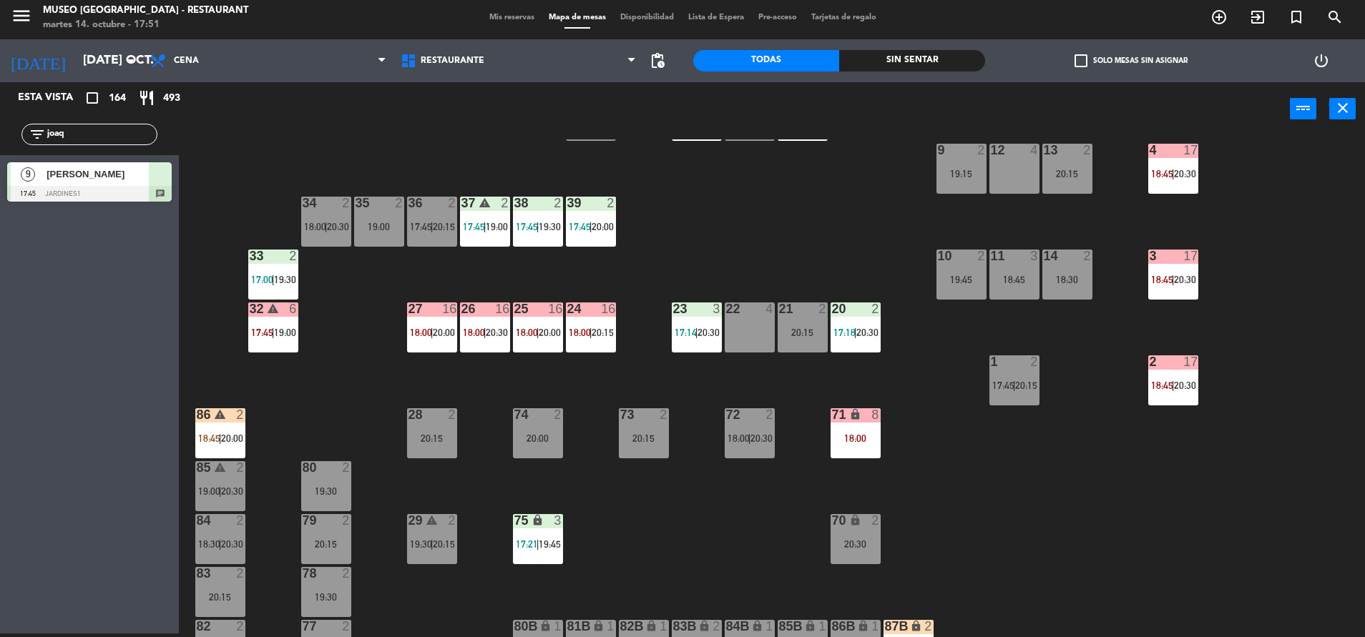
click at [160, 176] on div at bounding box center [160, 174] width 23 height 24
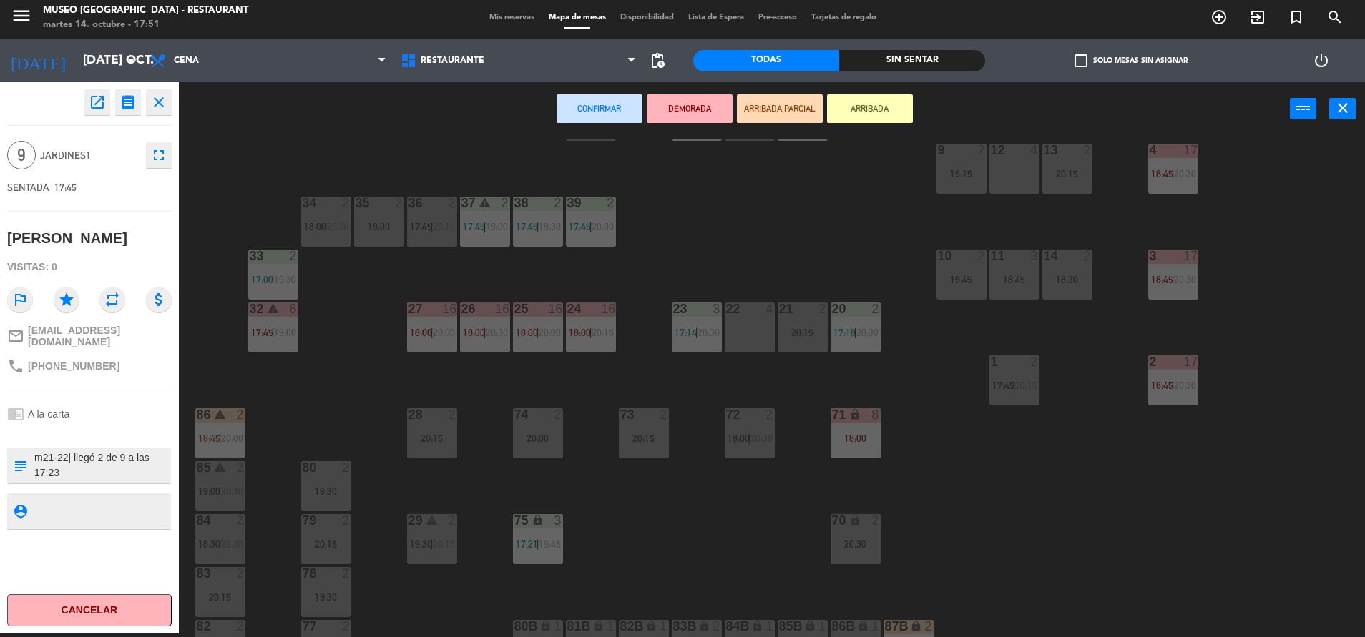
click at [747, 296] on div "44 warning 4 17:45 | 19:15 49 2 20:30 54 5 16:15 17:45 64 warning 1 17:32 | 18:…" at bounding box center [778, 388] width 1172 height 498
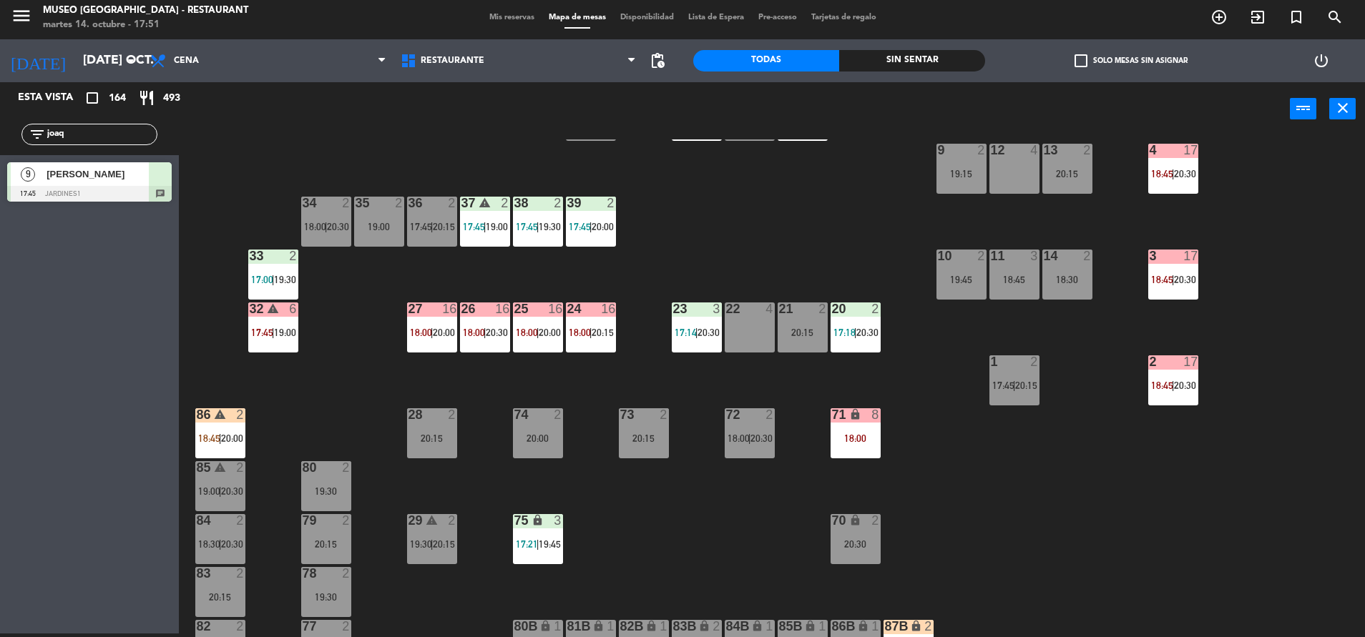
click at [161, 183] on div at bounding box center [160, 174] width 23 height 24
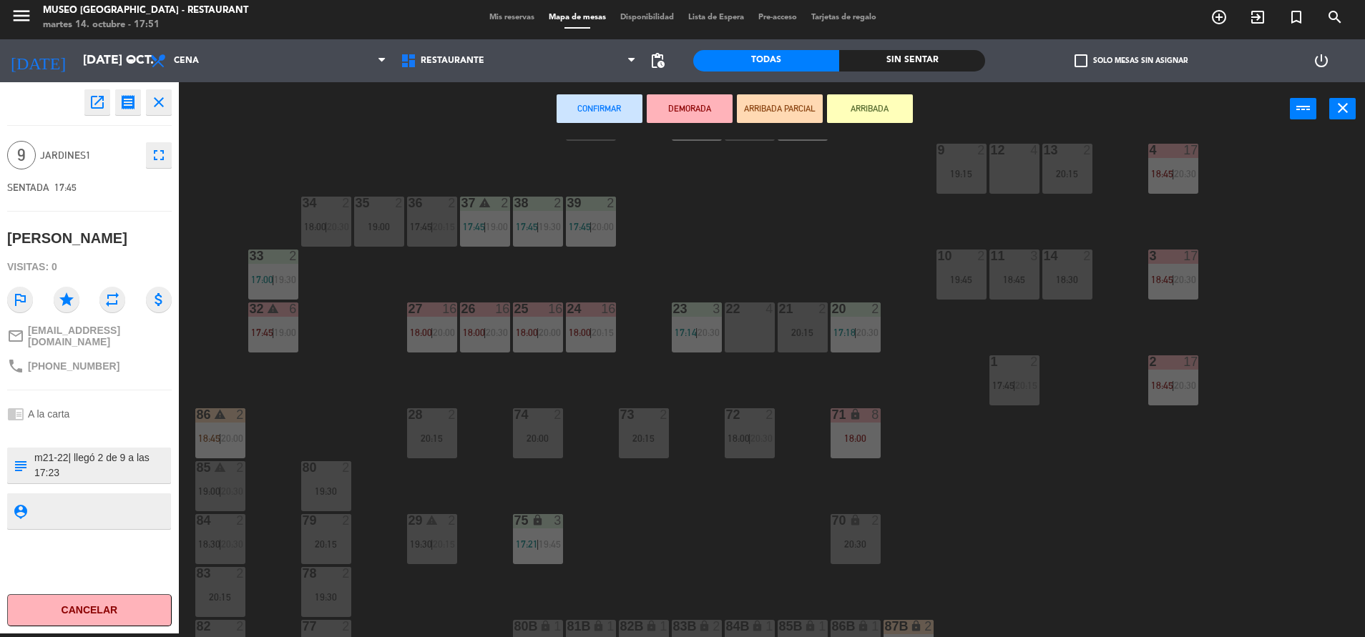
click at [759, 333] on div "22 4" at bounding box center [749, 328] width 50 height 50
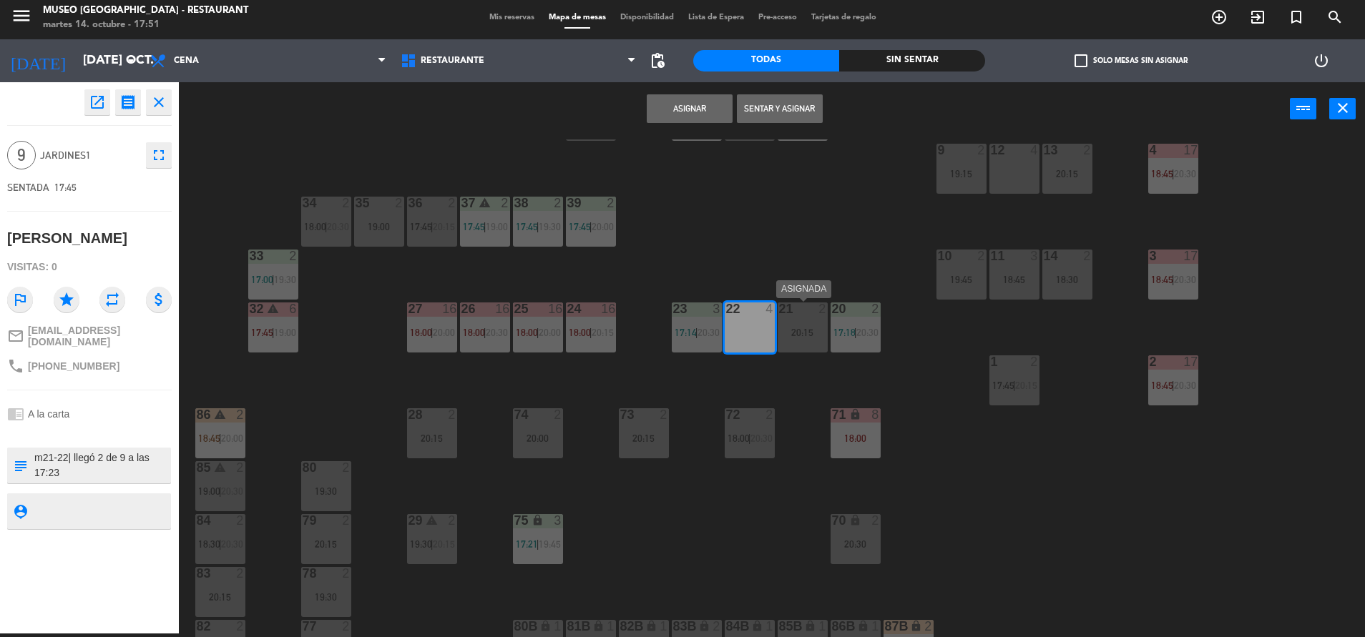
click at [785, 332] on div "20:15" at bounding box center [802, 333] width 50 height 10
click at [681, 117] on button "Sentar y Asignar" at bounding box center [690, 108] width 86 height 29
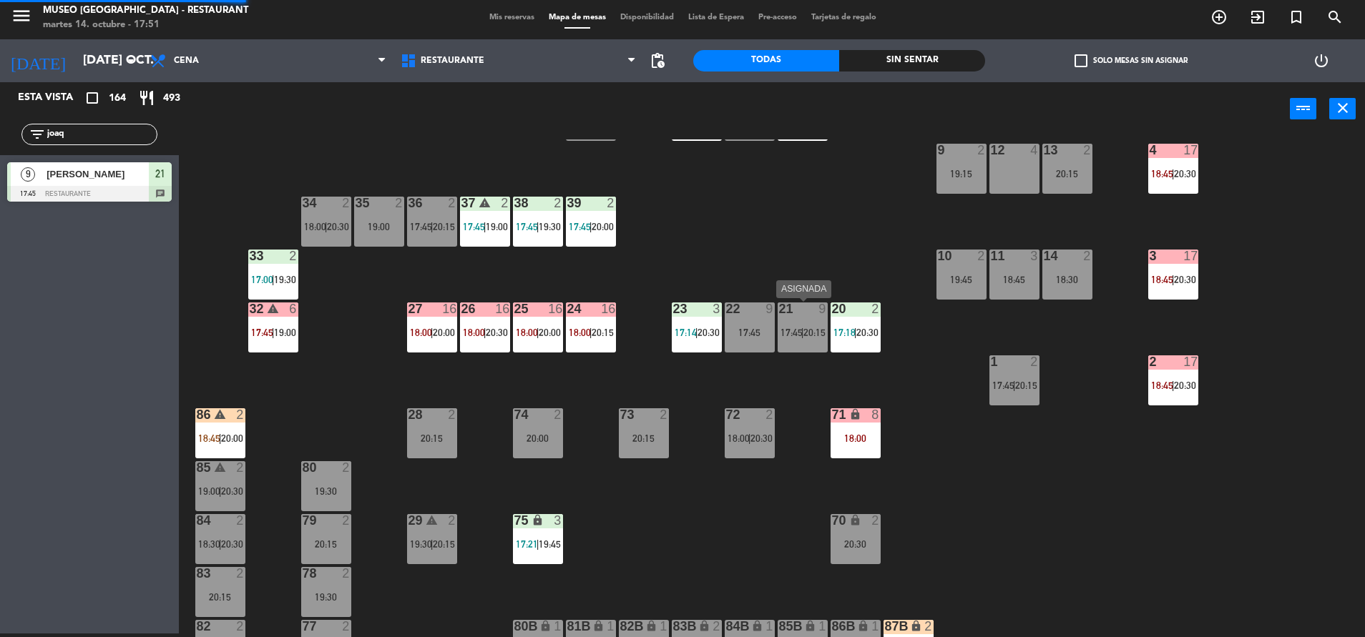
click at [809, 341] on div "21 9 17:45 | 20:15" at bounding box center [802, 328] width 50 height 50
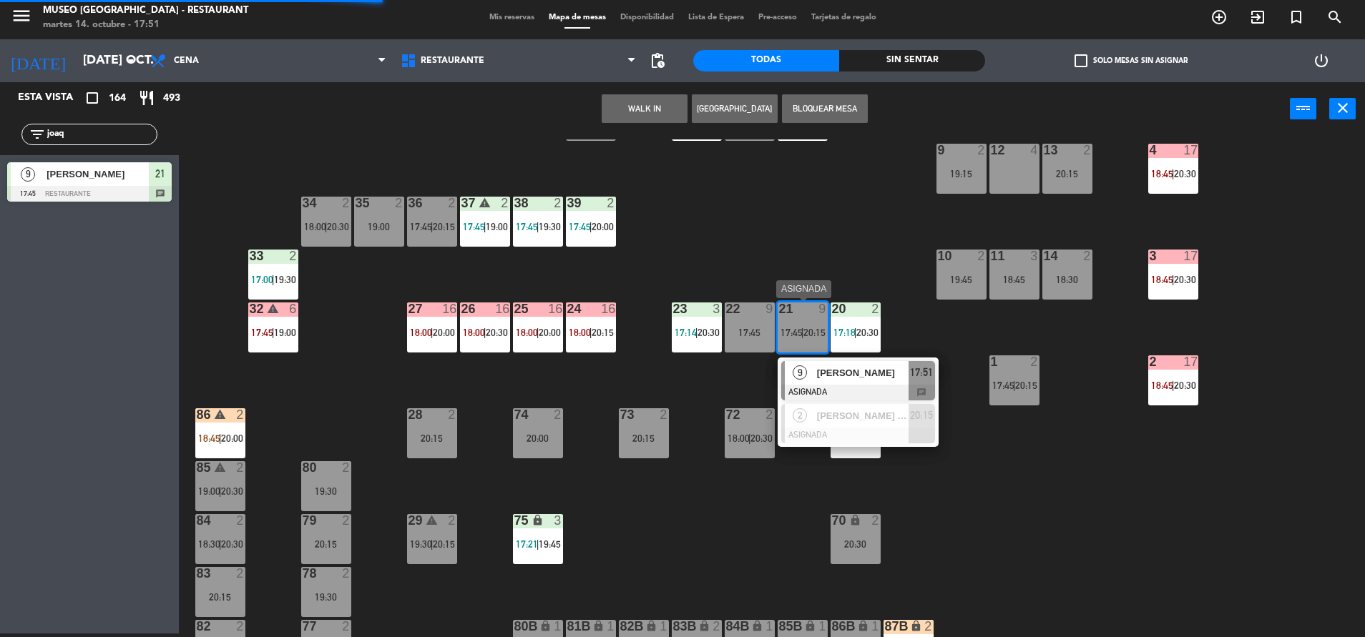
click at [841, 389] on div at bounding box center [858, 393] width 154 height 16
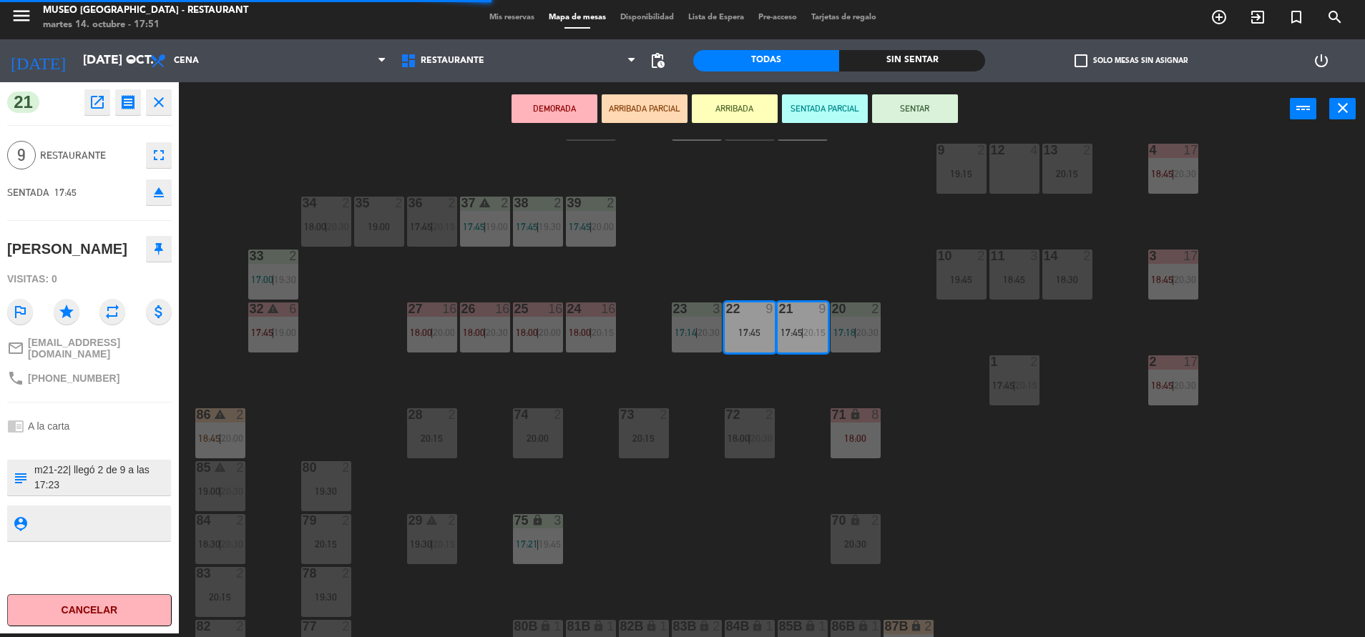
click at [893, 117] on button "SENTAR" at bounding box center [915, 108] width 86 height 29
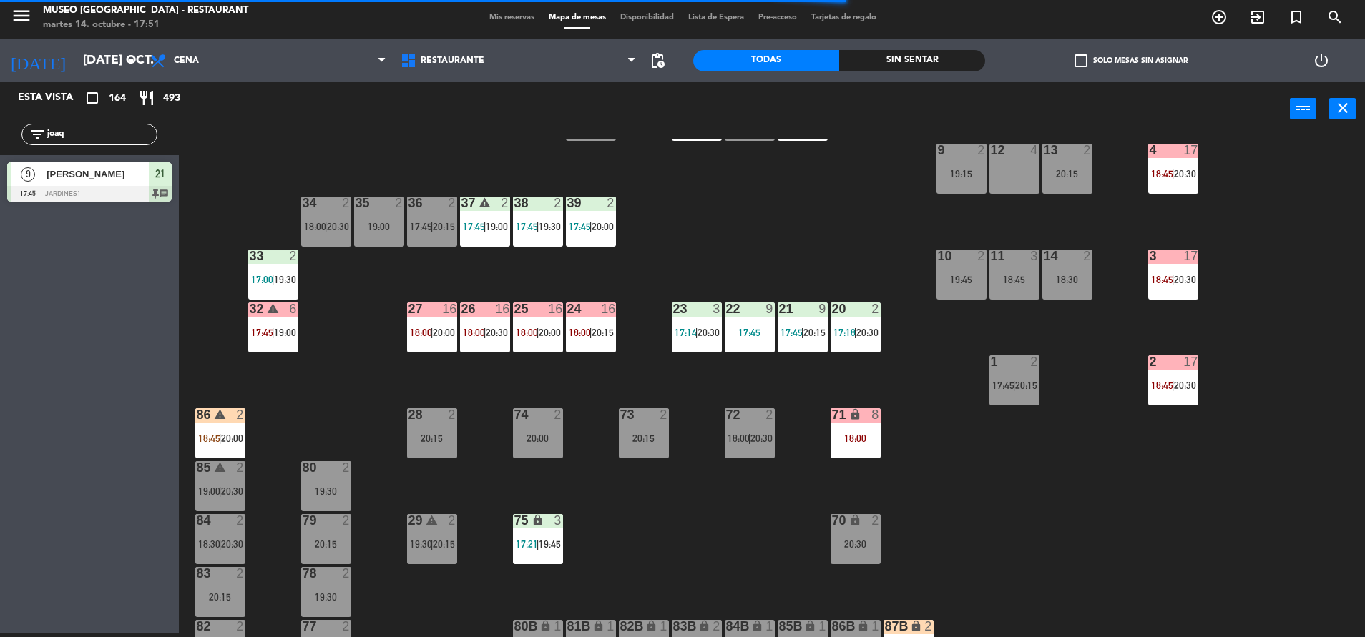
scroll to position [0, 0]
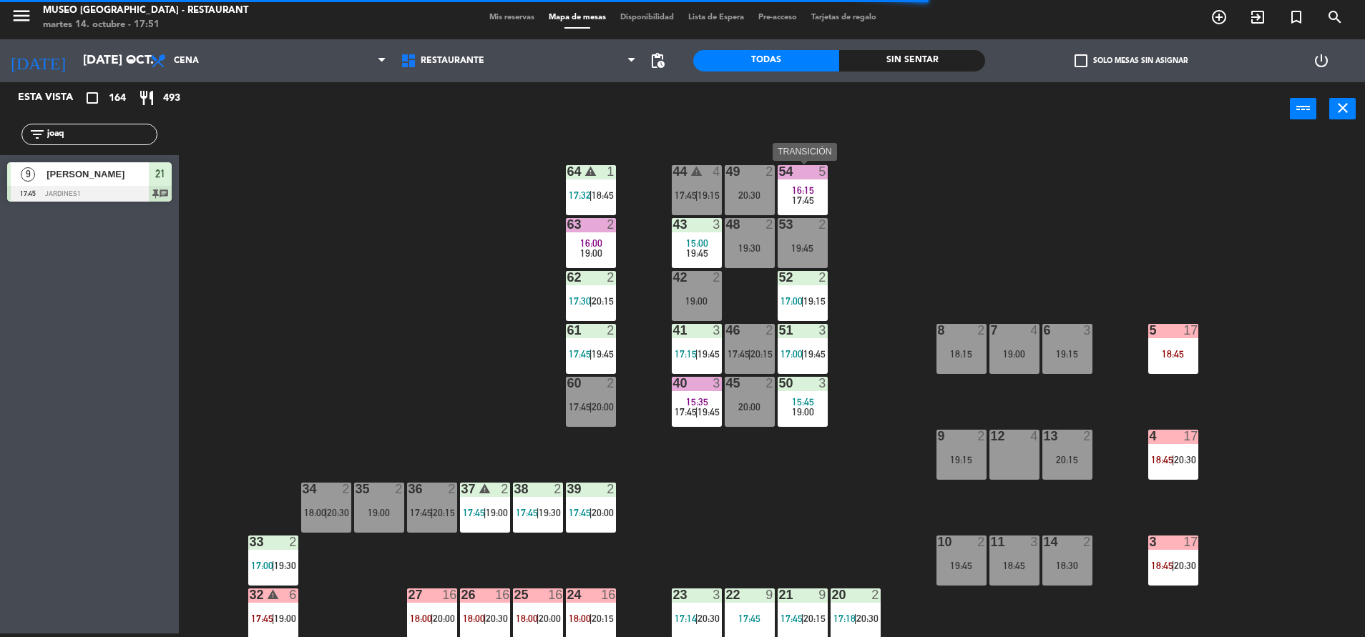
click at [805, 198] on span "17:45" at bounding box center [803, 200] width 22 height 11
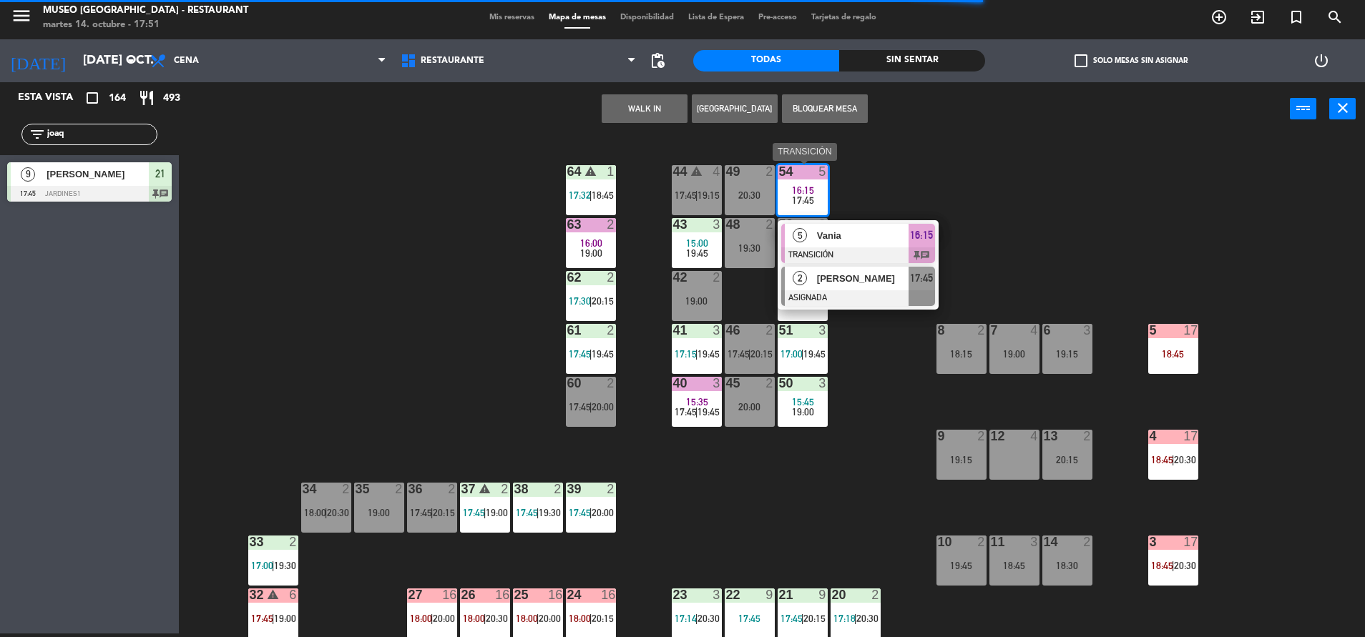
click at [881, 265] on div "2 Juliana Castillo ASIGNADA 17:45" at bounding box center [857, 286] width 161 height 46
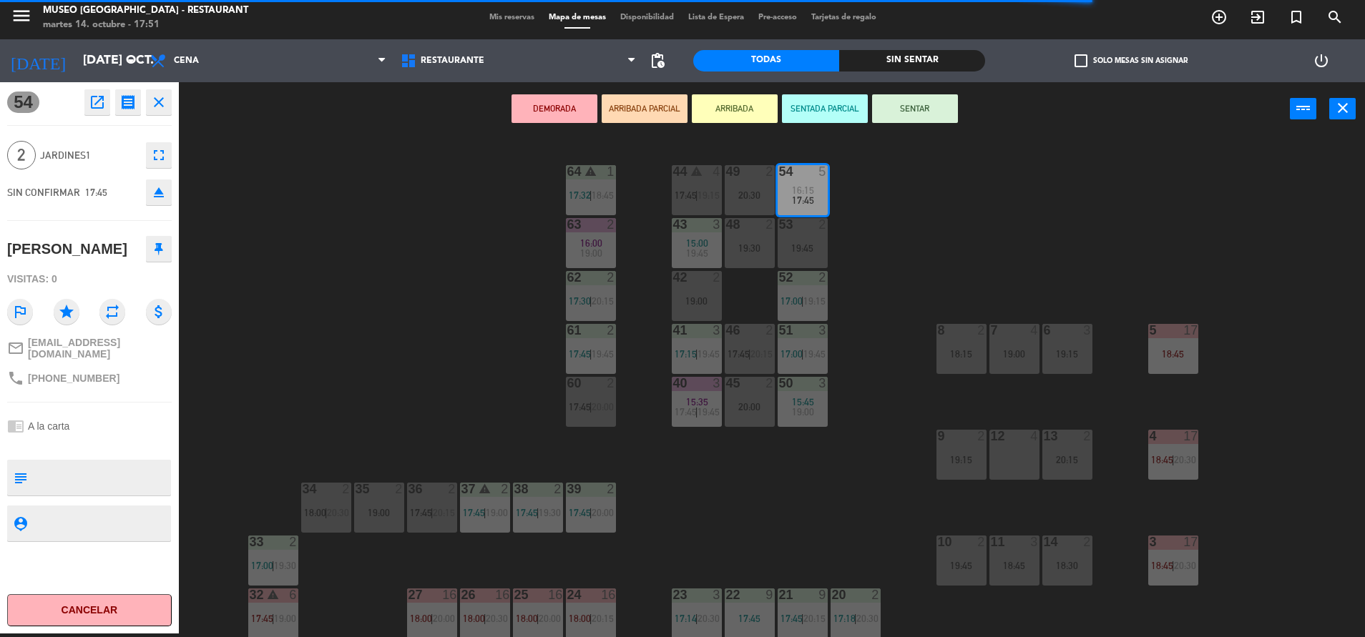
click at [864, 280] on div "44 warning 4 17:45 | 19:15 49 2 20:30 54 5 16:15 17:45 64 warning 1 17:32 | 18:…" at bounding box center [778, 388] width 1172 height 498
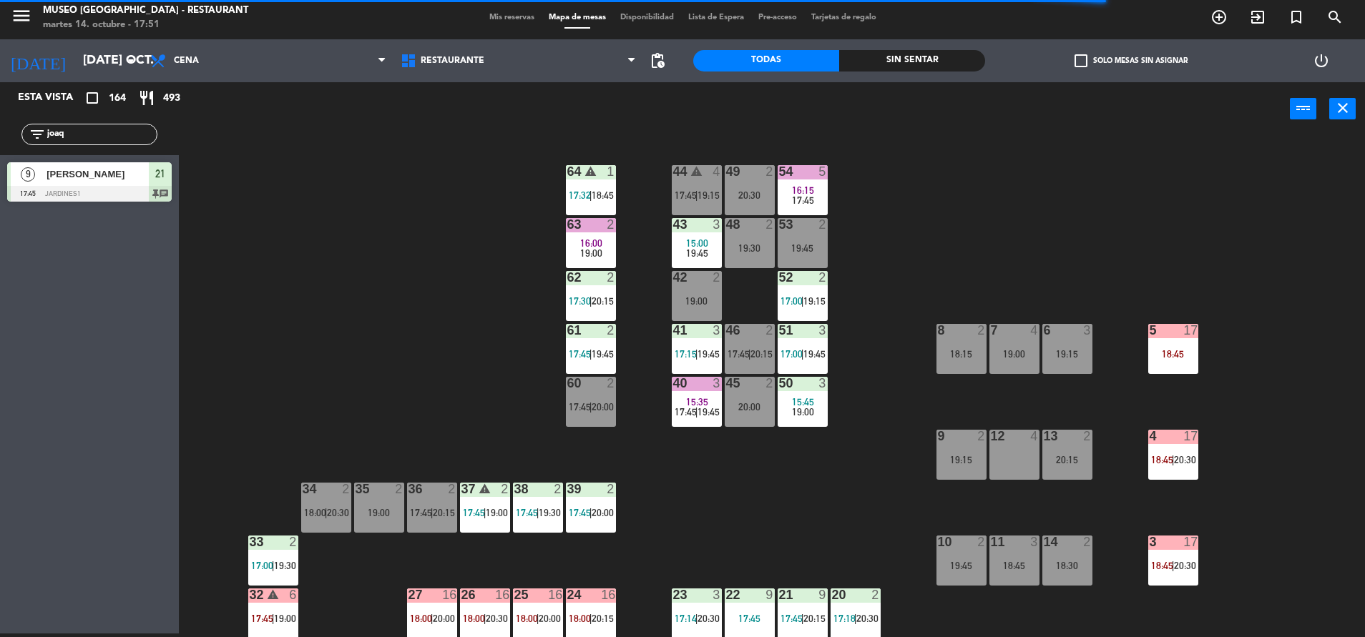
click at [815, 198] on div "17:45" at bounding box center [802, 200] width 50 height 10
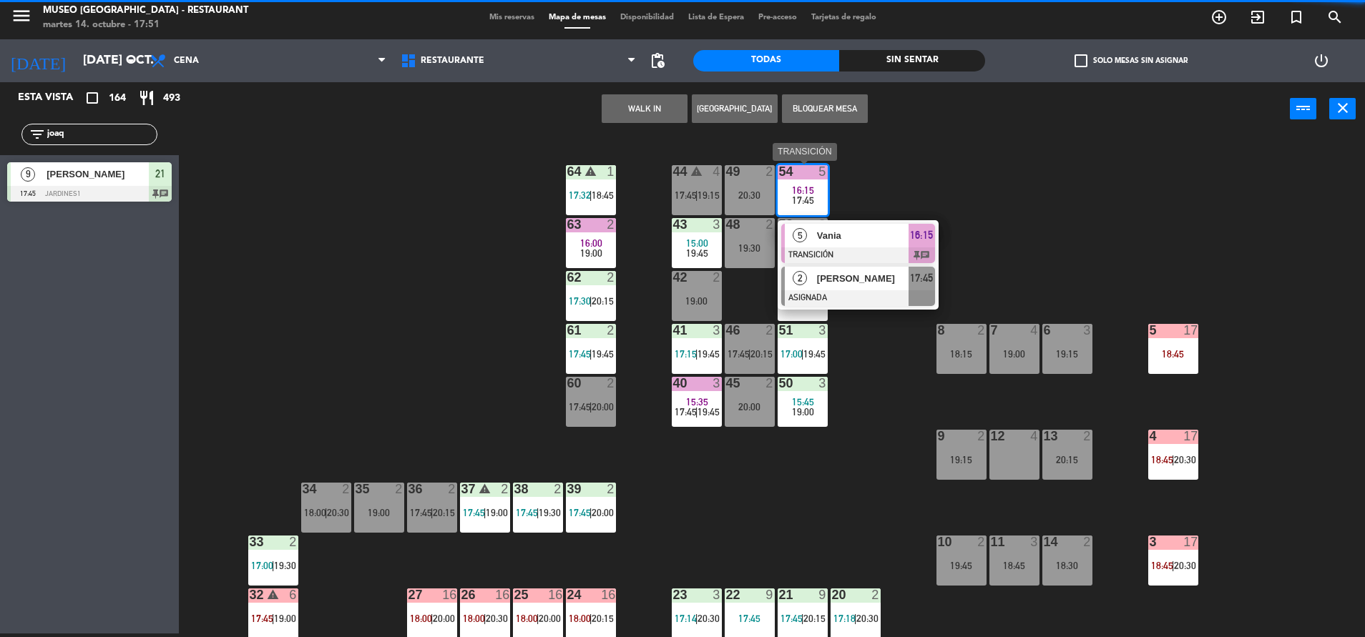
click at [890, 282] on span "Juliana Castillo" at bounding box center [863, 278] width 92 height 15
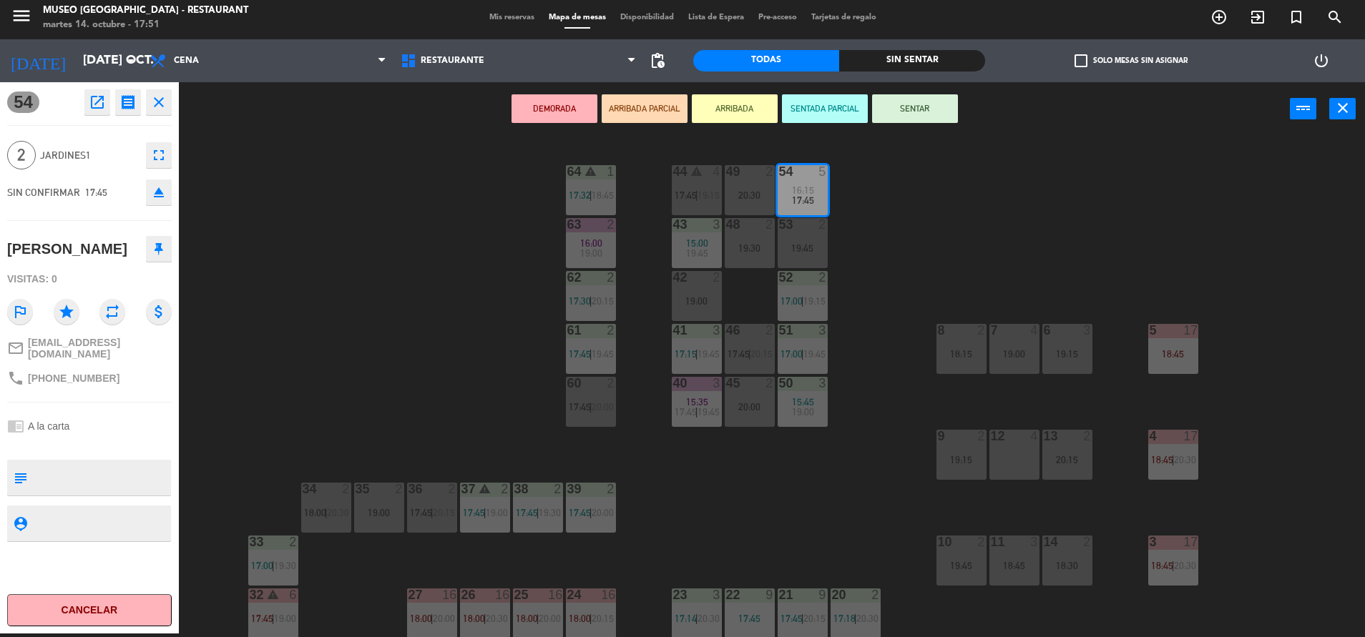
click at [905, 237] on div "44 warning 4 17:45 | 19:15 49 2 20:30 54 5 16:15 17:45 64 warning 1 17:32 | 18:…" at bounding box center [778, 388] width 1172 height 498
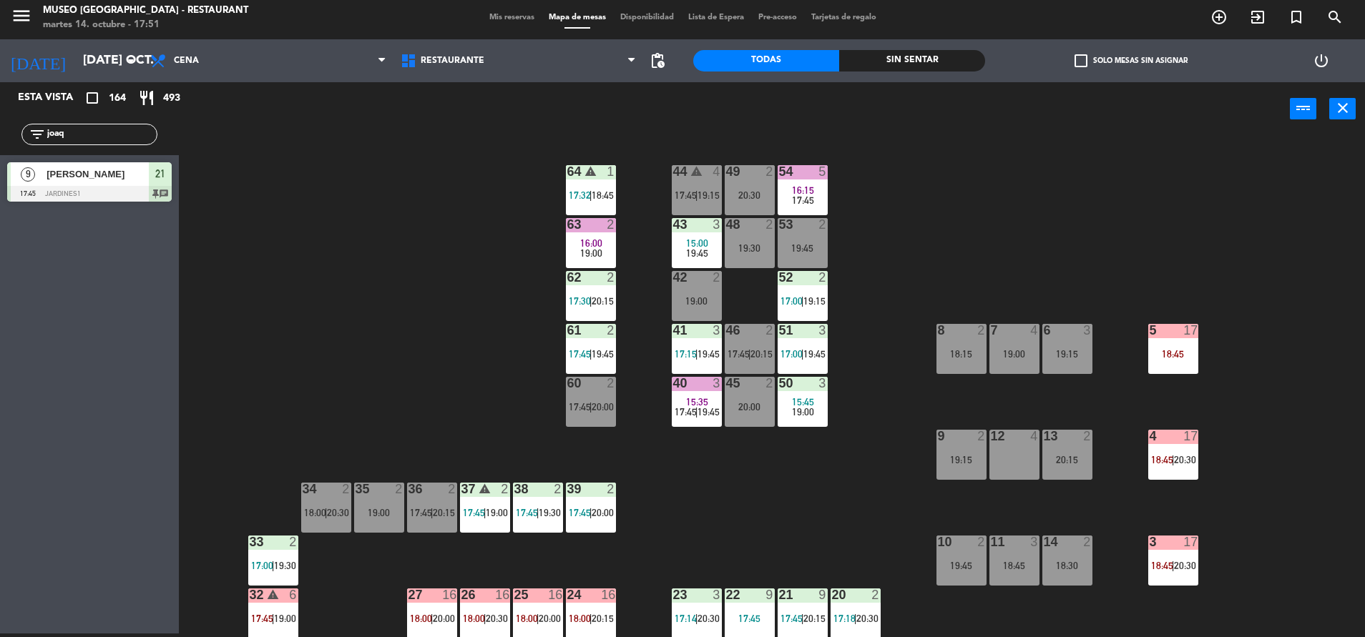
click at [788, 162] on div "44 warning 4 17:45 | 19:15 49 2 20:30 54 5 16:15 17:45 64 warning 1 17:32 | 18:…" at bounding box center [778, 388] width 1172 height 498
click at [908, 173] on div "44 warning 4 17:45 | 19:15 49 2 20:30 54 5 16:15 17:45 64 warning 1 17:32 | 18:…" at bounding box center [778, 388] width 1172 height 498
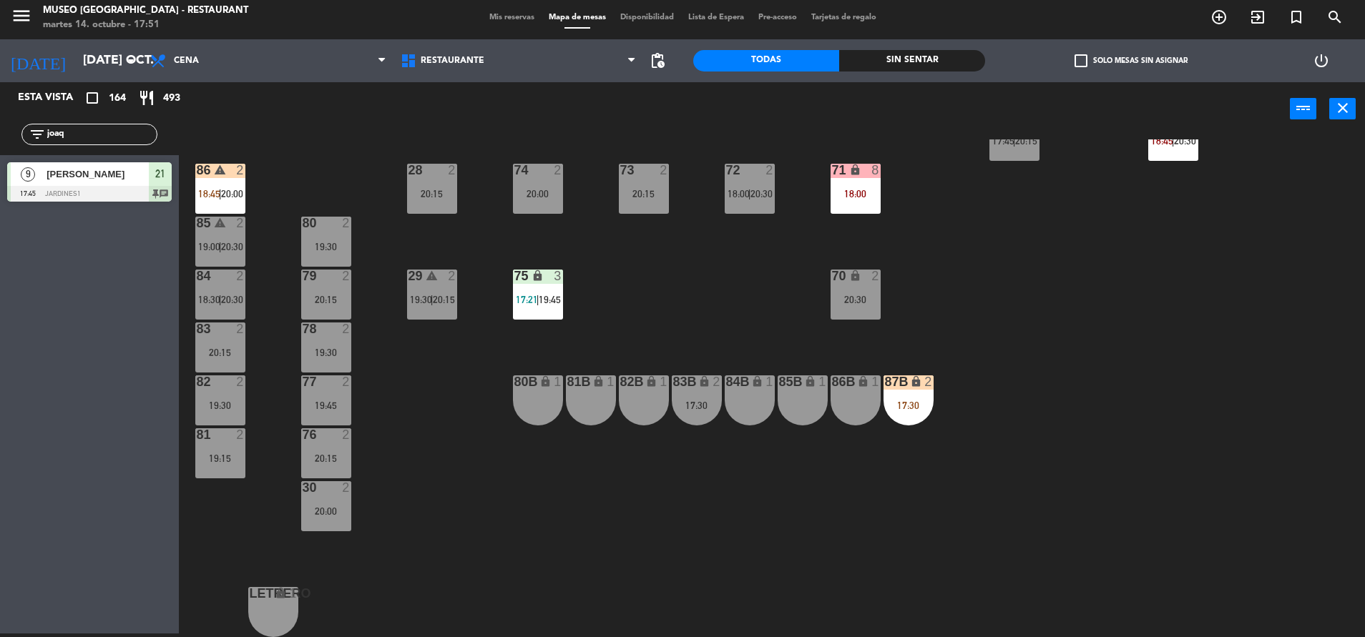
click at [550, 300] on span "19:45" at bounding box center [550, 299] width 22 height 11
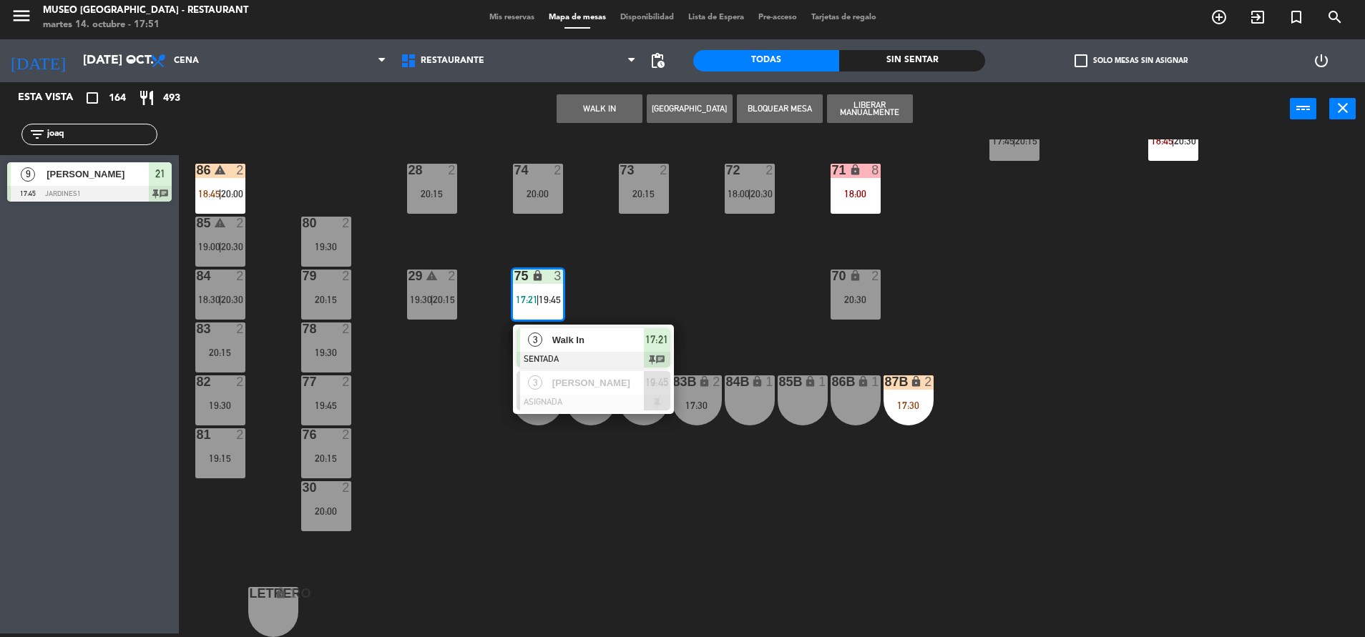
click at [569, 344] on span "Walk In" at bounding box center [598, 340] width 92 height 15
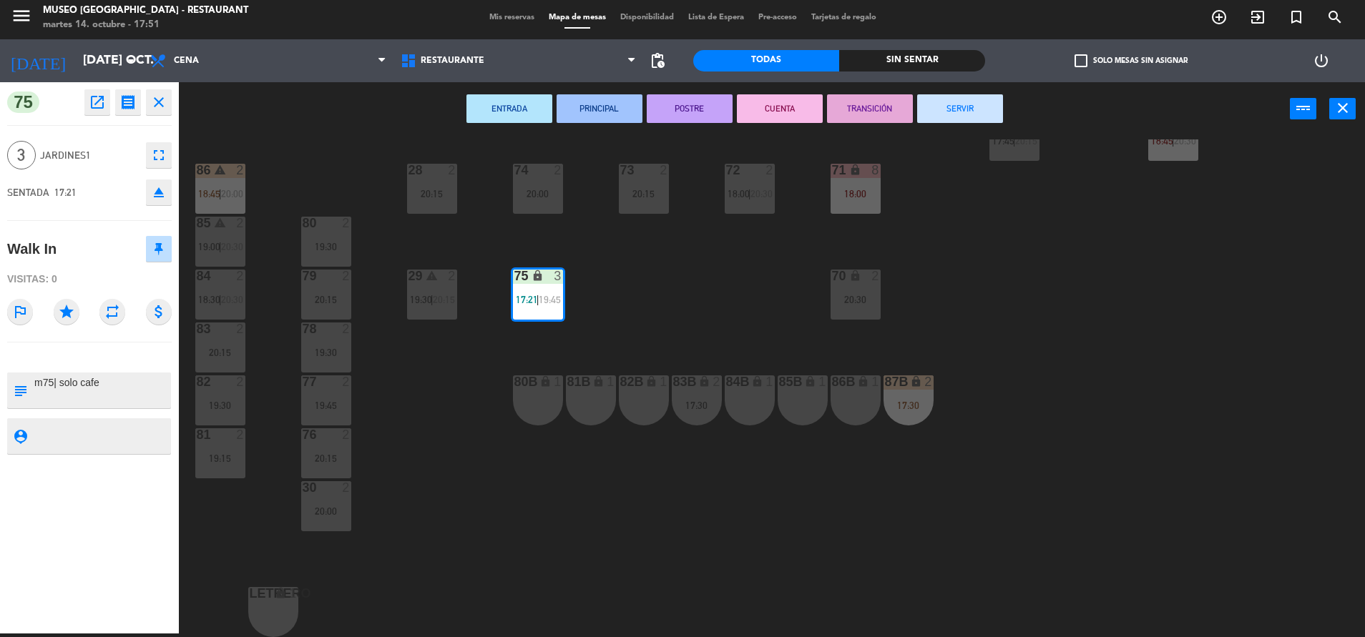
click at [968, 96] on button "SERVIR" at bounding box center [960, 108] width 86 height 29
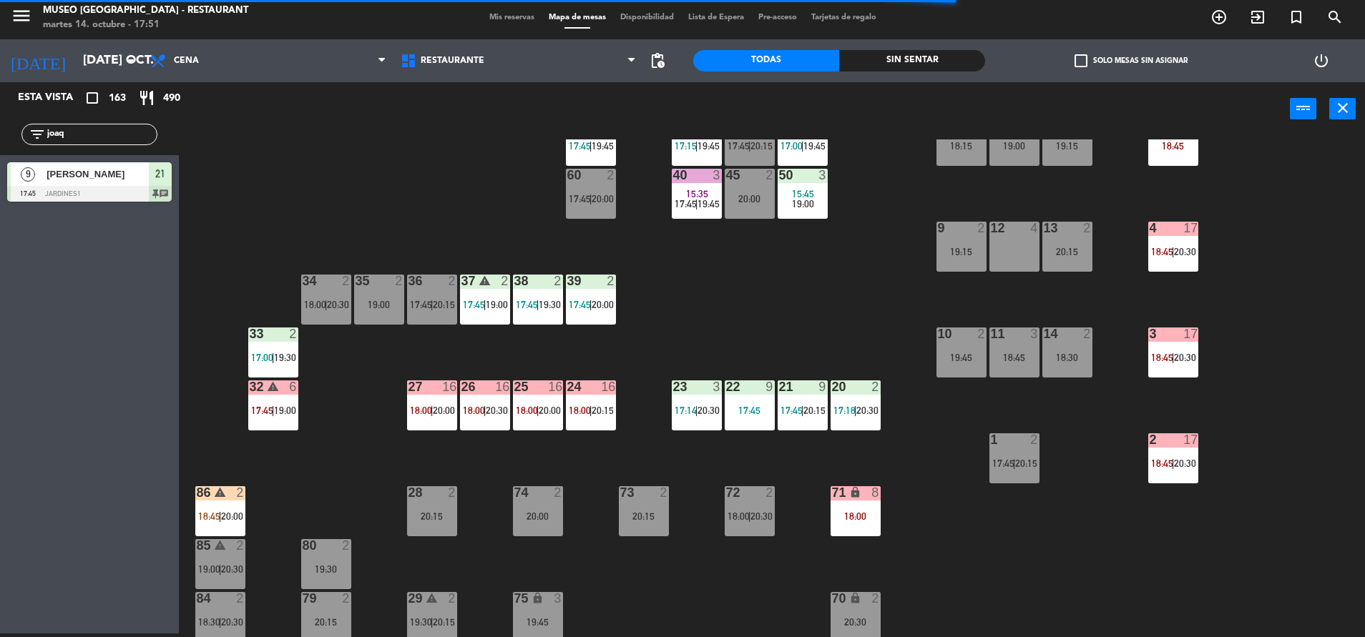
scroll to position [0, 0]
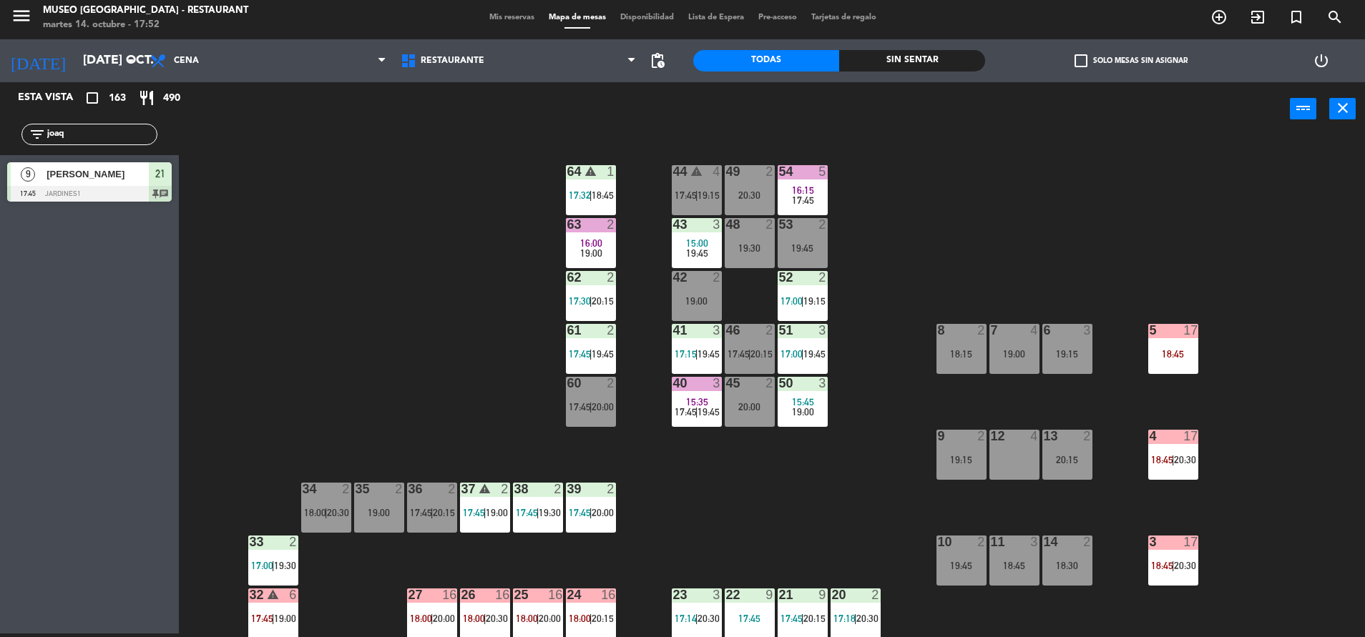
drag, startPoint x: 76, startPoint y: 130, endPoint x: 0, endPoint y: 142, distance: 76.7
click at [0, 142] on html "close × Museo Larco Café - Restaurant × chrome_reader_mode Listado de Reservas …" at bounding box center [682, 318] width 1365 height 637
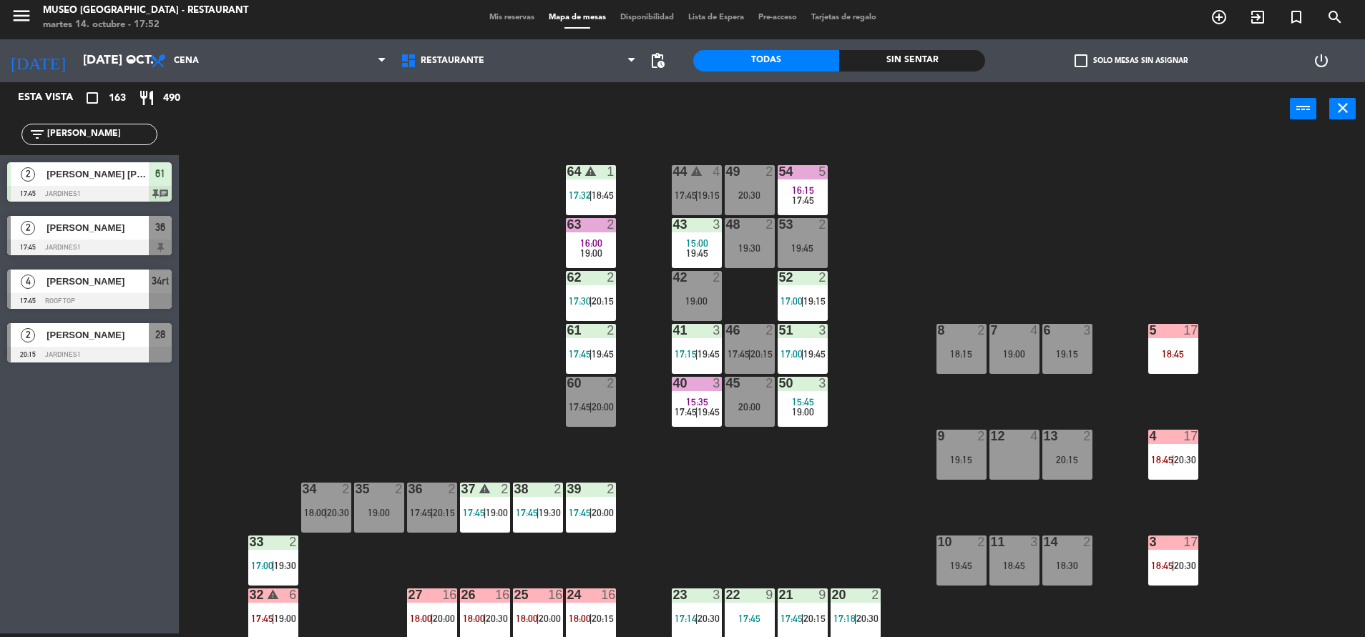
type input "dan"
click at [317, 285] on div "44 warning 4 17:45 | 19:15 49 2 20:30 54 5 16:15 17:45 64 warning 1 17:32 | 18:…" at bounding box center [778, 388] width 1172 height 498
click at [156, 244] on div at bounding box center [89, 248] width 164 height 16
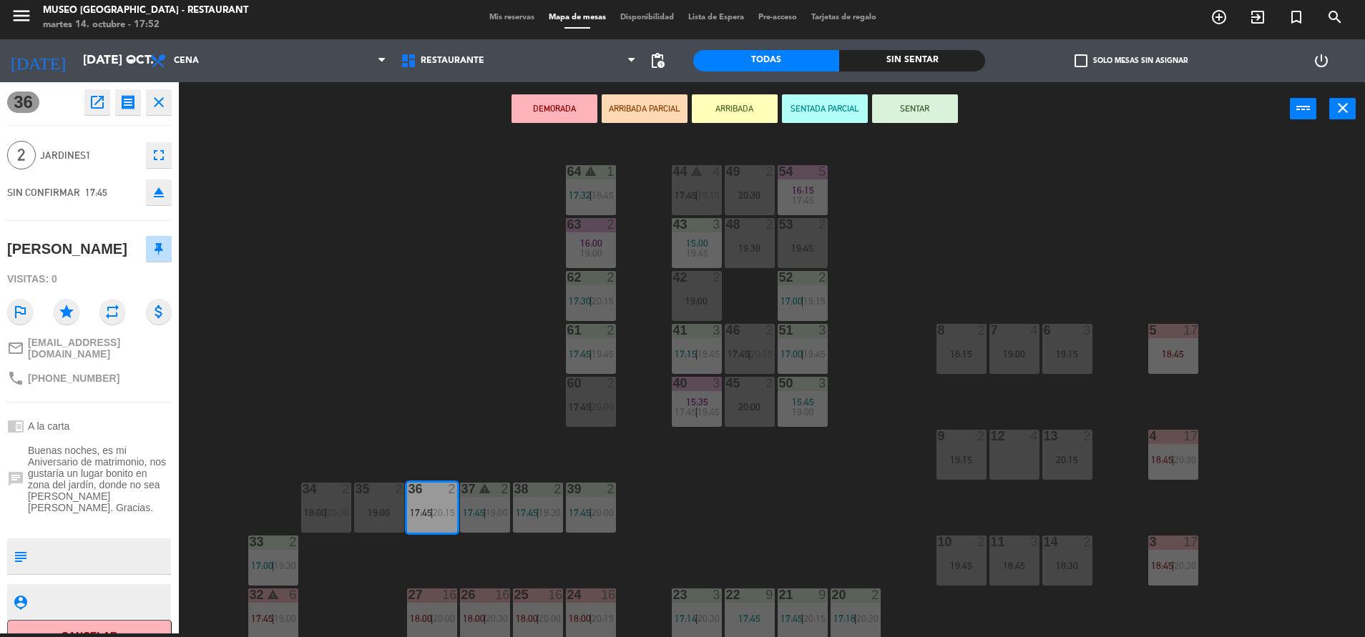
click at [657, 112] on button "ARRIBADA PARCIAL" at bounding box center [644, 108] width 86 height 29
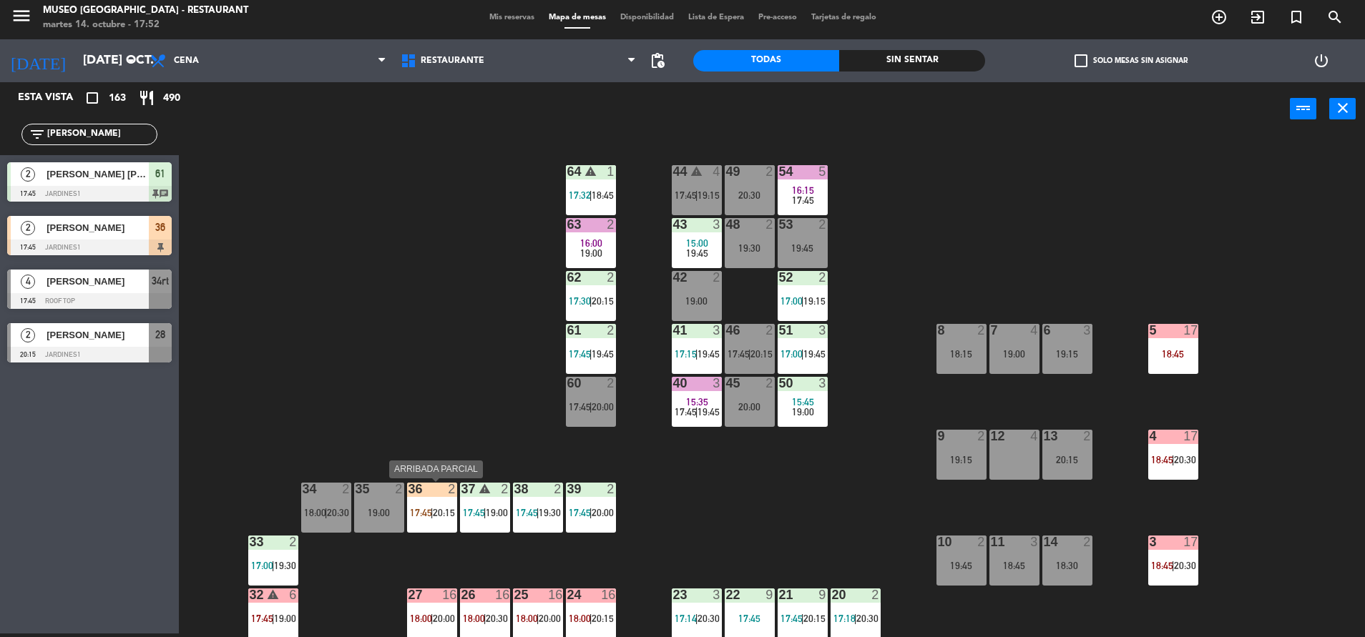
click at [434, 524] on div "36 2 17:45 | 20:15" at bounding box center [432, 508] width 50 height 50
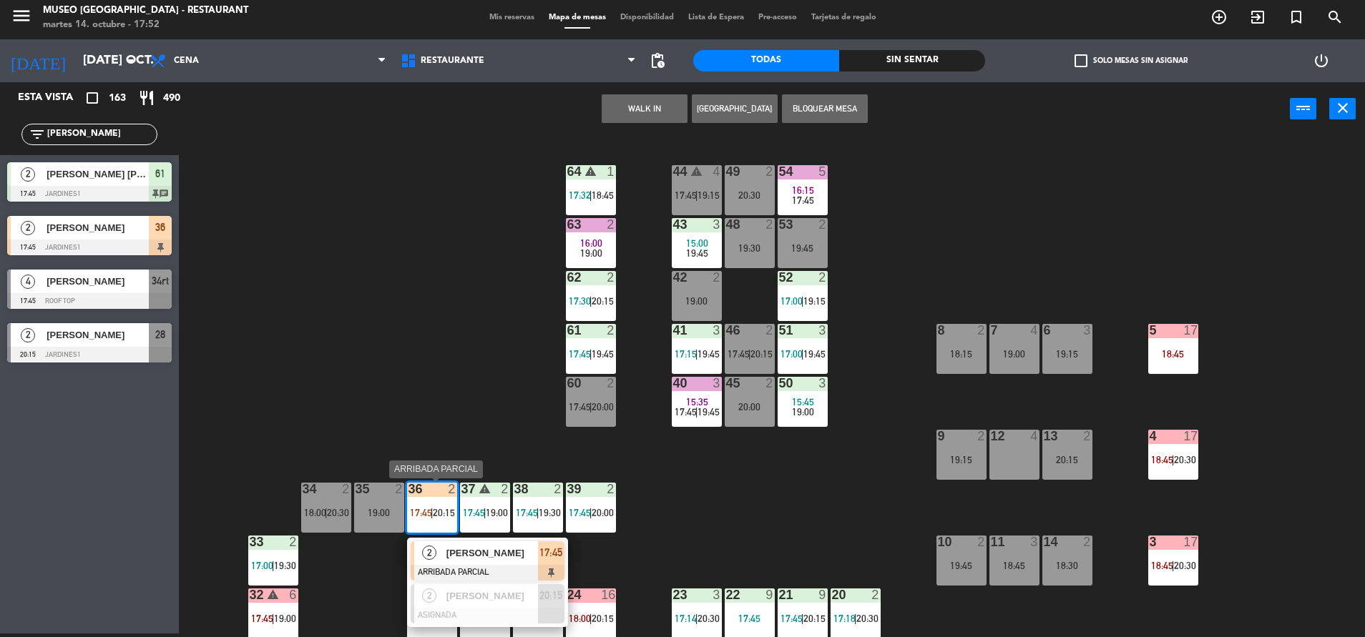
click at [495, 550] on span "[PERSON_NAME]" at bounding box center [492, 553] width 92 height 15
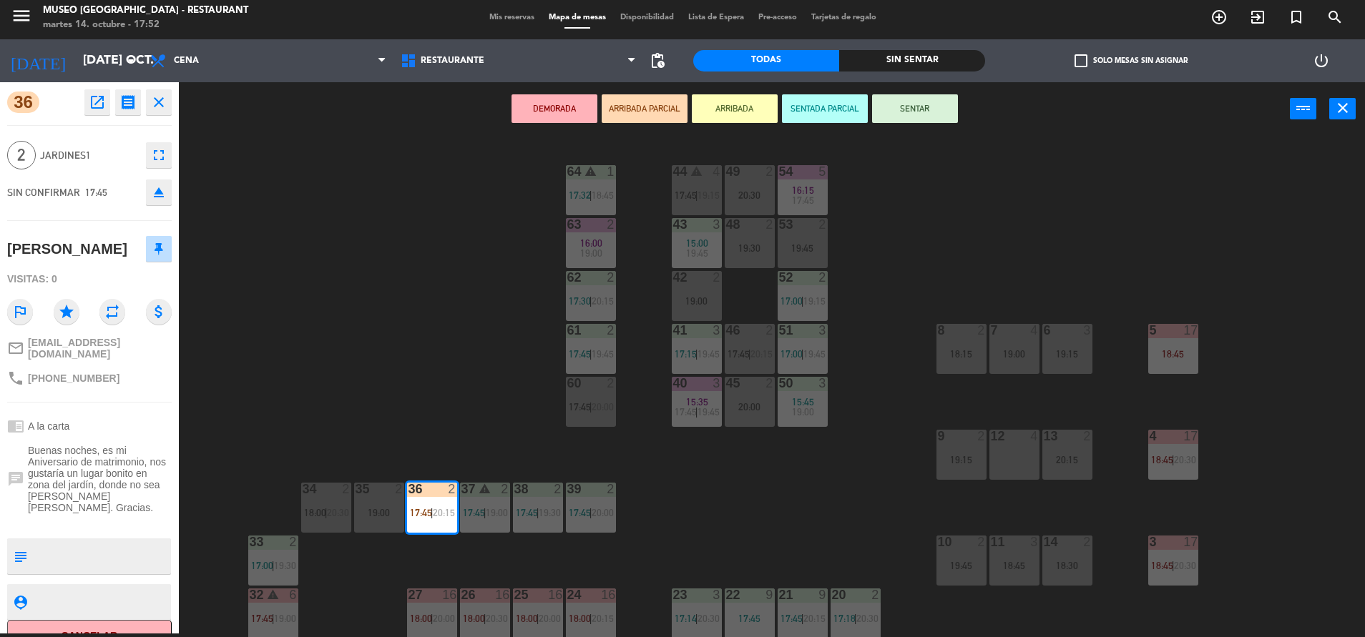
click at [598, 395] on div "60 2 17:45 | 20:00" at bounding box center [591, 402] width 50 height 50
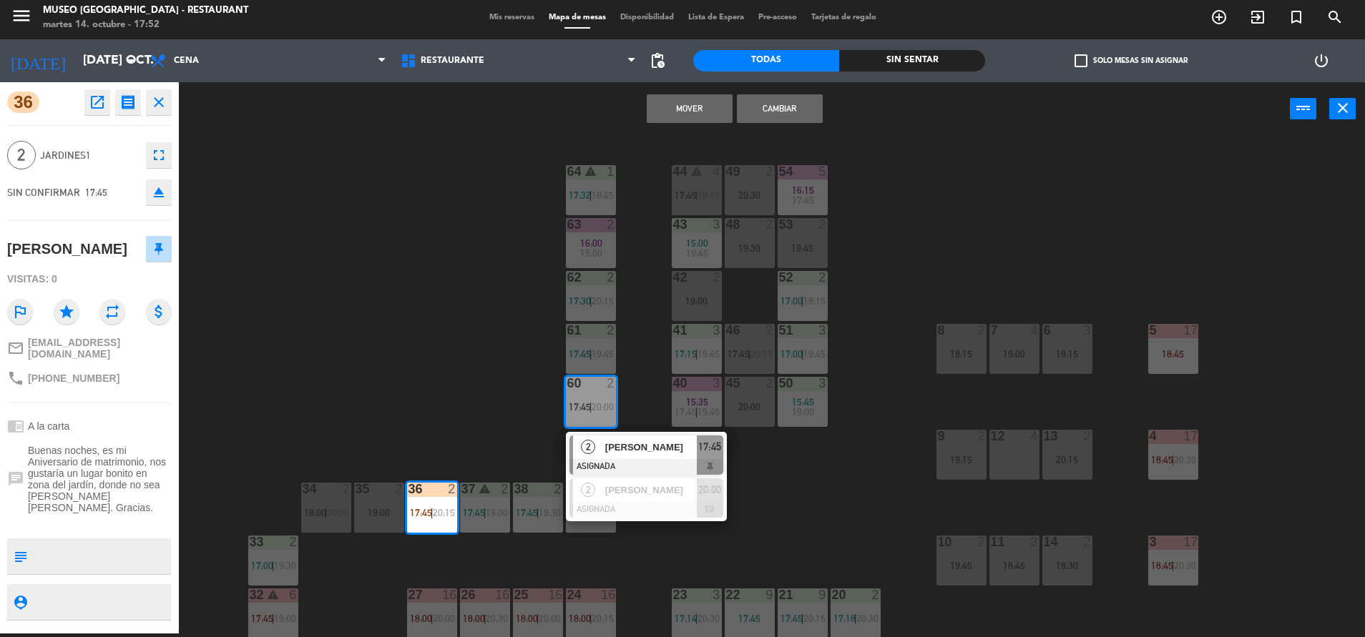
click at [780, 105] on button "Cambiar" at bounding box center [780, 108] width 86 height 29
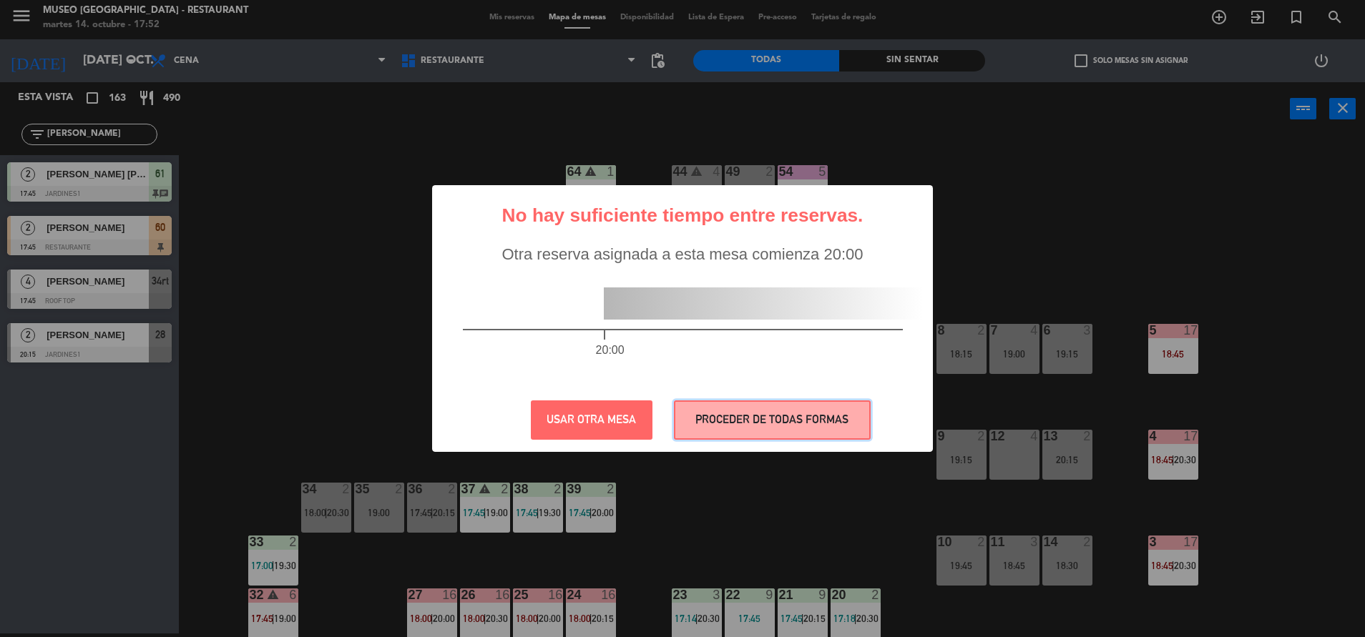
click at [789, 434] on button "PROCEDER DE TODAS FORMAS" at bounding box center [772, 419] width 197 height 39
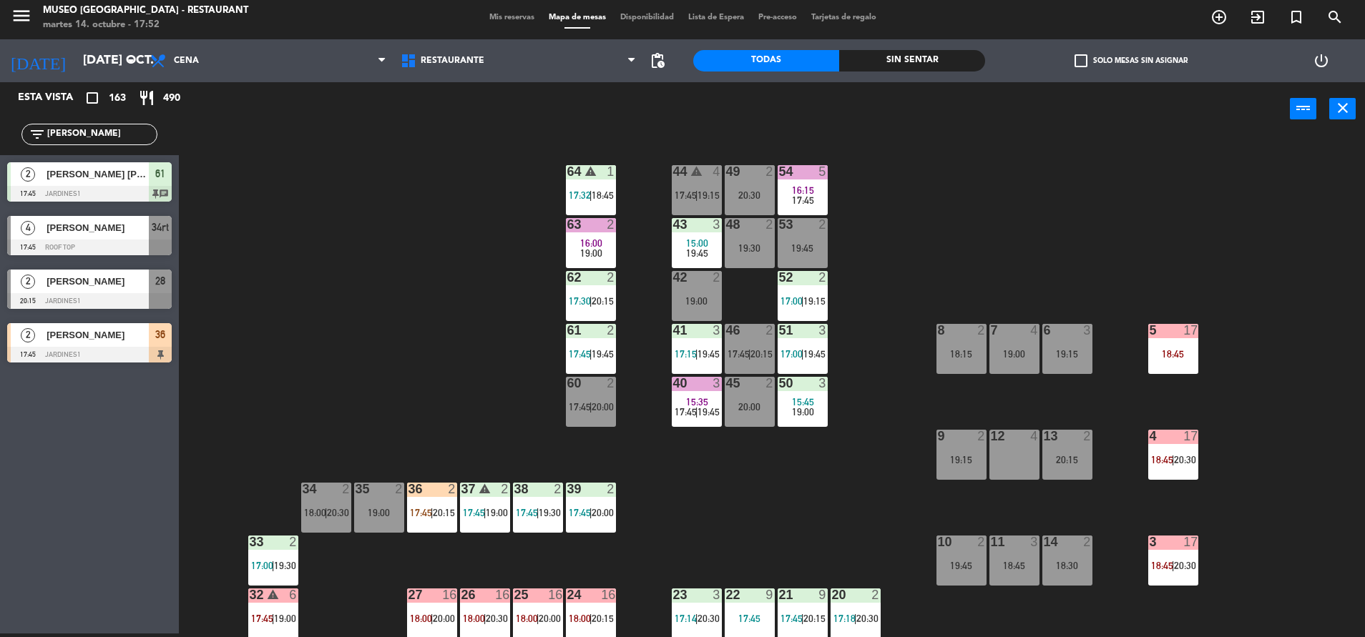
click at [413, 534] on div "44 warning 4 17:45 | 19:15 49 2 20:30 54 5 16:15 17:45 64 warning 1 17:32 | 18:…" at bounding box center [778, 388] width 1172 height 498
click at [414, 516] on span "17:45" at bounding box center [421, 512] width 22 height 11
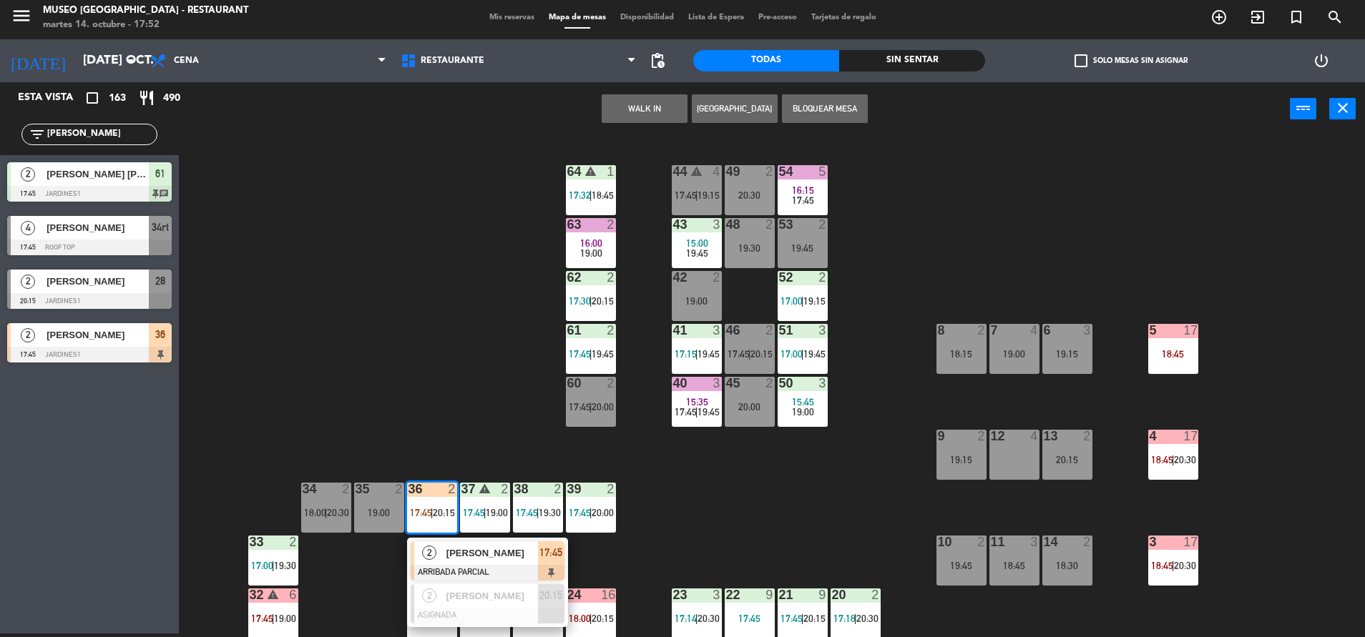
click at [456, 554] on span "[PERSON_NAME]" at bounding box center [492, 553] width 92 height 15
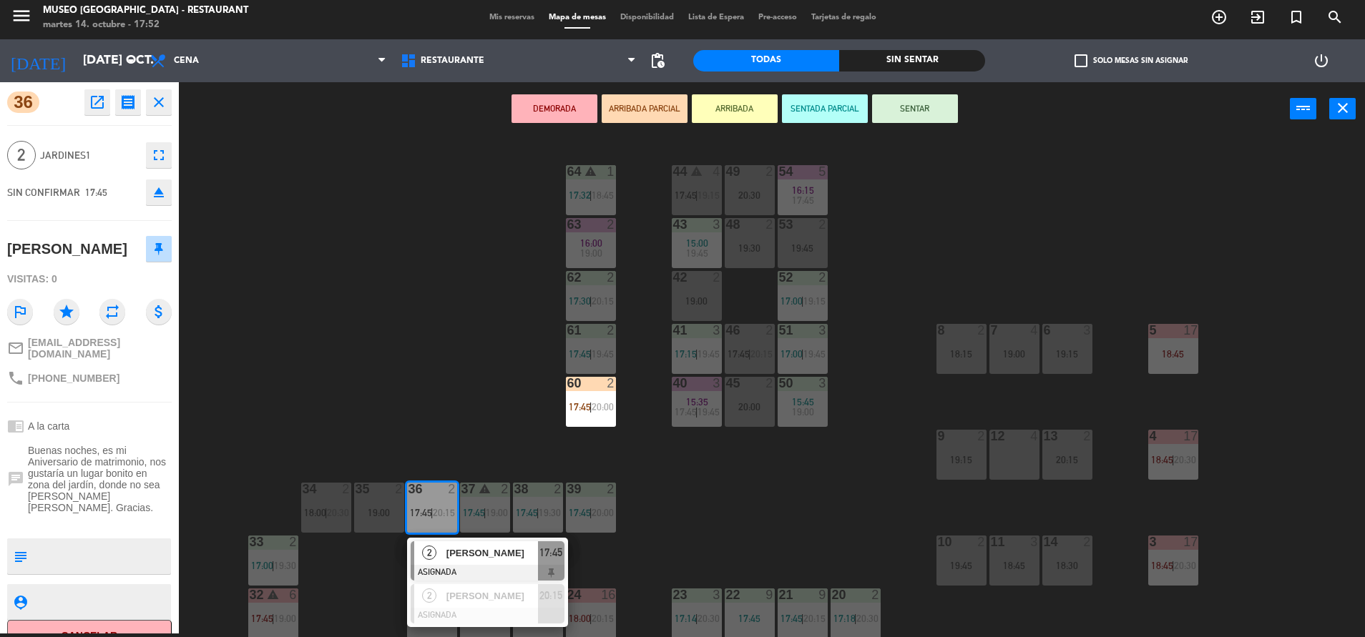
click at [447, 390] on div "44 warning 4 17:45 | 19:15 49 2 20:30 54 5 16:15 17:45 64 warning 1 17:32 | 18:…" at bounding box center [778, 388] width 1172 height 498
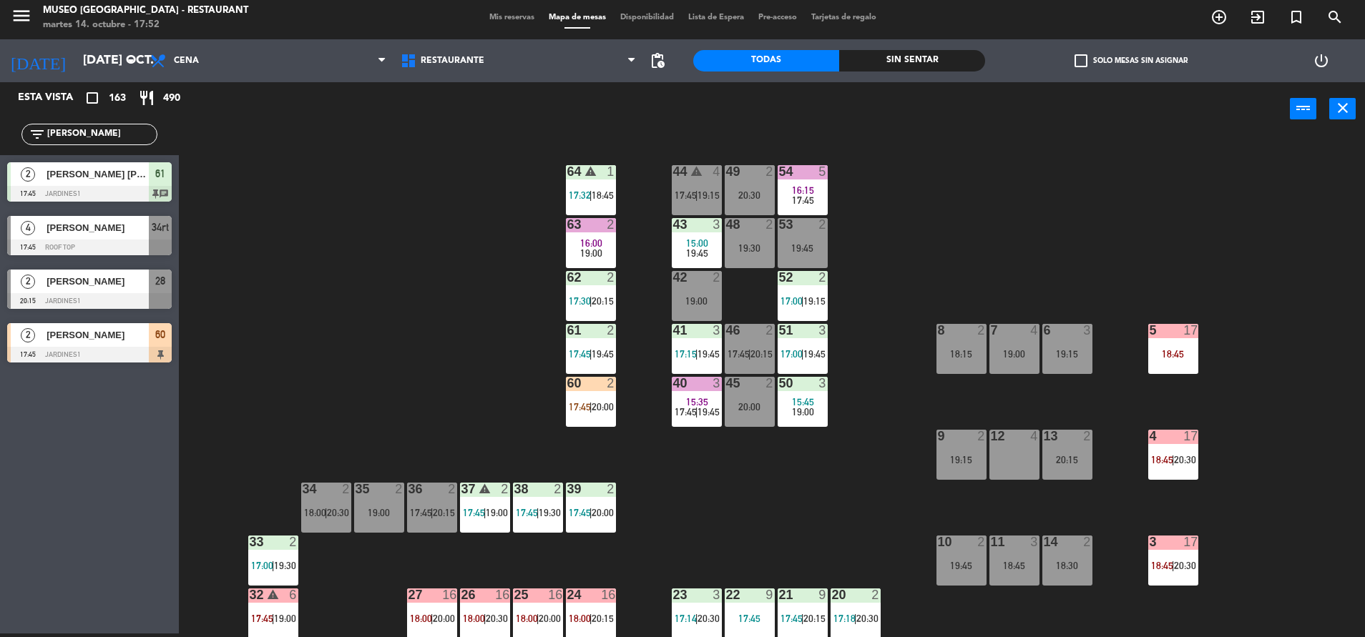
click at [606, 411] on span "20:00" at bounding box center [602, 406] width 22 height 11
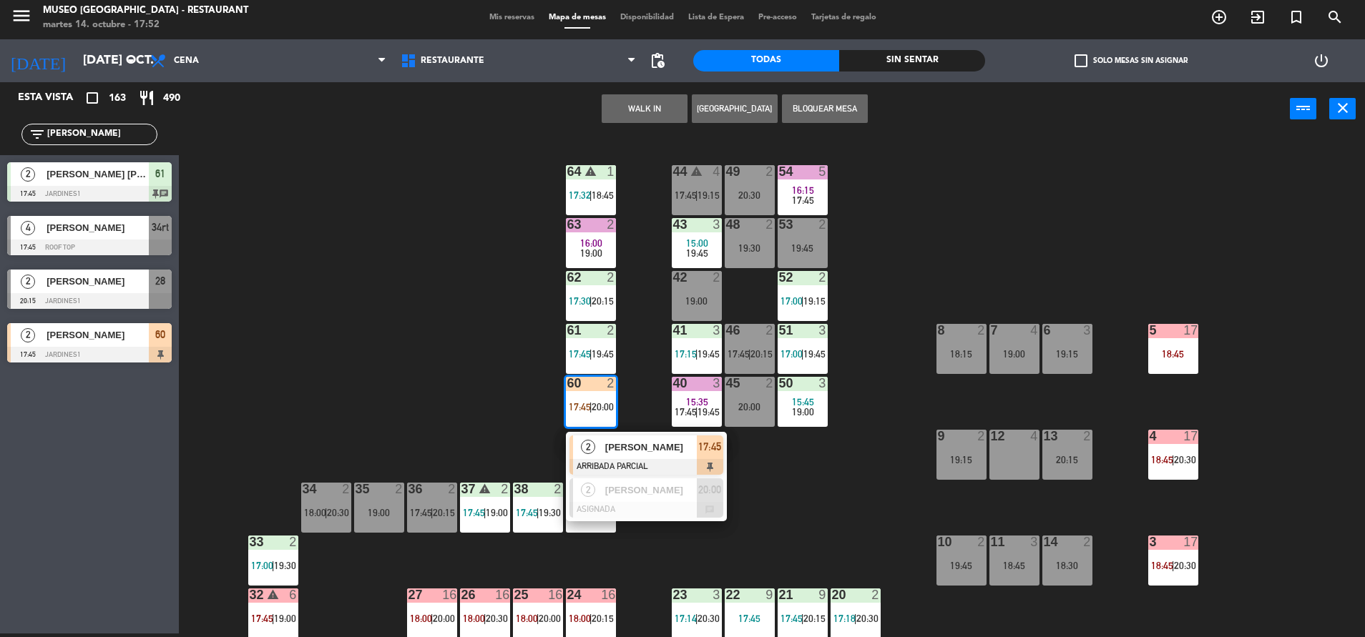
click at [640, 447] on span "[PERSON_NAME]" at bounding box center [651, 447] width 92 height 15
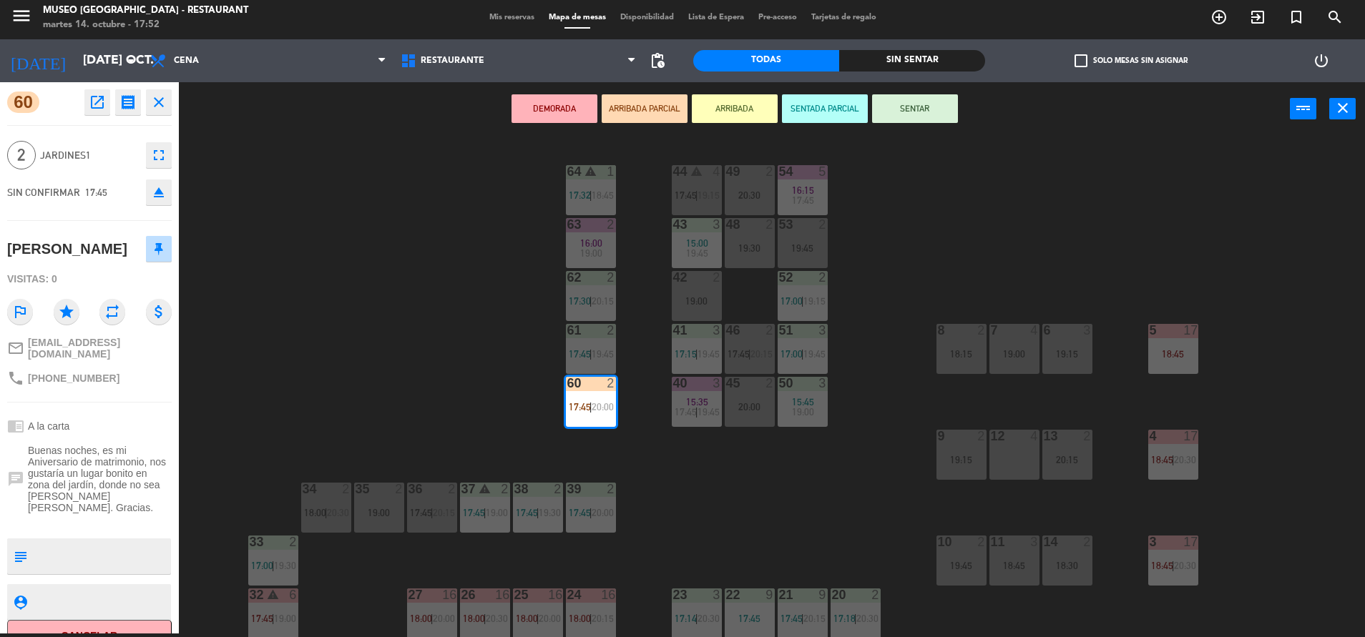
click at [452, 451] on div "44 warning 4 17:45 | 19:15 49 2 20:30 54 5 16:15 17:45 64 warning 1 17:32 | 18:…" at bounding box center [778, 388] width 1172 height 498
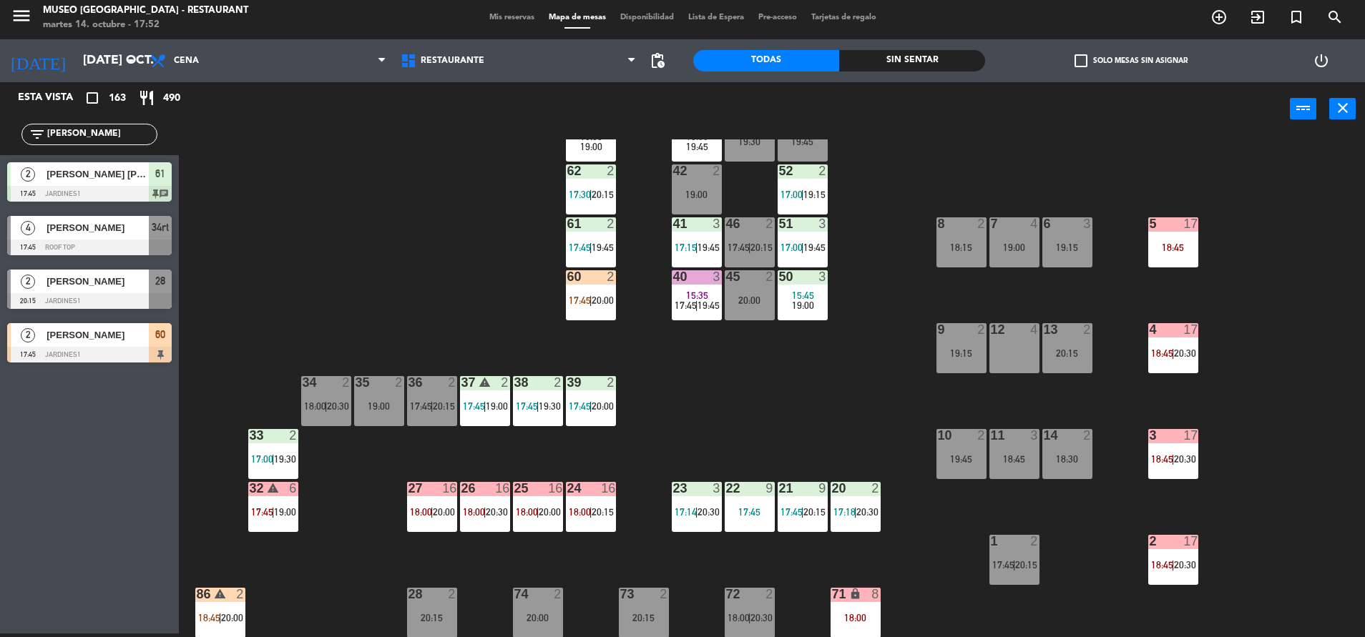
scroll to position [107, 0]
click at [569, 294] on span "17:45" at bounding box center [580, 299] width 22 height 11
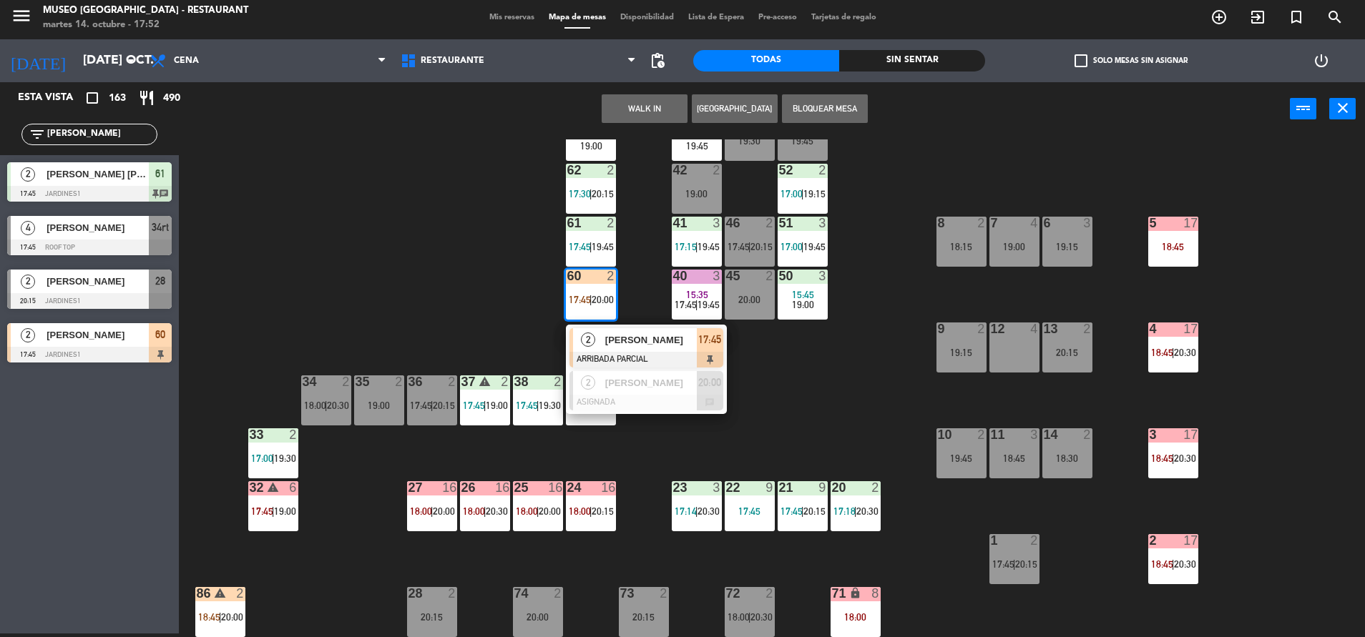
click at [633, 328] on div "[PERSON_NAME]" at bounding box center [650, 340] width 93 height 24
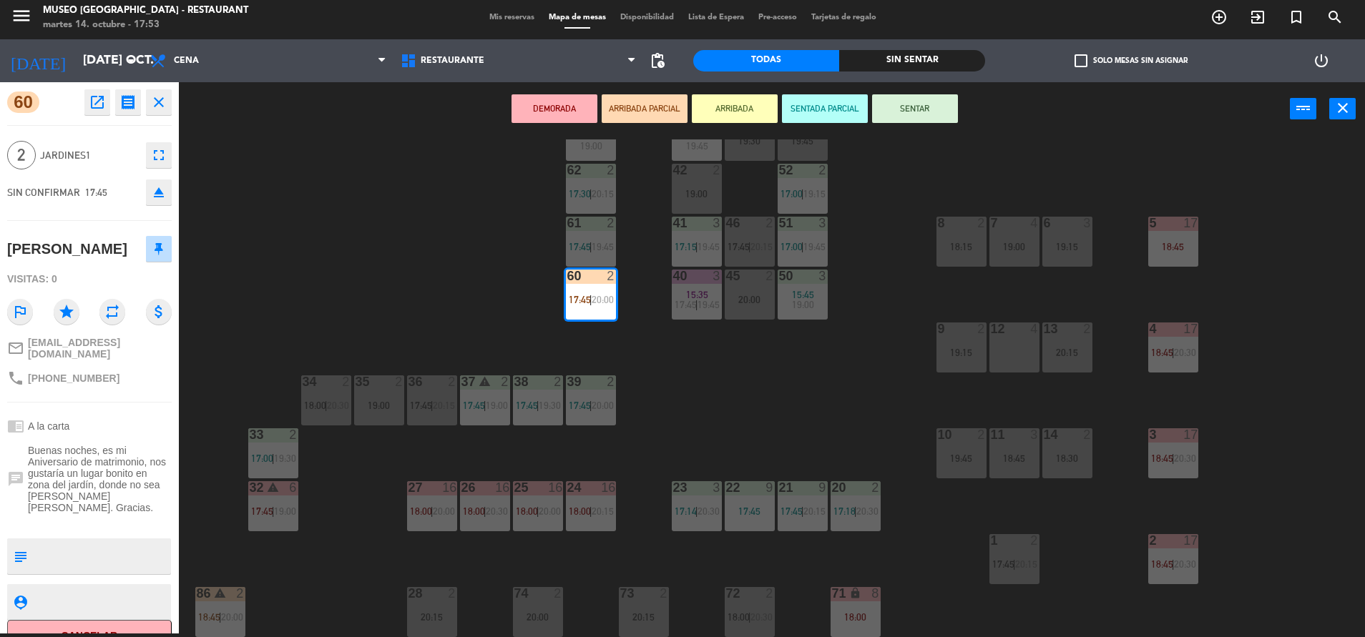
click at [633, 328] on div "44 warning 4 17:45 | 19:15 49 2 20:30 54 5 16:15 17:45 64 warning 1 17:32 | 18:…" at bounding box center [778, 388] width 1172 height 498
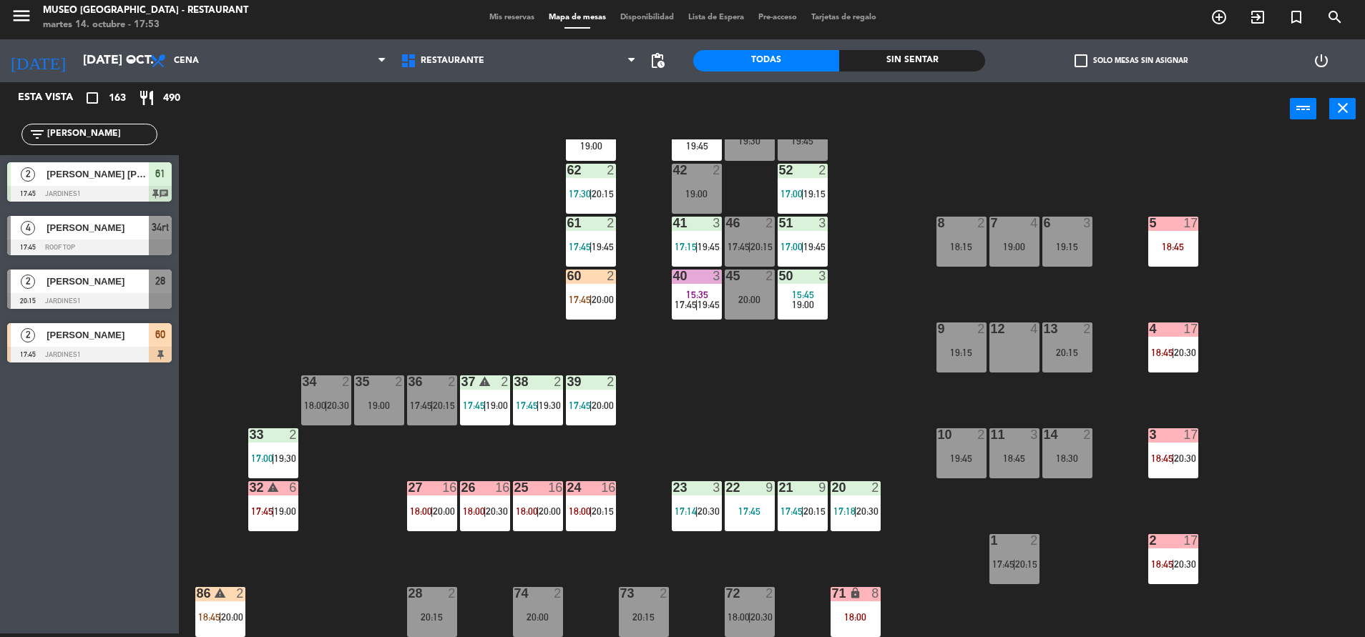
scroll to position [0, 0]
click at [501, 222] on div "44 warning 4 17:45 | 19:15 49 2 20:30 54 5 16:15 17:45 64 warning 1 17:32 | 18:…" at bounding box center [778, 388] width 1172 height 498
click at [662, 399] on div "44 warning 4 17:45 | 19:15 49 2 20:30 54 5 16:15 17:45 64 warning 1 17:32 | 18:…" at bounding box center [778, 388] width 1172 height 498
click at [584, 305] on span "17:45" at bounding box center [580, 299] width 22 height 11
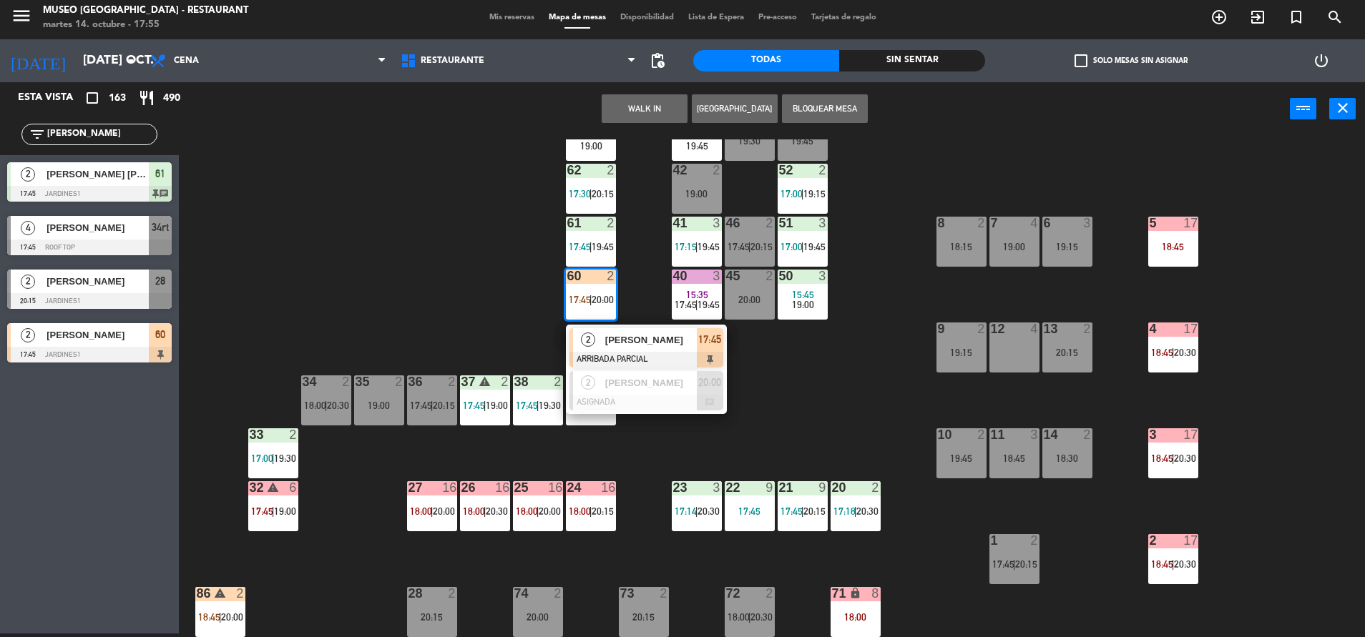
click at [599, 344] on div "2" at bounding box center [588, 340] width 31 height 24
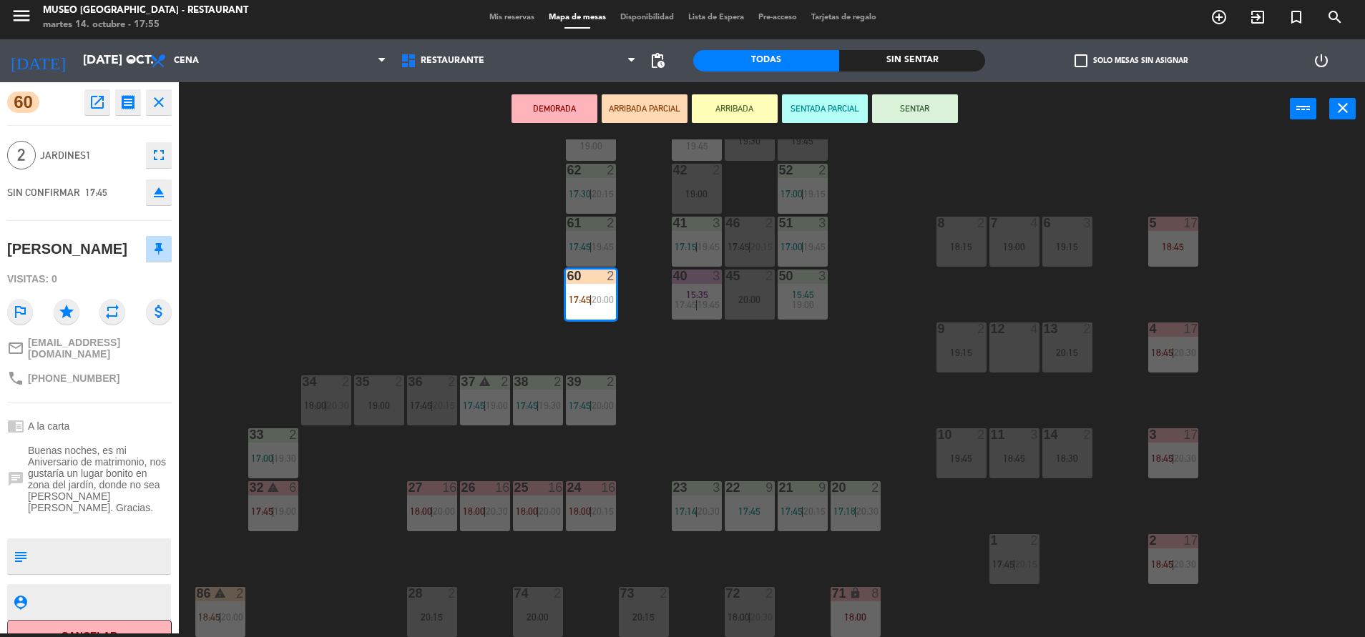
click at [111, 561] on textarea at bounding box center [101, 556] width 137 height 30
type textarea "m60"
click at [107, 205] on div "SIN CONFIRMAR 17:45 eject" at bounding box center [89, 193] width 164 height 36
click at [937, 103] on button "SENTAR" at bounding box center [915, 108] width 86 height 29
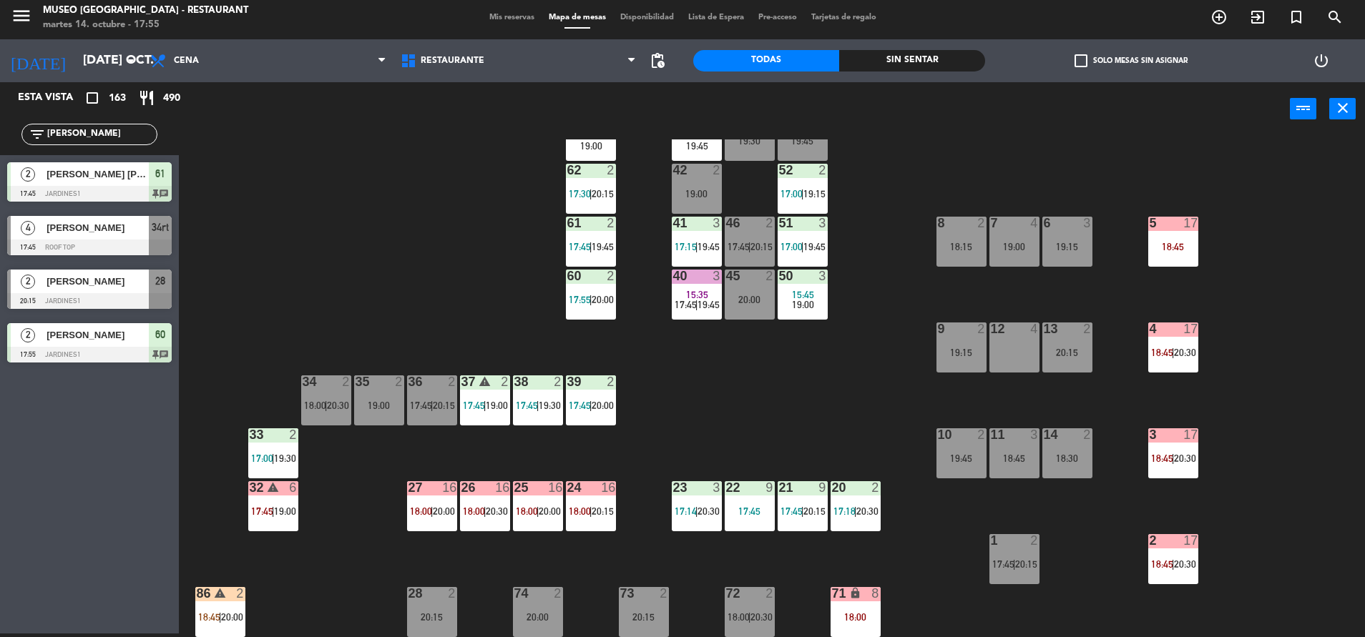
click at [895, 262] on div "44 warning 4 17:45 | 19:15 49 2 20:30 54 5 16:15 17:45 64 warning 1 17:32 | 18:…" at bounding box center [778, 388] width 1172 height 498
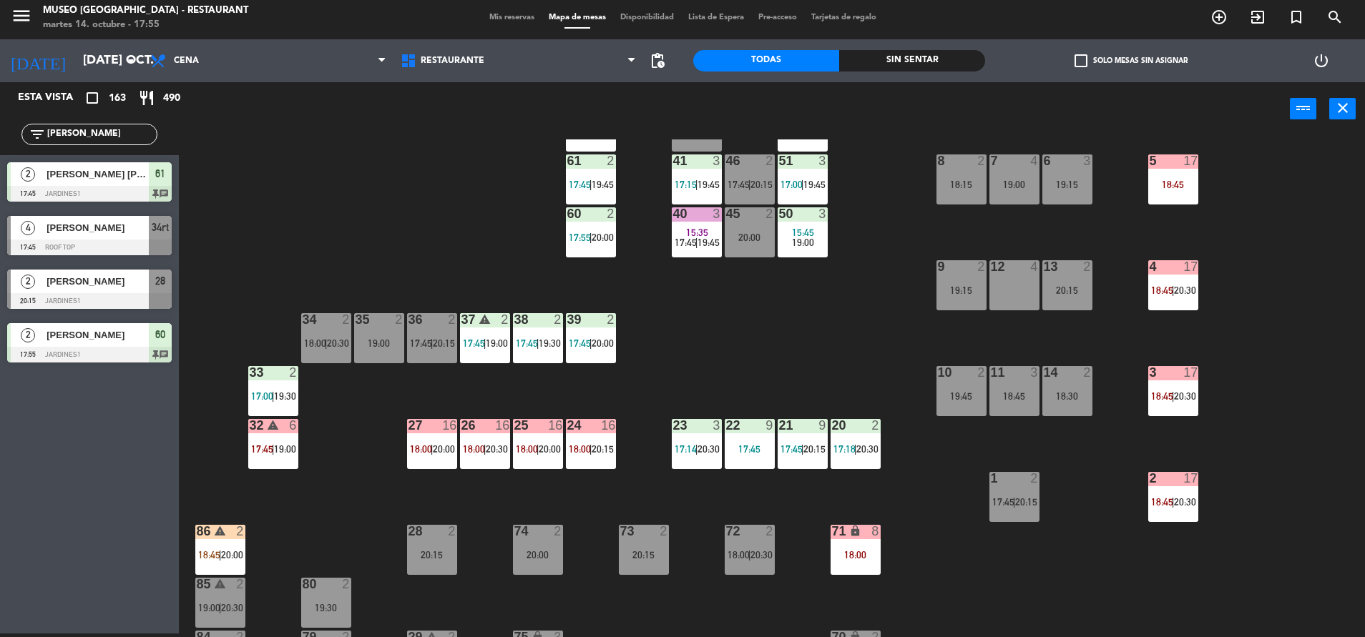
drag, startPoint x: 120, startPoint y: 141, endPoint x: 37, endPoint y: 139, distance: 83.0
click at [37, 139] on div "filter_list dan" at bounding box center [89, 134] width 136 height 21
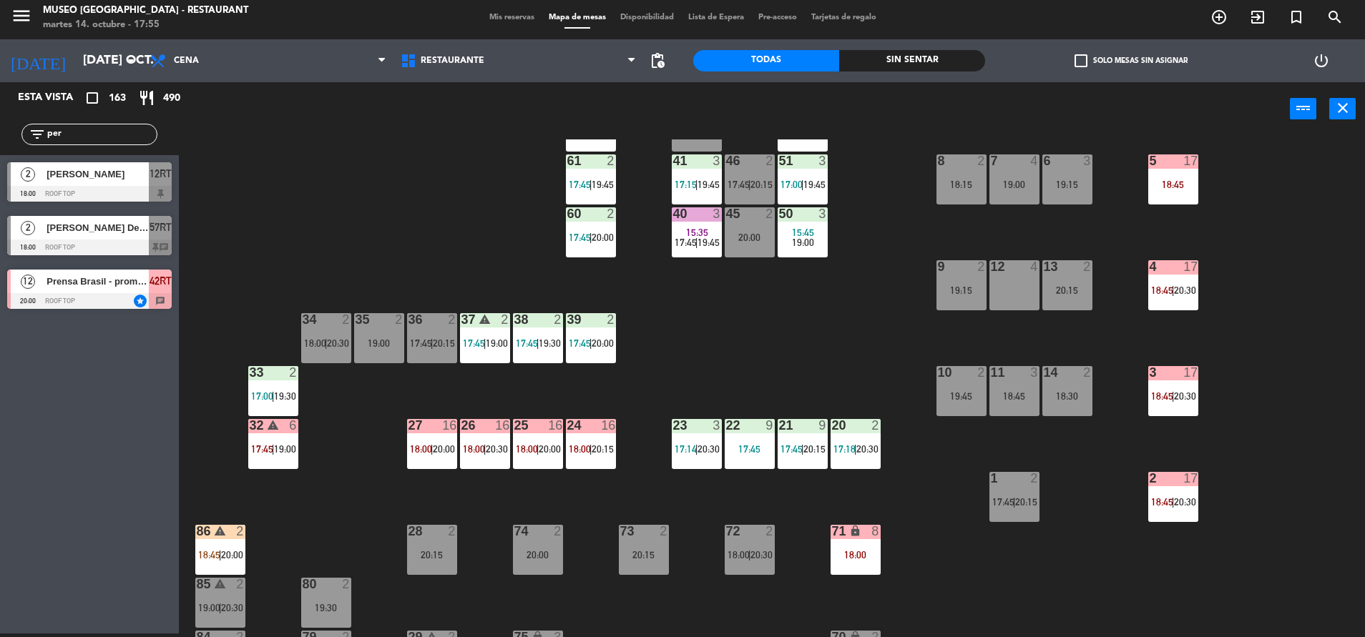
type input "per"
click at [305, 192] on div "44 warning 4 17:45 | 19:15 49 2 20:30 54 5 16:15 17:45 64 warning 1 17:32 | 18:…" at bounding box center [778, 388] width 1172 height 498
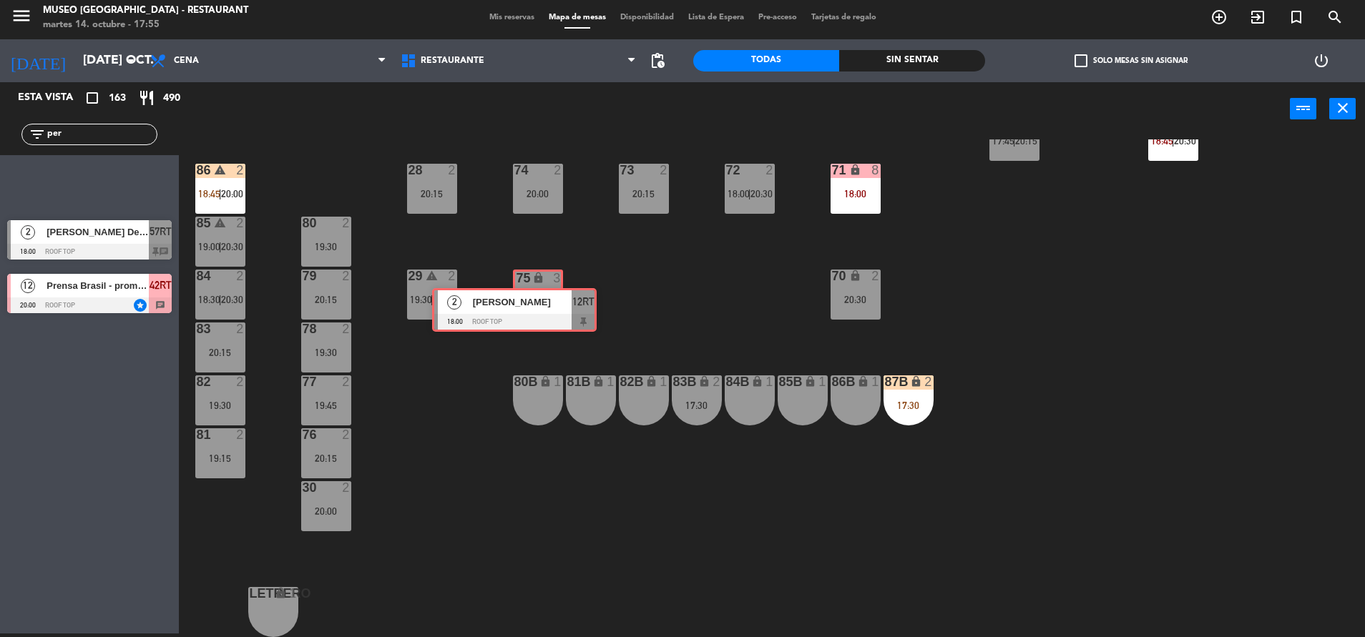
drag, startPoint x: 95, startPoint y: 185, endPoint x: 539, endPoint y: 246, distance: 447.6
click at [539, 246] on div "Esta vista crop_square 163 restaurant 490 filter_list per 2 Alessandro Perez 18…" at bounding box center [682, 359] width 1365 height 555
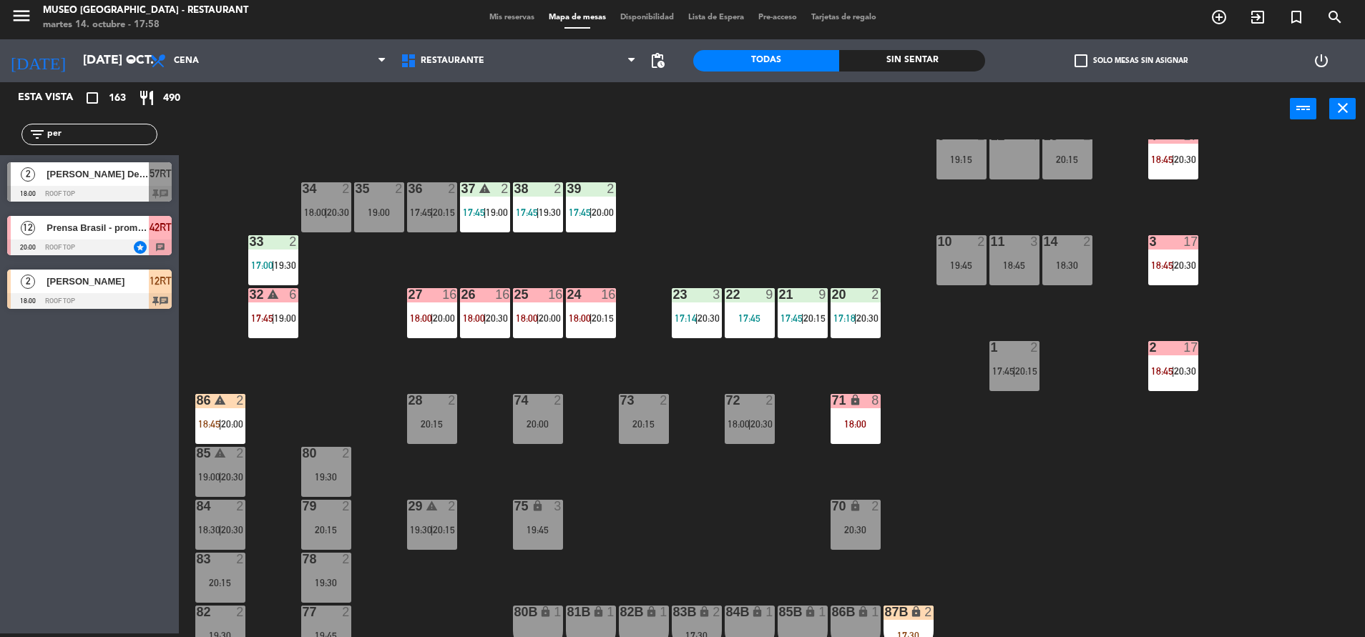
scroll to position [299, 0]
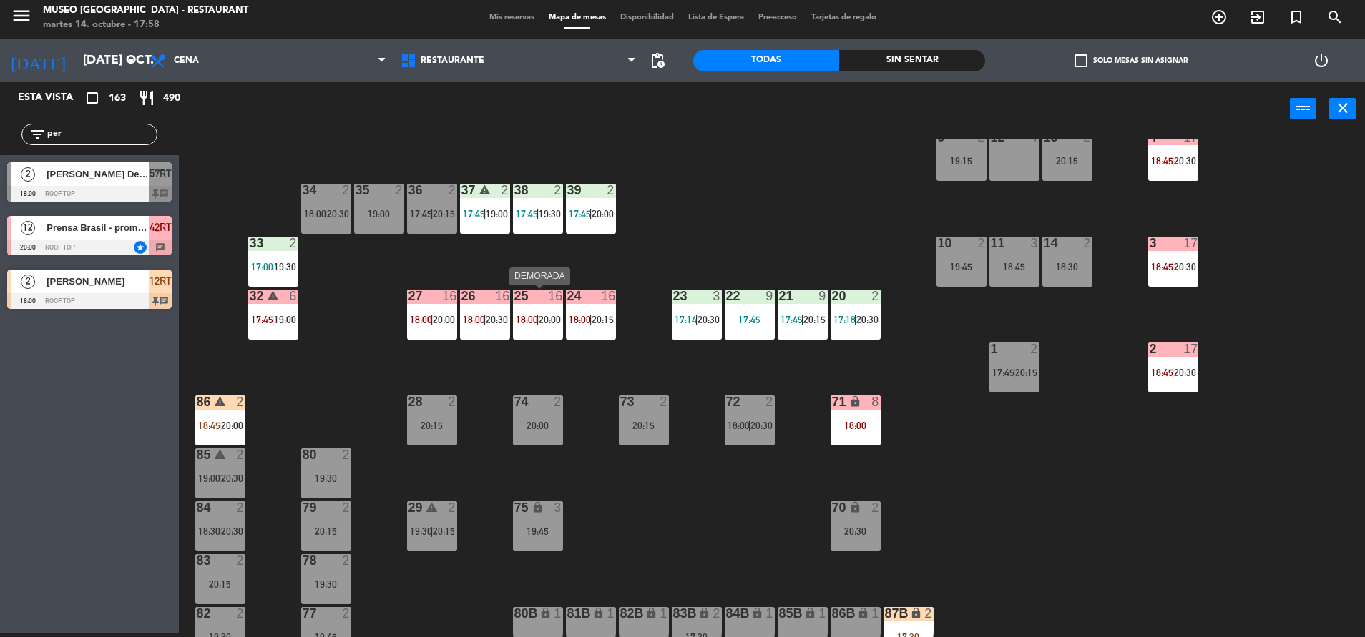
click at [536, 307] on div "25 16 18:00 | 20:00" at bounding box center [538, 315] width 50 height 50
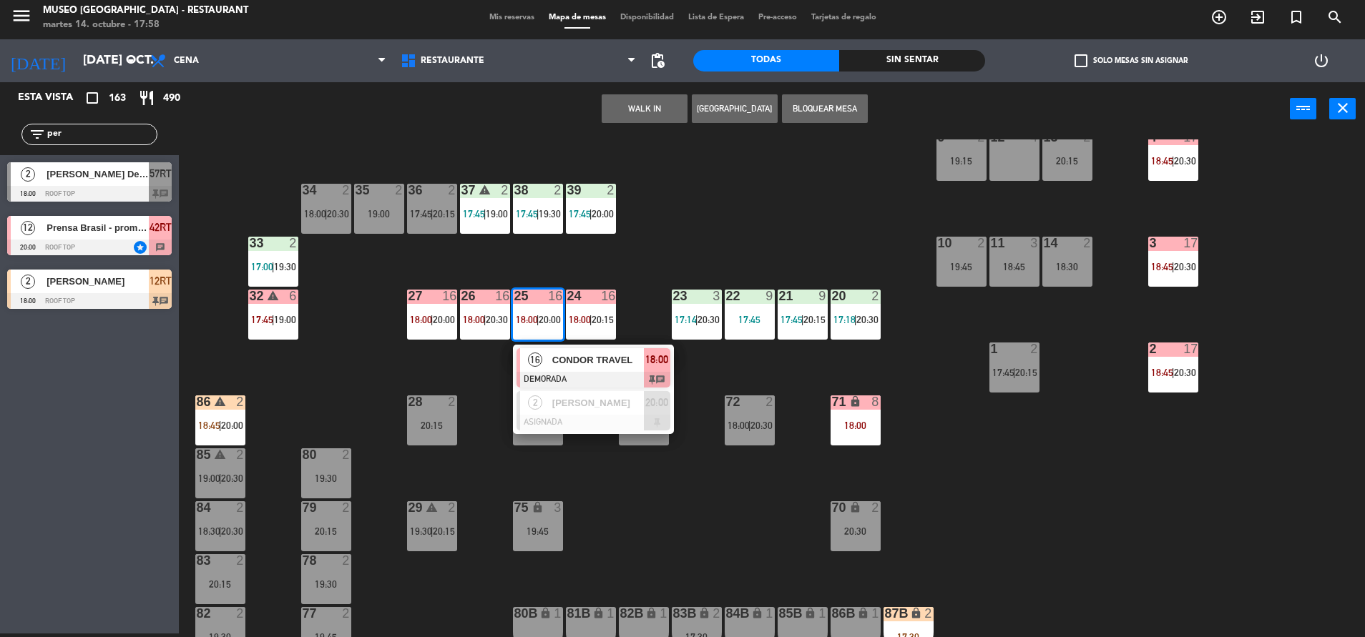
click at [546, 345] on div "16 CONDOR TRAVEL DEMORADA 18:00 chat" at bounding box center [593, 368] width 161 height 46
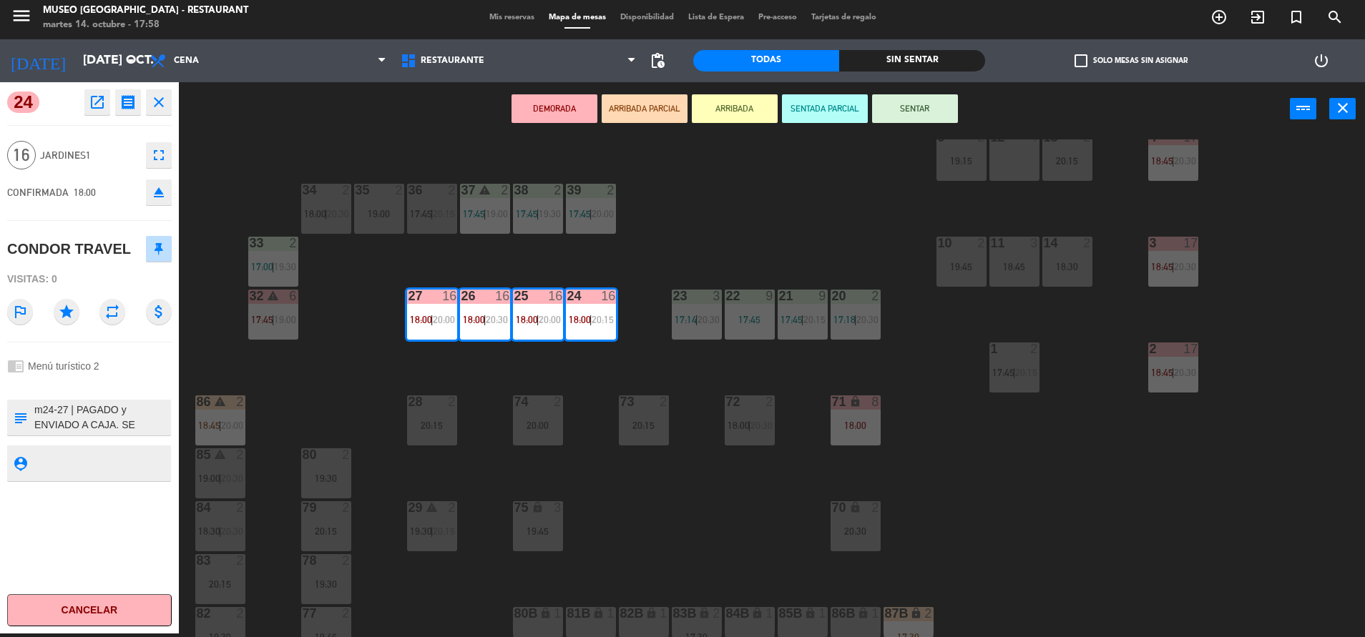
click at [935, 110] on button "SENTAR" at bounding box center [915, 108] width 86 height 29
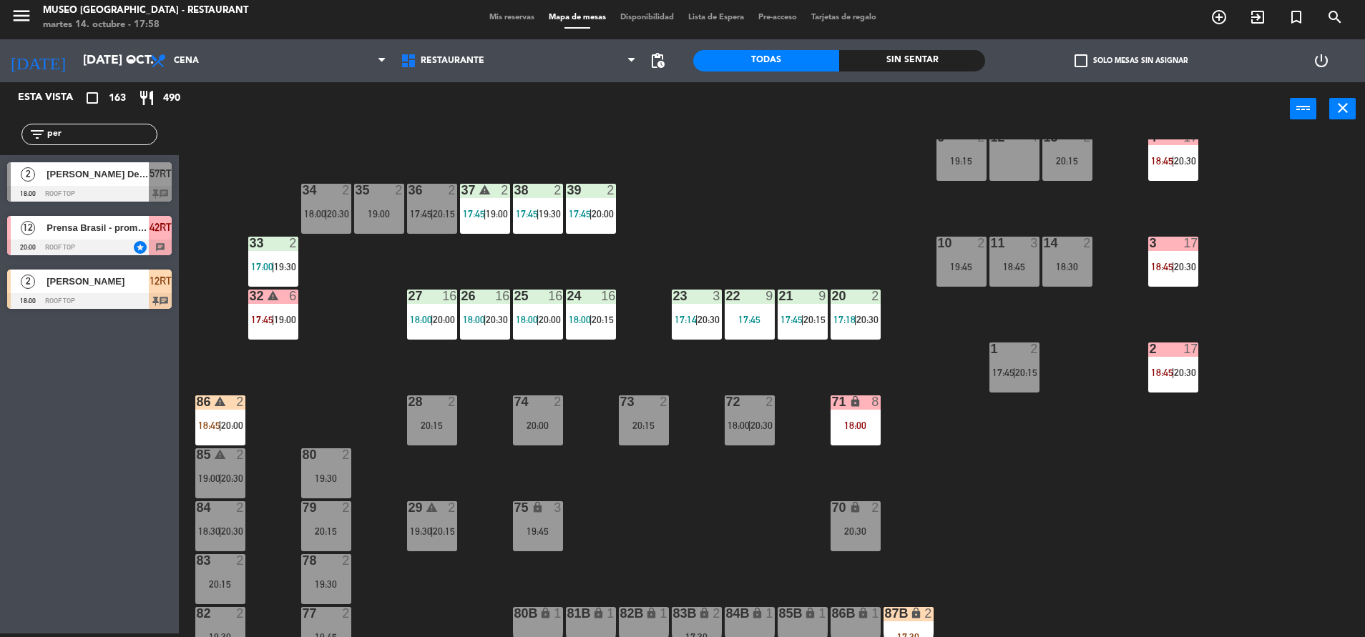
click at [783, 478] on div "44 warning 4 17:45 | 19:15 49 2 20:30 54 5 16:15 17:45 64 warning 1 17:32 | 18:…" at bounding box center [778, 388] width 1172 height 498
click at [823, 223] on div "44 warning 4 17:45 | 19:15 49 2 20:30 54 5 16:15 17:45 64 warning 1 17:32 | 18:…" at bounding box center [778, 388] width 1172 height 498
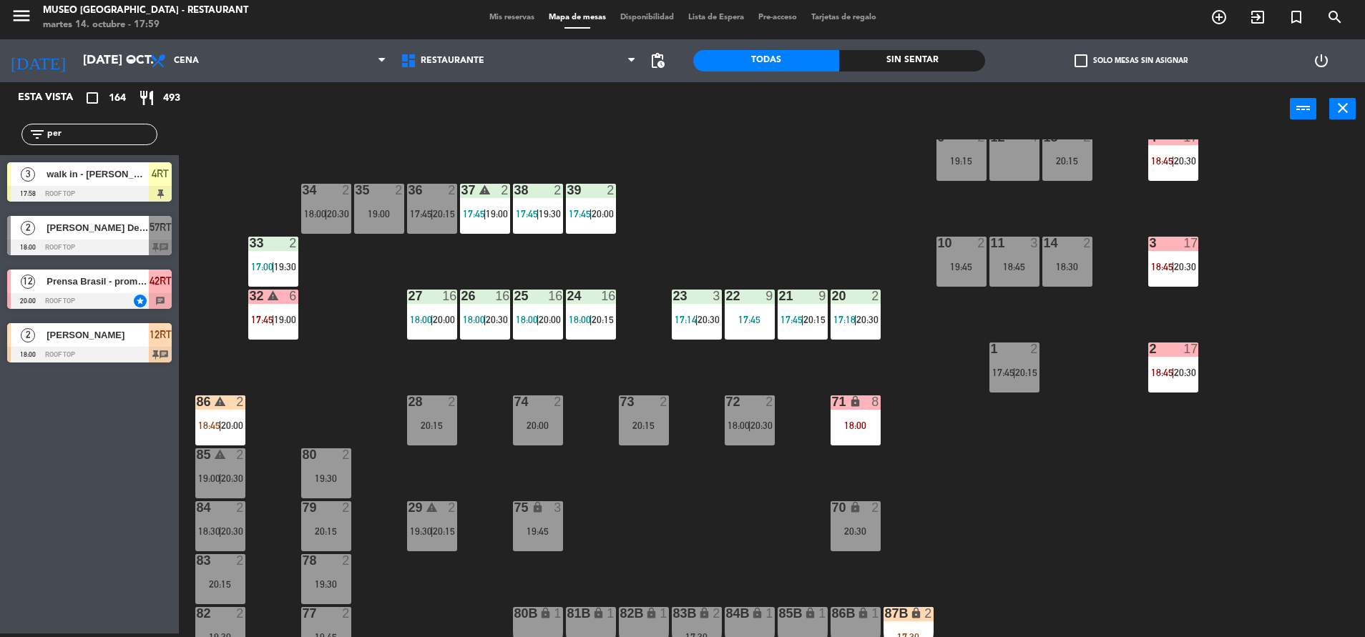
scroll to position [438, 0]
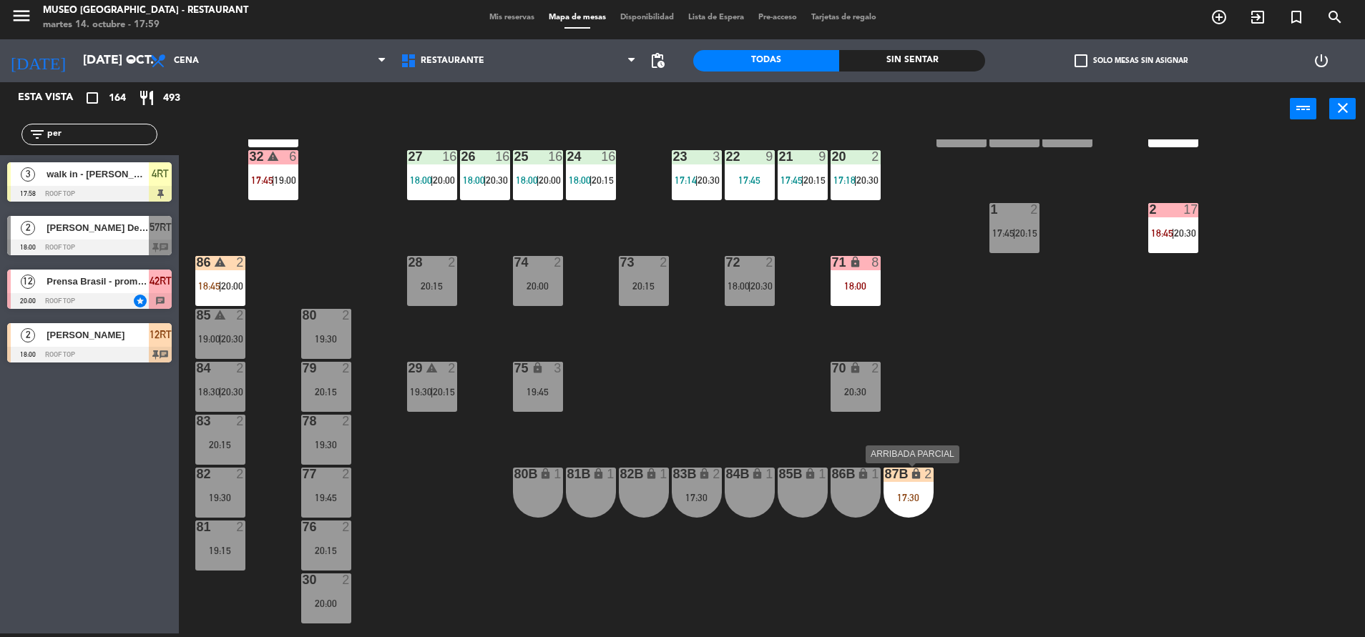
click at [918, 490] on div "87B lock 2 17:30" at bounding box center [908, 493] width 50 height 50
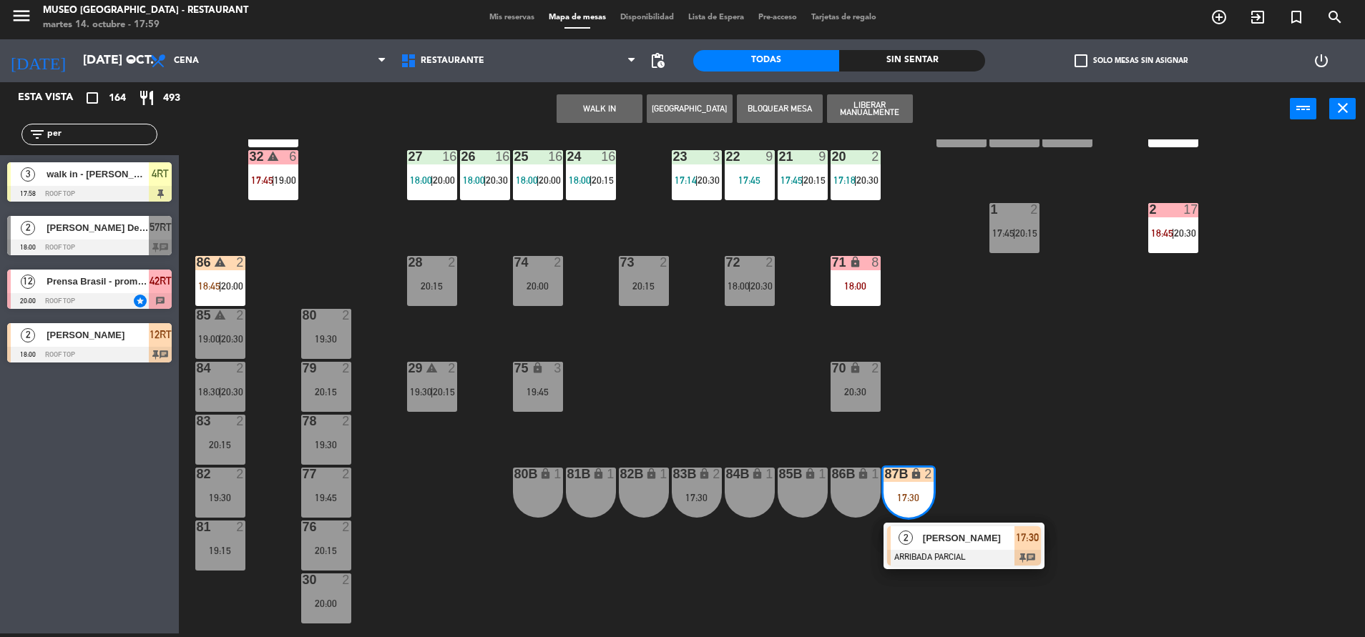
click at [928, 532] on span "[PERSON_NAME]" at bounding box center [969, 538] width 92 height 15
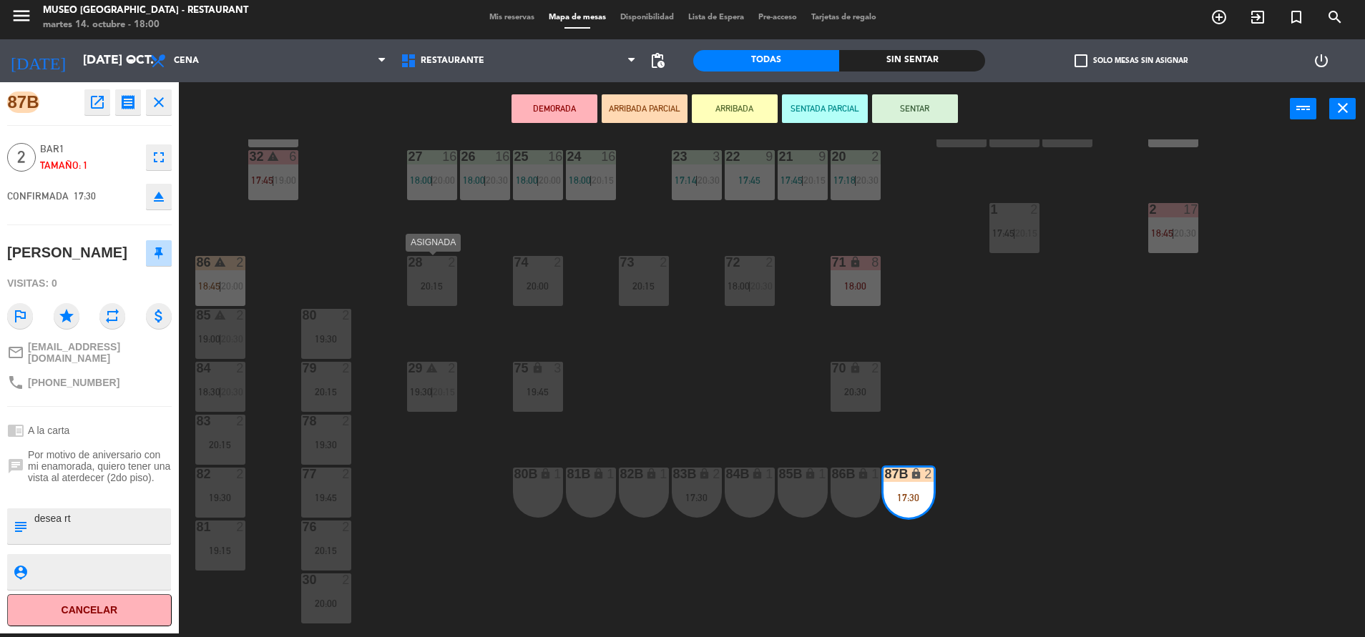
scroll to position [0, 0]
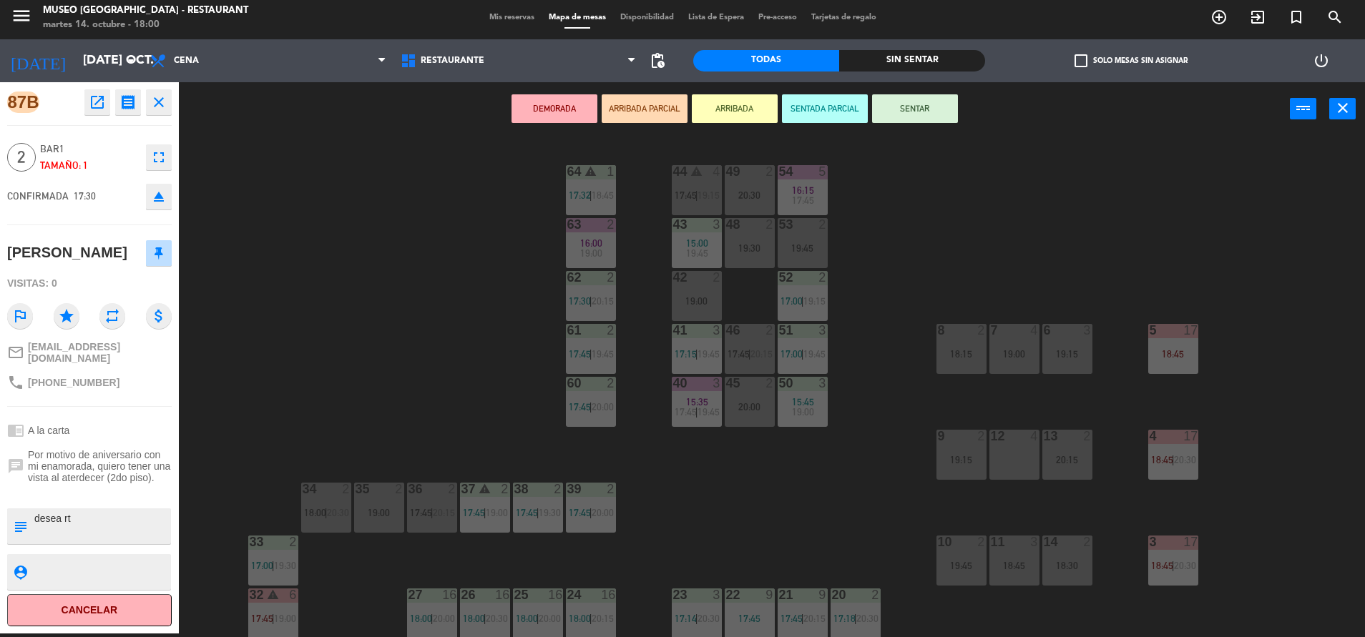
click at [365, 285] on div "44 warning 4 17:45 | 19:15 49 2 20:30 54 5 16:15 17:45 64 warning 1 17:32 | 18:…" at bounding box center [778, 388] width 1172 height 498
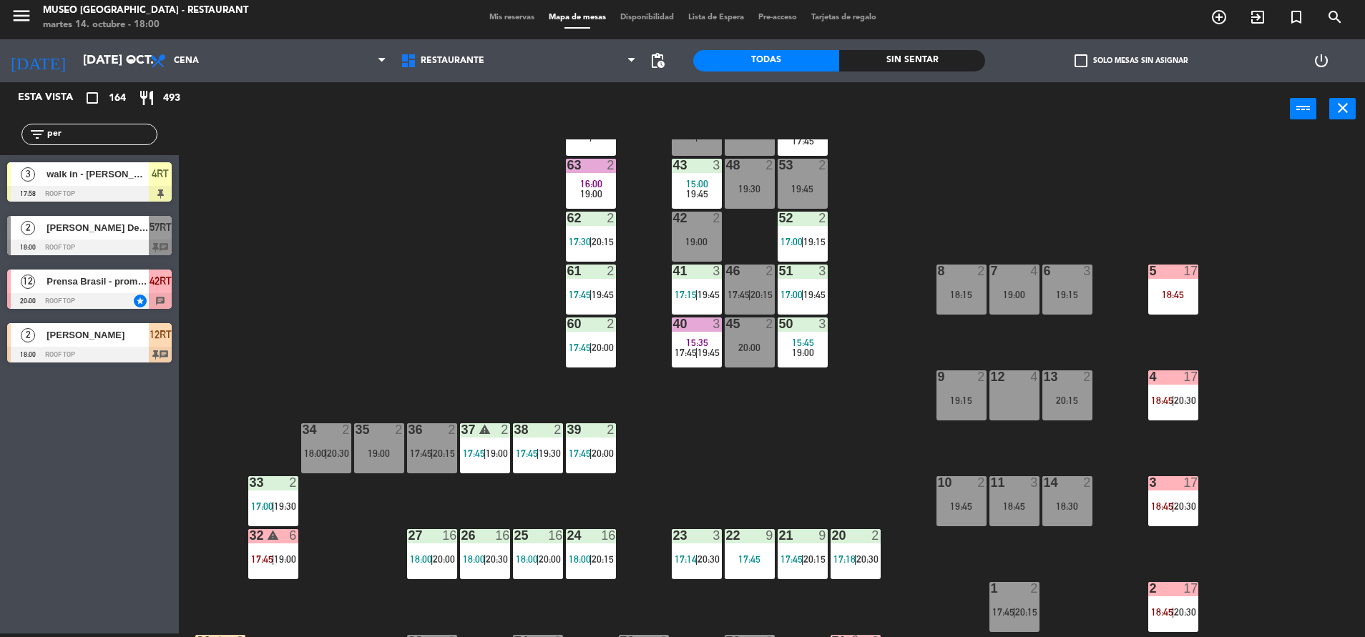
scroll to position [60, 0]
click at [596, 557] on span "20:15" at bounding box center [602, 558] width 22 height 11
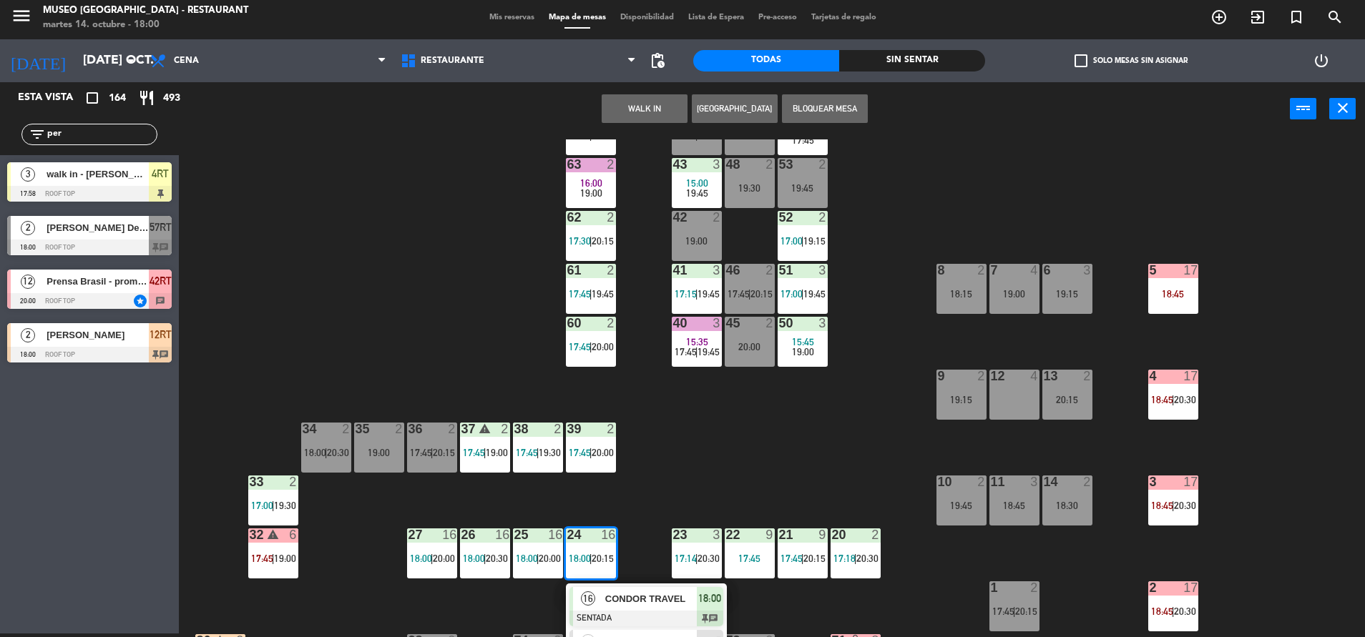
click at [635, 594] on span "CONDOR TRAVEL" at bounding box center [651, 598] width 92 height 15
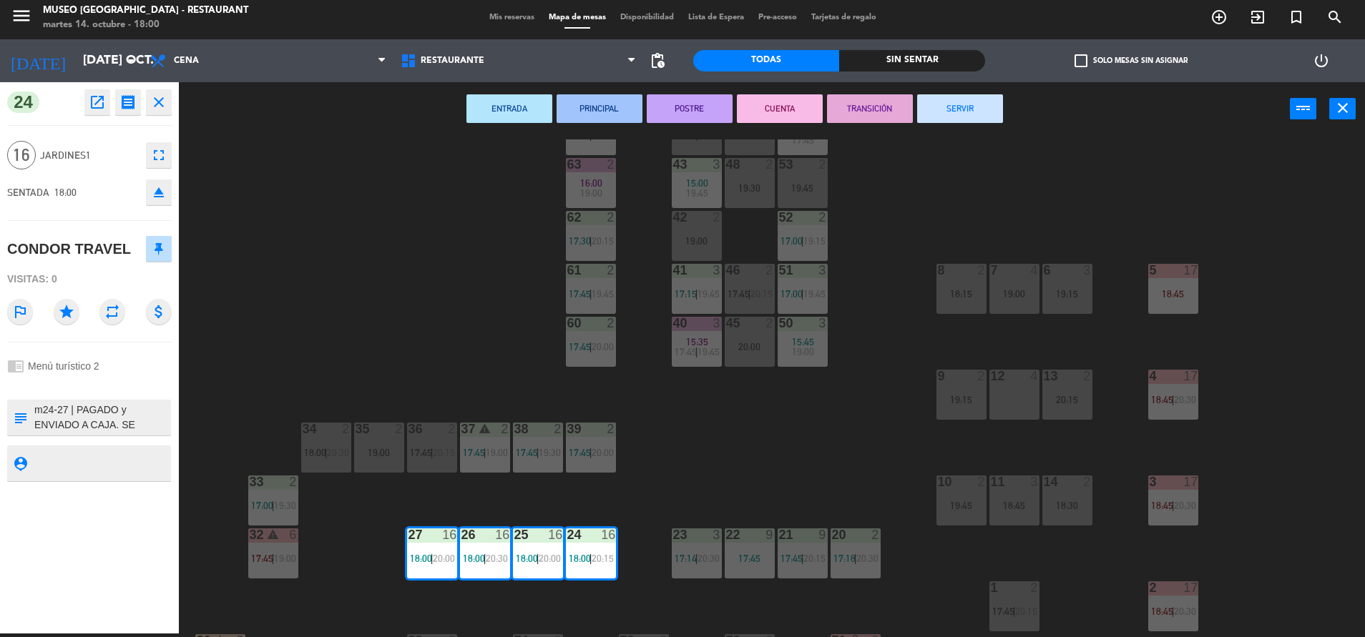
click at [120, 427] on textarea at bounding box center [101, 418] width 137 height 30
click at [122, 427] on textarea at bounding box center [101, 418] width 137 height 30
type textarea "m24-27 | PAGADO y ENVIADO A CAJA. SE DEVOLVERÁ EL MONTO DE $ 24) Solicitud de c…"
click at [96, 378] on div "chrome_reader_mode Menú turístico 2" at bounding box center [89, 366] width 164 height 27
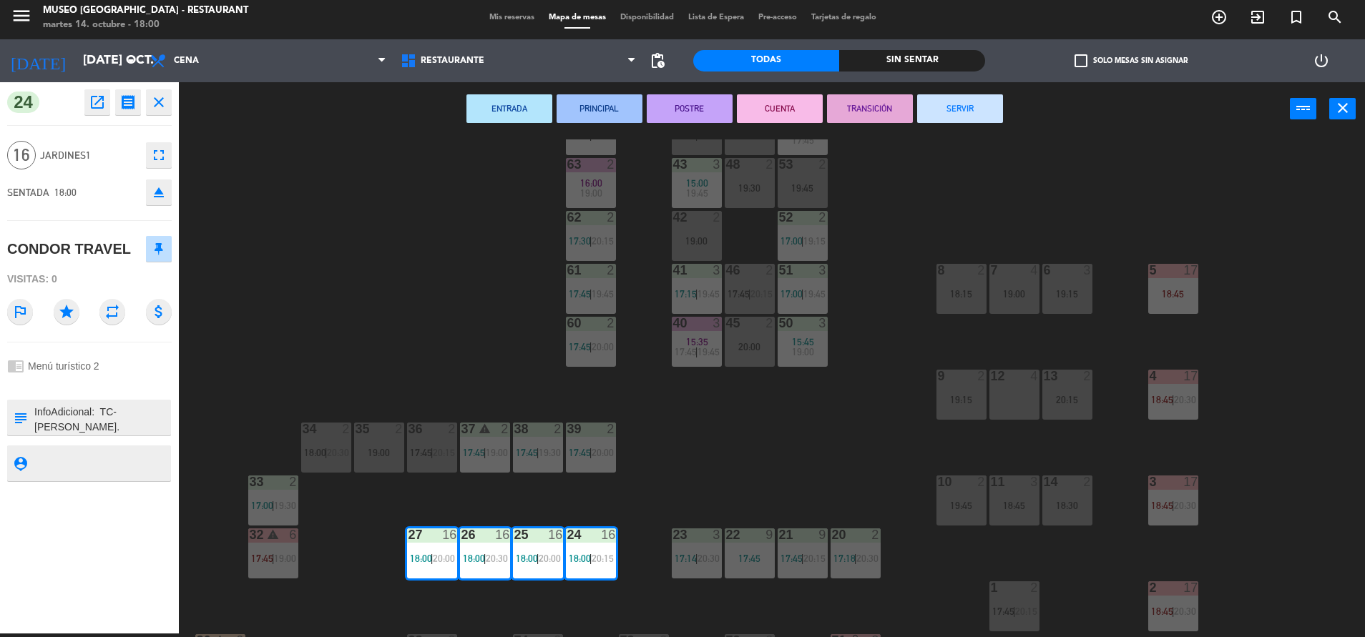
click at [96, 378] on div "chrome_reader_mode Menú turístico 2" at bounding box center [89, 366] width 164 height 27
drag, startPoint x: 96, startPoint y: 378, endPoint x: 393, endPoint y: 354, distance: 298.5
click at [393, 354] on div "44 warning 4 17:45 | 19:15 49 2 20:30 54 5 16:15 17:45 64 warning 1 17:32 | 18:…" at bounding box center [778, 388] width 1172 height 498
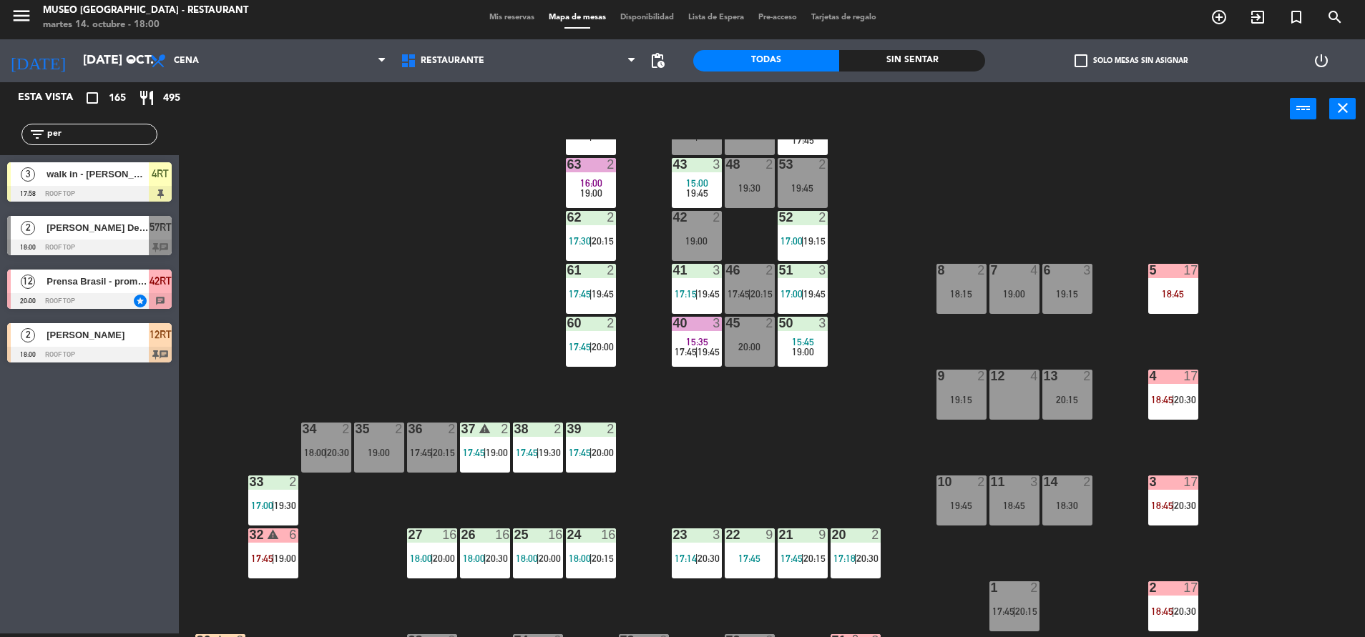
click at [0, 129] on html "close × Museo Larco Café - Restaurant × chrome_reader_mode Listado de Reservas …" at bounding box center [682, 318] width 1365 height 637
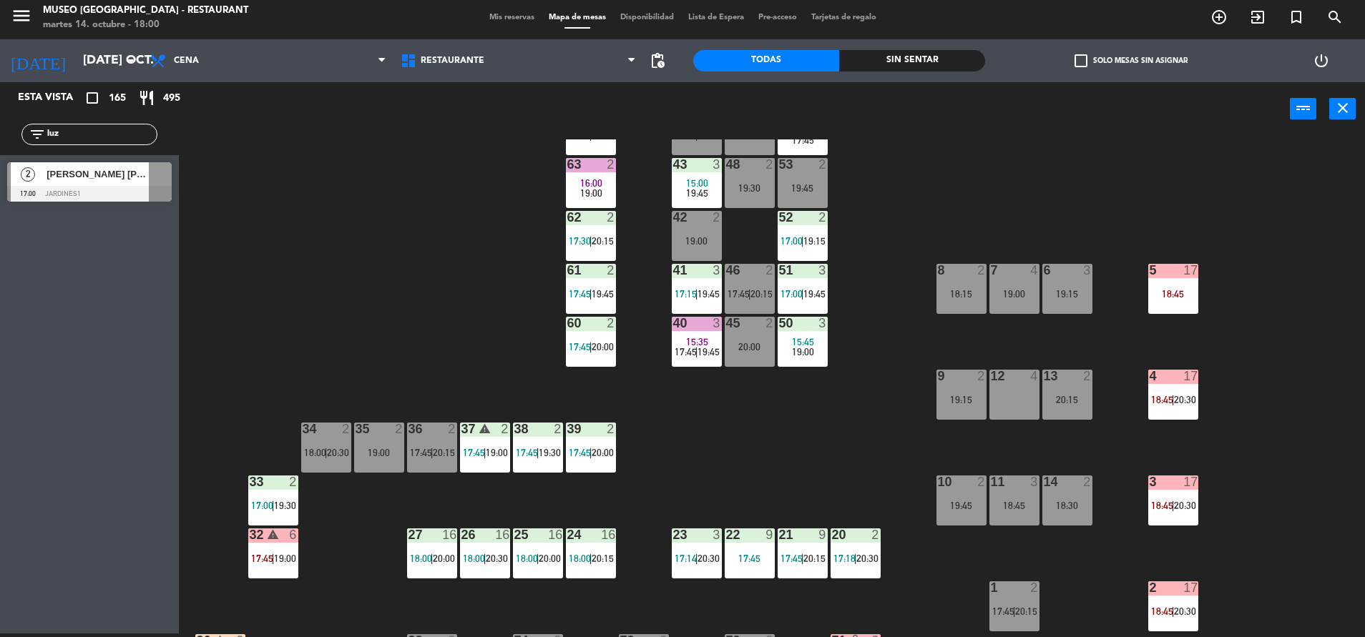
type input "luz"
click at [146, 174] on span "[PERSON_NAME] [PERSON_NAME]" at bounding box center [97, 174] width 102 height 15
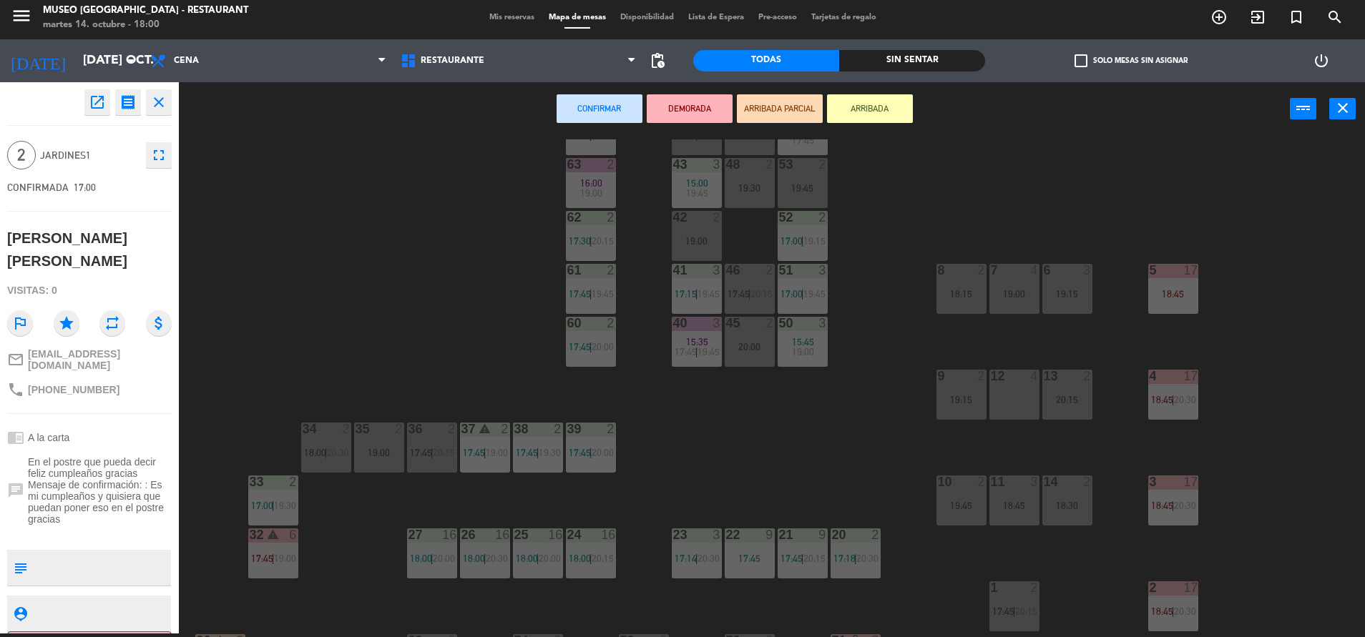
click at [674, 224] on div "42" at bounding box center [673, 217] width 1 height 13
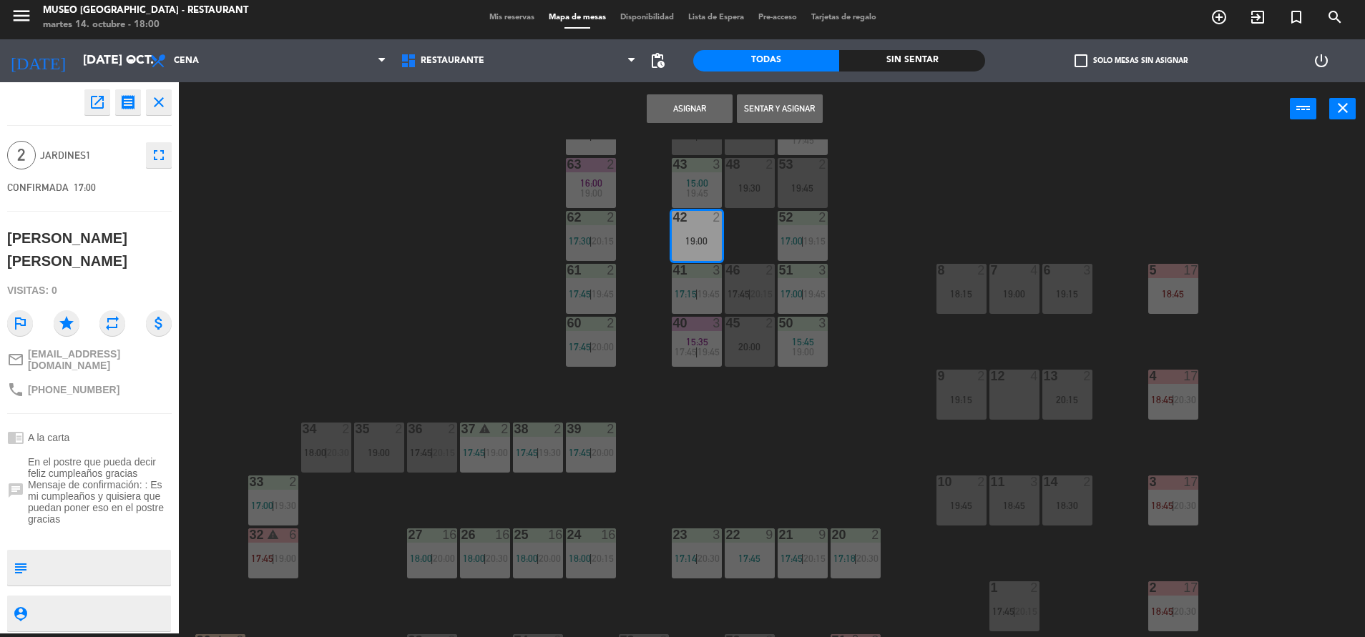
click at [663, 124] on div "Asignar Sentar y Asignar power_input close" at bounding box center [734, 109] width 1111 height 54
click at [663, 120] on button "Asignar" at bounding box center [690, 108] width 86 height 29
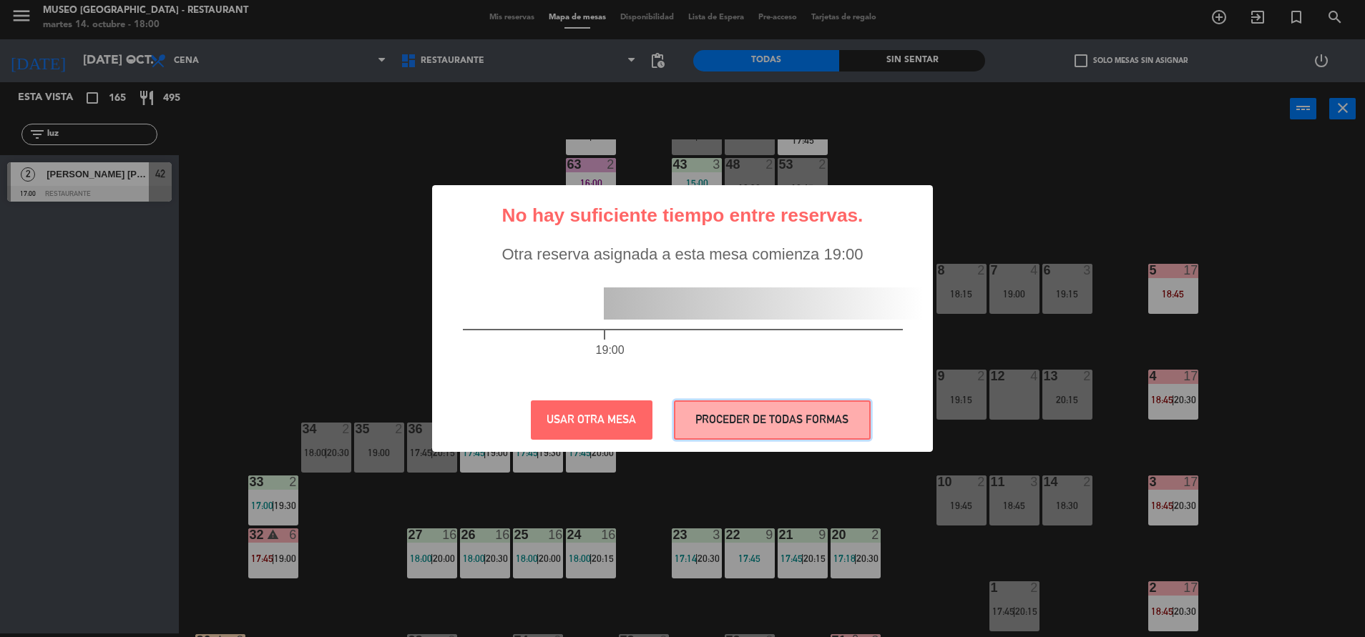
click at [800, 421] on button "PROCEDER DE TODAS FORMAS" at bounding box center [772, 419] width 197 height 39
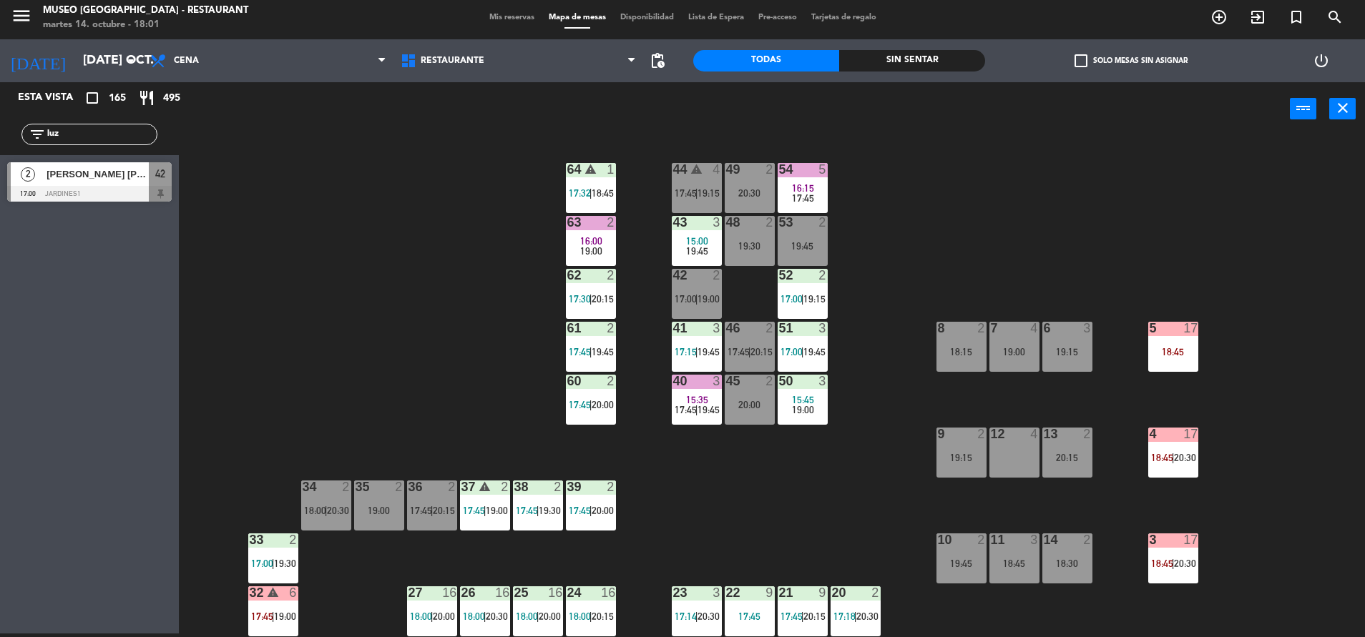
scroll to position [0, 0]
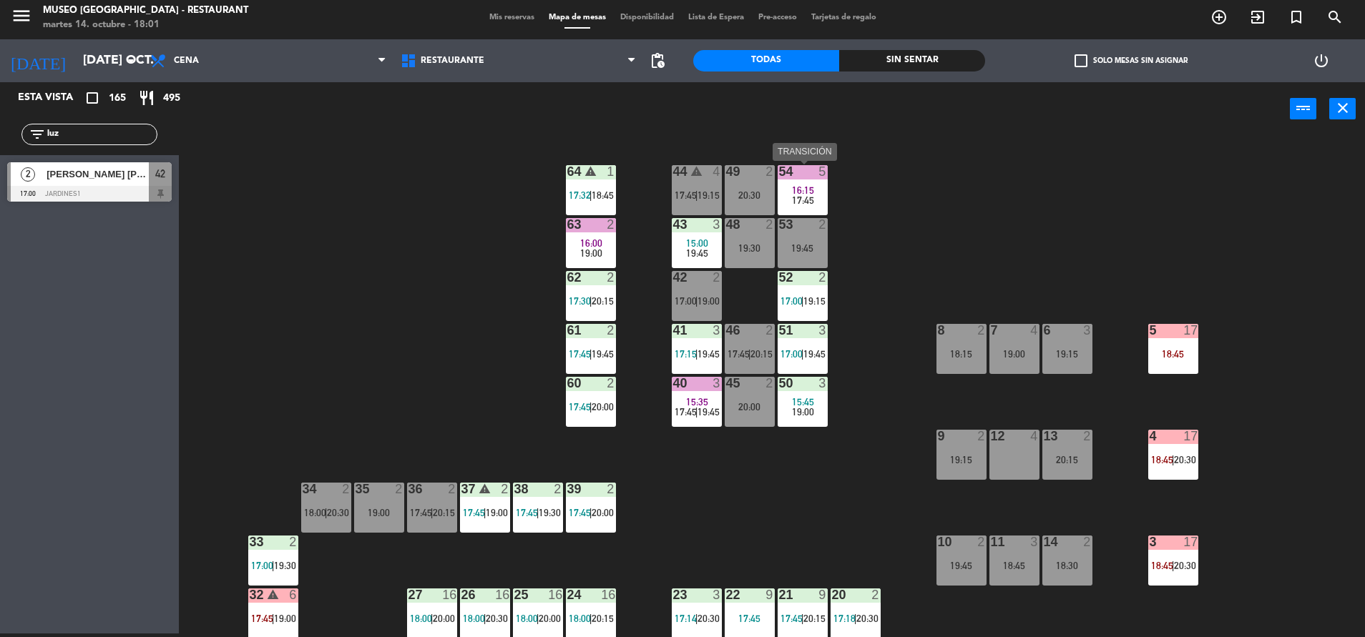
click at [802, 182] on div "54 5 16:15 17:45" at bounding box center [802, 190] width 50 height 50
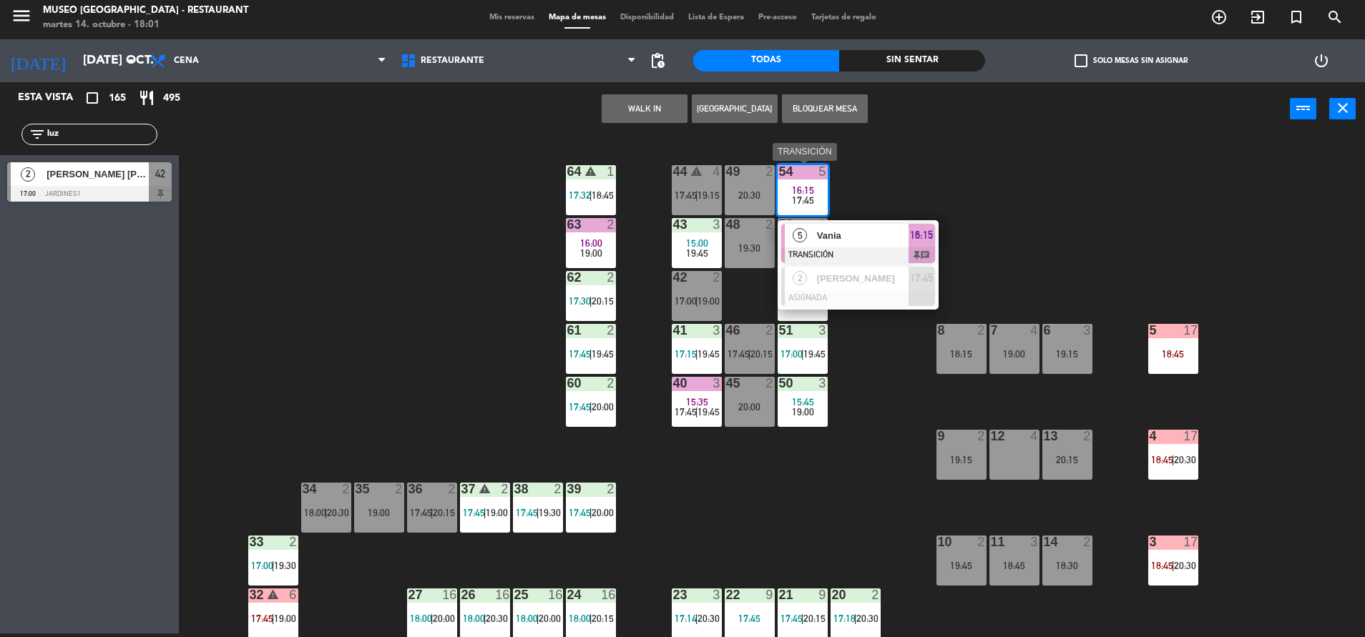
click at [870, 236] on span "Vania" at bounding box center [863, 235] width 92 height 15
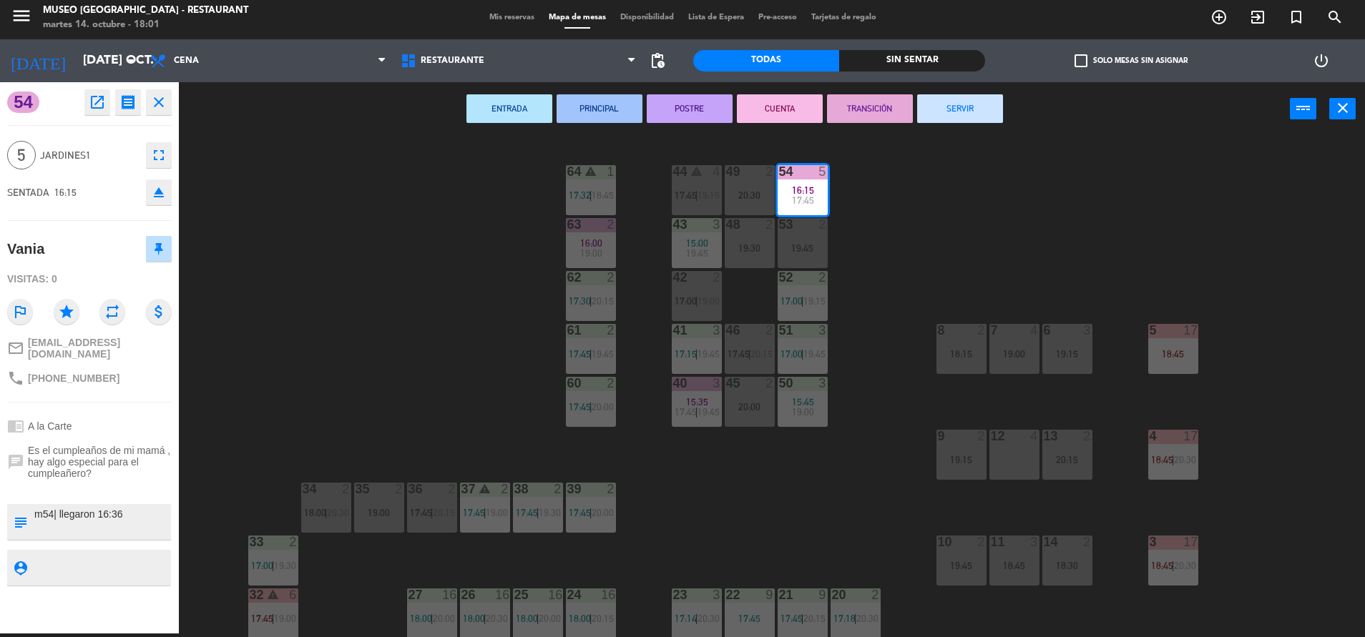
click at [970, 112] on button "SERVIR" at bounding box center [960, 108] width 86 height 29
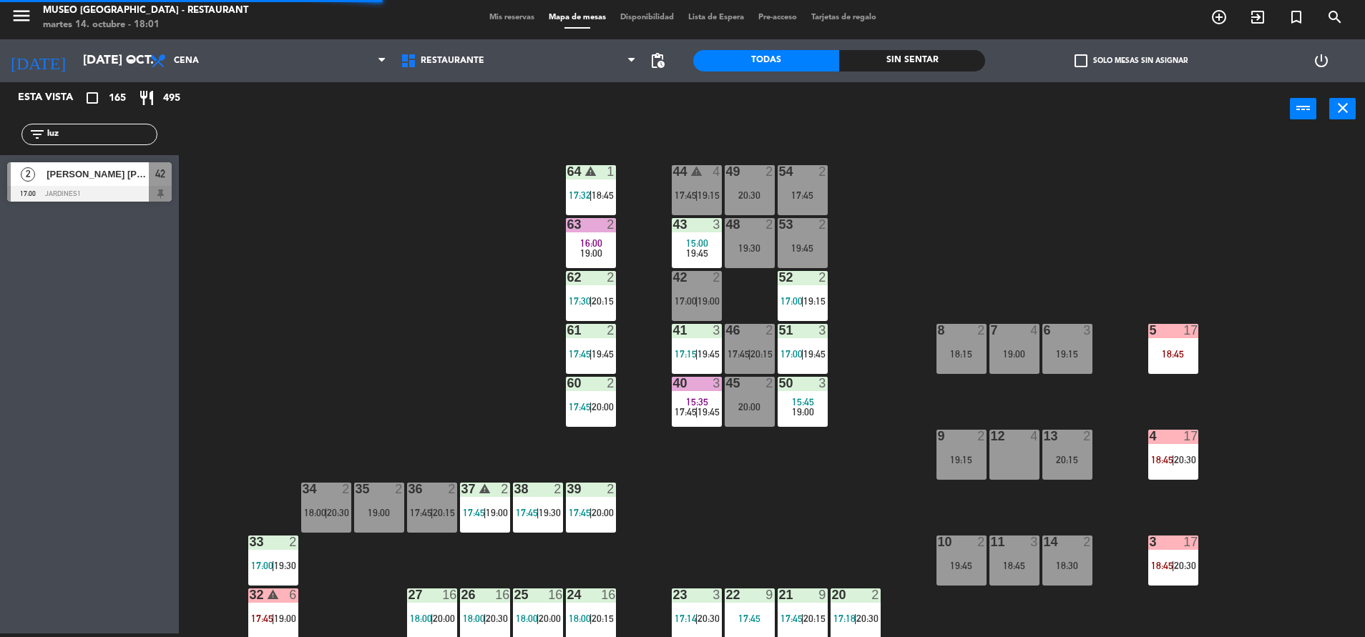
click at [591, 220] on div at bounding box center [591, 224] width 24 height 13
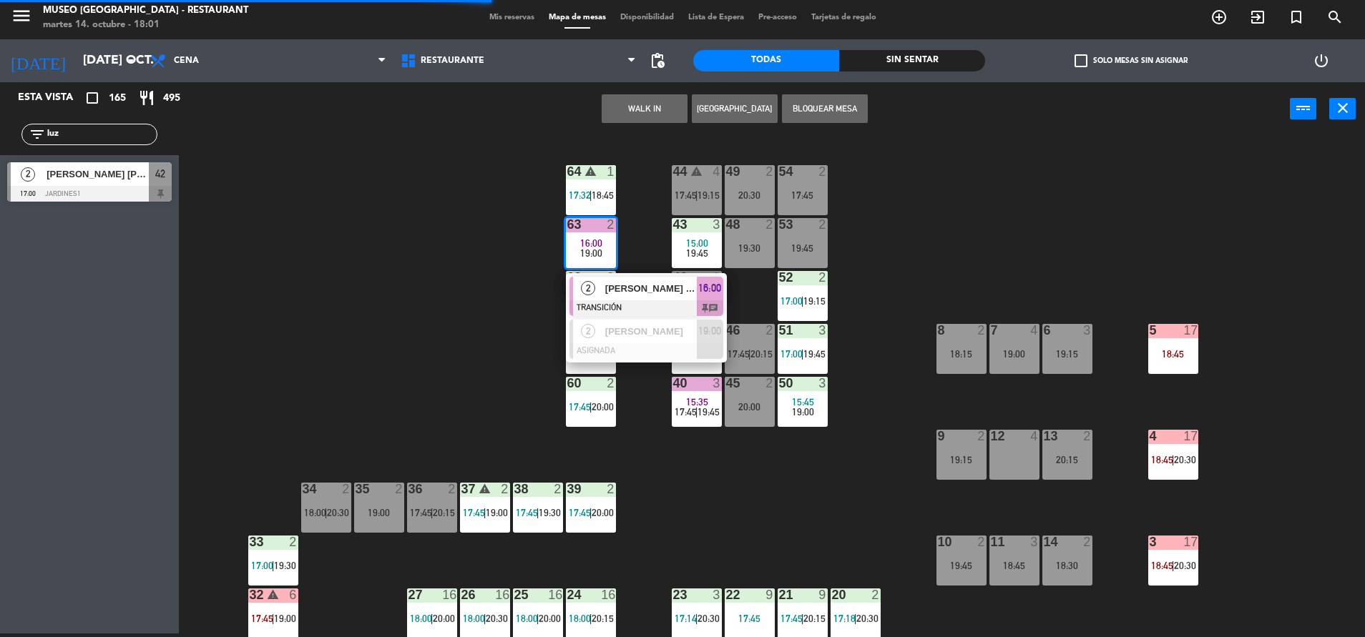
click at [663, 297] on div "jesus ronaldo flores alvarez" at bounding box center [650, 289] width 93 height 24
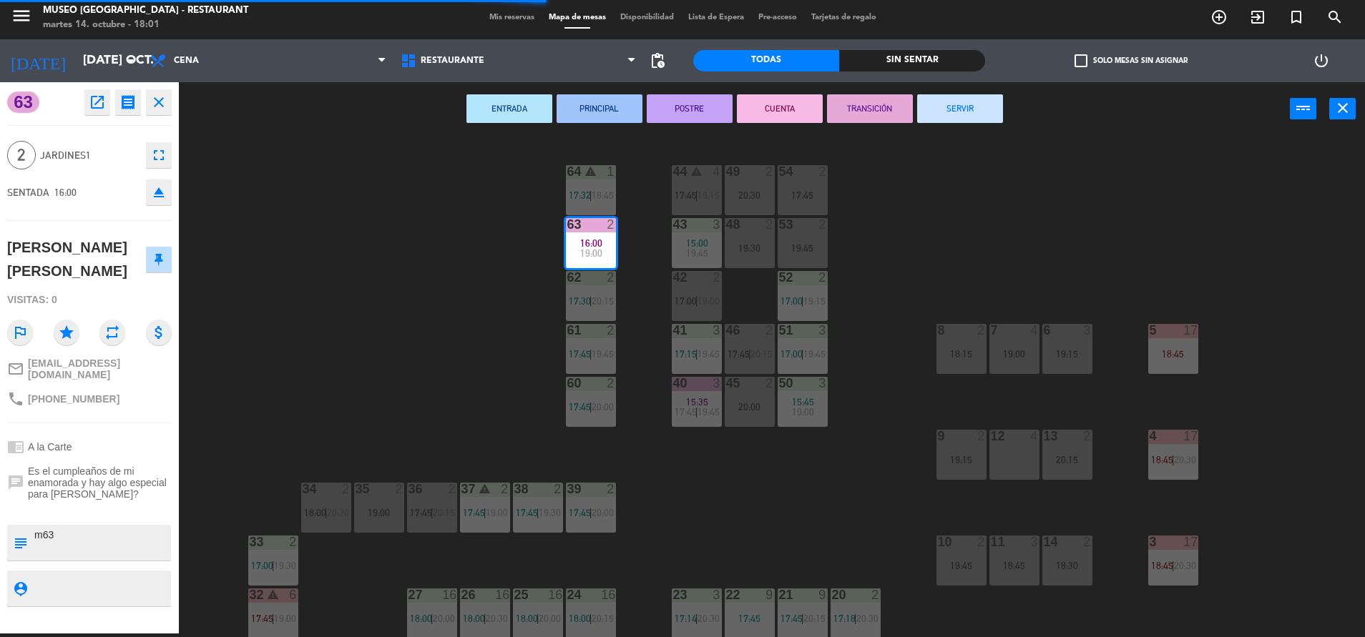
click at [971, 108] on button "SERVIR" at bounding box center [960, 108] width 86 height 29
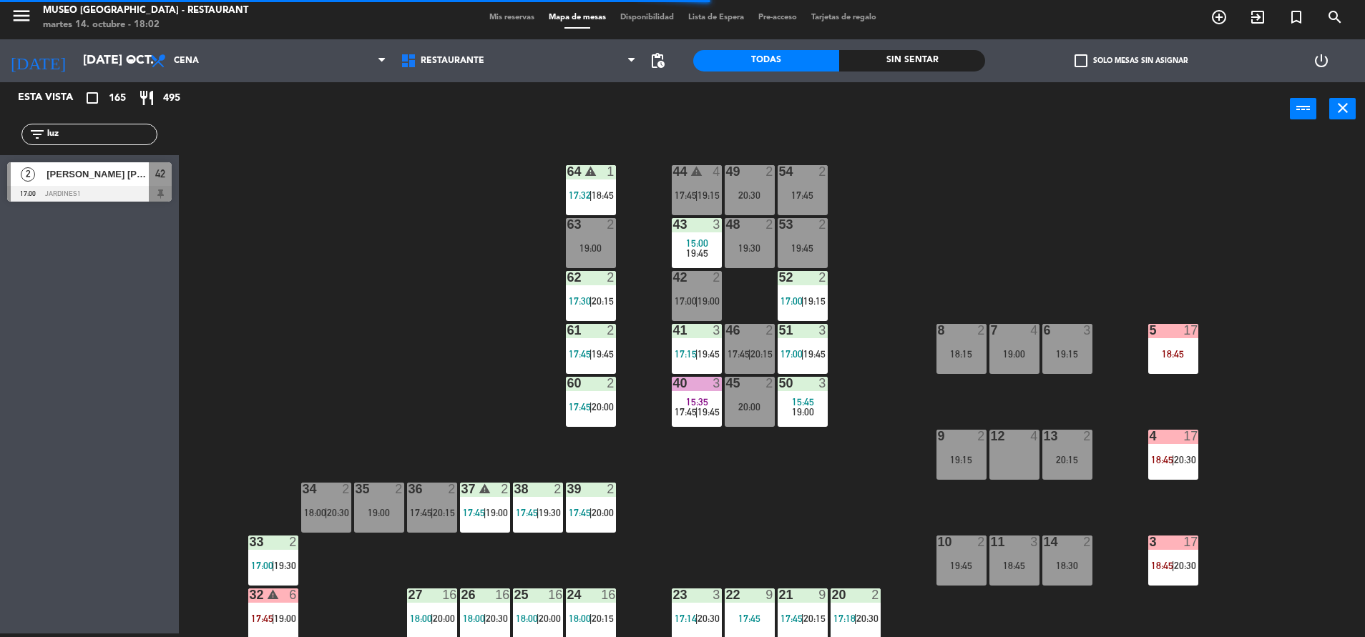
click at [699, 296] on span "19:00" at bounding box center [708, 300] width 22 height 11
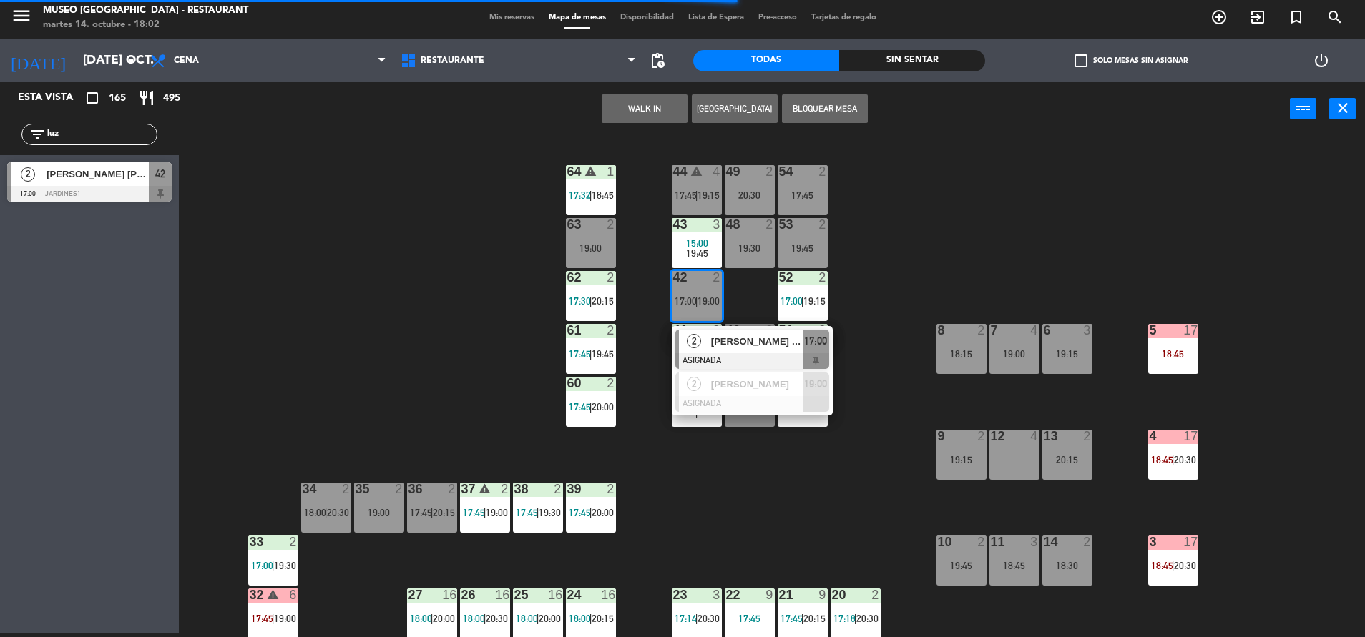
click at [757, 350] on div "[PERSON_NAME] [PERSON_NAME]" at bounding box center [755, 342] width 93 height 24
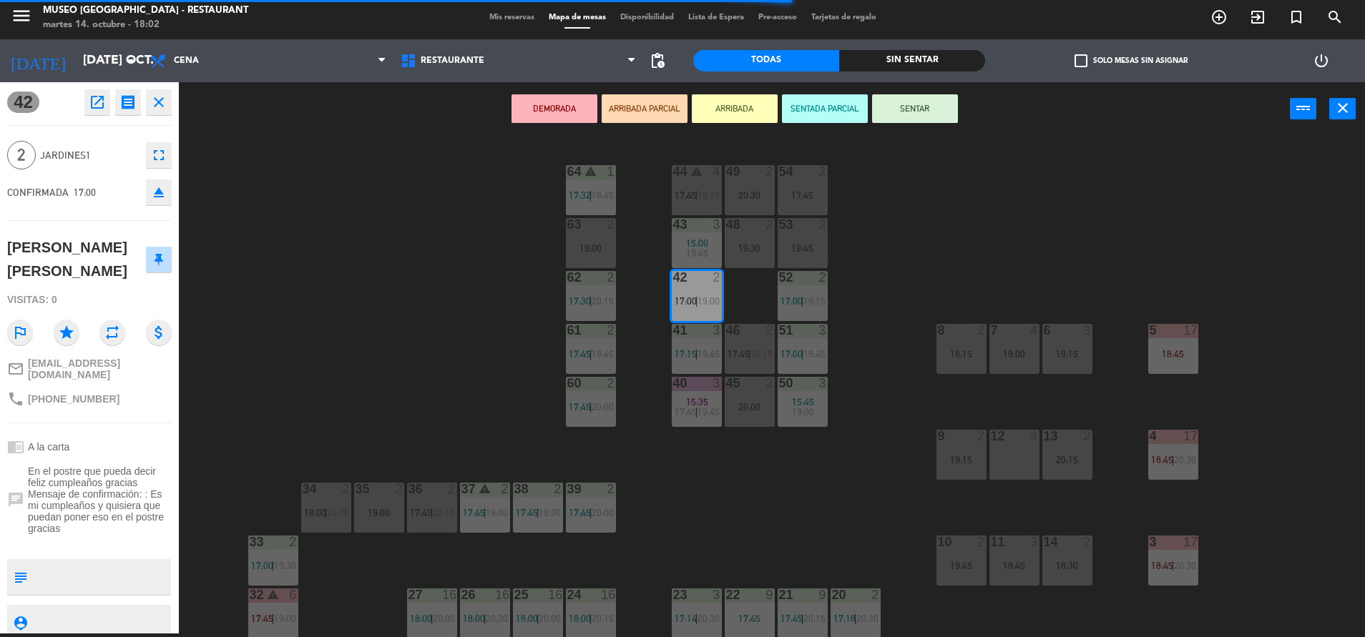
click at [931, 114] on button "SENTAR" at bounding box center [915, 108] width 86 height 29
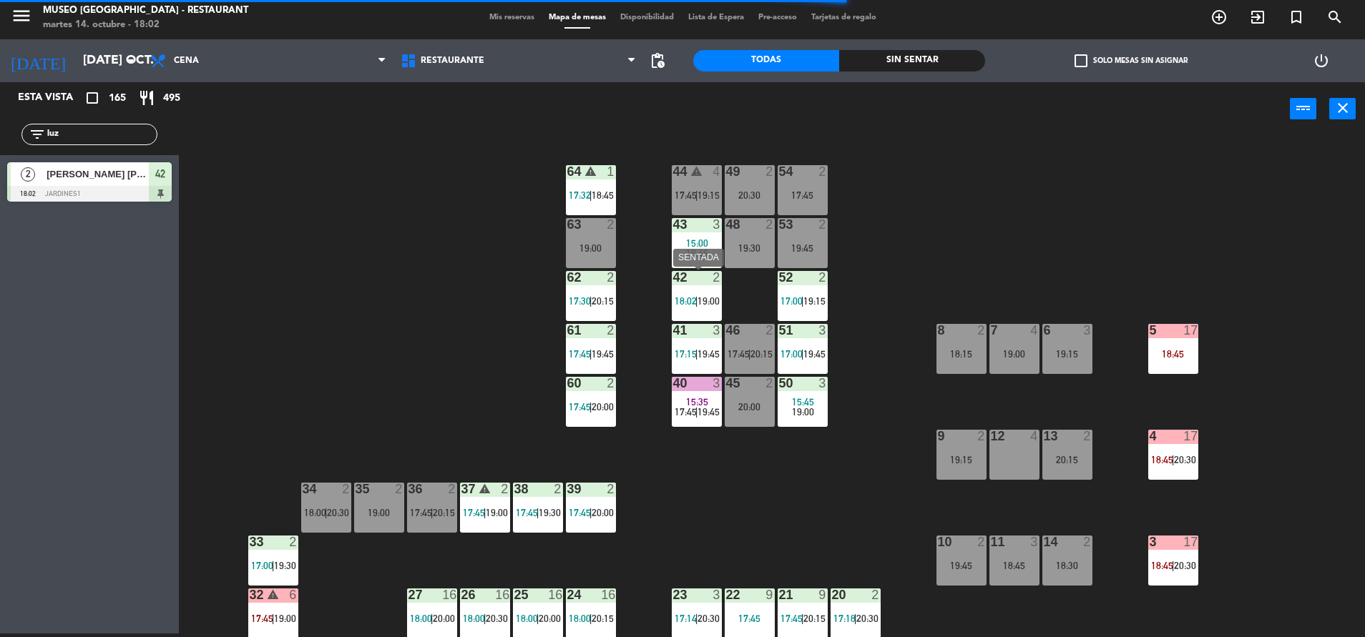
click at [699, 295] on span "19:00" at bounding box center [708, 300] width 22 height 11
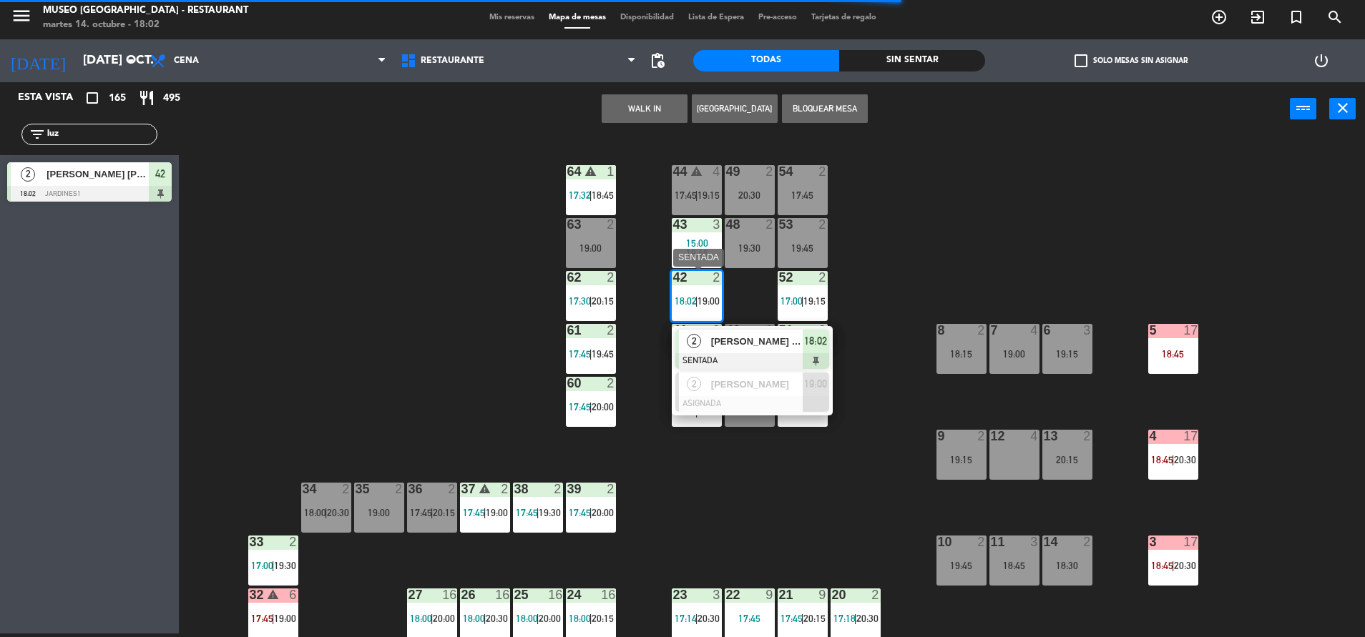
click at [749, 348] on span "[PERSON_NAME] [PERSON_NAME]" at bounding box center [757, 341] width 92 height 15
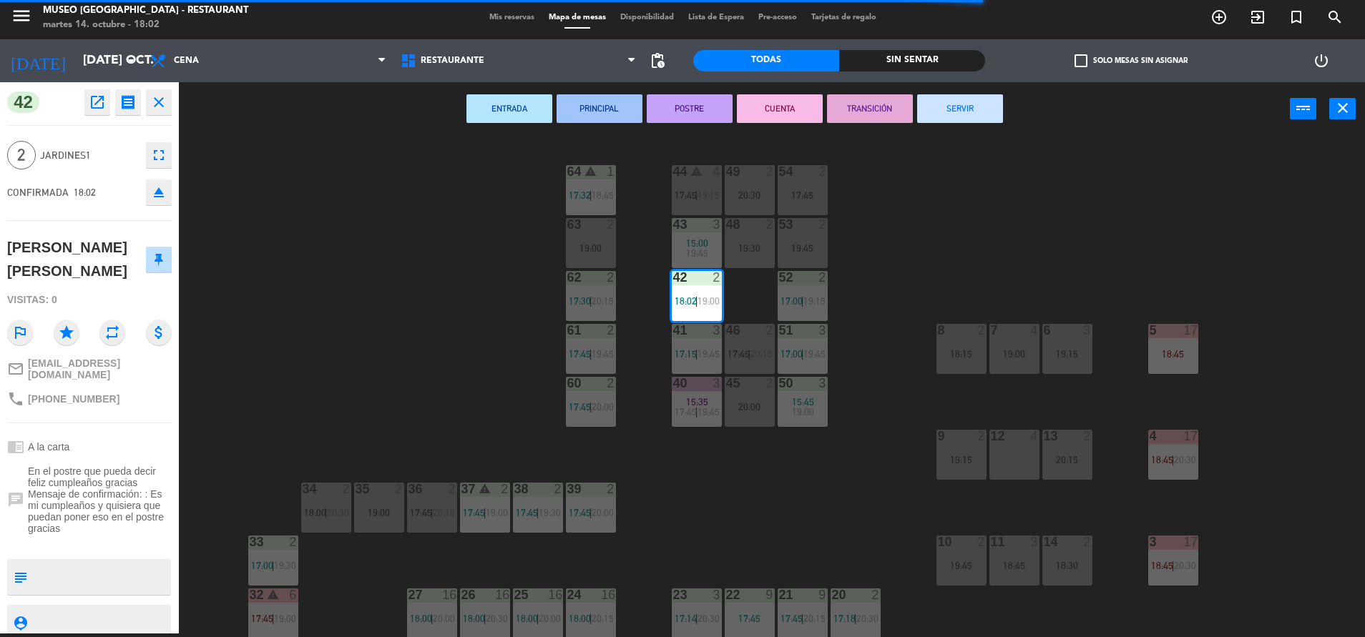
click at [47, 562] on textarea at bounding box center [101, 577] width 137 height 30
type textarea "m42 llegó 18:02"
click at [121, 423] on div "42 open_in_new receipt 5:00 PM mar., 14 oct. 2 personas Luz Roberta Cosar Sedan…" at bounding box center [89, 357] width 179 height 551
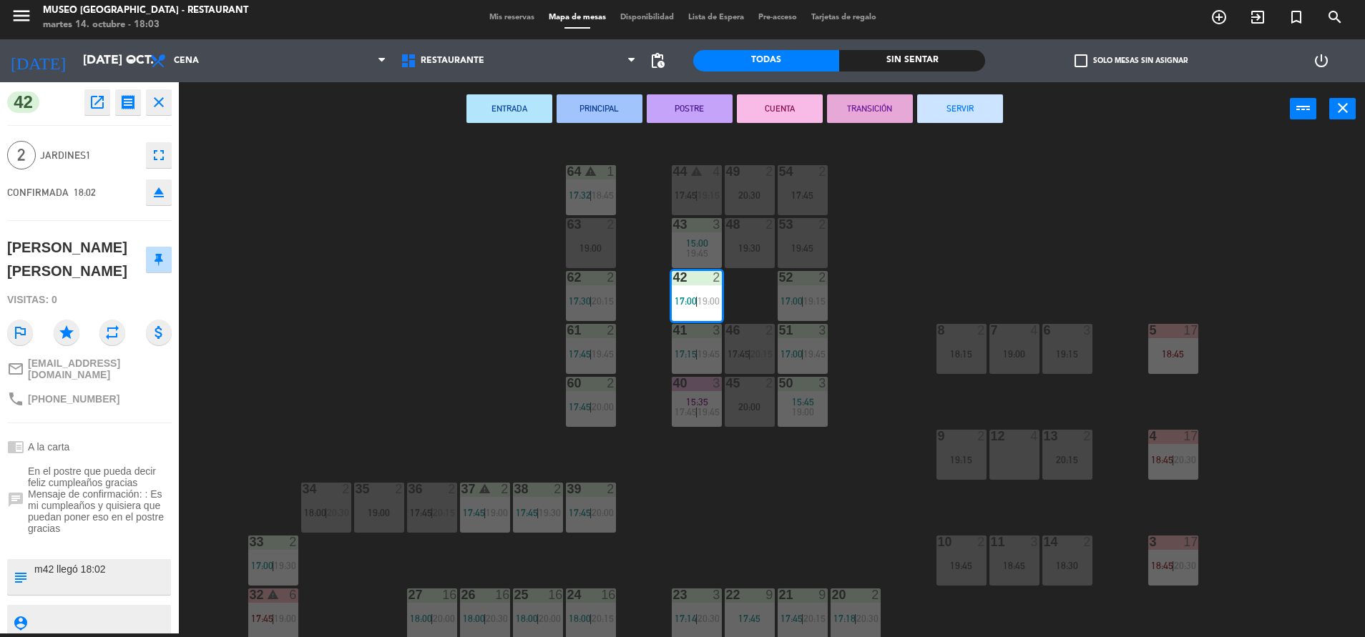
click at [111, 402] on div "phone +51900650875" at bounding box center [89, 398] width 164 height 27
click at [644, 461] on div "44 warning 4 17:45 | 19:15 49 2 20:30 54 2 17:45 64 warning 1 17:32 | 18:45 48 …" at bounding box center [778, 388] width 1172 height 498
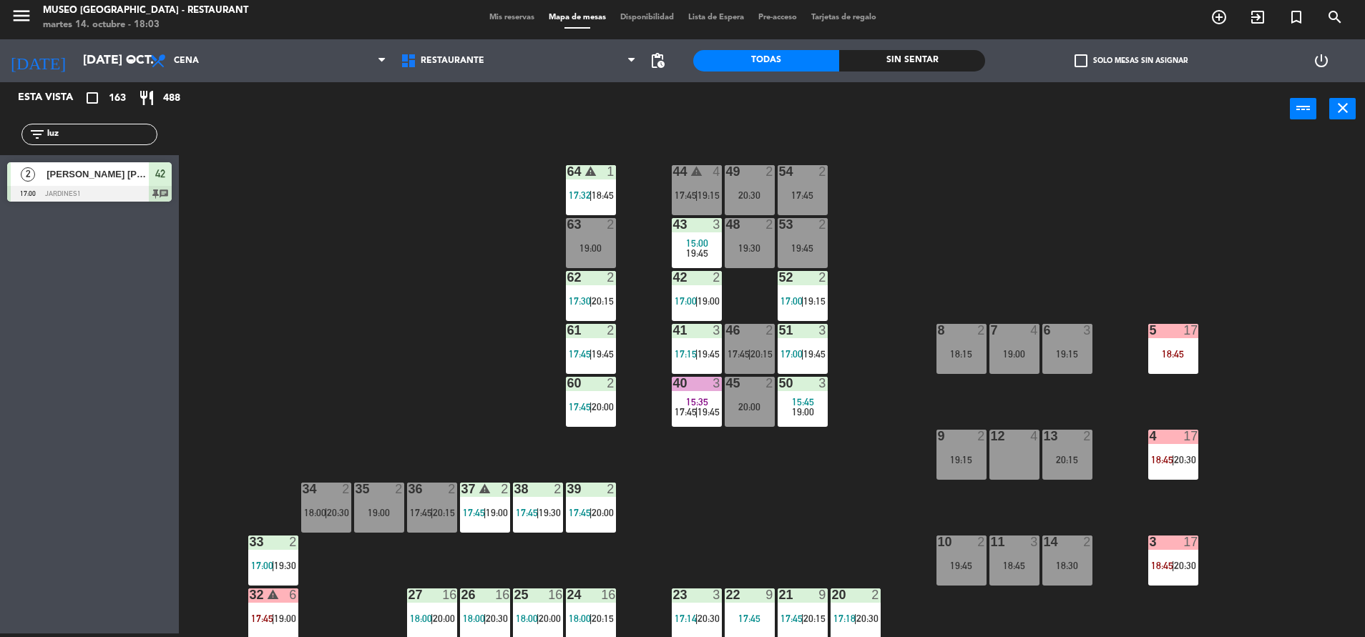
click at [714, 393] on div "40 3 15:35 17:45 | 19:45" at bounding box center [697, 402] width 50 height 50
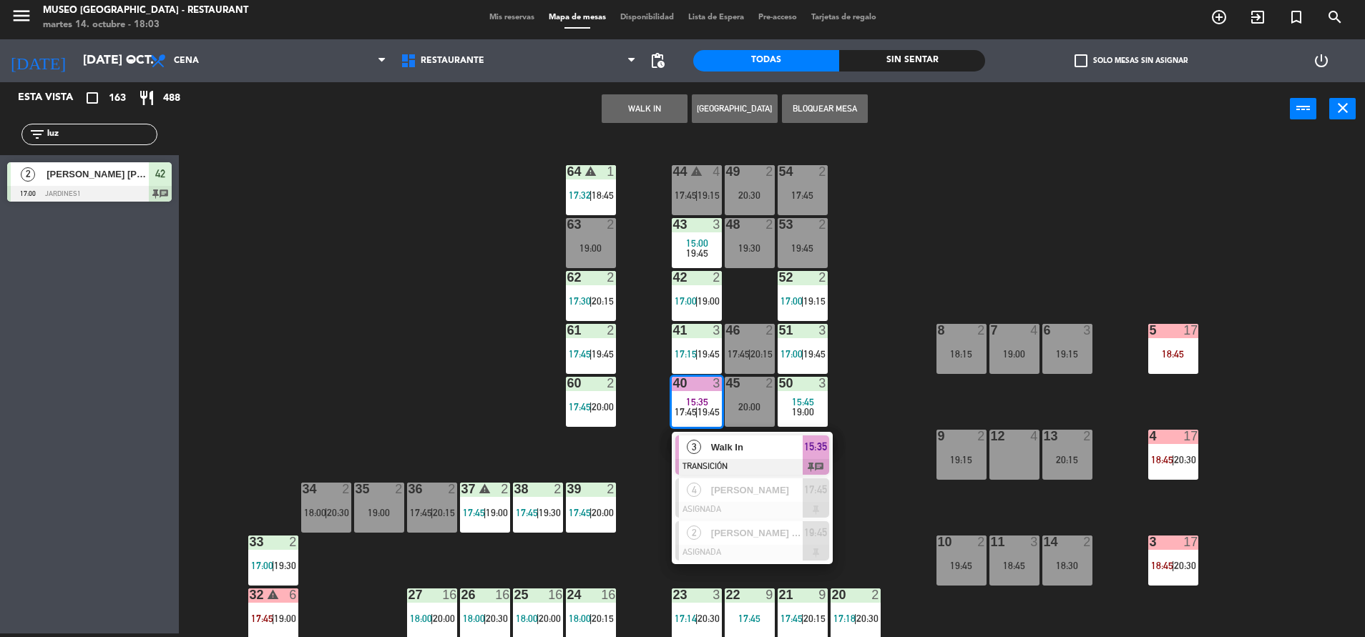
click at [762, 462] on div at bounding box center [752, 467] width 154 height 16
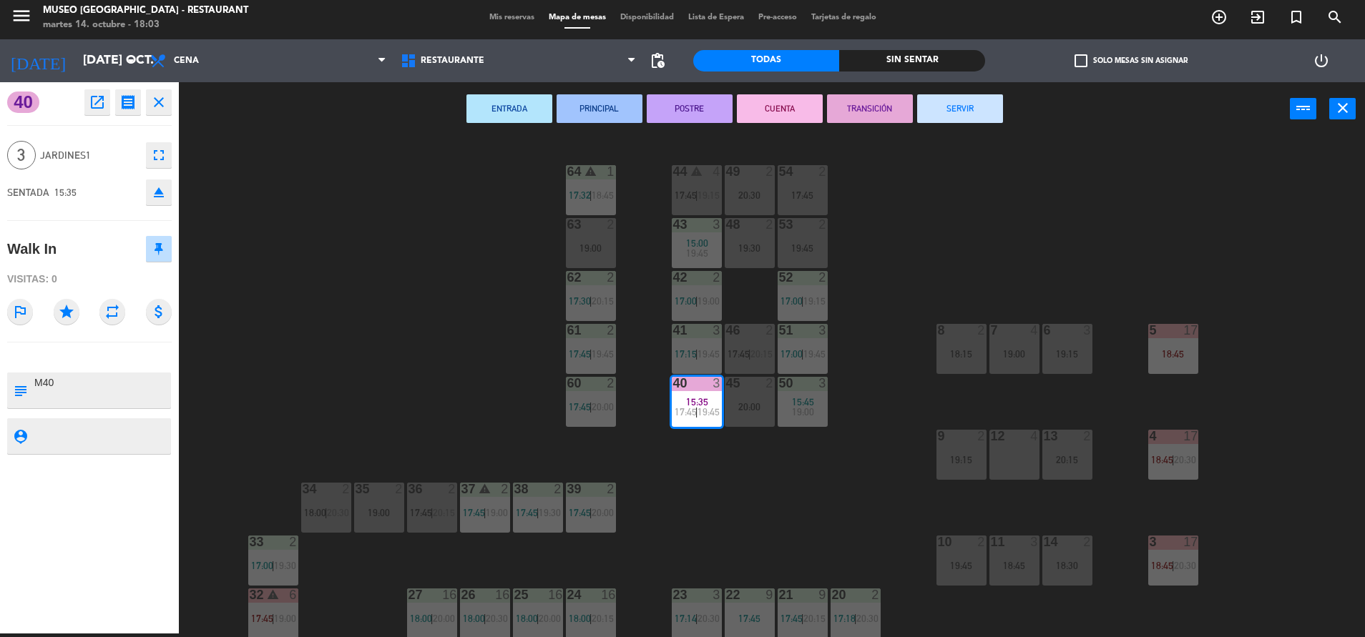
click at [955, 96] on button "SERVIR" at bounding box center [960, 108] width 86 height 29
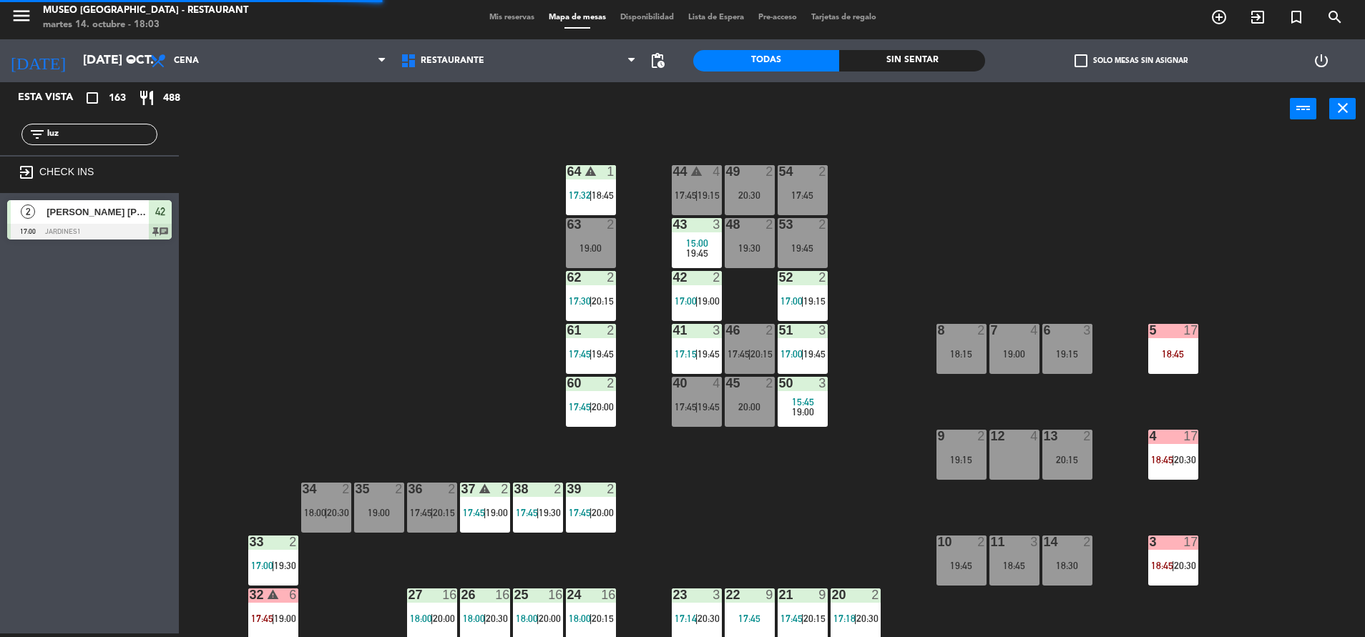
click at [797, 406] on span "19:00" at bounding box center [803, 411] width 22 height 11
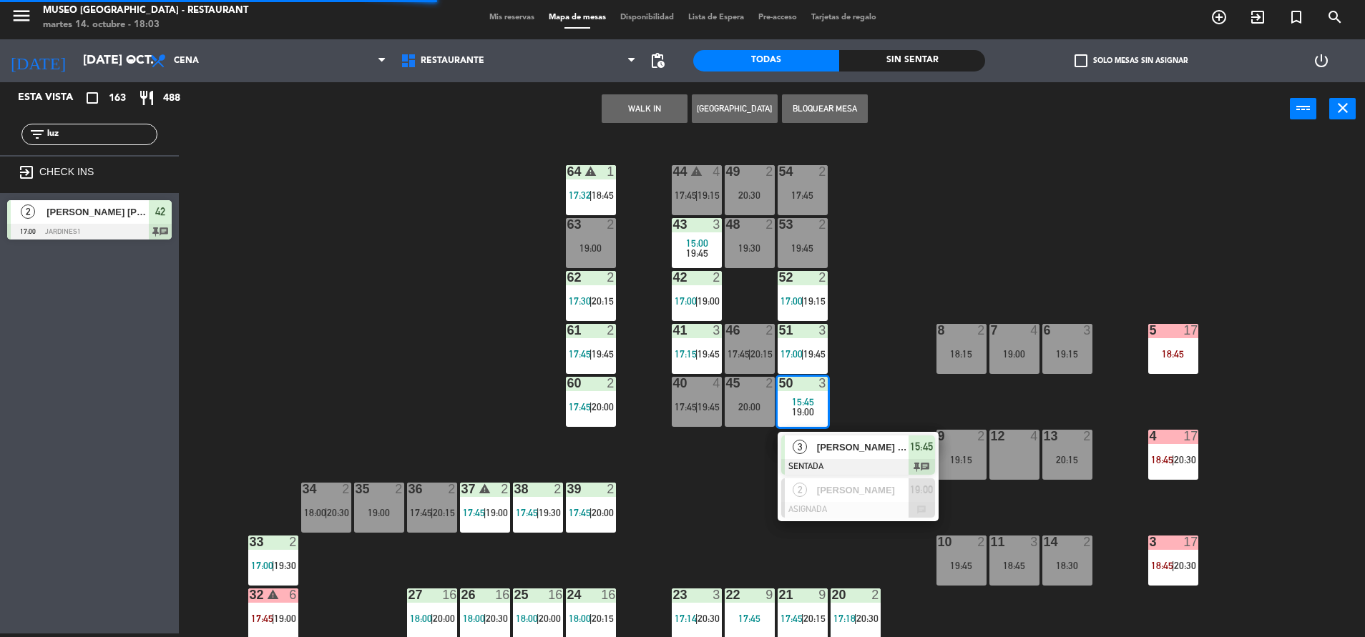
click at [842, 456] on div "REYDER CORONADO" at bounding box center [861, 448] width 93 height 24
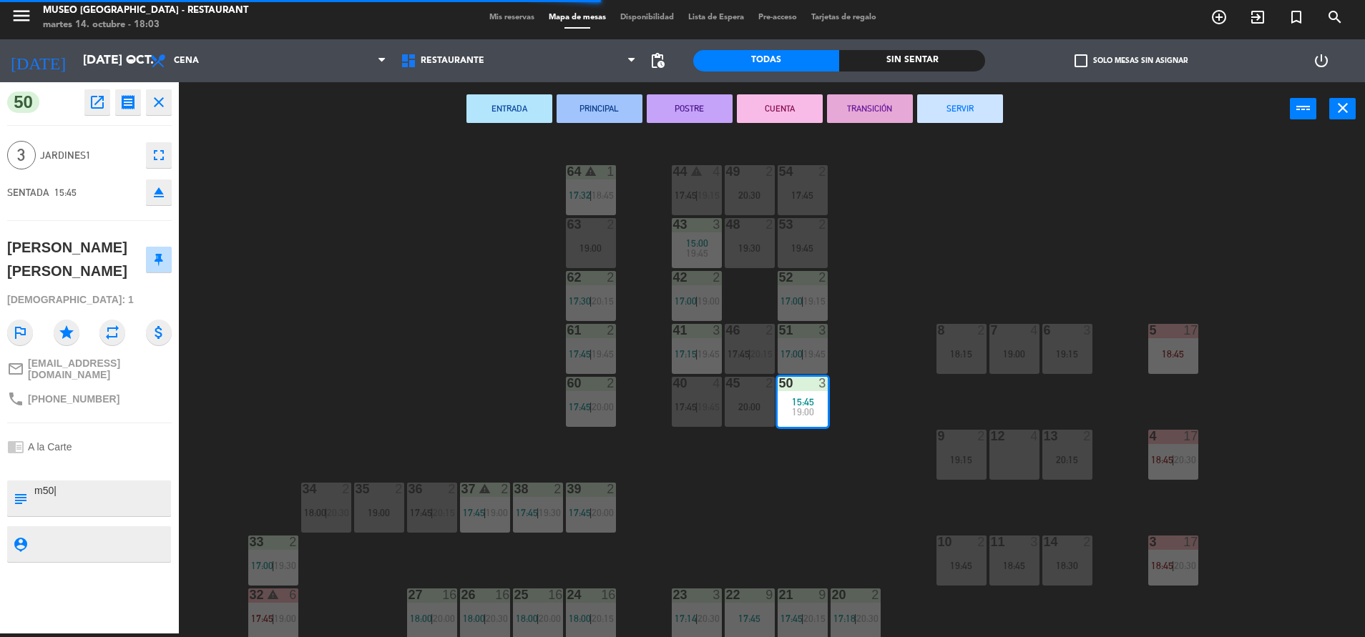
click at [969, 107] on button "SERVIR" at bounding box center [960, 108] width 86 height 29
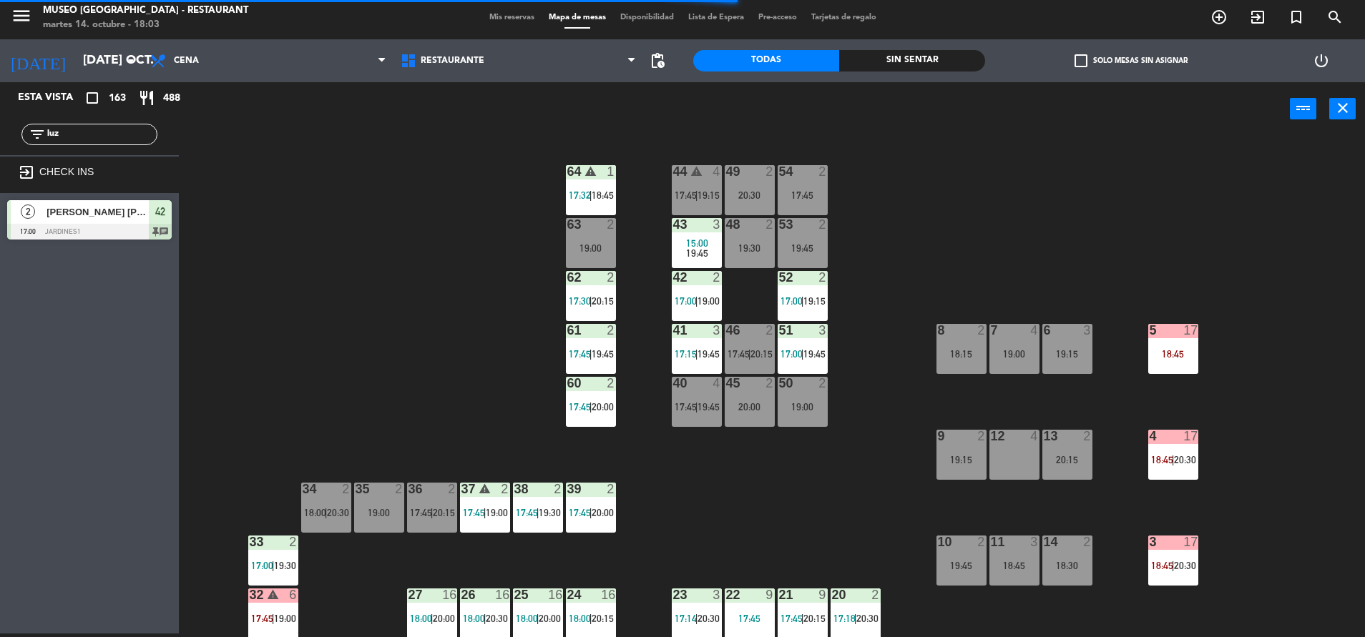
click at [807, 402] on div "19:00" at bounding box center [802, 407] width 50 height 10
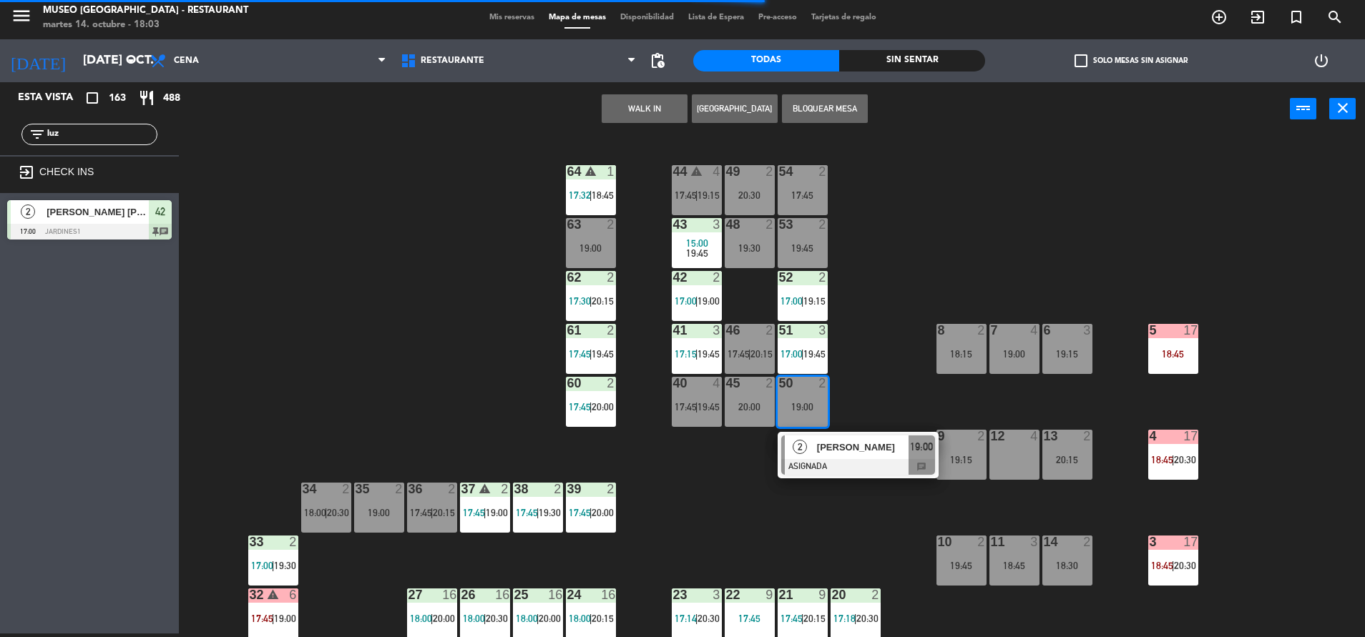
click at [848, 459] on div at bounding box center [858, 467] width 154 height 16
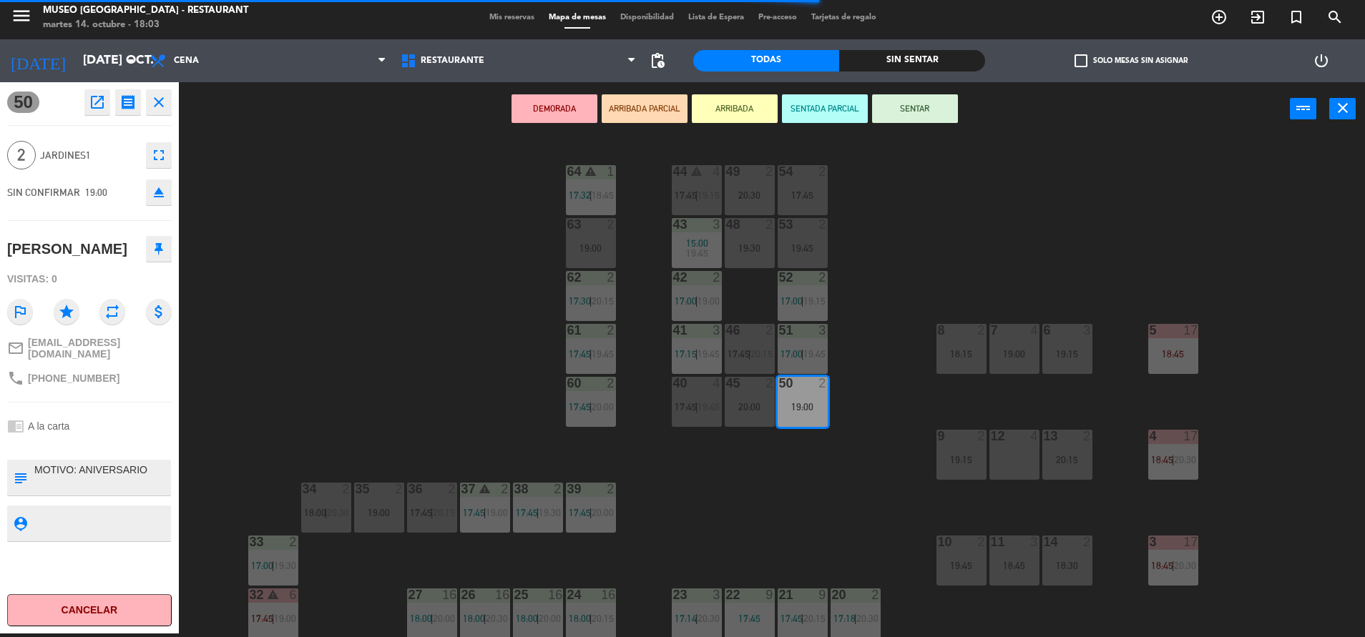
click at [742, 200] on div "20:30" at bounding box center [749, 195] width 50 height 10
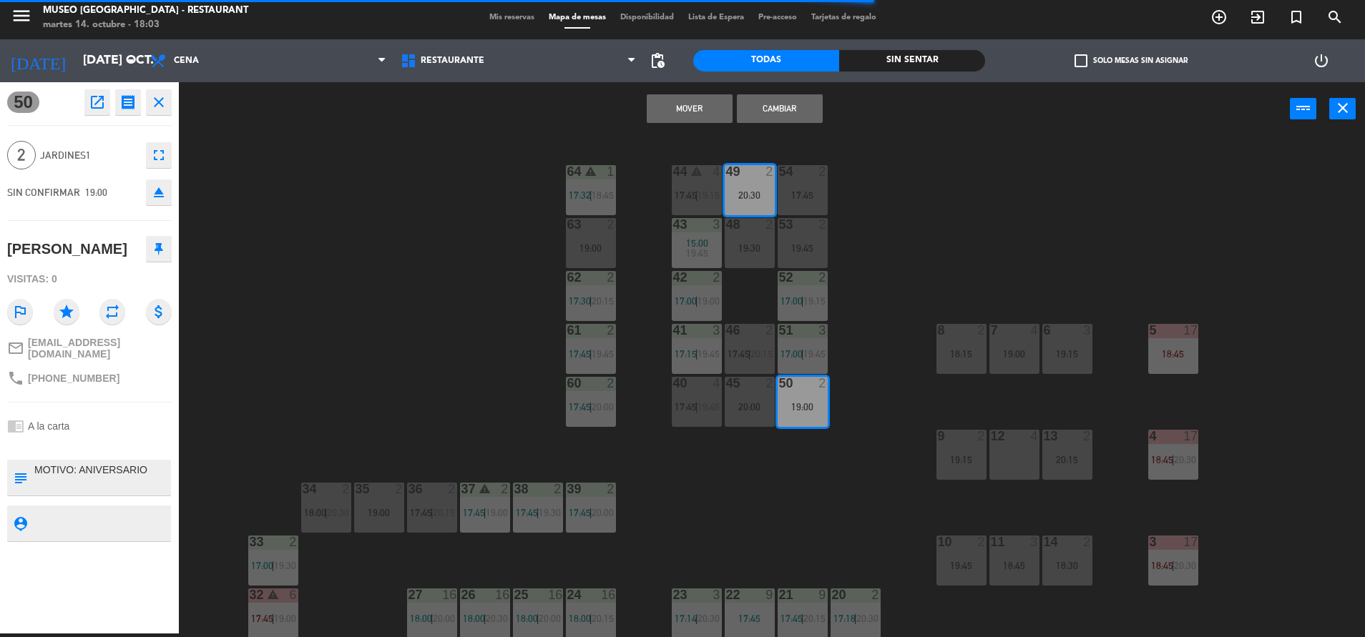
click at [685, 112] on button "Mover" at bounding box center [690, 108] width 86 height 29
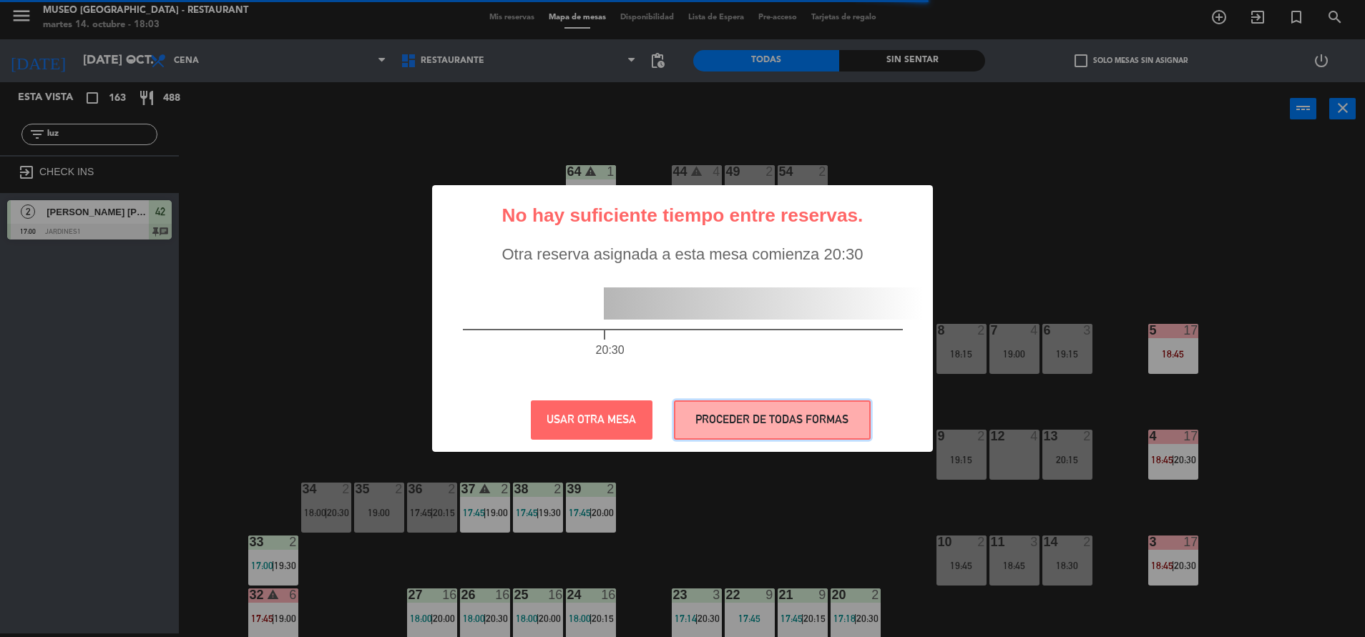
click at [778, 423] on button "PROCEDER DE TODAS FORMAS" at bounding box center [772, 419] width 197 height 39
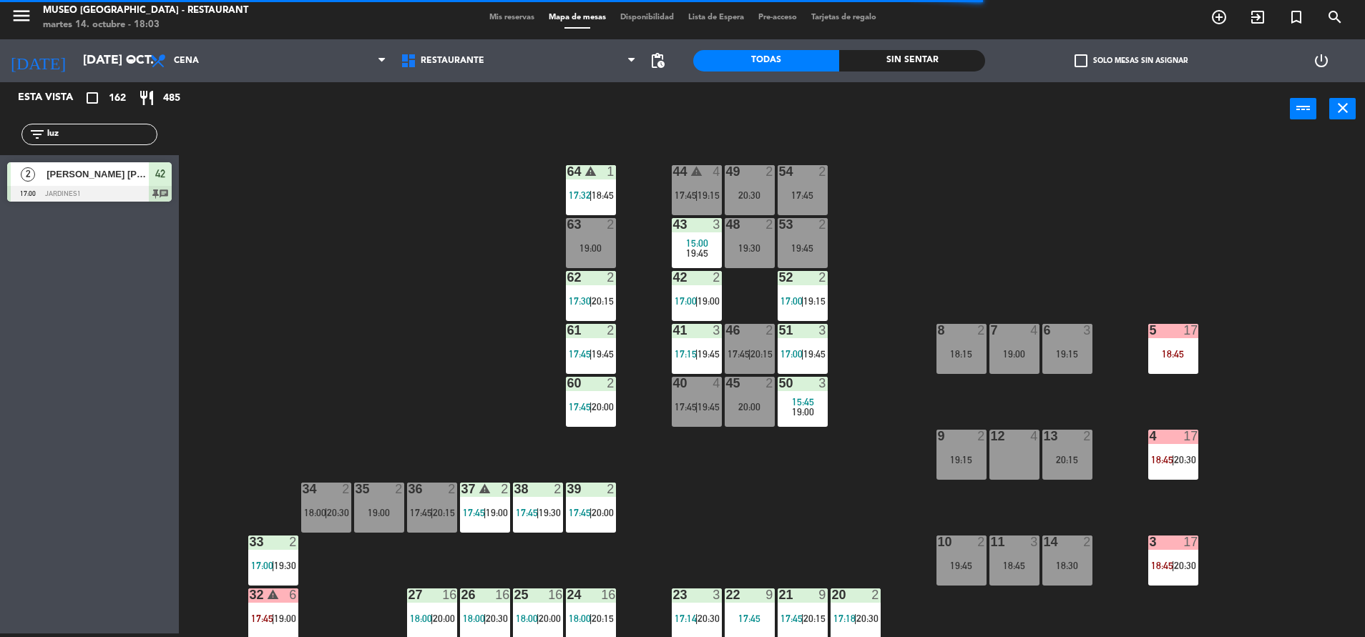
scroll to position [531, 0]
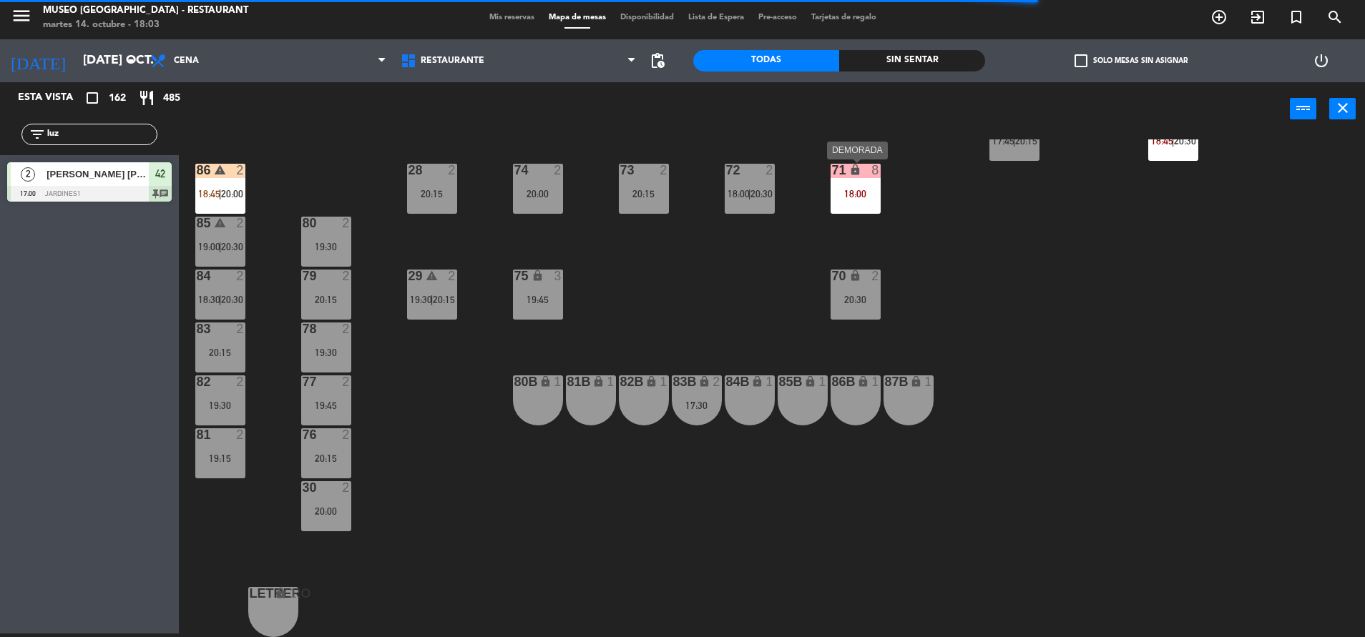
click at [835, 190] on div "18:00" at bounding box center [855, 194] width 50 height 10
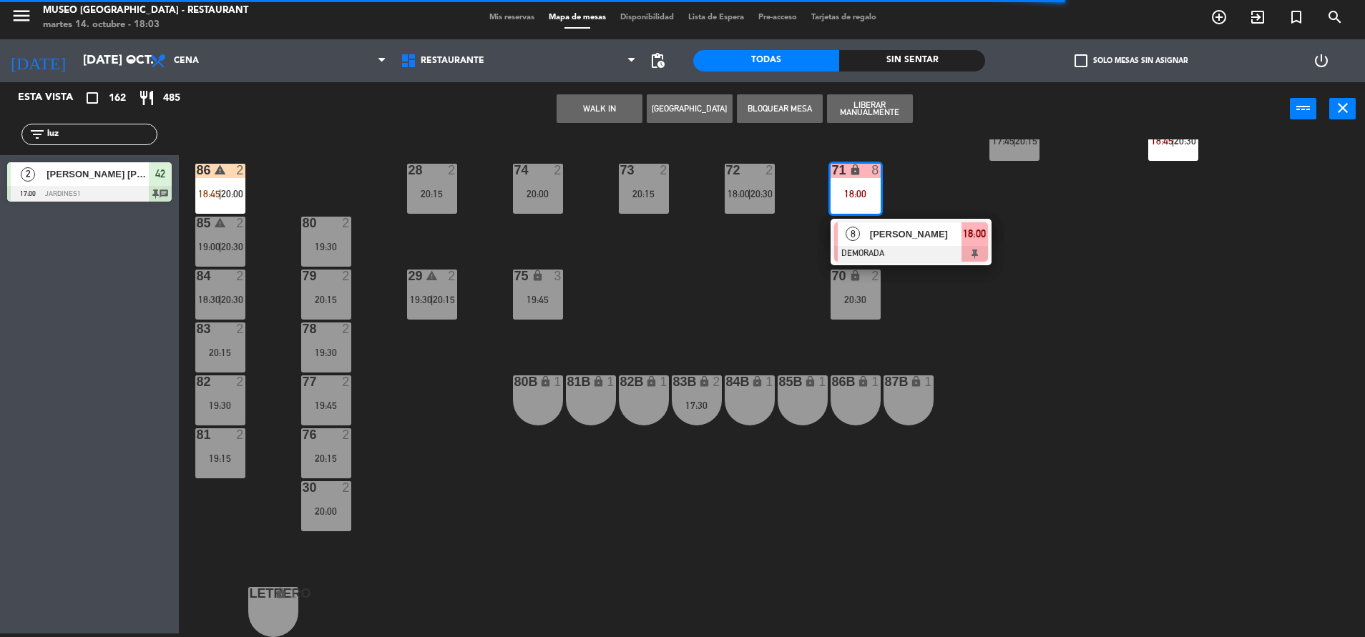
click at [871, 230] on span "Jose Antonio Jiménez" at bounding box center [916, 234] width 92 height 15
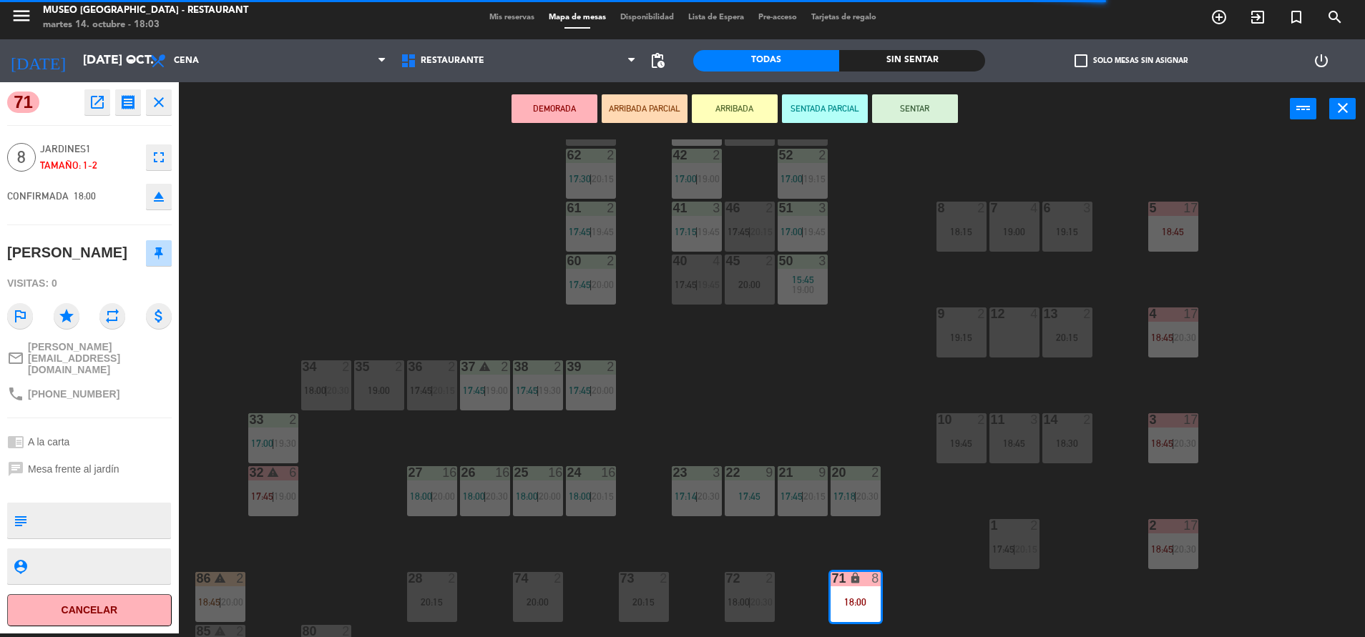
scroll to position [118, 0]
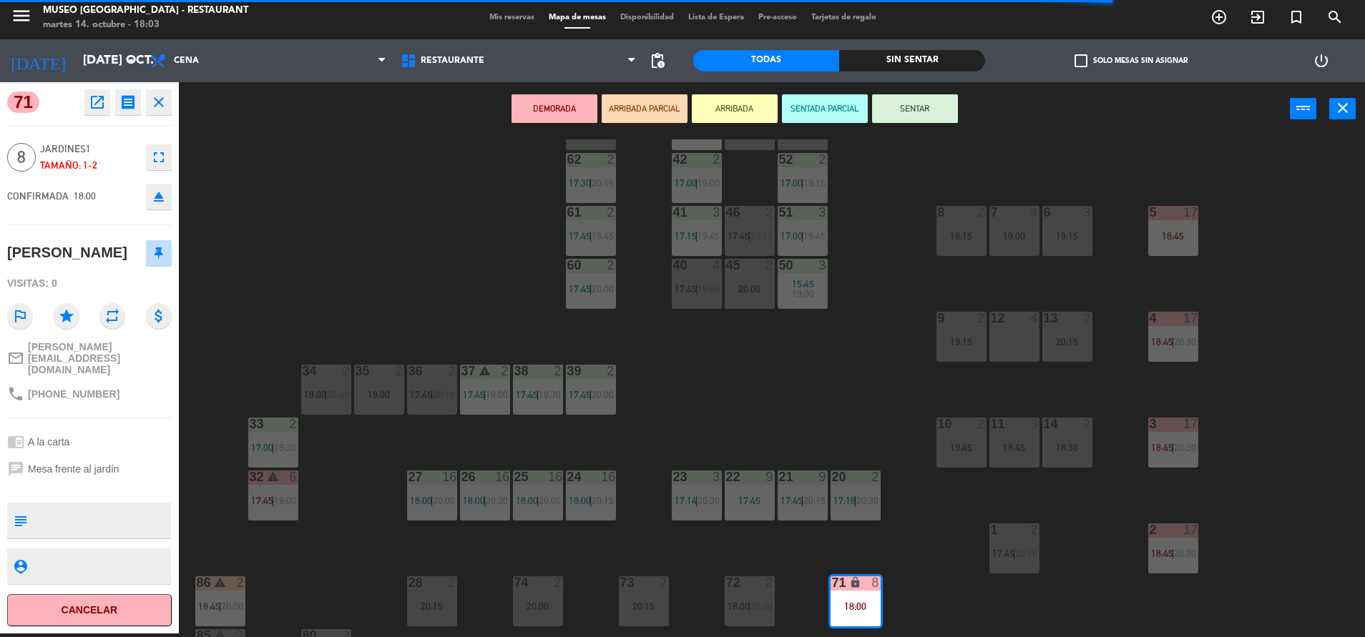
click at [810, 386] on div "44 warning 4 17:45 | 19:15 49 2 20:30 54 2 17:45 64 warning 1 17:32 | 18:45 48 …" at bounding box center [778, 388] width 1172 height 498
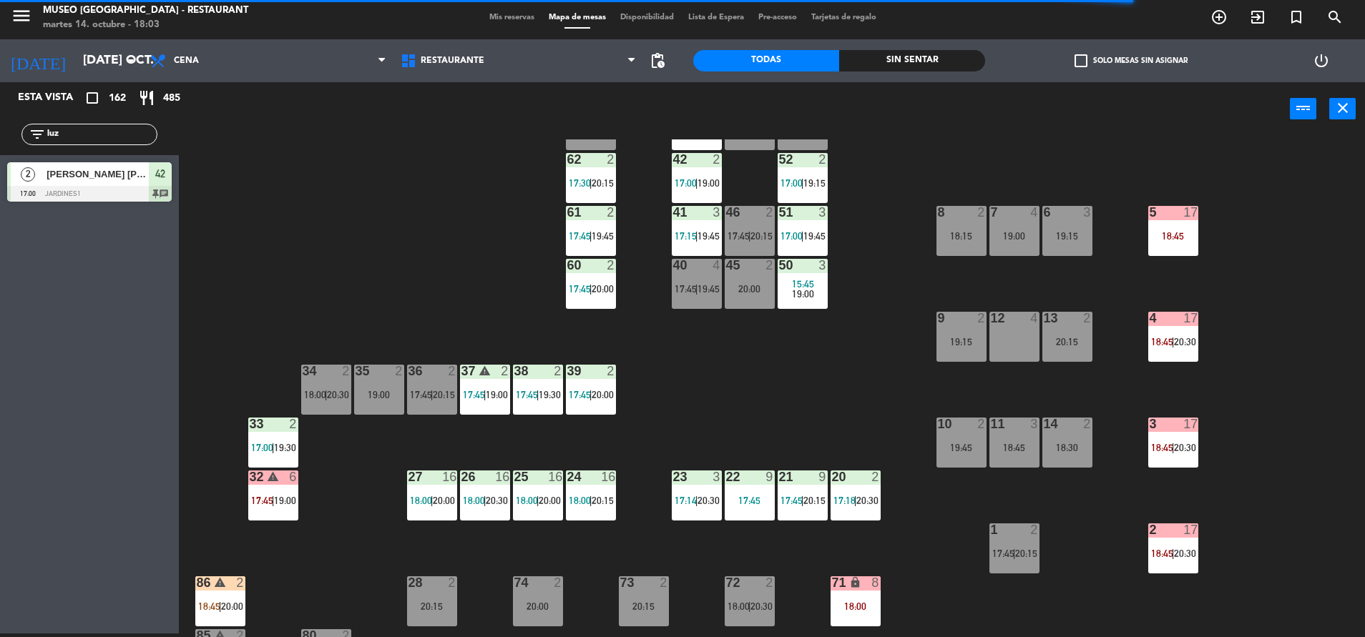
click at [701, 285] on span "19:45" at bounding box center [708, 288] width 22 height 11
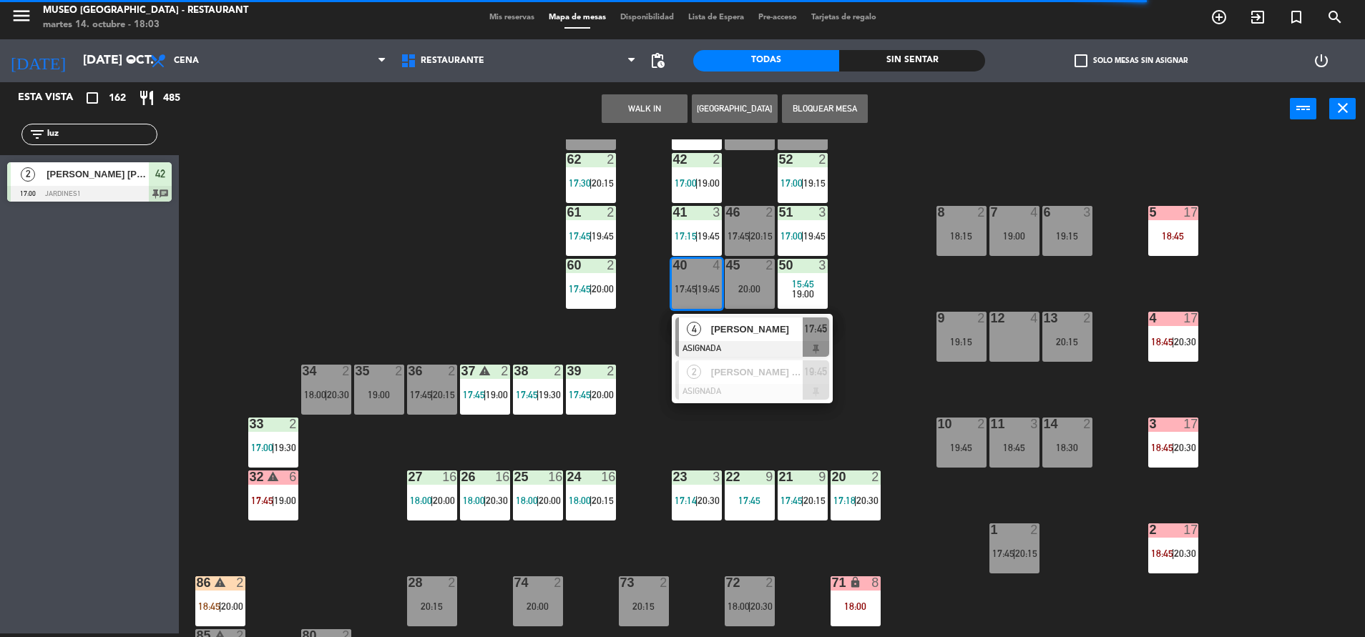
click at [865, 315] on div "44 warning 4 17:45 | 19:15 49 2 20:30 54 2 17:45 64 warning 1 17:32 | 18:45 48 …" at bounding box center [778, 388] width 1172 height 498
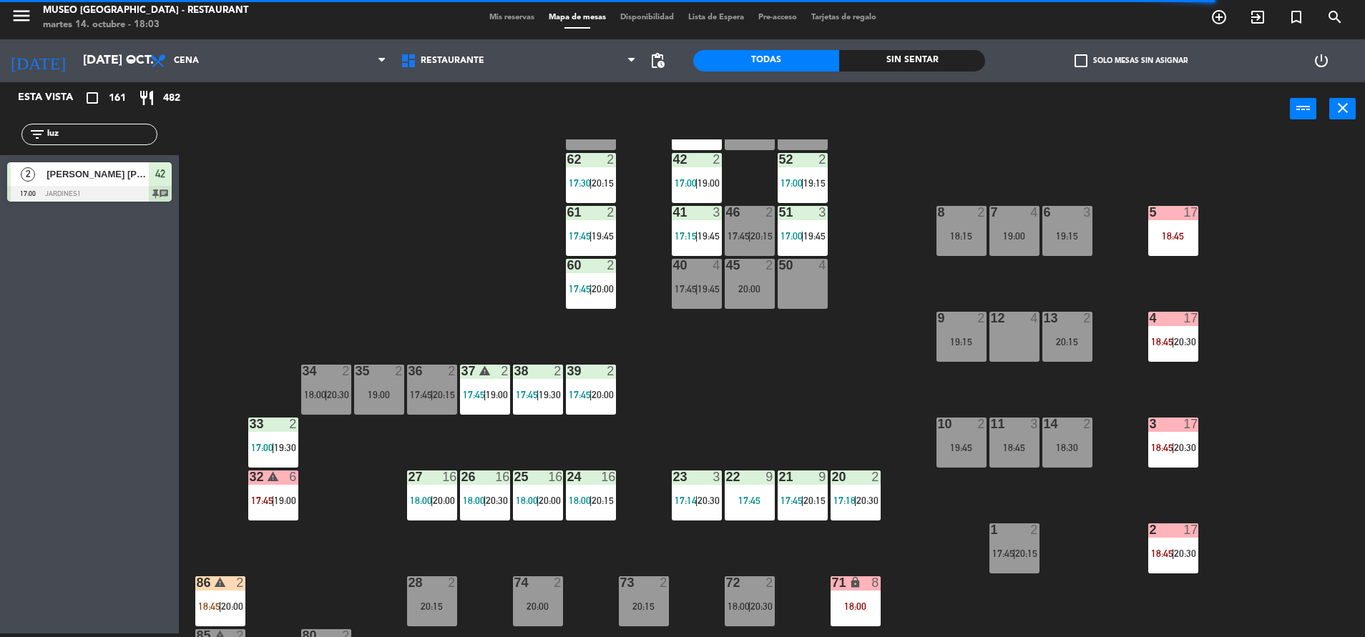
click at [851, 593] on div "71 lock 8 18:00" at bounding box center [855, 601] width 50 height 50
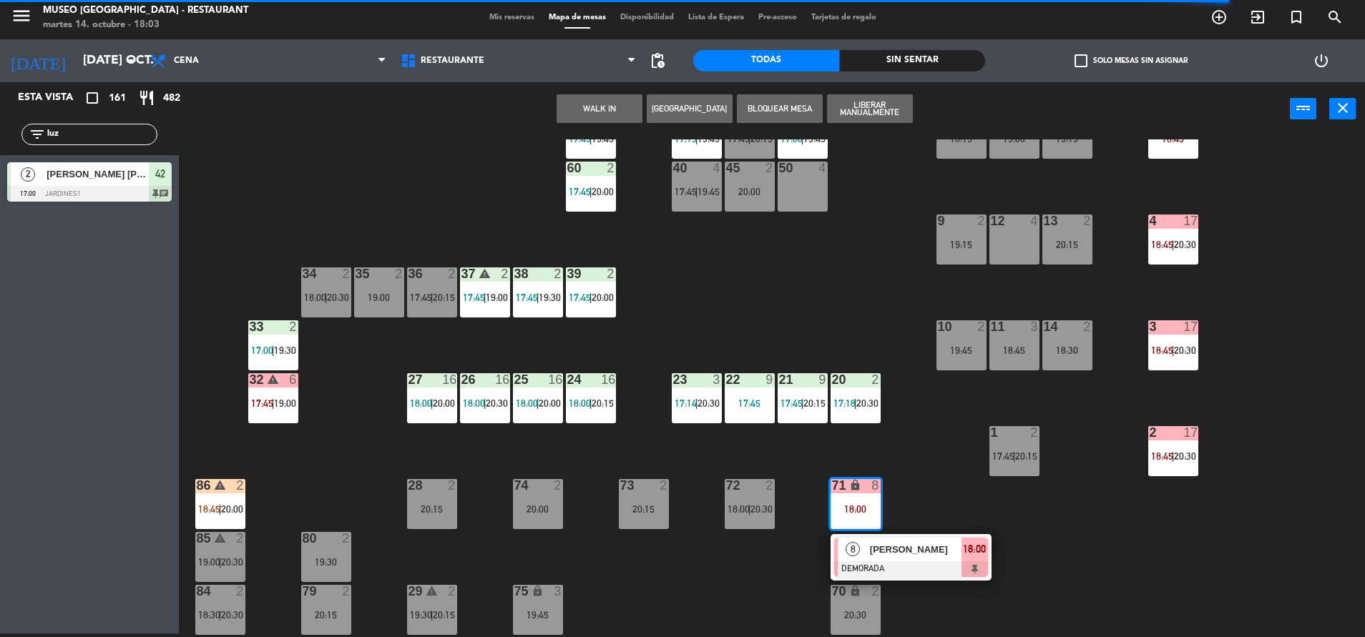
scroll to position [217, 0]
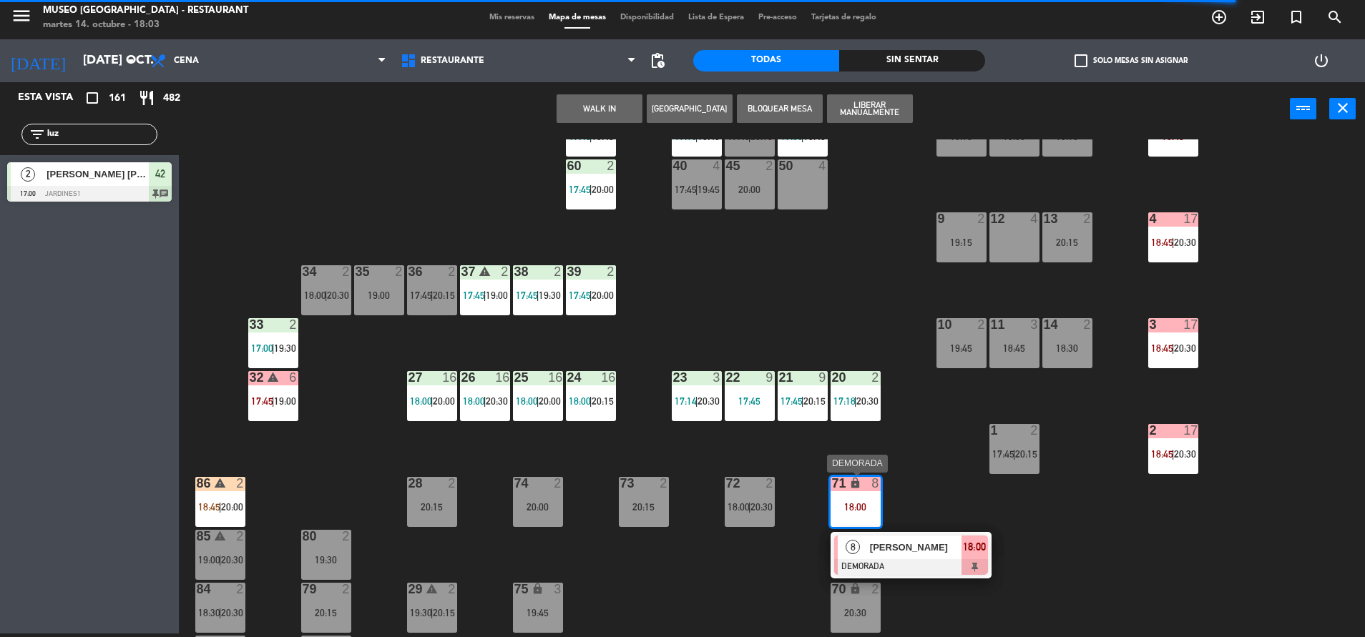
click at [872, 543] on span "Jose Antonio Jiménez" at bounding box center [916, 547] width 92 height 15
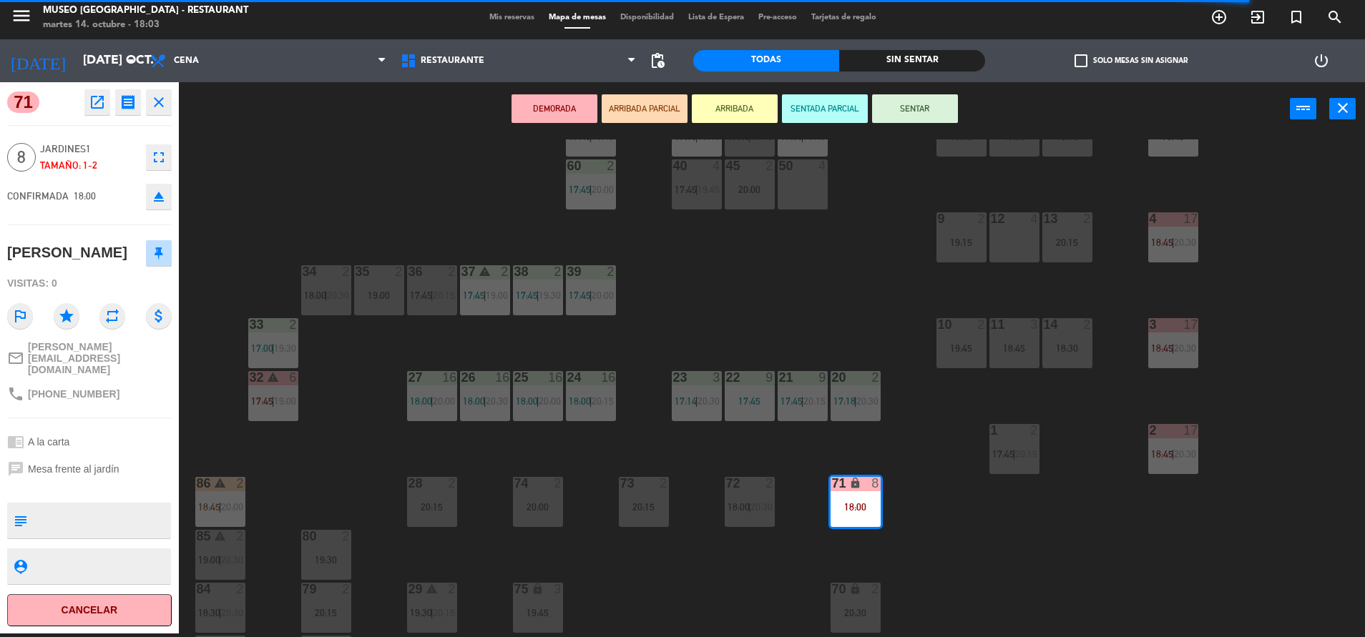
click at [802, 210] on div "44 warning 4 17:45 | 19:15 49 2 19:00 | 20:30 54 2 17:45 64 warning 1 17:32 | 1…" at bounding box center [778, 388] width 1172 height 498
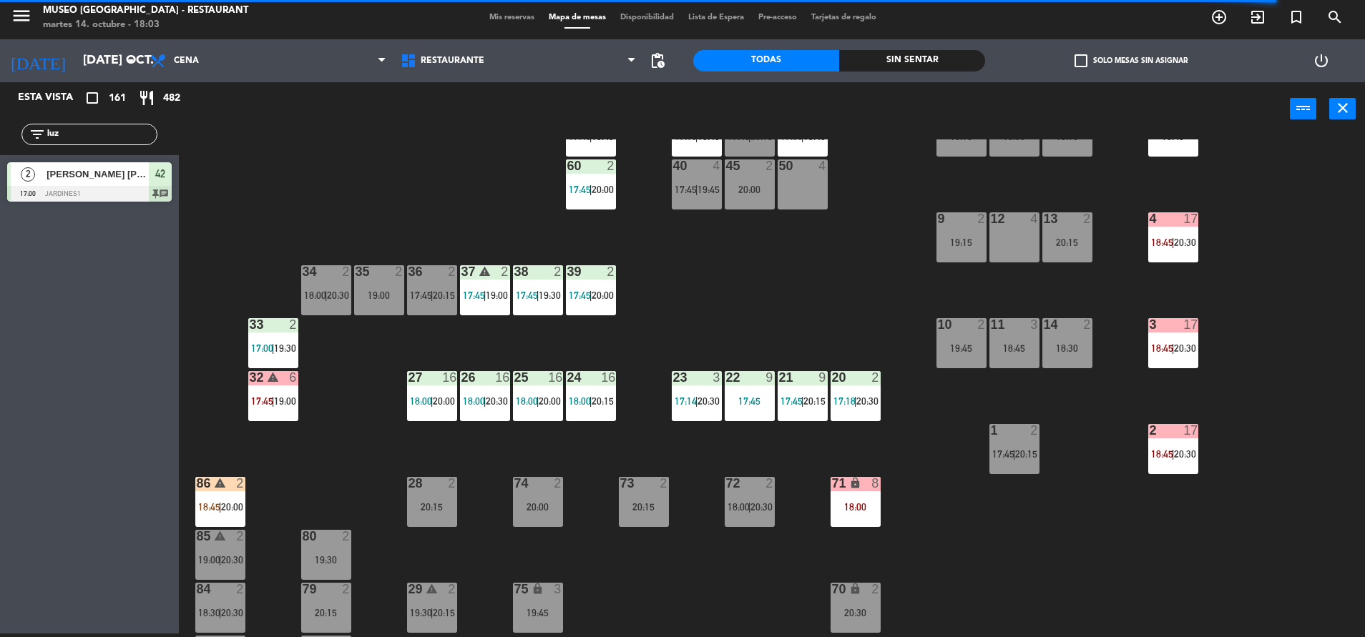
click at [880, 512] on div "44 warning 4 17:45 | 19:15 49 2 19:00 | 20:30 54 2 17:45 64 warning 1 17:32 | 1…" at bounding box center [778, 388] width 1172 height 498
click at [849, 494] on div "71 lock 8 18:00" at bounding box center [855, 502] width 50 height 50
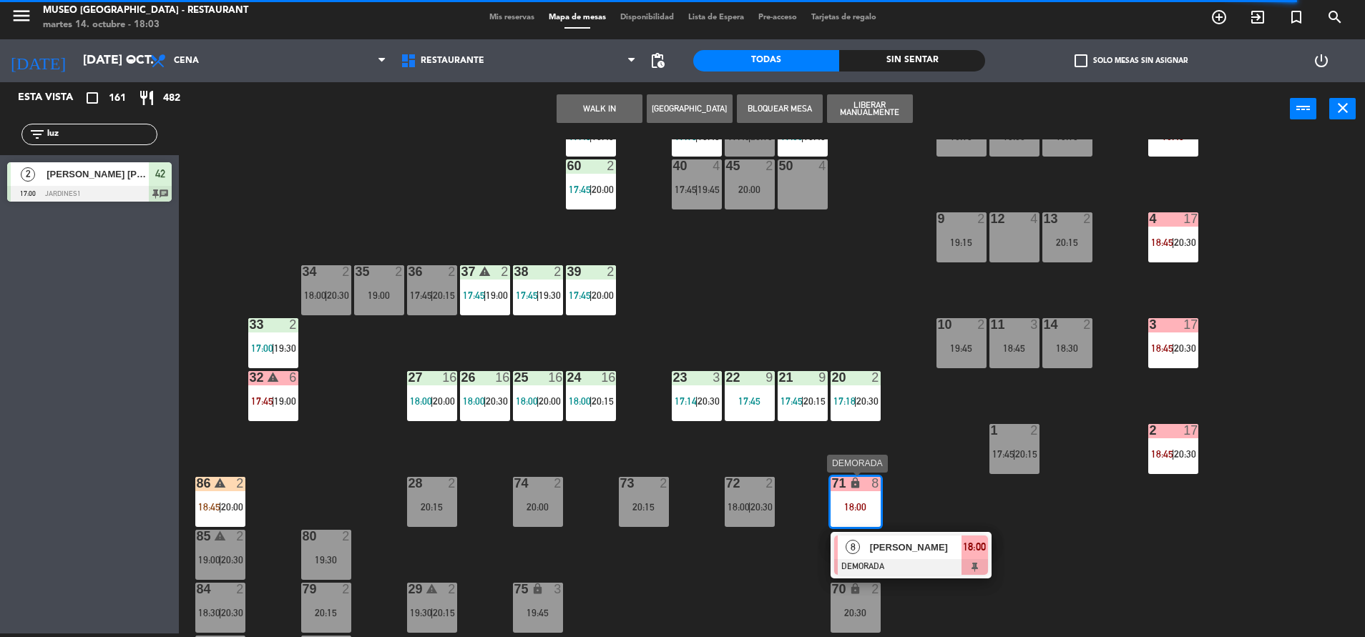
click at [901, 561] on div at bounding box center [911, 567] width 154 height 16
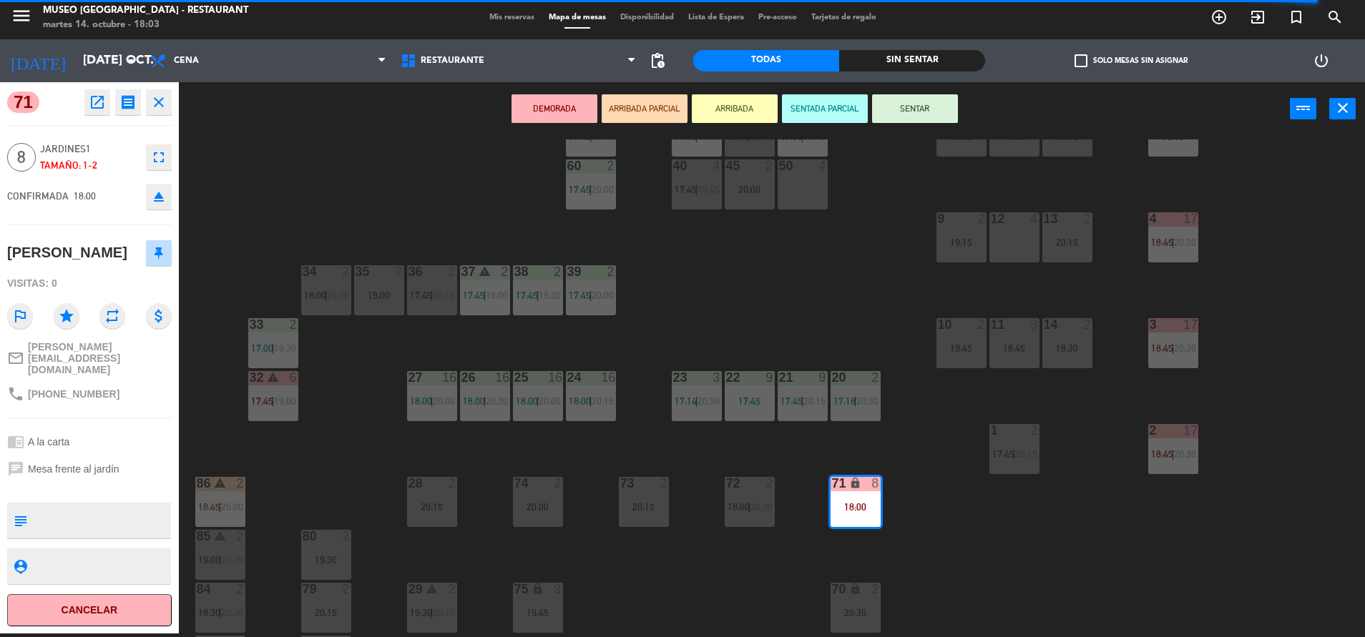
click at [812, 181] on div "50 4" at bounding box center [802, 184] width 50 height 50
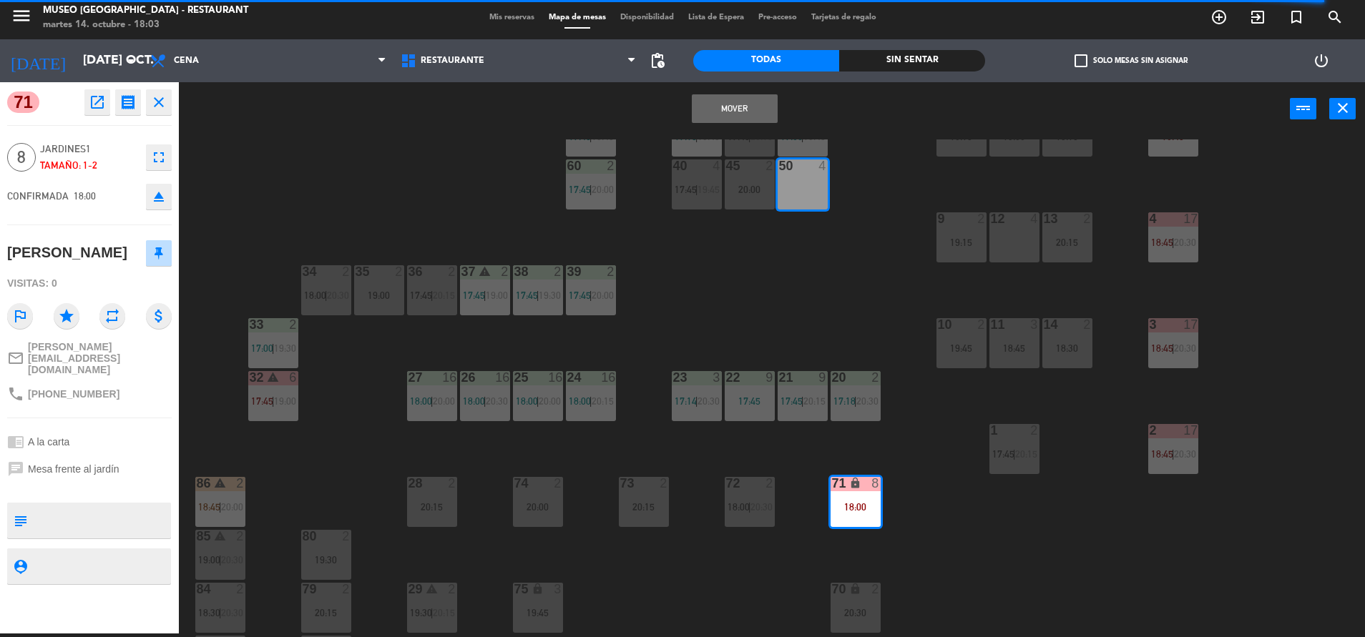
click at [751, 128] on div "Mover power_input close" at bounding box center [734, 109] width 1111 height 54
click at [727, 107] on button "Mover" at bounding box center [735, 108] width 86 height 29
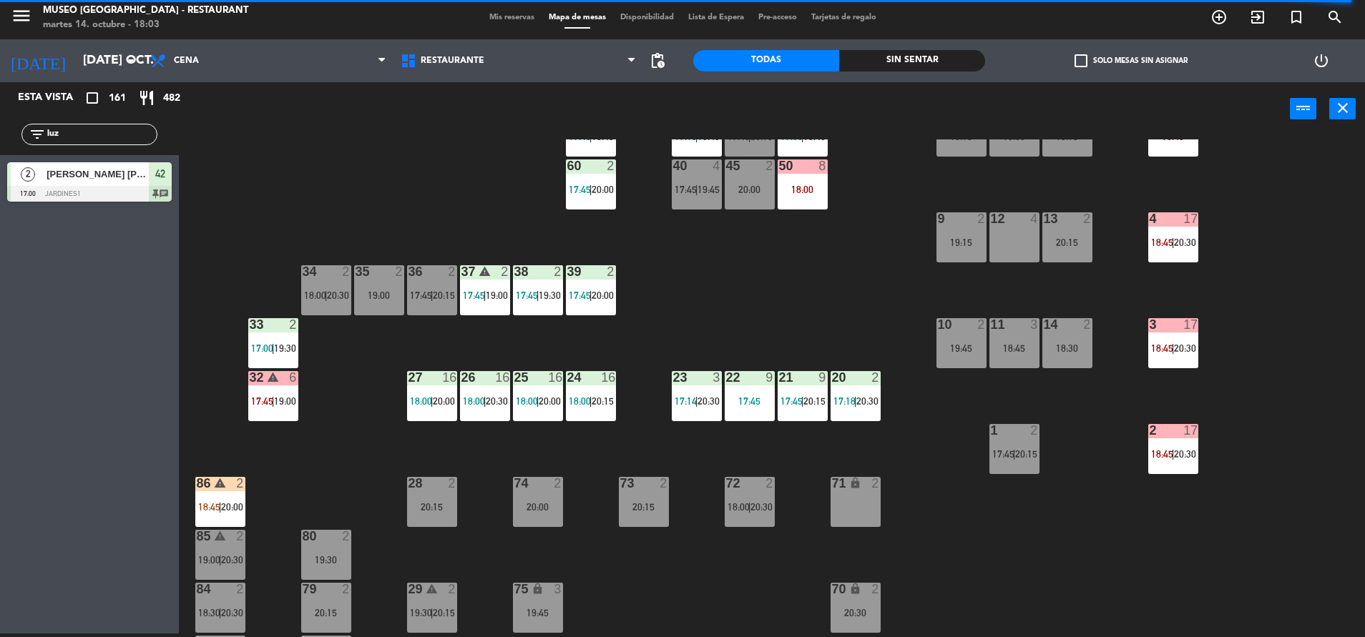
scroll to position [0, 0]
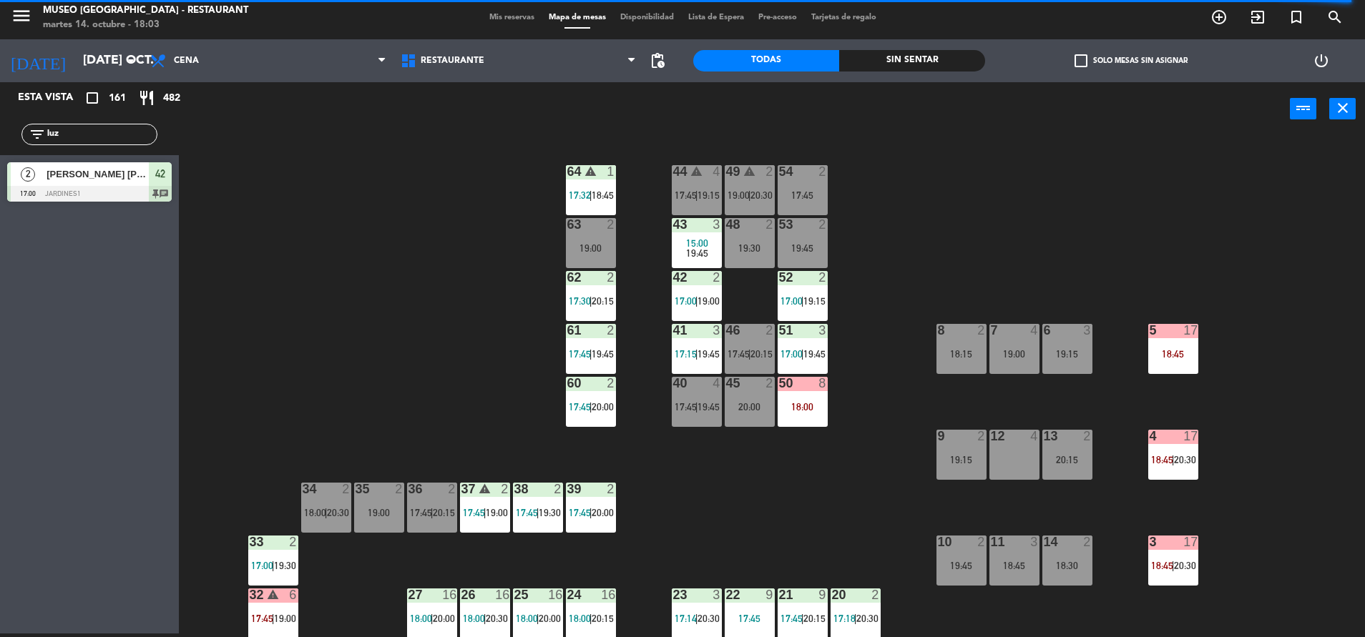
click at [698, 411] on span "|" at bounding box center [696, 406] width 3 height 11
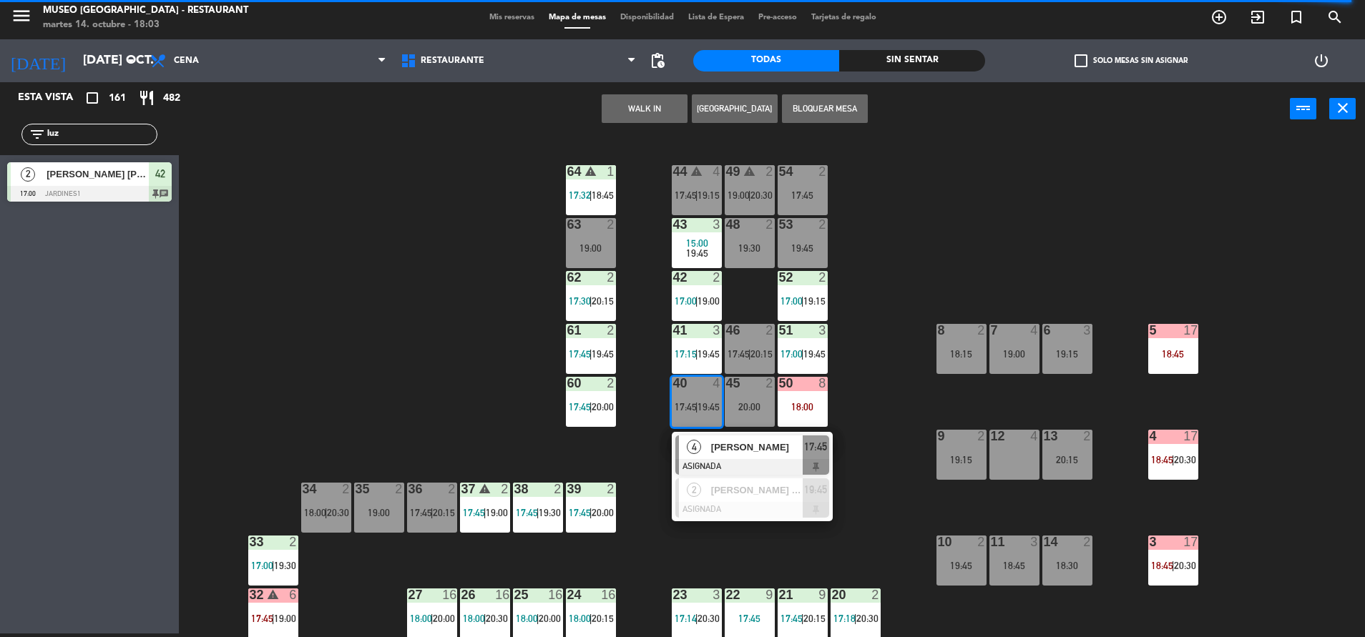
click at [838, 338] on div "44 warning 4 17:45 | 19:15 49 warning 2 19:00 | 20:30 54 2 17:45 64 warning 1 1…" at bounding box center [778, 388] width 1172 height 498
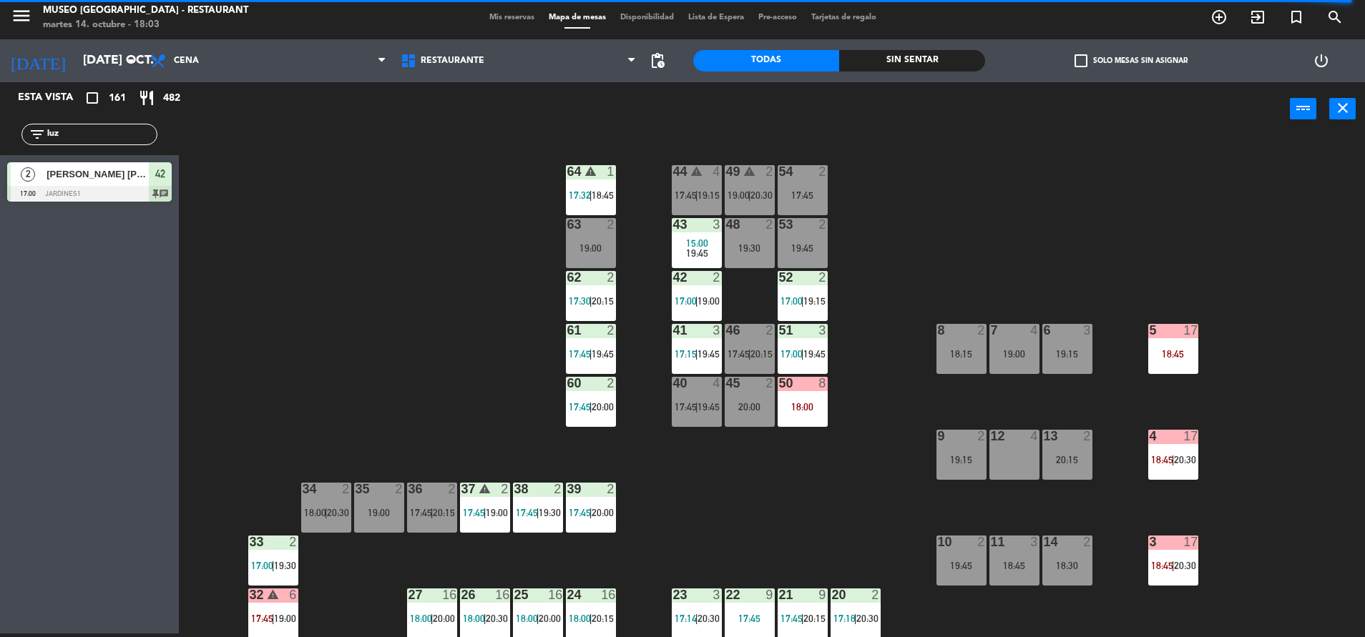
click at [795, 190] on div "17:45" at bounding box center [802, 195] width 50 height 10
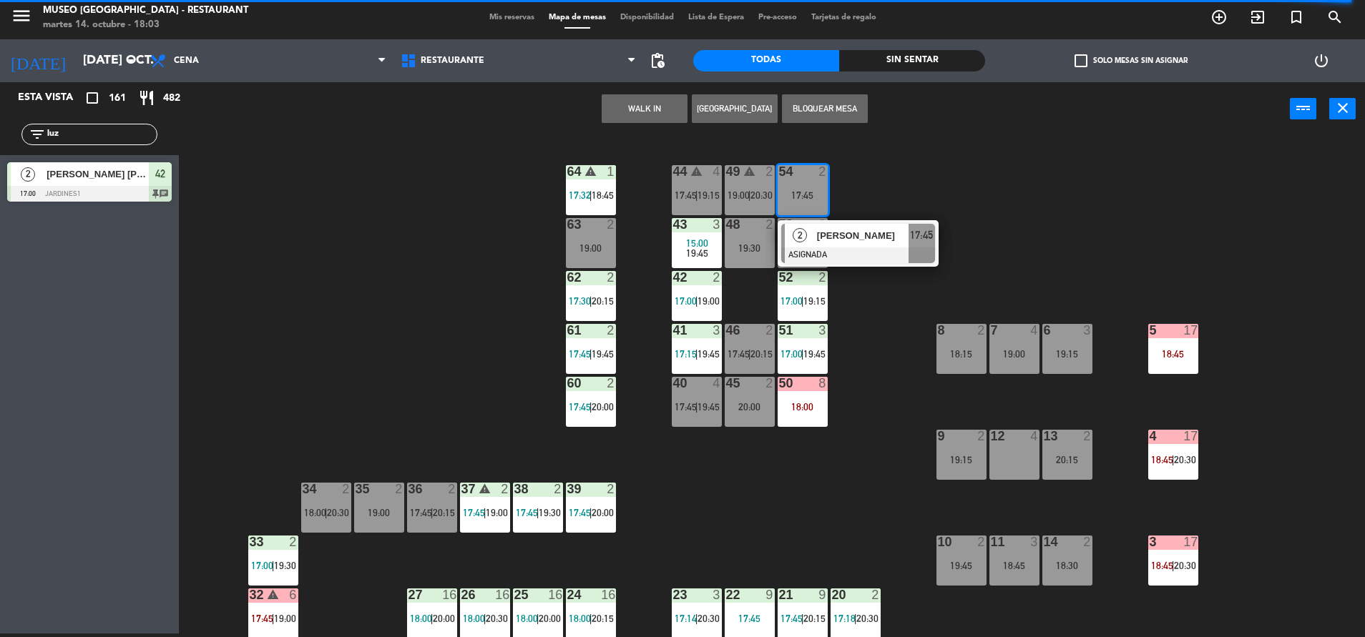
click at [835, 243] on div "Juliana Castillo" at bounding box center [861, 236] width 93 height 24
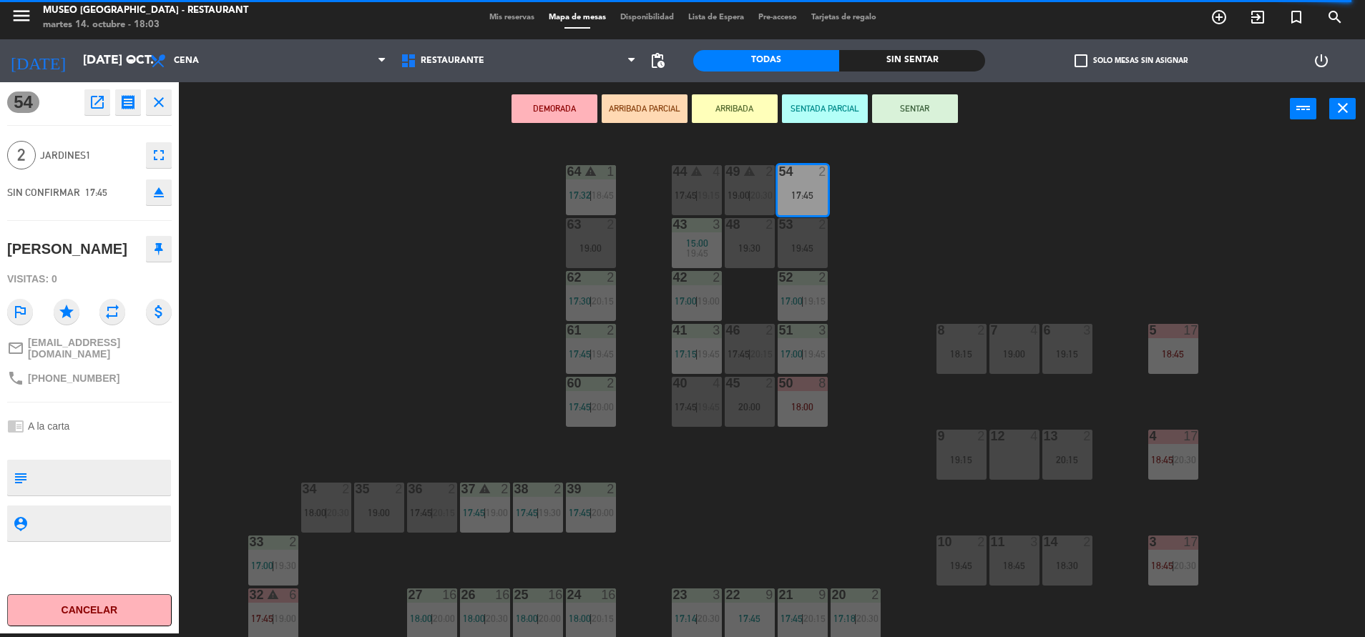
click at [102, 99] on icon "open_in_new" at bounding box center [97, 102] width 17 height 17
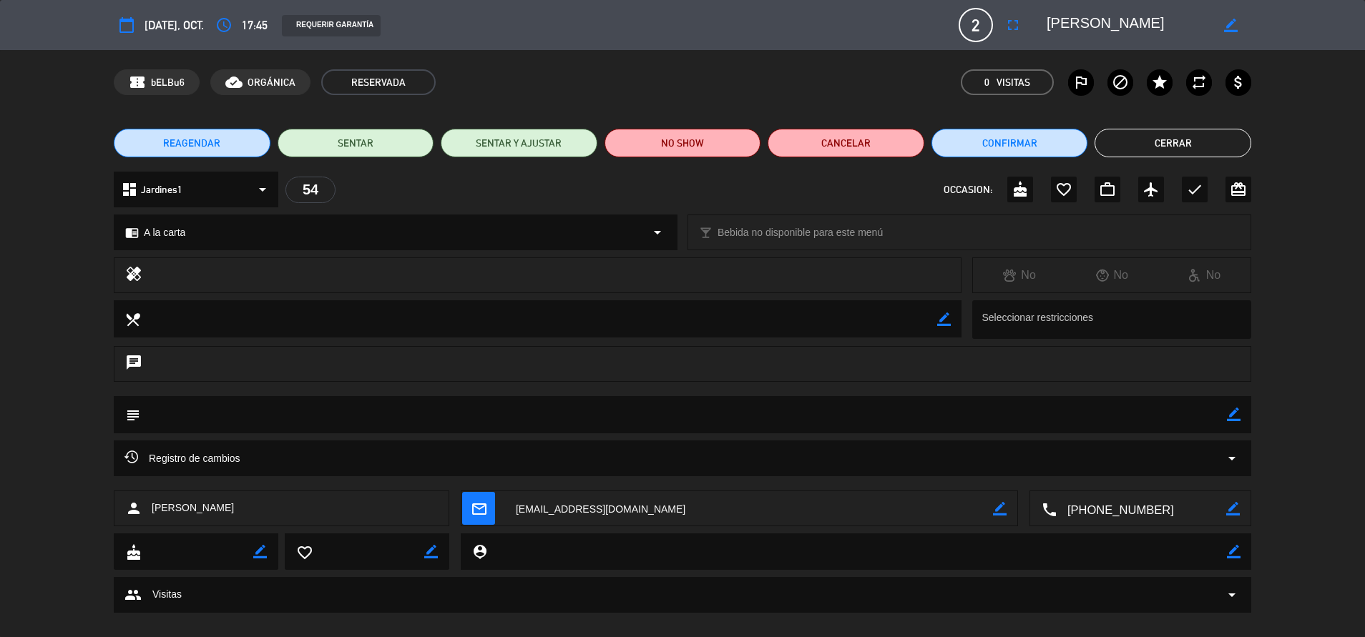
click at [1132, 160] on div "REAGENDAR SENTAR SENTAR Y AJUSTAR NO SHOW Cancelar Confirmar Cerrar" at bounding box center [682, 142] width 1365 height 57
click at [1123, 138] on button "Cerrar" at bounding box center [1172, 143] width 157 height 29
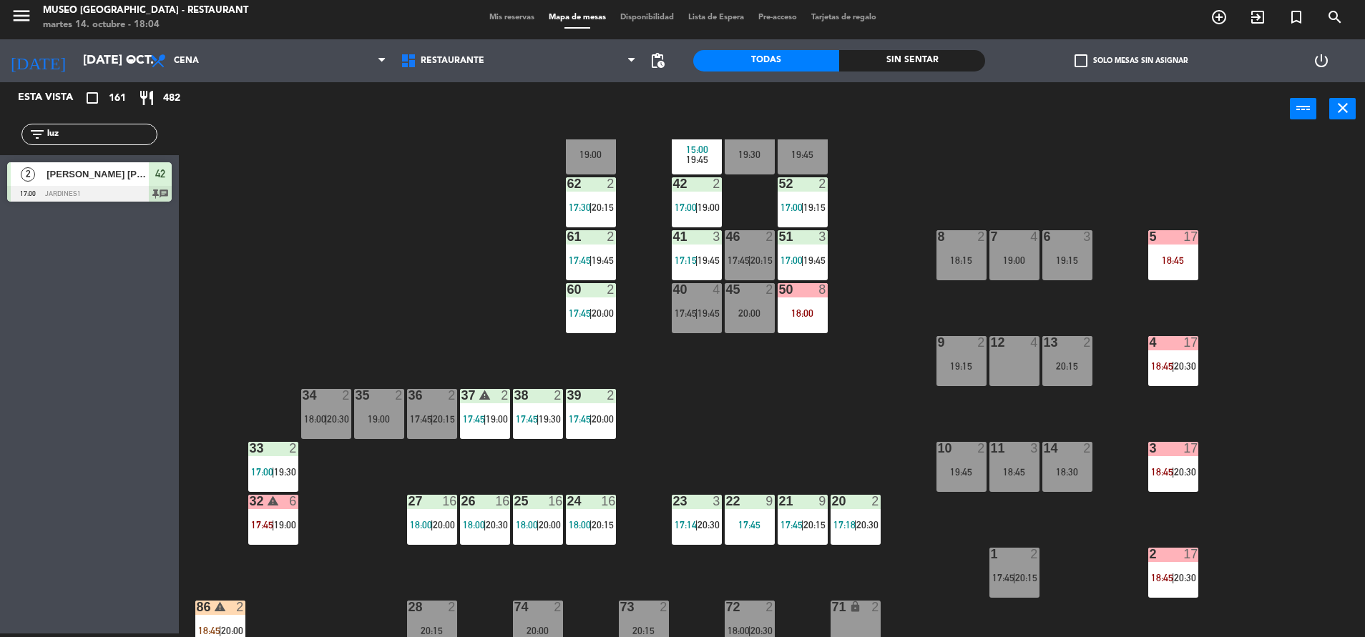
scroll to position [99, 0]
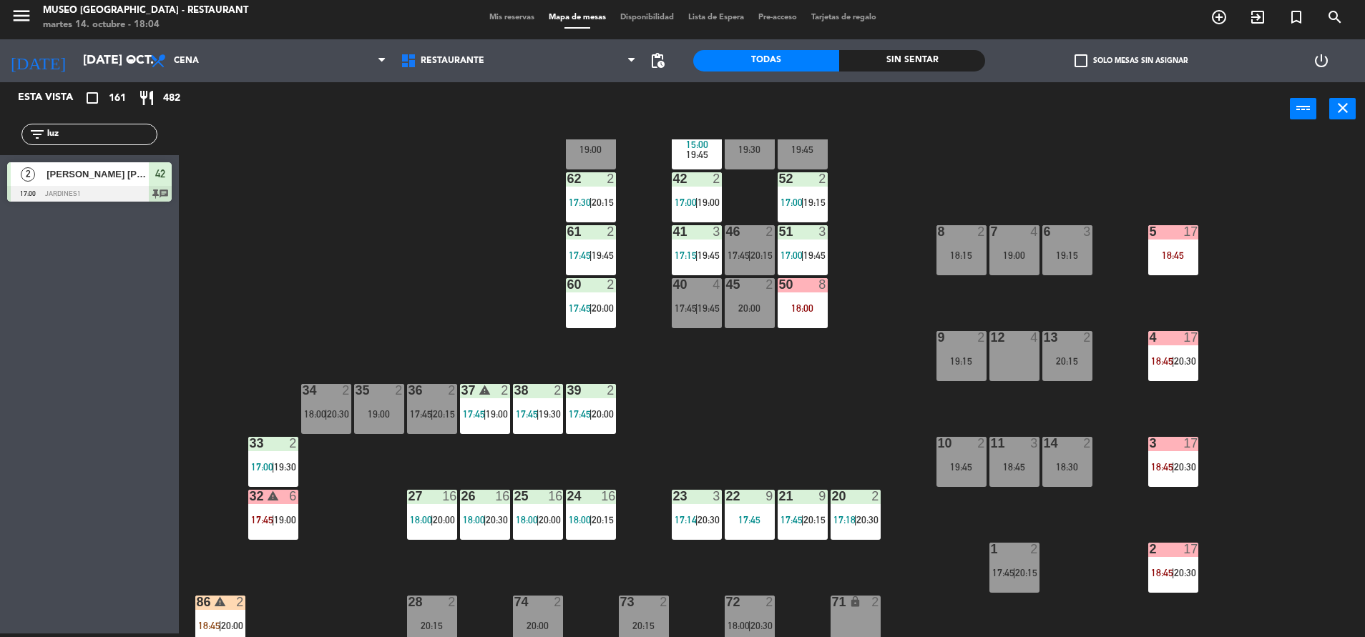
drag, startPoint x: 84, startPoint y: 134, endPoint x: 0, endPoint y: 187, distance: 99.6
click at [0, 188] on html "close × Museo Larco Café - Restaurant × chrome_reader_mode Listado de Reservas …" at bounding box center [682, 318] width 1365 height 637
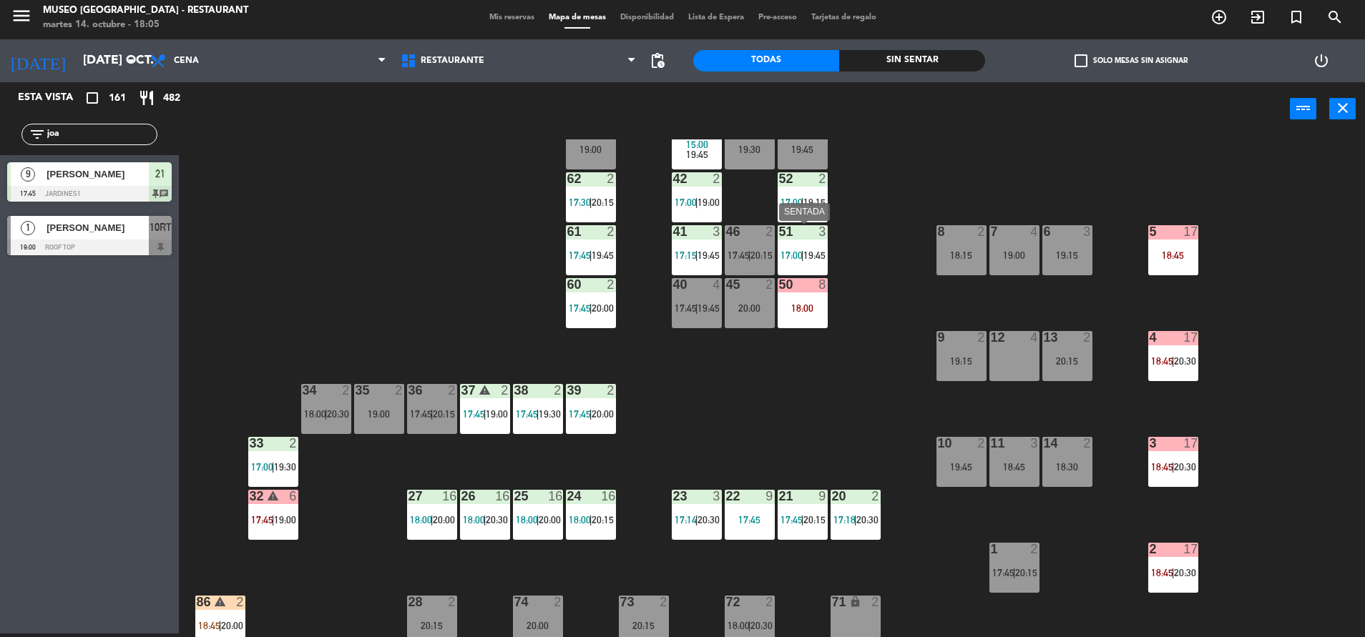
type input "joa"
click at [816, 284] on div "8" at bounding box center [826, 284] width 24 height 13
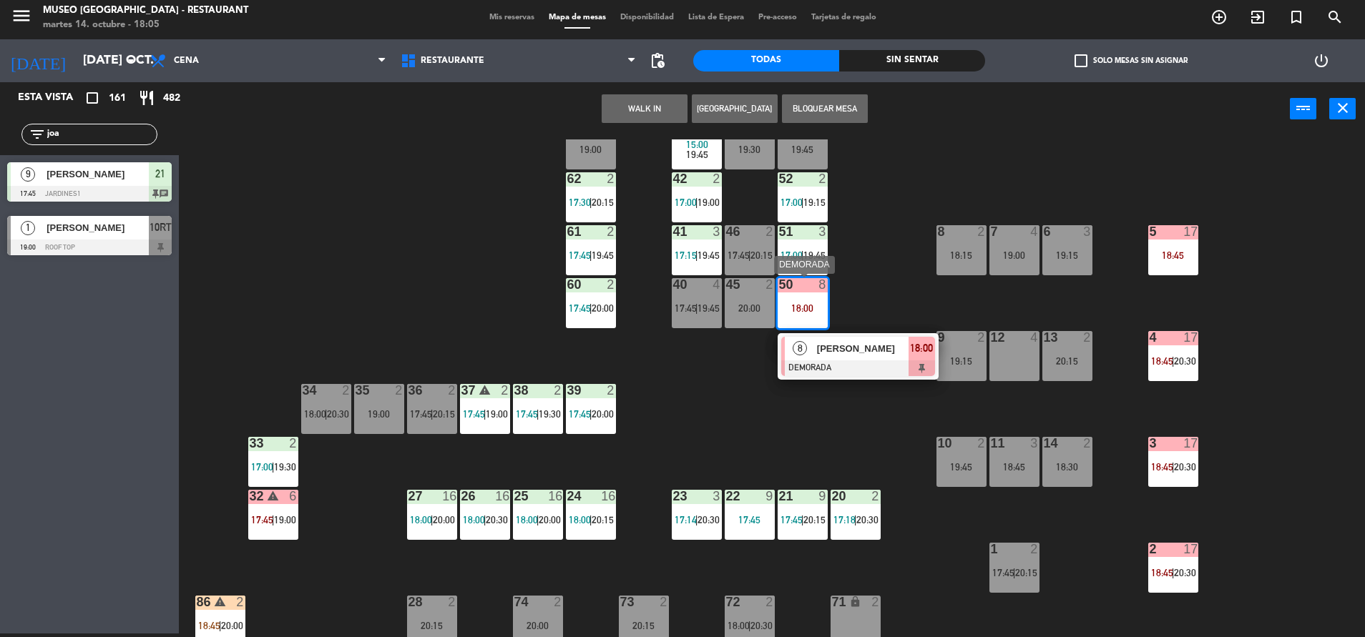
click at [850, 348] on span "Jose Antonio Jiménez" at bounding box center [863, 348] width 92 height 15
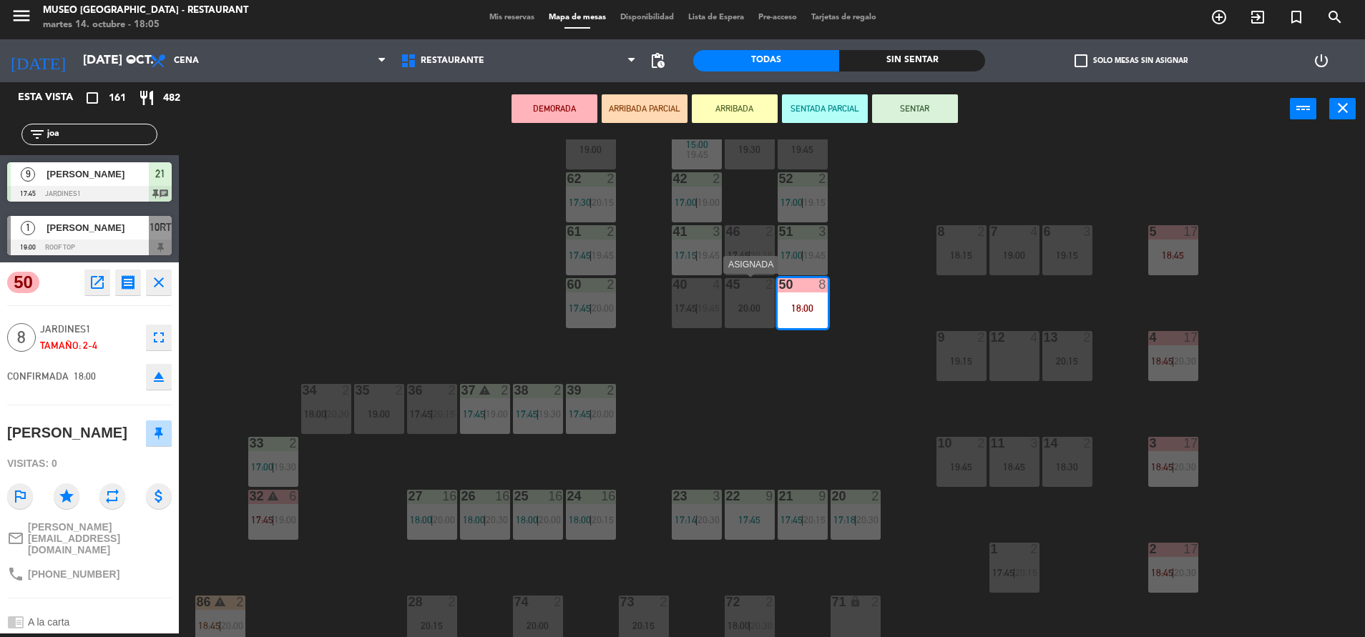
click at [747, 289] on div at bounding box center [749, 284] width 24 height 13
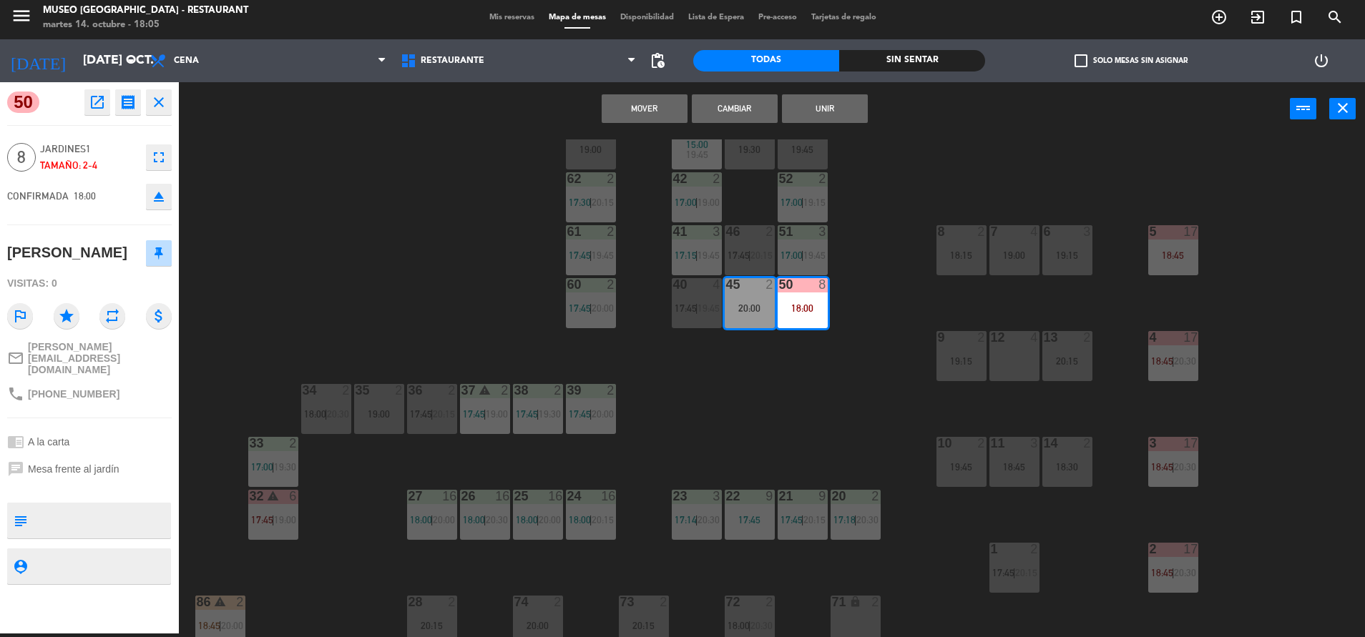
click at [835, 109] on button "Unir" at bounding box center [825, 108] width 86 height 29
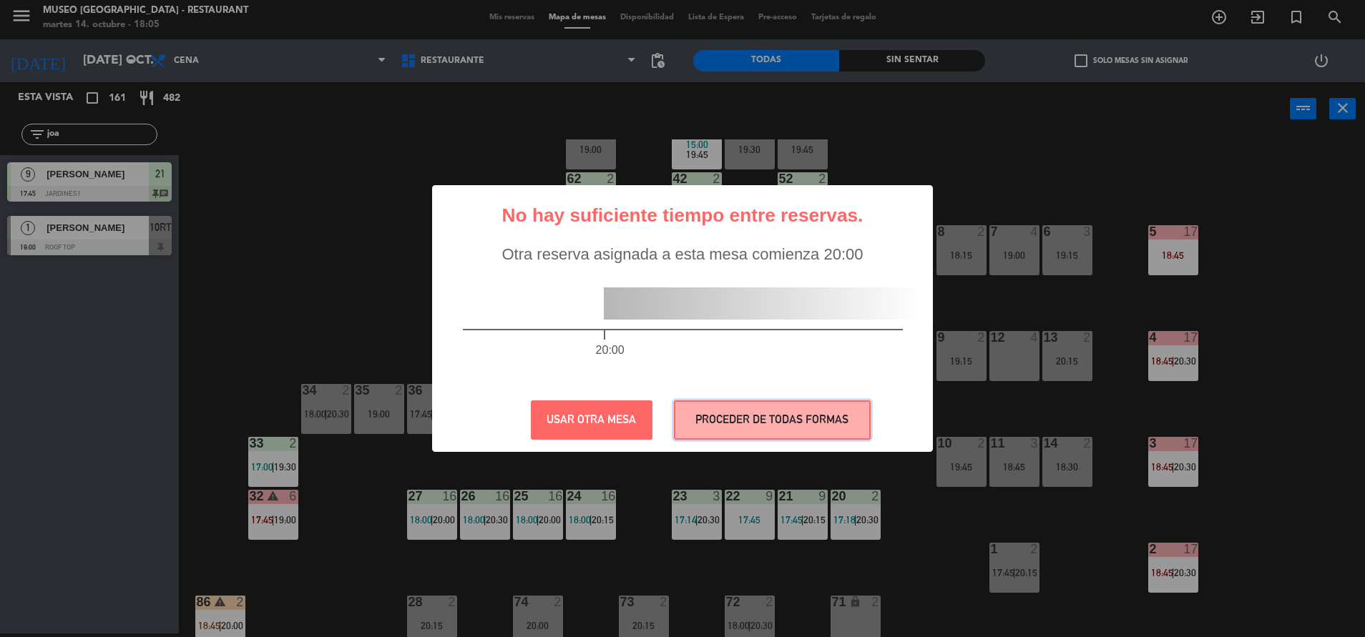
click at [762, 408] on button "PROCEDER DE TODAS FORMAS" at bounding box center [772, 419] width 197 height 39
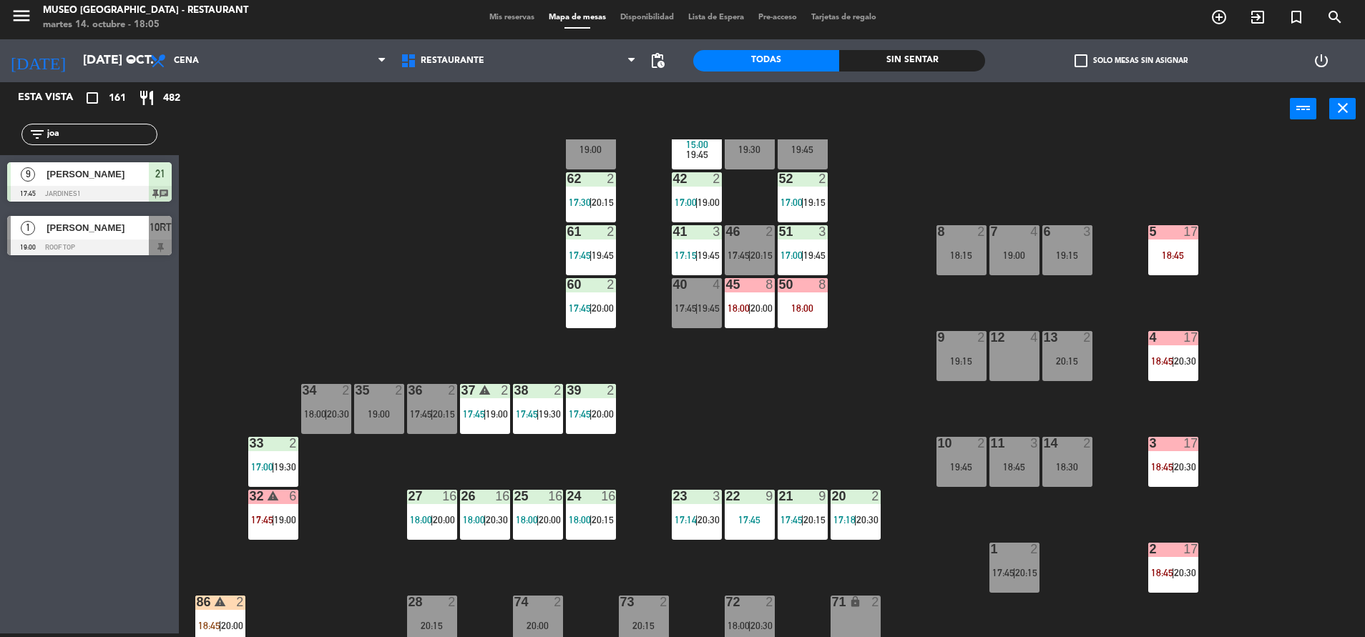
drag, startPoint x: 85, startPoint y: 136, endPoint x: 0, endPoint y: 176, distance: 94.1
click at [0, 176] on html "close × Museo Larco Café - Restaurant × chrome_reader_mode Listado de Reservas …" at bounding box center [682, 318] width 1365 height 637
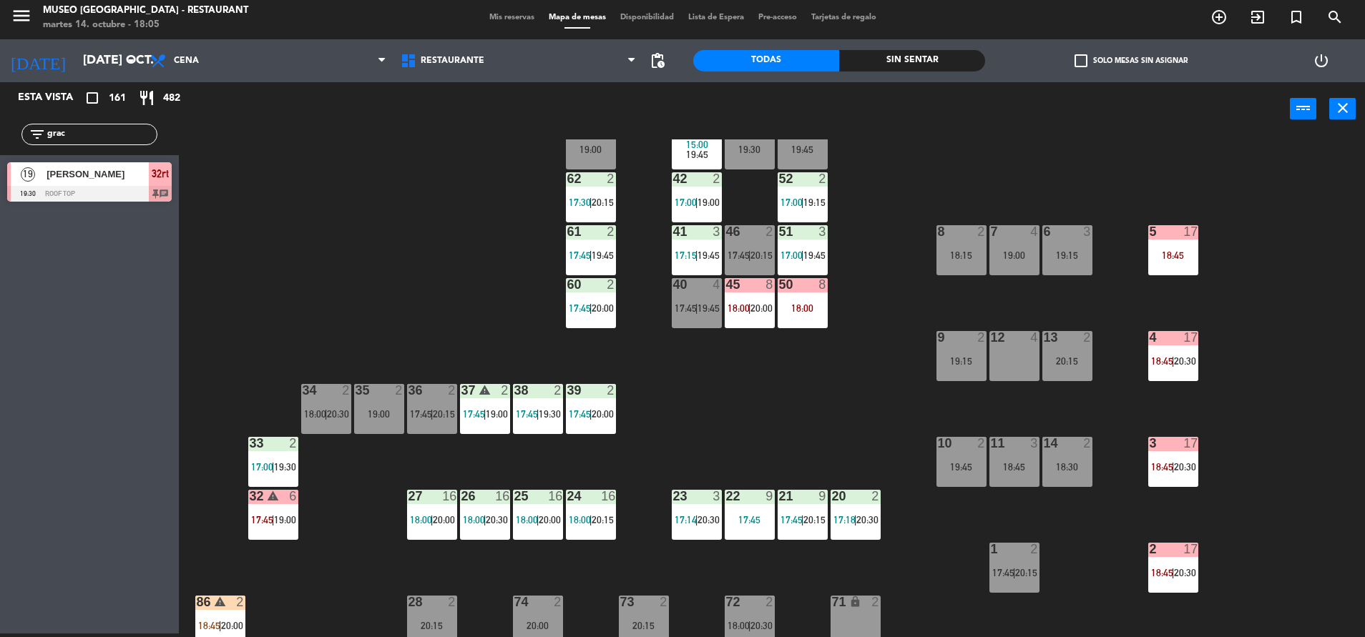
type input "grac"
click at [403, 265] on div "44 warning 4 17:45 | 19:15 49 warning 2 19:00 | 20:30 54 2 17:45 64 warning 1 1…" at bounding box center [778, 388] width 1172 height 498
click at [84, 187] on div at bounding box center [89, 194] width 164 height 16
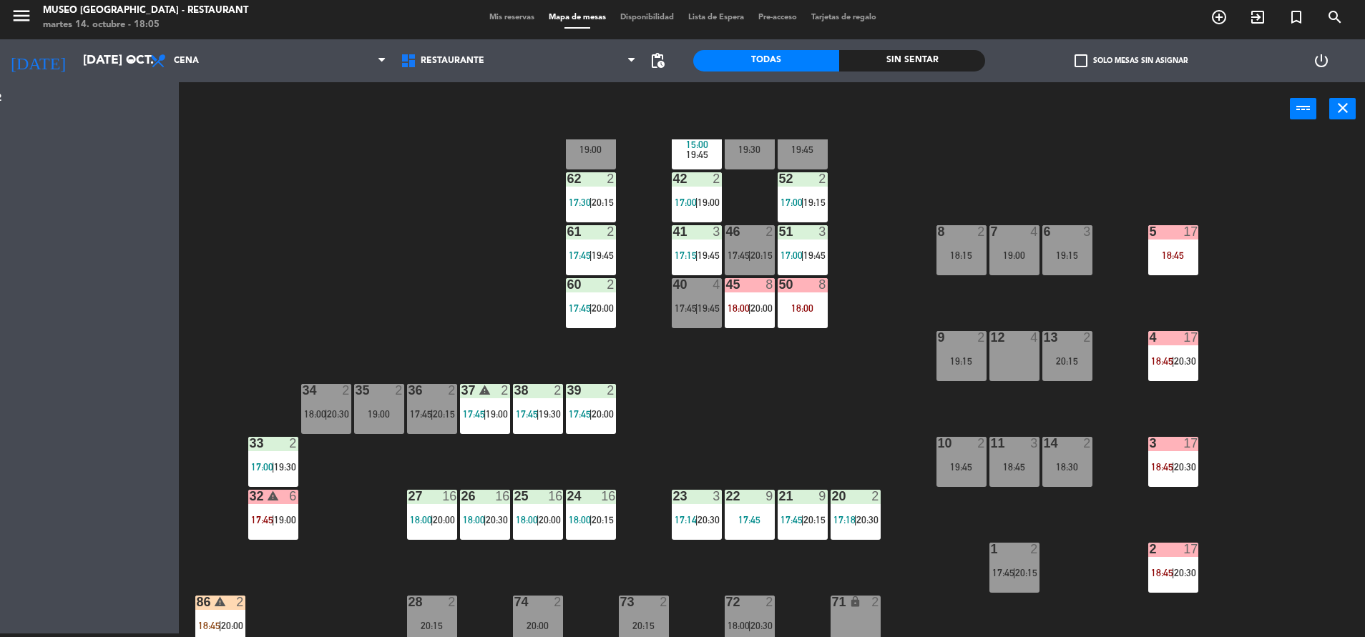
scroll to position [0, 0]
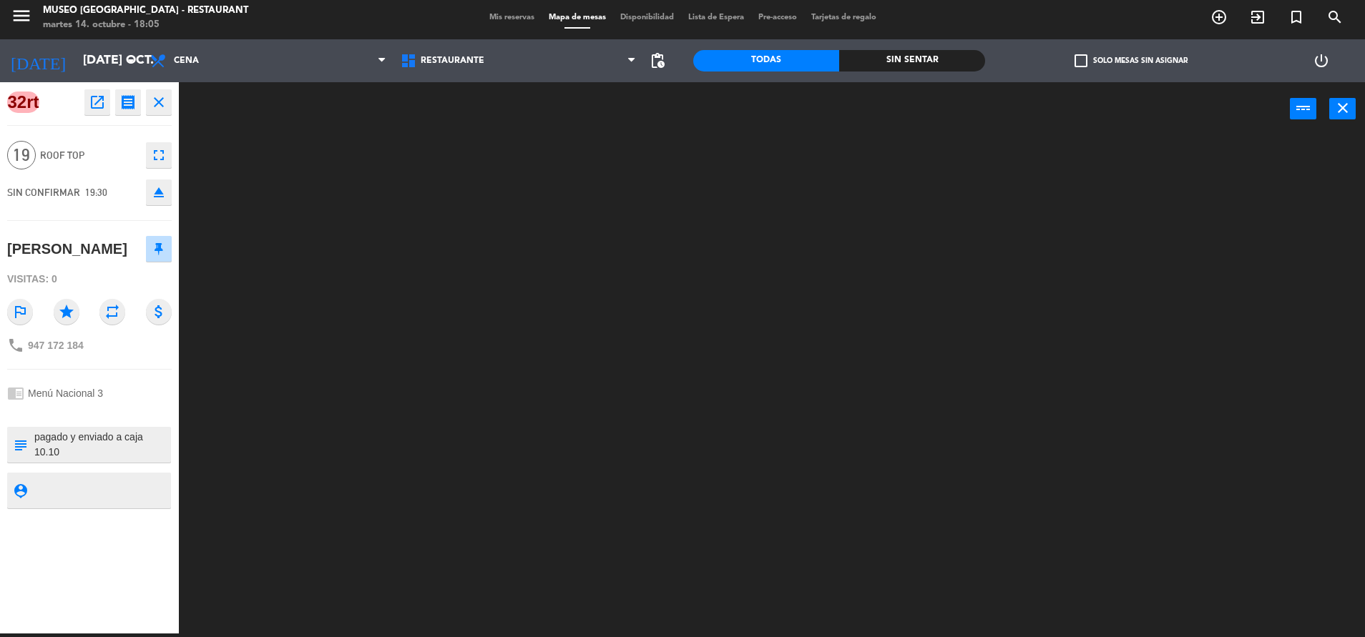
click at [107, 452] on textarea at bounding box center [101, 445] width 137 height 30
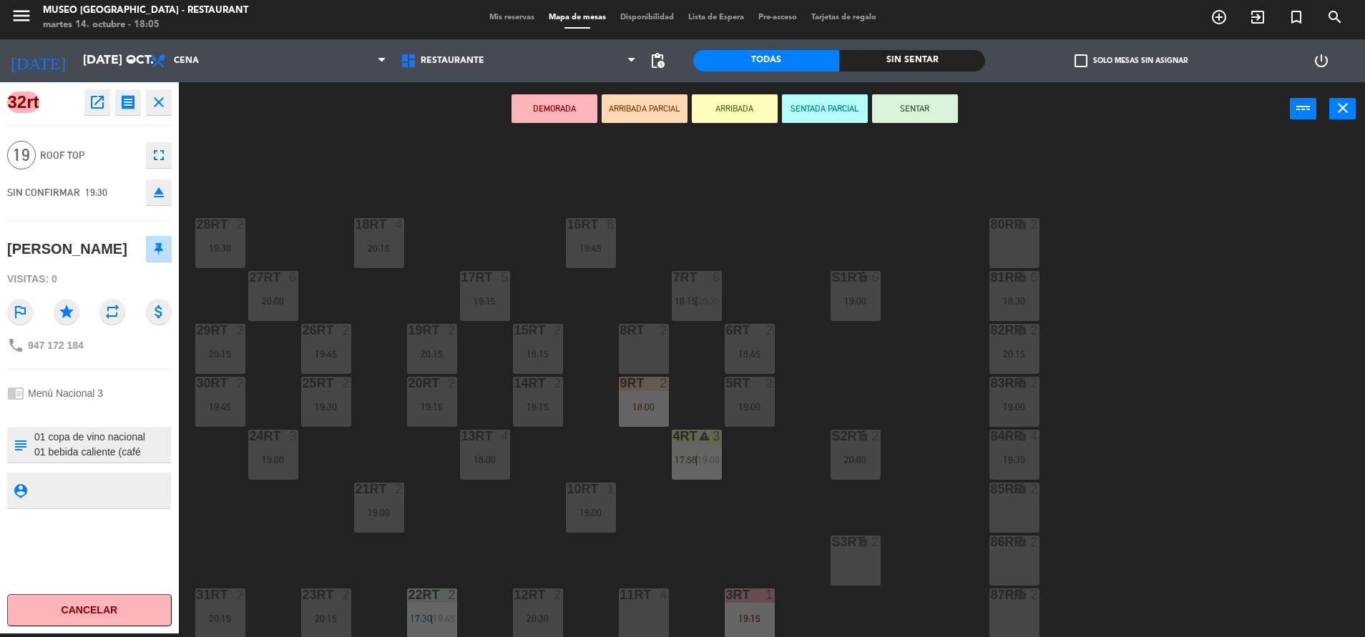
click at [652, 98] on button "ARRIBADA PARCIAL" at bounding box center [644, 108] width 86 height 29
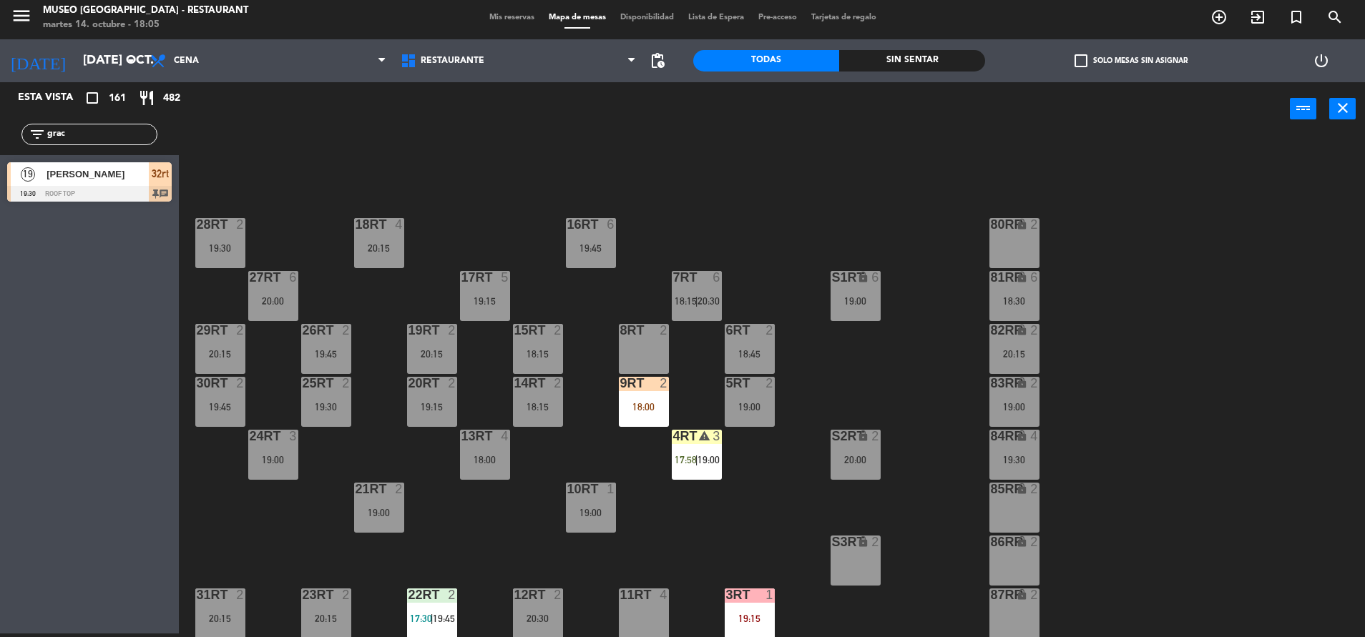
scroll to position [584, 0]
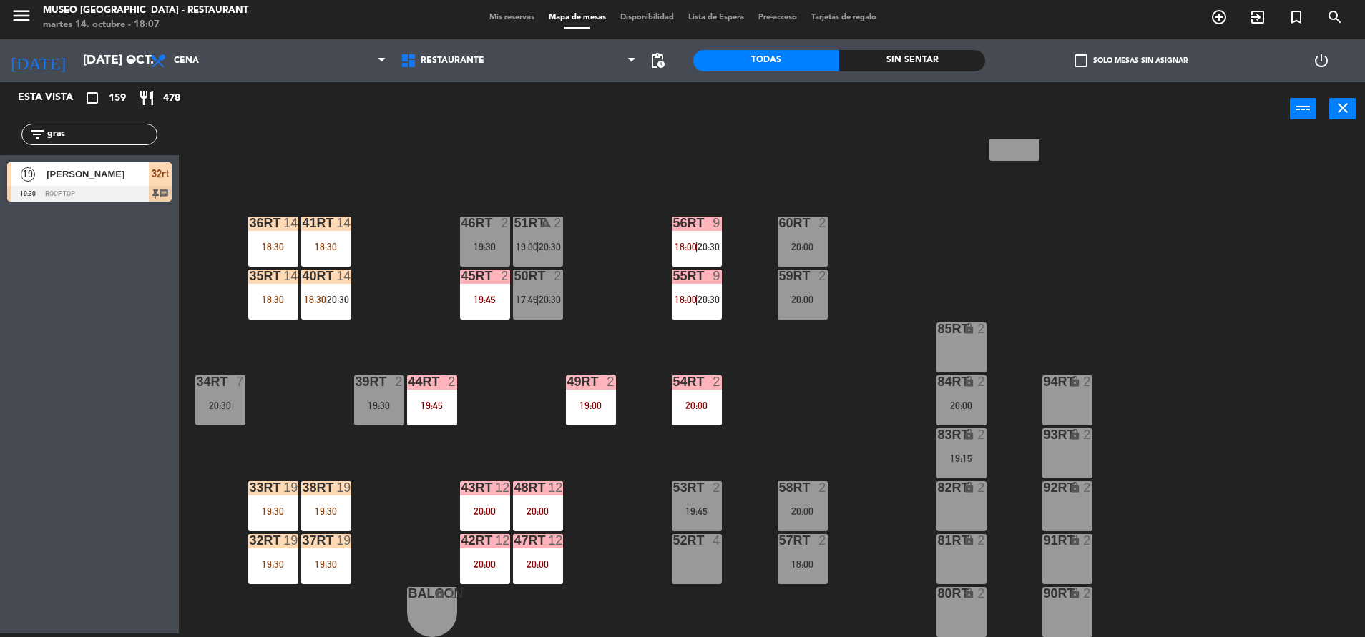
click at [87, 142] on div "filter_list grac" at bounding box center [89, 134] width 136 height 21
drag, startPoint x: 67, startPoint y: 132, endPoint x: -4, endPoint y: 165, distance: 78.7
click at [0, 165] on html "close × Museo Larco Café - Restaurant × chrome_reader_mode Listado de Reservas …" at bounding box center [682, 318] width 1365 height 637
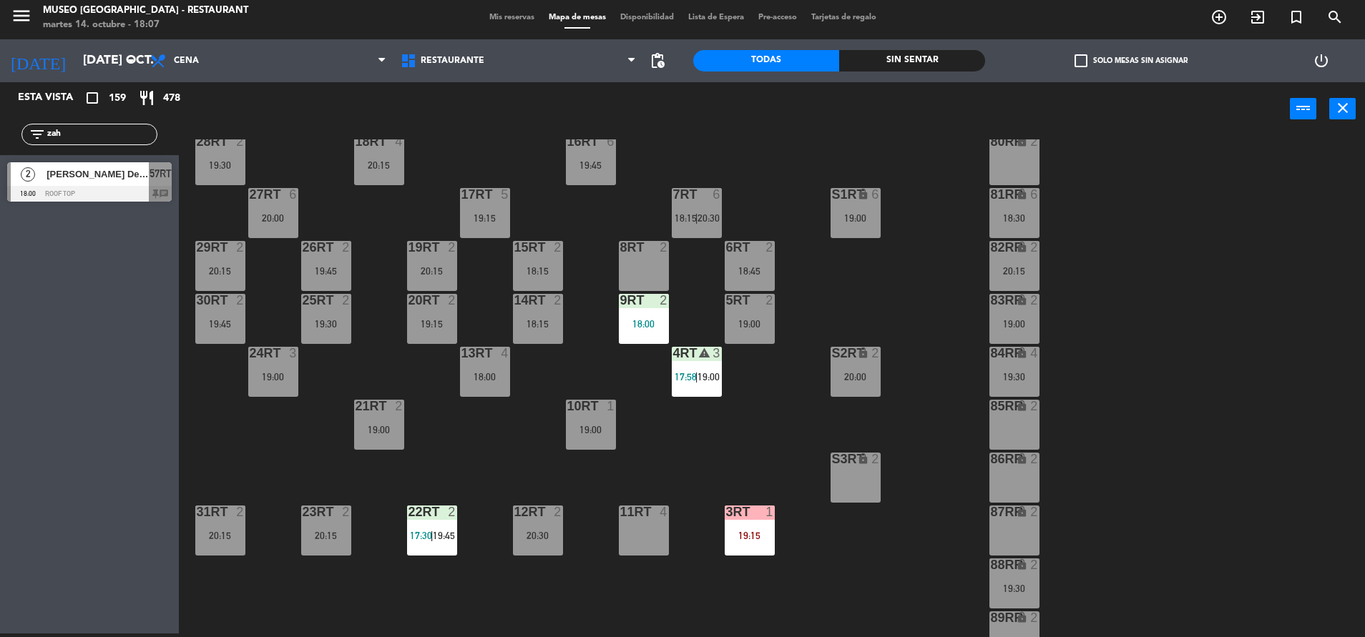
scroll to position [0, 0]
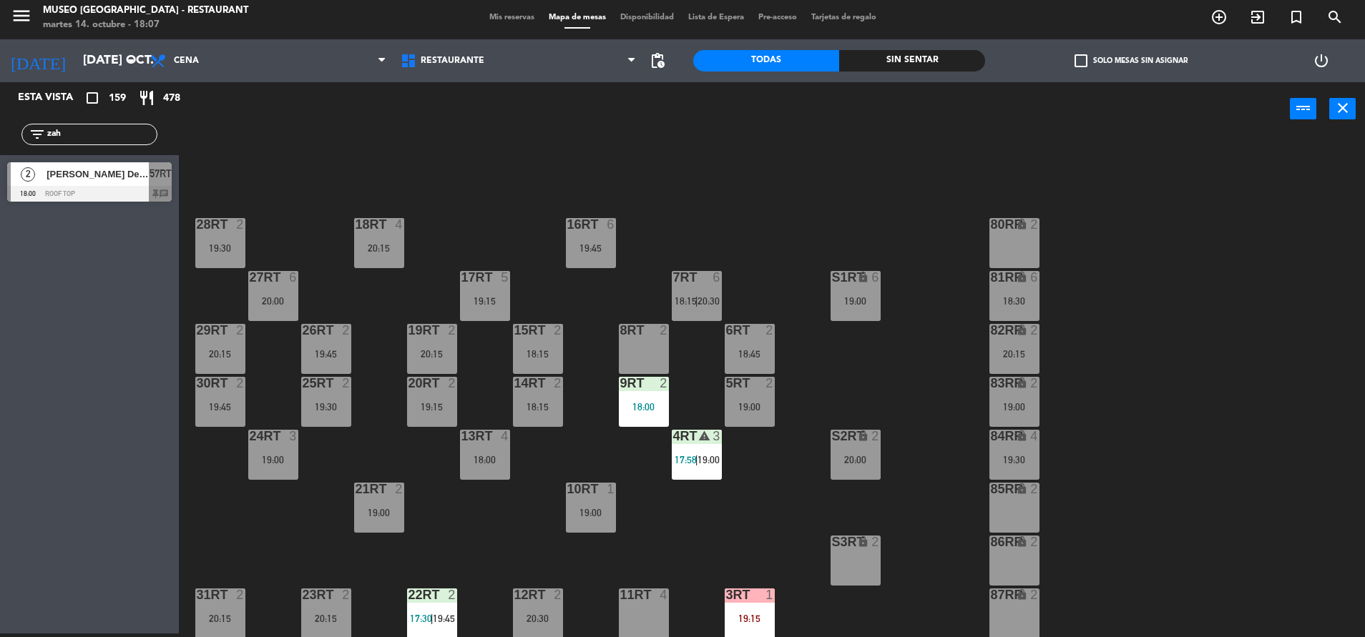
type input "zah"
click at [139, 175] on span "[PERSON_NAME] De la [PERSON_NAME]" at bounding box center [97, 174] width 102 height 15
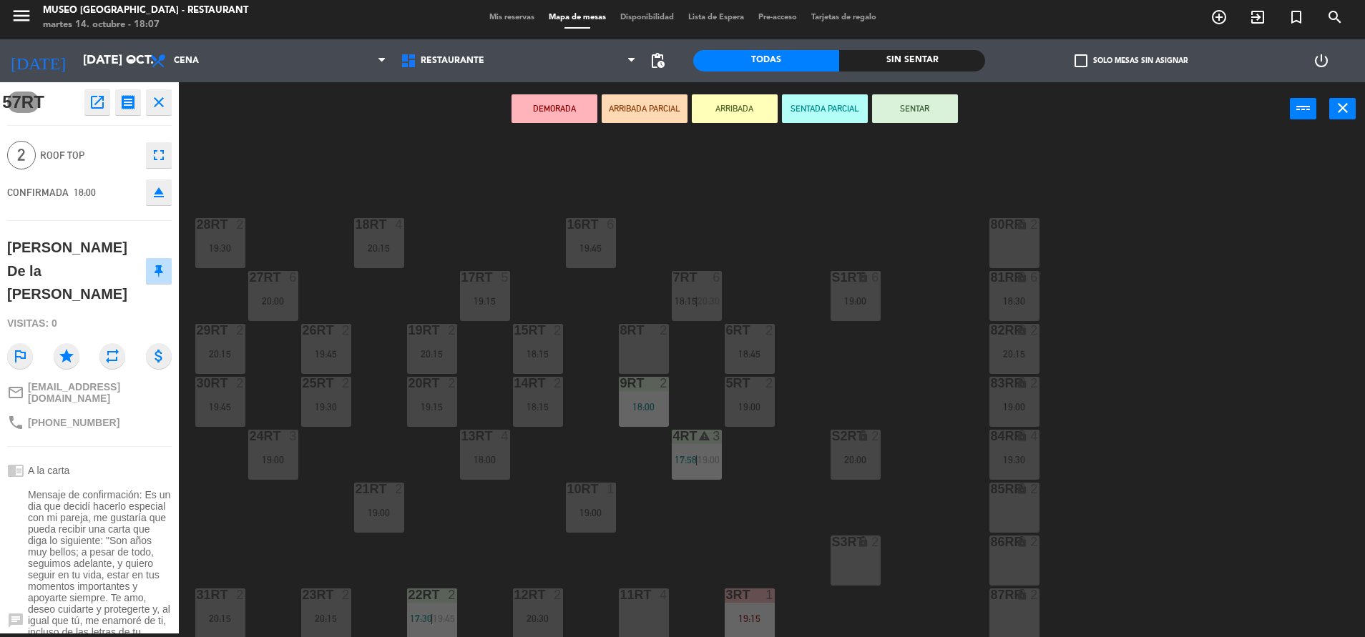
click at [97, 500] on span "Mensaje de confirmación: Es un dia que decidí hacerlo especial con mi pareja, m…" at bounding box center [100, 620] width 144 height 263
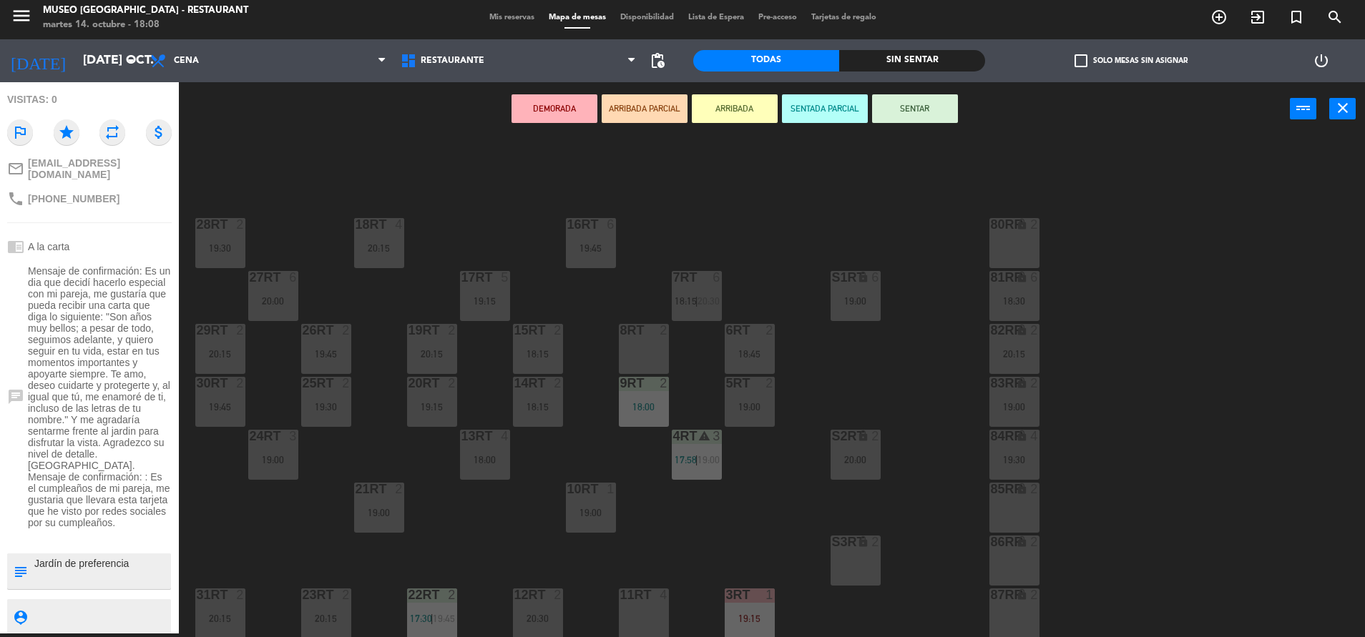
click at [650, 107] on button "ARRIBADA PARCIAL" at bounding box center [644, 108] width 86 height 29
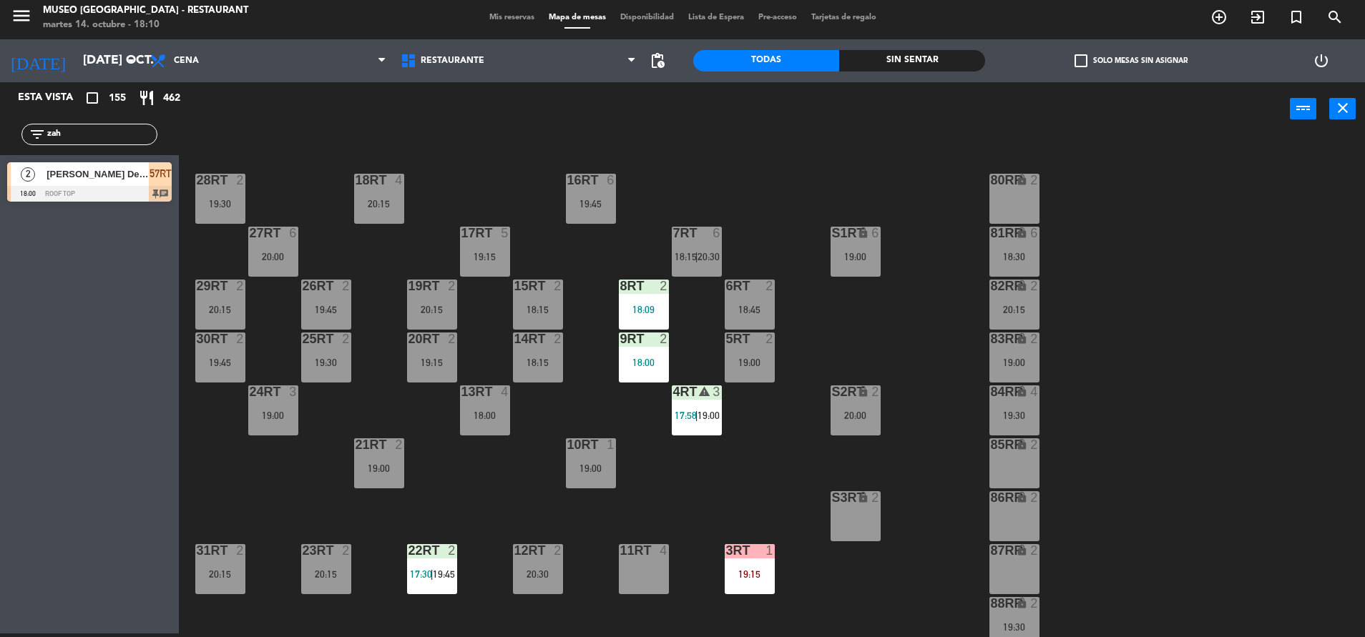
scroll to position [0, 0]
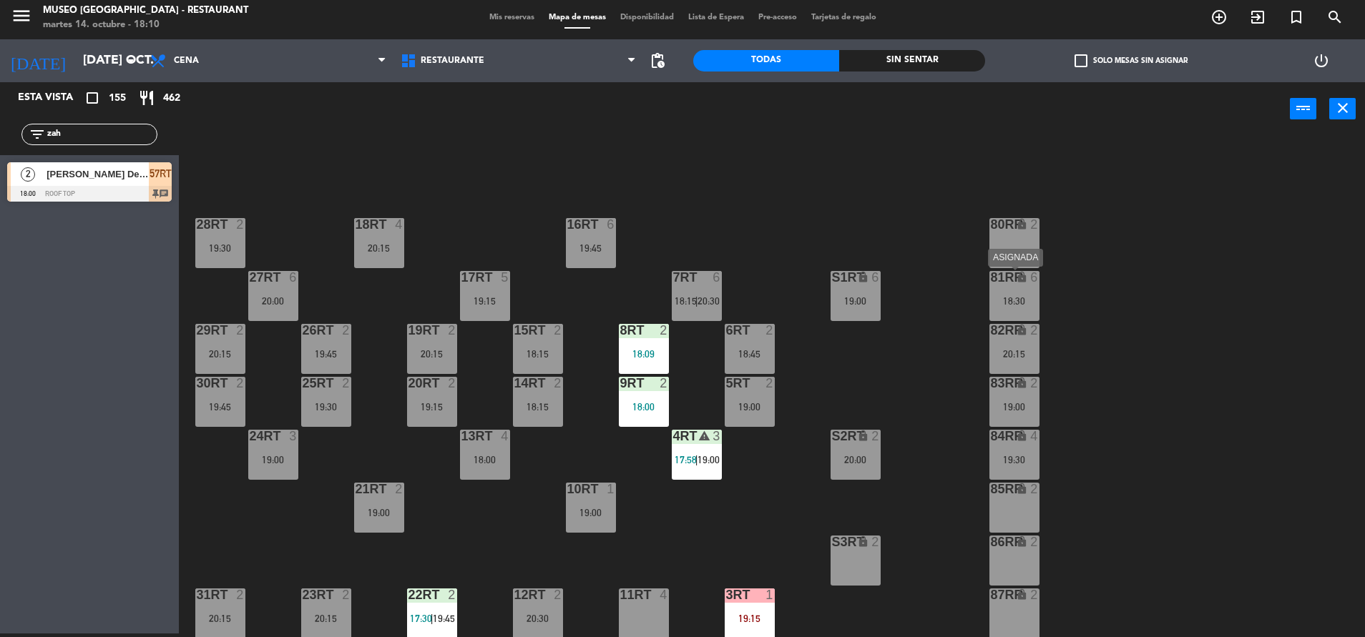
click at [1021, 297] on div "18:30" at bounding box center [1014, 301] width 50 height 10
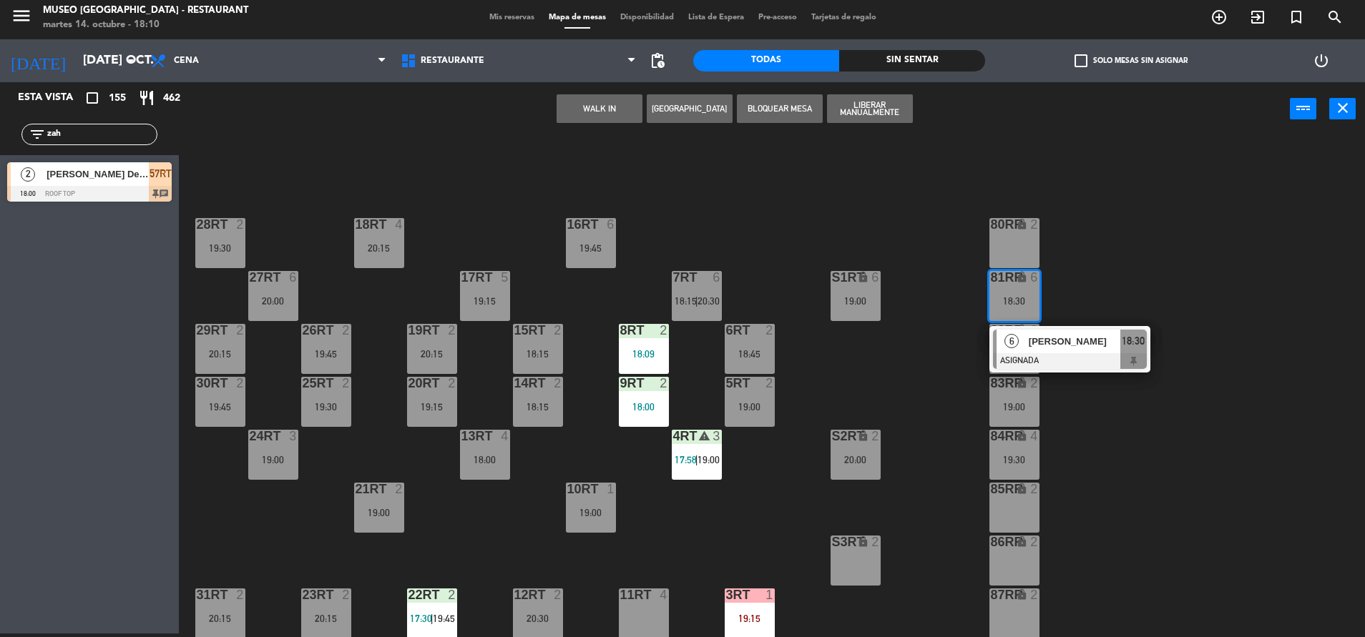
click at [1046, 356] on div at bounding box center [1070, 361] width 154 height 16
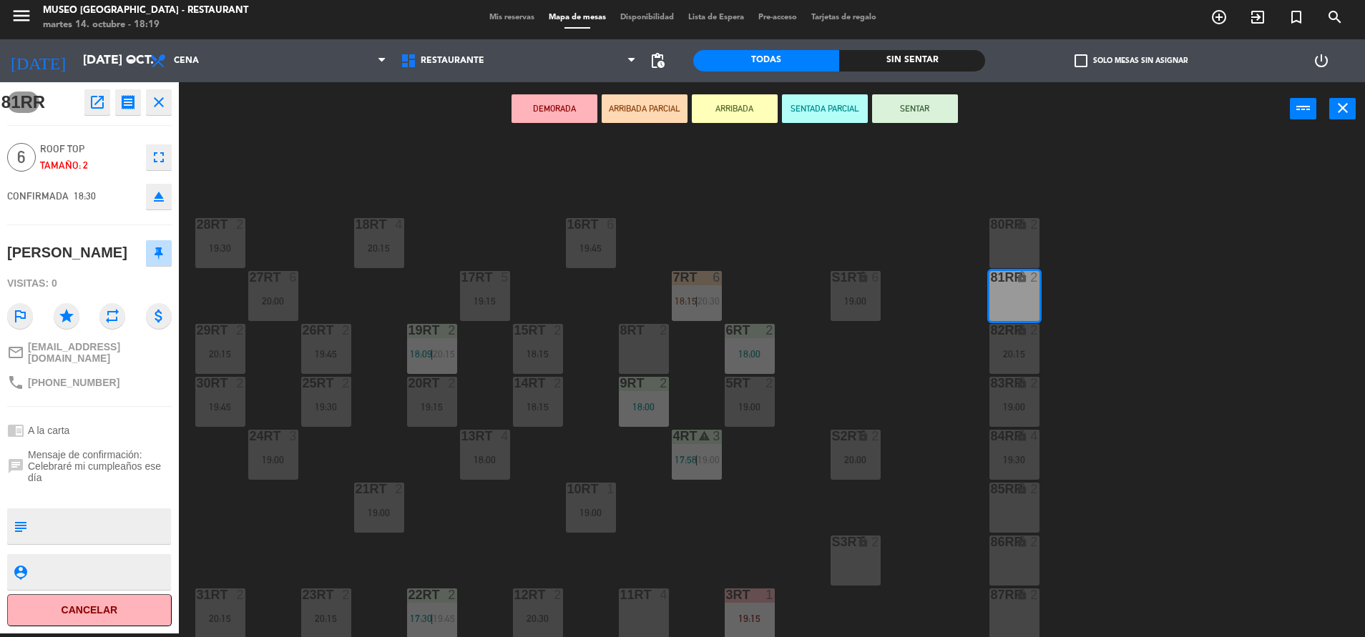
click at [791, 464] on div "18RT 4 20:15 16RT 6 19:45 28RT 2 19:30 80RR lock 2 27RT 6 20:00 7RT 6 18:15 | 2…" at bounding box center [778, 388] width 1172 height 498
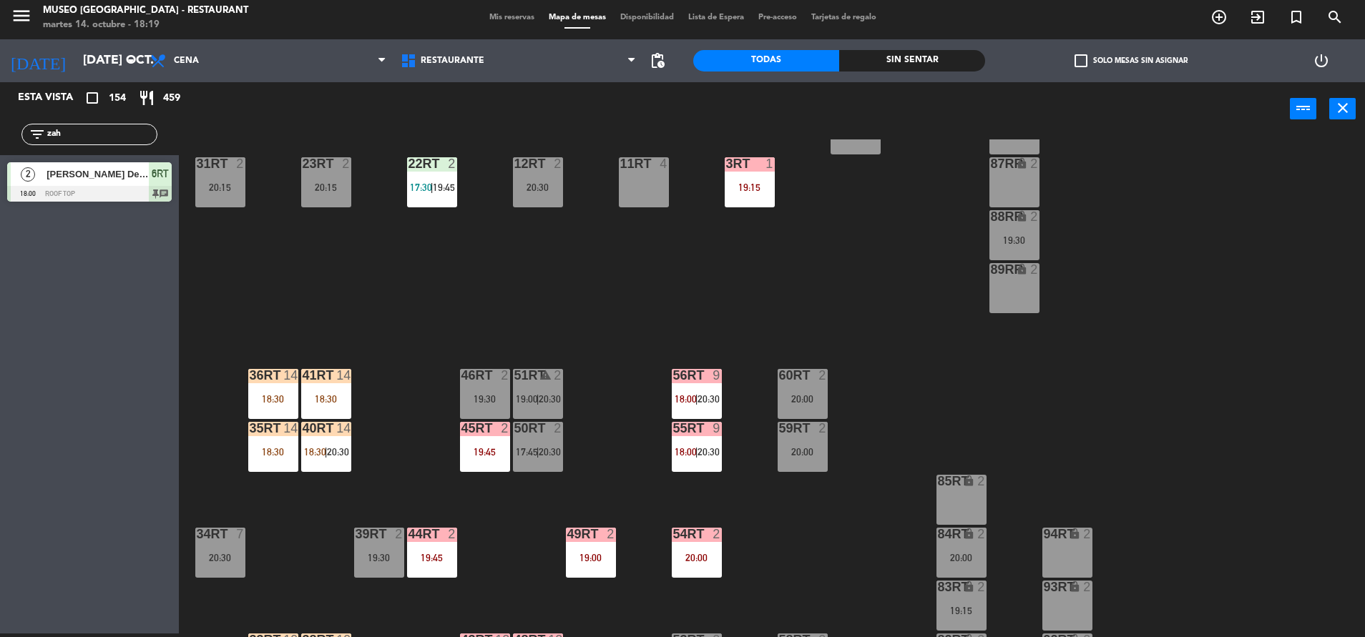
scroll to position [584, 0]
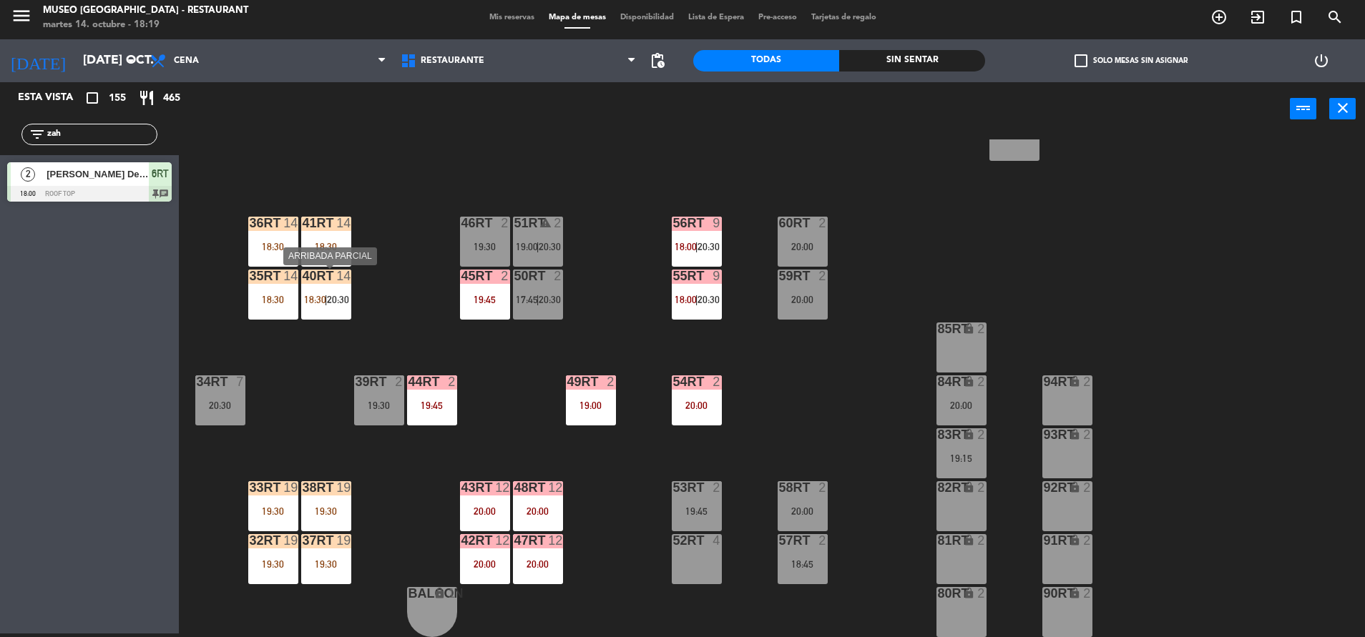
click at [323, 303] on span "18:30" at bounding box center [315, 299] width 22 height 11
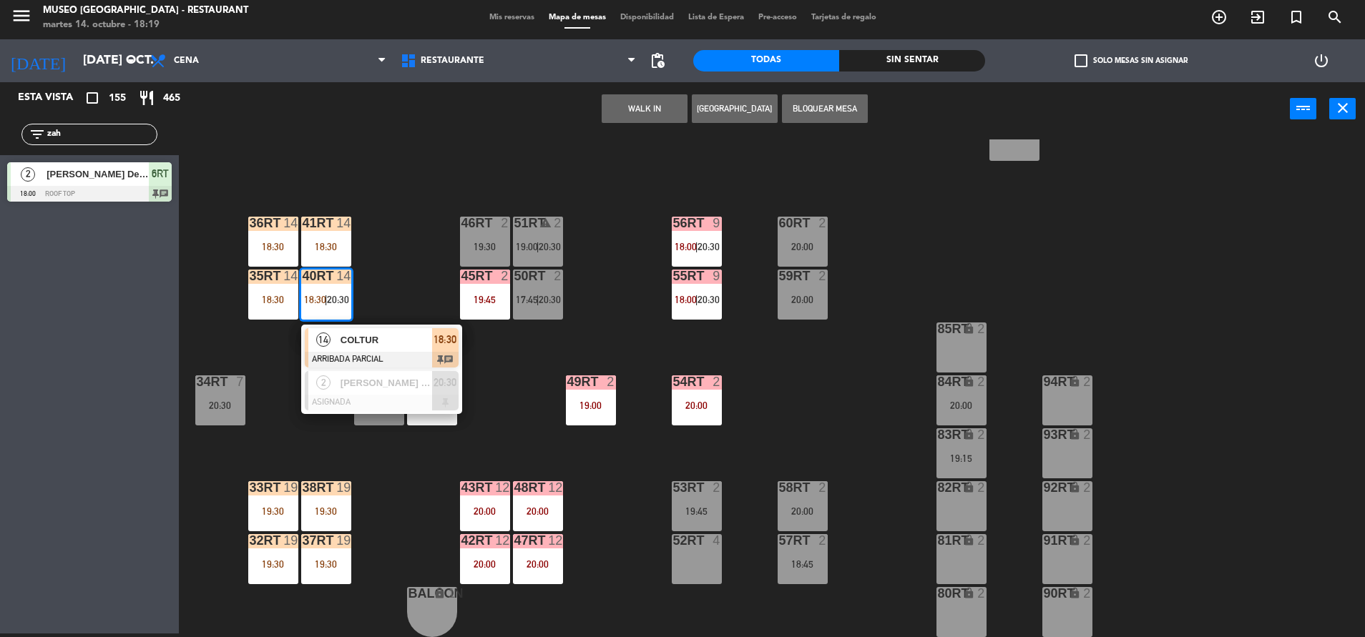
click at [399, 277] on div "18RT 4 20:15 16RT 6 19:45 28RT 2 19:30 80RR lock 2 27RT 6 20:00 7RT 3 20:30 S1R…" at bounding box center [778, 388] width 1172 height 498
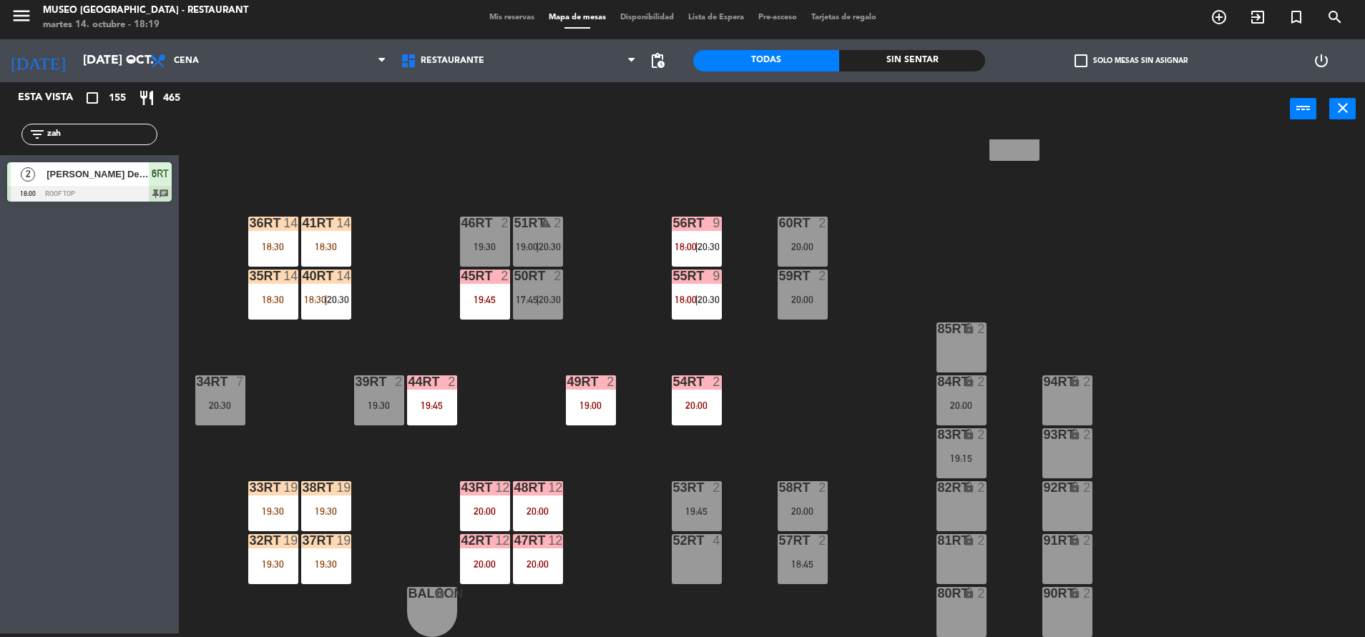
click at [703, 305] on div "55RT 9 18:00 | 20:30" at bounding box center [697, 295] width 50 height 50
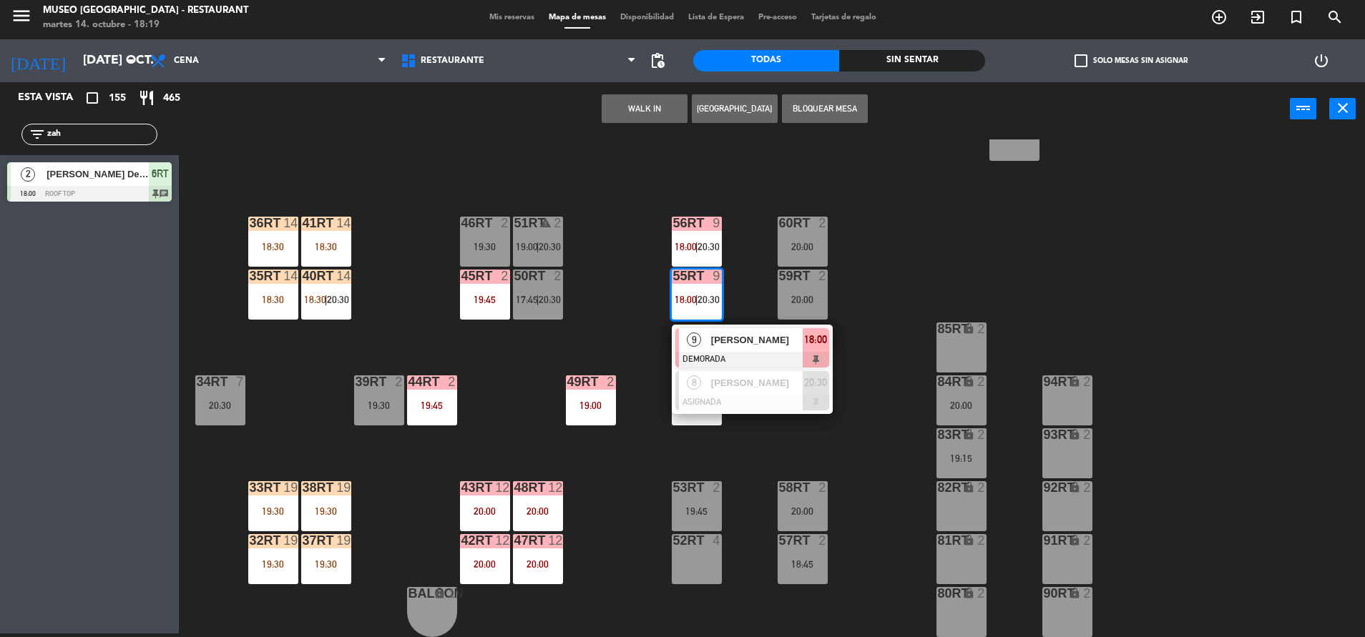
click at [614, 287] on div "18RT 4 20:15 16RT 6 19:45 28RT 2 19:30 80RR lock 2 27RT 6 20:00 7RT 3 20:30 S1R…" at bounding box center [778, 388] width 1172 height 498
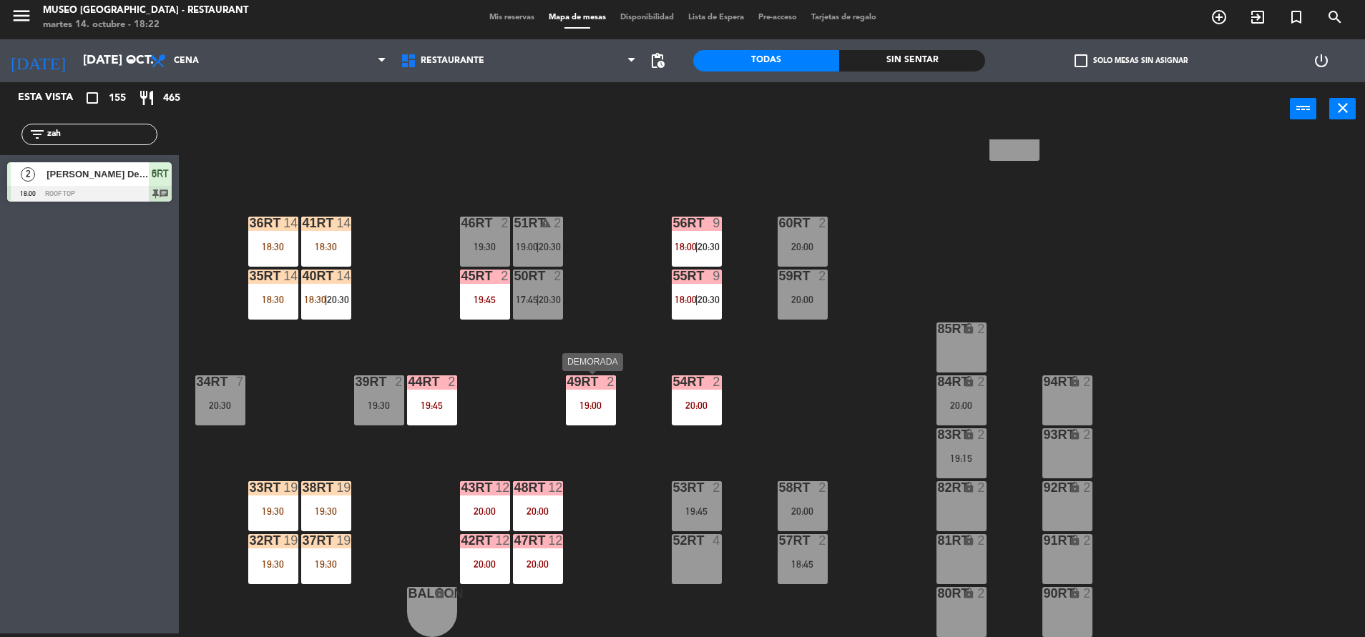
scroll to position [0, 0]
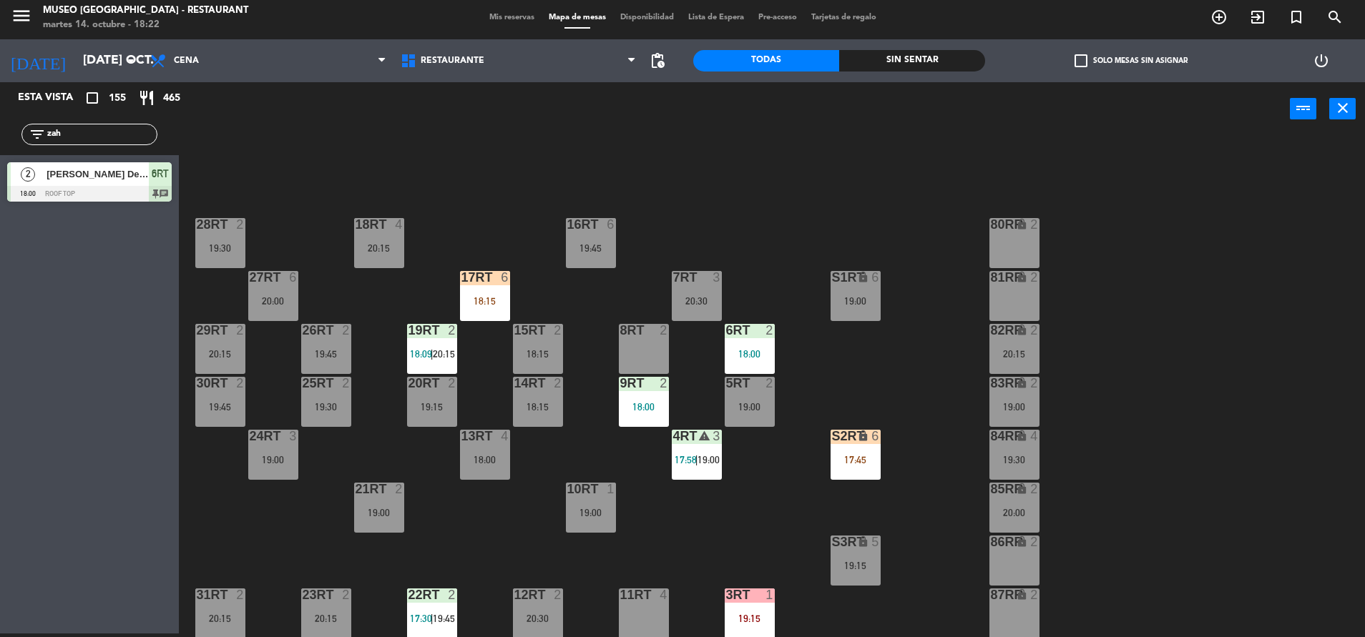
drag, startPoint x: 70, startPoint y: 134, endPoint x: -4, endPoint y: 186, distance: 90.9
click at [0, 186] on html "close × Museo Larco Café - Restaurant × chrome_reader_mode Listado de Reservas …" at bounding box center [682, 318] width 1365 height 637
type input "g"
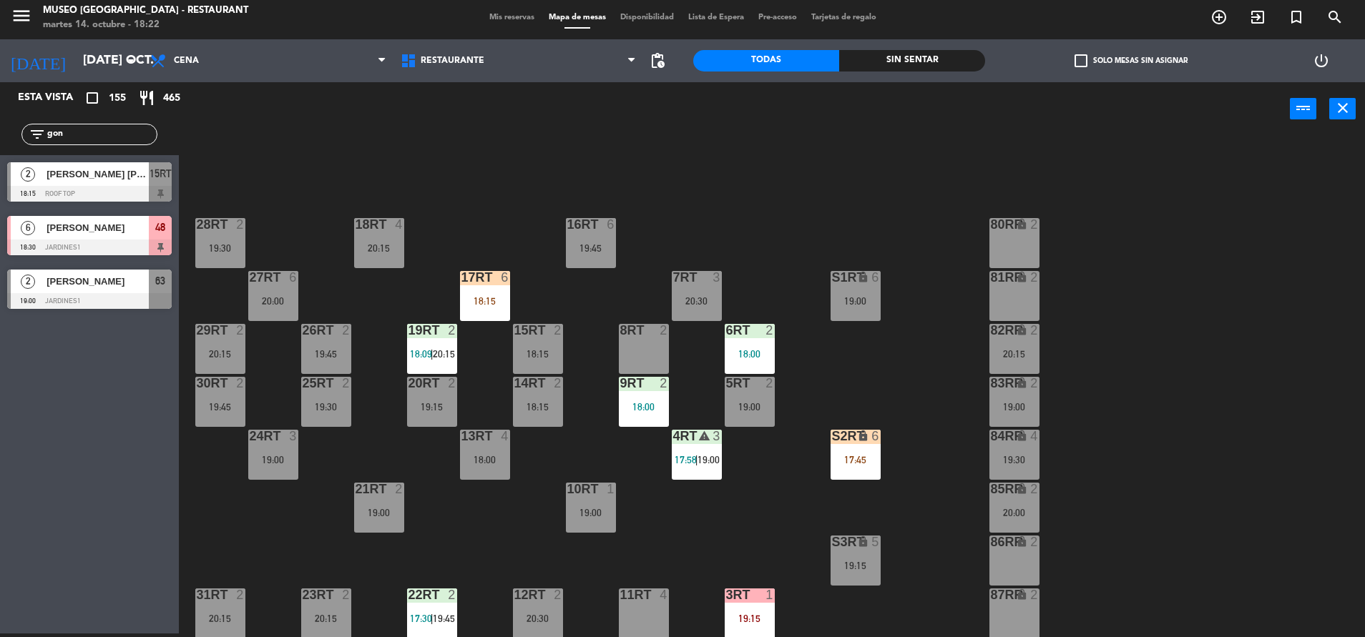
type input "gon"
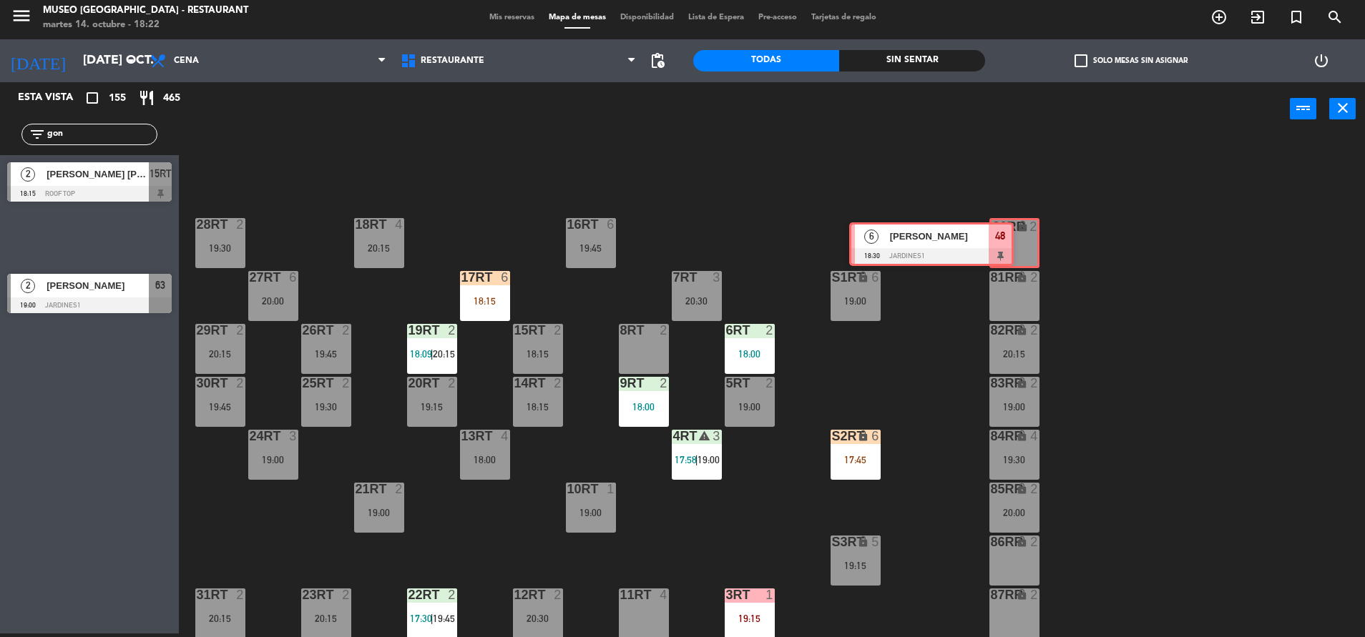
drag, startPoint x: 169, startPoint y: 241, endPoint x: 1011, endPoint y: 246, distance: 841.8
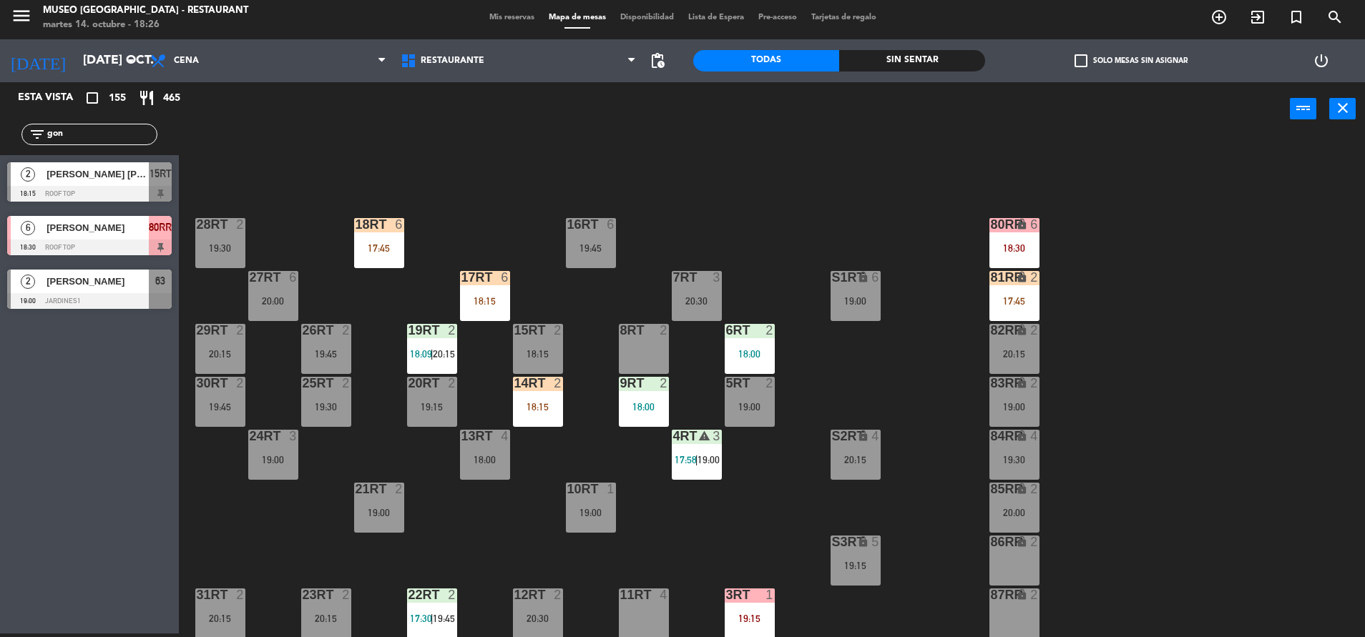
scroll to position [584, 0]
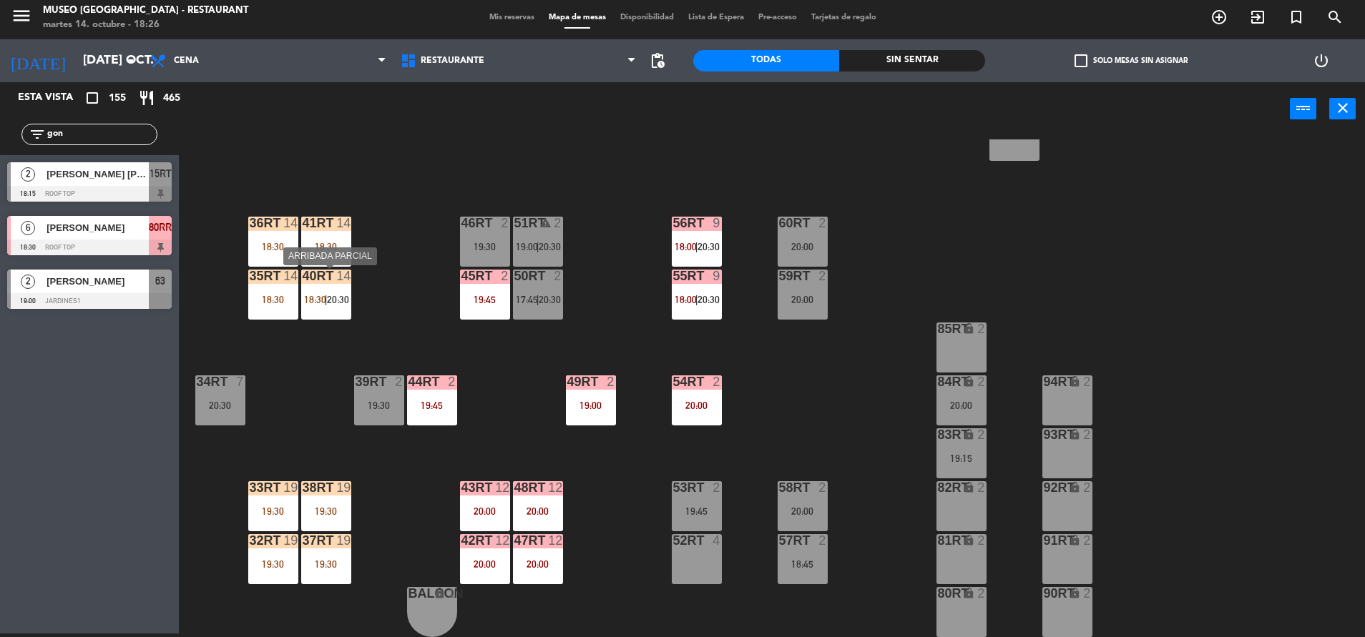
click at [315, 297] on span "18:30" at bounding box center [315, 299] width 22 height 11
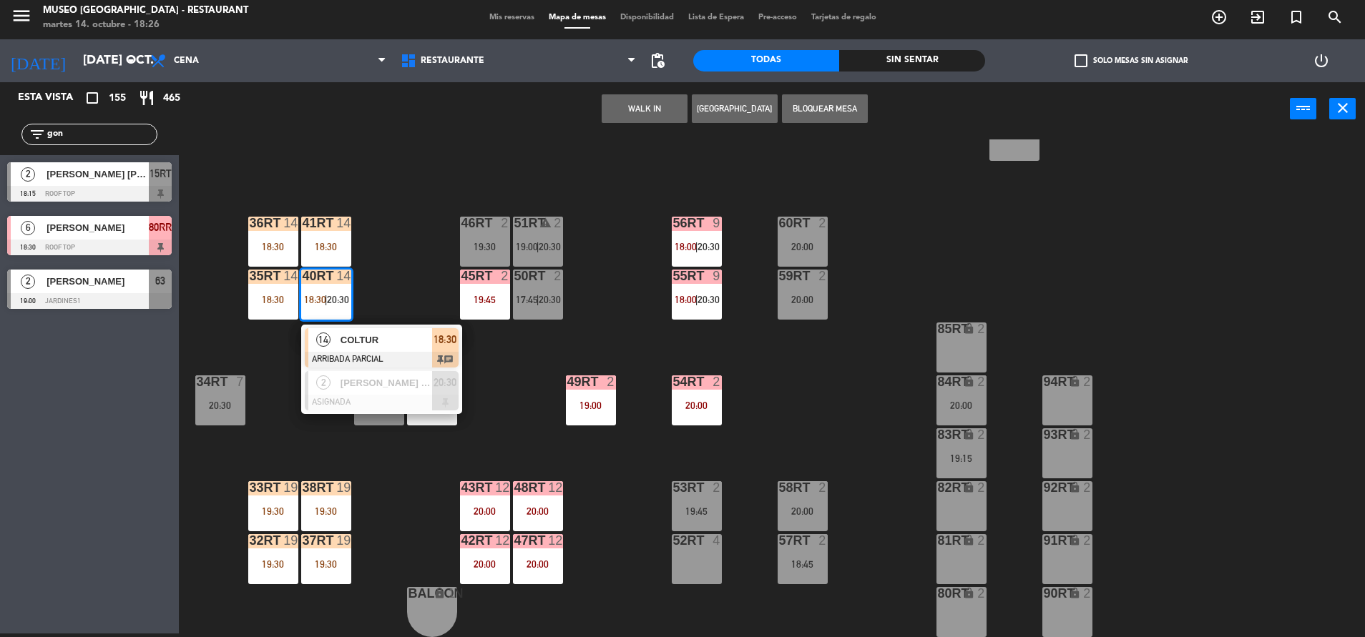
click at [399, 272] on div "18RT 6 17:45 16RT 6 19:45 28RT 2 19:30 80RR lock 6 18:30 27RT 6 20:00 7RT 3 20:…" at bounding box center [778, 388] width 1172 height 498
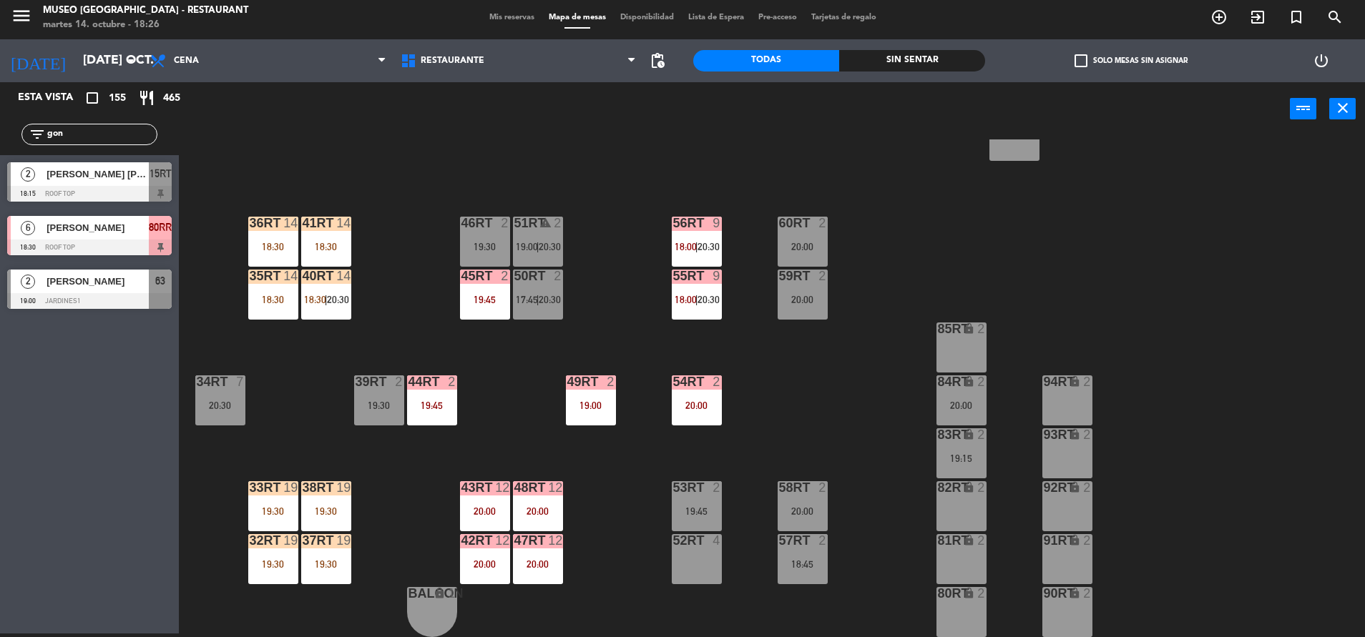
click at [579, 237] on div "18RT 6 17:45 16RT 6 19:45 28RT 2 19:30 80RR lock 6 18:30 27RT 6 20:00 7RT 3 20:…" at bounding box center [778, 388] width 1172 height 498
click at [549, 236] on div "51RT warning 2 19:00 | 20:30" at bounding box center [538, 242] width 50 height 50
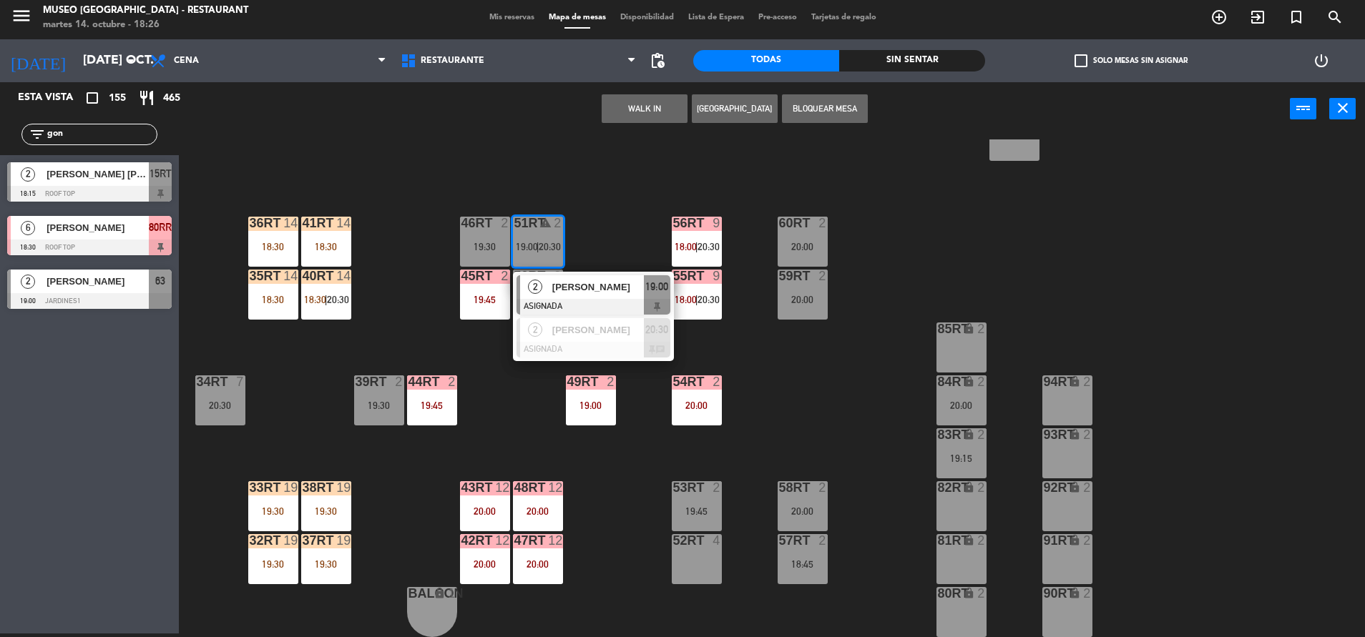
click at [623, 202] on div "18RT 6 17:45 16RT 6 19:45 28RT 2 19:30 80RR lock 6 18:30 27RT 6 20:00 7RT 3 20:…" at bounding box center [778, 388] width 1172 height 498
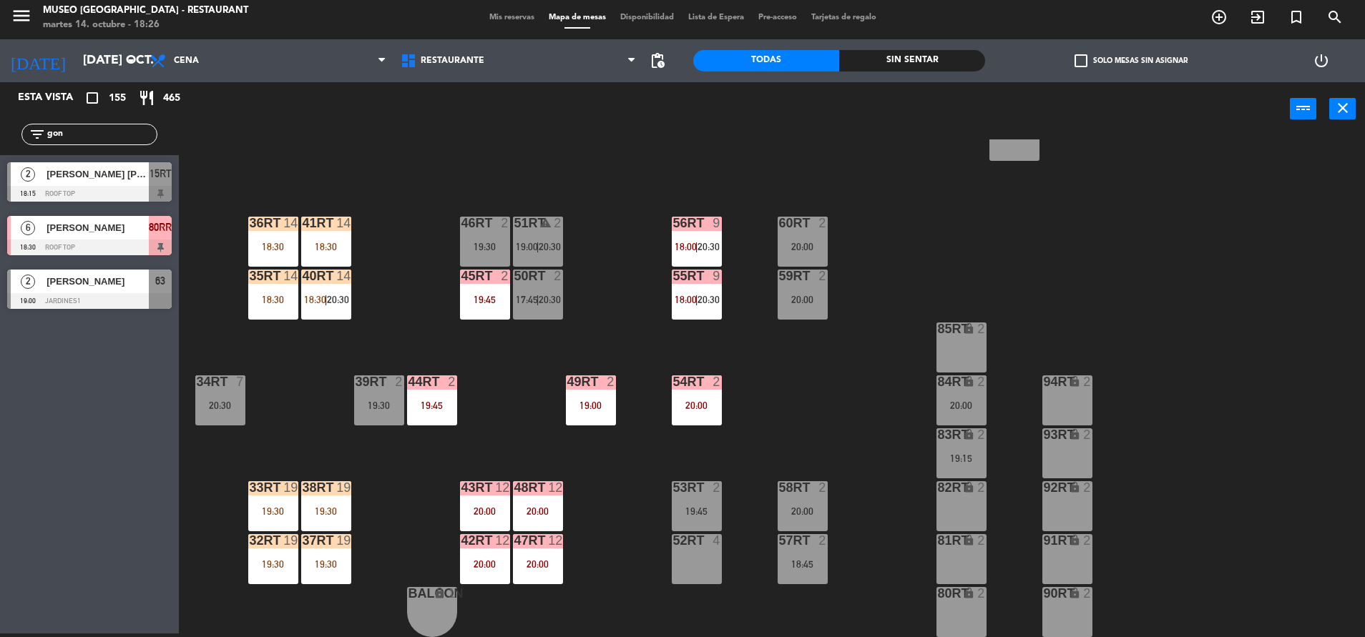
click at [713, 299] on span "20:30" at bounding box center [708, 299] width 22 height 11
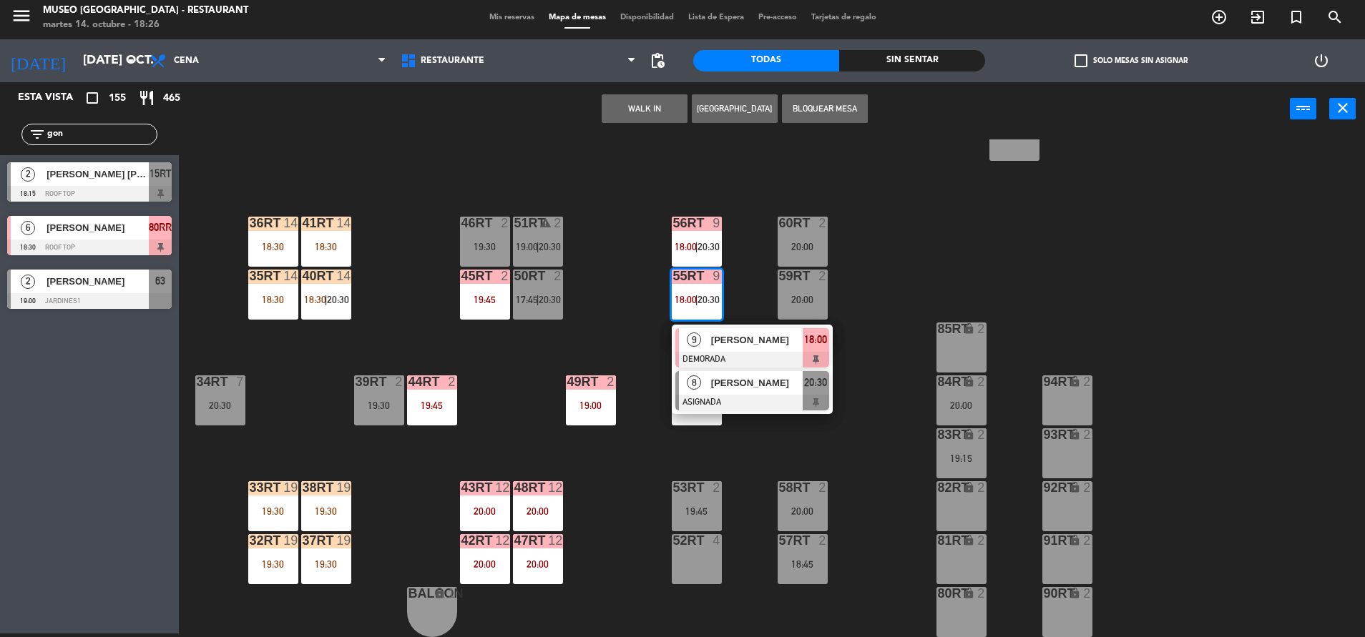
click at [731, 395] on div at bounding box center [752, 403] width 154 height 16
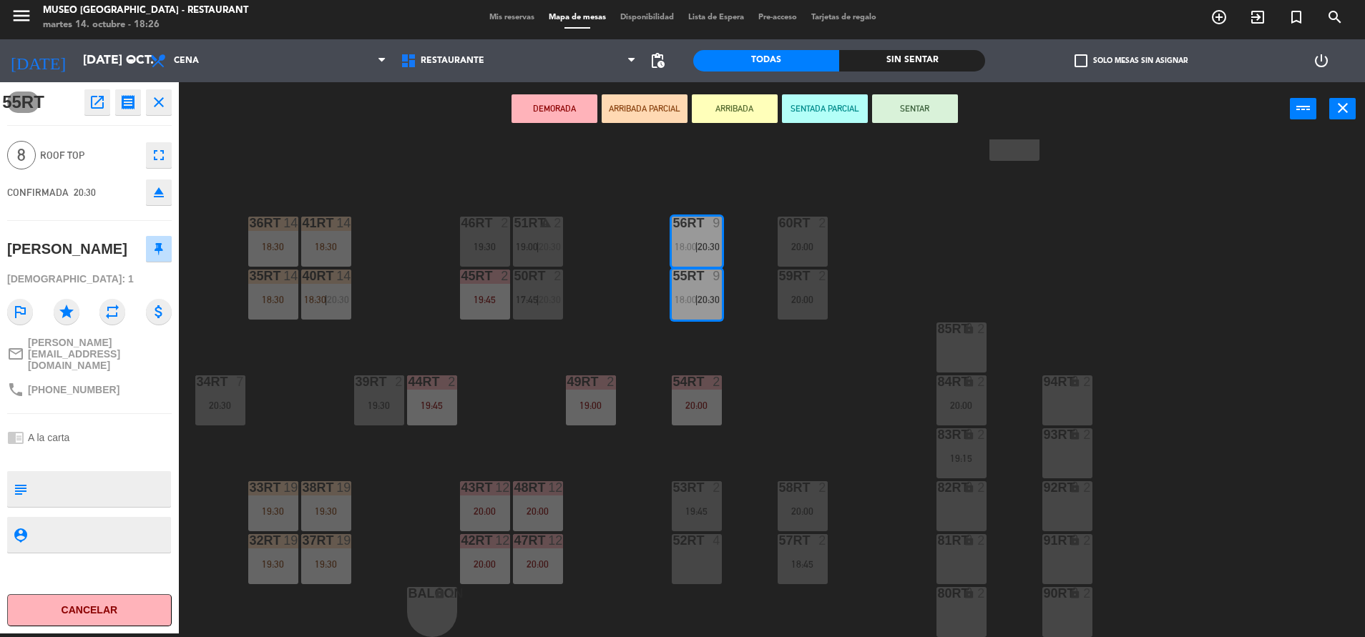
click at [600, 296] on div "18RT 6 17:45 16RT 6 19:45 28RT 2 19:30 80RR lock 6 18:30 27RT 6 20:00 7RT 3 20:…" at bounding box center [778, 388] width 1172 height 498
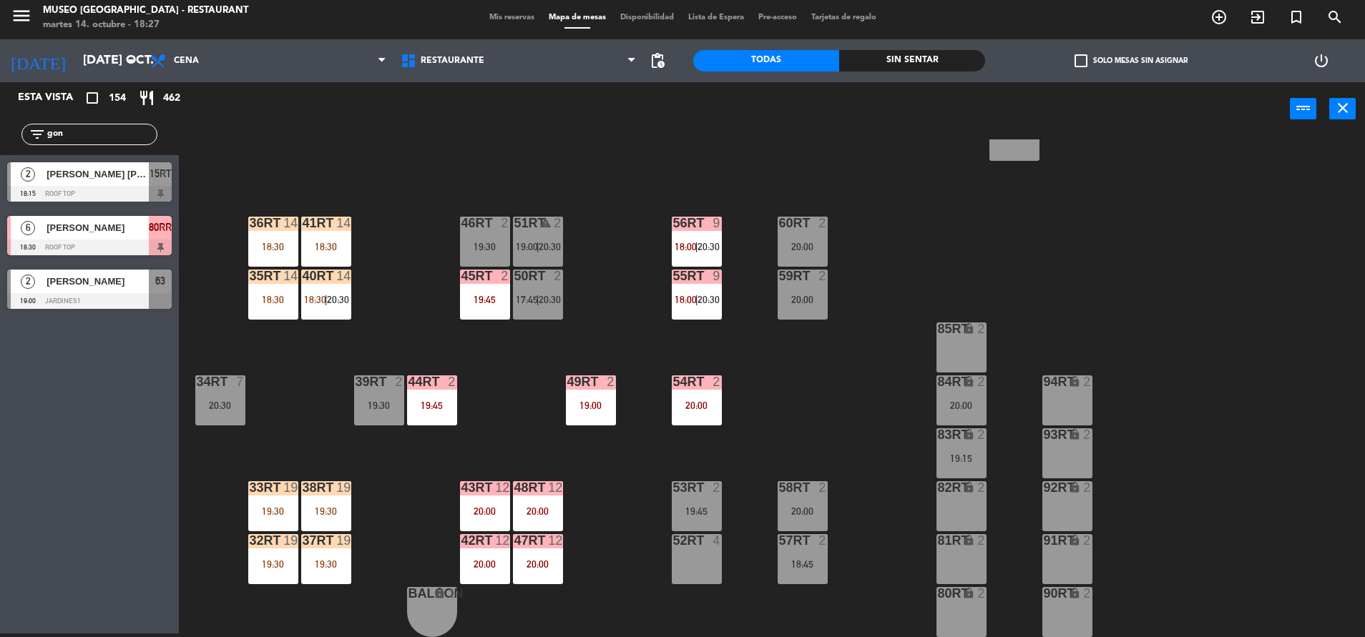
scroll to position [0, 0]
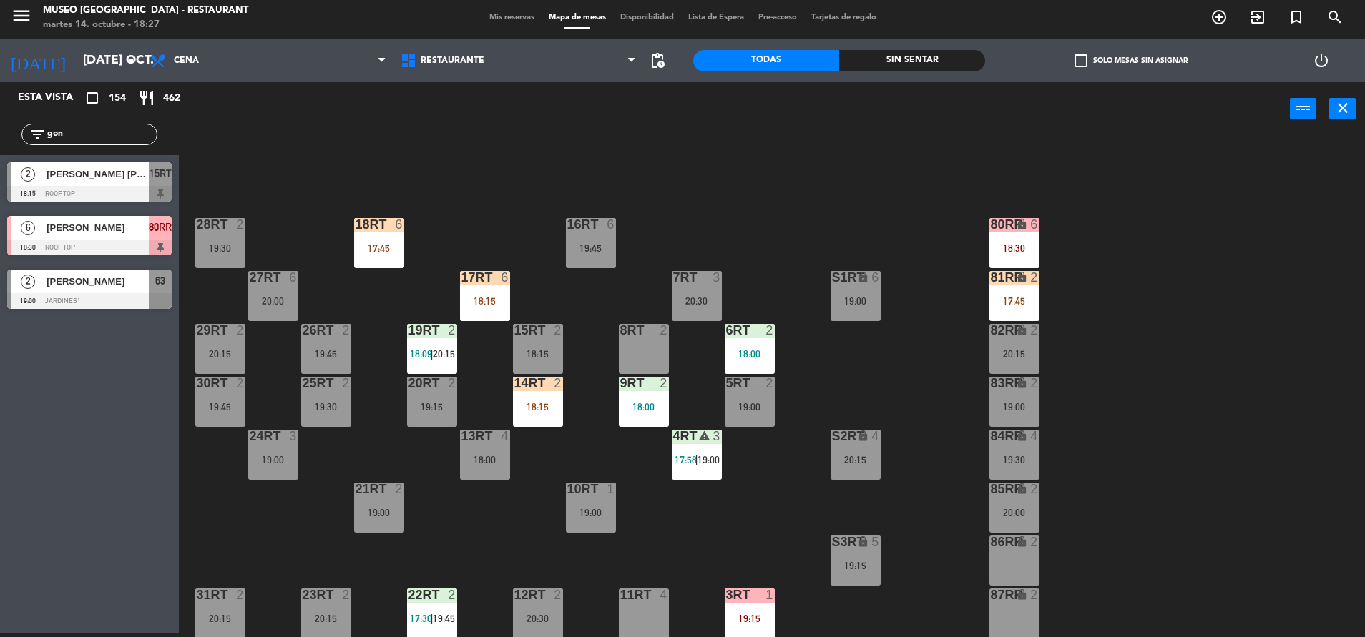
drag, startPoint x: 87, startPoint y: 133, endPoint x: 0, endPoint y: 249, distance: 144.6
click at [0, 250] on html "close × Museo Larco Café - Restaurant × chrome_reader_mode Listado de Reservas …" at bounding box center [682, 318] width 1365 height 637
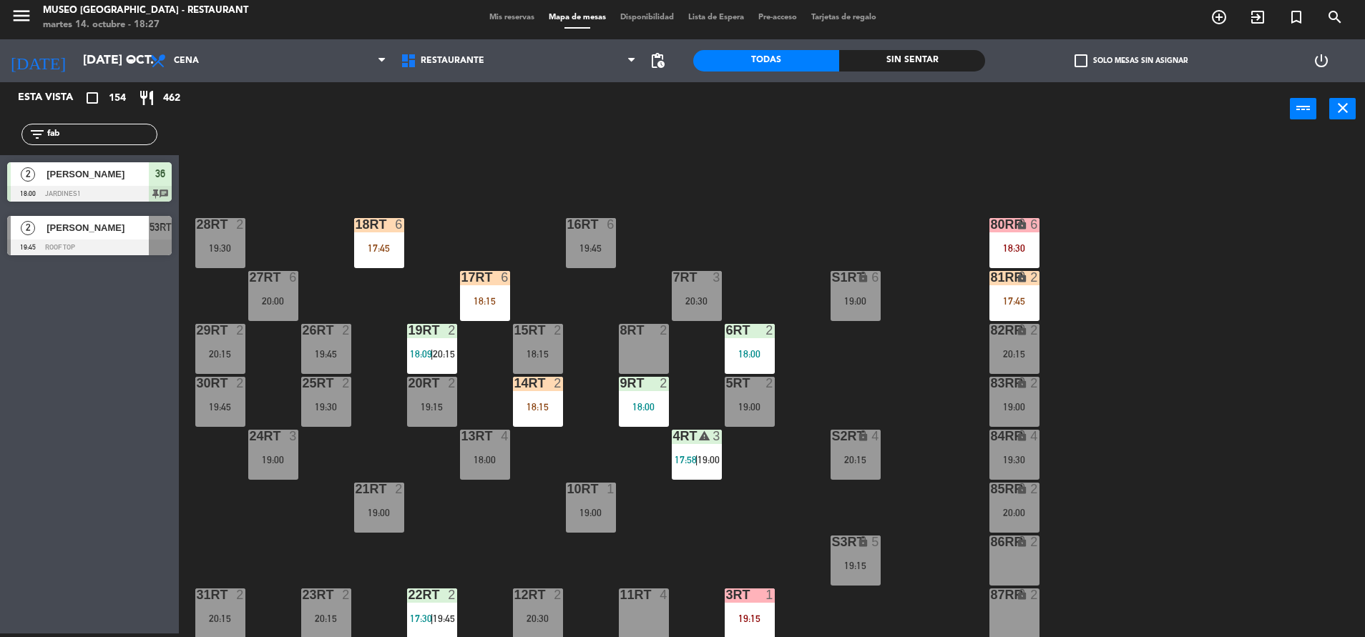
type input "fab"
drag, startPoint x: 162, startPoint y: 177, endPoint x: 970, endPoint y: 531, distance: 882.9
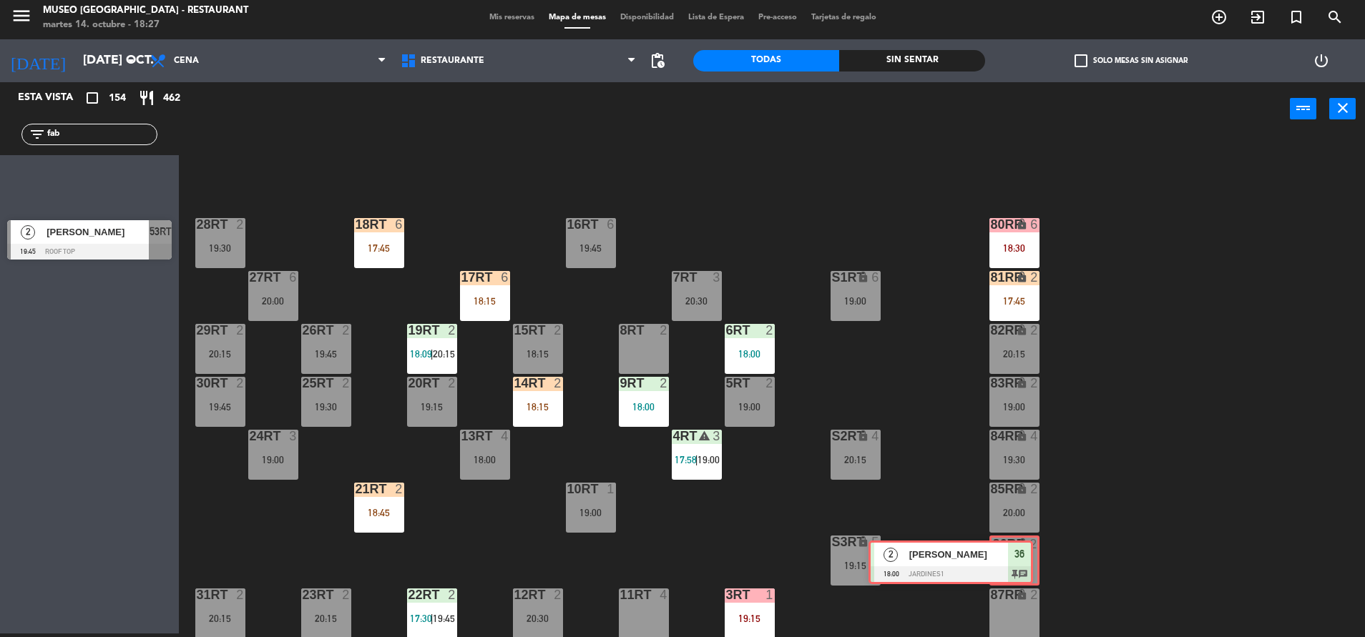
drag, startPoint x: 157, startPoint y: 169, endPoint x: 1018, endPoint y: 548, distance: 939.9
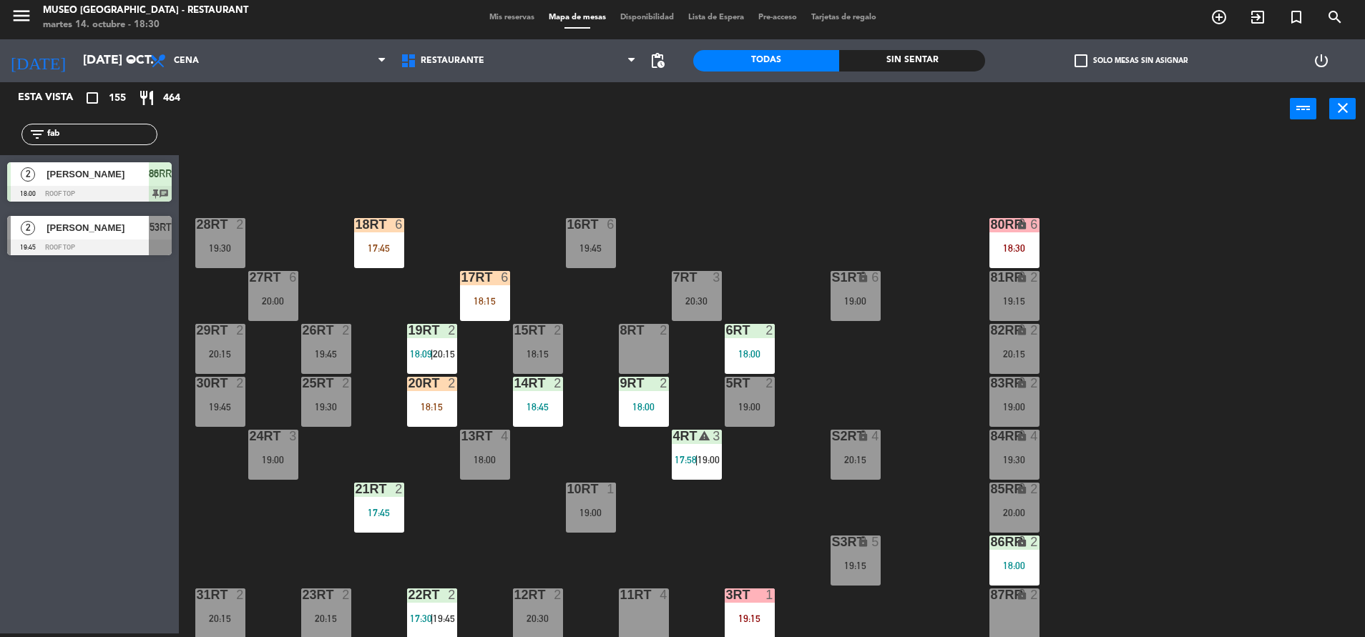
scroll to position [584, 0]
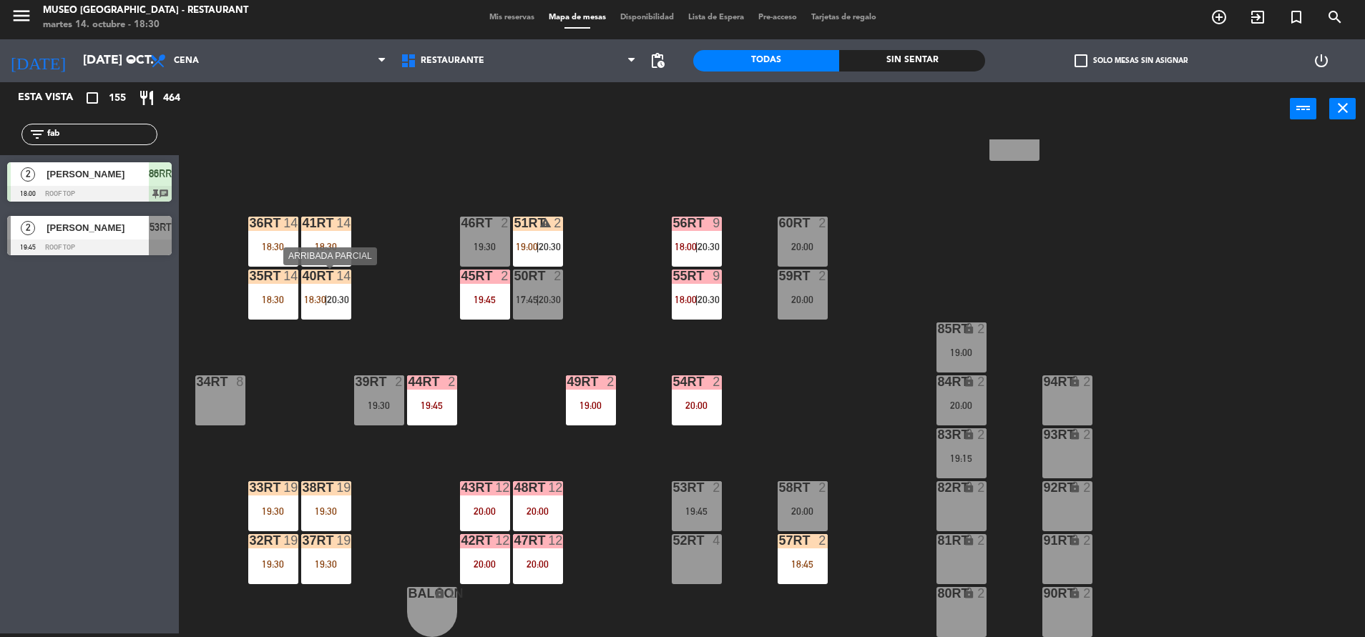
click at [323, 303] on span "18:30" at bounding box center [315, 299] width 22 height 11
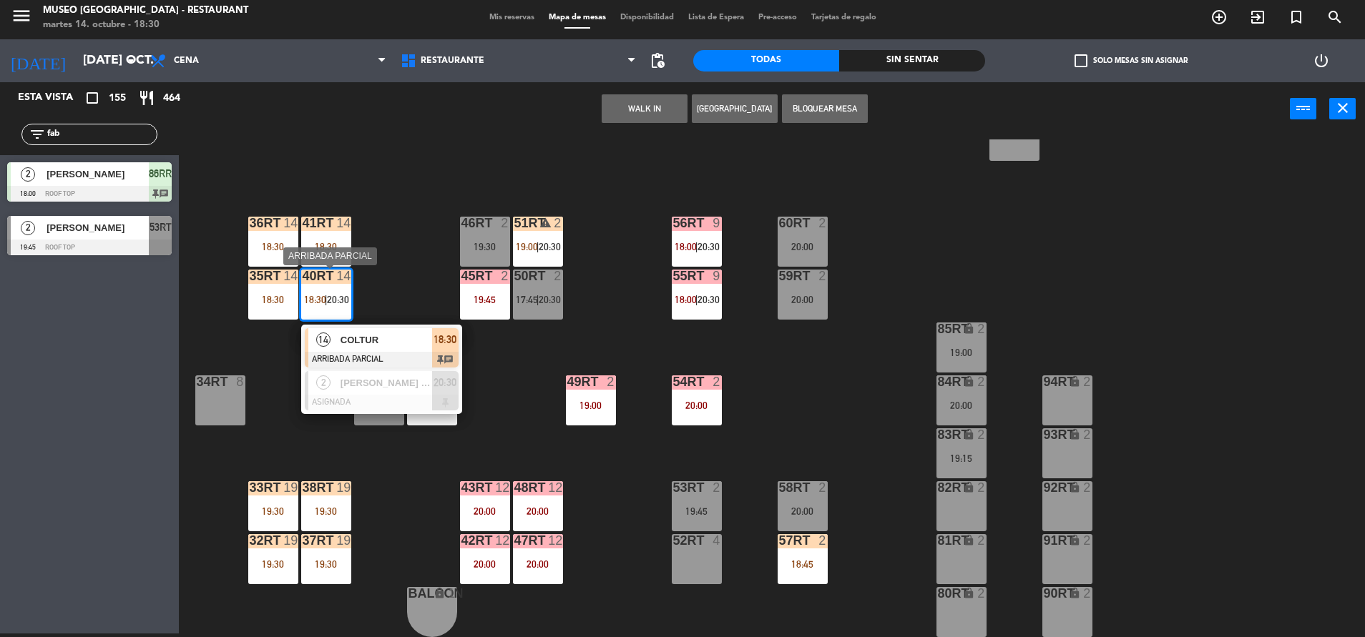
click at [392, 344] on span "COLTUR" at bounding box center [386, 340] width 92 height 15
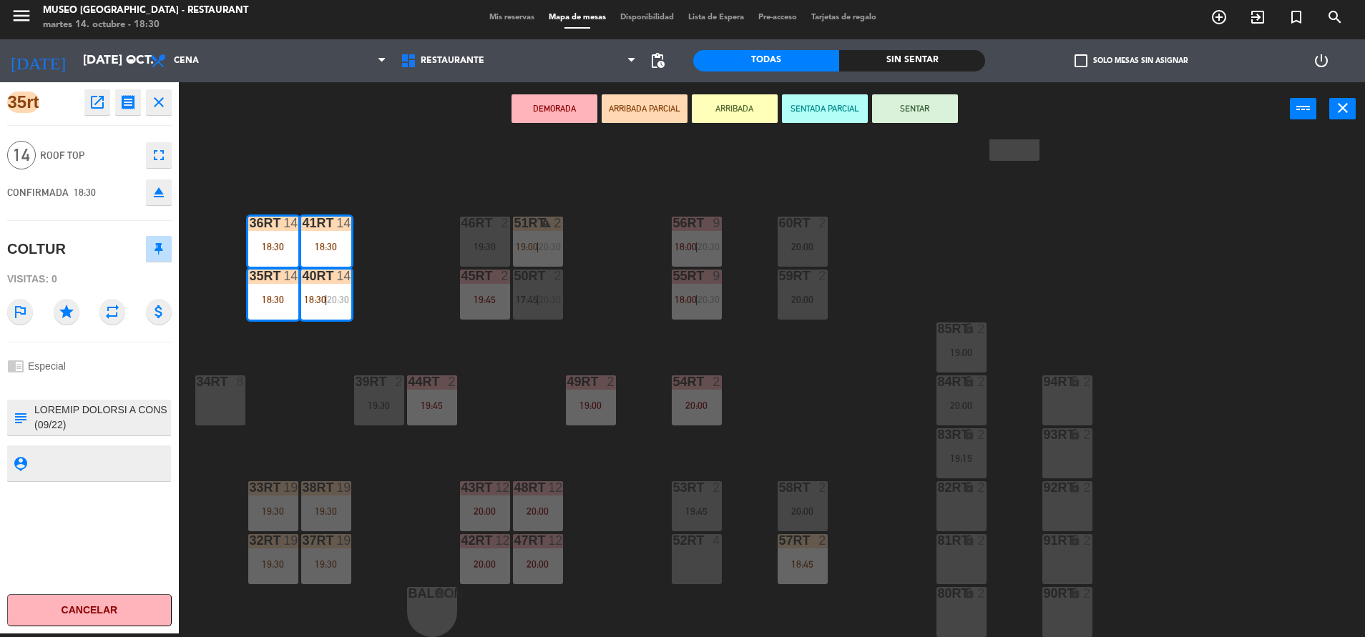
click at [363, 455] on div "18RT 6 17:45 16RT 6 19:45 28RT 2 19:30 80RR lock 6 18:30 27RT 6 20:00 7RT 3 20:…" at bounding box center [778, 388] width 1172 height 498
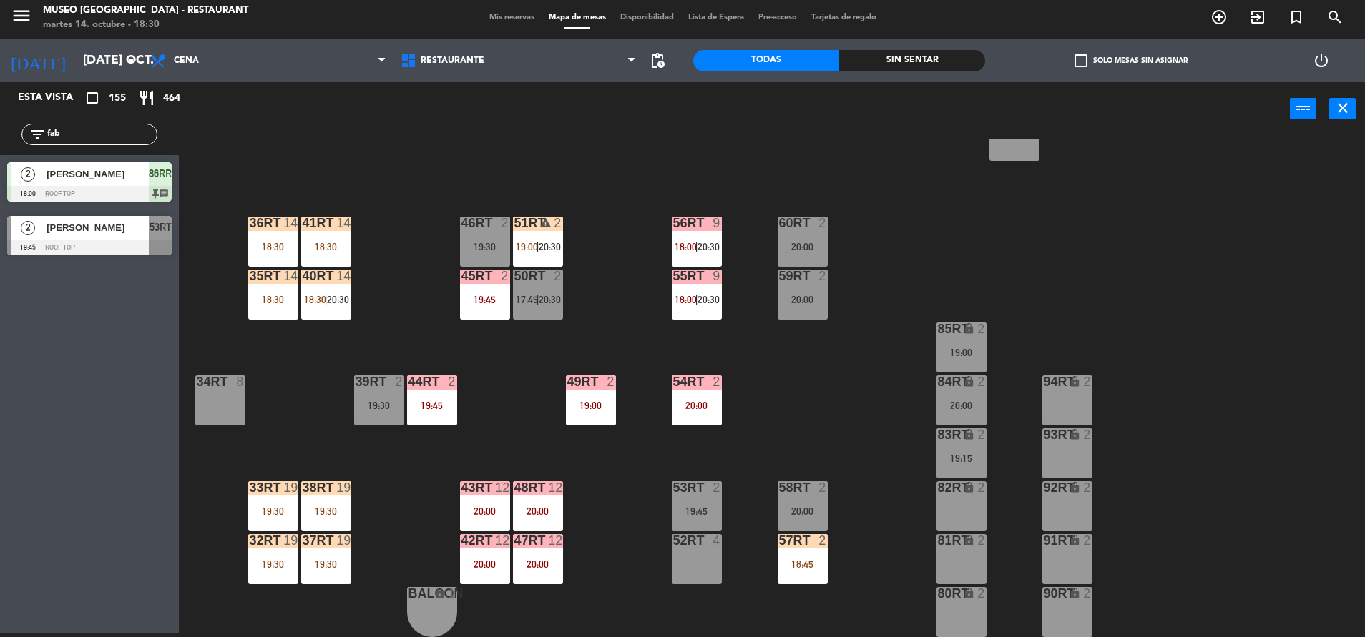
click at [323, 499] on div "38rt 19 19:30" at bounding box center [326, 506] width 50 height 50
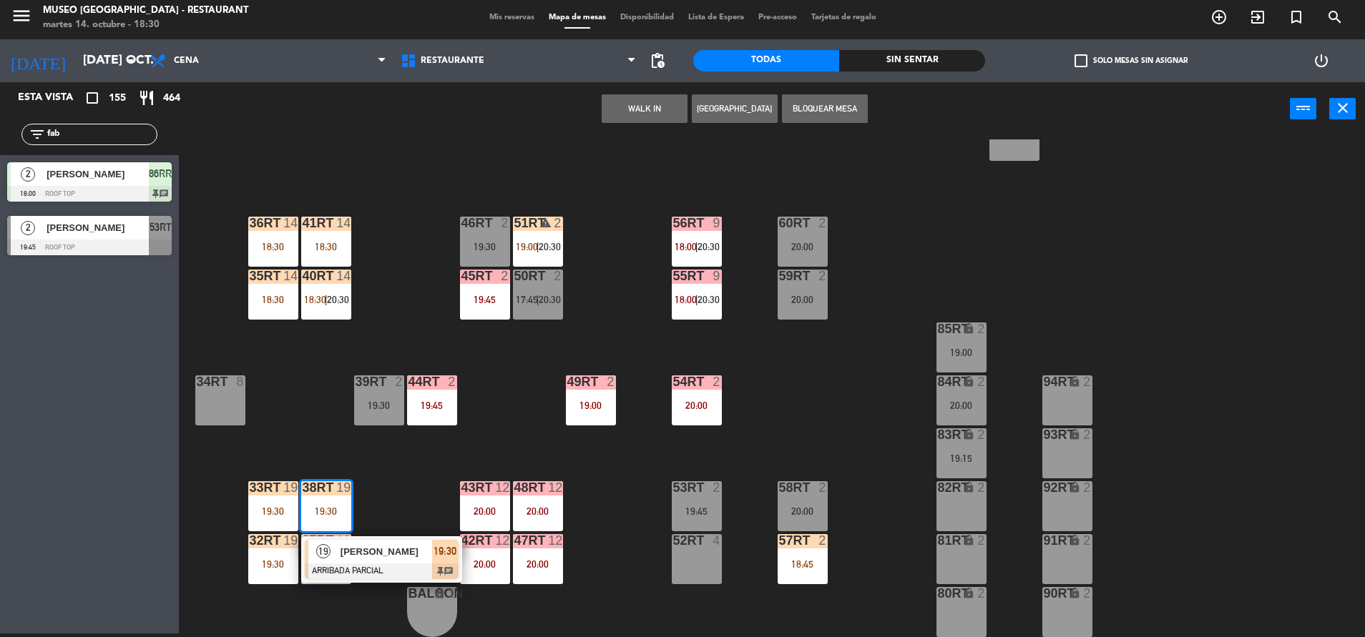
click at [390, 239] on div "18RT 6 17:45 16RT 6 19:45 28RT 2 19:30 80RR lock 6 18:30 27RT 6 20:00 7RT 3 20:…" at bounding box center [778, 388] width 1172 height 498
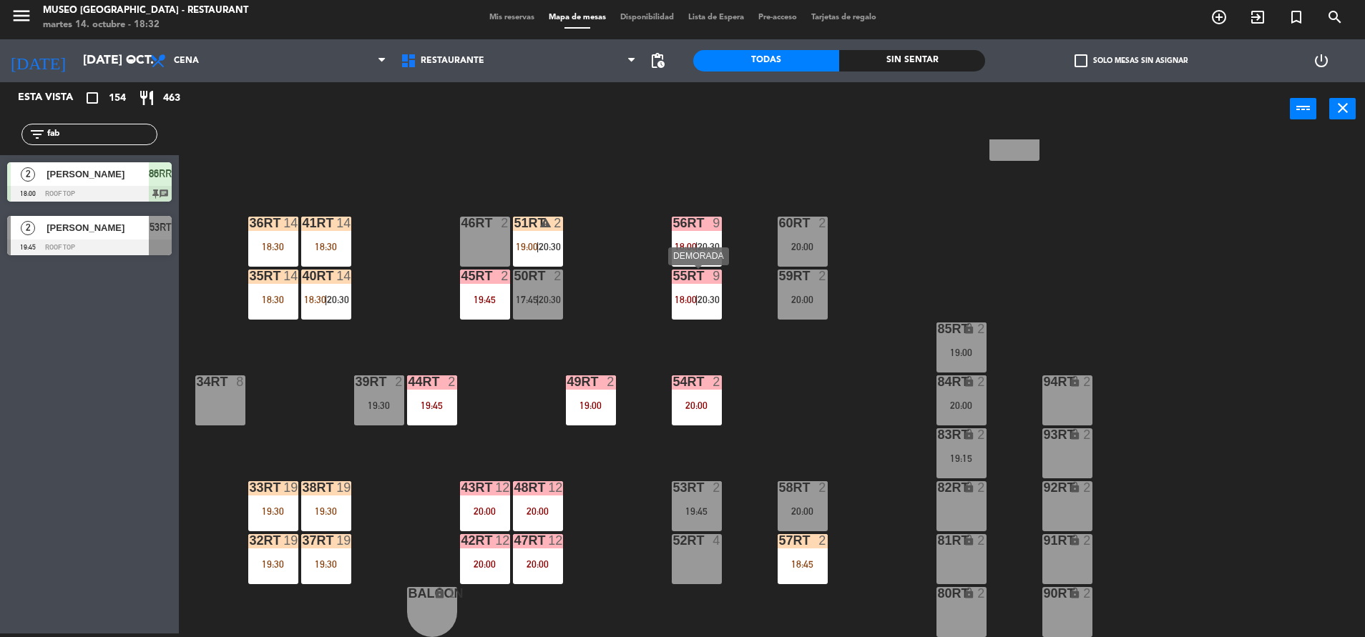
click at [709, 304] on span "20:30" at bounding box center [708, 299] width 22 height 11
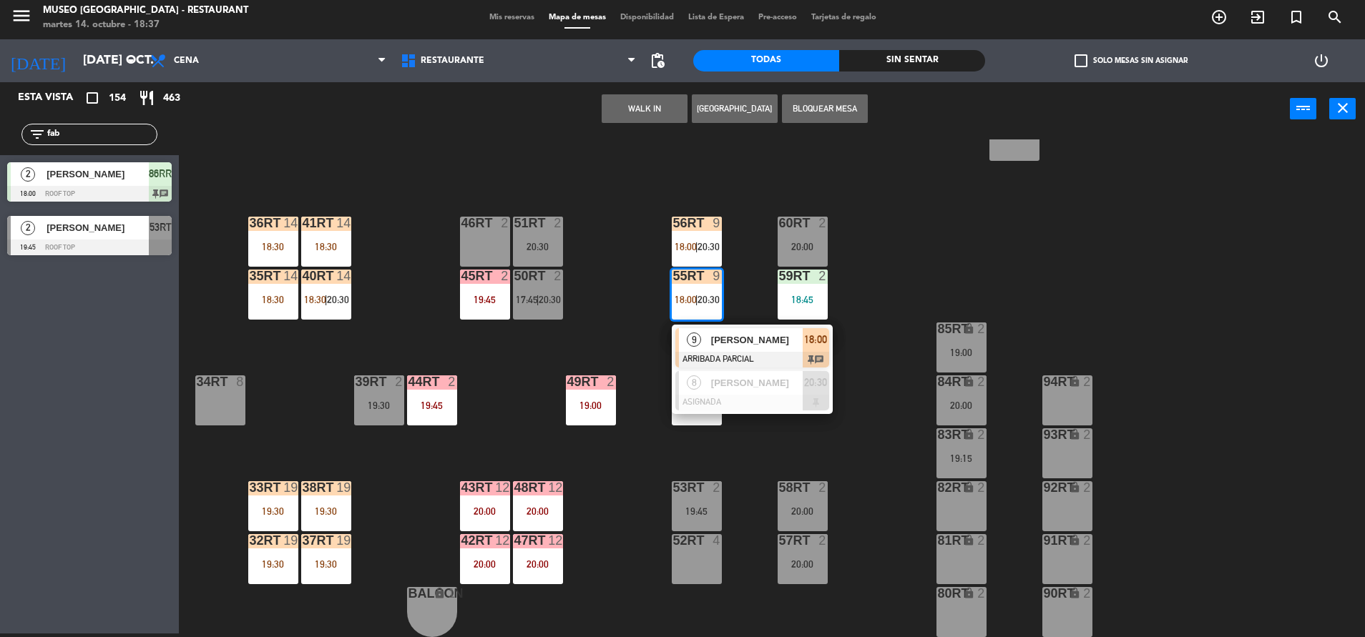
click at [403, 501] on div "18RT 6 18:15 16RT 6 19:45 28RT 2 19:30 80RR lock 6 18:30 27RT 6 20:00 7RT 3 20:…" at bounding box center [778, 388] width 1172 height 498
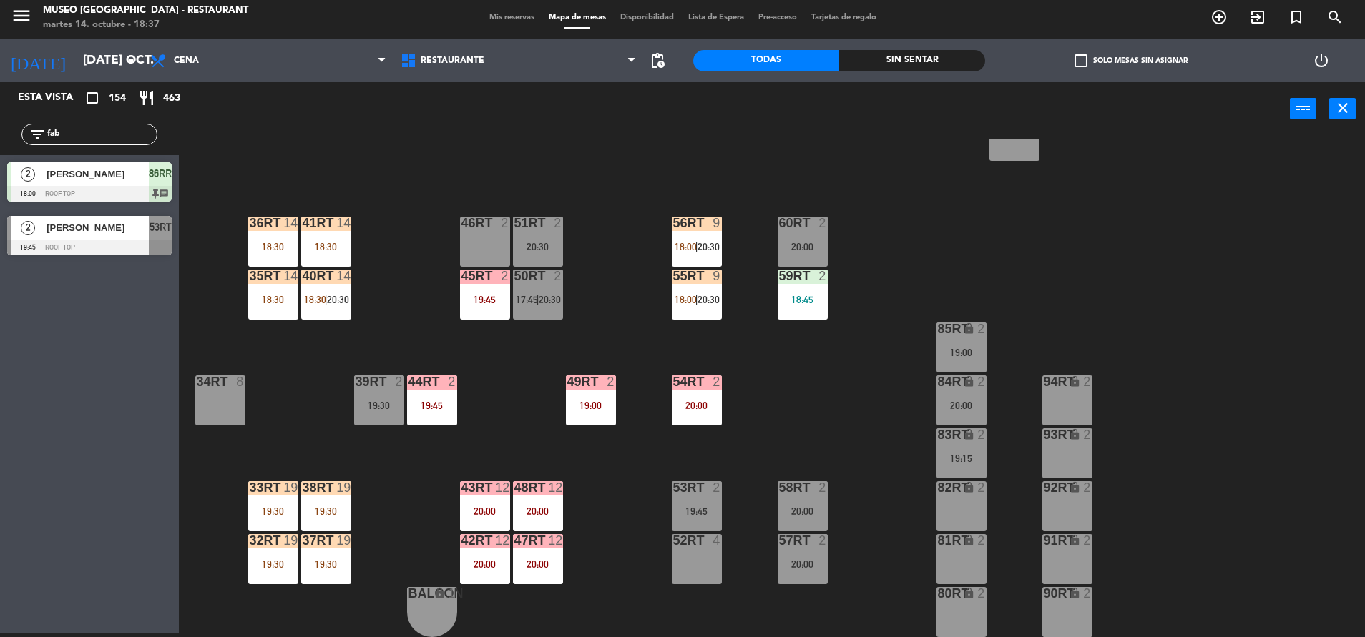
click at [330, 502] on div "38rt 19 19:30" at bounding box center [326, 506] width 50 height 50
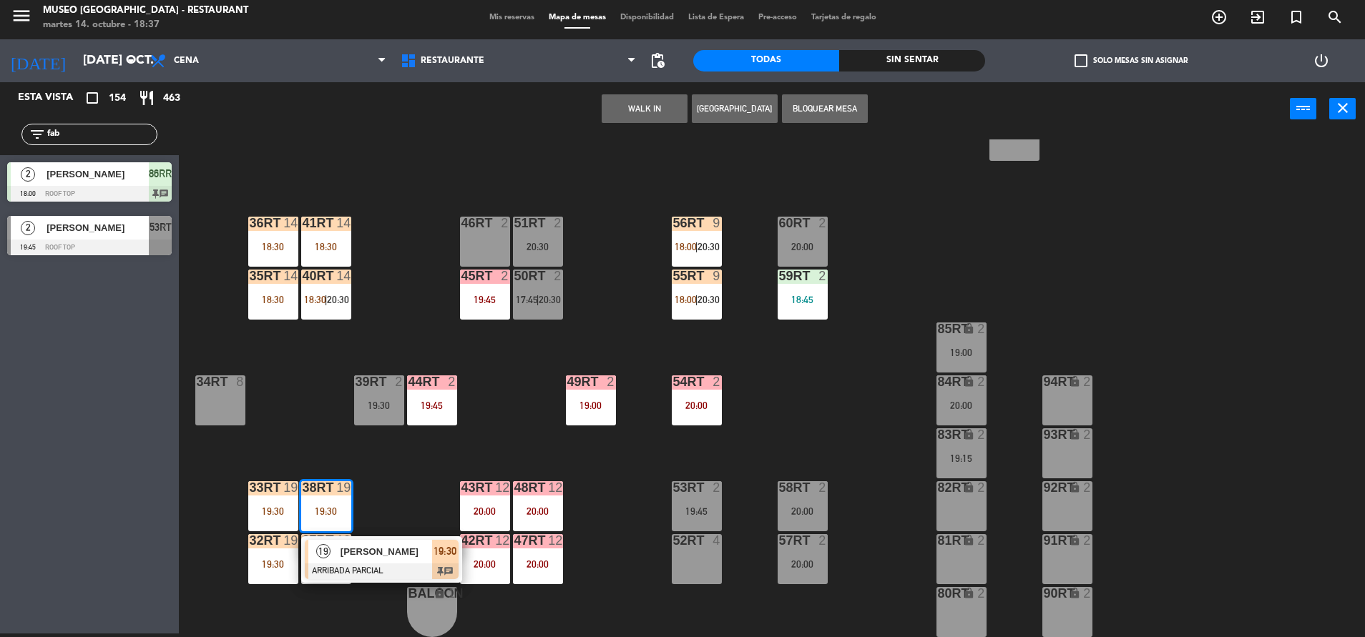
click at [516, 406] on div "18RT 6 18:15 16RT 6 19:45 28RT 2 19:30 80RR lock 6 18:30 27RT 6 20:00 7RT 3 20:…" at bounding box center [778, 388] width 1172 height 498
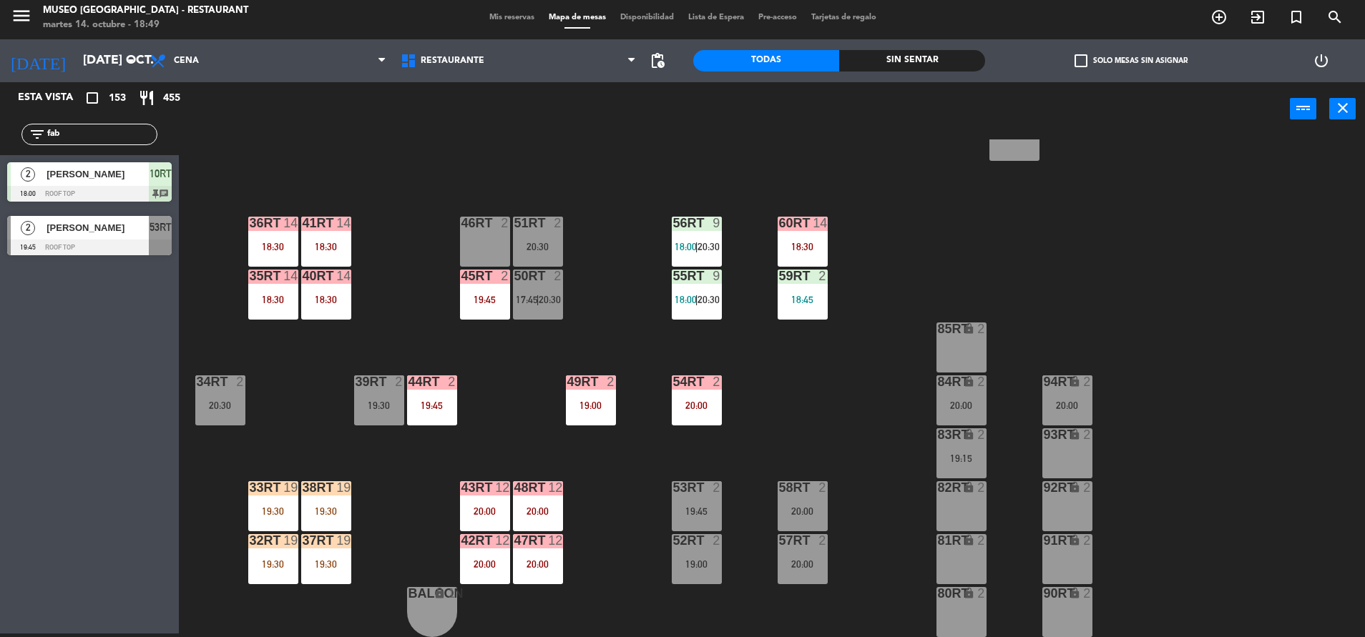
click at [705, 286] on div "55RT 9 18:00 | 20:30" at bounding box center [697, 295] width 50 height 50
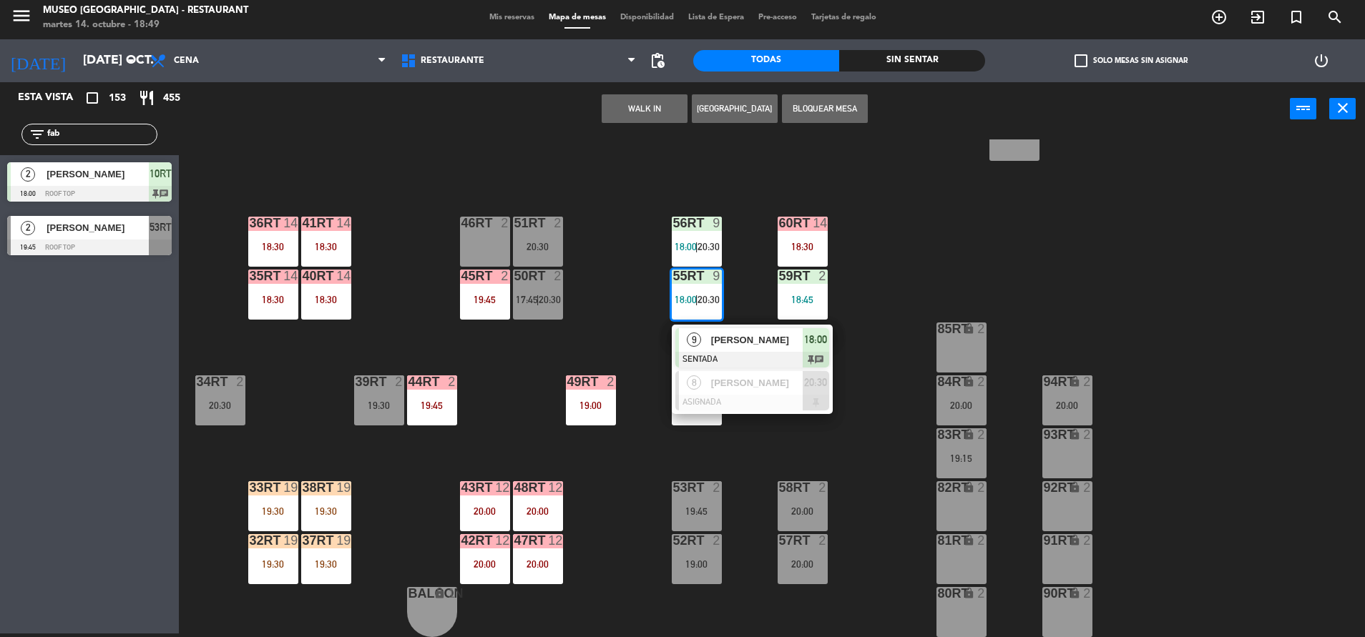
click at [895, 243] on div "18RT 6 18:15 16RT 6 19:45 28RT 2 19:30 80RR lock 6 18:30 27RT 6 20:00 7RT 3 20:…" at bounding box center [778, 388] width 1172 height 498
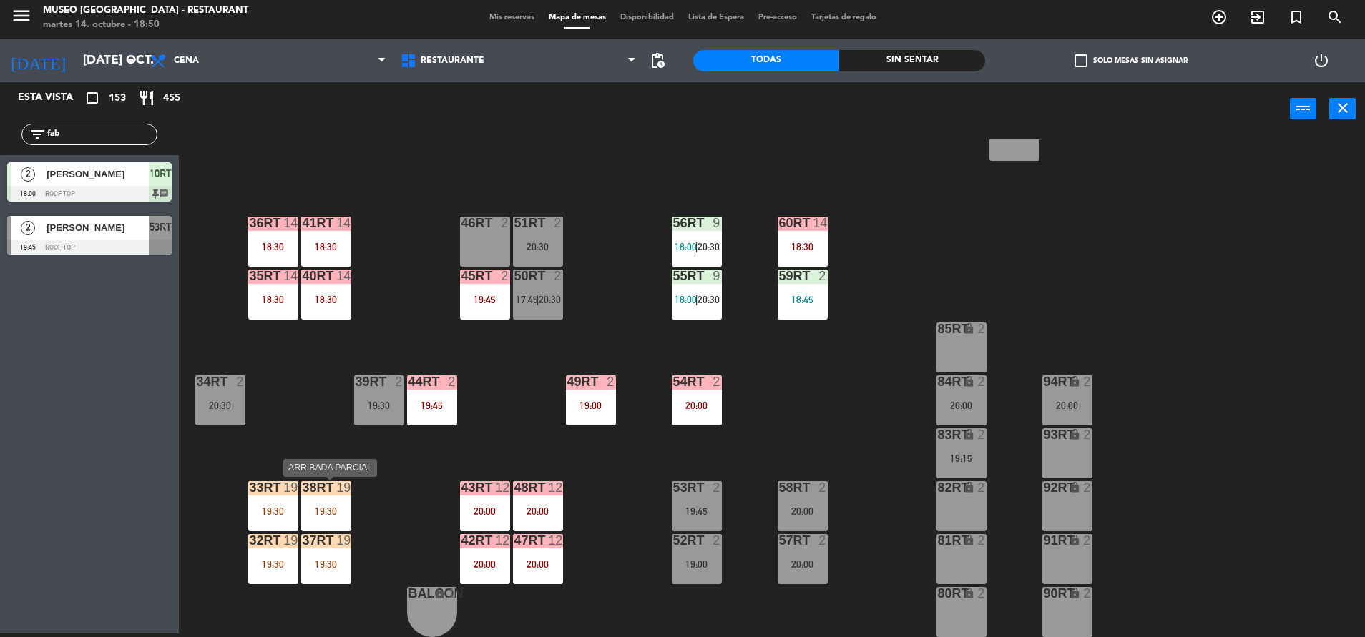
click at [331, 498] on div "38rt 19 19:30" at bounding box center [326, 506] width 50 height 50
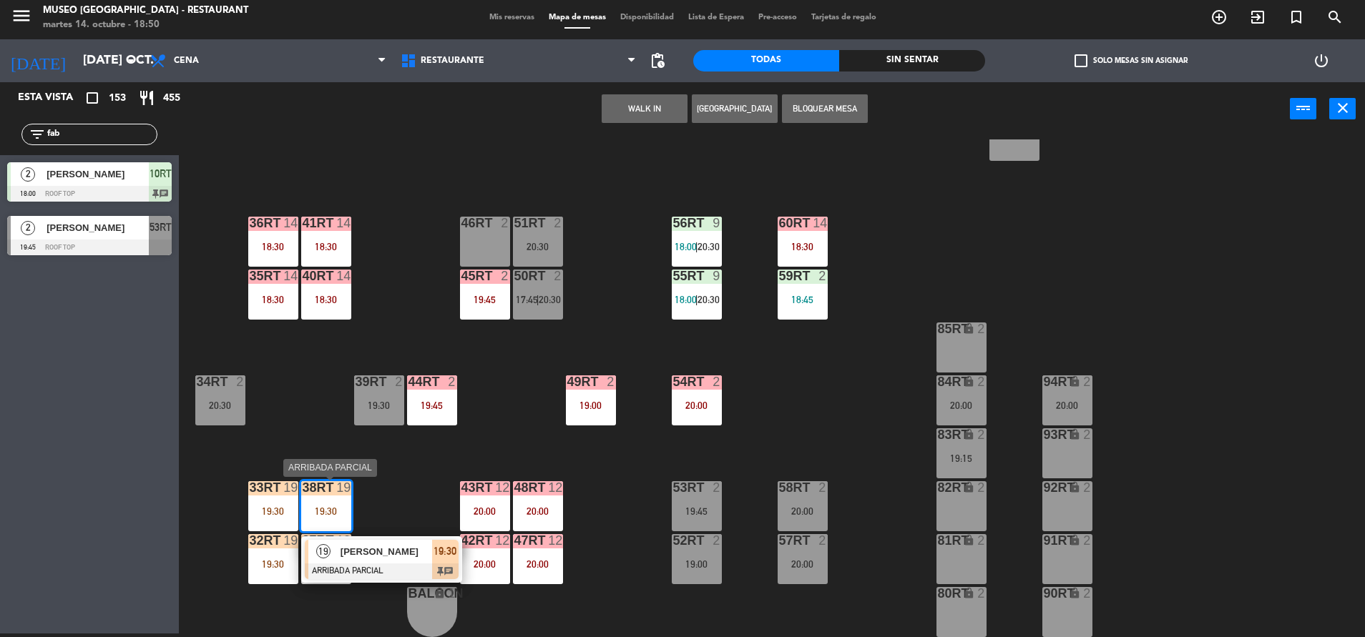
click at [353, 569] on div at bounding box center [382, 572] width 154 height 16
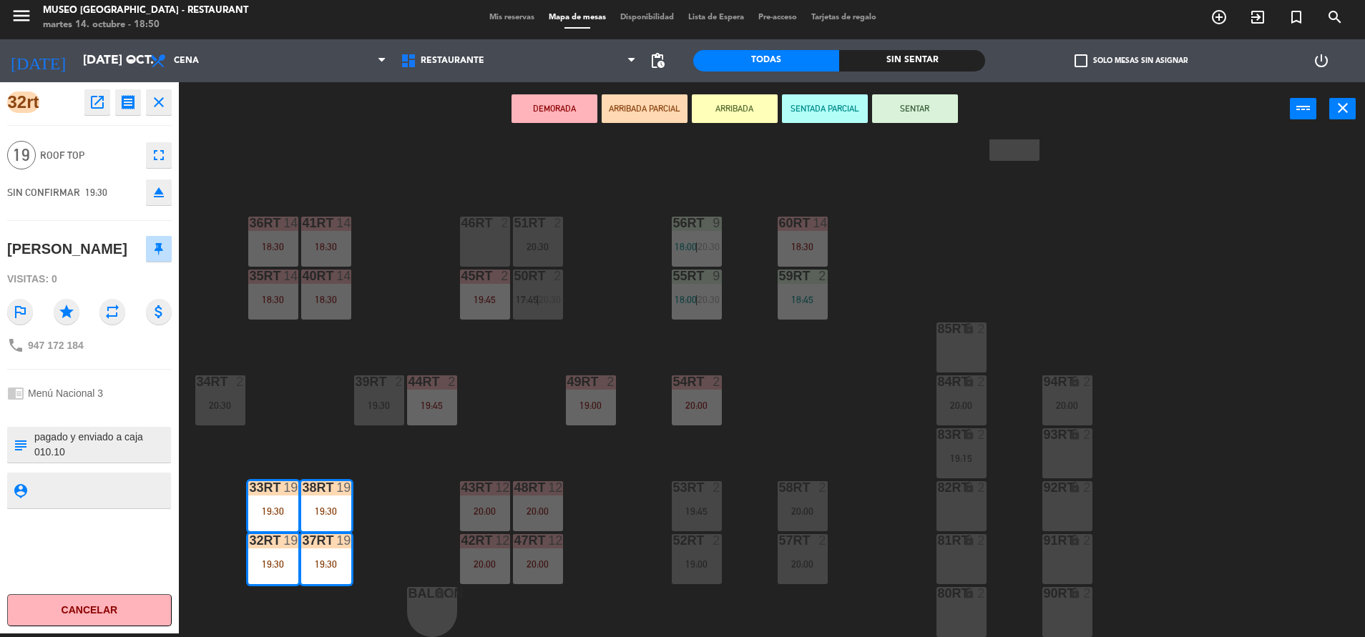
click at [422, 248] on div "18RT 6 18:15 16RT 6 19:45 28RT 2 19:30 80RR lock 6 18:30 27RT 6 20:00 7RT 3 20:…" at bounding box center [778, 388] width 1172 height 498
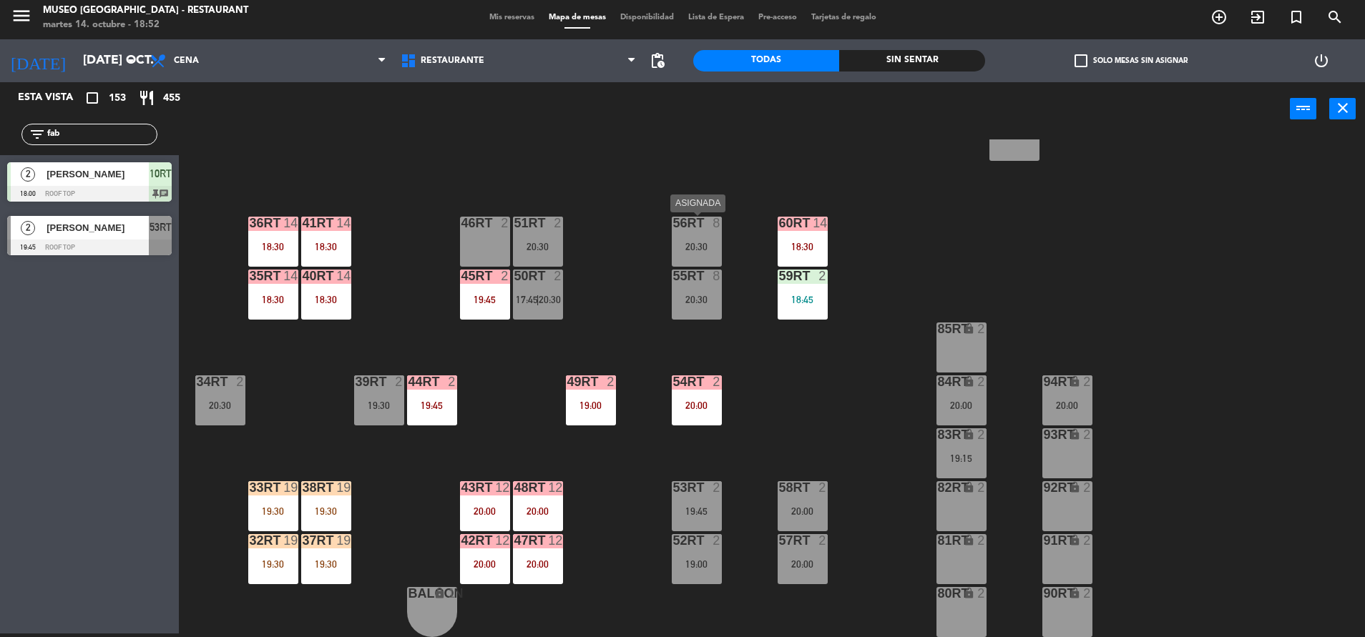
click at [684, 260] on div "56RT 8 20:30" at bounding box center [697, 242] width 50 height 50
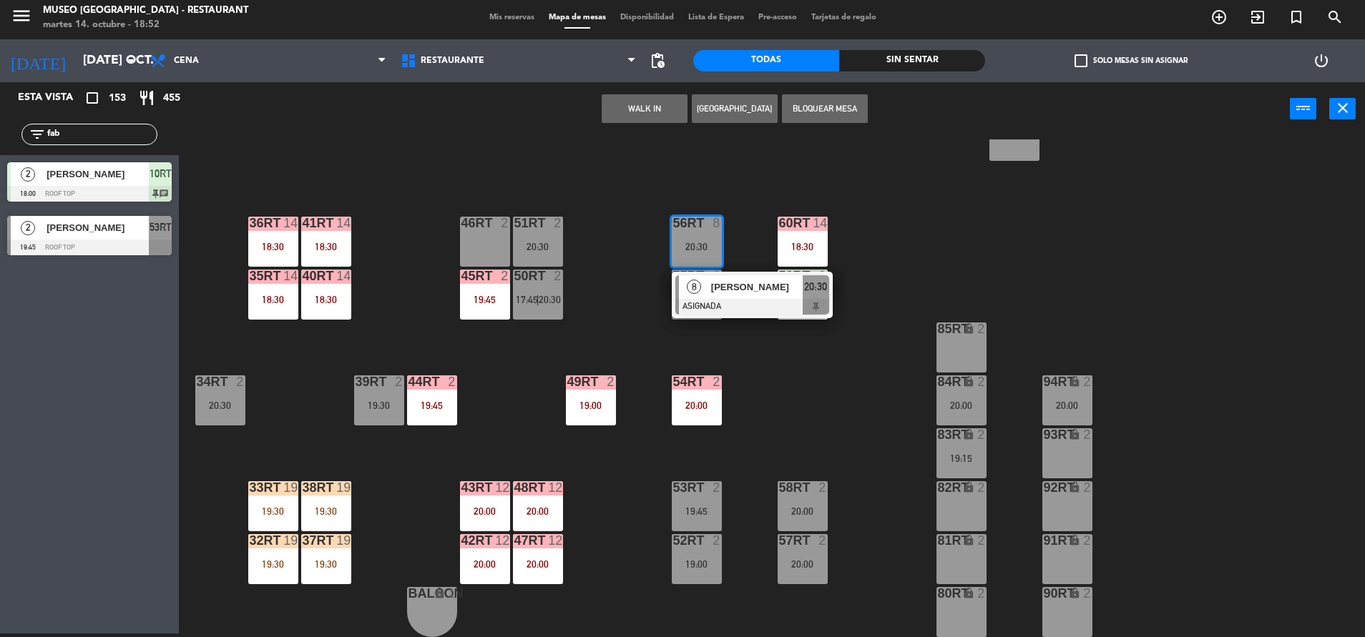
click at [756, 305] on div at bounding box center [752, 307] width 154 height 16
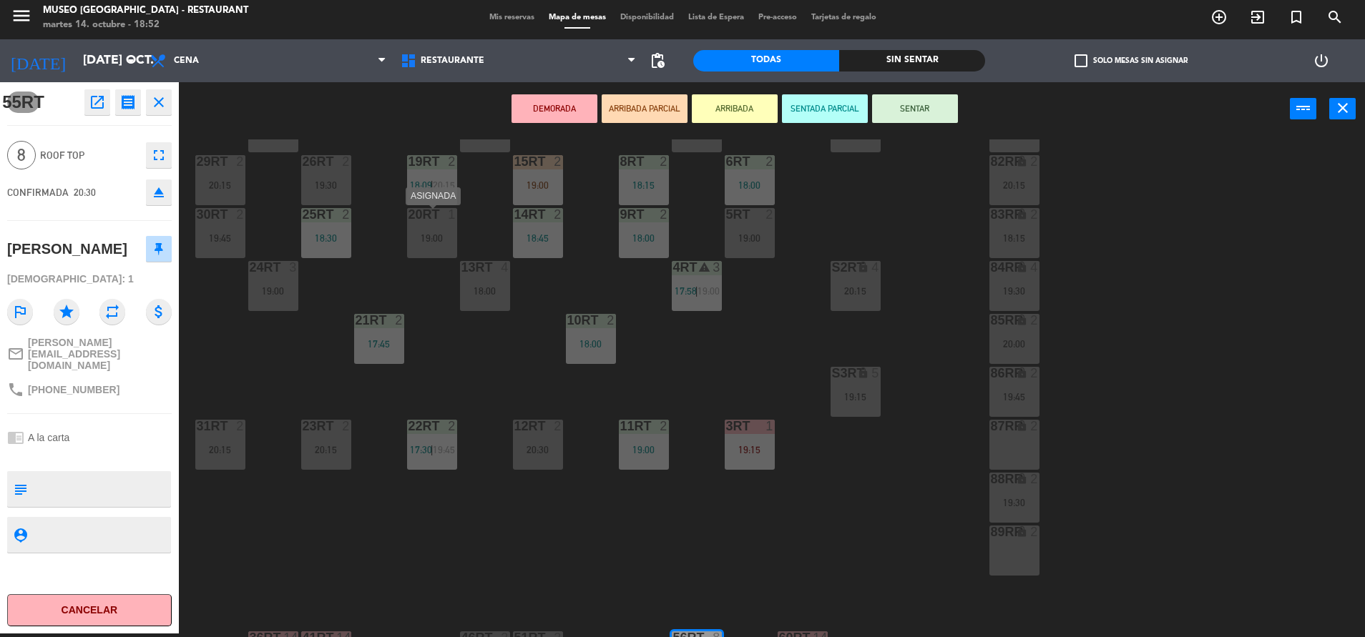
scroll to position [167, 0]
click at [461, 322] on div "18RT 6 18:15 16RT 6 17:45 28RT 2 19:30 80RR lock 6 18:30 27RT 6 20:00 7RT 3 20:…" at bounding box center [778, 388] width 1172 height 498
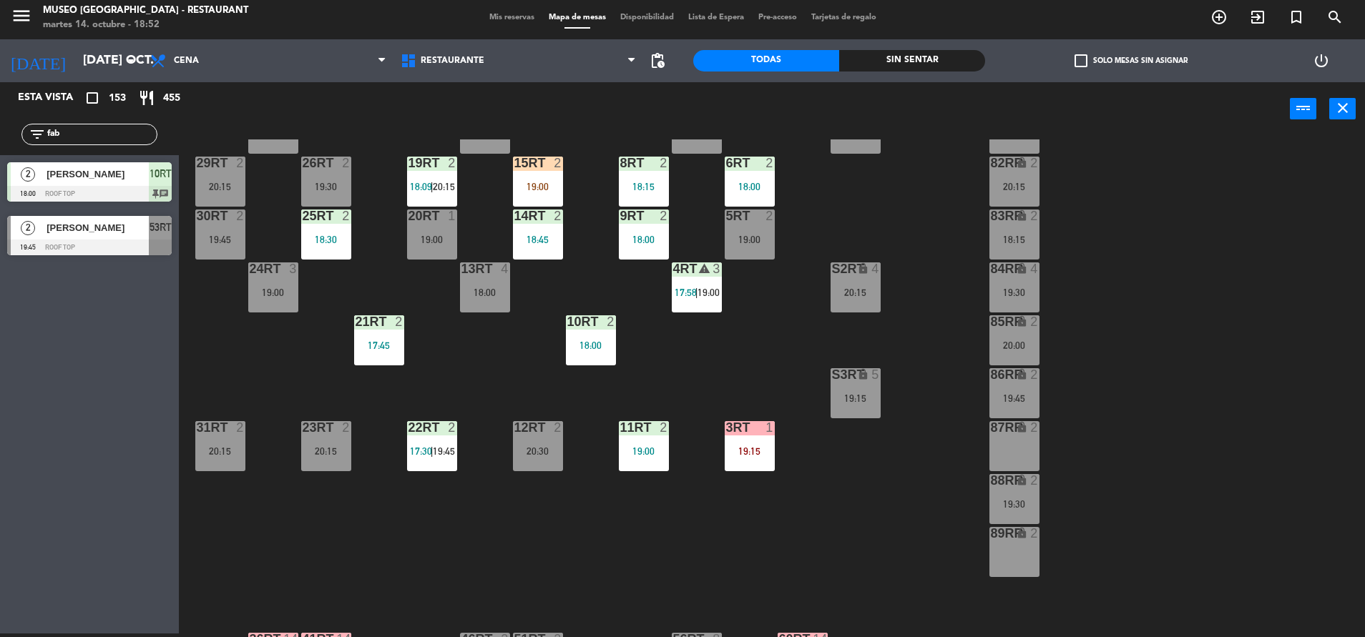
scroll to position [0, 0]
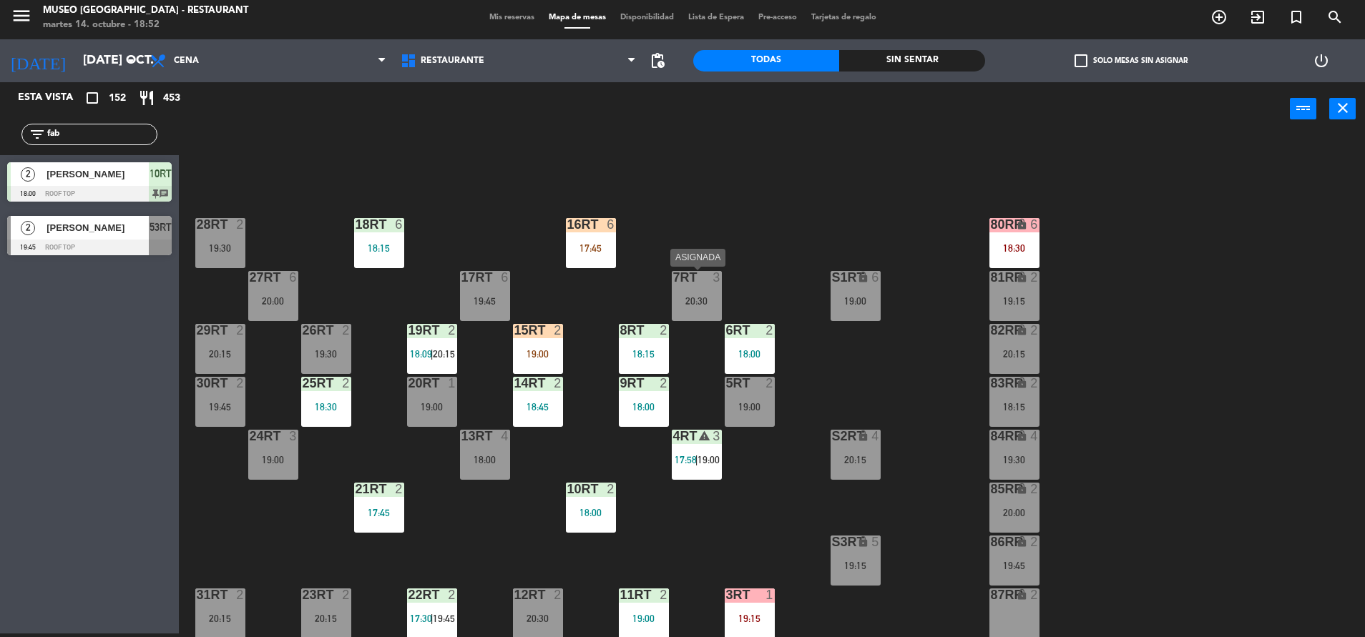
click at [690, 281] on div at bounding box center [696, 277] width 24 height 13
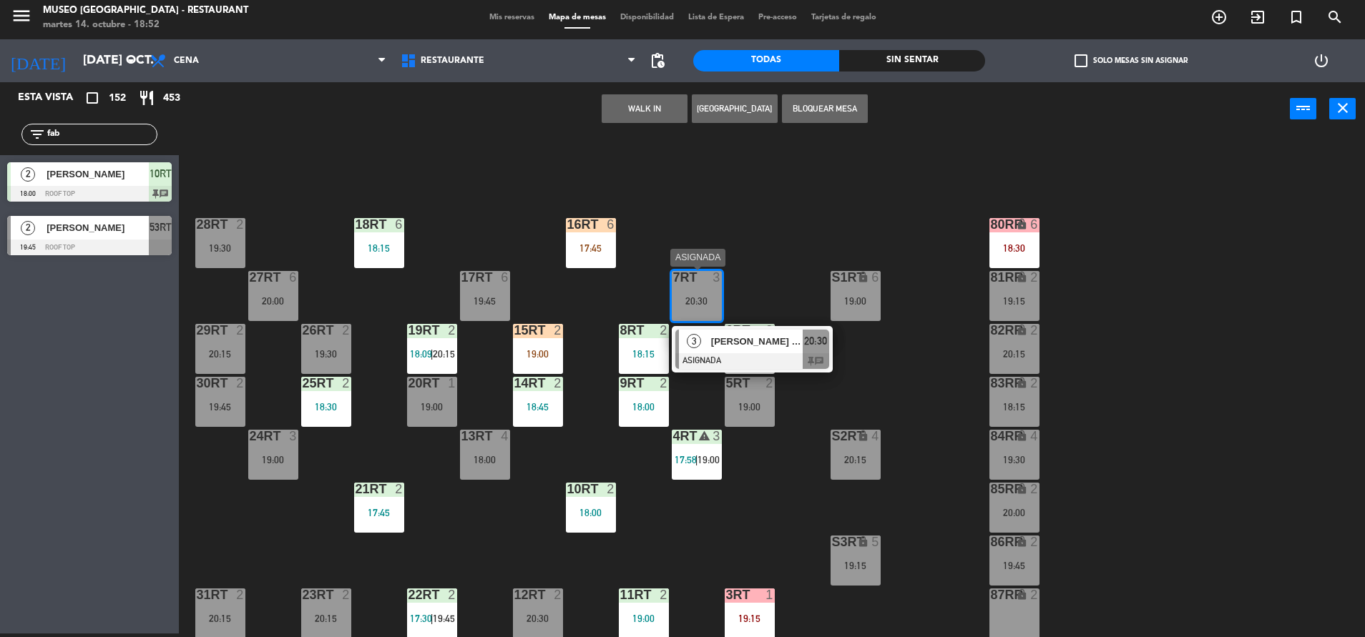
click at [767, 363] on div at bounding box center [752, 361] width 154 height 16
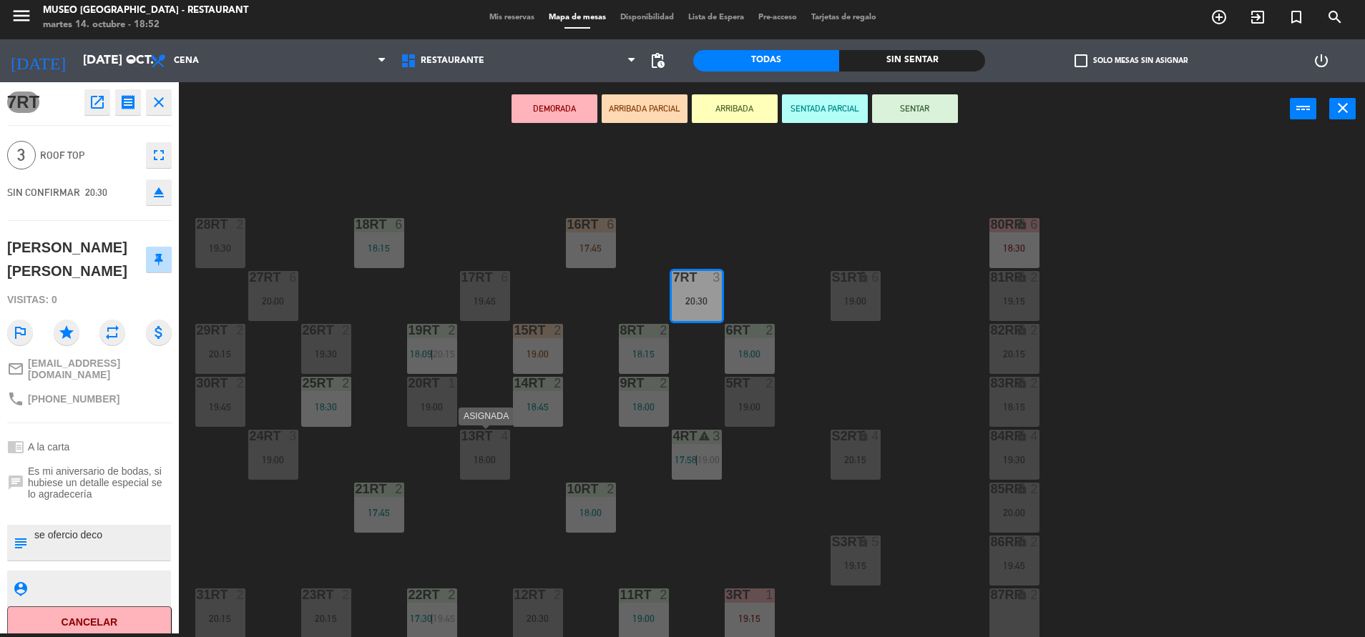
click at [495, 471] on div "13RT 4 18:00" at bounding box center [485, 455] width 50 height 50
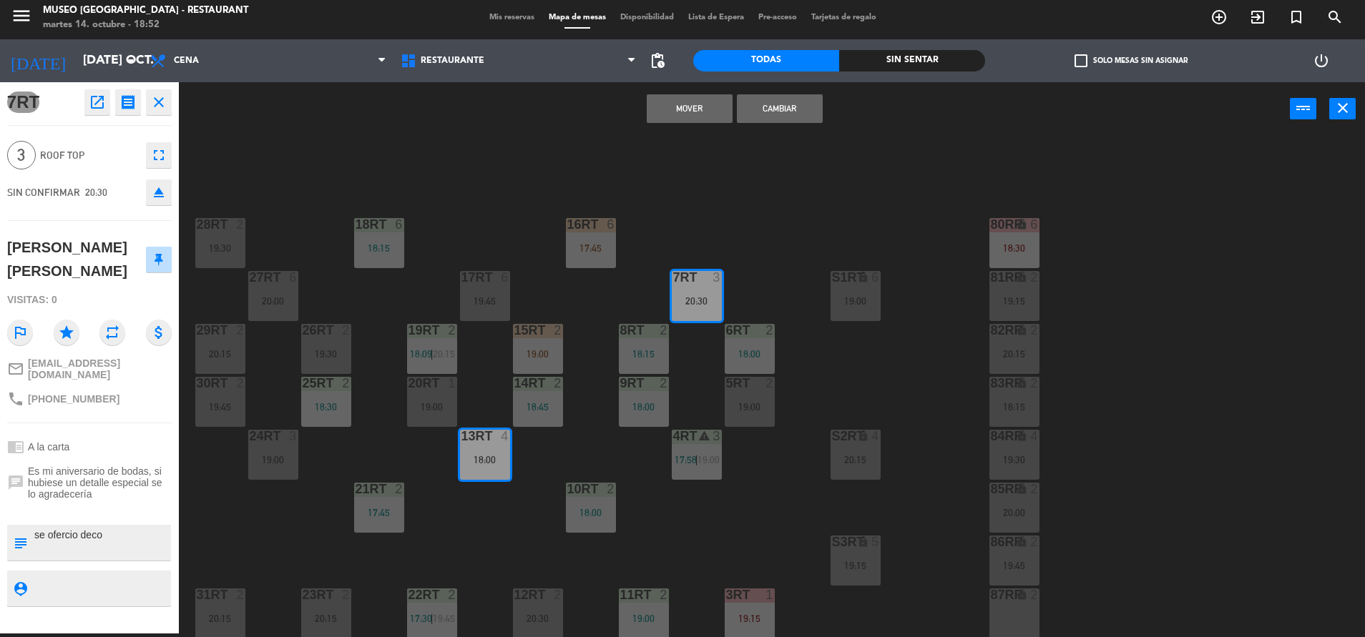
click at [689, 101] on button "Mover" at bounding box center [690, 108] width 86 height 29
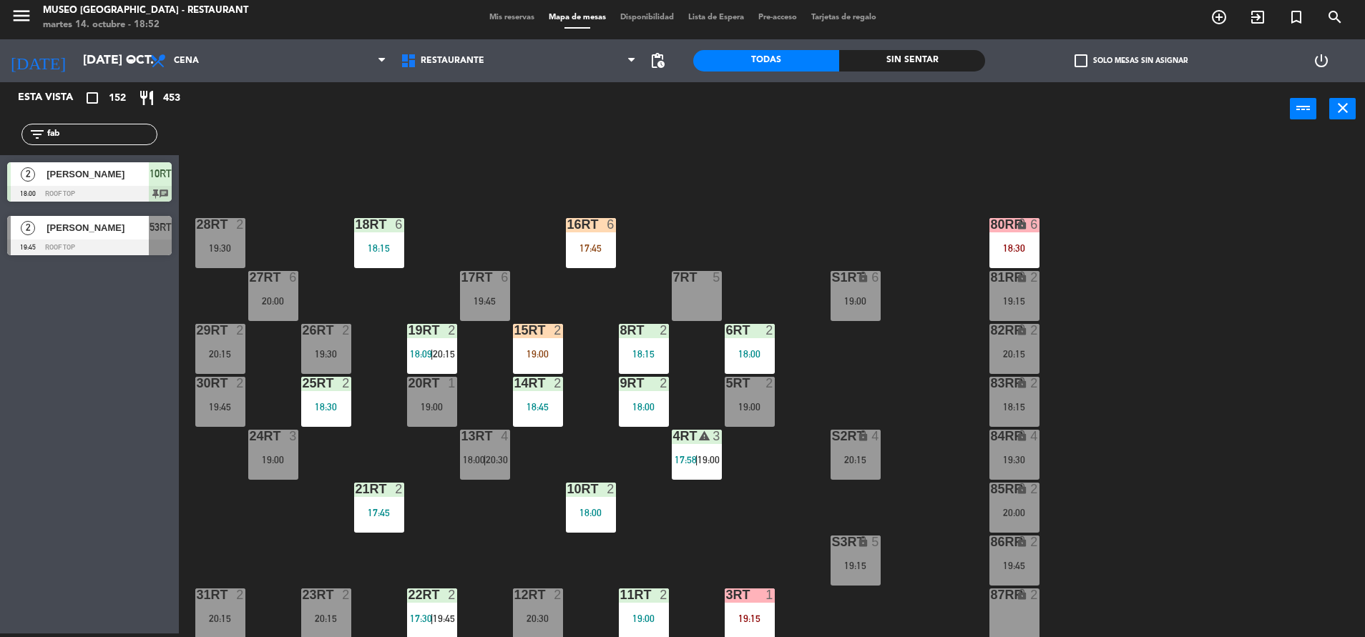
drag, startPoint x: 102, startPoint y: 132, endPoint x: -4, endPoint y: 149, distance: 107.1
click at [0, 149] on html "close × Museo Larco Café - Restaurant × chrome_reader_mode Listado de Reservas …" at bounding box center [682, 318] width 1365 height 637
type input "adri"
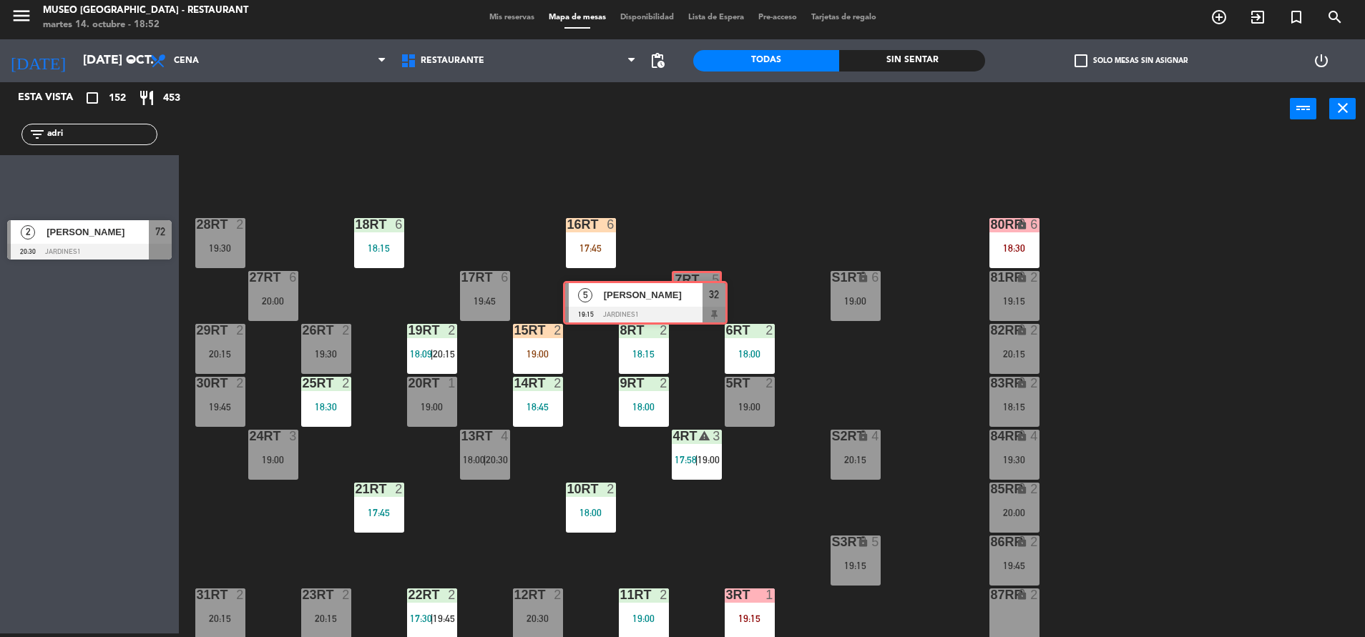
drag, startPoint x: 162, startPoint y: 200, endPoint x: 687, endPoint y: 305, distance: 536.1
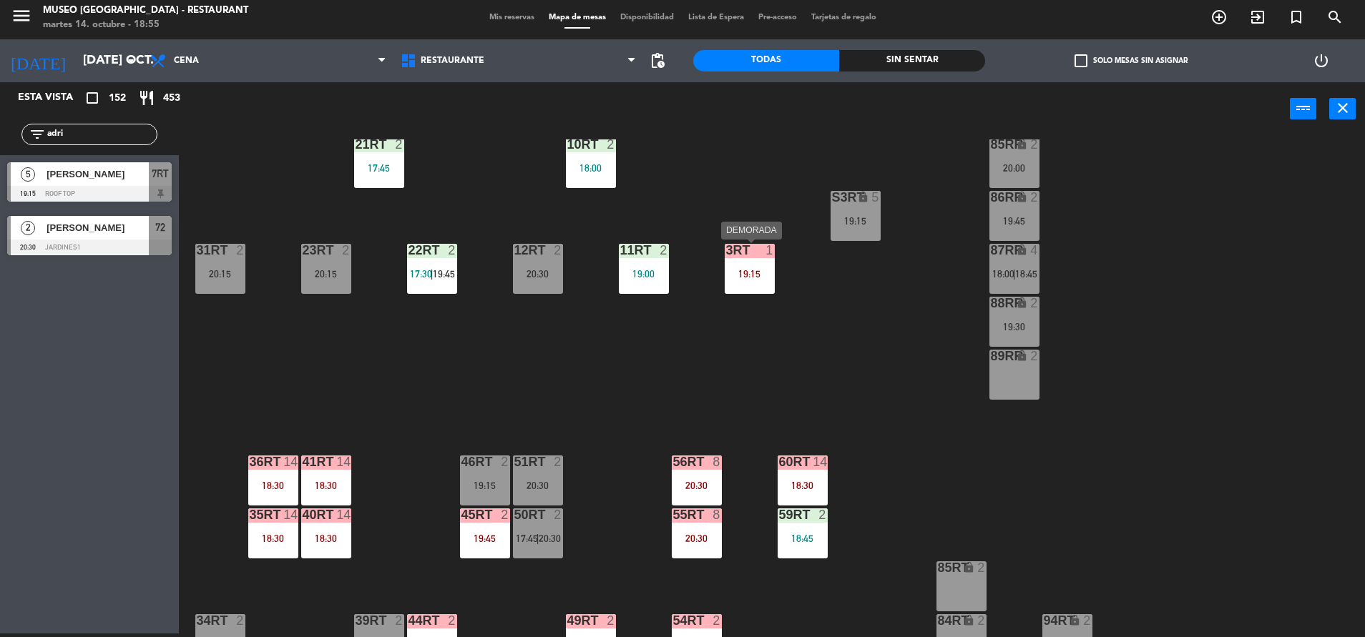
scroll to position [348, 0]
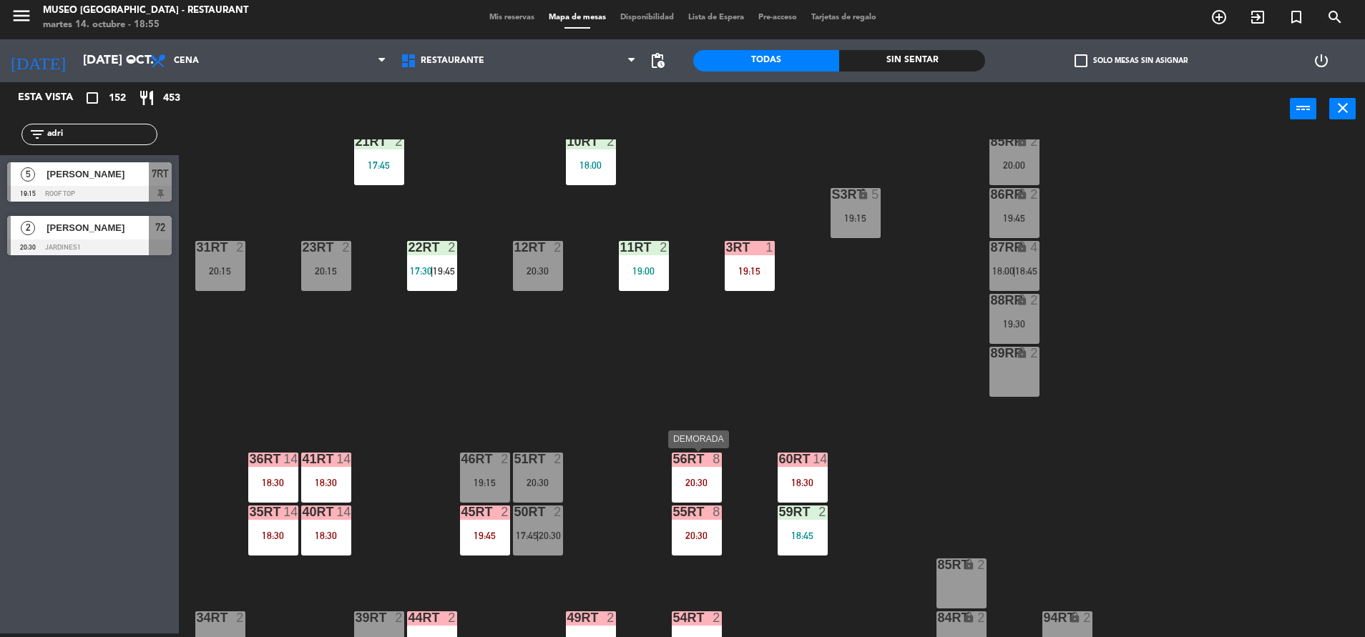
click at [687, 471] on div "56RT 8 20:30" at bounding box center [697, 478] width 50 height 50
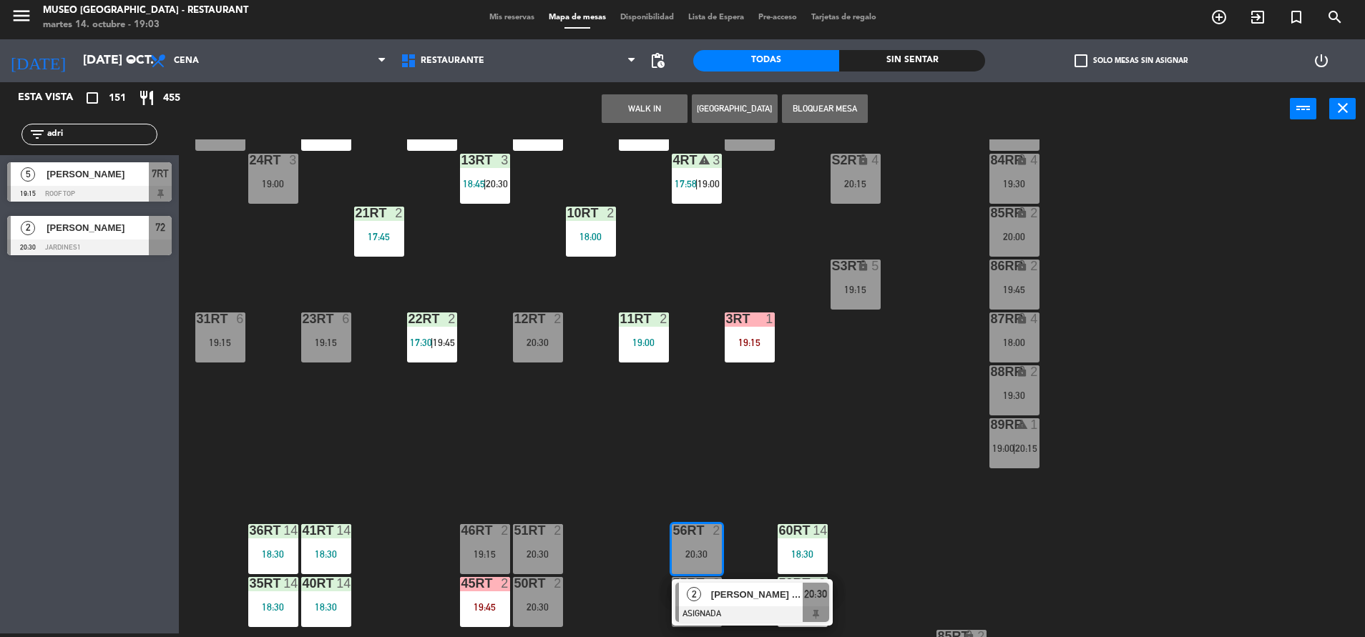
scroll to position [0, 0]
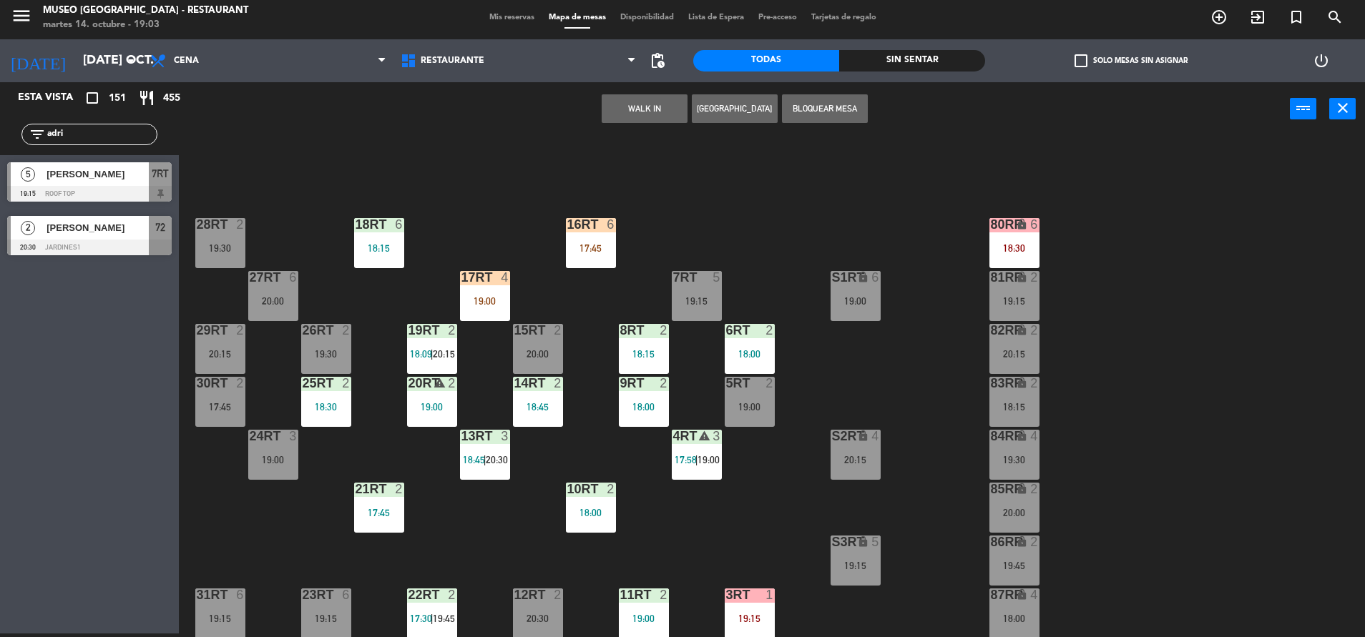
click at [689, 205] on div "18RT 6 18:15 16RT 6 17:45 28RT 2 19:30 80RR lock 6 18:30 27RT 6 20:00 7RT 5 19:…" at bounding box center [778, 388] width 1172 height 498
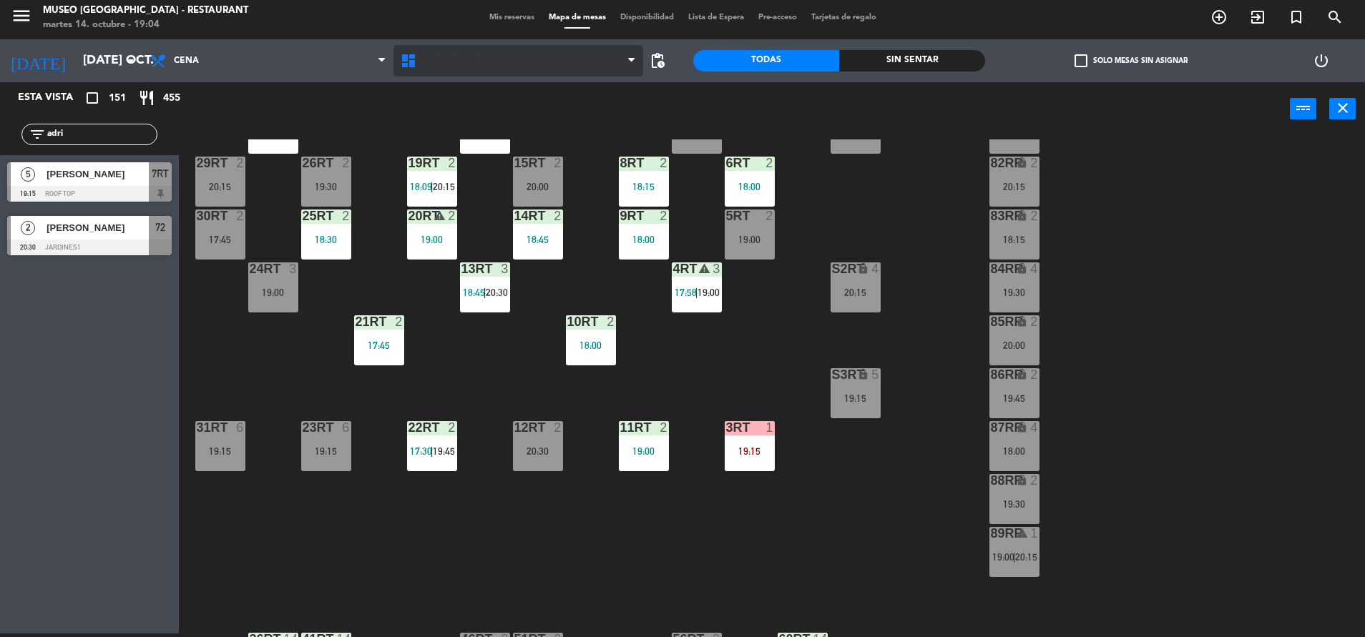
scroll to position [171, 0]
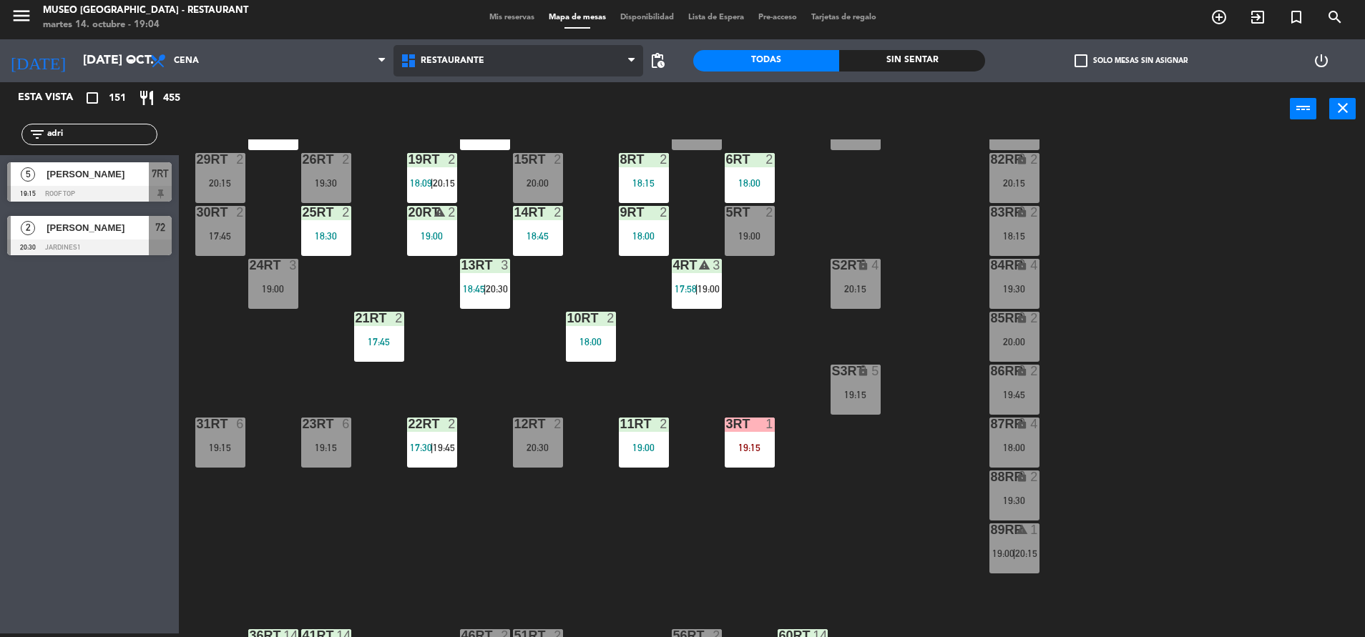
click at [443, 51] on span "Restaurante" at bounding box center [518, 60] width 250 height 31
